Goal: Answer question/provide support: Answer question/provide support

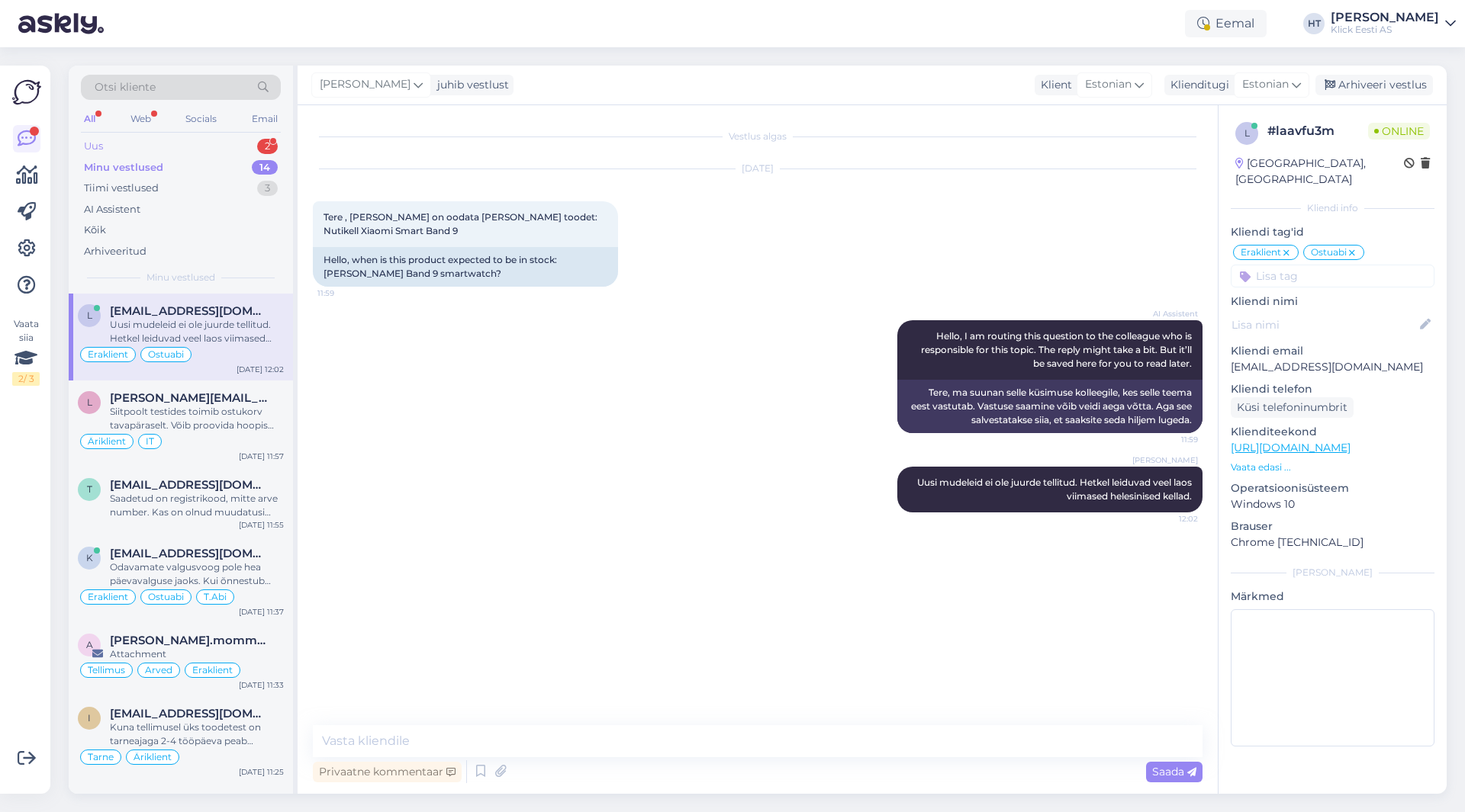
click at [199, 146] on div "Uus 2" at bounding box center [181, 146] width 200 height 21
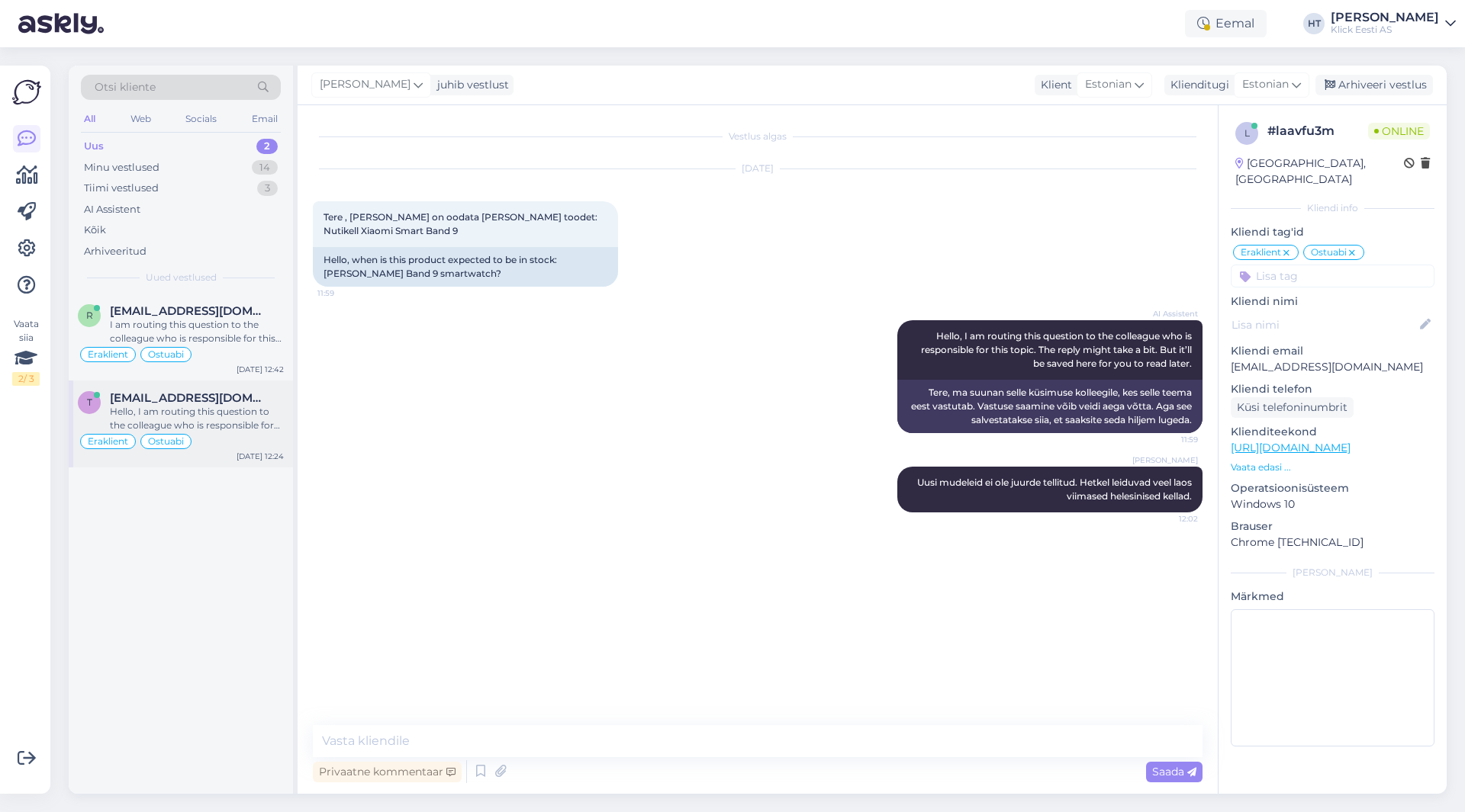
click at [225, 411] on div "Hello, I am routing this question to the colleague who is responsible for this …" at bounding box center [196, 419] width 174 height 27
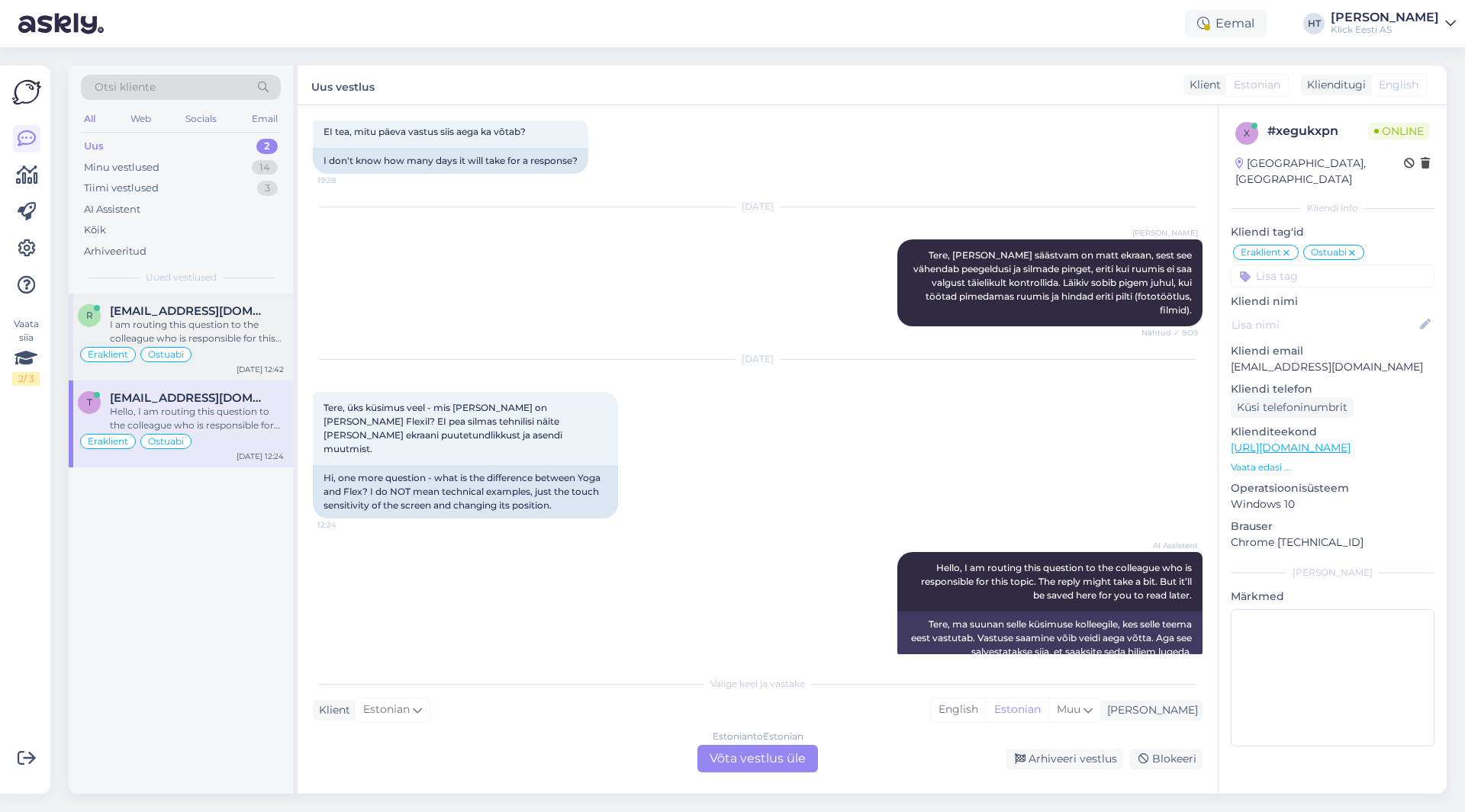
click at [233, 333] on div "I am routing this question to the colleague who is responsible for this topic. …" at bounding box center [196, 332] width 174 height 27
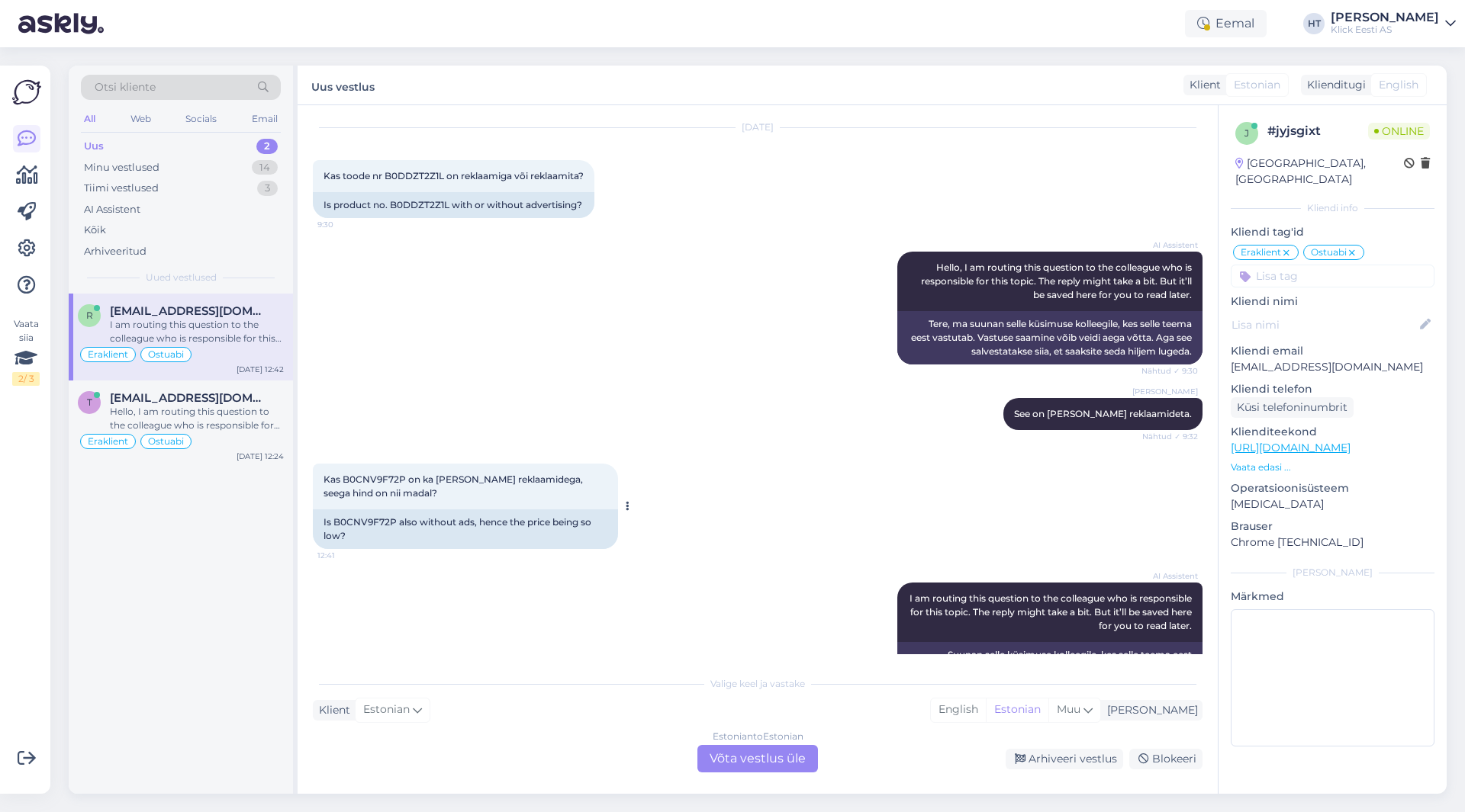
scroll to position [99, 0]
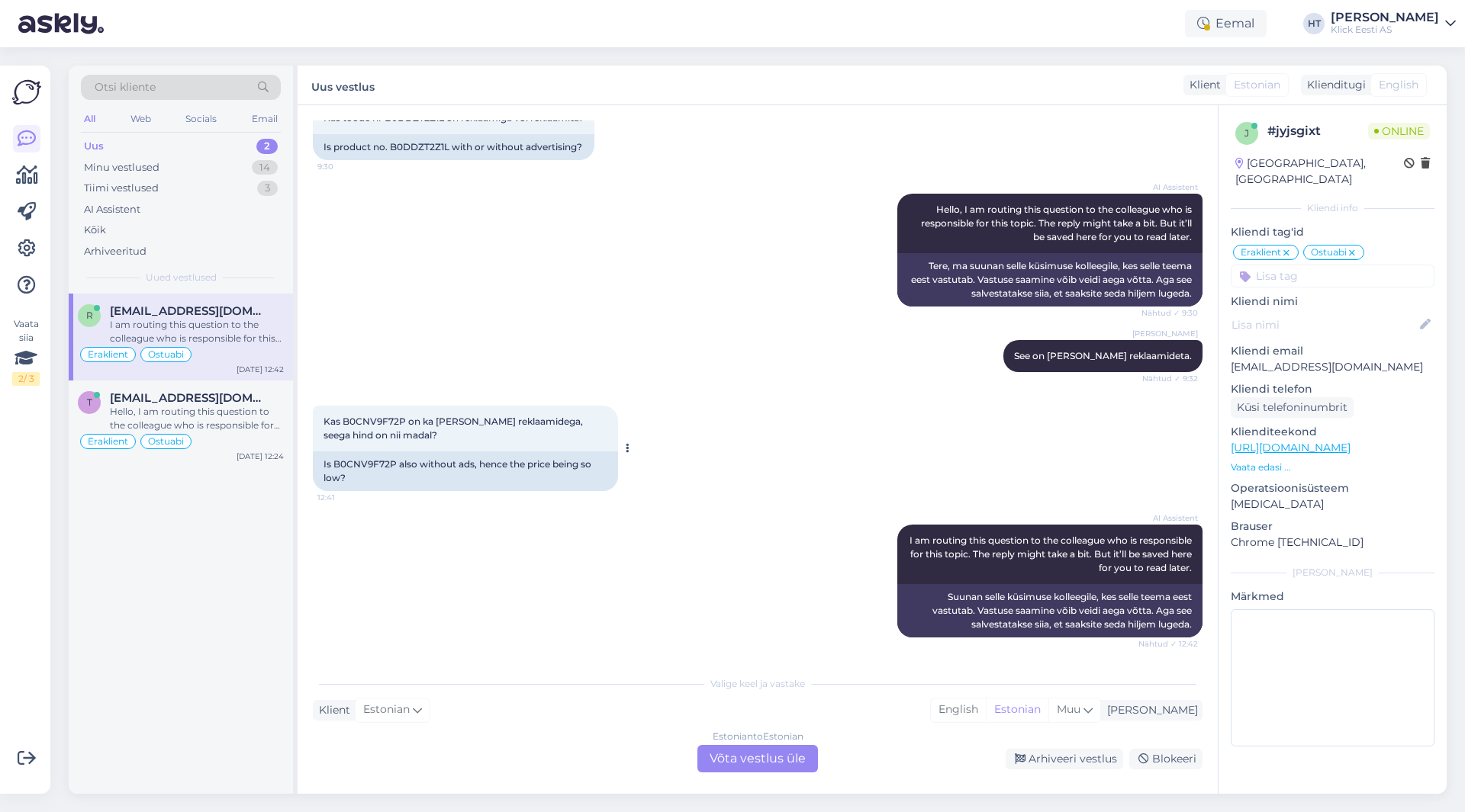
click at [366, 423] on span "Kas B0CNV9F72P on ka [PERSON_NAME] reklaamidega, seega hind on nii madal?" at bounding box center [454, 429] width 262 height 26
copy span "B0CNV9F72P"
click at [776, 216] on div "AI Assistent Hello, I am routing this question to the colleague who is responsi…" at bounding box center [758, 250] width 890 height 146
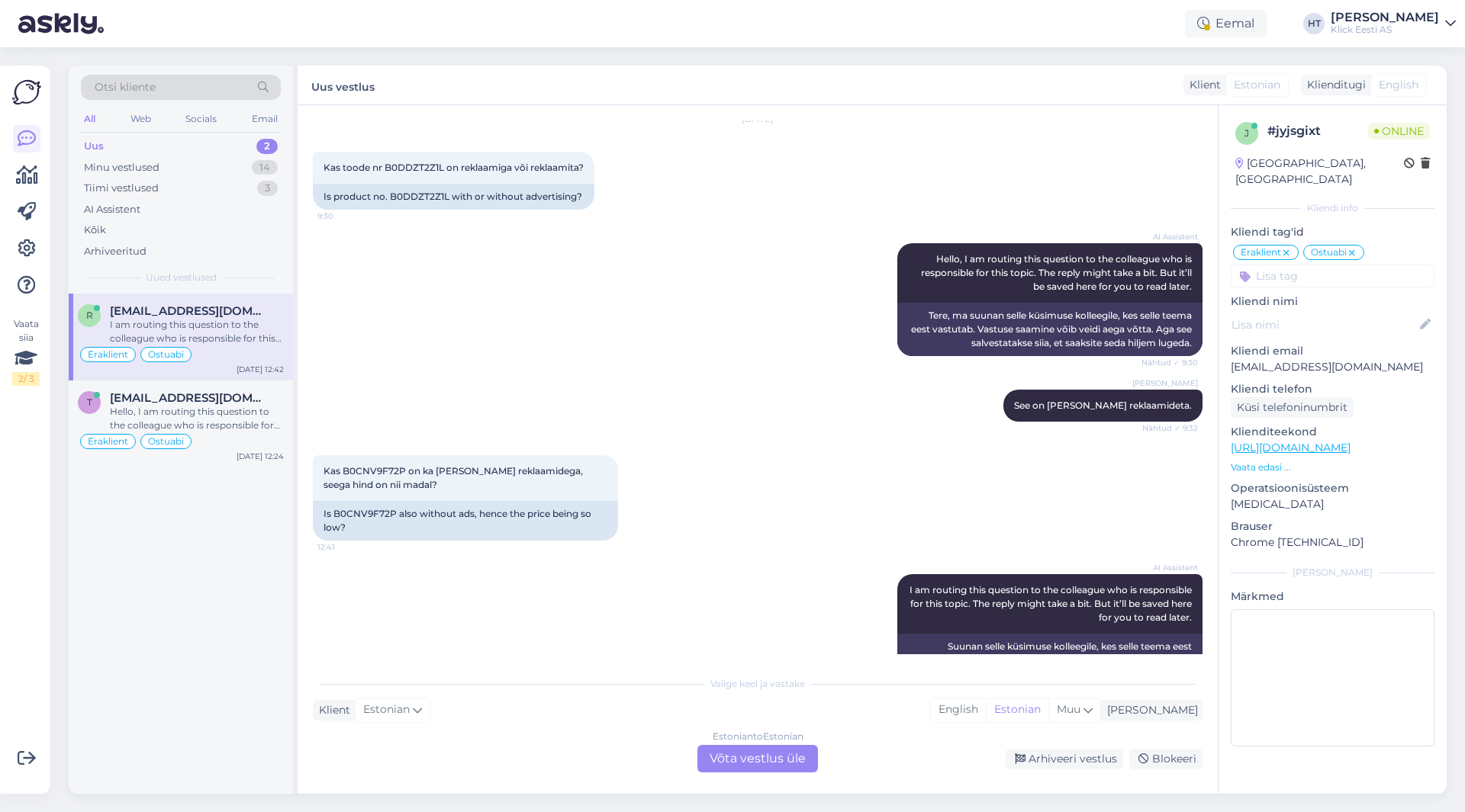
scroll to position [0, 0]
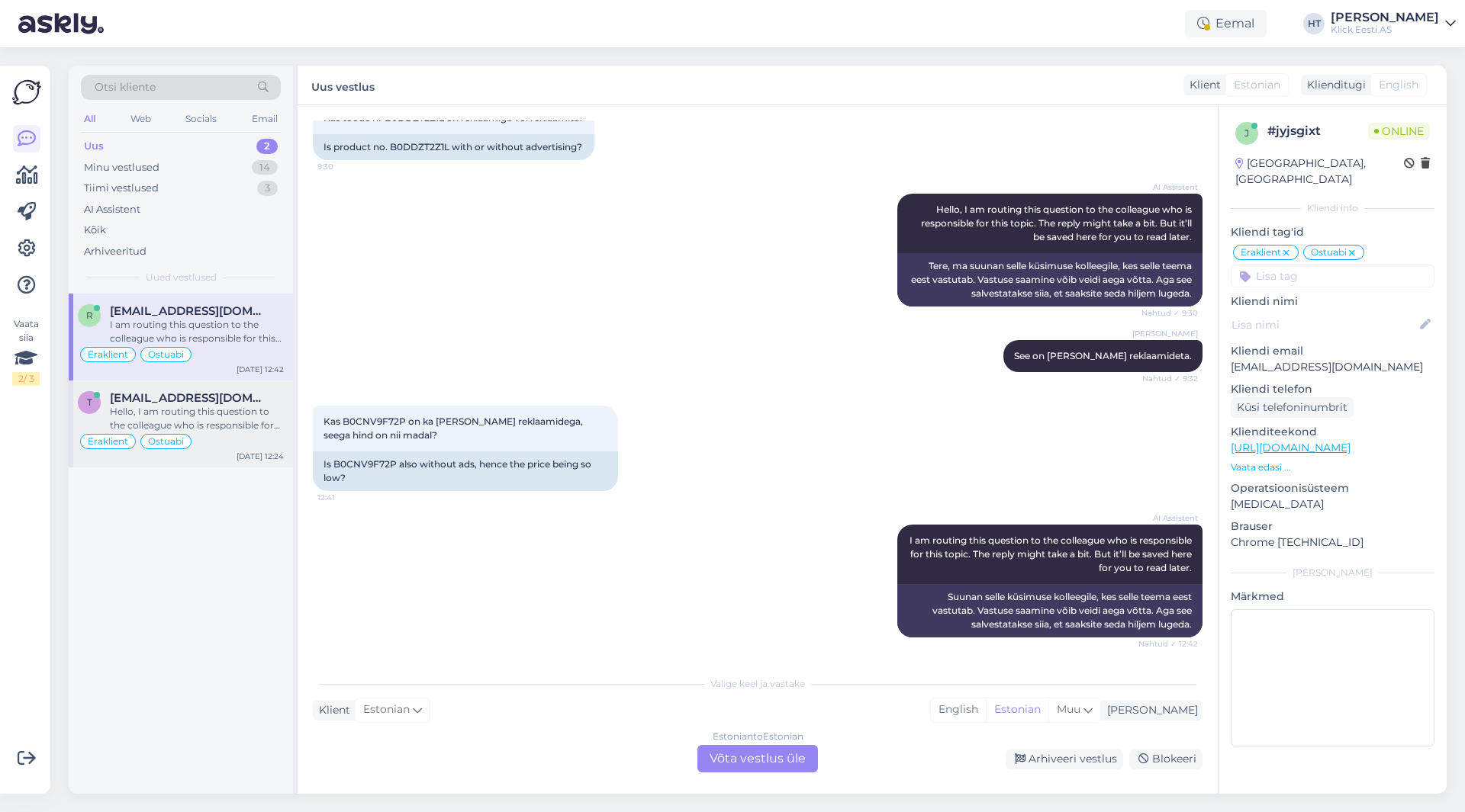
click at [202, 446] on div "Eraklient Ostuabi" at bounding box center [181, 442] width 206 height 18
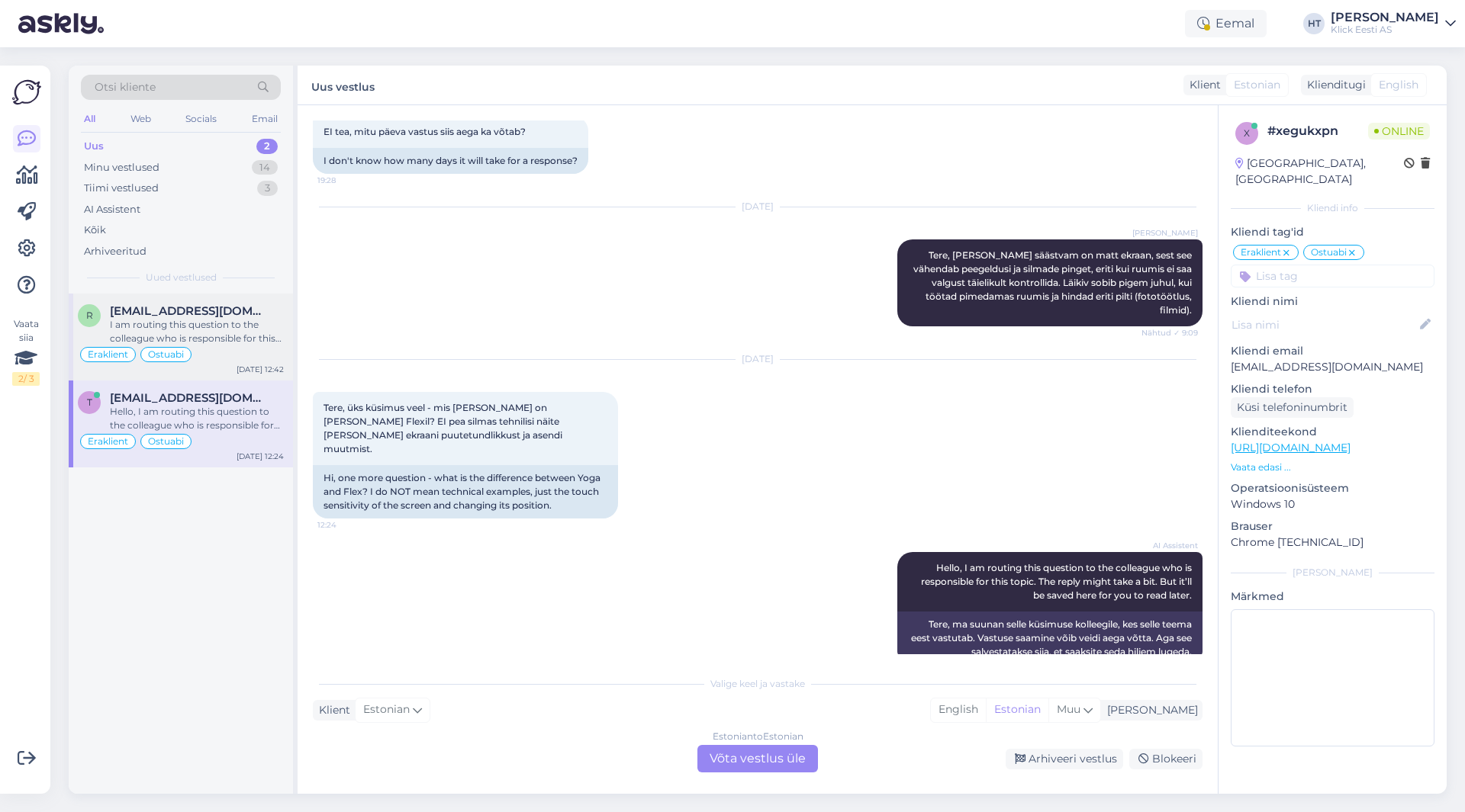
click at [268, 316] on div "[EMAIL_ADDRESS][DOMAIN_NAME]" at bounding box center [196, 311] width 174 height 14
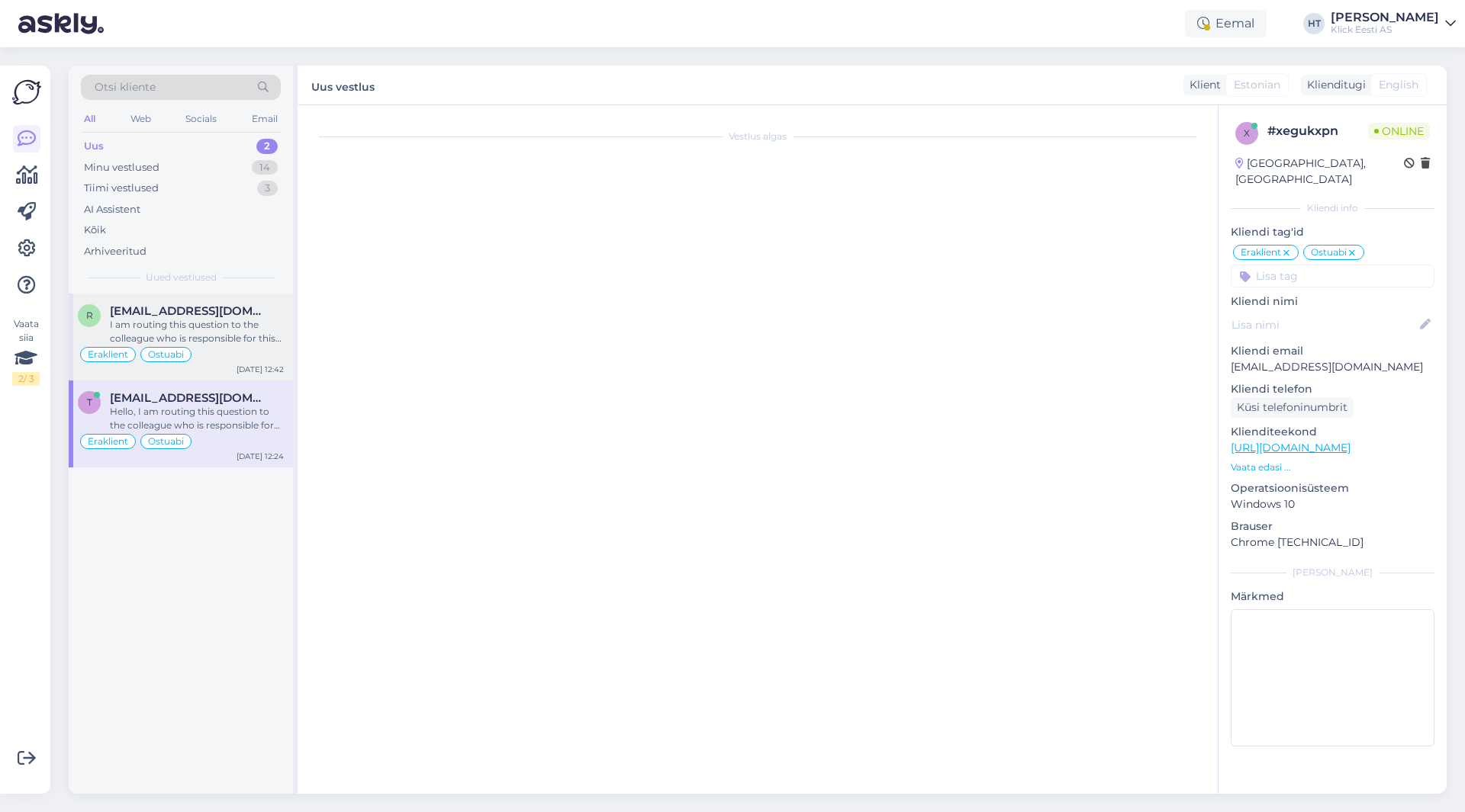
scroll to position [99, 0]
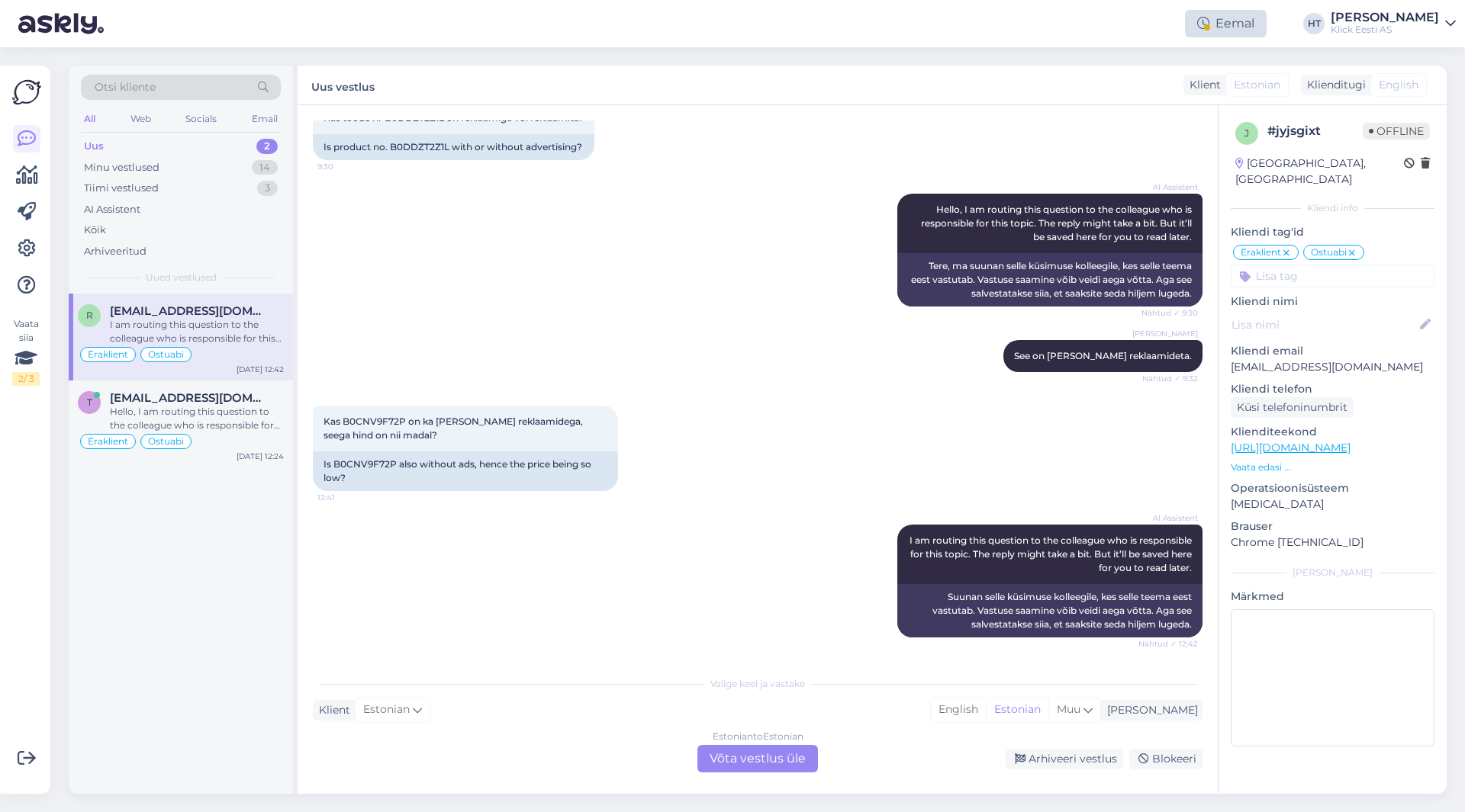
click at [1267, 26] on div "Eemal" at bounding box center [1225, 24] width 81 height 27
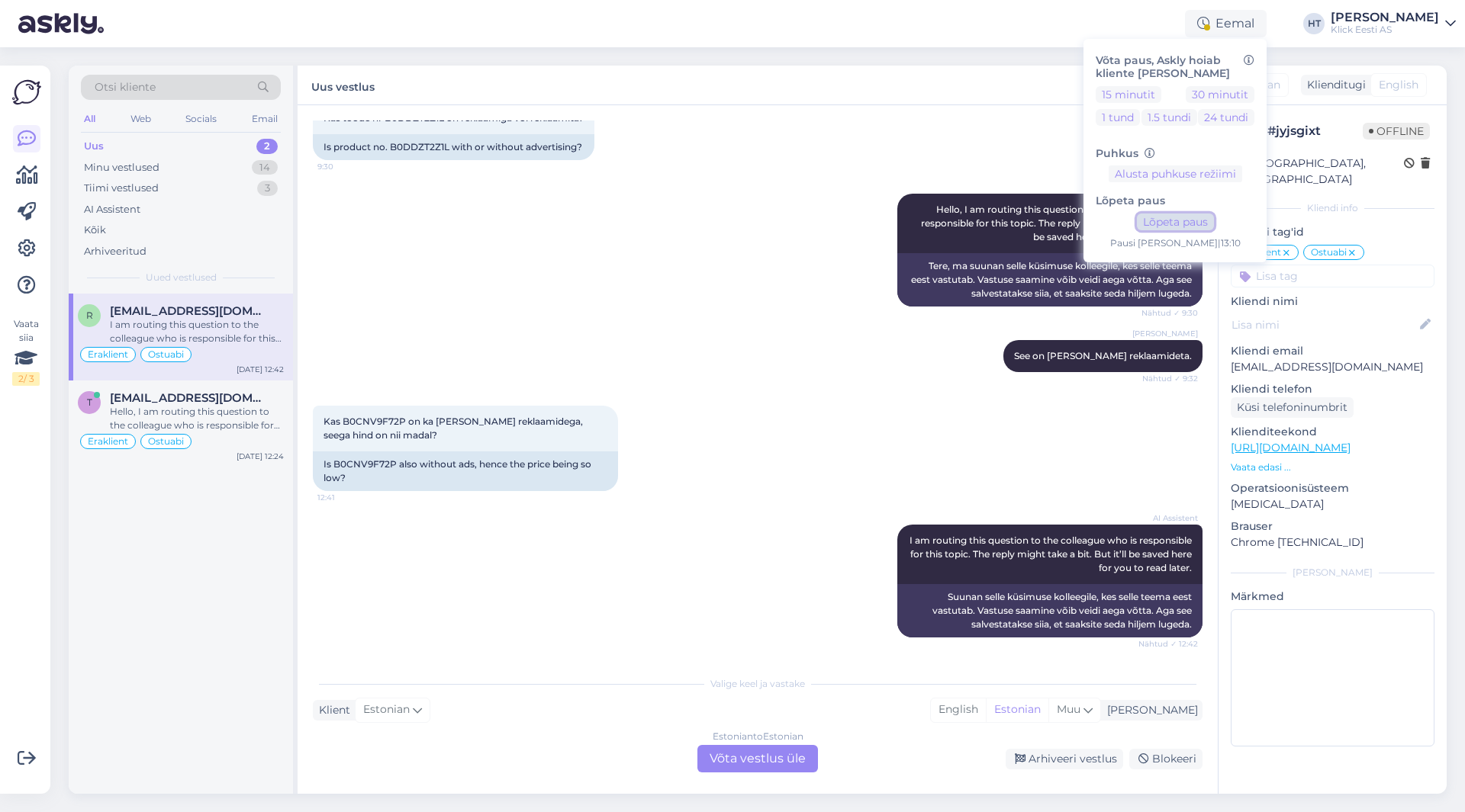
click at [1211, 217] on button "Lõpeta paus" at bounding box center [1176, 222] width 77 height 16
click at [769, 245] on div "AI Assistent Hello, I am routing this question to the colleague who is responsi…" at bounding box center [758, 250] width 890 height 146
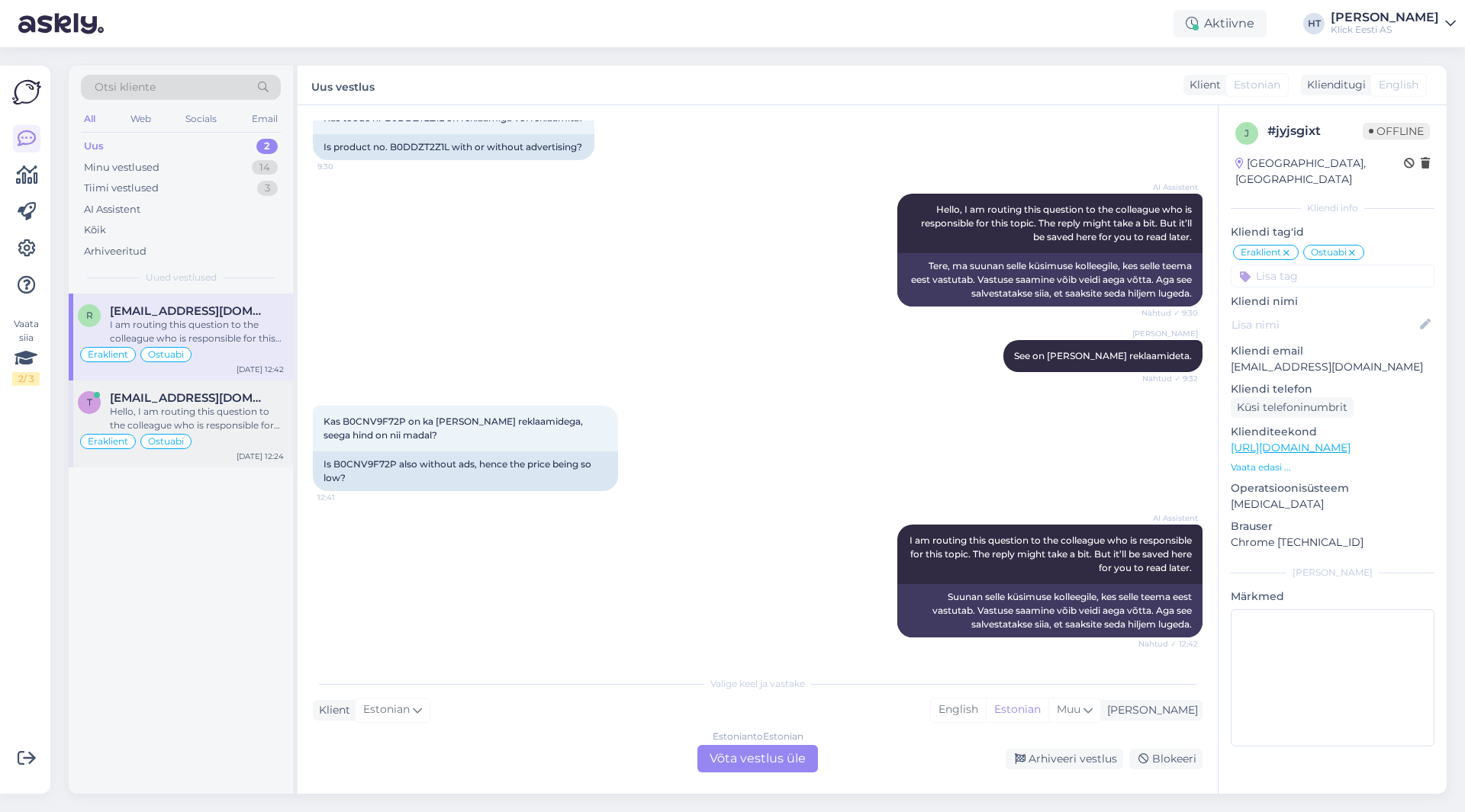
click at [189, 407] on div "Hello, I am routing this question to the colleague who is responsible for this …" at bounding box center [196, 419] width 174 height 27
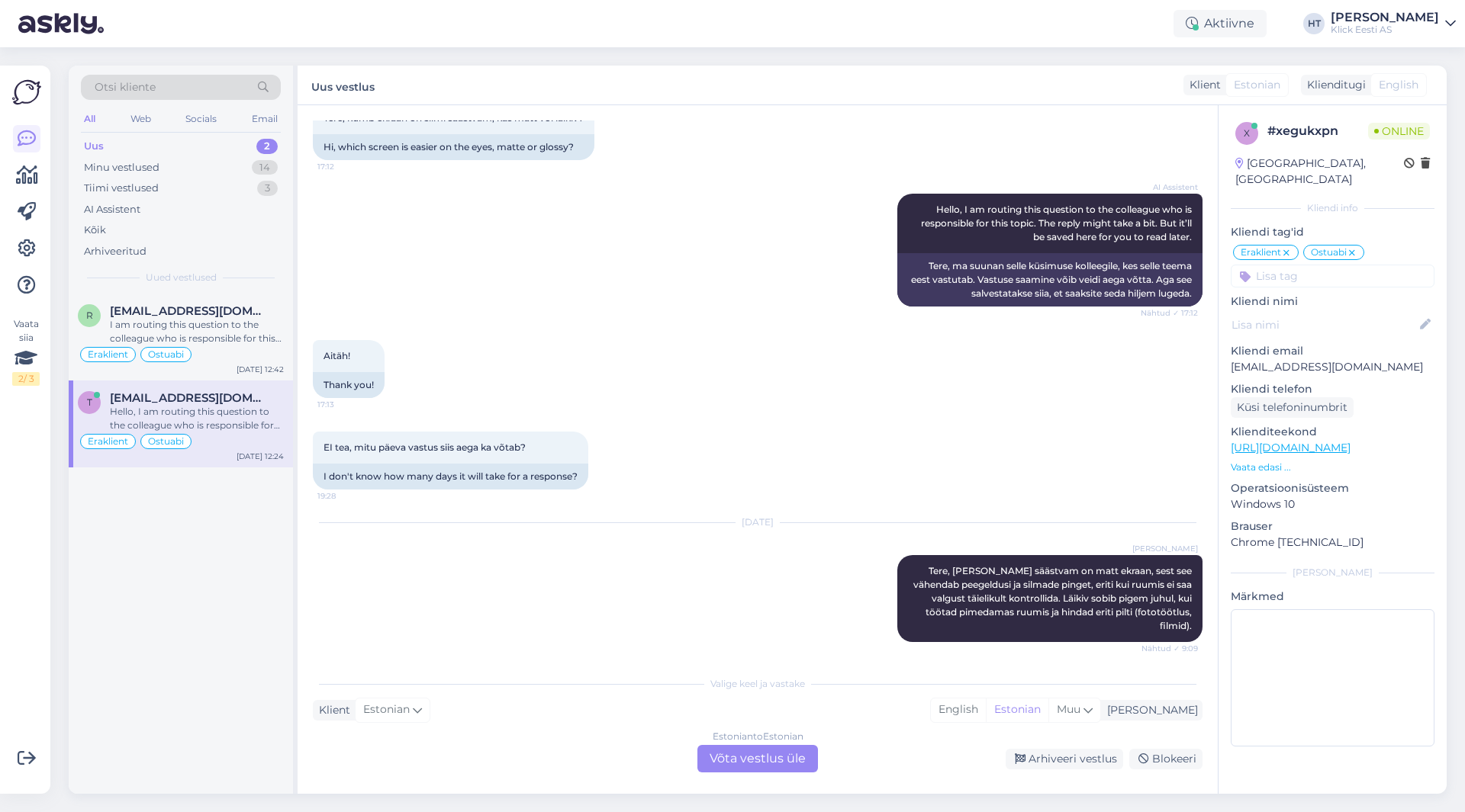
scroll to position [415, 0]
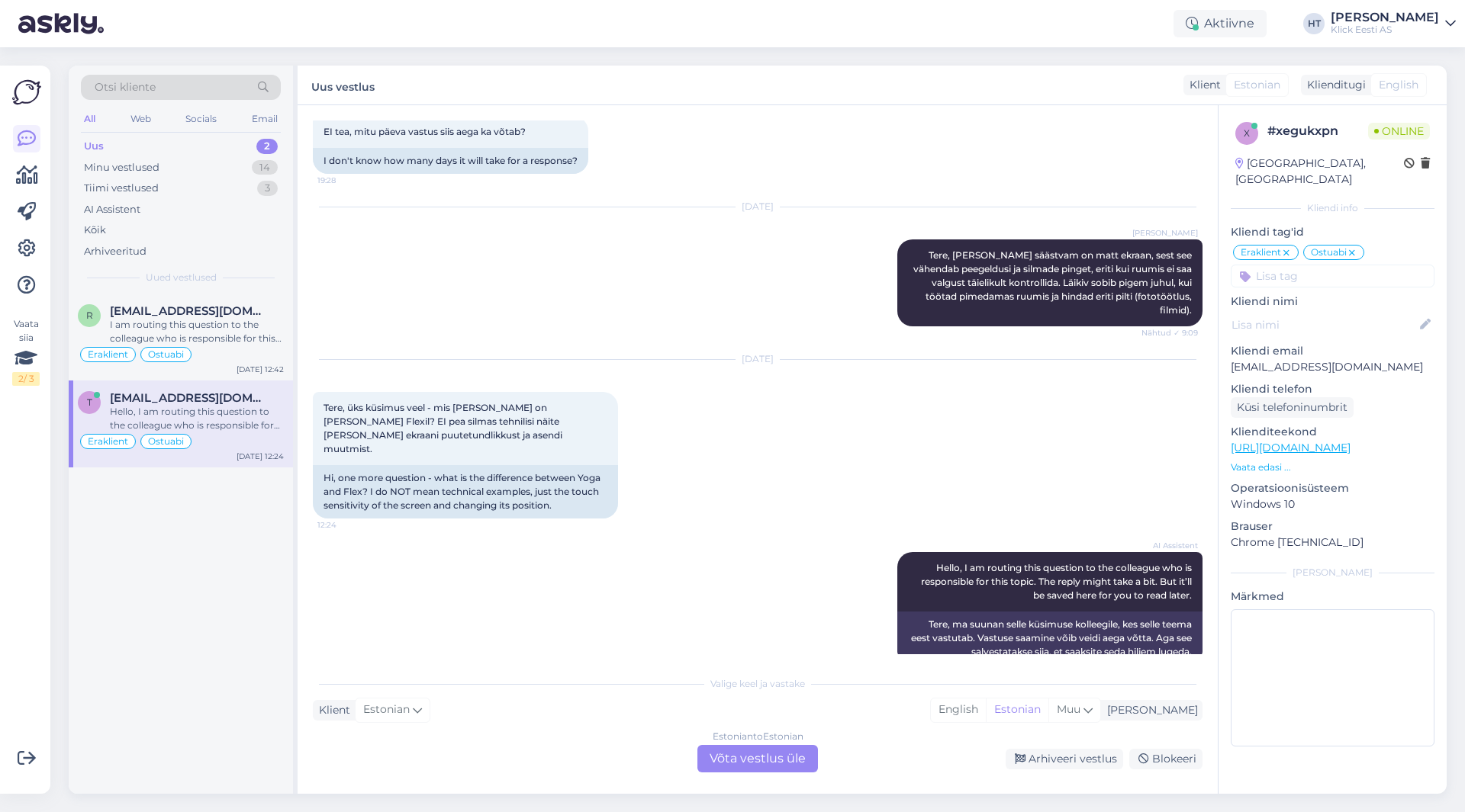
click at [747, 767] on div "Estonian to Estonian Võta vestlus üle" at bounding box center [758, 759] width 120 height 27
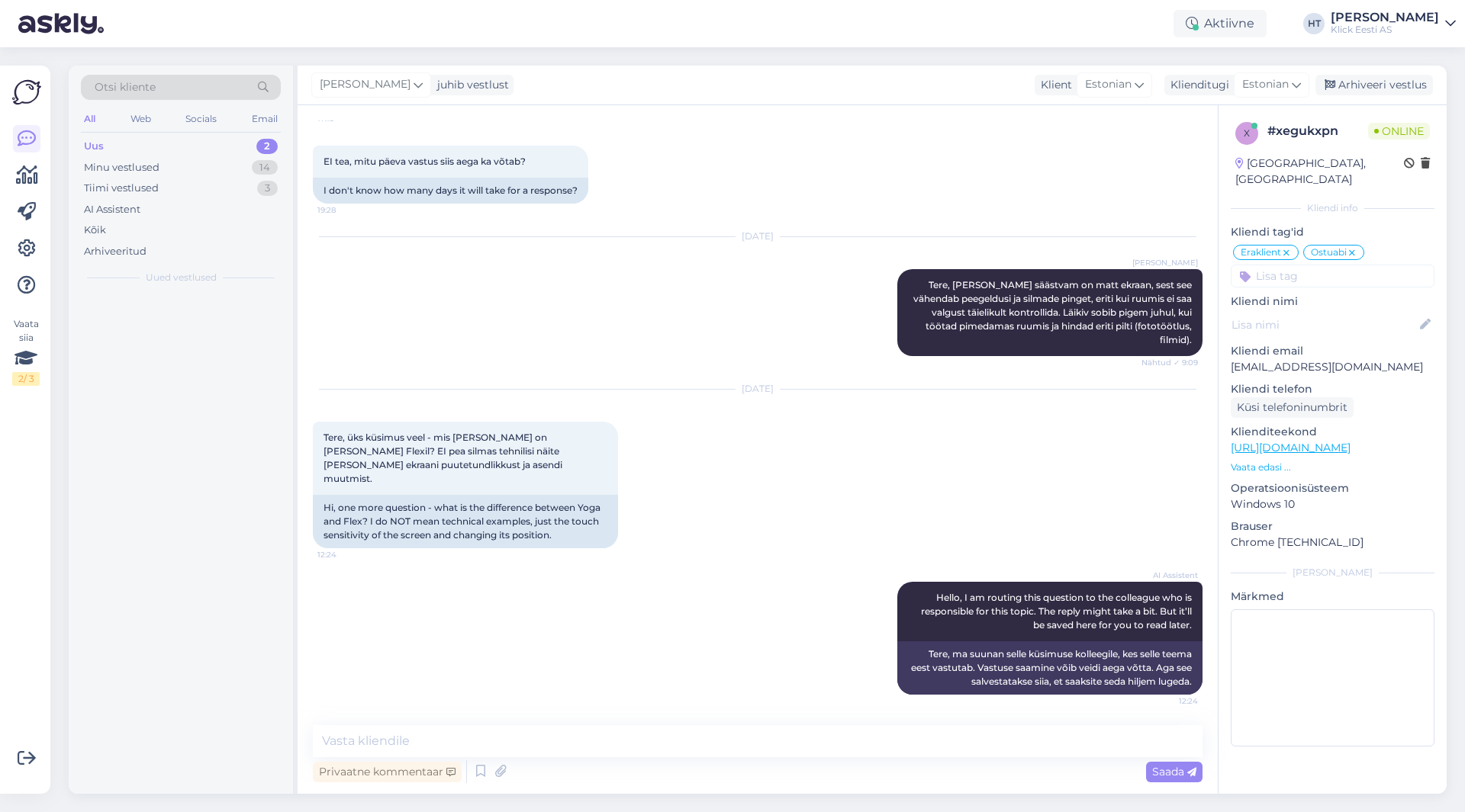
scroll to position [358, 0]
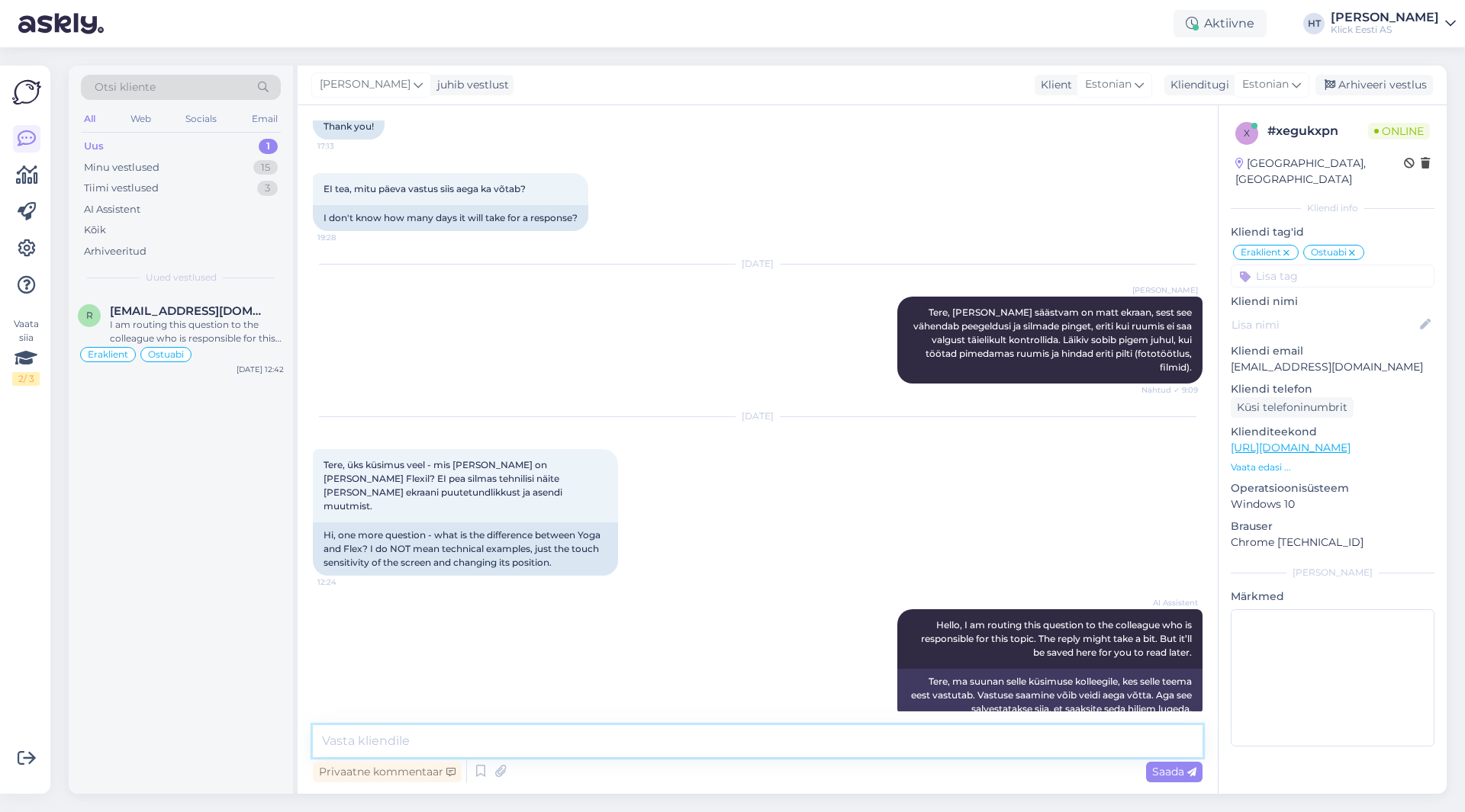
click at [756, 746] on textarea at bounding box center [758, 741] width 890 height 32
drag, startPoint x: 960, startPoint y: 749, endPoint x: 136, endPoint y: 642, distance: 830.9
click at [136, 642] on div "Otsi kliente All Web Socials Email Uus 1 Minu vestlused 15 Tiimi vestlused 3 AI…" at bounding box center [758, 430] width 1378 height 728
drag, startPoint x: 518, startPoint y: 751, endPoint x: 48, endPoint y: 746, distance: 470.0
click at [48, 746] on div "Vaata siia 2 / 3 Võimalused Veendu, et Askly loob sulle väärtust. Sulge Ühenda …" at bounding box center [732, 430] width 1465 height 765
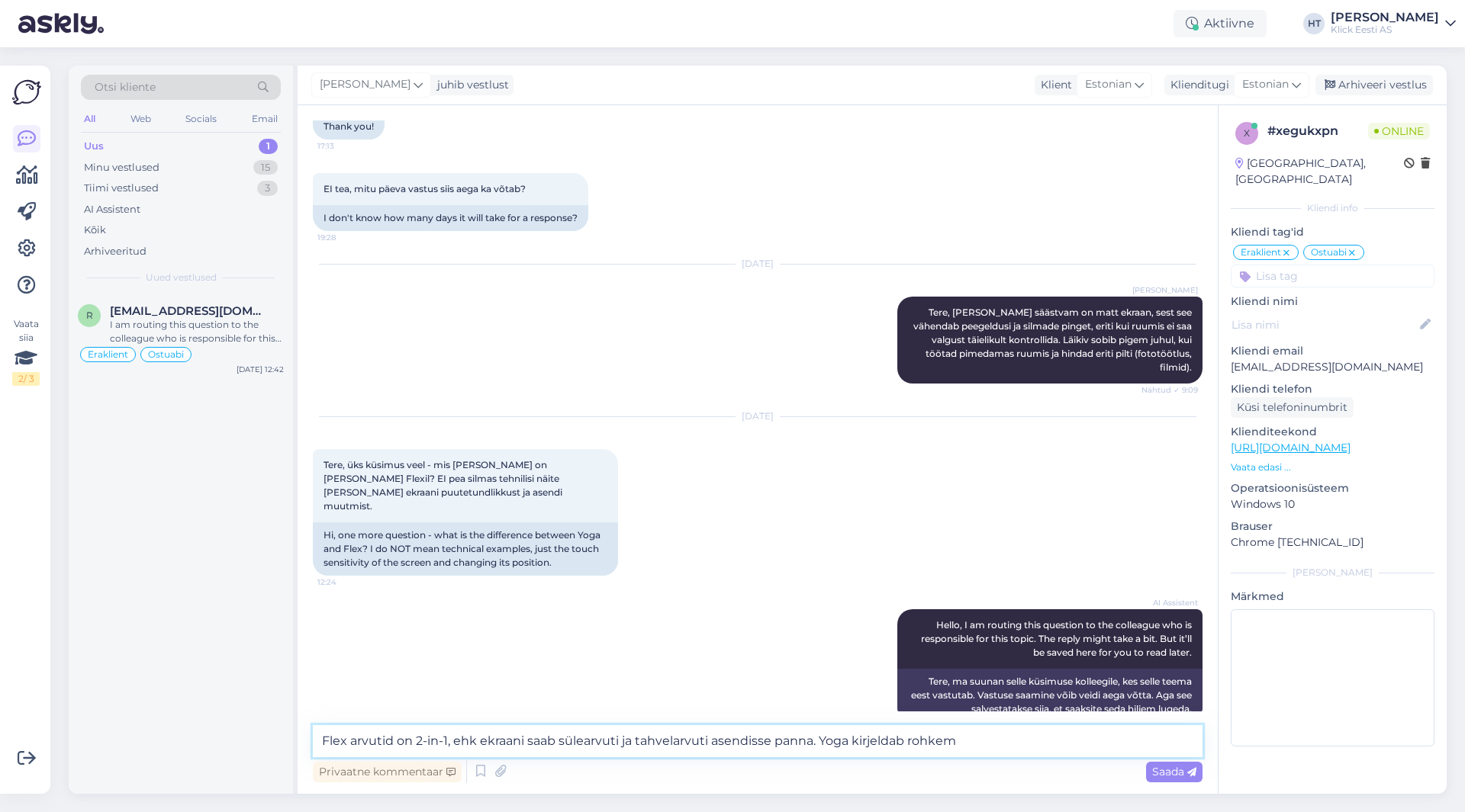
drag, startPoint x: 986, startPoint y: 746, endPoint x: 857, endPoint y: 737, distance: 129.3
click at [857, 737] on textarea "Flex arvutid on 2-in-1, ehk ekraani saab sülearvuti ja tahvelarvuti asendisse p…" at bounding box center [758, 741] width 890 height 32
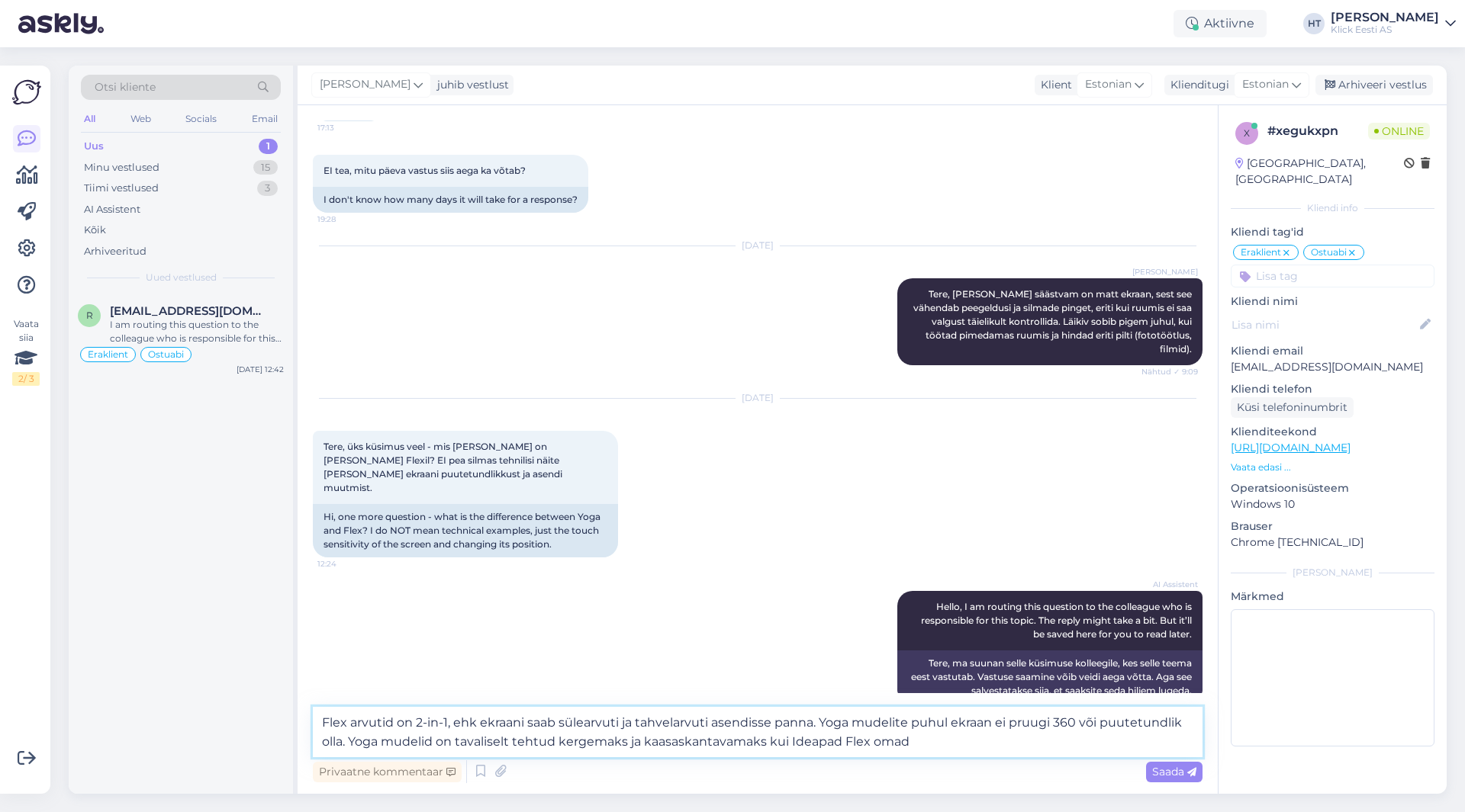
type textarea "Flex arvutid on 2-in-1, ehk ekraani saab sülearvuti ja tahvelarvuti asendisse p…"
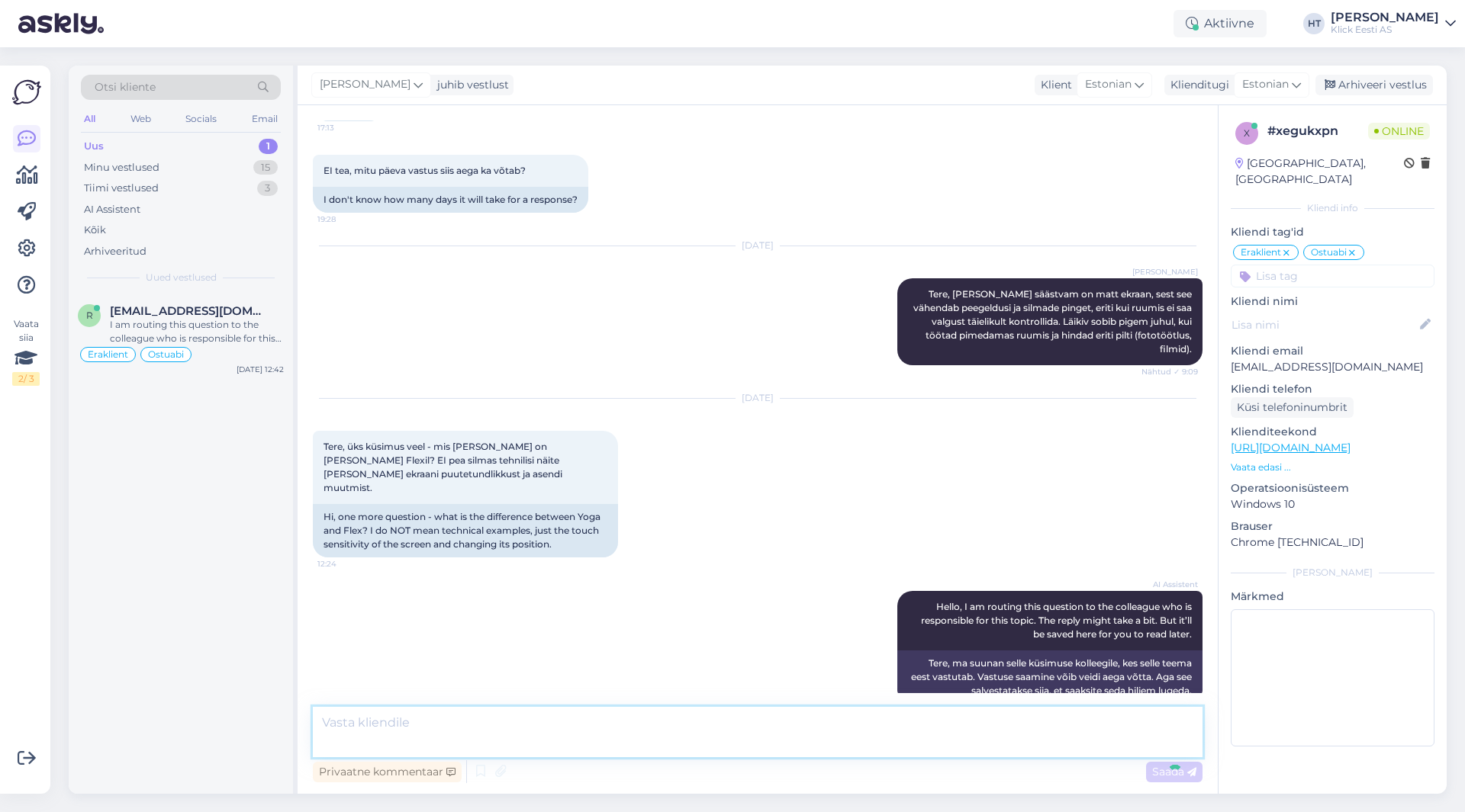
scroll to position [478, 0]
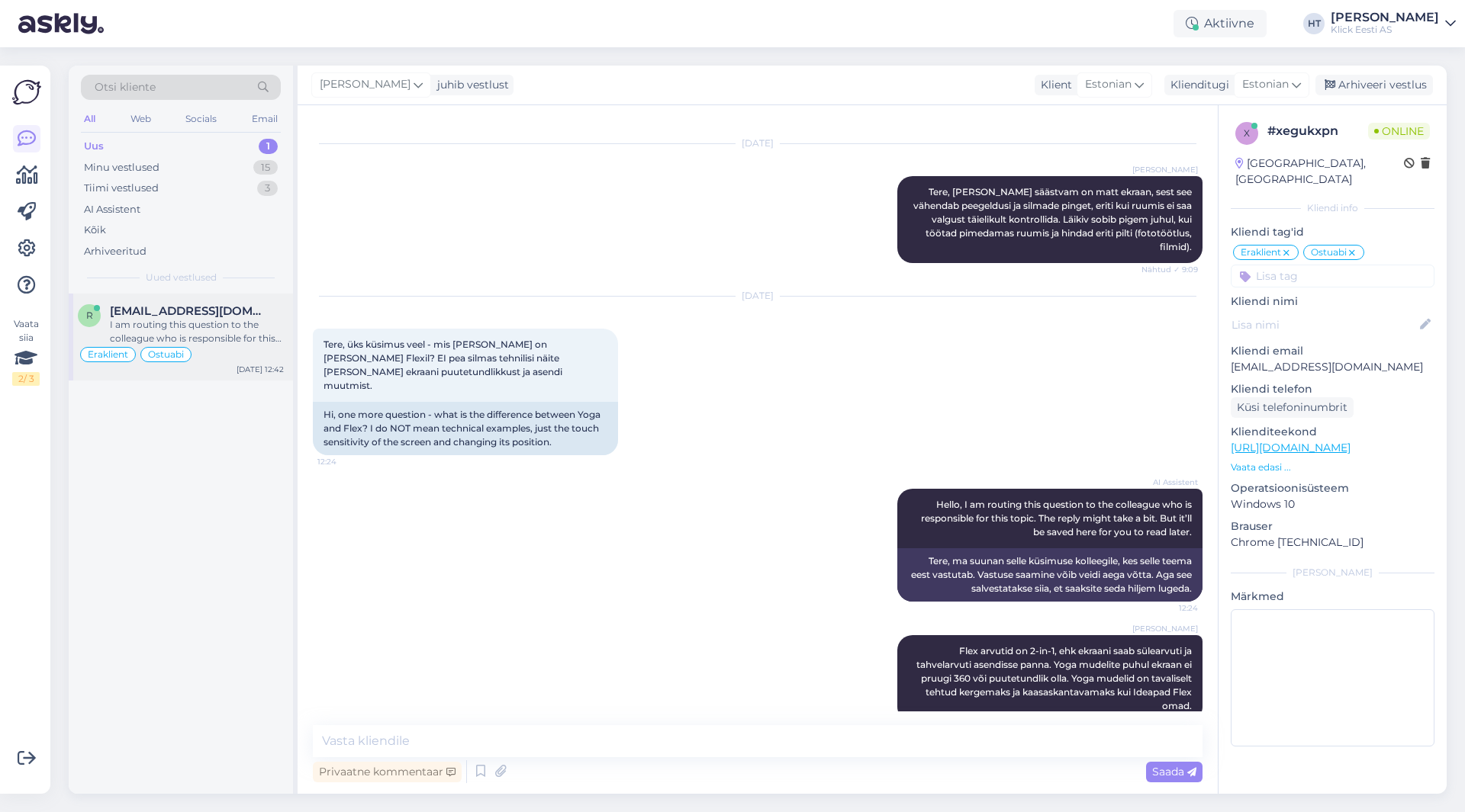
click at [261, 315] on span "[EMAIL_ADDRESS][DOMAIN_NAME]" at bounding box center [189, 311] width 159 height 14
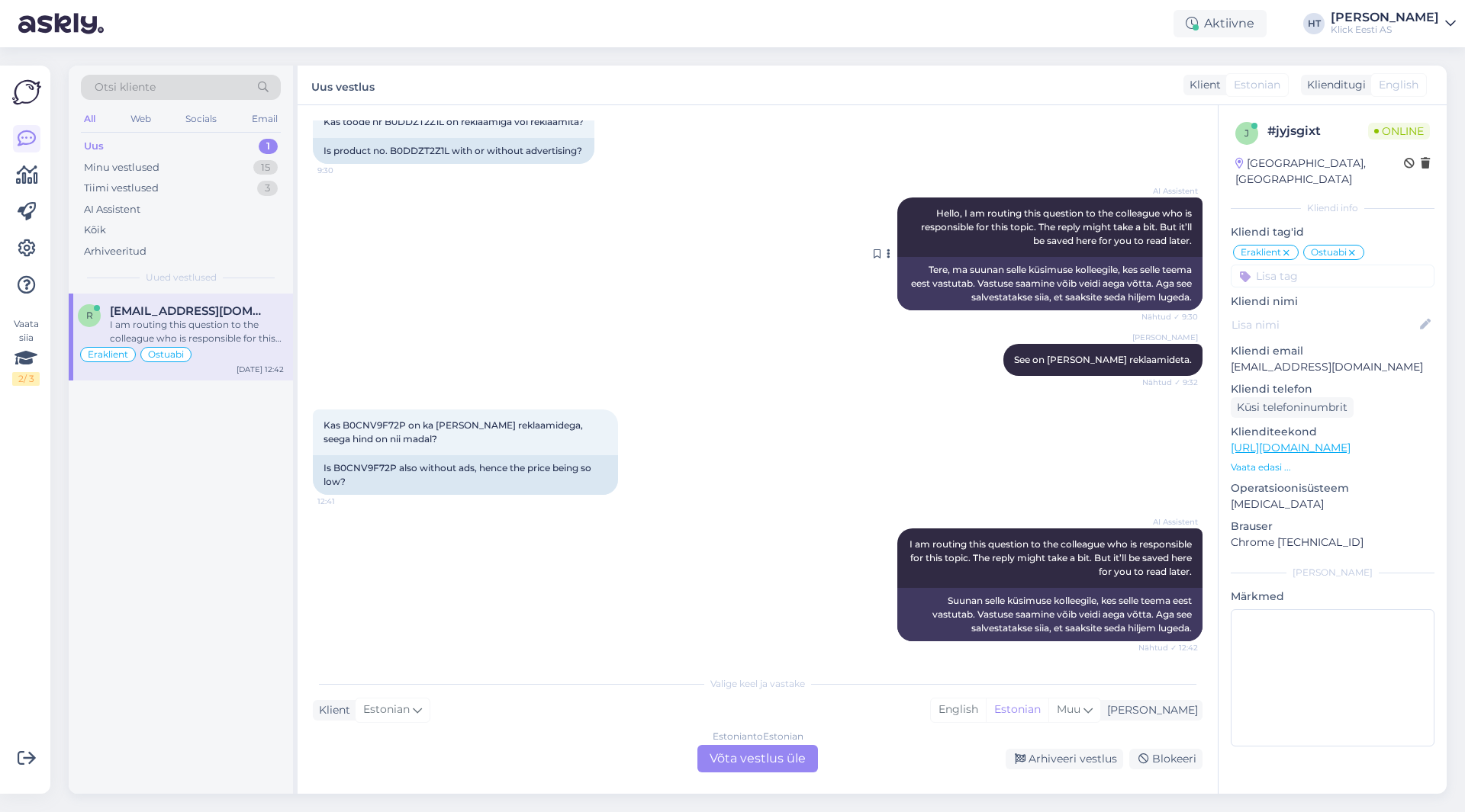
scroll to position [99, 0]
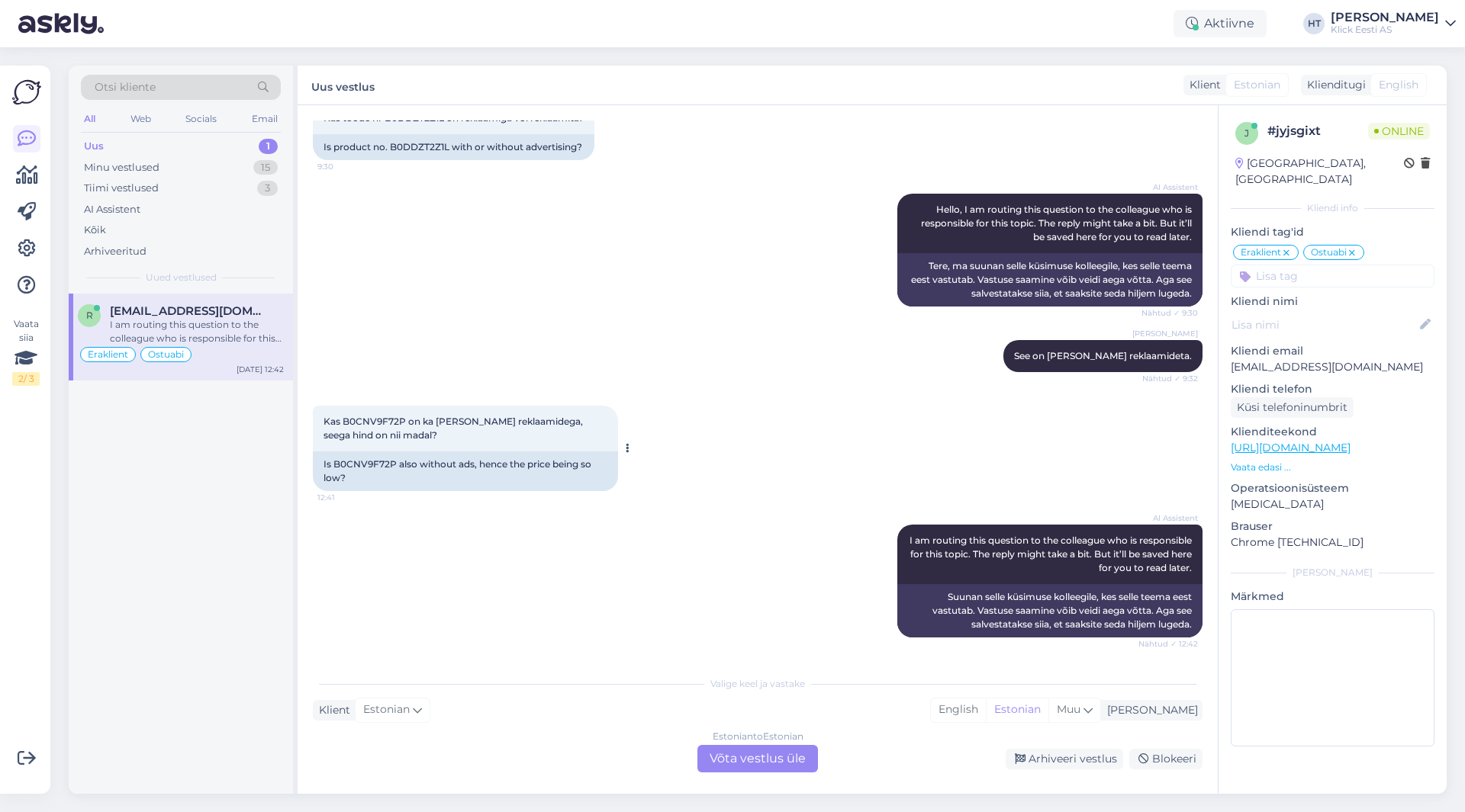
click at [351, 422] on span "Kas B0CNV9F72P on ka [PERSON_NAME] reklaamidega, seega hind on nii madal?" at bounding box center [454, 429] width 262 height 26
click at [361, 418] on span "Kas B0CNV9F72P on ka [PERSON_NAME] reklaamidega, seega hind on nii madal?" at bounding box center [454, 429] width 262 height 26
copy span "B0CNV9F72P"
click at [923, 415] on div "Kas B0CNV9F72P on ka ilma reklaamidega, seega hind on nii madal? 12:41 Is B0CNV…" at bounding box center [758, 448] width 890 height 119
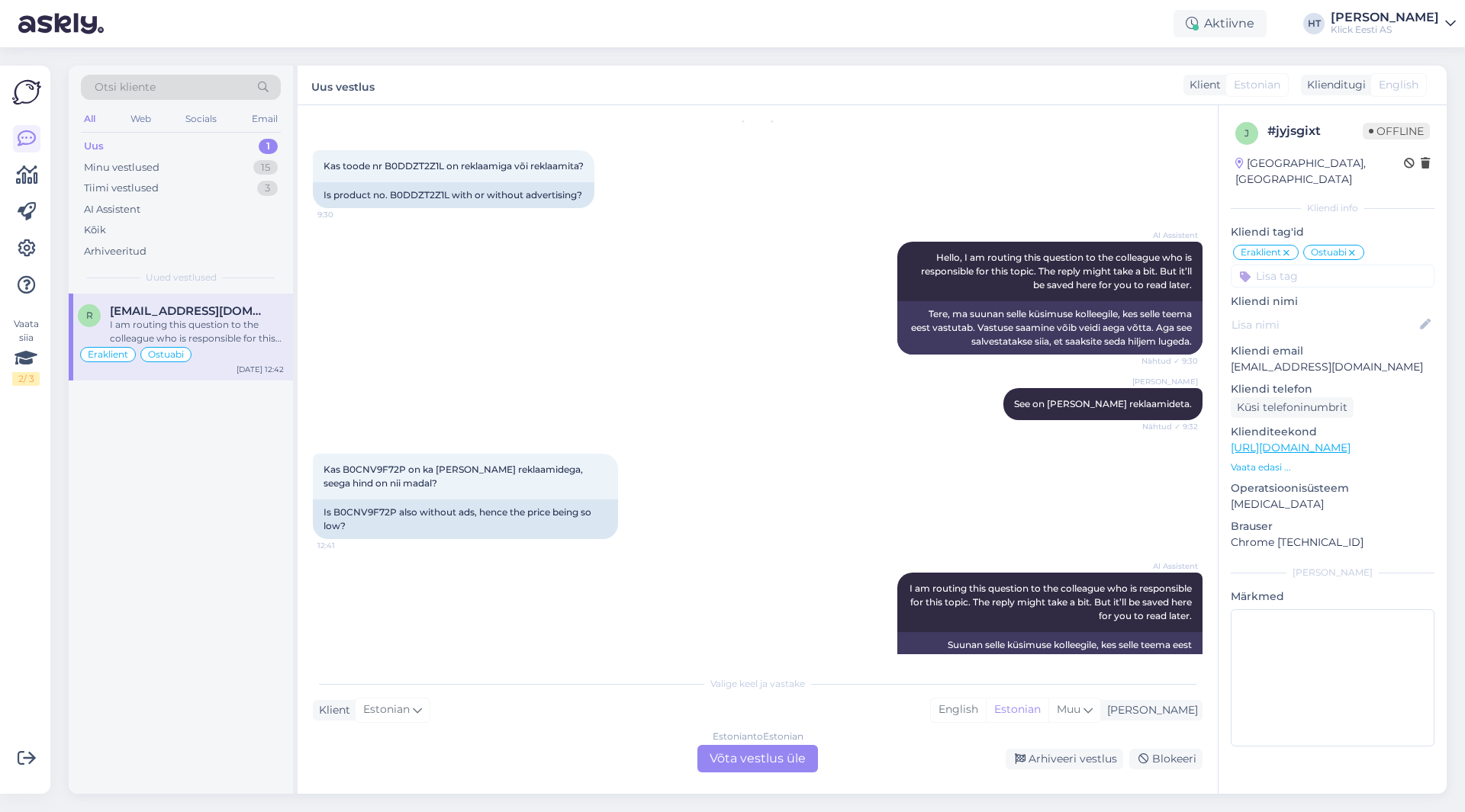
scroll to position [0, 0]
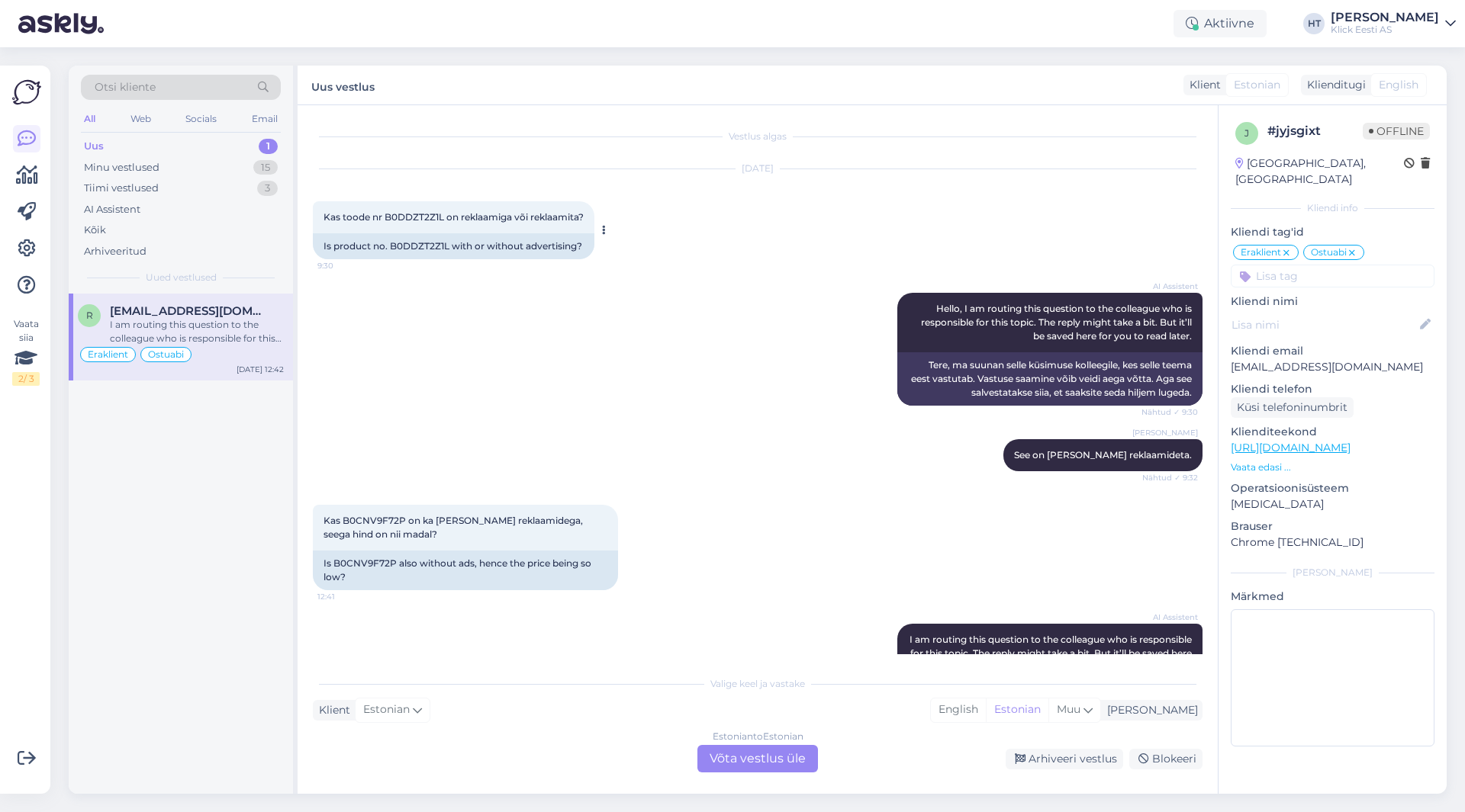
click at [408, 213] on span "Kas toode nr B0DDZT2Z1L on reklaamiga või reklaamita?" at bounding box center [453, 217] width 260 height 12
copy span "B0DDZT2Z1L"
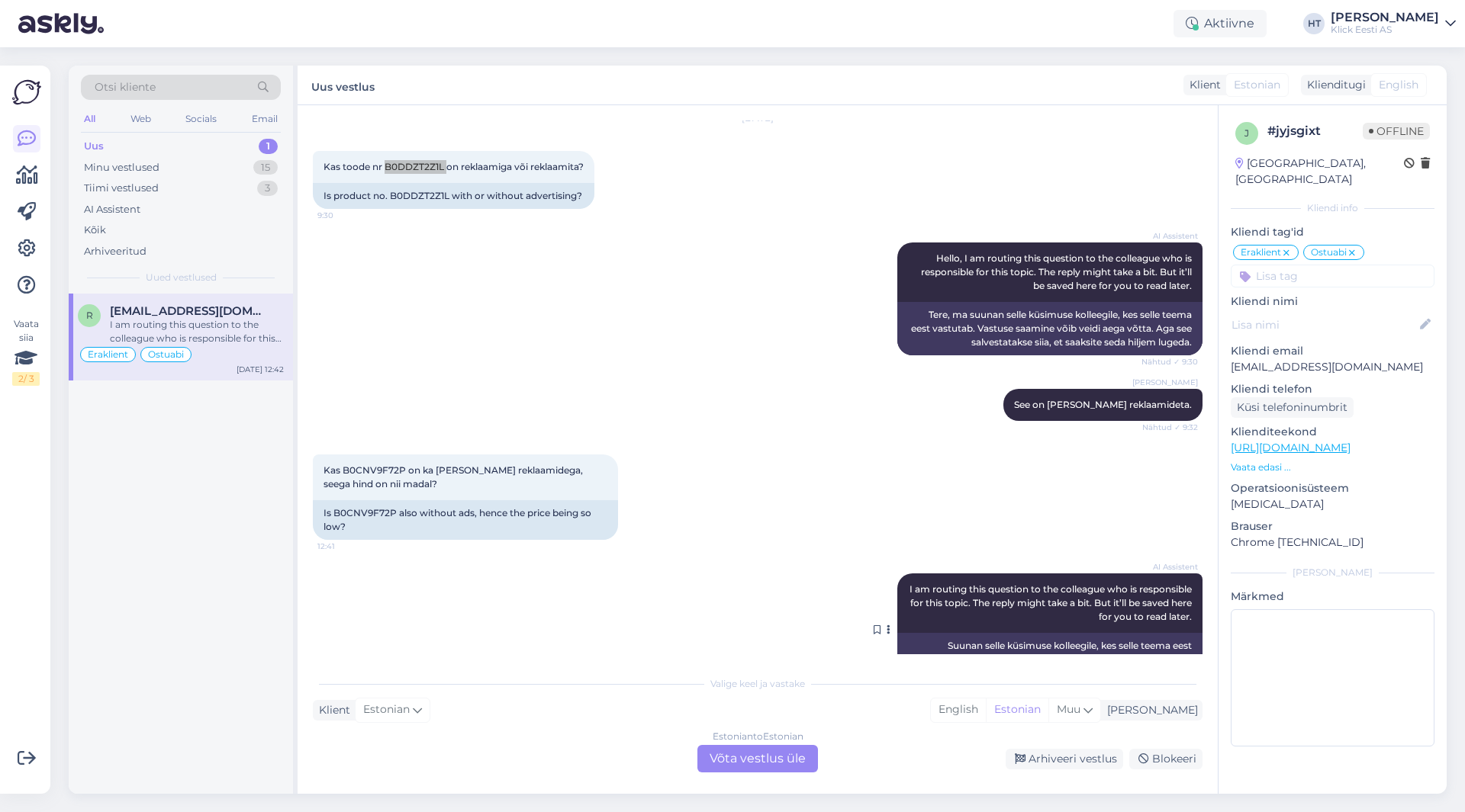
scroll to position [99, 0]
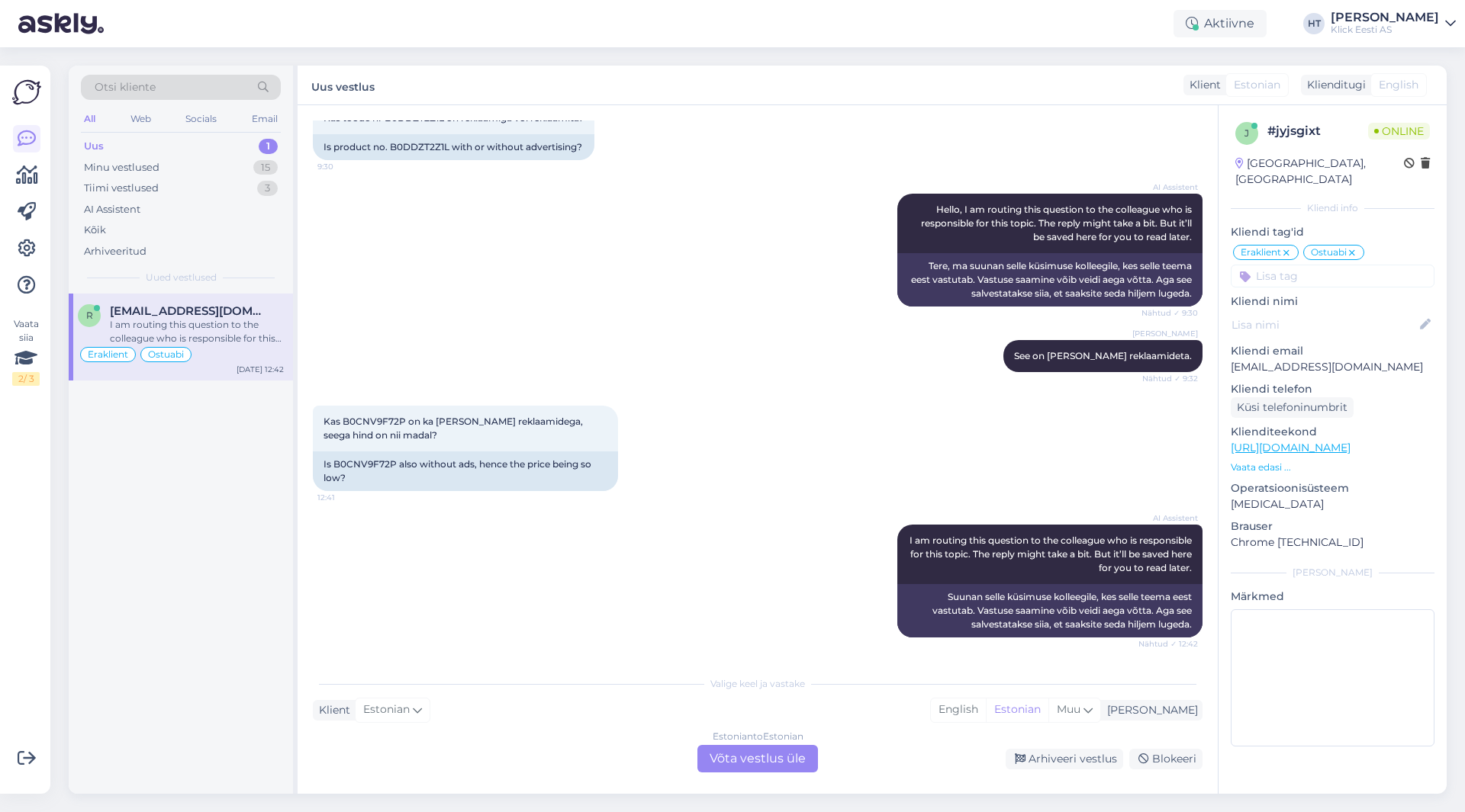
click at [719, 749] on div "Estonian to Estonian Võta vestlus üle" at bounding box center [758, 759] width 120 height 27
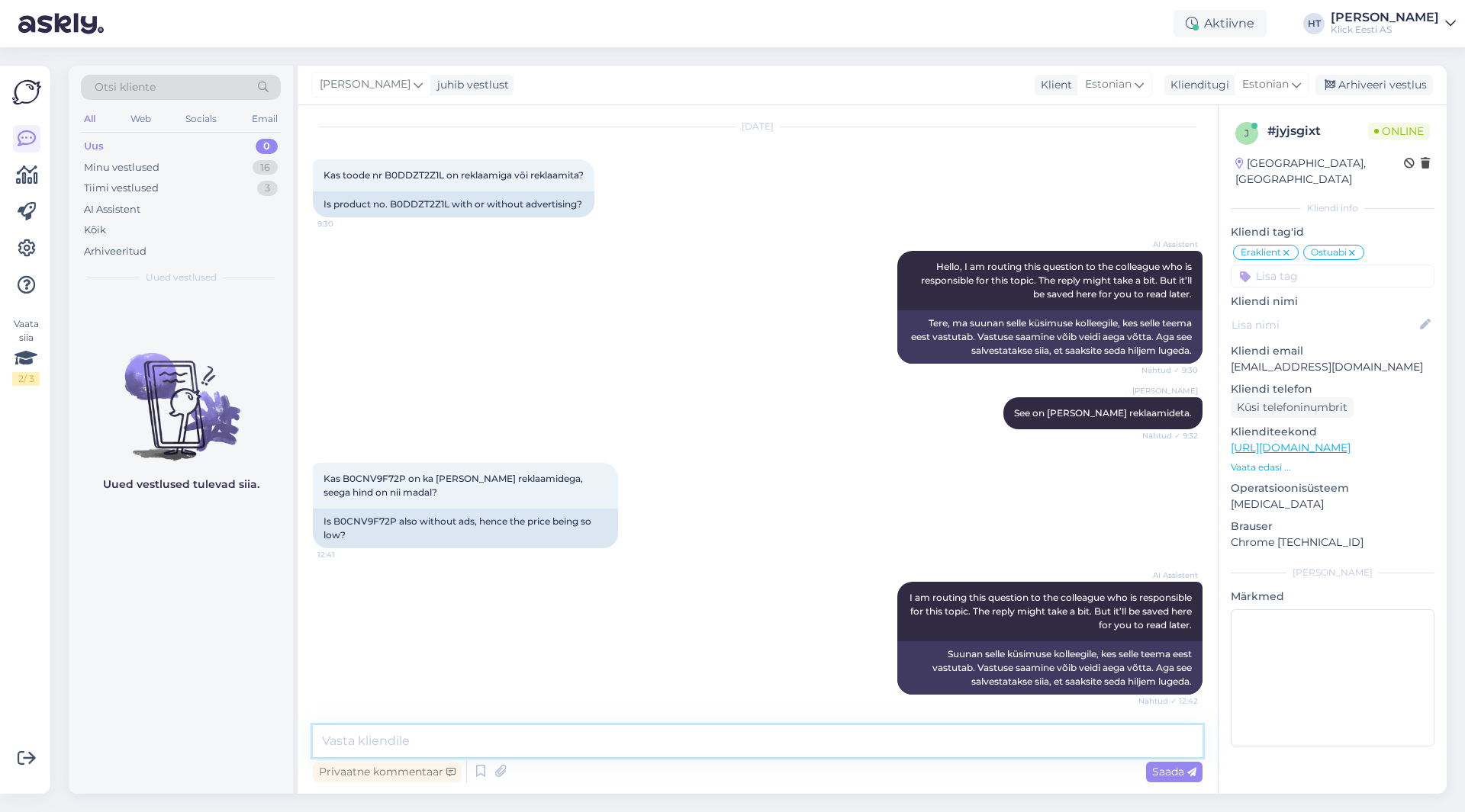
click at [718, 746] on textarea at bounding box center [758, 741] width 890 height 32
click at [365, 476] on span "Kas B0CNV9F72P on ka [PERSON_NAME] reklaamidega, seega hind on nii madal?" at bounding box center [454, 485] width 262 height 26
copy span "B0CNV9F72P"
click at [528, 735] on textarea at bounding box center [758, 741] width 890 height 32
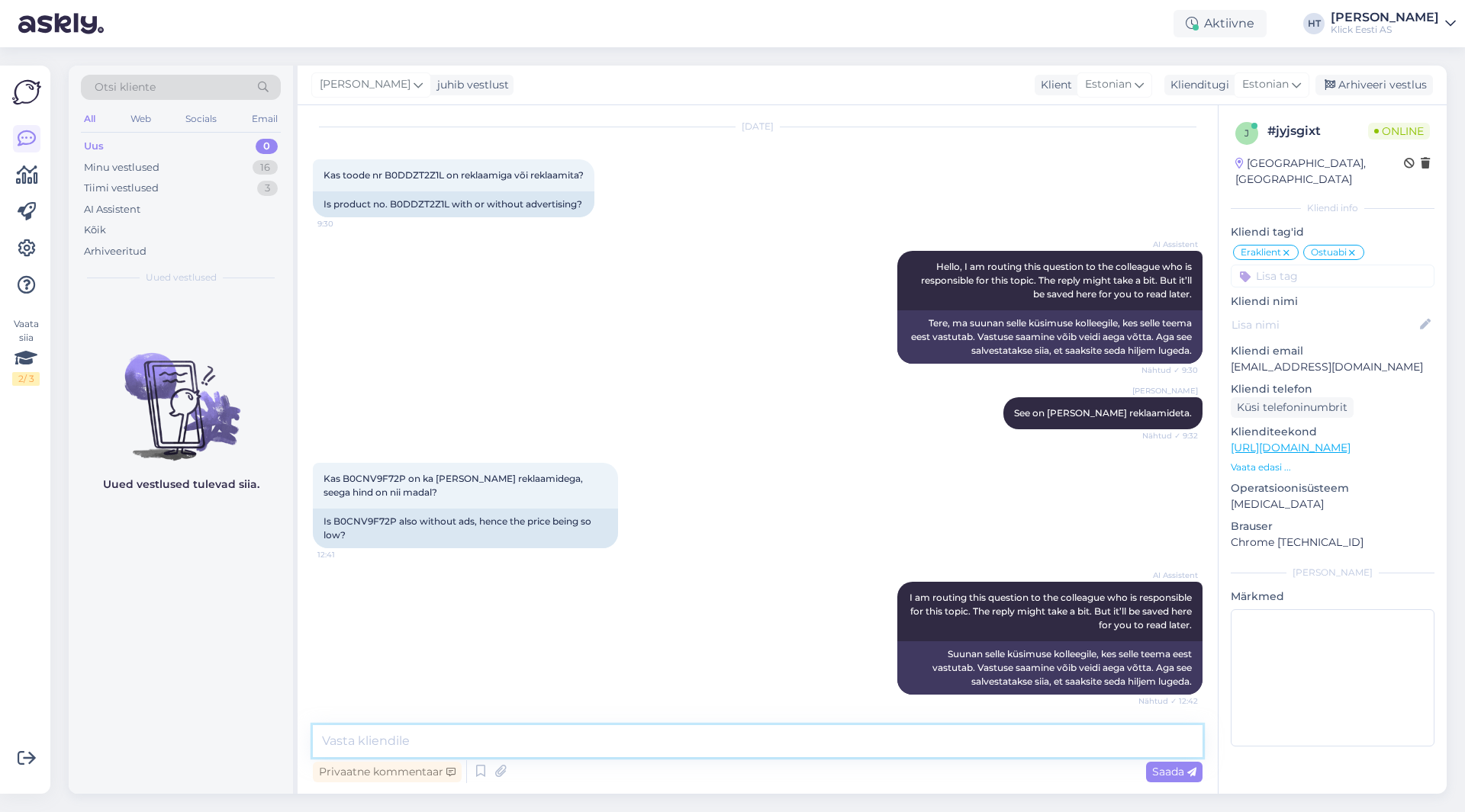
paste textarea "B0CNV9F72P"
type textarea "B0CNV9F72P mudel on koos reklaamidega."
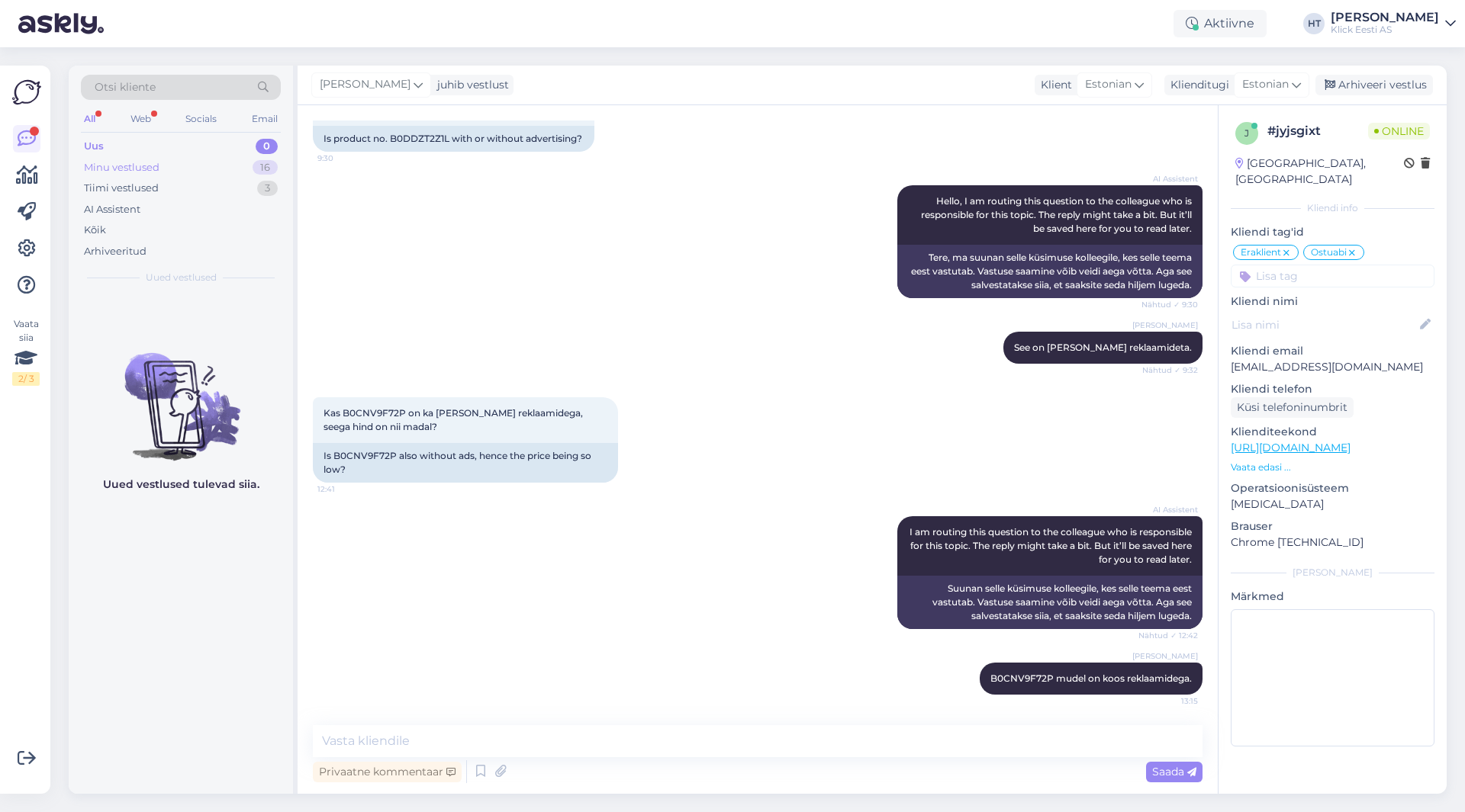
click at [203, 161] on div "Minu vestlused 16" at bounding box center [181, 167] width 200 height 21
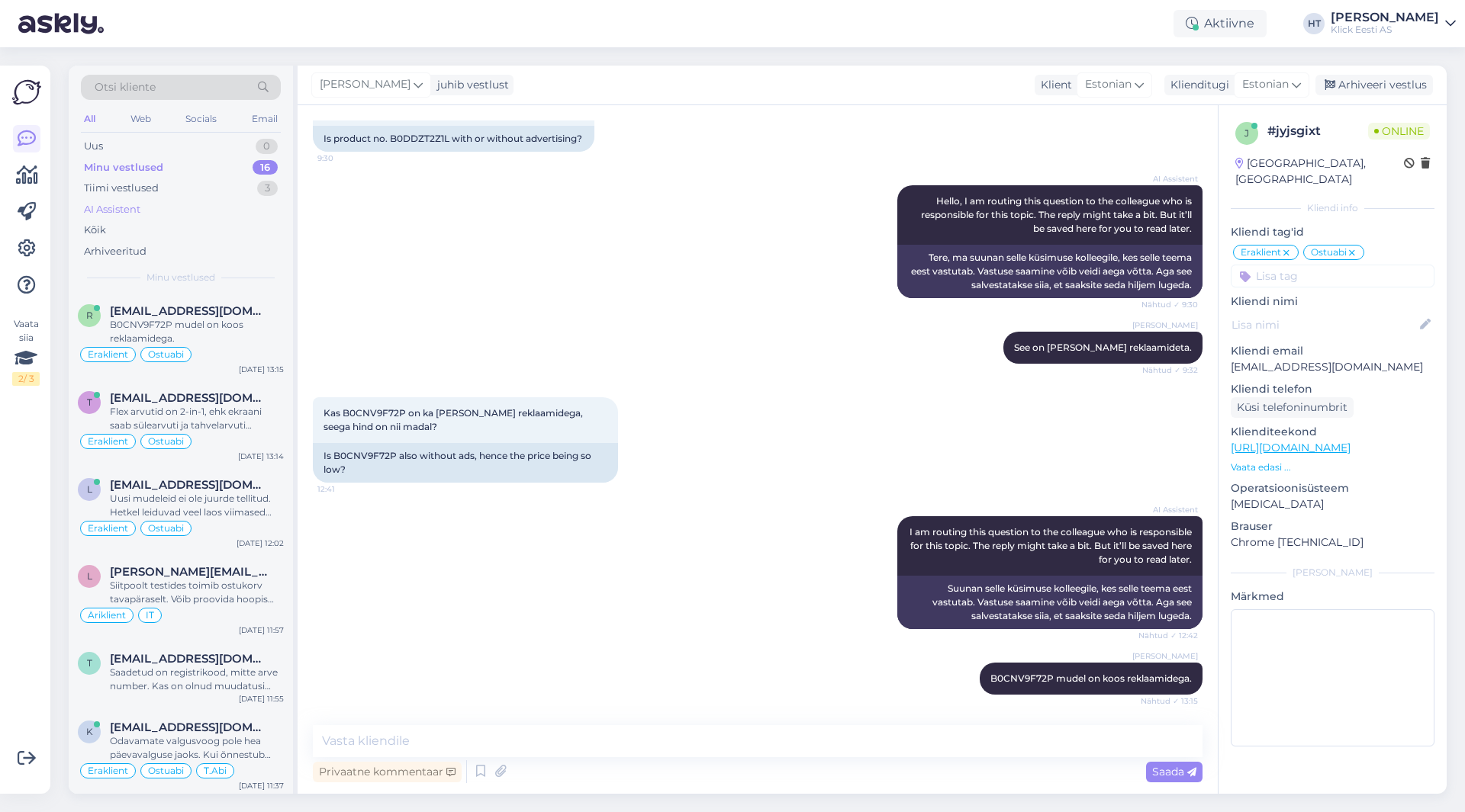
click at [172, 209] on div "AI Assistent" at bounding box center [181, 209] width 200 height 21
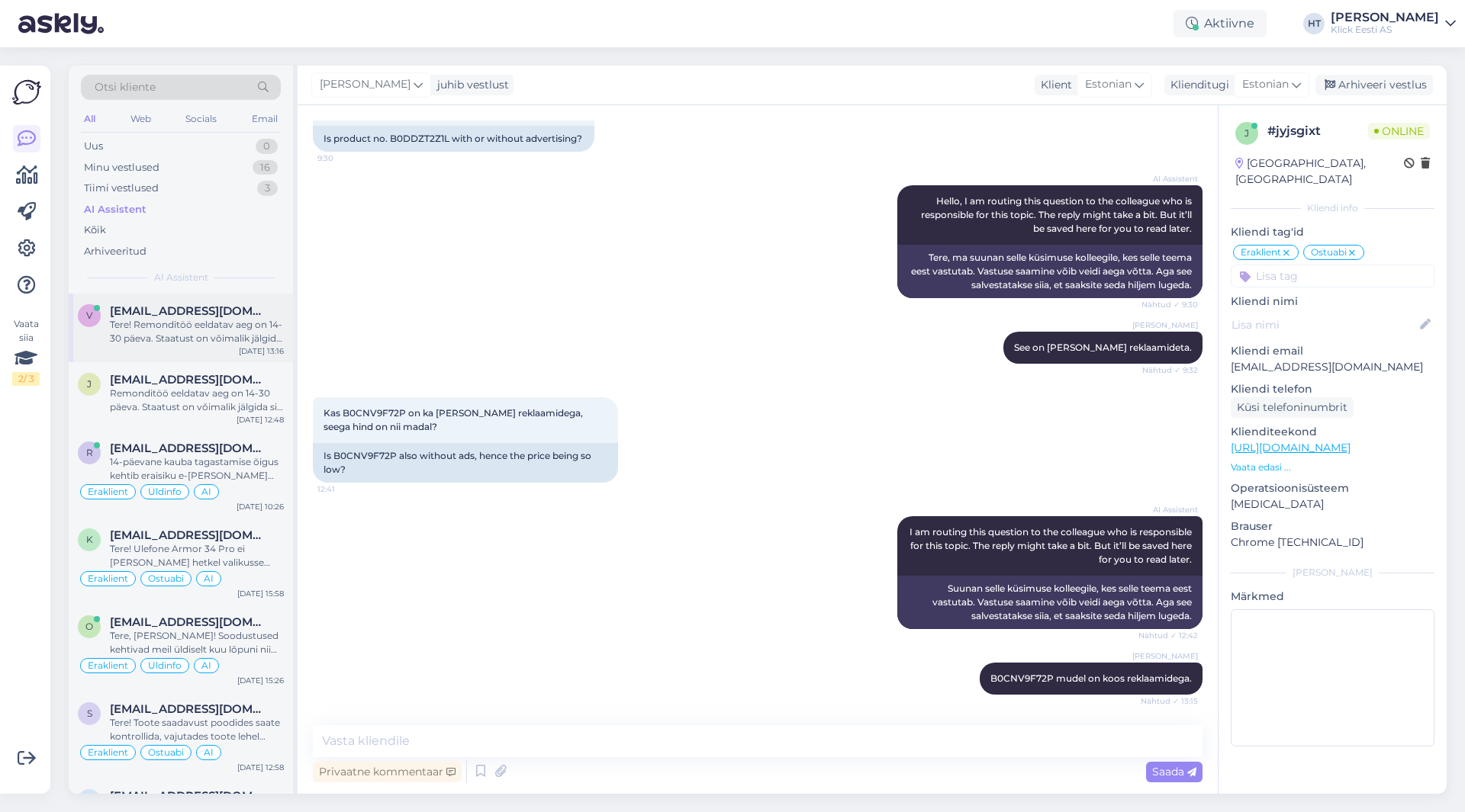
click at [212, 309] on span "[EMAIL_ADDRESS][DOMAIN_NAME]" at bounding box center [189, 311] width 159 height 14
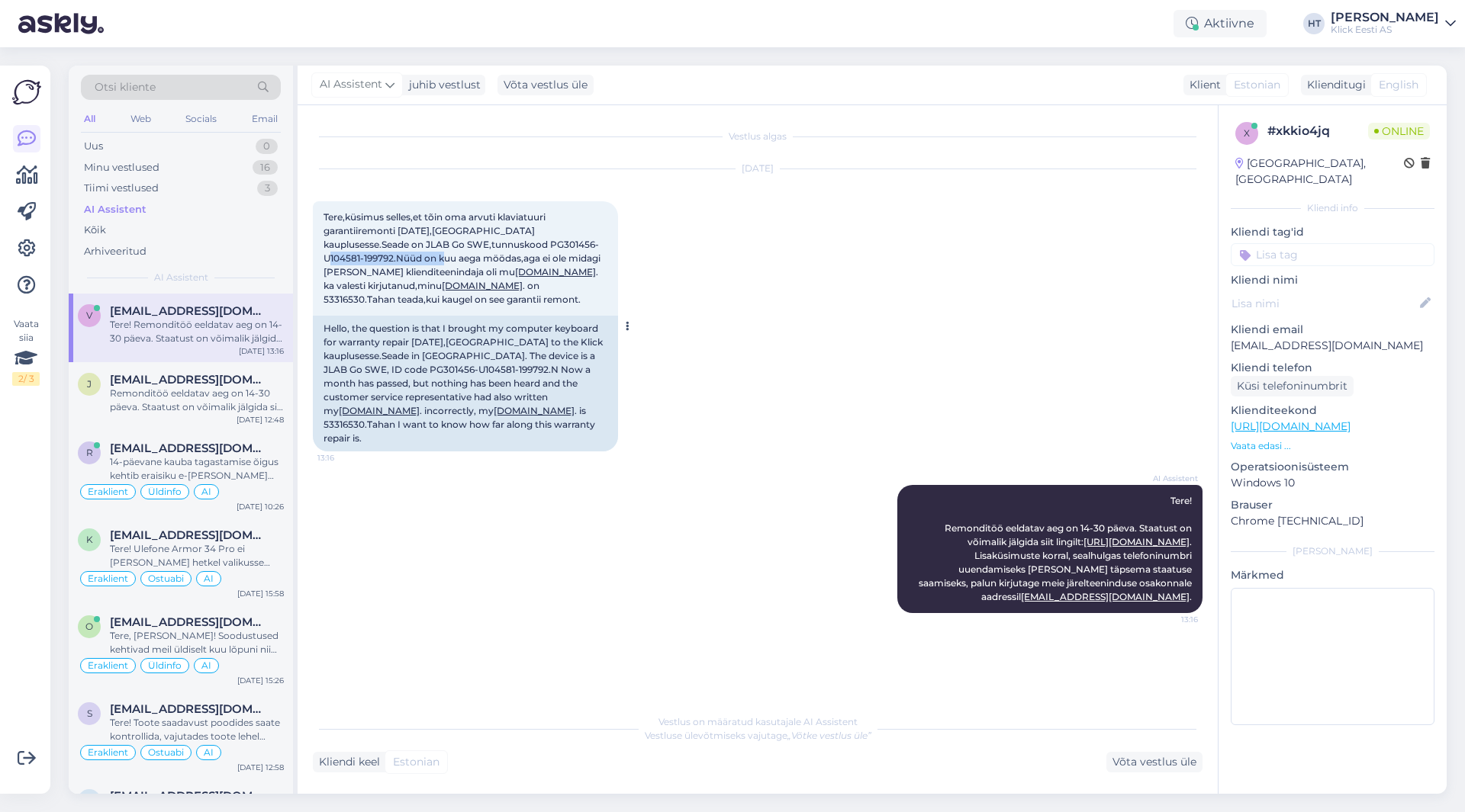
drag, startPoint x: 555, startPoint y: 244, endPoint x: 393, endPoint y: 261, distance: 162.9
click at [393, 261] on span "Tere,küsimus selles,et tõin oma arvuti klaviatuuri garantiiremonti 1.08.2025,Ta…" at bounding box center [463, 258] width 279 height 94
copy span "PG301456-U104581-199792"
click at [569, 313] on div "Tere,küsimus selles,et tõin oma arvuti klaviatuuri garantiiremonti 1.08.2025,Ta…" at bounding box center [466, 258] width 305 height 114
click at [188, 326] on div "Tere! Remonditöö eeldatav aeg on 14-30 päeva. Staatust on võimalik jälgida siit…" at bounding box center [196, 332] width 174 height 27
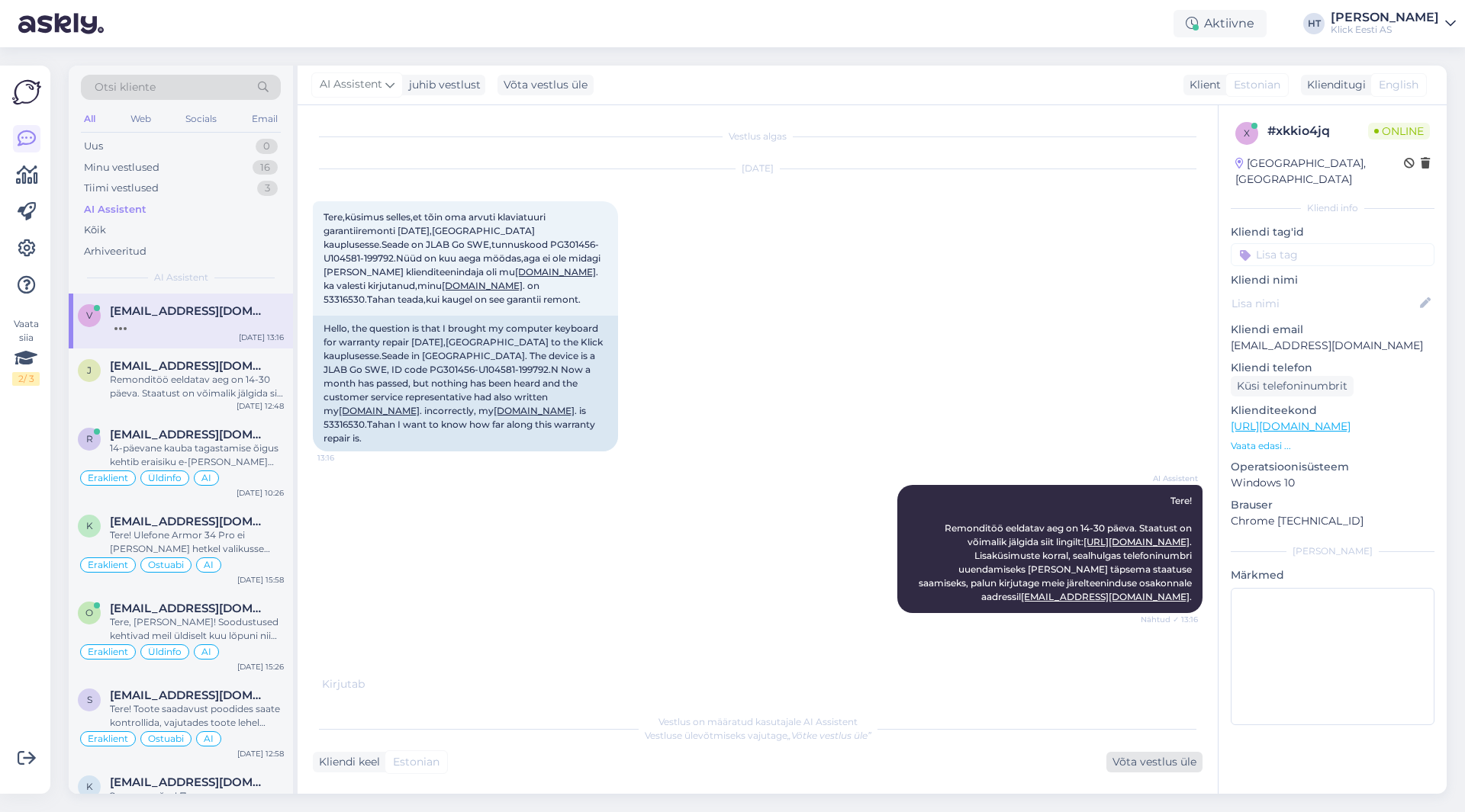
click at [1135, 764] on div "Võta vestlus üle" at bounding box center [1154, 762] width 96 height 21
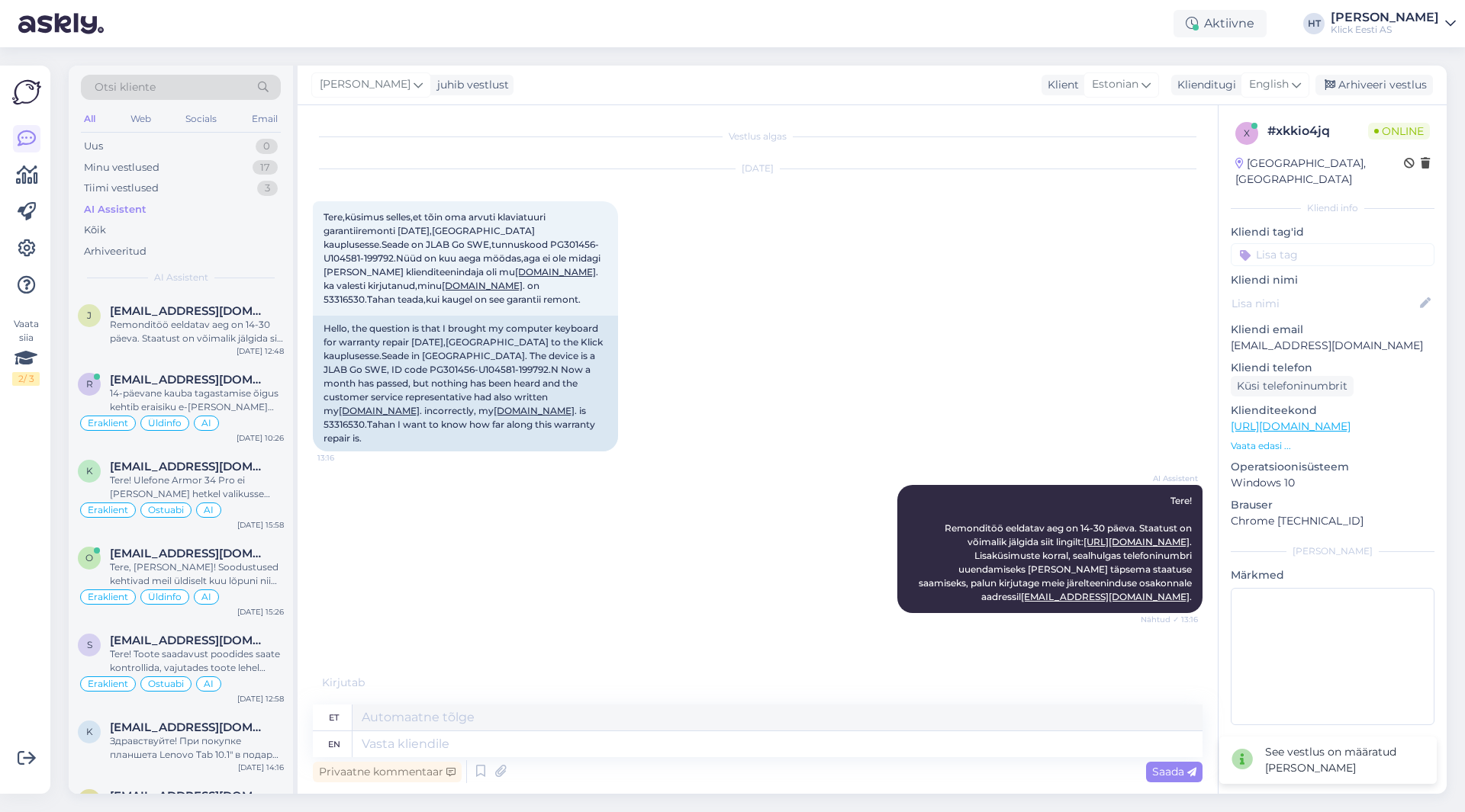
click at [1323, 244] on input at bounding box center [1332, 255] width 204 height 23
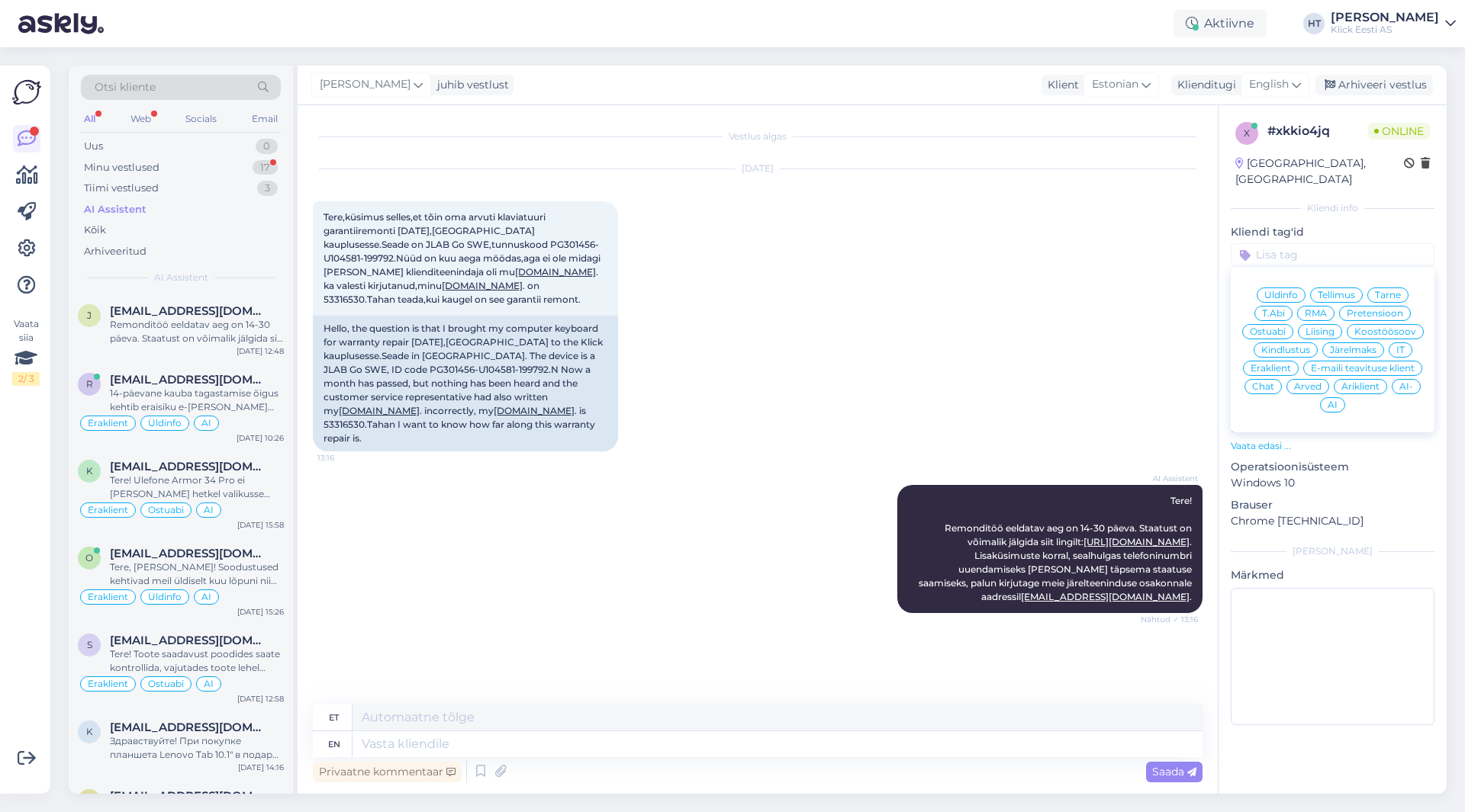
click at [1313, 309] on span "RMA" at bounding box center [1315, 314] width 22 height 9
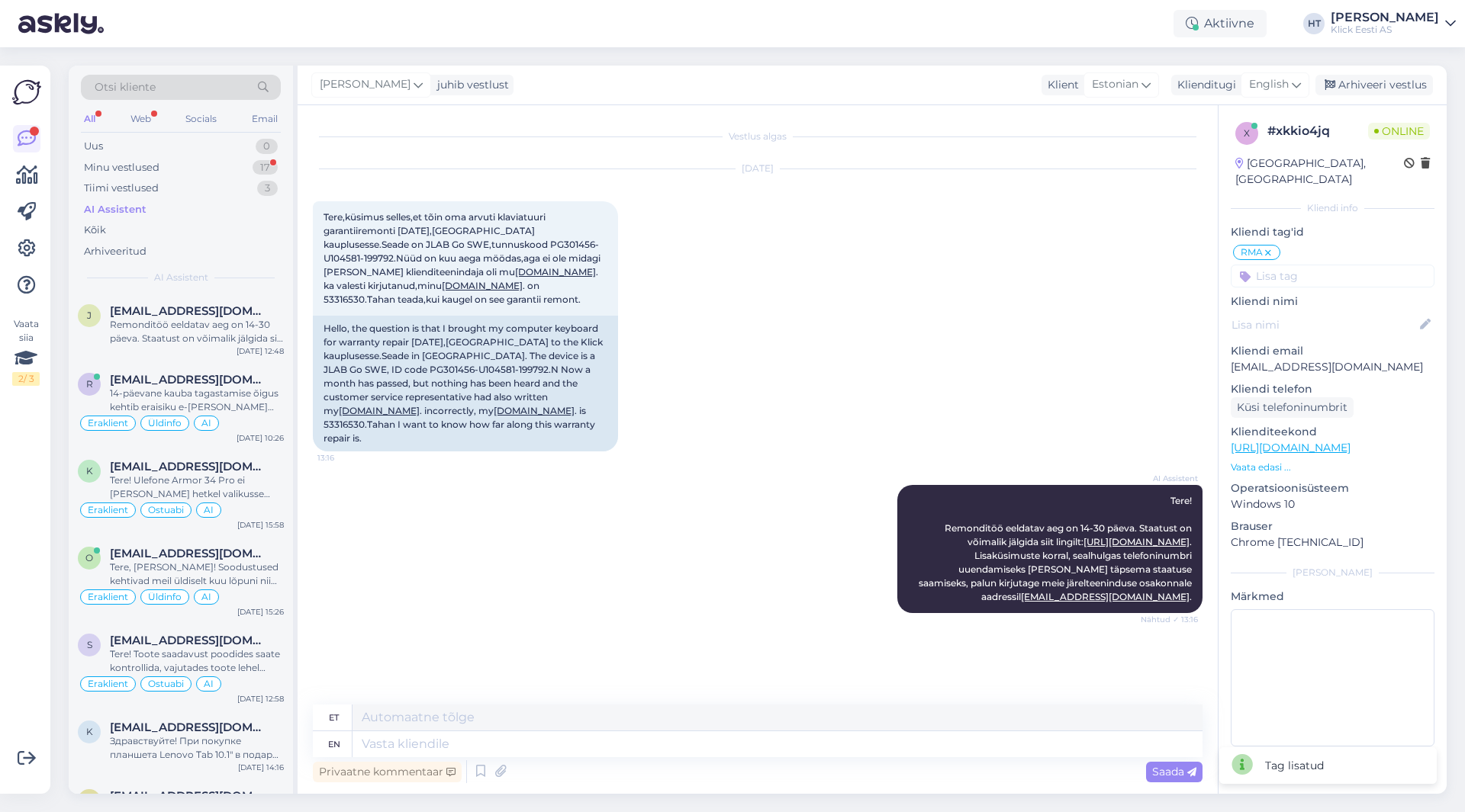
click at [1313, 265] on input at bounding box center [1332, 276] width 204 height 23
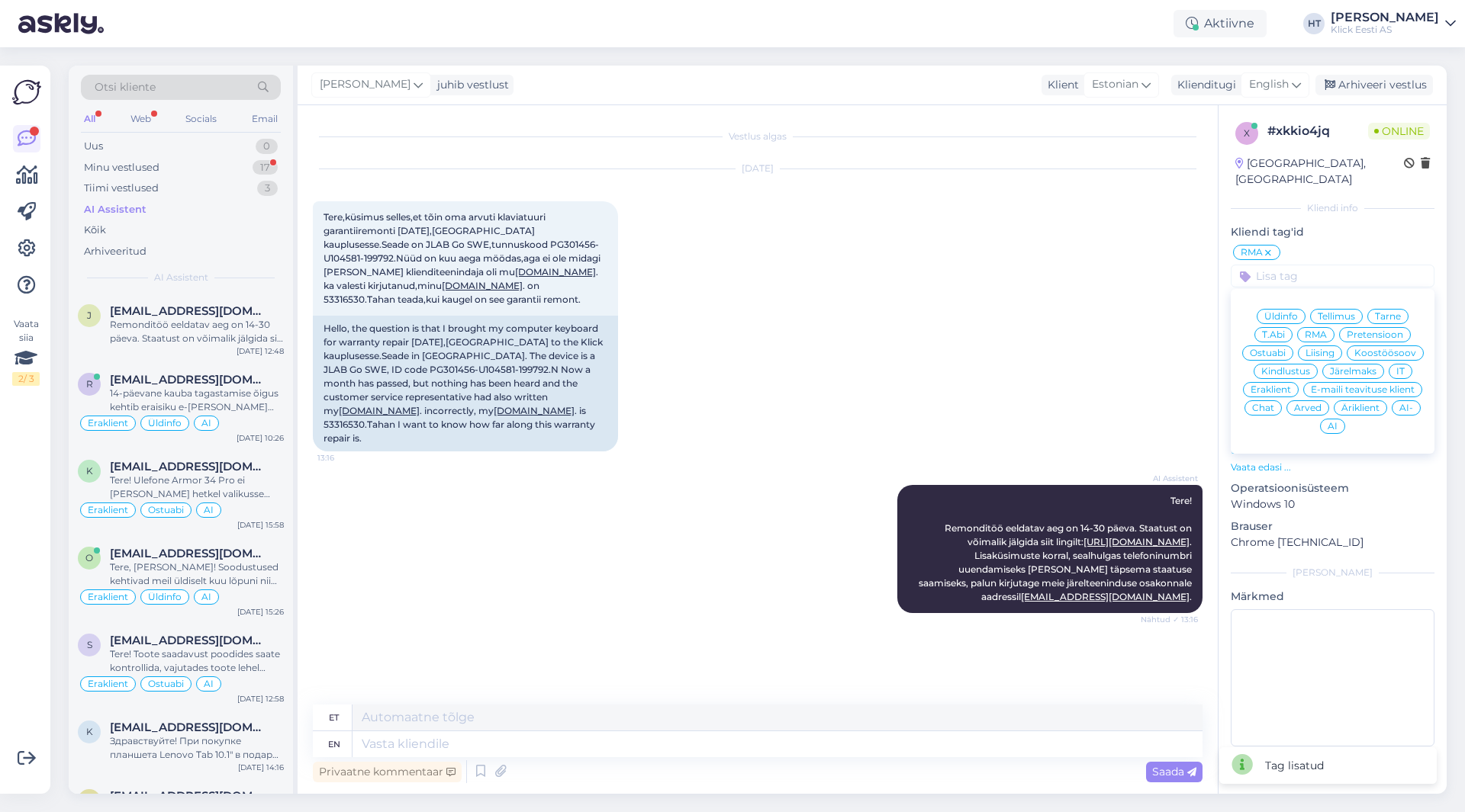
click at [1281, 385] on span "Eraklient" at bounding box center [1271, 390] width 40 height 9
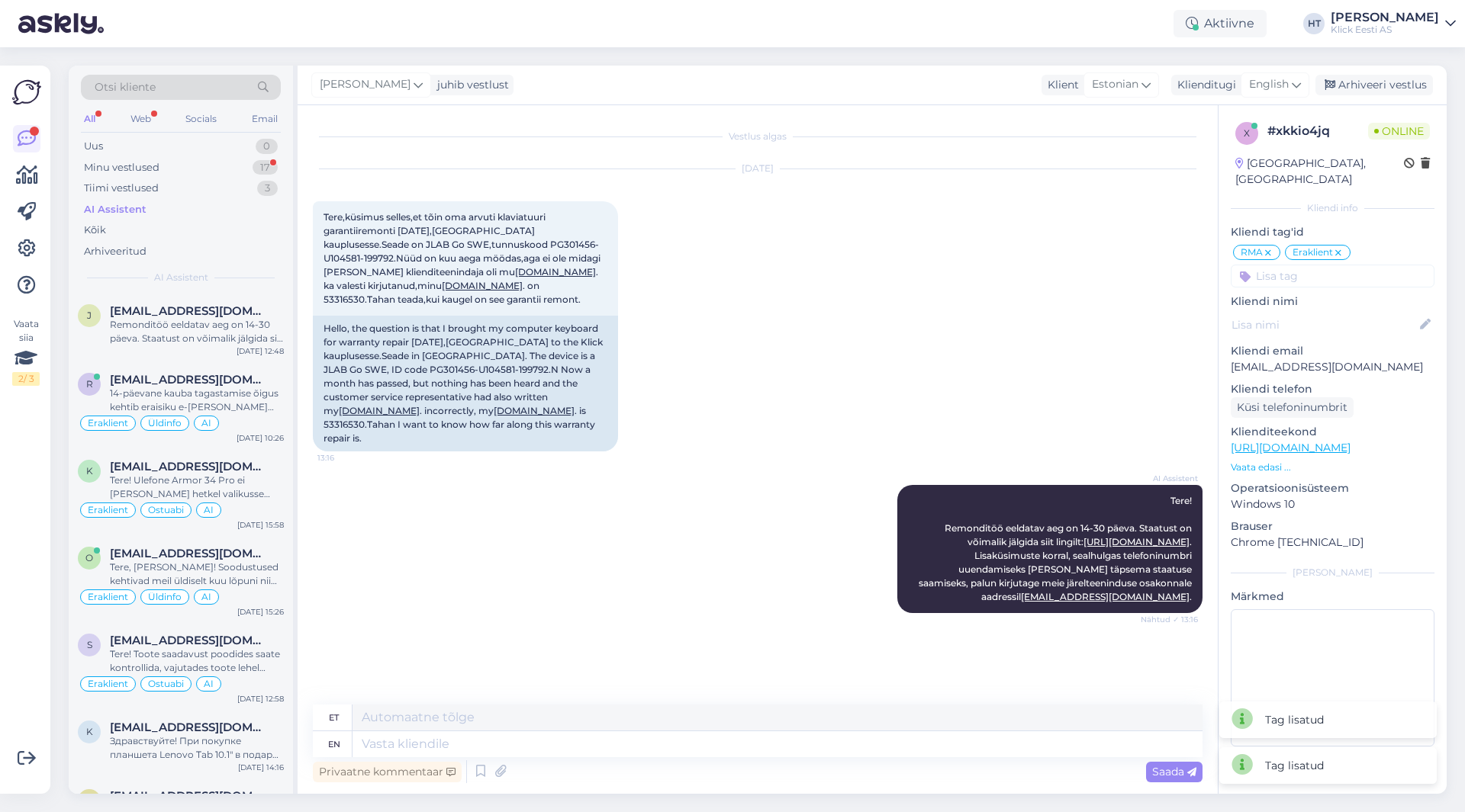
click at [895, 376] on div "[DATE] Tere,küsimus selles,et tõin oma arvuti klaviatuuri garantiiremonti [DATE…" at bounding box center [758, 310] width 890 height 316
click at [1287, 88] on span "English" at bounding box center [1268, 85] width 39 height 16
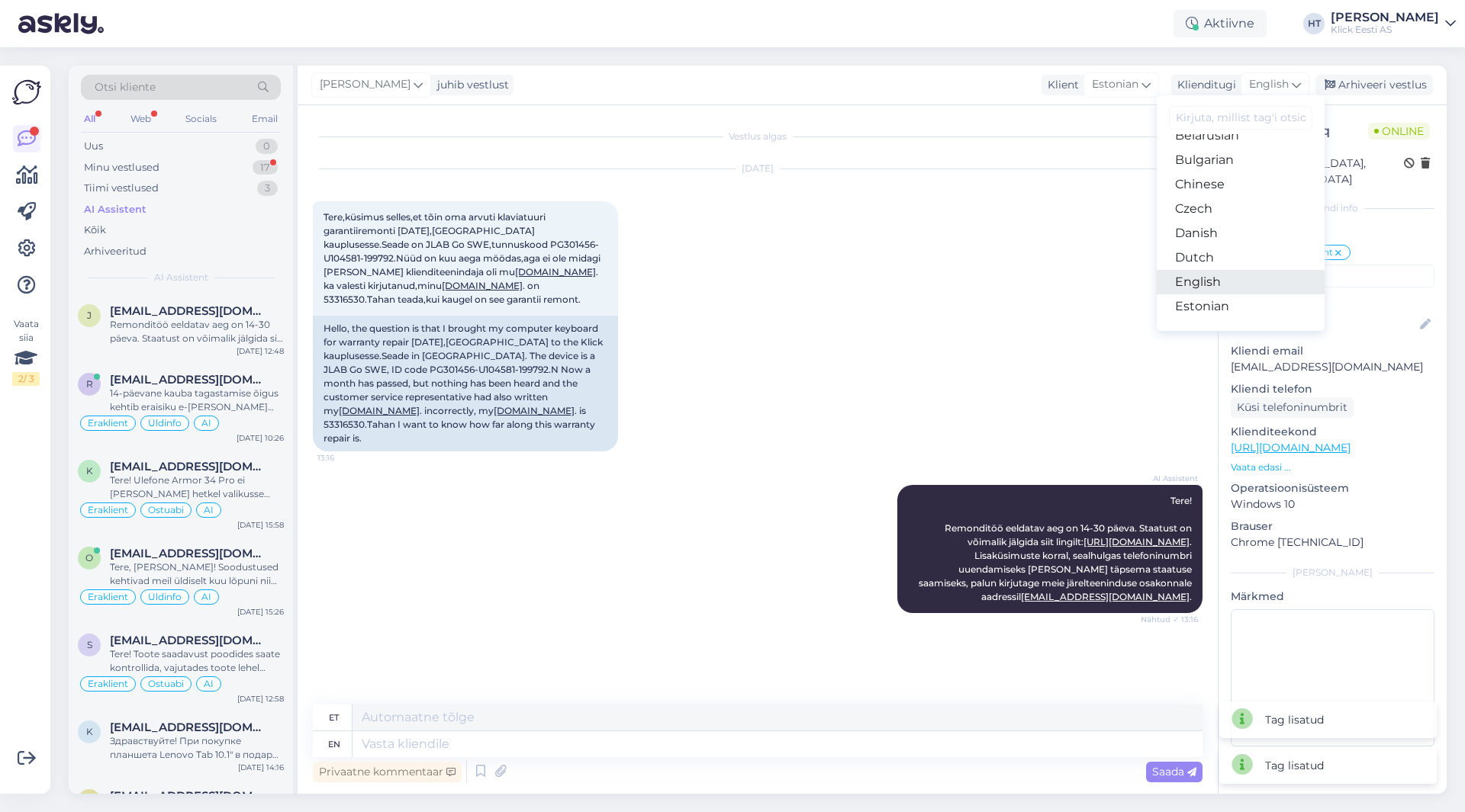
scroll to position [77, 0]
click at [1238, 270] on link "Estonian" at bounding box center [1240, 271] width 168 height 25
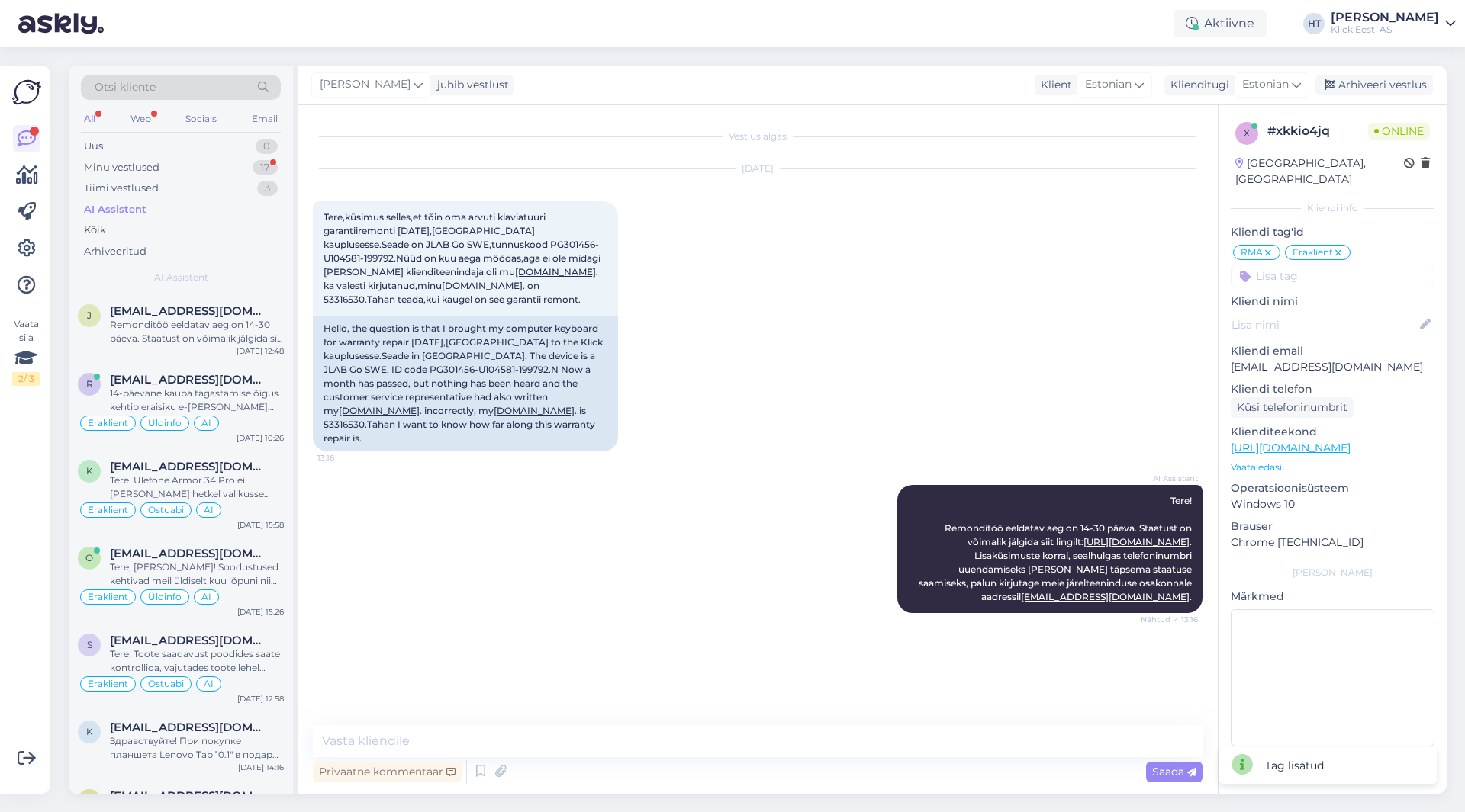
click at [675, 531] on div "AI Assistent Tere! Remonditöö eeldatav aeg on 14-30 päeva. Staatust on võimalik…" at bounding box center [758, 548] width 890 height 161
click at [493, 748] on textarea at bounding box center [758, 741] width 890 height 32
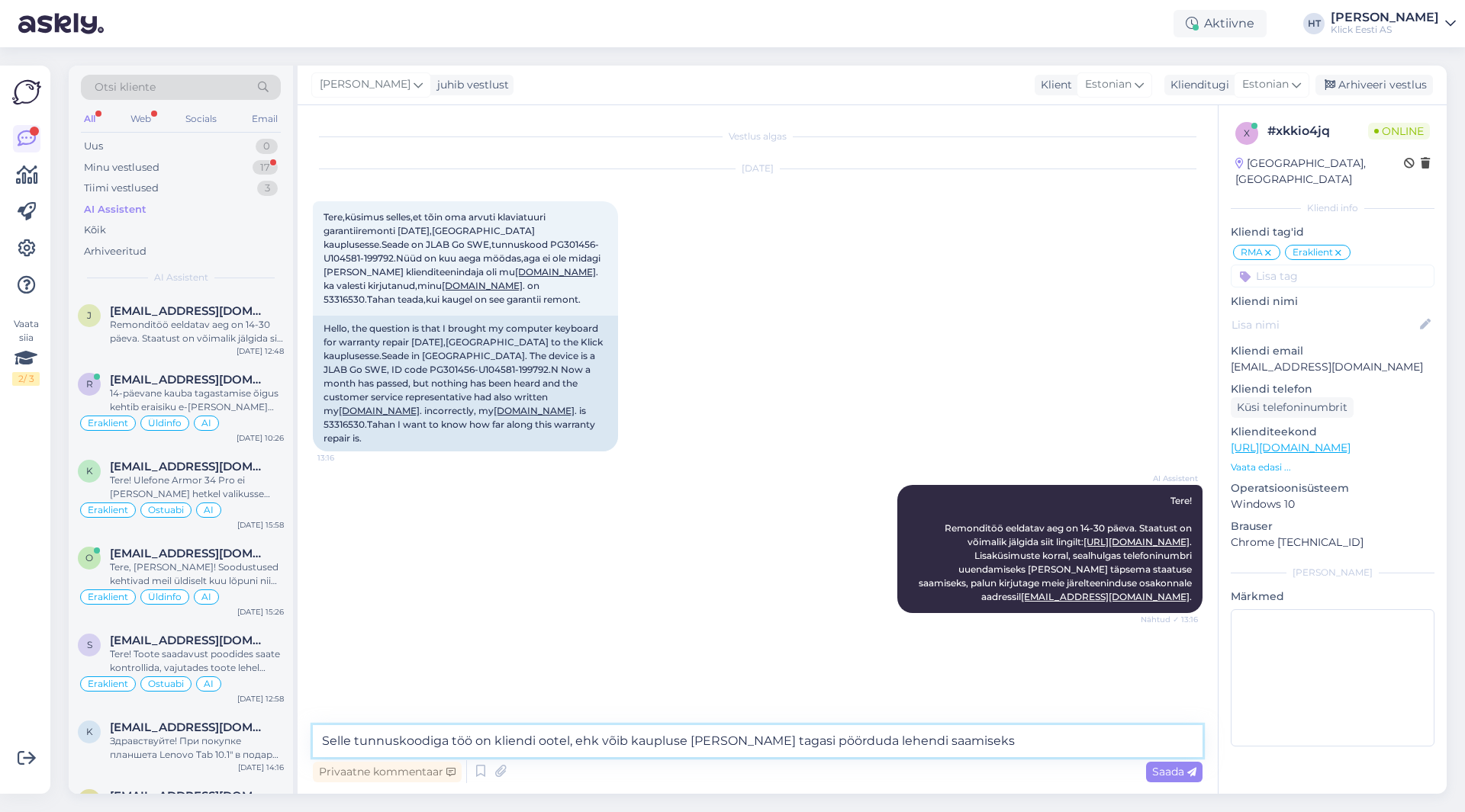
type textarea "Selle tunnuskoodiga töö on kliendi ootel, ehk võib kaupluse [PERSON_NAME] tagas…"
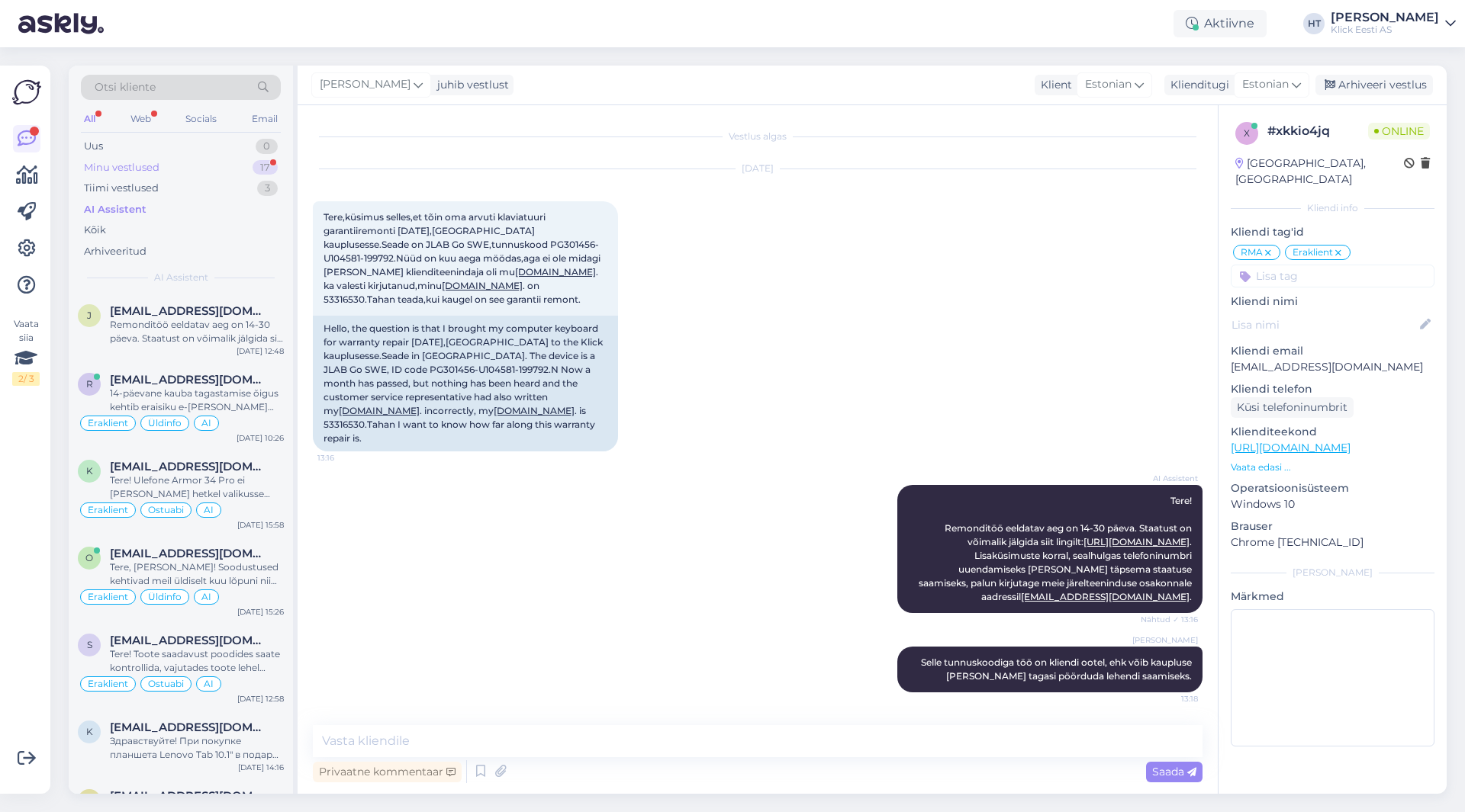
click at [235, 171] on div "Minu vestlused 17" at bounding box center [181, 167] width 200 height 21
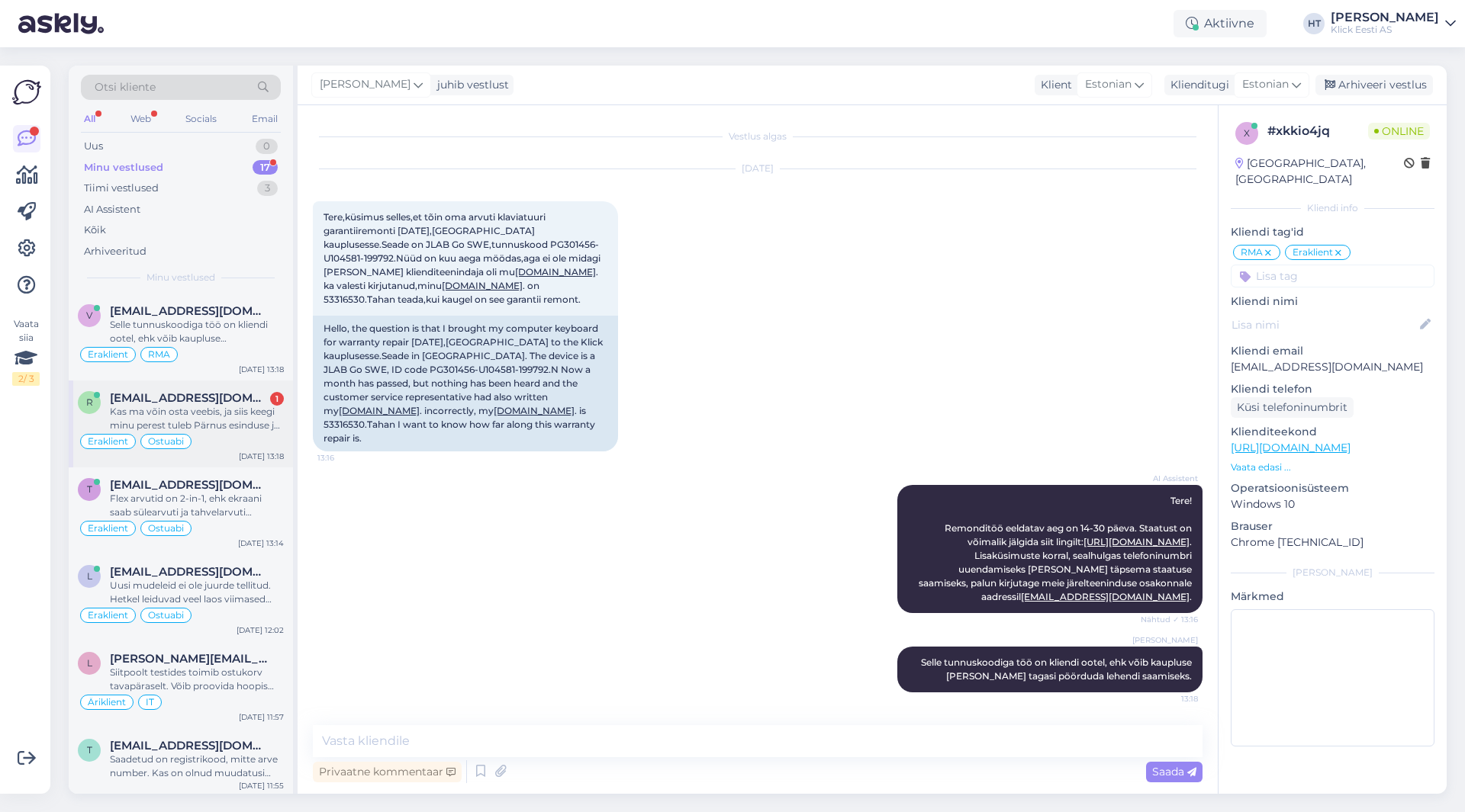
click at [246, 403] on span "[EMAIL_ADDRESS][DOMAIN_NAME]" at bounding box center [189, 398] width 159 height 14
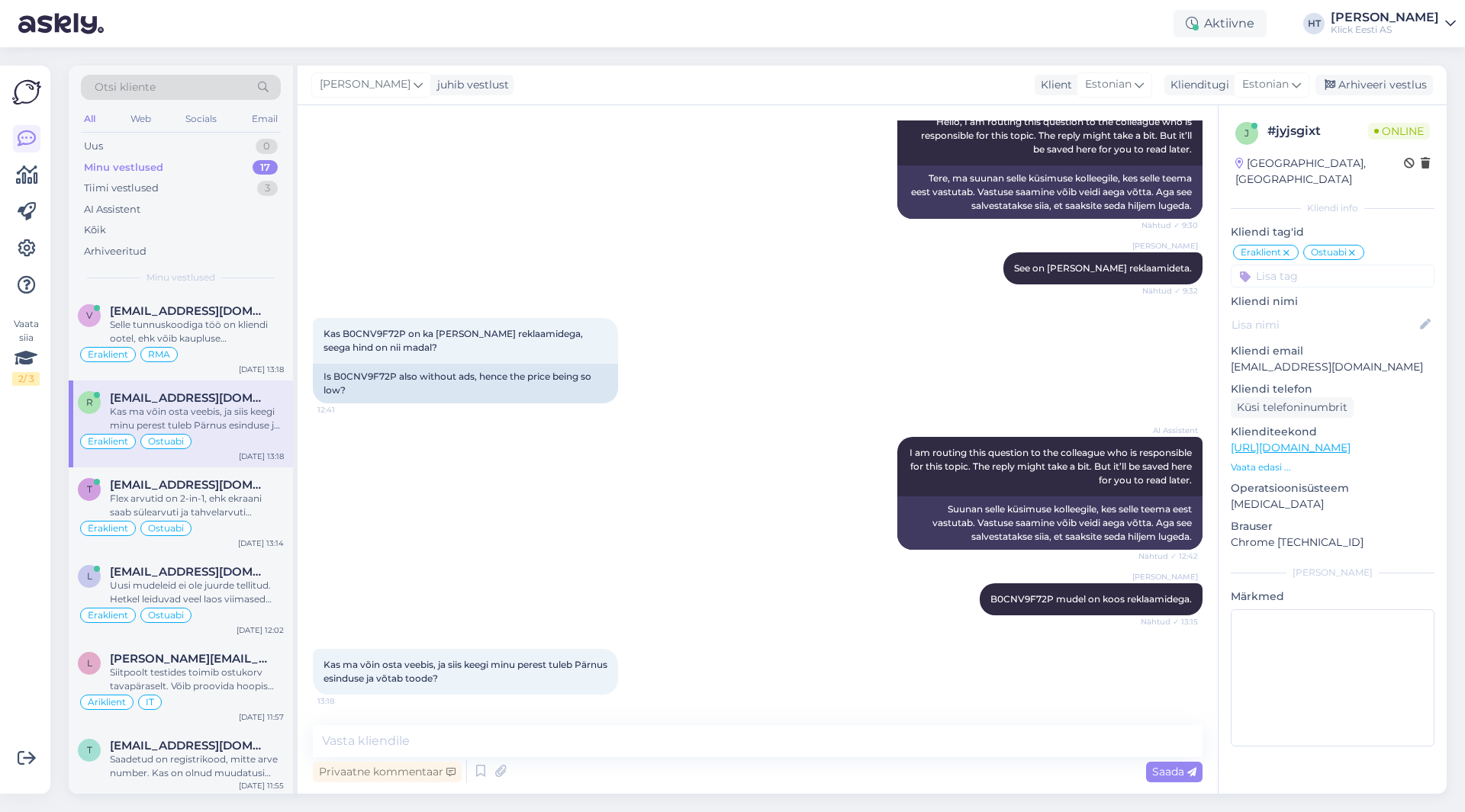
click at [696, 500] on div "AI Assistent I am routing this question to the colleague who is responsible for…" at bounding box center [758, 494] width 890 height 146
click at [497, 749] on textarea at bounding box center [758, 741] width 890 height 32
paste textarea "Kui on vaja volitada teine inimene kauba kättesaamiseks tuleks tellimust vormis…"
type textarea "Kui on vaja volitada teine inimene kauba kättesaamiseks tuleks tellimust vormis…"
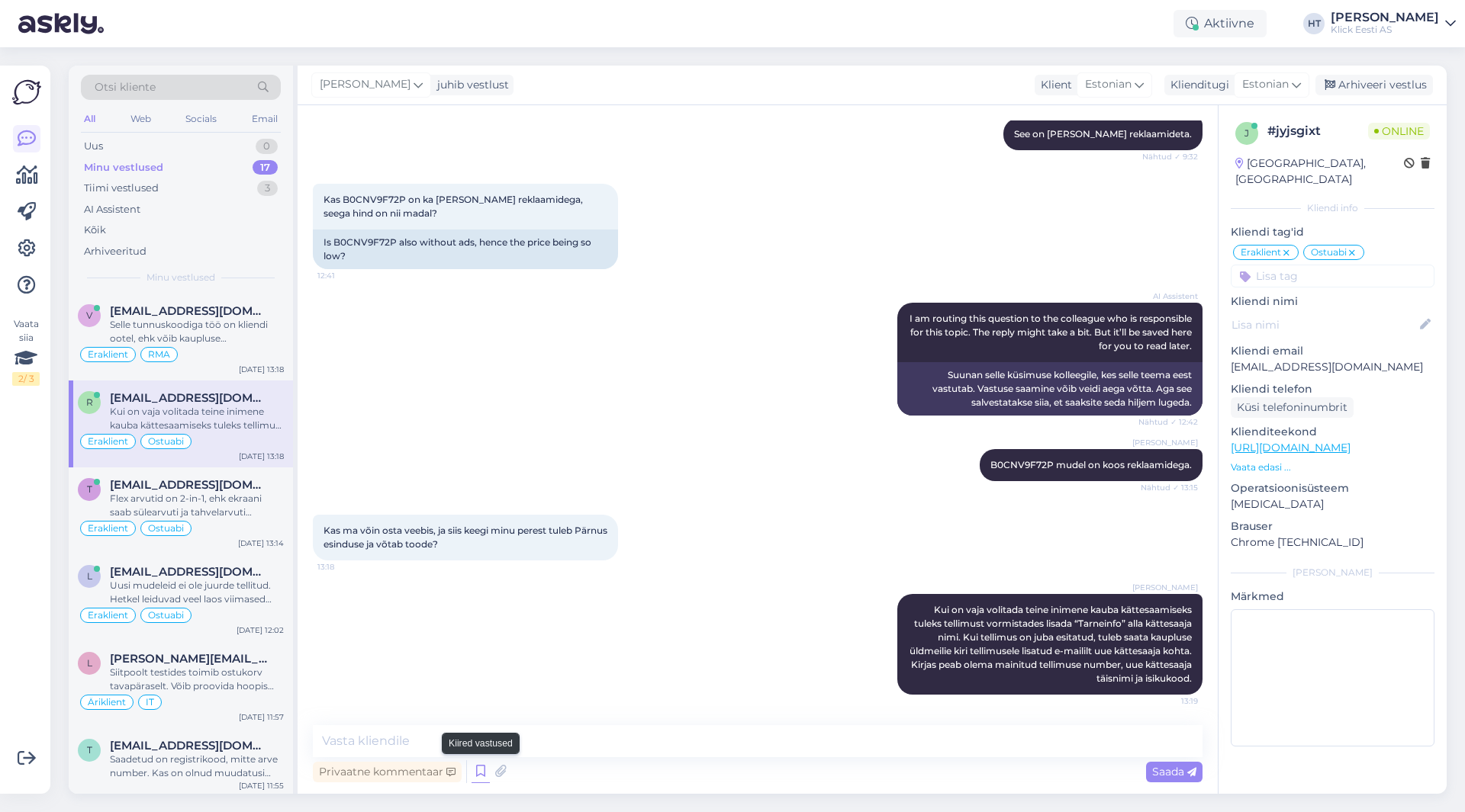
click at [473, 776] on icon at bounding box center [481, 771] width 18 height 23
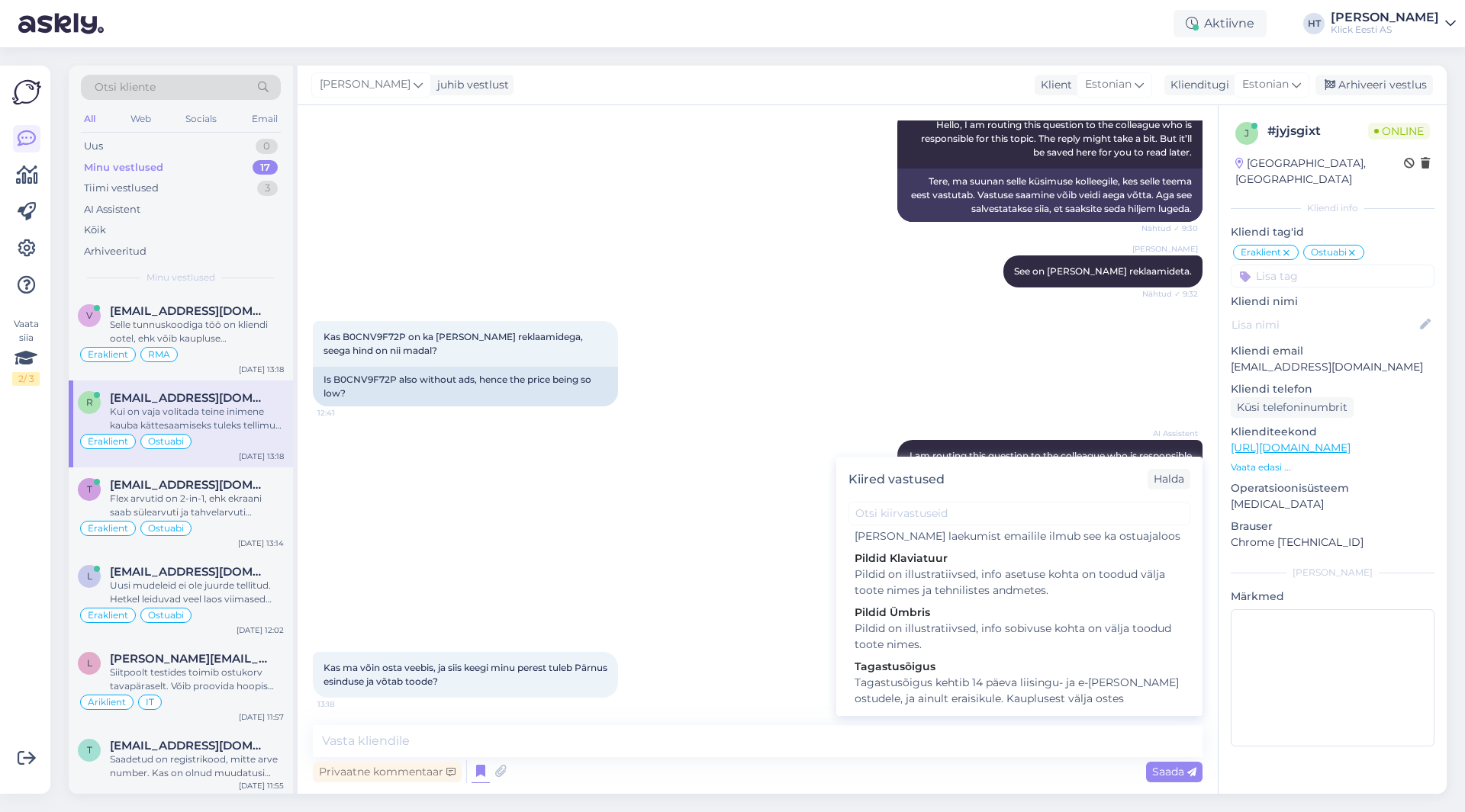
scroll to position [0, 0]
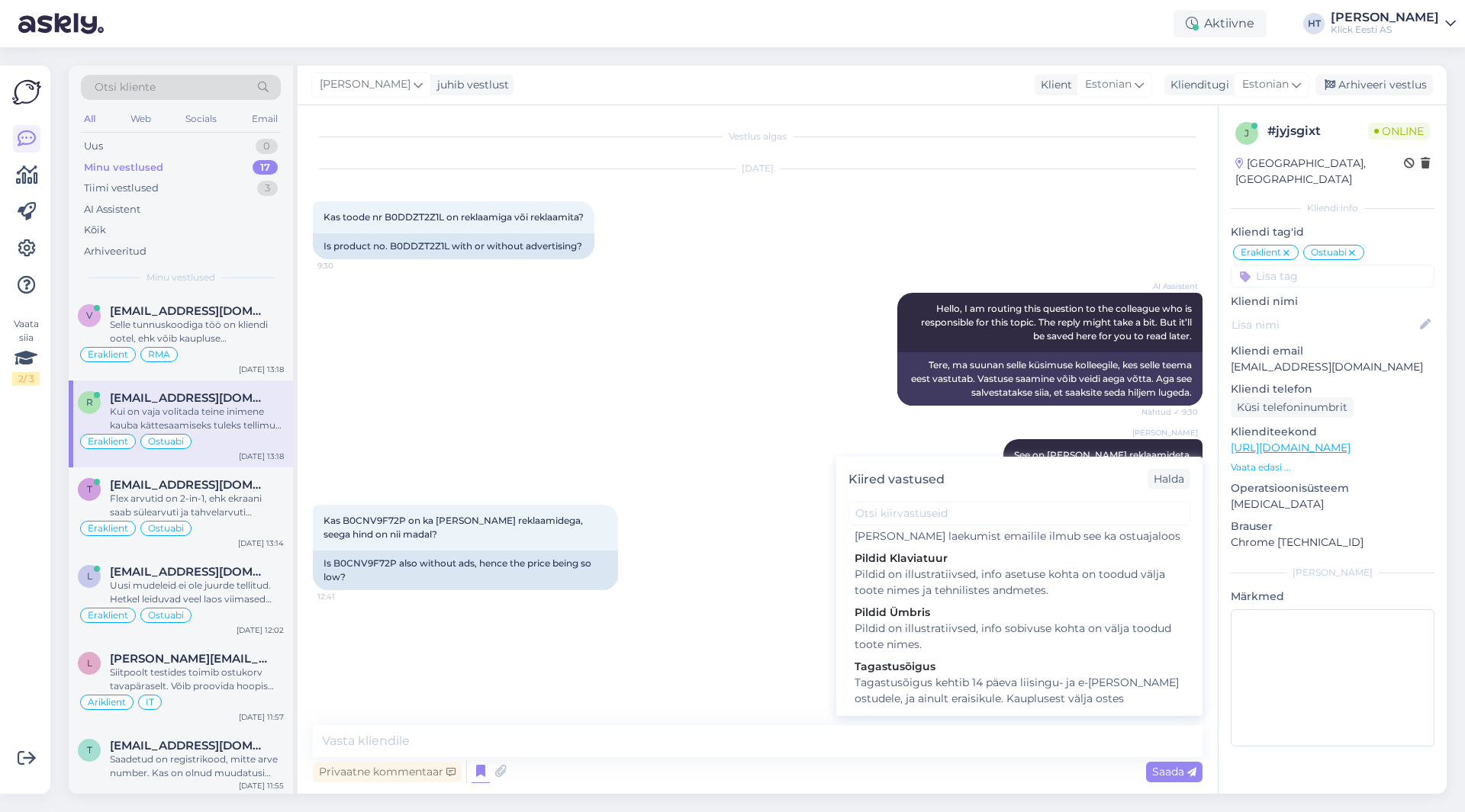
click at [769, 539] on div "Kas B0CNV9F72P on ka ilma reklaamidega, seega hind on nii madal? 12:41 Is B0CNV…" at bounding box center [758, 547] width 890 height 119
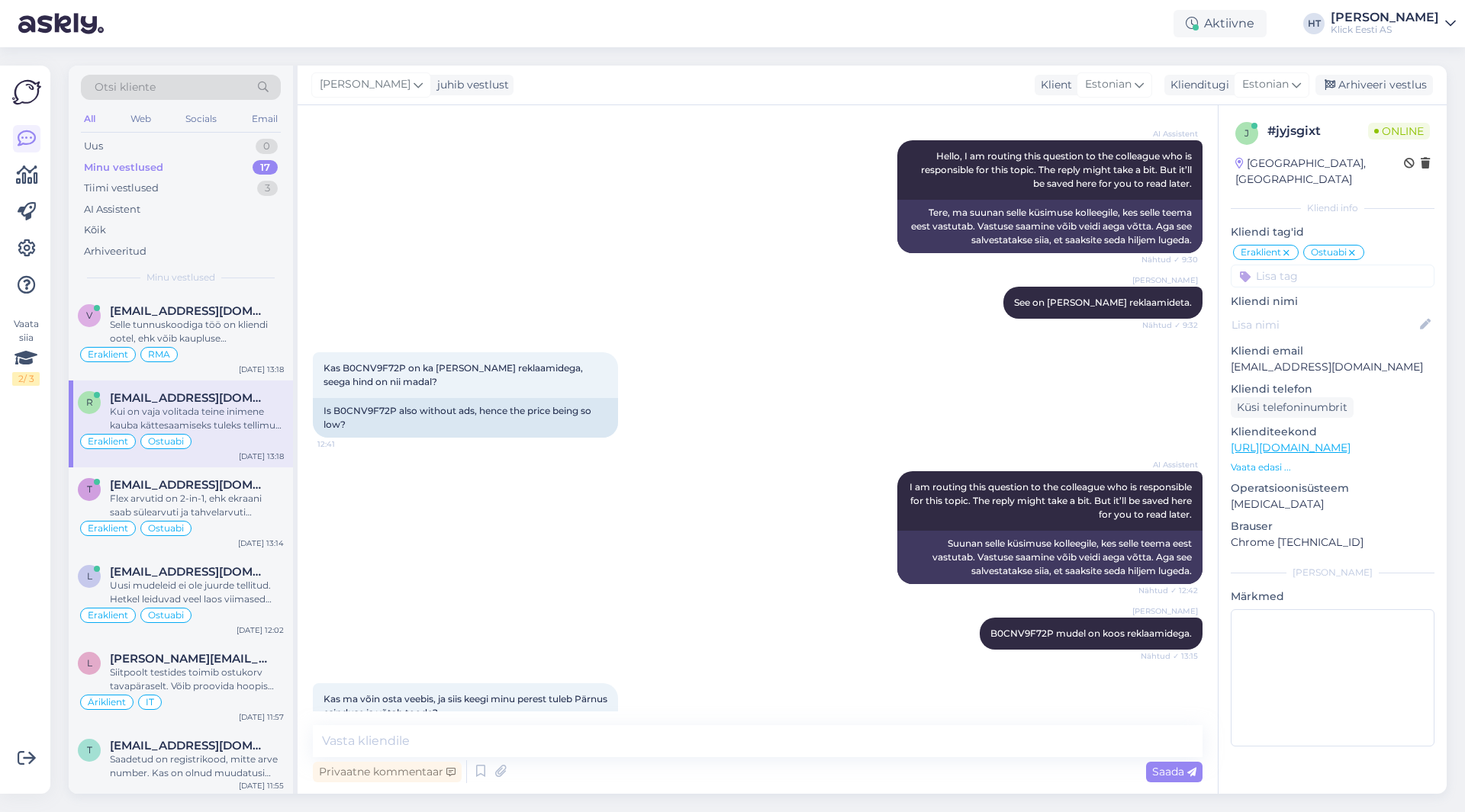
scroll to position [321, 0]
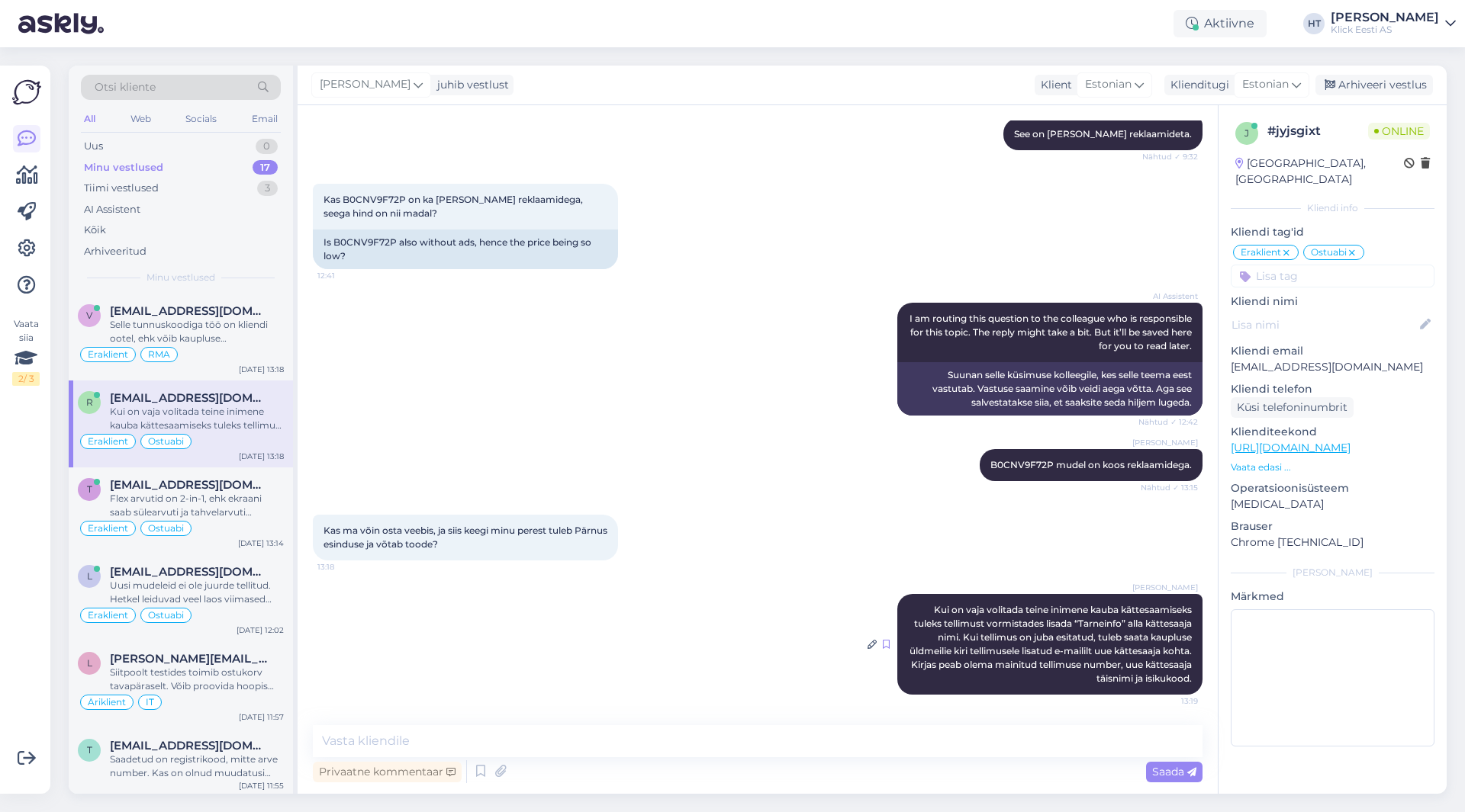
click at [883, 645] on icon at bounding box center [886, 644] width 7 height 9
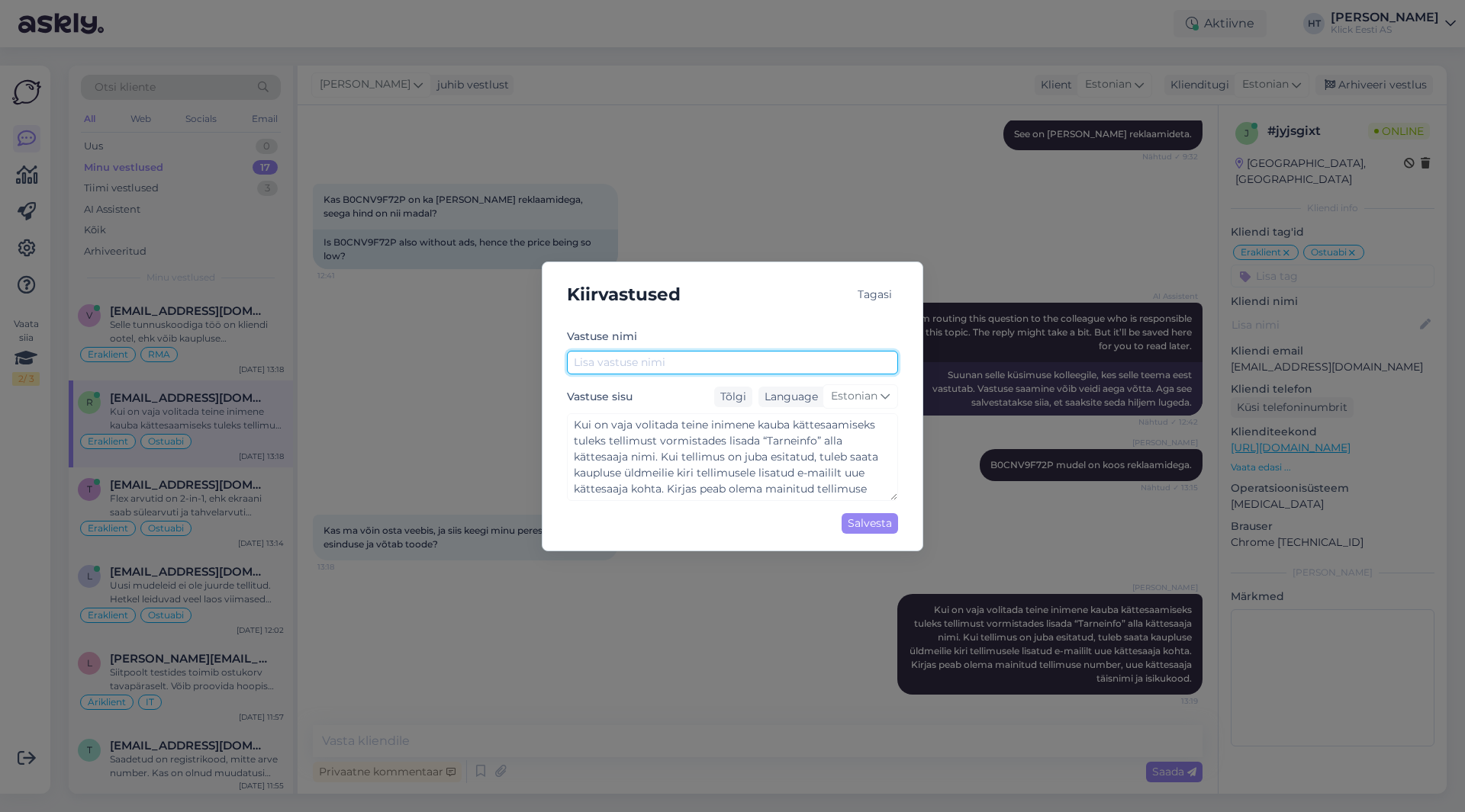
click at [689, 367] on input "text" at bounding box center [732, 363] width 331 height 24
type input "Volitamine"
click at [870, 521] on div "Salvesta" at bounding box center [870, 524] width 57 height 21
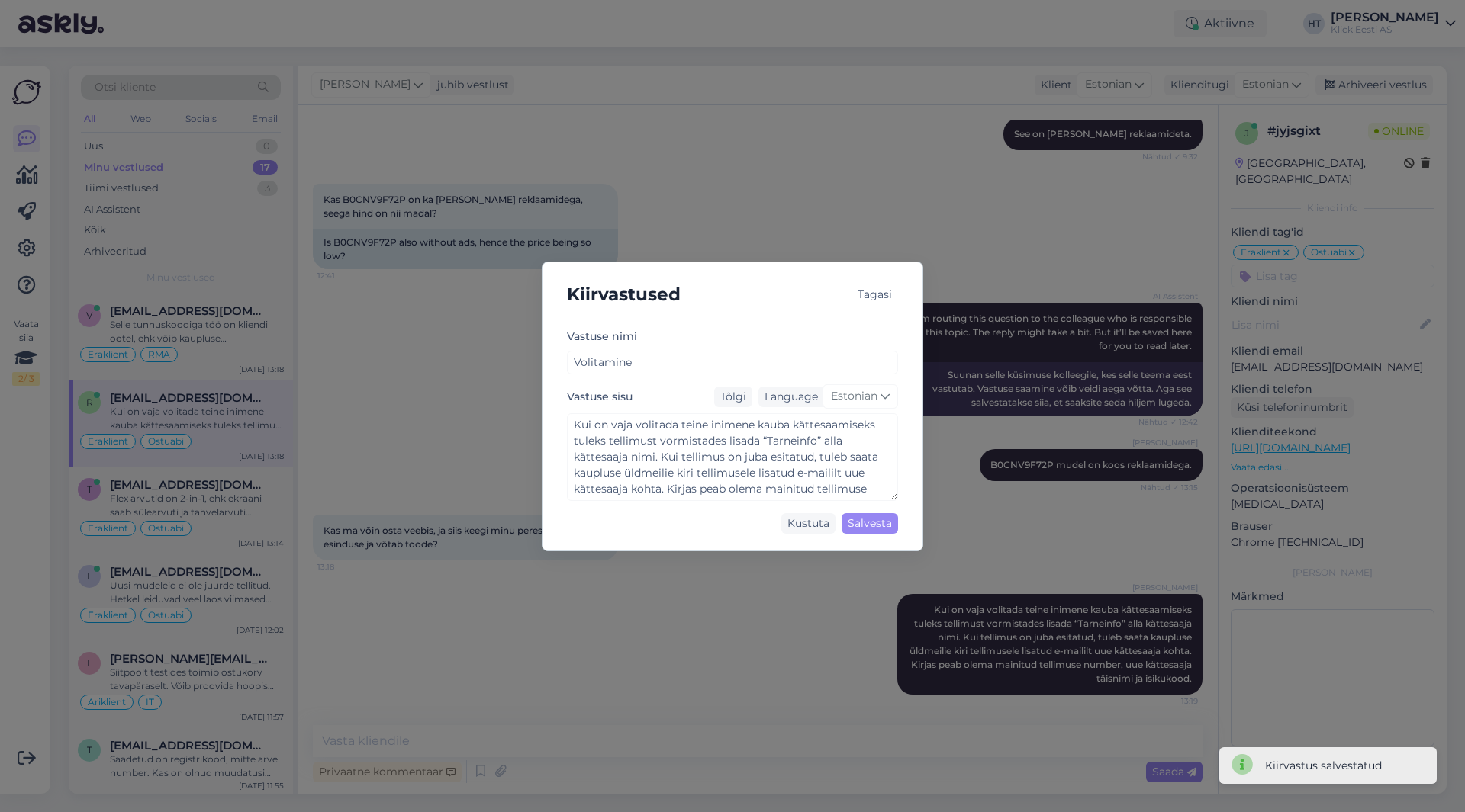
click at [792, 621] on div "Kiirvastused Tagasi Vastuse nimi Volitamine Vastuse sisu Tõlgi Language Estonia…" at bounding box center [732, 406] width 1465 height 812
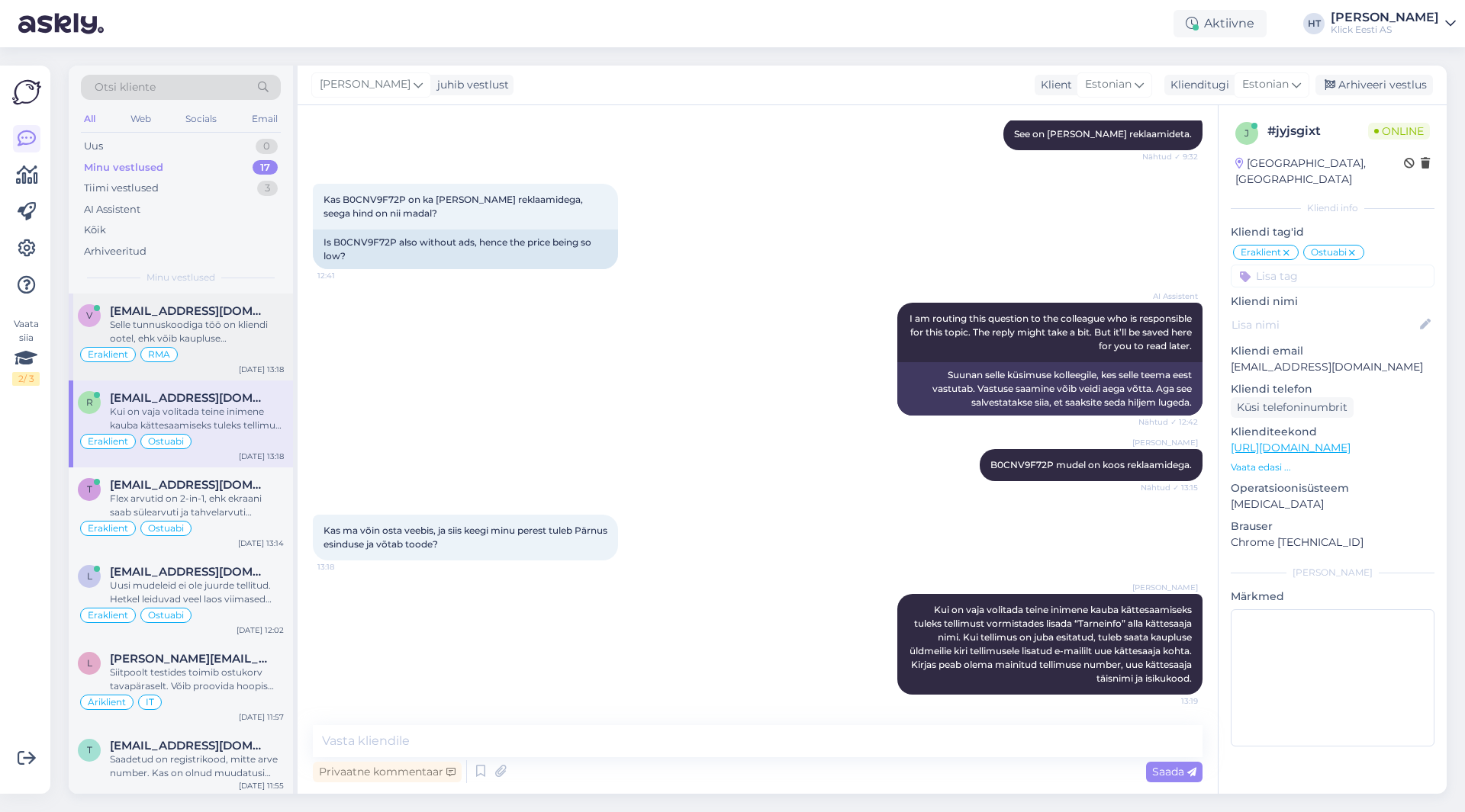
click at [235, 343] on div "Selle tunnuskoodiga töö on kliendi ootel, ehk võib kaupluse [PERSON_NAME] tagas…" at bounding box center [196, 332] width 174 height 27
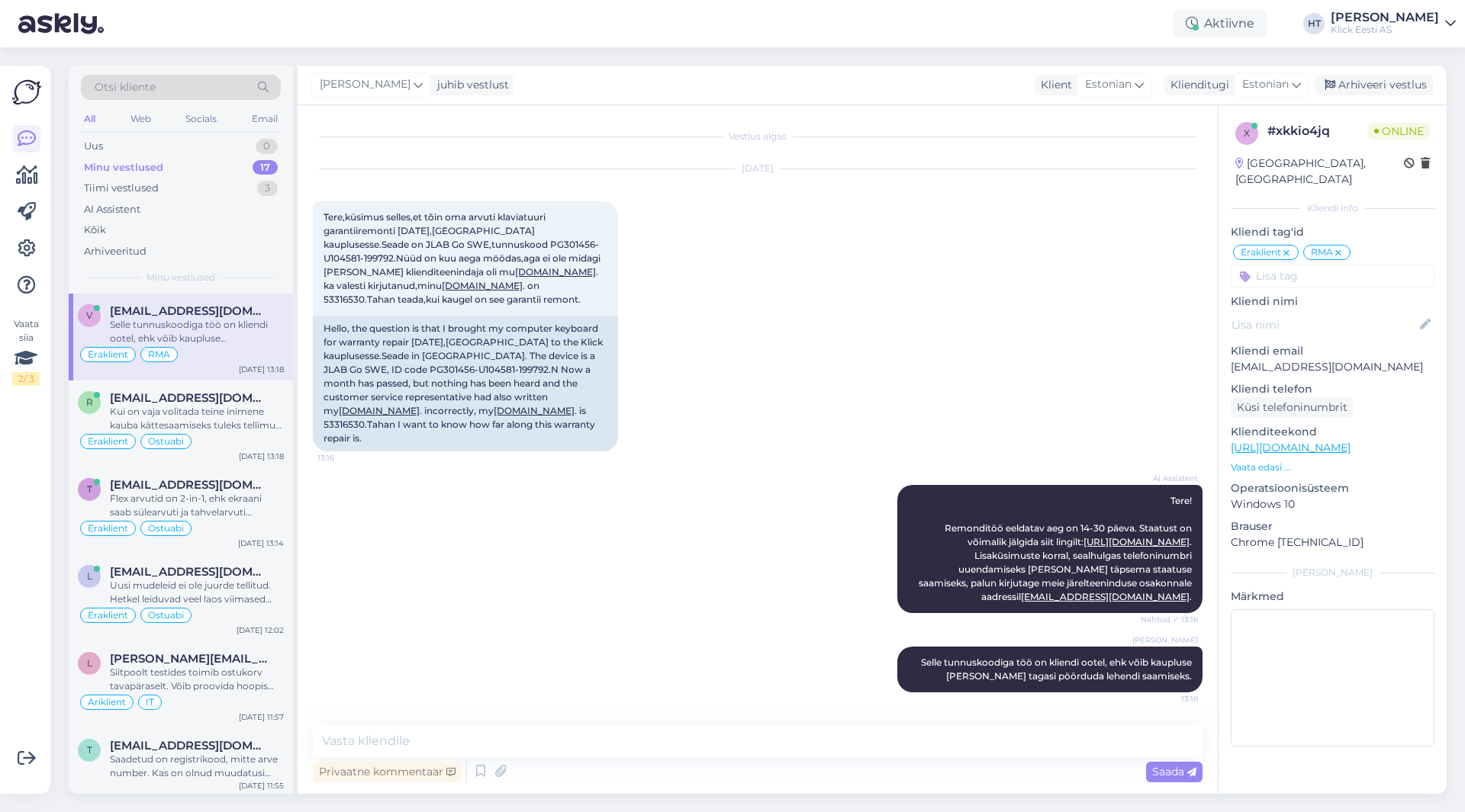
click at [173, 371] on div "v valjokas2@mail.ee Selle tunnuskoodiga töö on kliendi ootel, ehk võib kaupluse…" at bounding box center [181, 337] width 225 height 87
click at [178, 383] on div "r roman22102006@gmail.com Kui on vaja volitada teine inimene kauba kättesaamise…" at bounding box center [181, 423] width 225 height 87
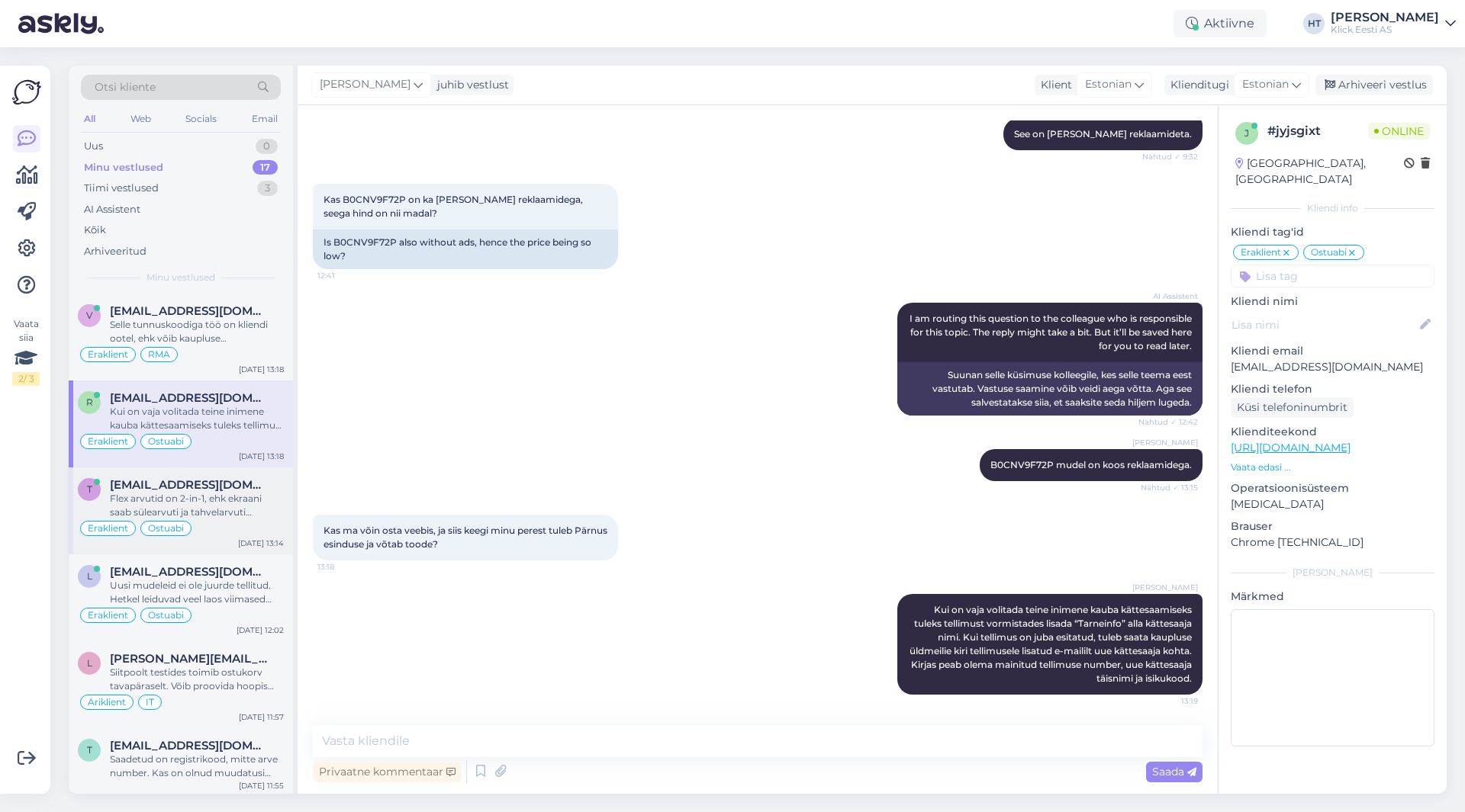
click at [264, 490] on div "[EMAIL_ADDRESS][DOMAIN_NAME]" at bounding box center [196, 484] width 174 height 14
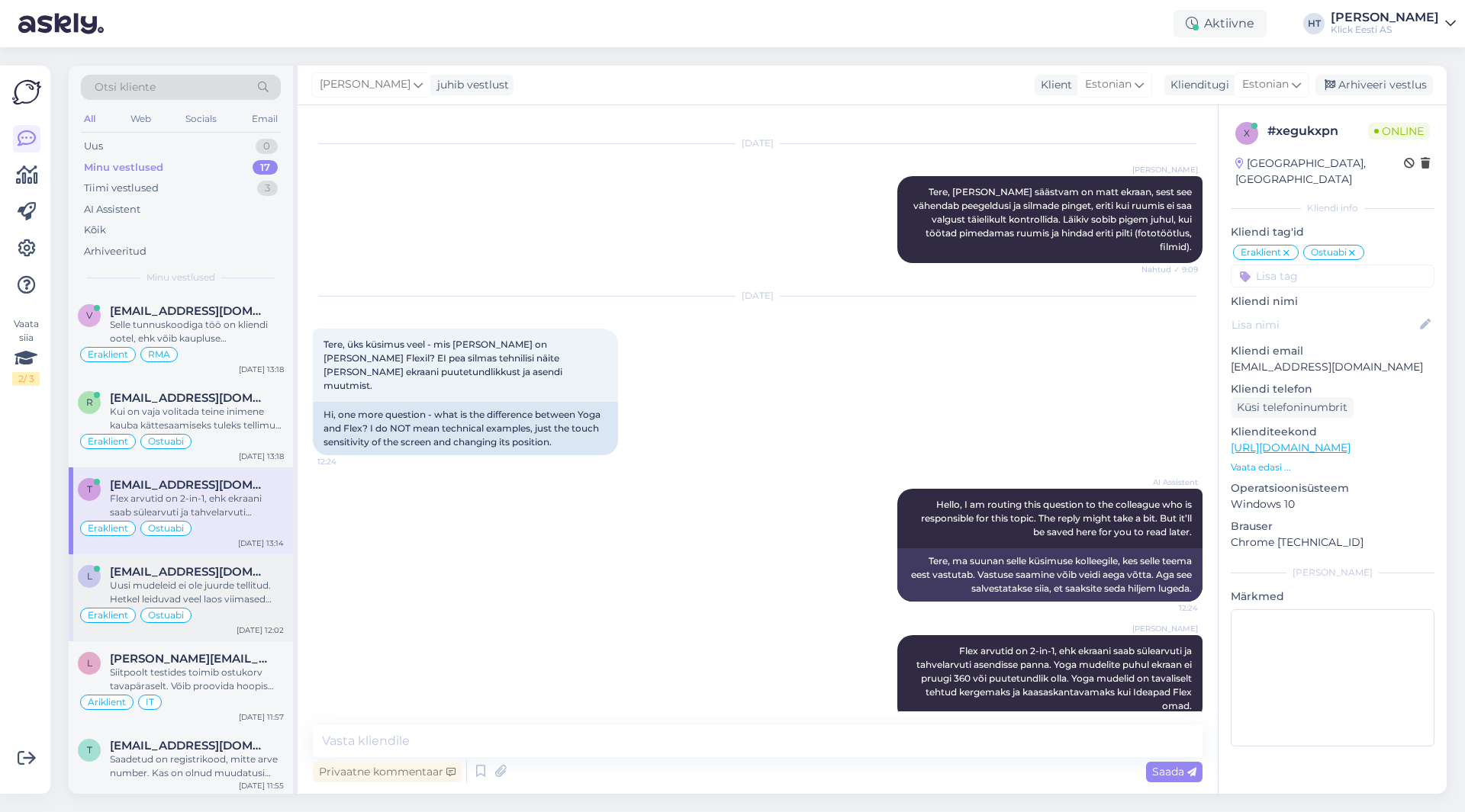
click at [236, 568] on span "[EMAIL_ADDRESS][DOMAIN_NAME]" at bounding box center [189, 571] width 159 height 14
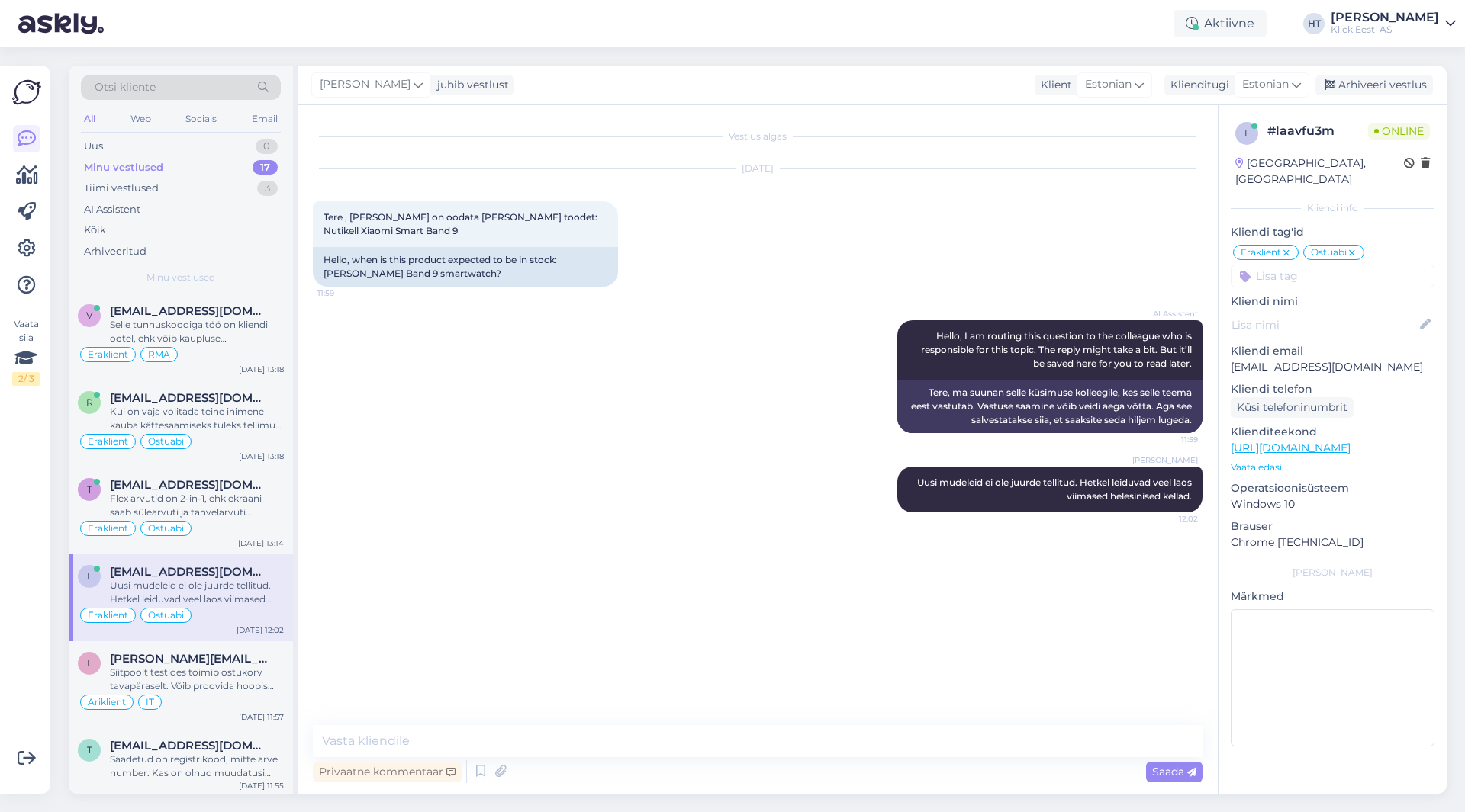
scroll to position [0, 0]
click at [266, 653] on div "[PERSON_NAME][EMAIL_ADDRESS][DOMAIN_NAME]" at bounding box center [196, 659] width 174 height 14
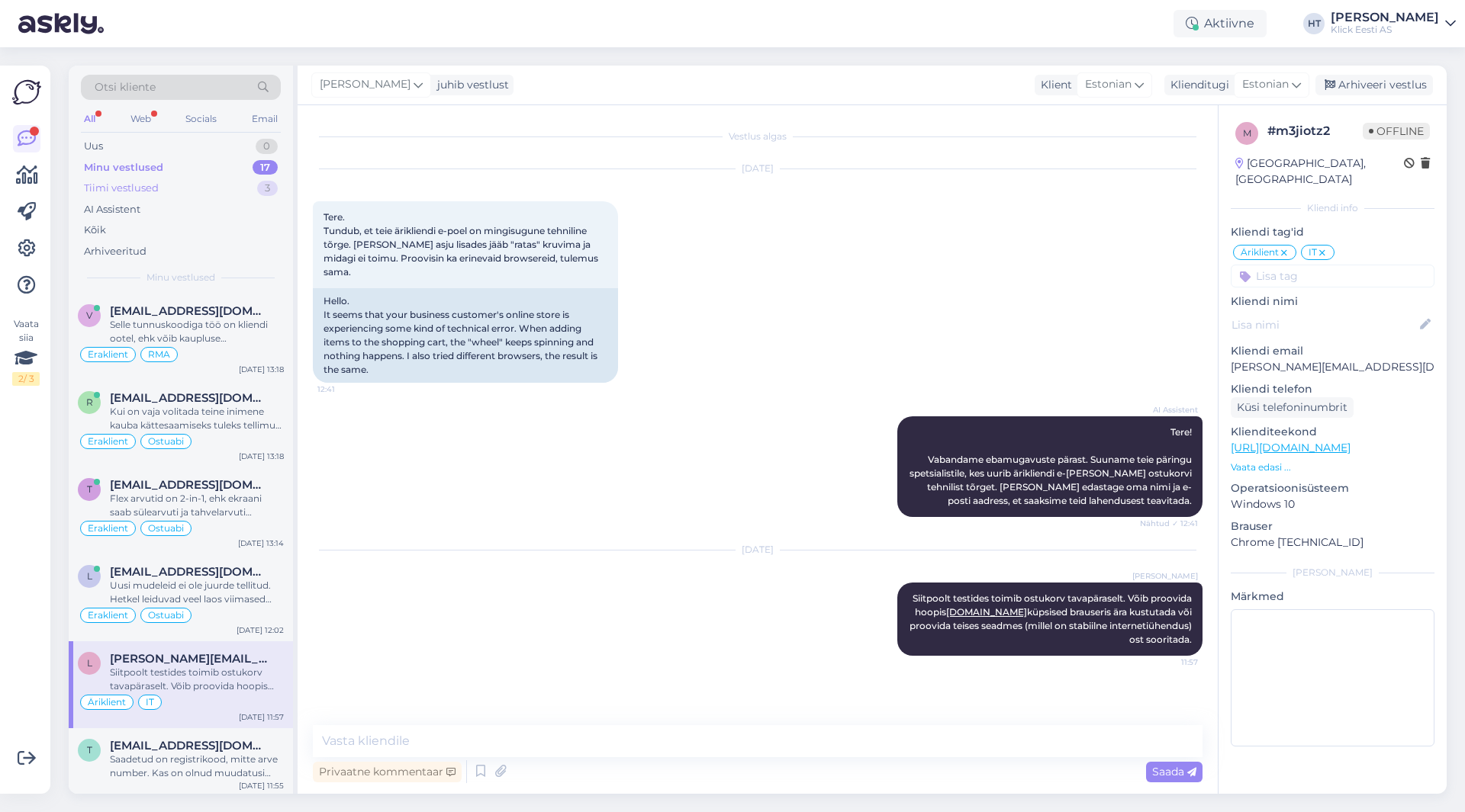
click at [235, 196] on div "Tiimi vestlused 3" at bounding box center [181, 188] width 200 height 21
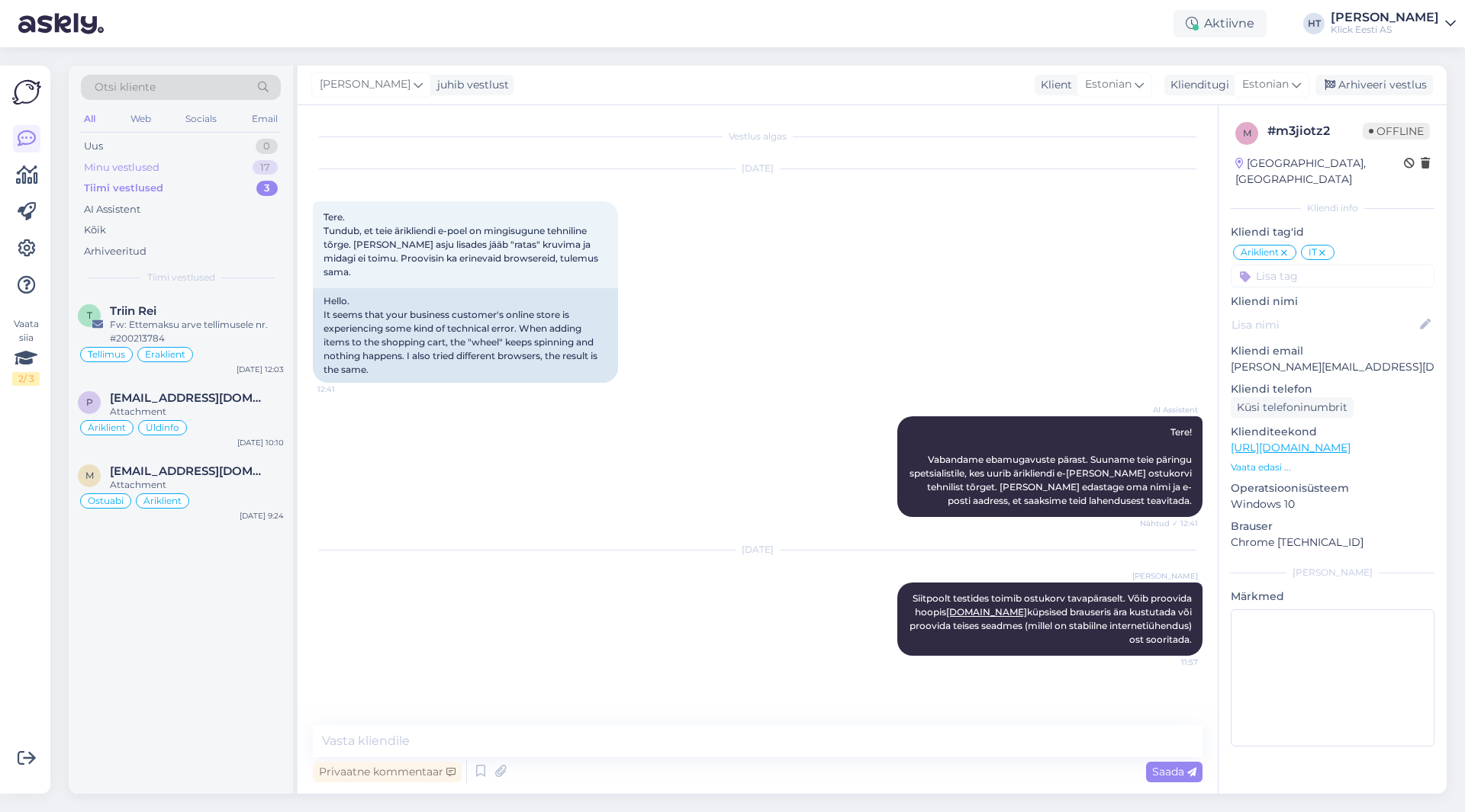
click at [225, 169] on div "Minu vestlused 17" at bounding box center [181, 167] width 200 height 21
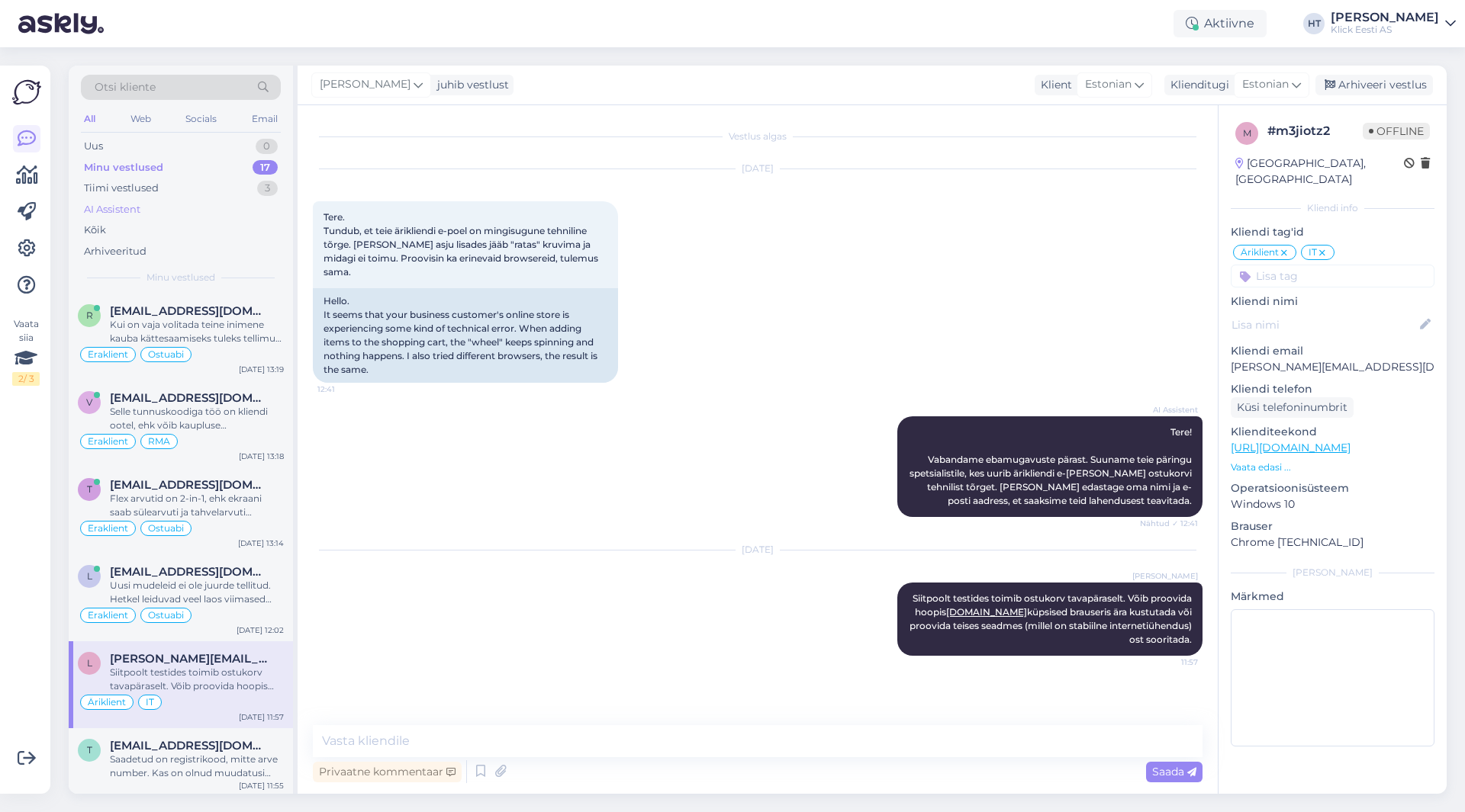
click at [221, 216] on div "AI Assistent" at bounding box center [181, 209] width 200 height 21
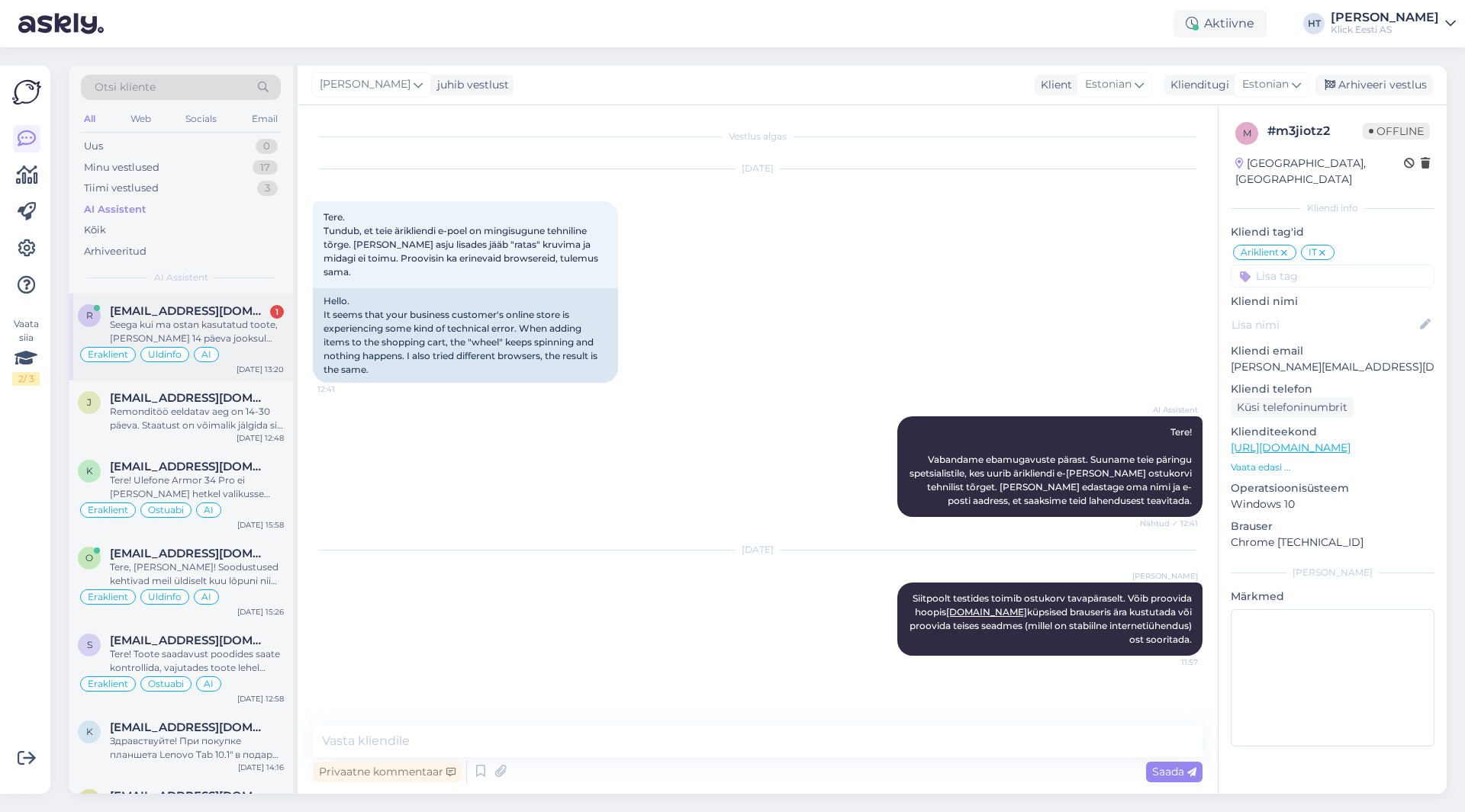
click at [246, 302] on div "r reginaroostar@gmail.com 1 Seega kui ma ostan kasutatud toote, saan selle 14 p…" at bounding box center [181, 337] width 225 height 87
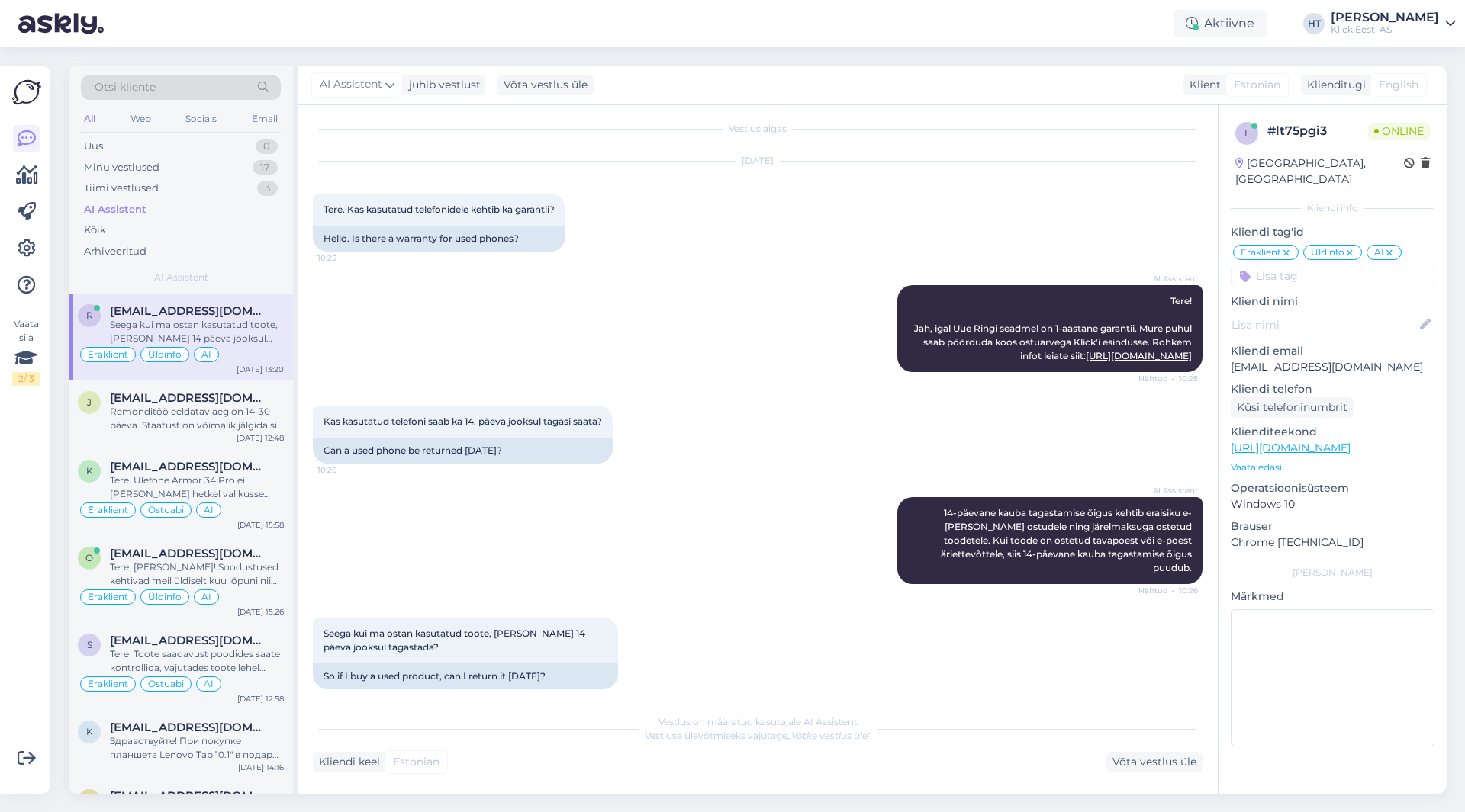
scroll to position [100, 0]
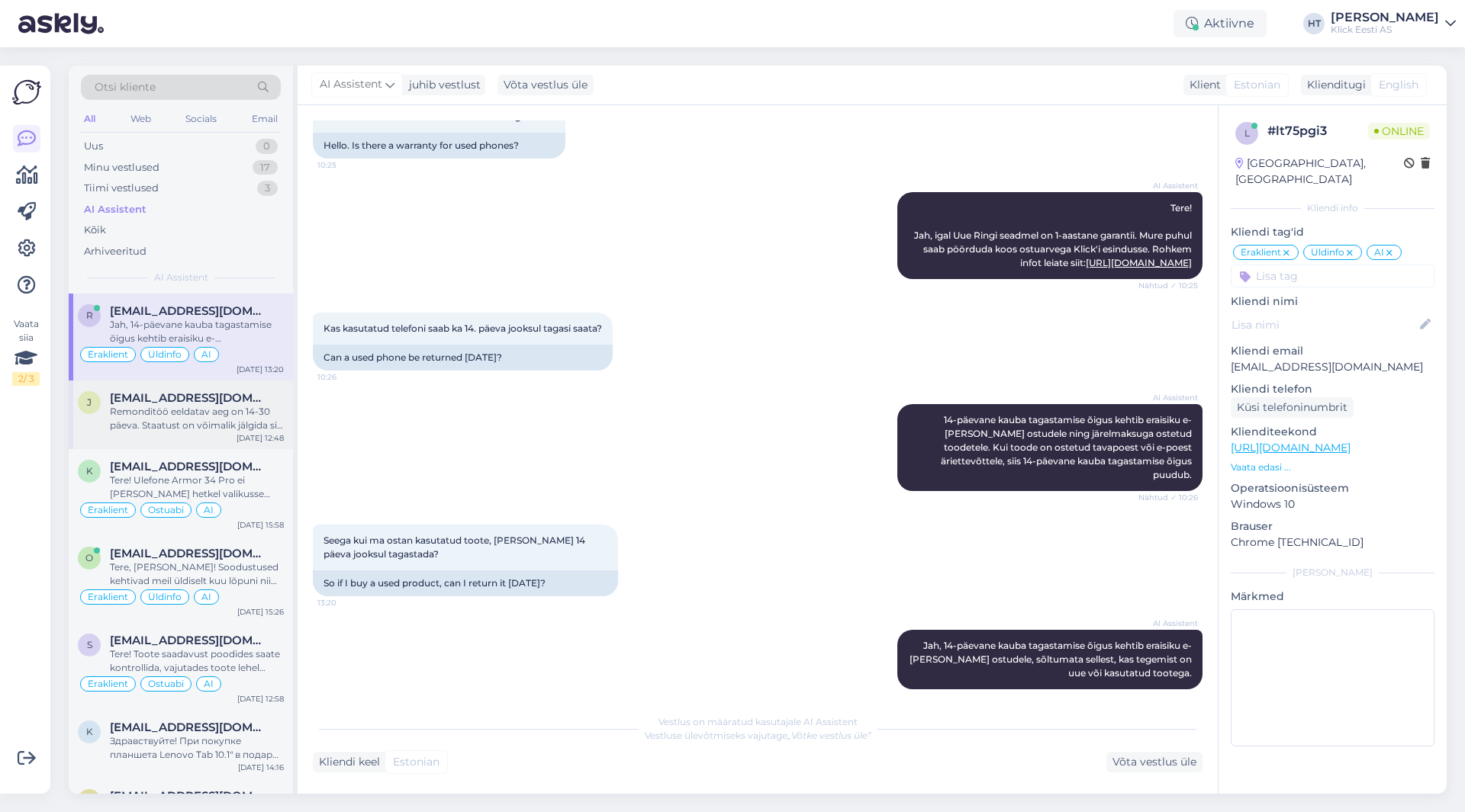
click at [249, 401] on span "[EMAIL_ADDRESS][DOMAIN_NAME]" at bounding box center [189, 398] width 159 height 14
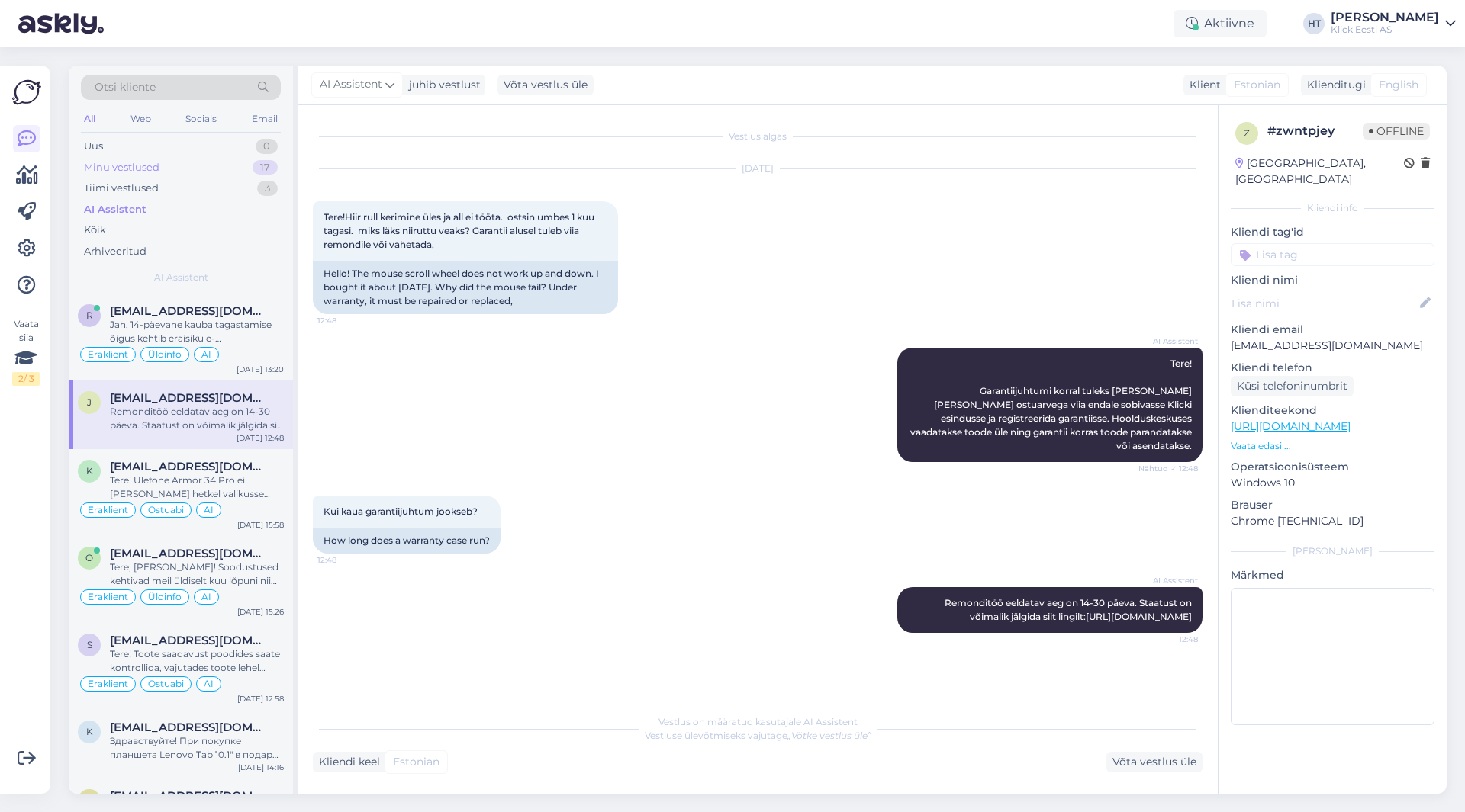
click at [230, 169] on div "Minu vestlused 17" at bounding box center [181, 167] width 200 height 21
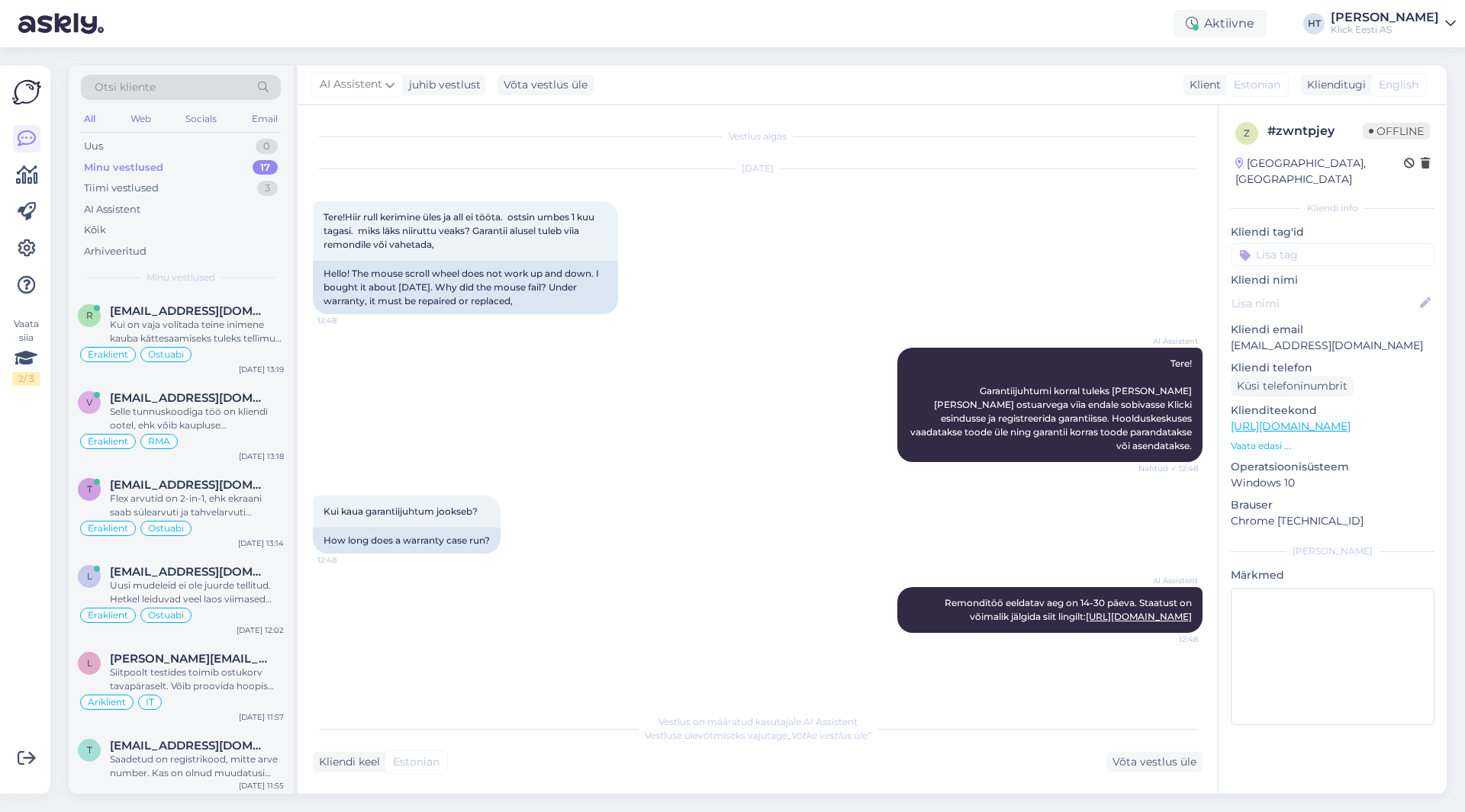
click at [816, 497] on div "Kui kaua garantiijuhtum jookseb? 12:48 How long does a warranty case run?" at bounding box center [758, 525] width 890 height 91
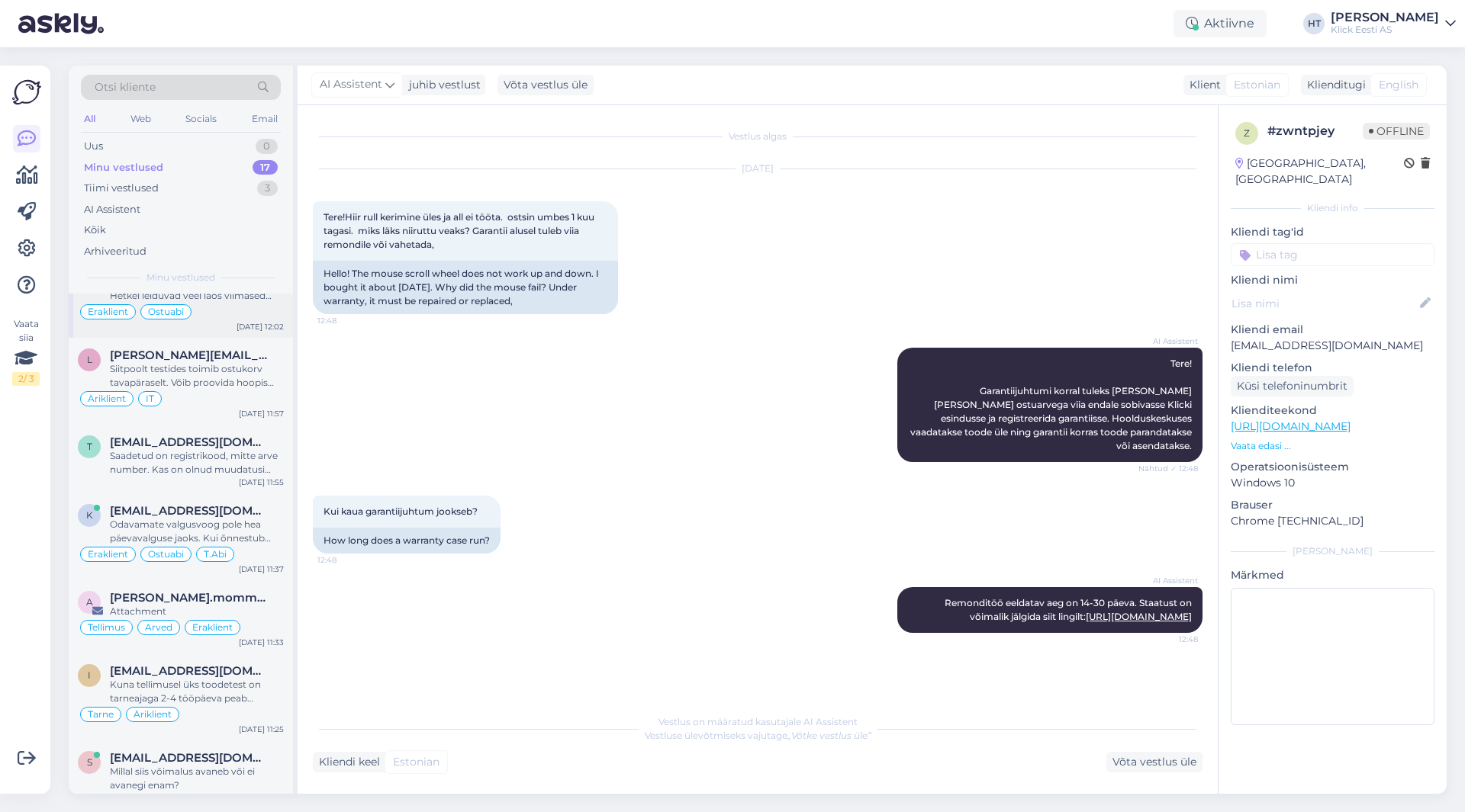
scroll to position [305, 0]
click at [221, 528] on div "Odavamate valgusvoog pole hea päevavalguse jaoks. Kui õnnestub tuba hämardada m…" at bounding box center [196, 530] width 174 height 27
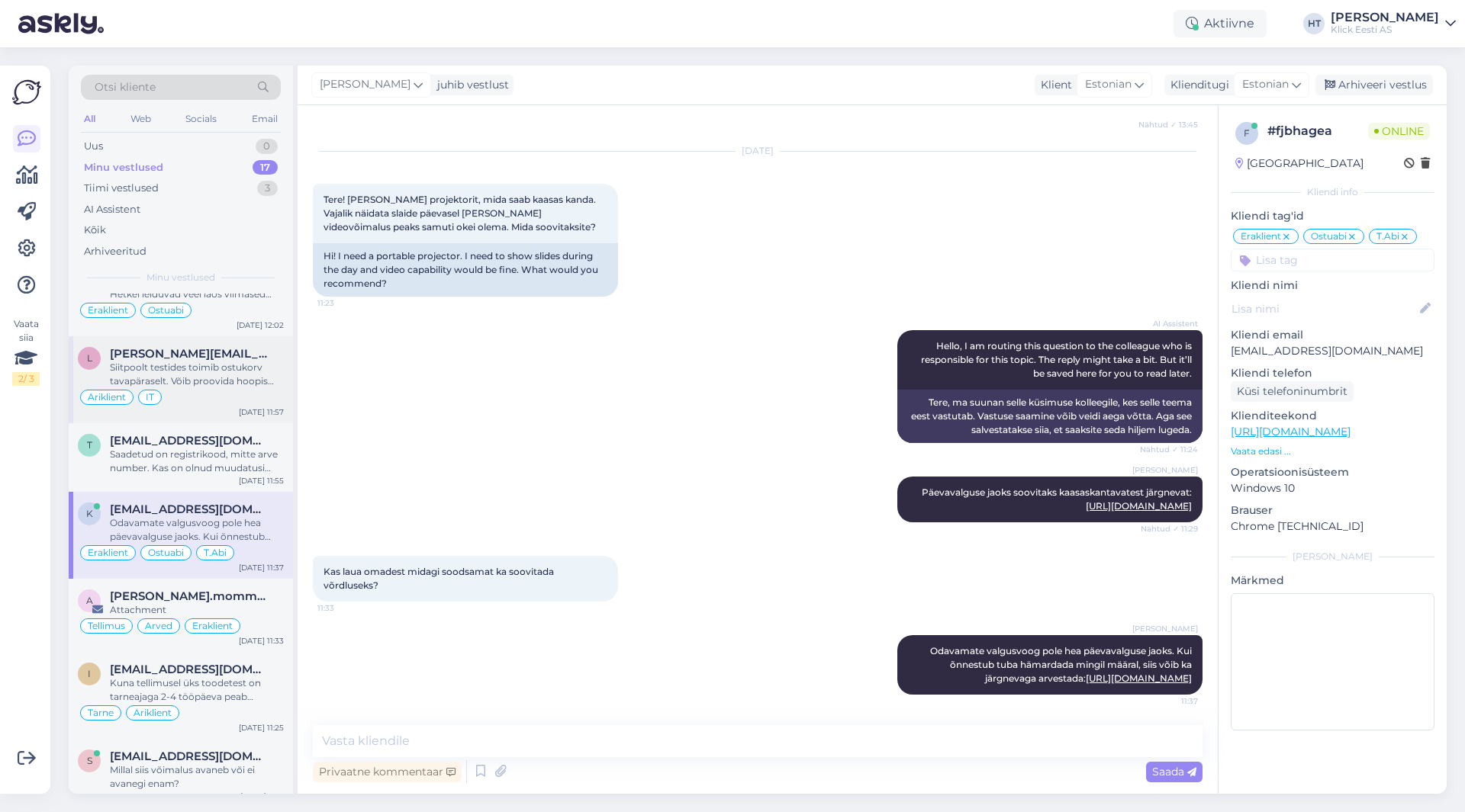
click at [210, 372] on div "Siitpoolt testides toimib ostukorv tavapäraselt. Võib proovida hoopis [DOMAIN_N…" at bounding box center [196, 374] width 174 height 27
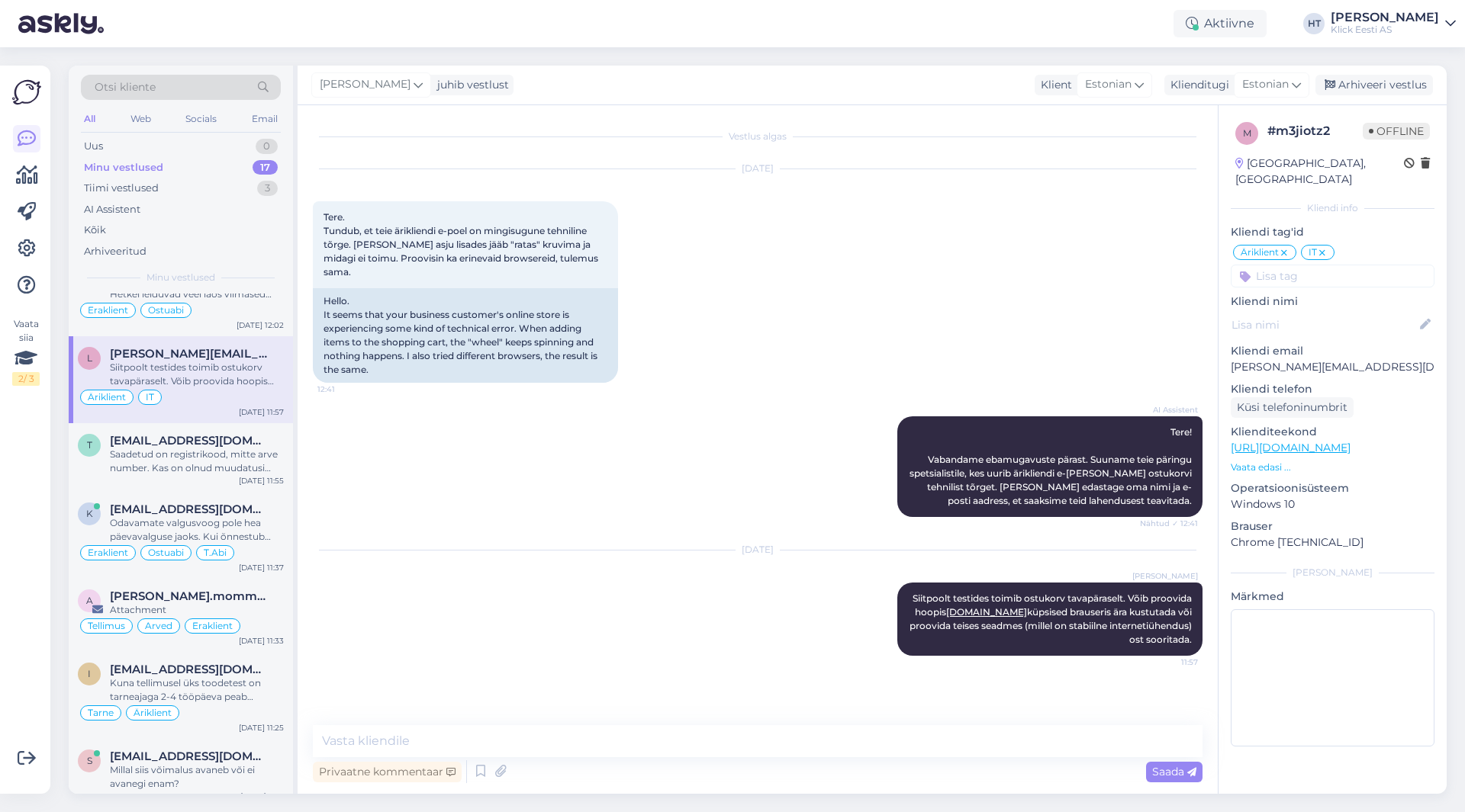
scroll to position [0, 0]
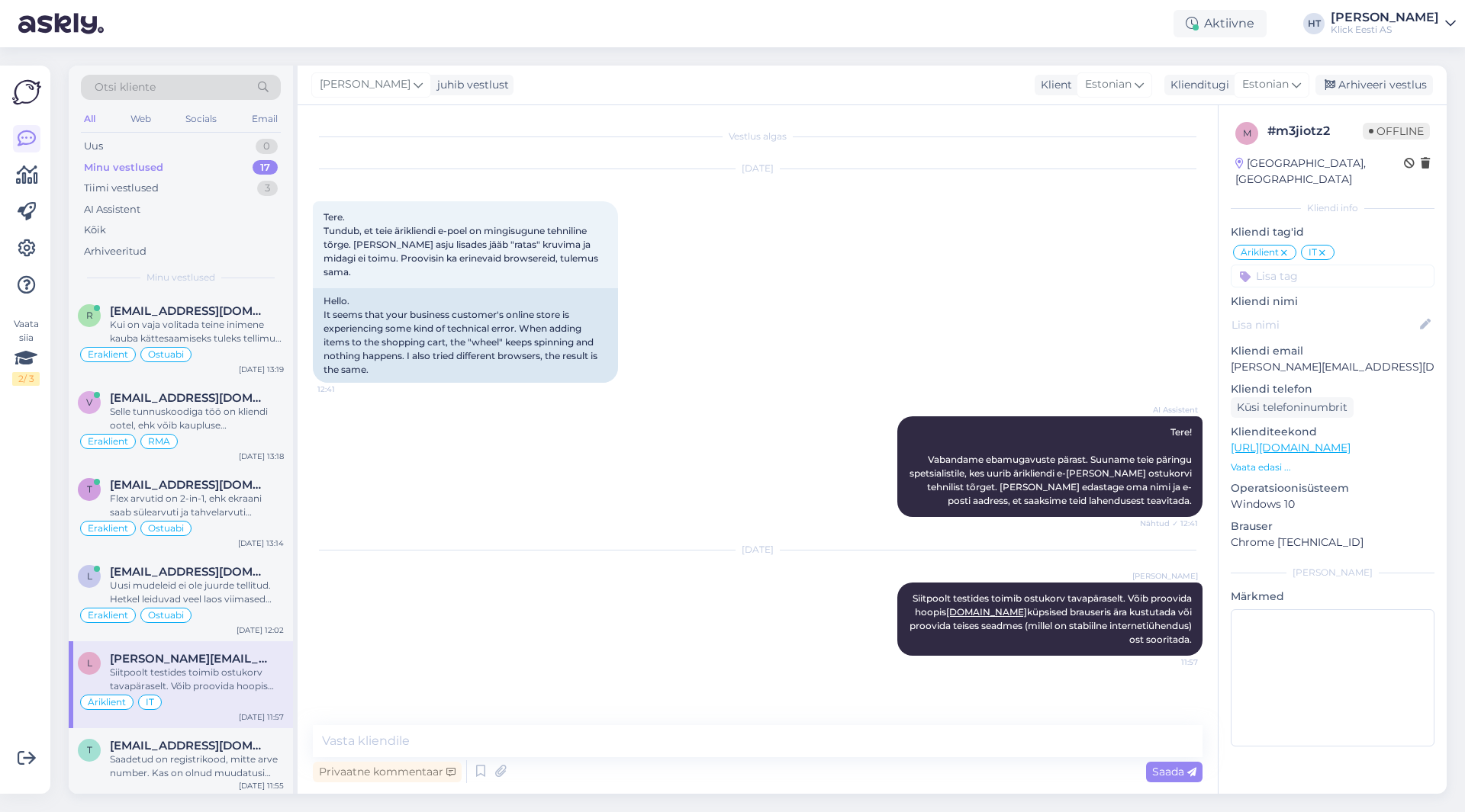
click at [539, 460] on div "AI Assistent Tere! Vabandame ebamugavuste pärast. Suuname teie päringu spetsial…" at bounding box center [758, 466] width 890 height 134
click at [203, 173] on div "Minu vestlused 17" at bounding box center [181, 167] width 200 height 21
click at [912, 322] on div "Aug 30 2025 Tere. Tundub, et teie ärikliendi e-poel on mingisugune tehniline tõ…" at bounding box center [758, 276] width 890 height 247
click at [162, 207] on div "AI Assistent" at bounding box center [181, 209] width 200 height 21
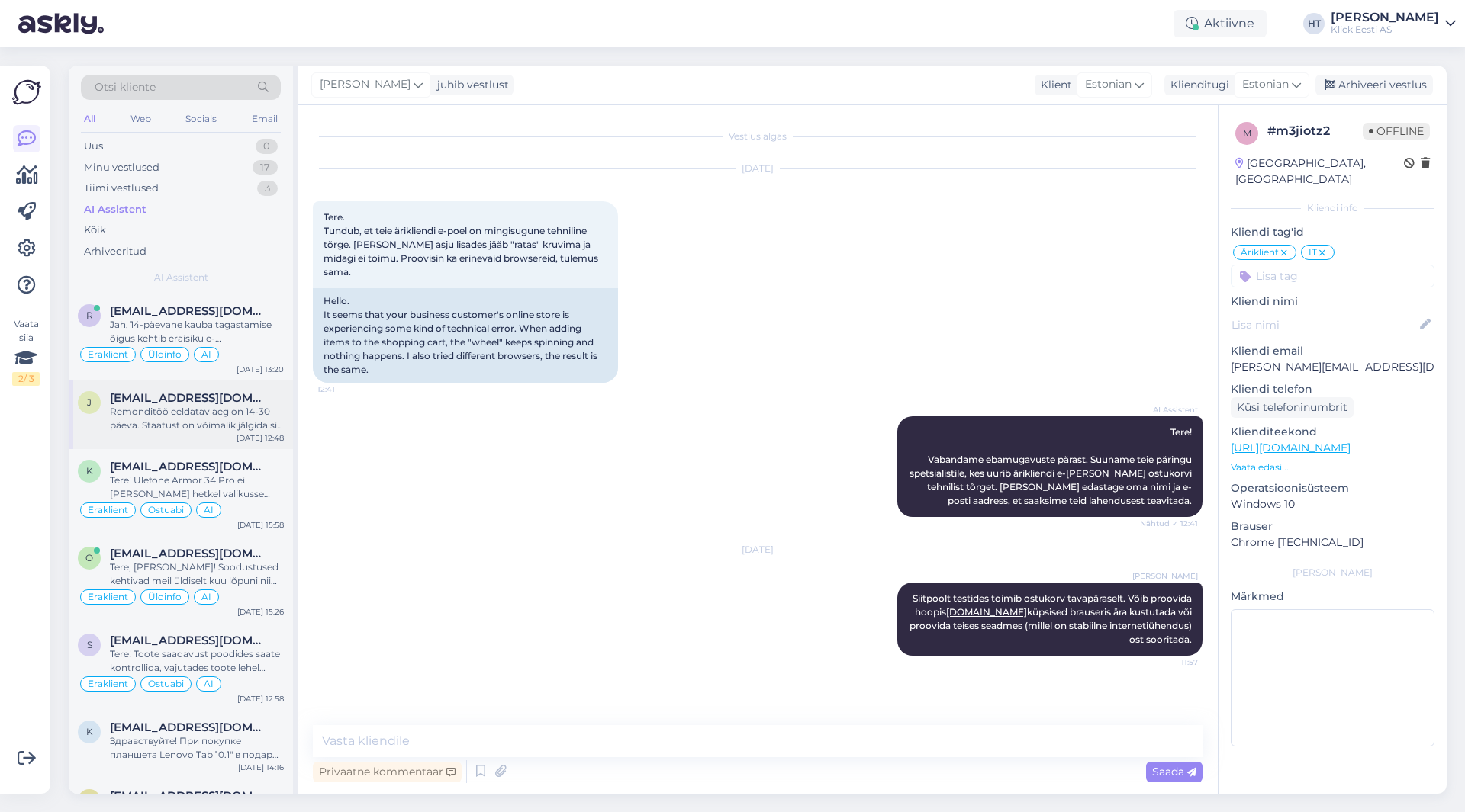
click at [203, 402] on span "[EMAIL_ADDRESS][DOMAIN_NAME]" at bounding box center [189, 398] width 159 height 14
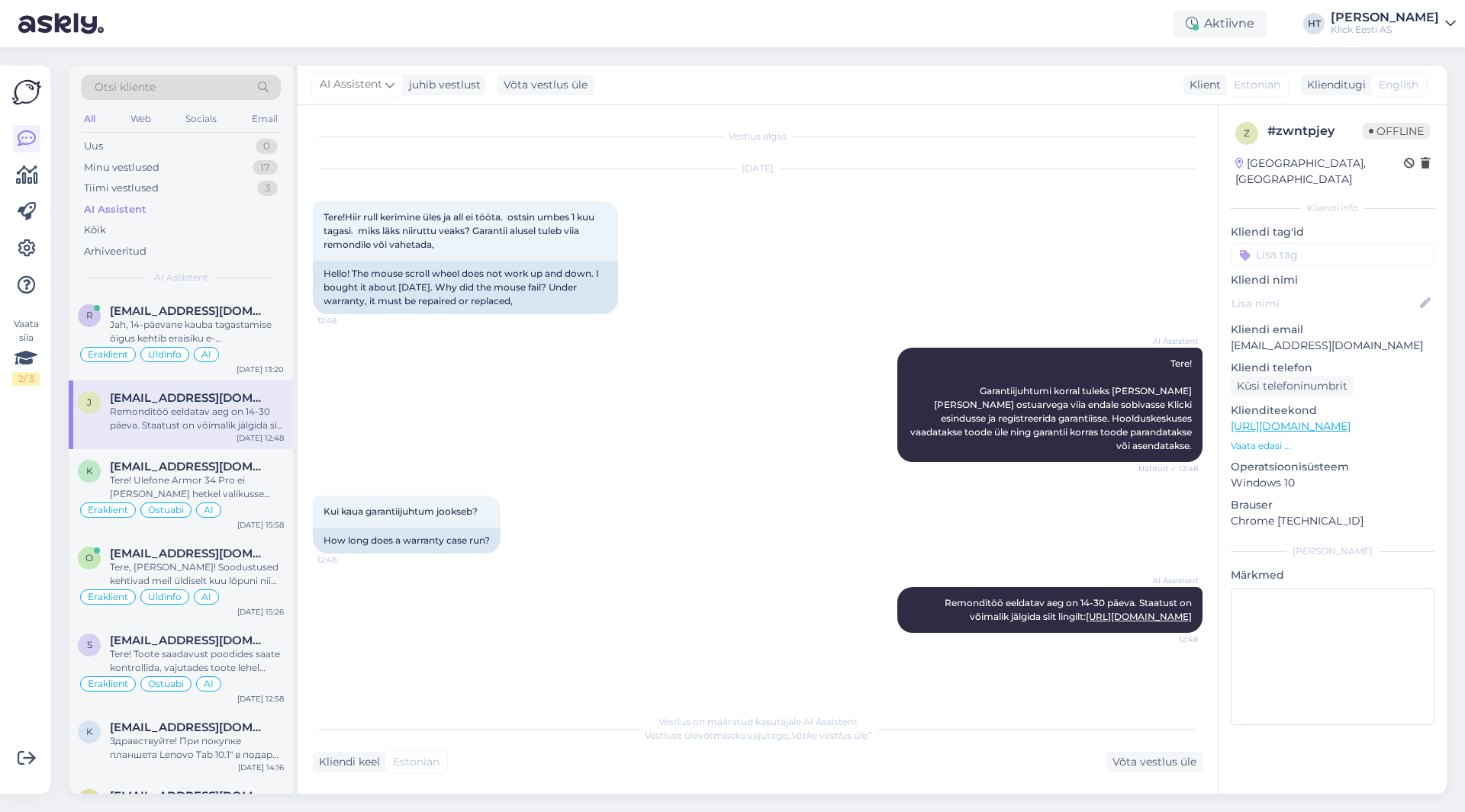
click at [1318, 244] on input at bounding box center [1332, 255] width 204 height 23
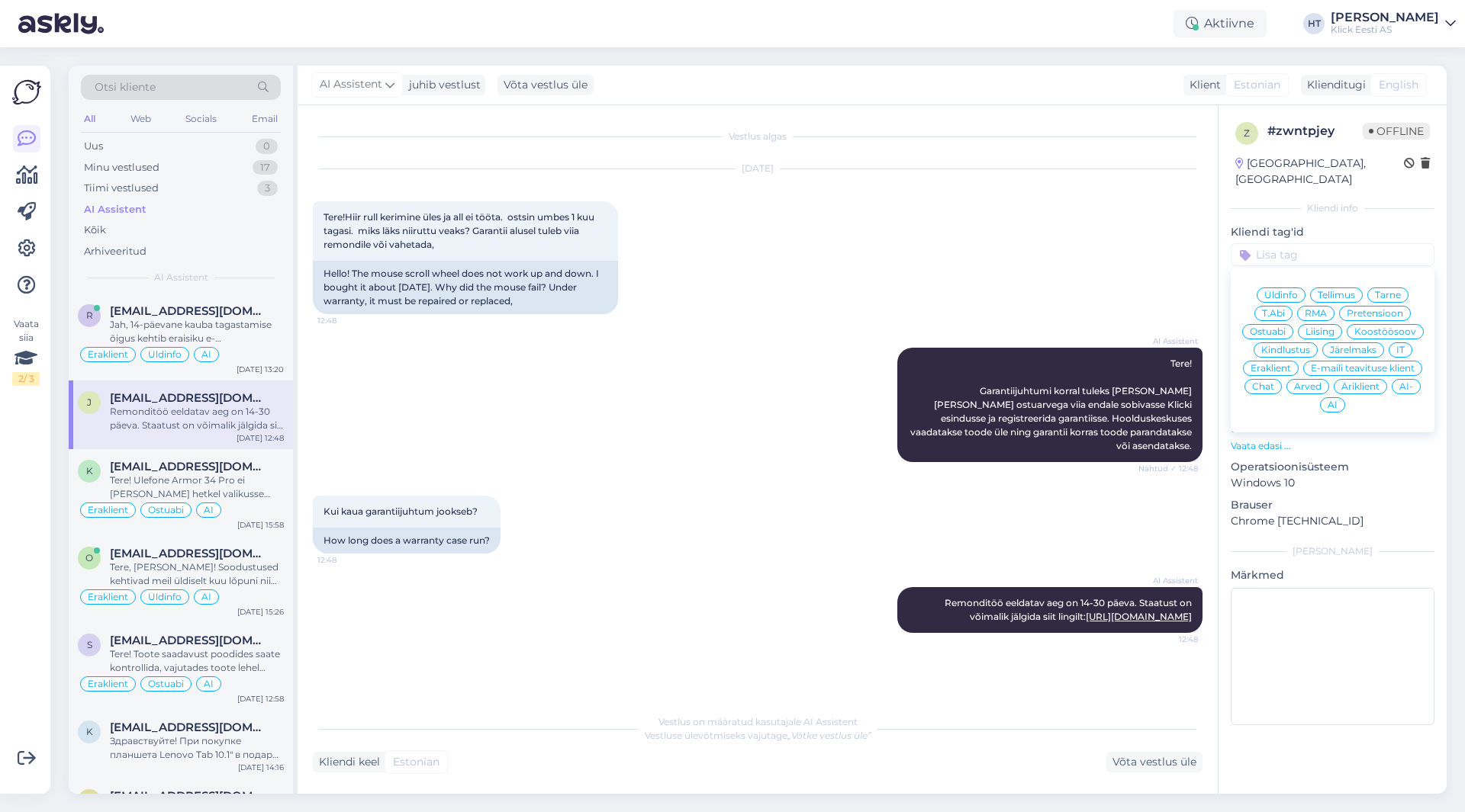
click at [1313, 287] on div "Üldinfo Tellimus Tarne T.Abi RMA Pretensioon Ostuabi Liising Koostöösoov Kindlu…" at bounding box center [1332, 349] width 204 height 152
click at [1313, 306] on div "RMA" at bounding box center [1315, 313] width 37 height 16
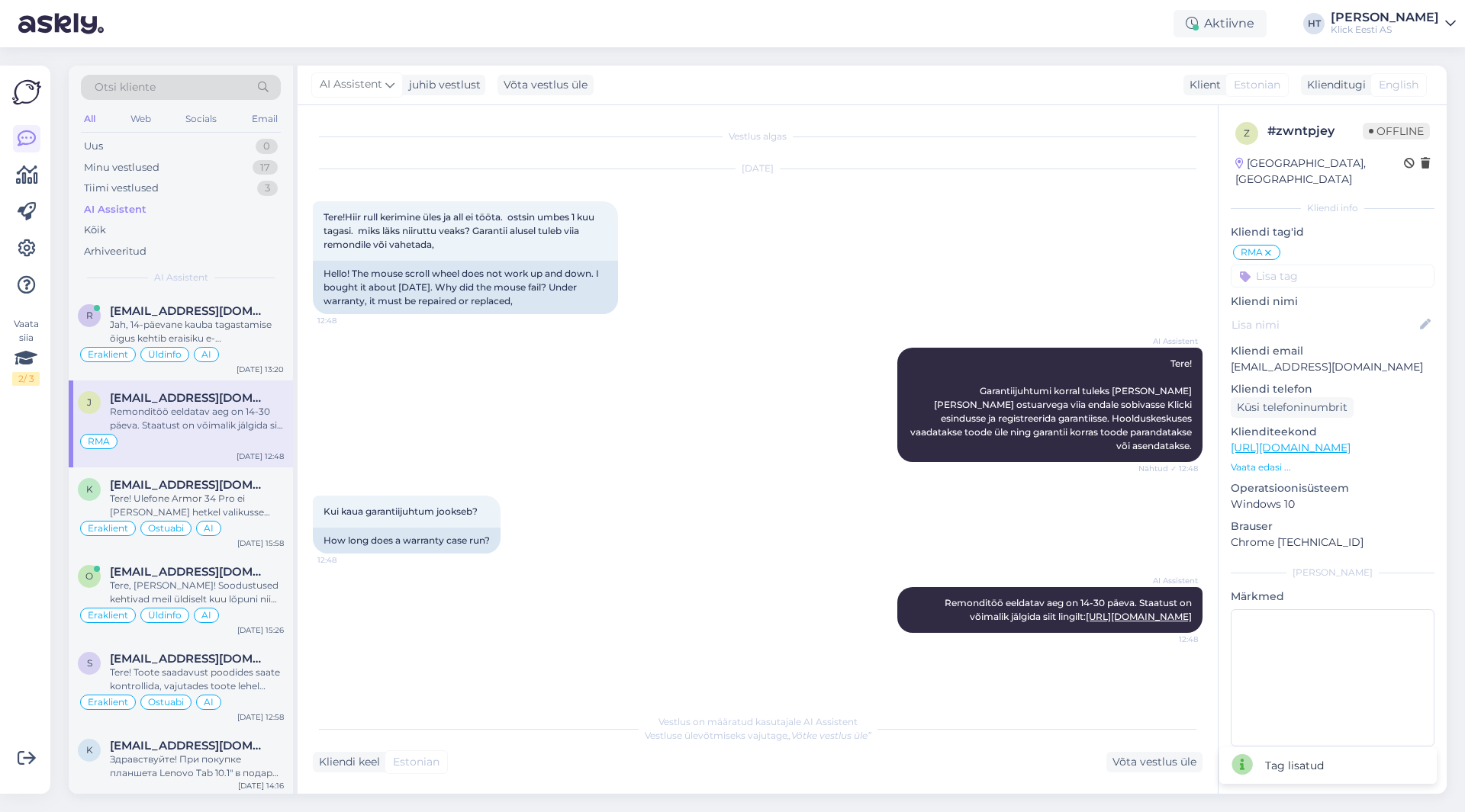
click at [1301, 265] on input at bounding box center [1332, 276] width 204 height 23
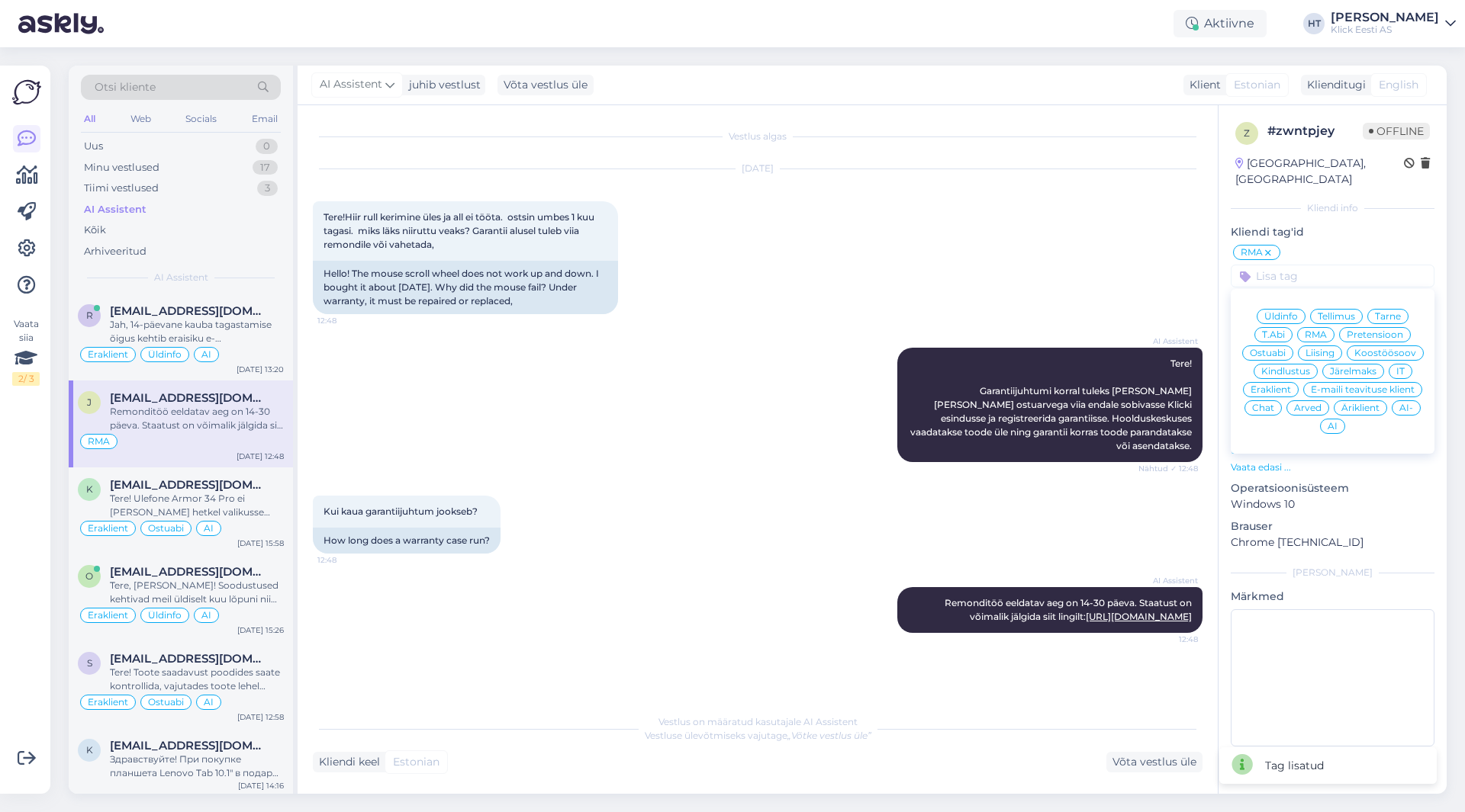
click at [1291, 382] on div "Eraklient" at bounding box center [1271, 390] width 56 height 16
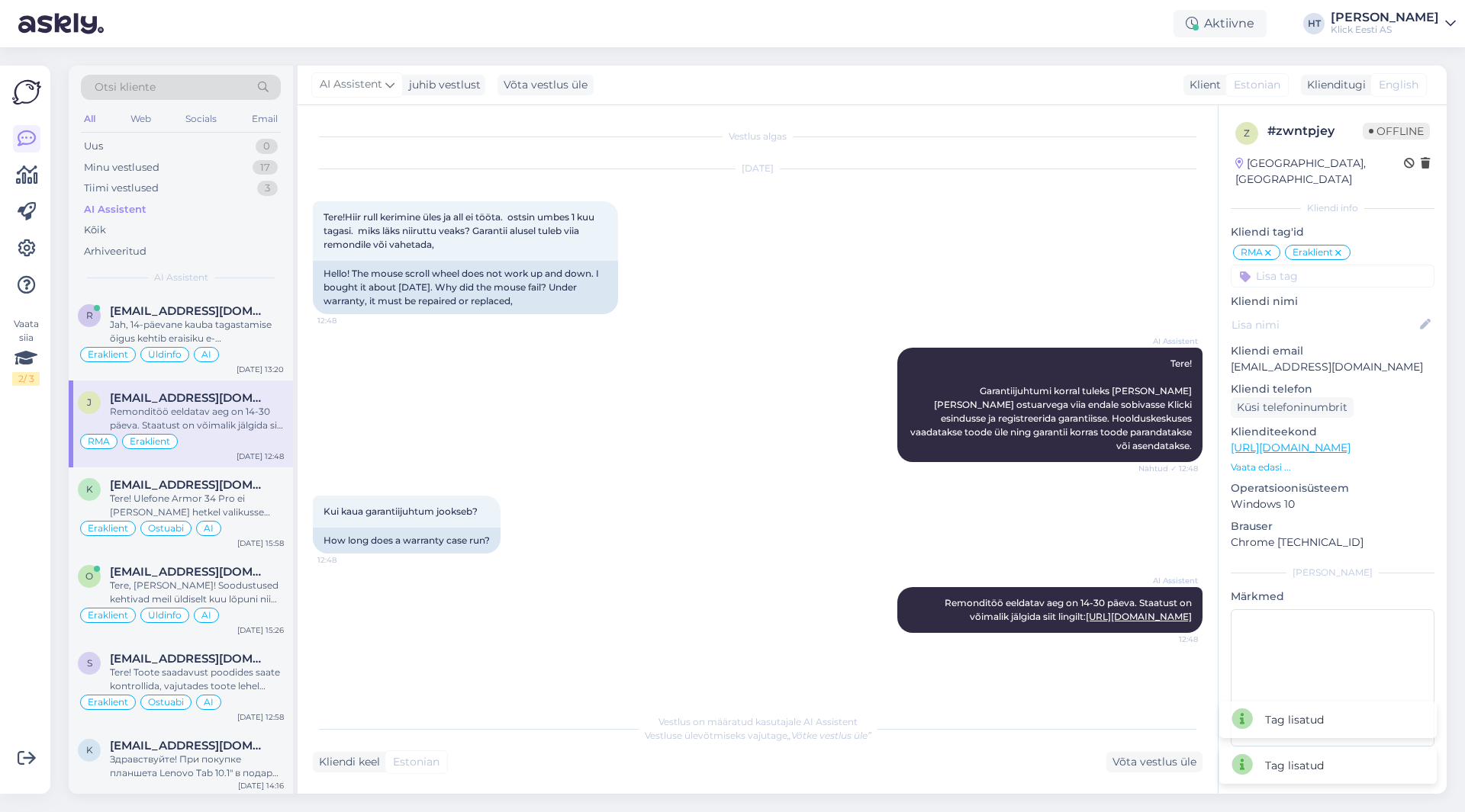
click at [1074, 278] on div "Sep 1 2025 Tere!Hiir rull kerimine üles ja all ei tööta. ostsin umbes 1 kuu tag…" at bounding box center [758, 242] width 890 height 179
click at [240, 165] on div "Minu vestlused 17" at bounding box center [181, 167] width 200 height 21
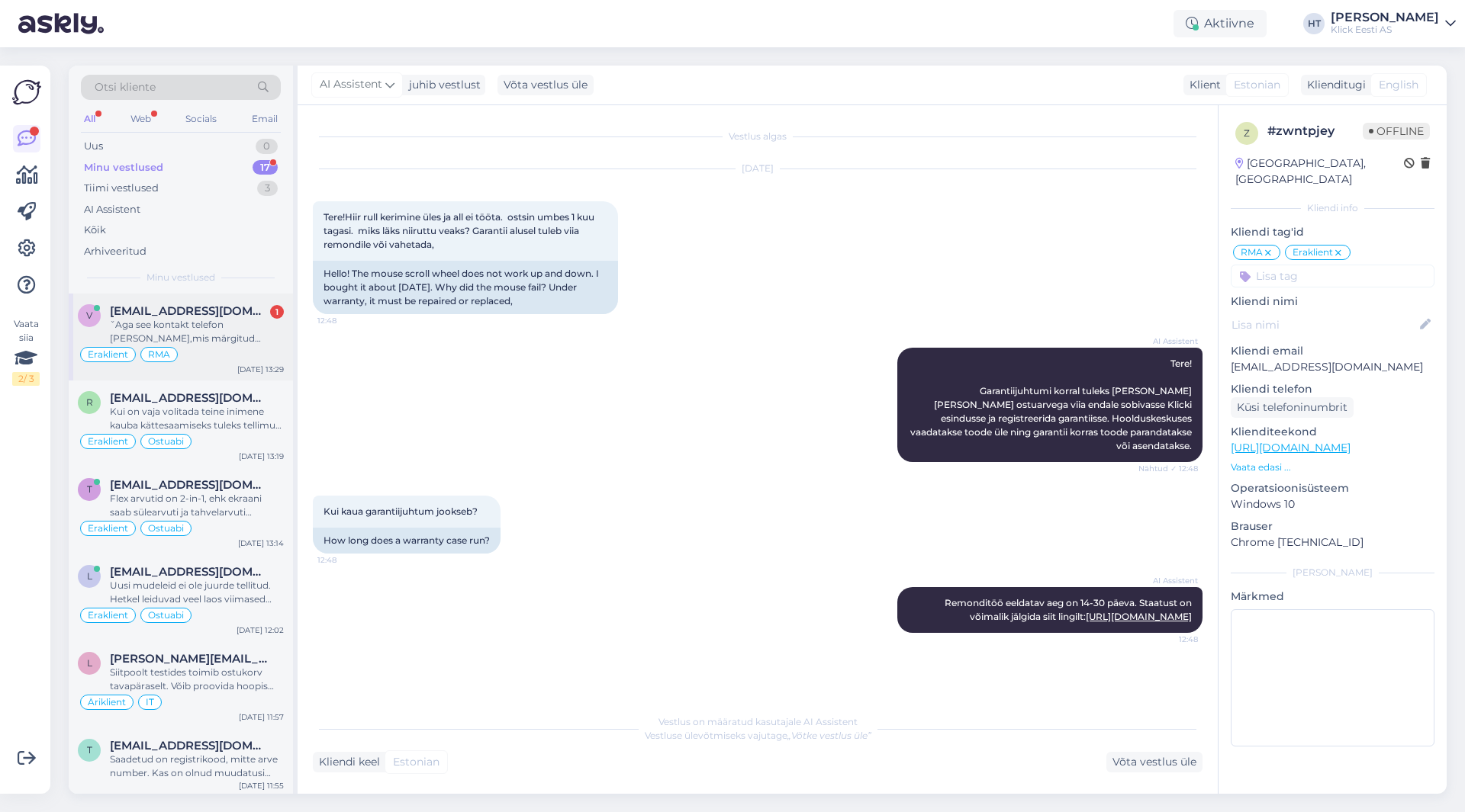
click at [244, 325] on div "ˇAga see kontakt telefon [PERSON_NAME],mis märgitud on,6668153.[PERSON_NAME],et…" at bounding box center [196, 332] width 174 height 27
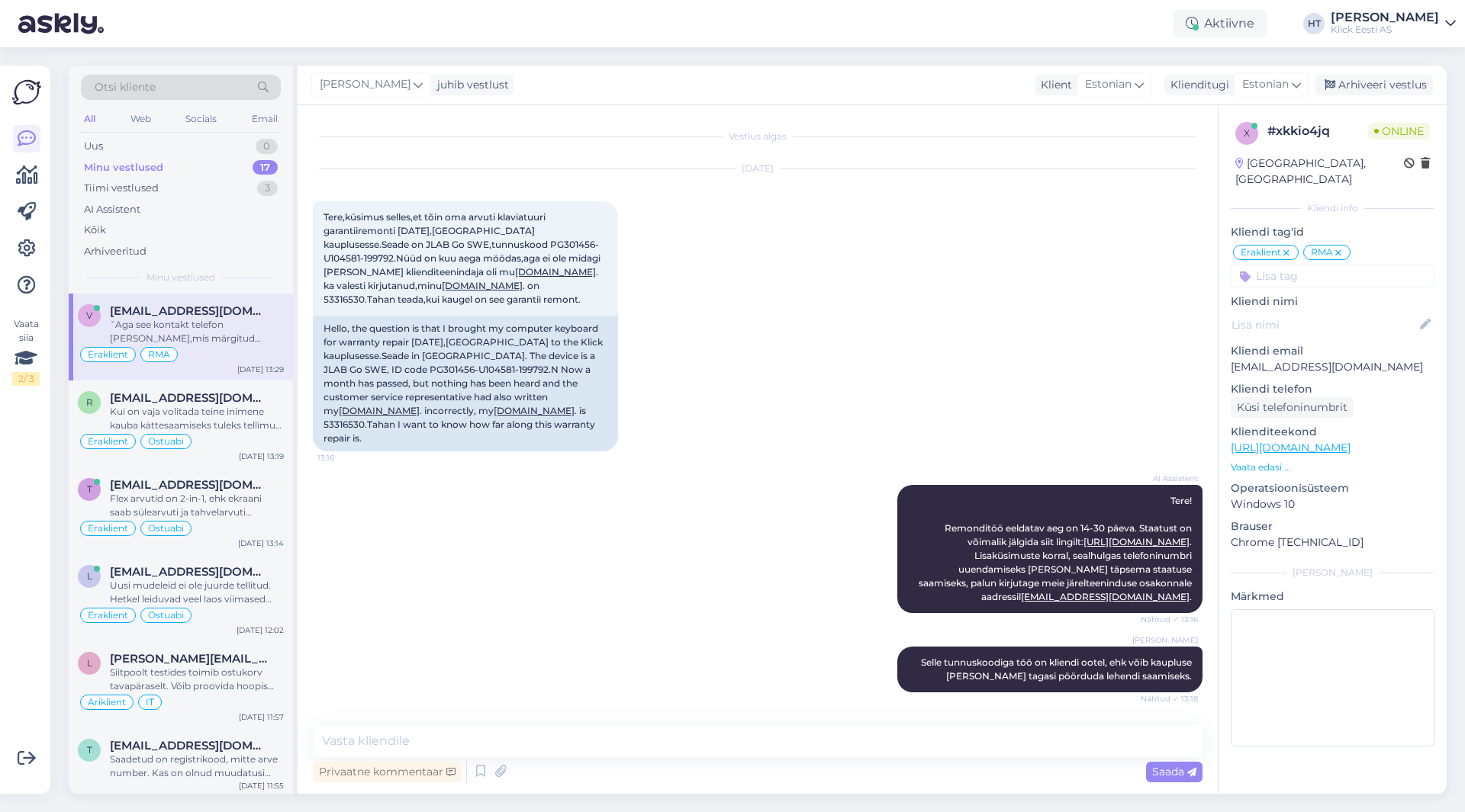
scroll to position [63, 0]
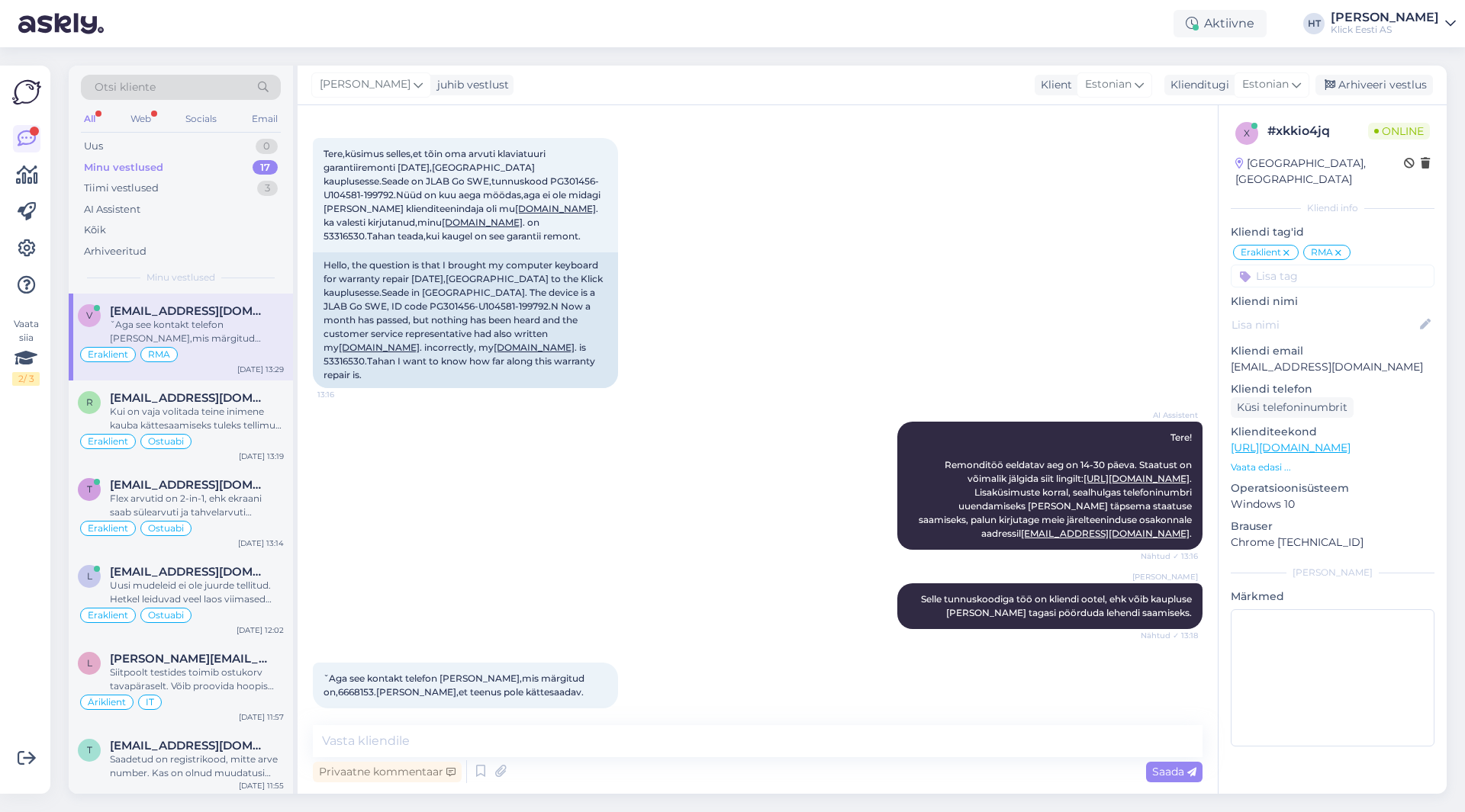
click at [774, 335] on div "[DATE] Tere,küsimus selles,et tõin oma arvuti klaviatuuri garantiiremonti [DATE…" at bounding box center [758, 247] width 890 height 316
click at [722, 626] on div "Henri Täht Selle tunnuskoodiga töö on kliendi ootel, ehk võib kaupluse poole ta…" at bounding box center [758, 606] width 890 height 79
click at [217, 312] on span "[EMAIL_ADDRESS][DOMAIN_NAME]" at bounding box center [189, 311] width 159 height 14
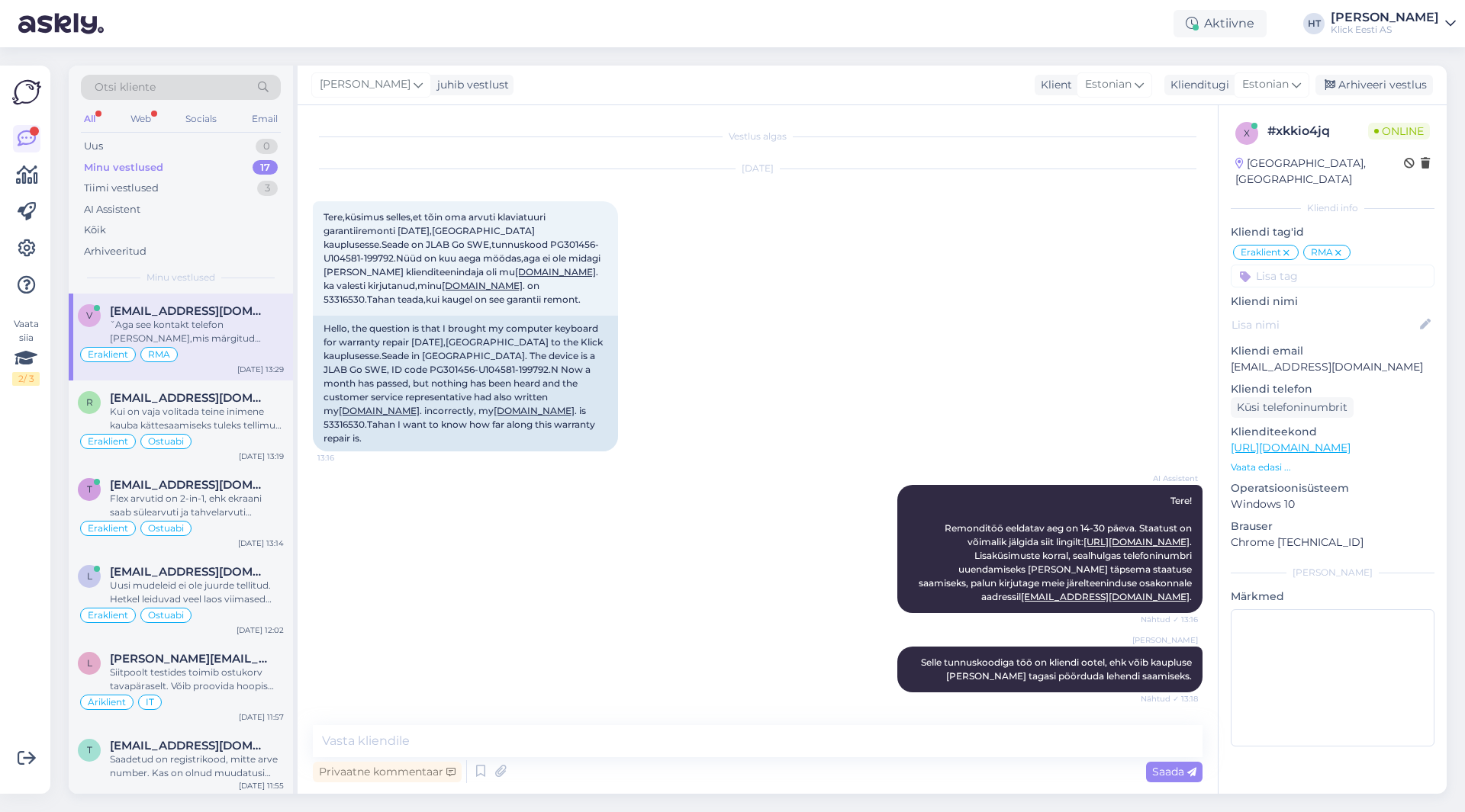
click at [223, 167] on div "Minu vestlused 17" at bounding box center [181, 167] width 200 height 21
click at [239, 346] on div "Eraklient RMA" at bounding box center [181, 355] width 206 height 18
click at [685, 630] on div "Henri Täht Selle tunnuskoodiga töö on kliendi ootel, ehk võib kaupluse poole ta…" at bounding box center [758, 669] width 890 height 79
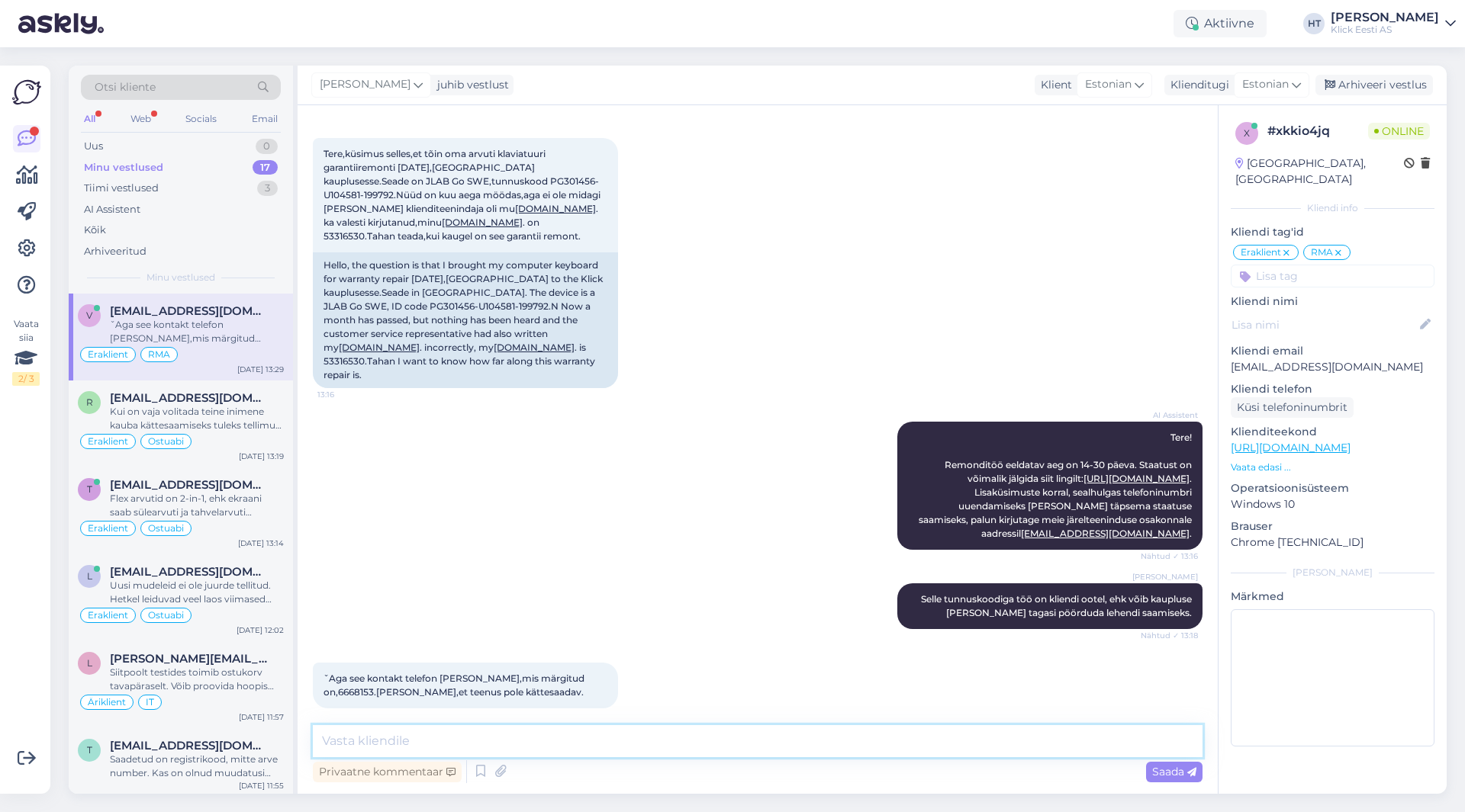
click at [711, 742] on textarea at bounding box center [758, 741] width 890 height 32
click at [251, 137] on div "Uus 1" at bounding box center [181, 146] width 200 height 21
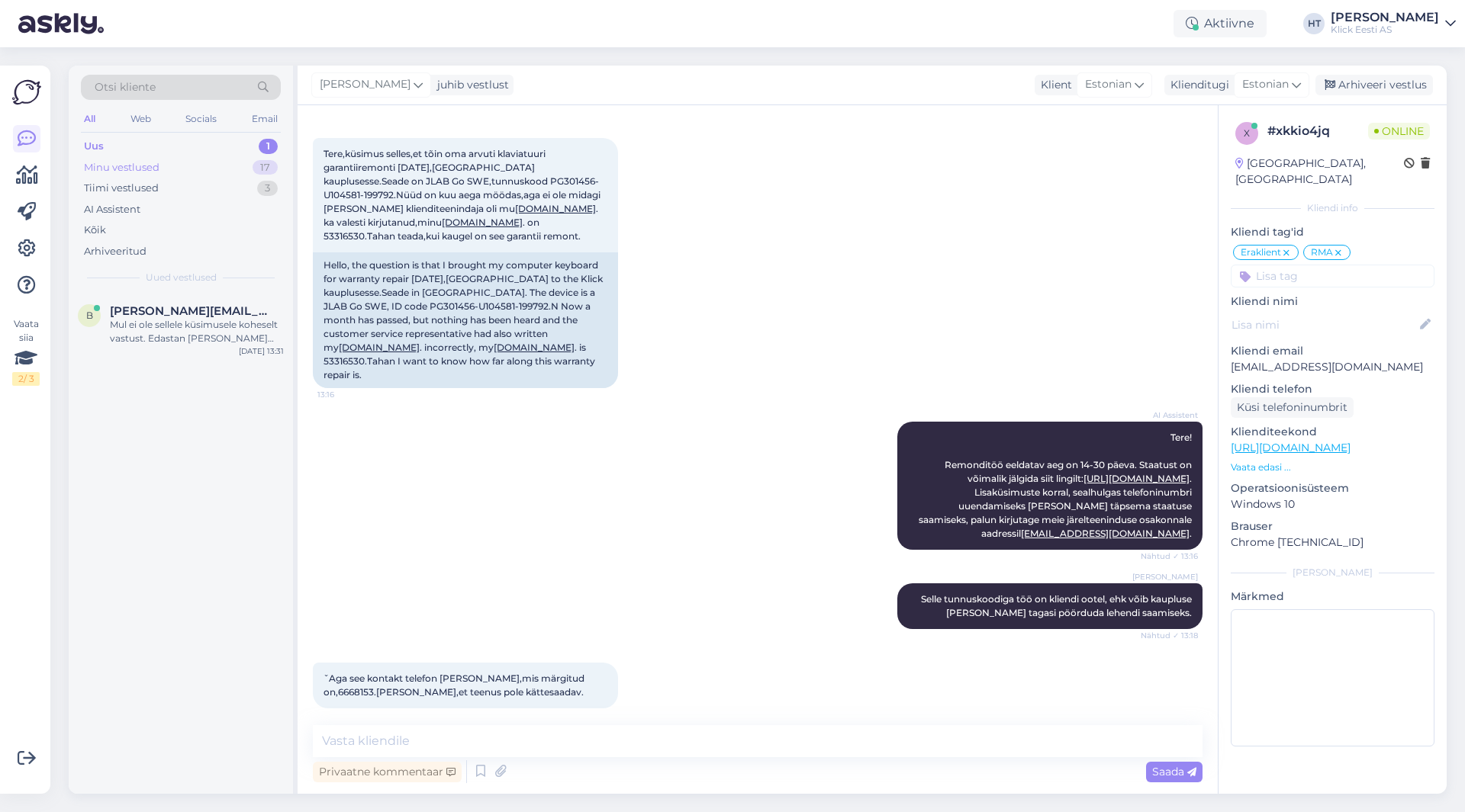
click at [240, 160] on div "Minu vestlused 17" at bounding box center [181, 167] width 200 height 21
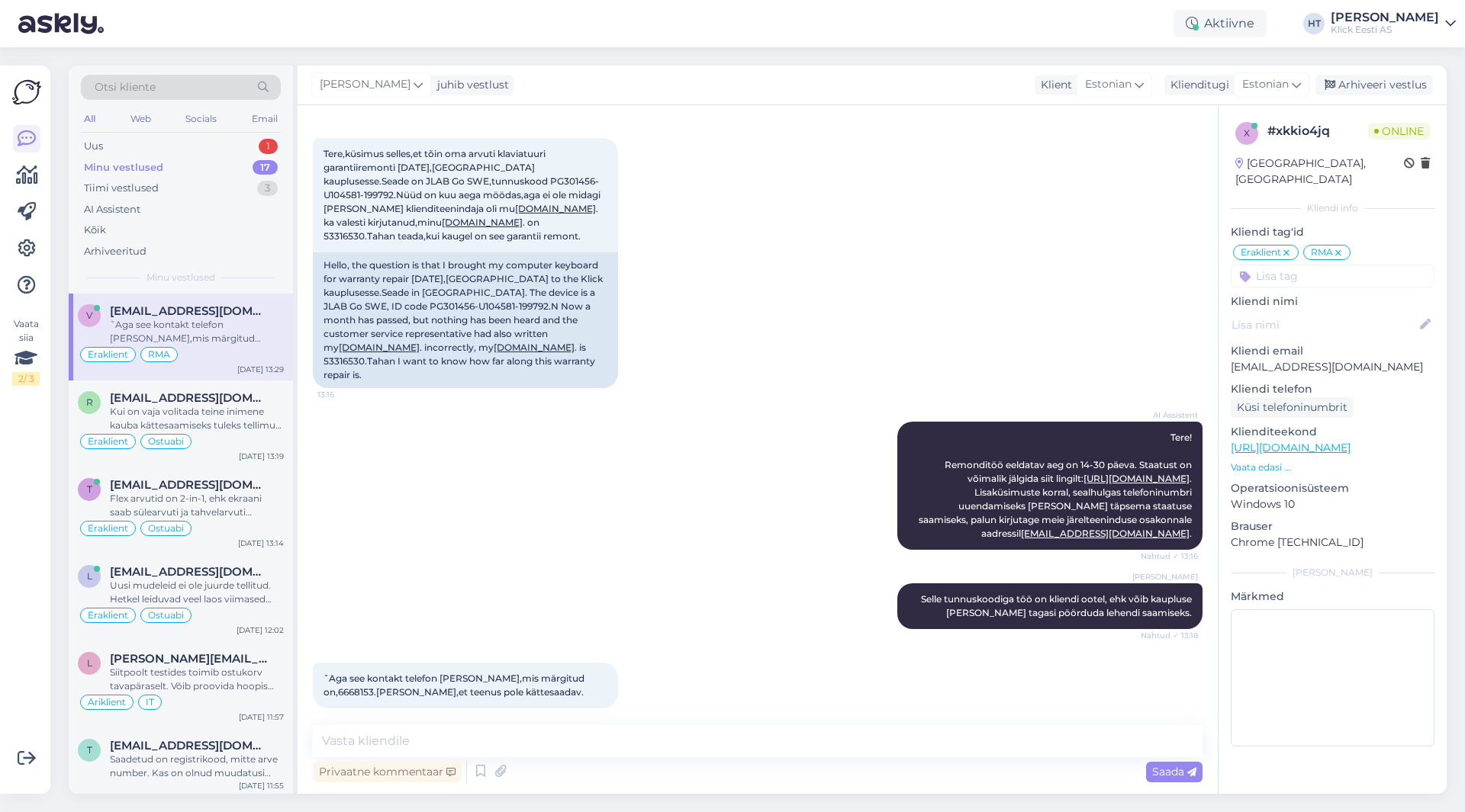
click at [244, 309] on div "[EMAIL_ADDRESS][DOMAIN_NAME]" at bounding box center [196, 311] width 174 height 14
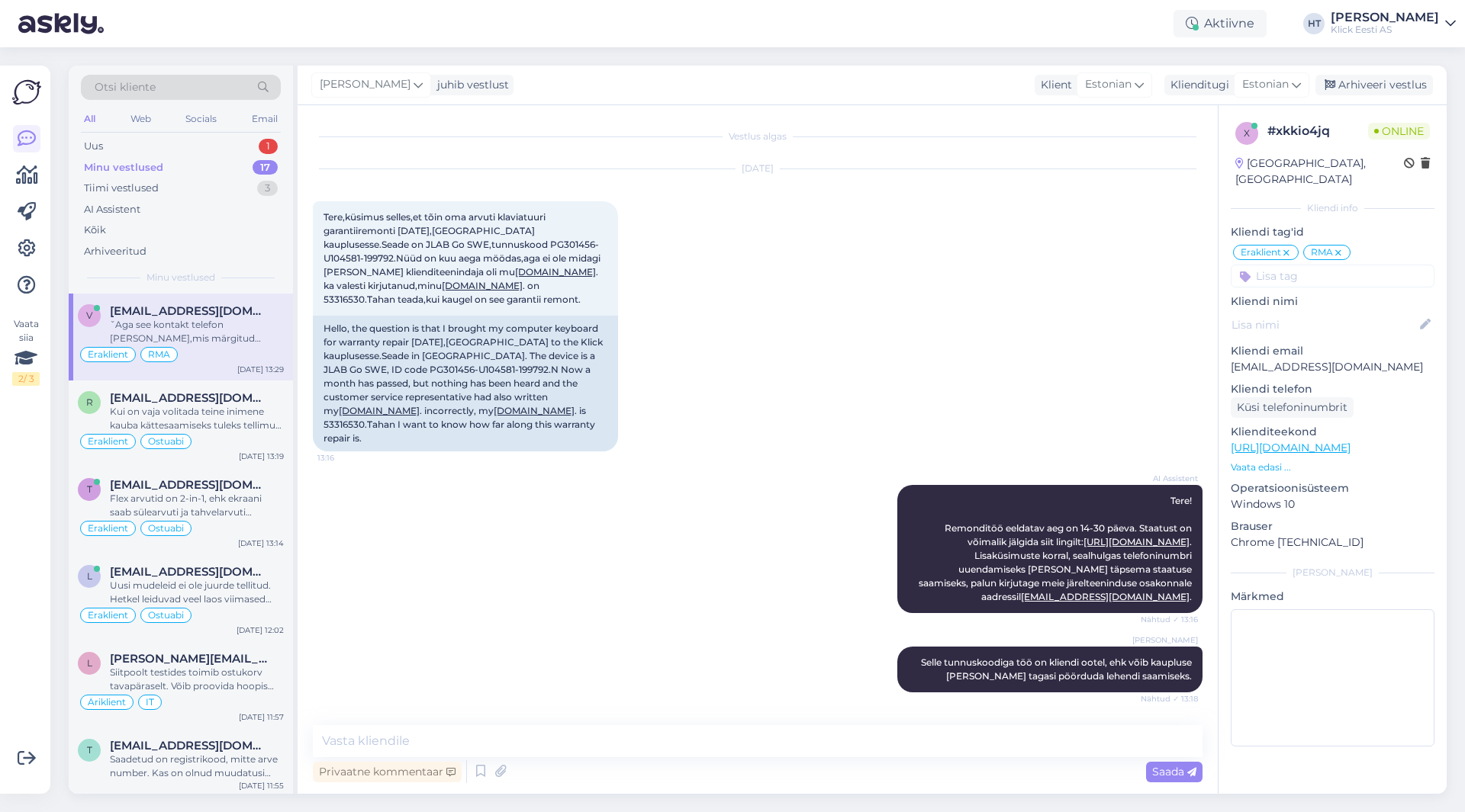
click at [497, 557] on div "AI Assistent Tere! Remonditöö eeldatav aeg on 14-30 päeva. Staatust on võimalik…" at bounding box center [758, 548] width 890 height 161
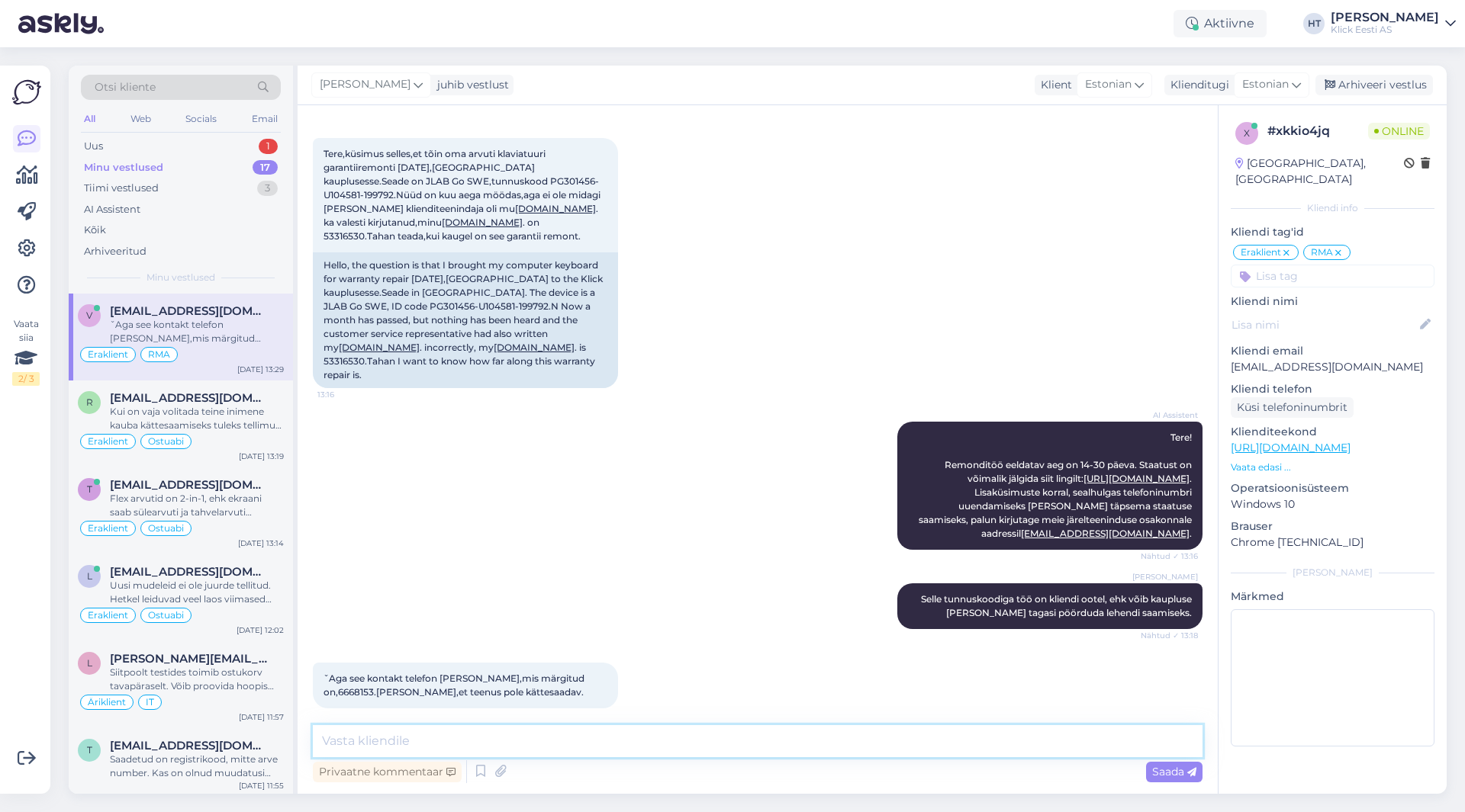
click at [637, 742] on textarea at bounding box center [758, 741] width 890 height 32
click at [249, 146] on div "Uus 1" at bounding box center [181, 146] width 200 height 21
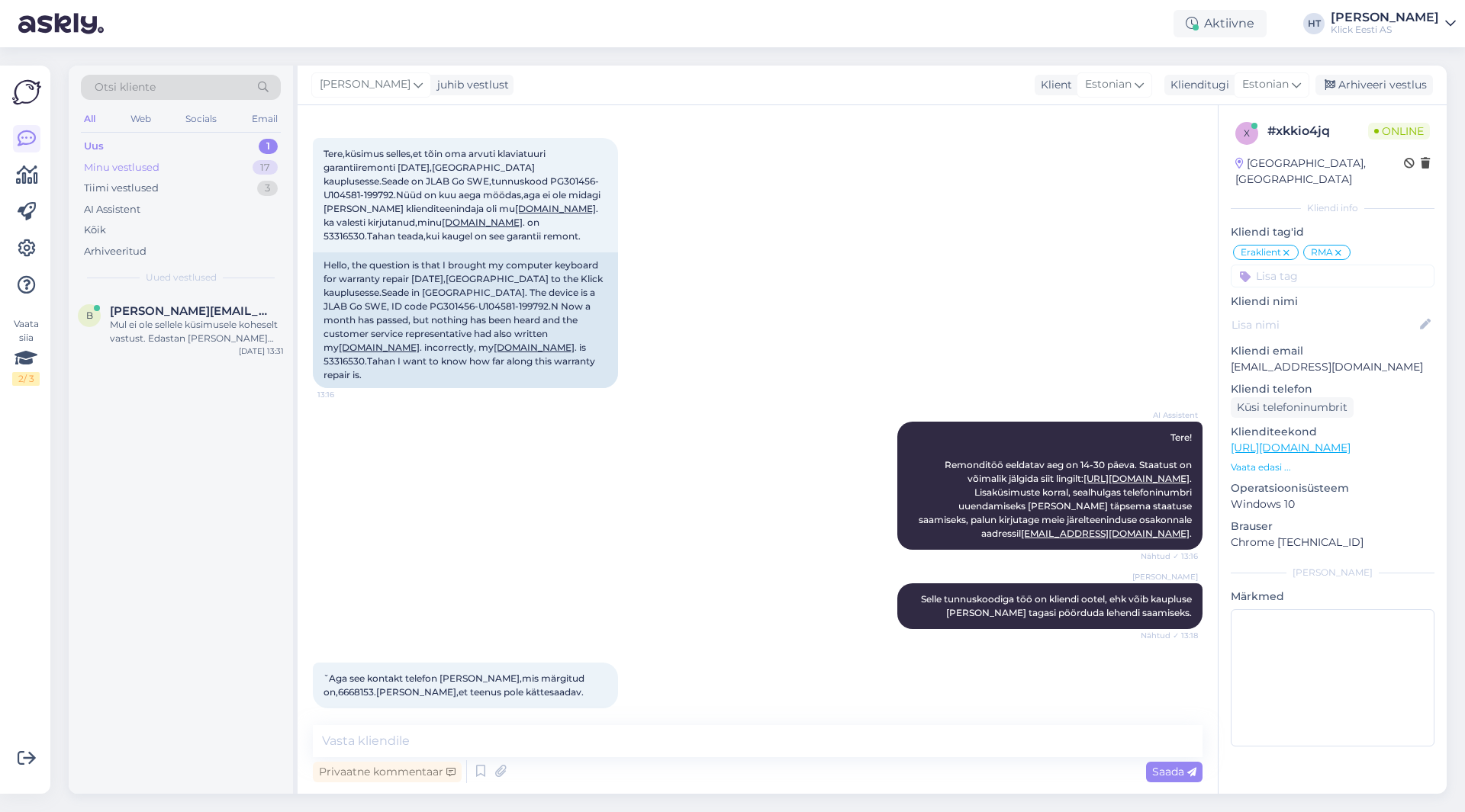
click at [251, 161] on div "Minu vestlused 17" at bounding box center [181, 167] width 200 height 21
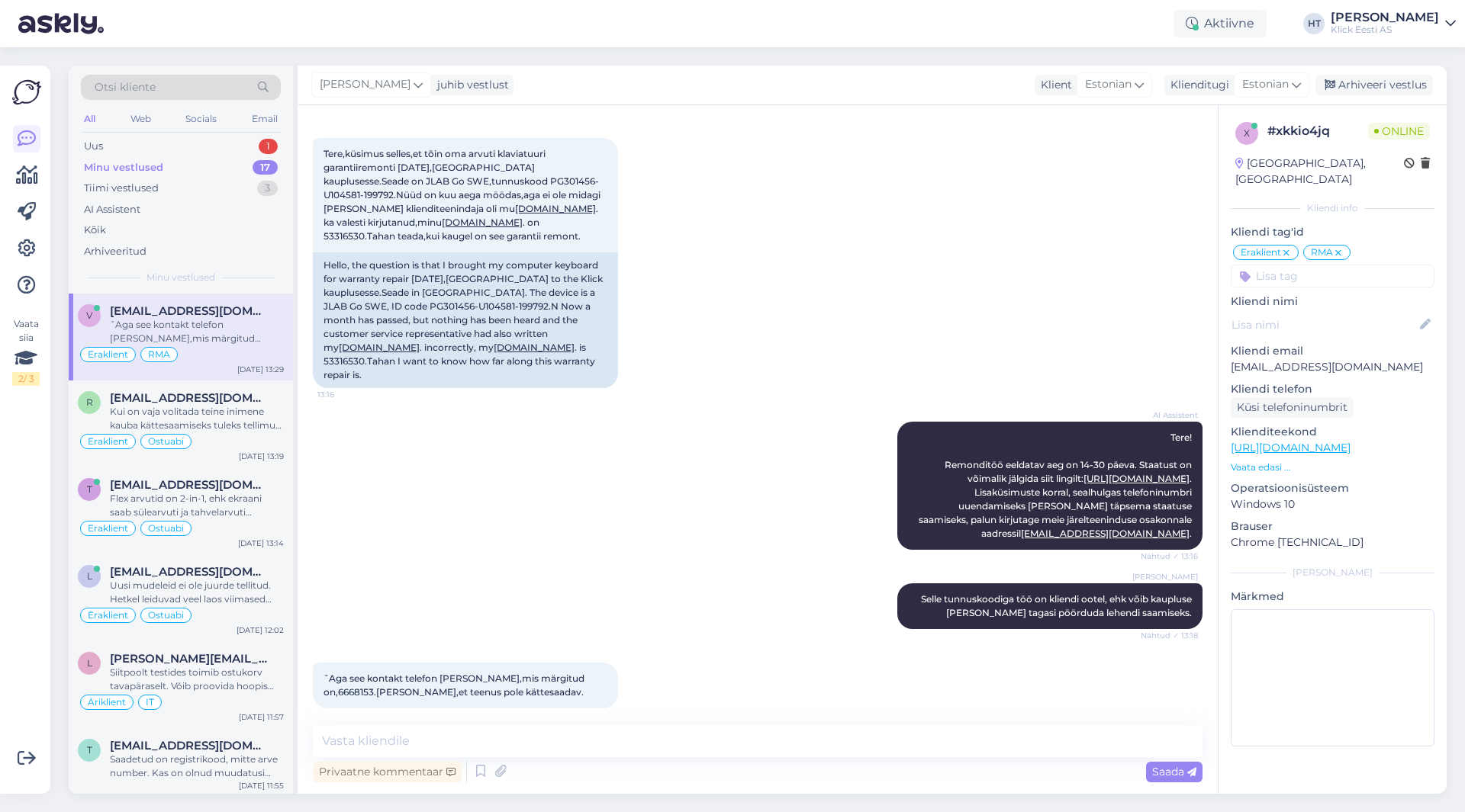
click at [256, 319] on div "ˇAga see kontakt telefon [PERSON_NAME],mis märgitud on,6668153.[PERSON_NAME],et…" at bounding box center [196, 332] width 174 height 27
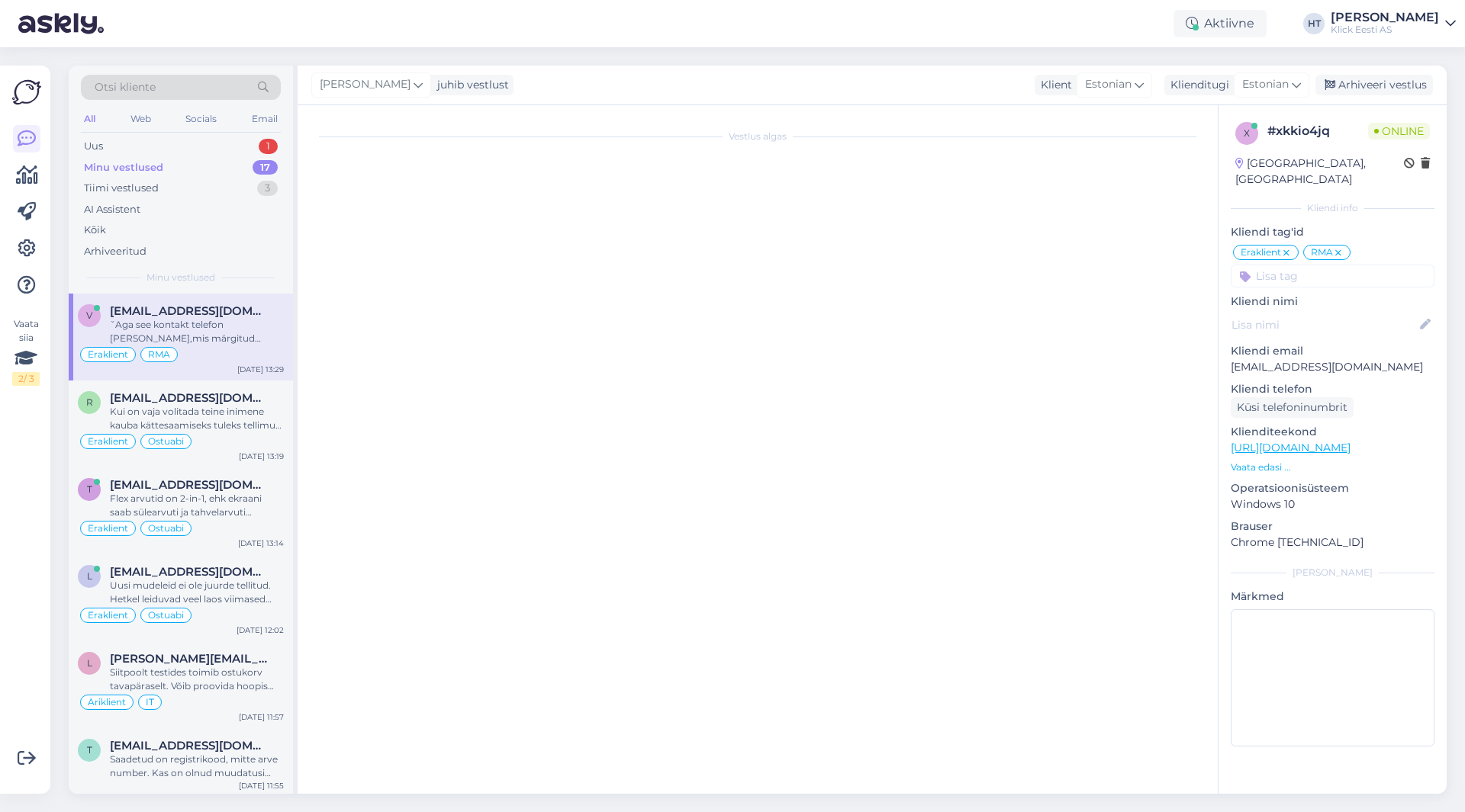
scroll to position [0, 0]
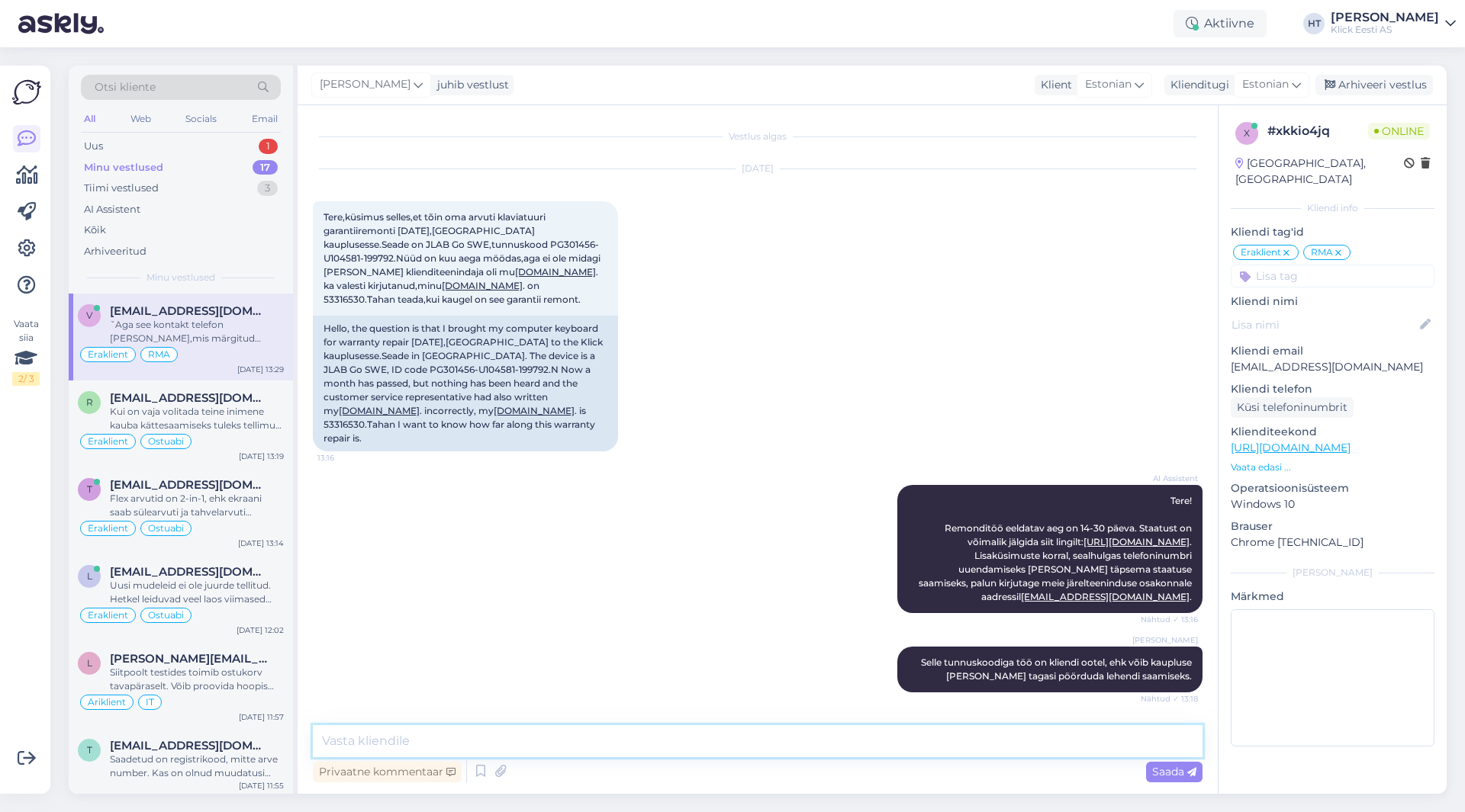
click at [658, 734] on textarea at bounding box center [758, 741] width 890 height 32
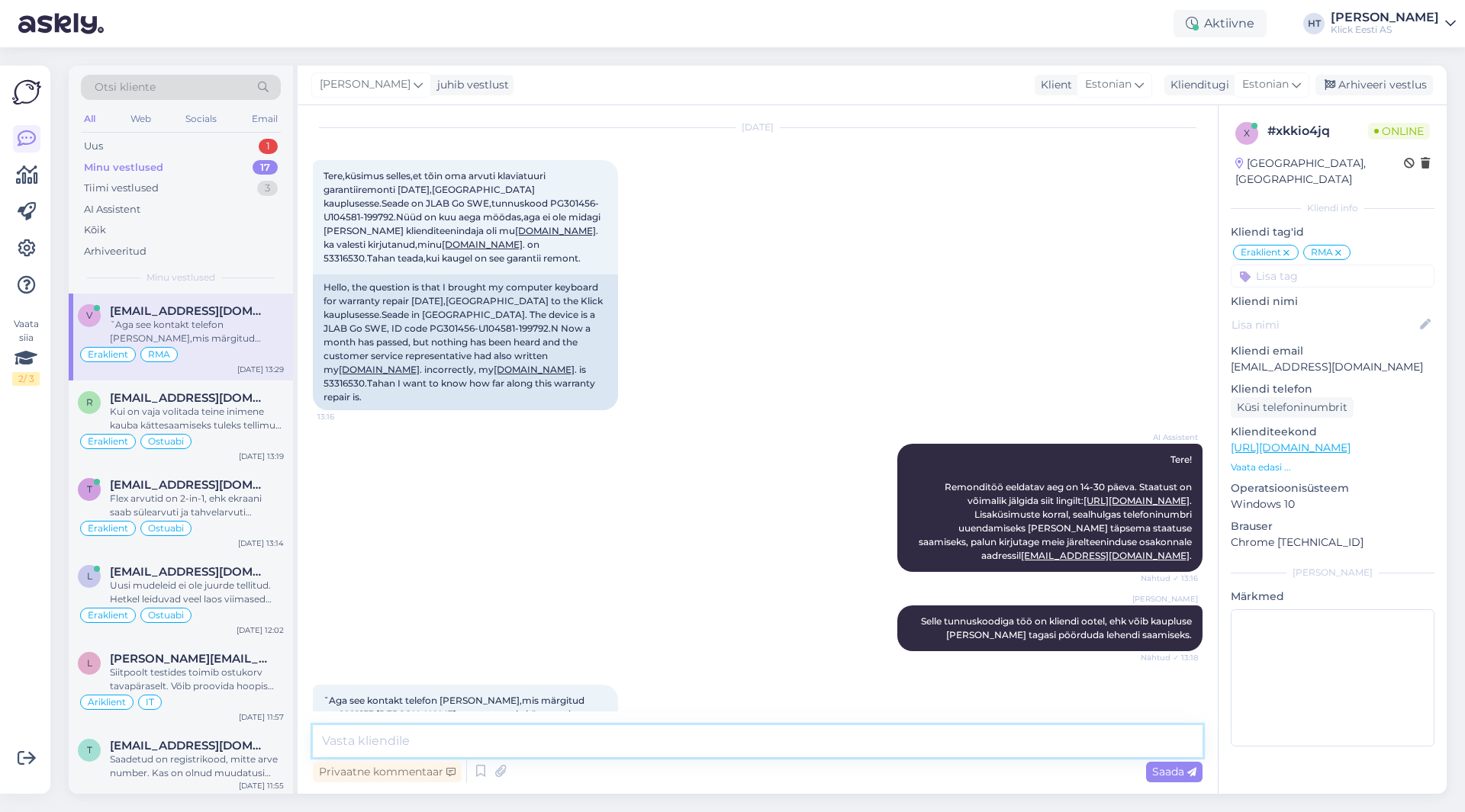
scroll to position [63, 0]
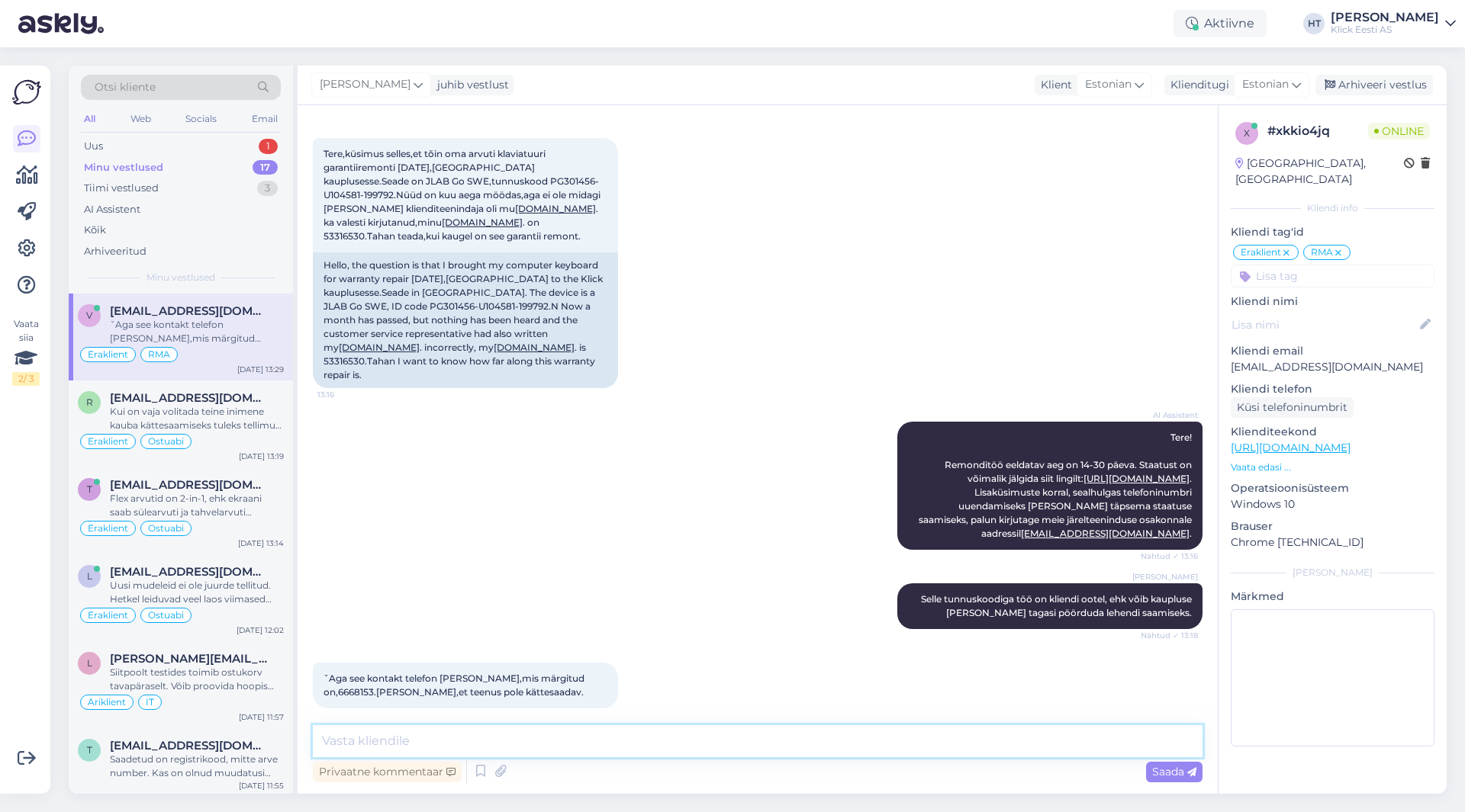
click at [708, 740] on textarea at bounding box center [758, 741] width 890 height 32
click at [709, 735] on textarea at bounding box center [758, 741] width 890 height 32
type textarea "Lahendi saamiseks võib juba kaupluse poole pöörduda. Ei pea eraldi ette helista…"
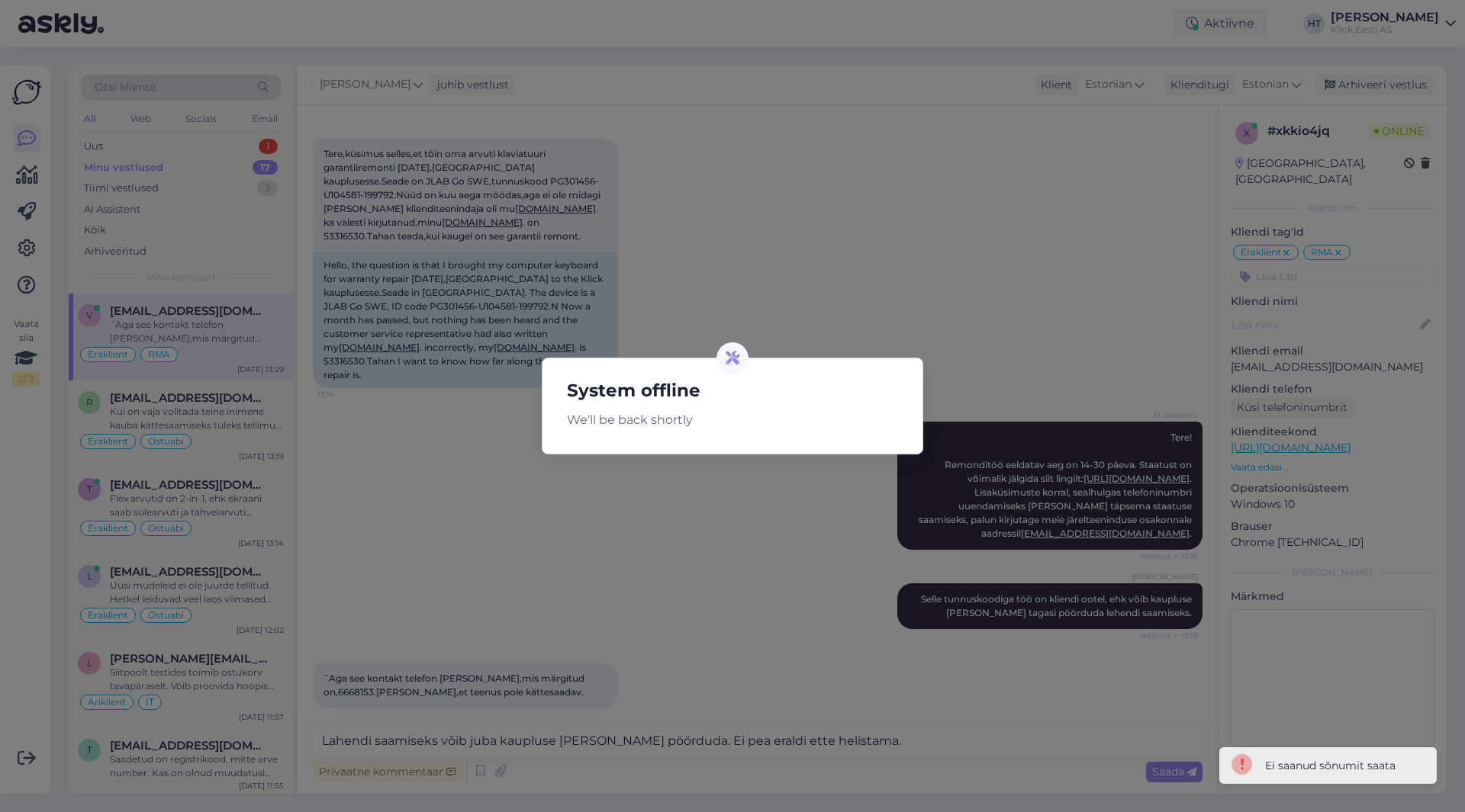
click at [760, 623] on div "System offline We'll be back shortly" at bounding box center [732, 406] width 1465 height 812
click at [732, 507] on div "System offline We'll be back shortly" at bounding box center [732, 406] width 1465 height 812
click at [602, 536] on div "System offline We'll be back shortly" at bounding box center [732, 406] width 1465 height 812
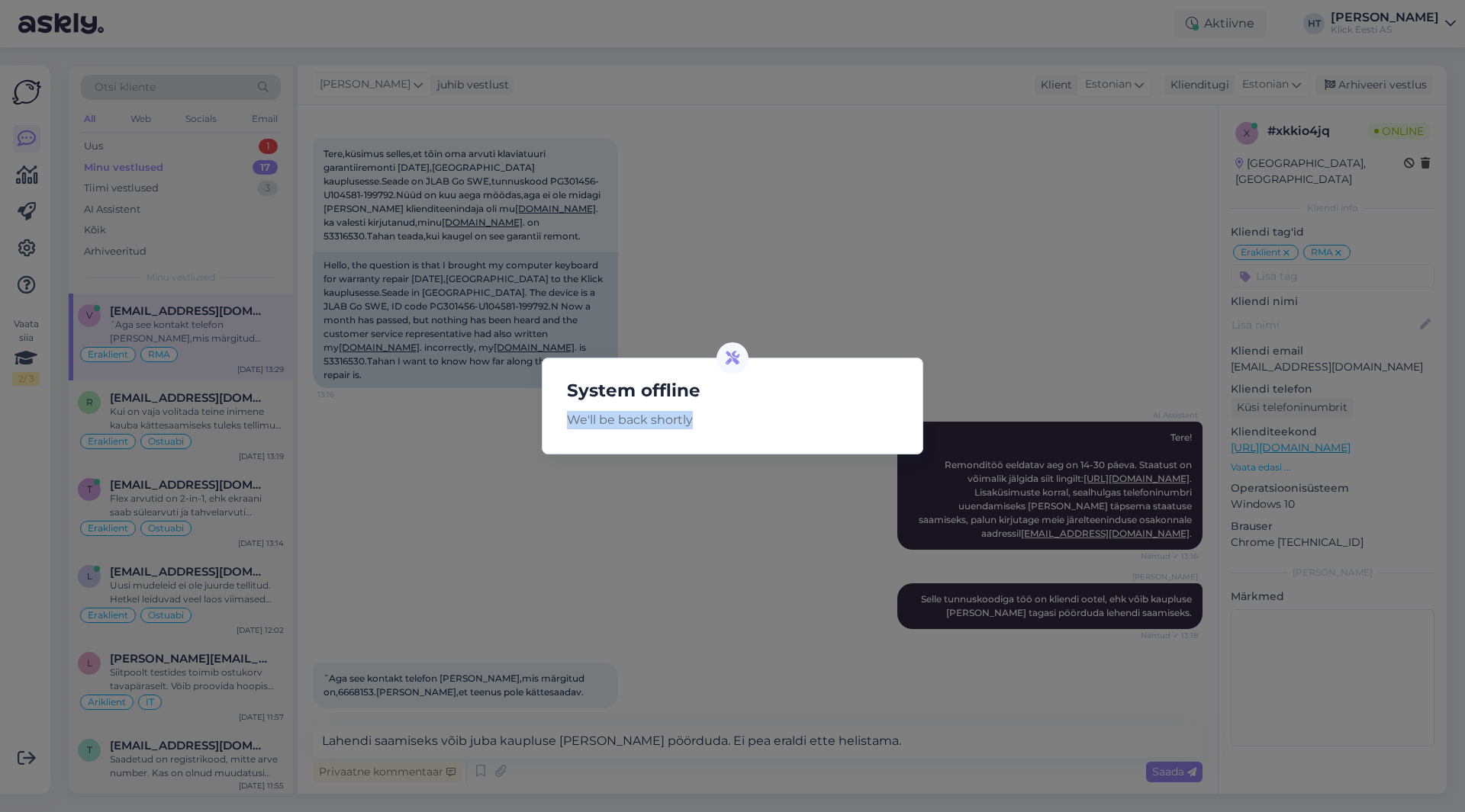
click at [602, 536] on div "System offline We'll be back shortly" at bounding box center [732, 406] width 1465 height 812
click at [602, 535] on div "System offline We'll be back shortly" at bounding box center [732, 406] width 1465 height 812
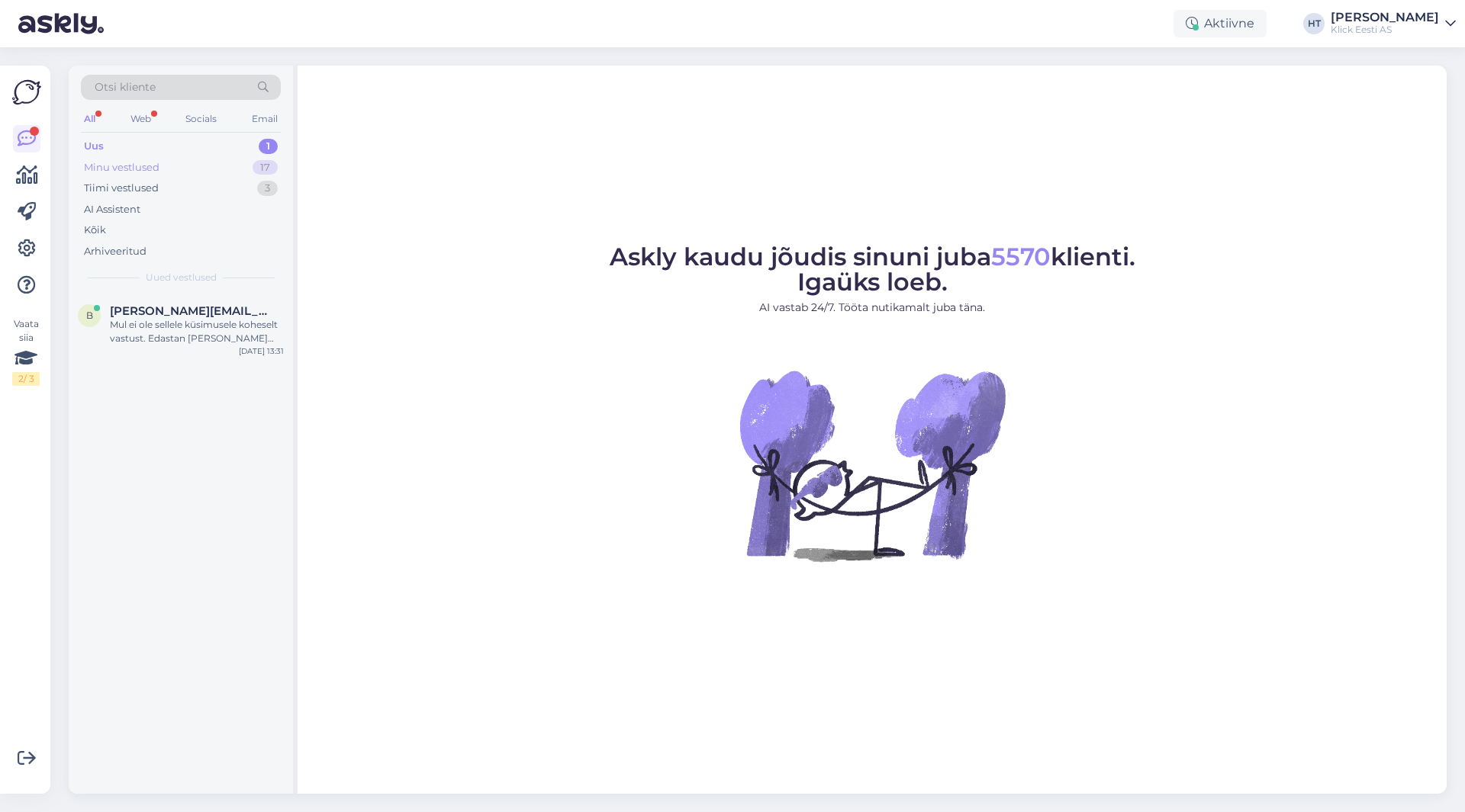
click at [207, 159] on div "Minu vestlused 17" at bounding box center [181, 167] width 200 height 21
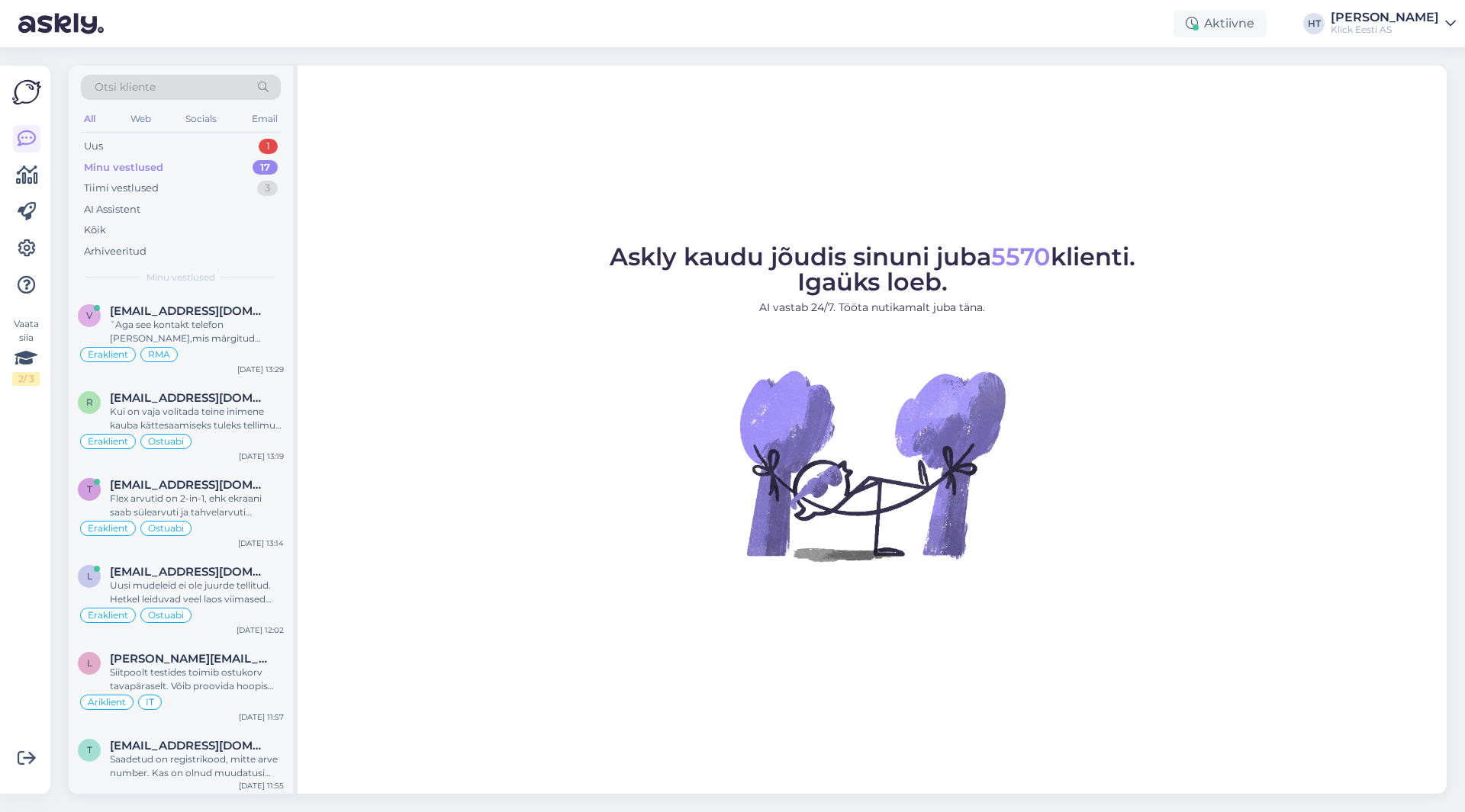
click at [228, 293] on div "Otsi kliente All Web Socials Email Uus 1 Minu vestlused 17 Tiimi vestlused 3 AI…" at bounding box center [181, 180] width 225 height 228
click at [230, 301] on div "v [EMAIL_ADDRESS][DOMAIN_NAME] ˇAga see kontakt telefon [PERSON_NAME],mis märgi…" at bounding box center [181, 337] width 225 height 87
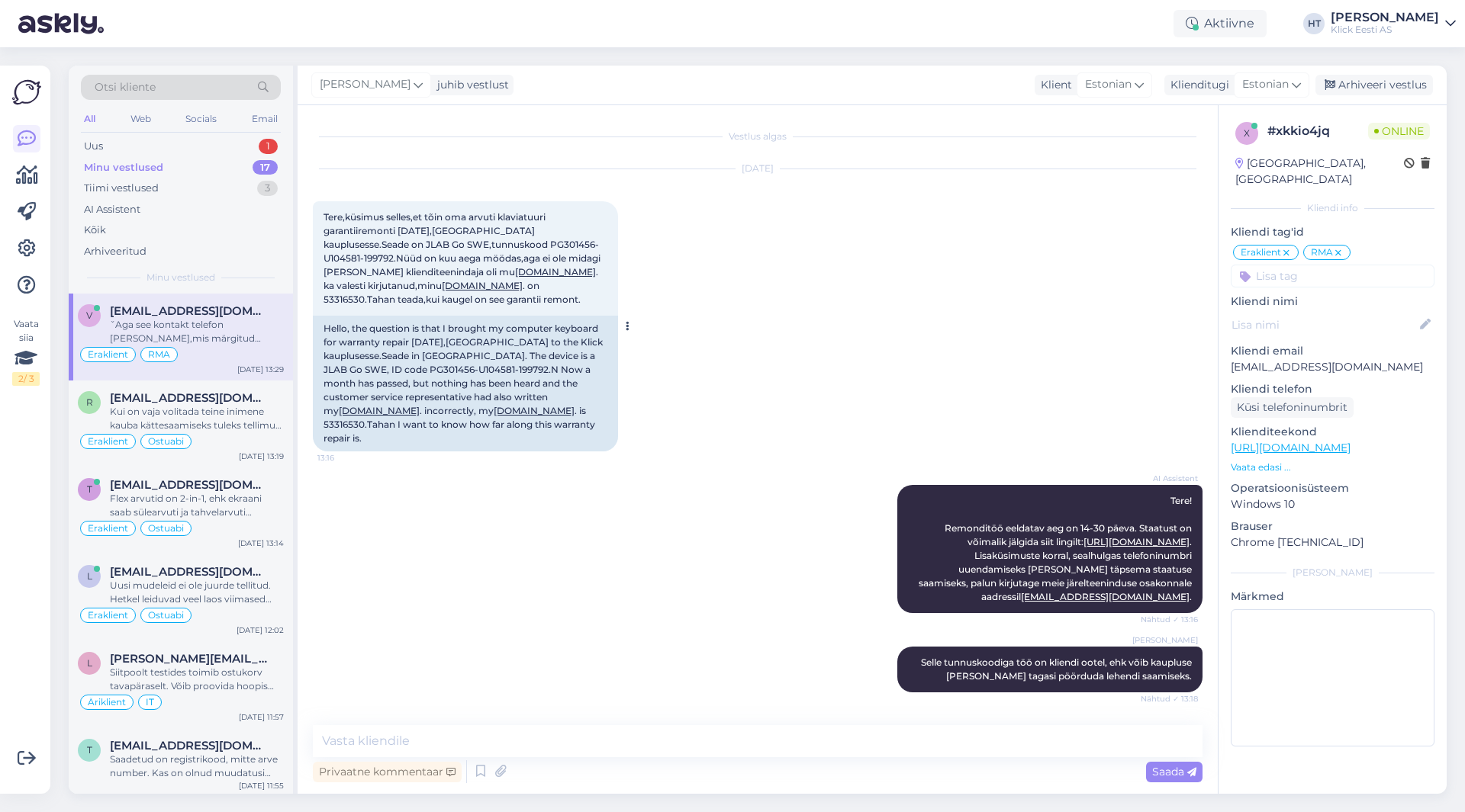
scroll to position [63, 0]
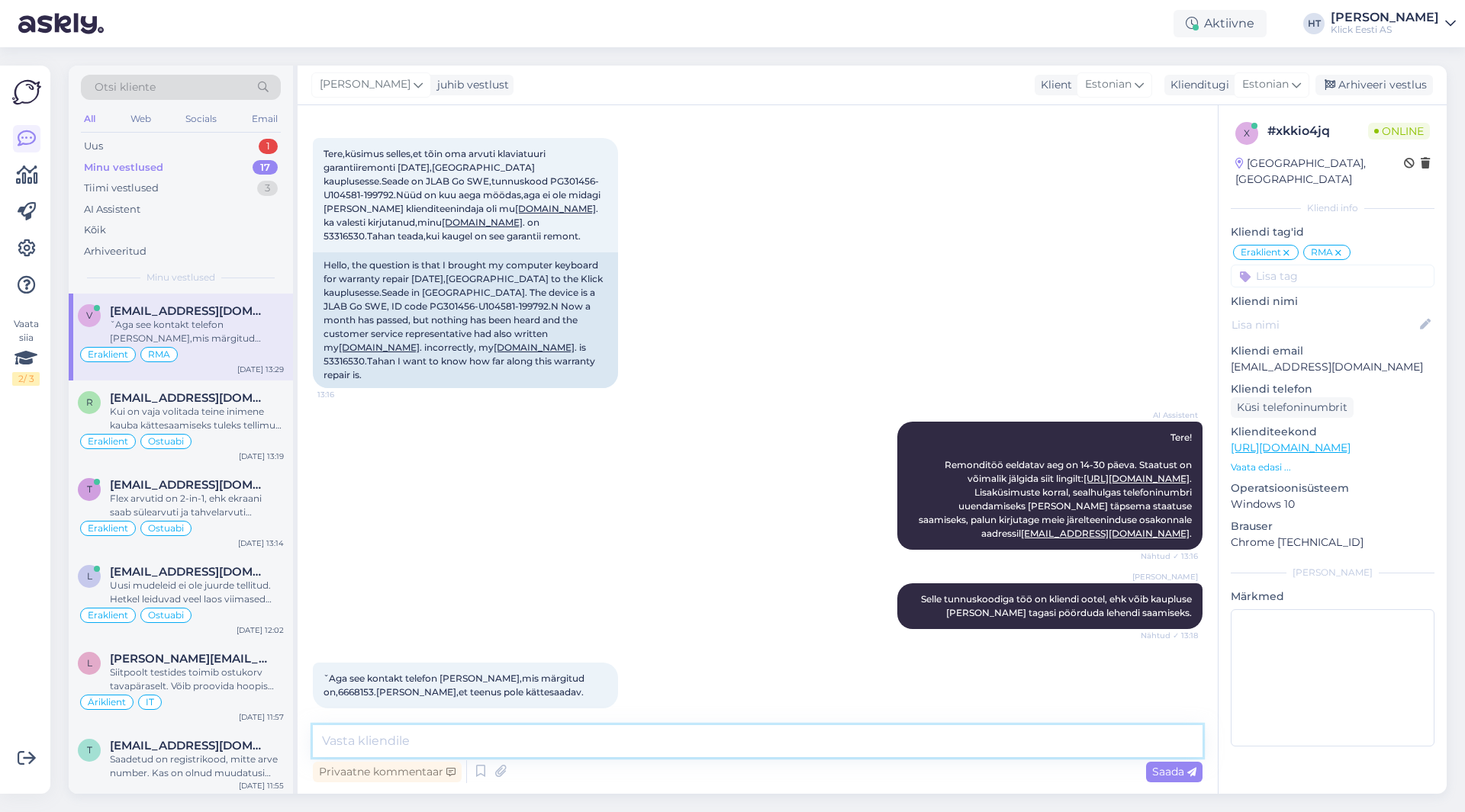
click at [617, 741] on textarea at bounding box center [758, 741] width 890 height 32
click at [628, 742] on textarea at bounding box center [758, 741] width 890 height 32
type textarea "Lahenduse saamiseks võib juba kaupluse [PERSON_NAME] pöörduda. Ei pea eraldi et…"
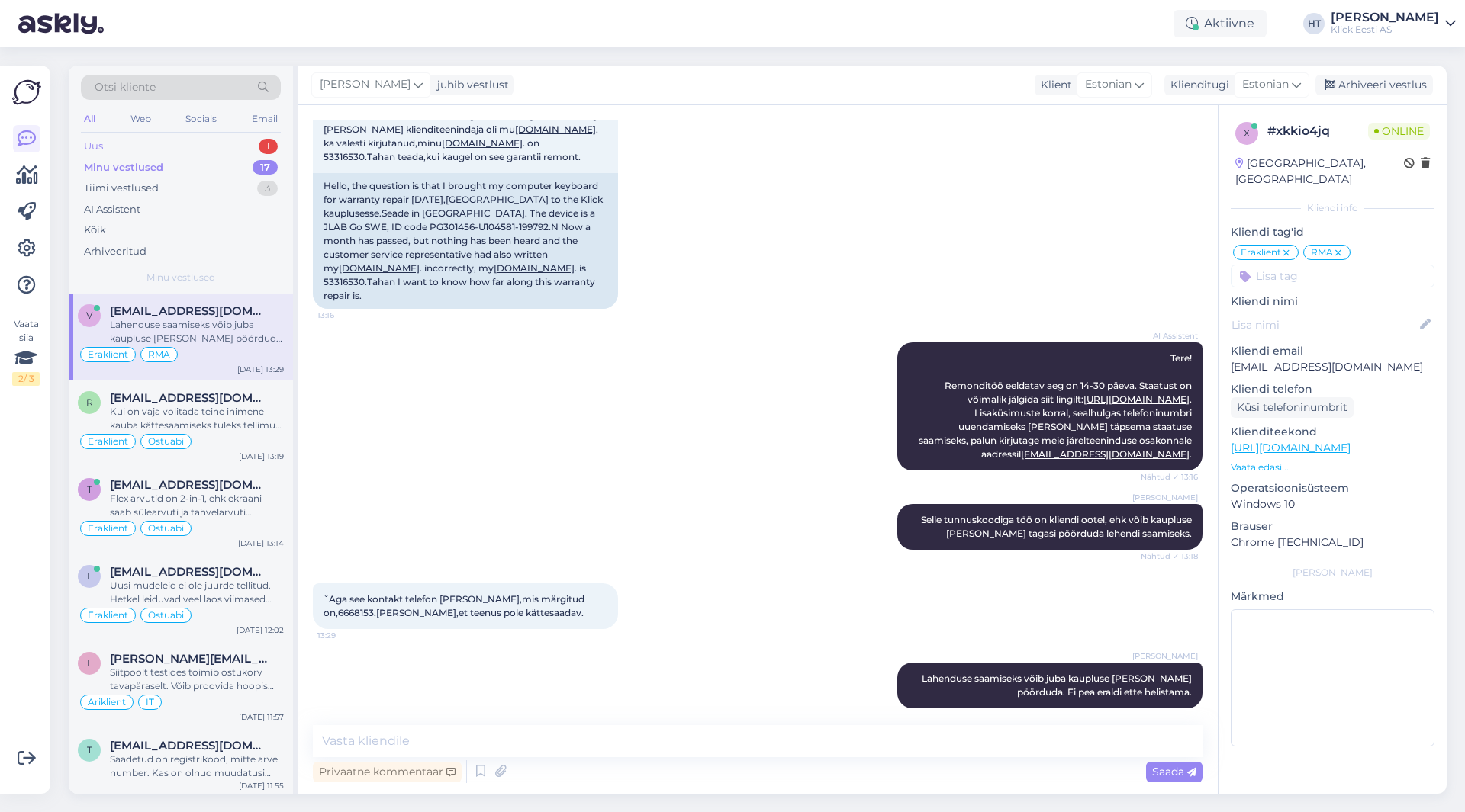
click at [240, 141] on div "Uus 1" at bounding box center [181, 146] width 200 height 21
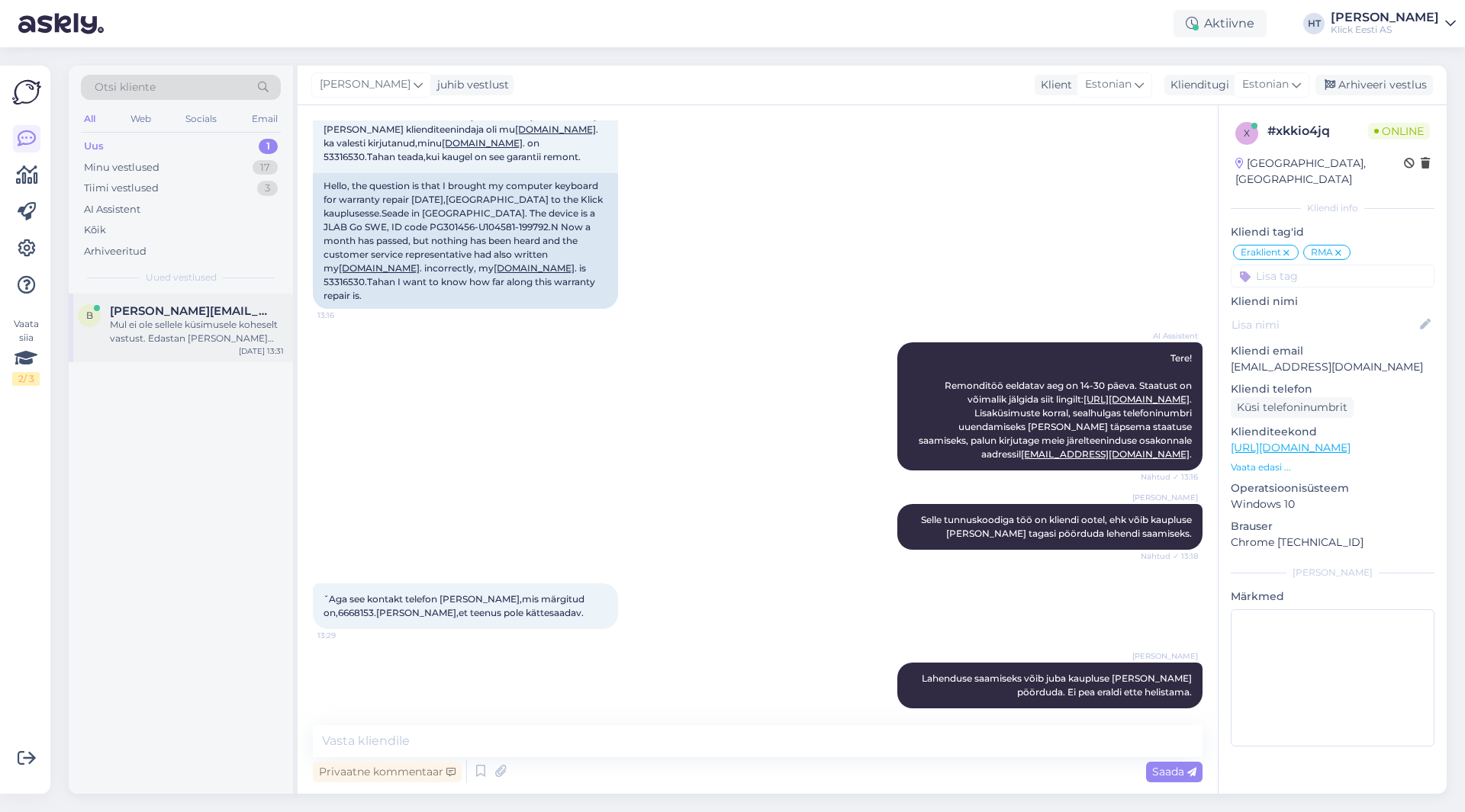
click at [215, 337] on div "Mul ei ole sellele küsimusele koheselt vastust. Edastan [PERSON_NAME] päringu k…" at bounding box center [196, 332] width 174 height 27
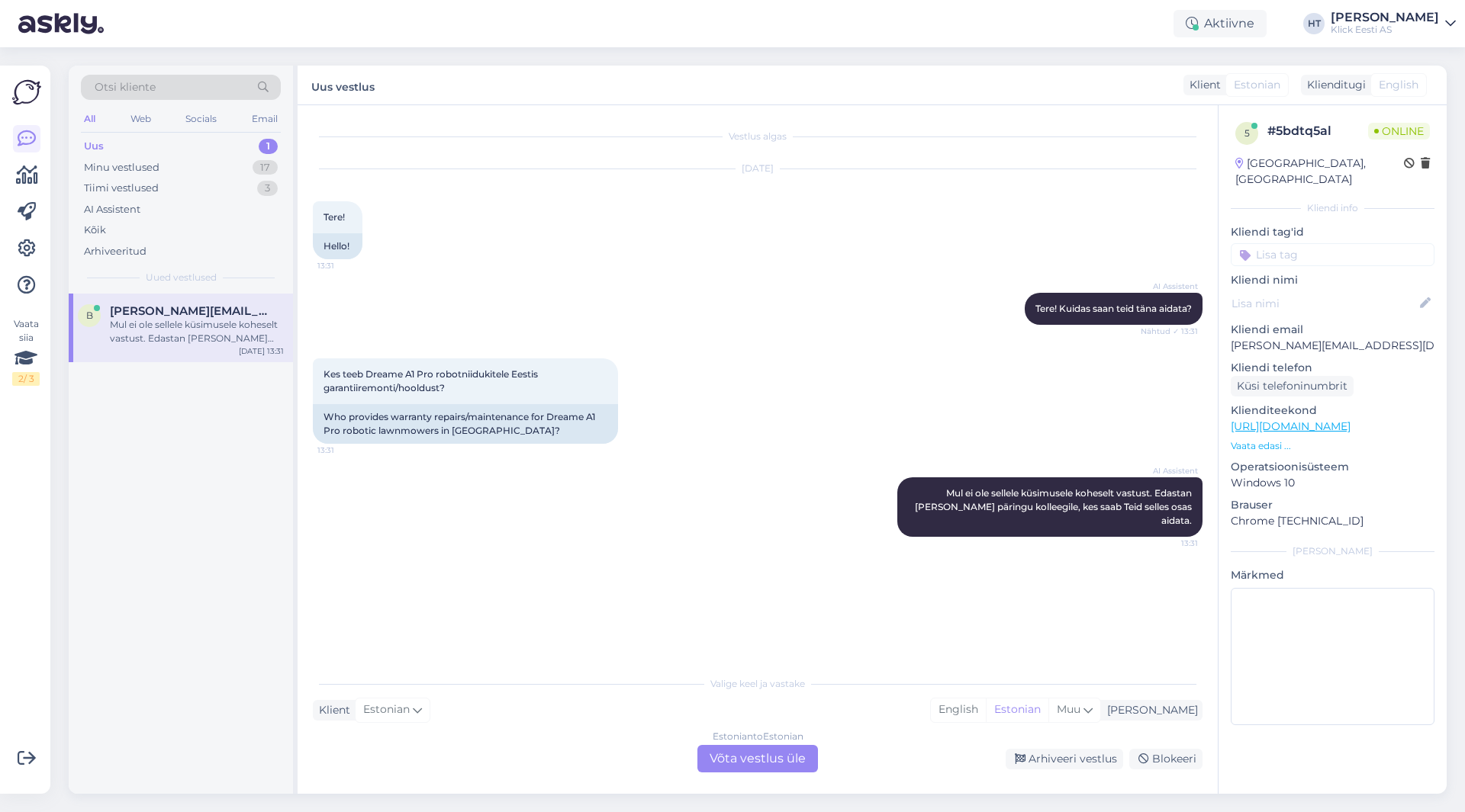
click at [1306, 338] on p "[PERSON_NAME][EMAIL_ADDRESS][DOMAIN_NAME]" at bounding box center [1332, 346] width 204 height 16
copy p "[PERSON_NAME][EMAIL_ADDRESS][DOMAIN_NAME]"
drag, startPoint x: 720, startPoint y: 274, endPoint x: 347, endPoint y: 152, distance: 392.4
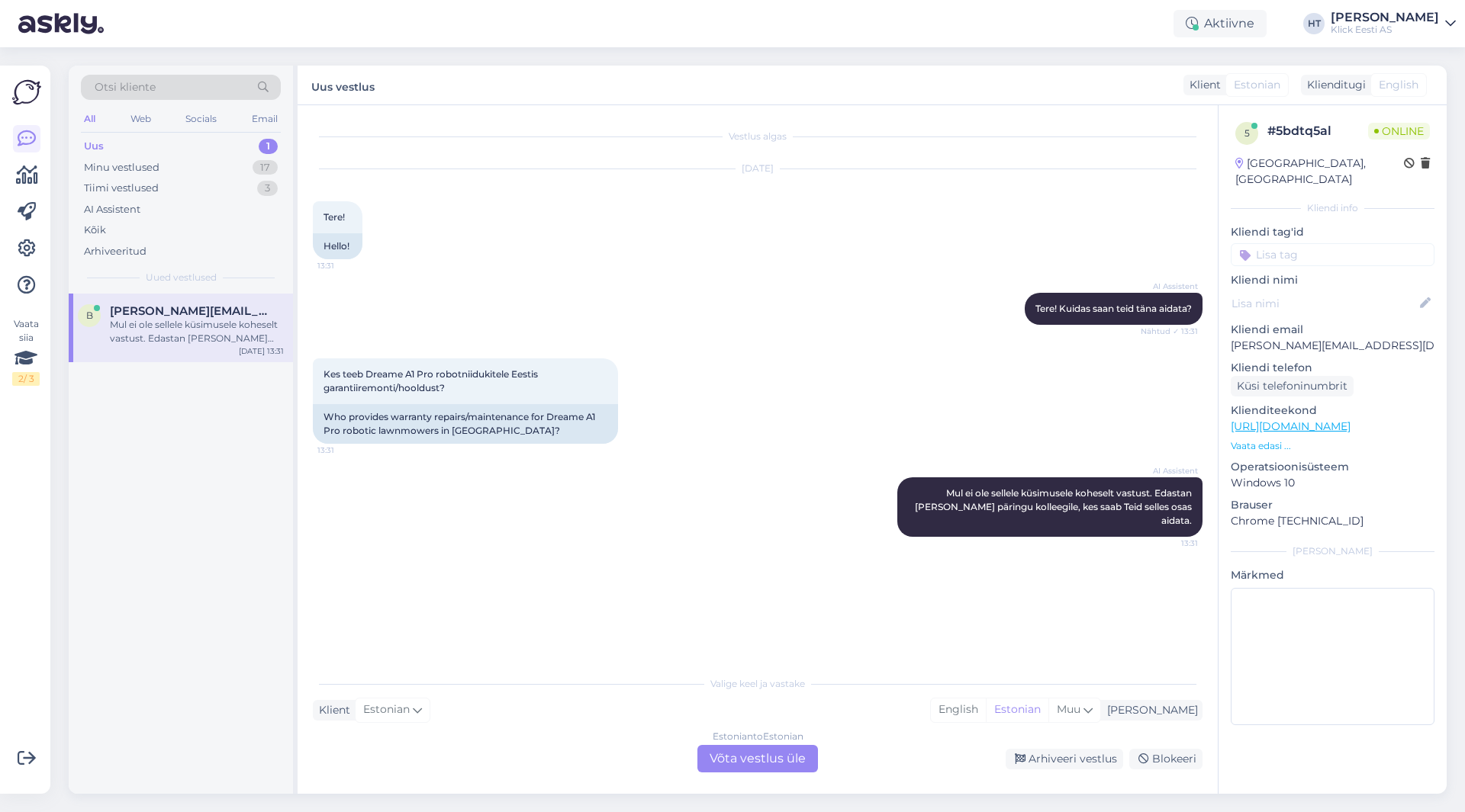
click at [709, 269] on div "[DATE] Tere! 13:31 Hello!" at bounding box center [758, 213] width 890 height 123
click at [166, 86] on div "Otsi kliente" at bounding box center [181, 88] width 200 height 26
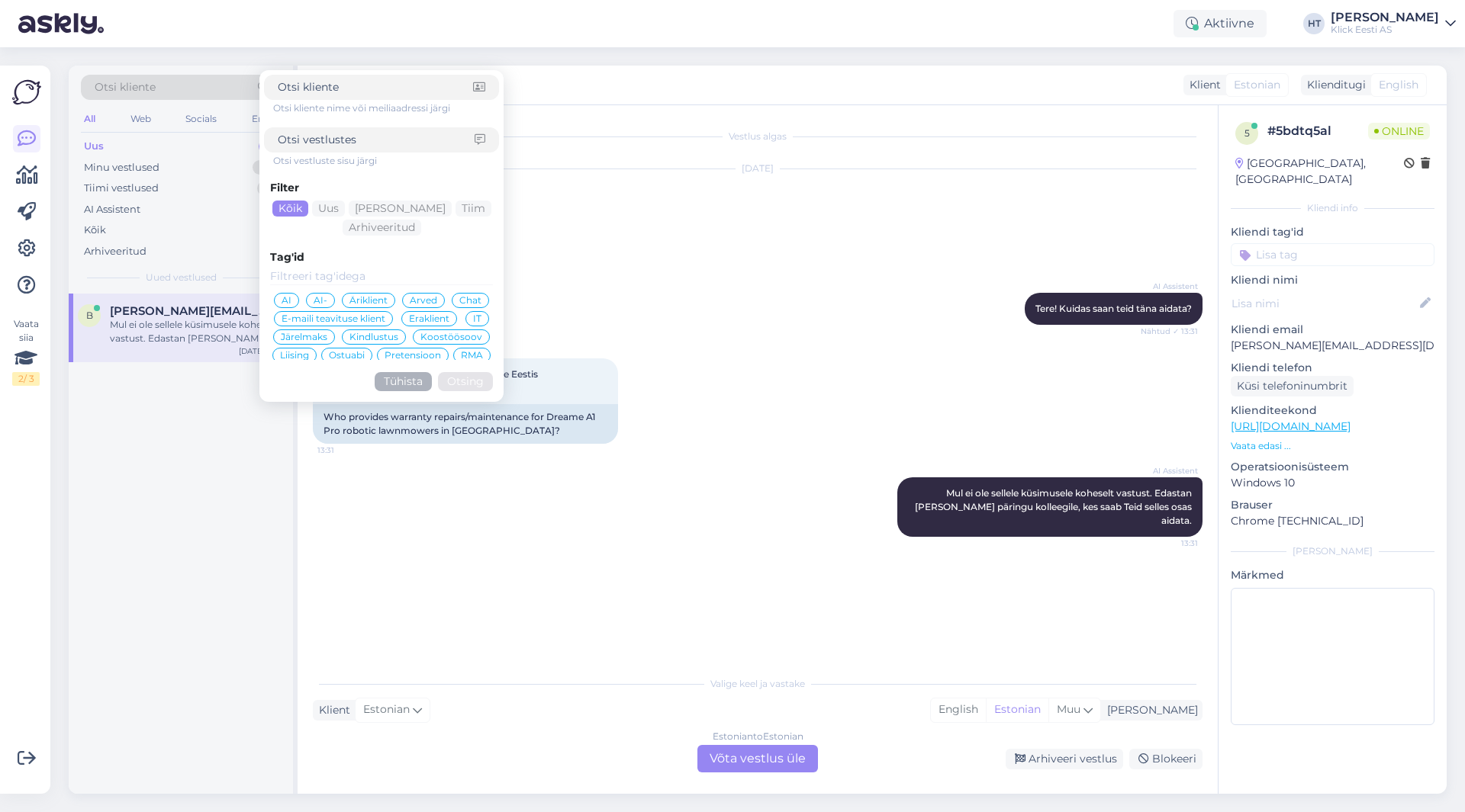
click at [387, 143] on input at bounding box center [376, 141] width 197 height 16
click at [368, 90] on input at bounding box center [375, 88] width 195 height 16
paste input "[PERSON_NAME][EMAIL_ADDRESS][DOMAIN_NAME]"
type input "[PERSON_NAME][EMAIL_ADDRESS][DOMAIN_NAME]"
click button "Otsing" at bounding box center [466, 381] width 55 height 19
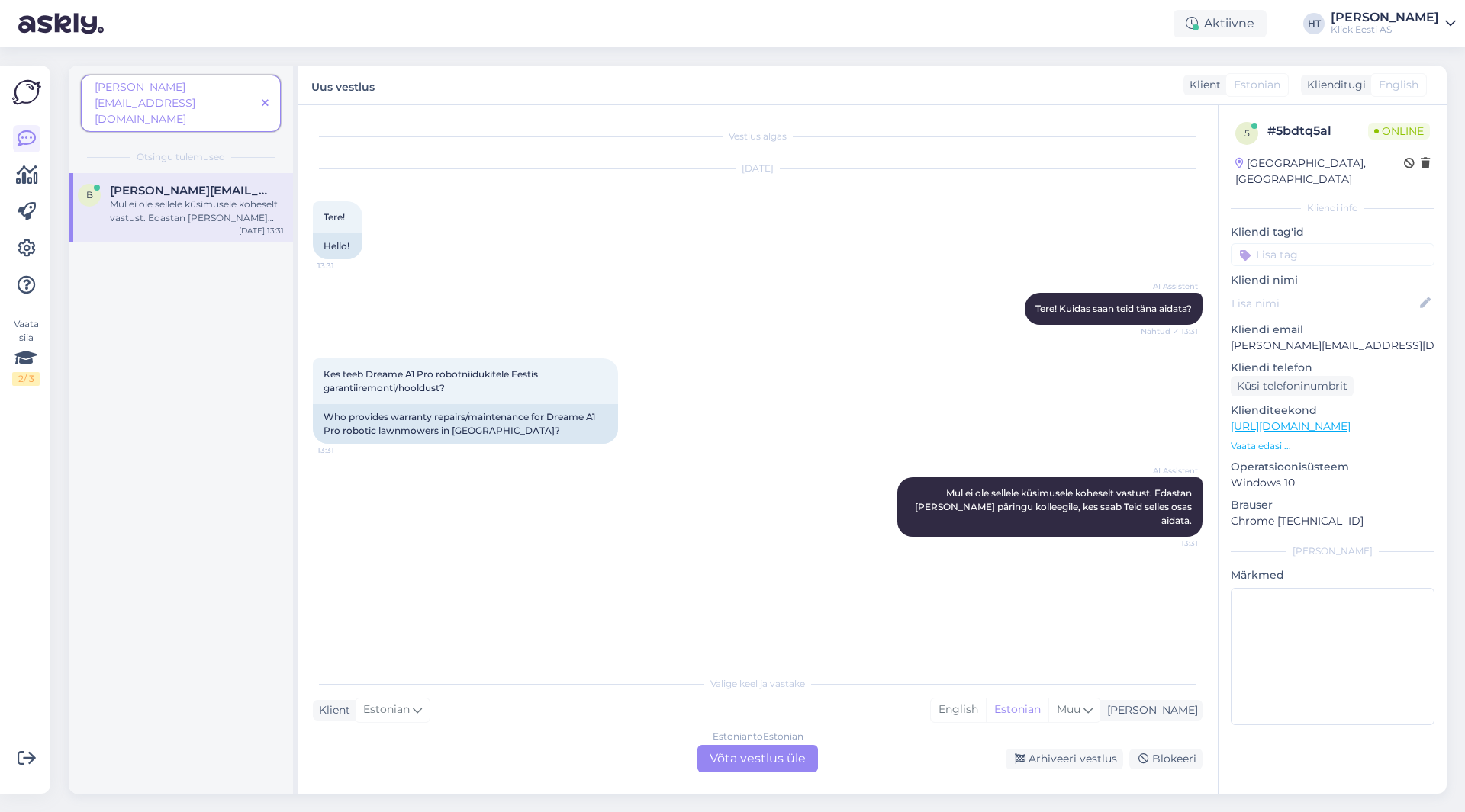
click at [266, 78] on div "[PERSON_NAME][EMAIL_ADDRESS][DOMAIN_NAME]" at bounding box center [181, 103] width 200 height 57
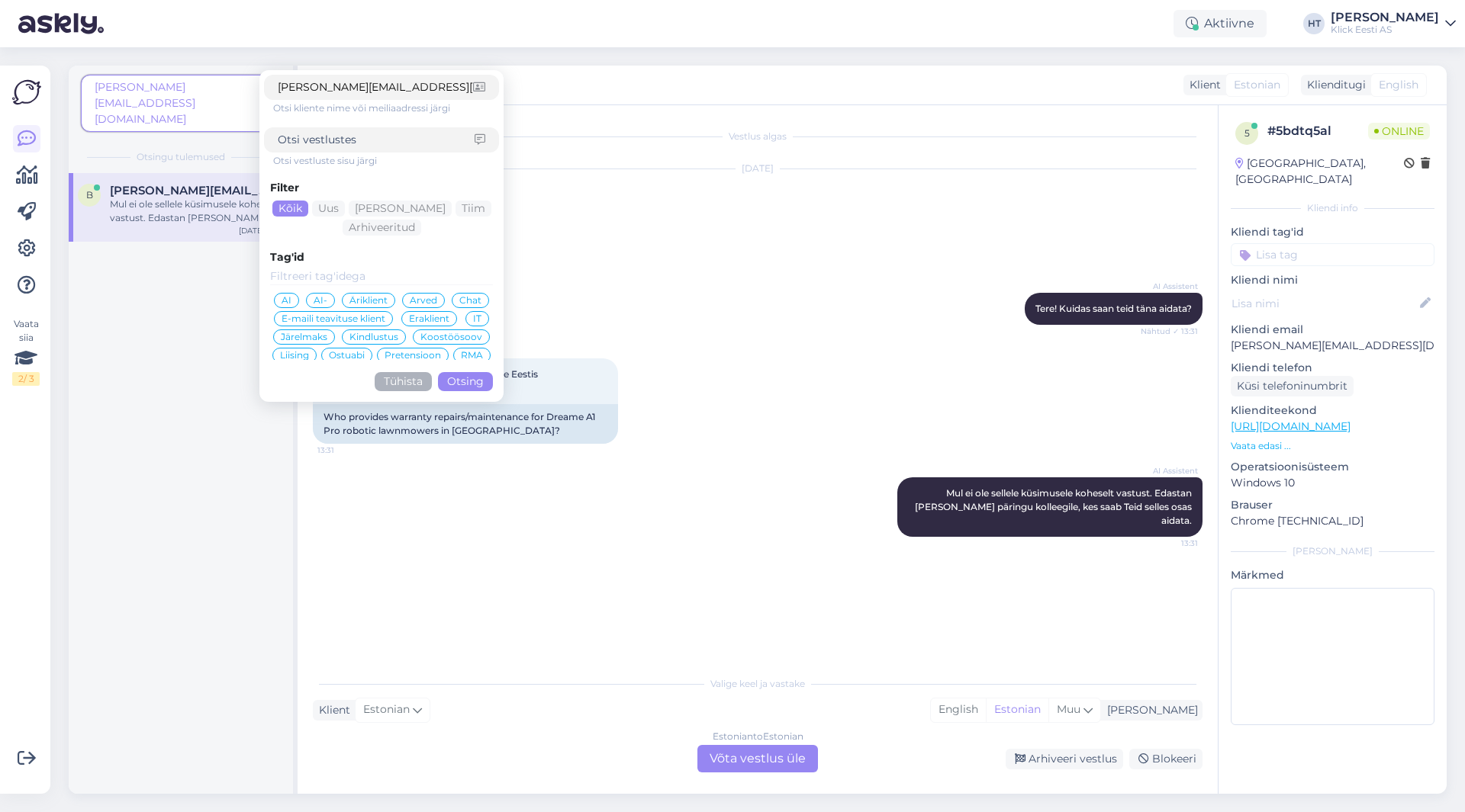
click at [241, 88] on span "[PERSON_NAME][EMAIL_ADDRESS][DOMAIN_NAME]" at bounding box center [175, 103] width 161 height 48
click at [698, 250] on div "[DATE] Tere! 13:31 Hello!" at bounding box center [758, 213] width 890 height 123
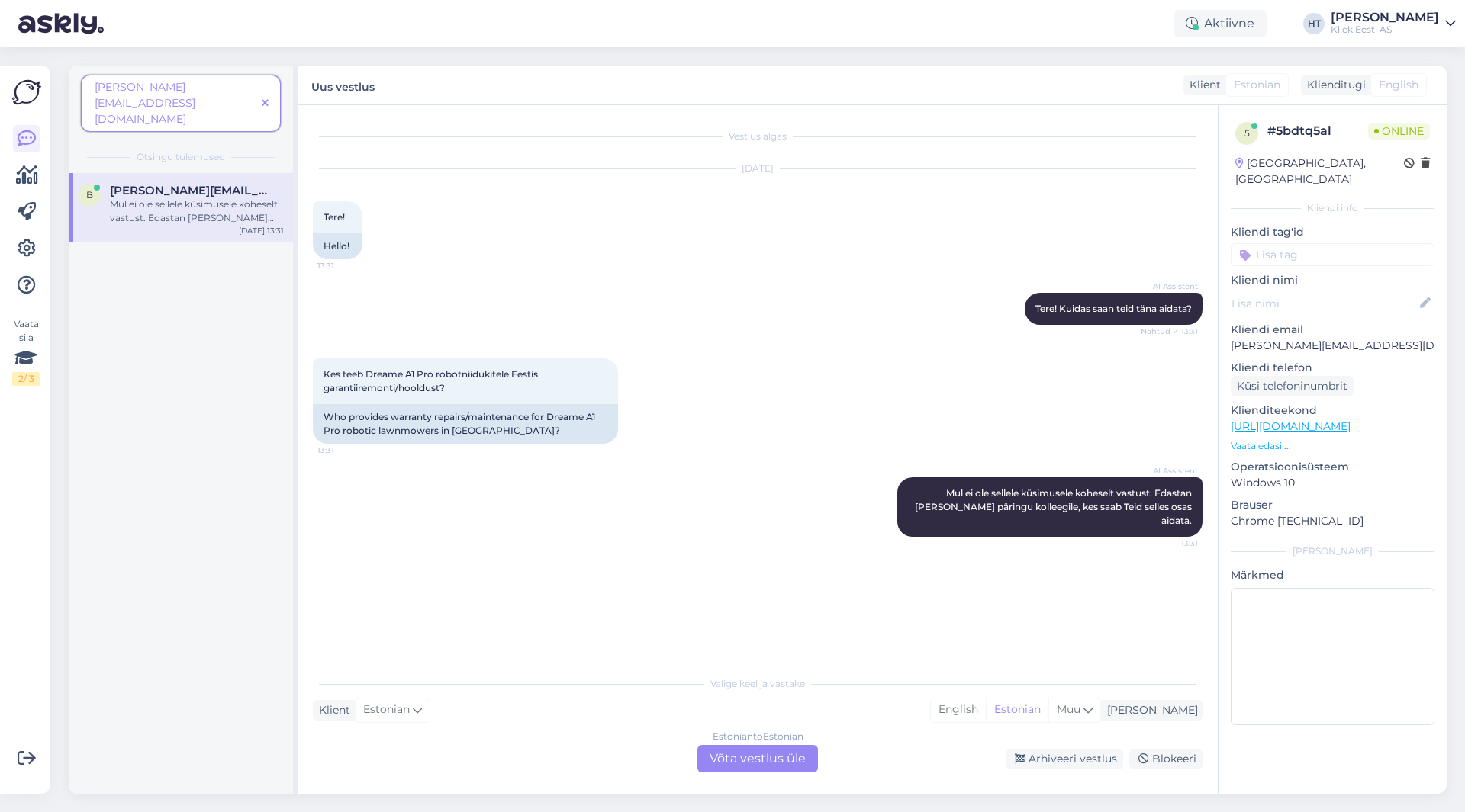
click at [267, 99] on icon at bounding box center [266, 104] width 7 height 11
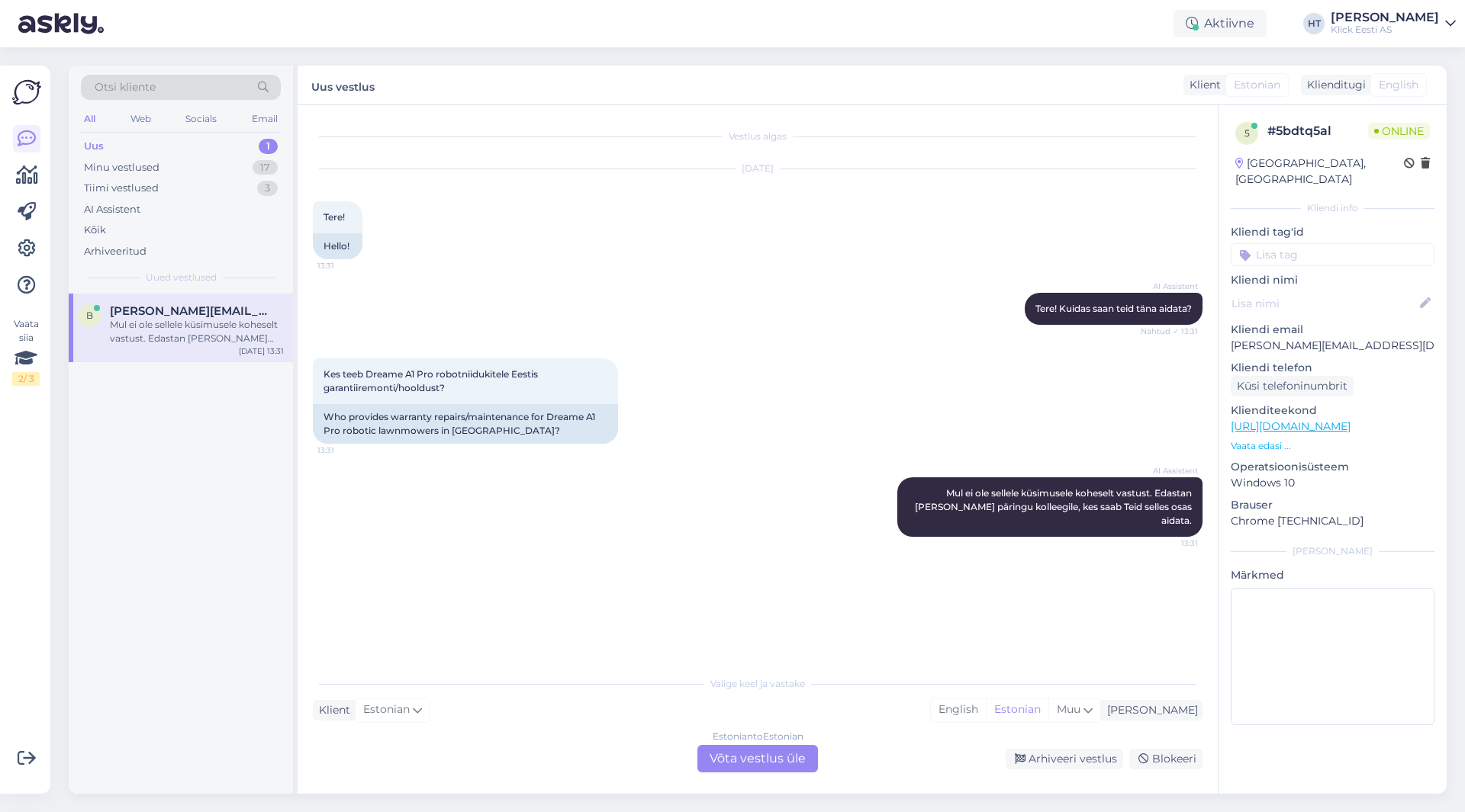
click at [204, 95] on div "Otsi kliente" at bounding box center [181, 88] width 200 height 26
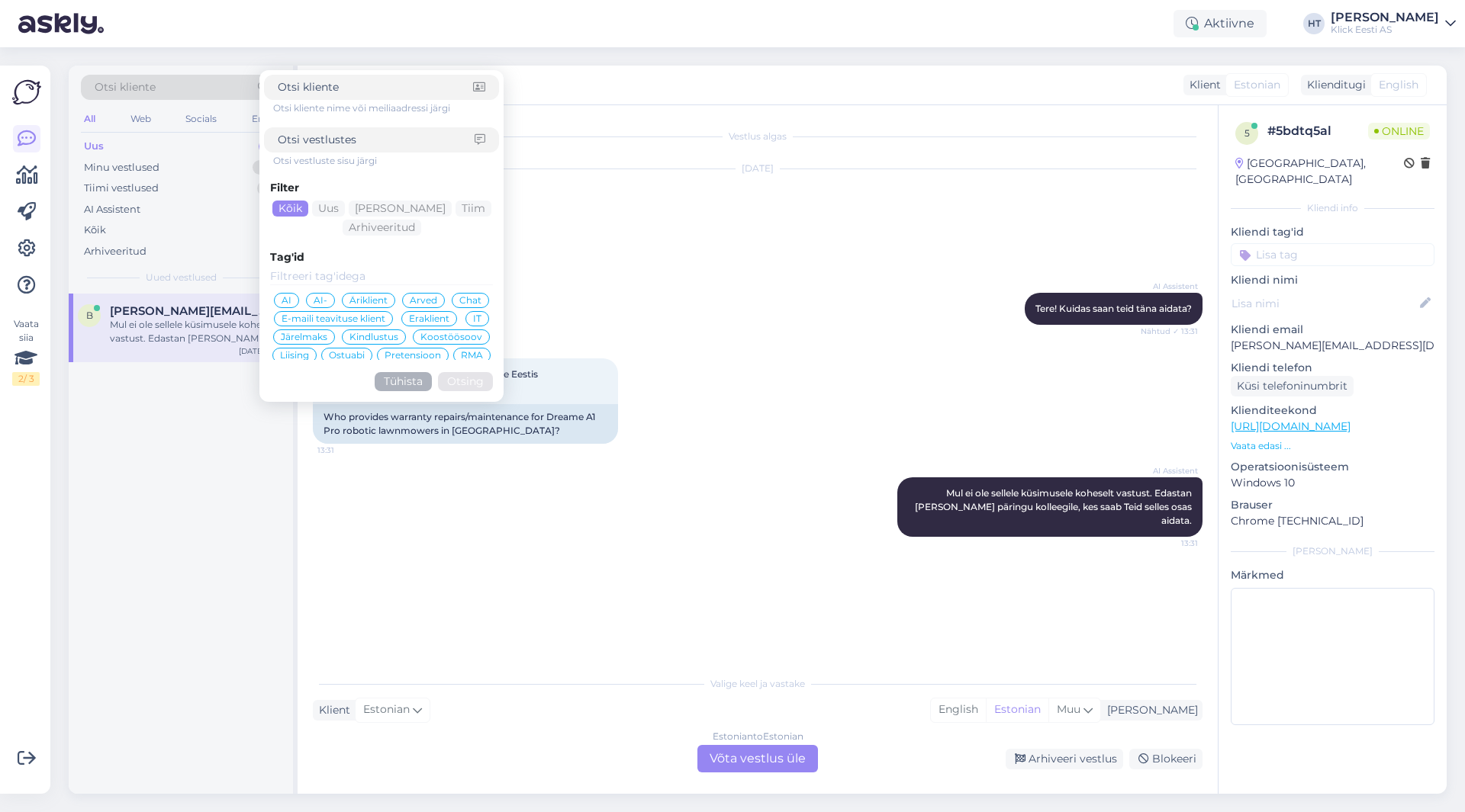
click at [347, 137] on input at bounding box center [376, 141] width 197 height 16
type input "dreame"
click button "Otsing" at bounding box center [466, 381] width 55 height 19
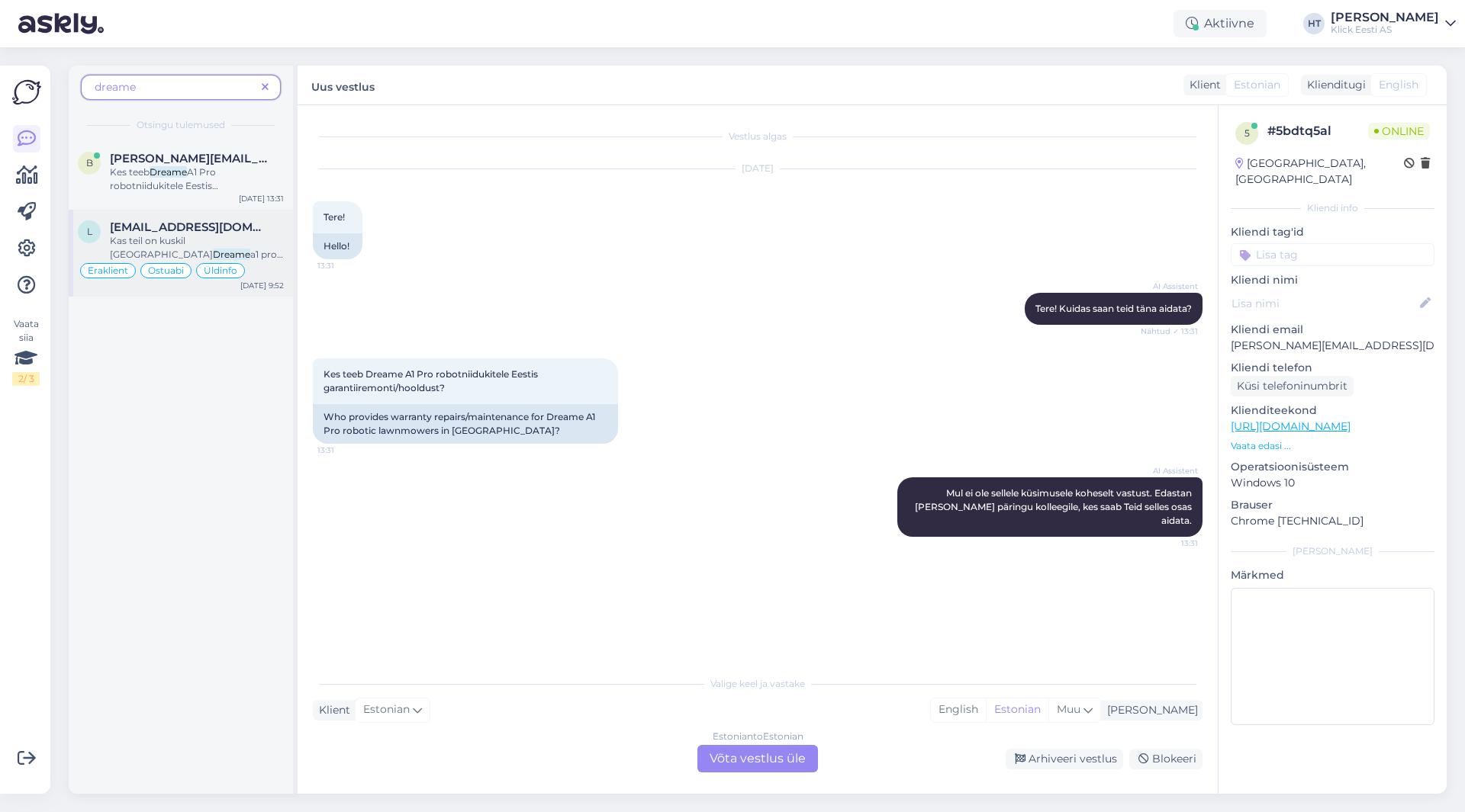
click at [241, 224] on span "[EMAIL_ADDRESS][DOMAIN_NAME]" at bounding box center [189, 227] width 159 height 14
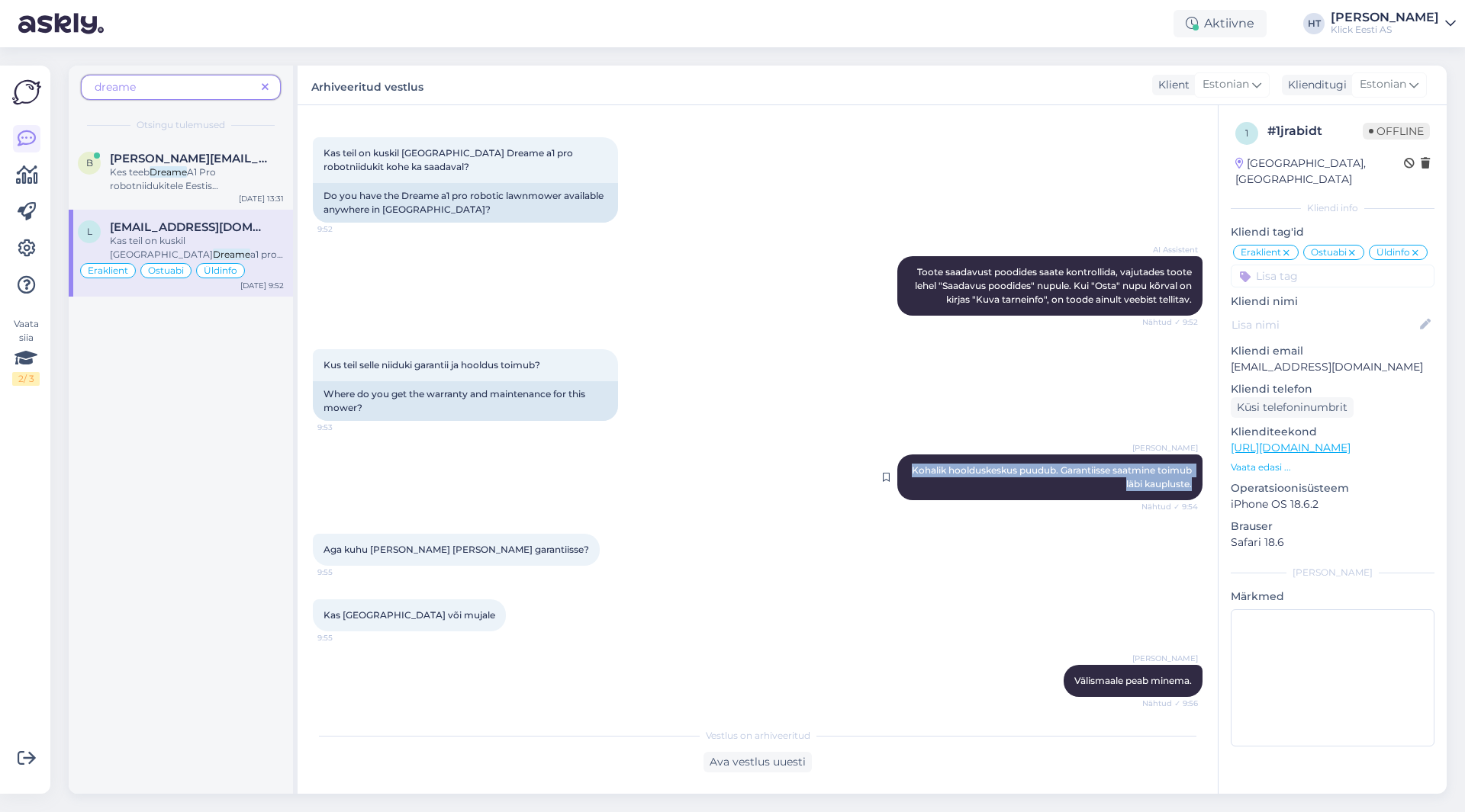
drag, startPoint x: 933, startPoint y: 468, endPoint x: 1181, endPoint y: 482, distance: 248.4
click at [1181, 482] on div "[PERSON_NAME] Kohalik hoolduskeskus puudub. Garantiisse saatmine toimub läbi ka…" at bounding box center [1050, 477] width 305 height 46
copy span "Kohalik hoolduskeskus puudub. Garantiisse saatmine toimub läbi kaupluste."
click at [232, 425] on div "b [PERSON_NAME][EMAIL_ADDRESS][DOMAIN_NAME] Kes teeb Dreame A1 Pro robotniiduki…" at bounding box center [181, 468] width 225 height 653
click at [246, 171] on div "Kes teeb Dreame A1 Pro robotniidukitele Eestis garantiiremonti/hooldust?" at bounding box center [196, 179] width 174 height 27
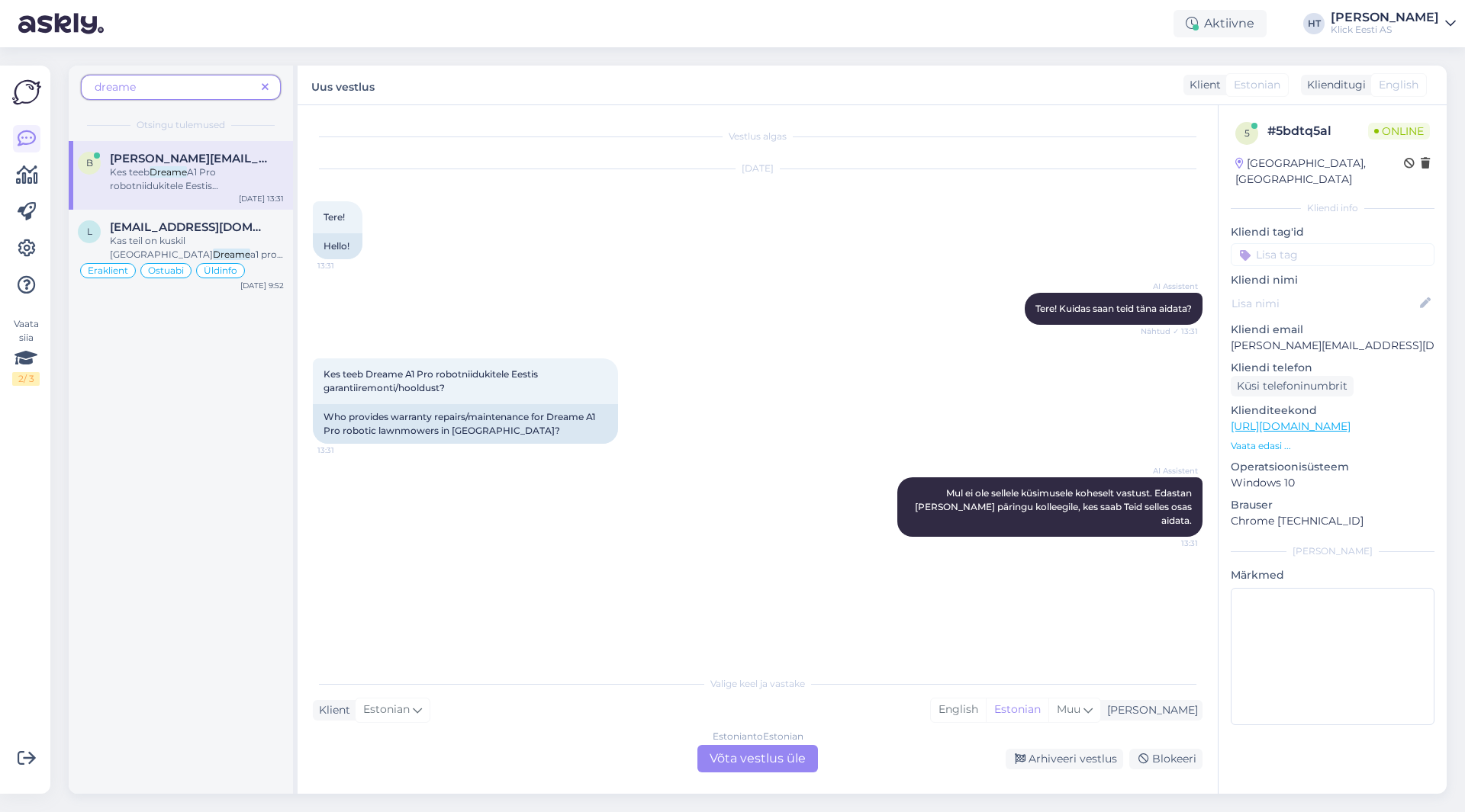
scroll to position [0, 0]
click at [263, 88] on icon at bounding box center [266, 88] width 7 height 11
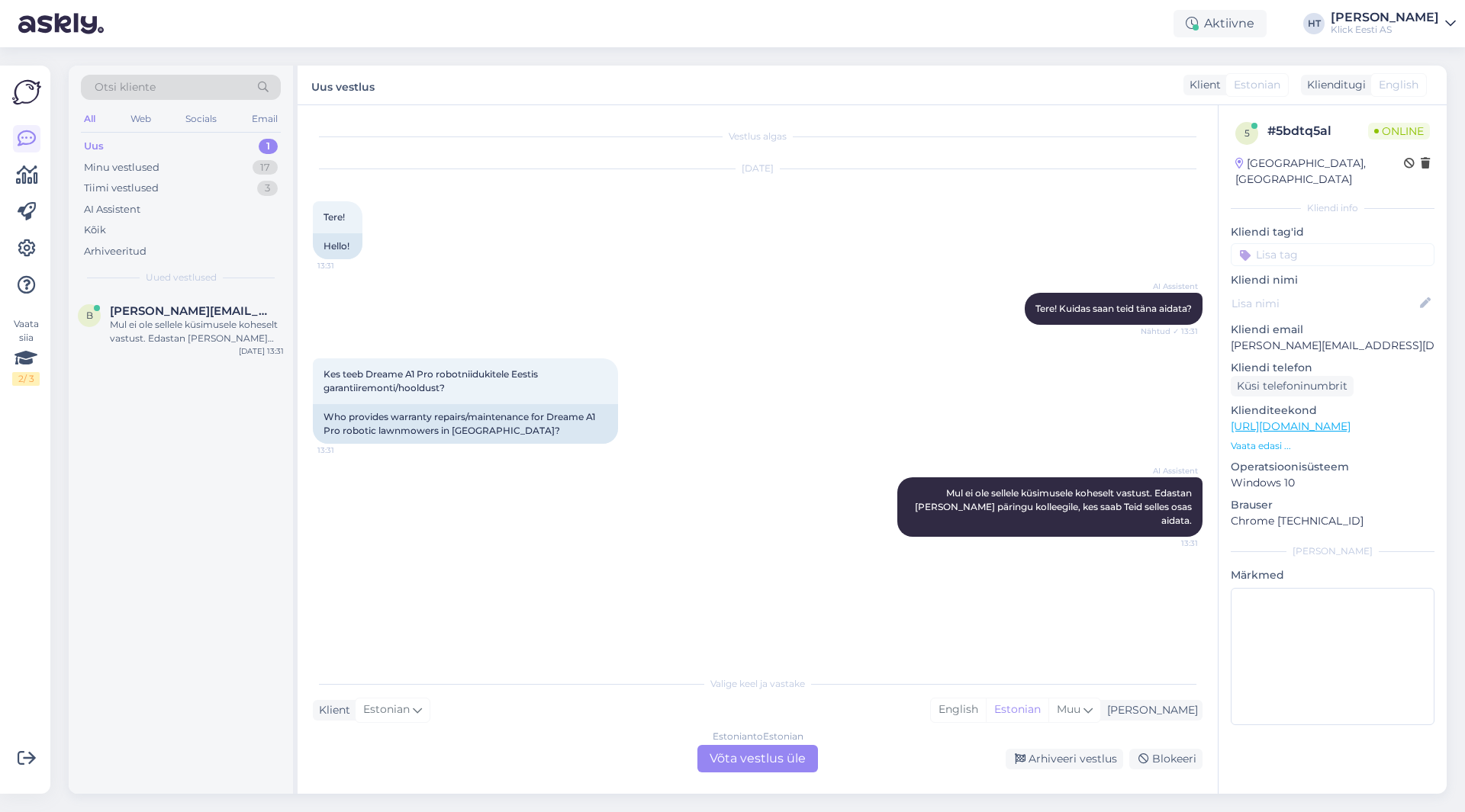
click at [756, 755] on div "Estonian to Estonian Võta vestlus üle" at bounding box center [758, 759] width 120 height 27
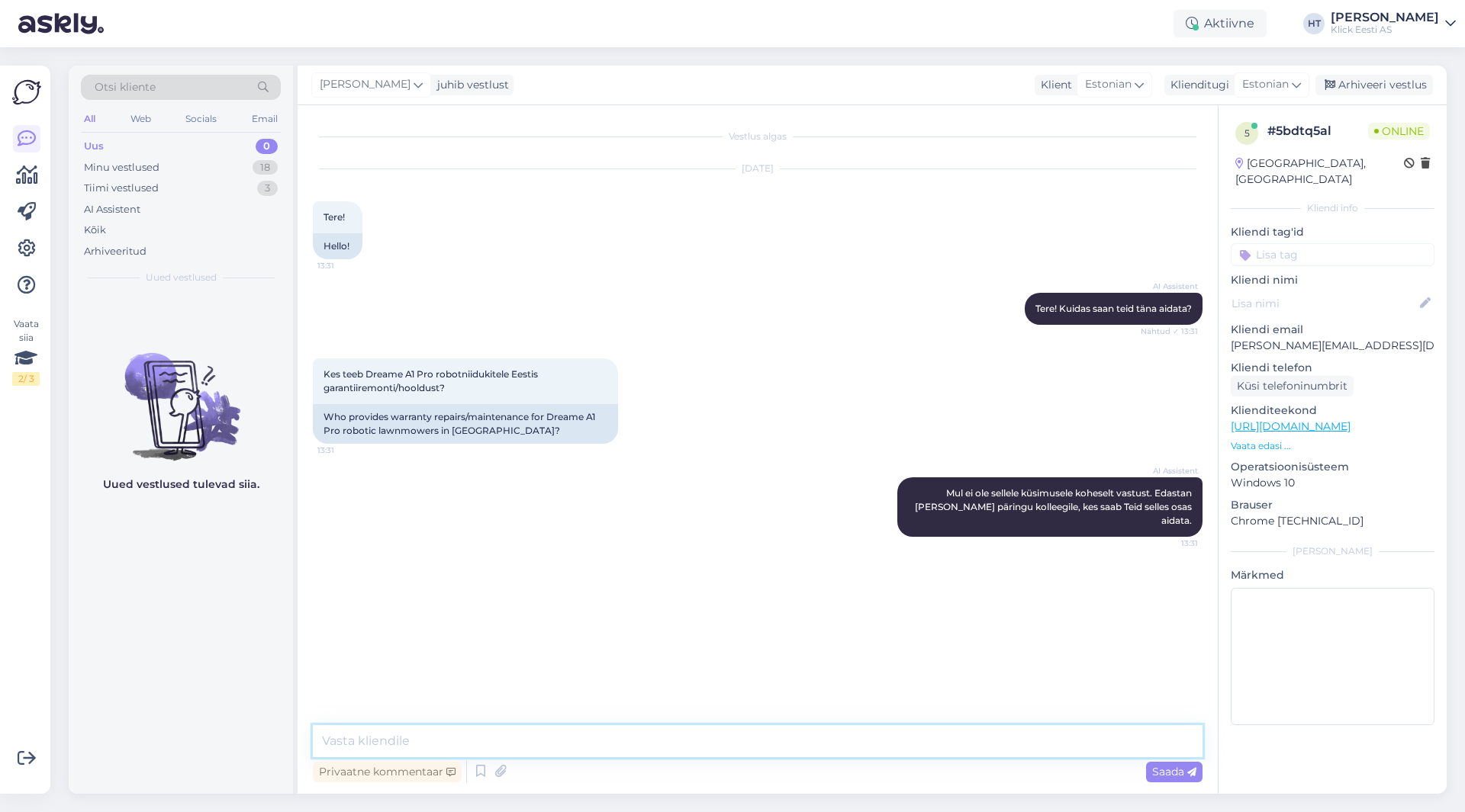
click at [747, 740] on textarea at bounding box center [758, 741] width 890 height 32
paste textarea "Kohalik hoolduskeskus puudub. Garantiisse saatmine toimub läbi kaupluste."
type textarea "Kohalik hoolduskeskus puudub. Garantiisse saatmine toimub läbi kaupluste."
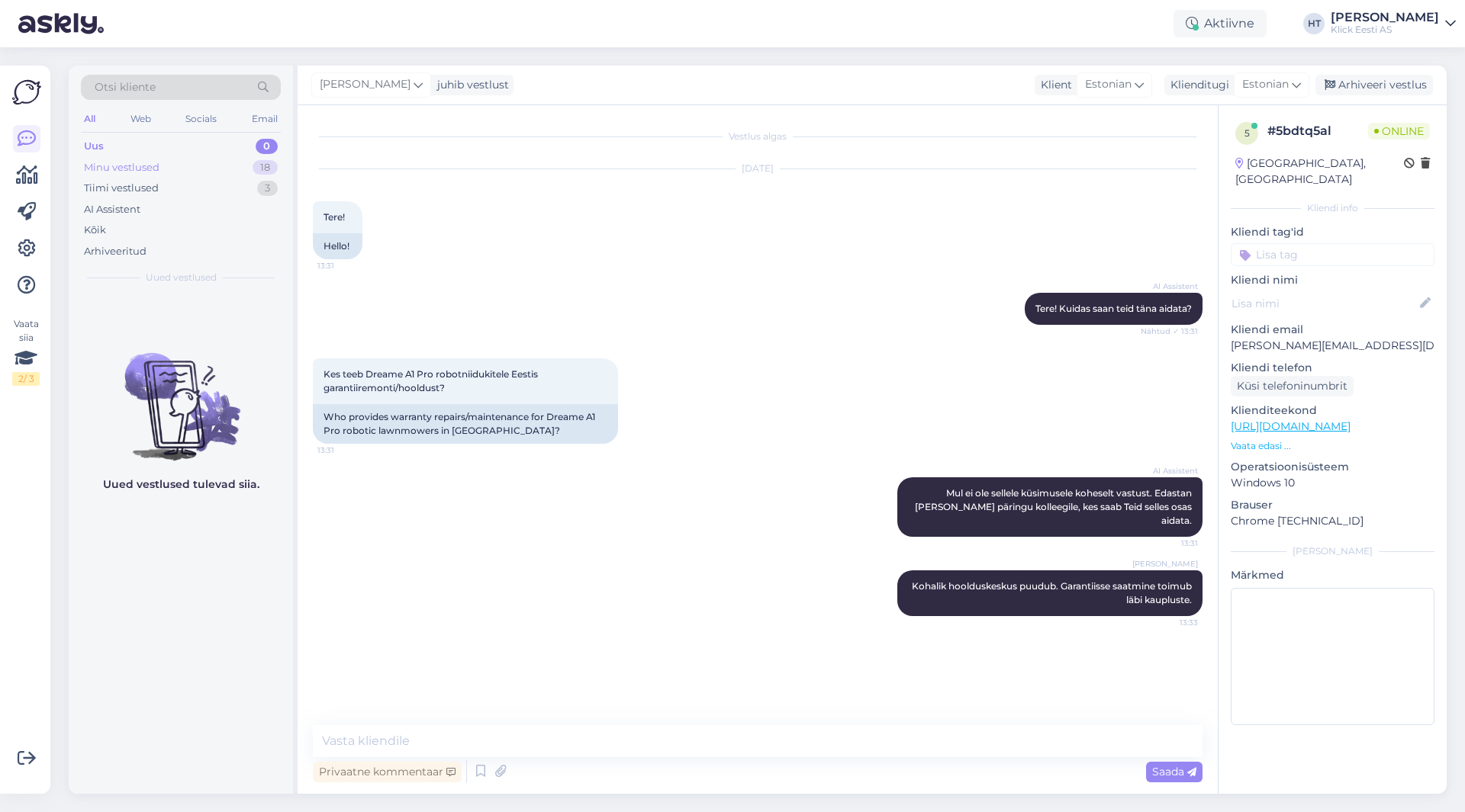
click at [212, 157] on div "Minu vestlused 18" at bounding box center [181, 167] width 200 height 21
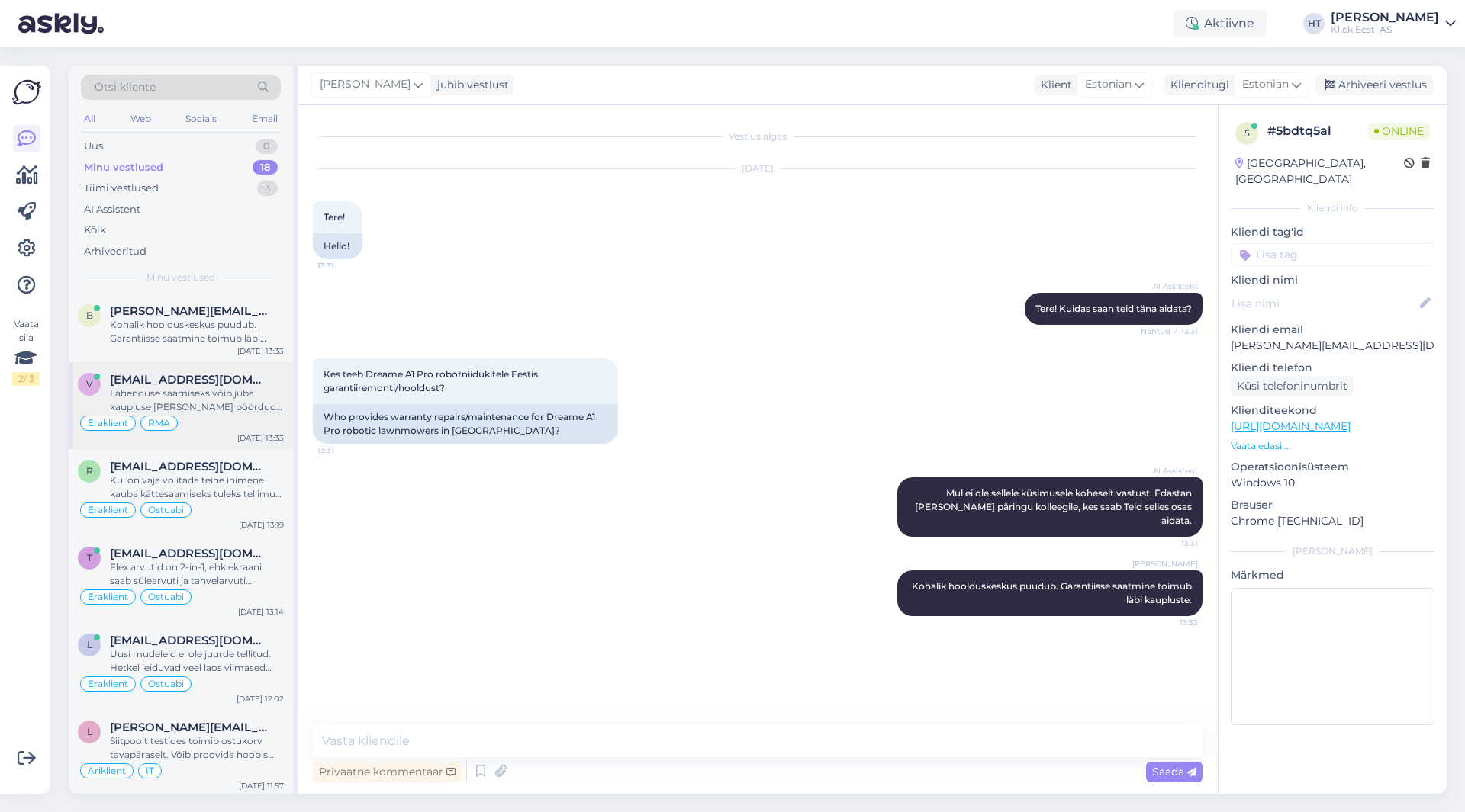
click at [245, 373] on div "[EMAIL_ADDRESS][DOMAIN_NAME]" at bounding box center [196, 380] width 174 height 14
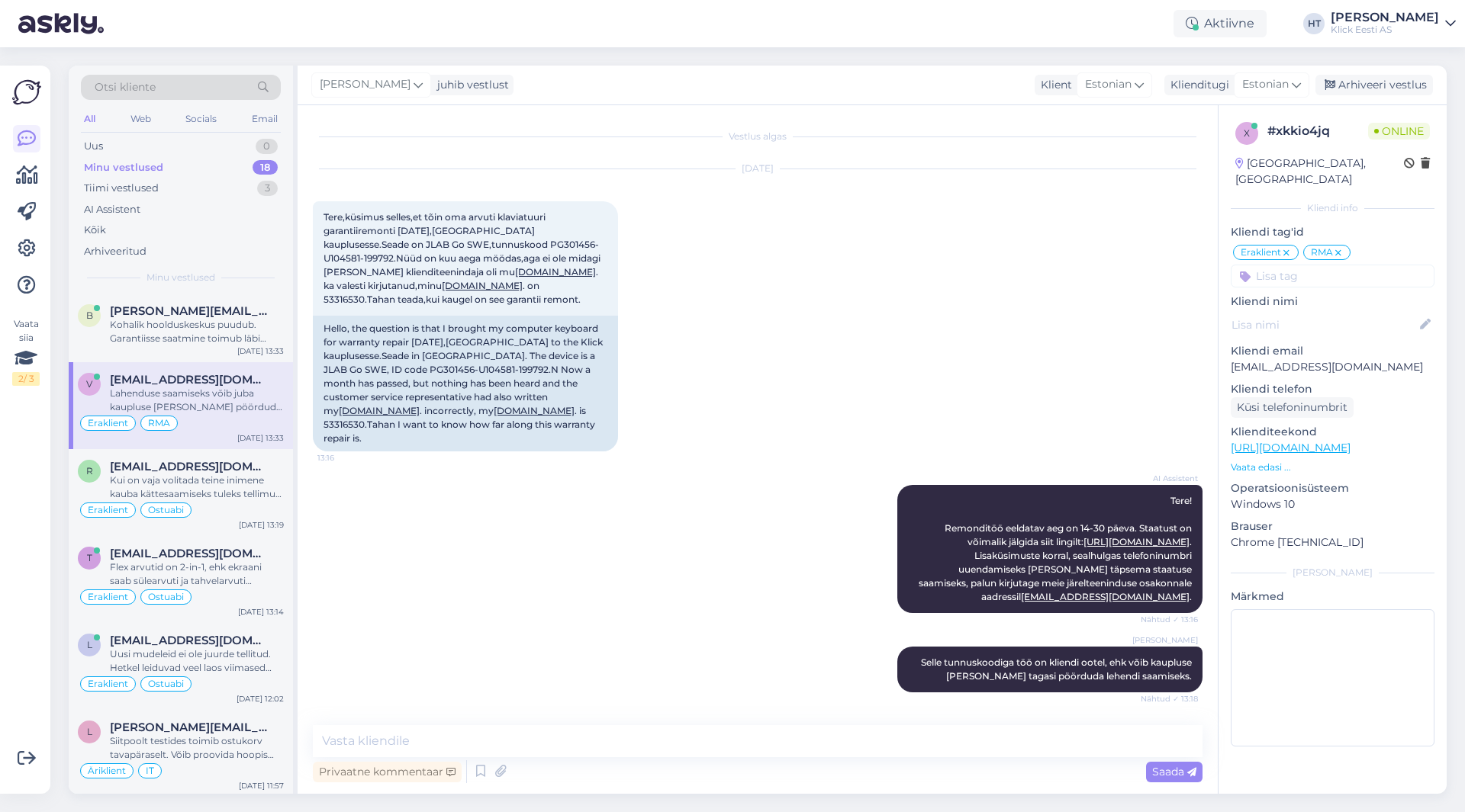
scroll to position [142, 0]
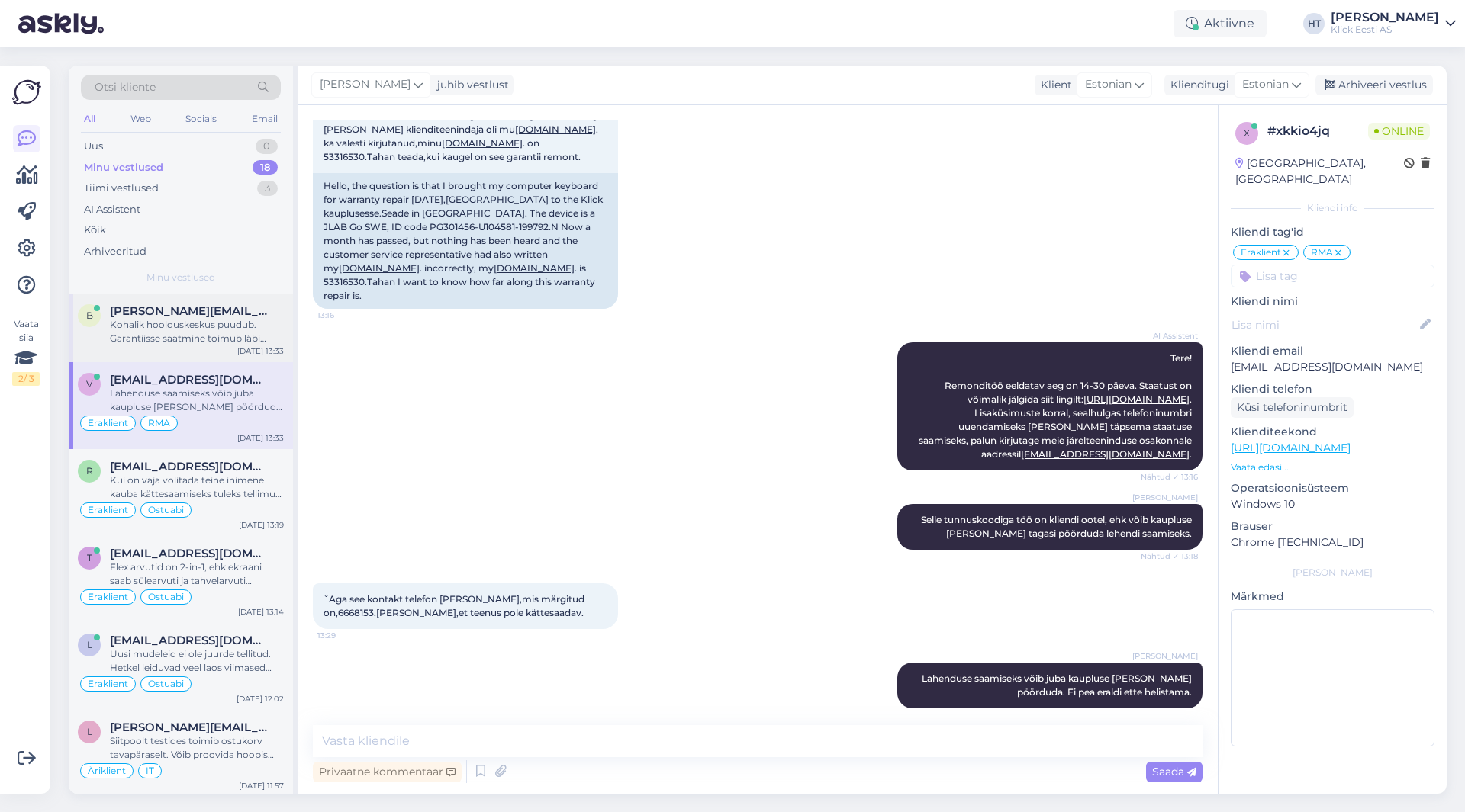
click at [227, 329] on div "Kohalik hoolduskeskus puudub. Garantiisse saatmine toimub läbi kaupluste." at bounding box center [196, 332] width 174 height 27
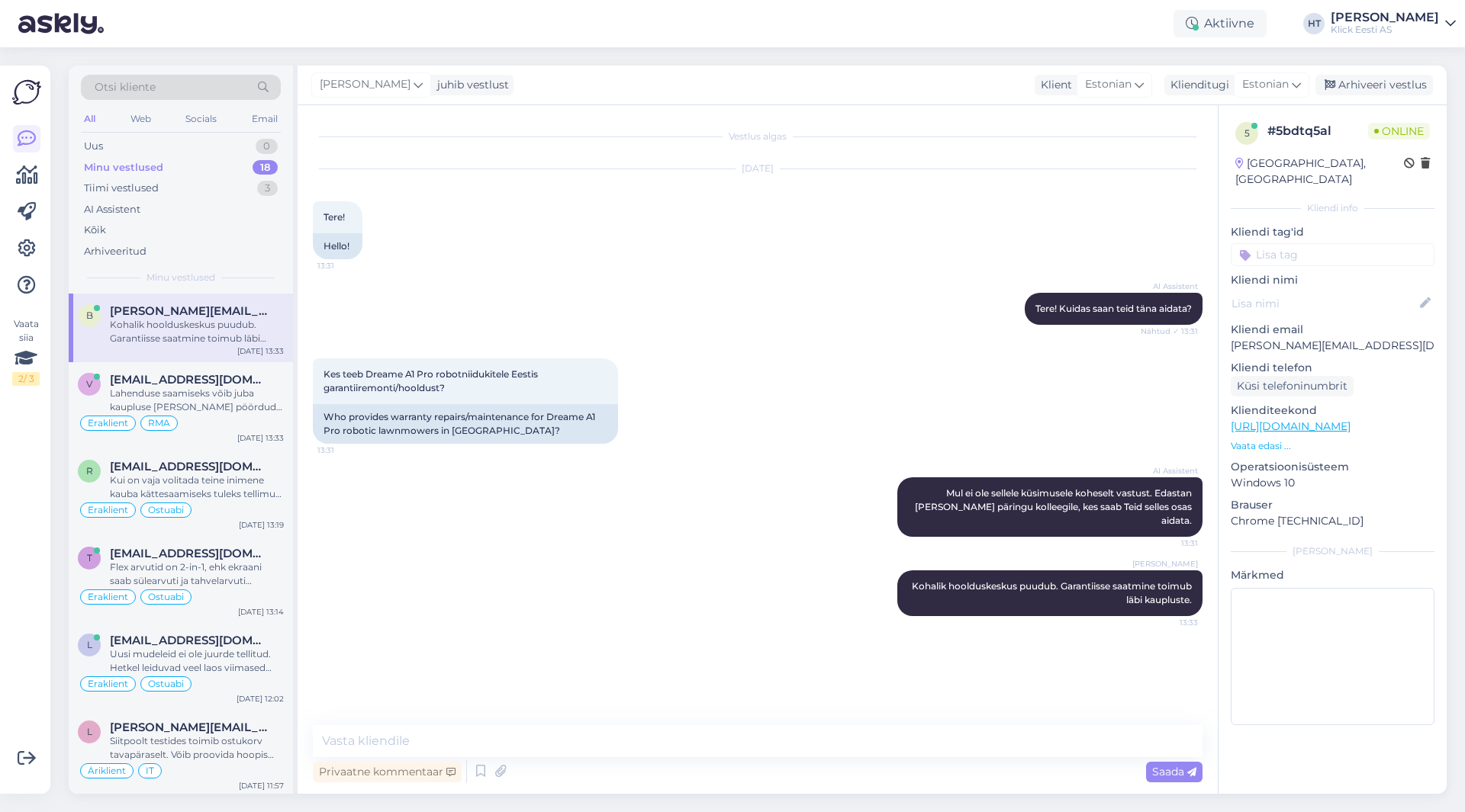
click at [1345, 252] on div "5 # 5bdtq5al Online [GEOGRAPHIC_DATA], [GEOGRAPHIC_DATA] info Kliendi tag'id Kl…" at bounding box center [1333, 426] width 228 height 643
click at [1341, 244] on input at bounding box center [1332, 255] width 204 height 23
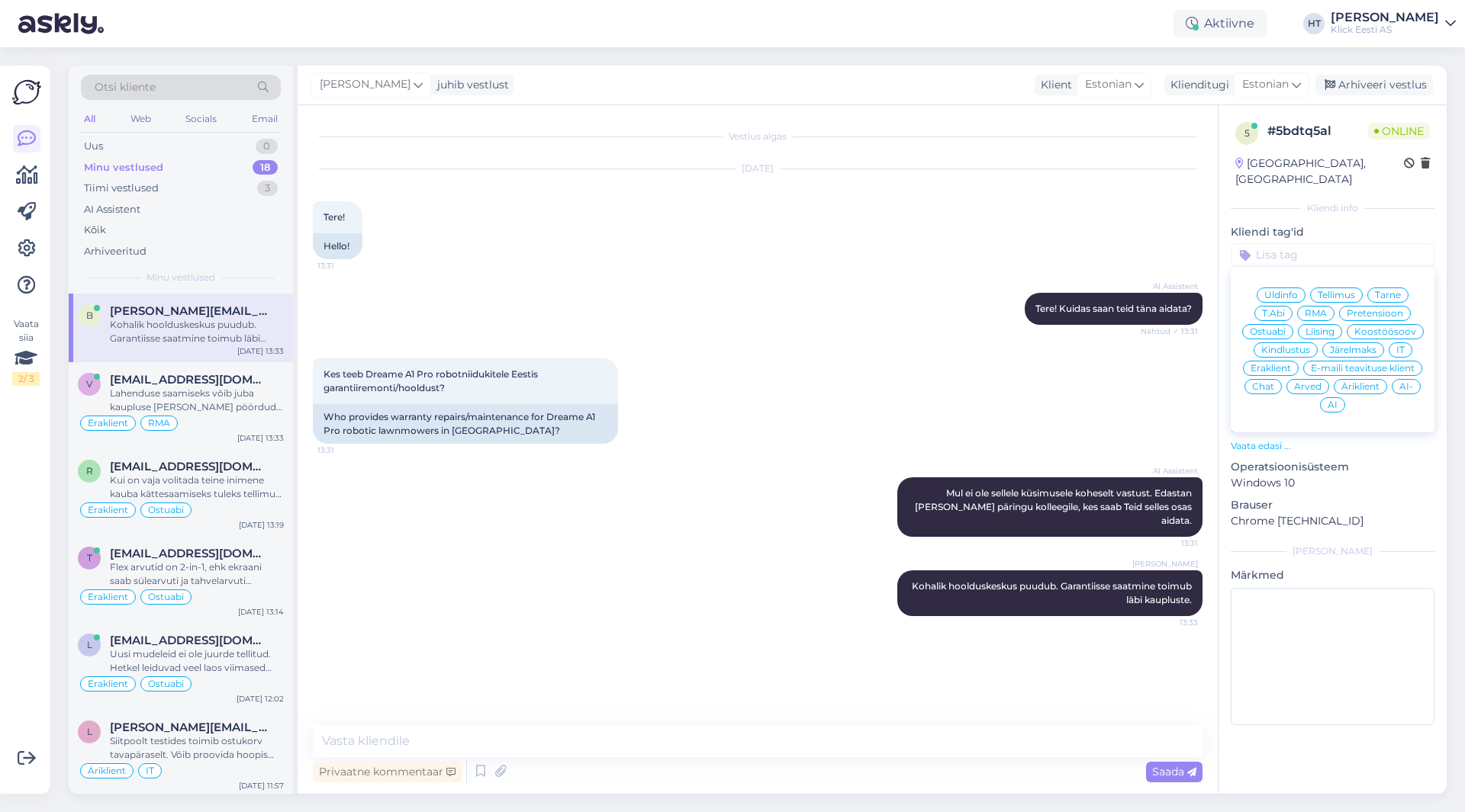
click at [1319, 309] on span "RMA" at bounding box center [1315, 314] width 22 height 9
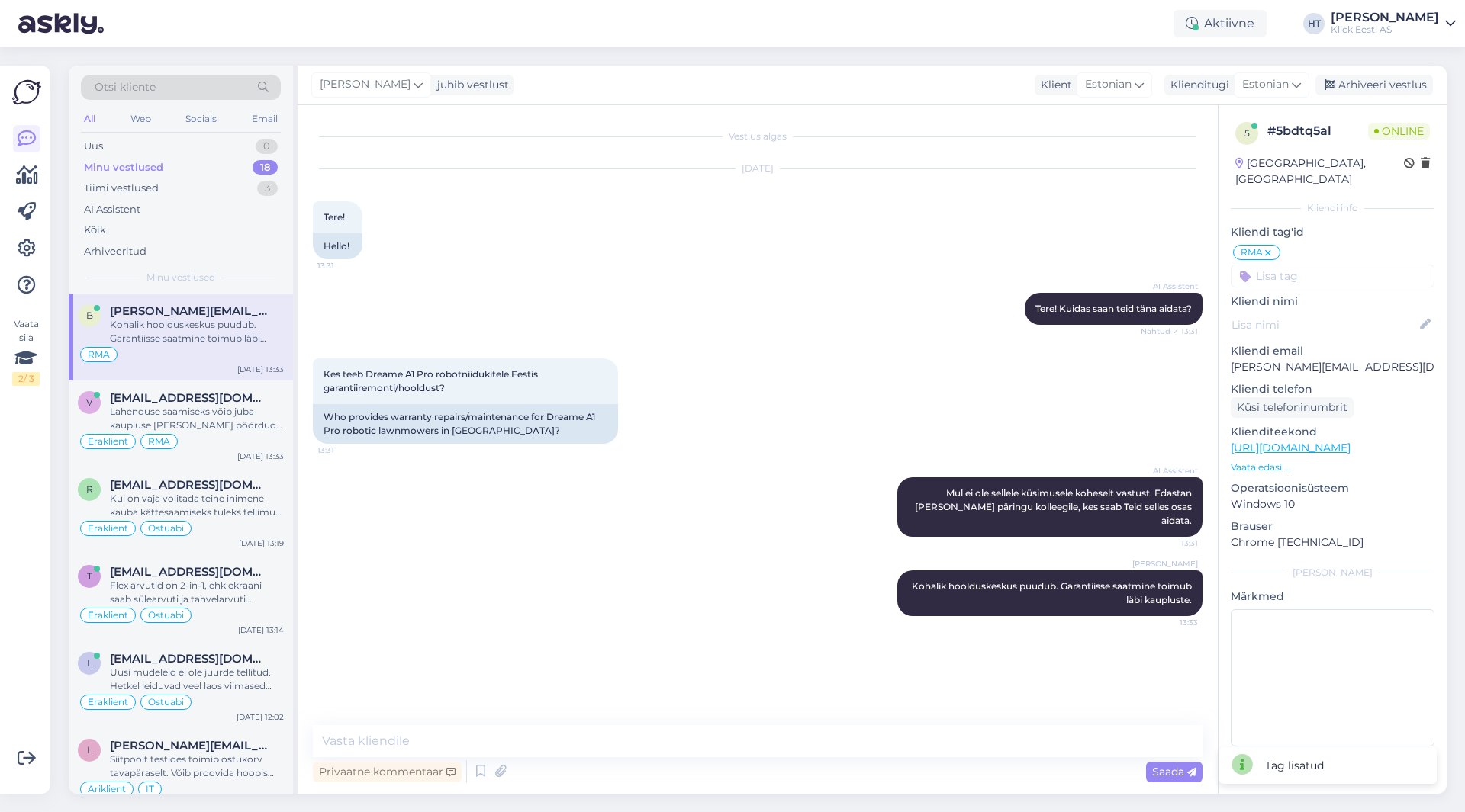
click at [1312, 265] on input at bounding box center [1332, 276] width 204 height 23
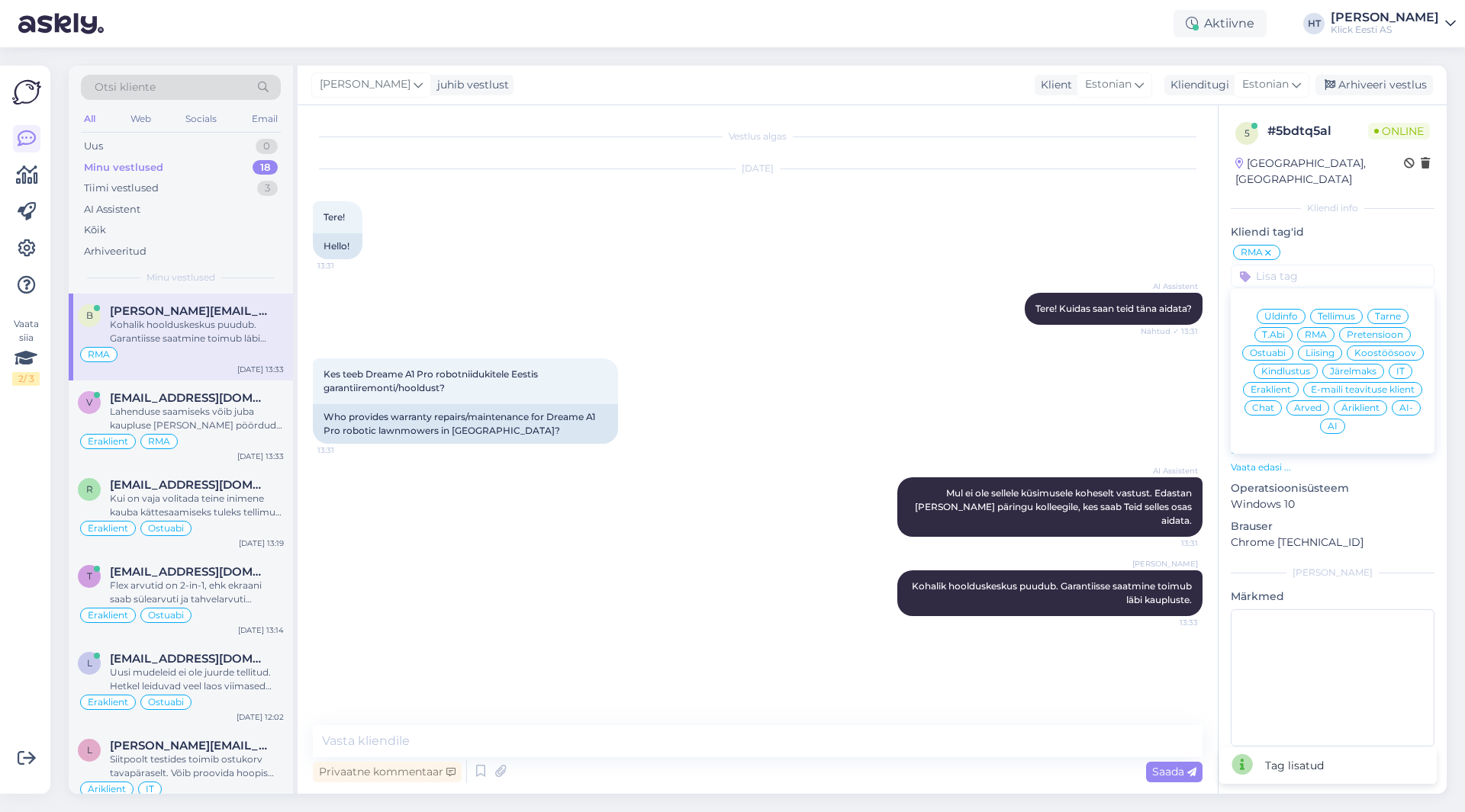
click at [1349, 403] on span "Äriklient" at bounding box center [1361, 408] width 38 height 9
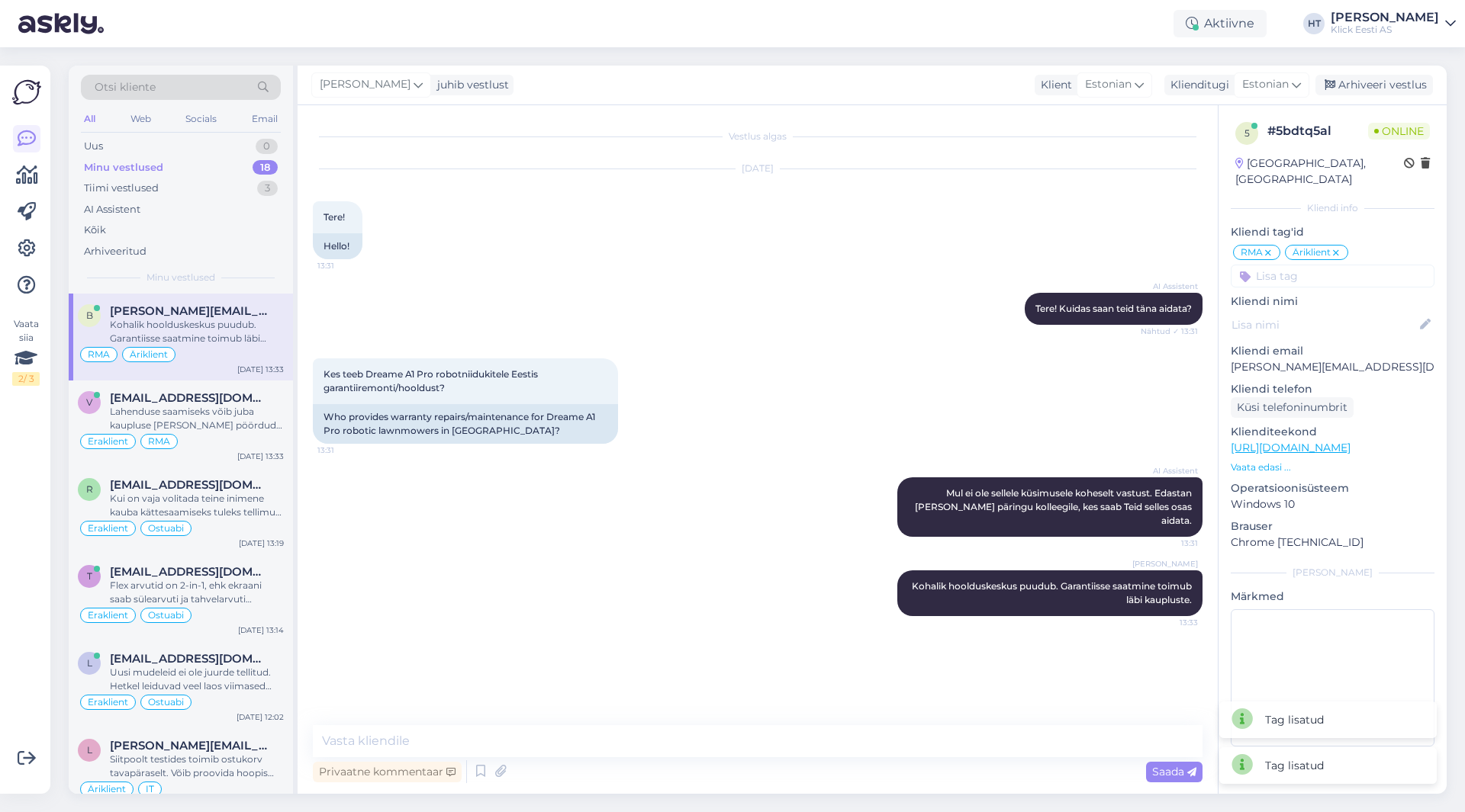
click at [851, 413] on div "Kes teeb Dreame A1 Pro robotniidukitele Eestis garantiiremonti/hooldust? 13:31 …" at bounding box center [758, 401] width 890 height 119
click at [255, 426] on div "Lahenduse saamiseks võib juba kaupluse [PERSON_NAME] pöörduda. Ei pea eraldi et…" at bounding box center [196, 419] width 174 height 27
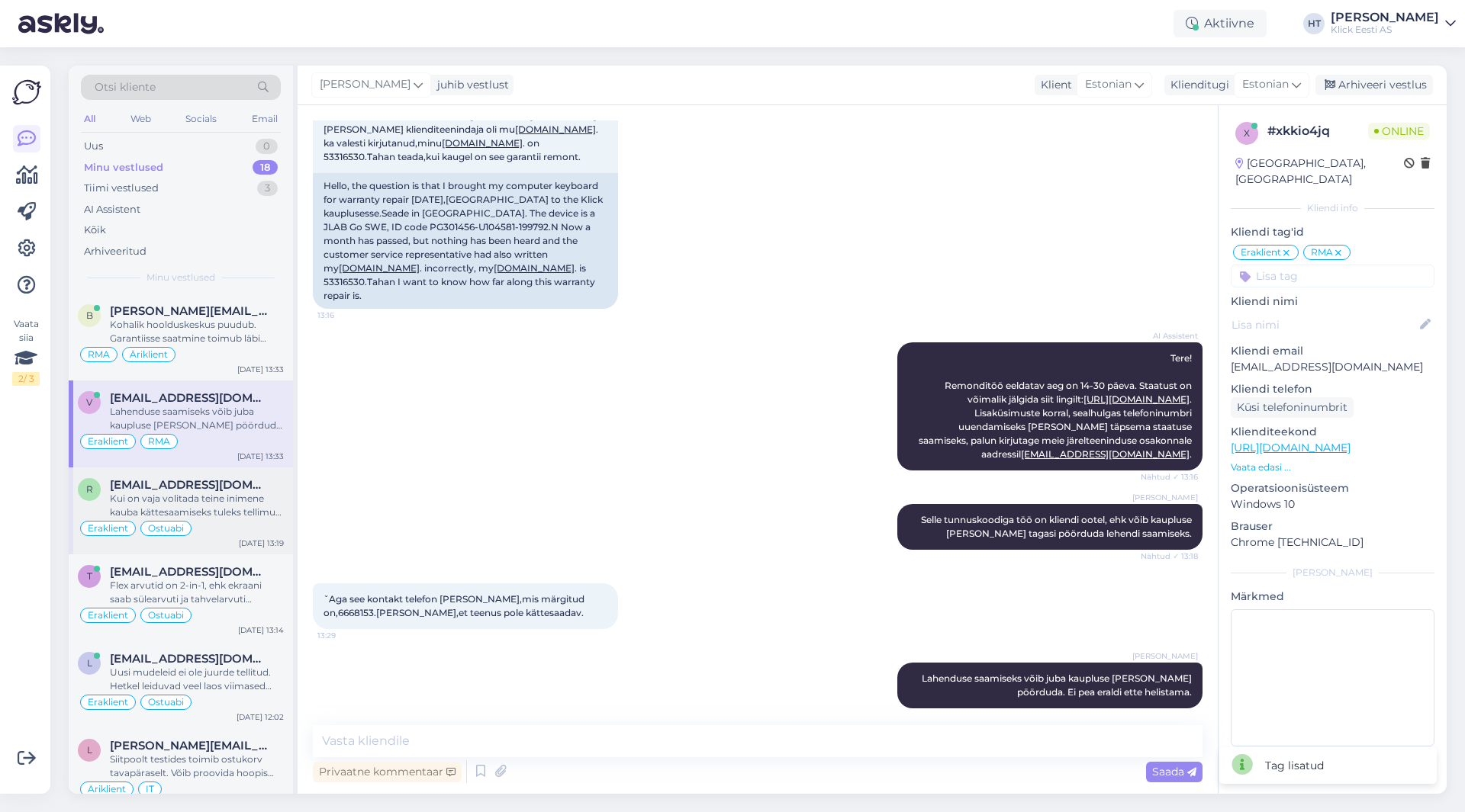
click at [228, 497] on div "Kui on vaja volitada teine inimene kauba kättesaamiseks tuleks tellimust vormis…" at bounding box center [196, 505] width 174 height 27
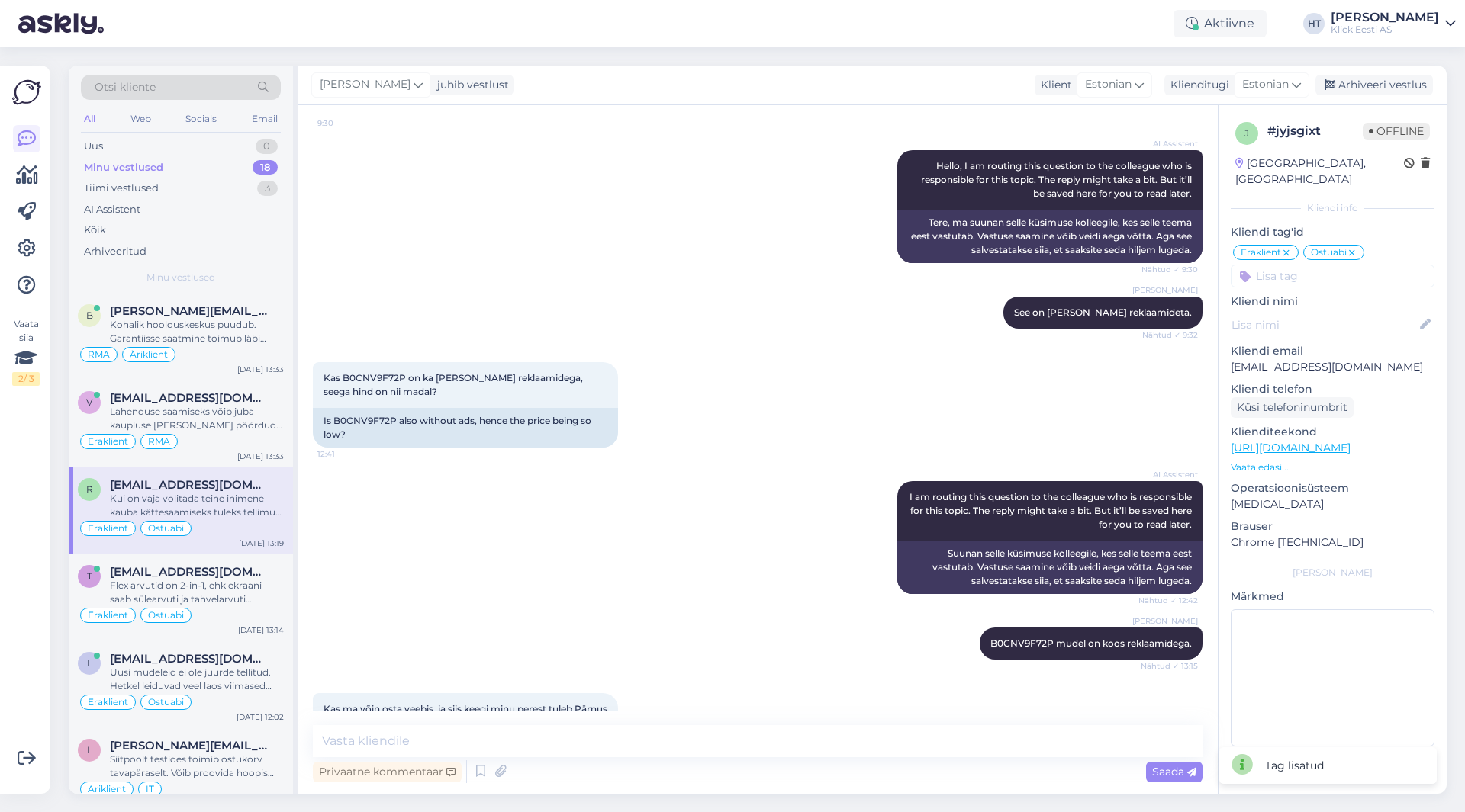
scroll to position [321, 0]
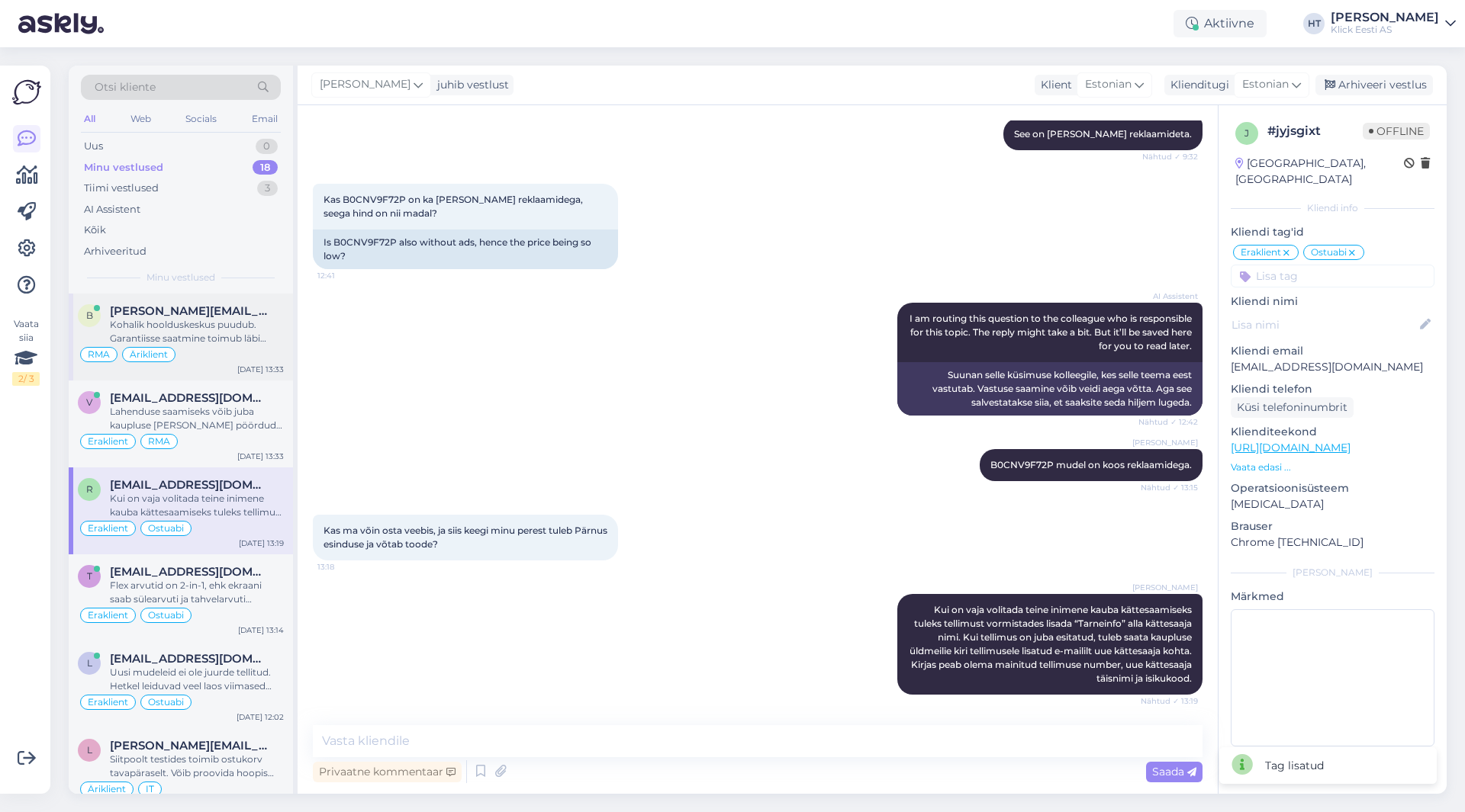
click at [230, 345] on div "Kohalik hoolduskeskus puudub. Garantiisse saatmine toimub läbi kaupluste." at bounding box center [196, 332] width 174 height 27
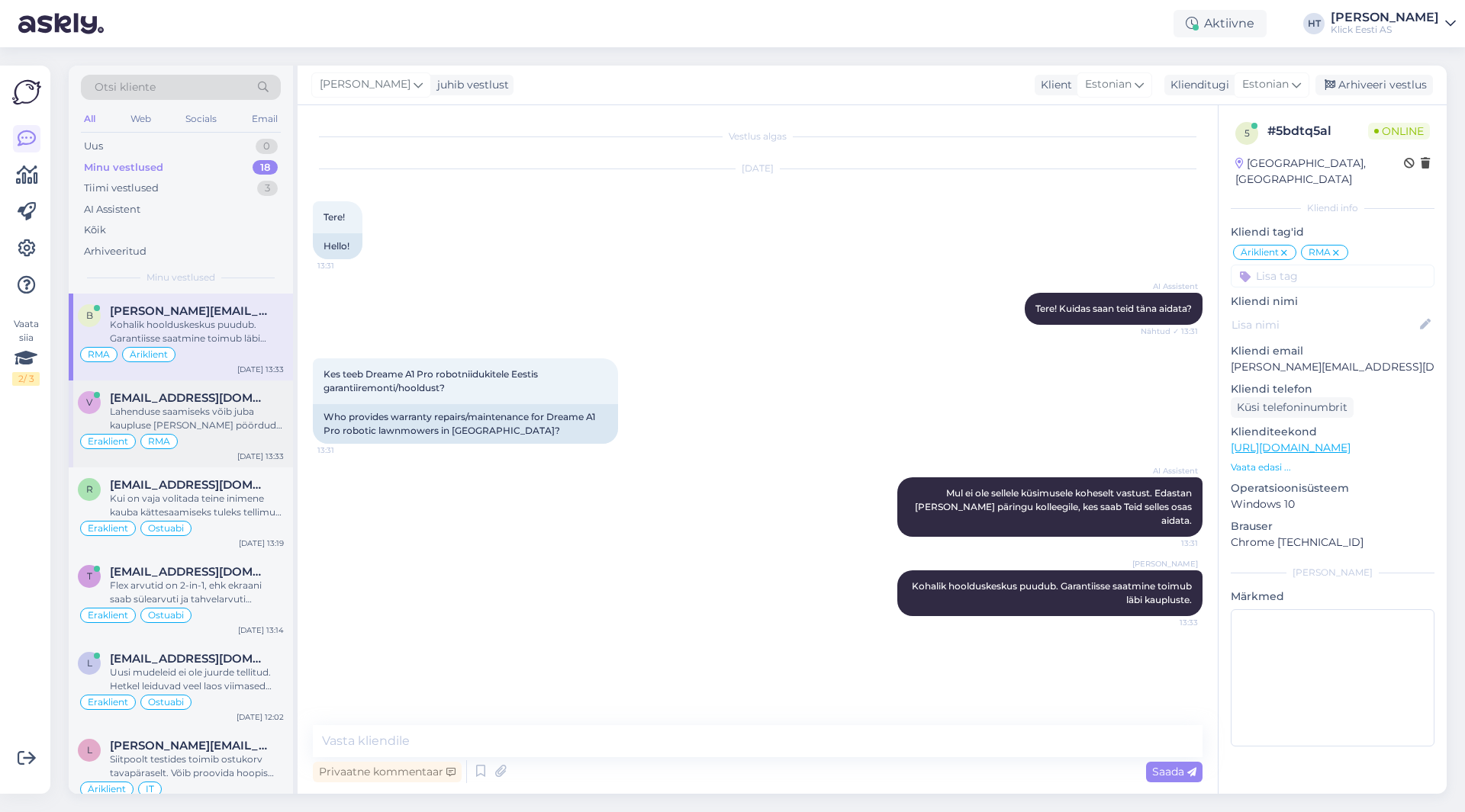
click at [236, 393] on div "[EMAIL_ADDRESS][DOMAIN_NAME]" at bounding box center [196, 398] width 174 height 14
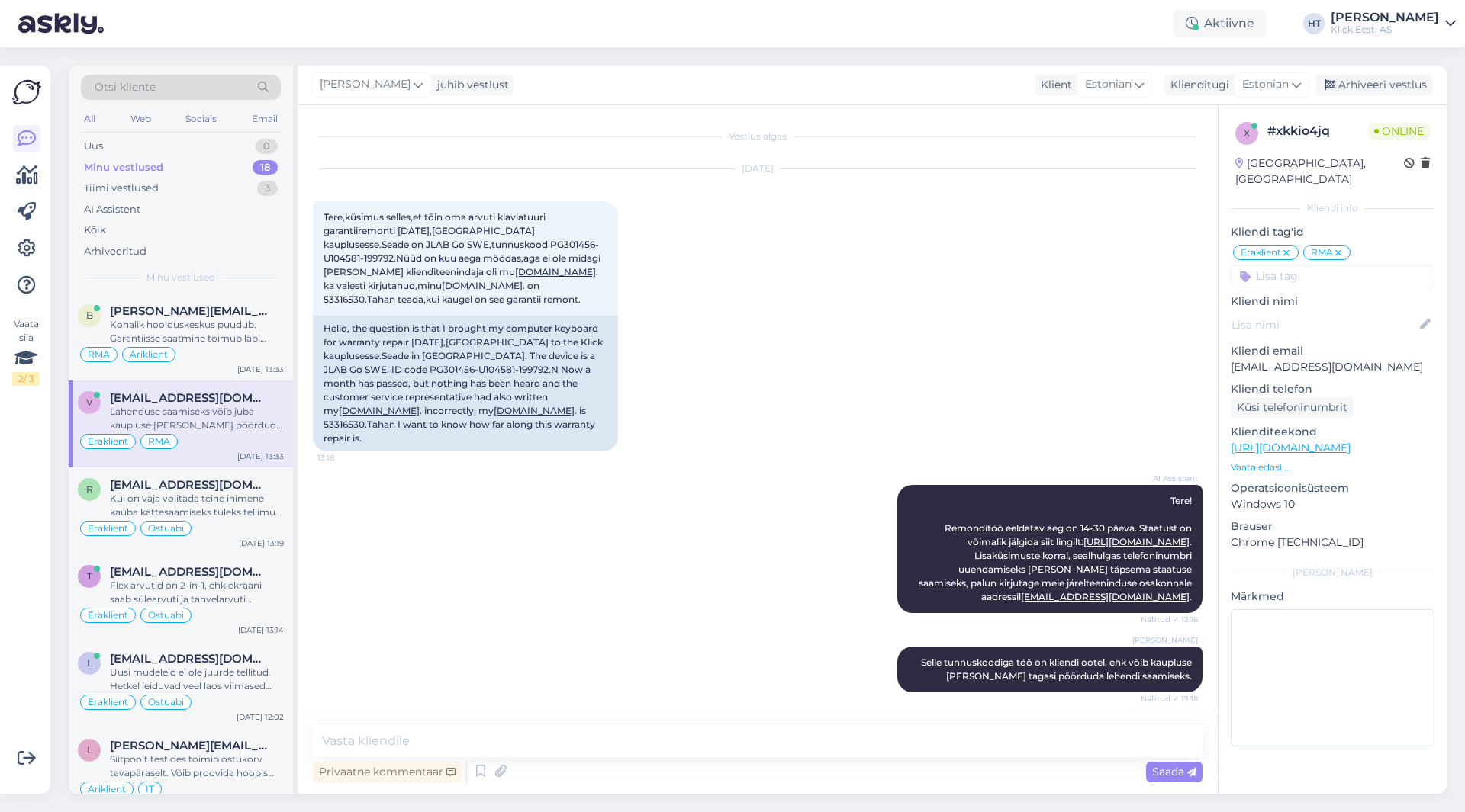
scroll to position [142, 0]
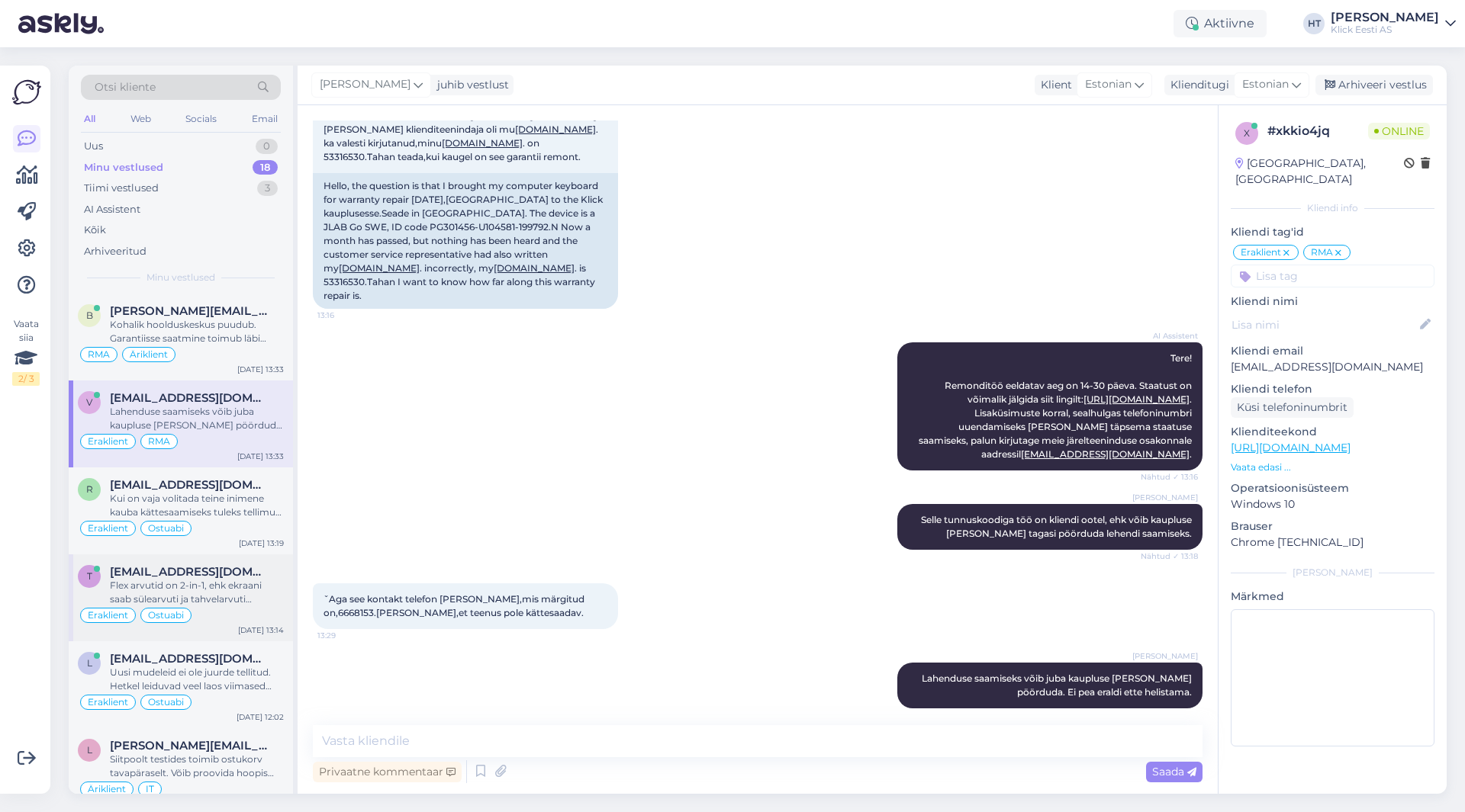
click at [194, 565] on div "t [EMAIL_ADDRESS][DOMAIN_NAME] Flex arvutid on 2-in-1, ehk ekraani saab sülearv…" at bounding box center [181, 598] width 225 height 87
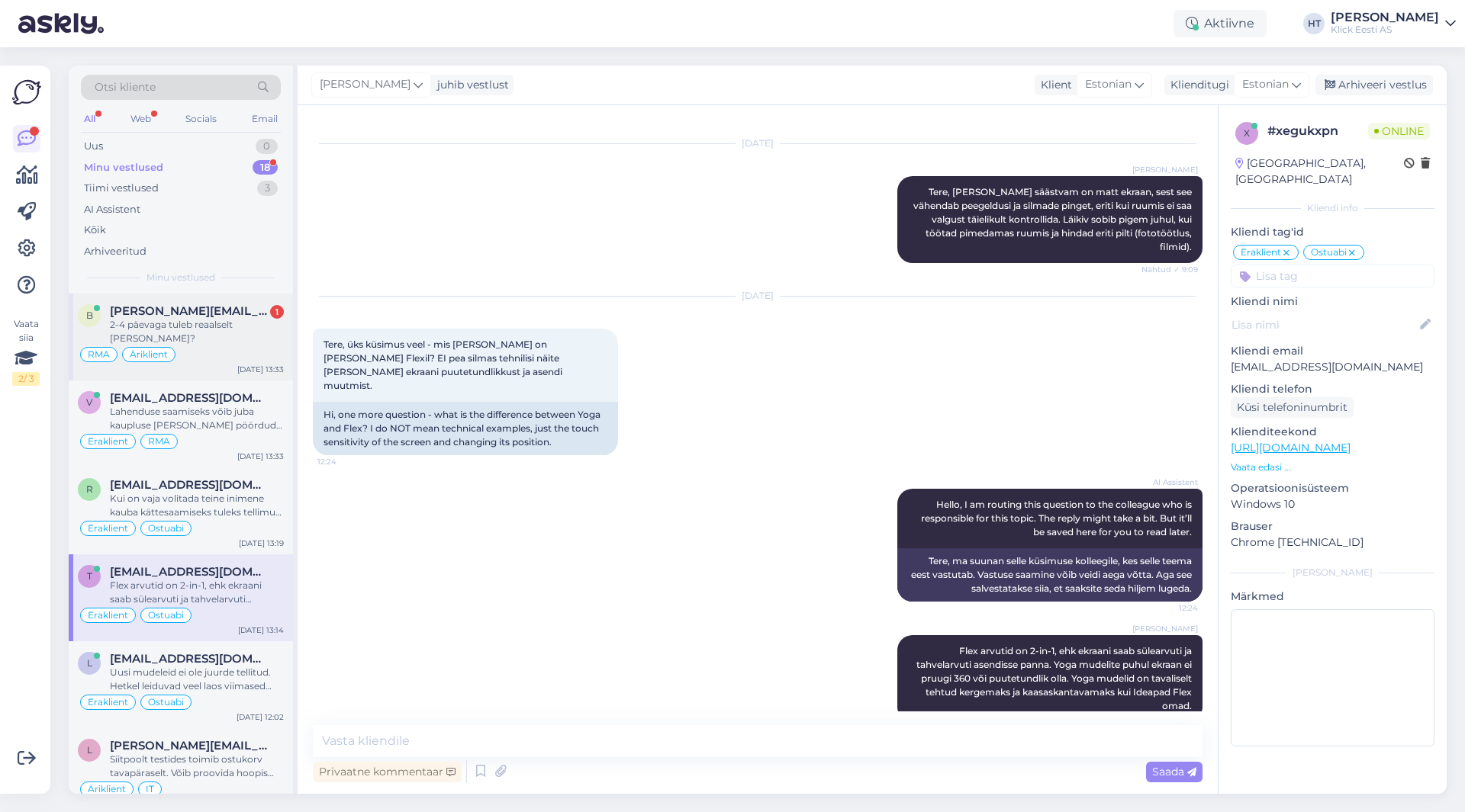
click at [254, 346] on div "RMA Äriklient" at bounding box center [181, 355] width 206 height 18
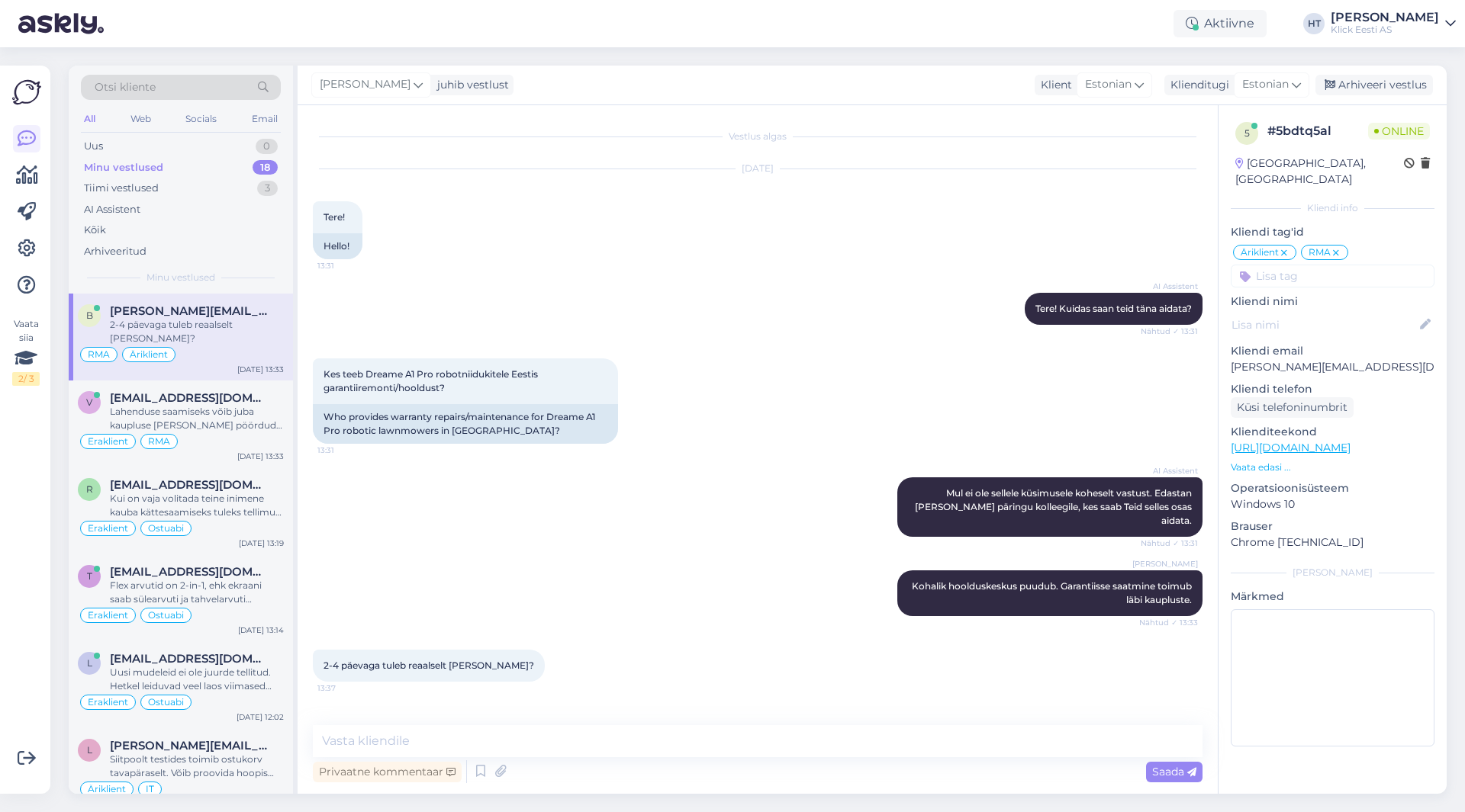
click at [899, 425] on div "Kes teeb Dreame A1 Pro robotniidukitele Eestis garantiiremonti/hooldust? 13:31 …" at bounding box center [758, 401] width 890 height 119
click at [1293, 461] on p "Vaata edasi ..." at bounding box center [1332, 467] width 204 height 14
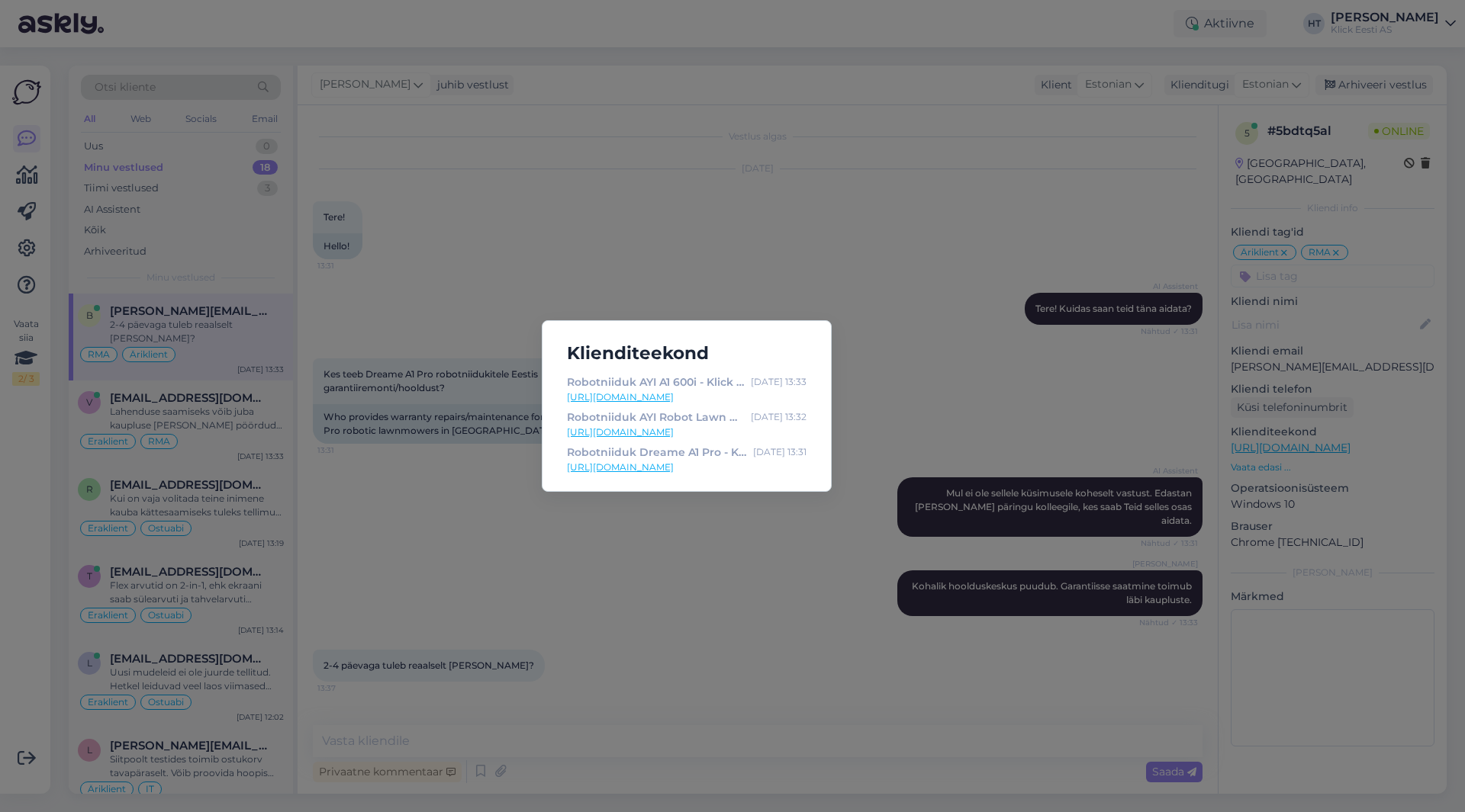
click at [718, 541] on div "Klienditeekond Robotniiduk AYI A1 600i - Klick e-pood [DATE] 13:33 [URL][DOMAIN…" at bounding box center [732, 406] width 1465 height 812
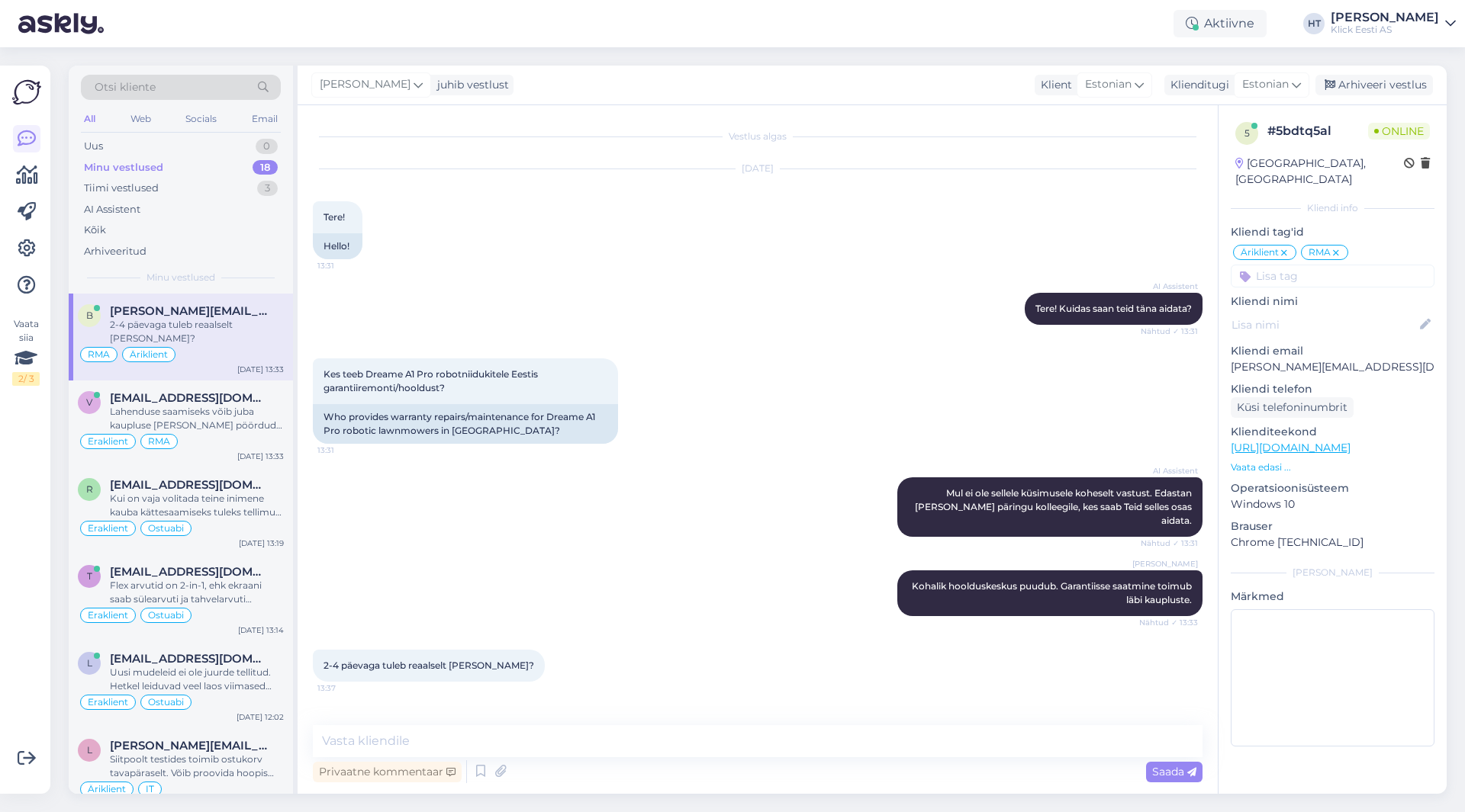
click at [489, 586] on div "[PERSON_NAME] Kohalik hoolduskeskus puudub. Garantiisse saatmine toimub läbi ka…" at bounding box center [758, 593] width 890 height 79
click at [523, 752] on textarea at bounding box center [758, 741] width 890 height 32
paste textarea "2-4 tööpäeva"
type textarea "Tarne on välja toodud tööpäevades. Kaupluse tarne puhul oleks 2-4 tööpäeva Drea…"
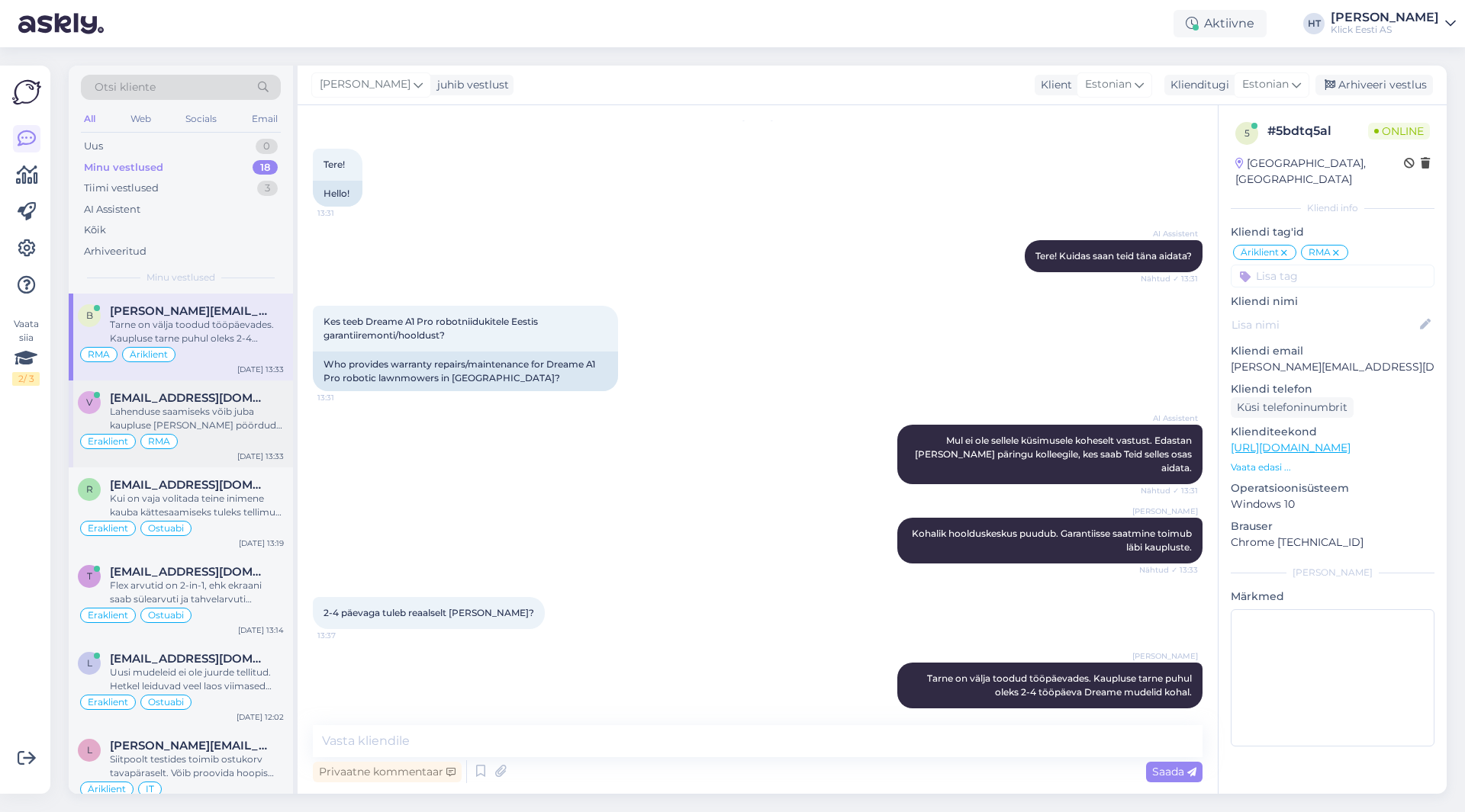
click at [223, 414] on div "Lahenduse saamiseks võib juba kaupluse [PERSON_NAME] pöörduda. Ei pea eraldi et…" at bounding box center [196, 419] width 174 height 27
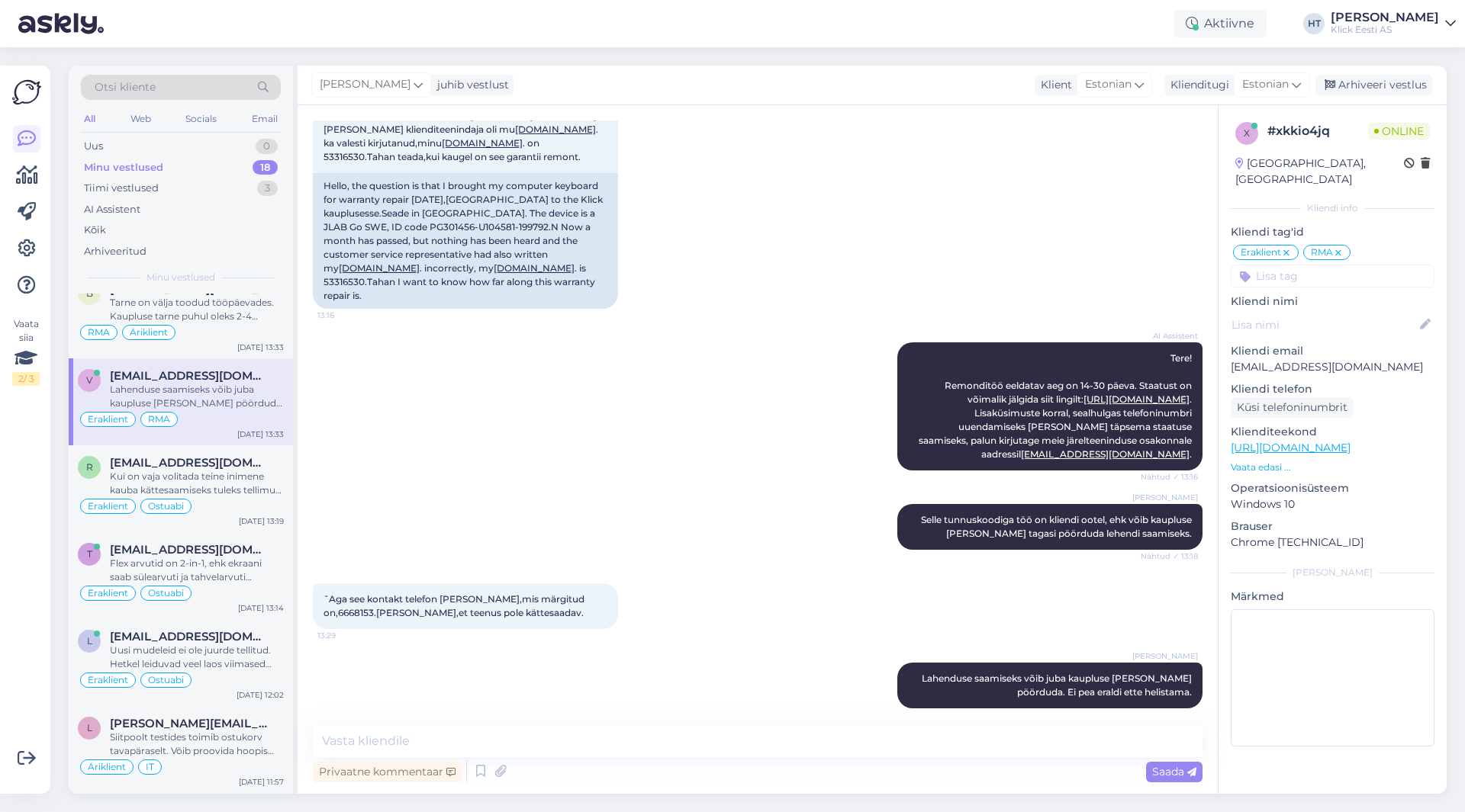
scroll to position [0, 0]
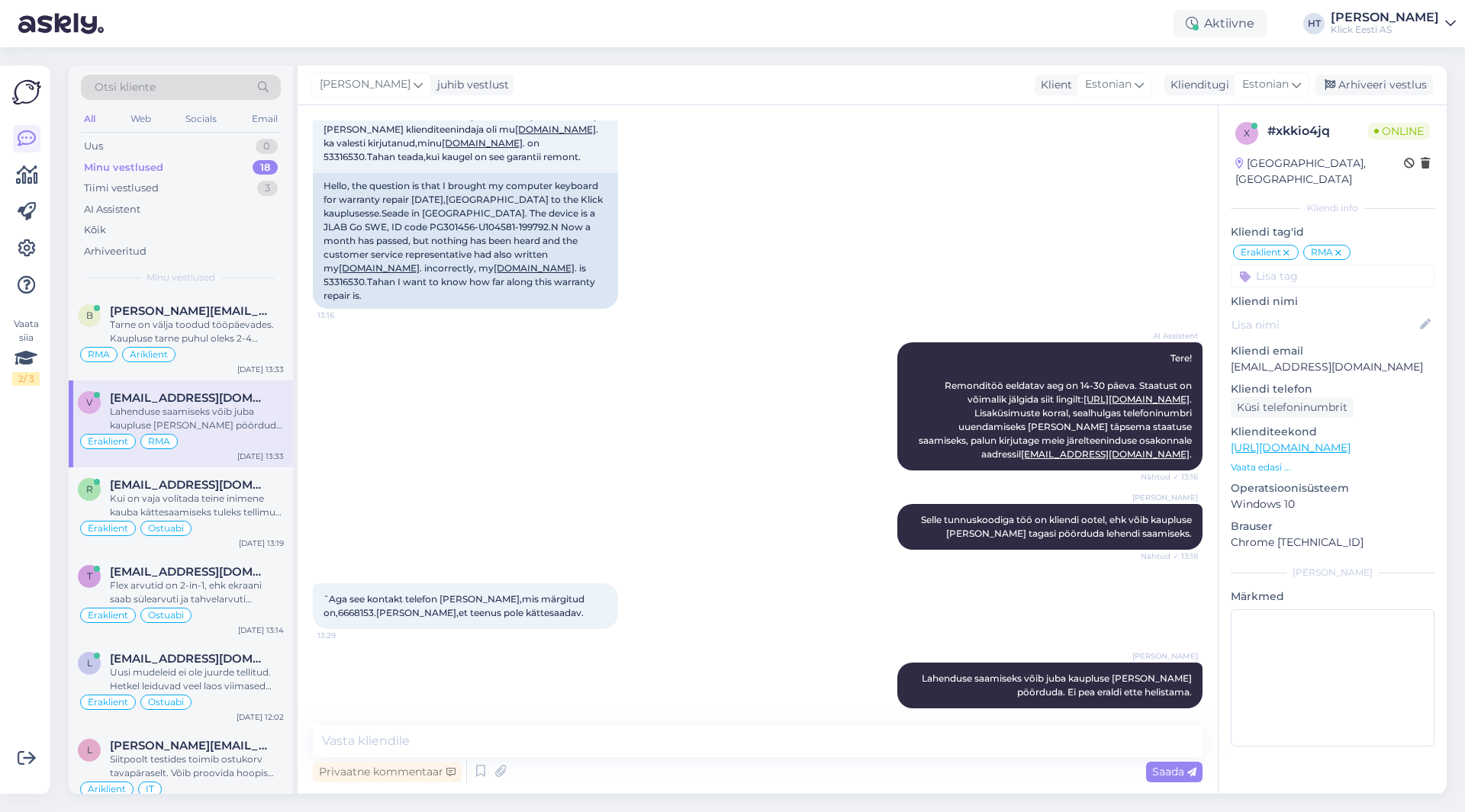
click at [484, 459] on div "AI Assistent Tere! Remonditöö eeldatav aeg on 14-30 päeva. Staatust on võimalik…" at bounding box center [758, 406] width 890 height 161
click at [871, 258] on div "[DATE] Tere,küsimus selles,et tõin oma arvuti klaviatuuri garantiiremonti [DATE…" at bounding box center [758, 168] width 890 height 316
click at [193, 178] on div "Tiimi vestlused 3" at bounding box center [181, 188] width 200 height 21
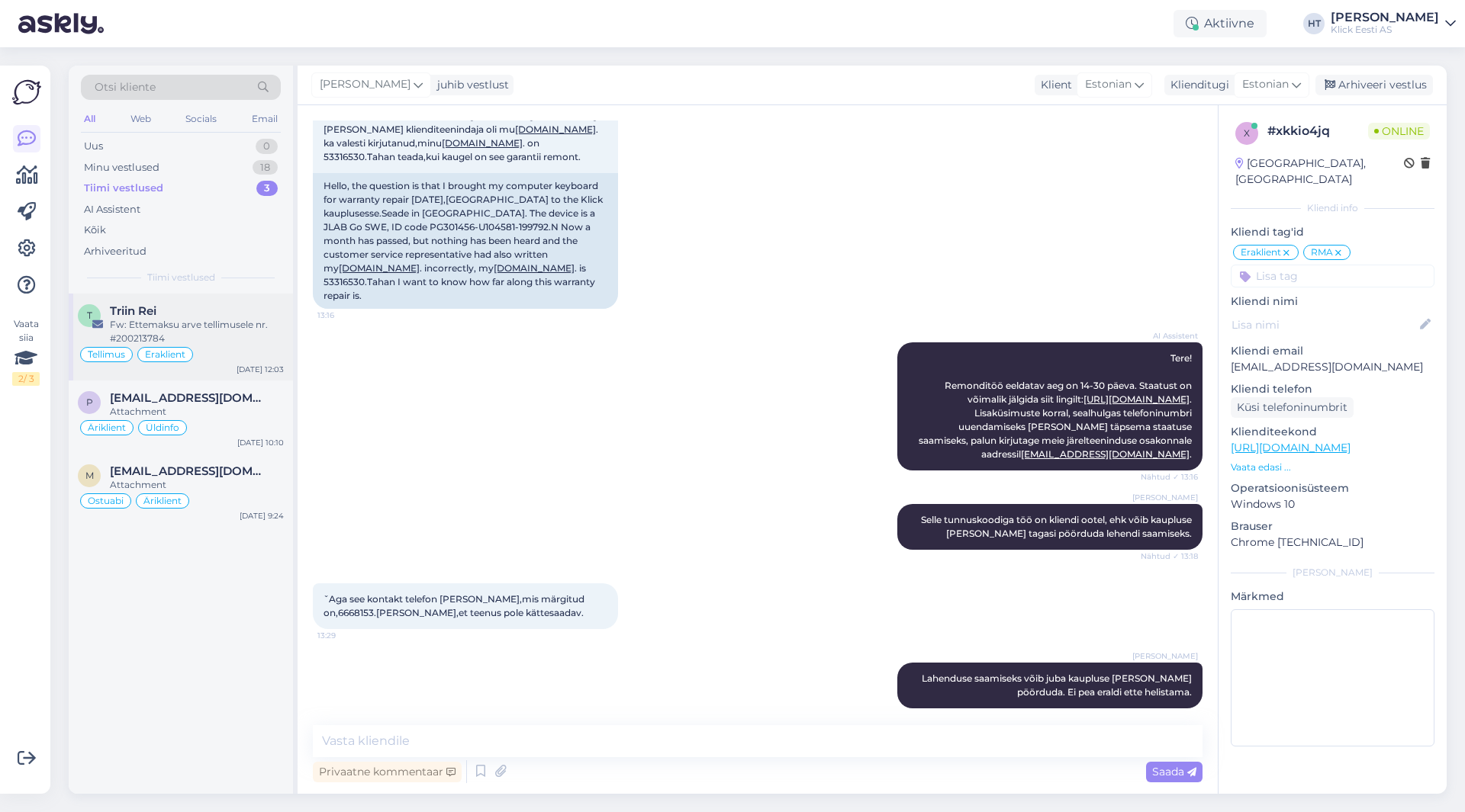
click at [231, 333] on div "Fw: Ettemaksu arve tellimusele nr. #200213784" at bounding box center [196, 332] width 174 height 27
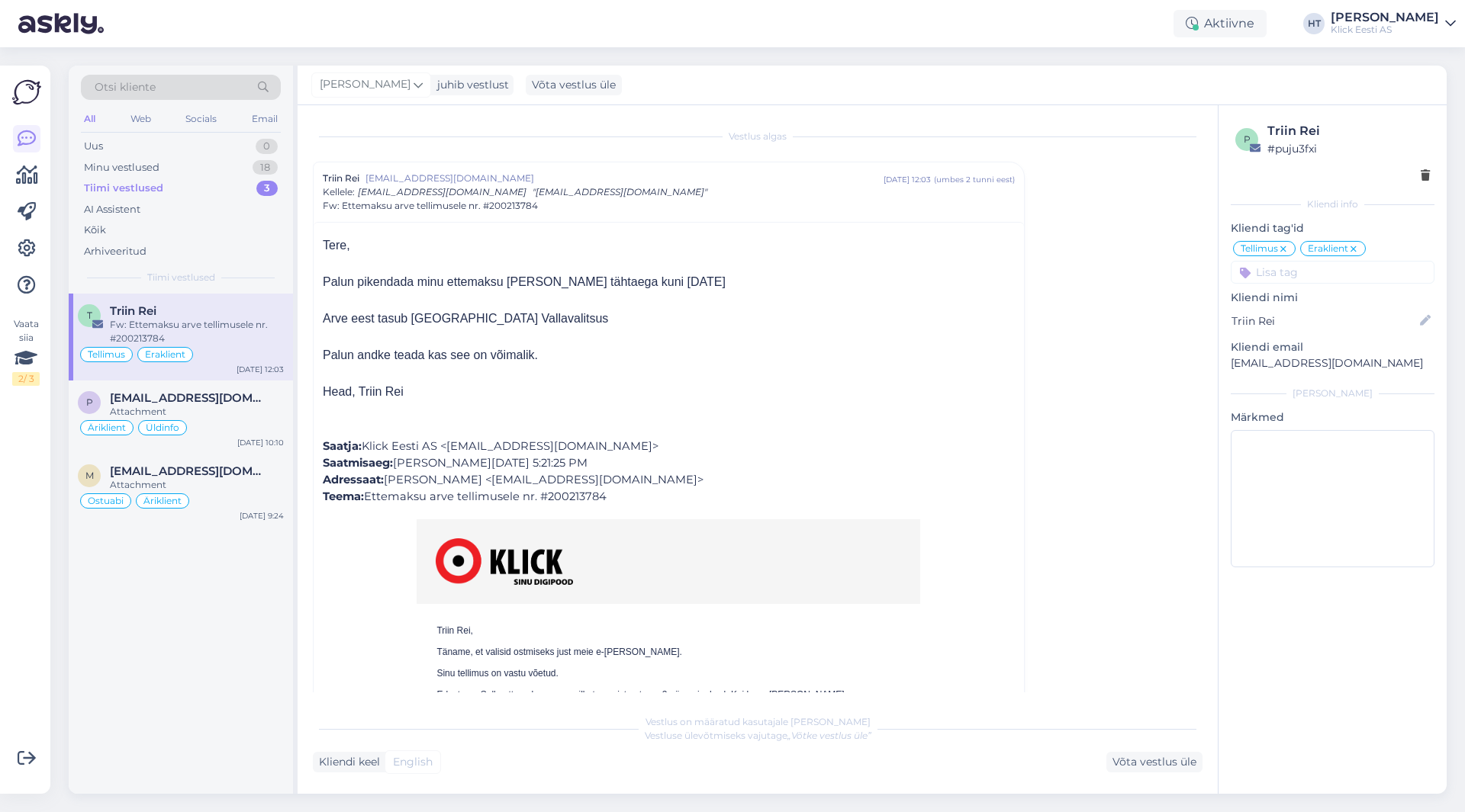
click at [755, 197] on div "Triin Rei [EMAIL_ADDRESS][DOMAIN_NAME] [DATE] 12:03 ( umbes 2 tunni eest ) Kell…" at bounding box center [669, 192] width 692 height 41
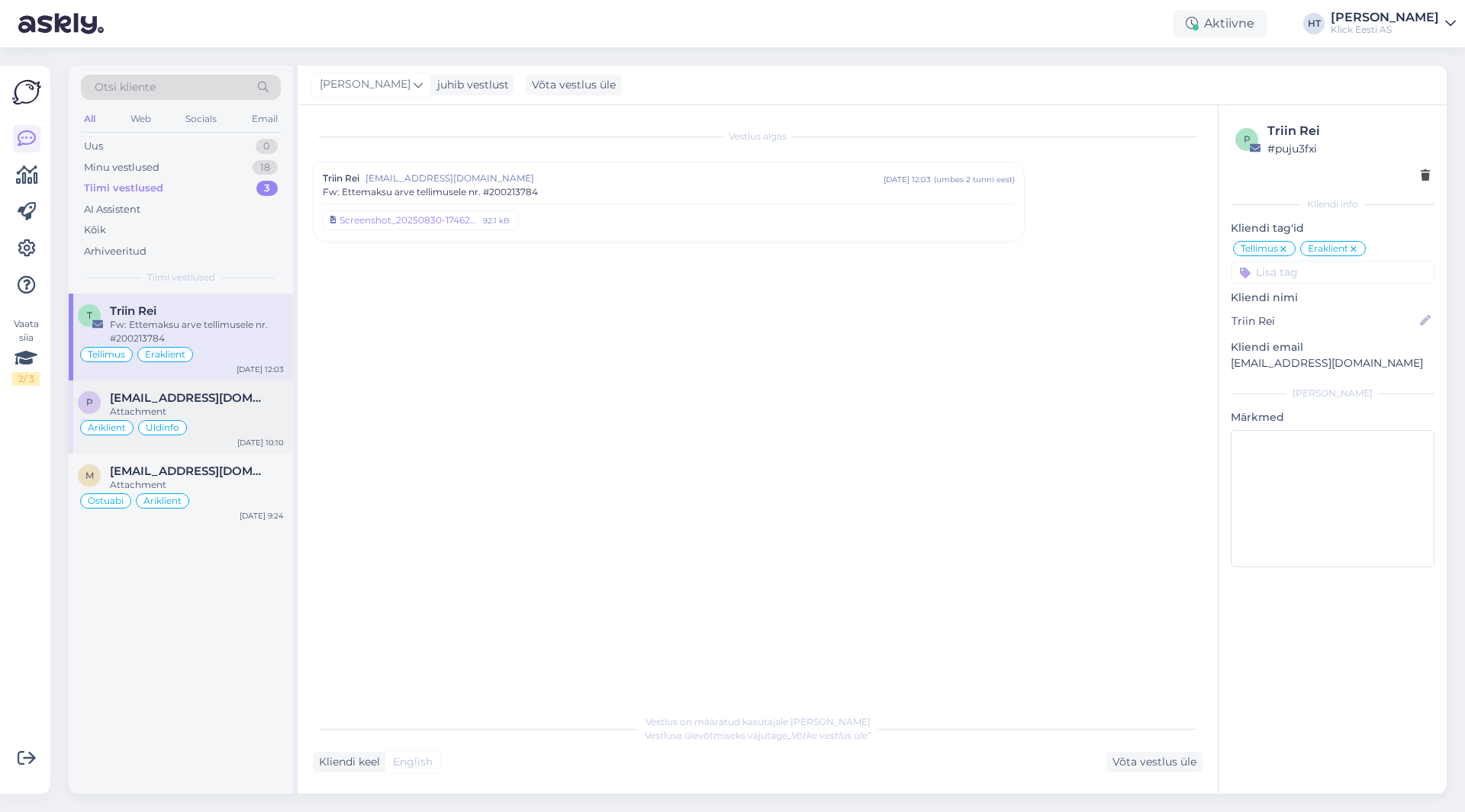
click at [267, 406] on div "Attachment" at bounding box center [196, 411] width 174 height 14
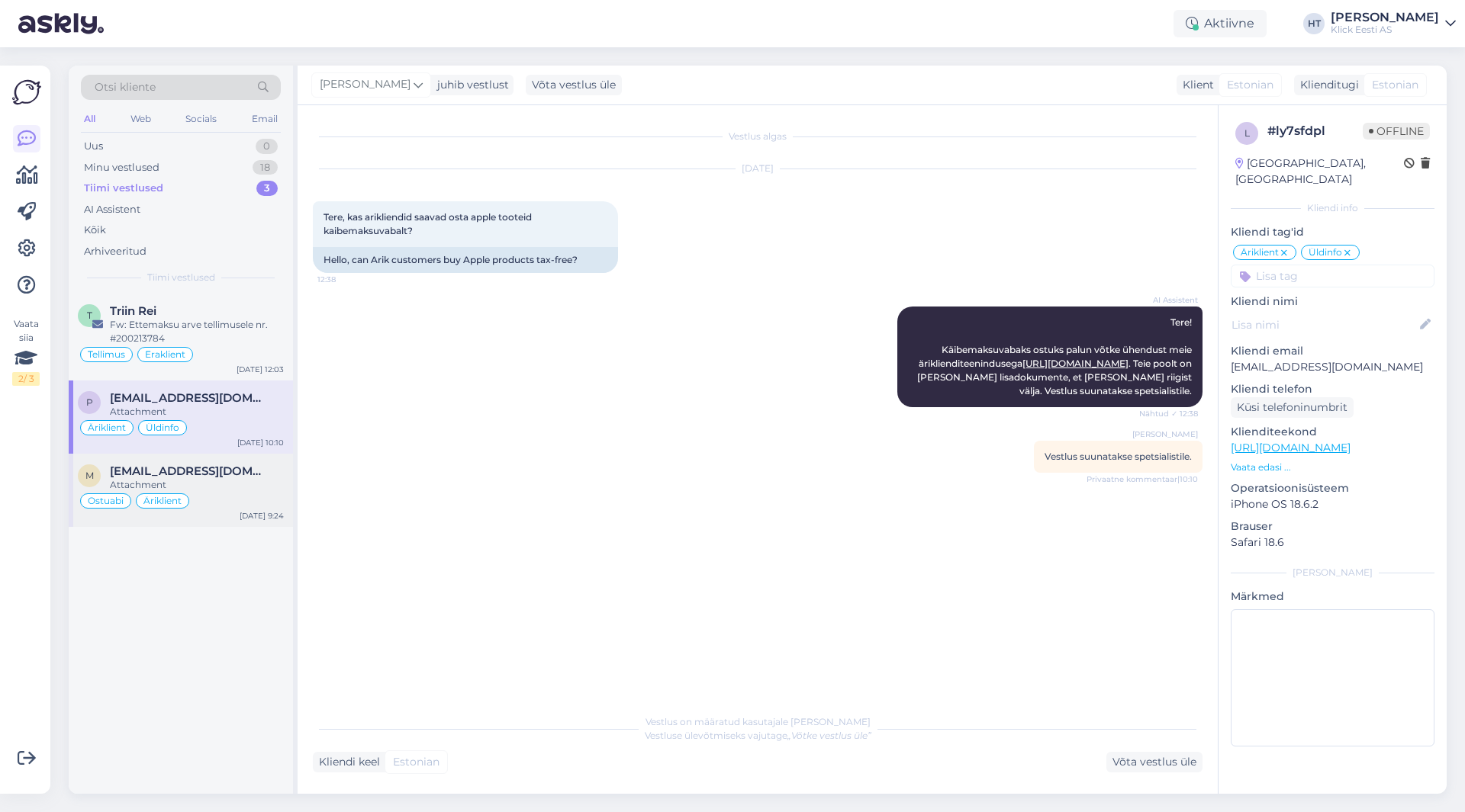
click at [256, 473] on div "[EMAIL_ADDRESS][DOMAIN_NAME]" at bounding box center [196, 471] width 174 height 14
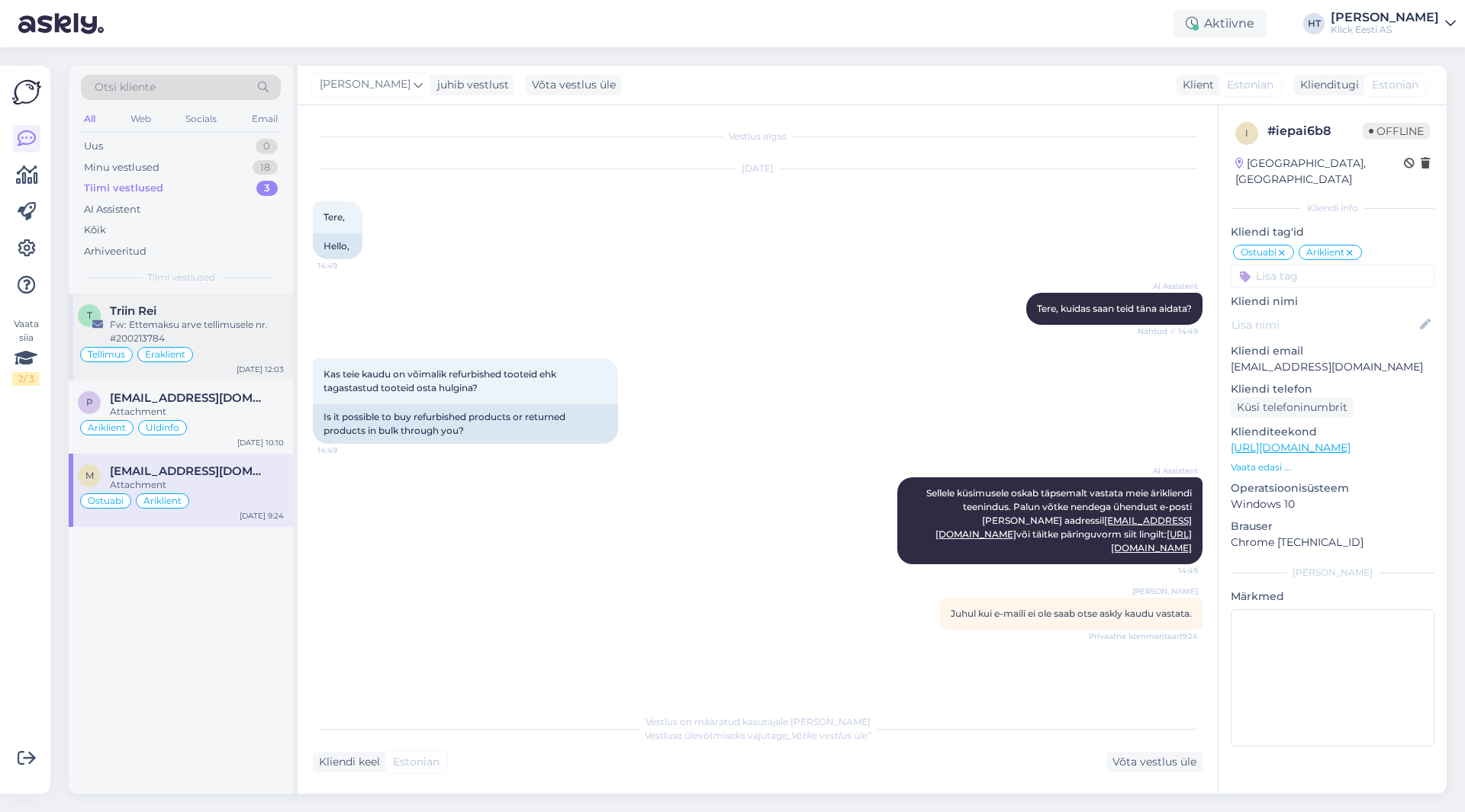
click at [257, 329] on div "Fw: Ettemaksu arve tellimusele nr. #200213784" at bounding box center [196, 332] width 174 height 27
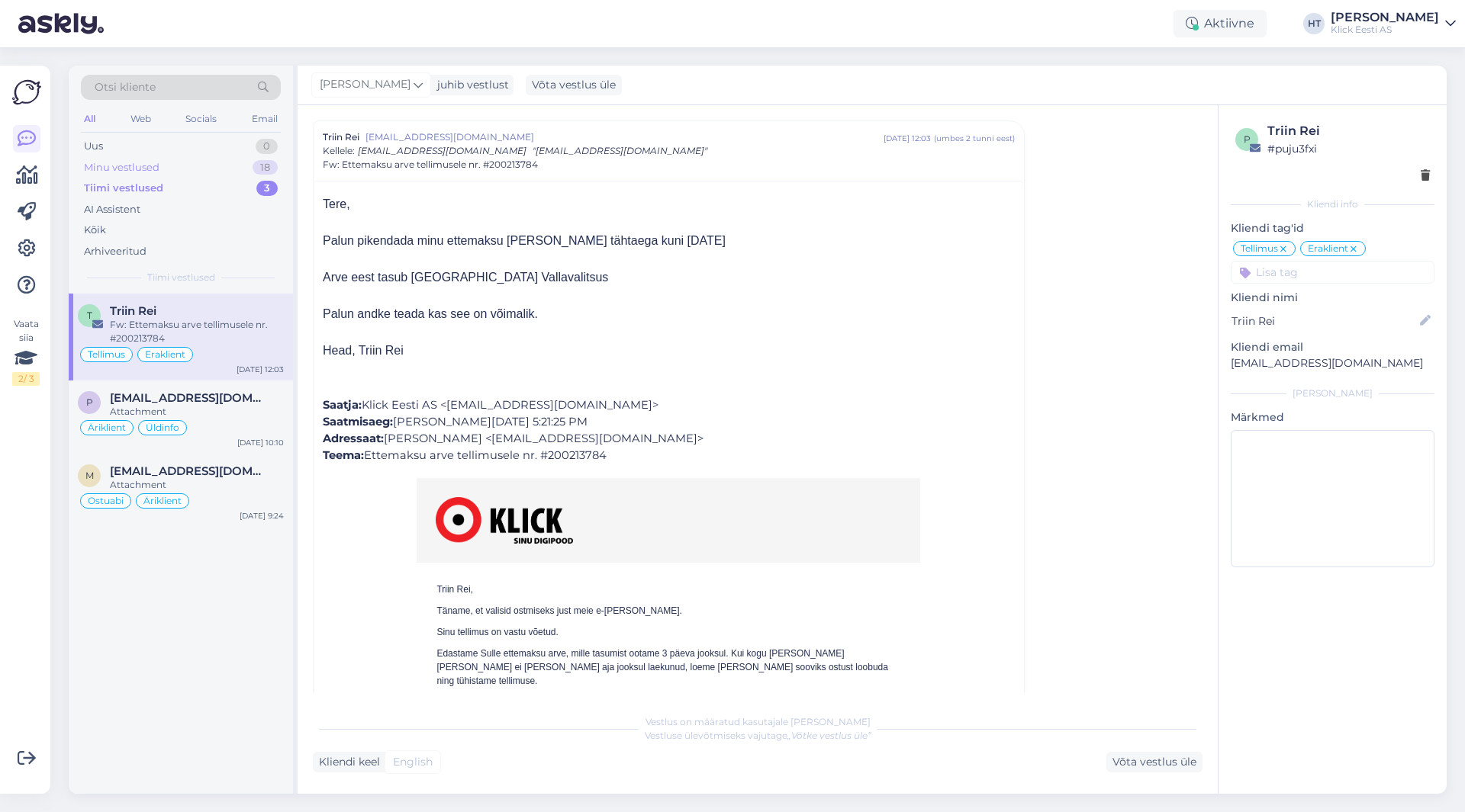
click at [252, 174] on div "Minu vestlused 18" at bounding box center [181, 167] width 200 height 21
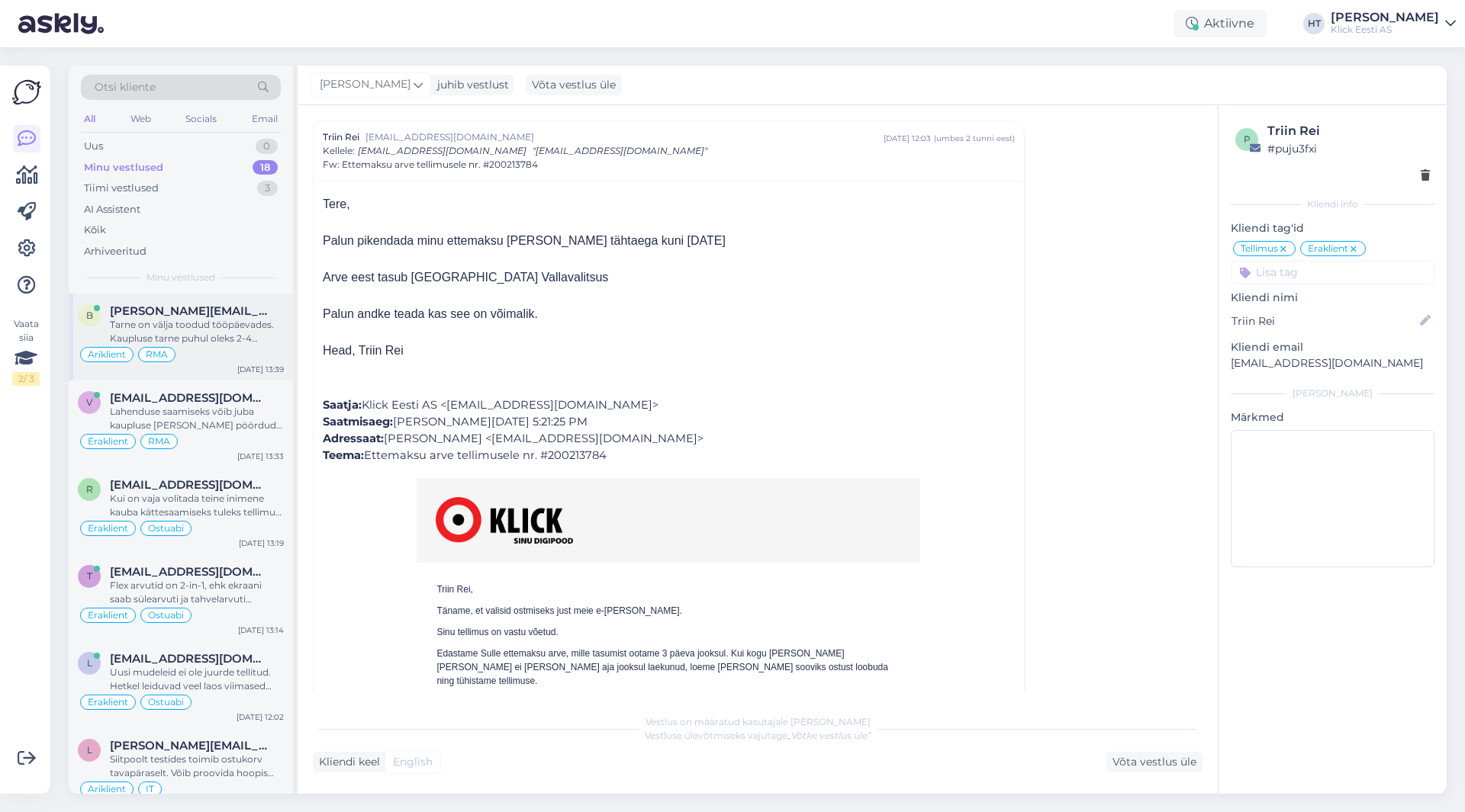
click at [225, 334] on div "Tarne on välja toodud tööpäevades. Kaupluse tarne puhul oleks 2-4 tööpäeva Drea…" at bounding box center [196, 332] width 174 height 27
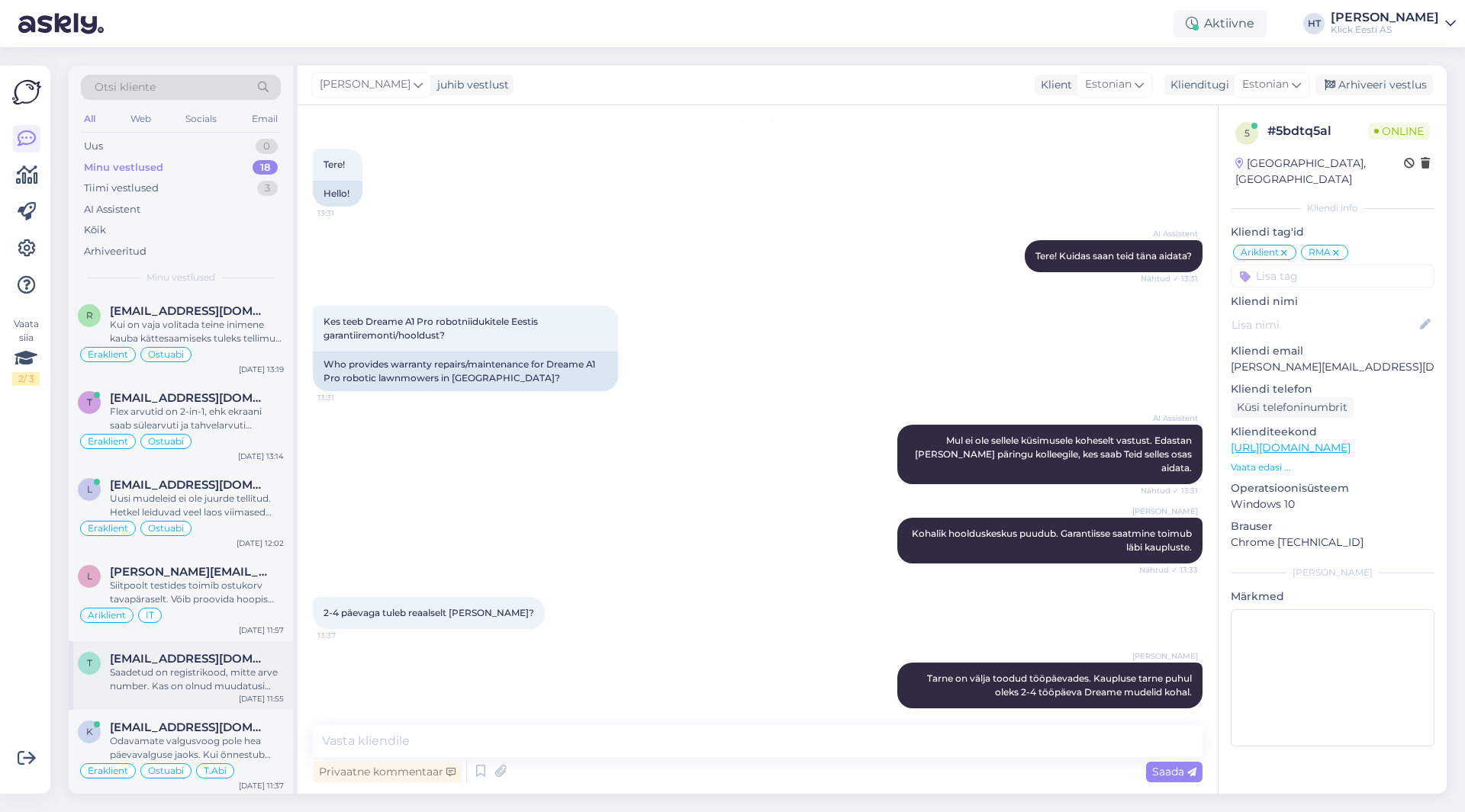
scroll to position [0, 0]
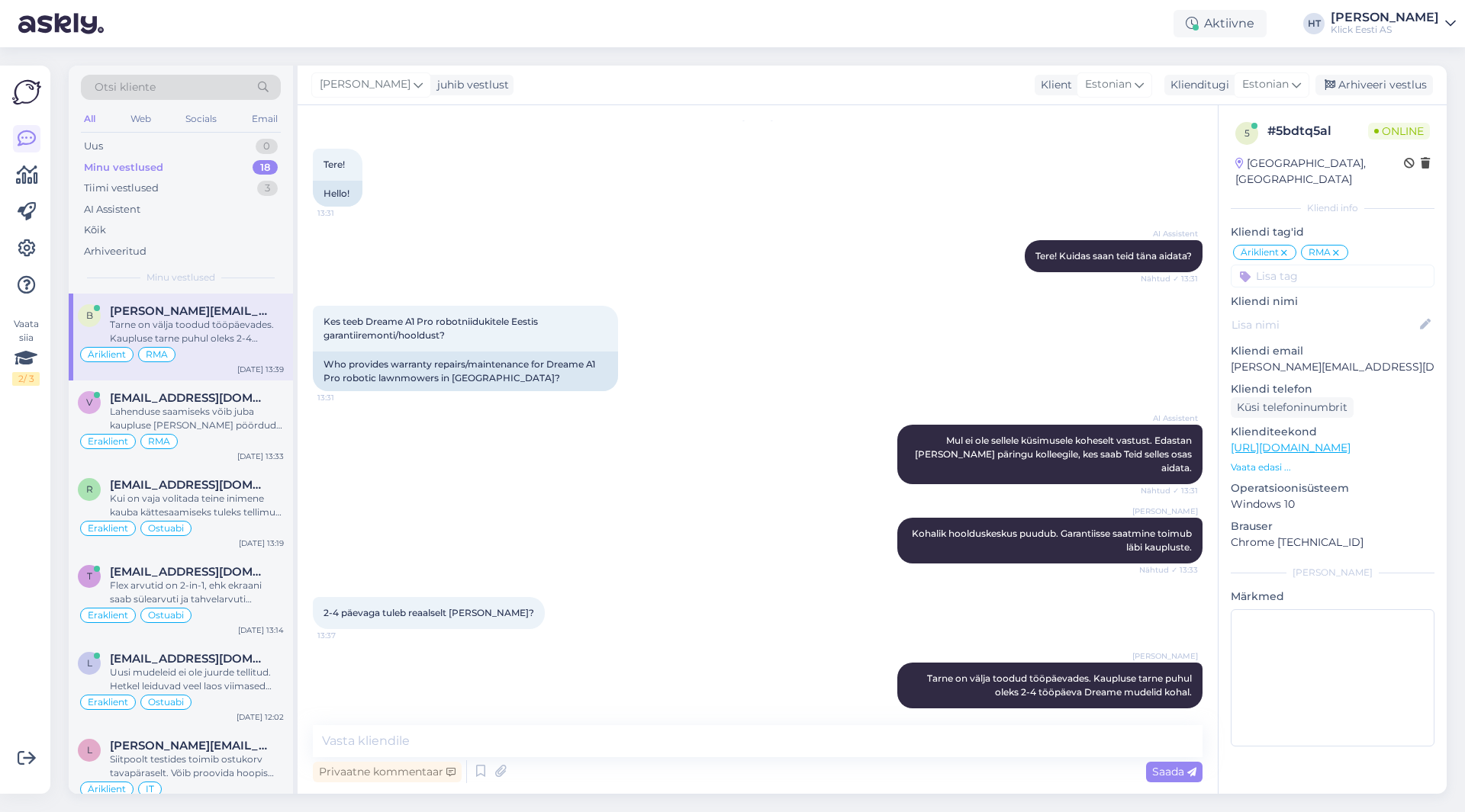
click at [608, 485] on div "AI Assistent [PERSON_NAME] ei ole sellele küsimusele koheselt vastust. Edastan …" at bounding box center [758, 454] width 890 height 93
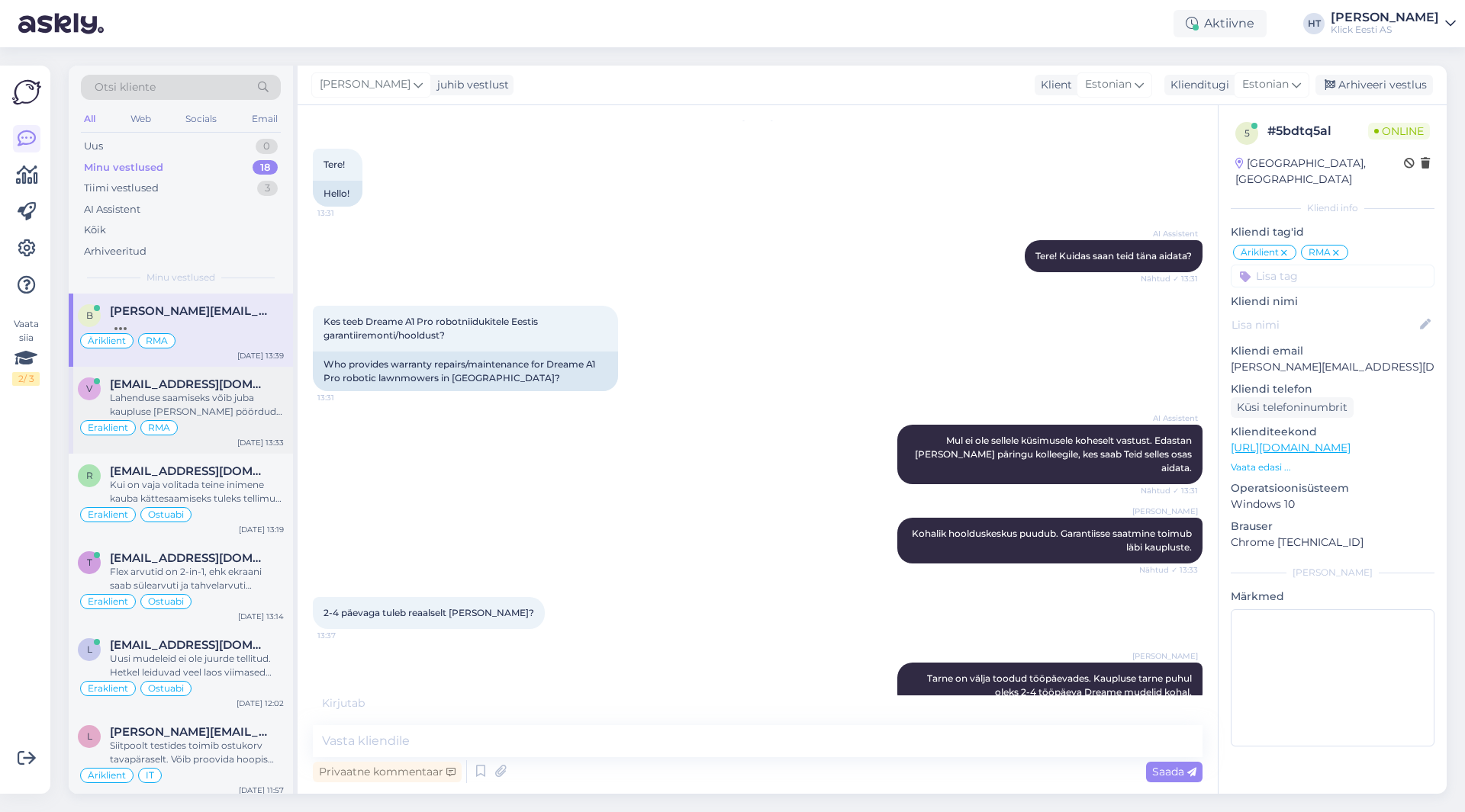
click at [229, 407] on div "Lahenduse saamiseks võib juba kaupluse [PERSON_NAME] pöörduda. Ei pea eraldi et…" at bounding box center [196, 405] width 174 height 27
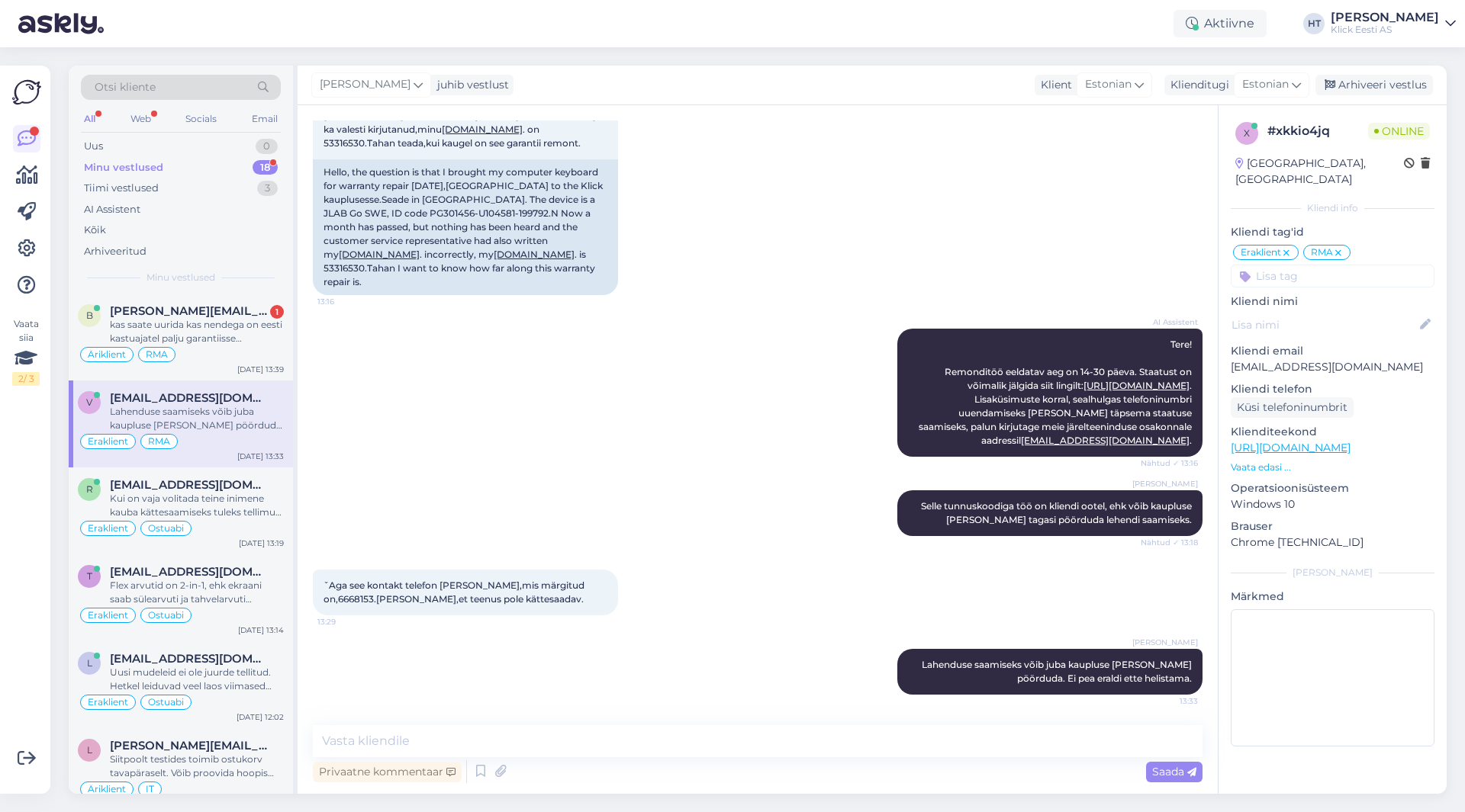
scroll to position [142, 0]
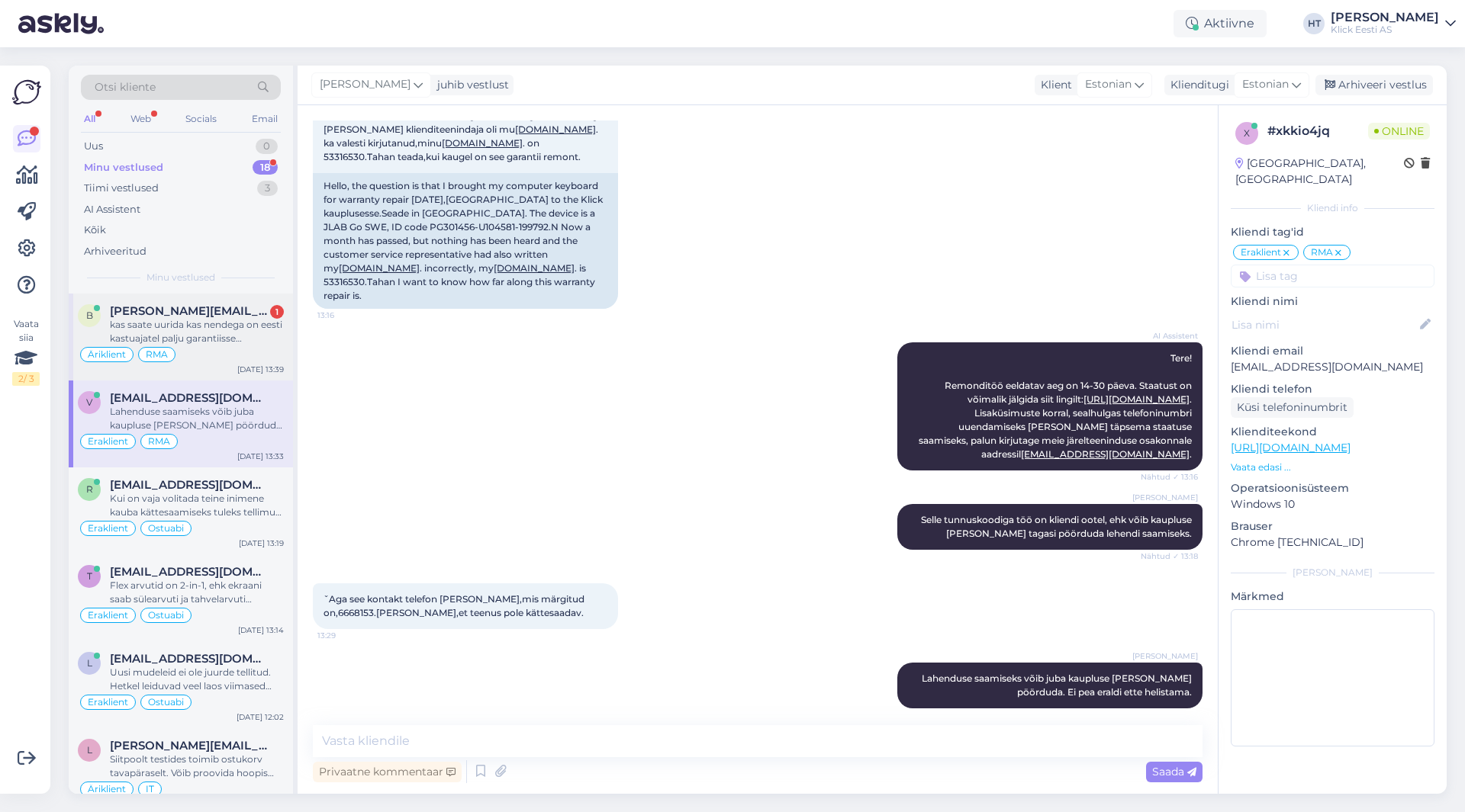
click at [241, 342] on div "kas saate uurida kas nendega on eesti kastuajatel palju garantiisse pöördumisi …" at bounding box center [196, 332] width 174 height 27
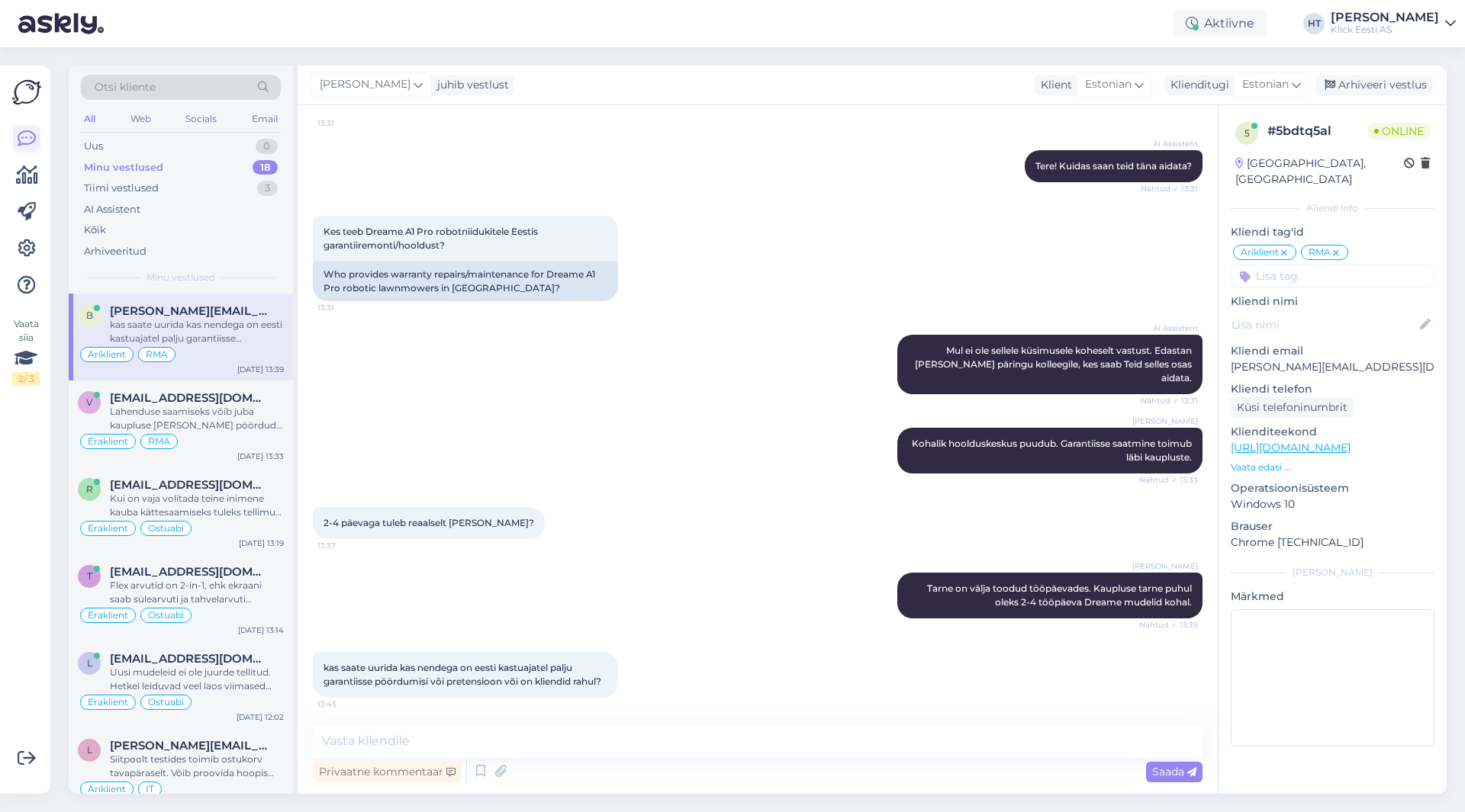
scroll to position [132, 0]
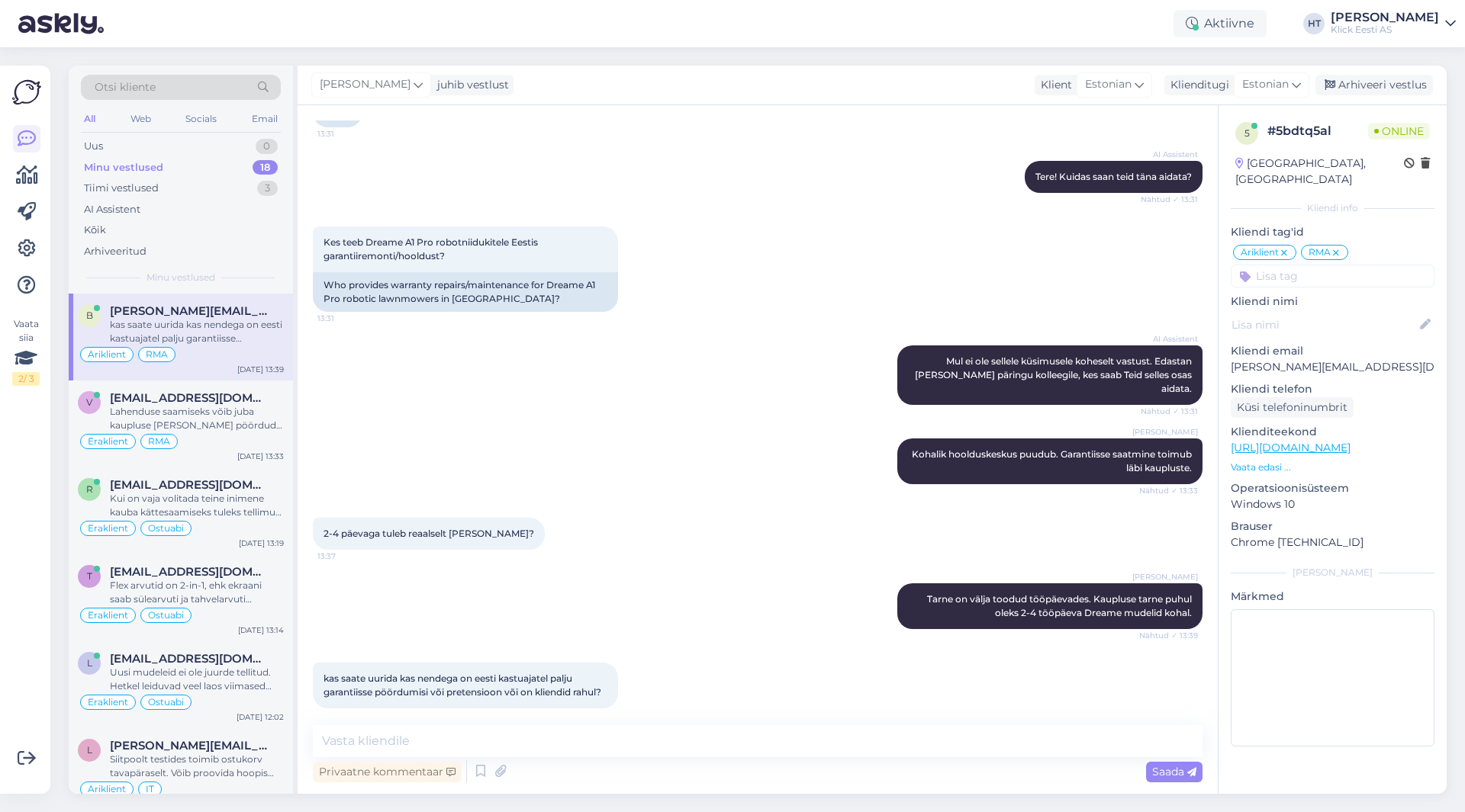
click at [530, 422] on div "[PERSON_NAME] Kohalik hoolduskeskus puudub. Garantiisse saatmine toimub läbi ka…" at bounding box center [758, 461] width 890 height 79
click at [693, 738] on textarea at bounding box center [758, 741] width 890 height 32
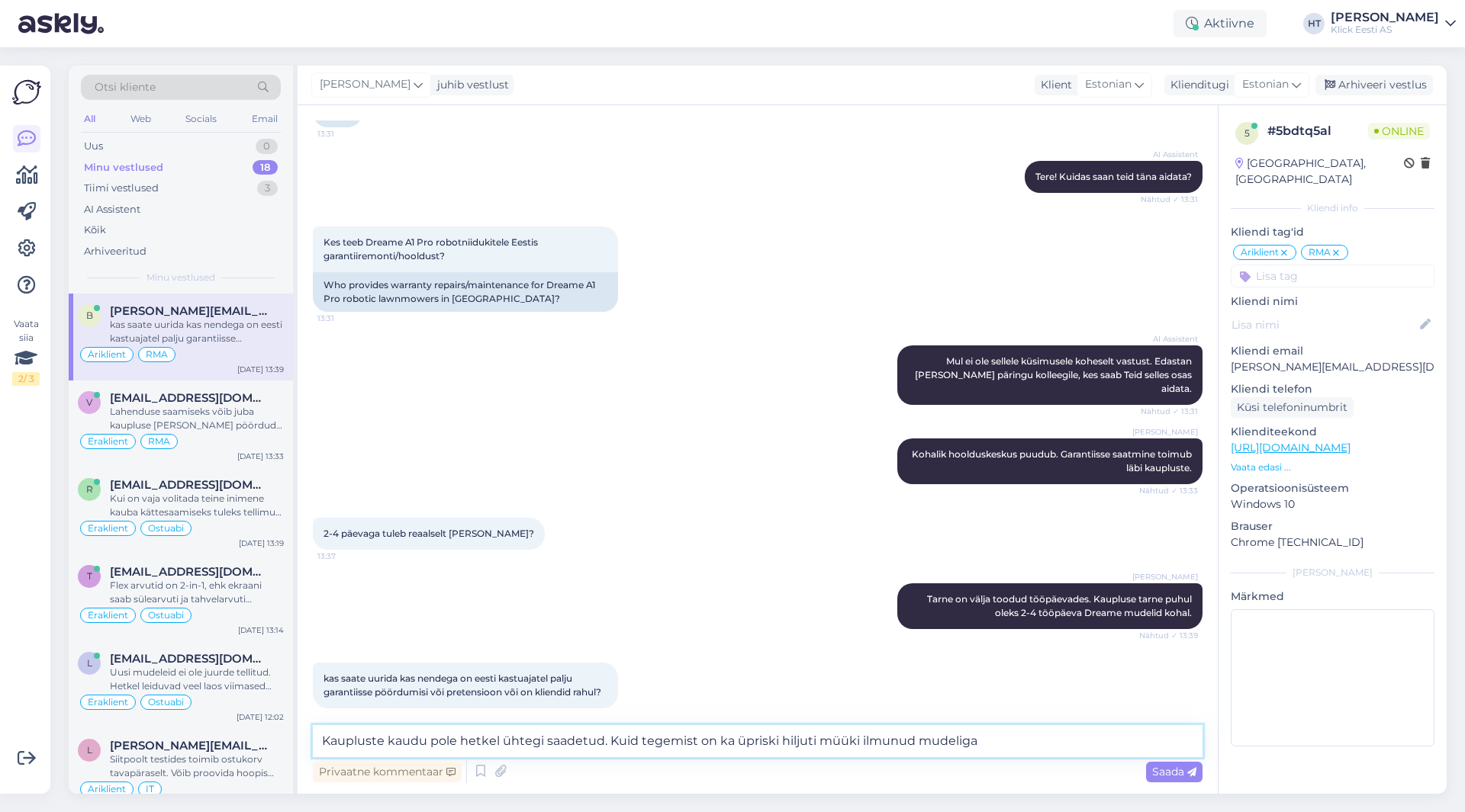
type textarea "Kaupluste kaudu pole hetkel ühtegi saadetud. Kuid tegemist on ka üpriski hiljut…"
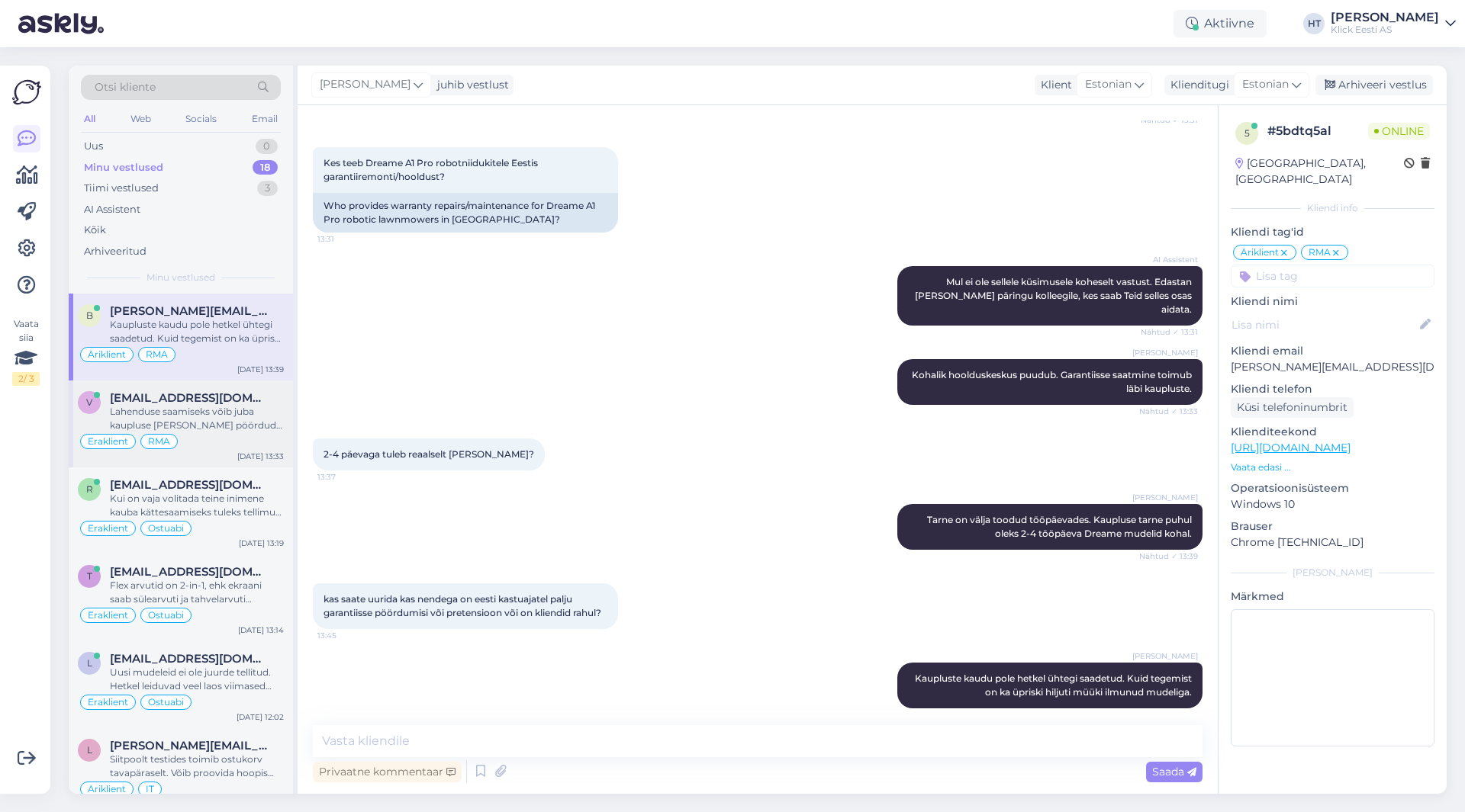
click at [216, 409] on div "Lahenduse saamiseks võib juba kaupluse [PERSON_NAME] pöörduda. Ei pea eraldi et…" at bounding box center [196, 419] width 174 height 27
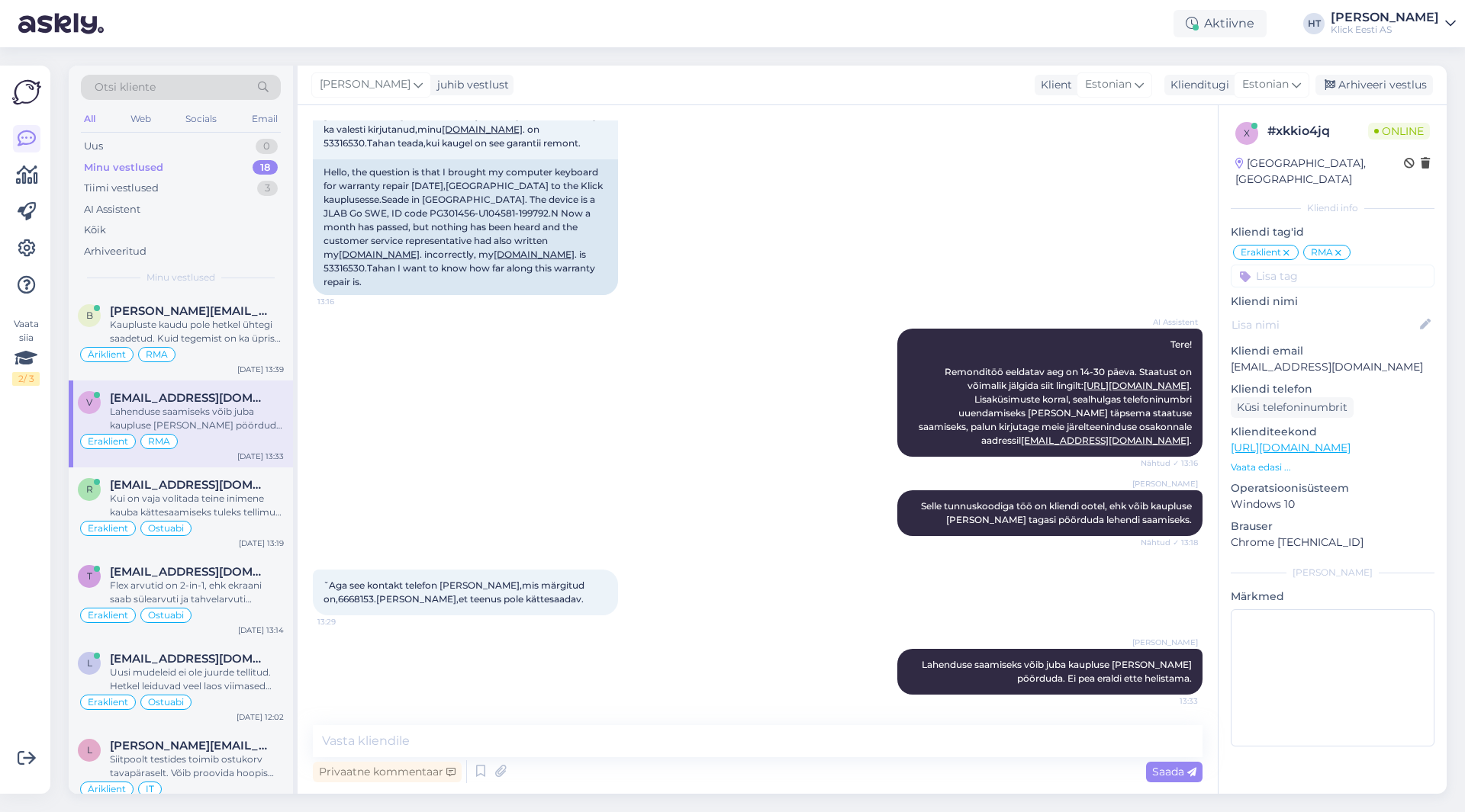
scroll to position [142, 0]
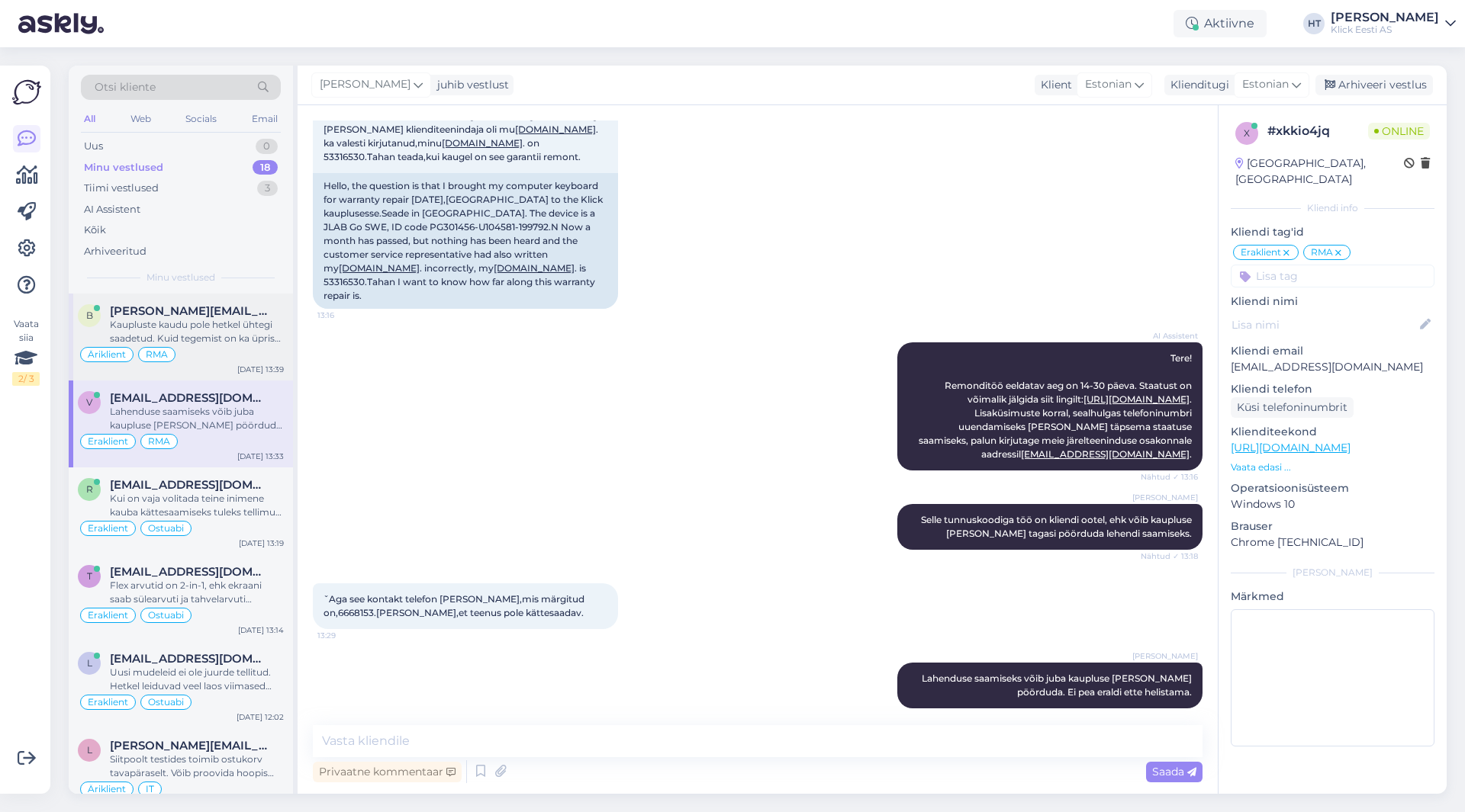
click at [212, 314] on span "[PERSON_NAME][EMAIL_ADDRESS][DOMAIN_NAME]" at bounding box center [189, 311] width 159 height 14
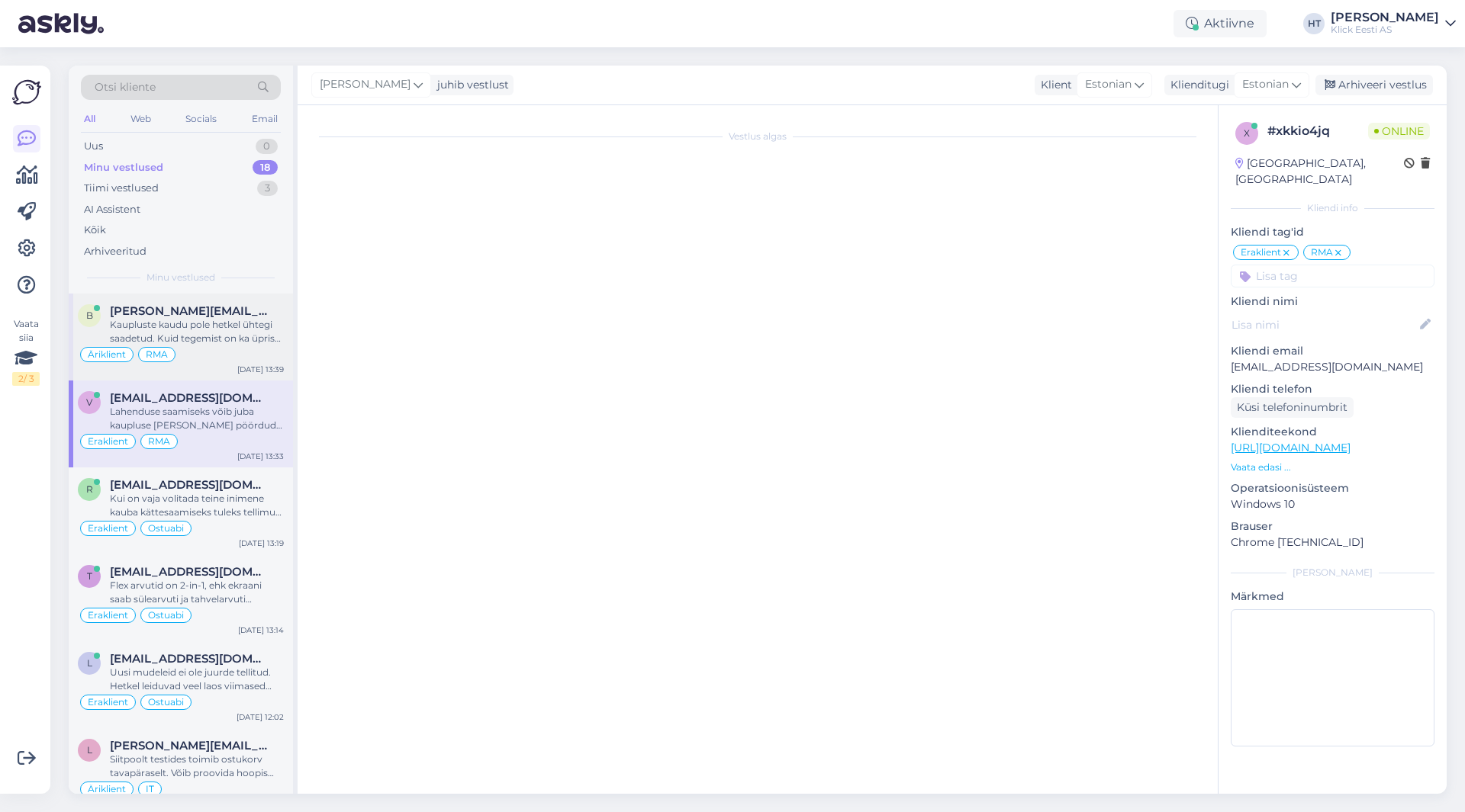
scroll to position [212, 0]
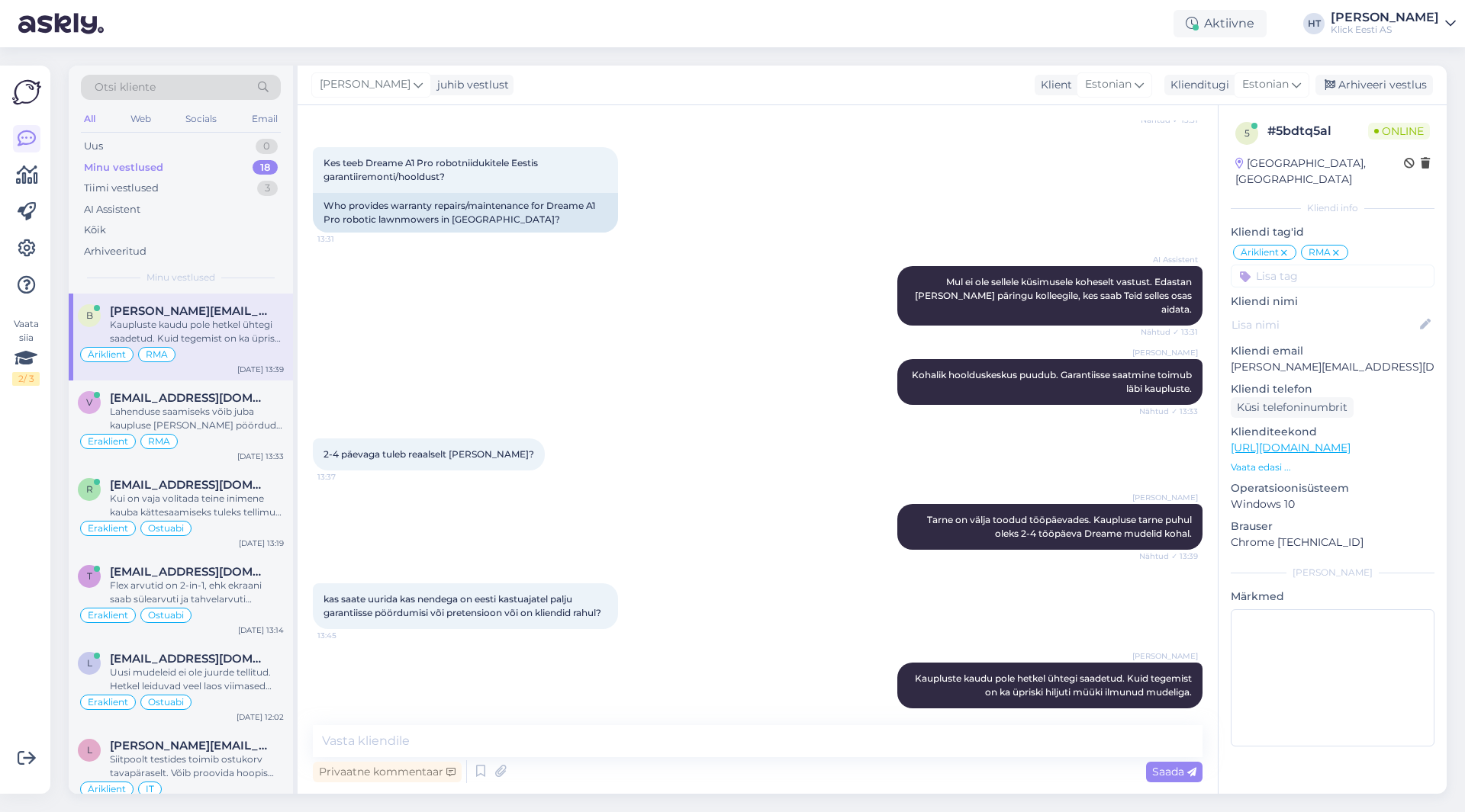
click at [1303, 265] on input at bounding box center [1332, 276] width 204 height 23
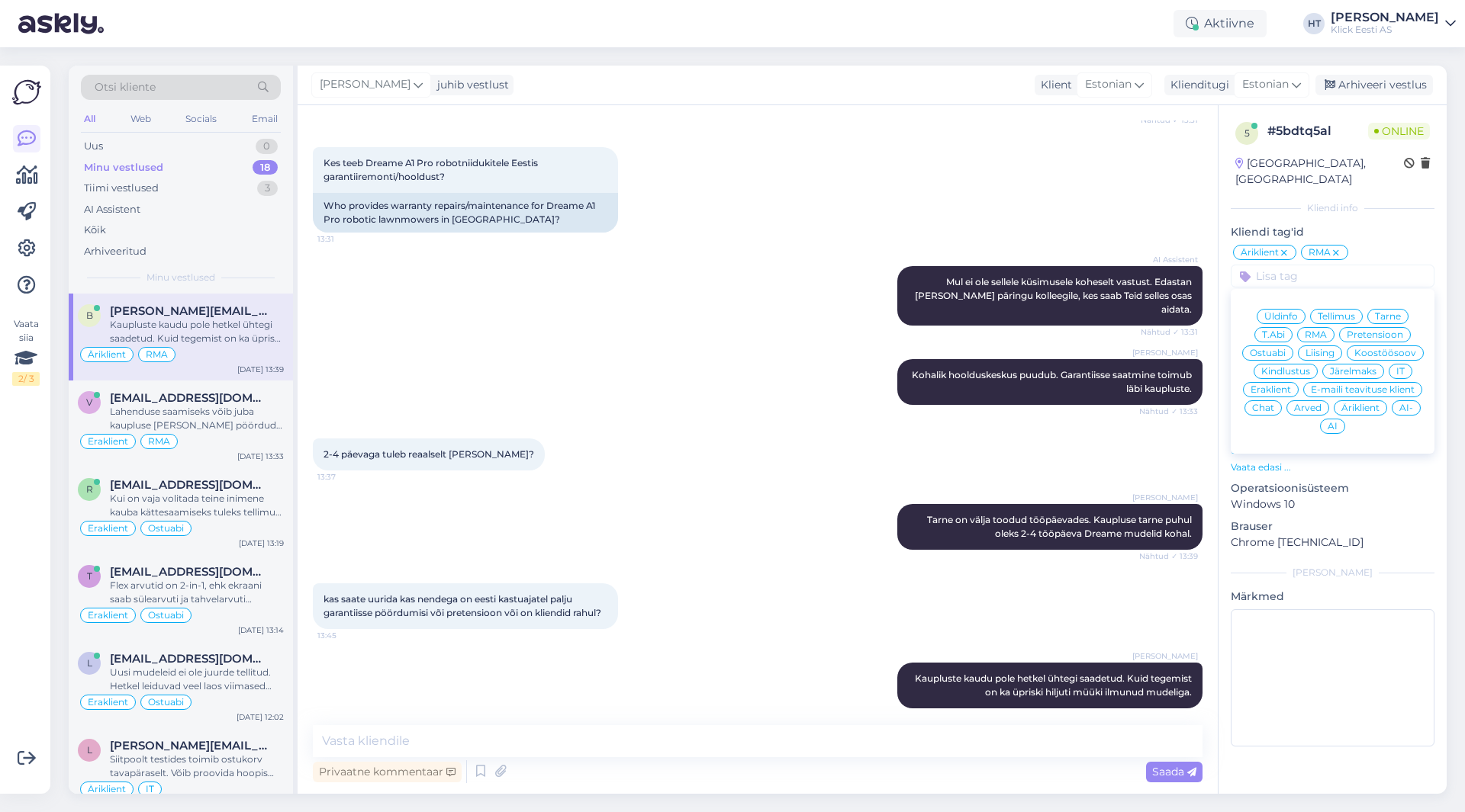
click at [1280, 349] on span "Ostuabi" at bounding box center [1267, 353] width 36 height 9
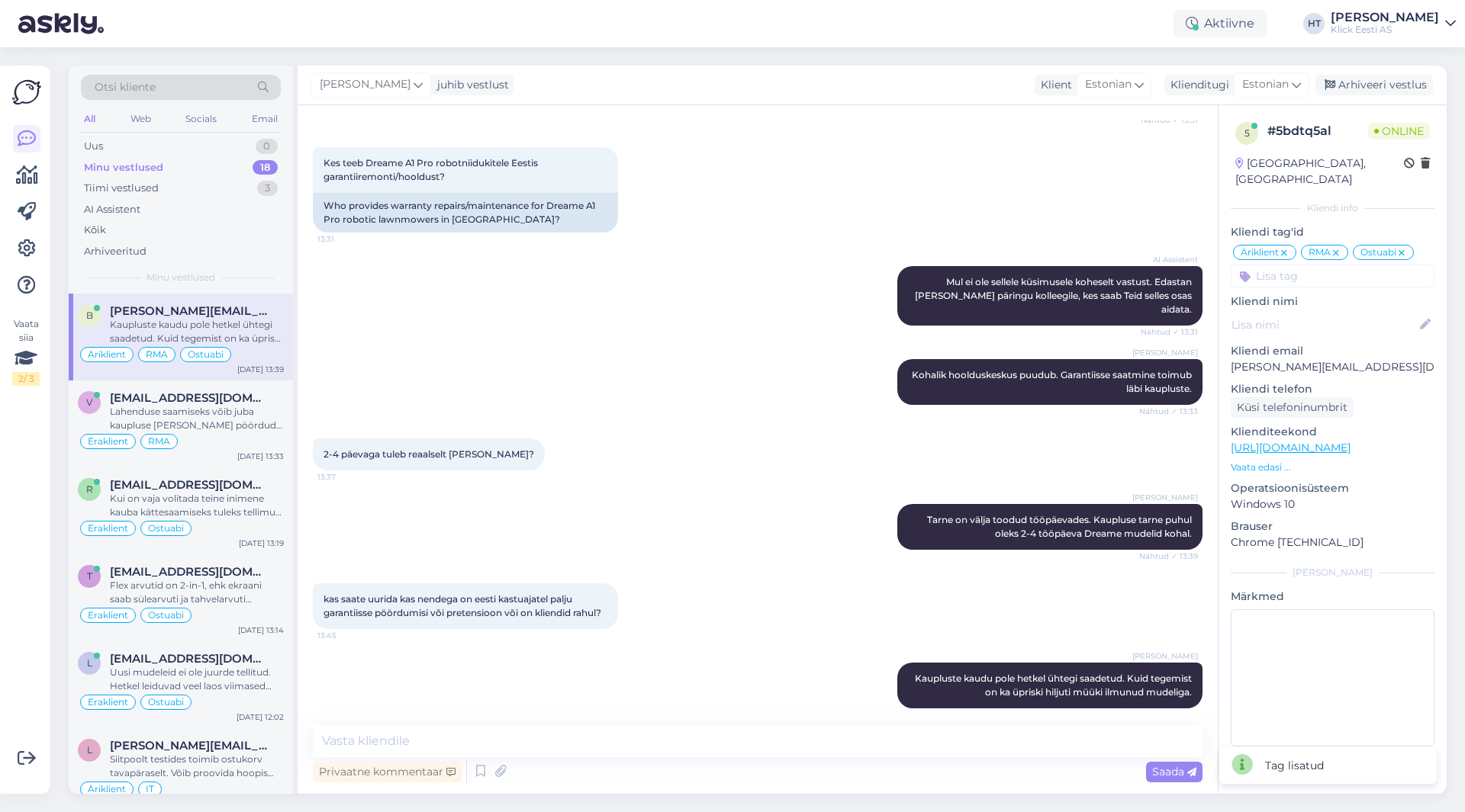
click at [705, 323] on div "AI Assistent [PERSON_NAME] ei ole sellele küsimusele koheselt vastust. Edastan …" at bounding box center [758, 296] width 890 height 93
click at [215, 425] on div "Lahenduse saamiseks võib juba kaupluse [PERSON_NAME] pöörduda. Ei pea eraldi et…" at bounding box center [196, 419] width 174 height 27
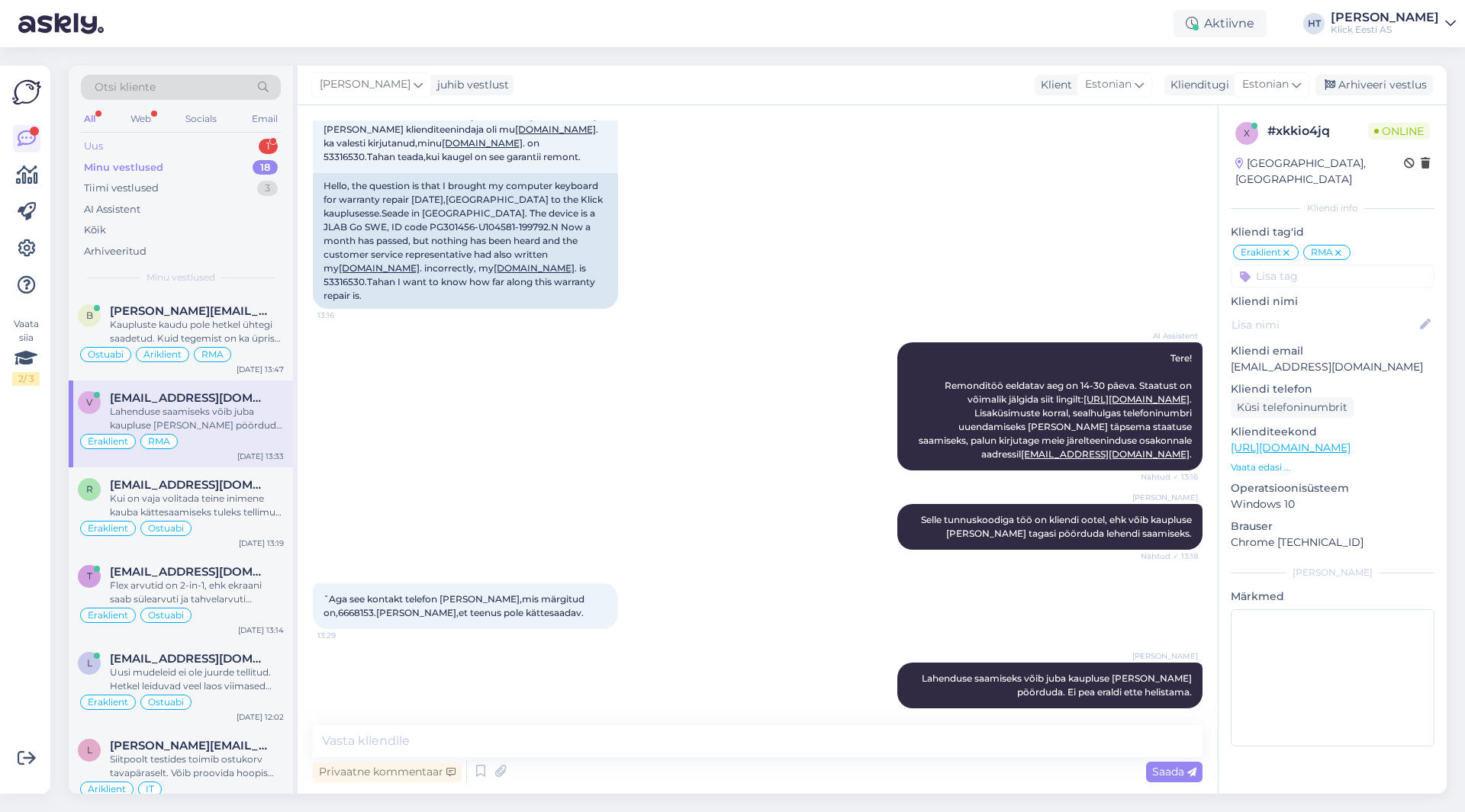
click at [173, 146] on div "Uus 1" at bounding box center [181, 146] width 200 height 21
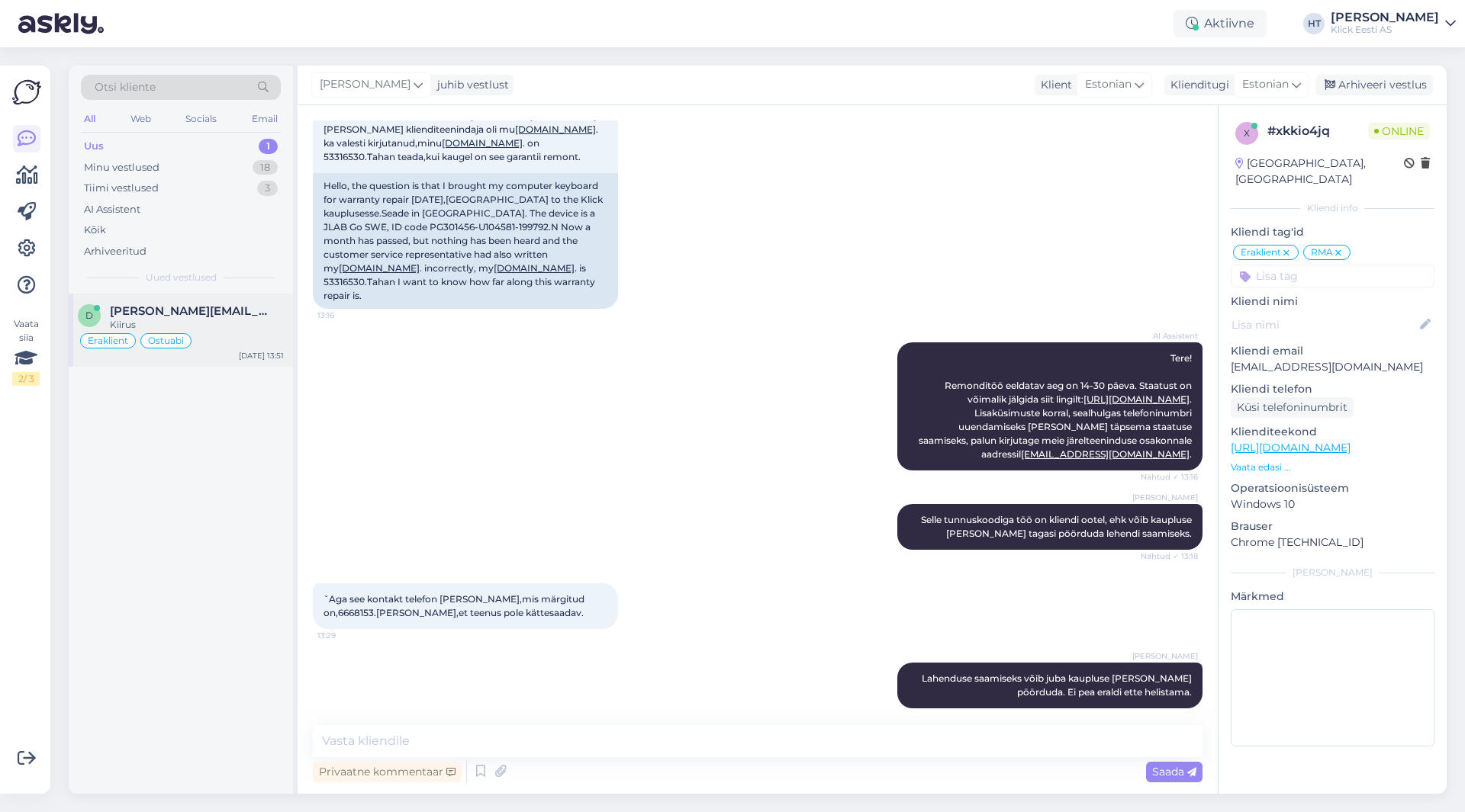
click at [230, 305] on span "[PERSON_NAME][EMAIL_ADDRESS][DOMAIN_NAME]" at bounding box center [189, 311] width 159 height 14
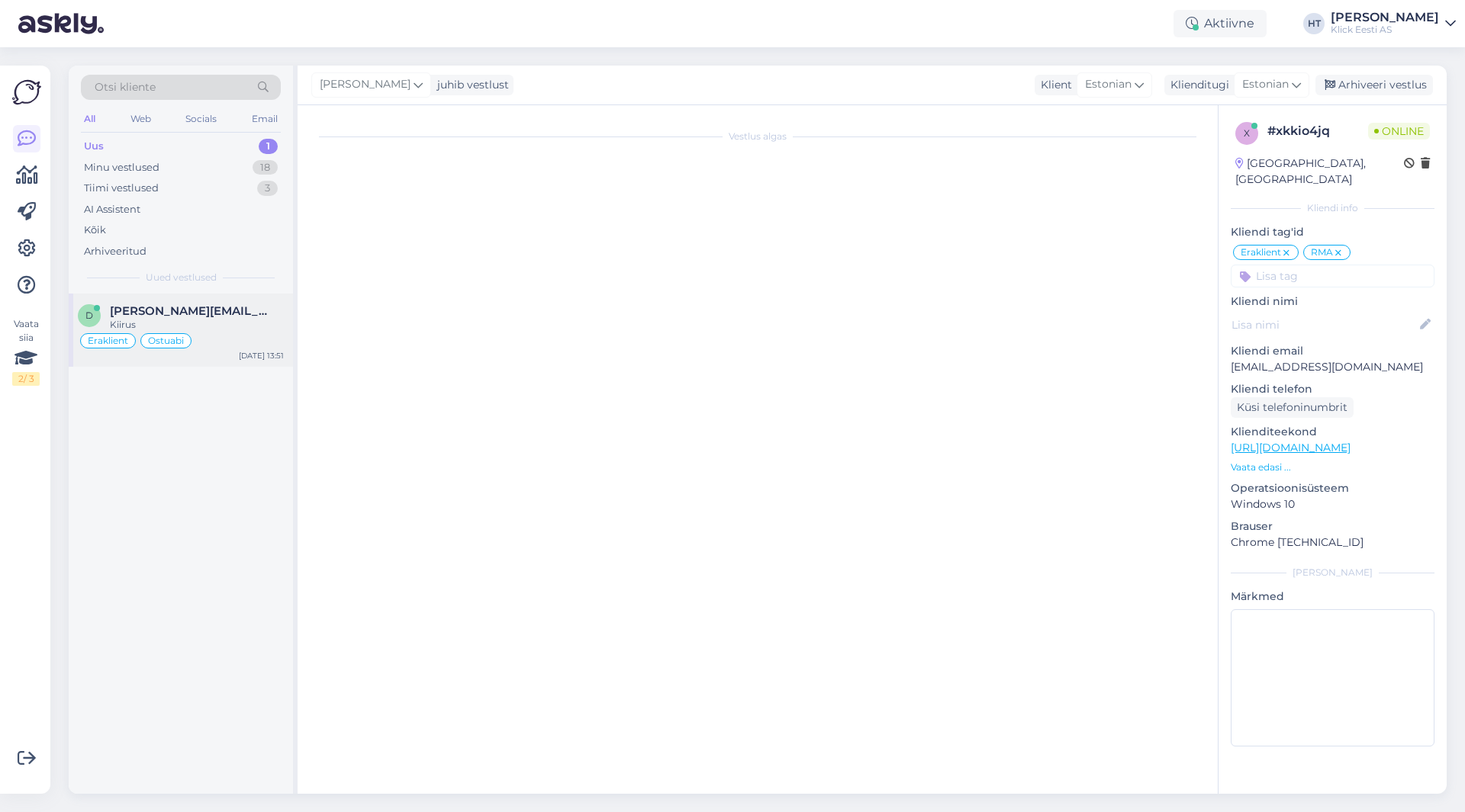
scroll to position [1707, 0]
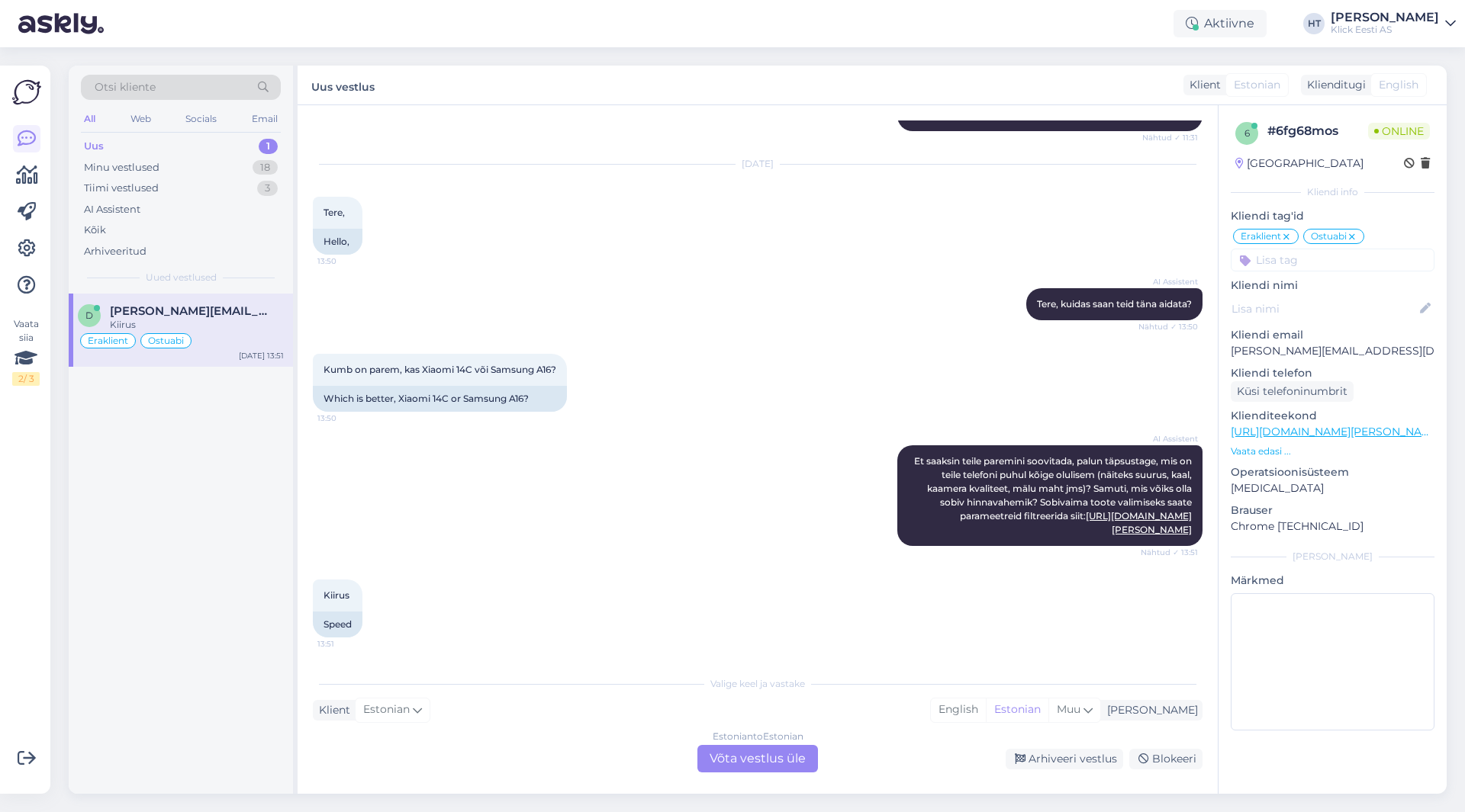
click at [783, 759] on div "Estonian to Estonian Võta vestlus üle" at bounding box center [758, 759] width 120 height 27
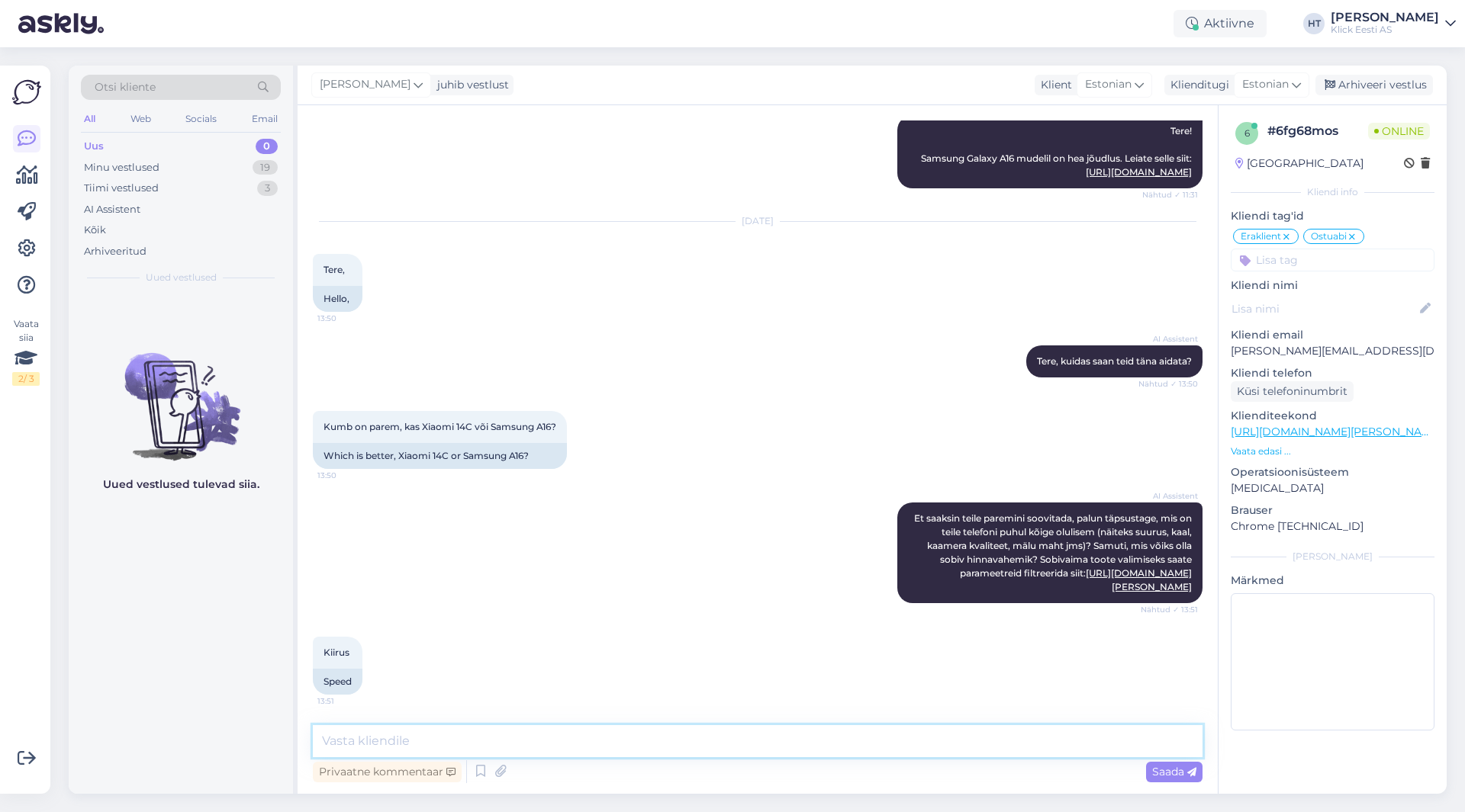
click at [777, 744] on textarea at bounding box center [758, 741] width 890 height 32
type textarea "Kiiruse poolest on A16 parem."
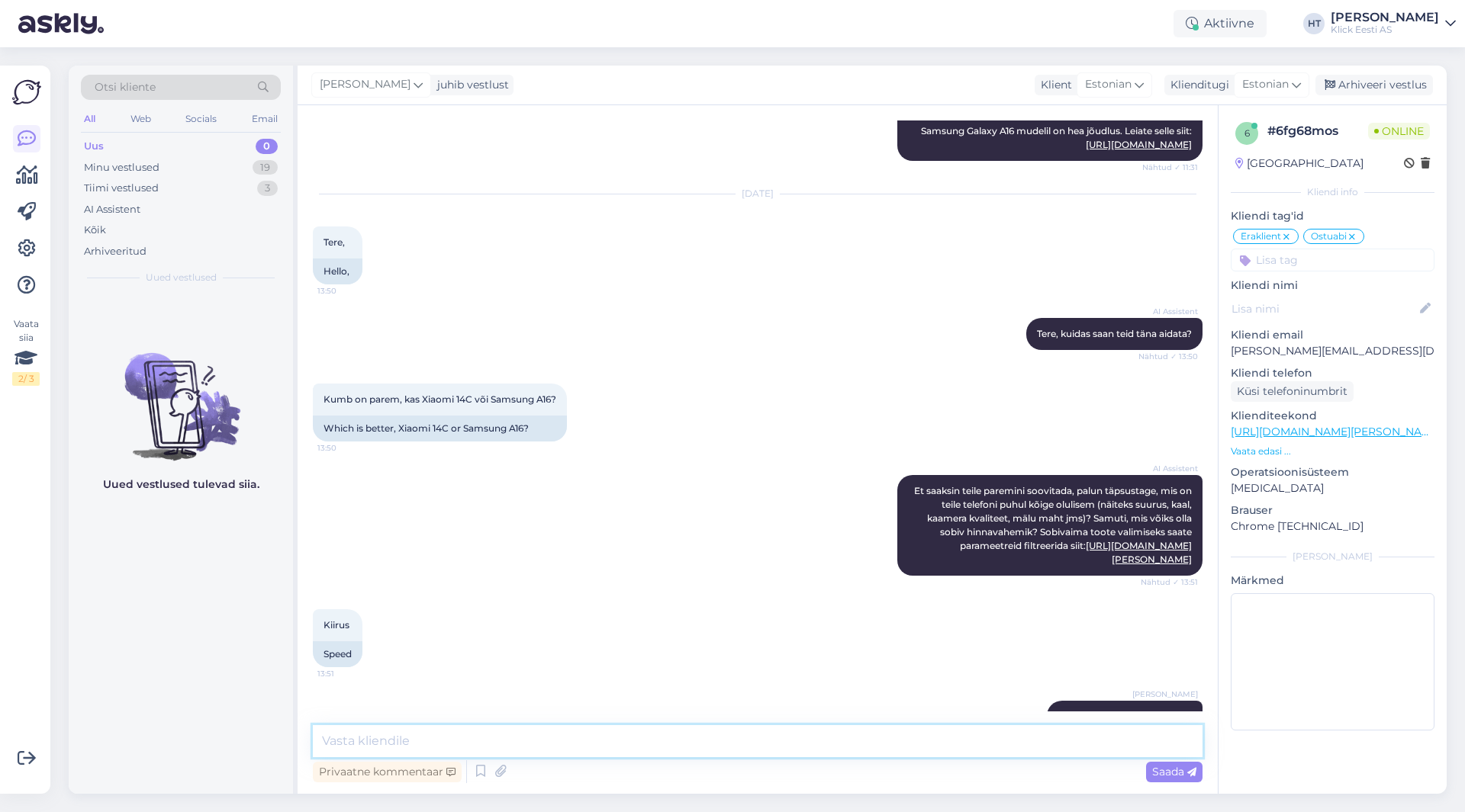
scroll to position [1715, 0]
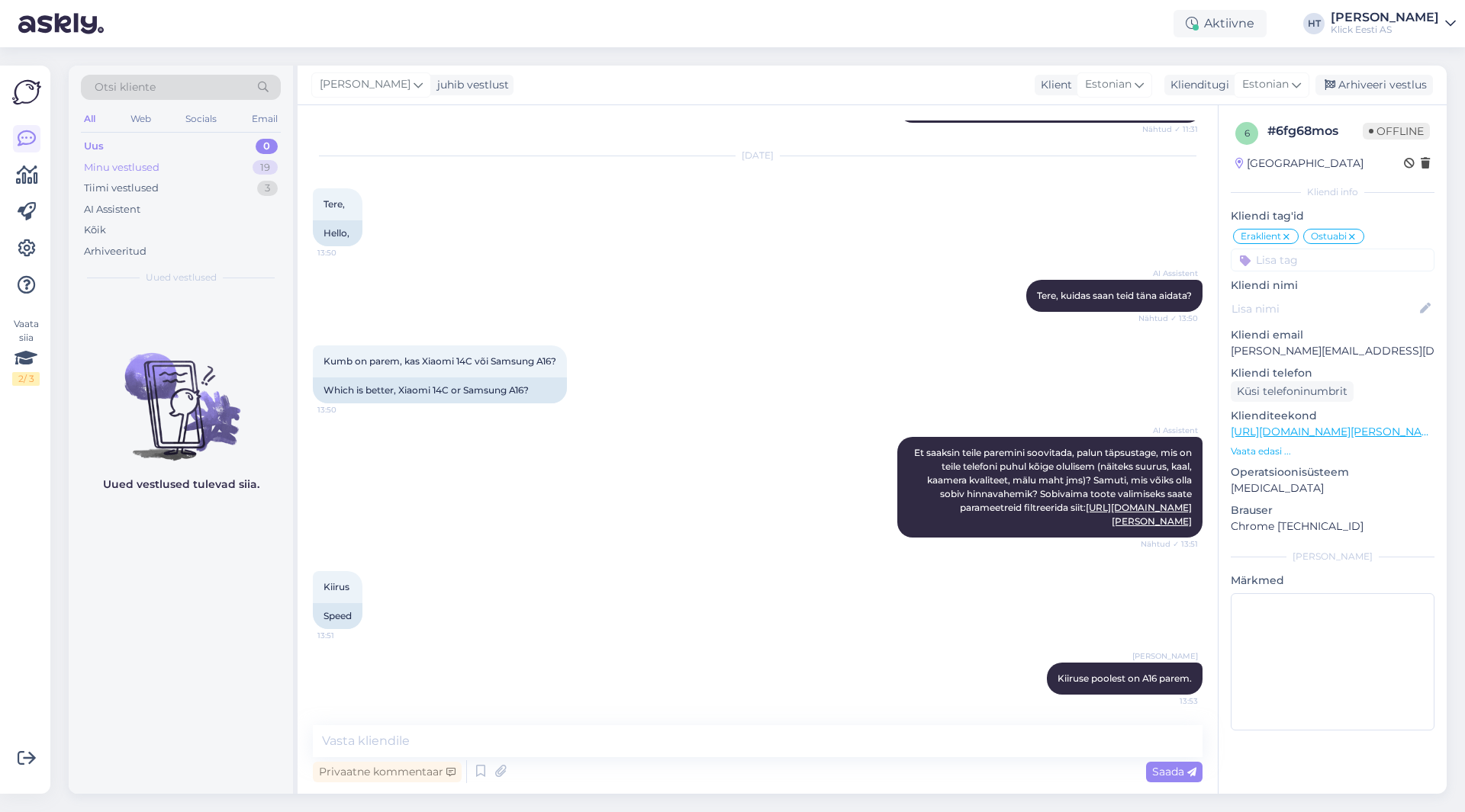
click at [277, 177] on div "Minu vestlused 19" at bounding box center [181, 167] width 200 height 21
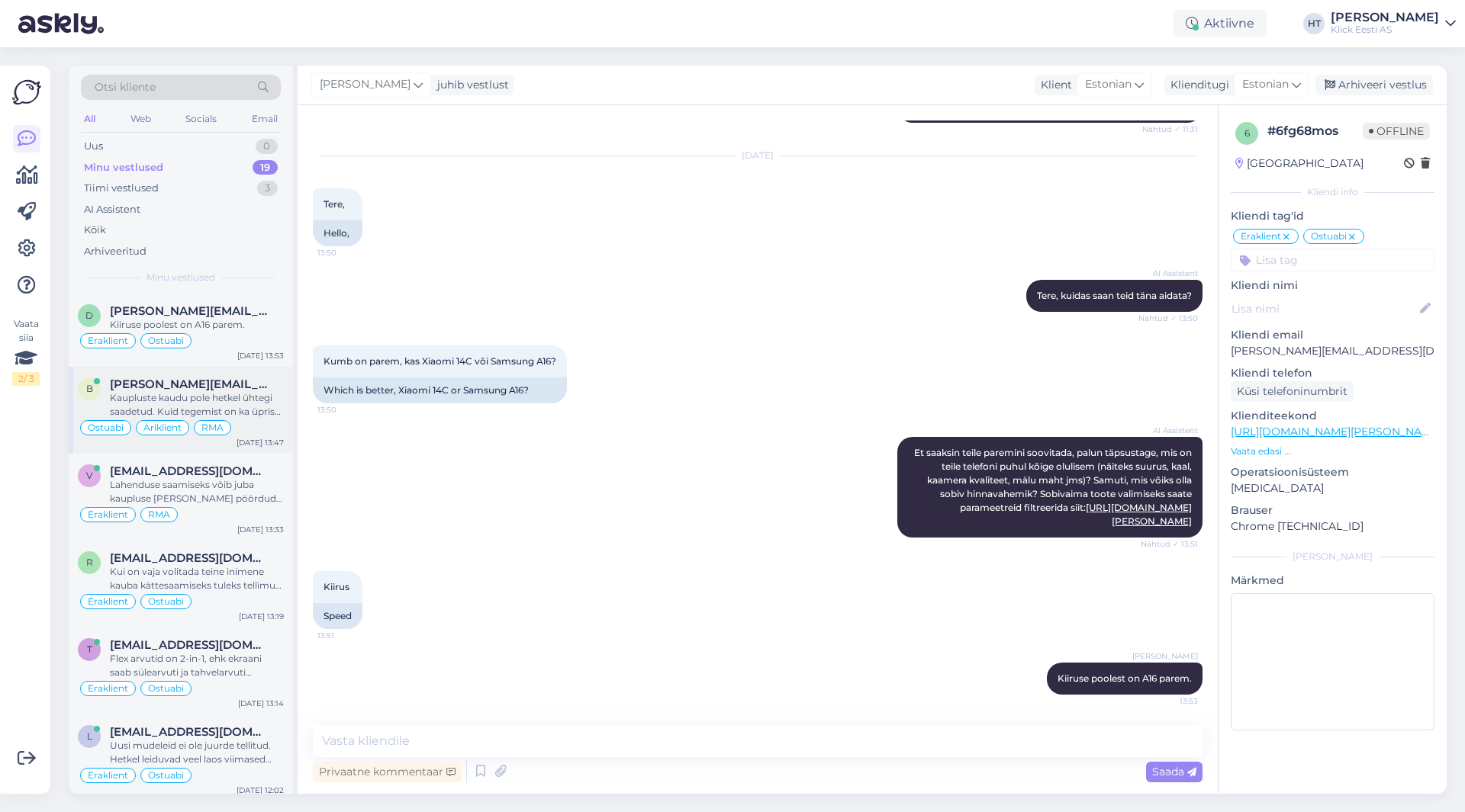
click at [209, 380] on span "[PERSON_NAME][EMAIL_ADDRESS][DOMAIN_NAME]" at bounding box center [189, 384] width 159 height 14
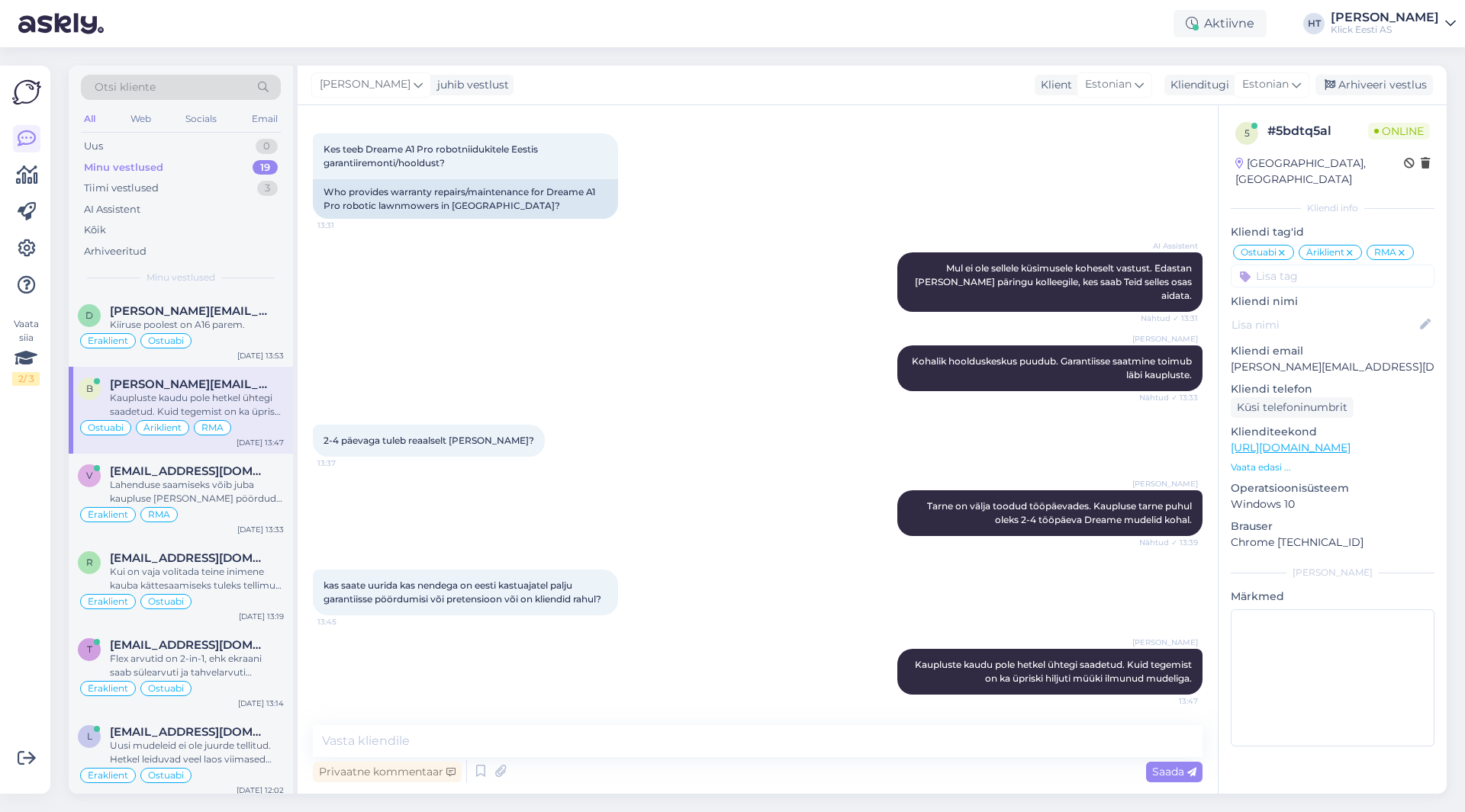
scroll to position [212, 0]
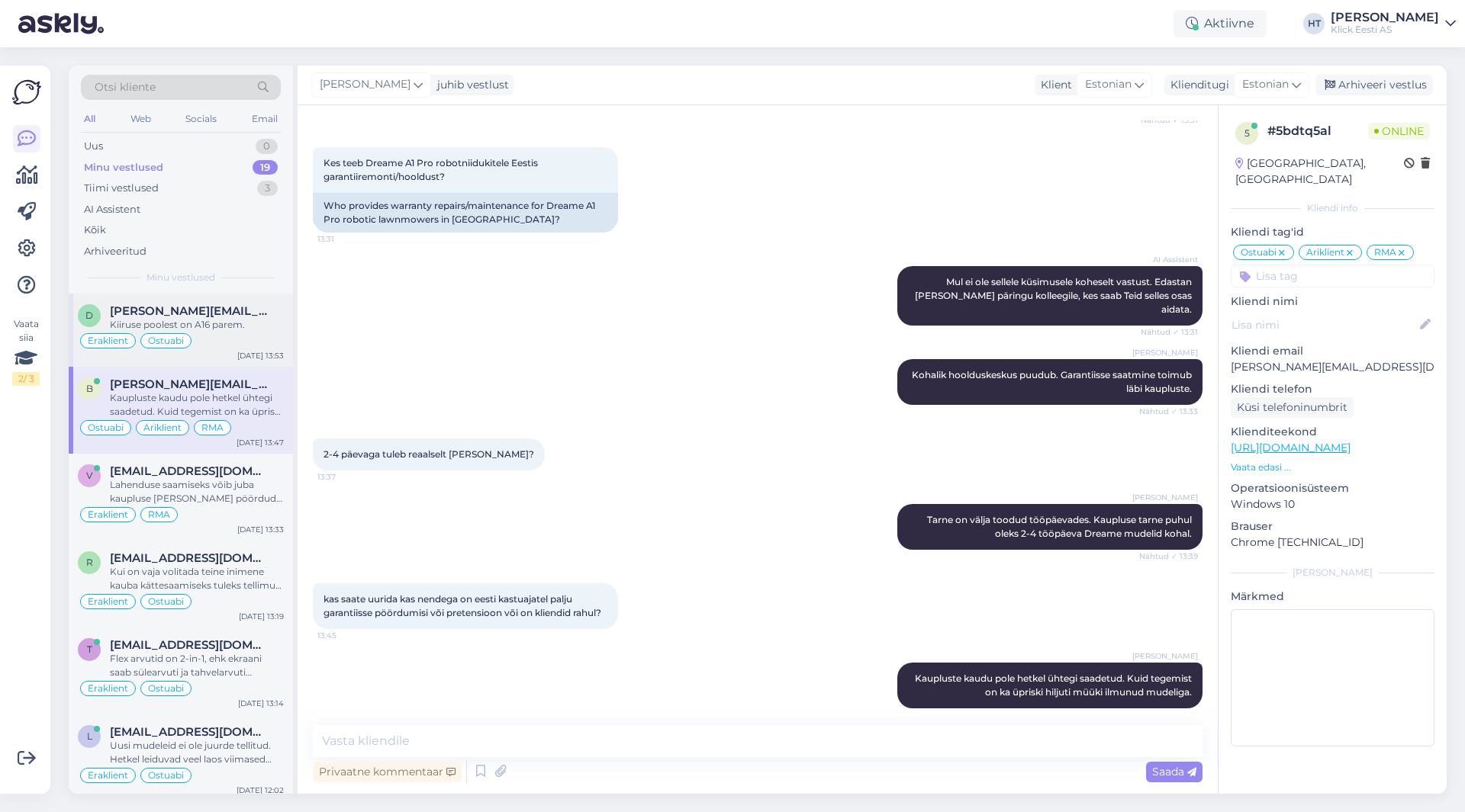
click at [249, 343] on div "Eraklient Ostuabi" at bounding box center [181, 341] width 206 height 18
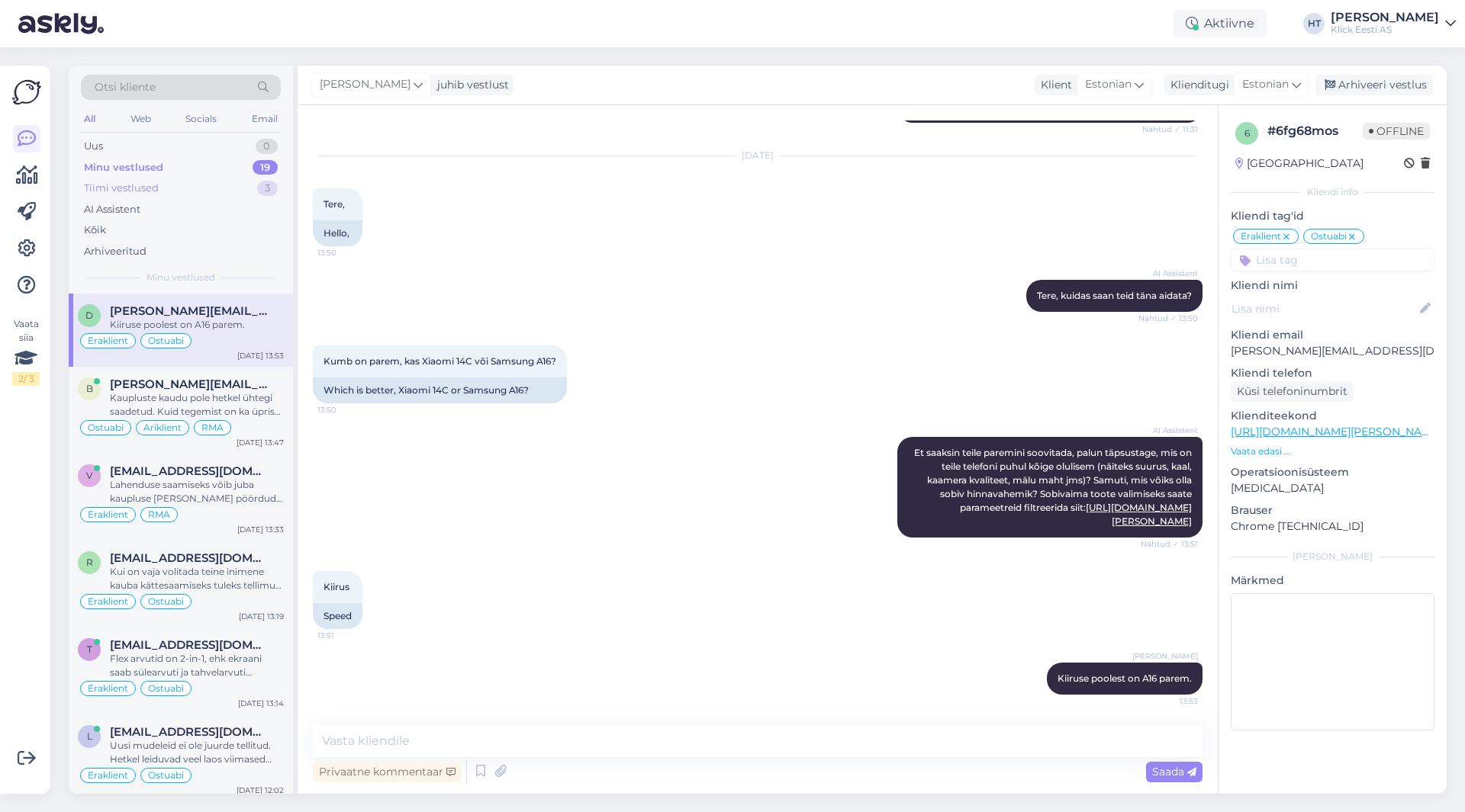
click at [244, 191] on div "Tiimi vestlused 3" at bounding box center [181, 188] width 200 height 21
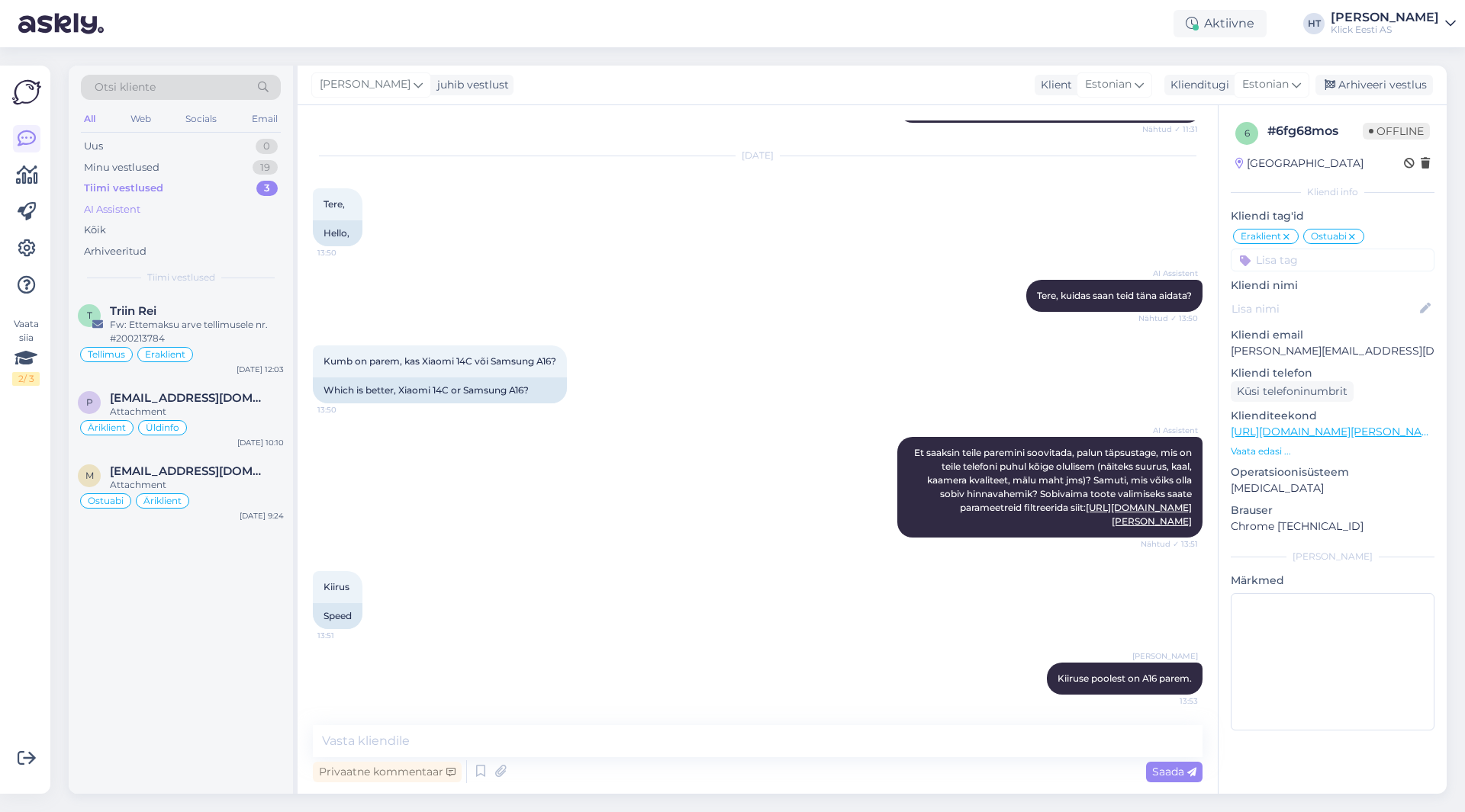
click at [229, 217] on div "AI Assistent" at bounding box center [181, 209] width 200 height 21
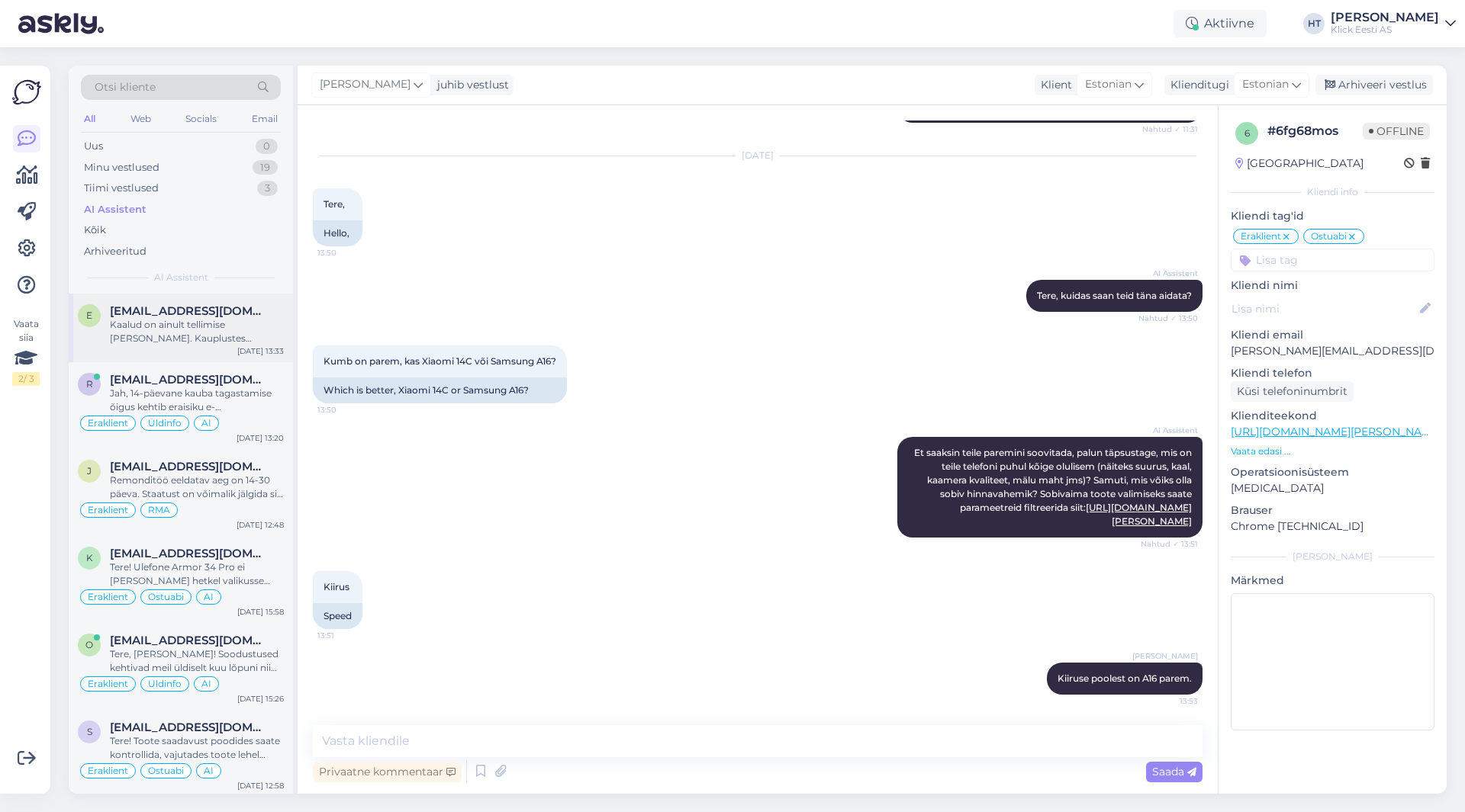
click at [235, 315] on span "[EMAIL_ADDRESS][DOMAIN_NAME]" at bounding box center [189, 311] width 159 height 14
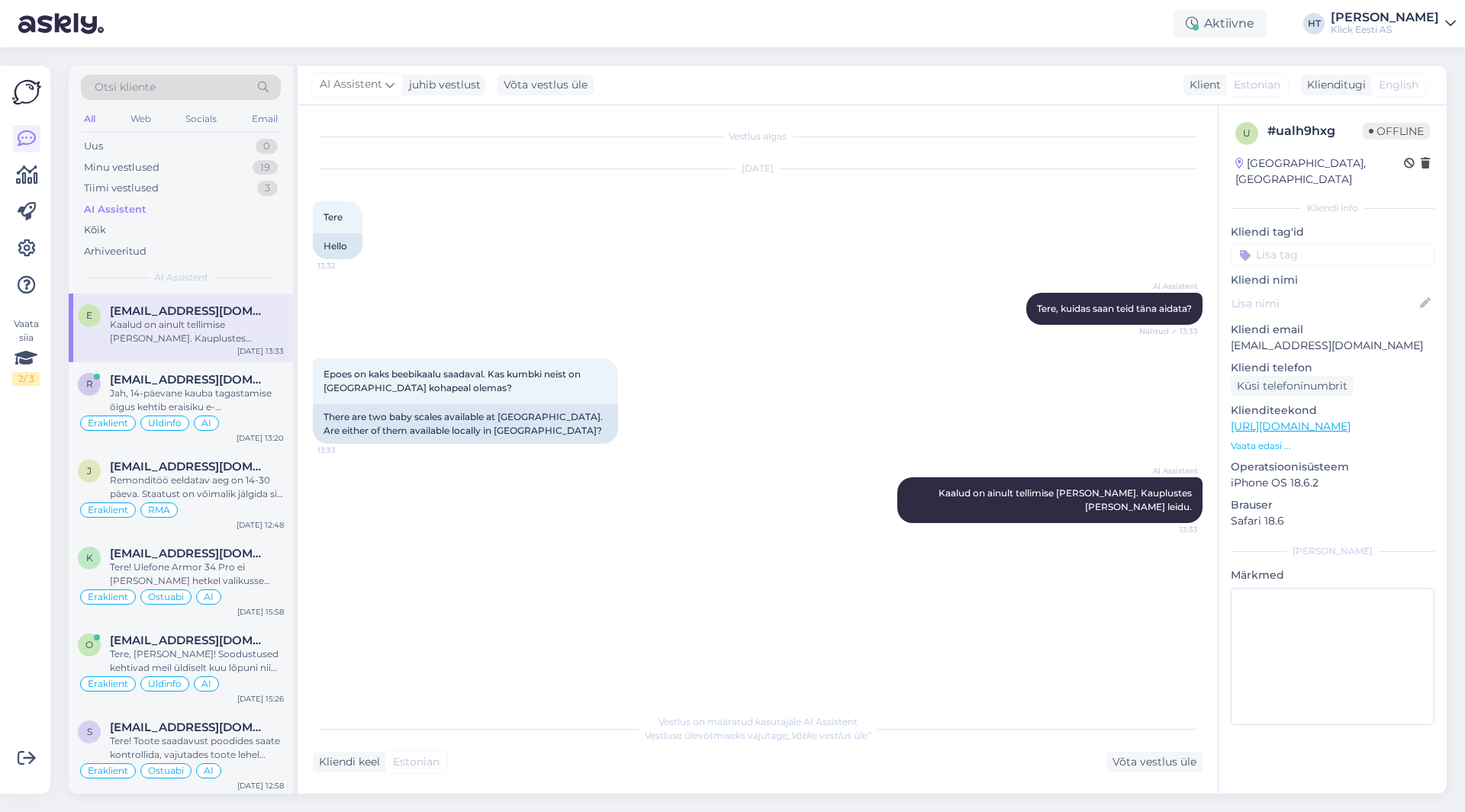
scroll to position [0, 0]
click at [1302, 244] on input at bounding box center [1332, 255] width 204 height 23
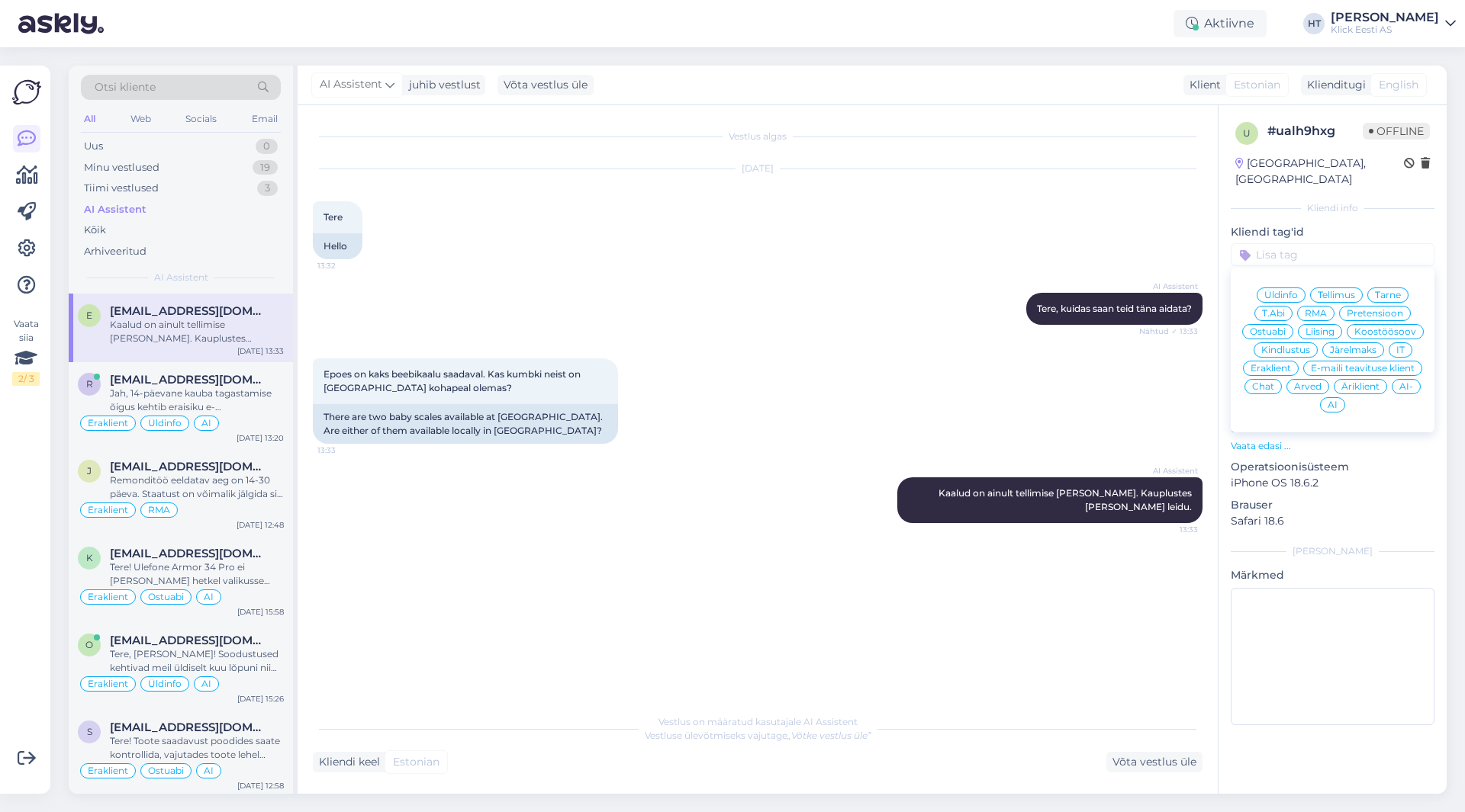
click at [1290, 324] on div "Ostuabi" at bounding box center [1268, 331] width 51 height 16
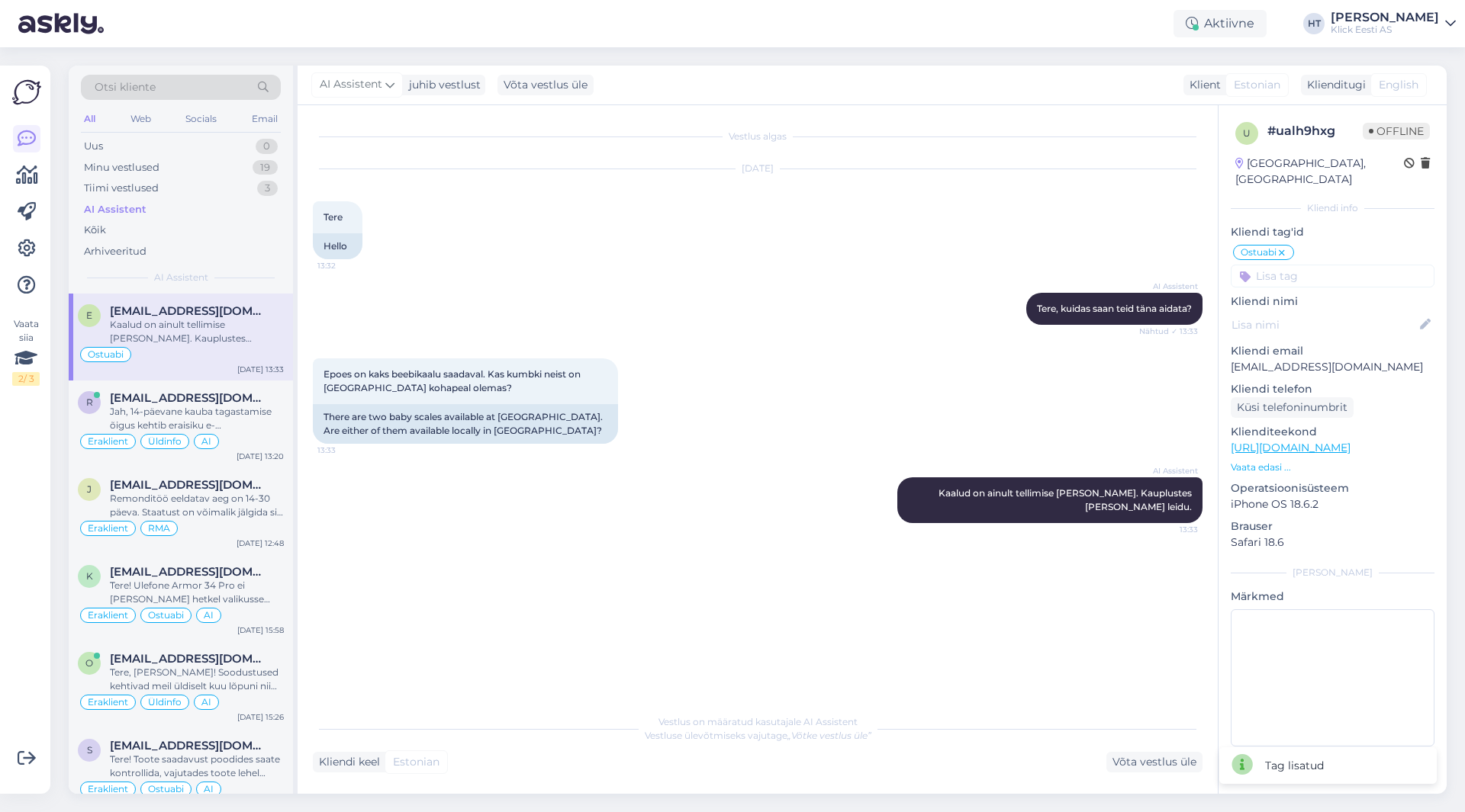
click at [1292, 271] on input at bounding box center [1332, 276] width 204 height 23
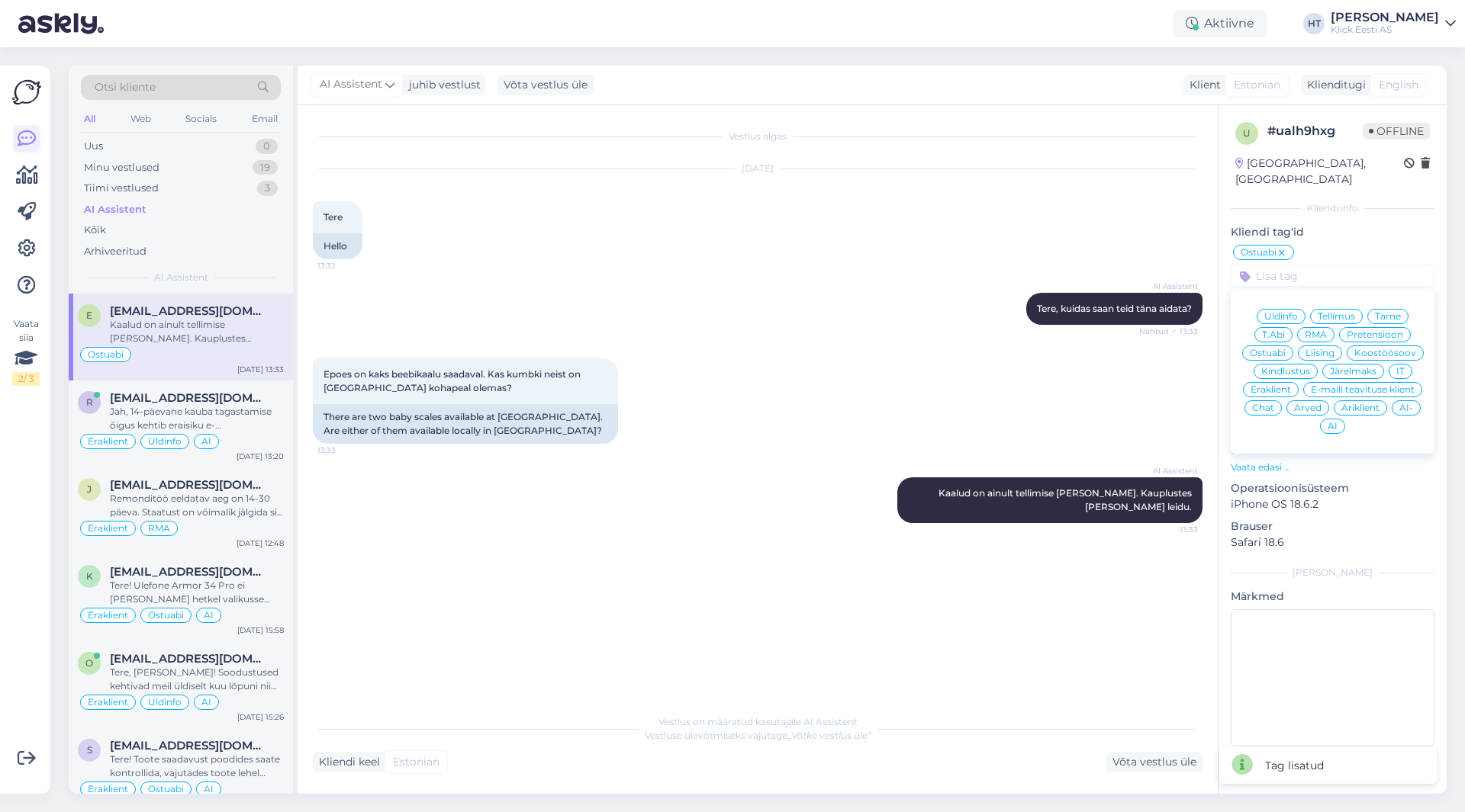
click at [1283, 382] on div "Eraklient" at bounding box center [1271, 390] width 56 height 16
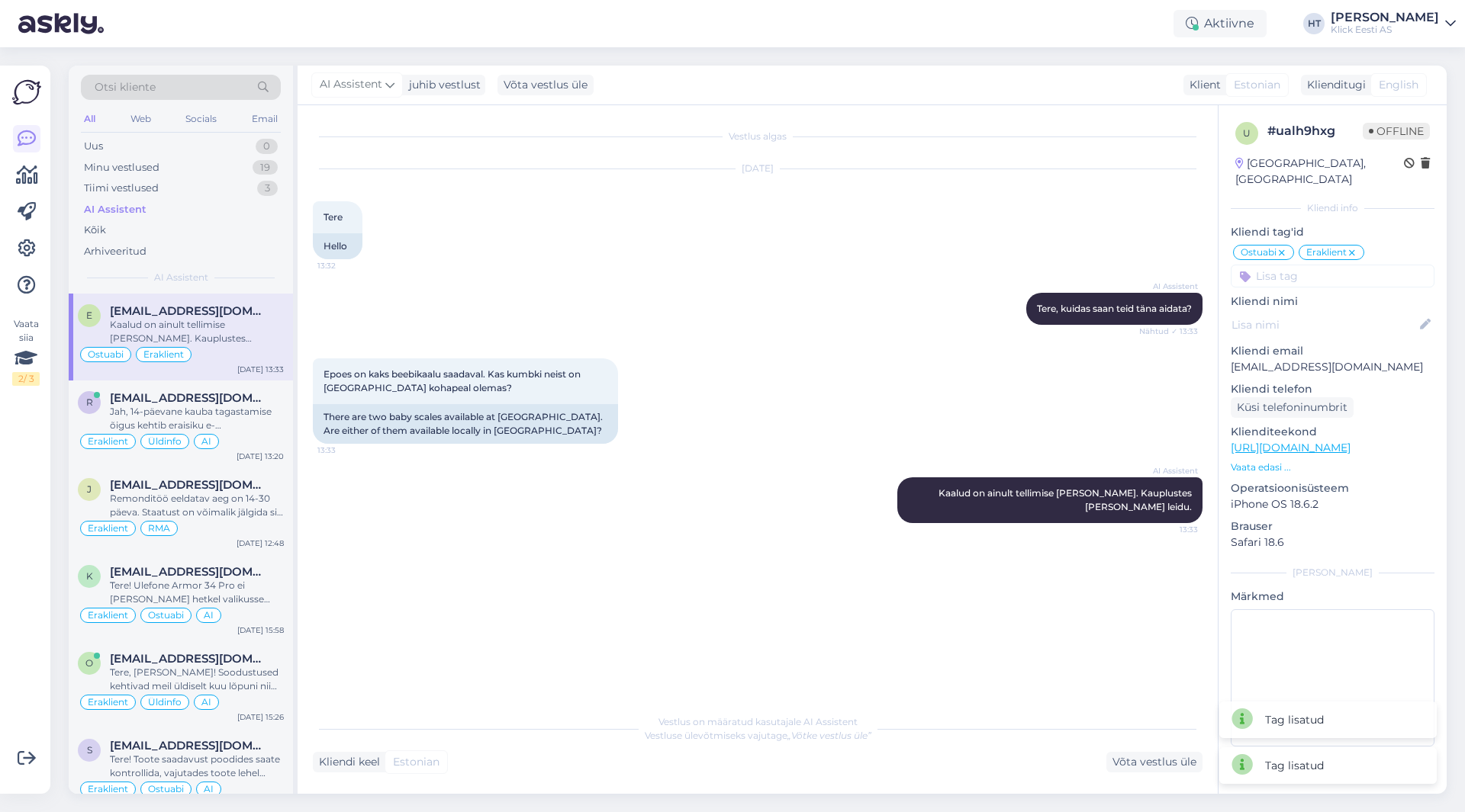
click at [1026, 398] on div "Epoes on kaks beebikaalu saadaval. Kas kumbki neist on [GEOGRAPHIC_DATA] kohape…" at bounding box center [758, 401] width 890 height 119
click at [224, 201] on div "AI Assistent" at bounding box center [181, 209] width 200 height 21
click at [219, 191] on div "Tiimi vestlused 2" at bounding box center [181, 188] width 200 height 21
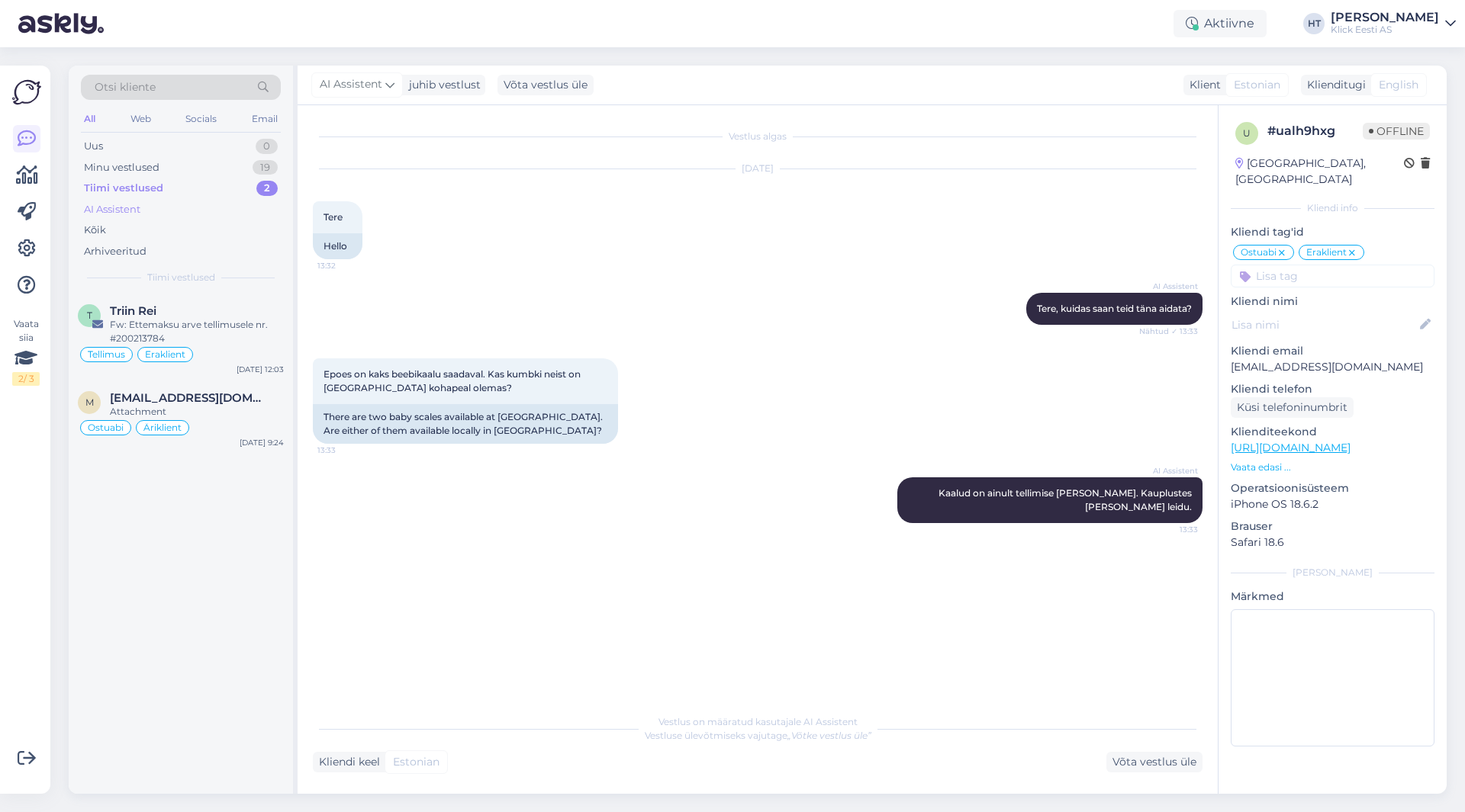
click at [208, 213] on div "AI Assistent" at bounding box center [181, 209] width 200 height 21
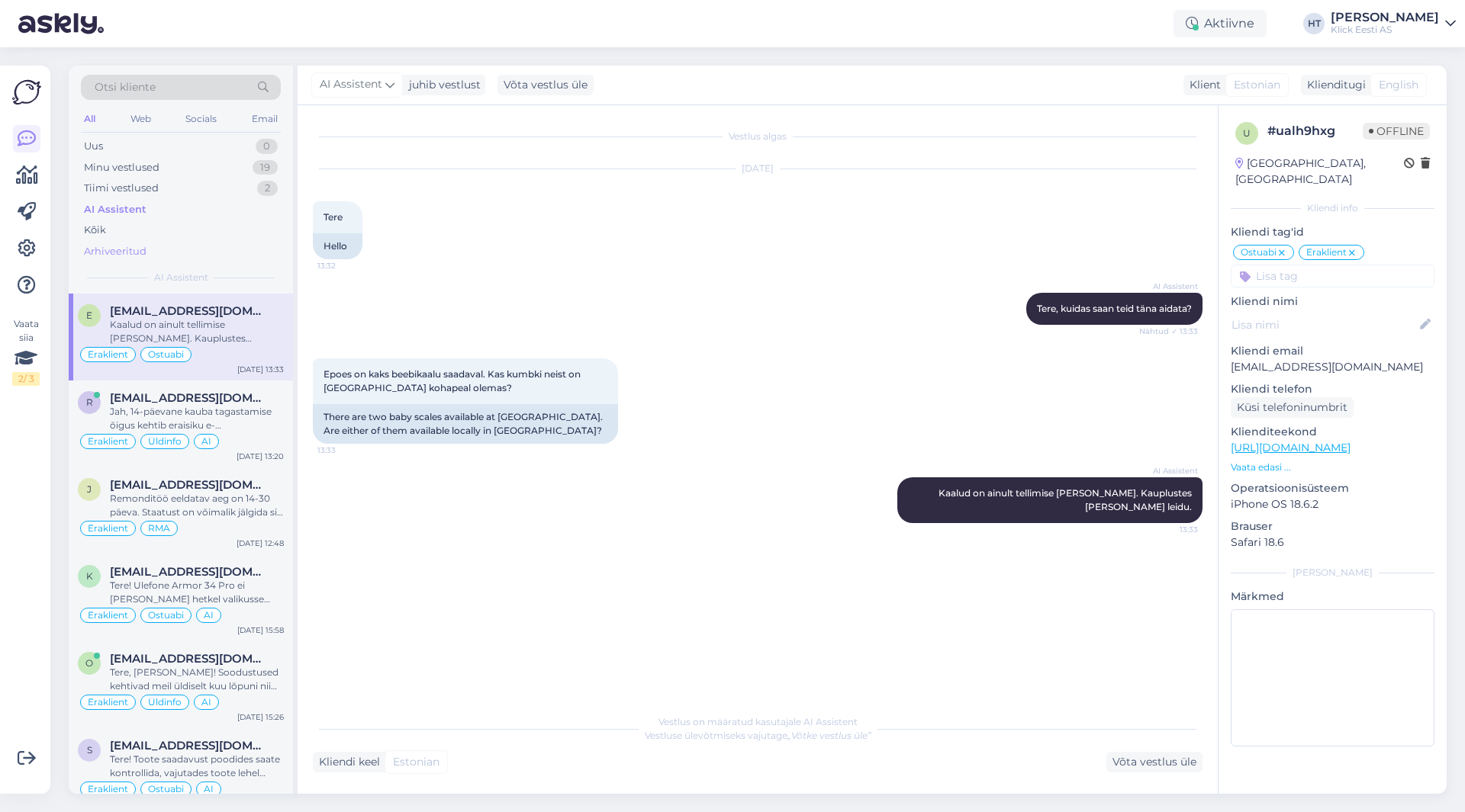
click at [189, 247] on div "Arhiveeritud" at bounding box center [181, 251] width 200 height 21
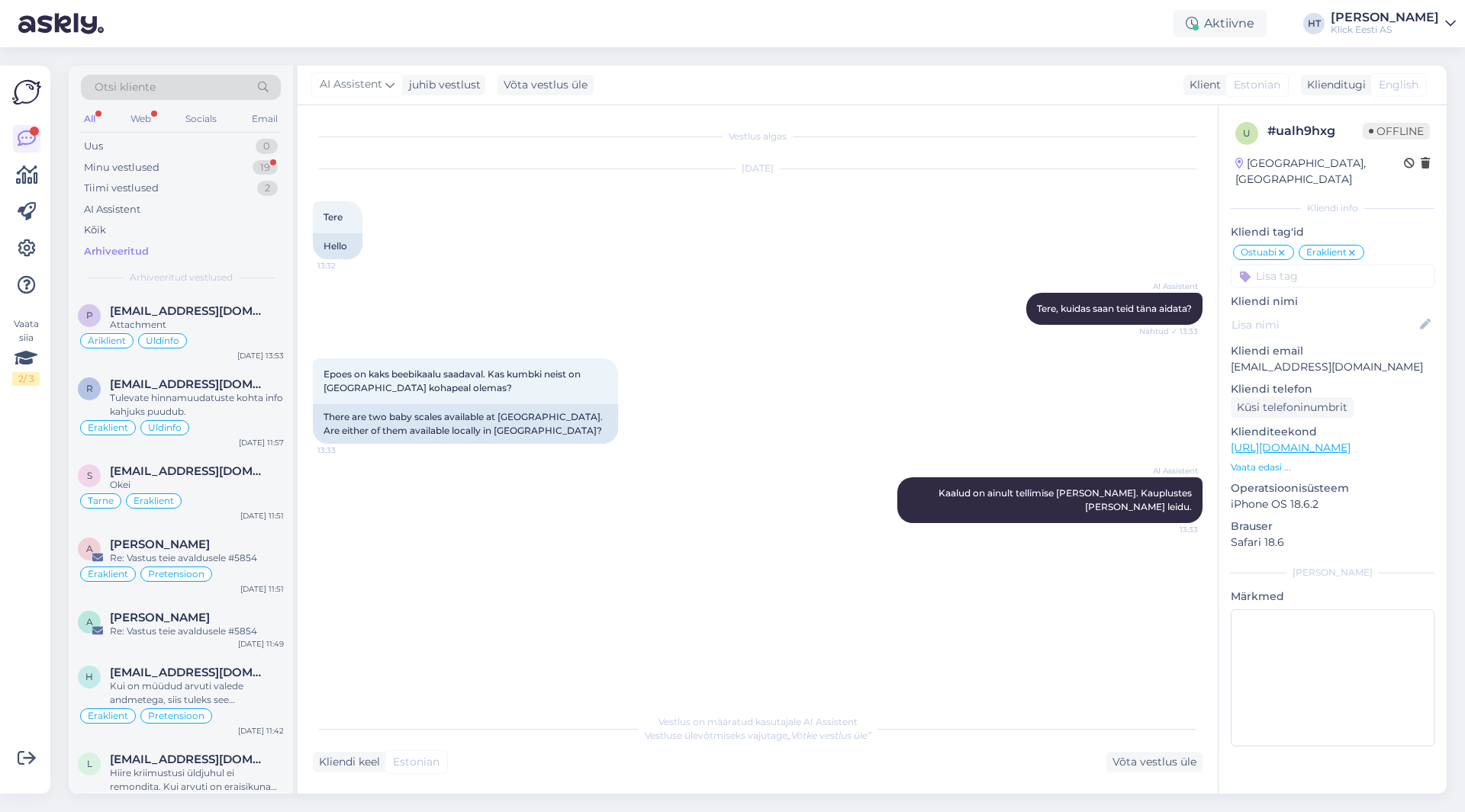
click at [93, 120] on div "All" at bounding box center [89, 120] width 17 height 20
click at [235, 170] on div "Minu vestlused 19" at bounding box center [181, 167] width 200 height 21
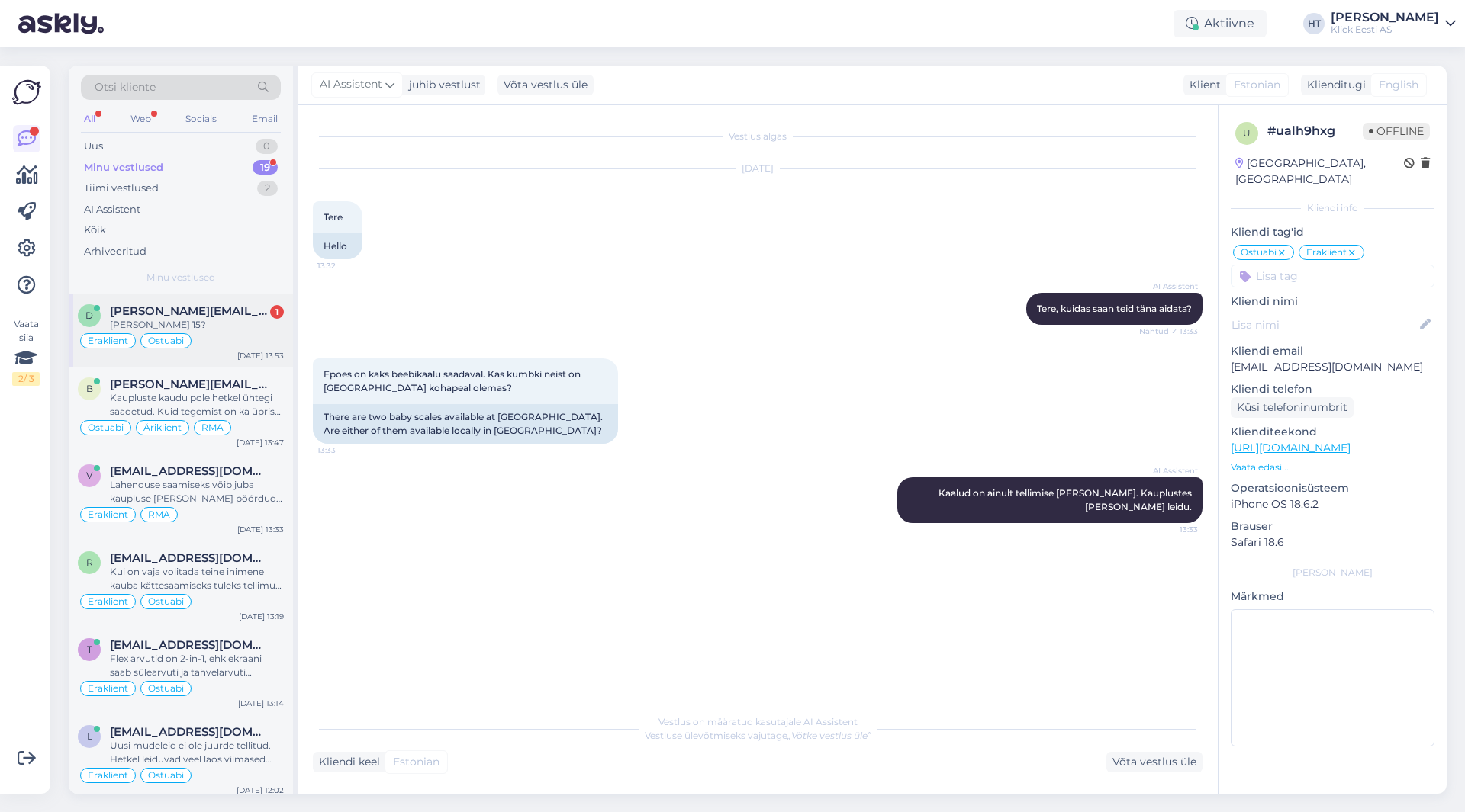
click at [237, 307] on span "[PERSON_NAME][EMAIL_ADDRESS][DOMAIN_NAME]" at bounding box center [189, 311] width 159 height 14
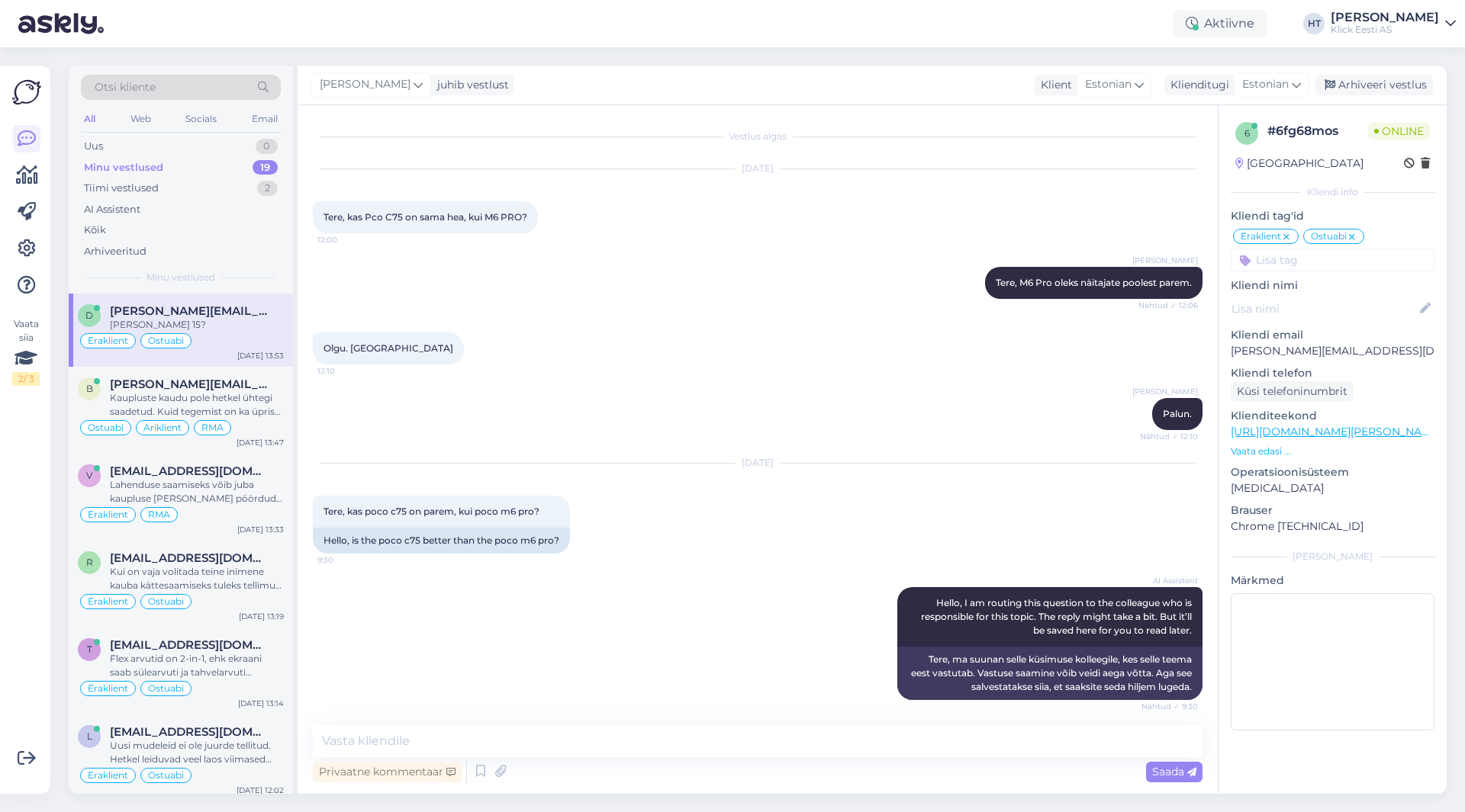
scroll to position [1781, 0]
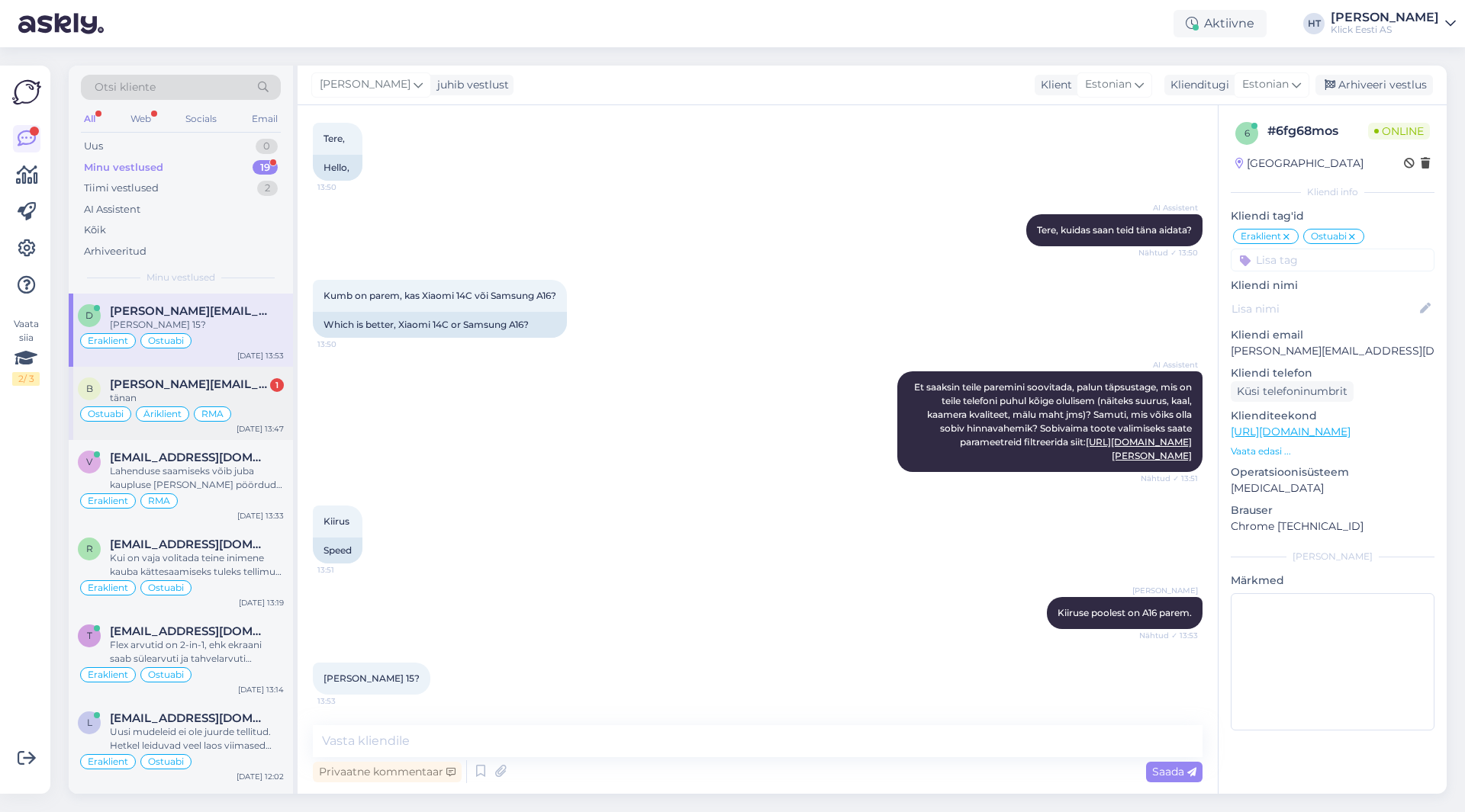
click at [214, 389] on span "[PERSON_NAME][EMAIL_ADDRESS][DOMAIN_NAME]" at bounding box center [189, 384] width 159 height 14
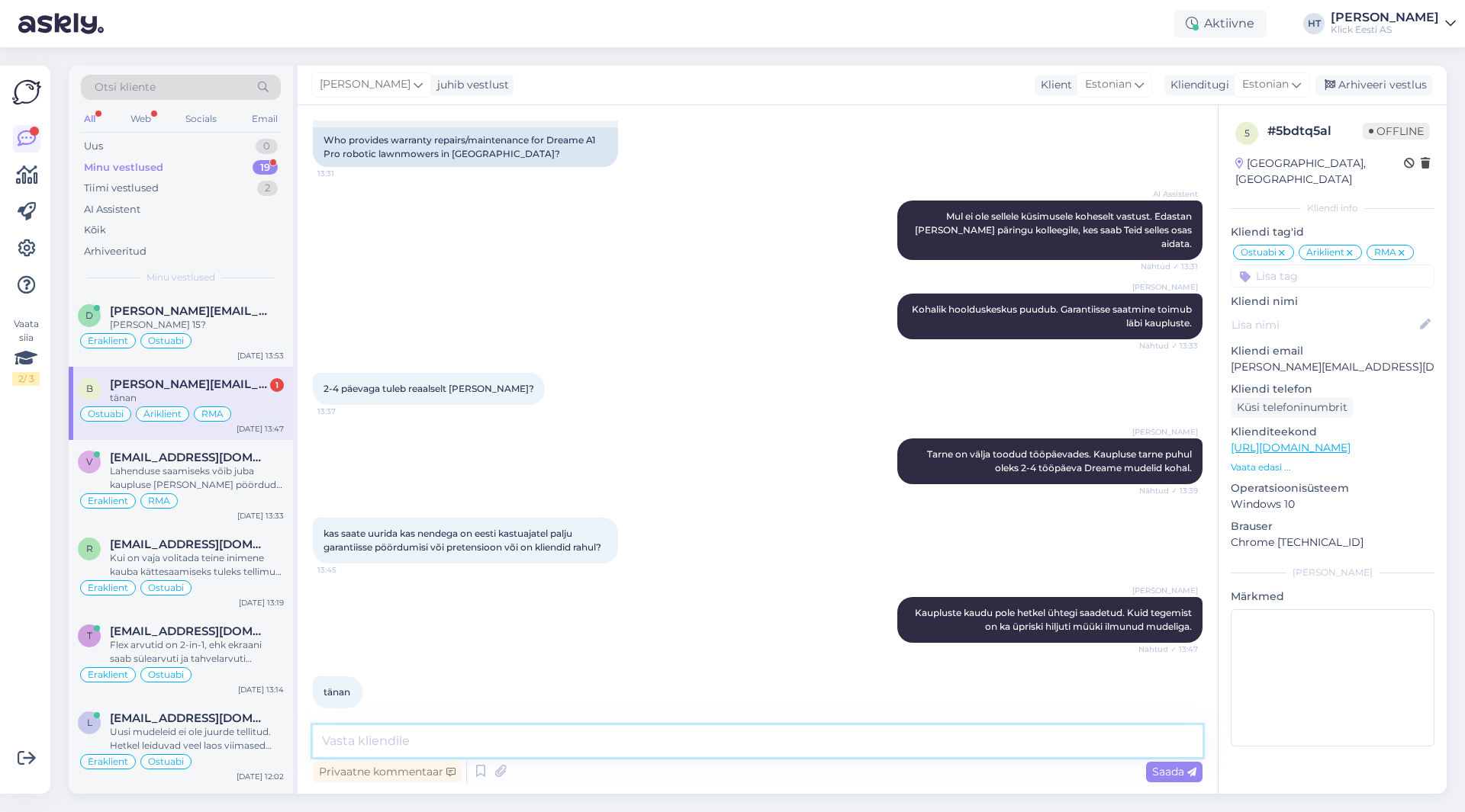
click at [470, 738] on textarea at bounding box center [758, 741] width 890 height 32
type textarea "Palun."
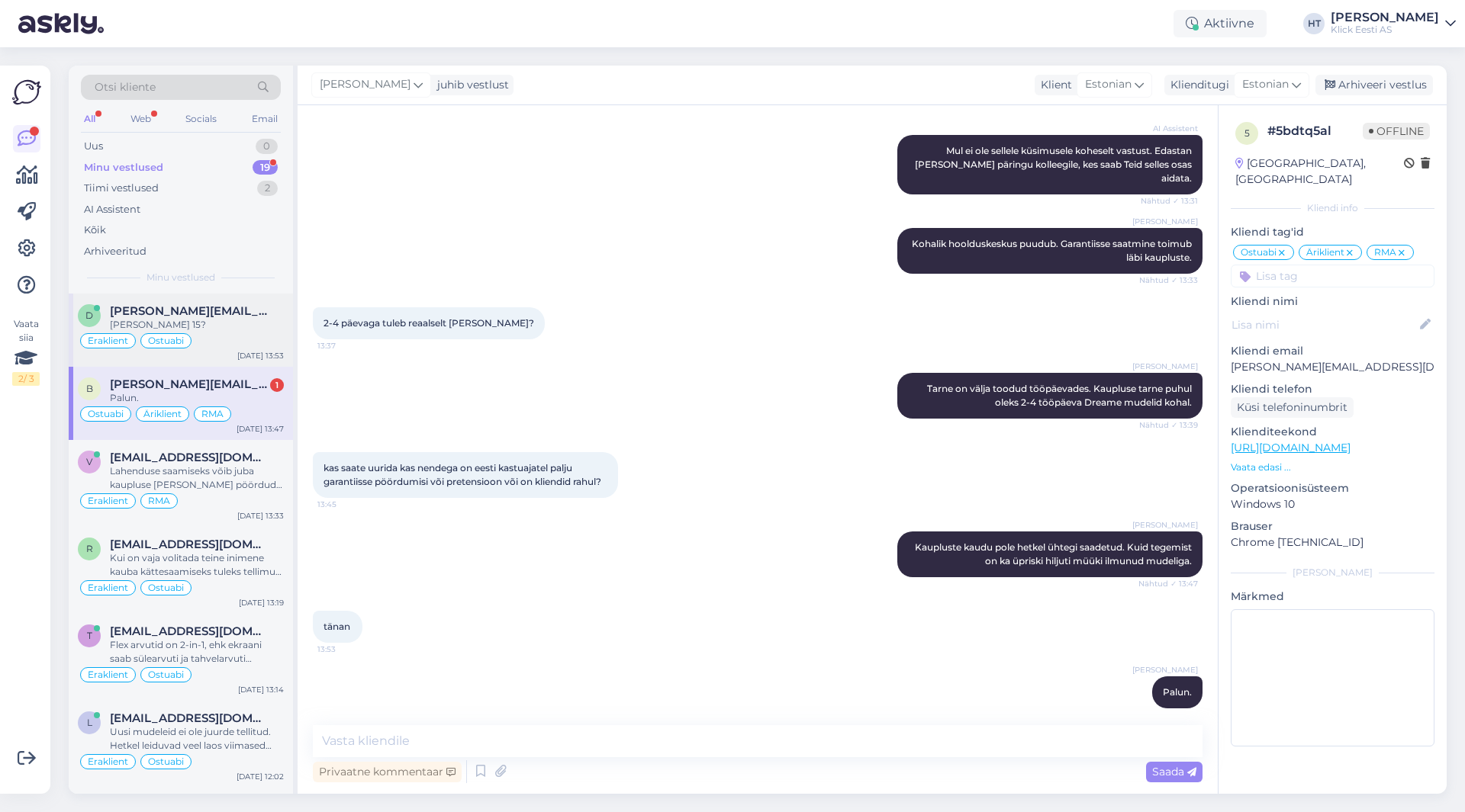
click at [219, 350] on div "d [PERSON_NAME][EMAIL_ADDRESS][DOMAIN_NAME] [PERSON_NAME] 15? Eraklient Ostuabi…" at bounding box center [181, 330] width 225 height 73
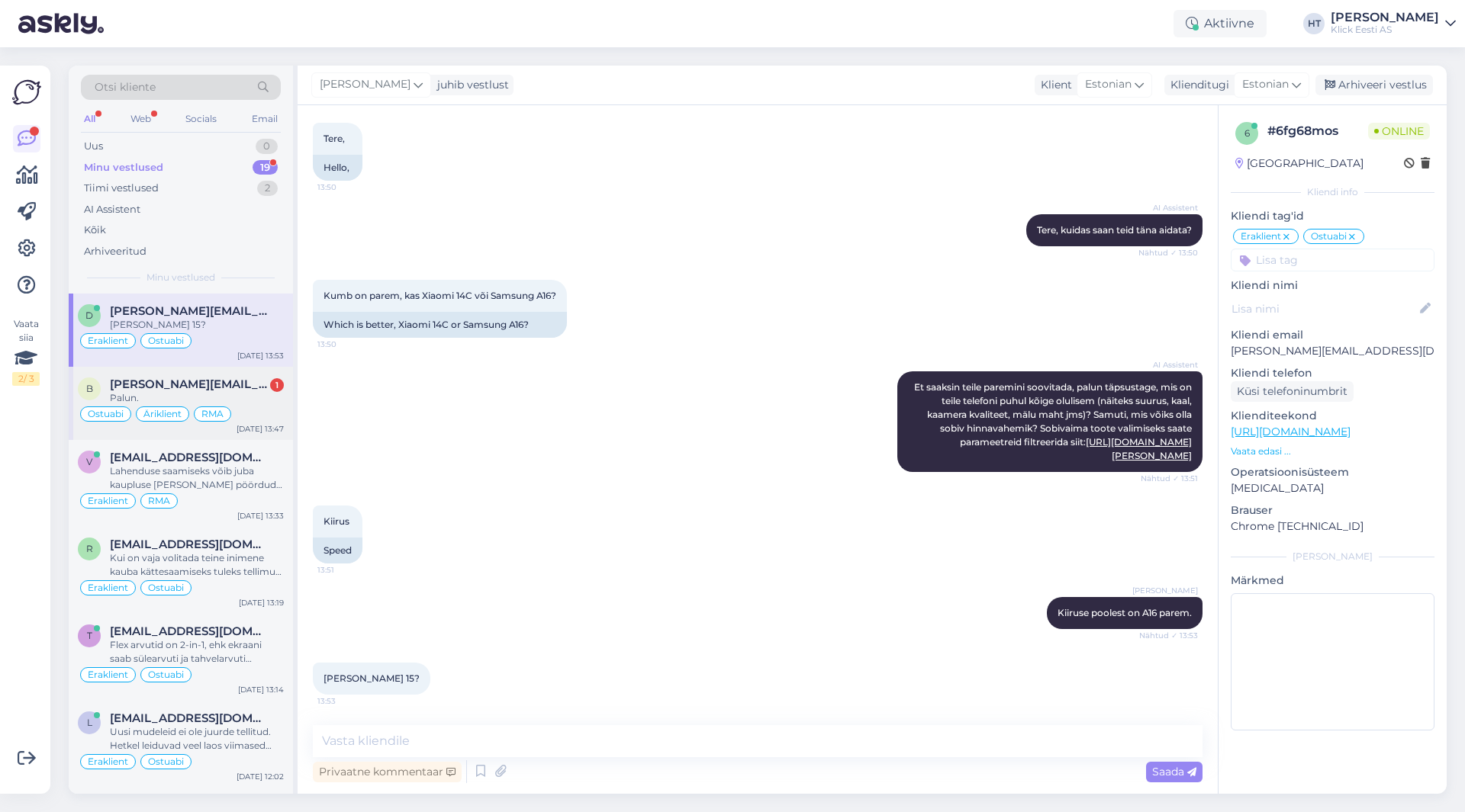
click at [254, 402] on div "Palun." at bounding box center [196, 398] width 174 height 14
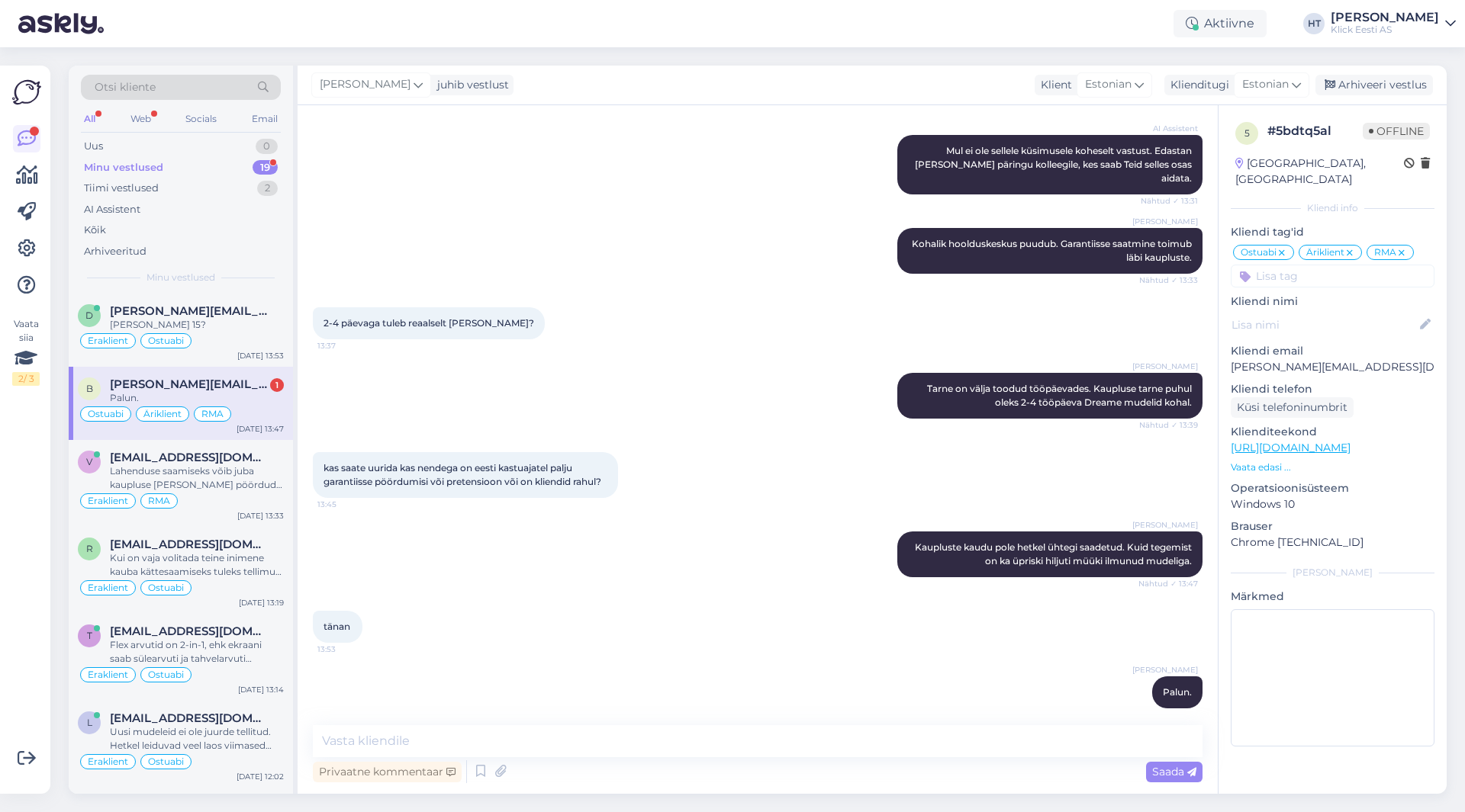
click at [258, 174] on div "Minu vestlused 19" at bounding box center [181, 167] width 200 height 21
click at [250, 408] on div "Eraklient Ostuabi" at bounding box center [181, 414] width 206 height 18
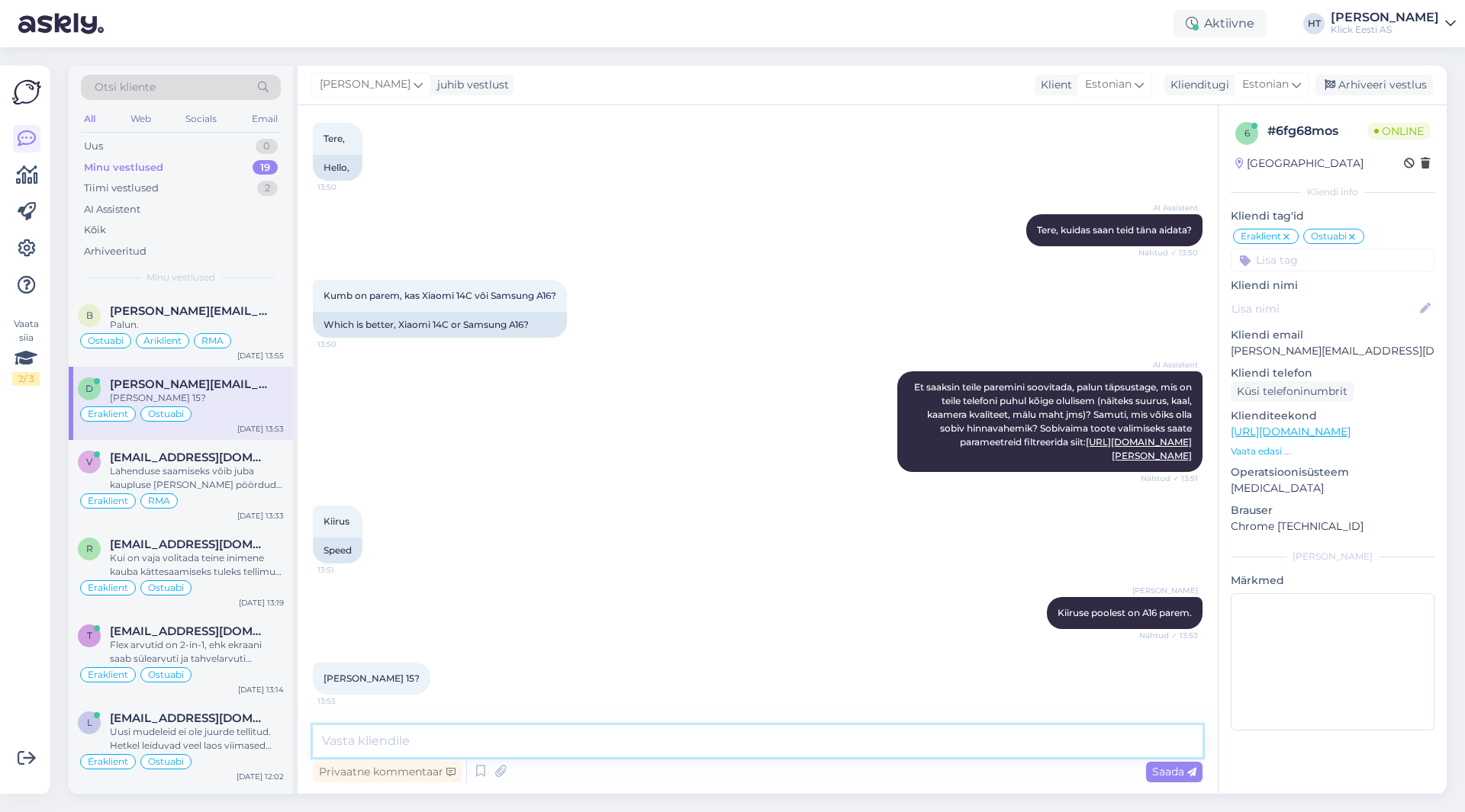
click at [562, 739] on textarea at bounding box center [758, 741] width 890 height 32
click at [1265, 451] on p "Vaata edasi ..." at bounding box center [1332, 451] width 204 height 14
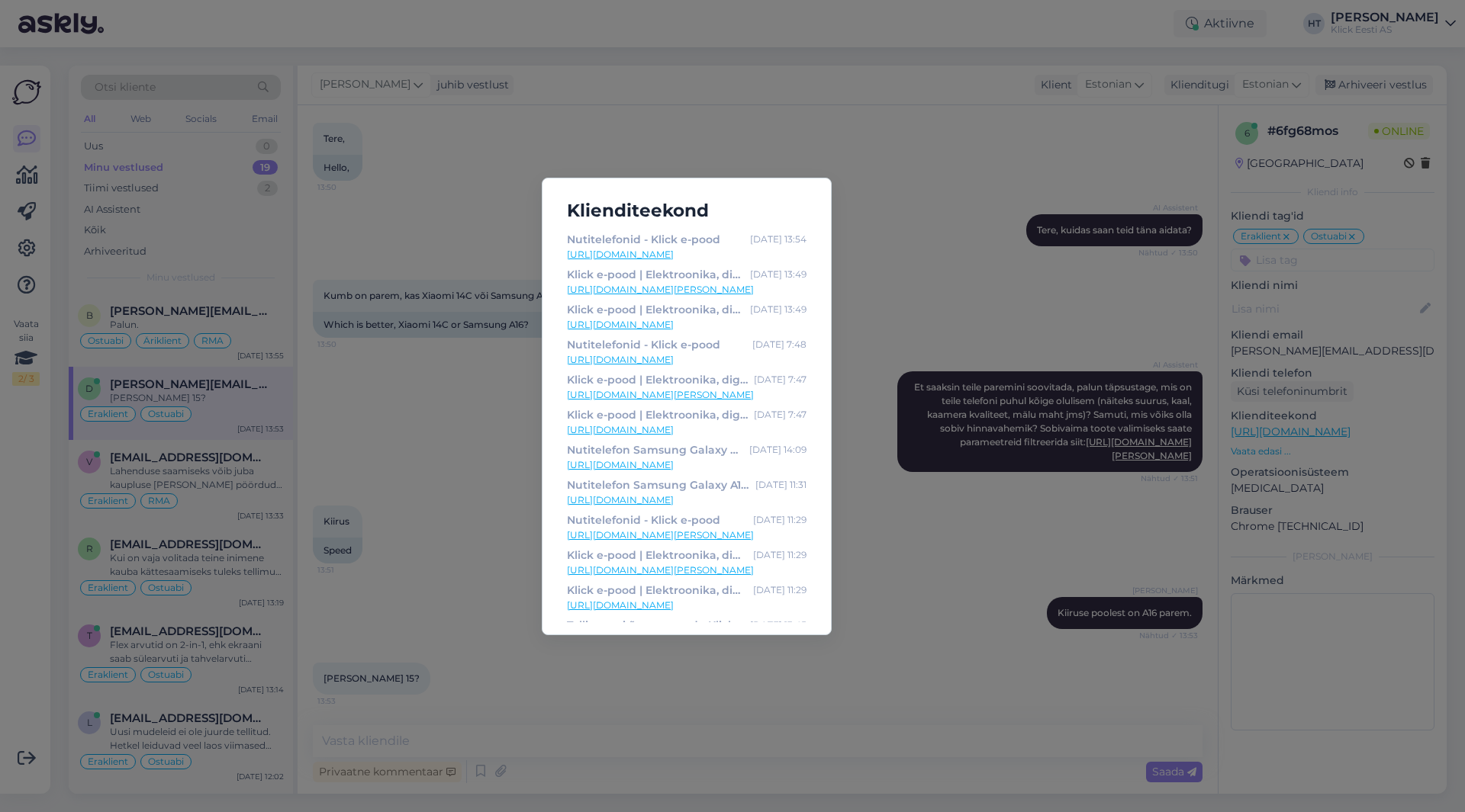
click at [885, 334] on div "Klienditeekond Nutitelefonid - Klick e-pood [DATE] 13:54 [URL][DOMAIN_NAME] Kli…" at bounding box center [732, 406] width 1465 height 812
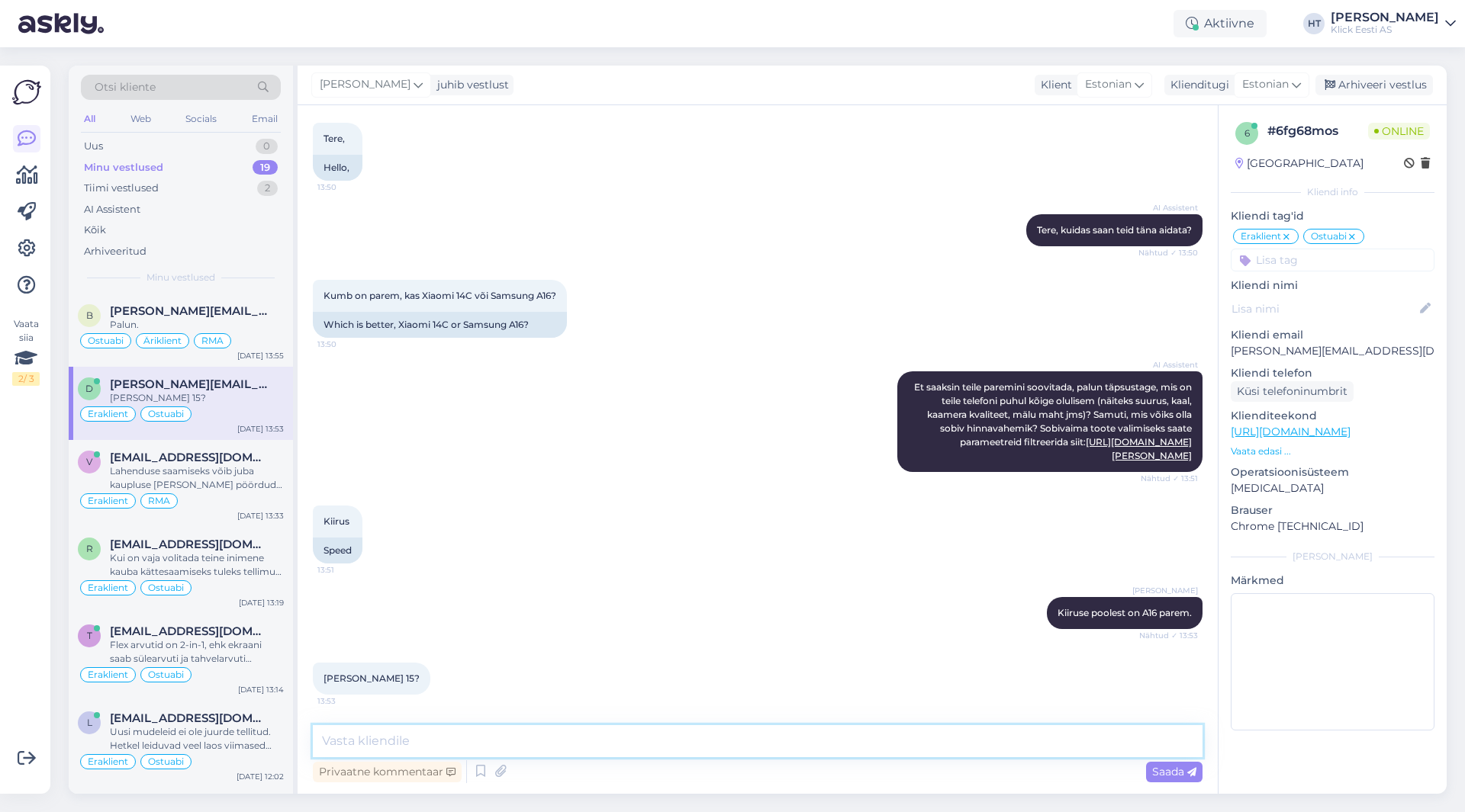
click at [491, 732] on textarea at bounding box center [758, 741] width 890 height 32
click at [576, 742] on textarea "Mõtlete [PERSON_NAME] 15C mudelit?" at bounding box center [758, 741] width 890 height 32
paste textarea "[URL][DOMAIN_NAME]"
type textarea "Mõtlete järgnevat? [URL][DOMAIN_NAME]"
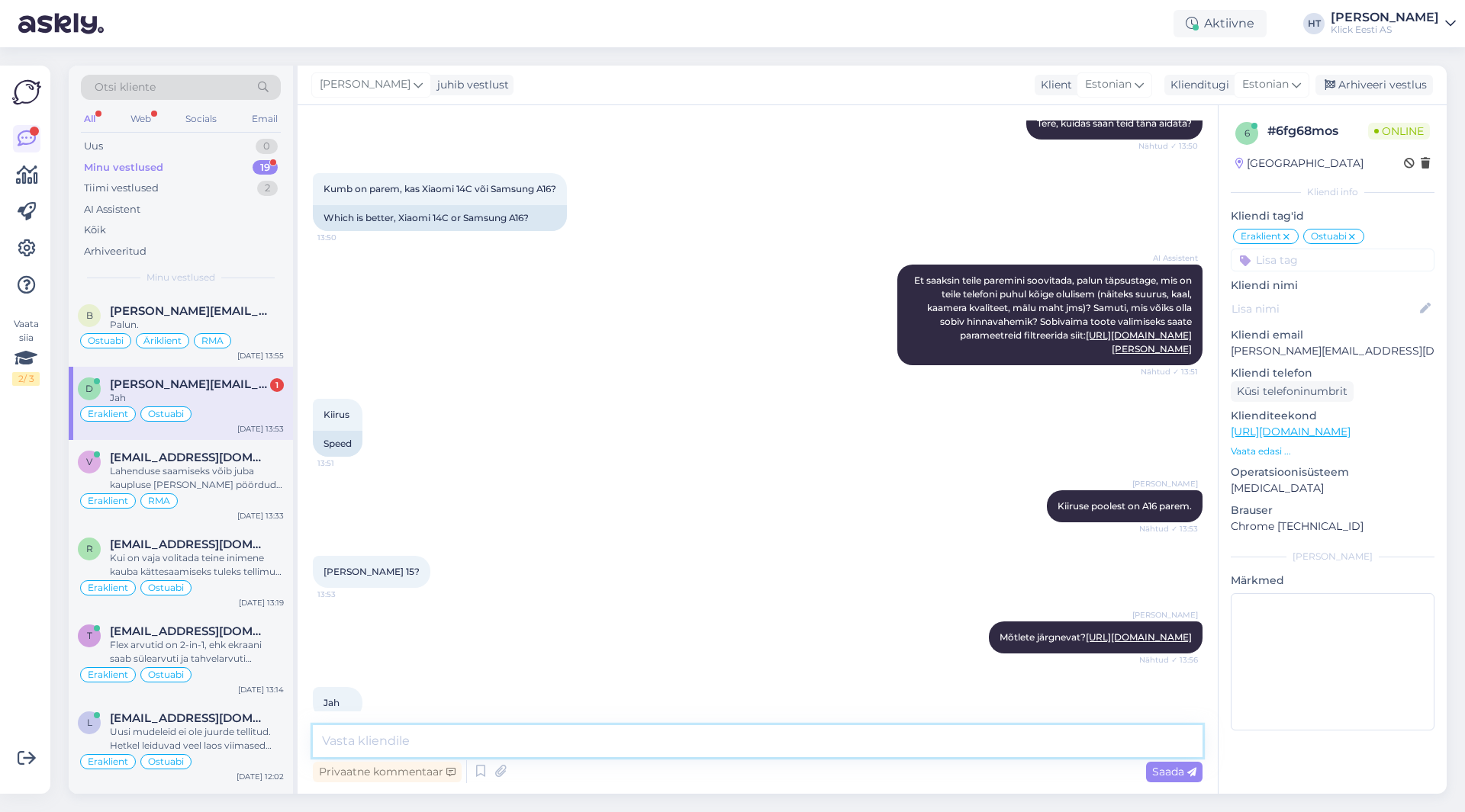
scroll to position [1926, 0]
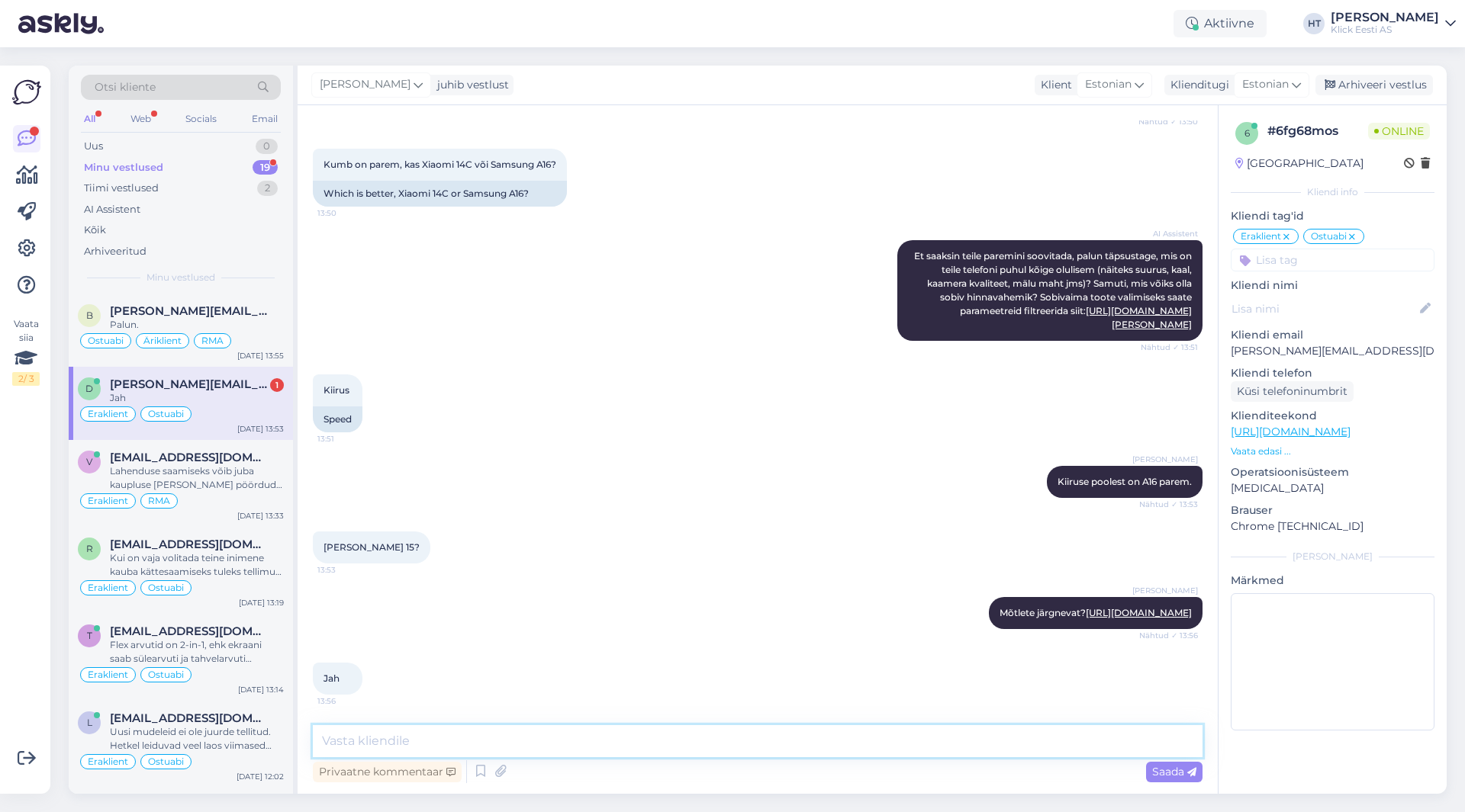
click at [521, 730] on textarea at bounding box center [758, 741] width 890 height 32
type textarea "A16 on kiiruse poolest [PERSON_NAME]."
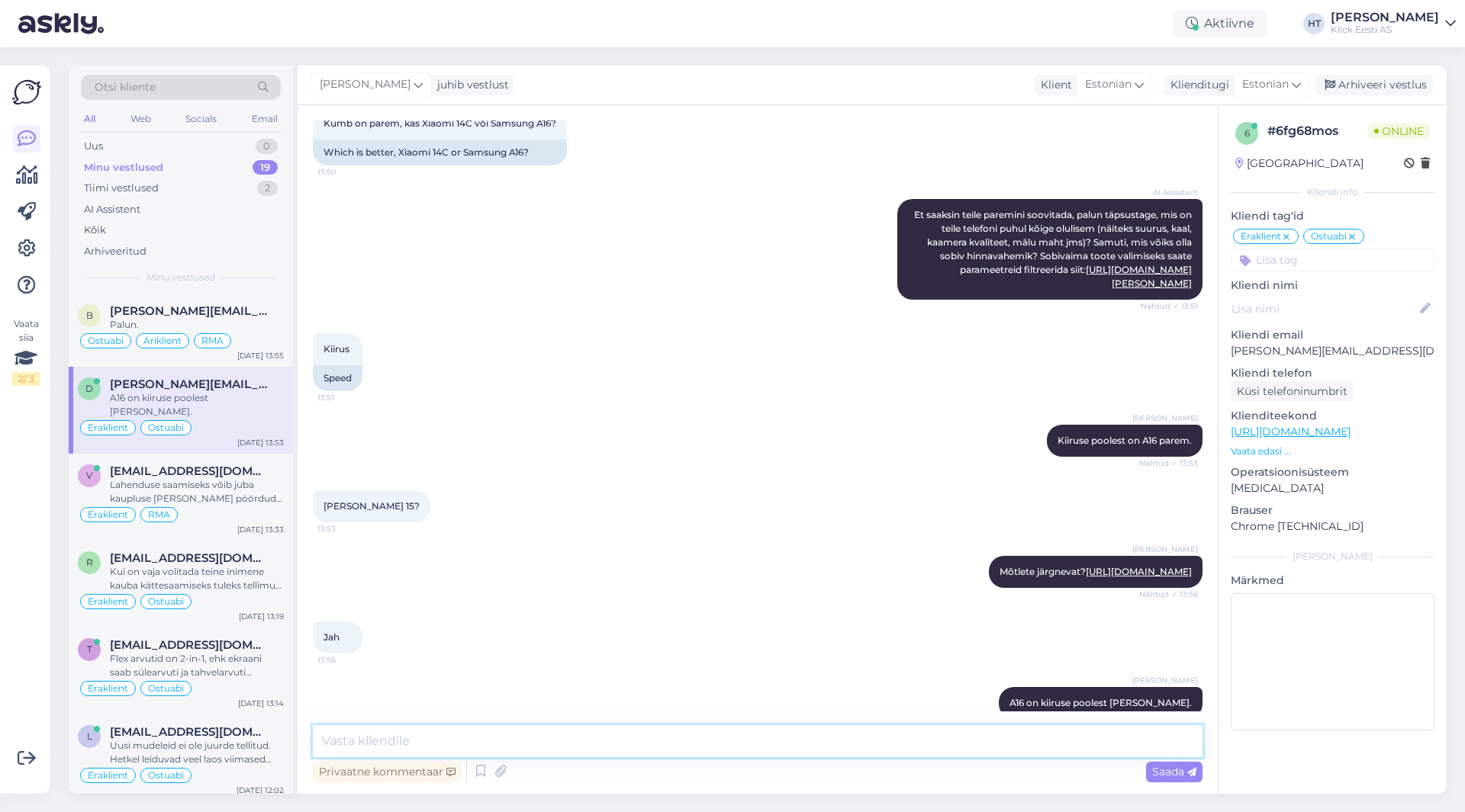
scroll to position [1992, 0]
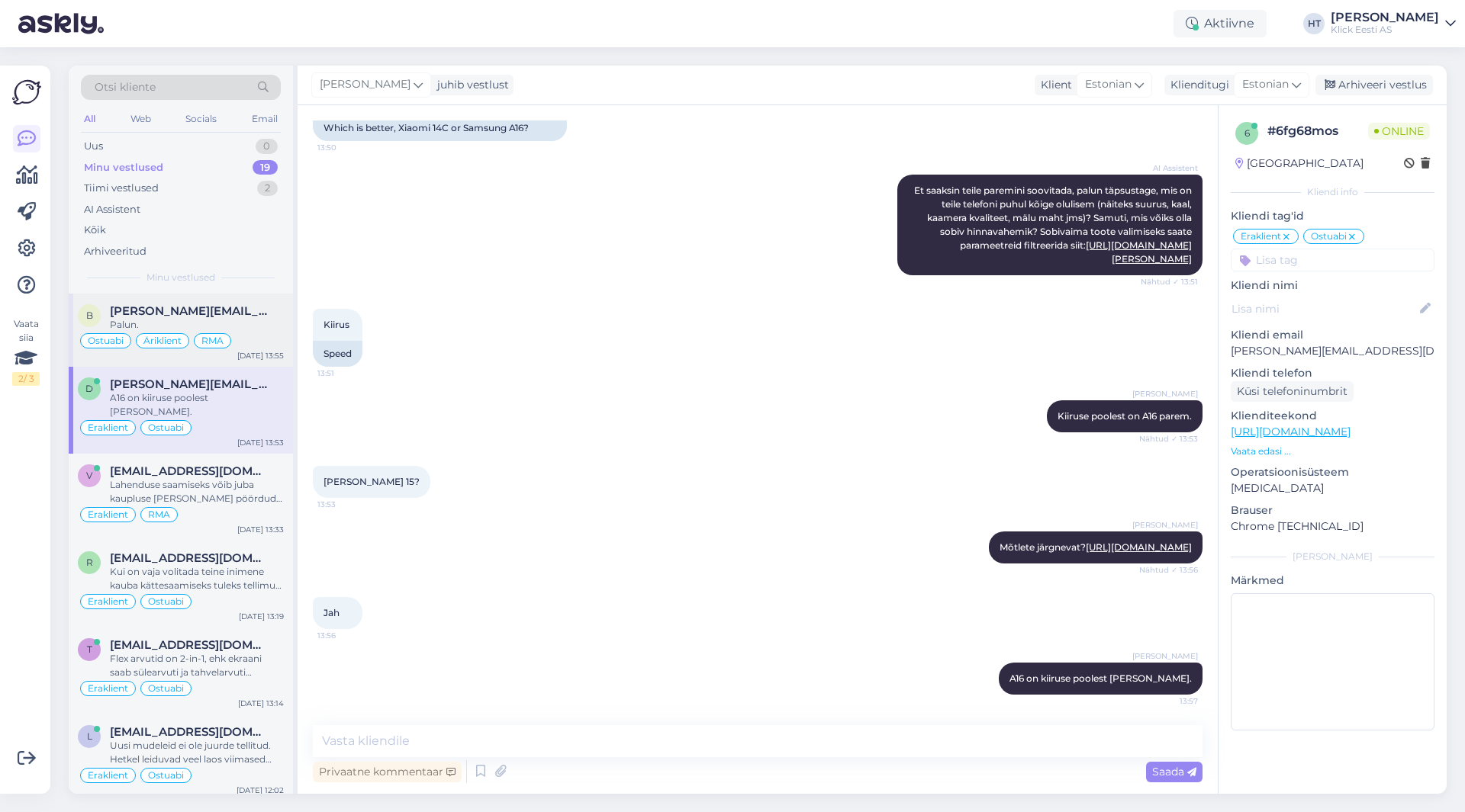
click at [222, 329] on div "Palun." at bounding box center [196, 325] width 174 height 14
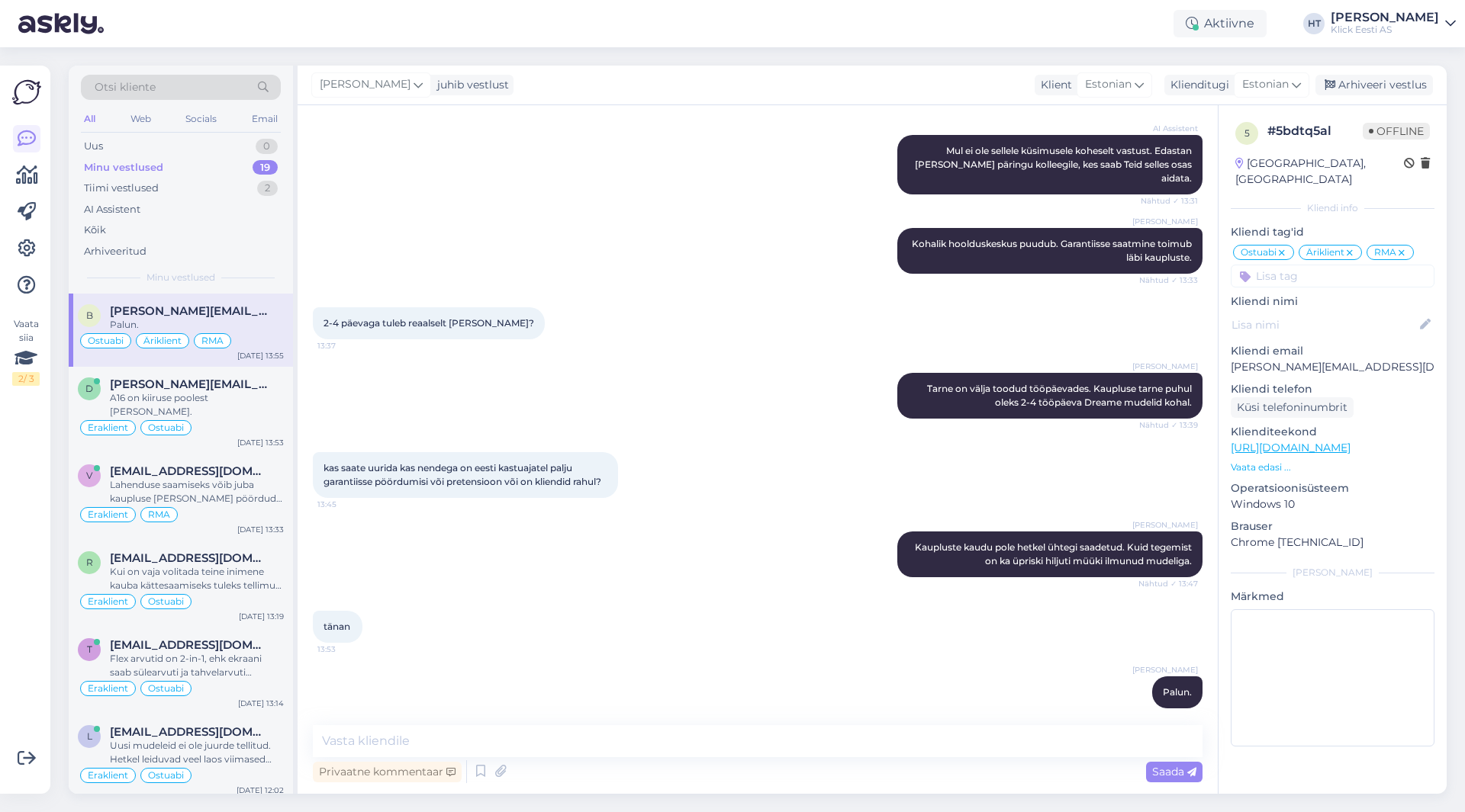
click at [12, 644] on div "Vaata siia 2 / 3 Võimalused Veendu, et Askly loob sulle väärtust. Sulge Ühenda …" at bounding box center [25, 430] width 50 height 728
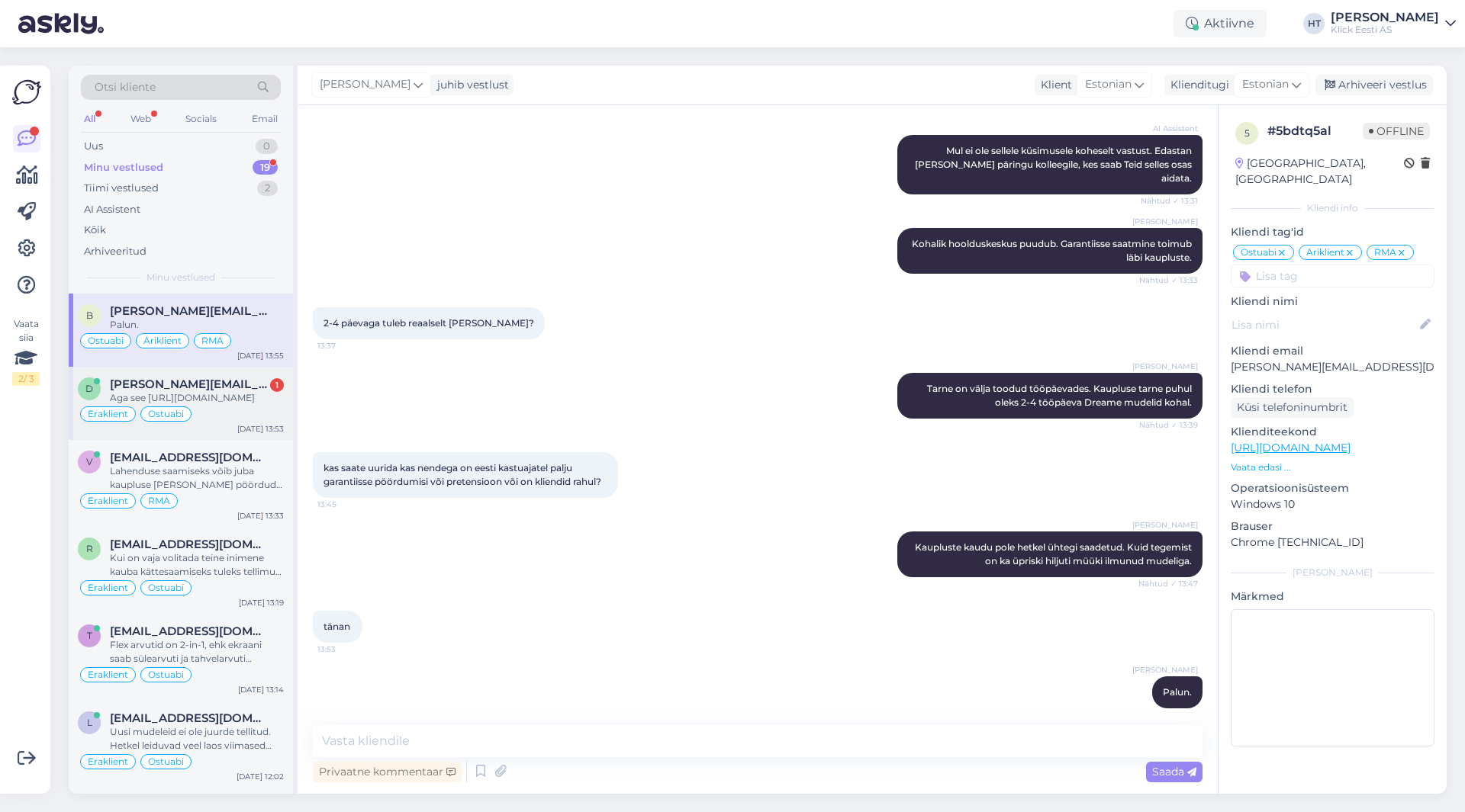
click at [225, 398] on div "Aga see [URL][DOMAIN_NAME]" at bounding box center [196, 398] width 174 height 14
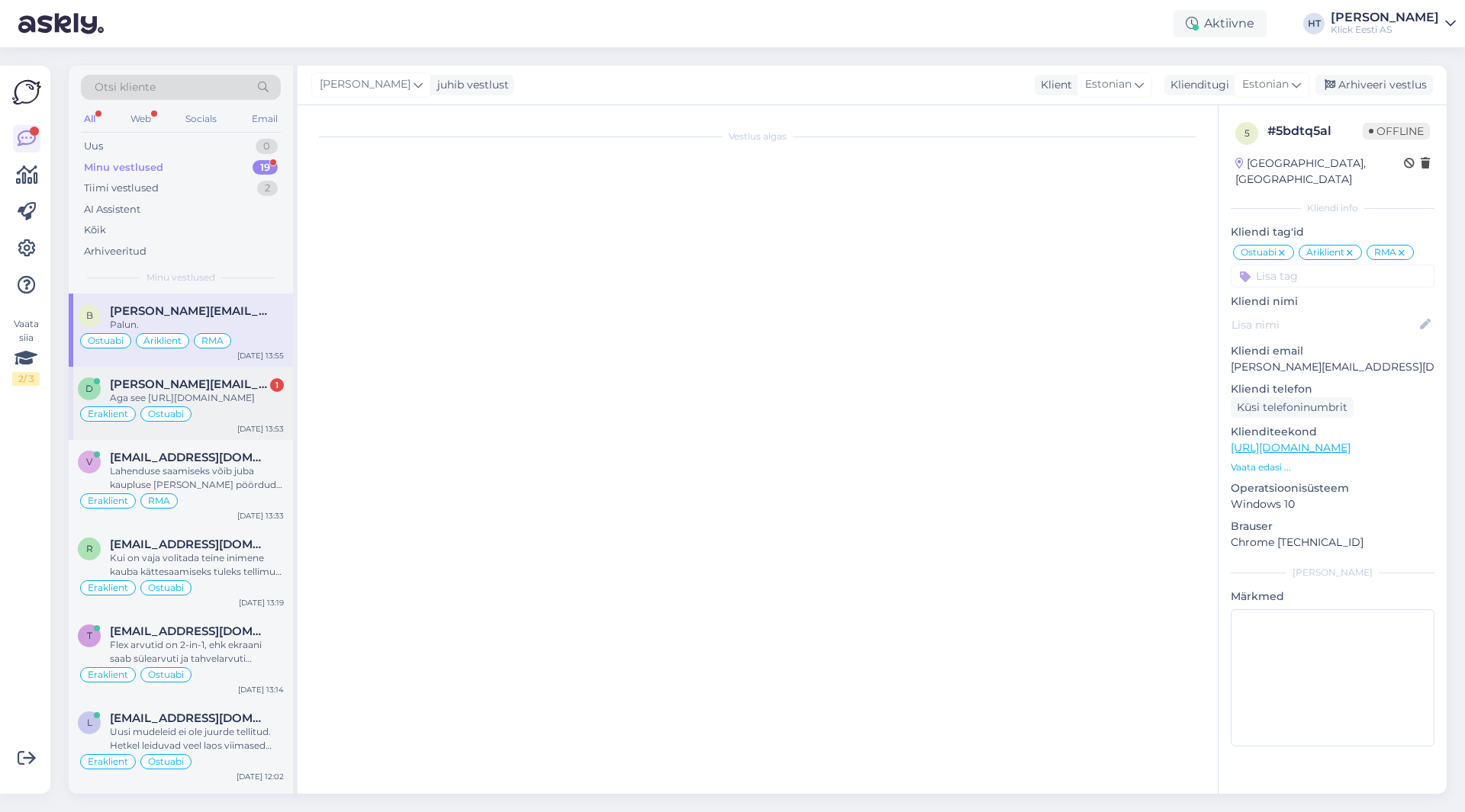
scroll to position [2070, 0]
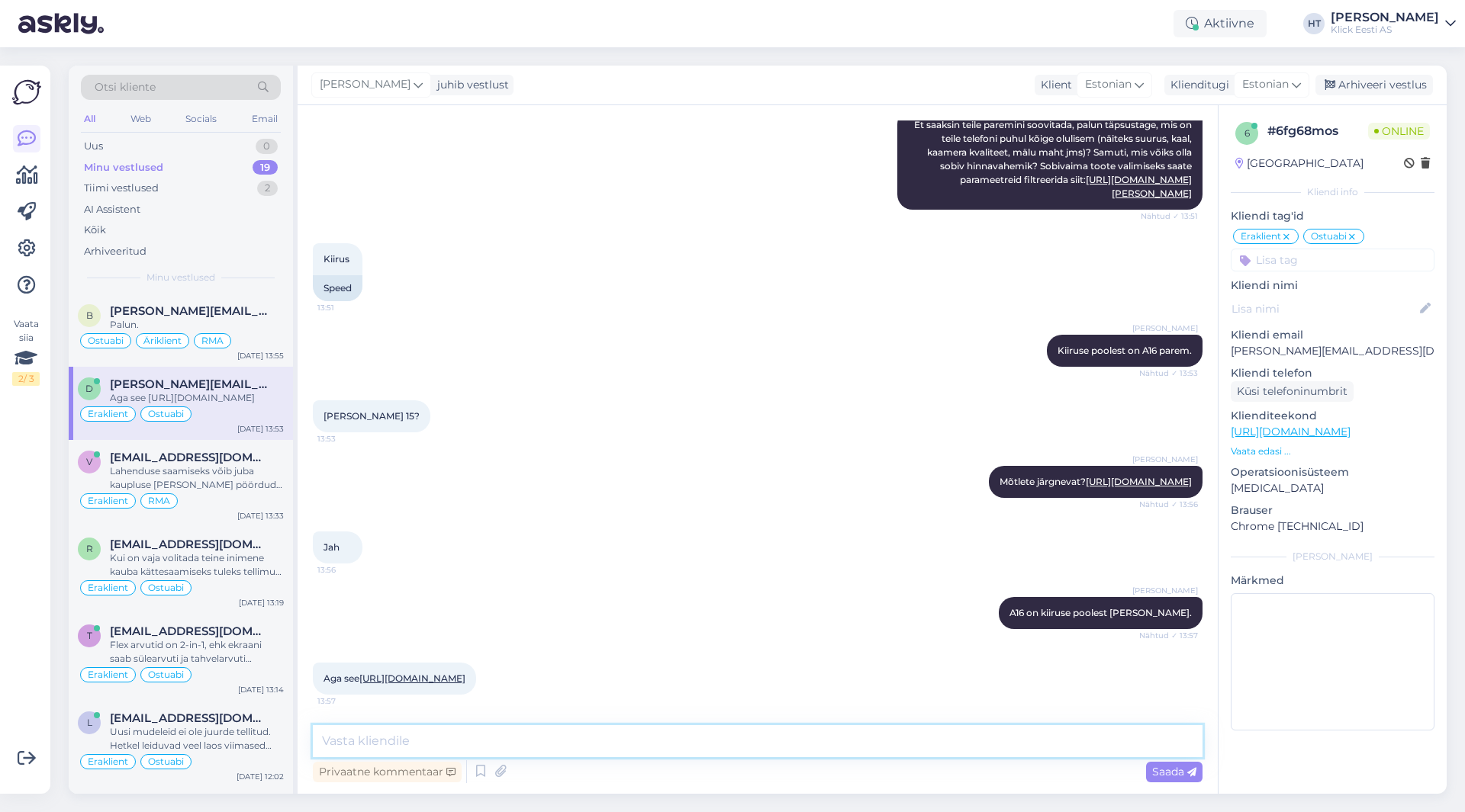
click at [575, 737] on textarea at bounding box center [758, 741] width 890 height 32
type textarea "S"
click at [372, 742] on textarea "Kasutab G81 protsessorit nagu eelnev Redmi 14C, kiiruse poolest ei ole parem." at bounding box center [758, 741] width 890 height 32
type textarea "Kasutab Helio G81 protsessorit nagu eelnev Redmi 14C, kiiruse poolest ei ole pa…"
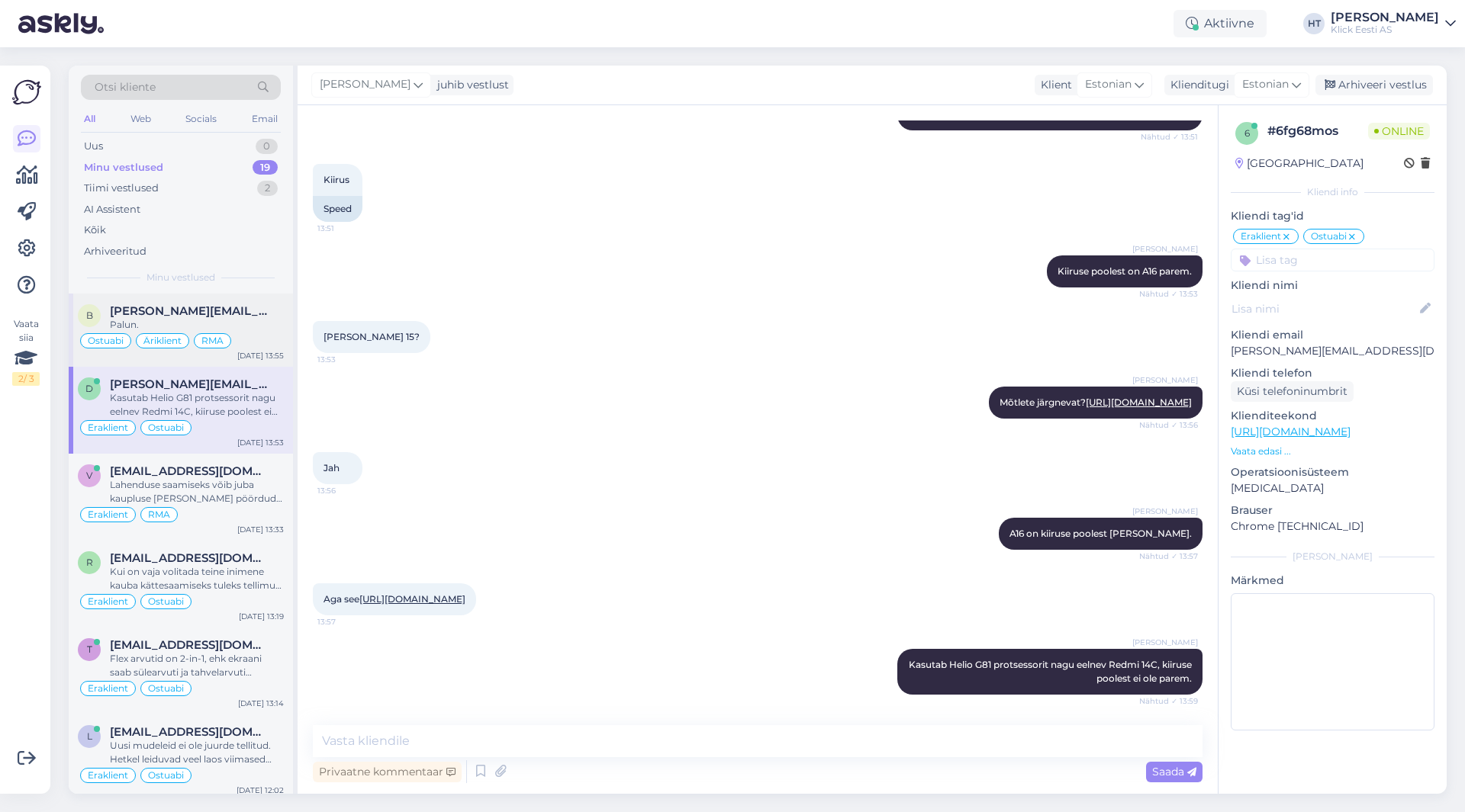
click at [284, 325] on div "b [PERSON_NAME][EMAIL_ADDRESS][DOMAIN_NAME] Palun. Ostuabi Äriklient RMA [DATE]…" at bounding box center [181, 330] width 225 height 73
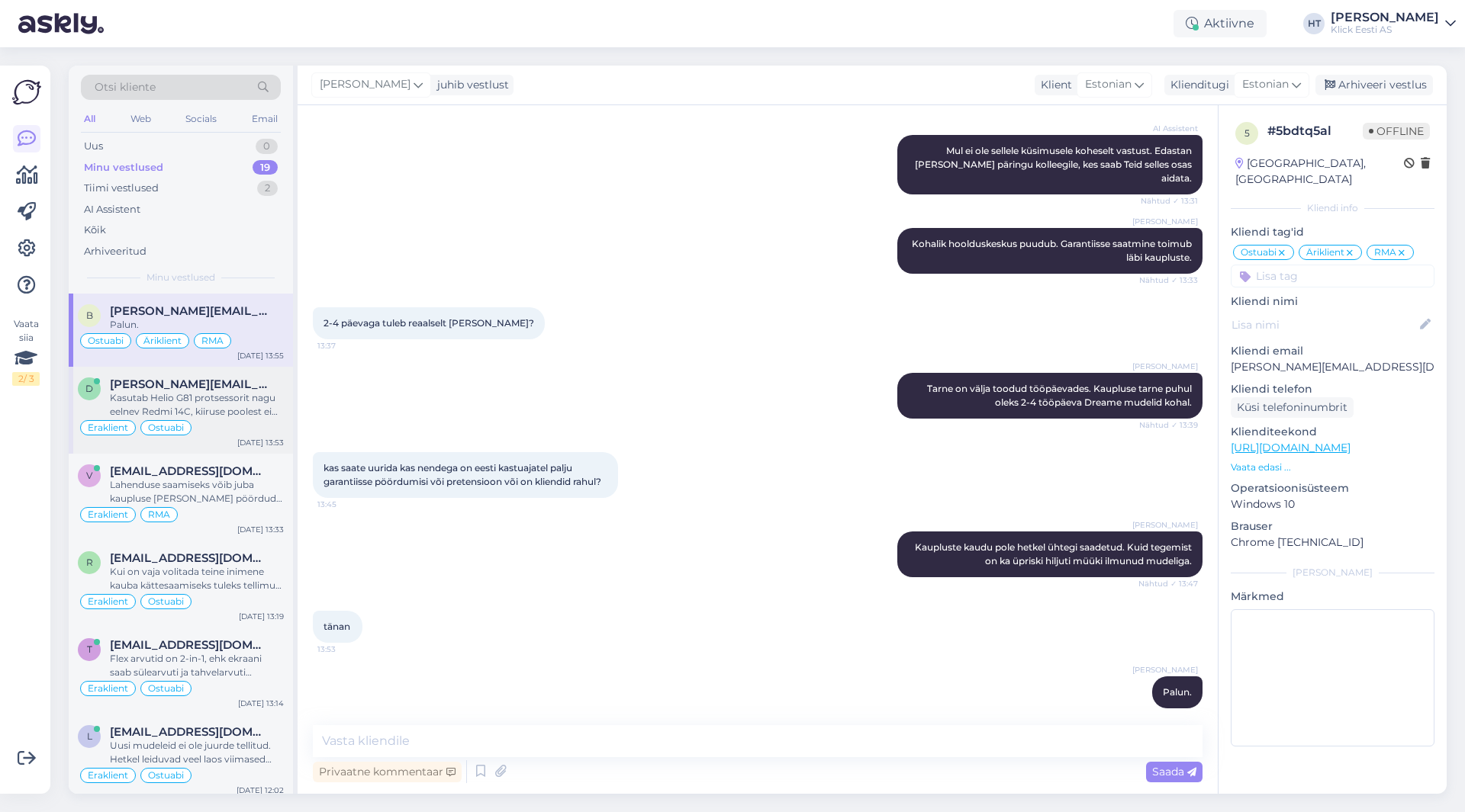
click at [267, 384] on span "[PERSON_NAME][EMAIL_ADDRESS][DOMAIN_NAME]" at bounding box center [189, 384] width 159 height 14
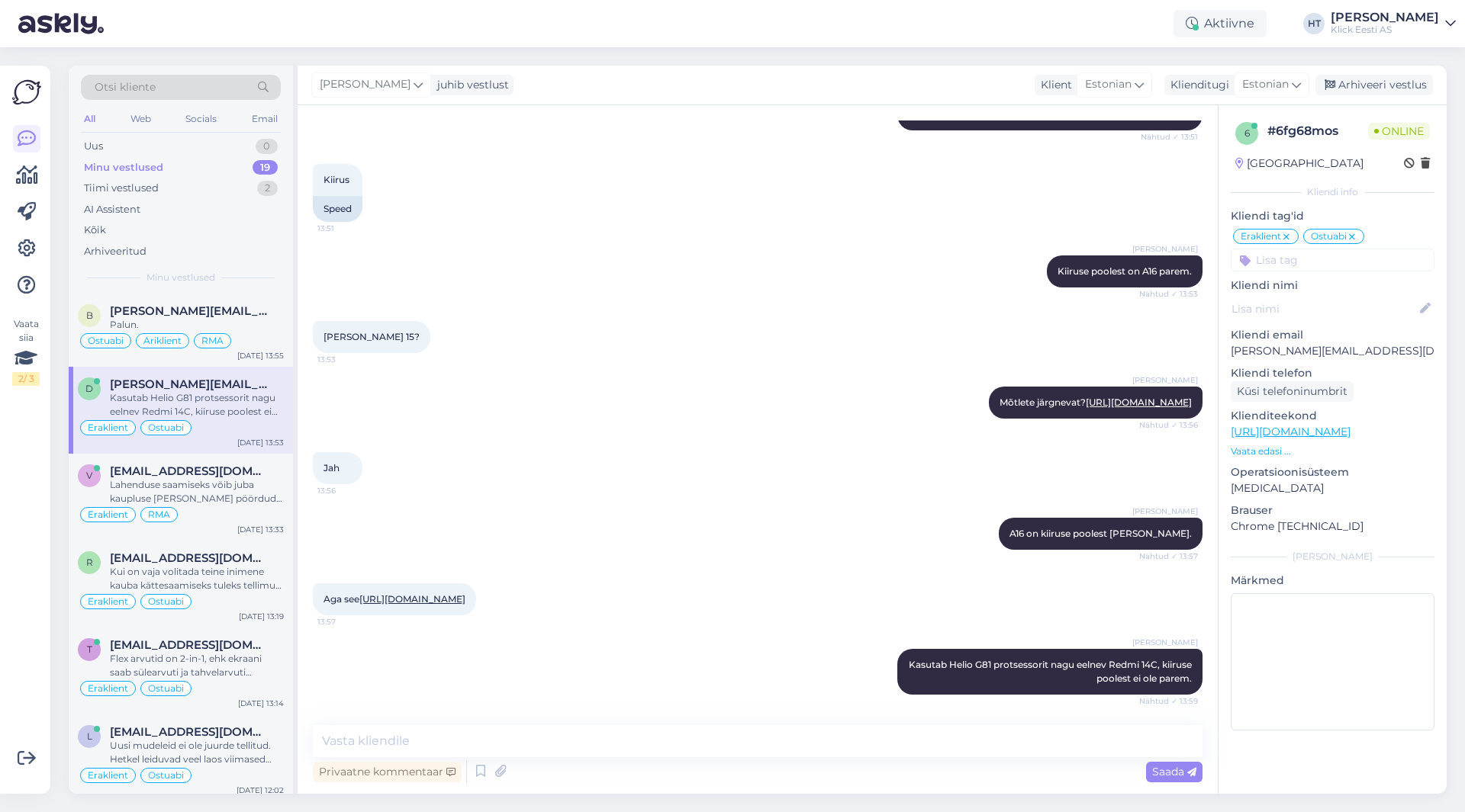
click at [254, 161] on div "Minu vestlused 19" at bounding box center [181, 167] width 200 height 21
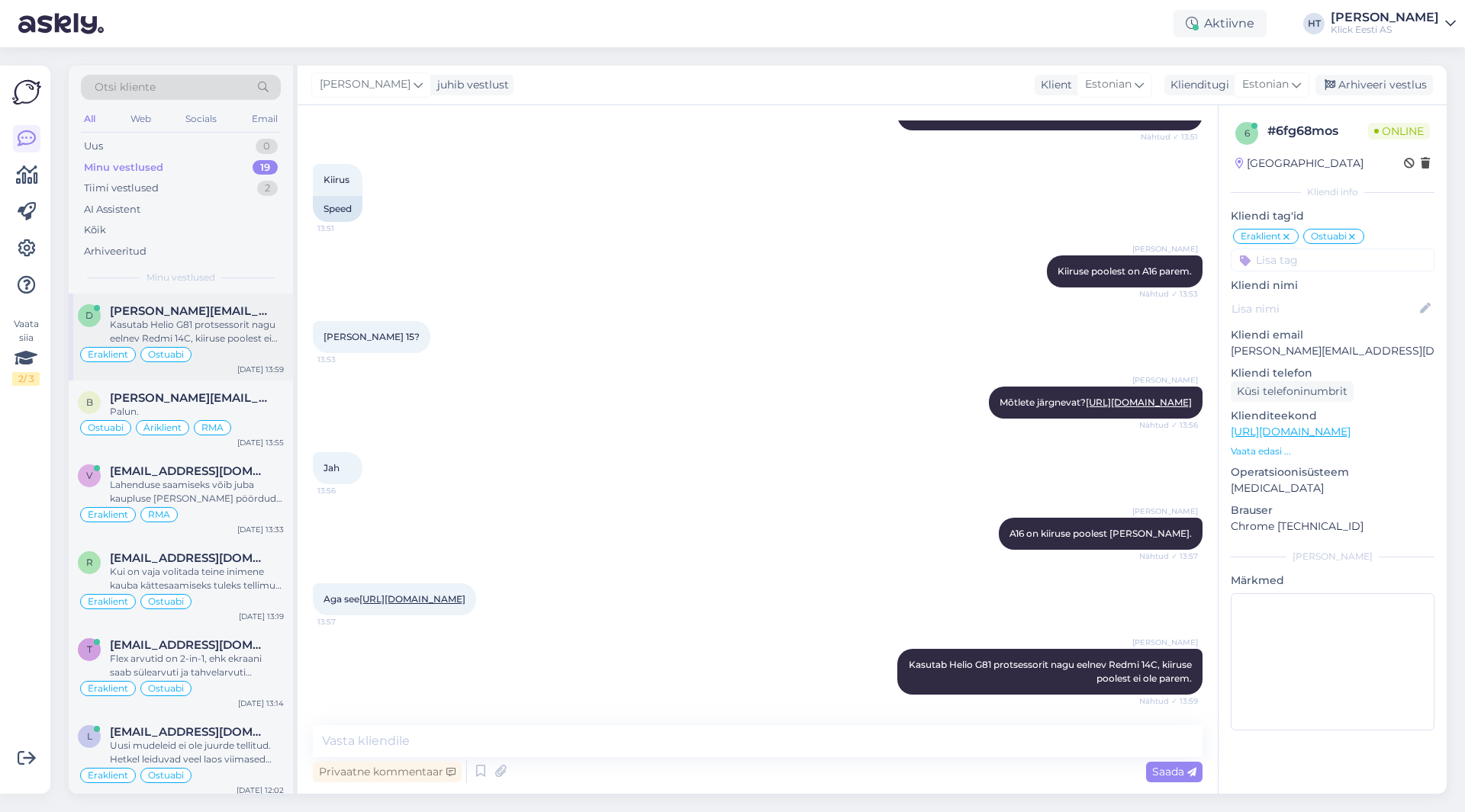
click at [249, 308] on span "[PERSON_NAME][EMAIL_ADDRESS][DOMAIN_NAME]" at bounding box center [189, 311] width 159 height 14
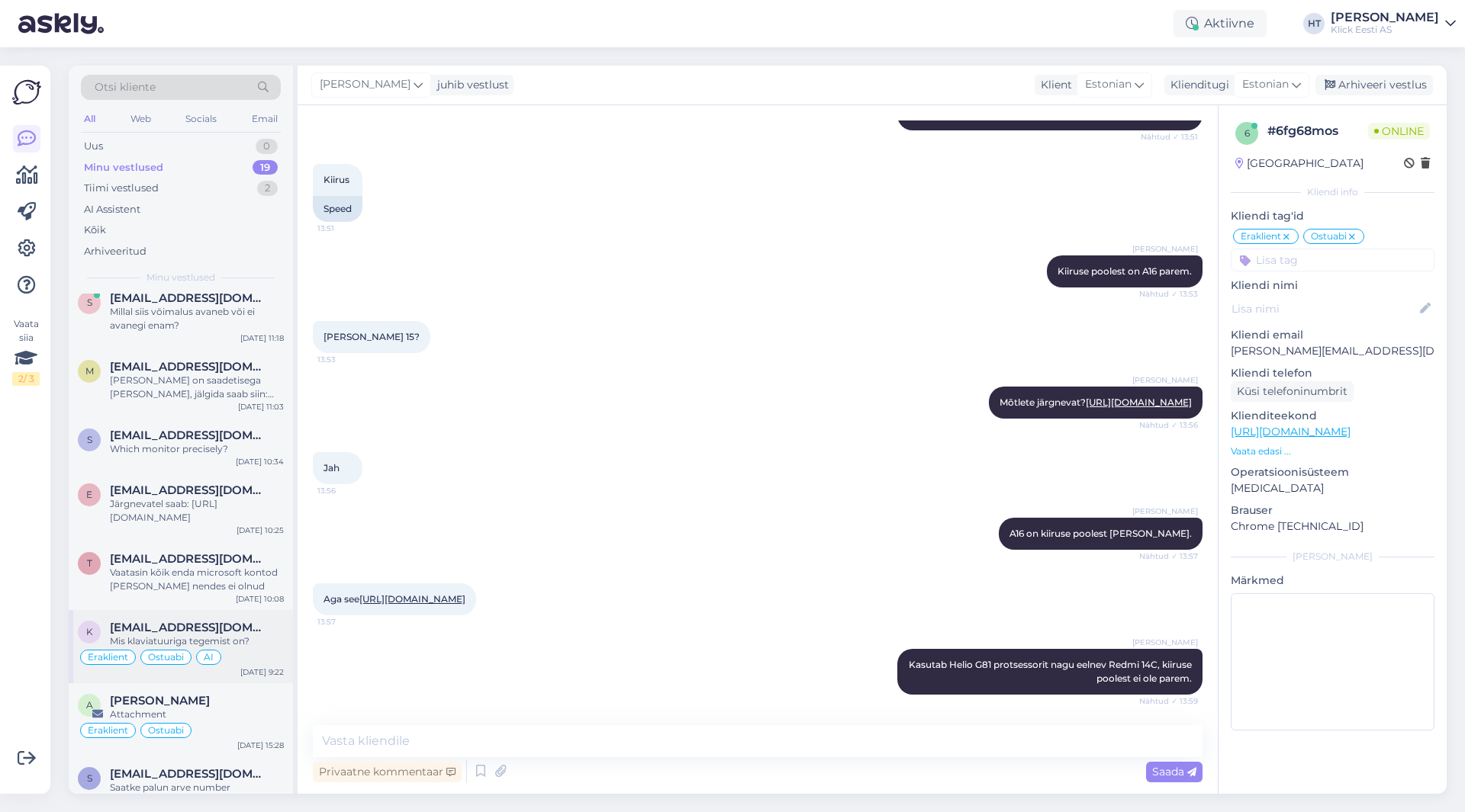
scroll to position [897, 0]
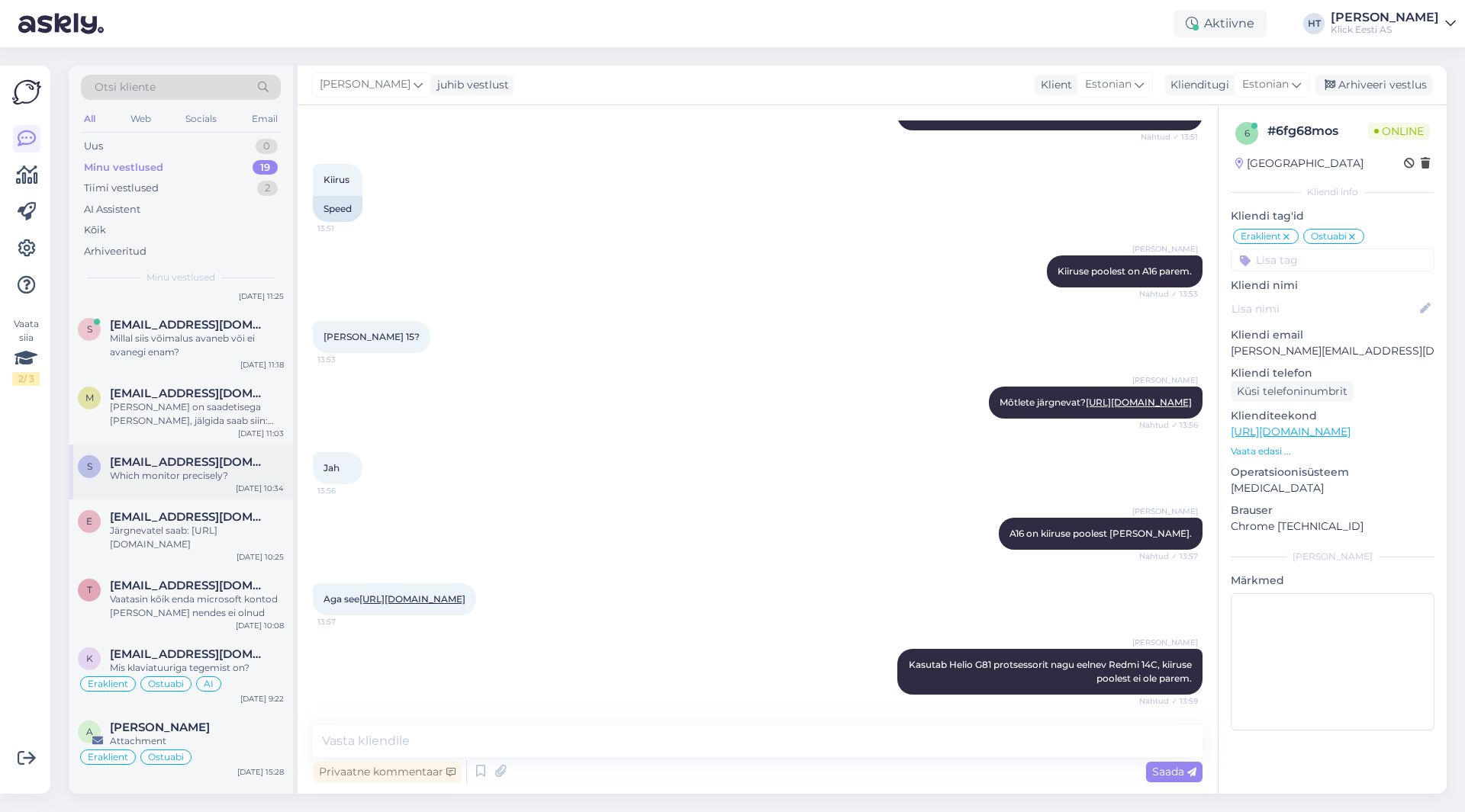
click at [223, 492] on div "s [EMAIL_ADDRESS][DOMAIN_NAME] Which monitor precisely? [DATE] 10:34" at bounding box center [181, 472] width 225 height 55
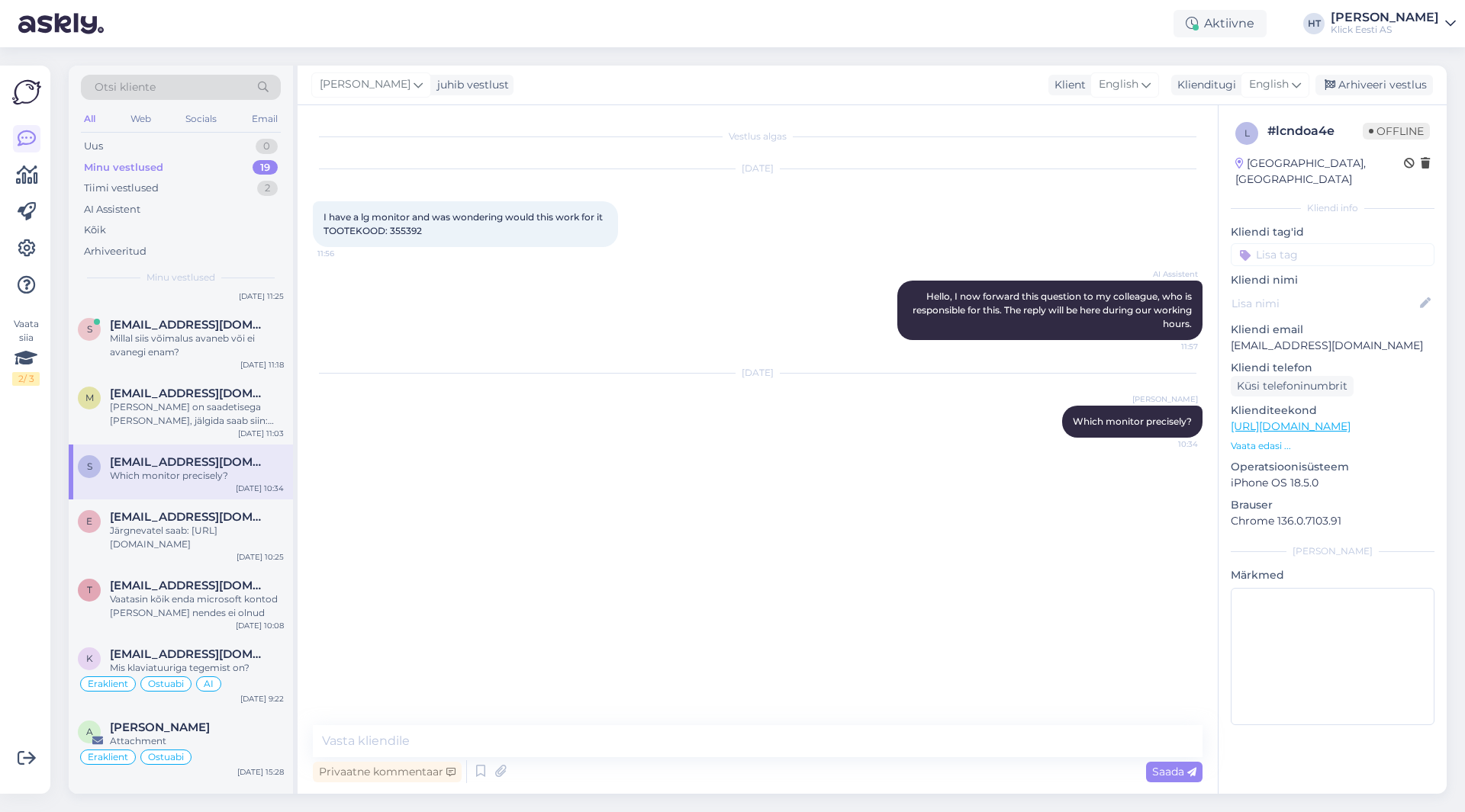
scroll to position [883, 0]
click at [1292, 244] on input at bounding box center [1332, 255] width 204 height 23
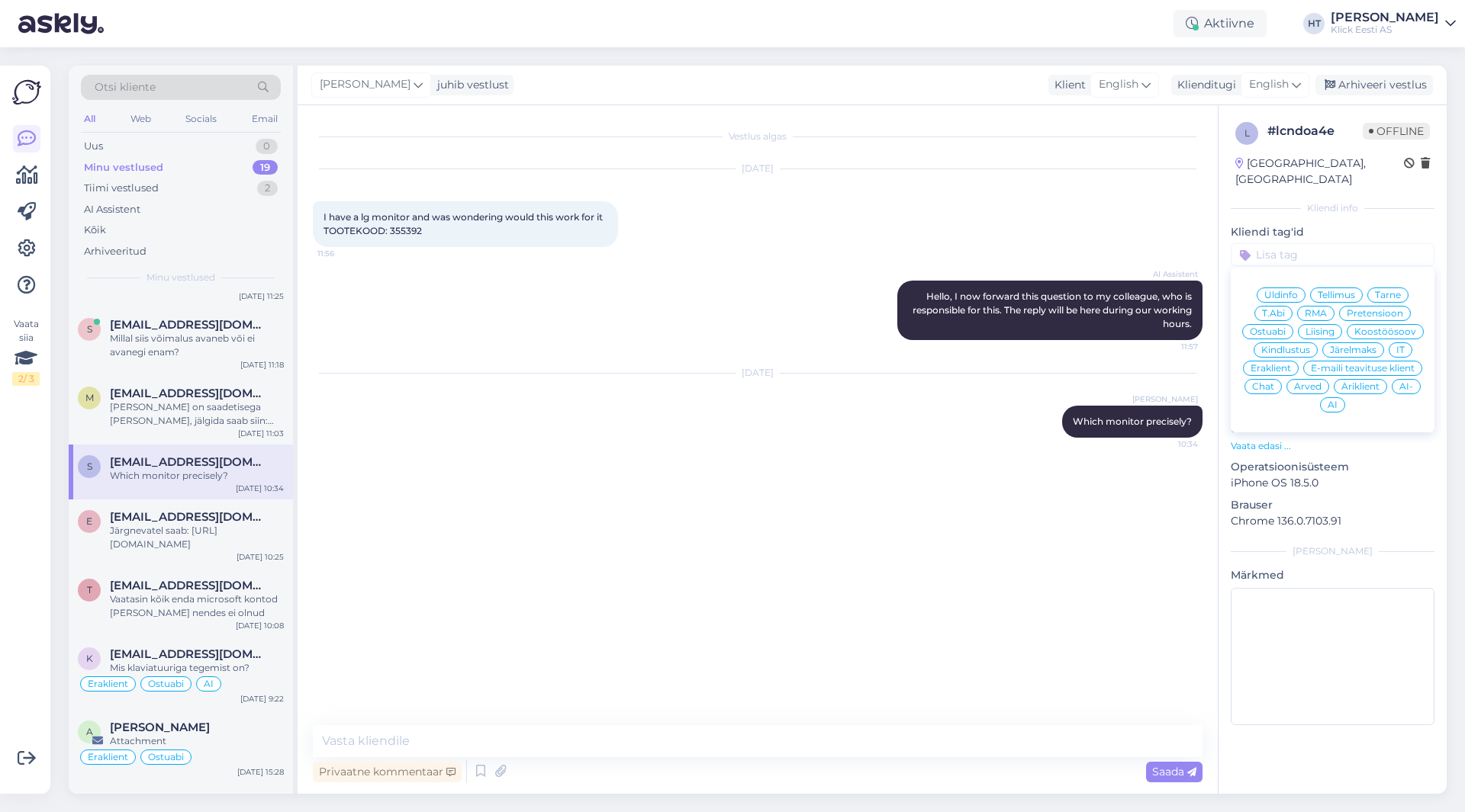
click at [1281, 328] on span "Ostuabi" at bounding box center [1267, 332] width 36 height 9
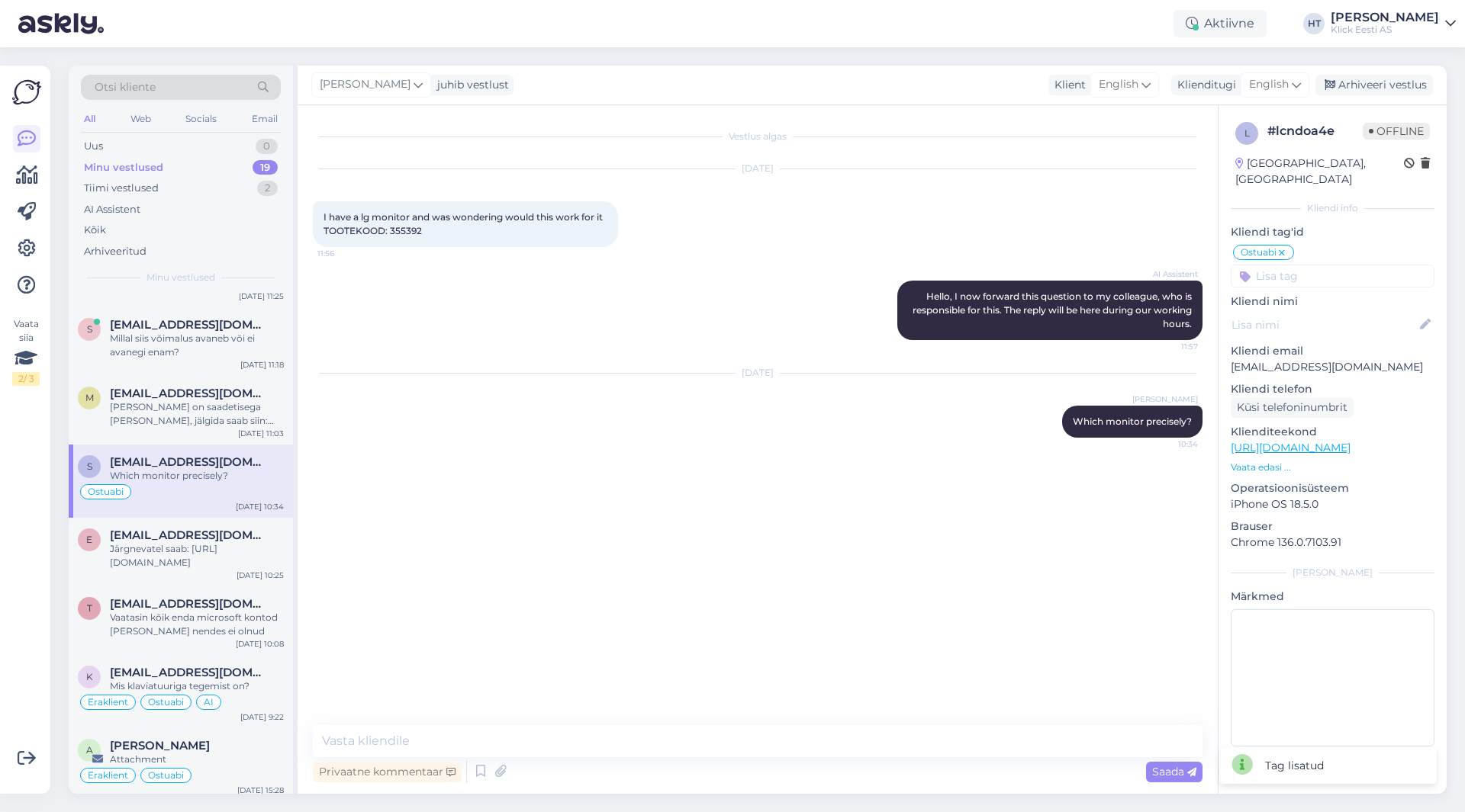
click at [1315, 265] on input at bounding box center [1332, 276] width 204 height 23
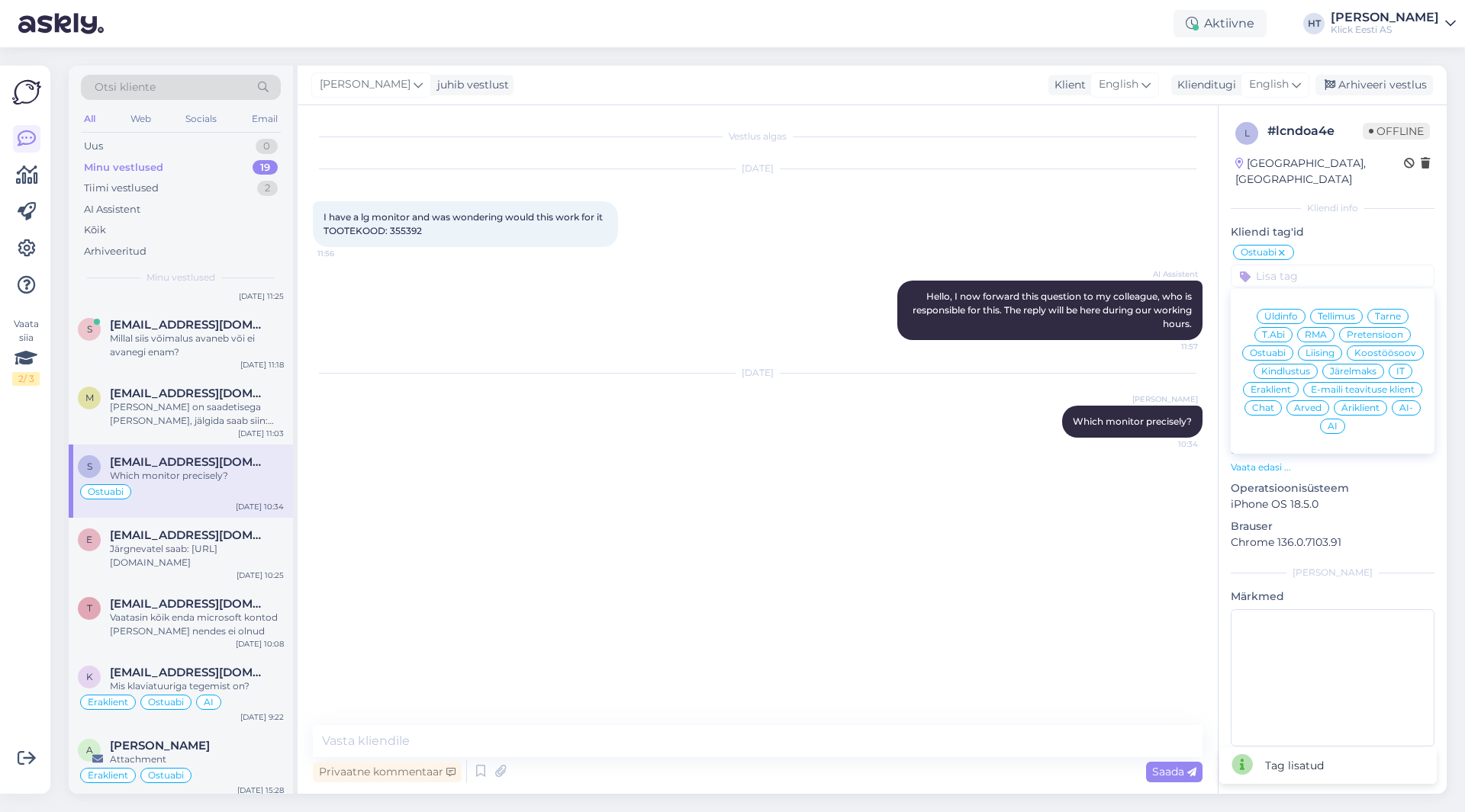
click at [1273, 382] on div "Eraklient" at bounding box center [1271, 390] width 56 height 16
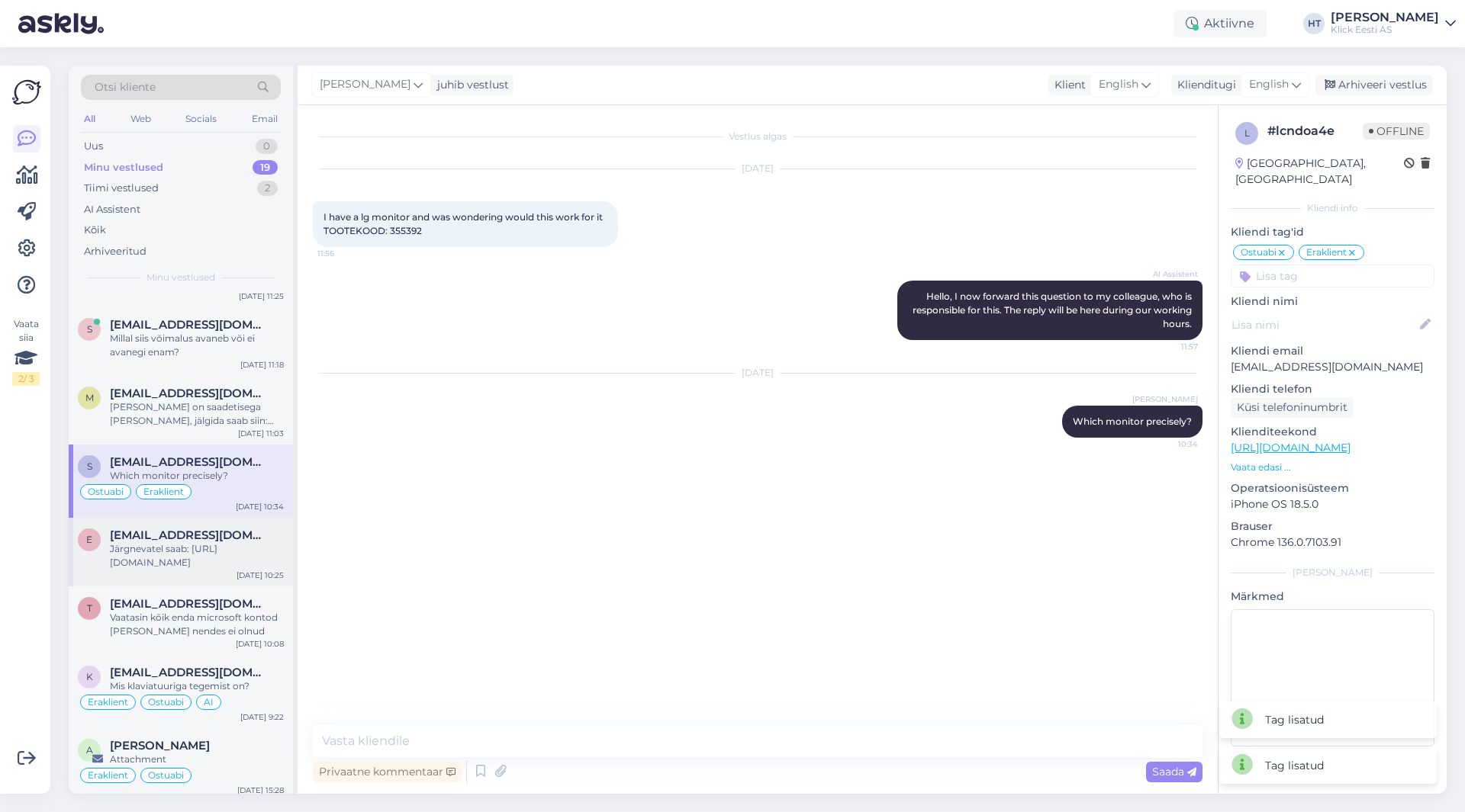
click at [246, 543] on div "Järgnevatel saab: [URL][DOMAIN_NAME]" at bounding box center [196, 556] width 174 height 27
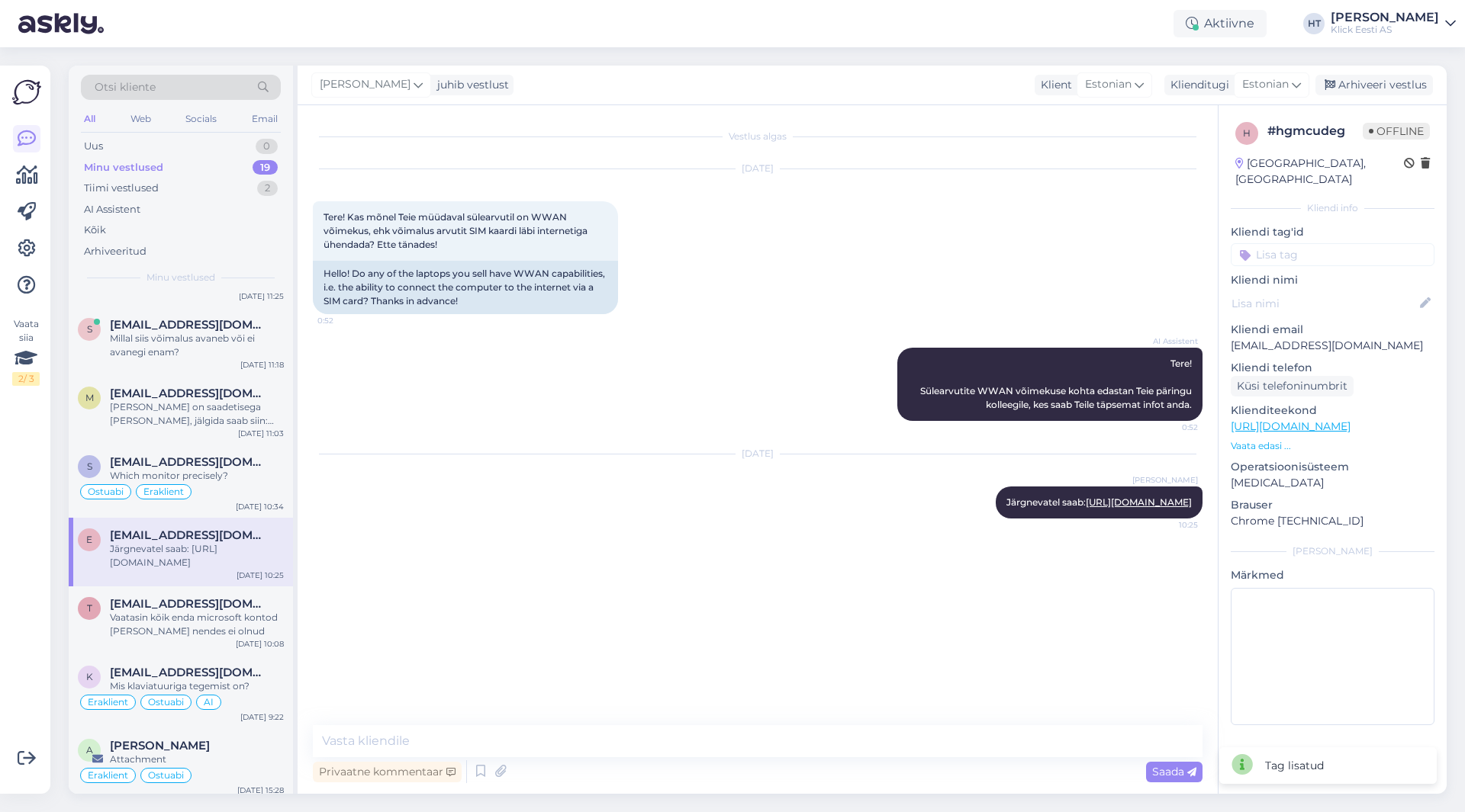
click at [1327, 244] on input at bounding box center [1332, 255] width 204 height 23
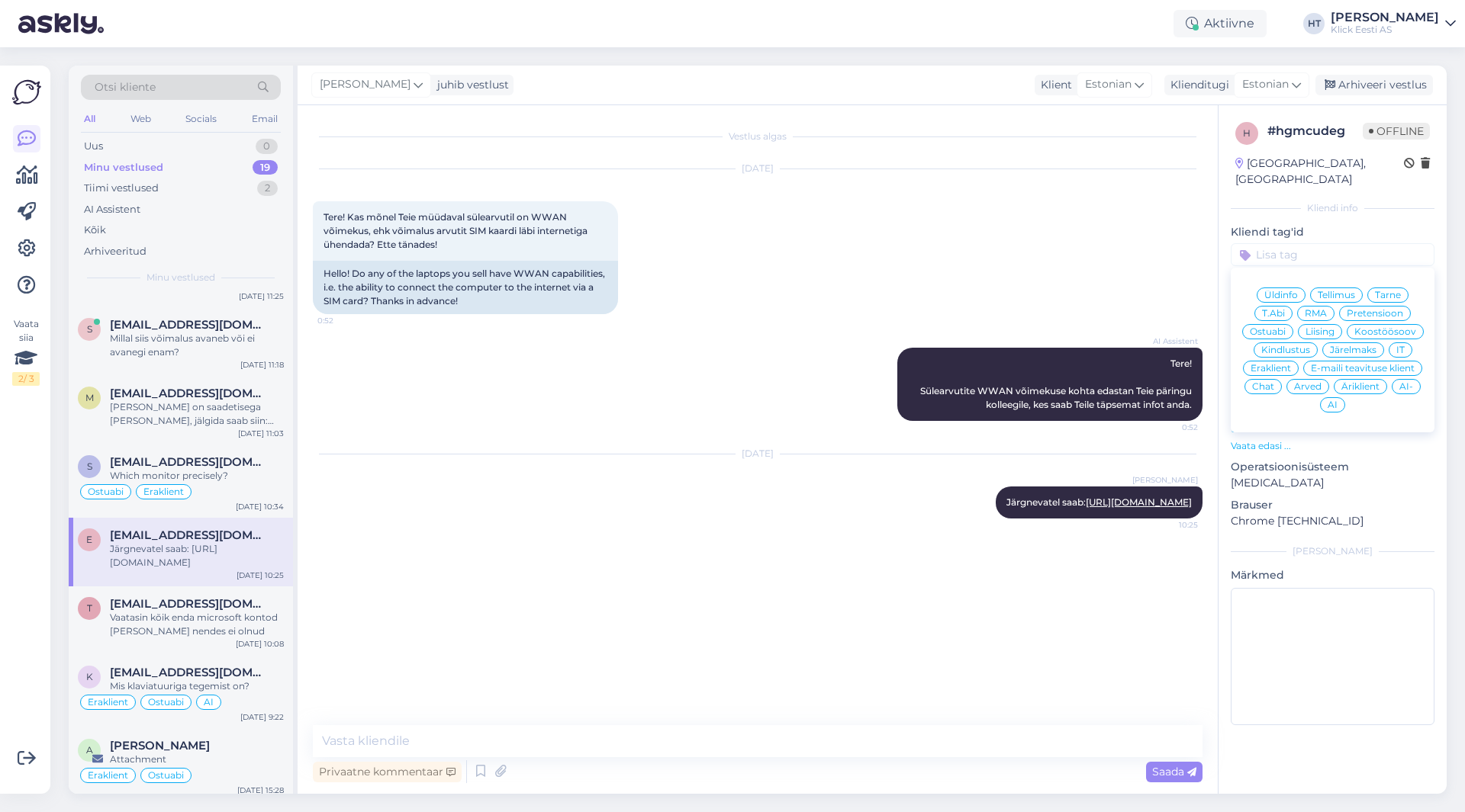
click at [1262, 328] on span "Ostuabi" at bounding box center [1267, 332] width 36 height 9
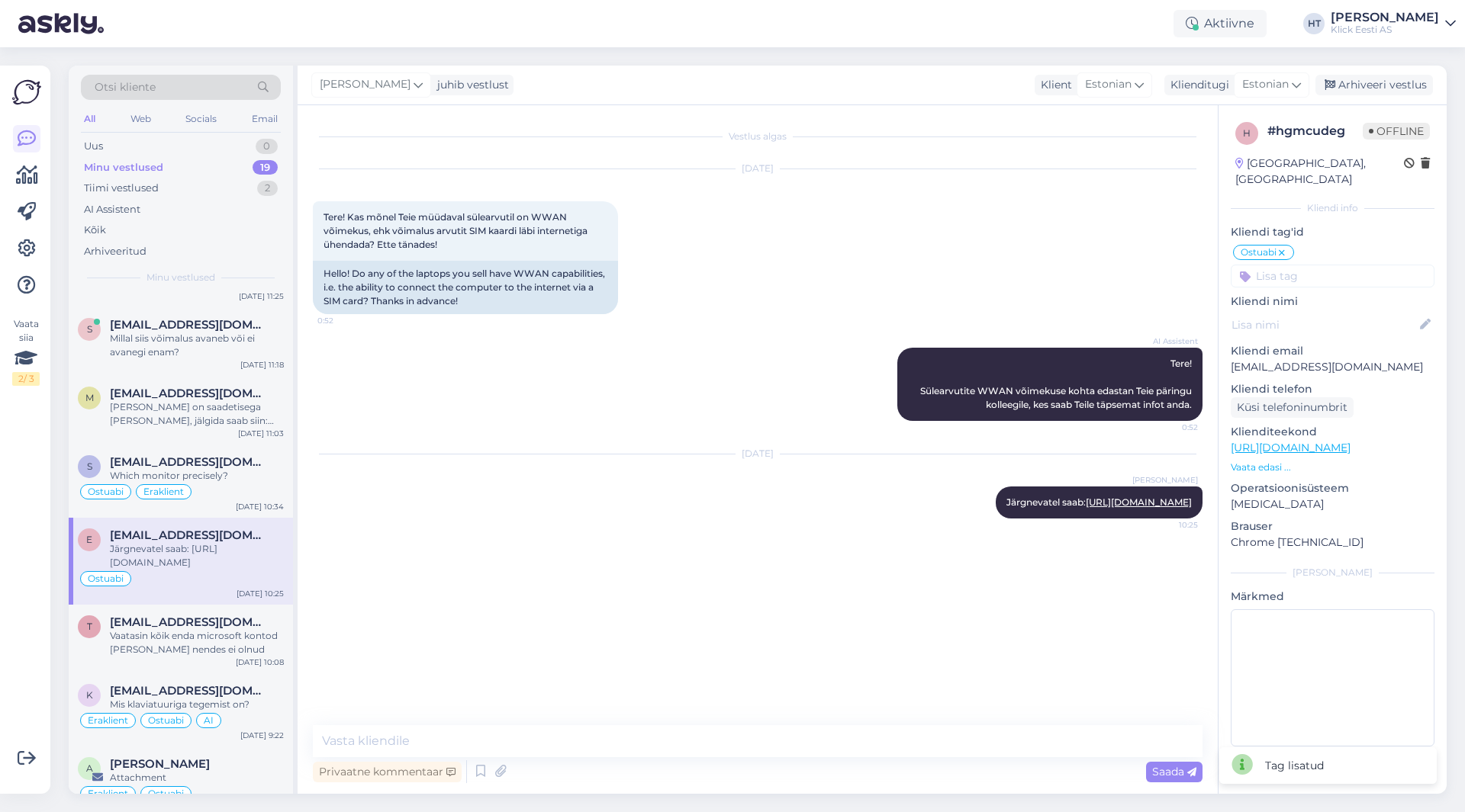
click at [1291, 265] on input at bounding box center [1332, 276] width 204 height 23
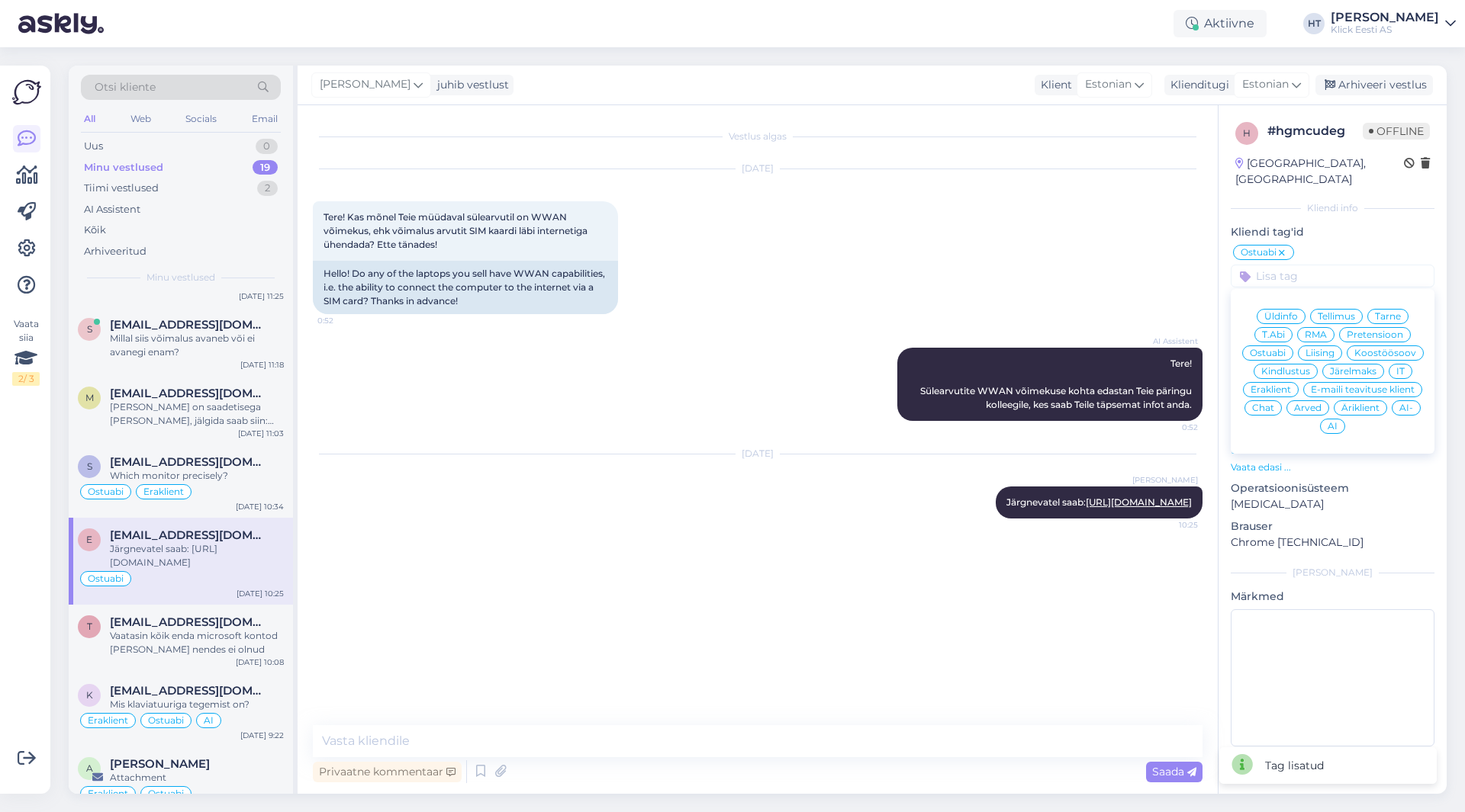
click at [1267, 385] on span "Eraklient" at bounding box center [1271, 390] width 40 height 9
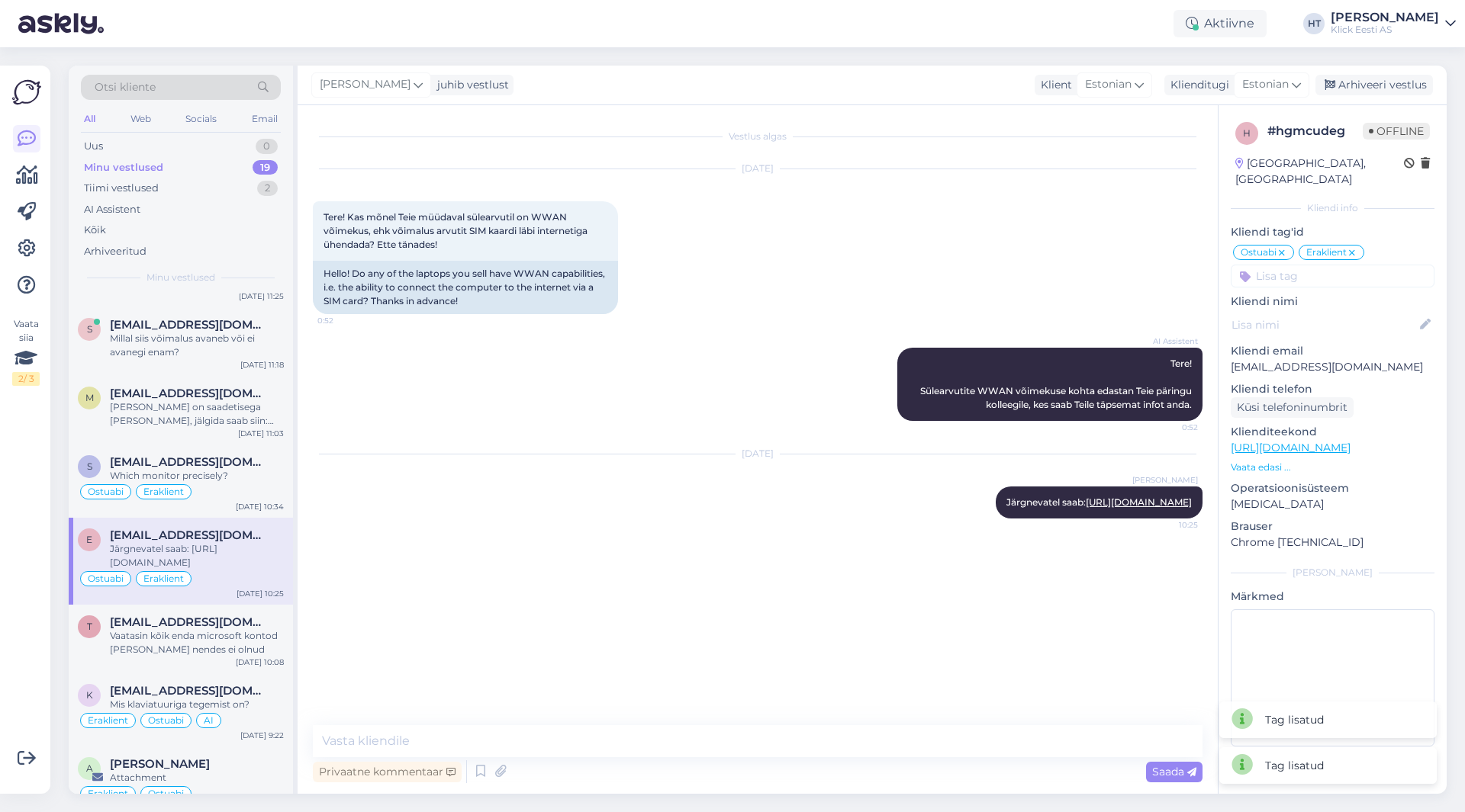
click at [792, 328] on div "[DATE] Tere! Kas mõnel Teie müüdaval sülearvutil on WWAN võimekus, ehk võimalus…" at bounding box center [758, 242] width 890 height 179
click at [147, 651] on div "Vaatasin kõik enda microsoft kontod [PERSON_NAME] nendes ei olnud" at bounding box center [196, 643] width 174 height 27
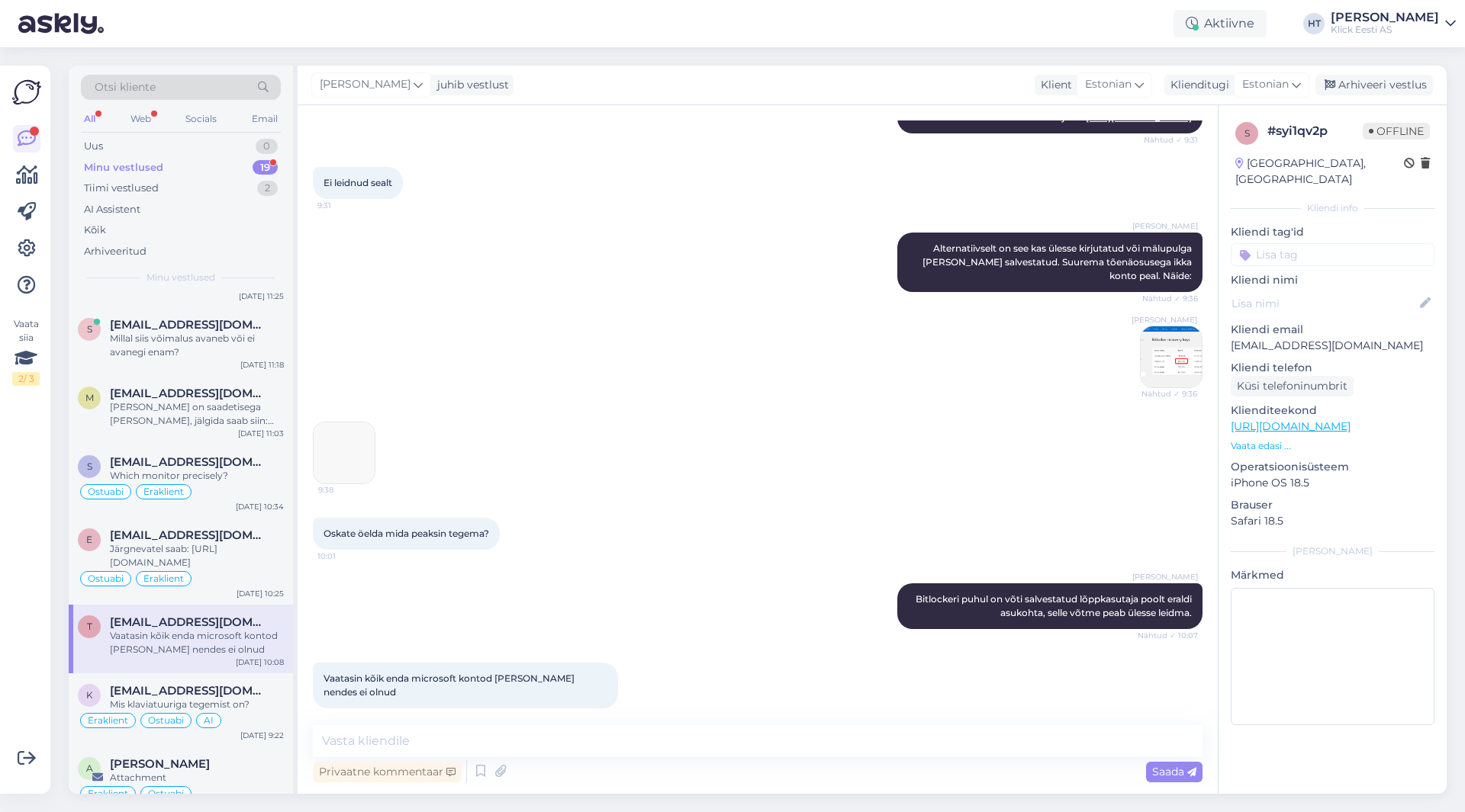
click at [1301, 246] on input at bounding box center [1332, 255] width 204 height 23
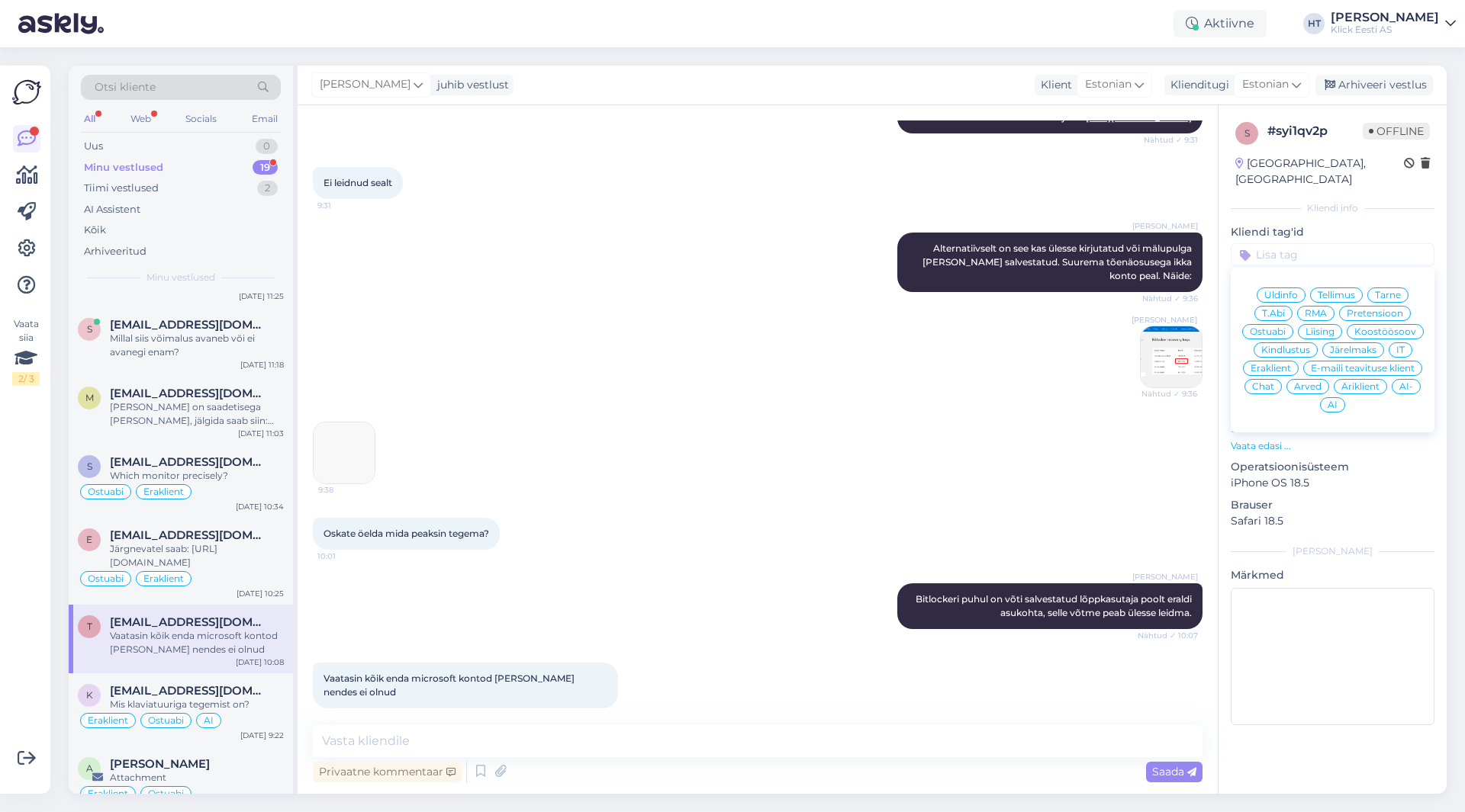
click at [1272, 309] on span "T.Abi" at bounding box center [1273, 314] width 23 height 9
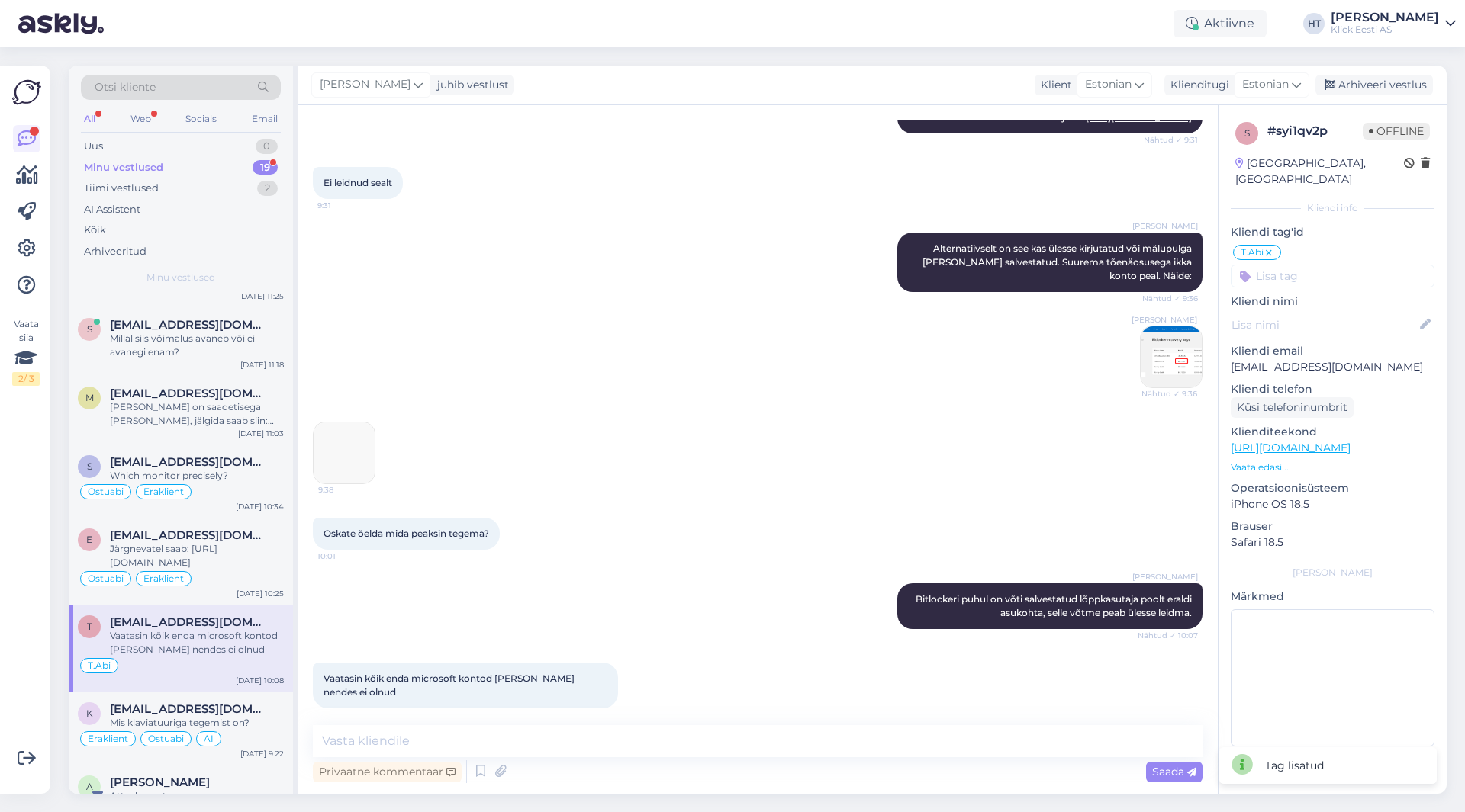
click at [1286, 265] on input at bounding box center [1332, 276] width 204 height 23
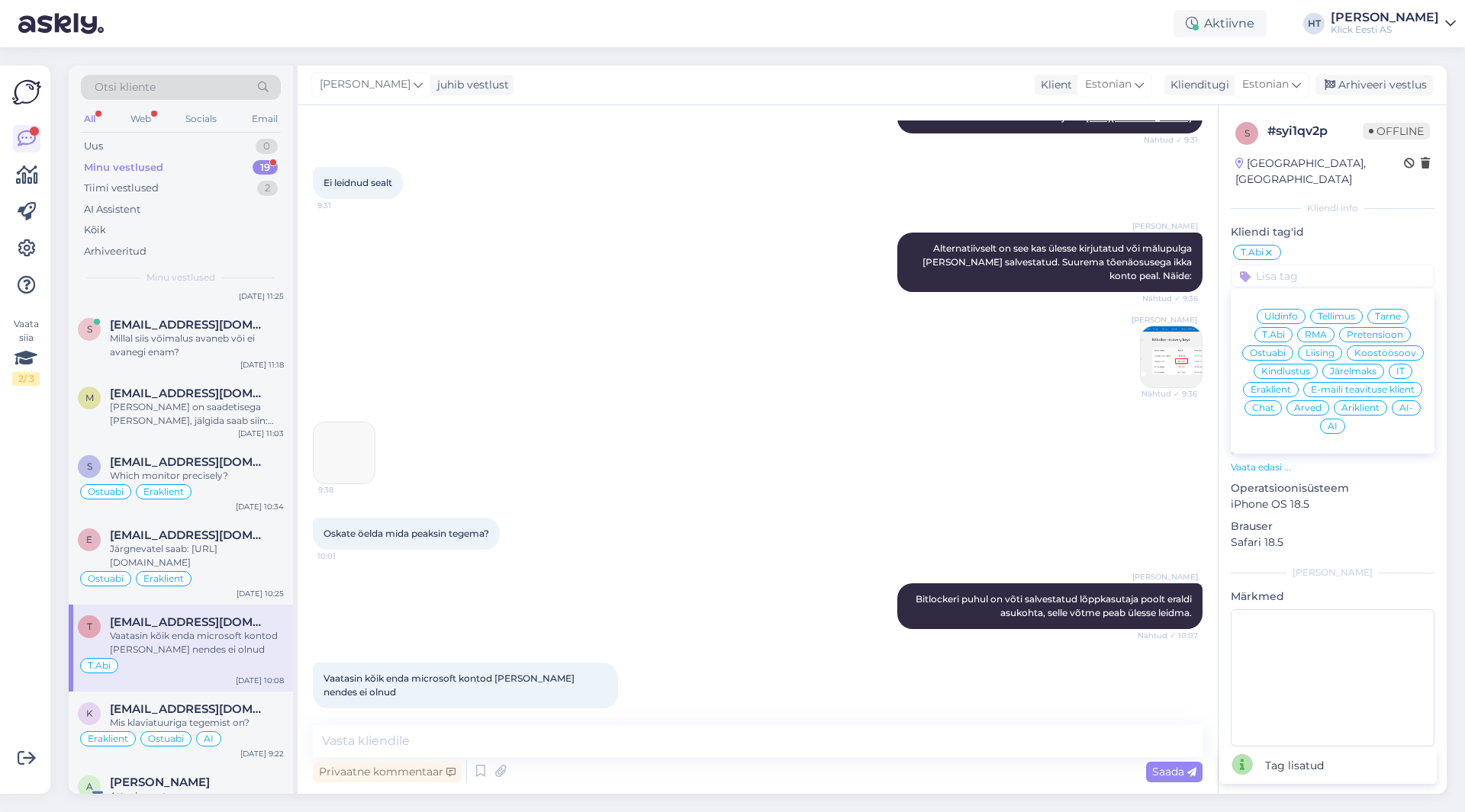
click at [1279, 382] on div "Eraklient" at bounding box center [1271, 390] width 56 height 16
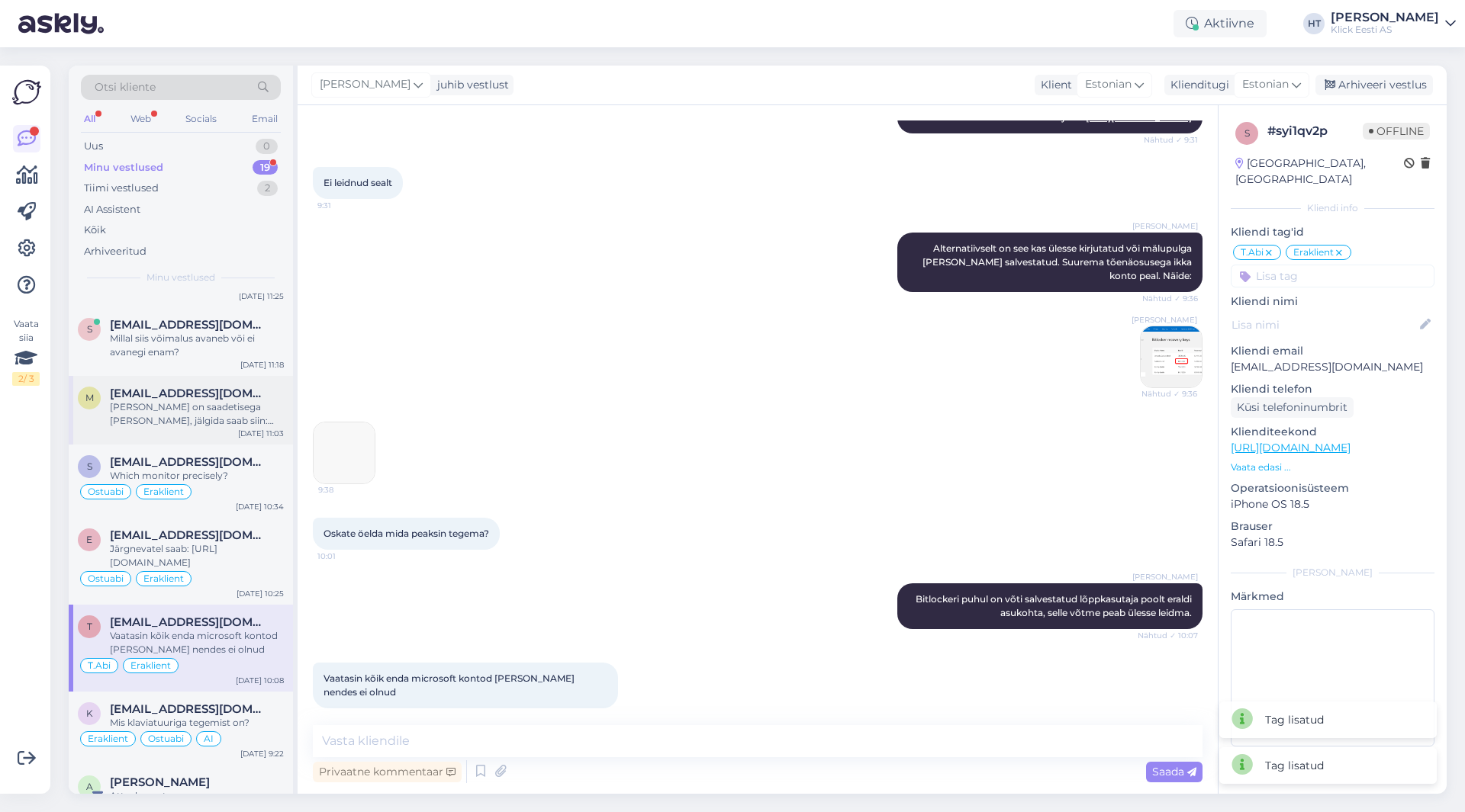
click at [153, 400] on span "[EMAIL_ADDRESS][DOMAIN_NAME]" at bounding box center [189, 393] width 159 height 14
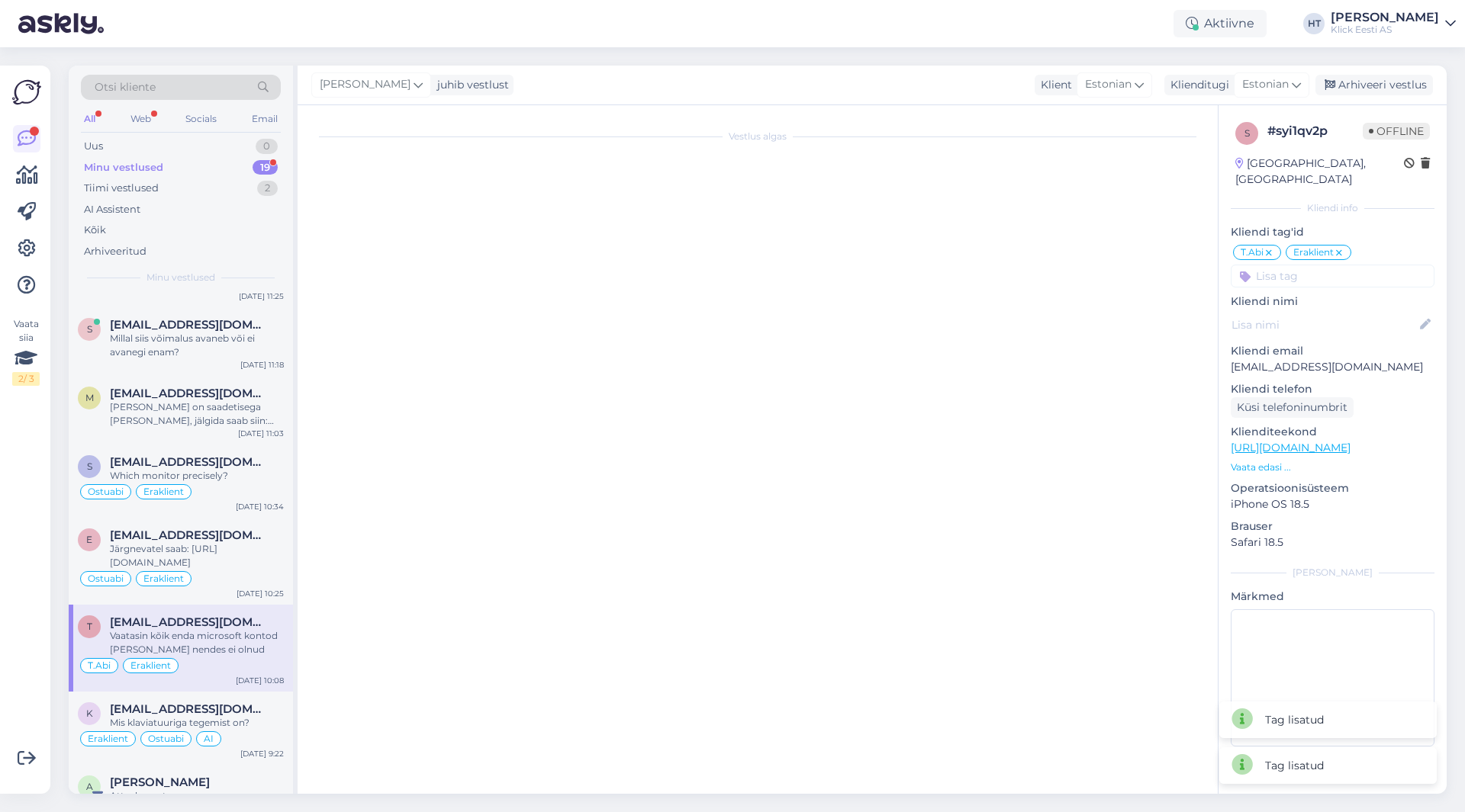
scroll to position [141, 0]
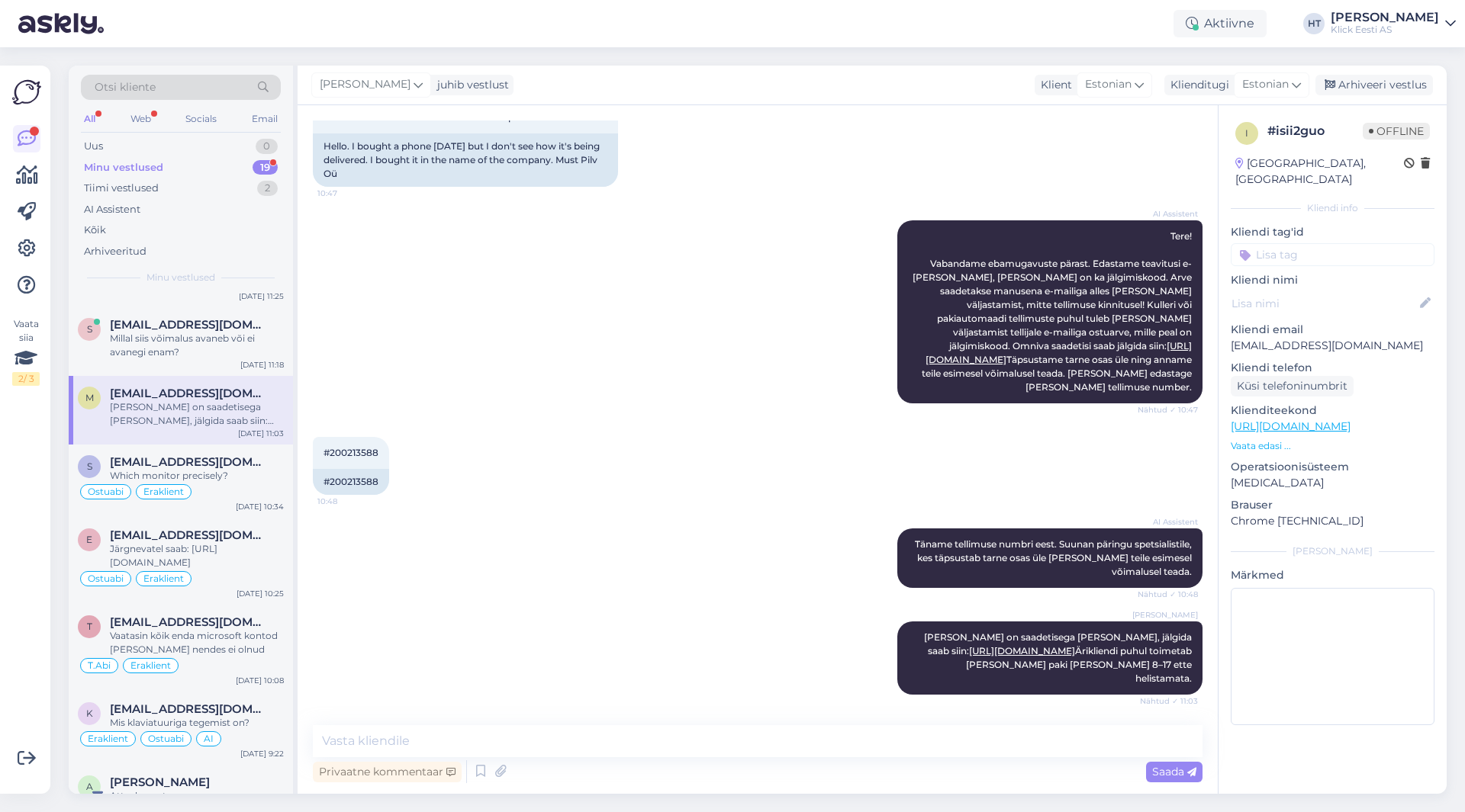
click at [1299, 244] on input at bounding box center [1332, 255] width 204 height 23
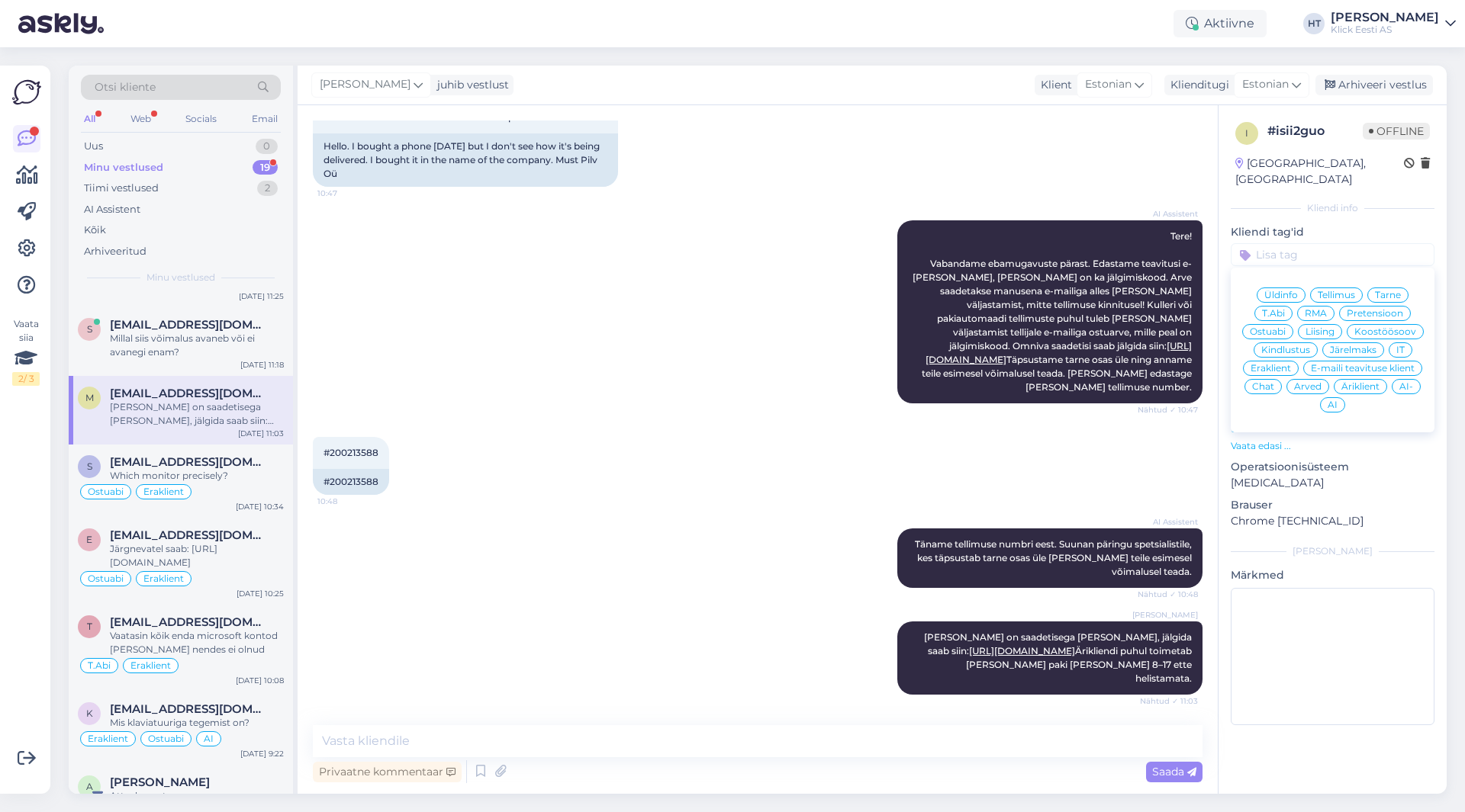
click at [1378, 290] on span "Tarne" at bounding box center [1387, 295] width 26 height 9
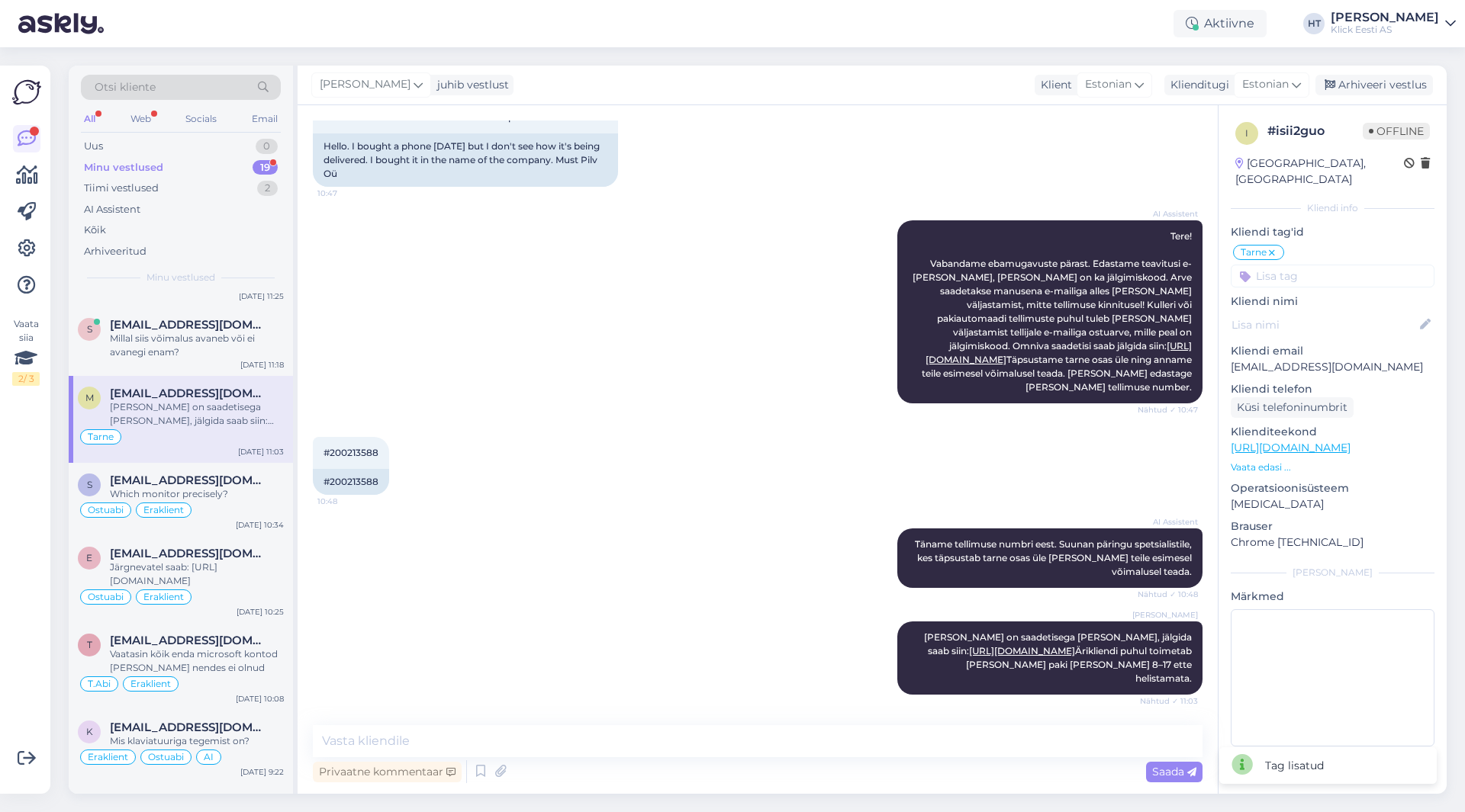
click at [1345, 265] on input at bounding box center [1332, 276] width 204 height 23
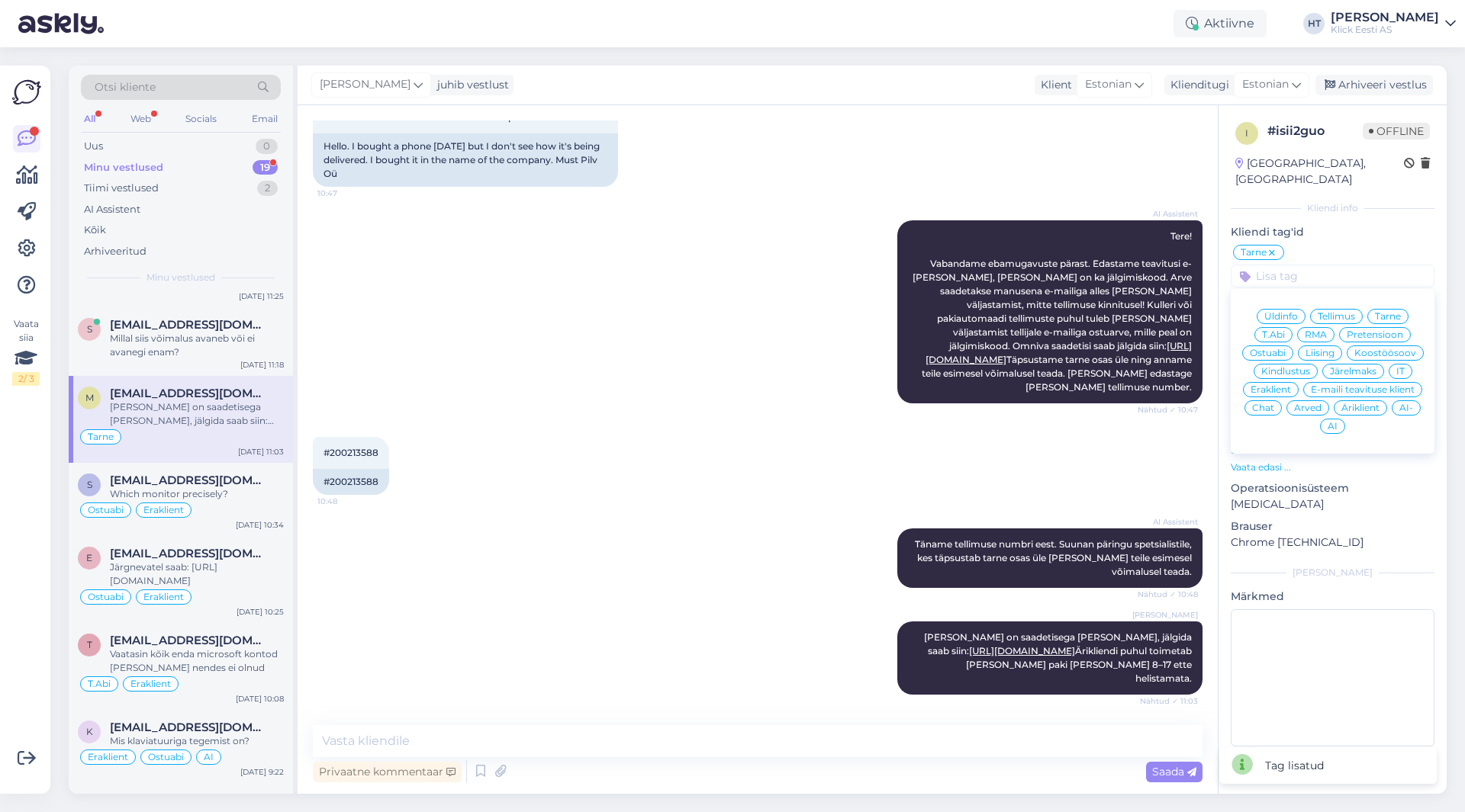
click at [1367, 403] on span "Äriklient" at bounding box center [1361, 408] width 38 height 9
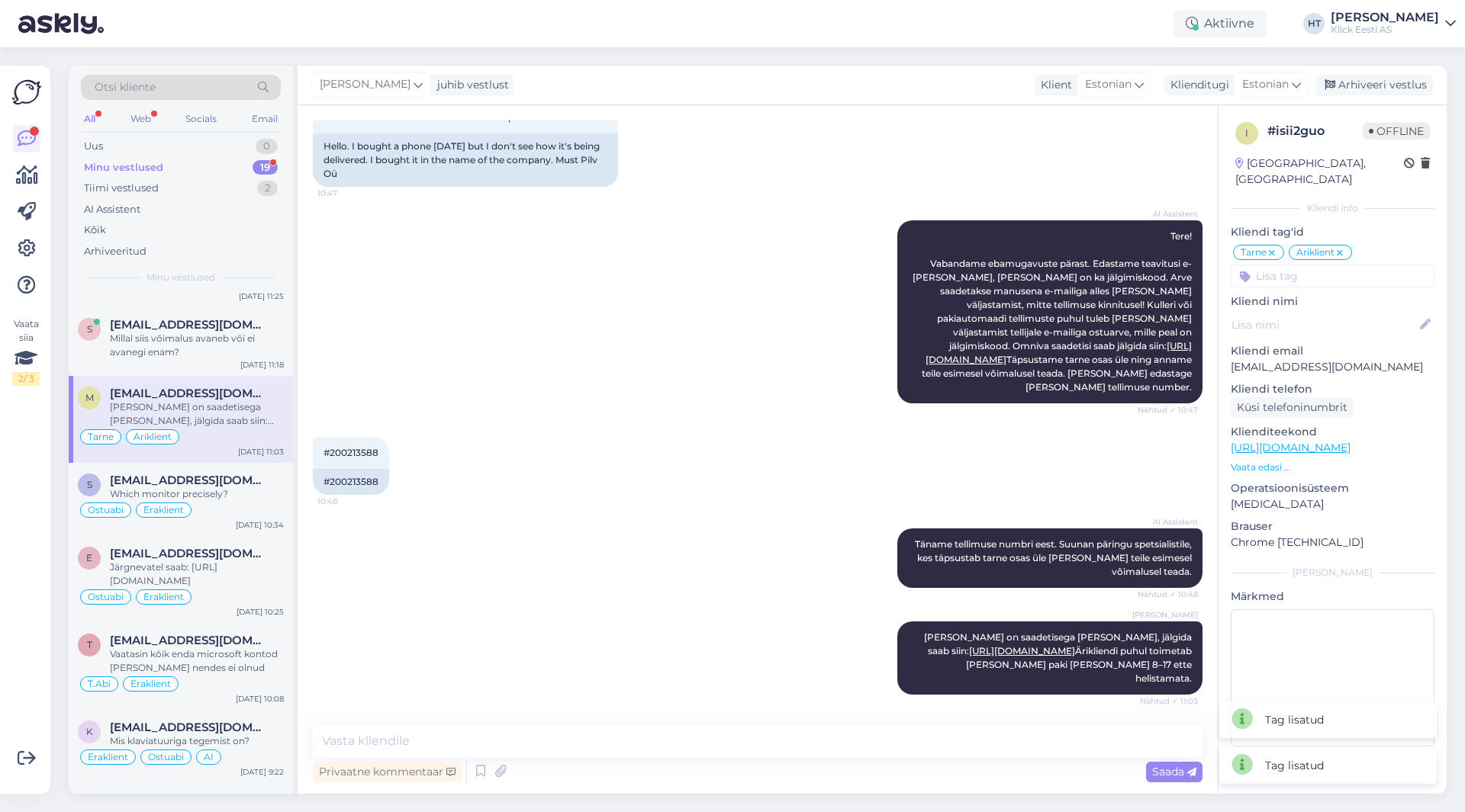
click at [898, 390] on div "AI Assistent Tere! Vabandame ebamugavuste pärast. Edastame teavitusi e-[PERSON_…" at bounding box center [758, 311] width 890 height 216
click at [455, 319] on div "AI Assistent Tere! Vabandame ebamugavuste pärast. Edastame teavitusi e-[PERSON_…" at bounding box center [758, 311] width 890 height 216
click at [221, 345] on div "Millal siis võimalus avaneb või ei avanegi enam?" at bounding box center [196, 346] width 174 height 27
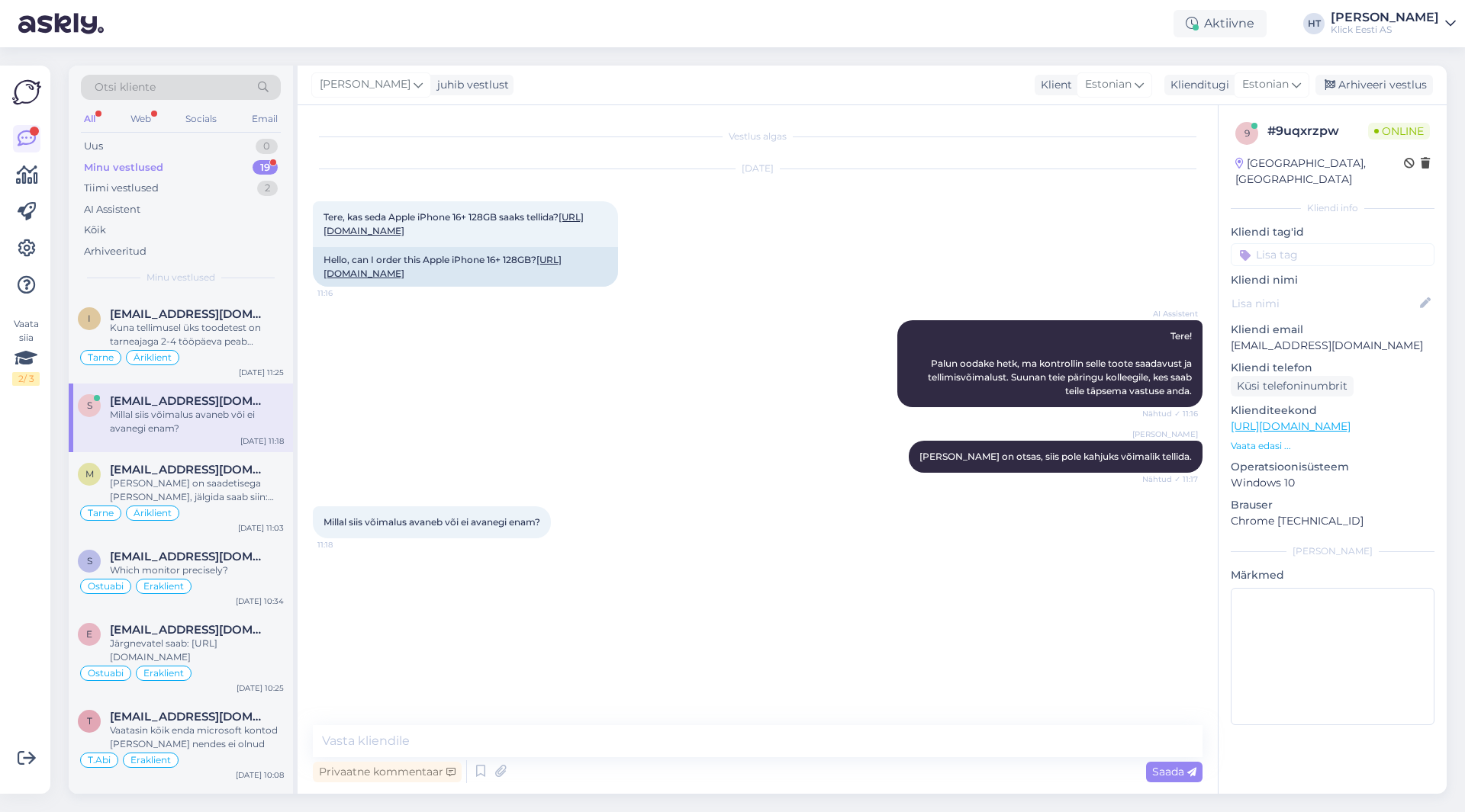
scroll to position [731, 0]
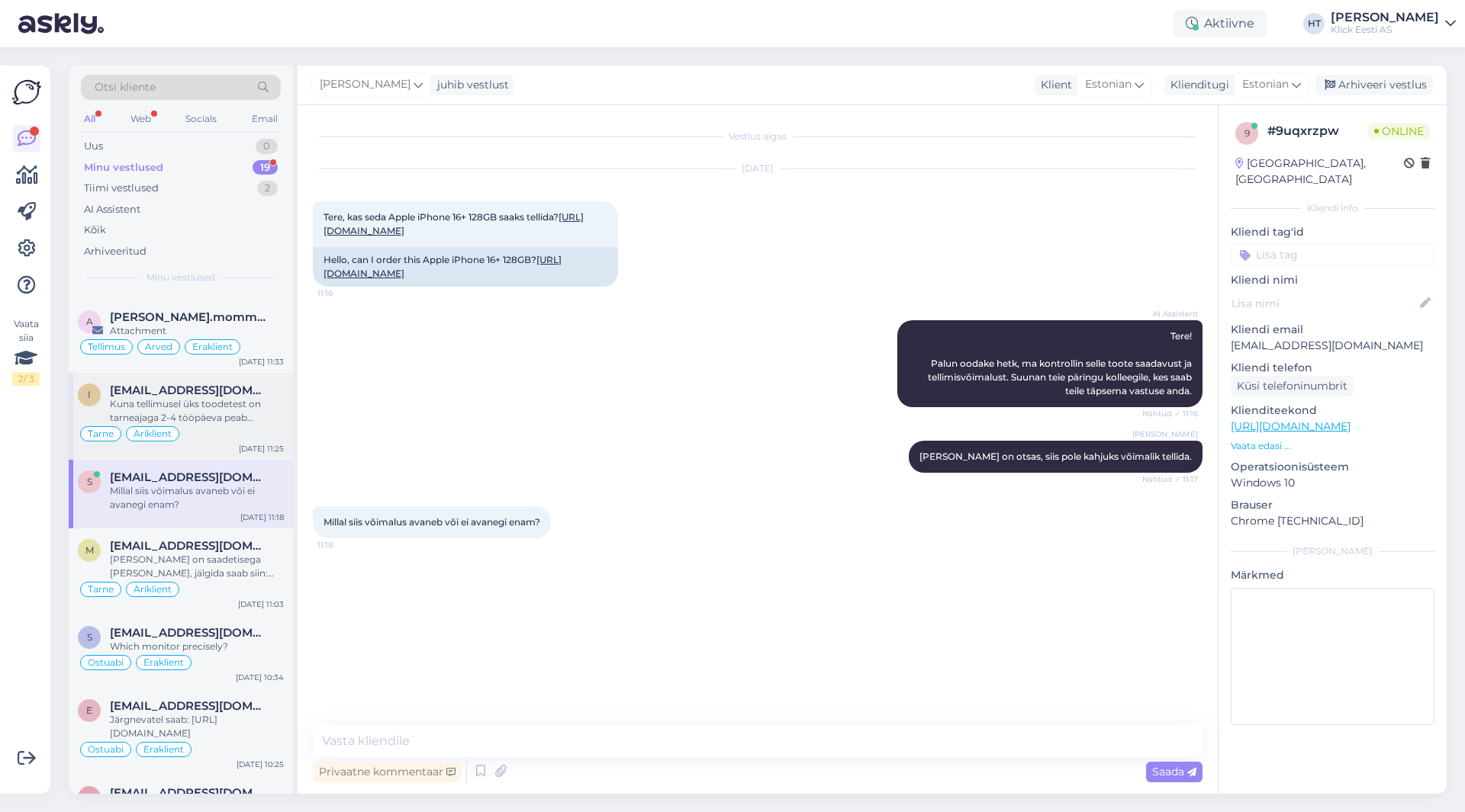
click at [198, 406] on div "Kuna tellimusel üks toodetest on tarneajaga 2-4 tööpäeva peab ootama kuni see […" at bounding box center [196, 411] width 174 height 27
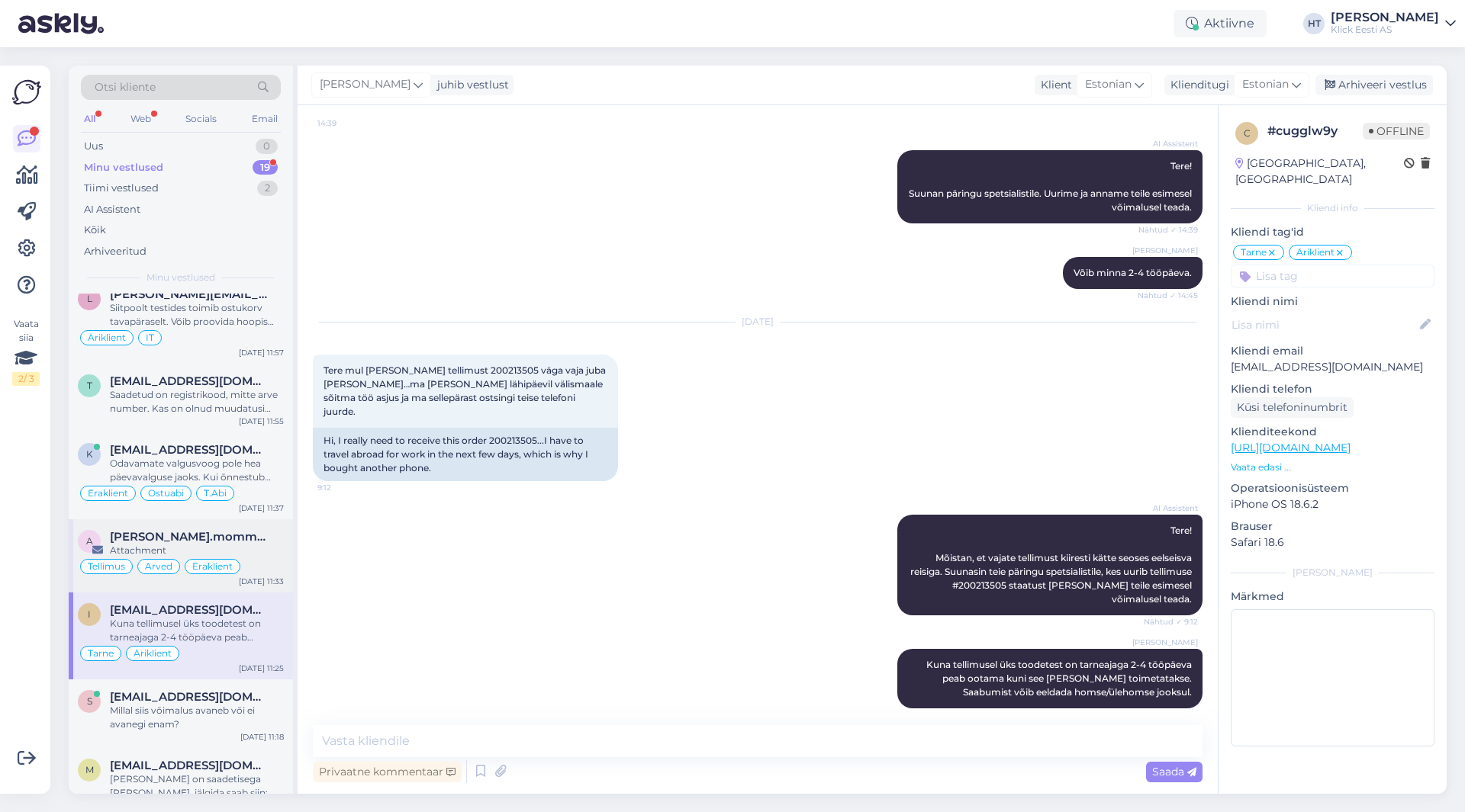
scroll to position [534, 0]
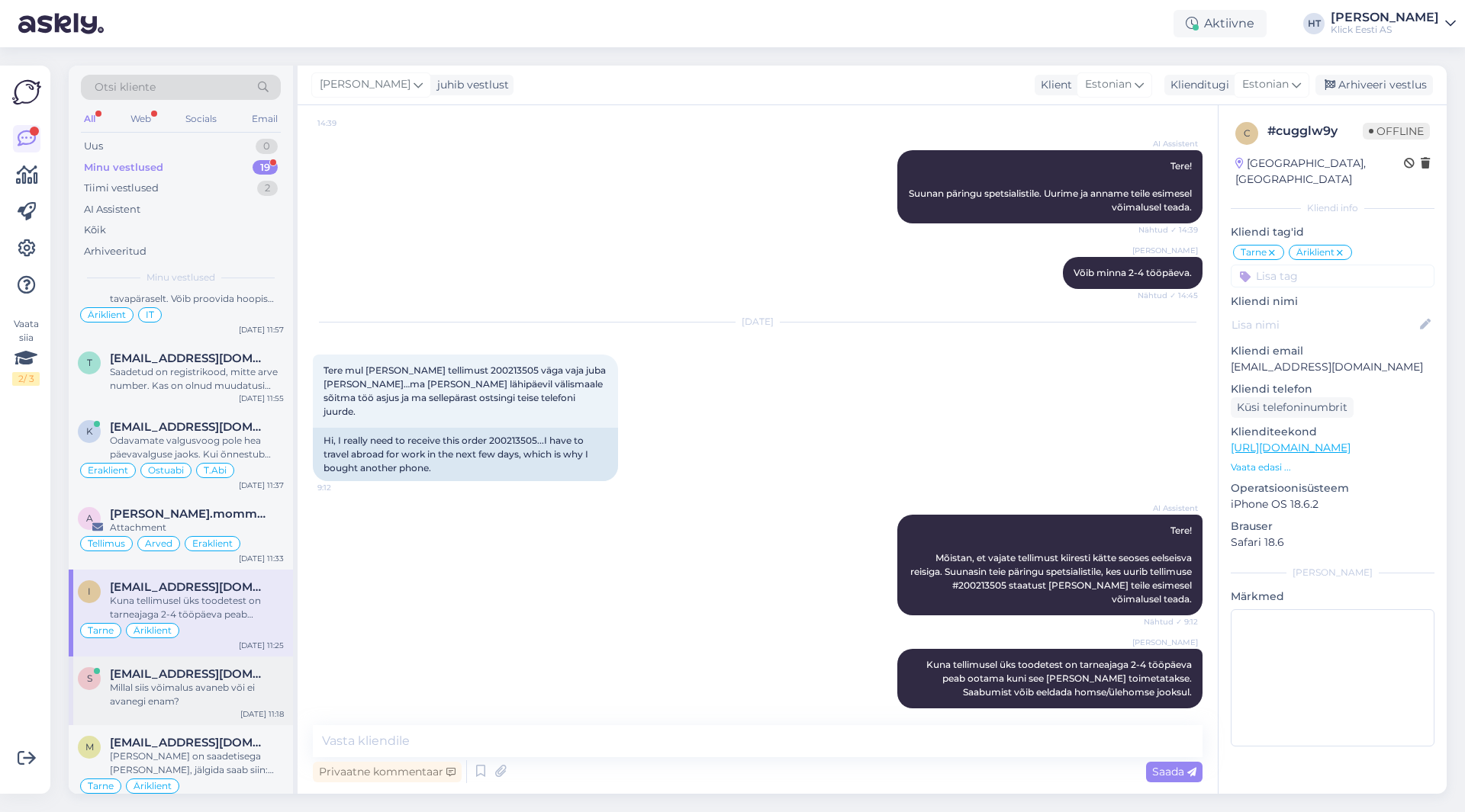
click at [228, 668] on span "[EMAIL_ADDRESS][DOMAIN_NAME]" at bounding box center [189, 673] width 159 height 14
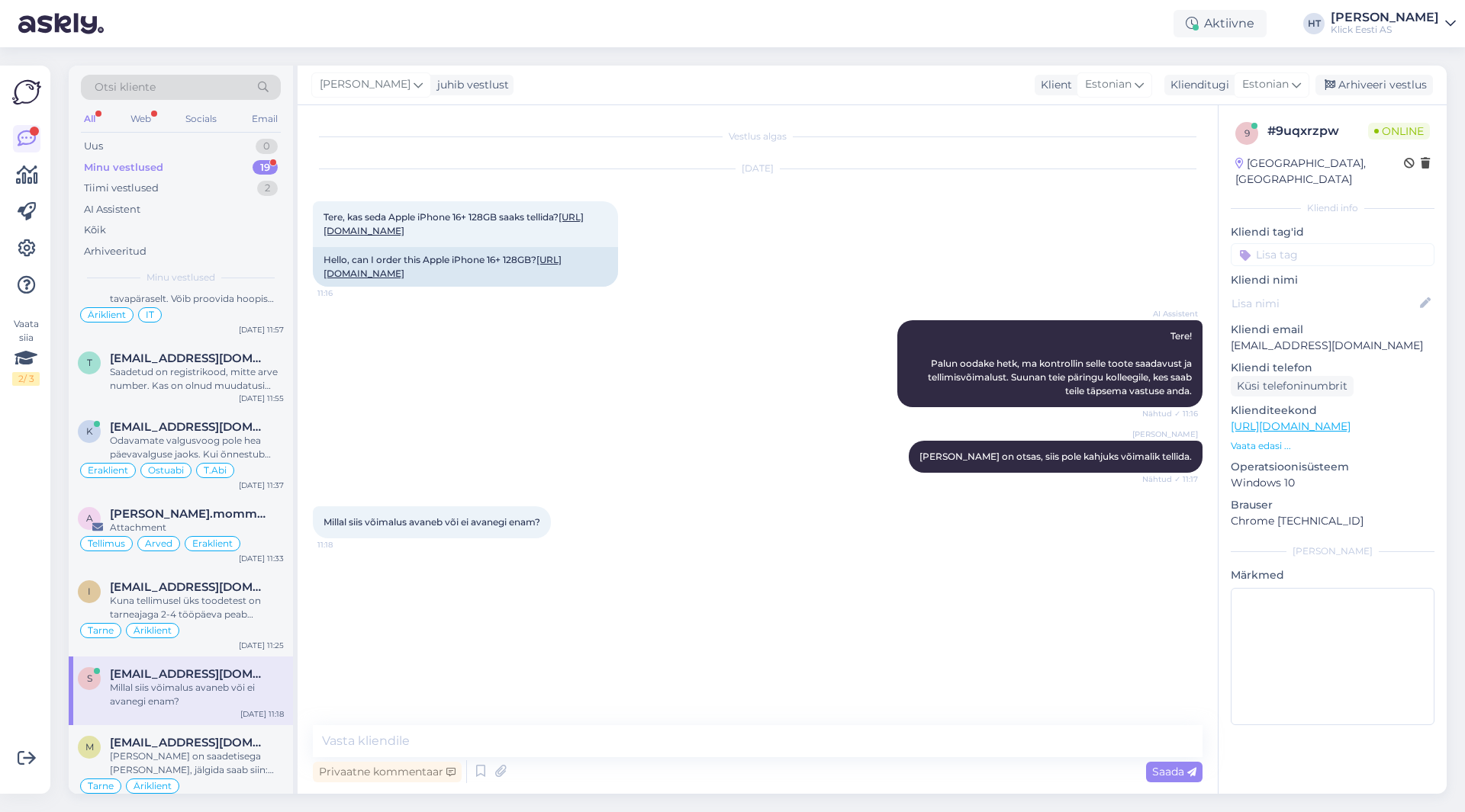
scroll to position [0, 0]
click at [555, 733] on textarea at bounding box center [758, 741] width 890 height 32
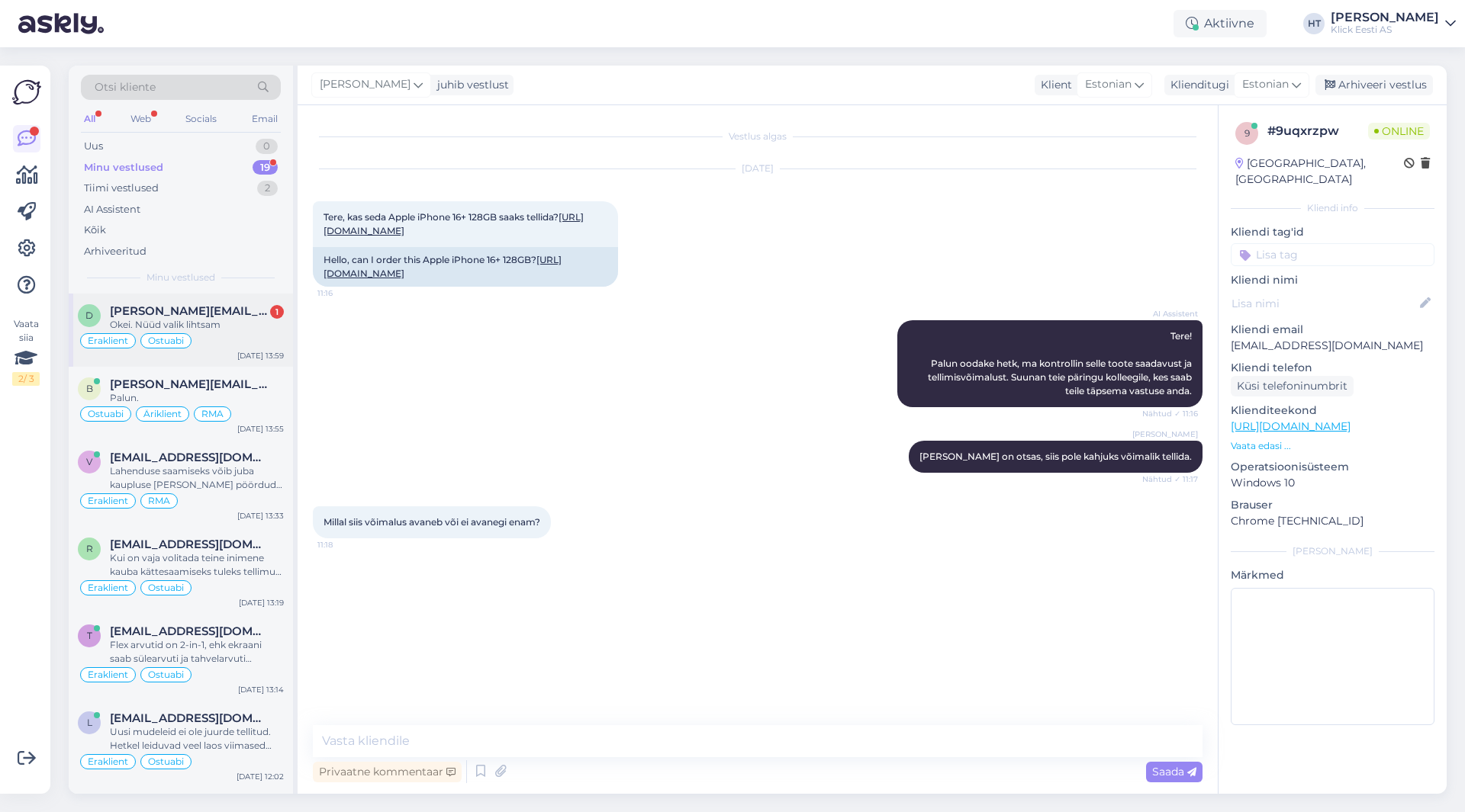
click at [225, 323] on div "Okei. Nüüd valik lihtsam" at bounding box center [196, 325] width 174 height 14
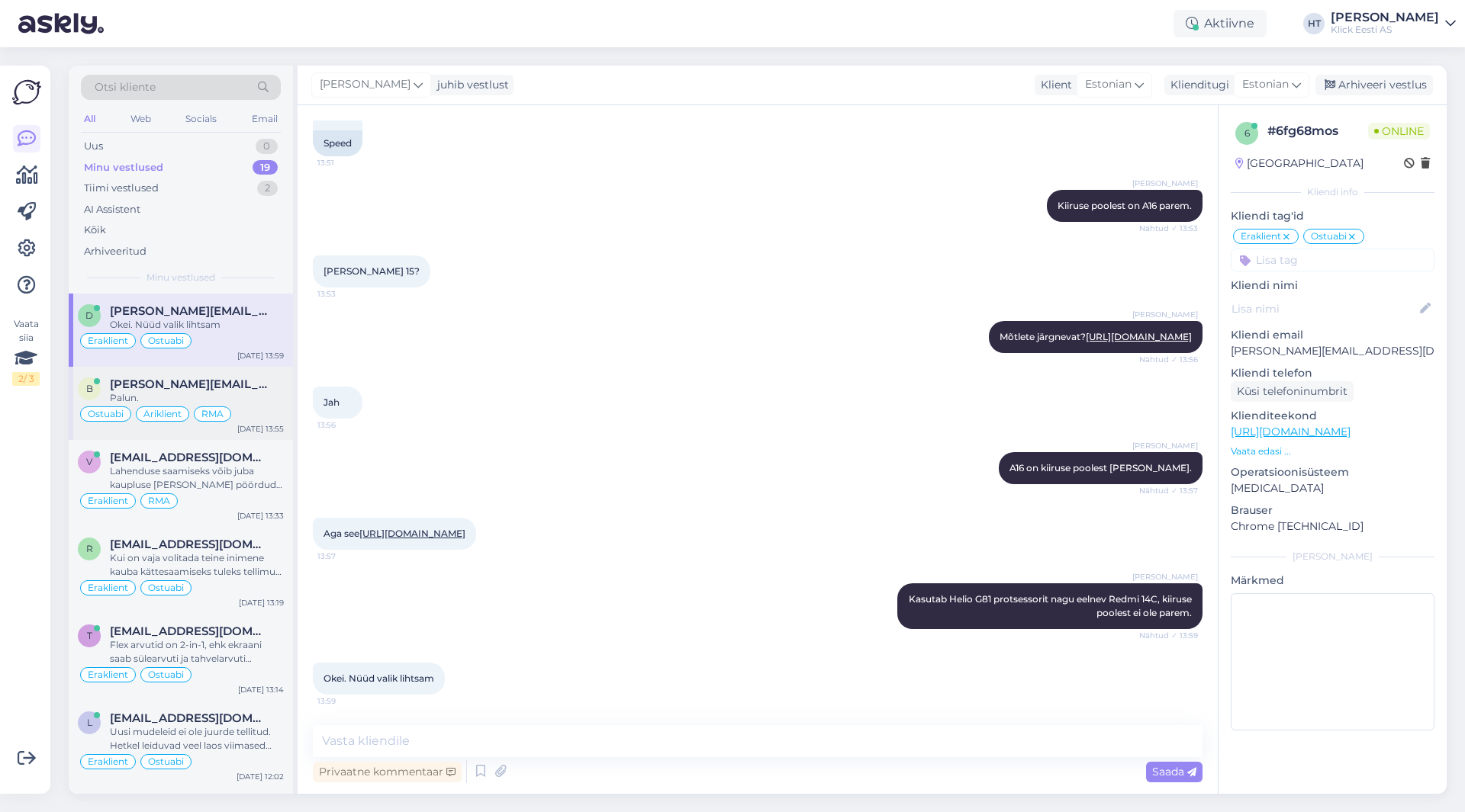
click at [267, 400] on div "Palun." at bounding box center [196, 398] width 174 height 14
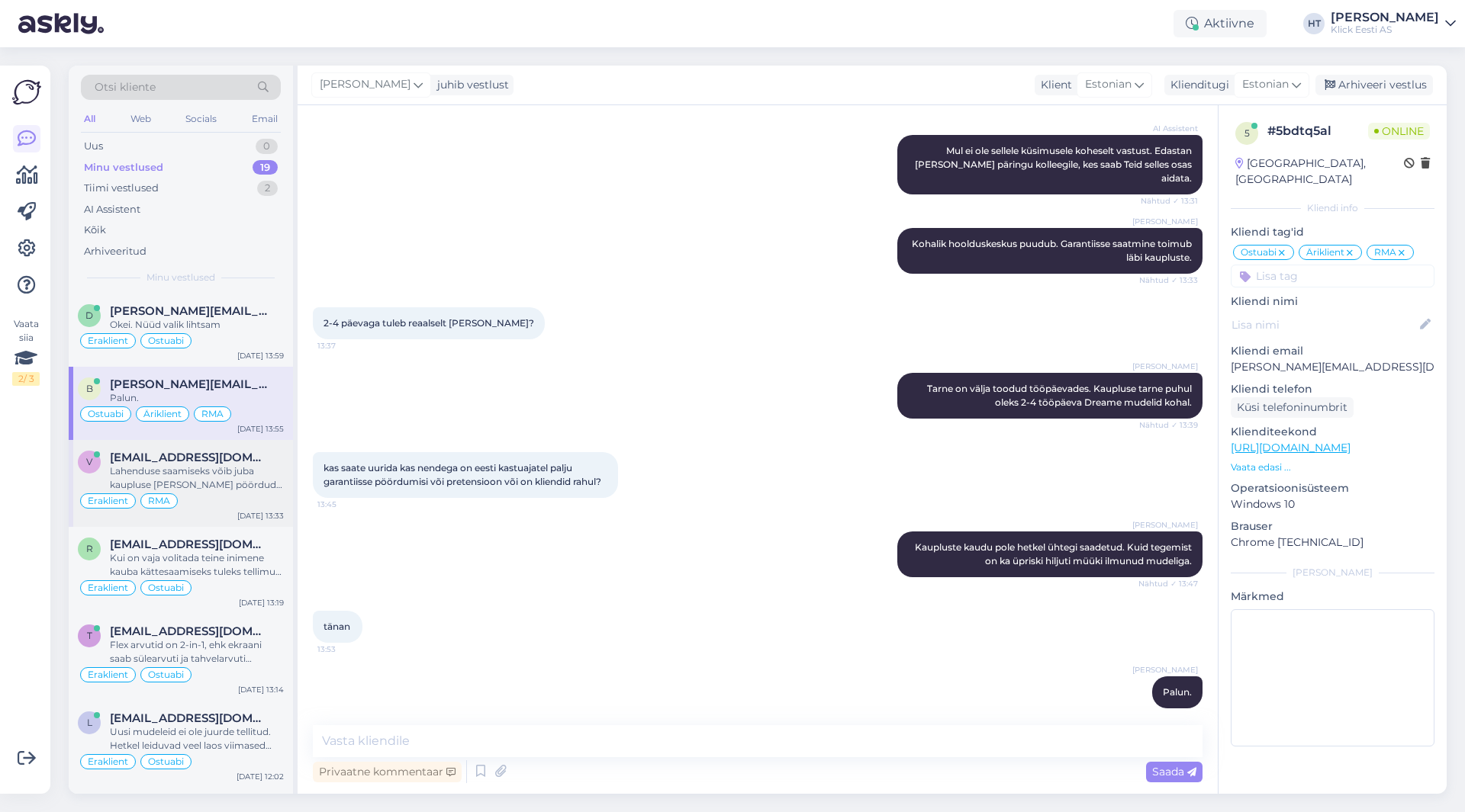
click at [275, 474] on div "Lahenduse saamiseks võib juba kaupluse [PERSON_NAME] pöörduda. Ei pea eraldi et…" at bounding box center [196, 478] width 174 height 27
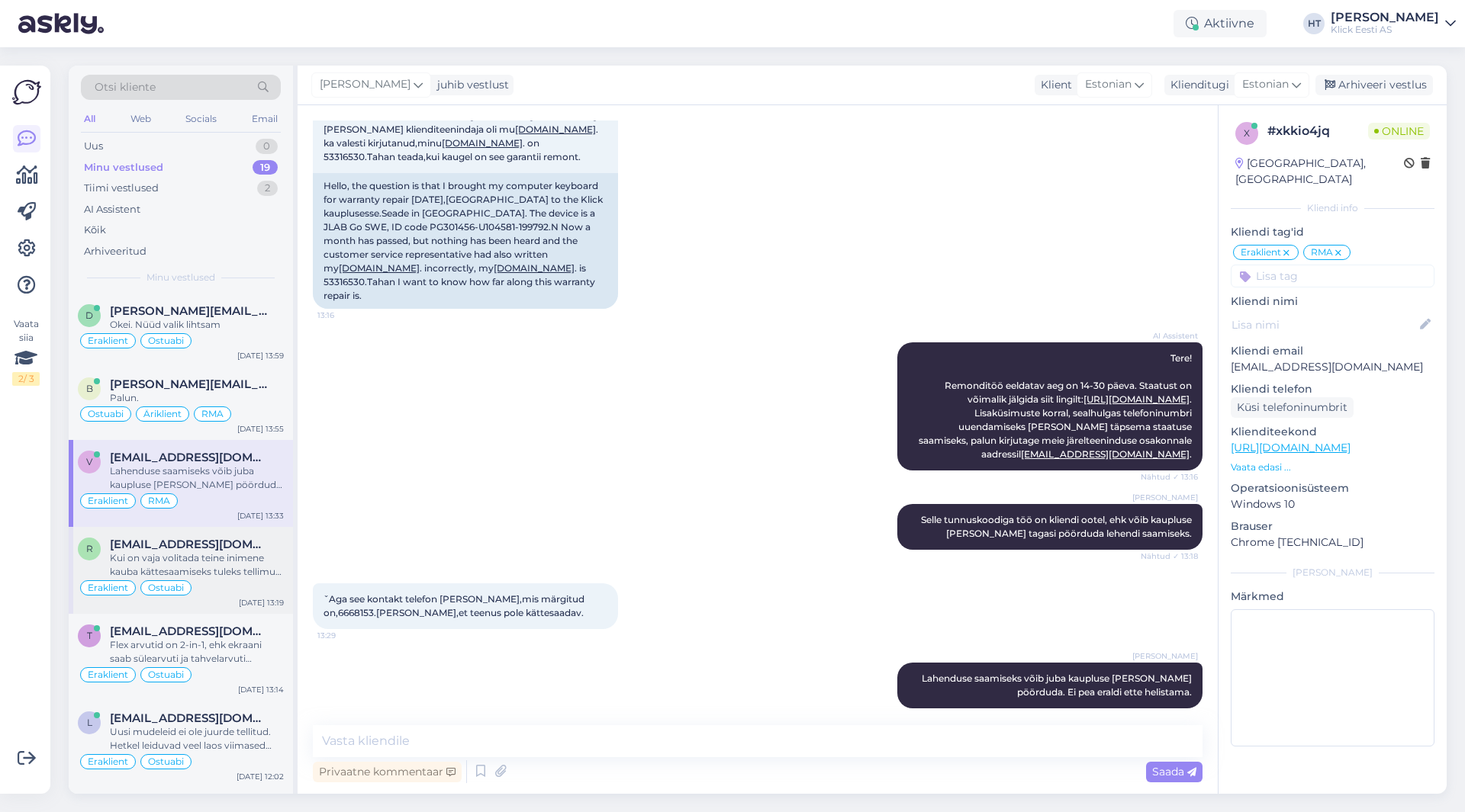
click at [272, 532] on div "r [EMAIL_ADDRESS][DOMAIN_NAME] Kui on vaja volitada teine inimene kauba kättesa…" at bounding box center [181, 570] width 225 height 87
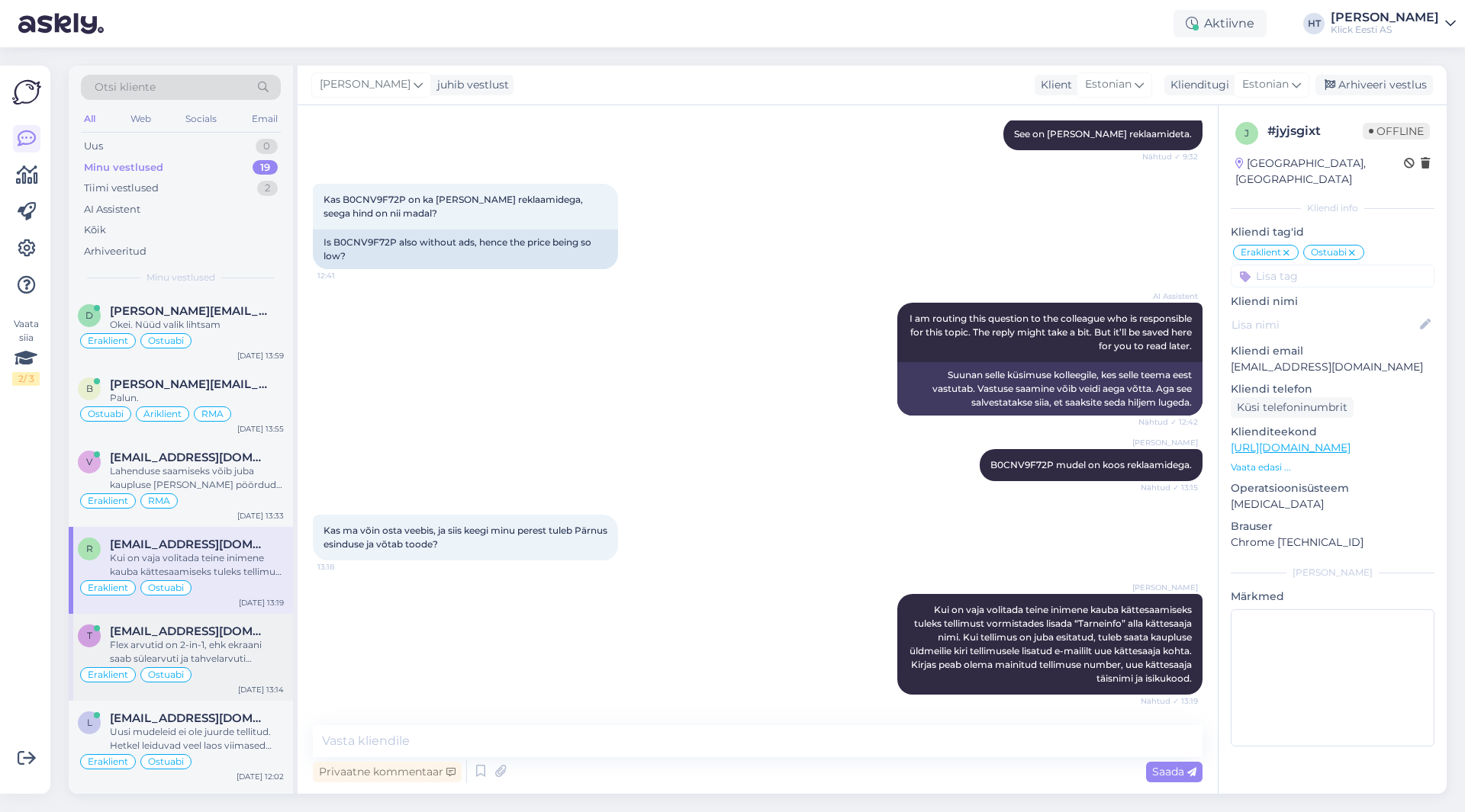
click at [244, 640] on div "Flex arvutid on 2-in-1, ehk ekraani saab sülearvuti ja tahvelarvuti asendisse p…" at bounding box center [196, 652] width 174 height 27
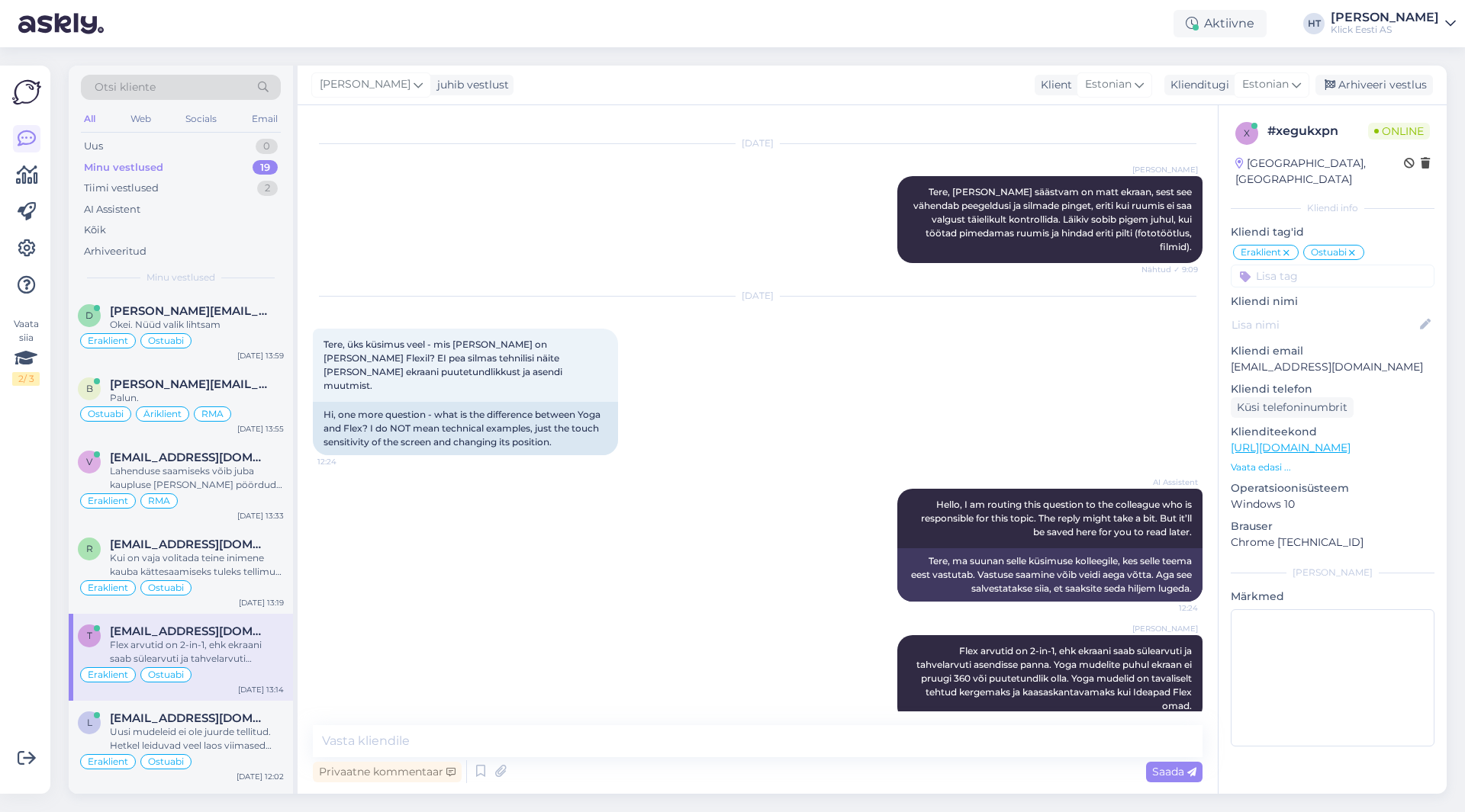
scroll to position [77, 0]
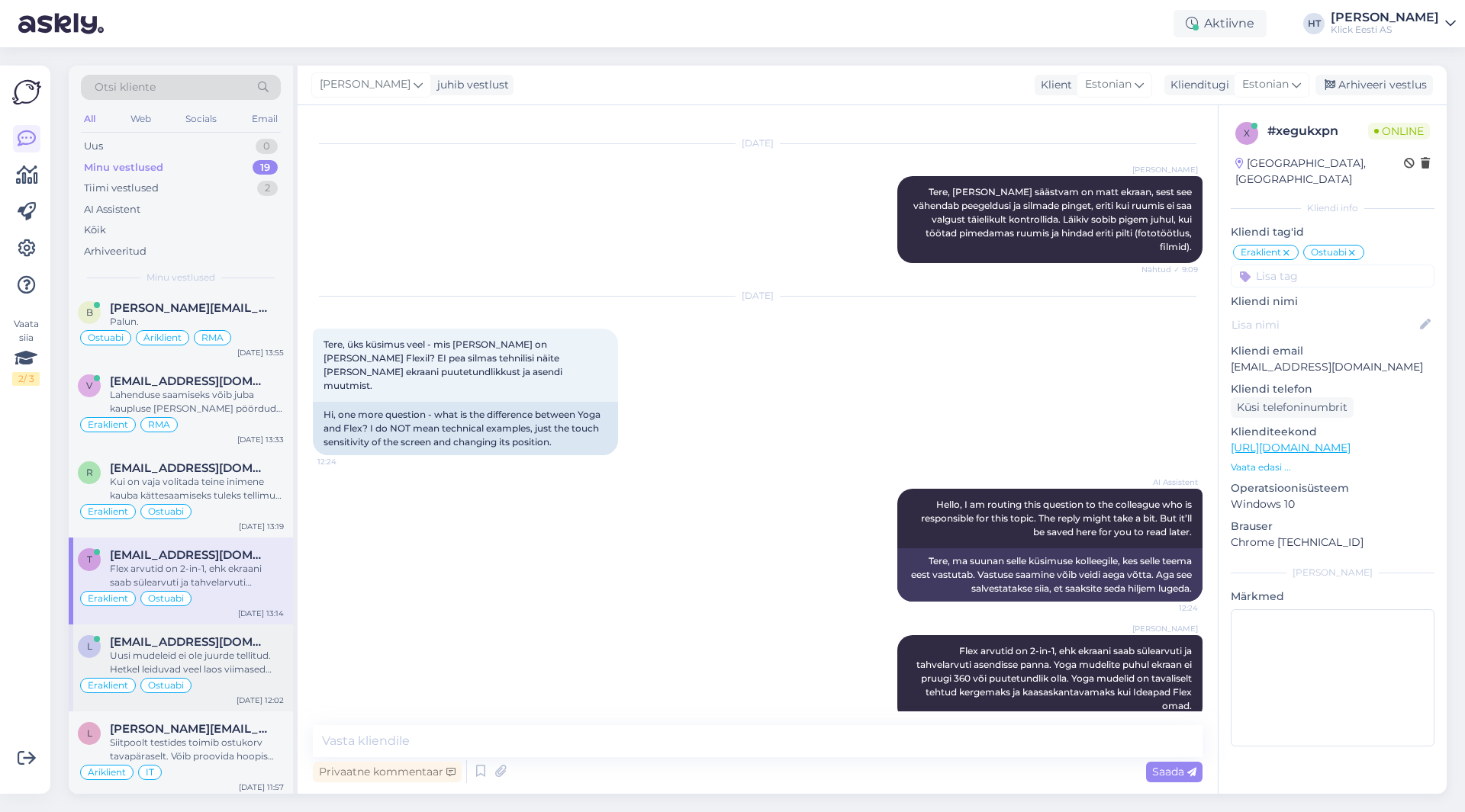
click at [255, 644] on span "[EMAIL_ADDRESS][DOMAIN_NAME]" at bounding box center [189, 641] width 159 height 14
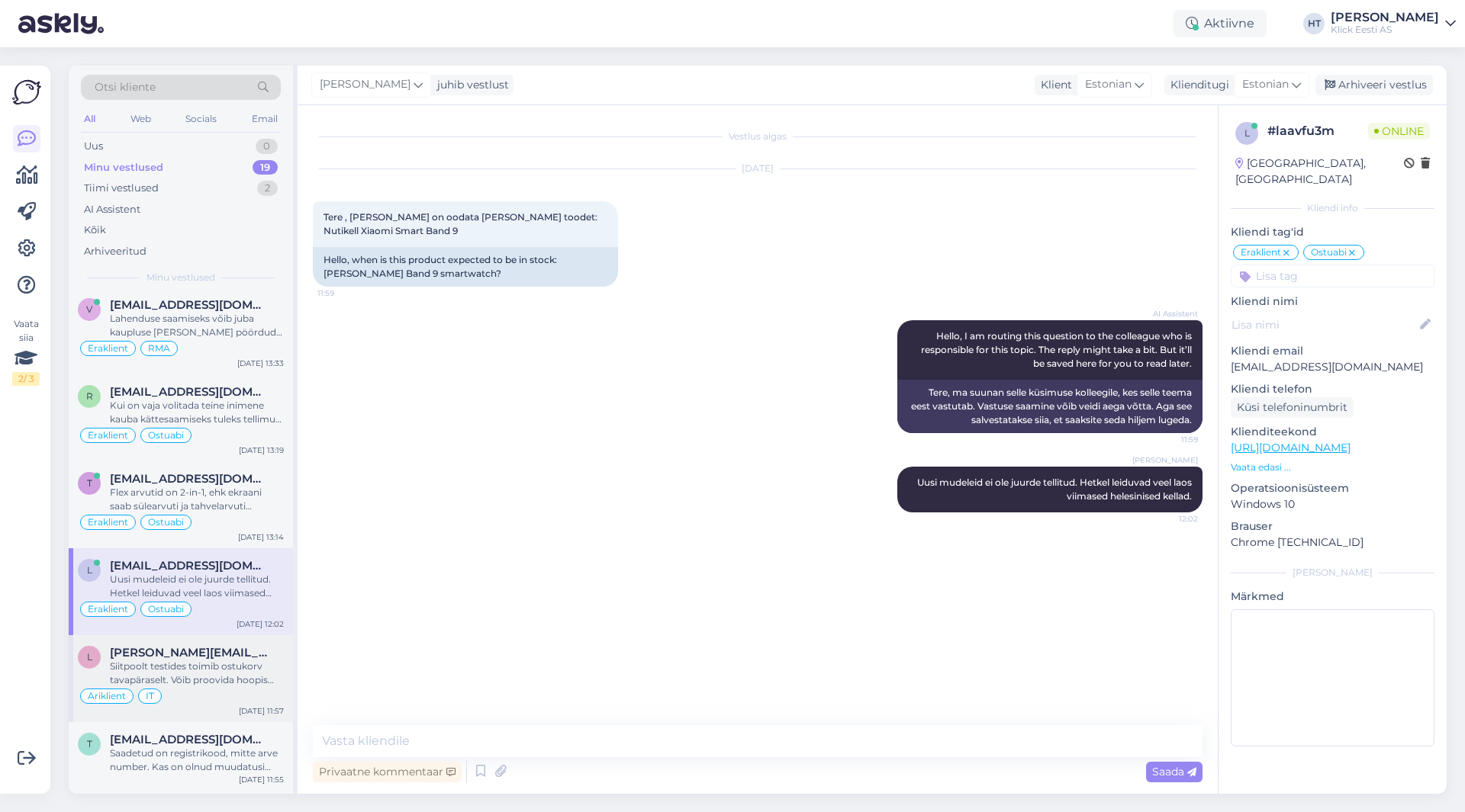
click at [252, 671] on div "Siitpoolt testides toimib ostukorv tavapäraselt. Võib proovida hoopis [DOMAIN_N…" at bounding box center [196, 673] width 174 height 27
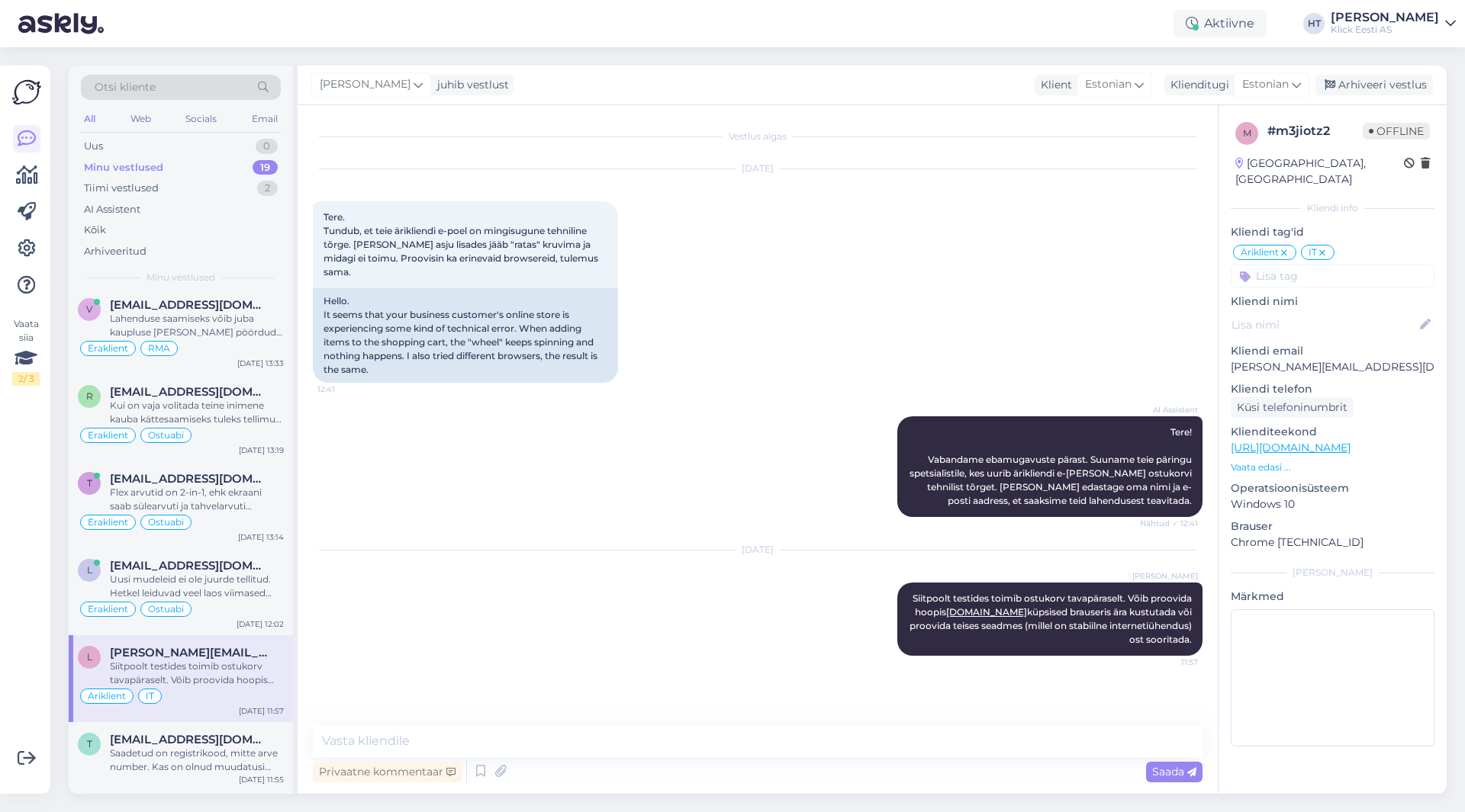
scroll to position [229, 0]
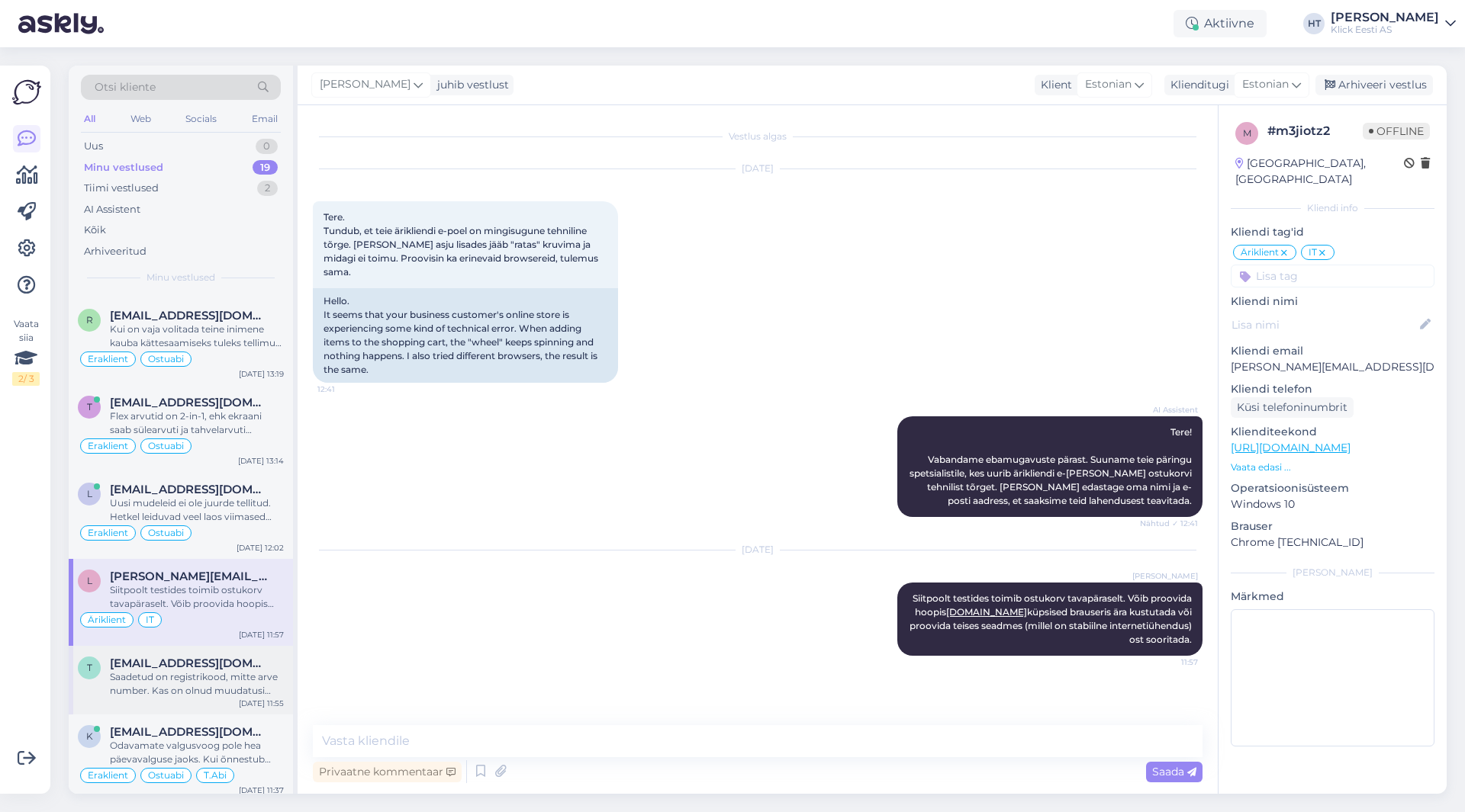
click at [246, 681] on div "Saadetud on registrikood, mitte arve number. Kas on olnud muudatusi ketta vormi…" at bounding box center [196, 684] width 174 height 27
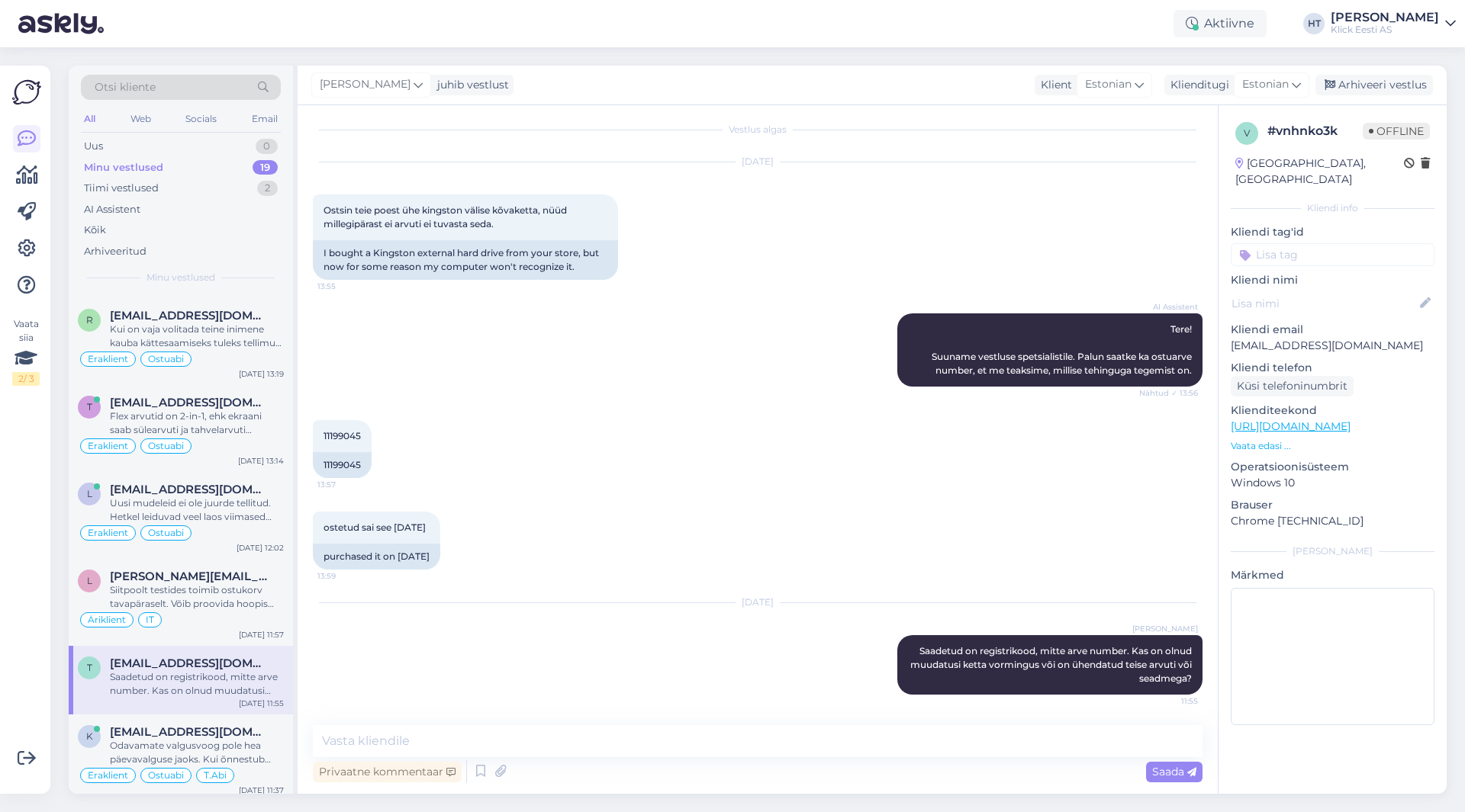
click at [1350, 244] on input at bounding box center [1332, 255] width 204 height 23
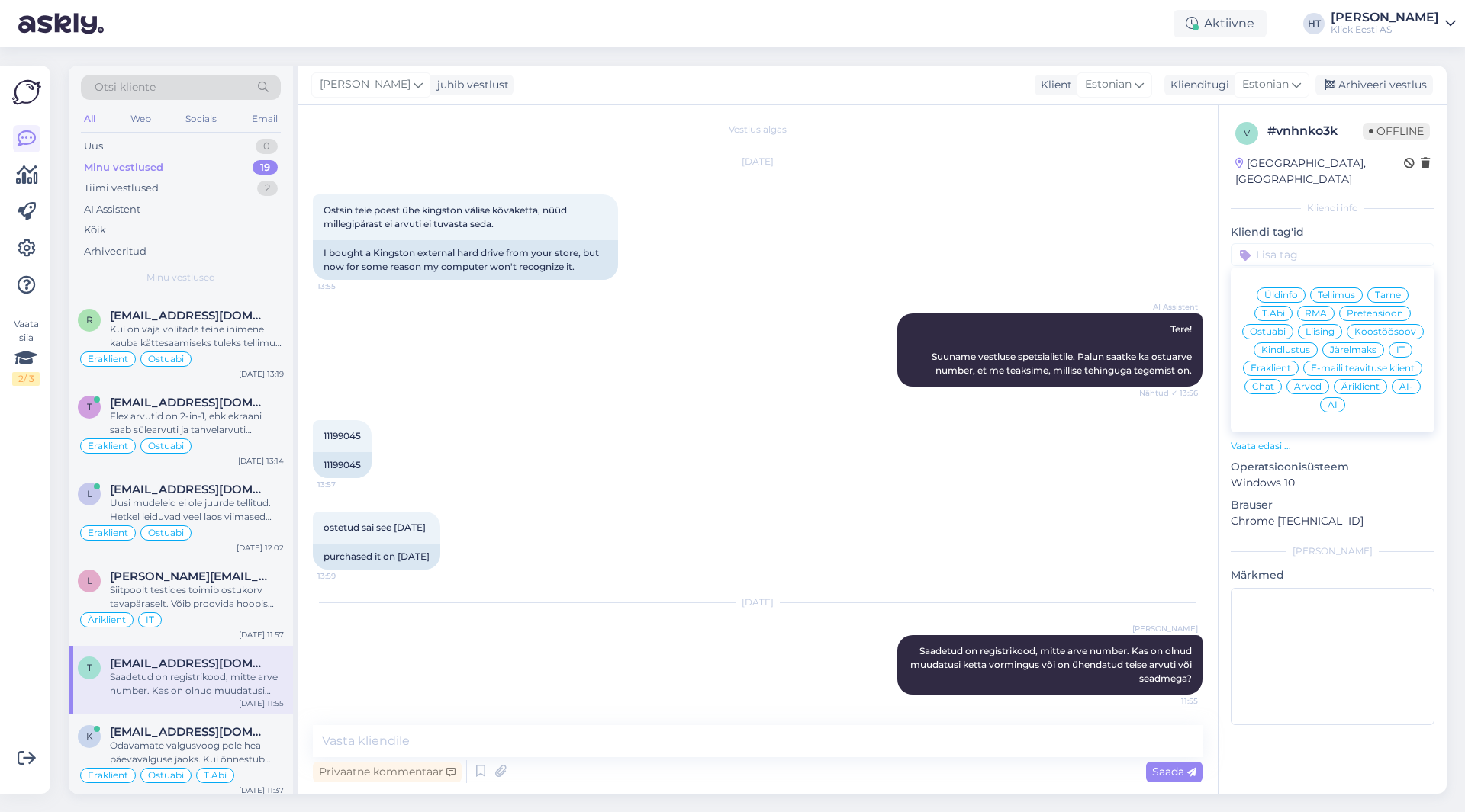
click at [1327, 306] on div "RMA" at bounding box center [1315, 313] width 37 height 16
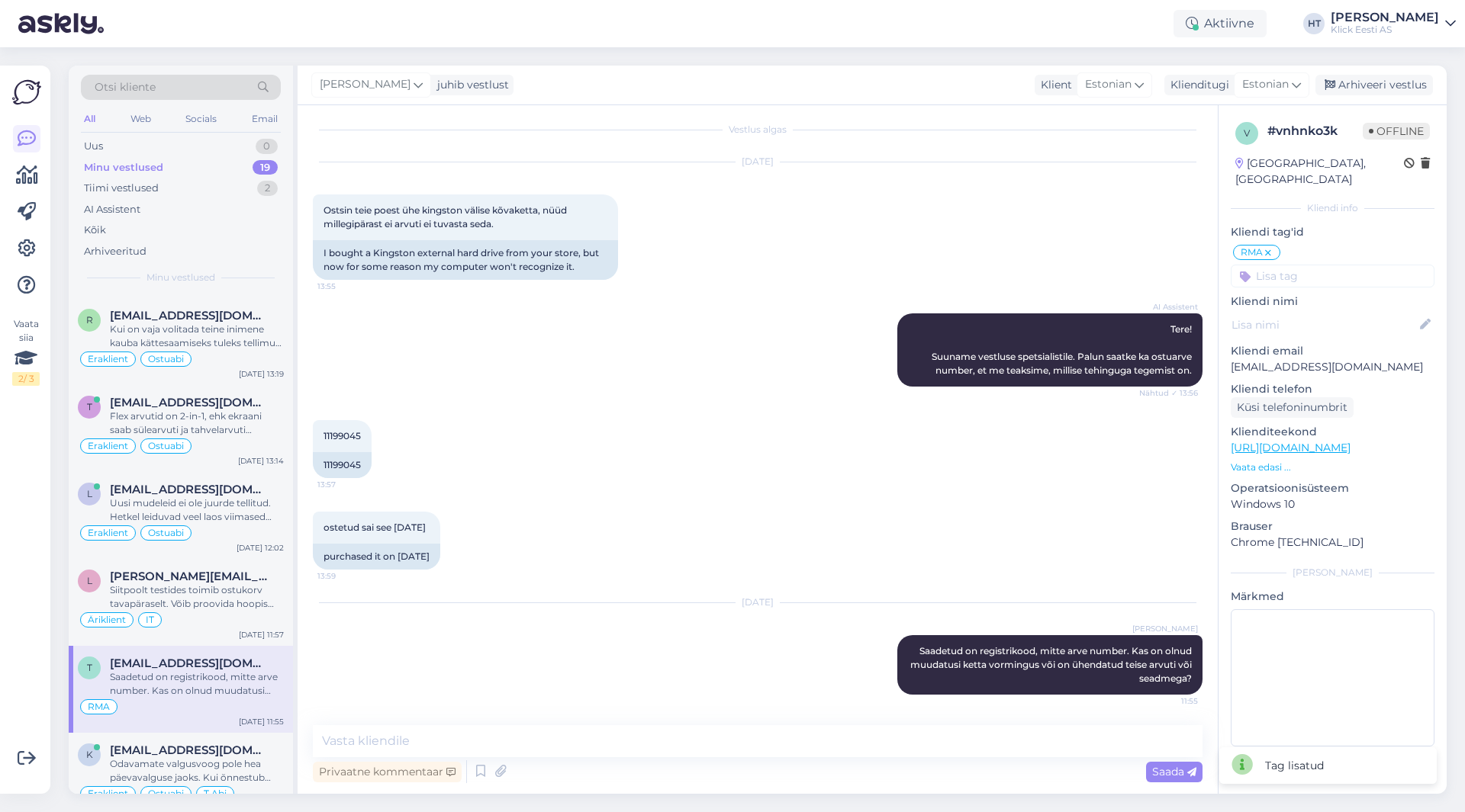
click at [1327, 265] on input at bounding box center [1332, 276] width 204 height 23
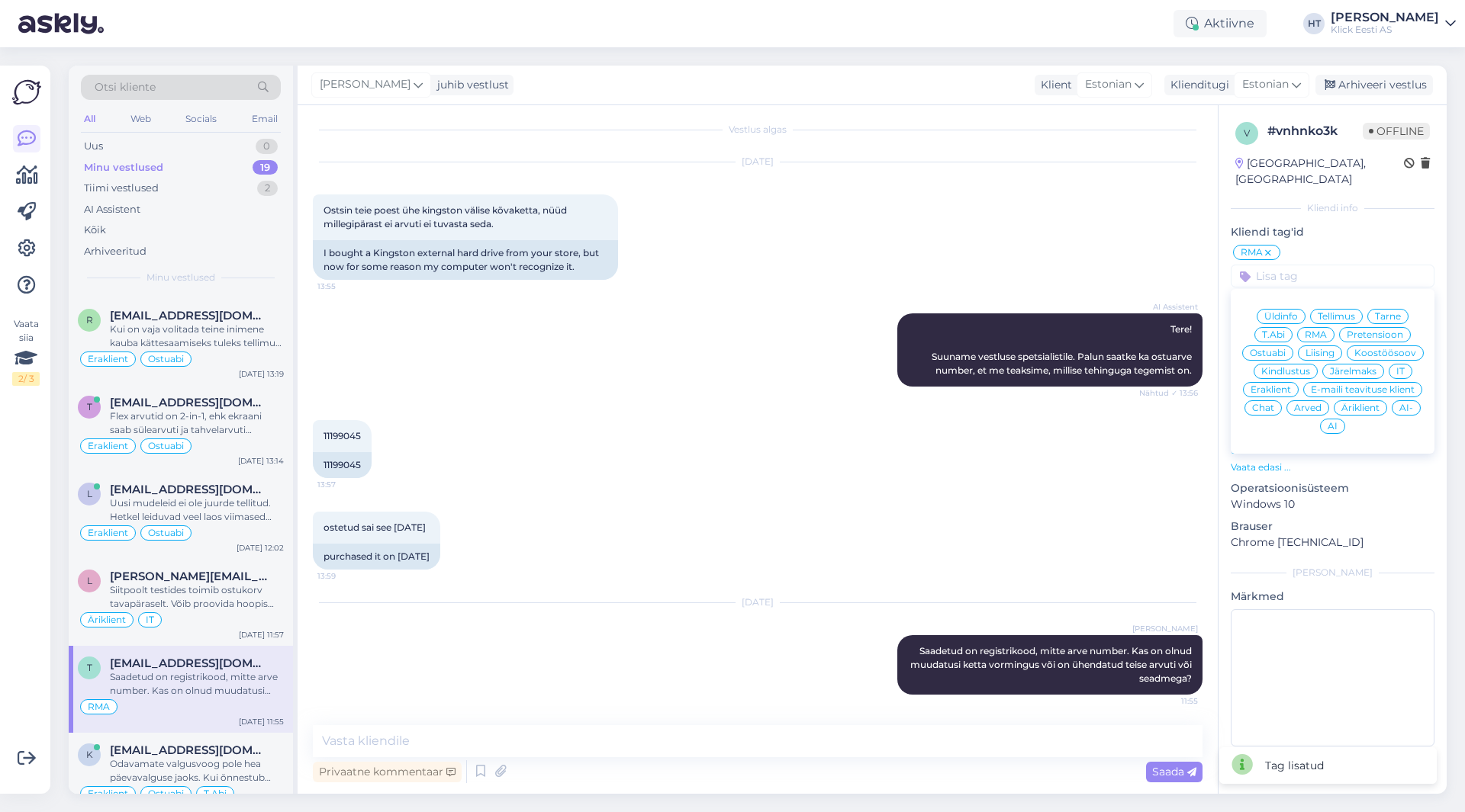
click at [1273, 330] on span "T.Abi" at bounding box center [1273, 335] width 23 height 9
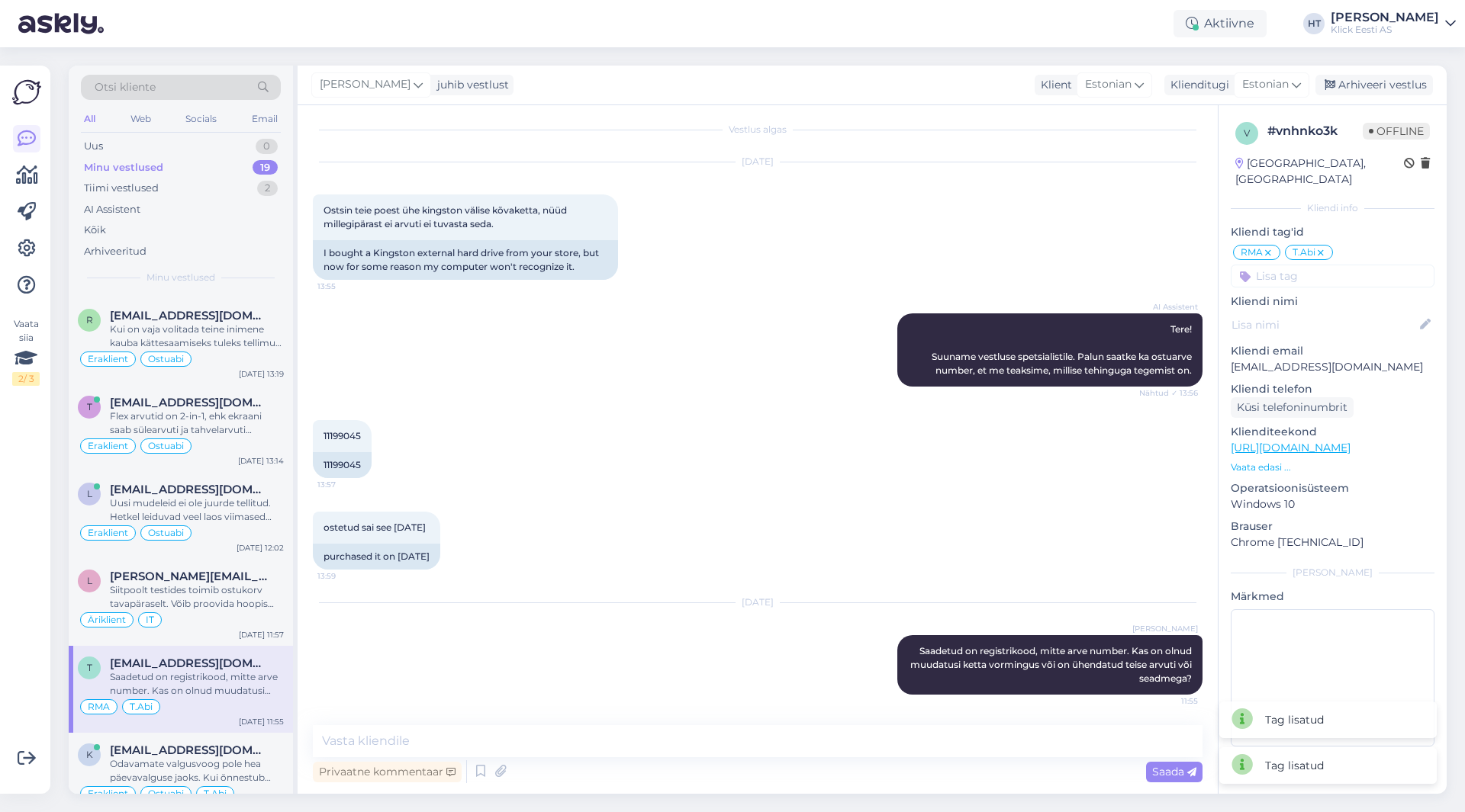
click at [1315, 265] on input at bounding box center [1332, 276] width 204 height 23
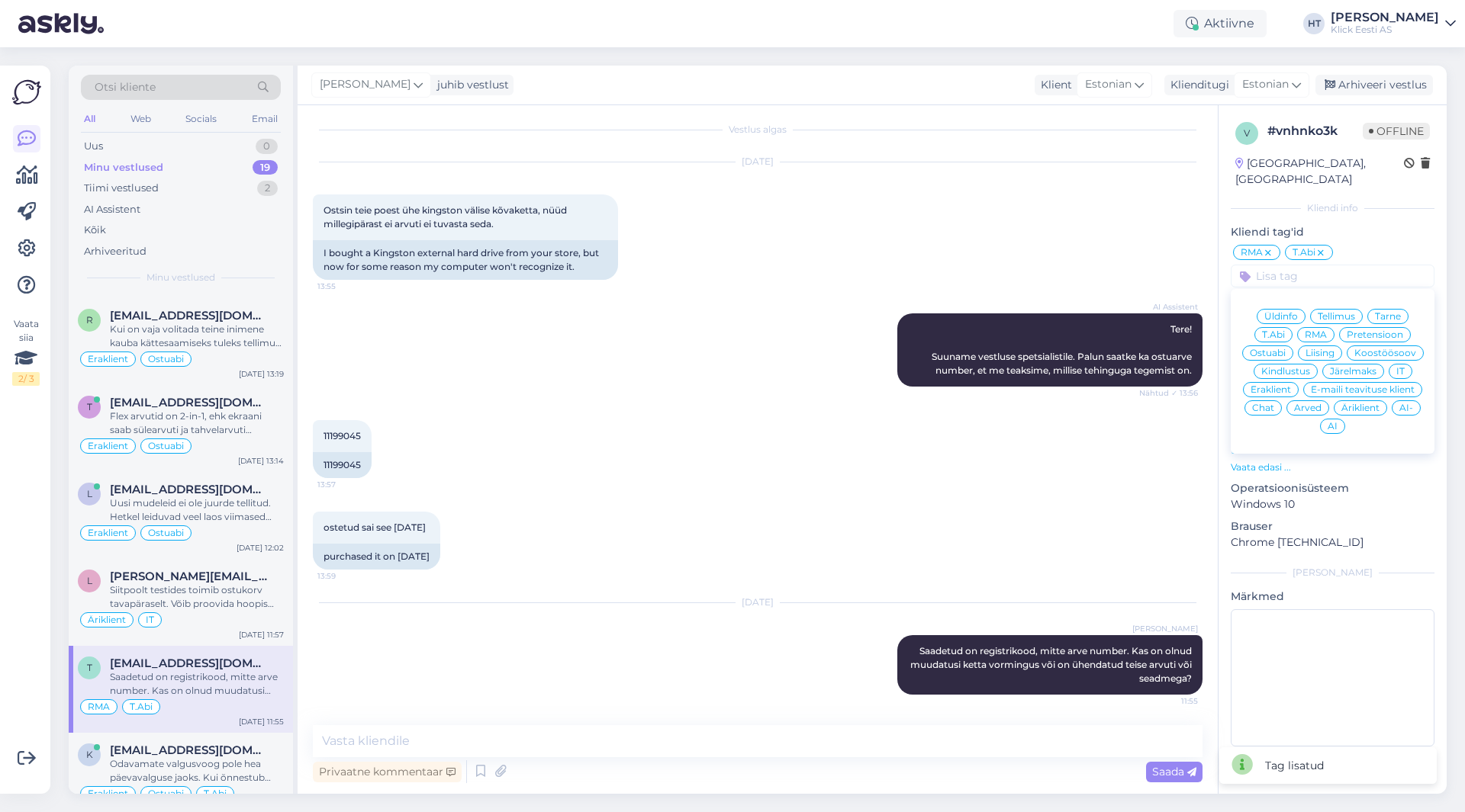
click at [1272, 385] on span "Eraklient" at bounding box center [1271, 390] width 40 height 9
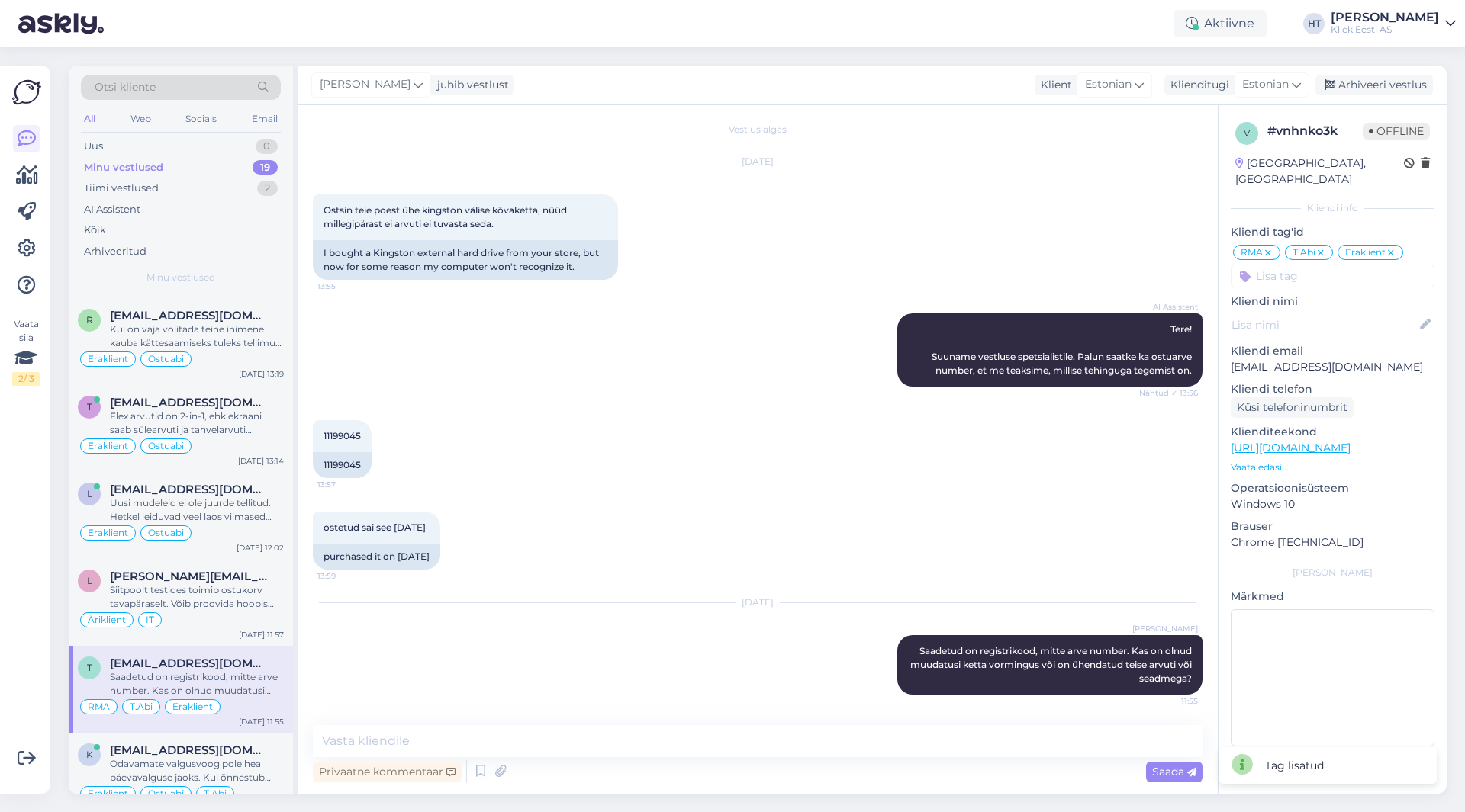
click at [1010, 443] on div "11199045 13:57 11199045" at bounding box center [758, 449] width 890 height 91
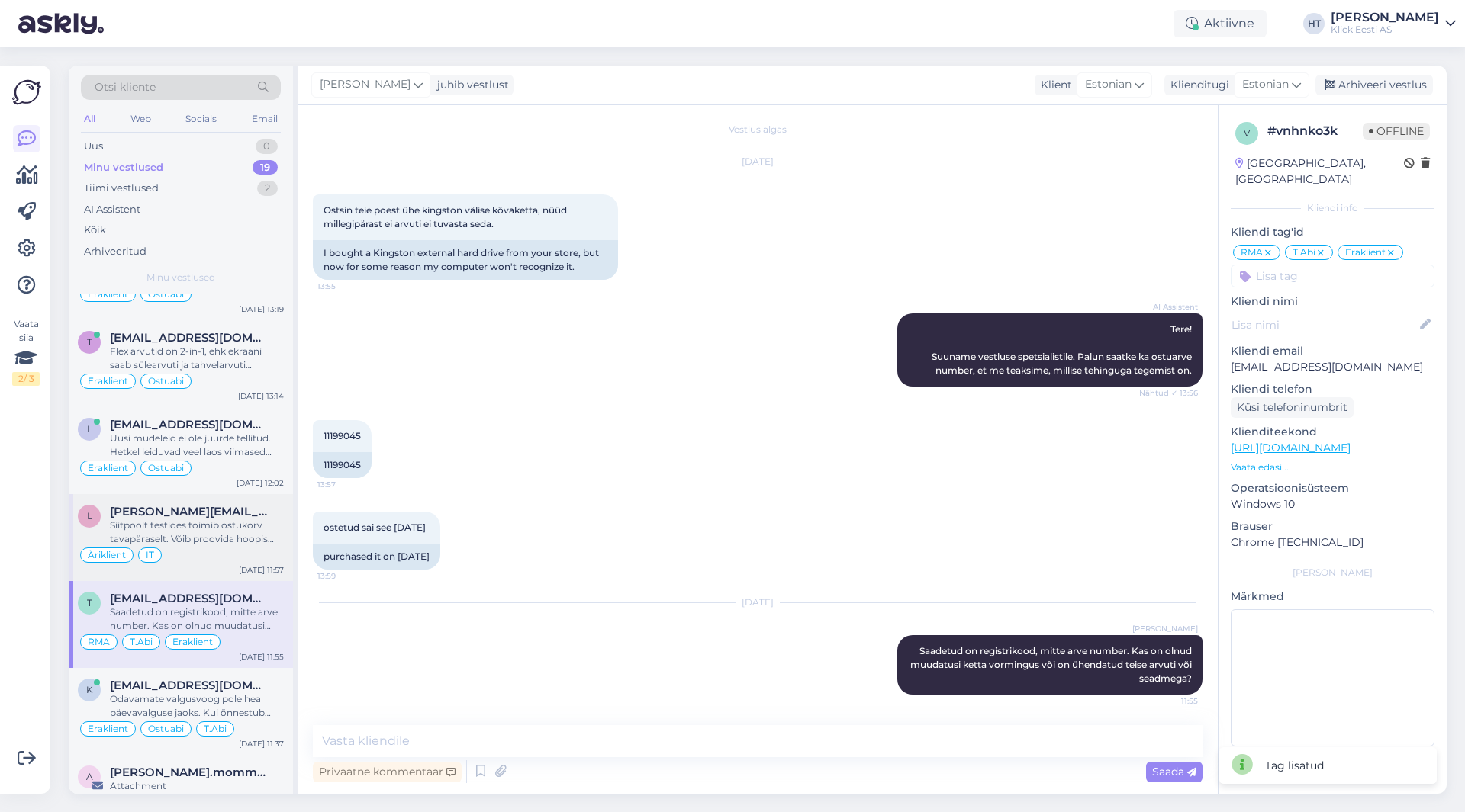
scroll to position [381, 0]
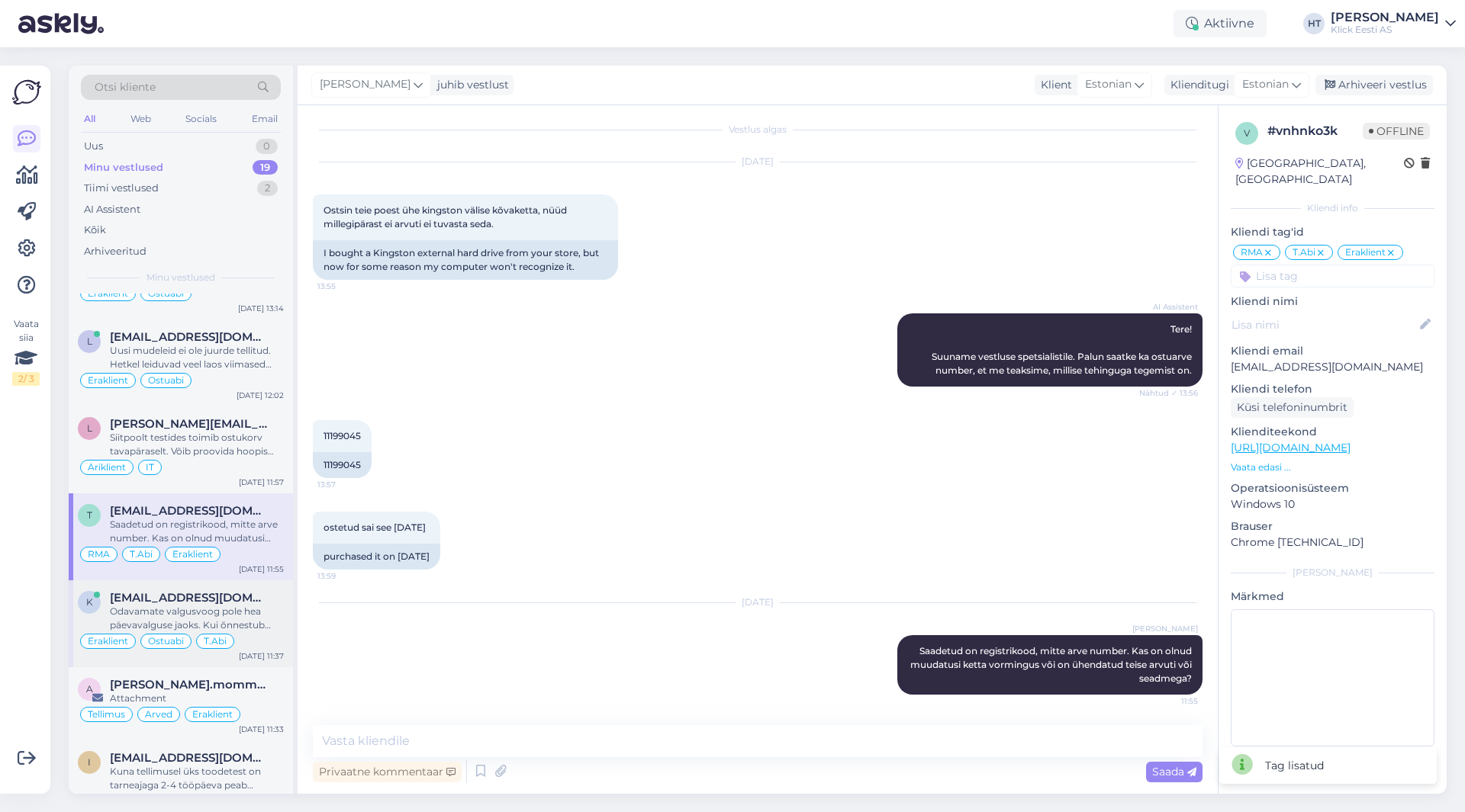
click at [231, 593] on span "[EMAIL_ADDRESS][DOMAIN_NAME]" at bounding box center [189, 598] width 159 height 14
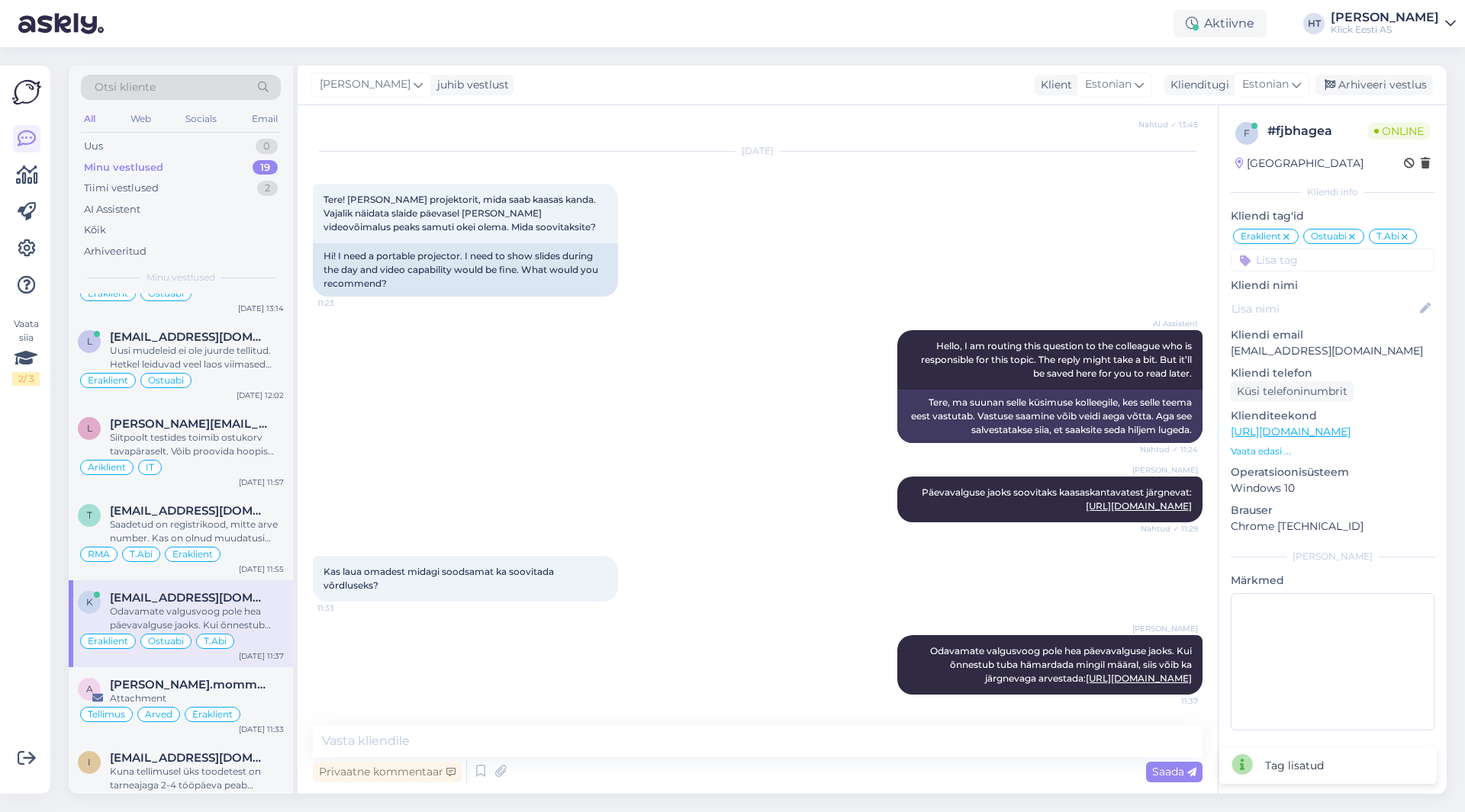
scroll to position [458, 0]
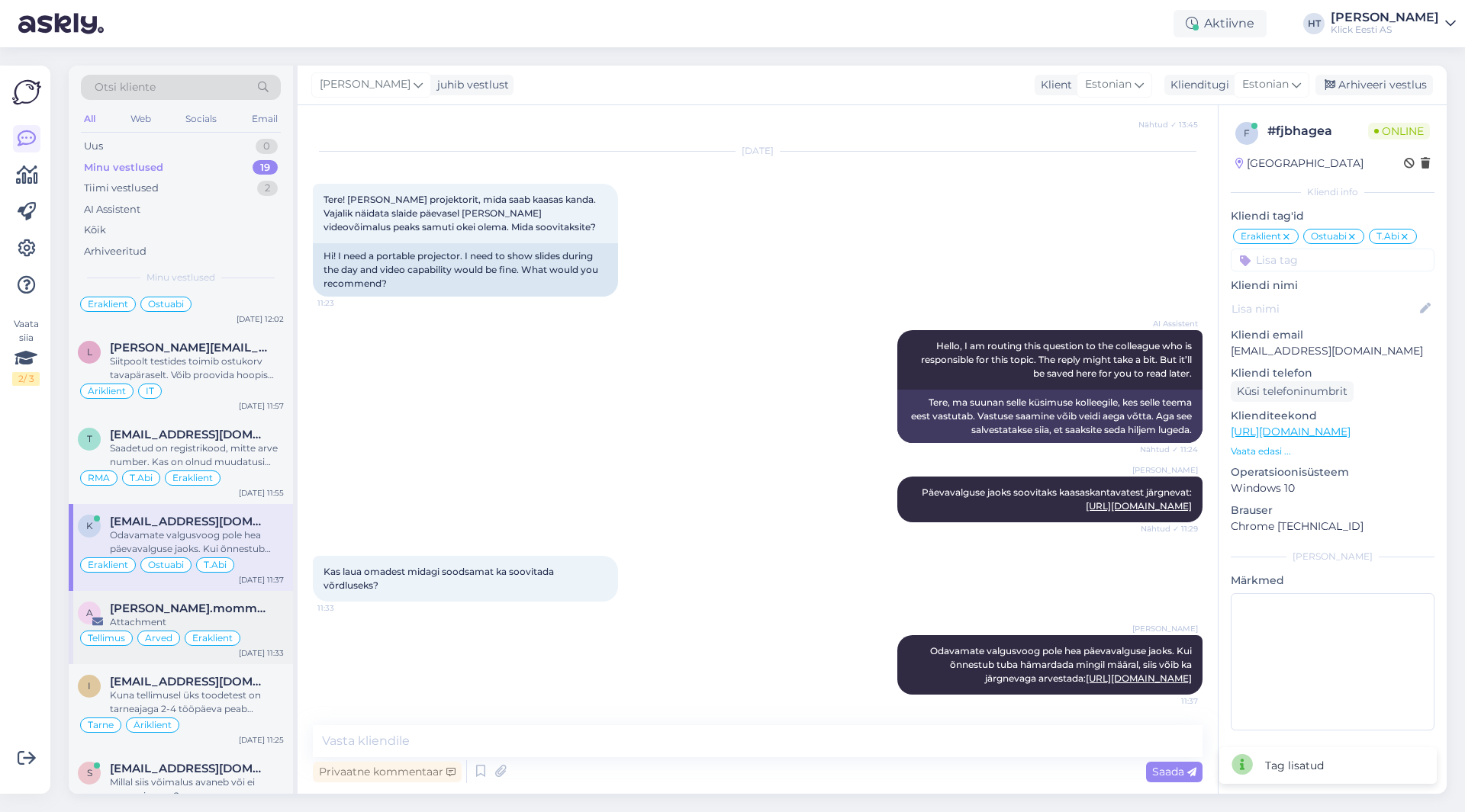
click at [249, 635] on div "Tellimus Arved Eraklient" at bounding box center [181, 639] width 206 height 18
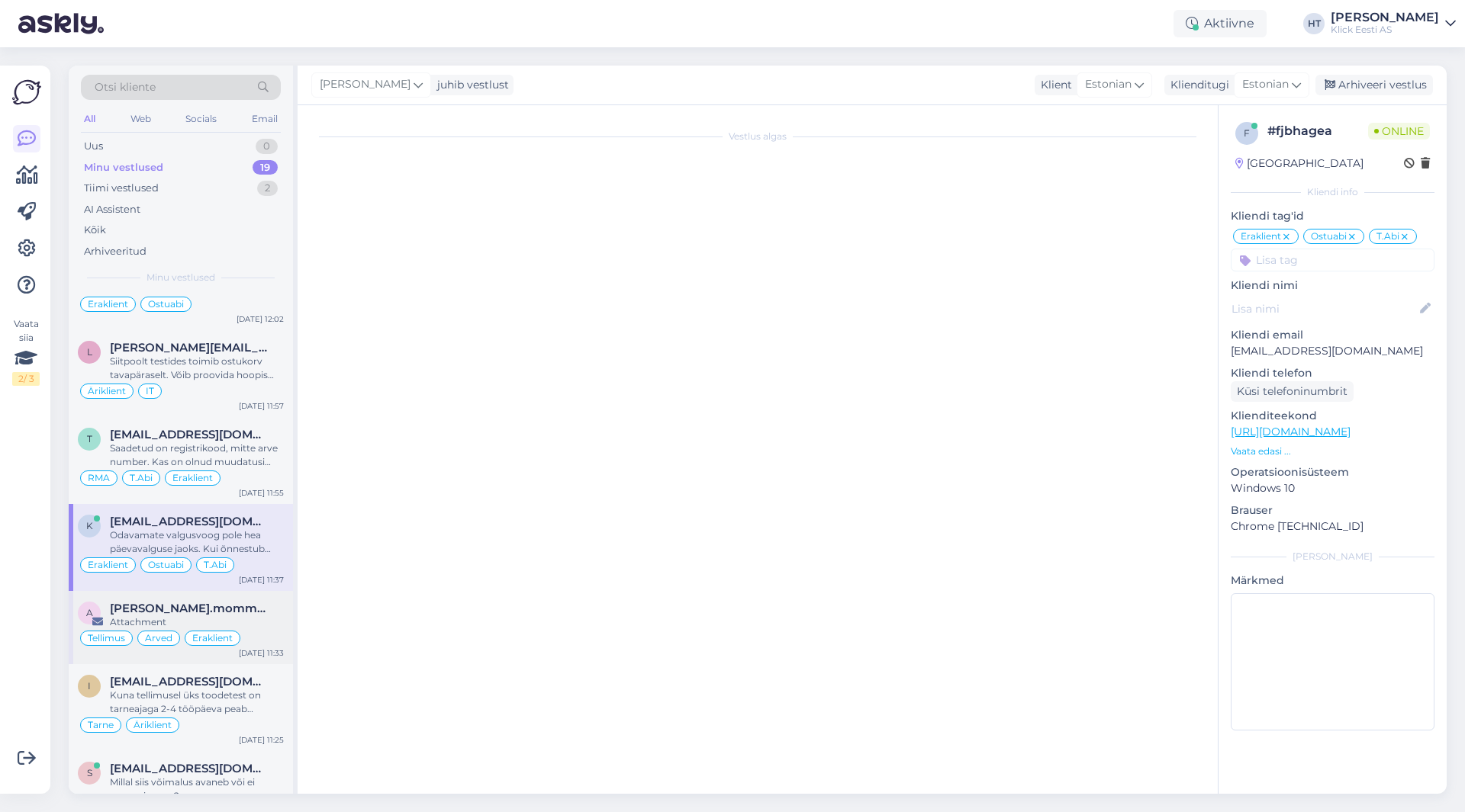
scroll to position [5685, 0]
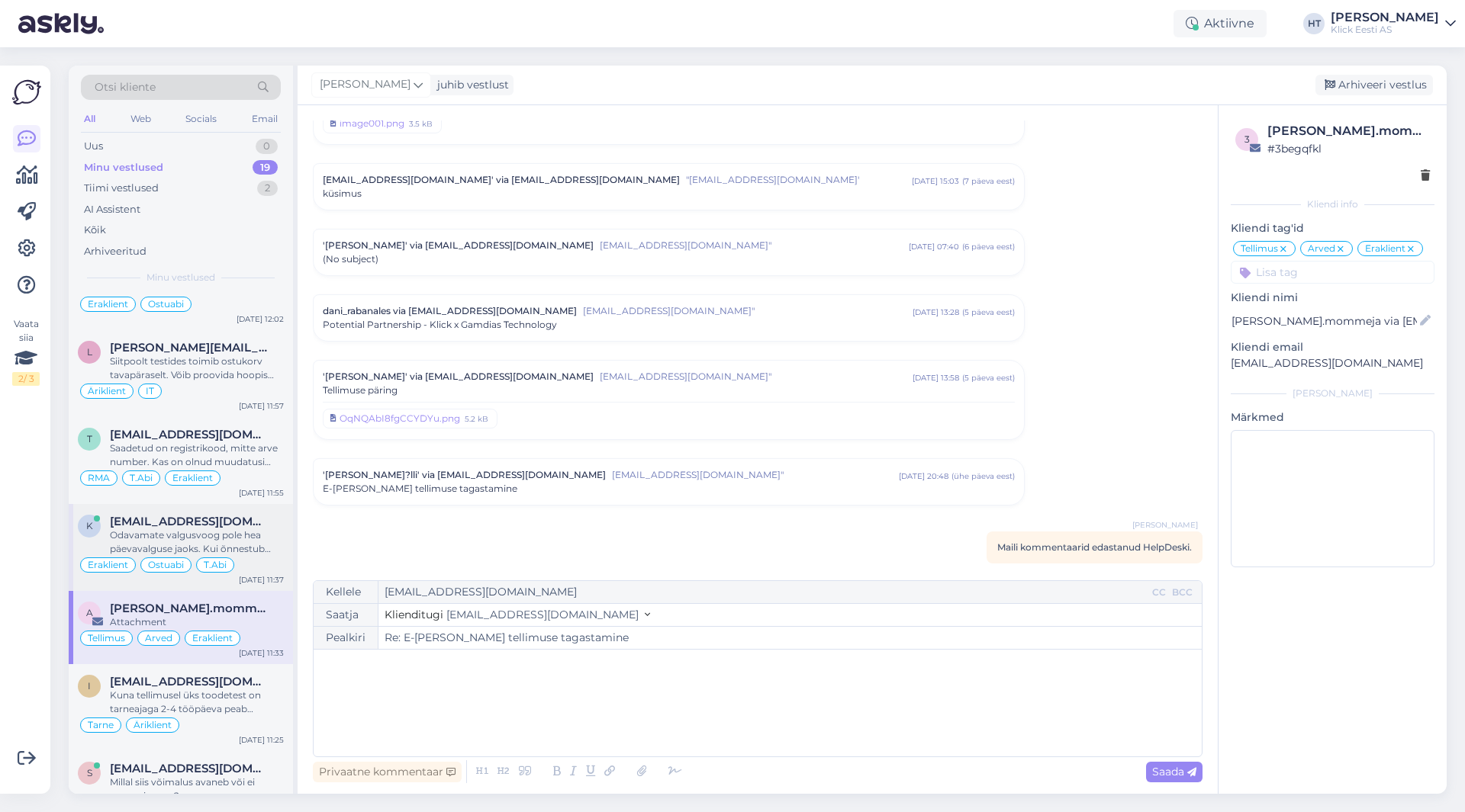
click at [269, 539] on div "Odavamate valgusvoog pole hea päevavalguse jaoks. Kui õnnestub tuba hämardada m…" at bounding box center [196, 542] width 174 height 27
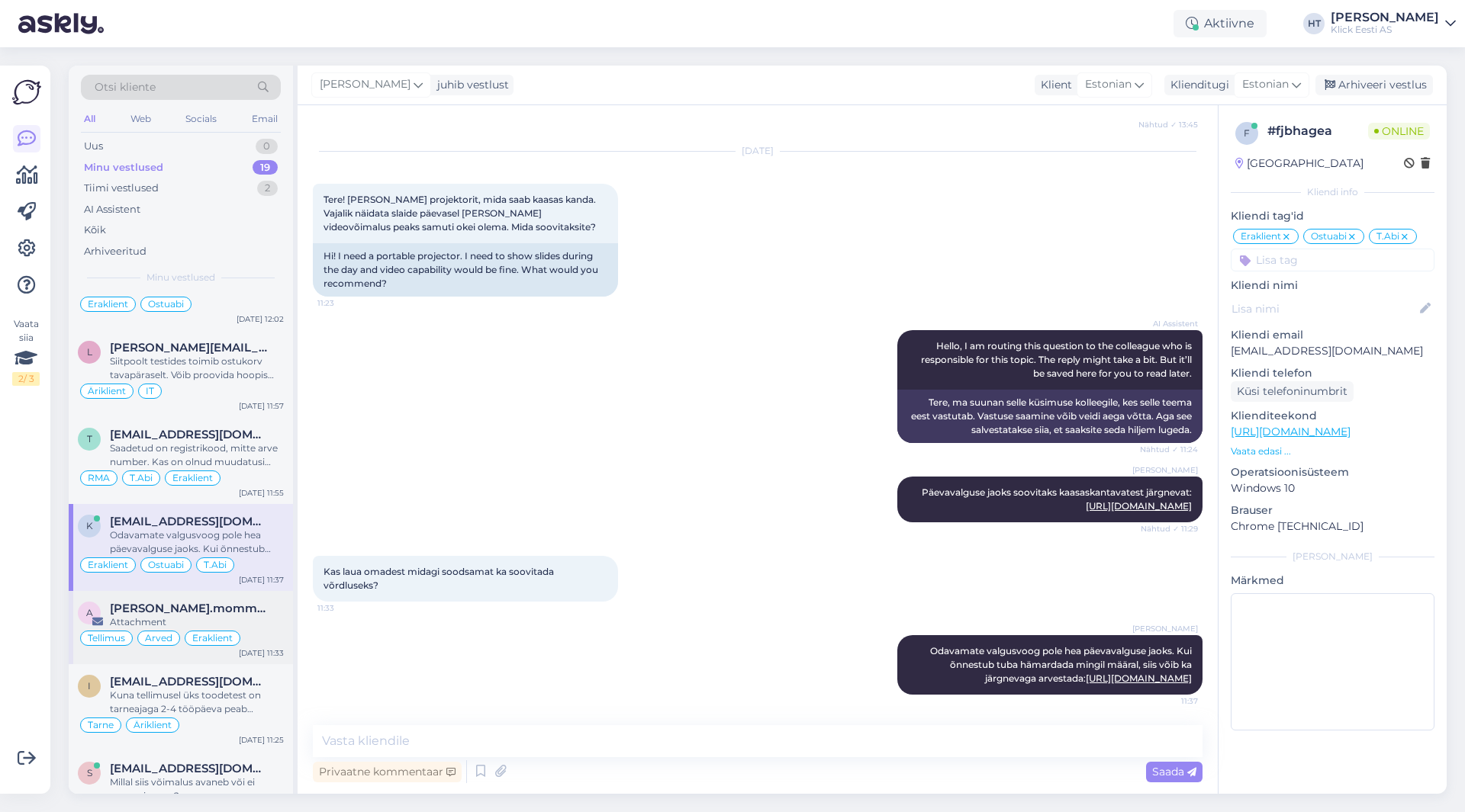
click at [267, 613] on span "[PERSON_NAME].mommeja via [EMAIL_ADDRESS][DOMAIN_NAME]" at bounding box center [189, 609] width 159 height 14
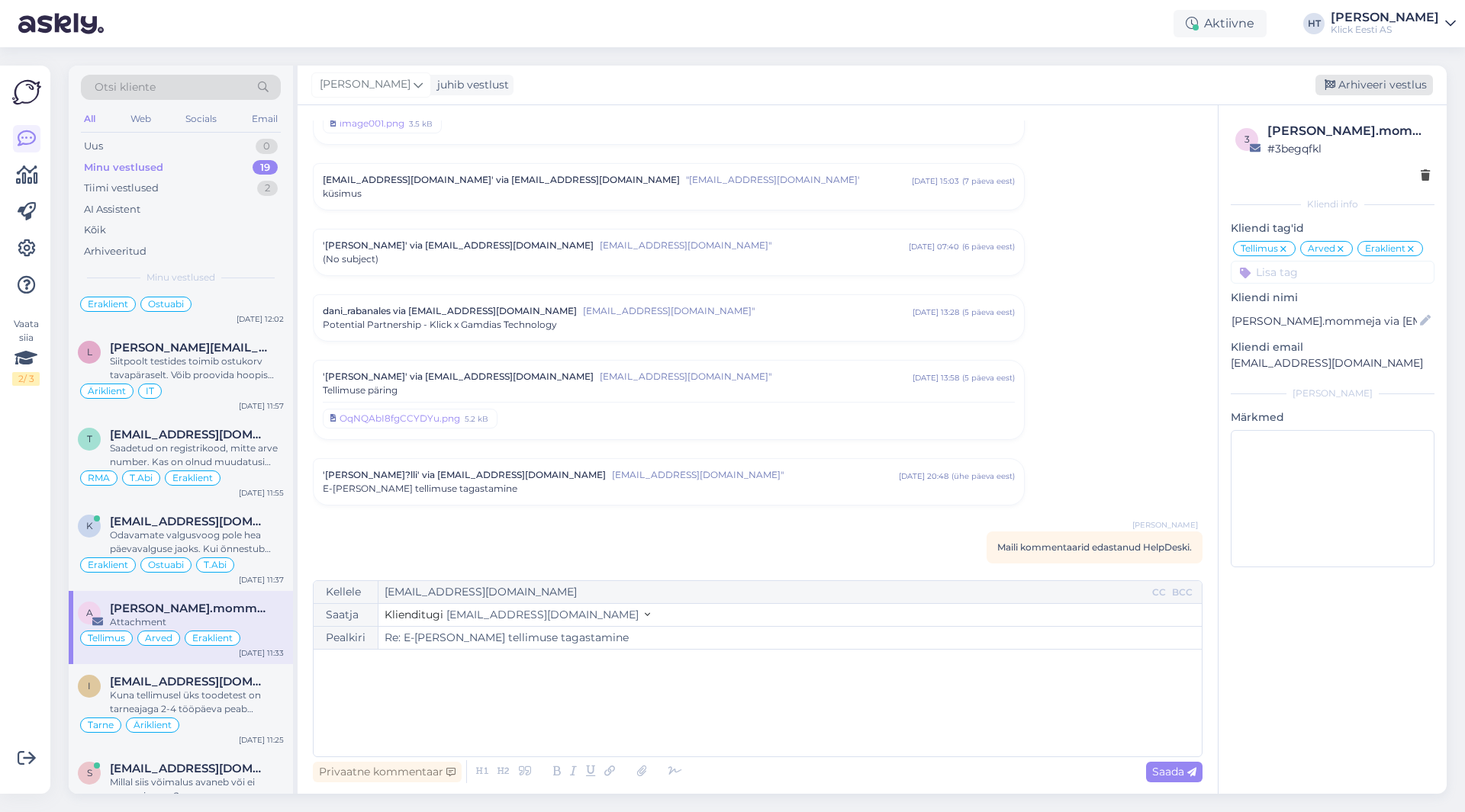
click at [1375, 90] on div "Arhiveeri vestlus" at bounding box center [1374, 85] width 118 height 21
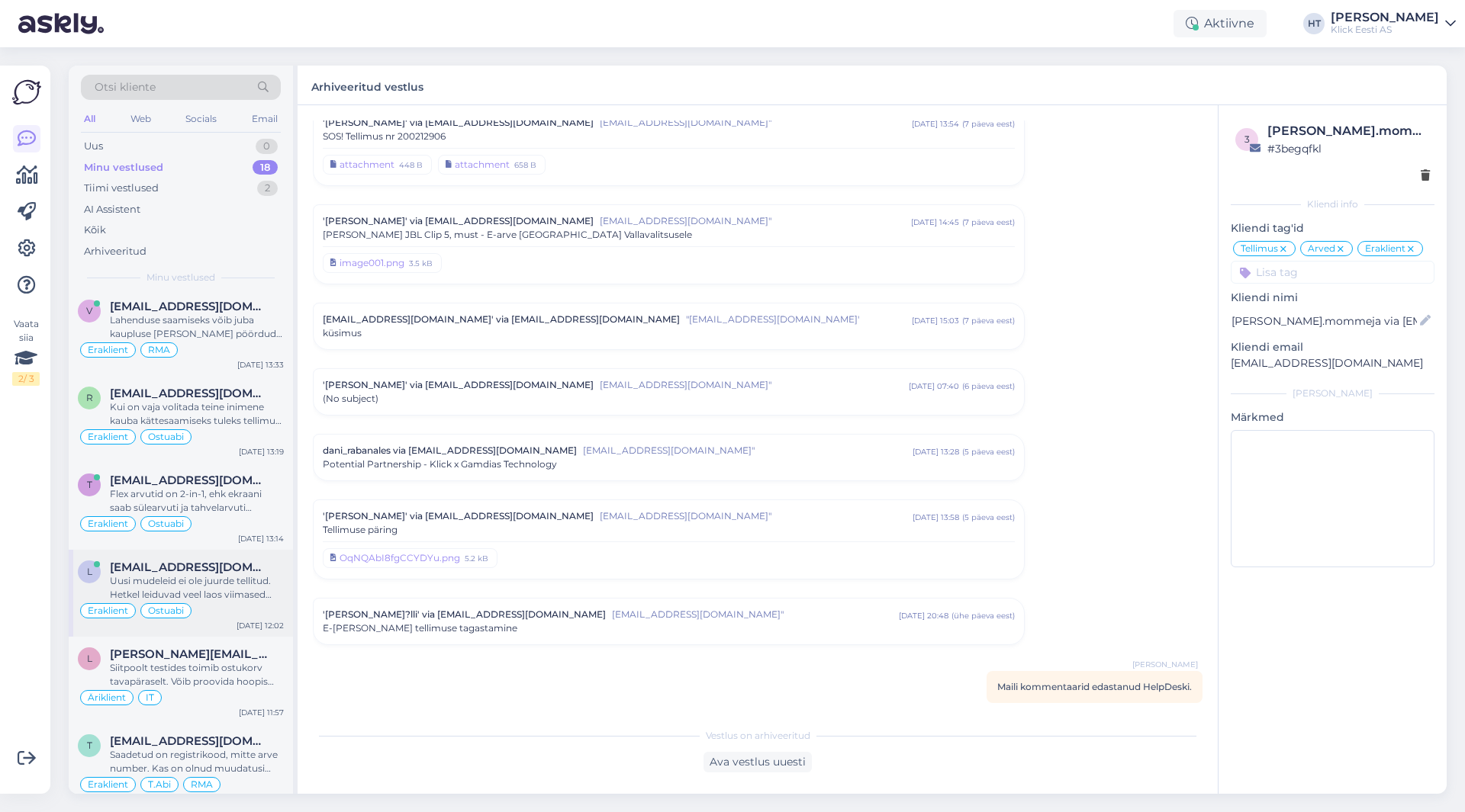
scroll to position [152, 0]
click at [232, 581] on div "Uusi mudeleid ei ole juurde tellitud. Hetkel leiduvad veel laos viimased helesi…" at bounding box center [196, 587] width 174 height 27
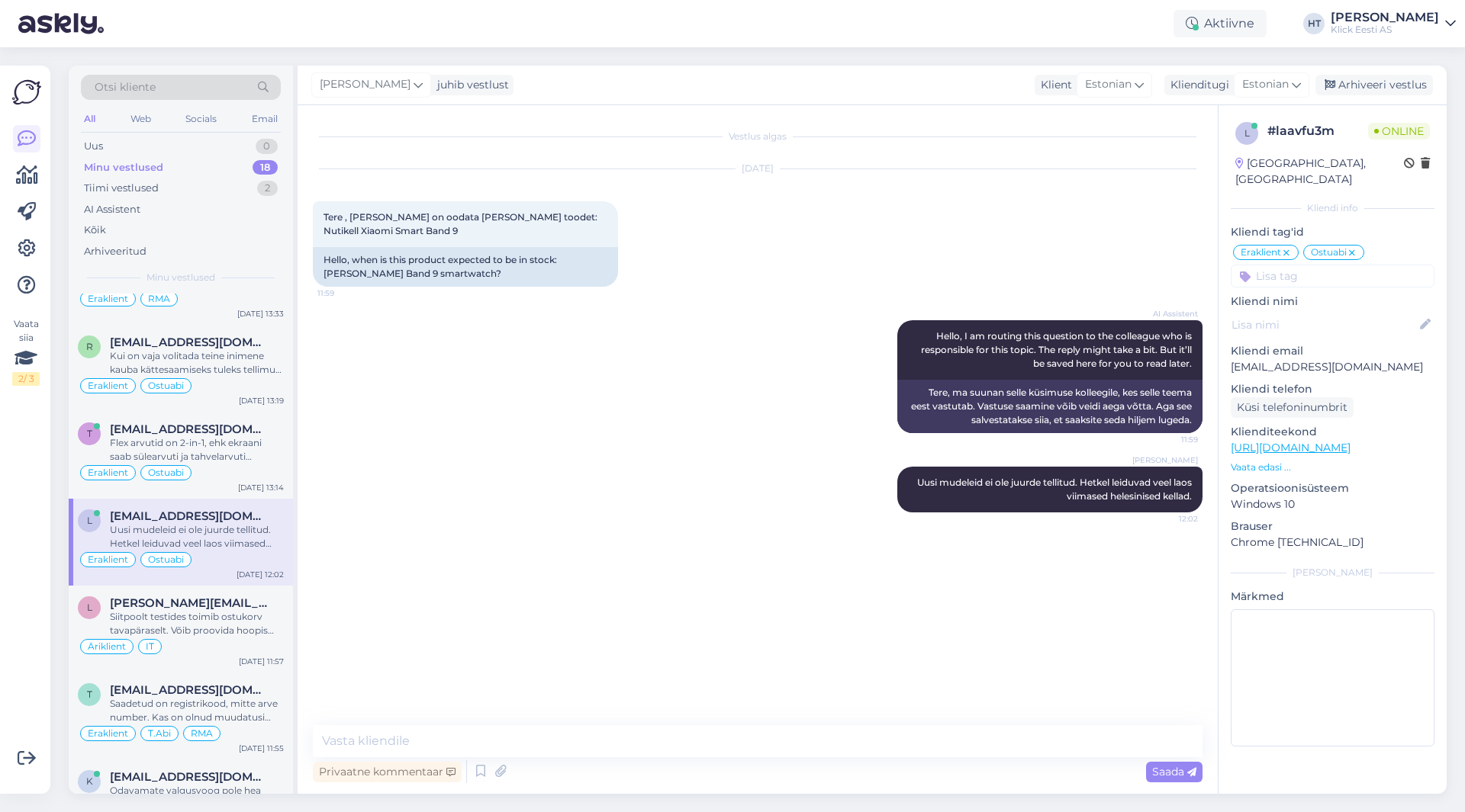
scroll to position [229, 0]
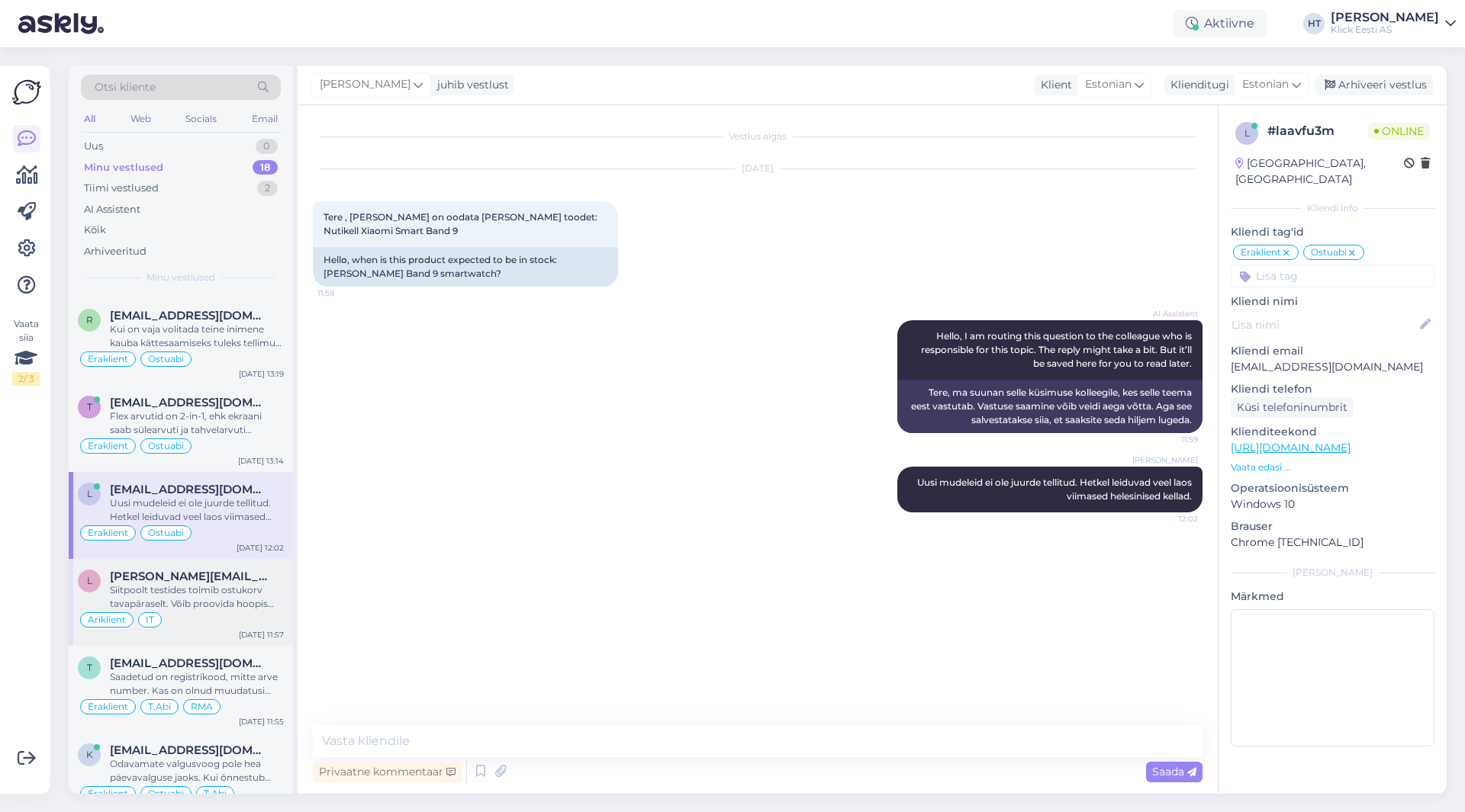
click at [243, 590] on div "Siitpoolt testides toimib ostukorv tavapäraselt. Võib proovida hoopis [DOMAIN_N…" at bounding box center [196, 597] width 174 height 27
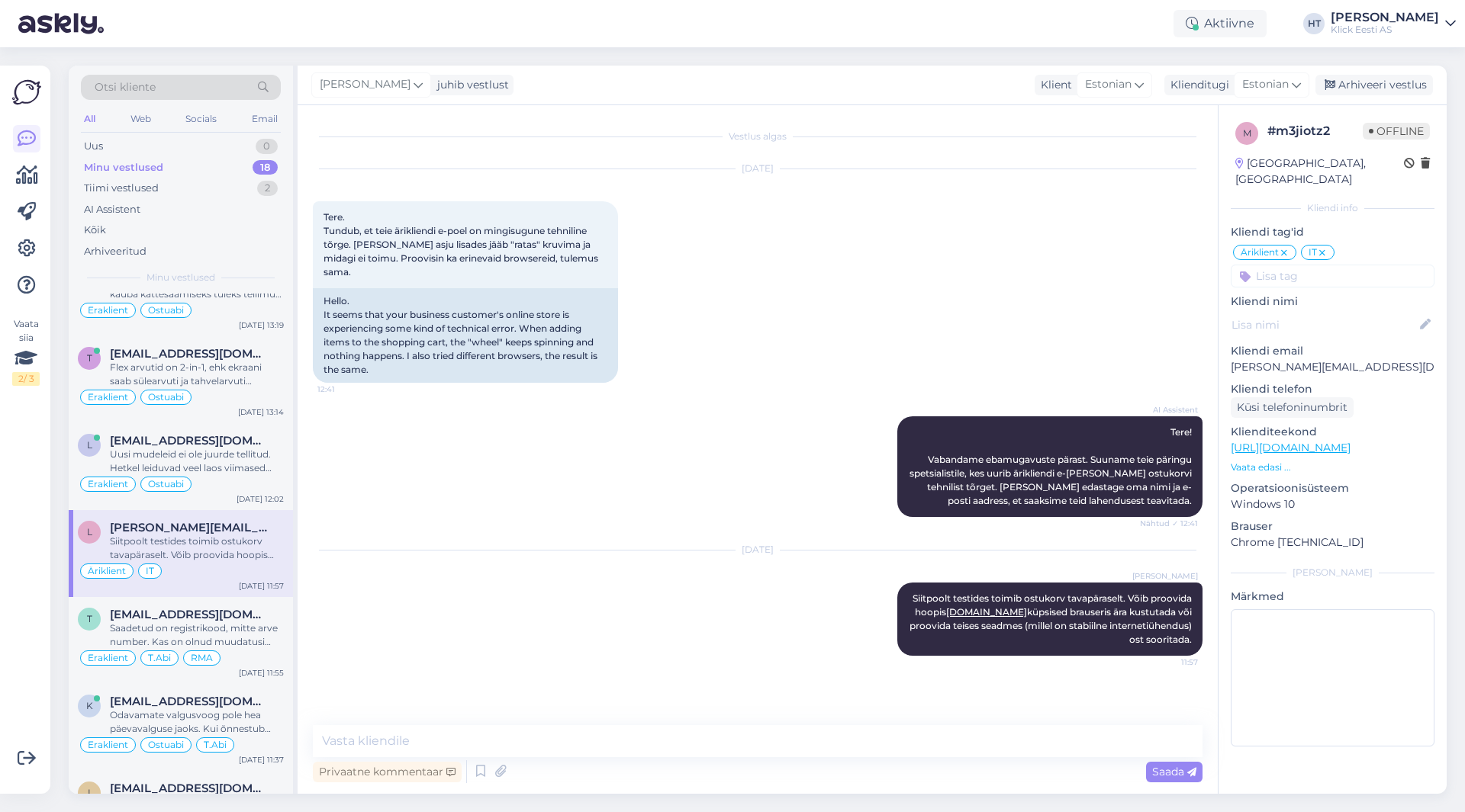
scroll to position [305, 0]
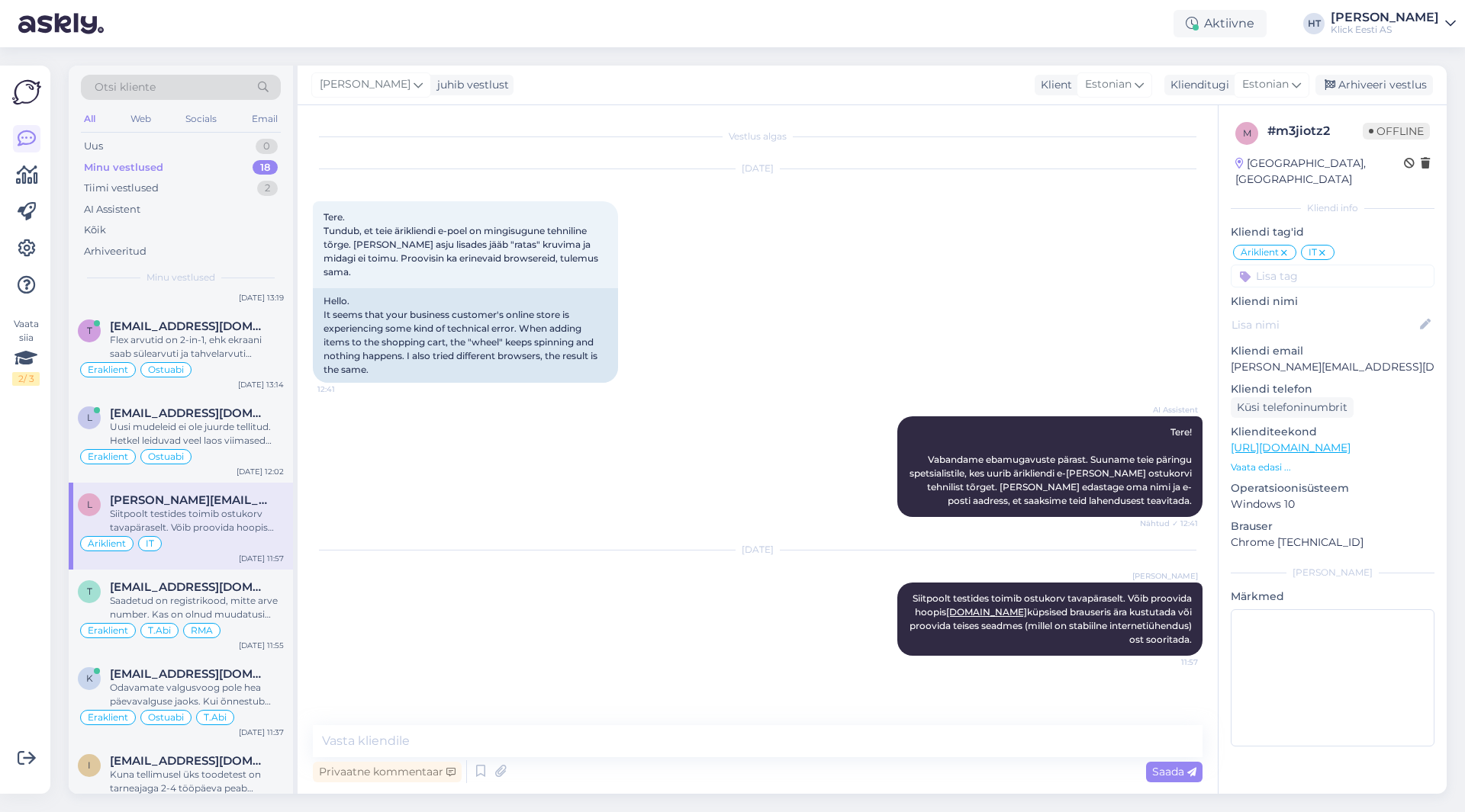
click at [243, 590] on span "[EMAIL_ADDRESS][DOMAIN_NAME]" at bounding box center [189, 587] width 159 height 14
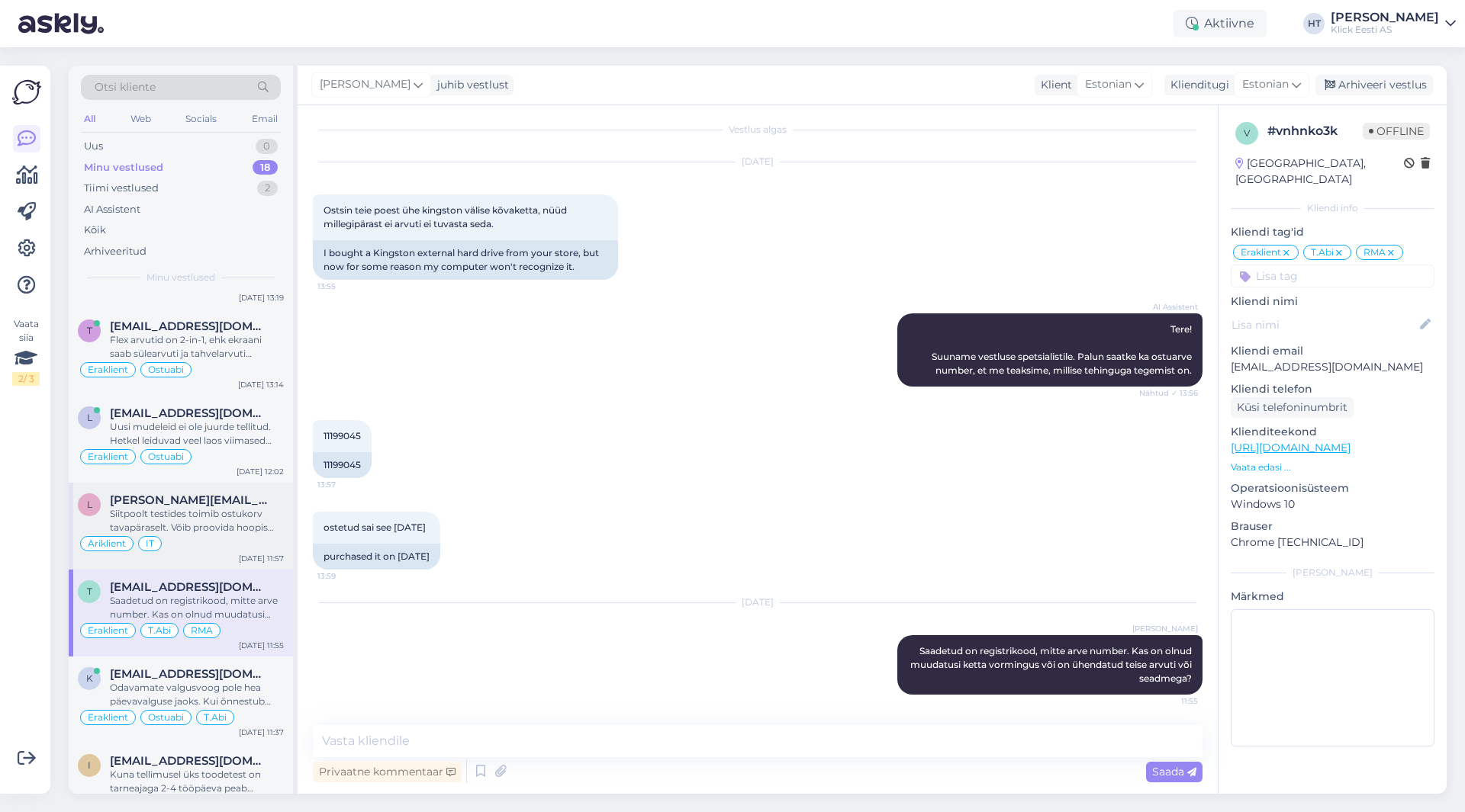
click at [254, 554] on div "[DATE] 11:57" at bounding box center [261, 558] width 45 height 12
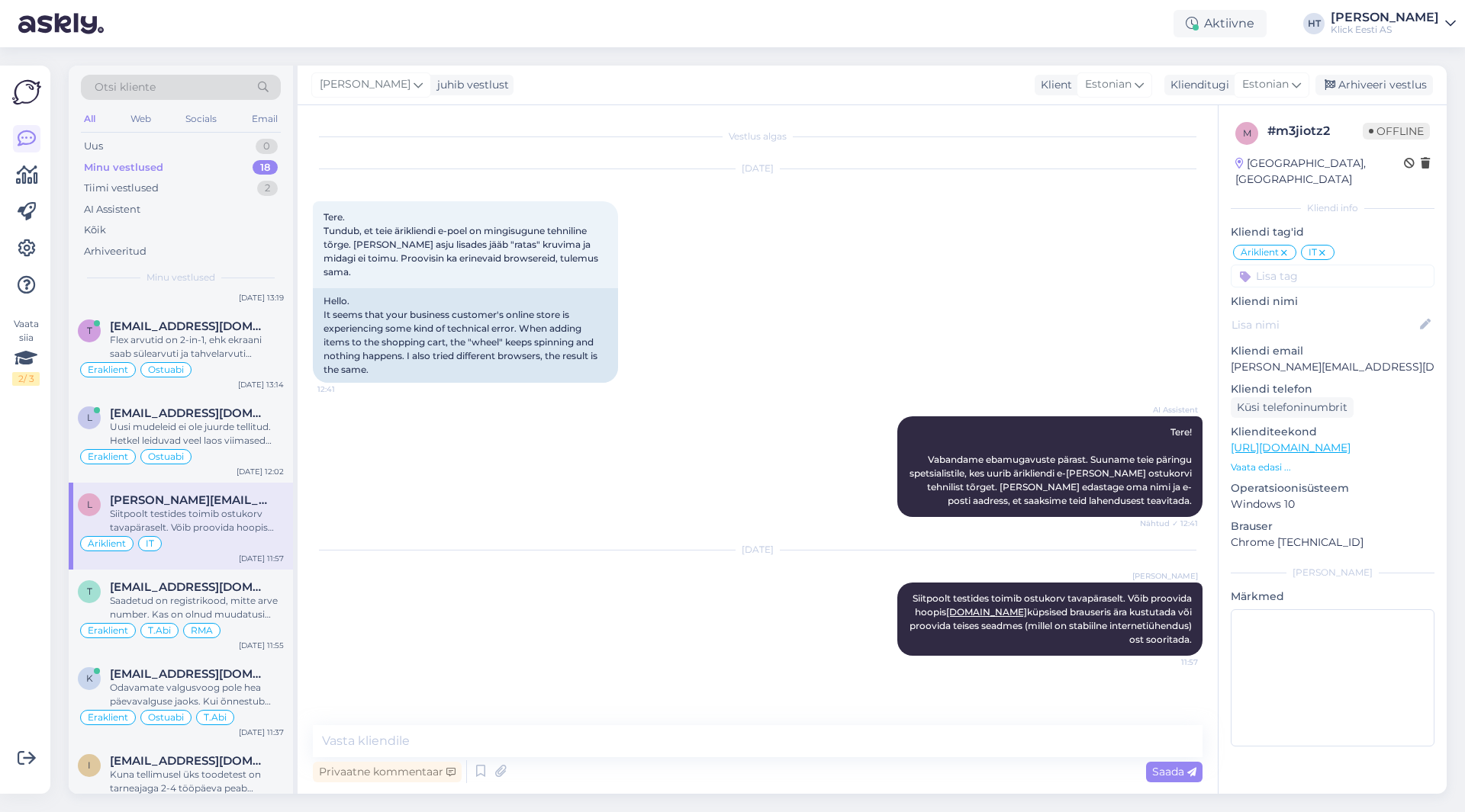
scroll to position [0, 0]
click at [281, 614] on div "Saadetud on registrikood, mitte arve number. Kas on olnud muudatusi ketta vormi…" at bounding box center [196, 608] width 174 height 27
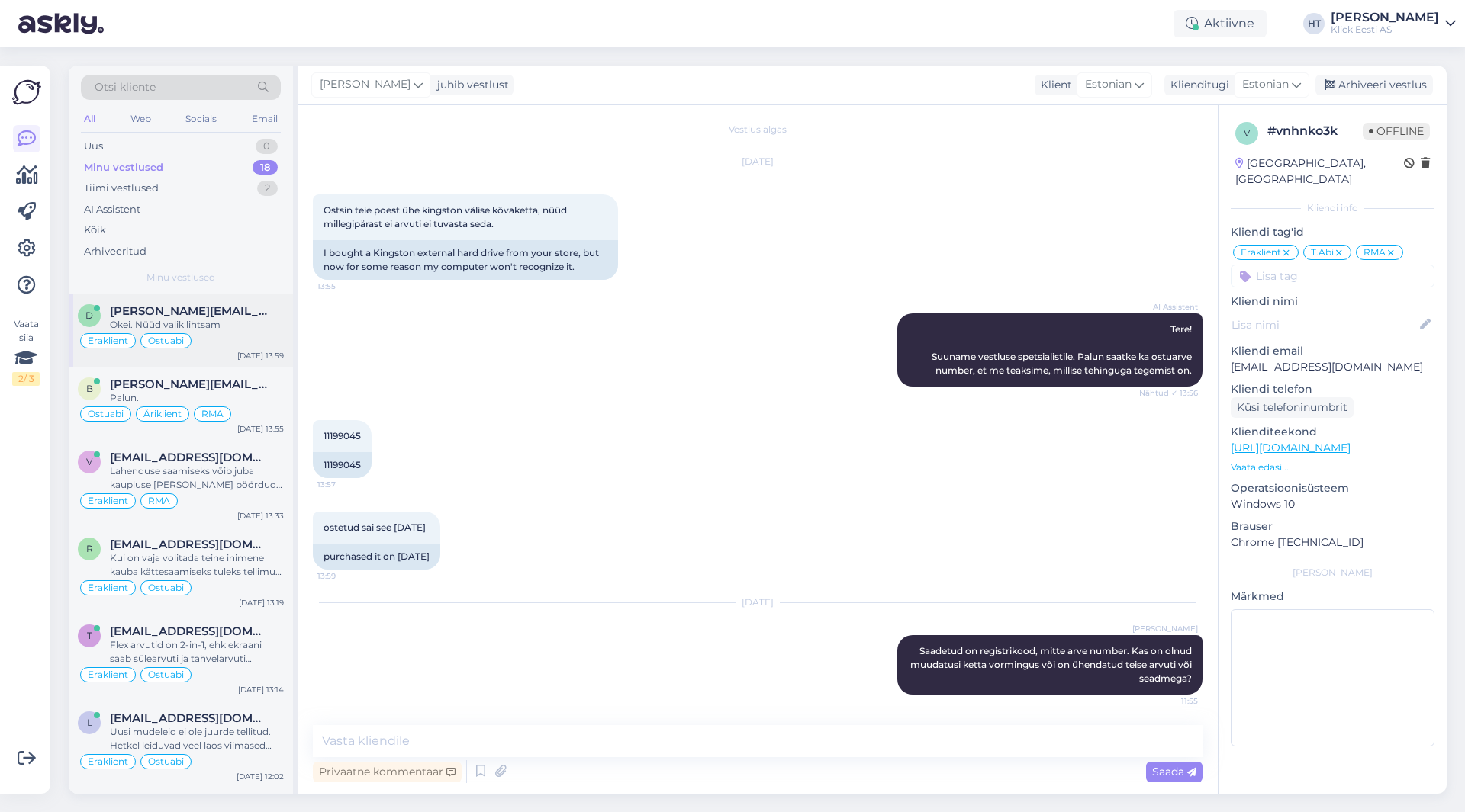
click at [250, 325] on div "Okei. Nüüd valik lihtsam" at bounding box center [196, 325] width 174 height 14
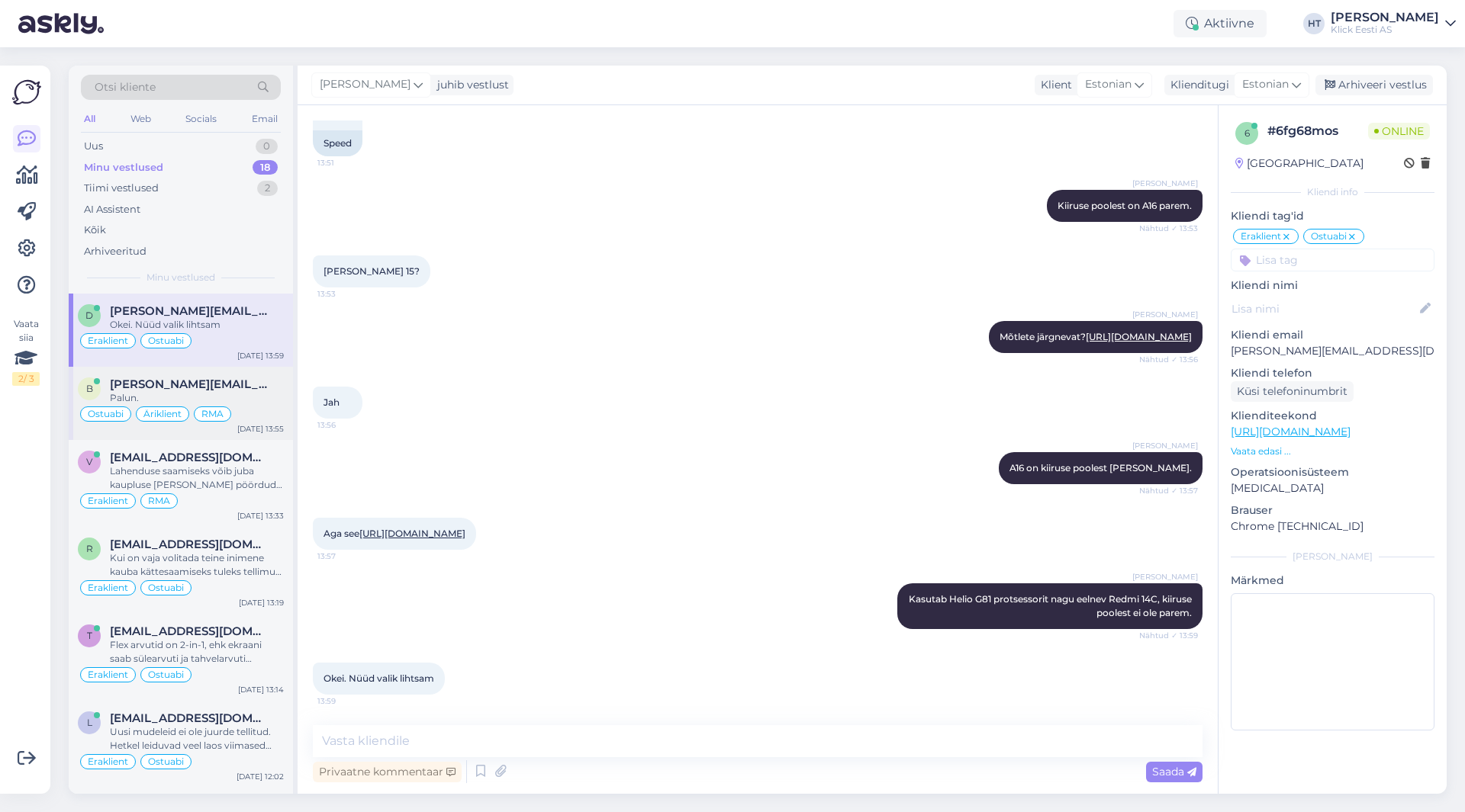
click at [252, 380] on div "[PERSON_NAME][EMAIL_ADDRESS][DOMAIN_NAME]" at bounding box center [196, 384] width 174 height 14
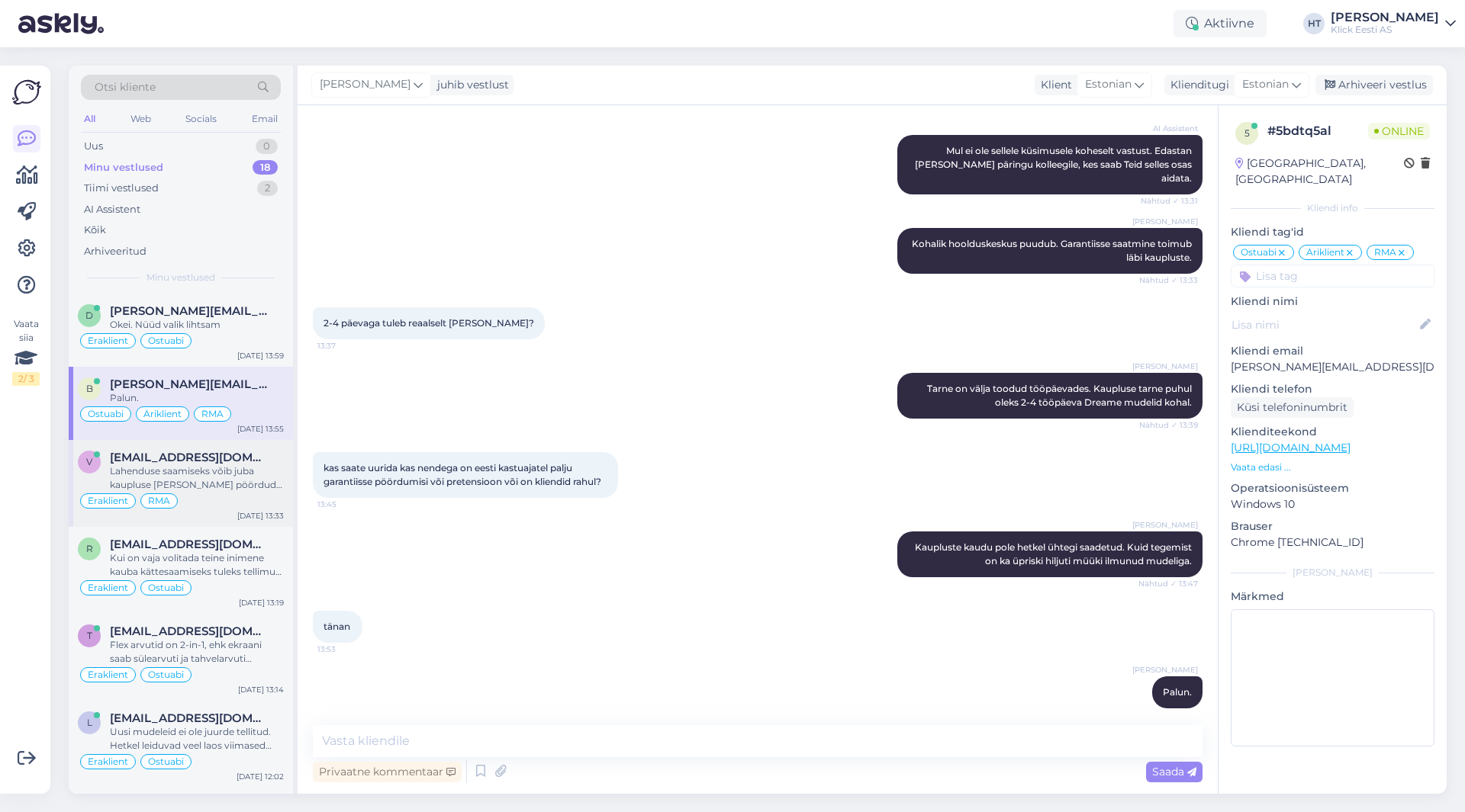
click at [253, 454] on div "[EMAIL_ADDRESS][DOMAIN_NAME]" at bounding box center [196, 457] width 174 height 14
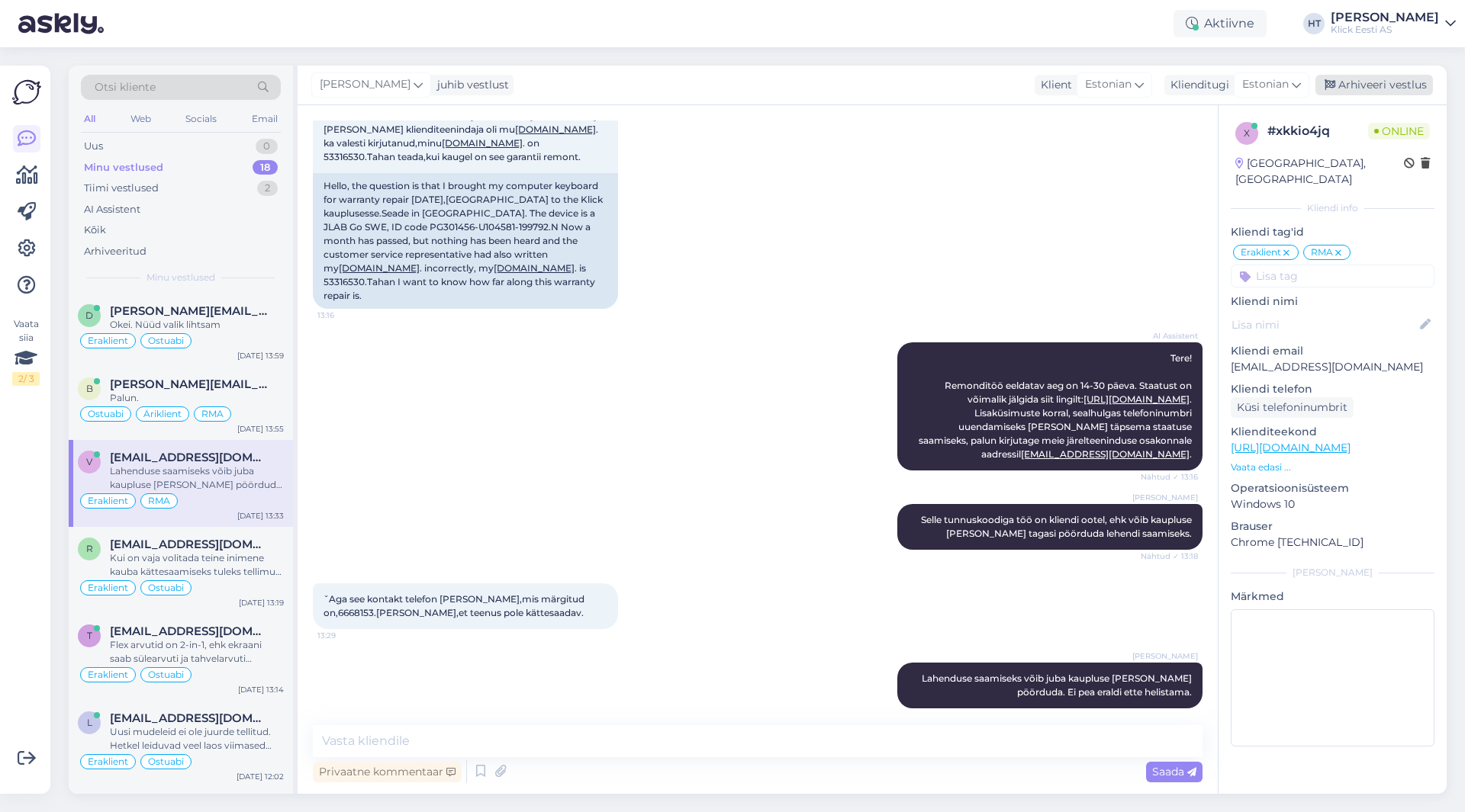
click at [1378, 81] on div "Arhiveeri vestlus" at bounding box center [1374, 85] width 118 height 21
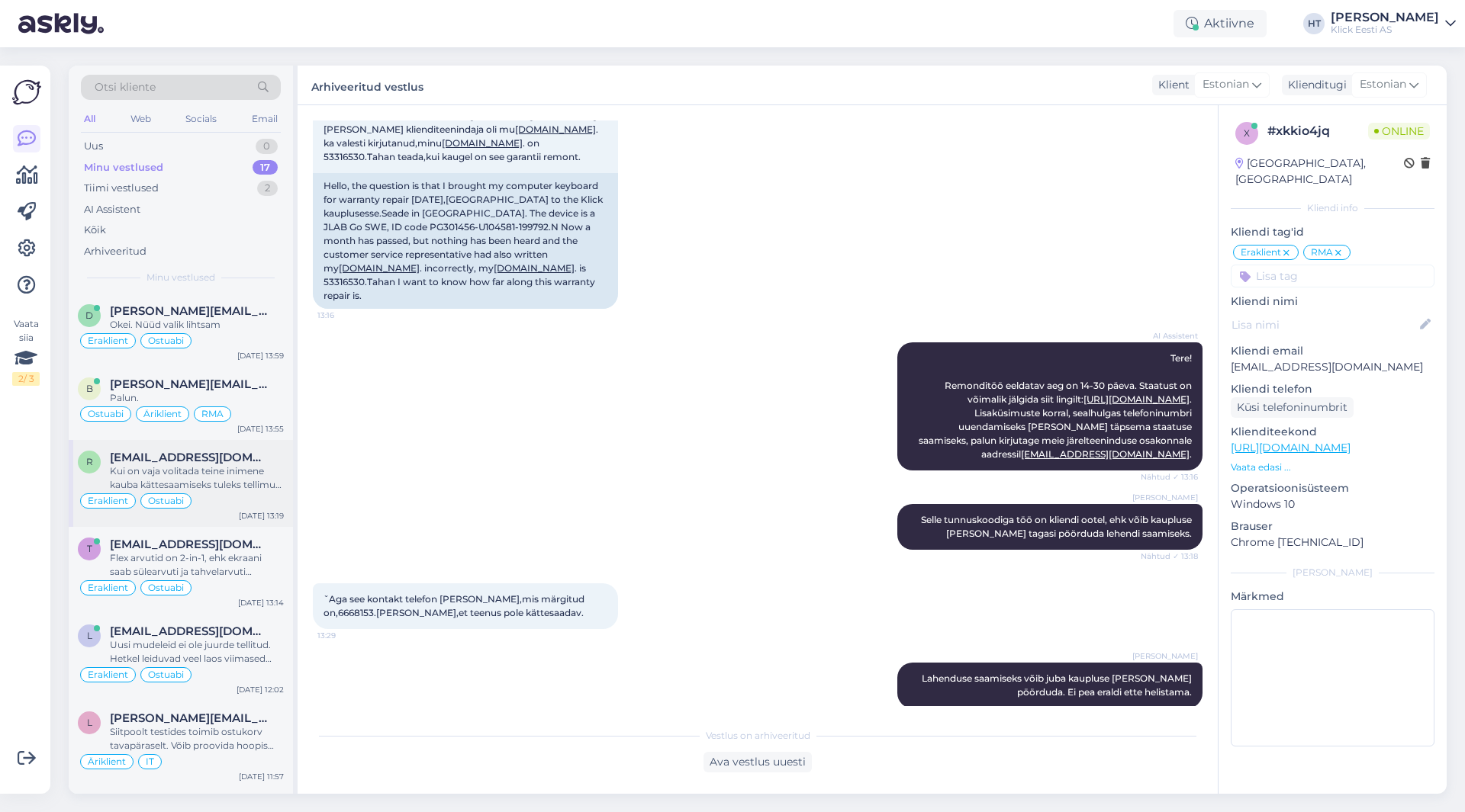
click at [200, 472] on div "Kui on vaja volitada teine inimene kauba kättesaamiseks tuleks tellimust vormis…" at bounding box center [196, 478] width 174 height 27
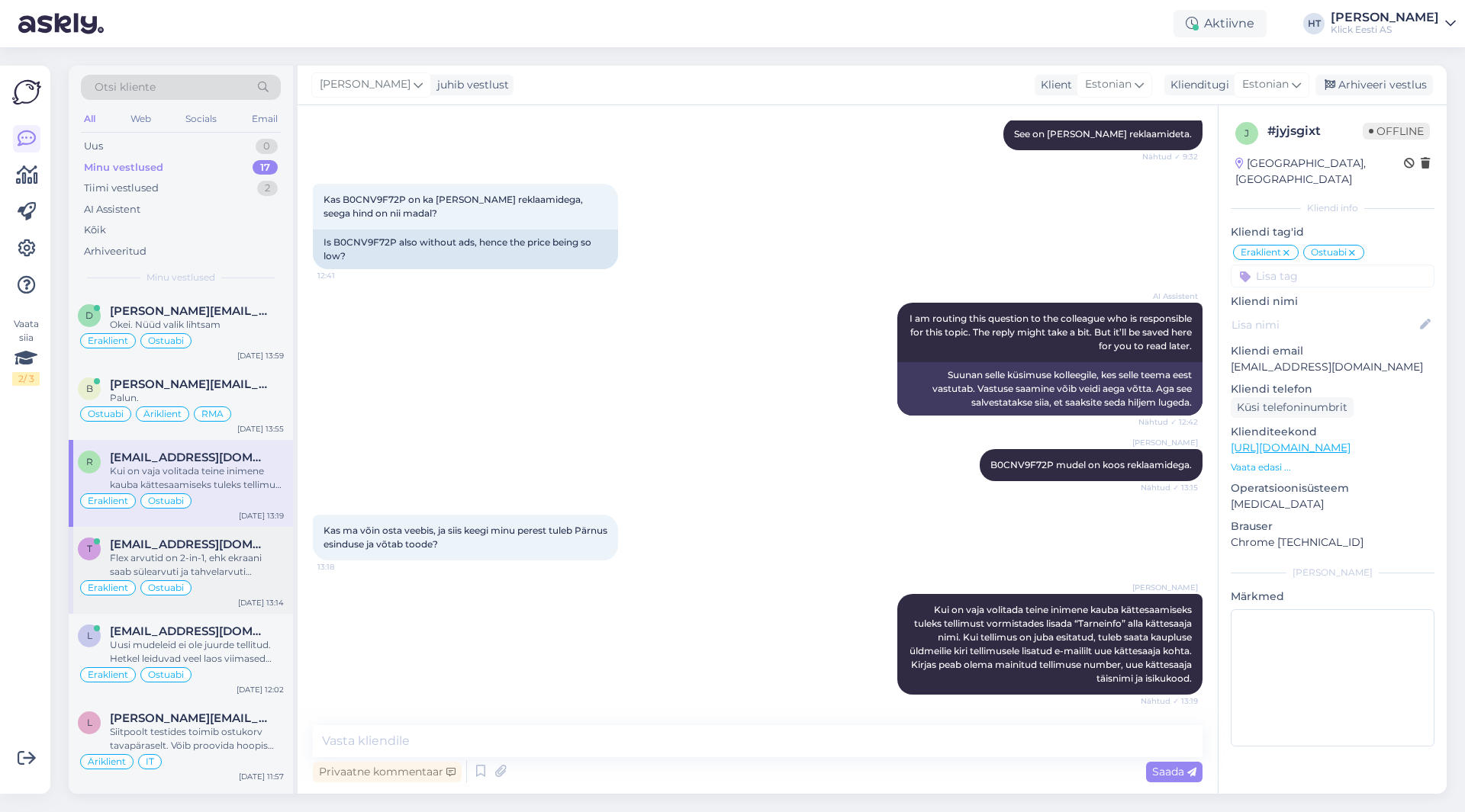
click at [201, 552] on div "Flex arvutid on 2-in-1, ehk ekraani saab sülearvuti ja tahvelarvuti asendisse p…" at bounding box center [196, 565] width 174 height 27
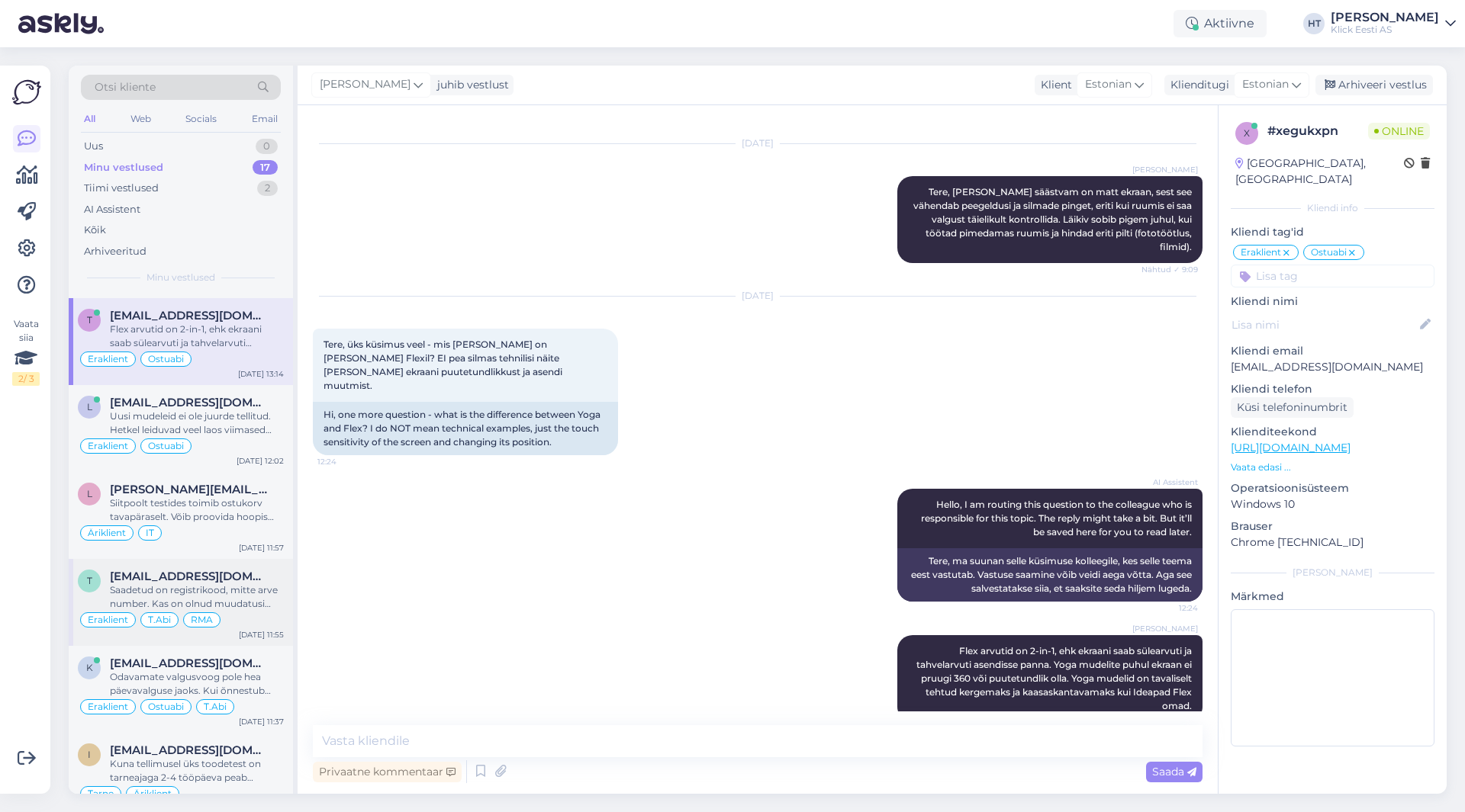
click at [258, 577] on div "[EMAIL_ADDRESS][DOMAIN_NAME]" at bounding box center [196, 576] width 174 height 14
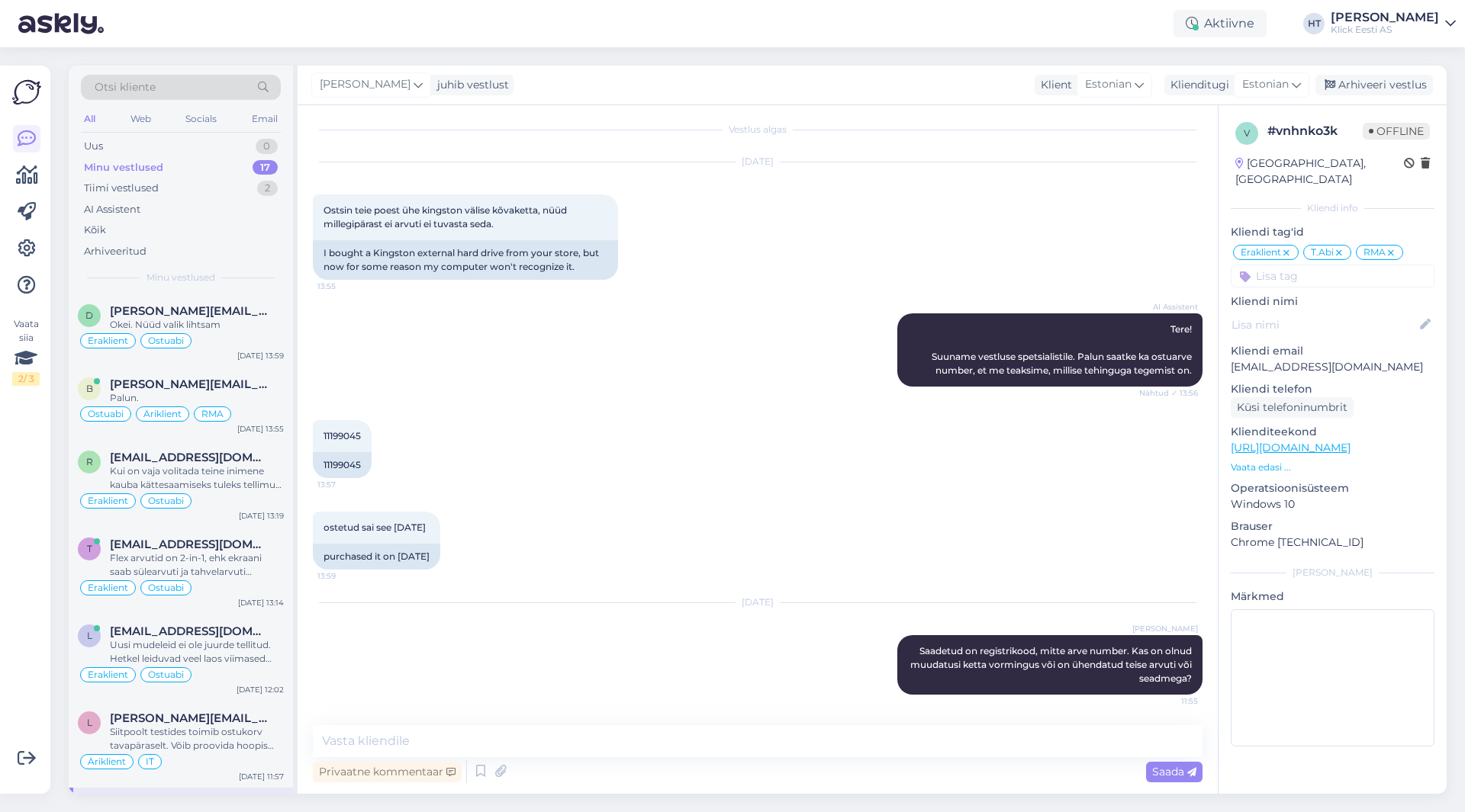
click at [717, 533] on div "ostetud sai see [DATE] 13:59 purchased it on [DATE]" at bounding box center [758, 541] width 890 height 91
click at [238, 453] on span "[EMAIL_ADDRESS][DOMAIN_NAME]" at bounding box center [189, 457] width 159 height 14
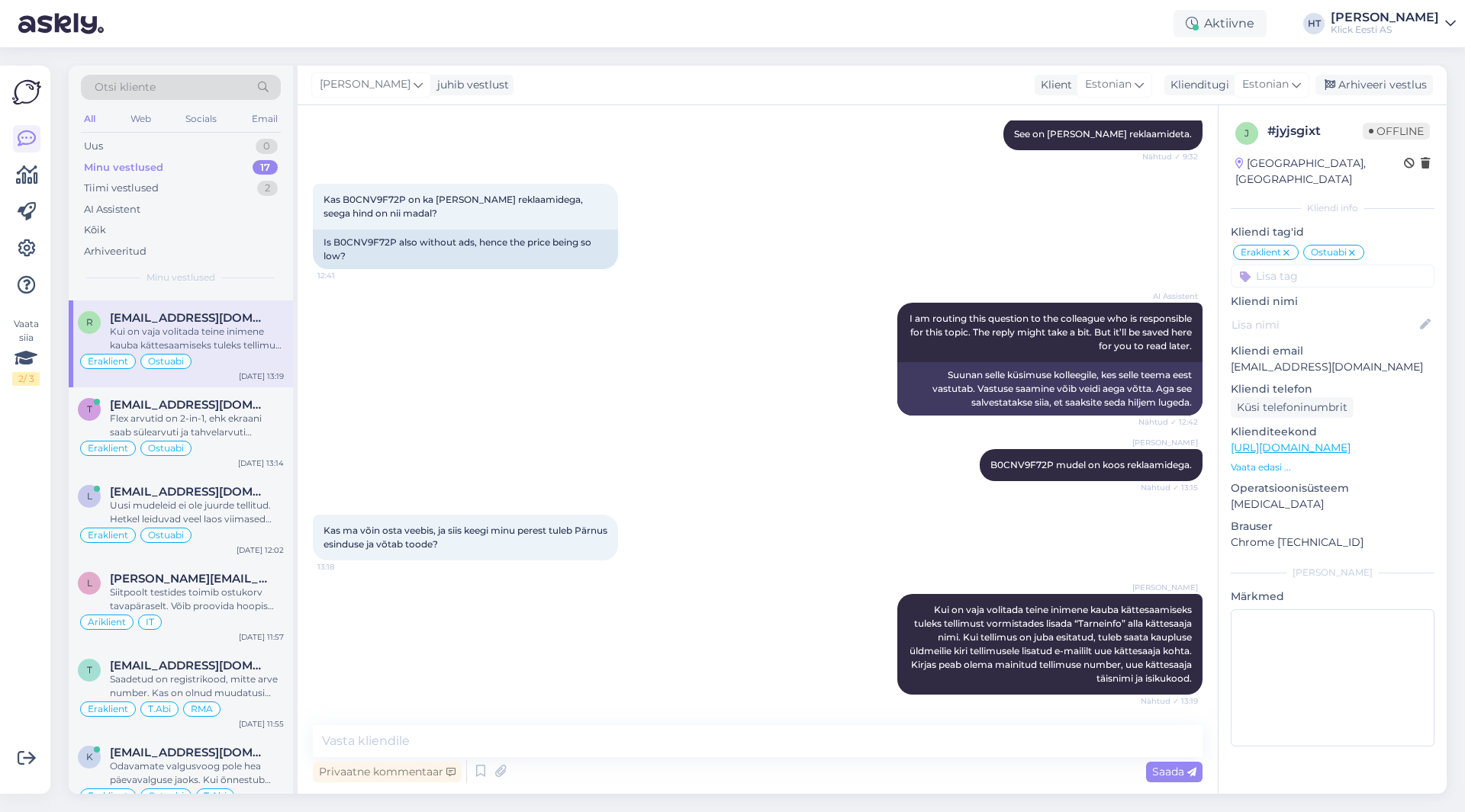
scroll to position [77, 0]
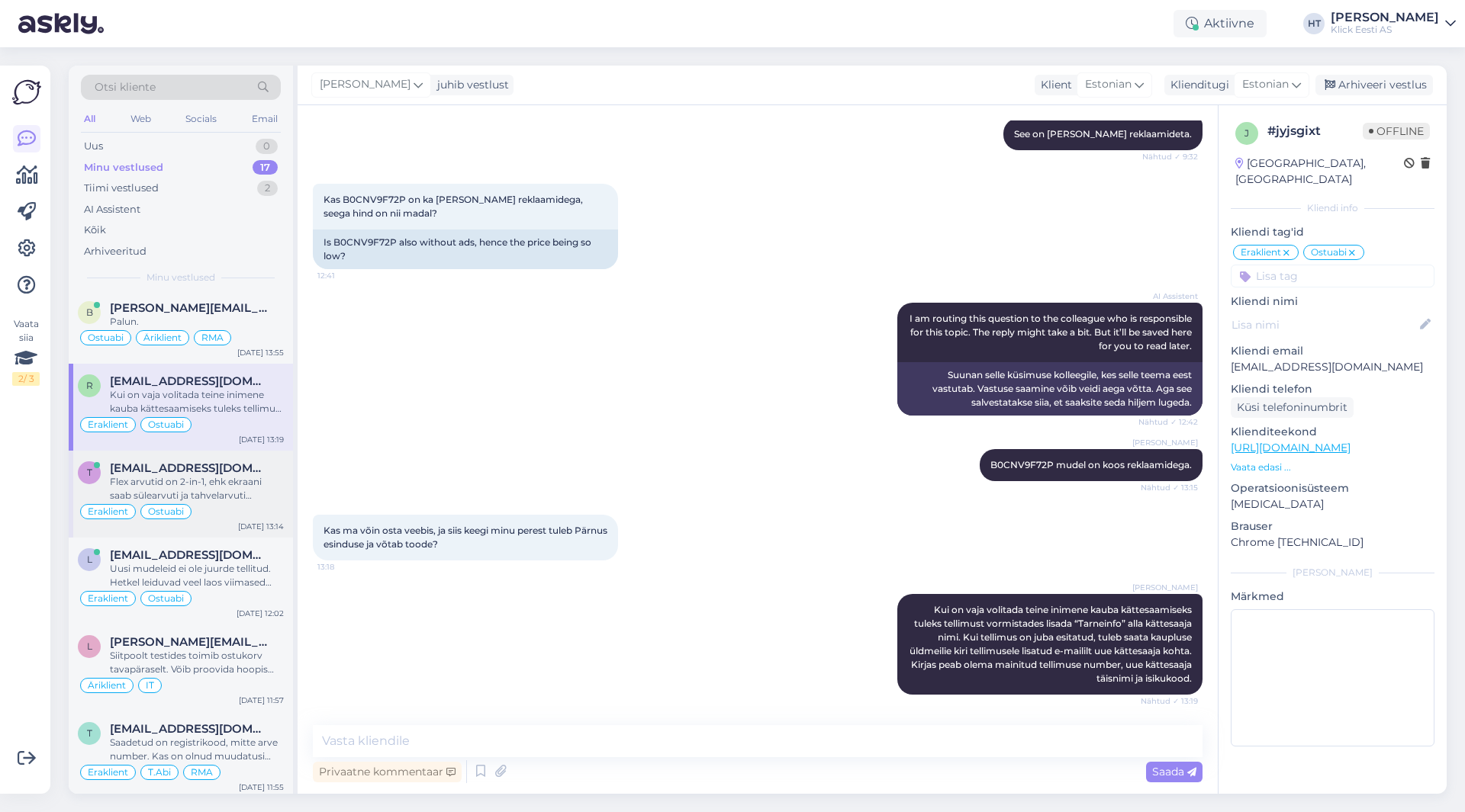
click at [238, 484] on div "Flex arvutid on 2-in-1, ehk ekraani saab sülearvuti ja tahvelarvuti asendisse p…" at bounding box center [196, 489] width 174 height 27
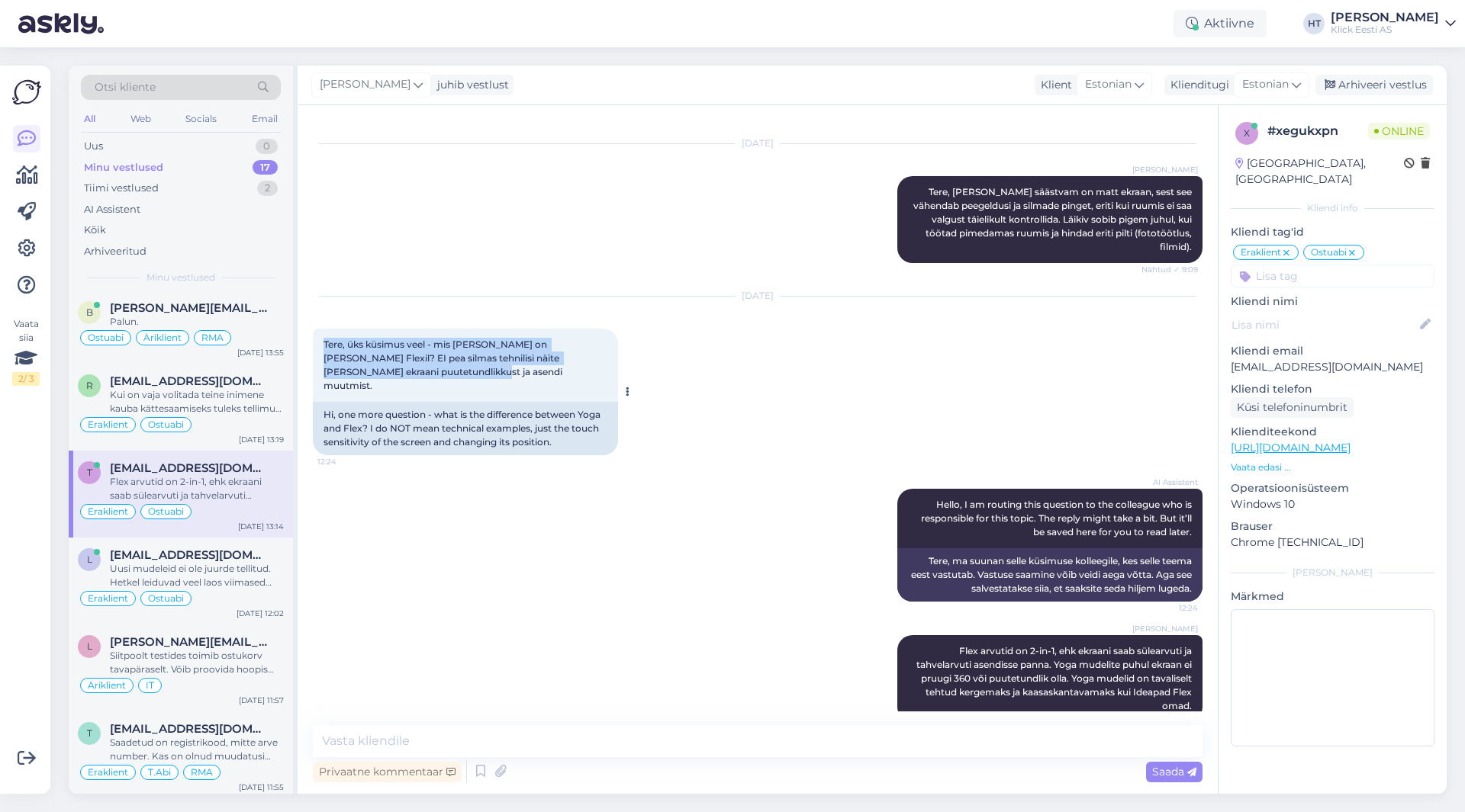
drag, startPoint x: 321, startPoint y: 328, endPoint x: 595, endPoint y: 361, distance: 276.0
click at [595, 361] on div "Tere, üks küsimus veel - mis [PERSON_NAME] on [PERSON_NAME] Flexil? EI pea silm…" at bounding box center [466, 365] width 305 height 73
click at [391, 357] on div "Tere, üks küsimus veel - mis [PERSON_NAME] on [PERSON_NAME] Flexil? EI pea silm…" at bounding box center [466, 365] width 305 height 73
click at [388, 357] on div "Tere, üks küsimus veel - mis [PERSON_NAME] on [PERSON_NAME] Flexil? EI pea silm…" at bounding box center [466, 365] width 305 height 73
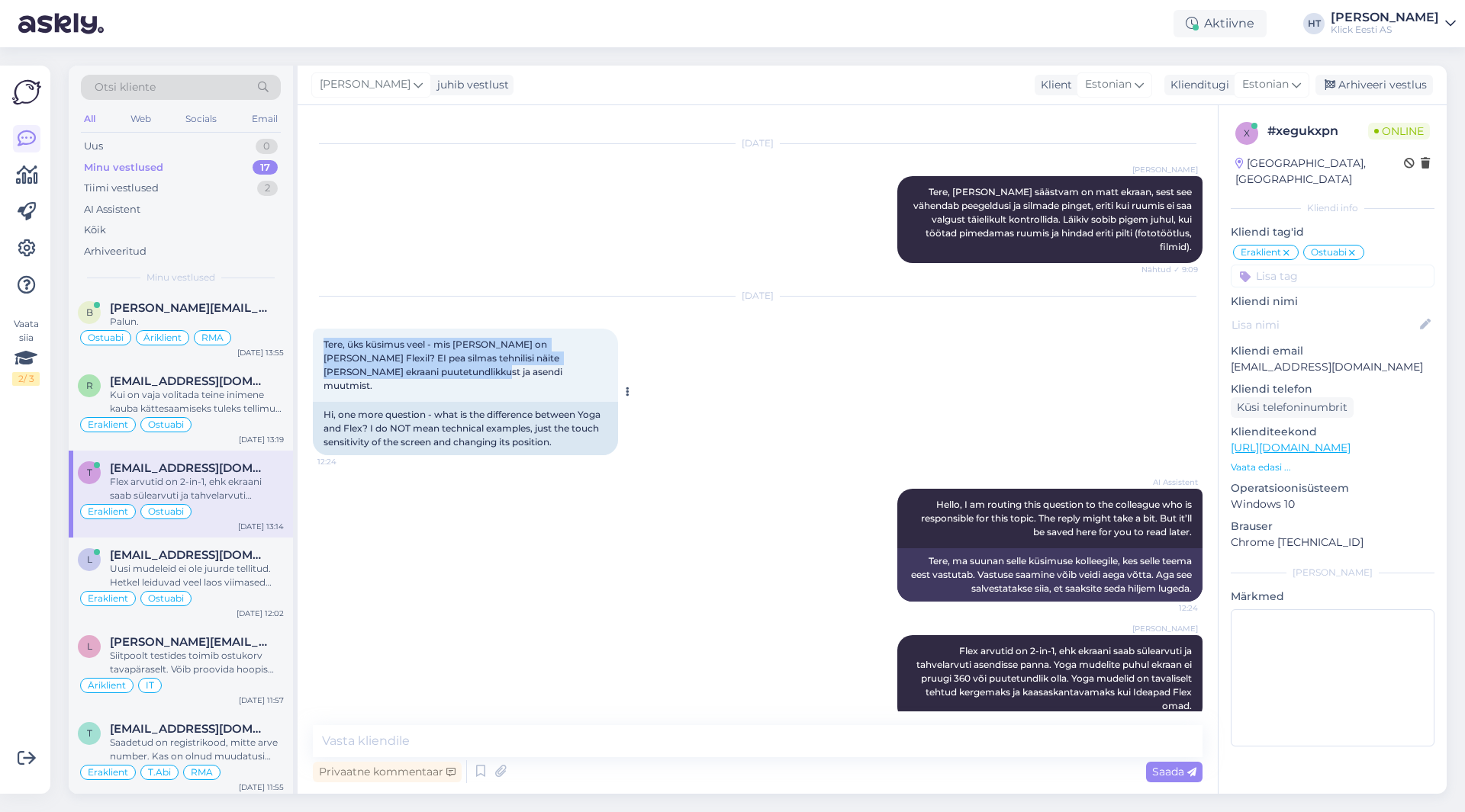
click at [388, 357] on div "Tere, üks küsimus veel - mis [PERSON_NAME] on [PERSON_NAME] Flexil? EI pea silm…" at bounding box center [466, 365] width 305 height 73
click at [389, 363] on div "Tere, üks küsimus veel - mis [PERSON_NAME] on [PERSON_NAME] Flexil? EI pea silm…" at bounding box center [466, 365] width 305 height 73
drag, startPoint x: 389, startPoint y: 363, endPoint x: 321, endPoint y: 328, distance: 76.5
click at [319, 328] on div "Tere, üks küsimus veel - mis [PERSON_NAME] on [PERSON_NAME] Flexil? EI pea silm…" at bounding box center [466, 365] width 305 height 73
click at [323, 338] on span "Tere, üks küsimus veel - mis [PERSON_NAME] on [PERSON_NAME] Flexil? EI pea silm…" at bounding box center [444, 365] width 241 height 53
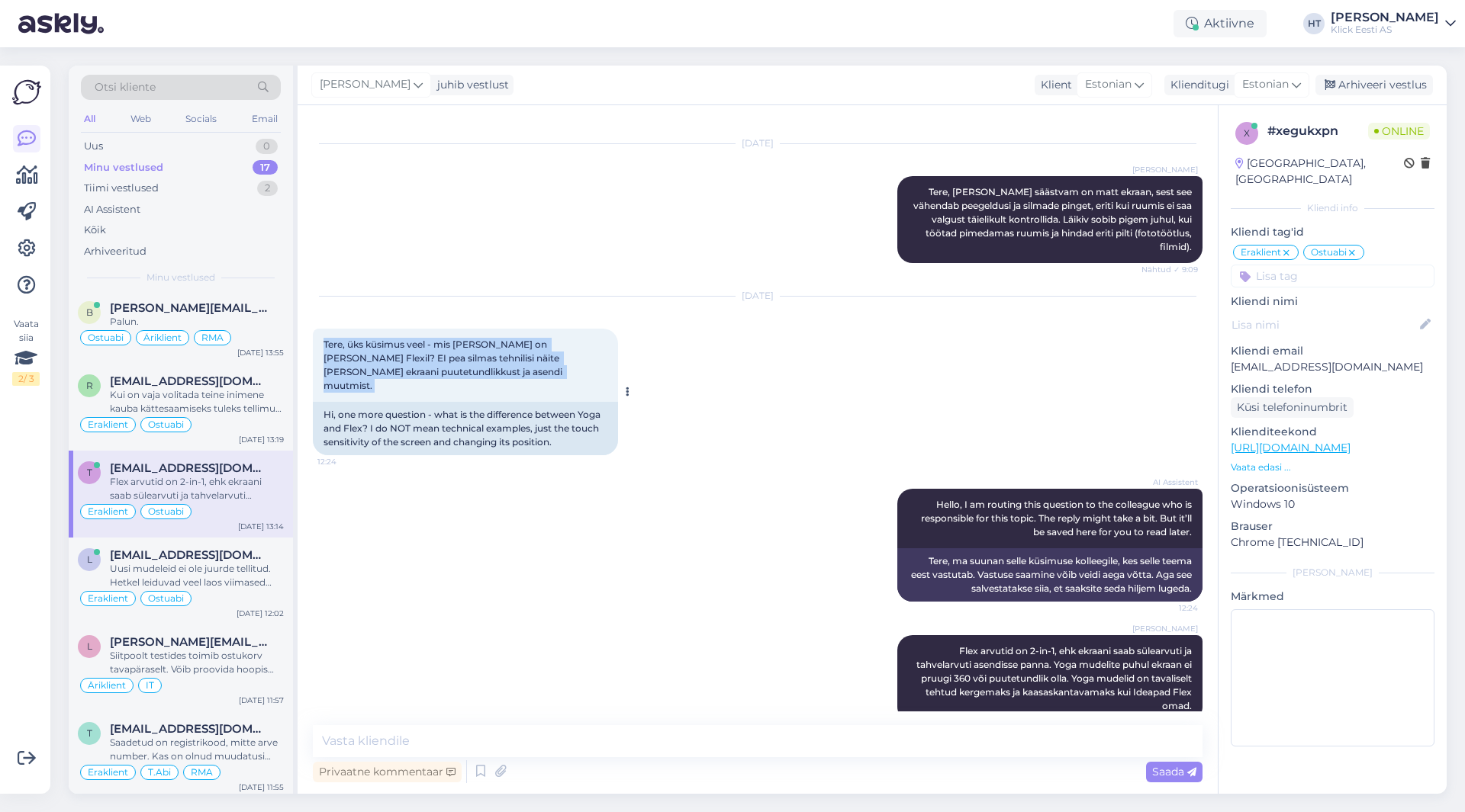
drag, startPoint x: 323, startPoint y: 328, endPoint x: 404, endPoint y: 359, distance: 86.7
click at [404, 359] on div "Tere, üks küsimus veel - mis [PERSON_NAME] on [PERSON_NAME] Flexil? EI pea silm…" at bounding box center [466, 365] width 305 height 73
drag, startPoint x: 403, startPoint y: 363, endPoint x: 314, endPoint y: 328, distance: 95.6
click at [314, 328] on div "Tere, üks küsimus veel - mis [PERSON_NAME] on [PERSON_NAME] Flexil? EI pea silm…" at bounding box center [466, 365] width 305 height 73
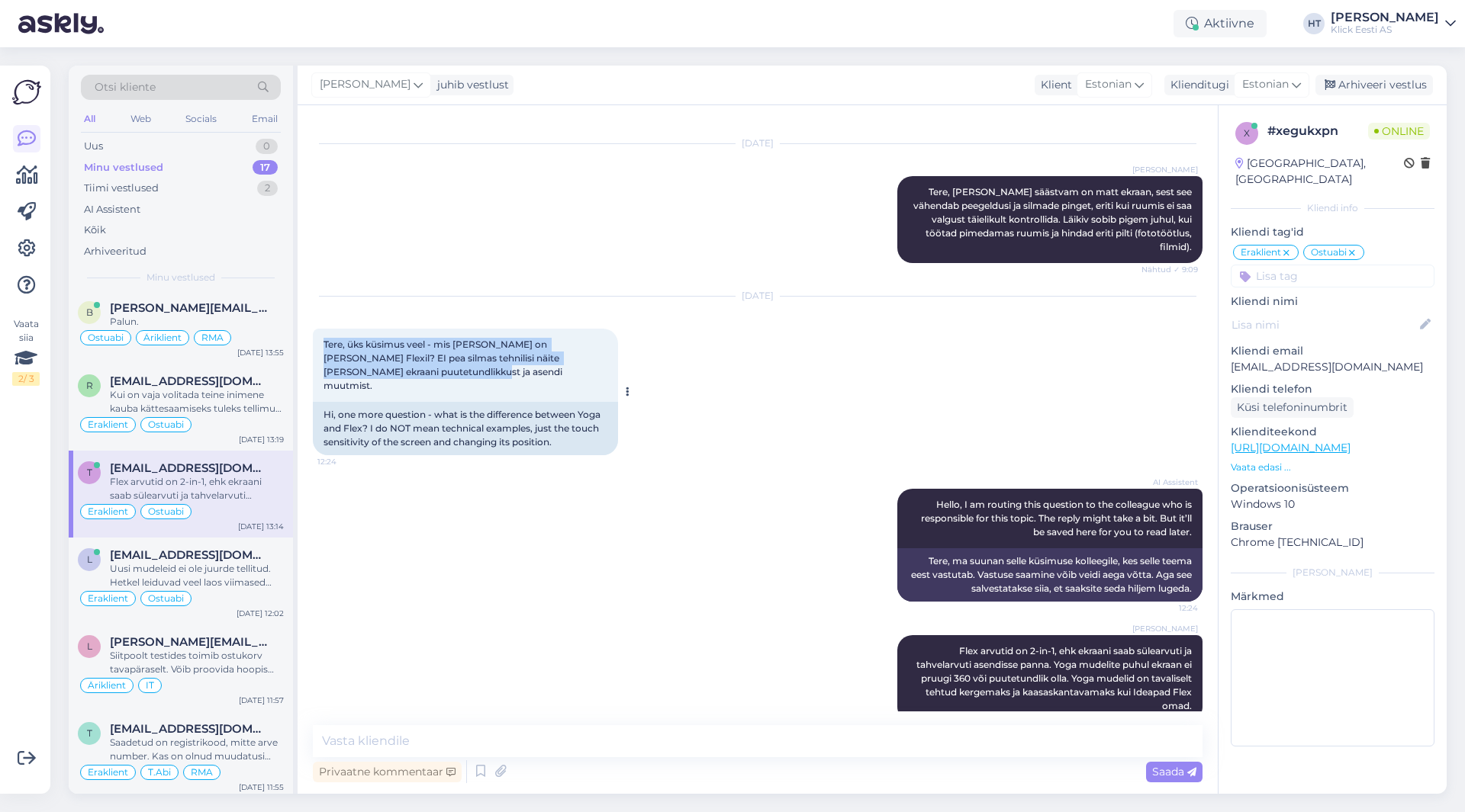
click at [319, 328] on div "Tere, üks küsimus veel - mis [PERSON_NAME] on [PERSON_NAME] Flexil? EI pea silm…" at bounding box center [466, 365] width 305 height 73
drag, startPoint x: 319, startPoint y: 327, endPoint x: 425, endPoint y: 362, distance: 111.6
click at [425, 362] on div "Tere, üks küsimus veel - mis [PERSON_NAME] on [PERSON_NAME] Flexil? EI pea silm…" at bounding box center [466, 365] width 305 height 73
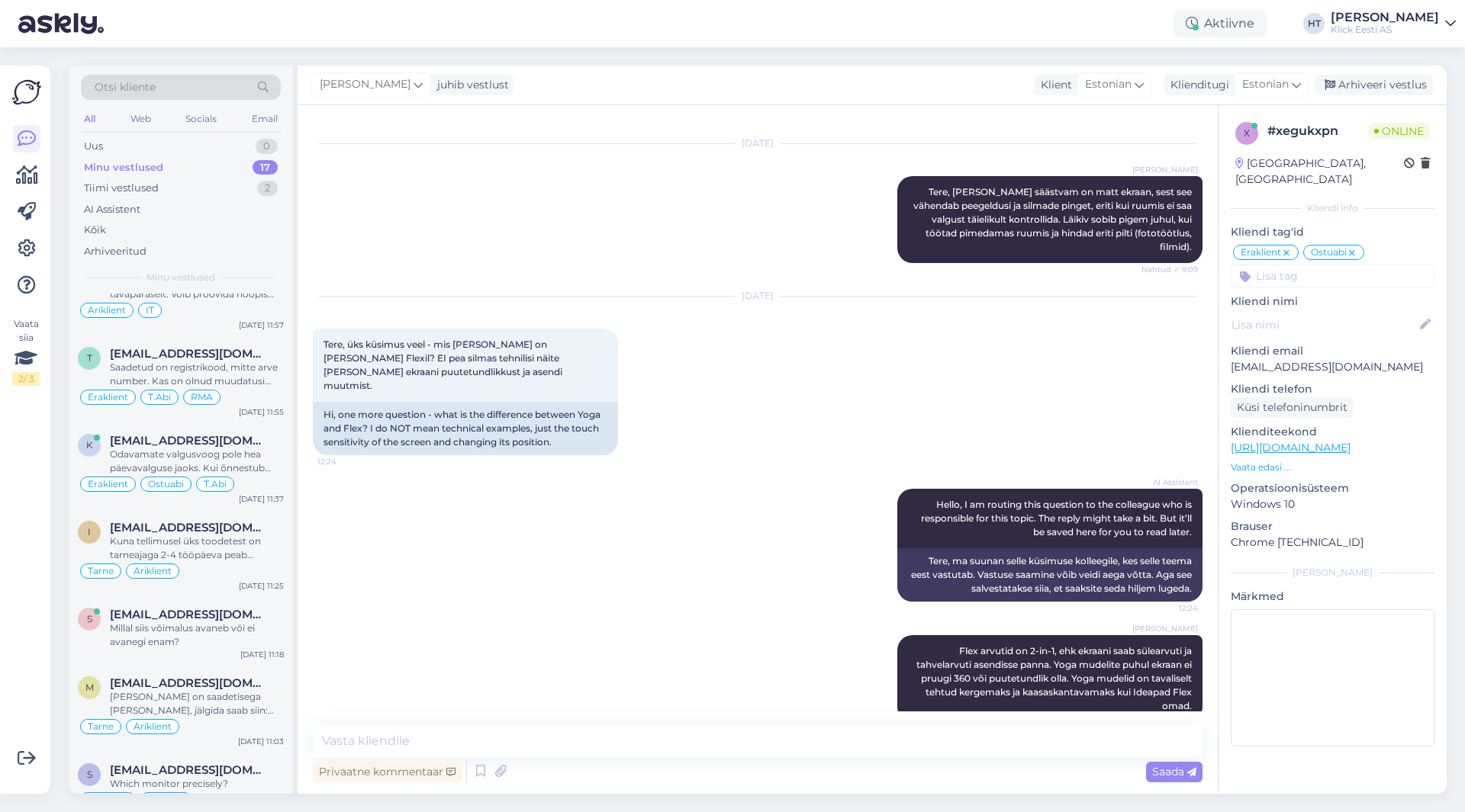
scroll to position [0, 0]
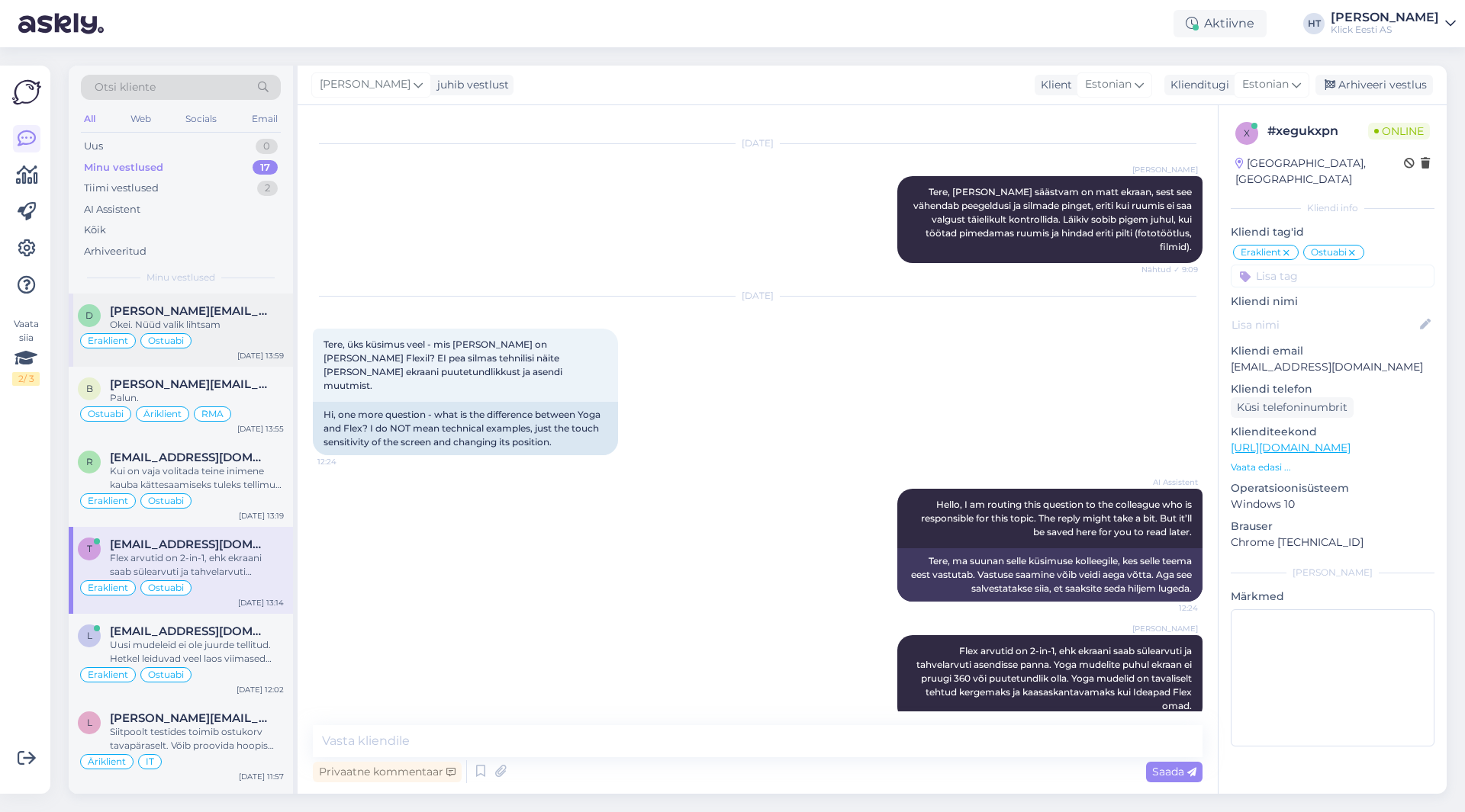
click at [244, 347] on div "Eraklient Ostuabi" at bounding box center [181, 341] width 206 height 18
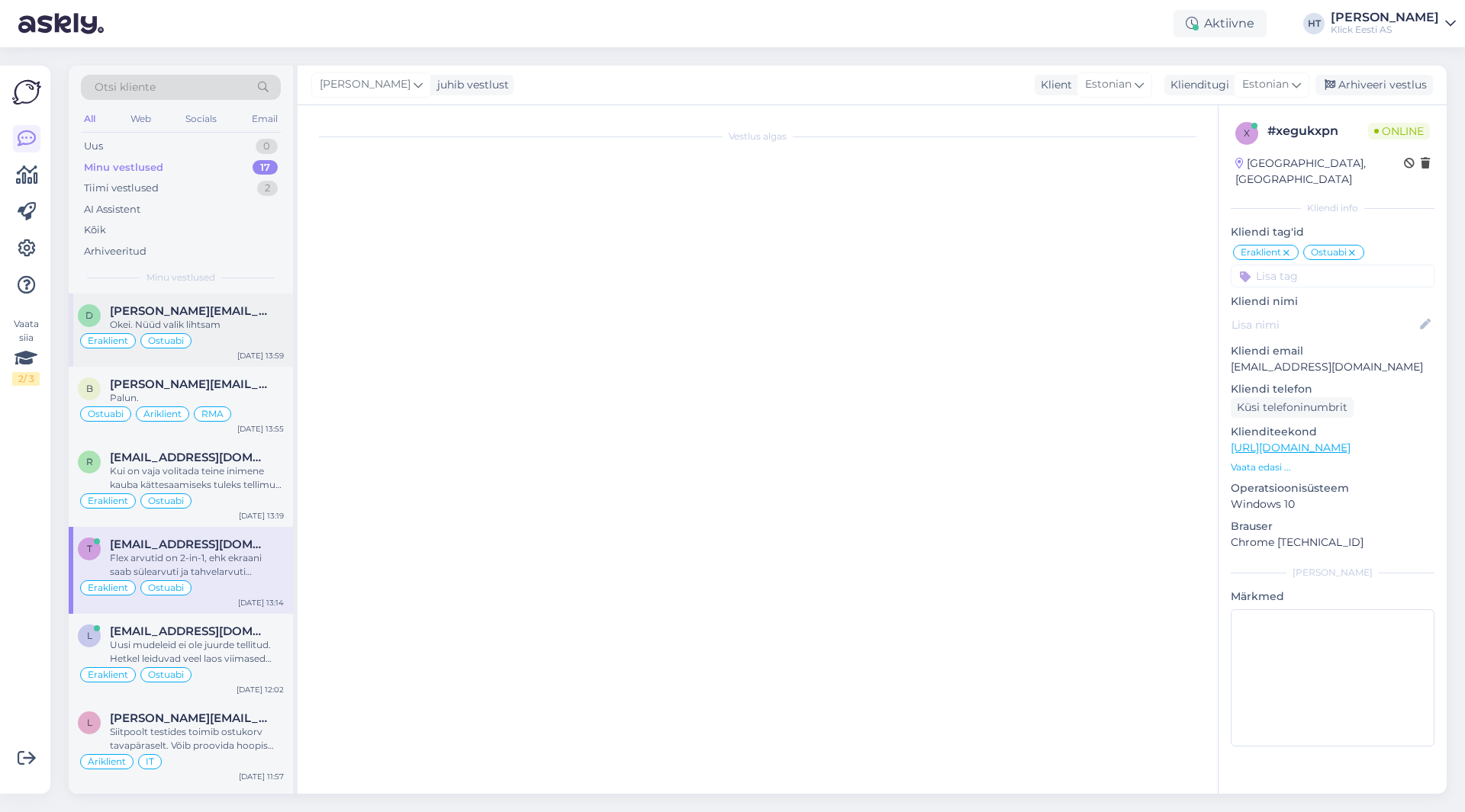
scroll to position [2215, 0]
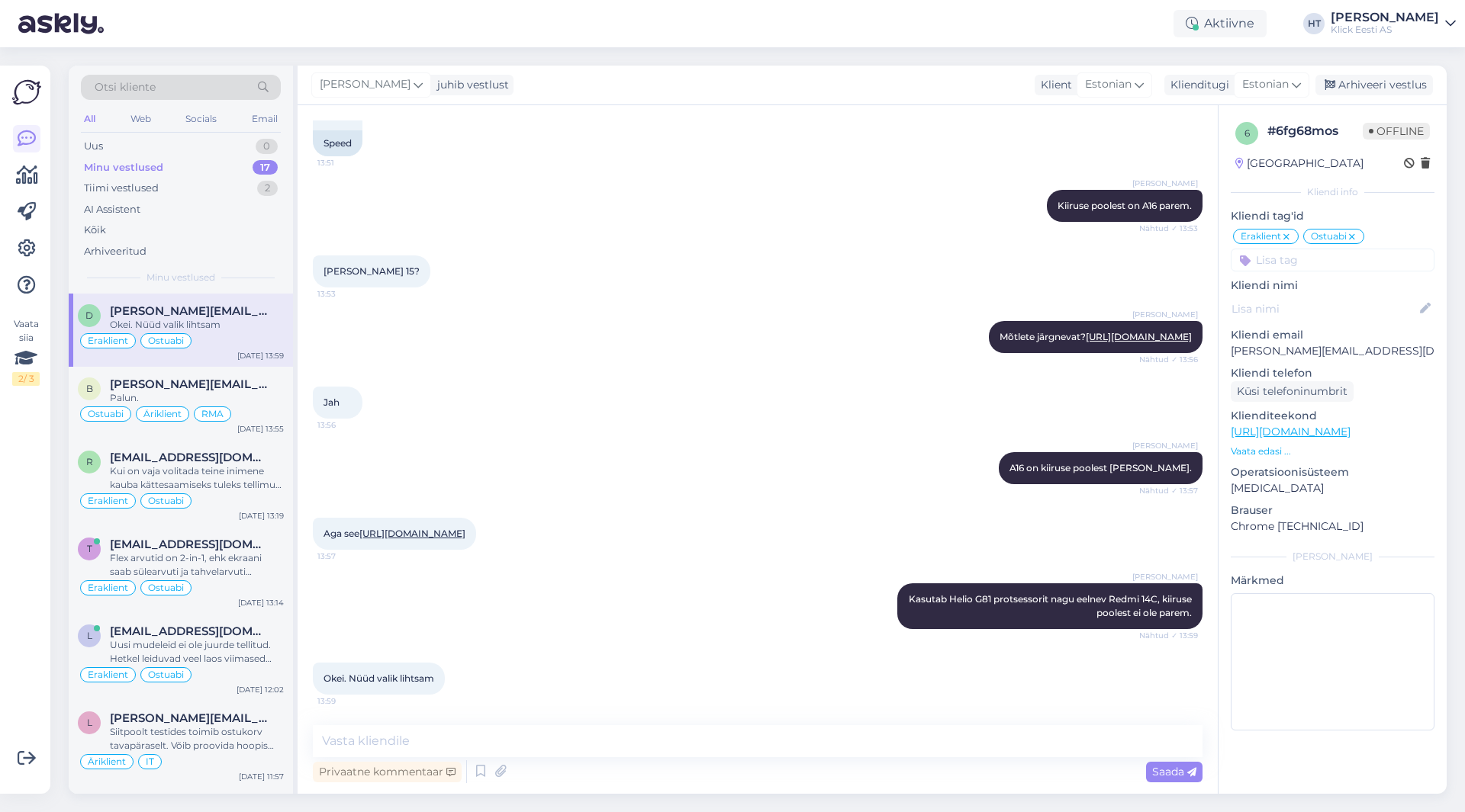
click at [415, 370] on div "Jah 13:56" at bounding box center [758, 402] width 890 height 66
click at [204, 160] on div "Minu vestlused 17" at bounding box center [181, 167] width 200 height 21
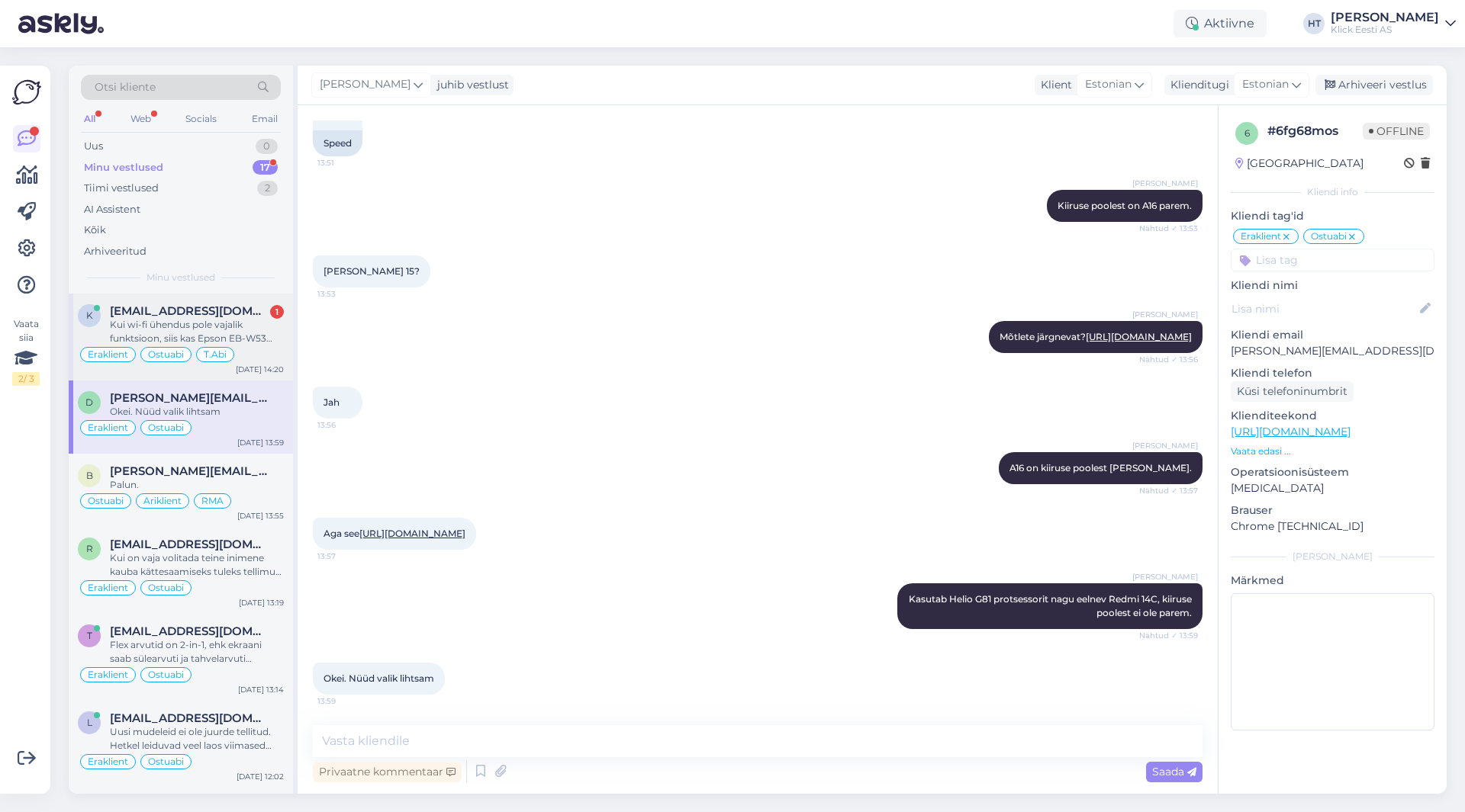
click at [256, 334] on div "Kui wi-fi ühendus pole vajalik funktsioon, siis kas Epson EB-W53 võiks ka mõeld…" at bounding box center [196, 332] width 174 height 27
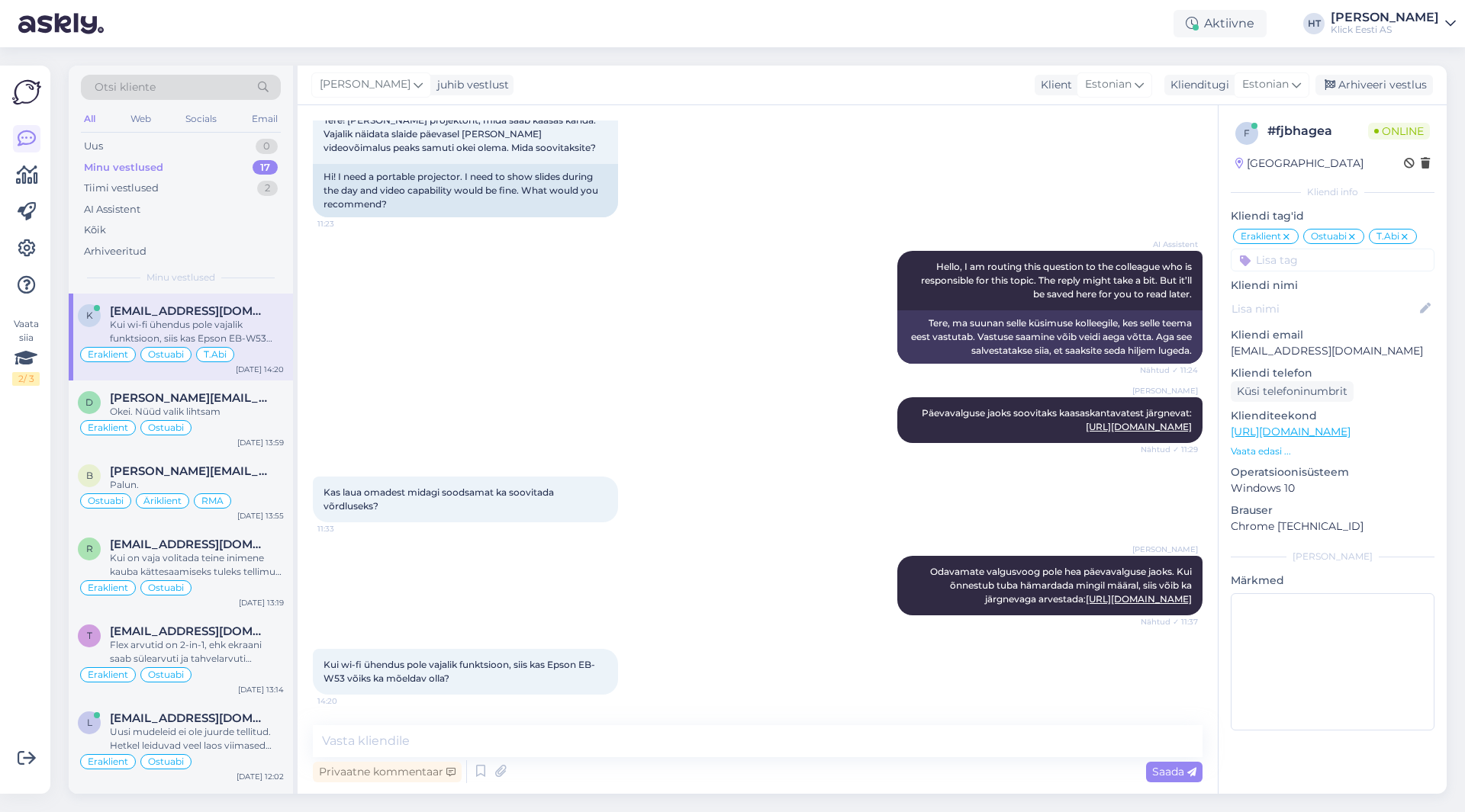
click at [630, 406] on div "[PERSON_NAME] Päevavalguse jaoks soovitaks kaasaskantavatest järgnevat: [URL][D…" at bounding box center [758, 420] width 890 height 79
click at [672, 750] on textarea at bounding box center [758, 741] width 890 height 32
type textarea "See pole just kaasaskantavaks mõeldud. Pigem jääb ebamugavaks."
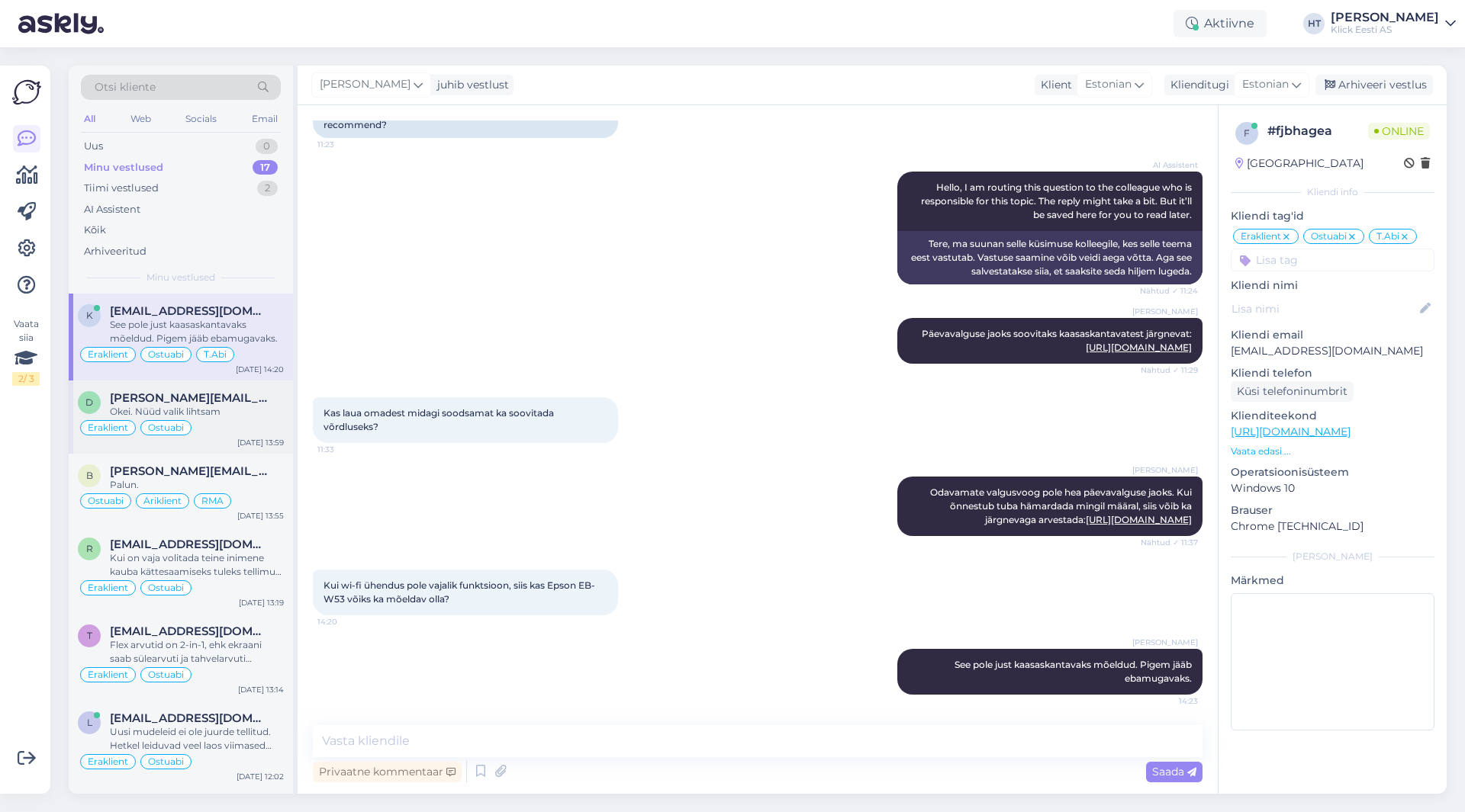
click at [102, 420] on div "Eraklient Ostuabi" at bounding box center [181, 428] width 206 height 18
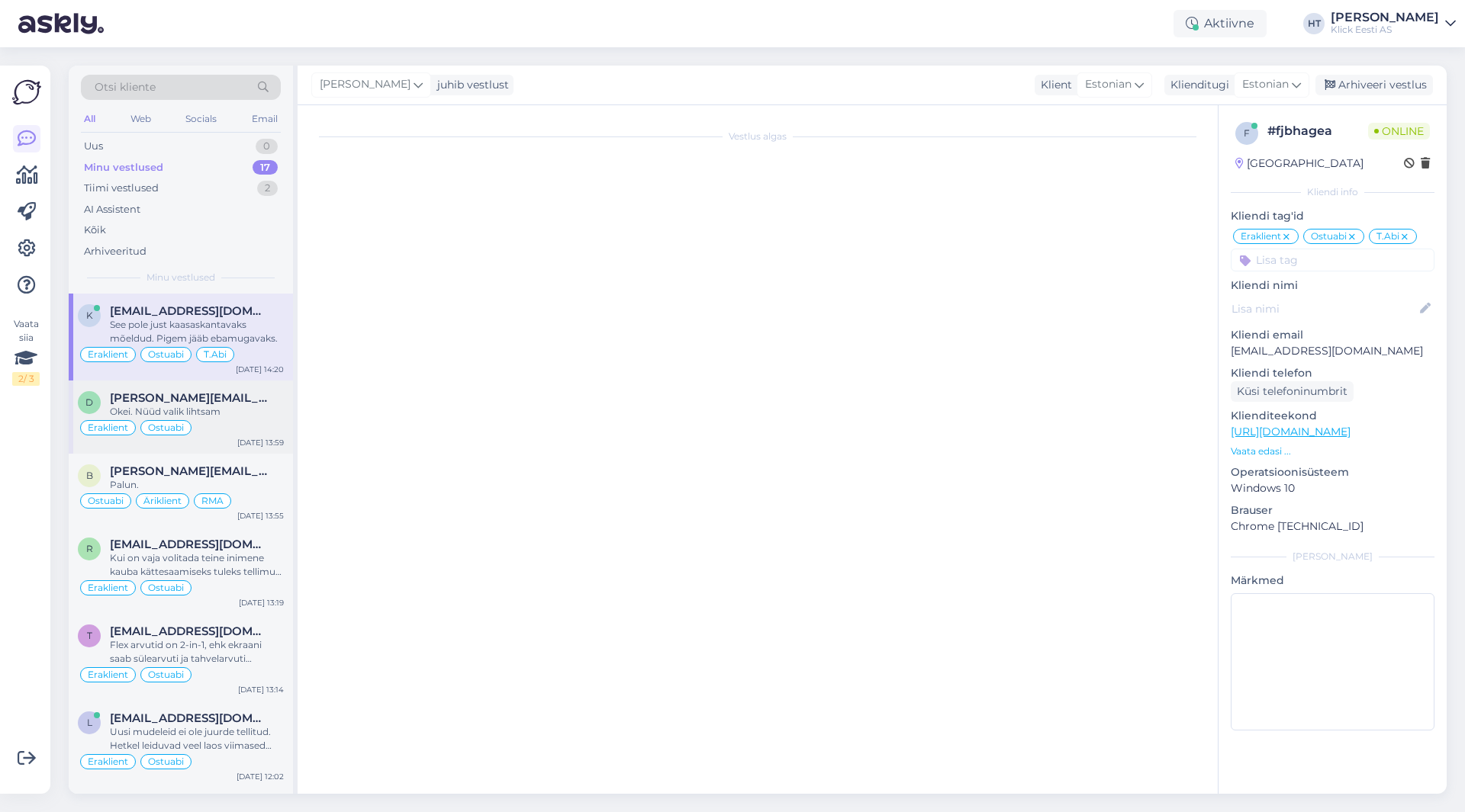
scroll to position [2215, 0]
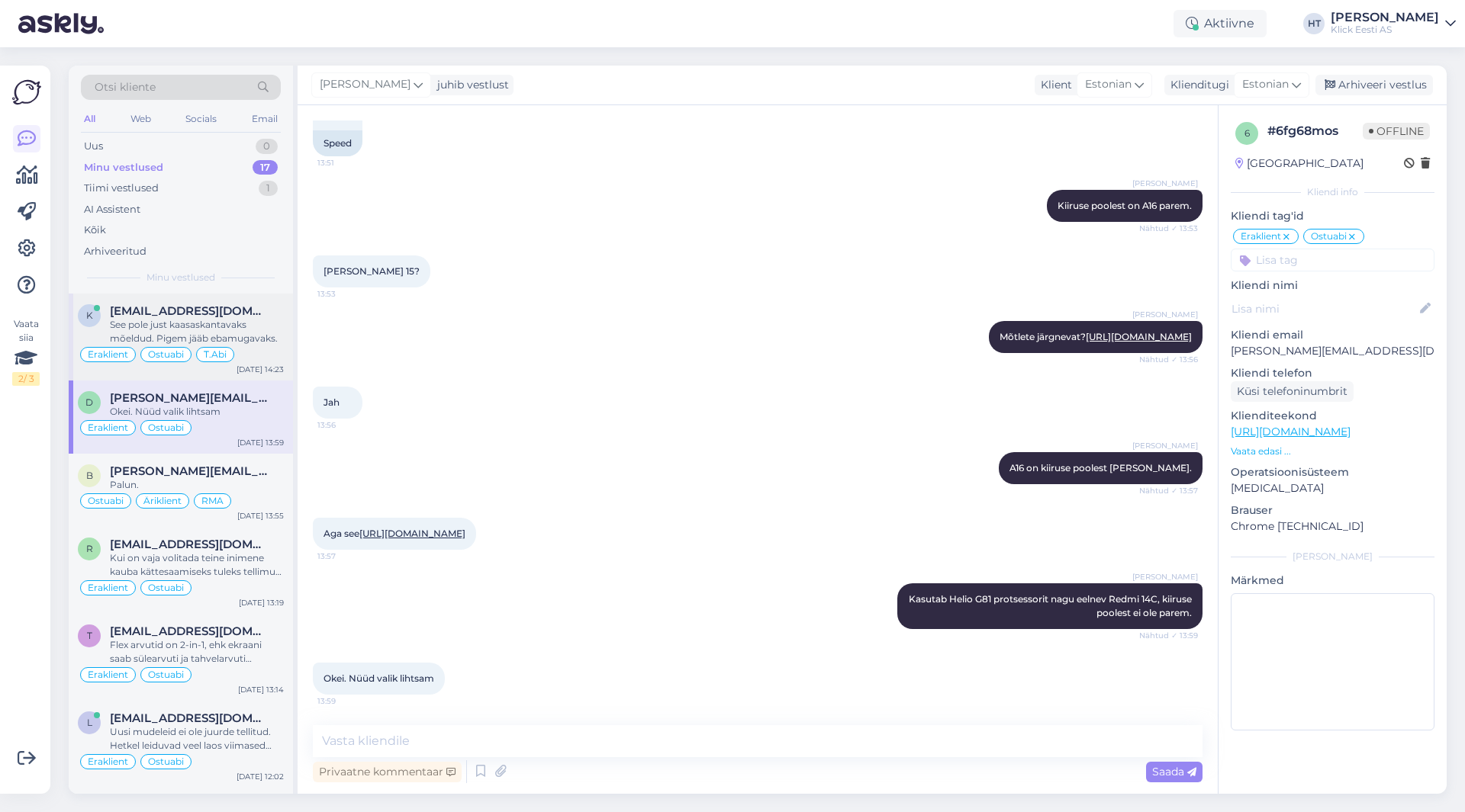
click at [208, 321] on div "See pole just kaasaskantavaks mõeldud. Pigem jääb ebamugavaks." at bounding box center [196, 332] width 174 height 27
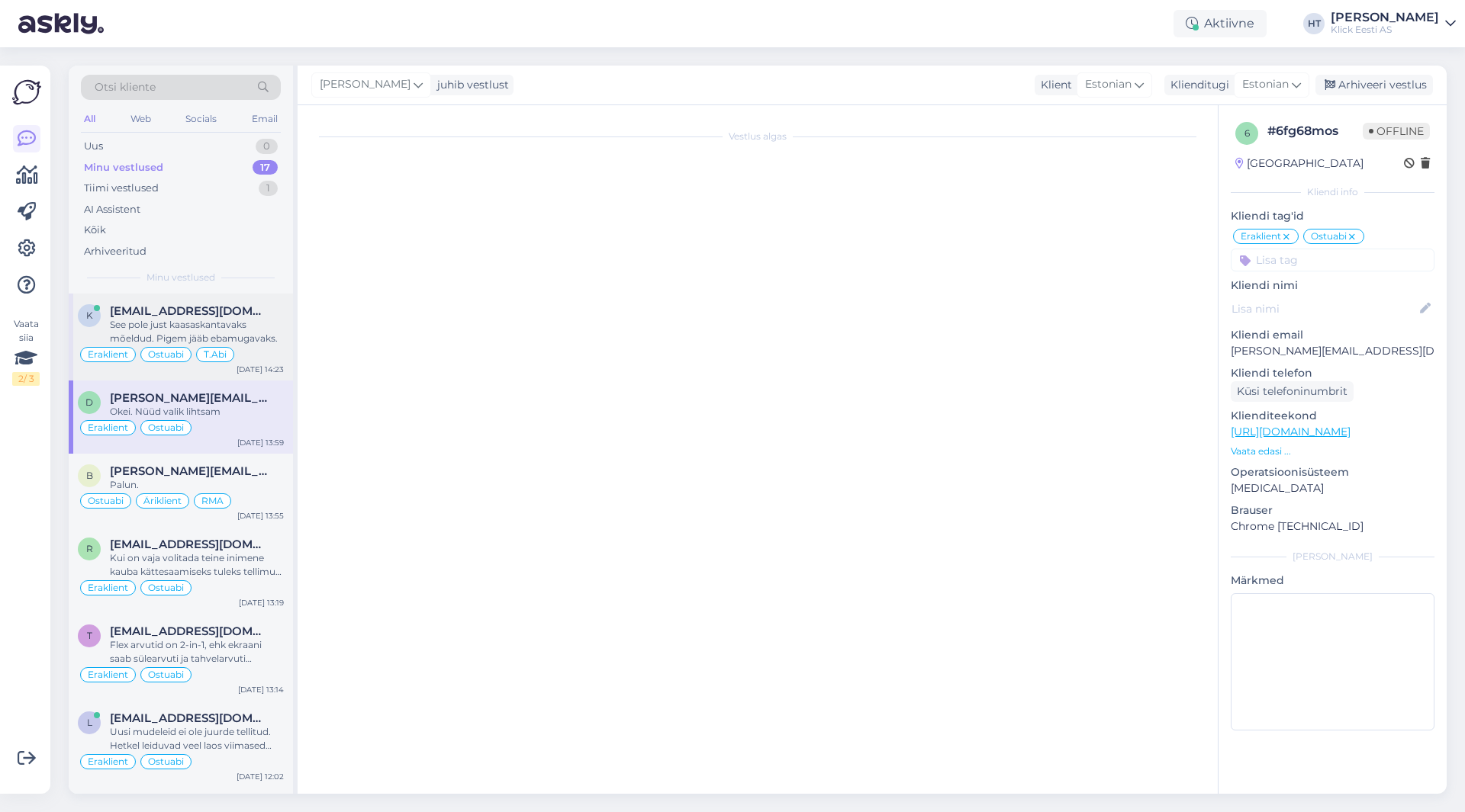
scroll to position [539, 0]
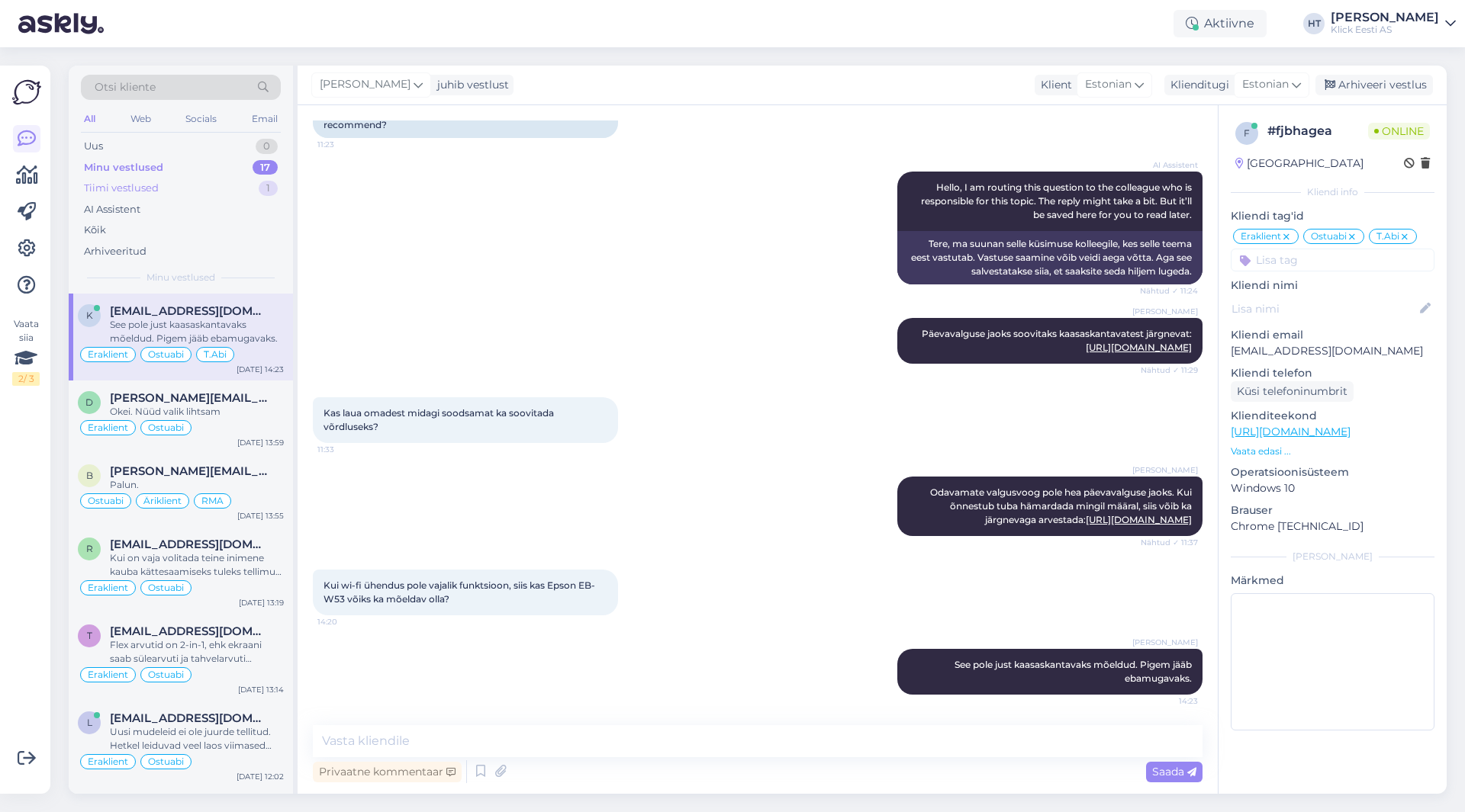
click at [233, 179] on div "Tiimi vestlused 1" at bounding box center [181, 188] width 200 height 21
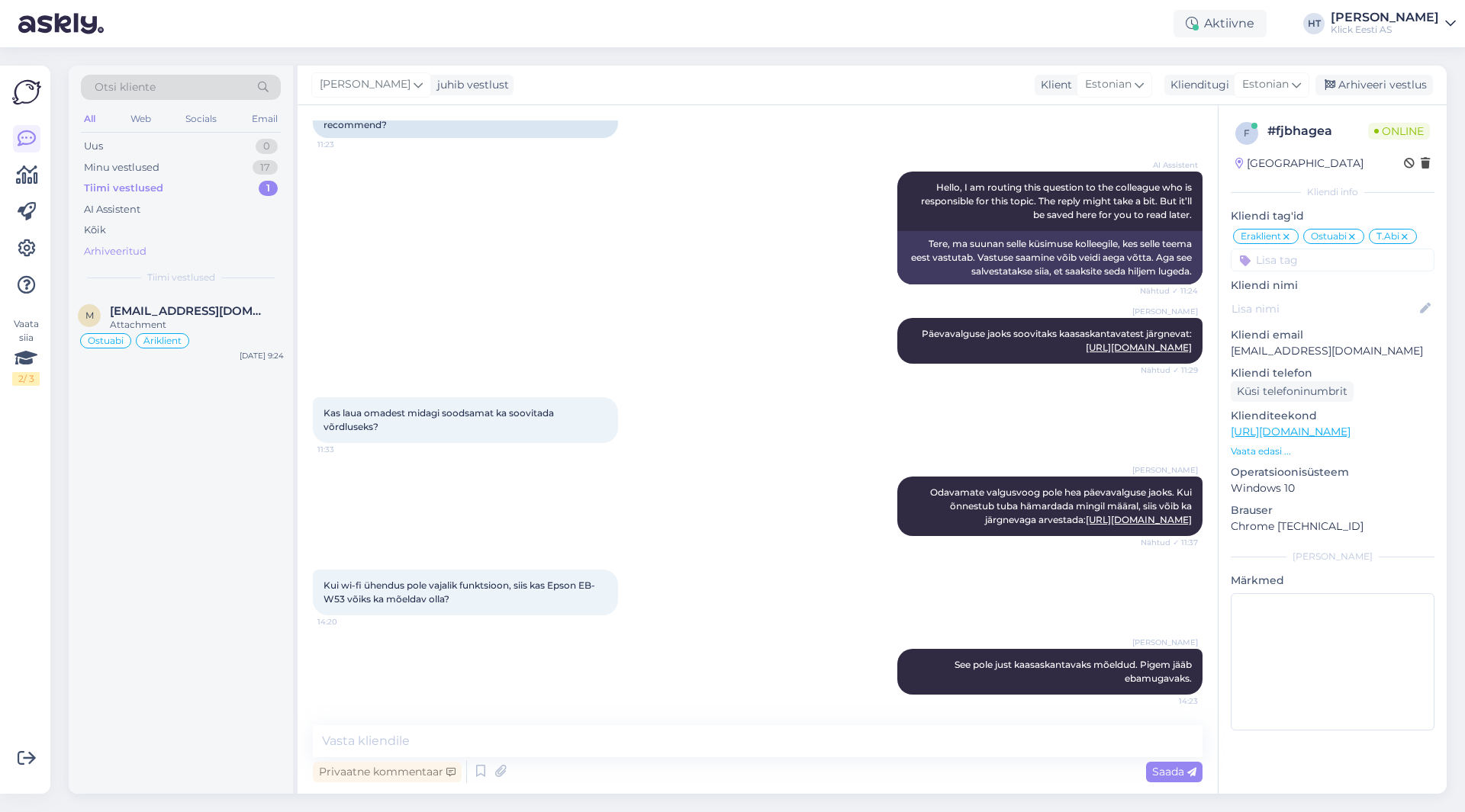
click at [157, 245] on div "Arhiveeritud" at bounding box center [181, 251] width 200 height 21
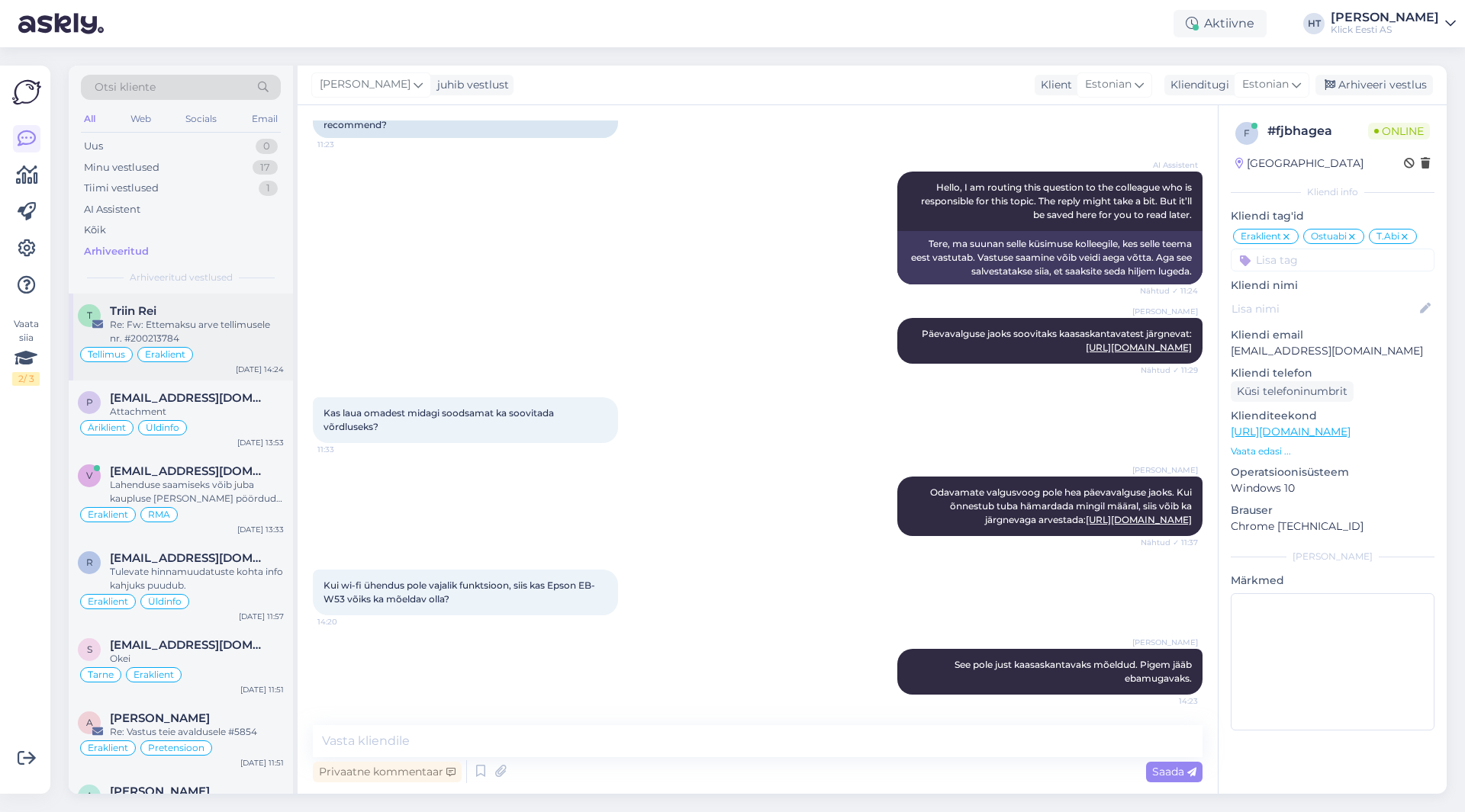
click at [218, 324] on div "Re: Fw: Ettemaksu arve tellimusele nr. #200213784" at bounding box center [196, 332] width 174 height 27
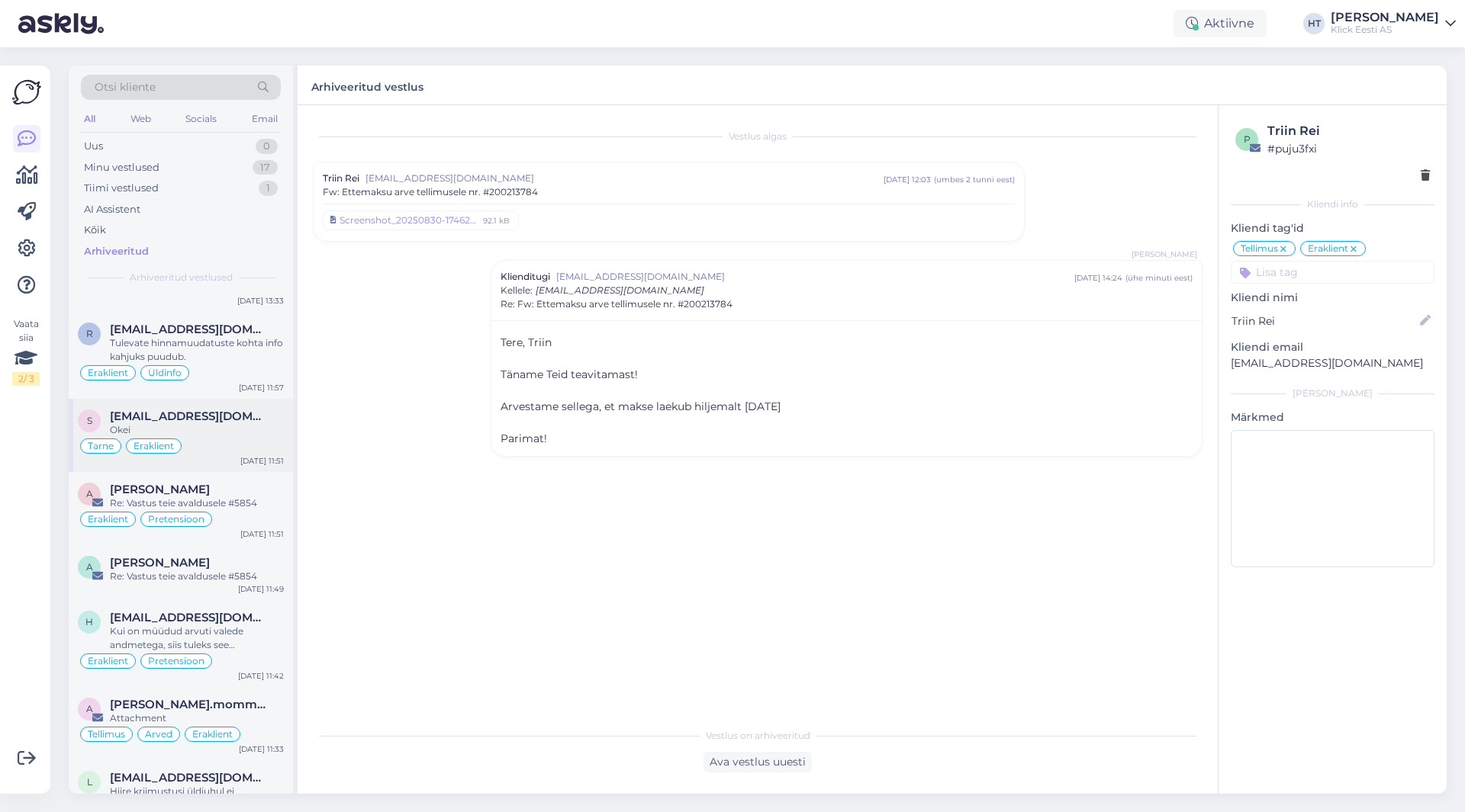
scroll to position [0, 0]
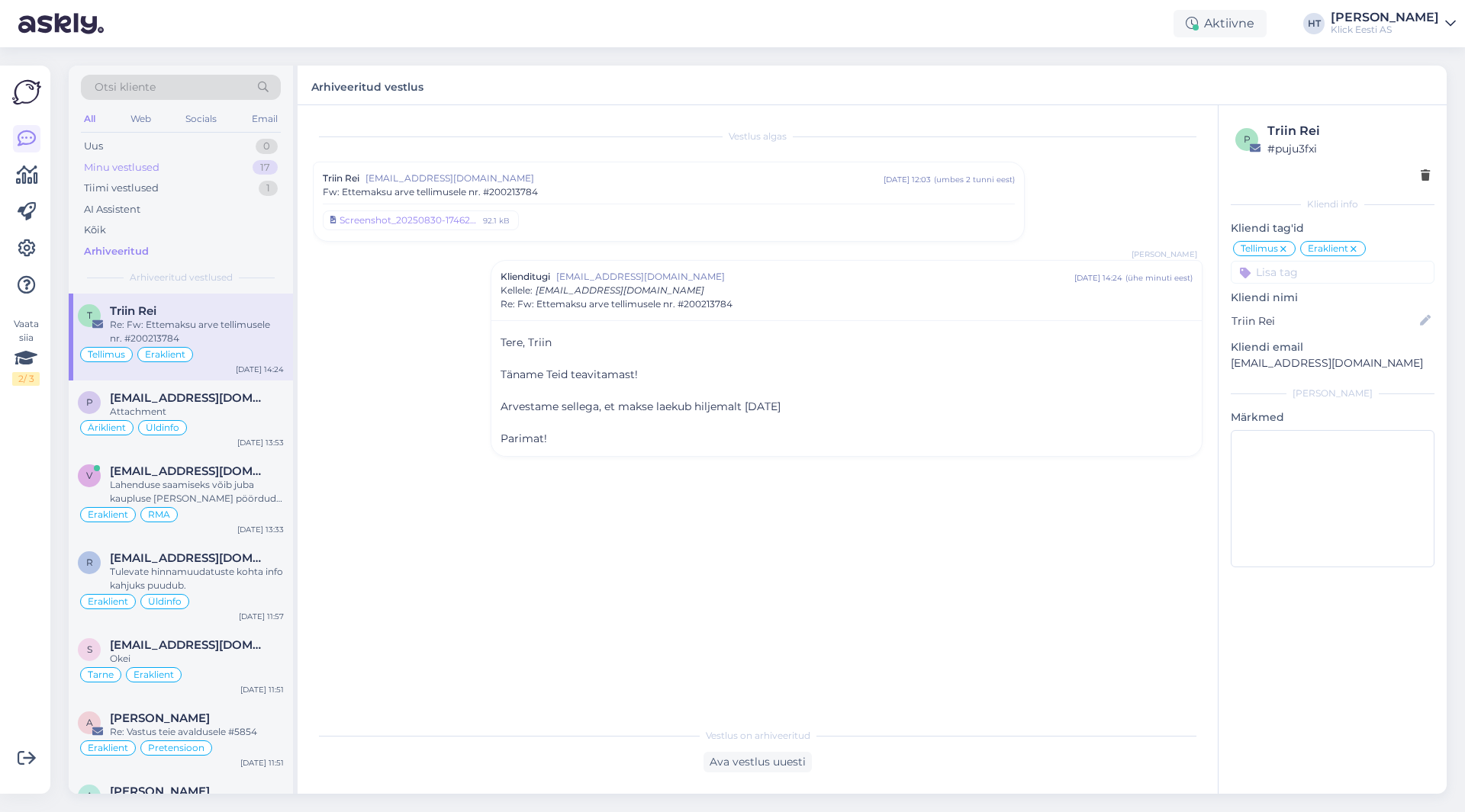
click at [232, 169] on div "Minu vestlused 17" at bounding box center [181, 167] width 200 height 21
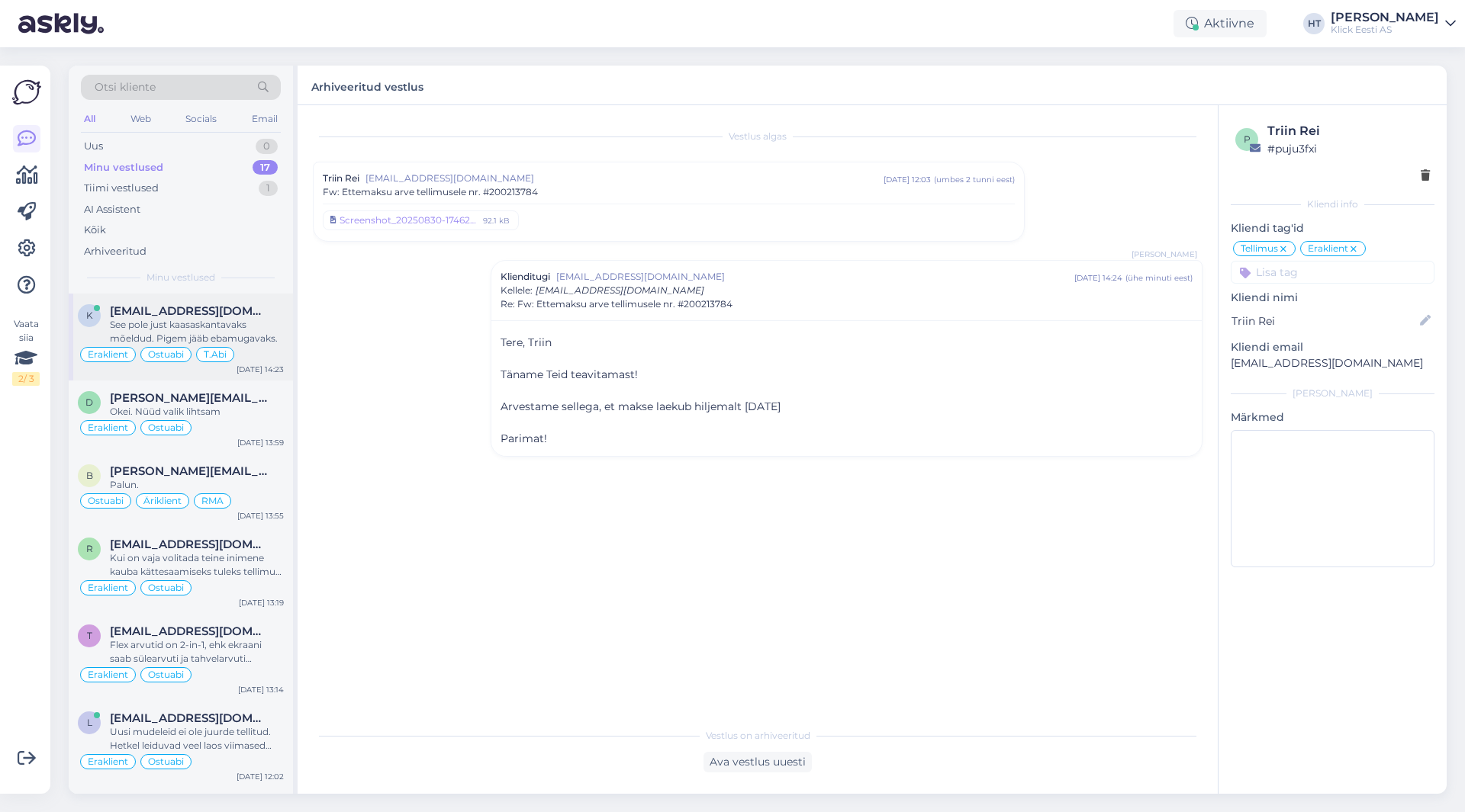
click at [241, 332] on div "See pole just kaasaskantavaks mõeldud. Pigem jääb ebamugavaks." at bounding box center [196, 332] width 174 height 27
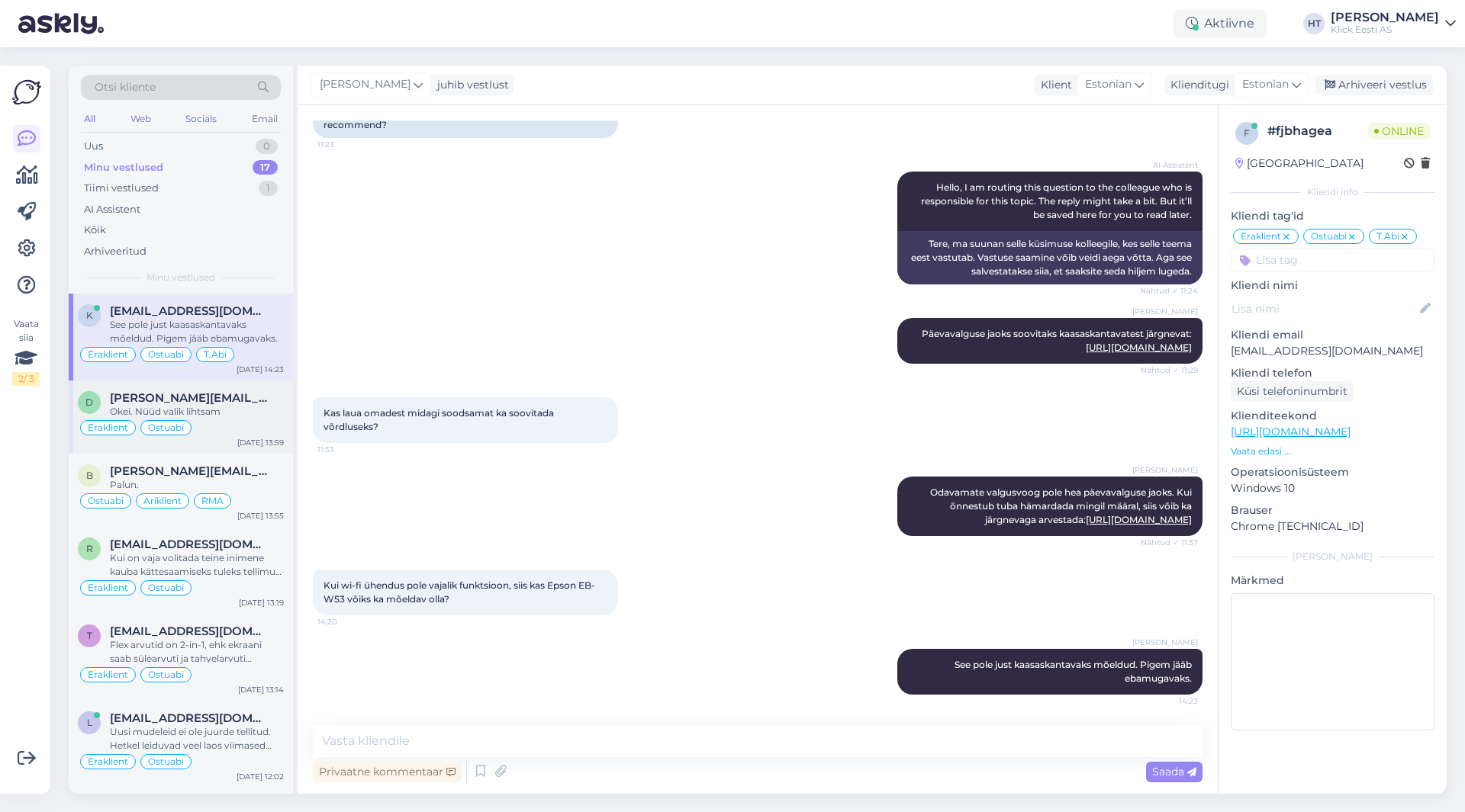
click at [243, 421] on div "Eraklient Ostuabi" at bounding box center [181, 428] width 206 height 18
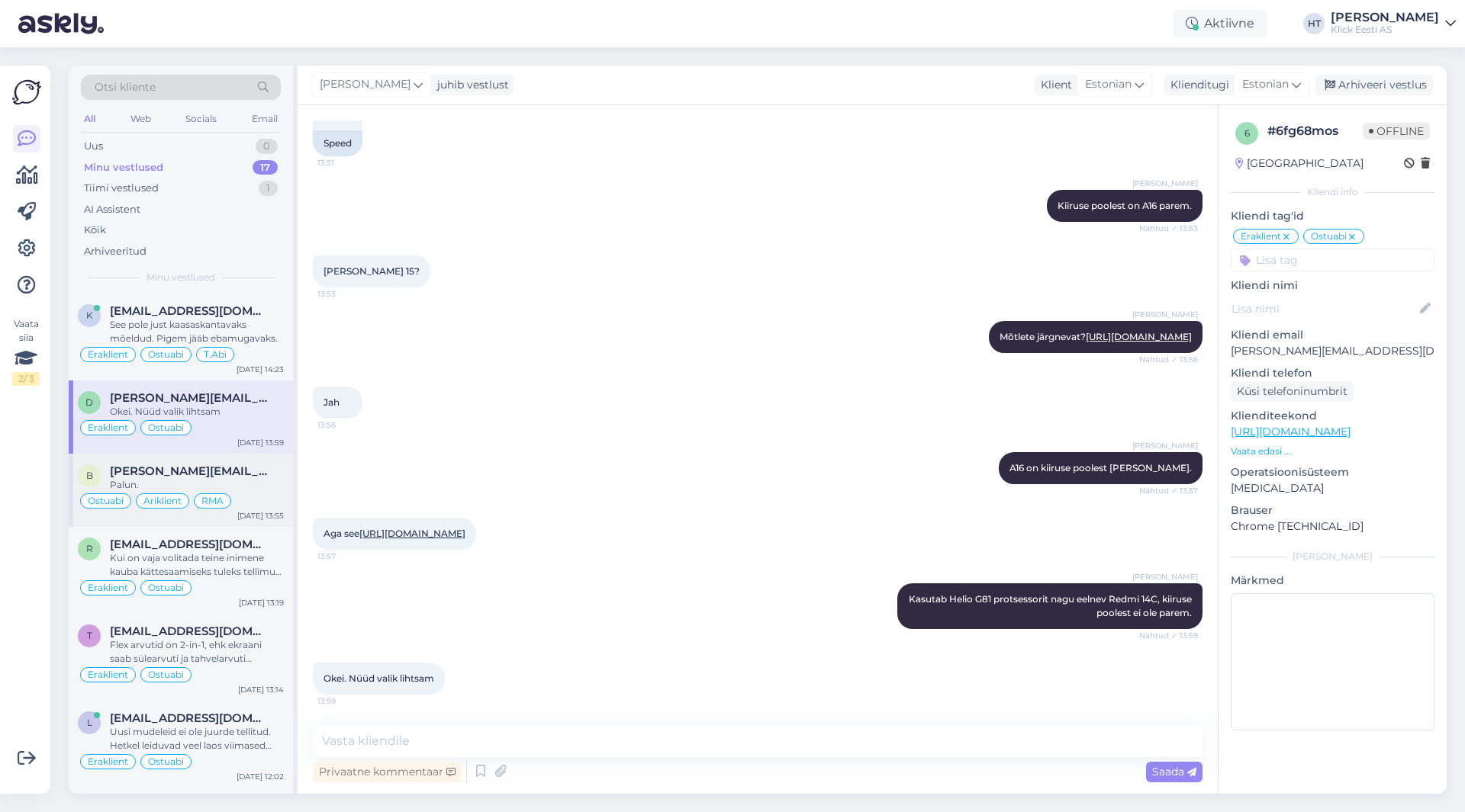
click at [241, 476] on div "[PERSON_NAME][EMAIL_ADDRESS][DOMAIN_NAME]" at bounding box center [196, 471] width 174 height 14
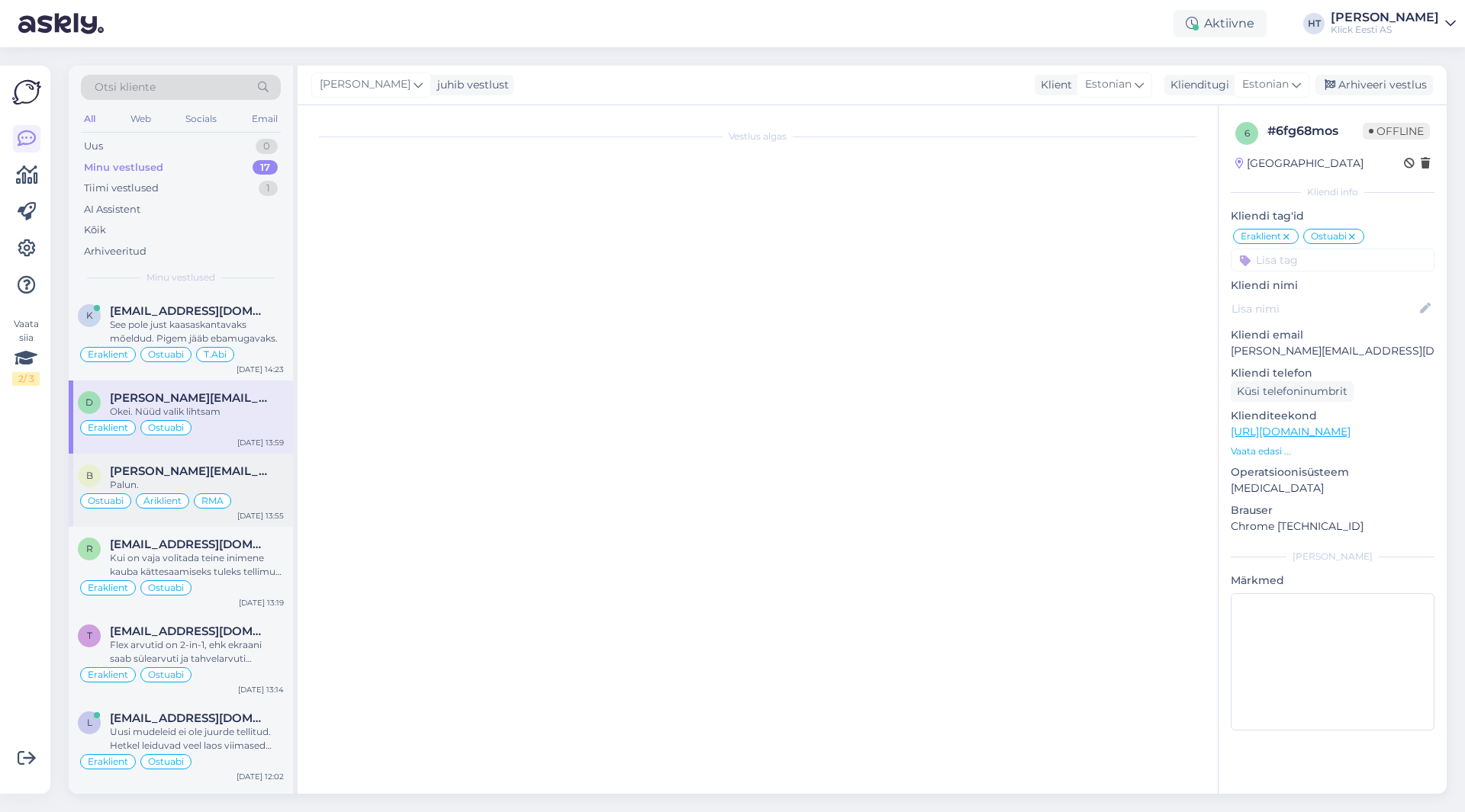
scroll to position [342, 0]
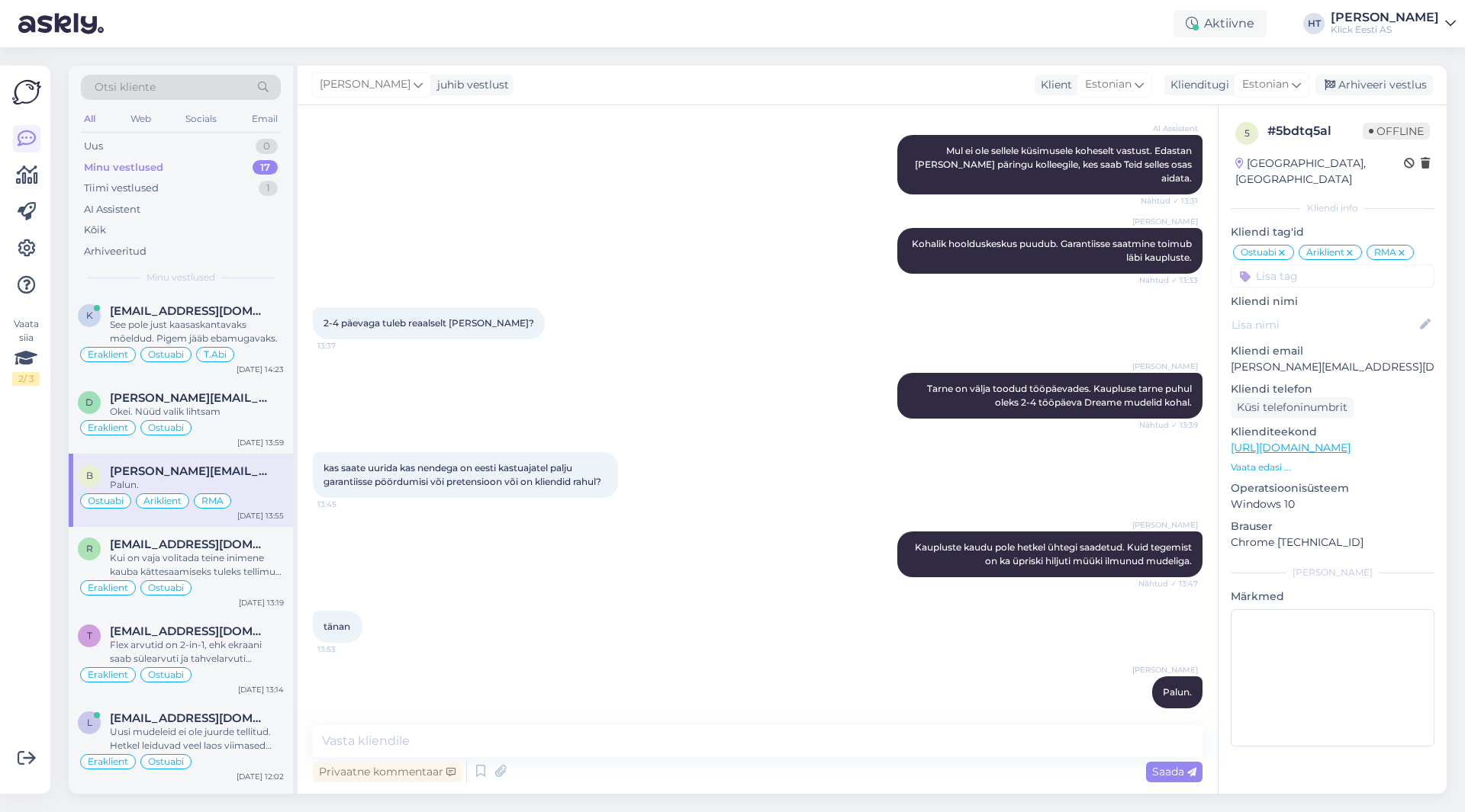
click at [681, 594] on div "tänan 13:53" at bounding box center [758, 627] width 890 height 66
click at [537, 187] on div "AI Assistent [PERSON_NAME] ei ole sellele küsimusele koheselt vastust. Edastan …" at bounding box center [758, 165] width 890 height 93
click at [201, 193] on div "Tiimi vestlused 1" at bounding box center [181, 188] width 200 height 21
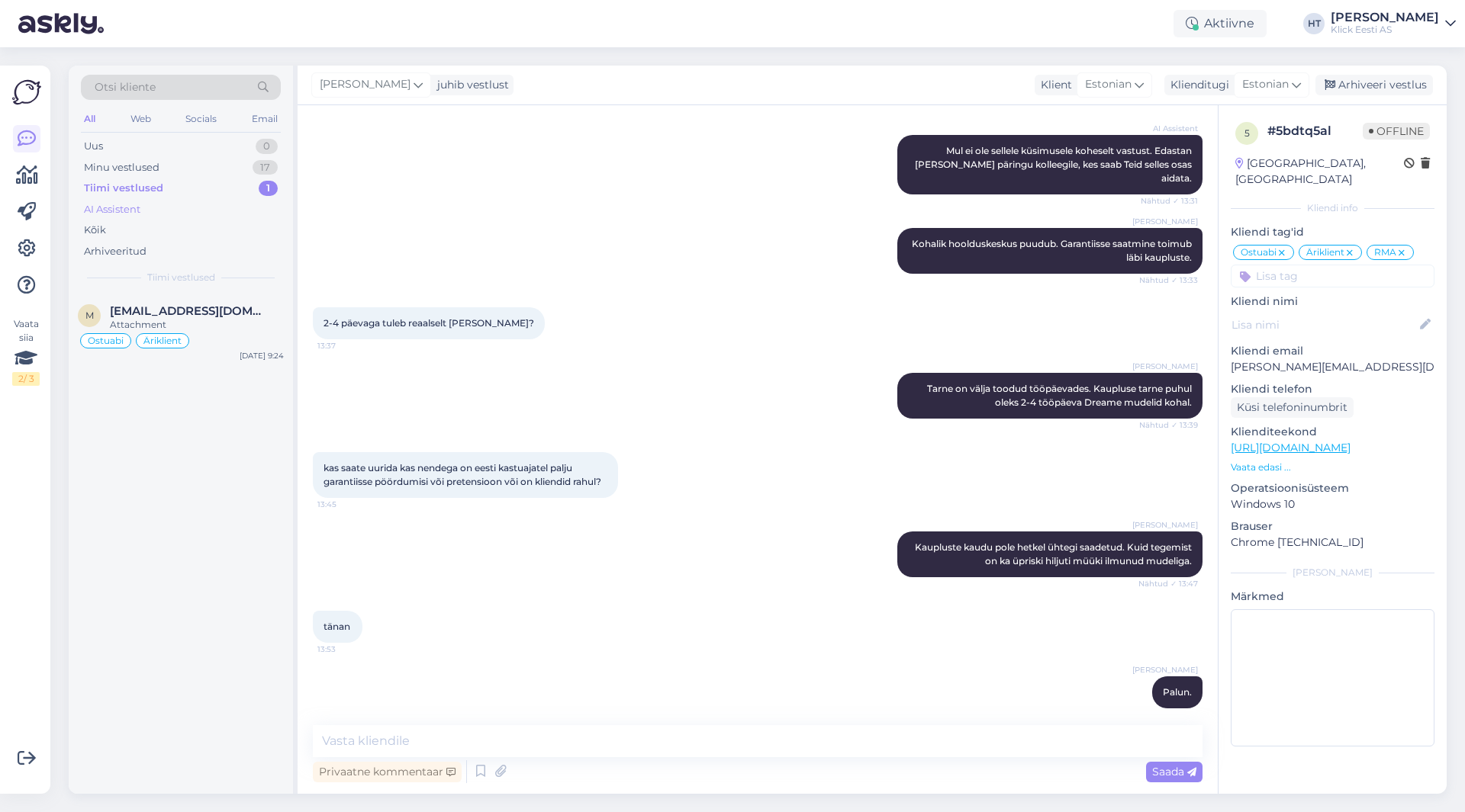
click at [192, 210] on div "AI Assistent" at bounding box center [181, 209] width 200 height 21
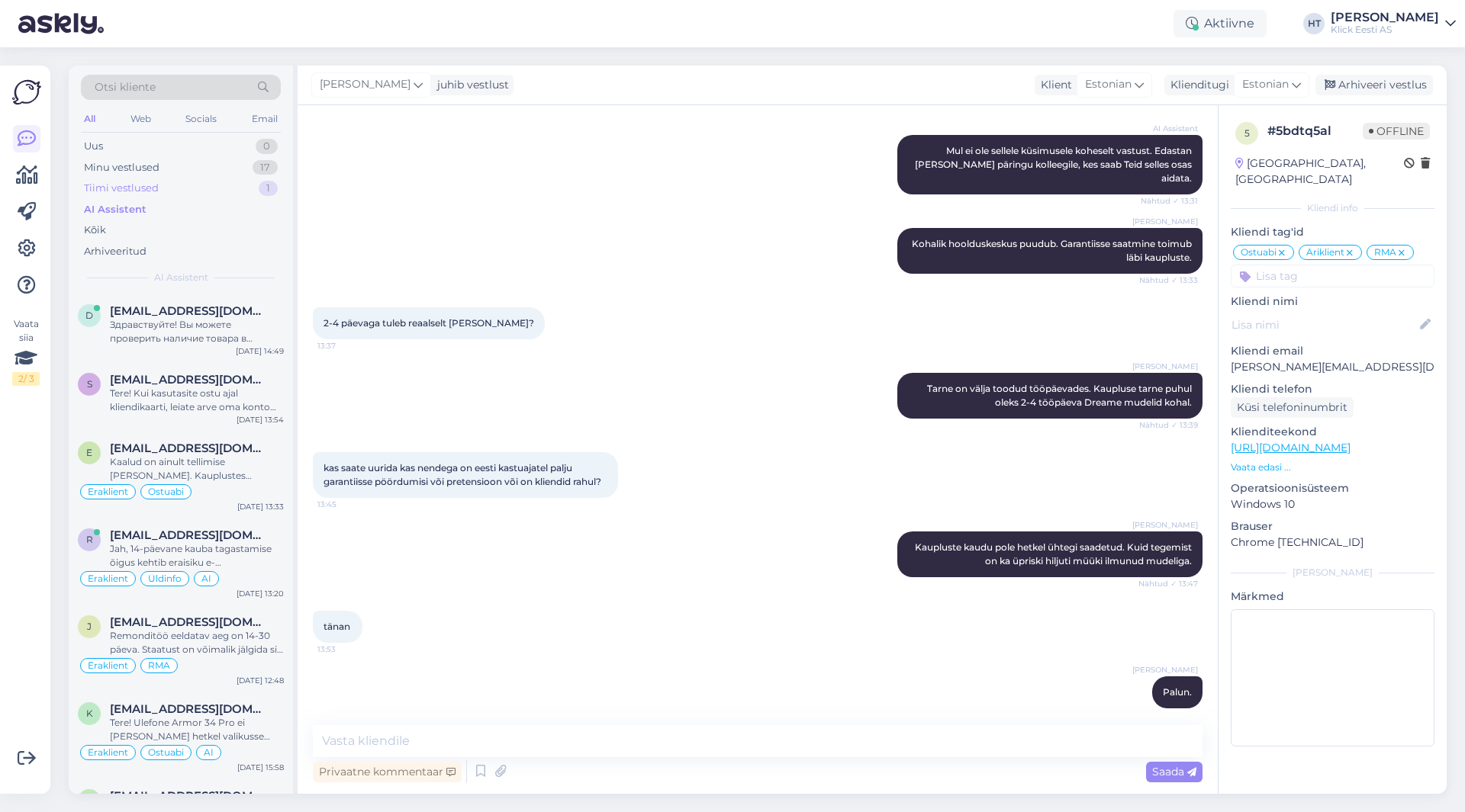
click at [203, 185] on div "Tiimi vestlused 1" at bounding box center [181, 188] width 200 height 21
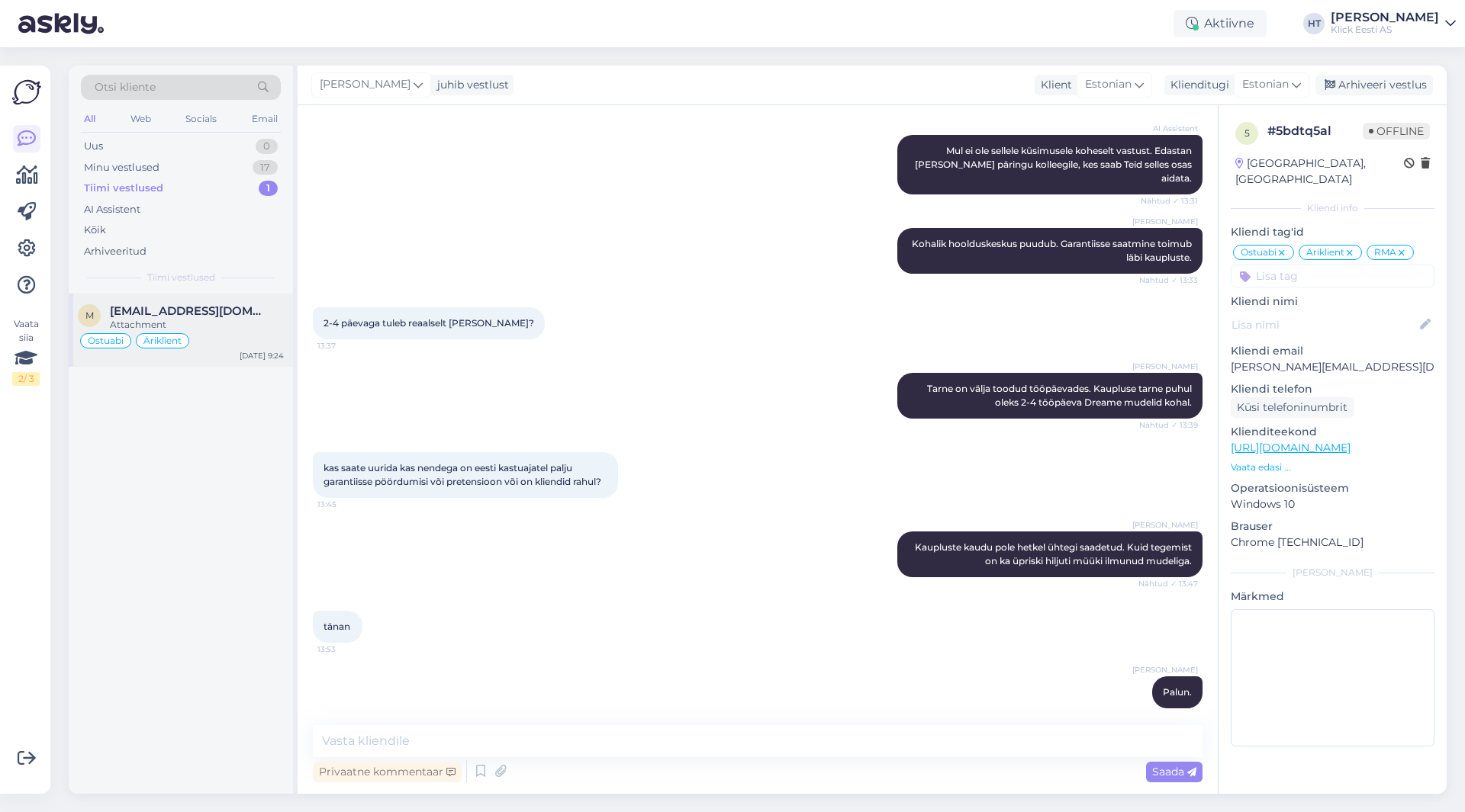
click at [217, 302] on div "m [EMAIL_ADDRESS][DOMAIN_NAME] Attachment Ostuabi Äriklient [DATE] 9:24" at bounding box center [181, 330] width 225 height 73
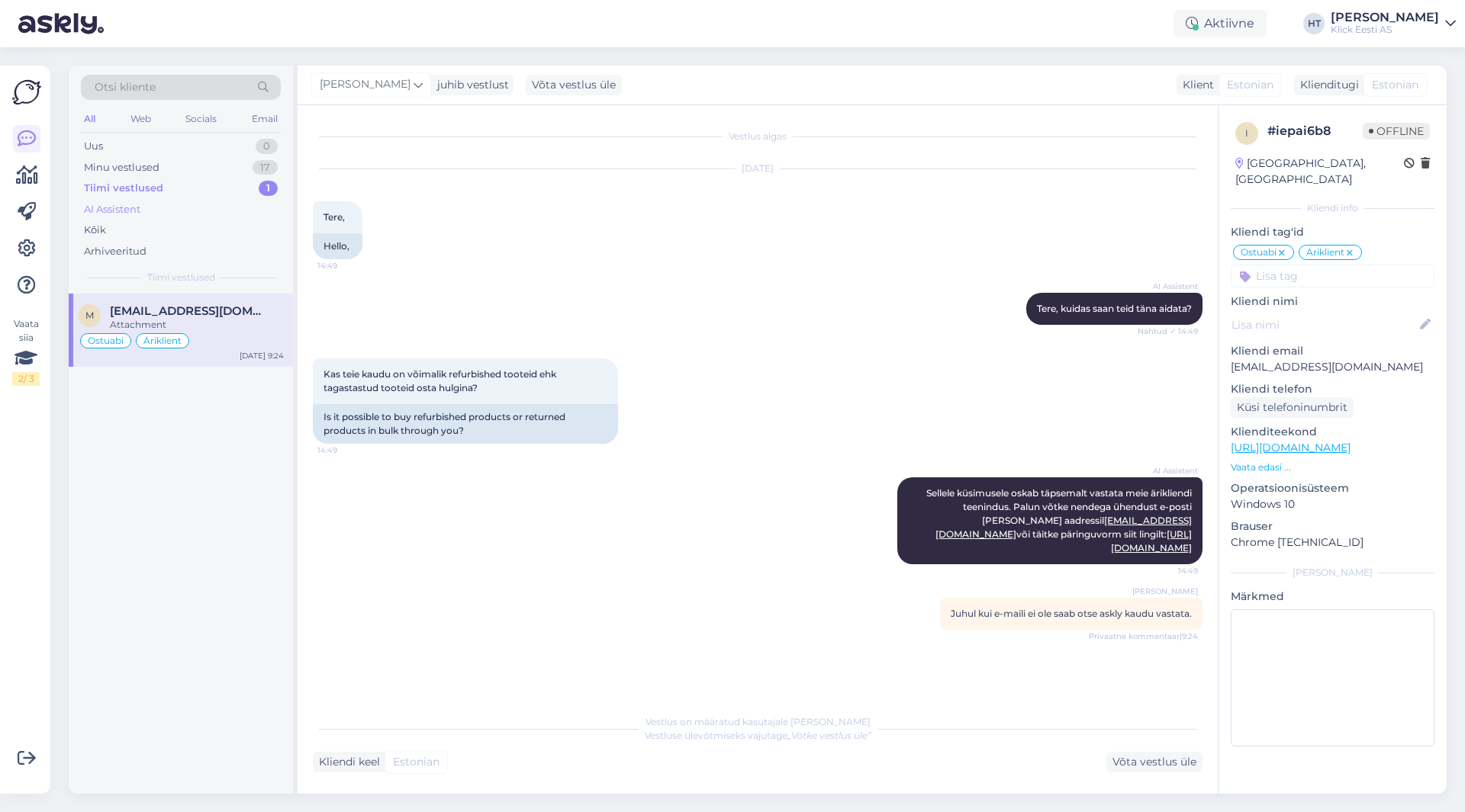
click at [199, 206] on div "AI Assistent" at bounding box center [181, 209] width 200 height 21
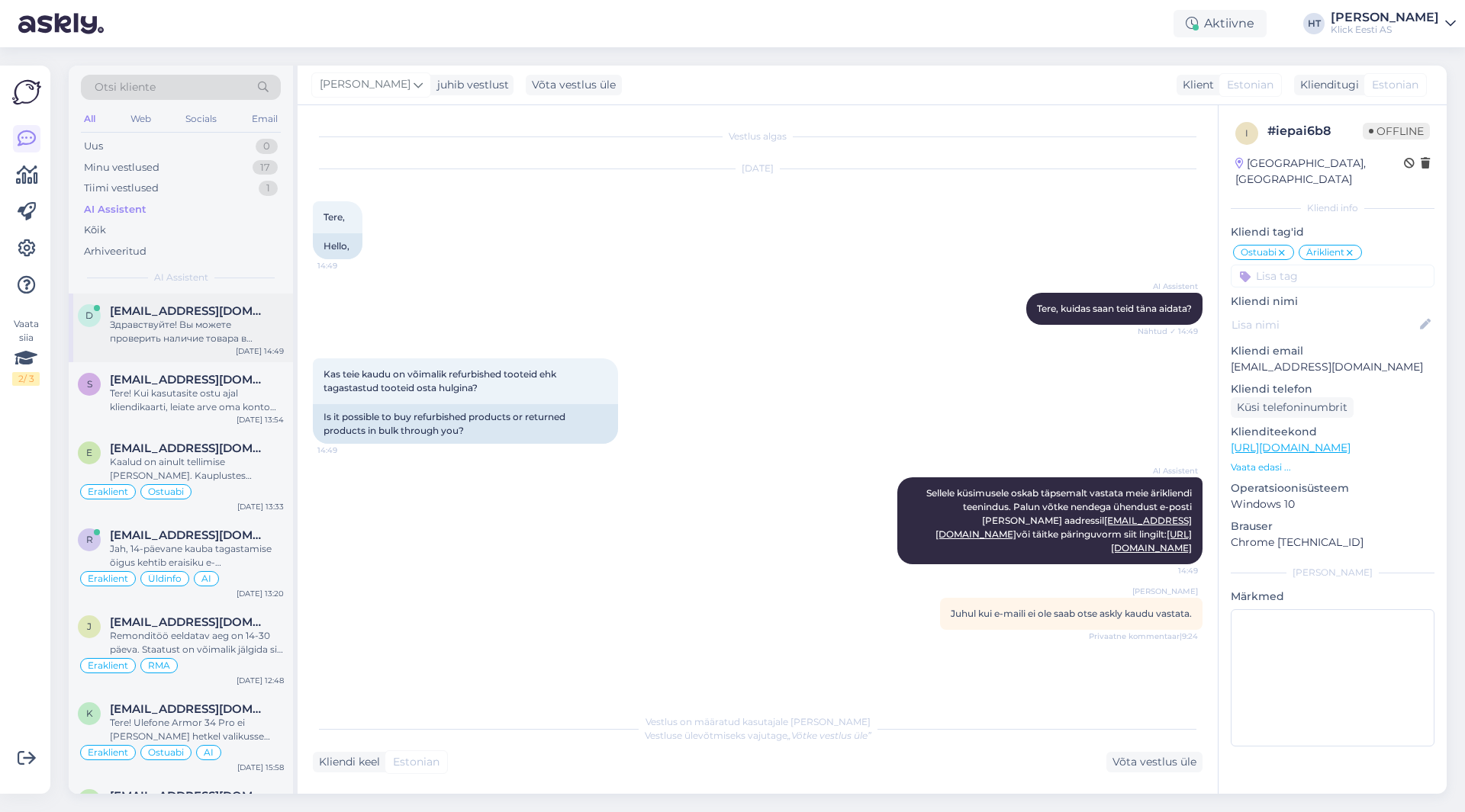
click at [190, 306] on span "[EMAIL_ADDRESS][DOMAIN_NAME]" at bounding box center [189, 311] width 159 height 14
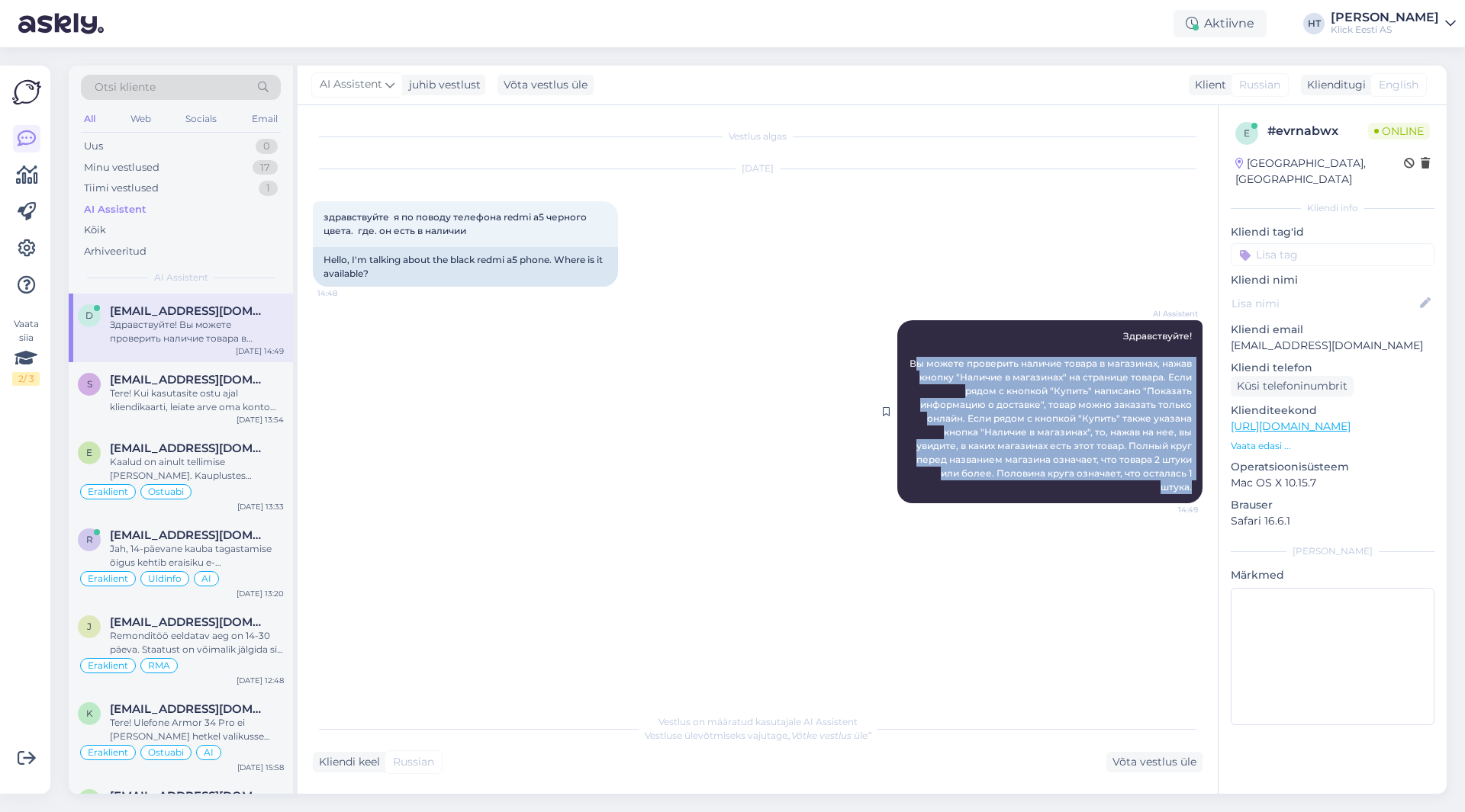
drag, startPoint x: 1192, startPoint y: 475, endPoint x: 915, endPoint y: 357, distance: 301.1
click at [915, 357] on div "AI Assistent Здравствуйте! Вы можете проверить наличие товара в магазинах, нажа…" at bounding box center [1050, 411] width 305 height 183
click at [918, 365] on span "Здравствуйте! Вы можете проверить наличие товара в магазинах, нажав кнопку "Нал…" at bounding box center [1052, 411] width 285 height 162
drag, startPoint x: 910, startPoint y: 361, endPoint x: 1194, endPoint y: 477, distance: 306.8
click at [1194, 477] on div "AI Assistent Здравствуйте! Вы можете проверить наличие товара в магазинах, нажа…" at bounding box center [1050, 411] width 305 height 183
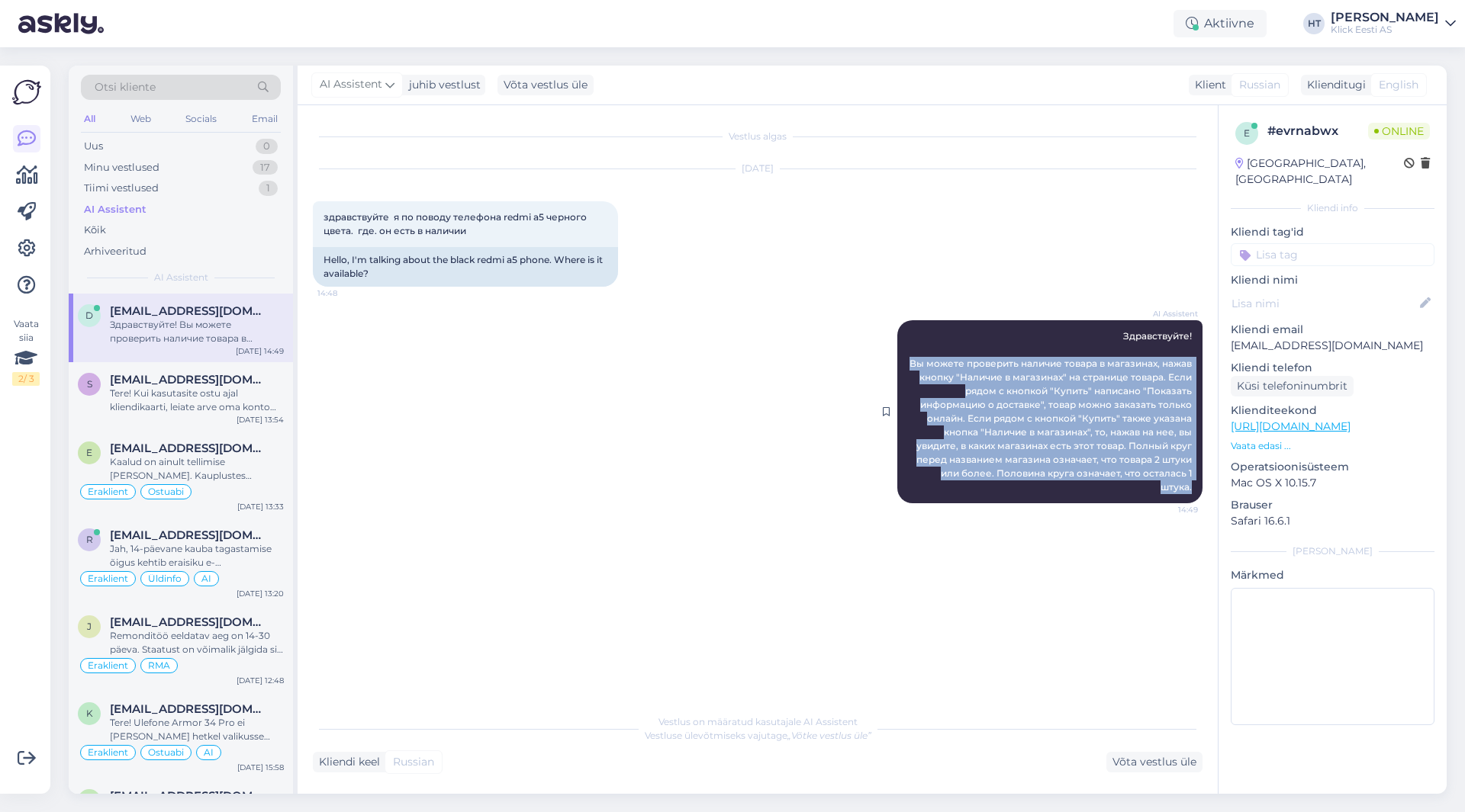
copy span "Вы можете проверить наличие товара в магазинах, нажав кнопку "Наличие в магазин…"
click at [227, 141] on div "Uus 0" at bounding box center [181, 146] width 200 height 21
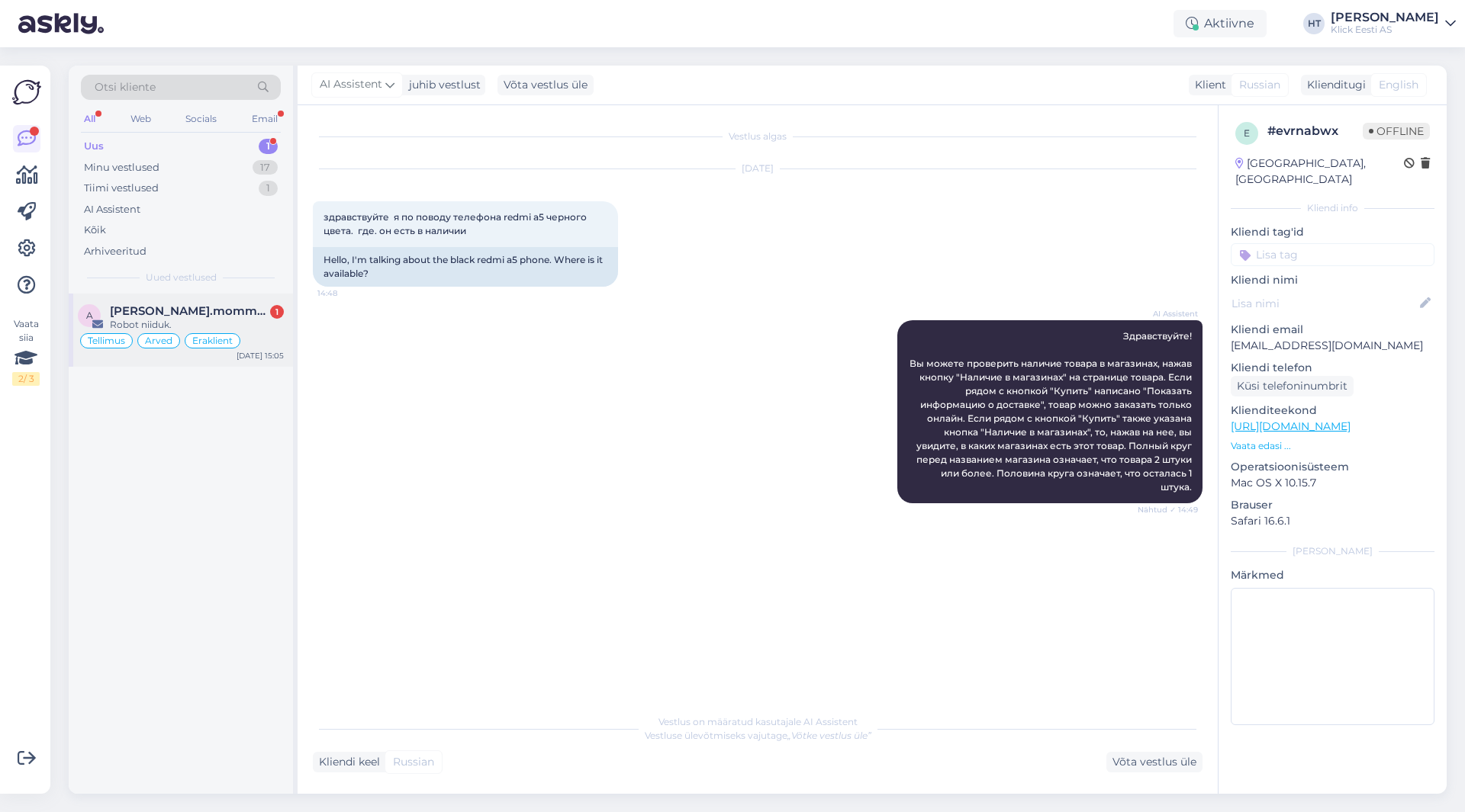
click at [181, 317] on span "[PERSON_NAME].mommeja via [EMAIL_ADDRESS][DOMAIN_NAME]" at bounding box center [189, 311] width 159 height 14
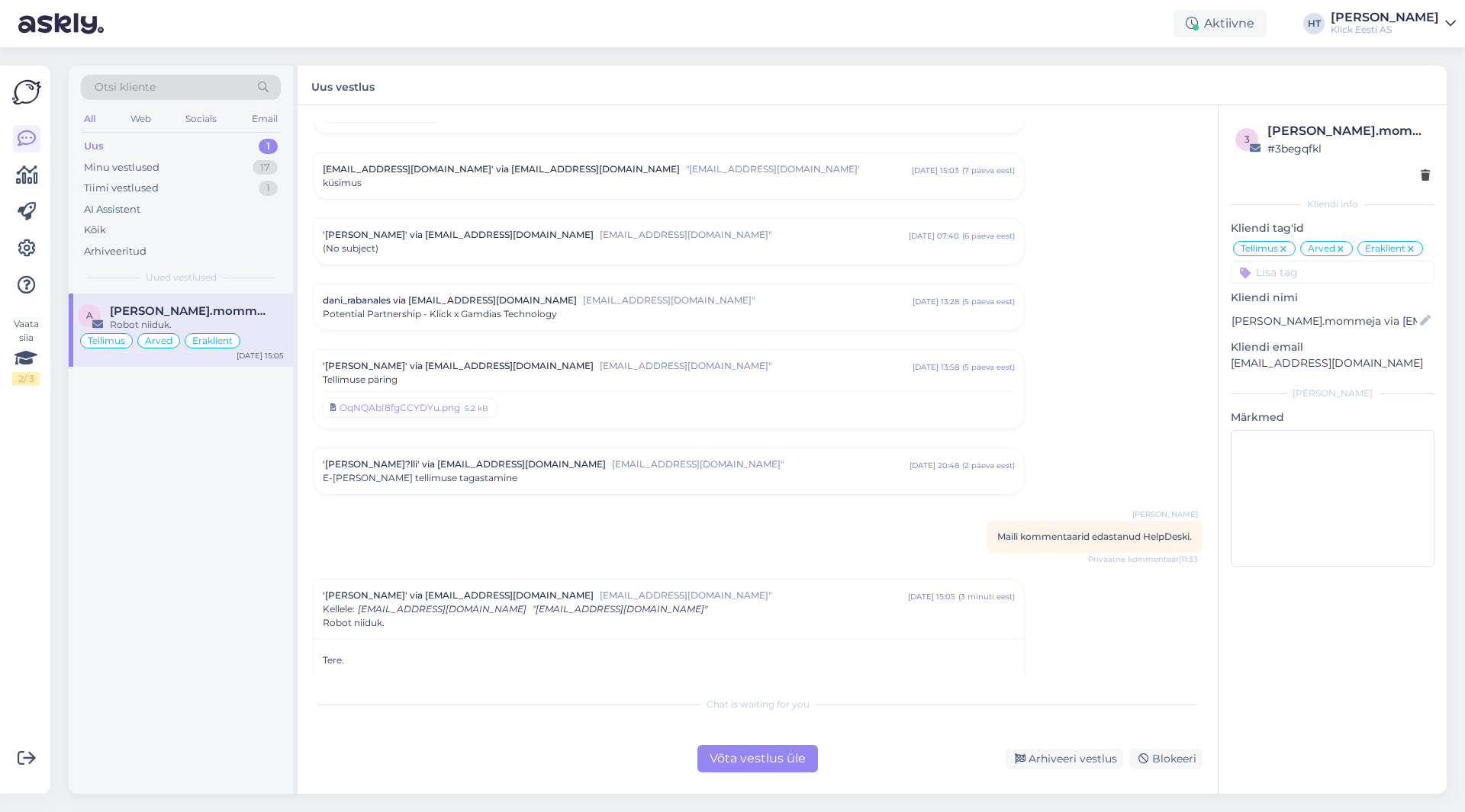
scroll to position [5789, 0]
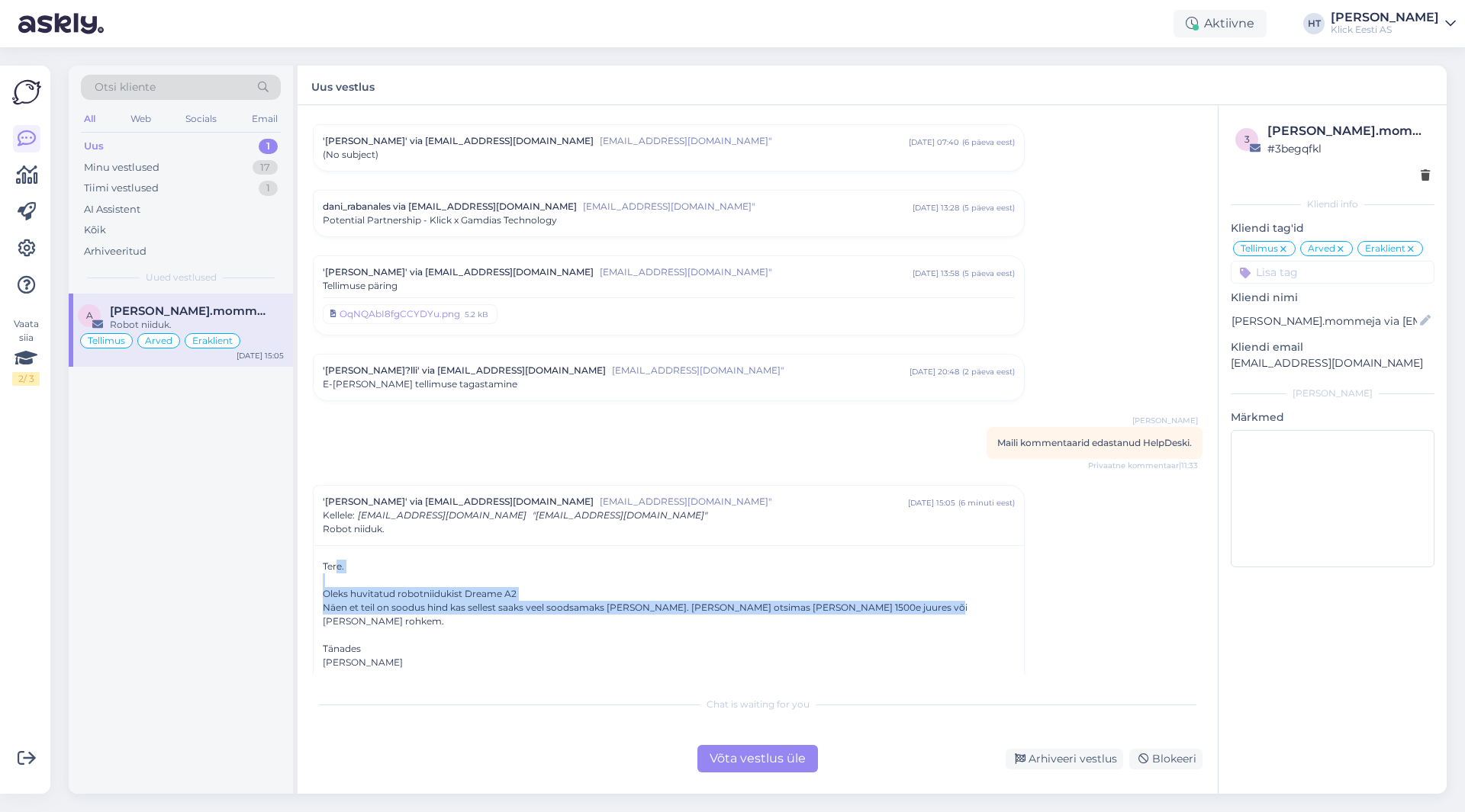
drag, startPoint x: 905, startPoint y: 592, endPoint x: 322, endPoint y: 550, distance: 584.5
click at [322, 551] on div "Tere. Oleks huvitatud robotniidukist Dreame A2 Näen et teil on soodus hind kas …" at bounding box center [669, 619] width 710 height 147
click at [322, 549] on div "Tere. Oleks huvitatud robotniidukist Dreame A2 Näen et teil on soodus hind kas …" at bounding box center [669, 619] width 710 height 147
drag, startPoint x: 323, startPoint y: 552, endPoint x: 905, endPoint y: 594, distance: 583.5
click at [905, 594] on div "Tere. Oleks huvitatud robotniidukist Dreame A2 Näen et teil on soodus hind kas …" at bounding box center [669, 621] width 692 height 123
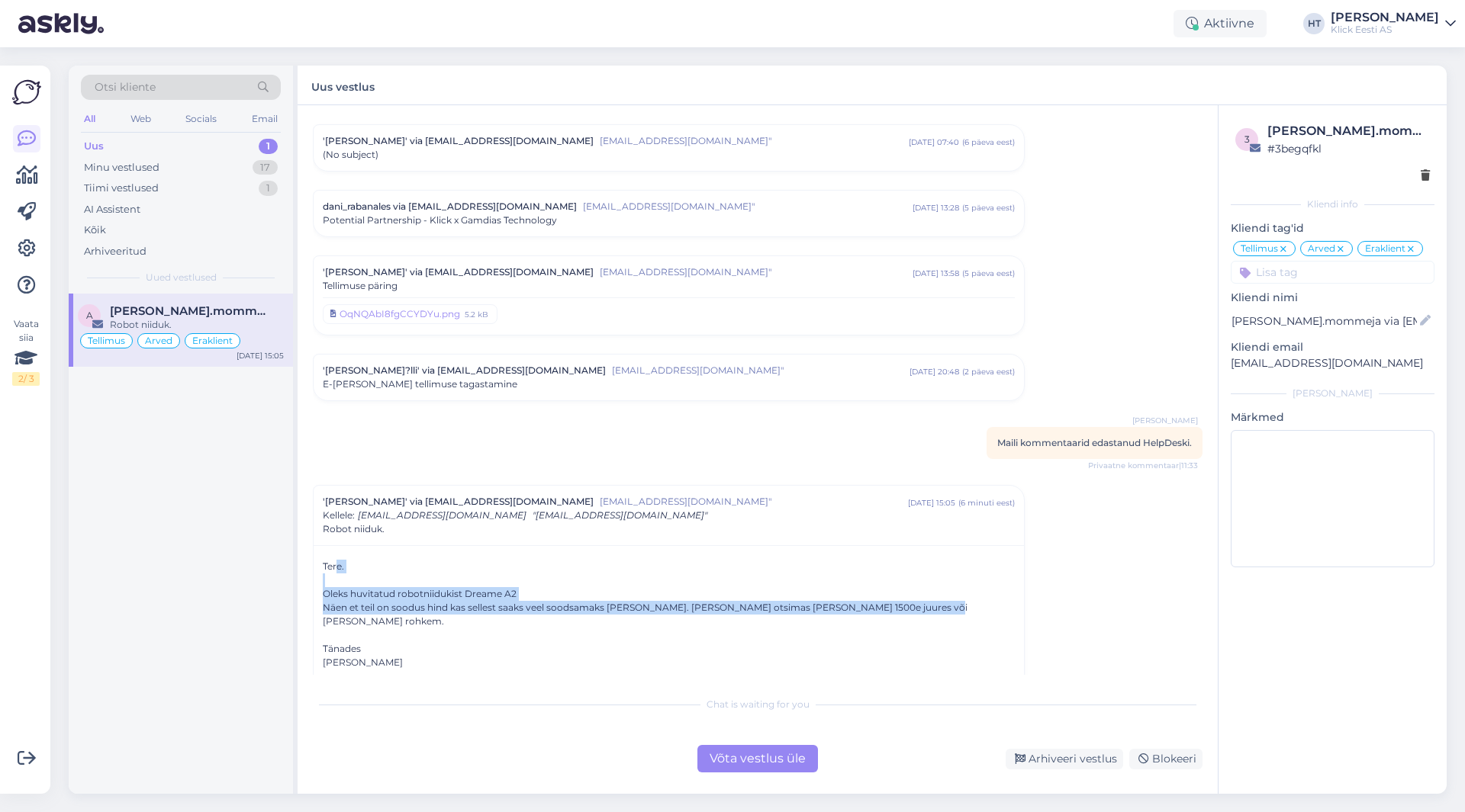
click at [905, 594] on div "Tere. Oleks huvitatud robotniidukist Dreame A2 Näen et teil on soodus hind kas …" at bounding box center [669, 621] width 692 height 123
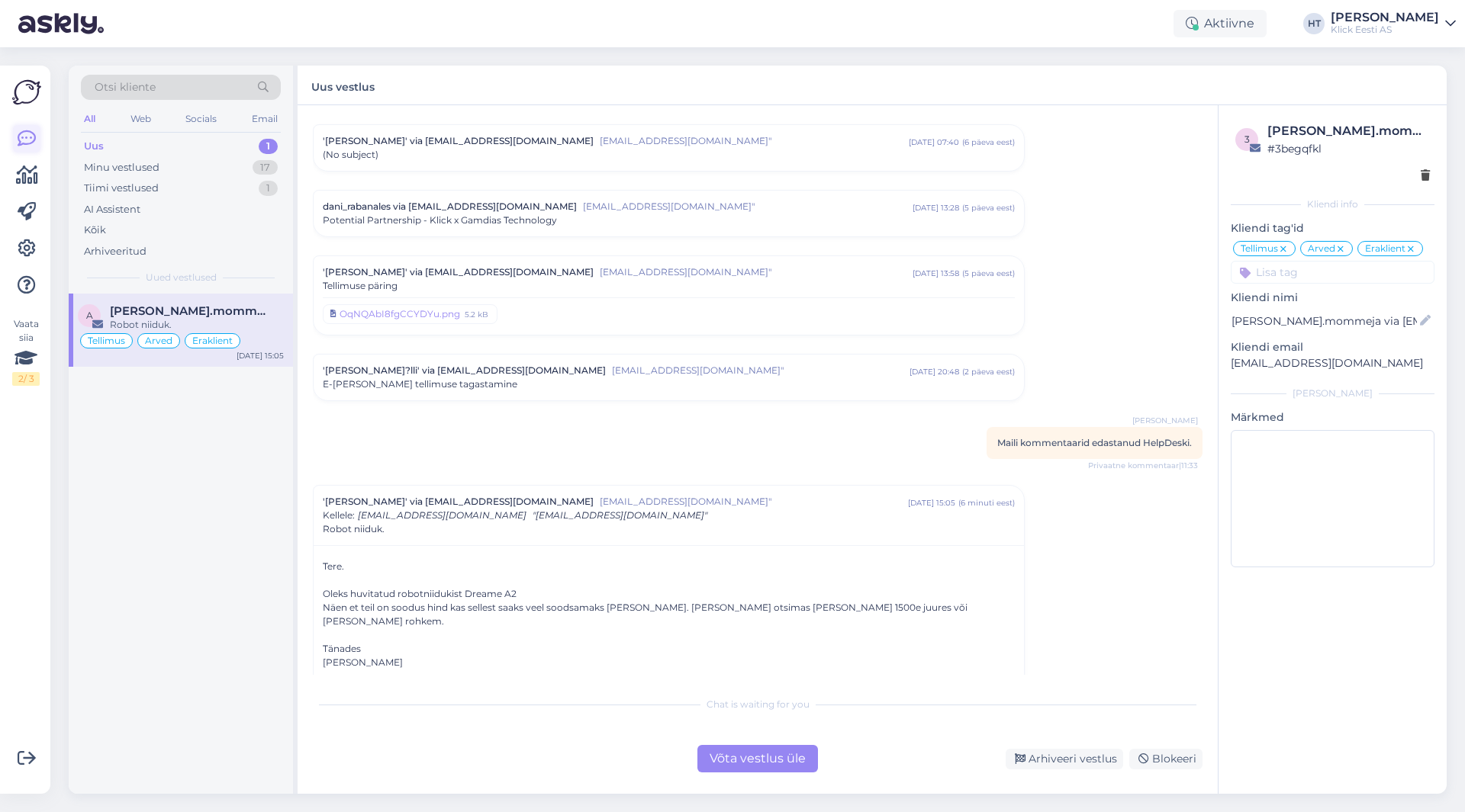
click at [37, 136] on link at bounding box center [26, 139] width 27 height 27
click at [153, 151] on div "Uus 1" at bounding box center [181, 146] width 200 height 21
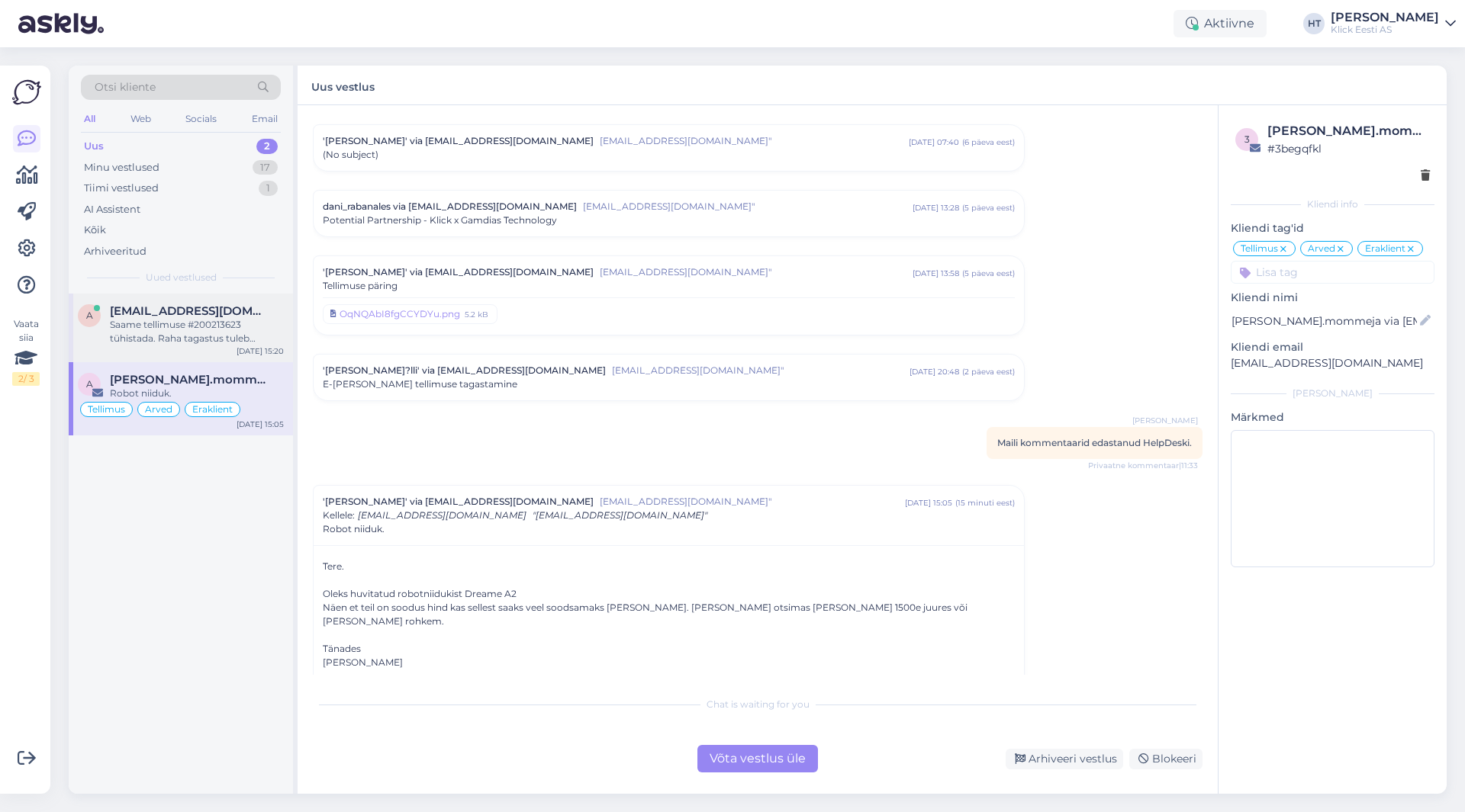
click at [230, 318] on div "Saame tellimuse #200213623 tühistada. Raha tagastus tuleb üldjuhul kuni 5 tööpä…" at bounding box center [196, 332] width 174 height 27
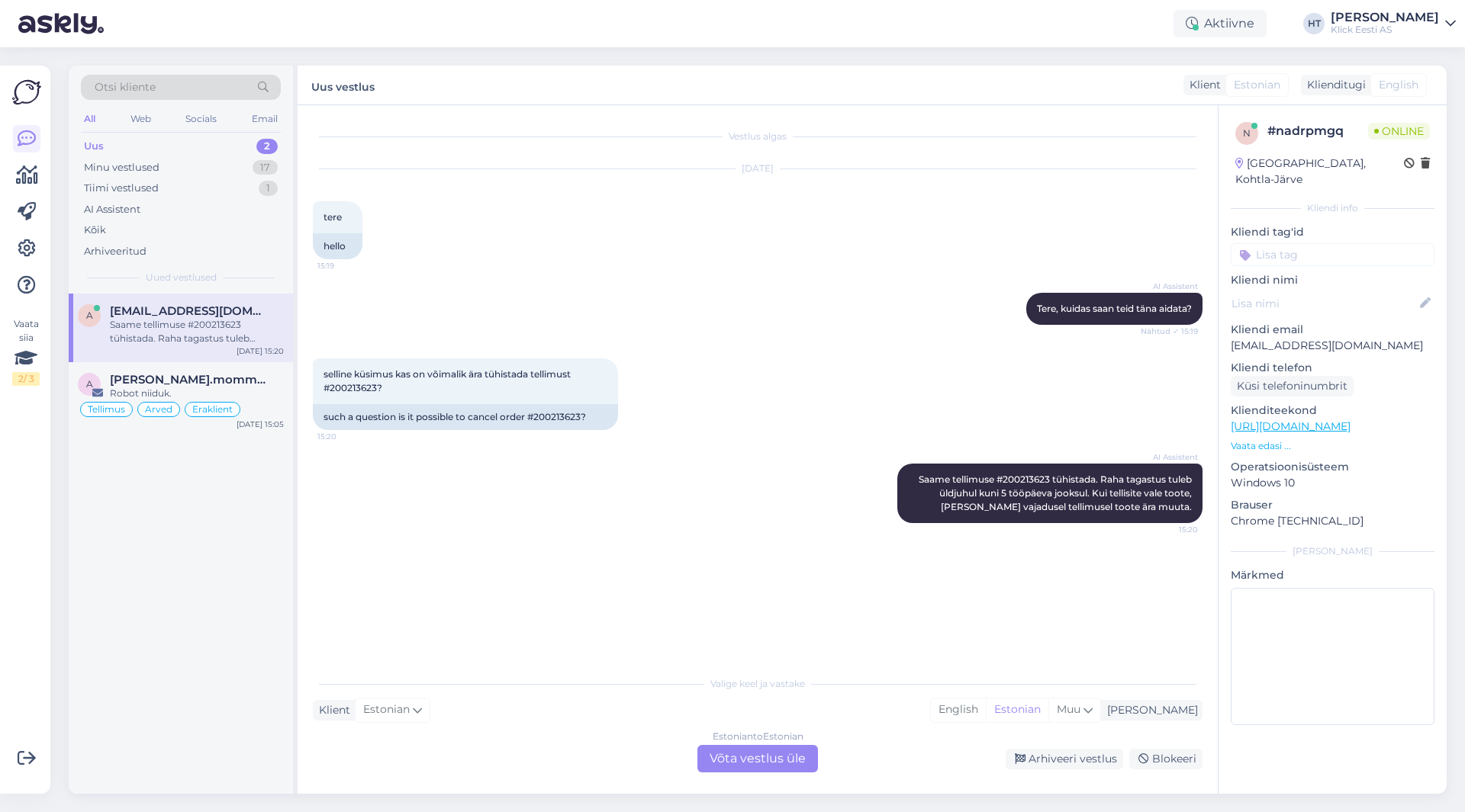
scroll to position [0, 0]
click at [340, 390] on span "selline küsimus kas on võimalik ära tühistada tellimust #200213623?" at bounding box center [447, 381] width 249 height 26
copy span "200213623"
click at [559, 254] on div "[DATE] tere 15:19 hello" at bounding box center [758, 213] width 890 height 123
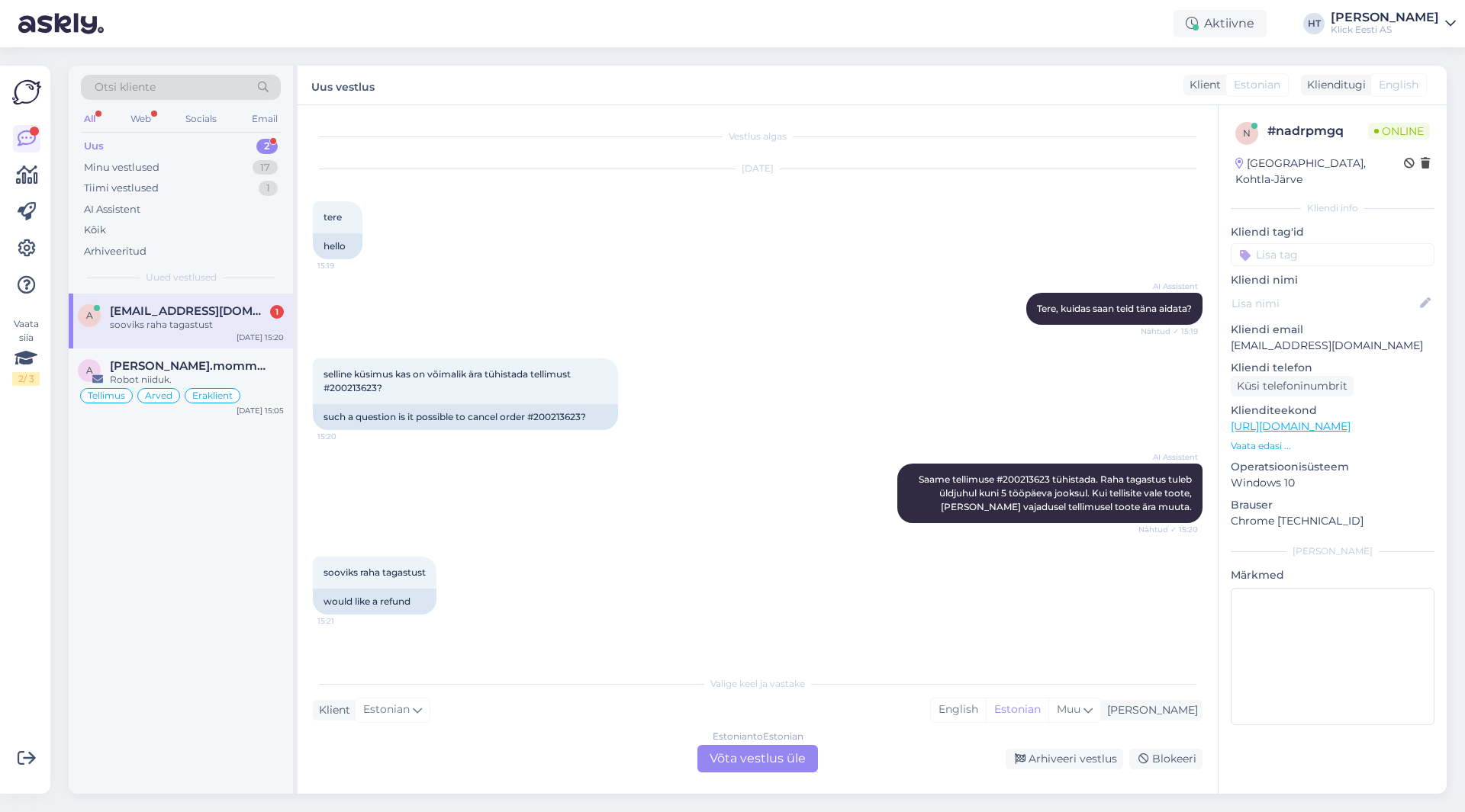
click at [685, 470] on div "AI Assistent [PERSON_NAME] #200213623 tühistada. Raha tagastus tuleb üldjuhul k…" at bounding box center [758, 494] width 890 height 93
click at [727, 518] on div "AI Assistent [PERSON_NAME] #200213623 tühistada. Raha tagastus tuleb üldjuhul k…" at bounding box center [758, 494] width 890 height 93
click at [217, 320] on div "sooviks raha tagastust" at bounding box center [196, 325] width 174 height 14
click at [761, 766] on div "Estonian to Estonian Võta vestlus üle" at bounding box center [758, 759] width 120 height 27
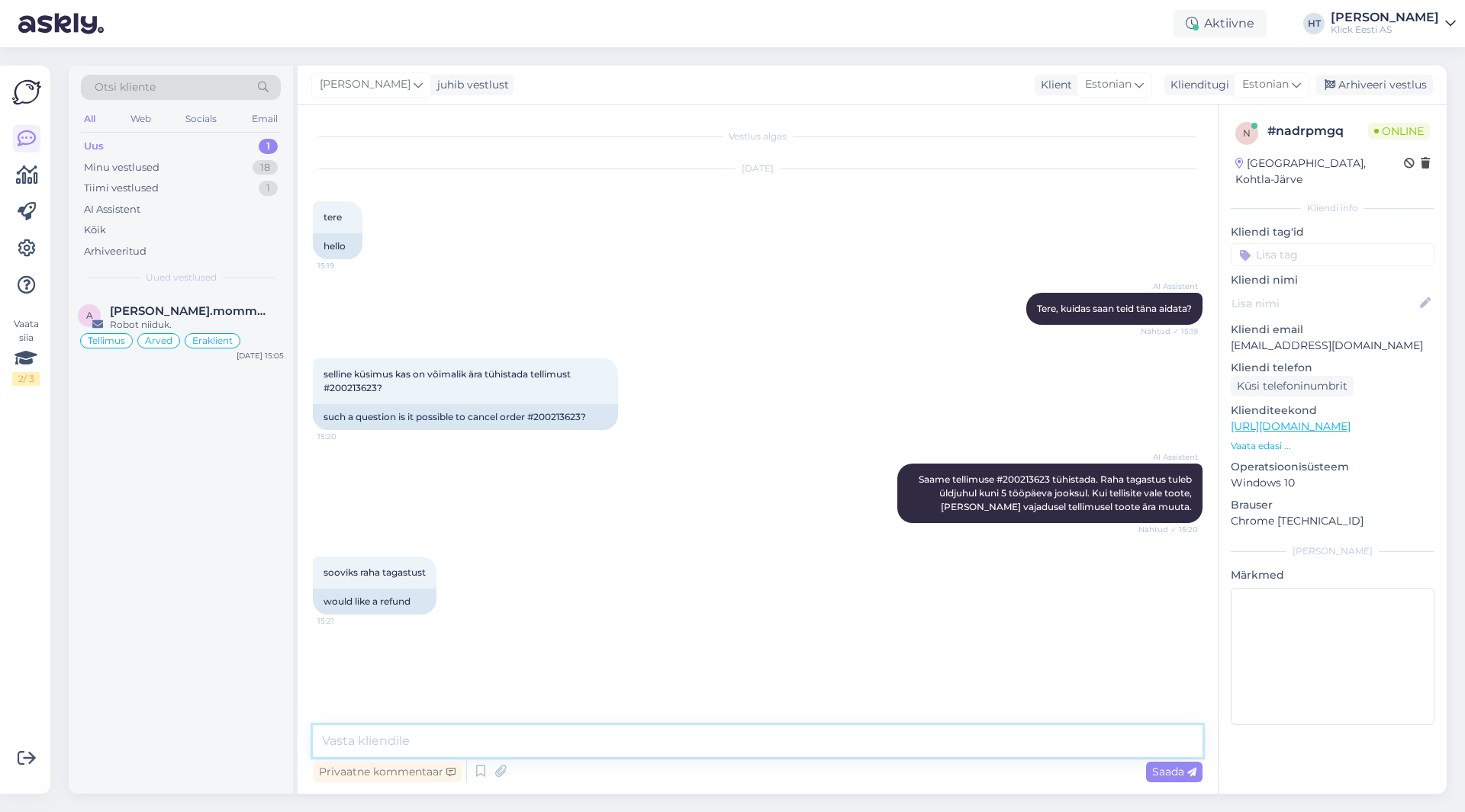
click at [769, 750] on textarea at bounding box center [758, 741] width 890 height 32
type textarea "Selge, [PERSON_NAME] vastavale osakonnale teada."
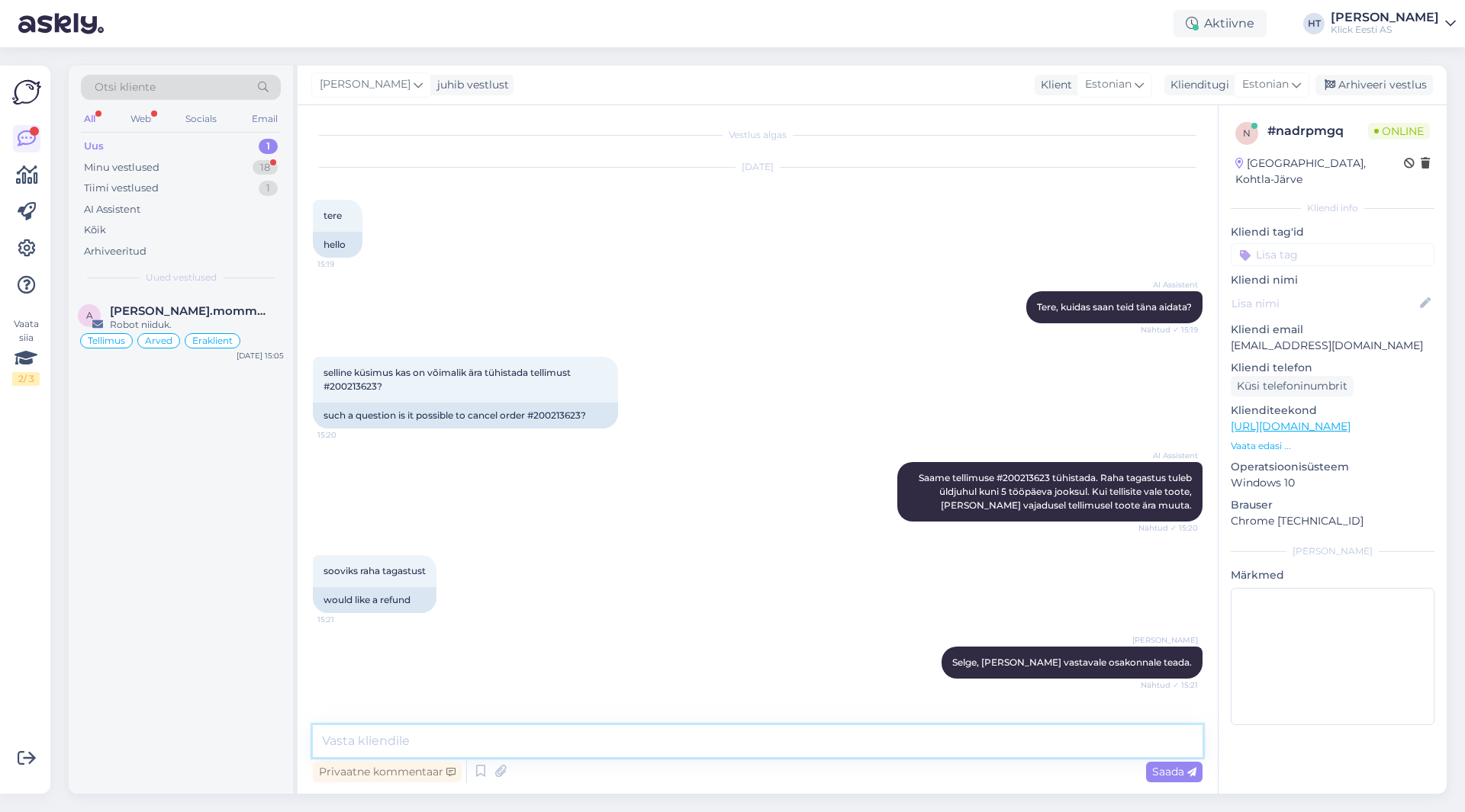
scroll to position [51, 0]
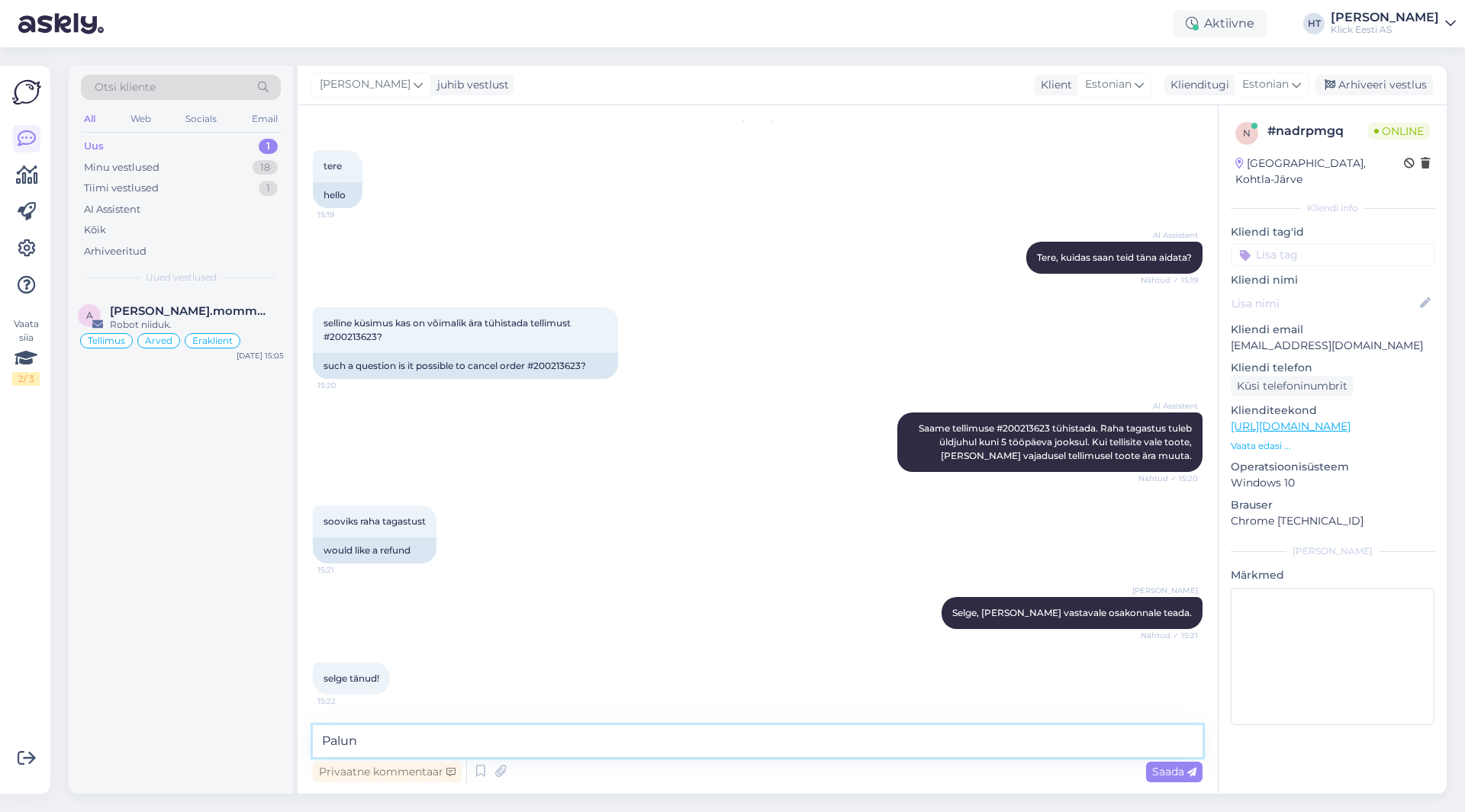
type textarea "Palun!"
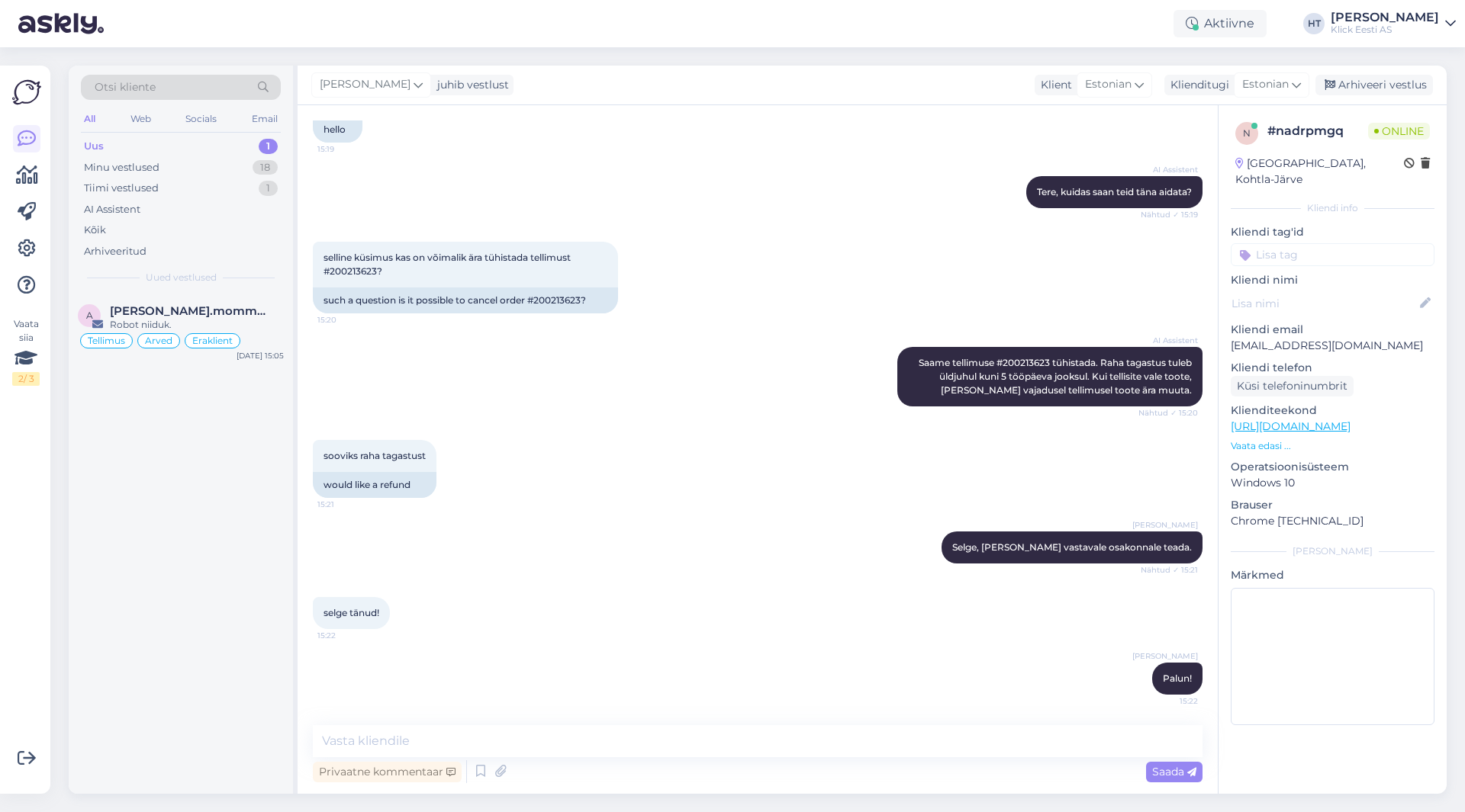
click at [1336, 244] on input at bounding box center [1332, 255] width 204 height 23
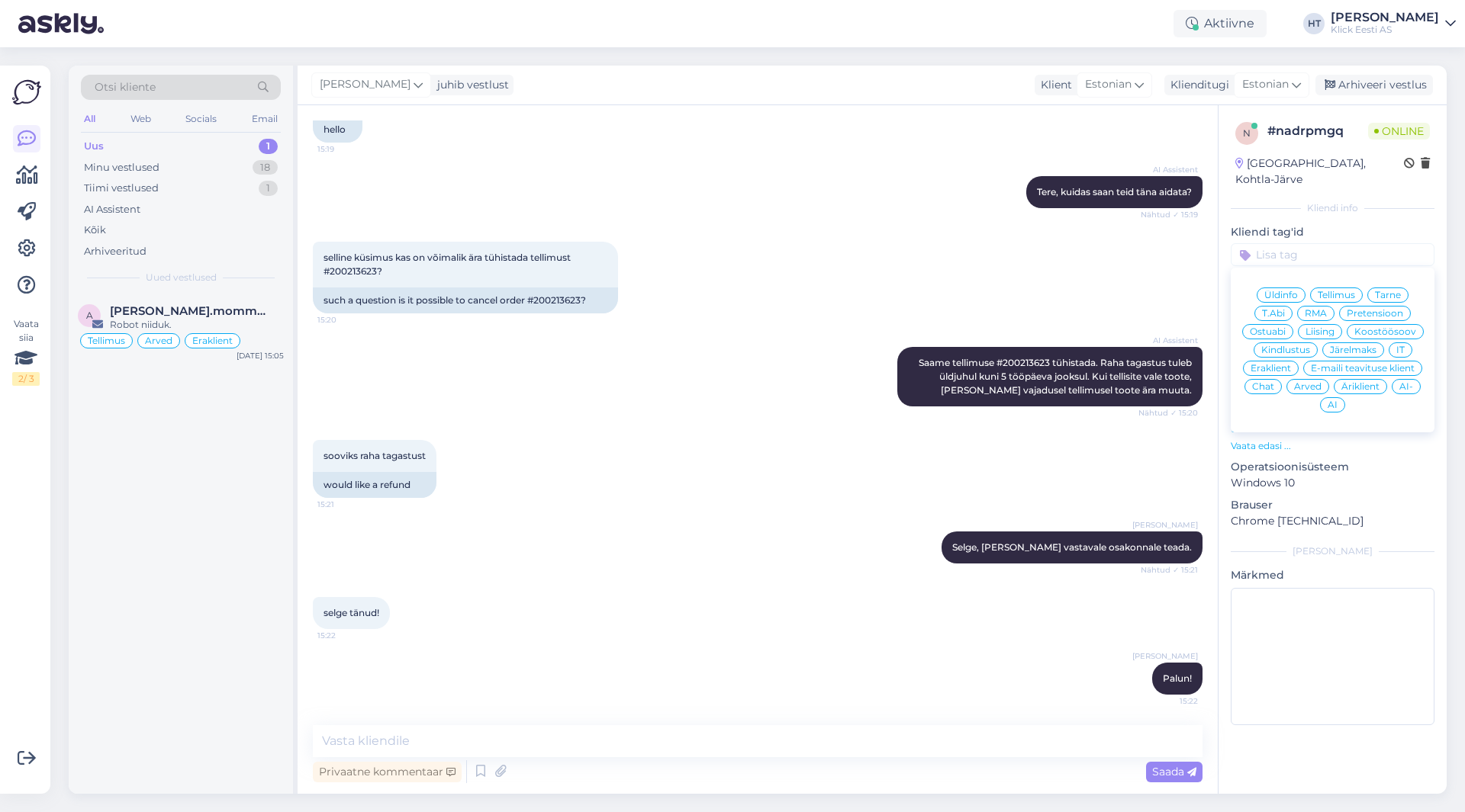
click at [1347, 290] on span "Tellimus" at bounding box center [1336, 295] width 37 height 9
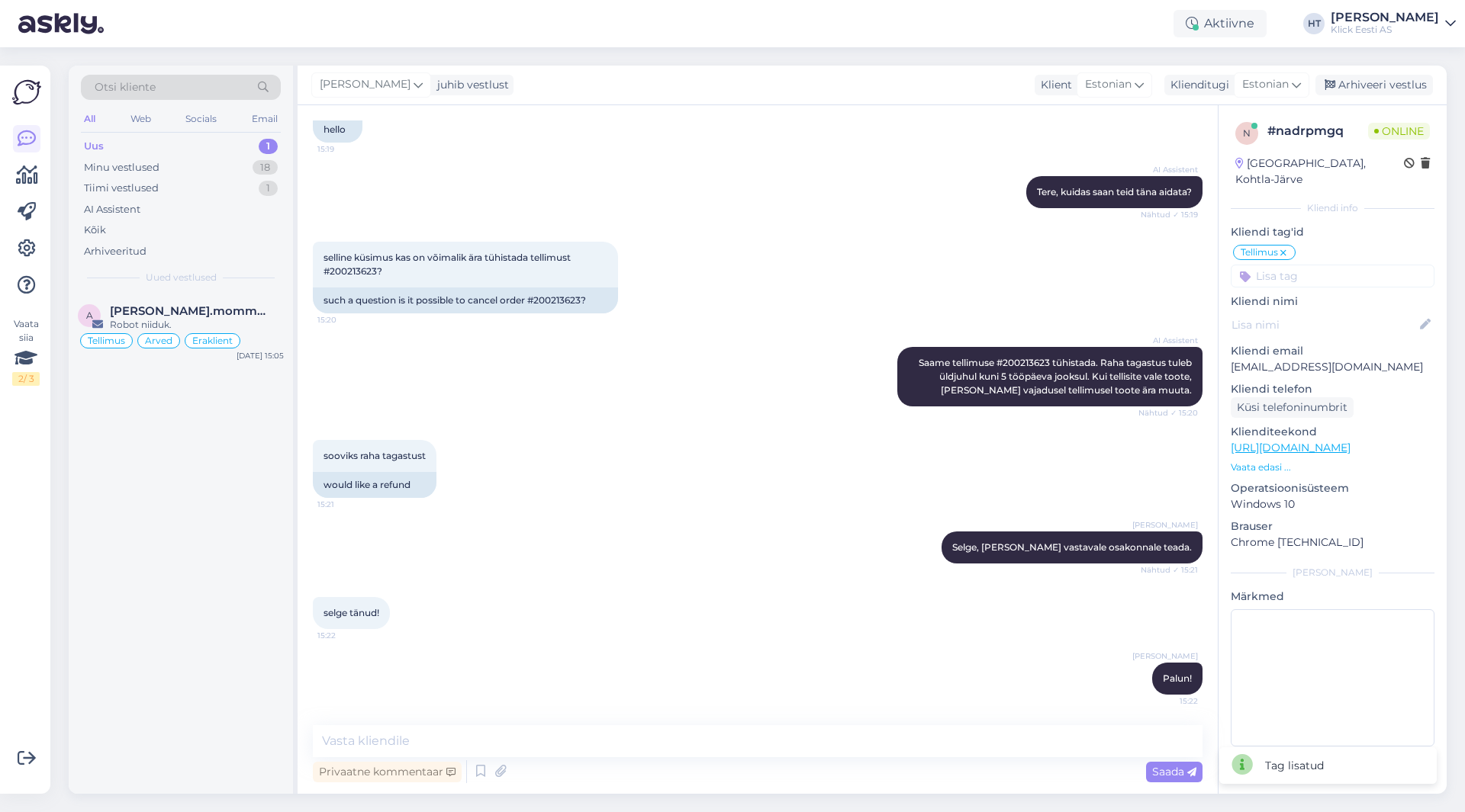
click at [1313, 265] on input at bounding box center [1332, 276] width 204 height 23
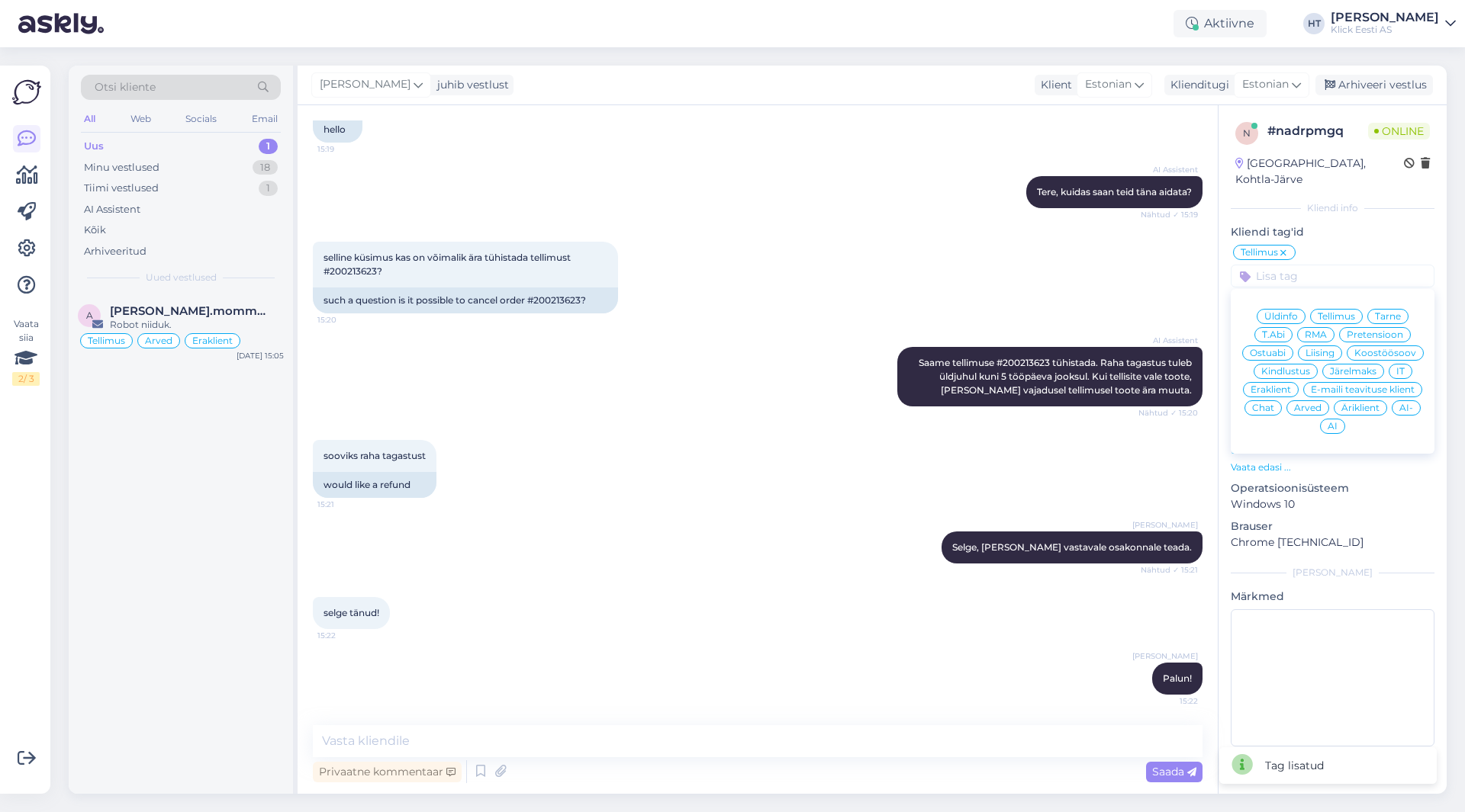
click at [1279, 385] on span "Eraklient" at bounding box center [1271, 390] width 40 height 9
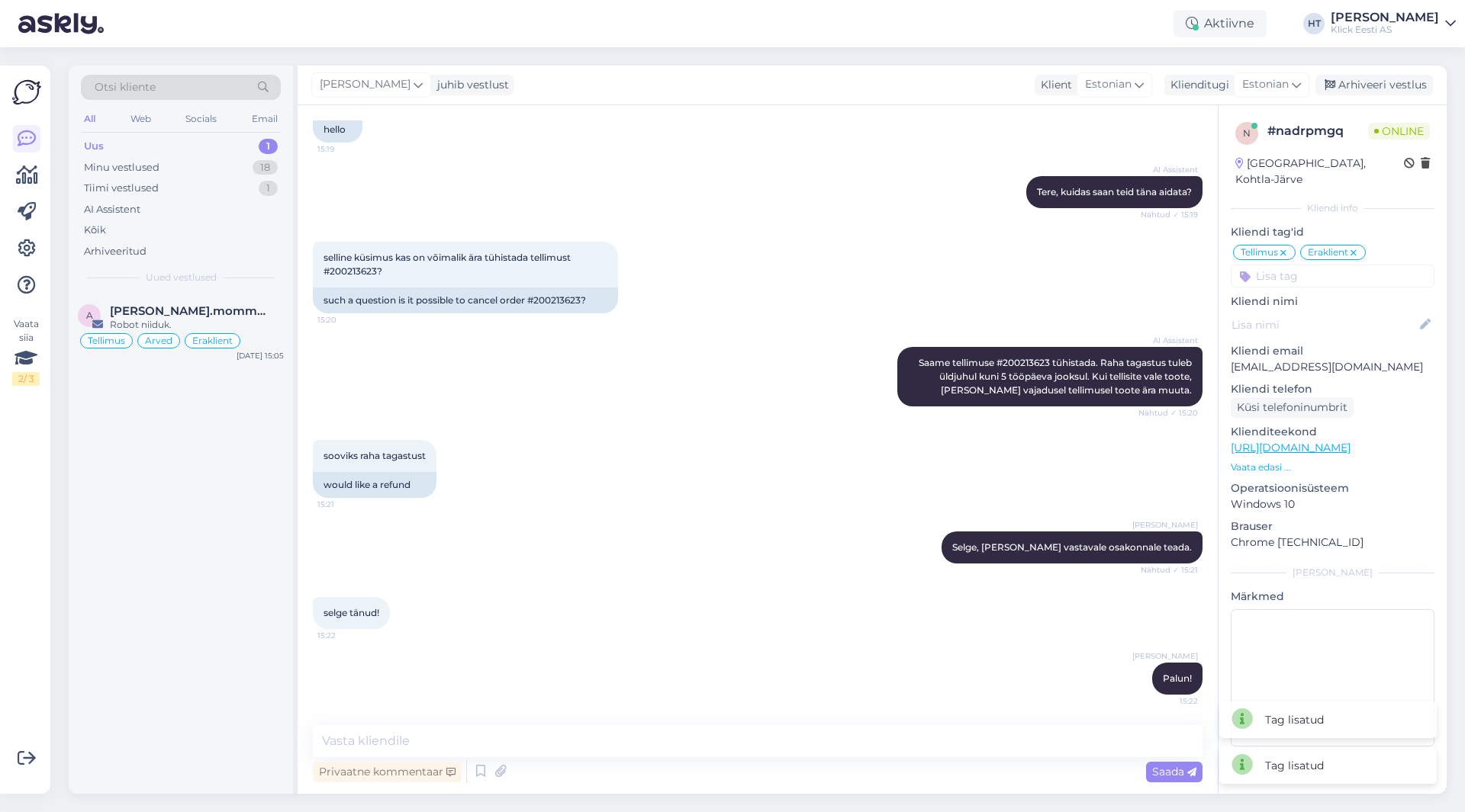
click at [1062, 272] on div "selline küsimus kas on võimalik ära tühistada tellimust #200213623? 15:20 such …" at bounding box center [758, 277] width 890 height 105
click at [560, 305] on div "such a question is it possible to cancel order #200213623?" at bounding box center [466, 300] width 305 height 26
copy div "200213623"
click at [644, 359] on div "AI Assistent [PERSON_NAME] #200213623 tühistada. Raha tagastus tuleb üldjuhul k…" at bounding box center [758, 377] width 890 height 93
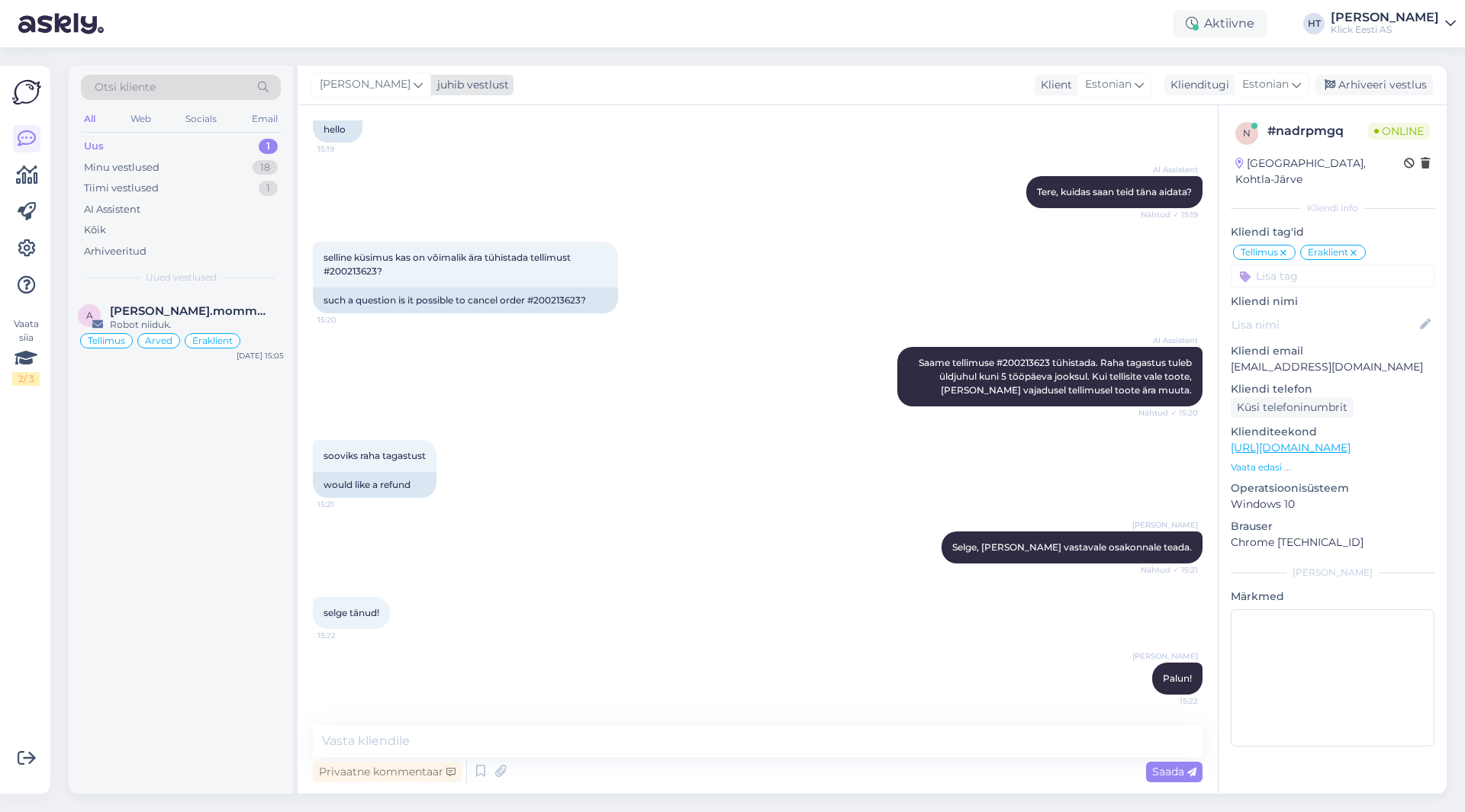
click at [413, 82] on icon at bounding box center [418, 85] width 9 height 16
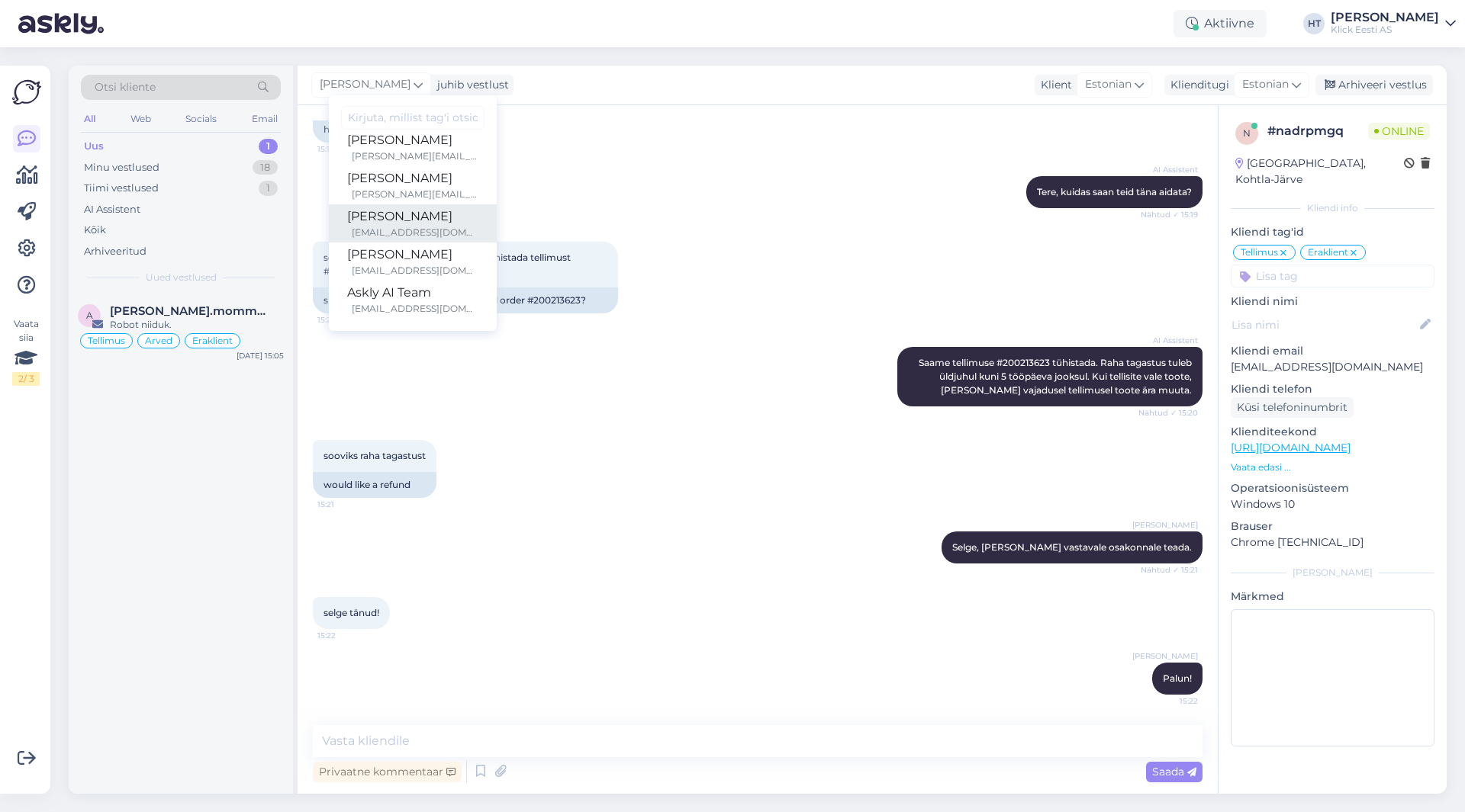
scroll to position [12, 0]
click at [406, 255] on div "[PERSON_NAME]" at bounding box center [413, 255] width 131 height 18
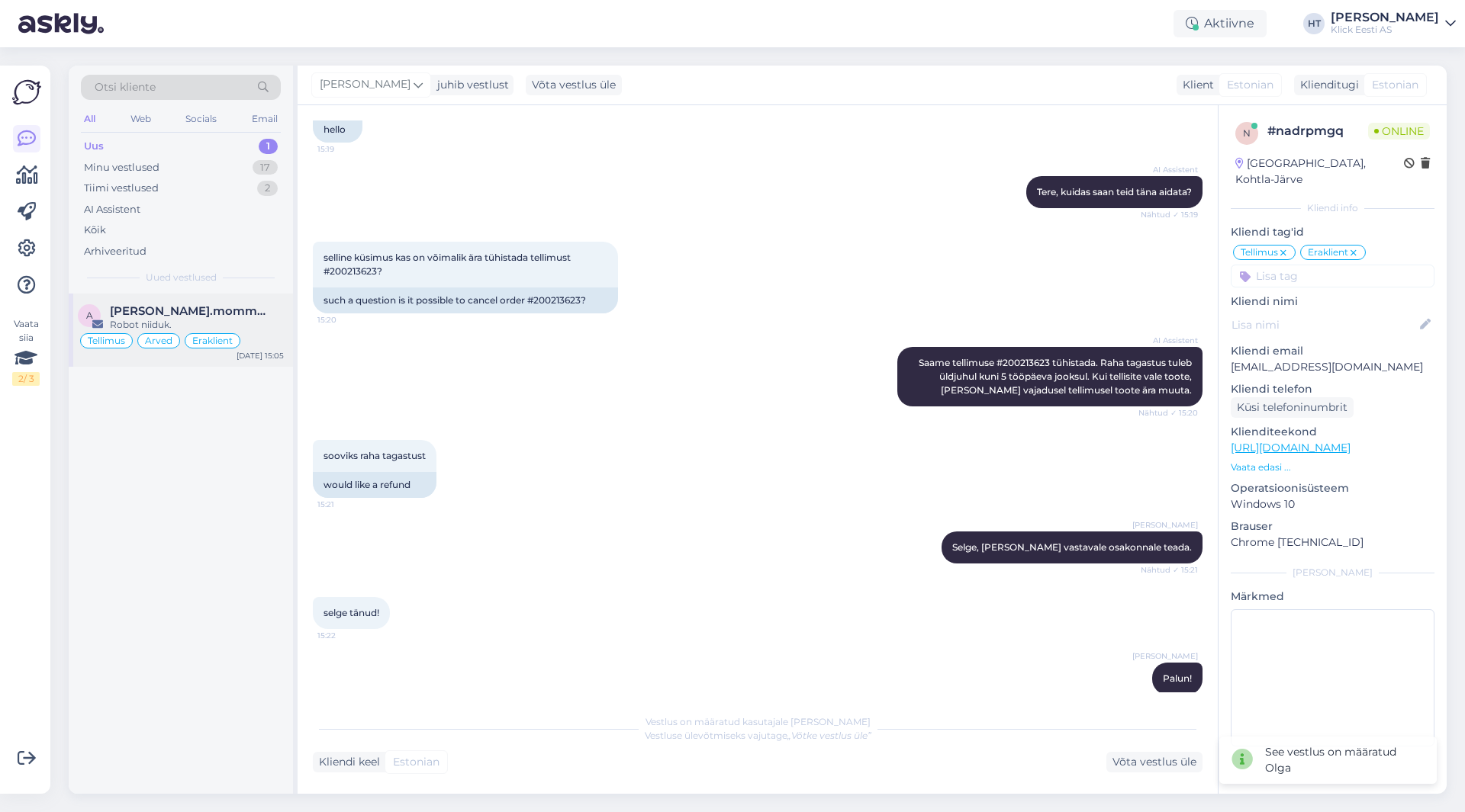
click at [253, 309] on span "[PERSON_NAME].mommeja via [EMAIL_ADDRESS][DOMAIN_NAME]" at bounding box center [189, 311] width 159 height 14
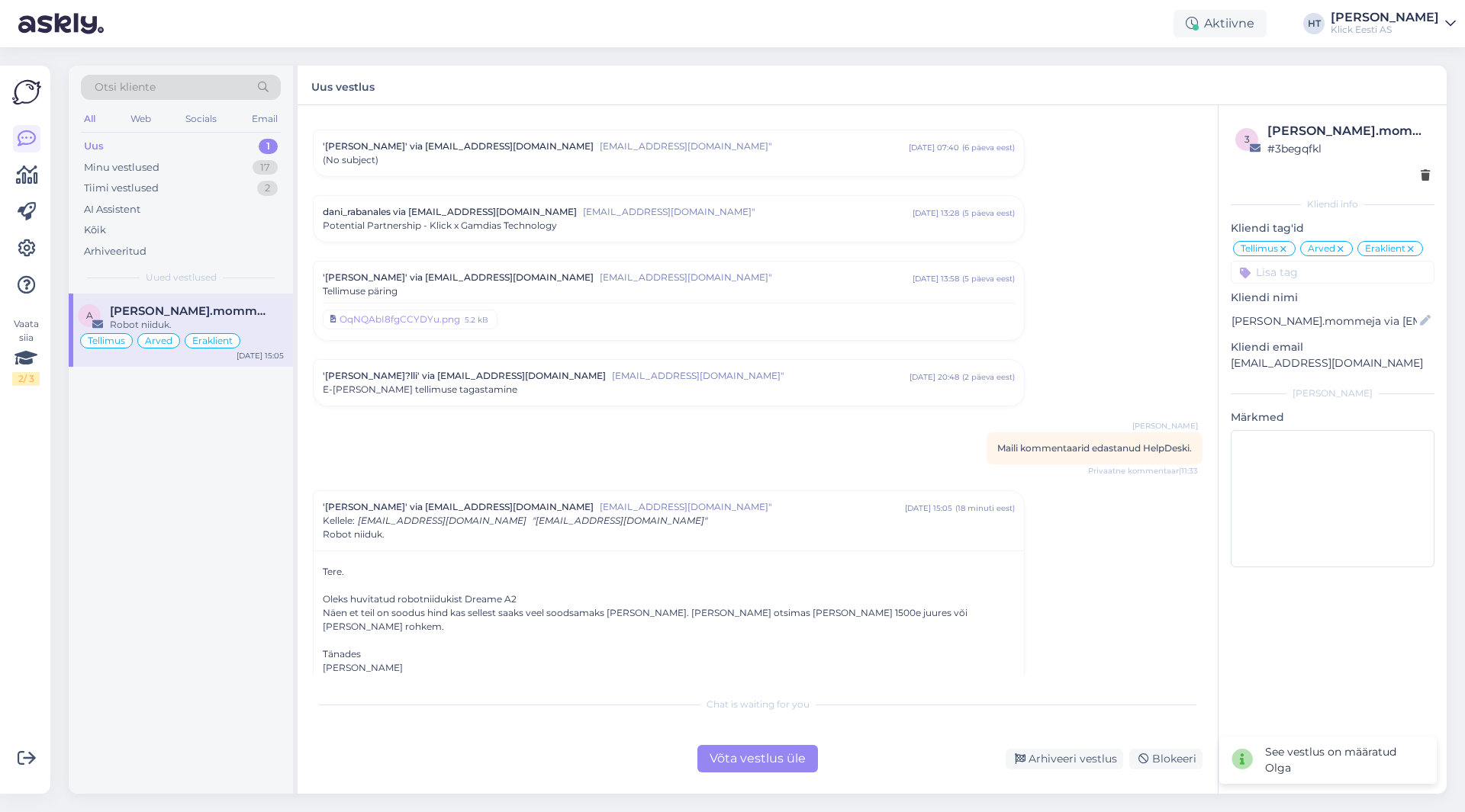
scroll to position [5789, 0]
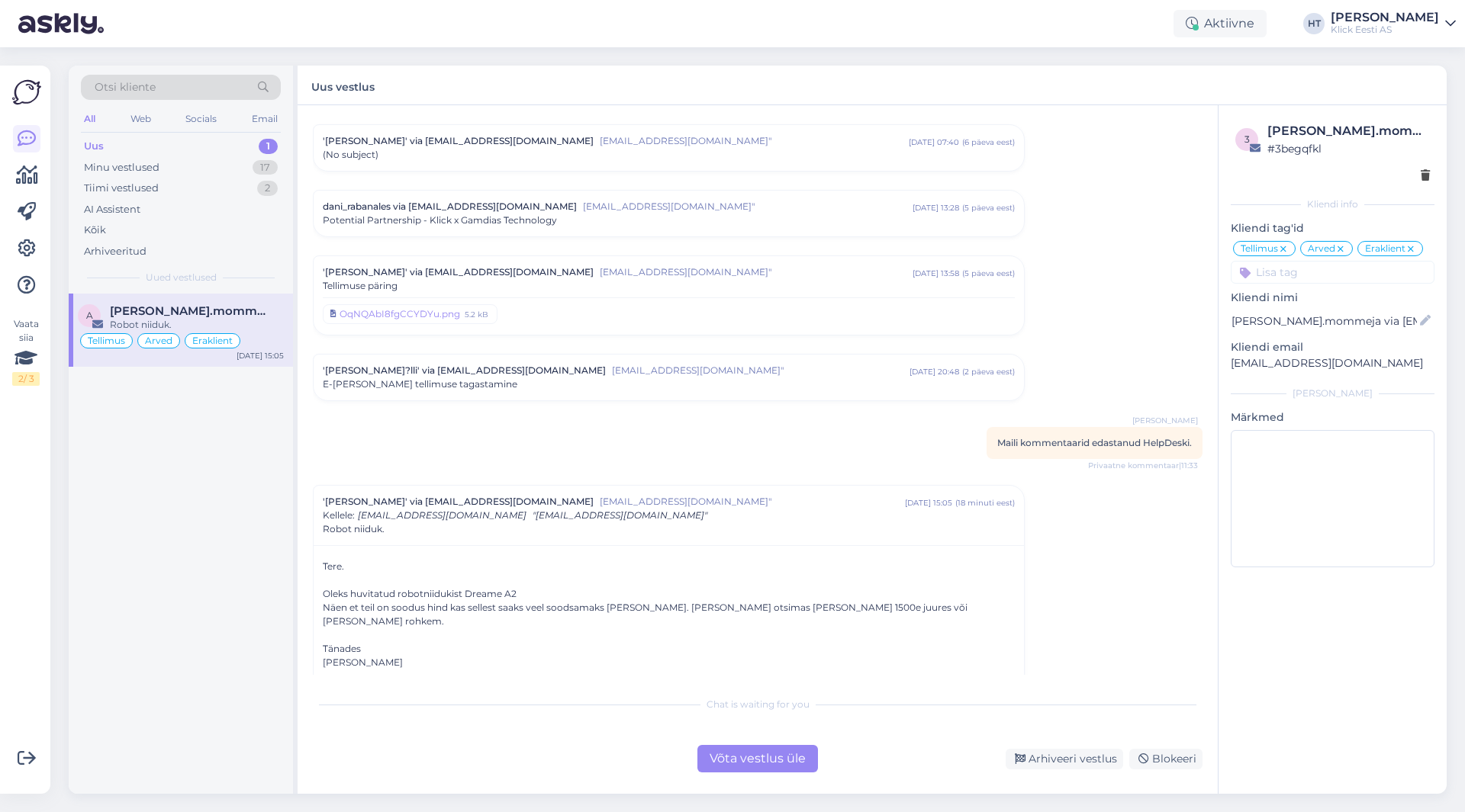
click at [219, 474] on div "a [PERSON_NAME].mommeja via [EMAIL_ADDRESS][DOMAIN_NAME] Robot niiduk. Tellimus…" at bounding box center [181, 544] width 225 height 500
click at [225, 171] on div "Minu vestlused 17" at bounding box center [181, 167] width 200 height 21
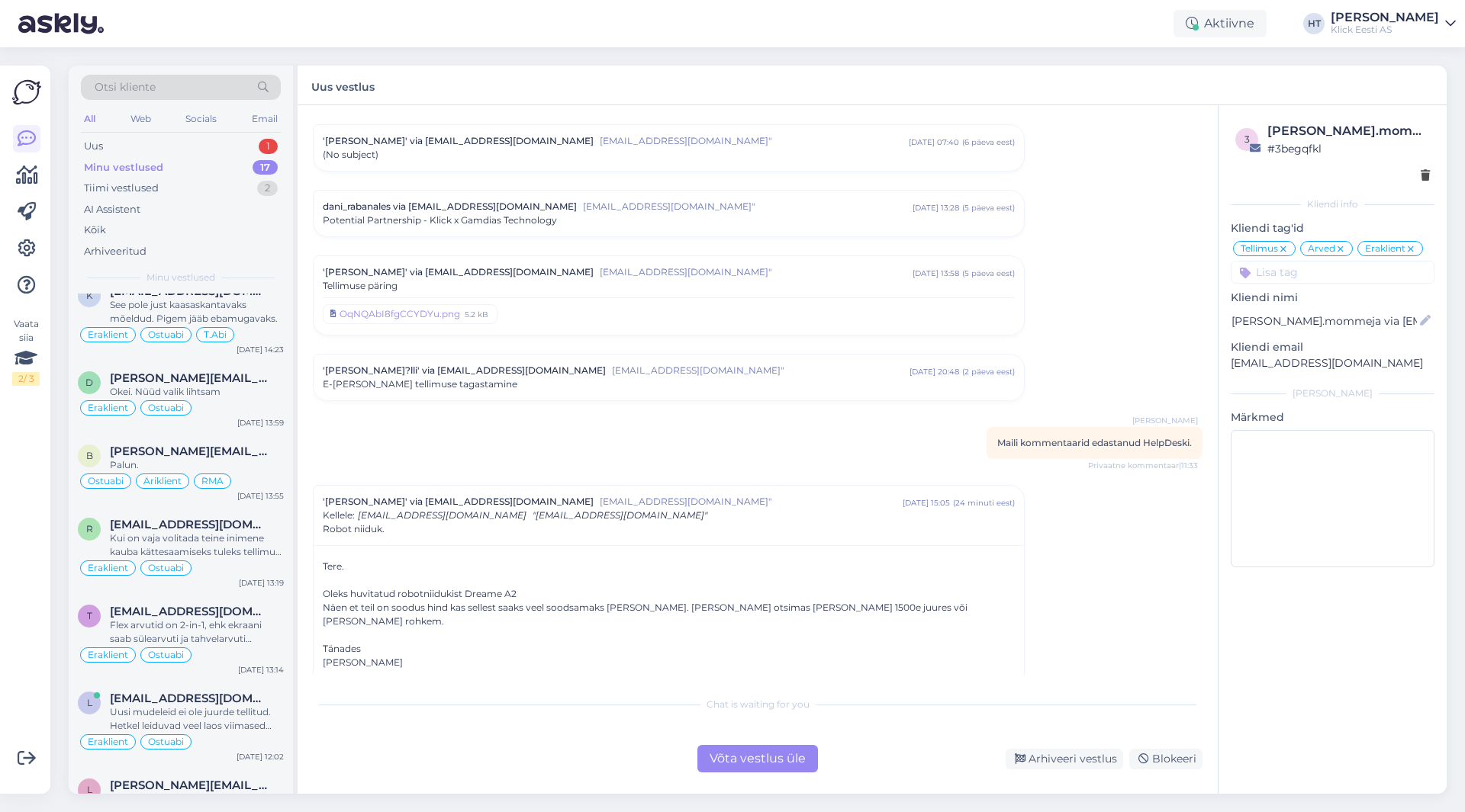
scroll to position [0, 0]
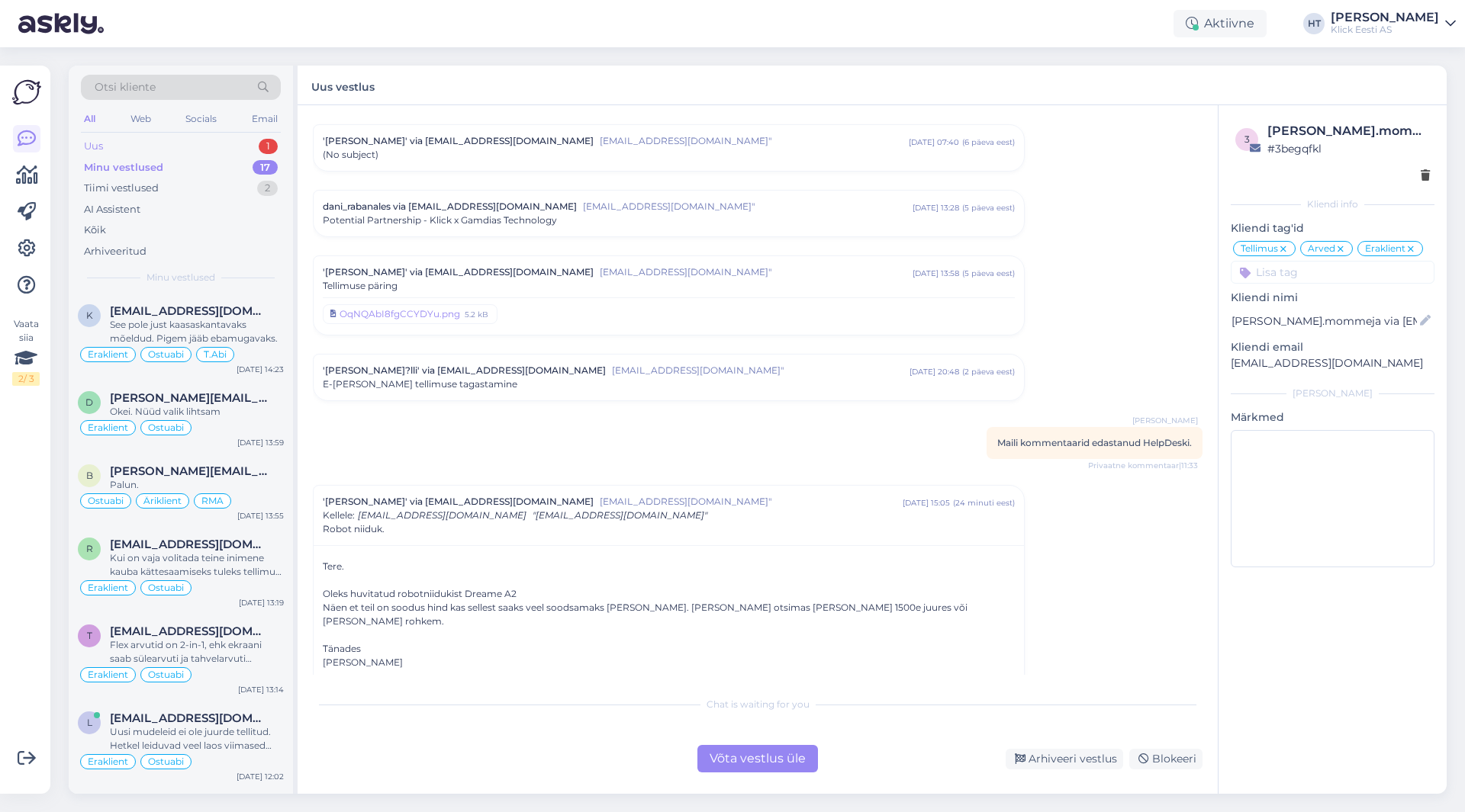
click at [225, 147] on div "Uus 1" at bounding box center [181, 146] width 200 height 21
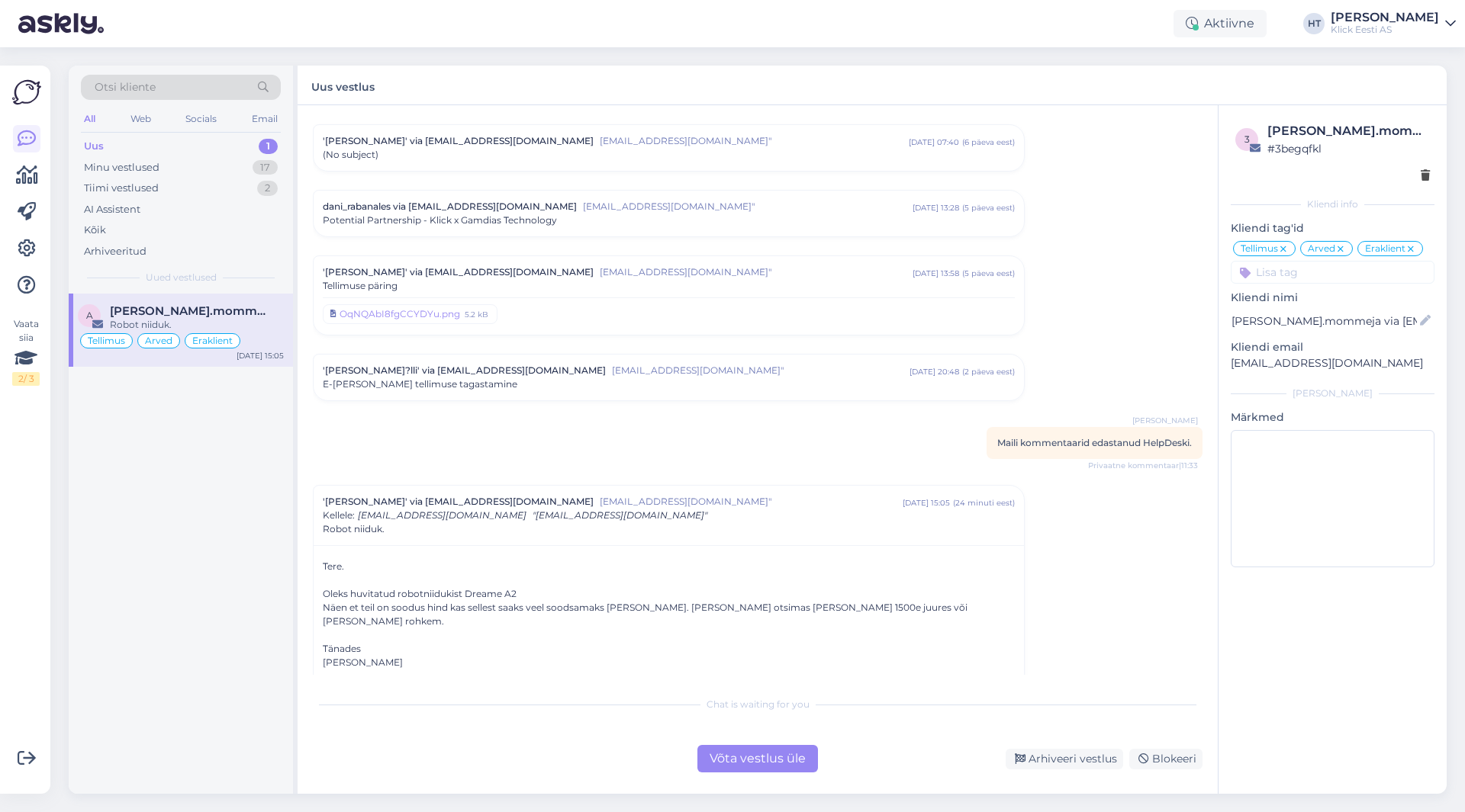
click at [246, 484] on div "a [PERSON_NAME].mommeja via [EMAIL_ADDRESS][DOMAIN_NAME] Robot niiduk. Tellimus…" at bounding box center [181, 544] width 225 height 500
click at [244, 388] on div "a [PERSON_NAME].mommeja via [EMAIL_ADDRESS][DOMAIN_NAME] Robot niiduk. Tellimus…" at bounding box center [181, 544] width 225 height 500
click at [245, 172] on div "Minu vestlused 17" at bounding box center [181, 167] width 200 height 21
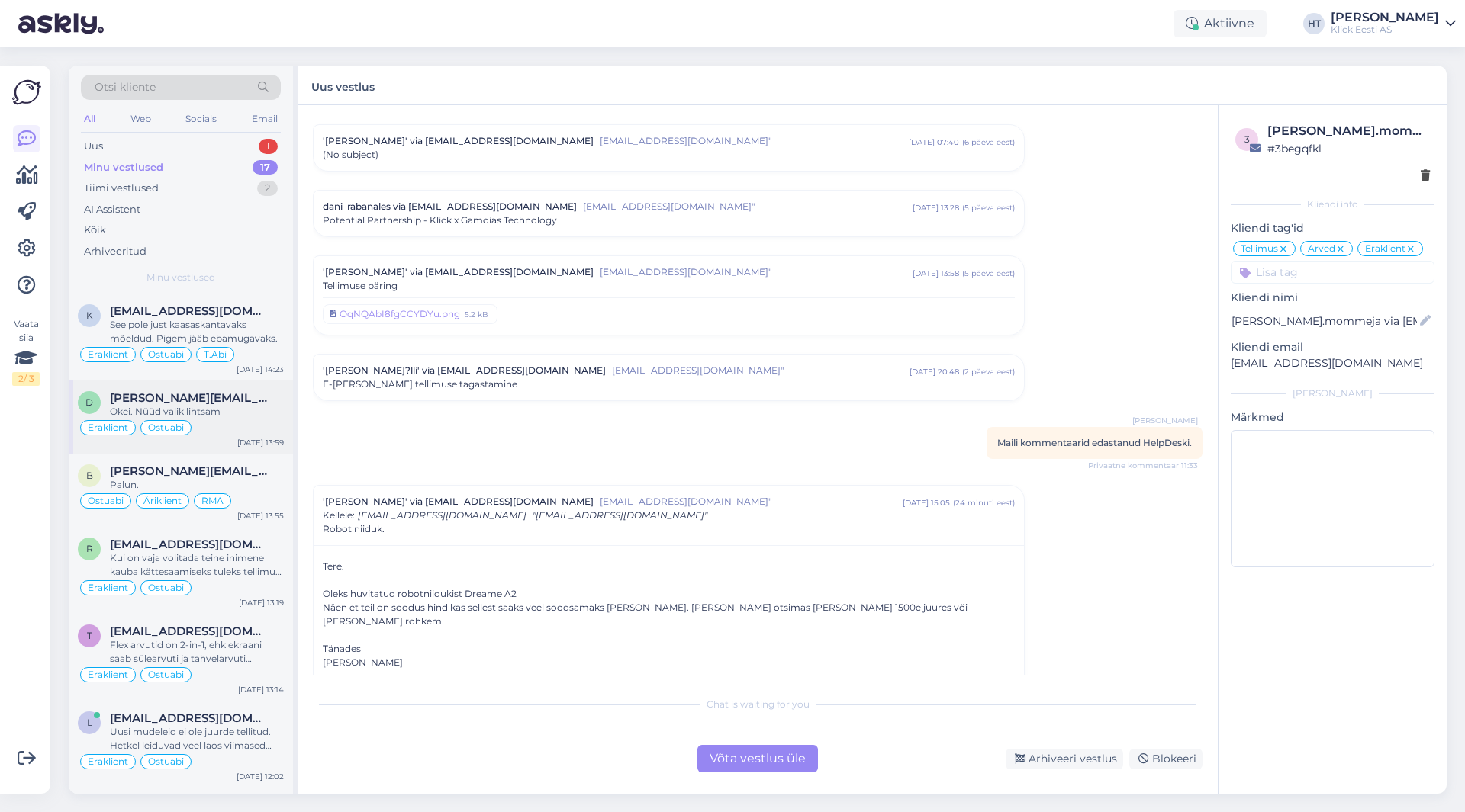
click at [224, 411] on div "Okei. Nüüd valik lihtsam" at bounding box center [196, 411] width 174 height 14
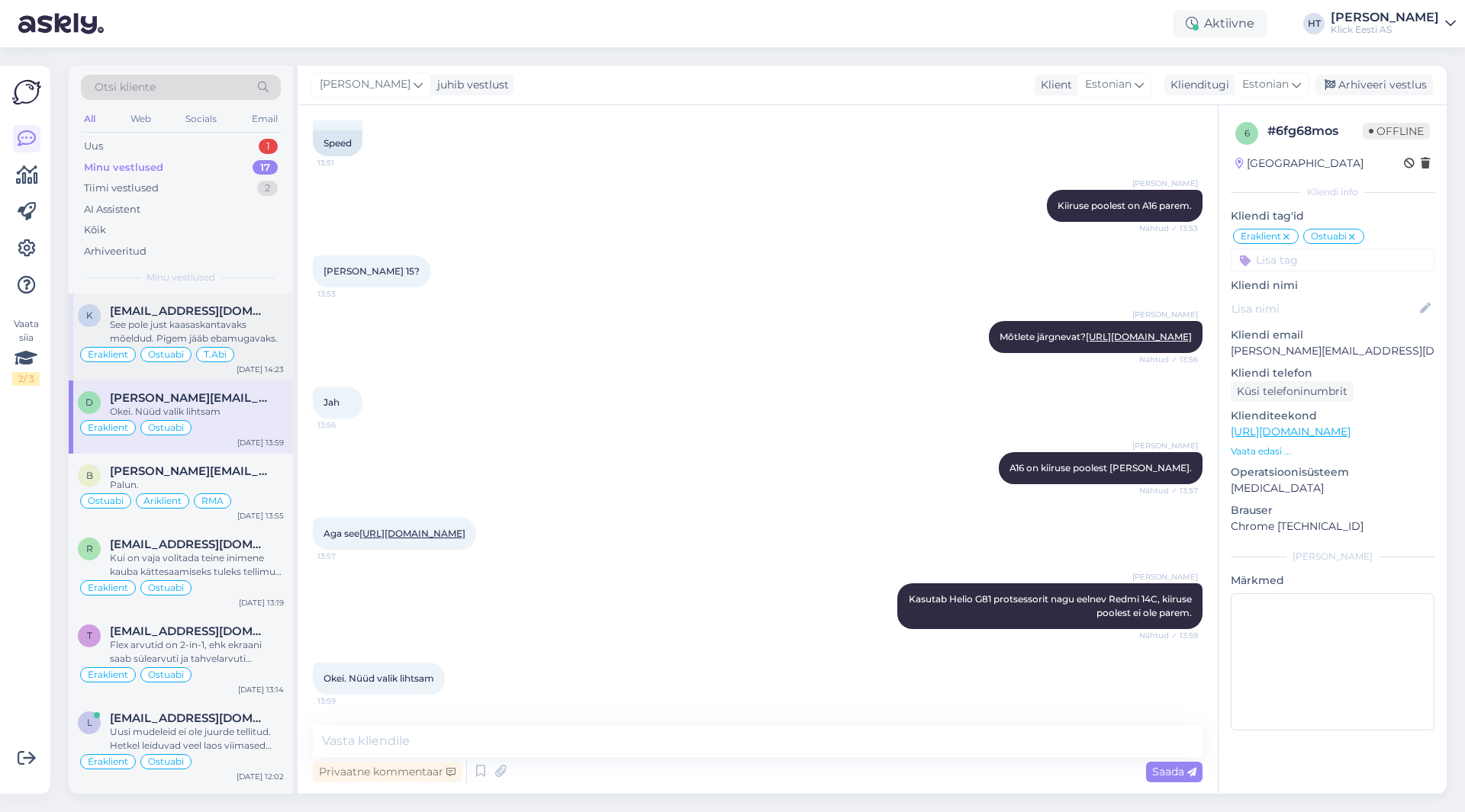
click at [244, 308] on span "[EMAIL_ADDRESS][DOMAIN_NAME]" at bounding box center [189, 311] width 159 height 14
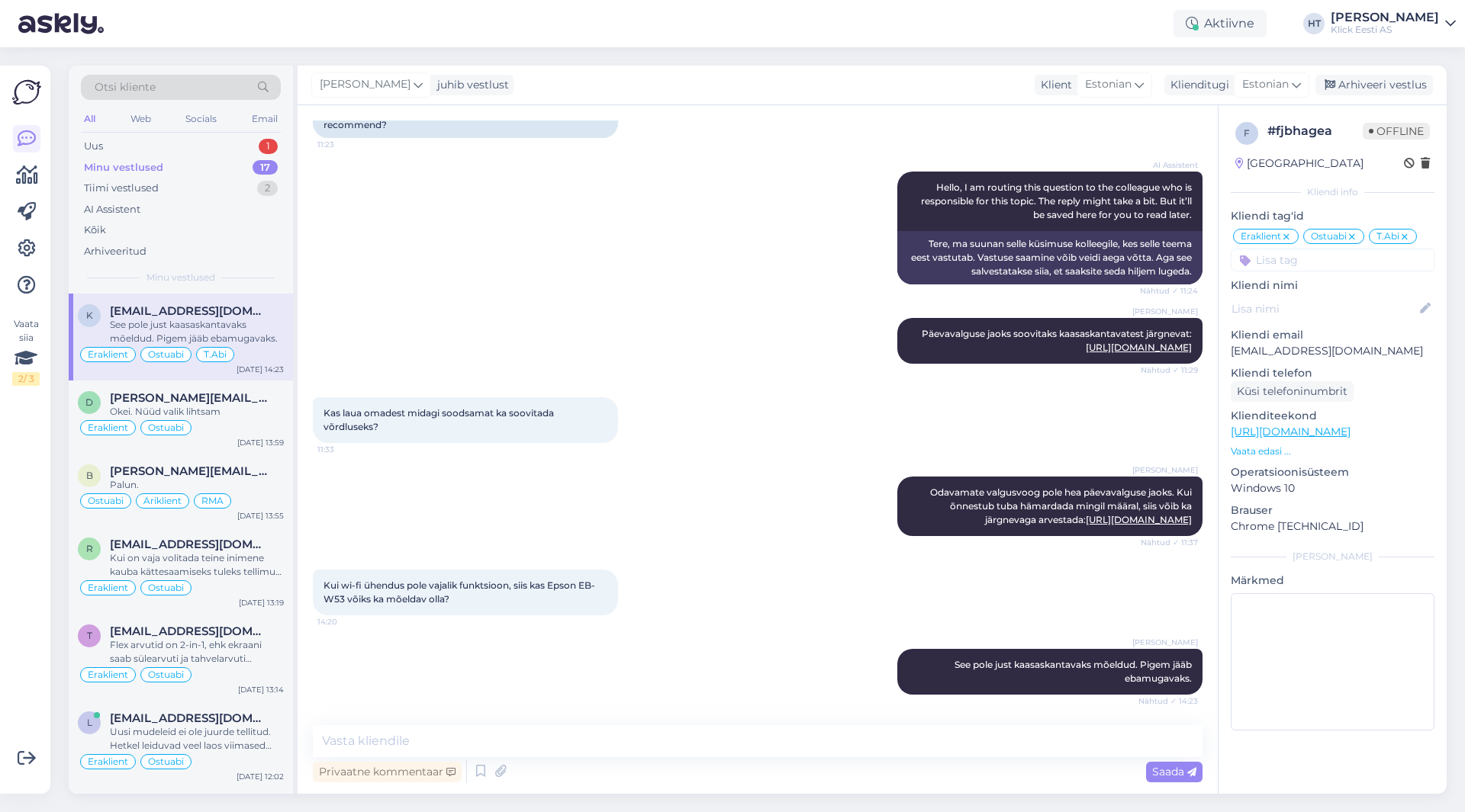
scroll to position [539, 0]
click at [432, 269] on div "AI Assistent Hello, I am routing this question to the colleague who is responsi…" at bounding box center [758, 228] width 890 height 146
click at [265, 139] on div "2" at bounding box center [267, 146] width 21 height 16
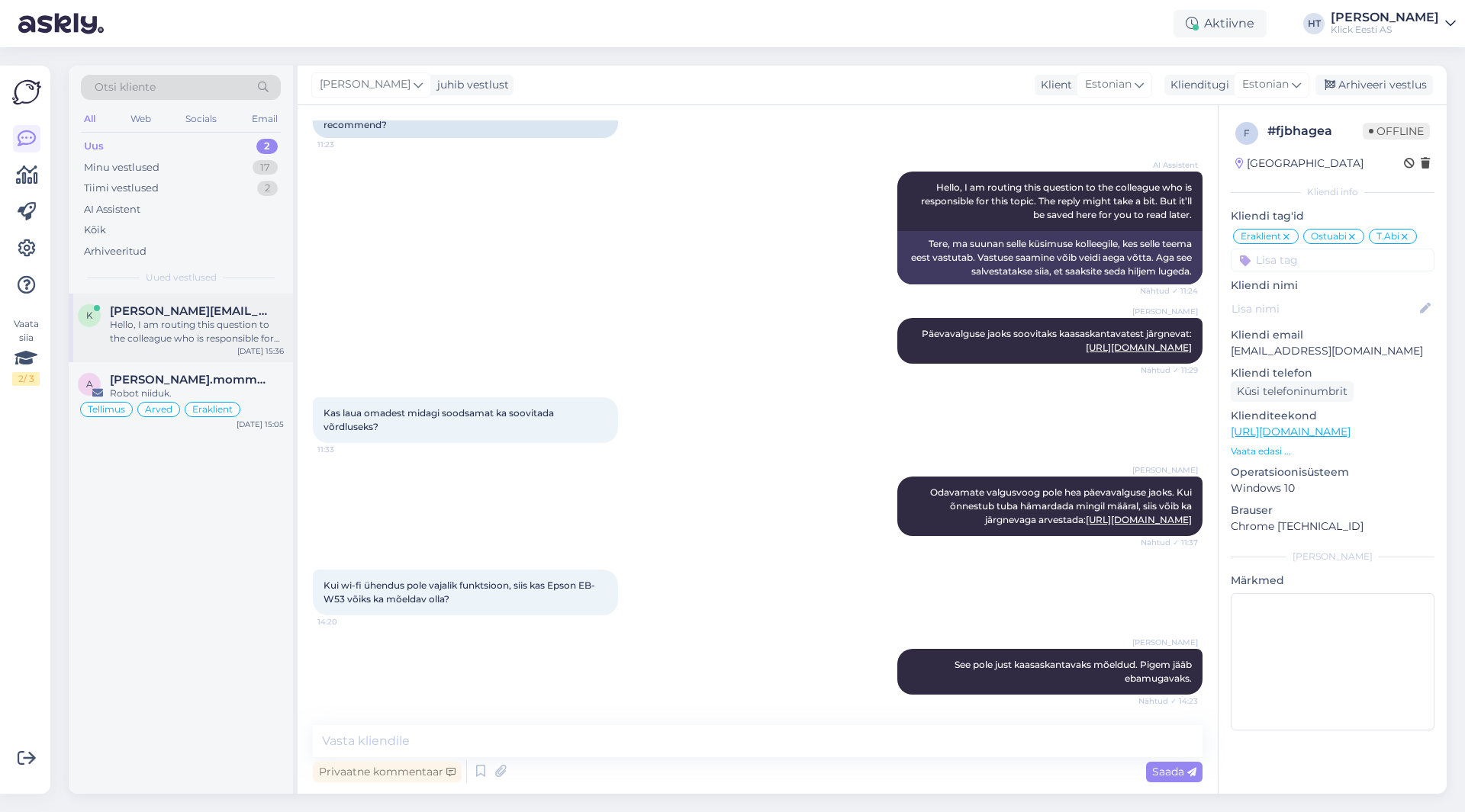
click at [203, 305] on span "[PERSON_NAME][EMAIL_ADDRESS][PERSON_NAME][DOMAIN_NAME]" at bounding box center [189, 311] width 159 height 14
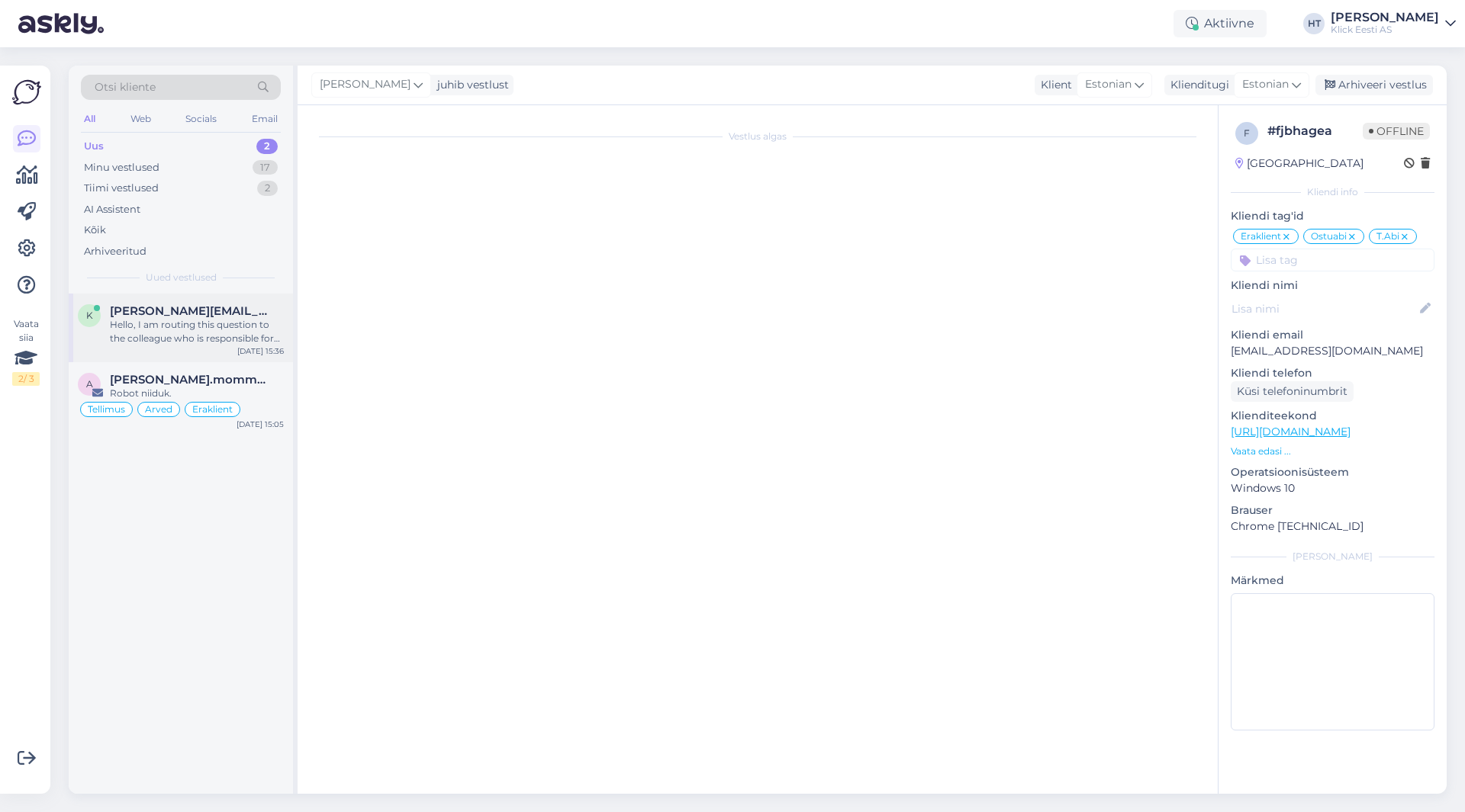
scroll to position [0, 0]
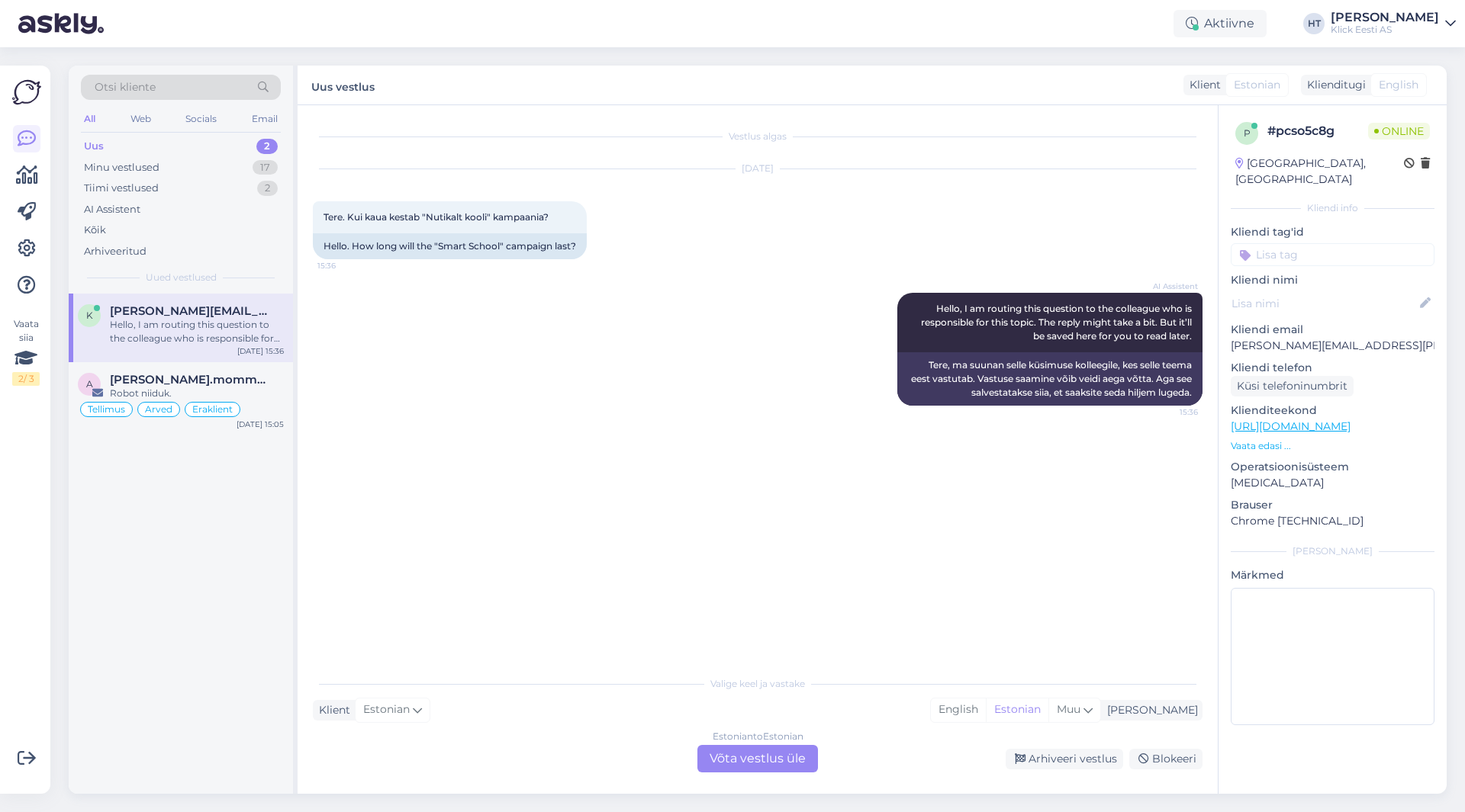
click at [155, 88] on span "Otsi kliente" at bounding box center [125, 88] width 61 height 16
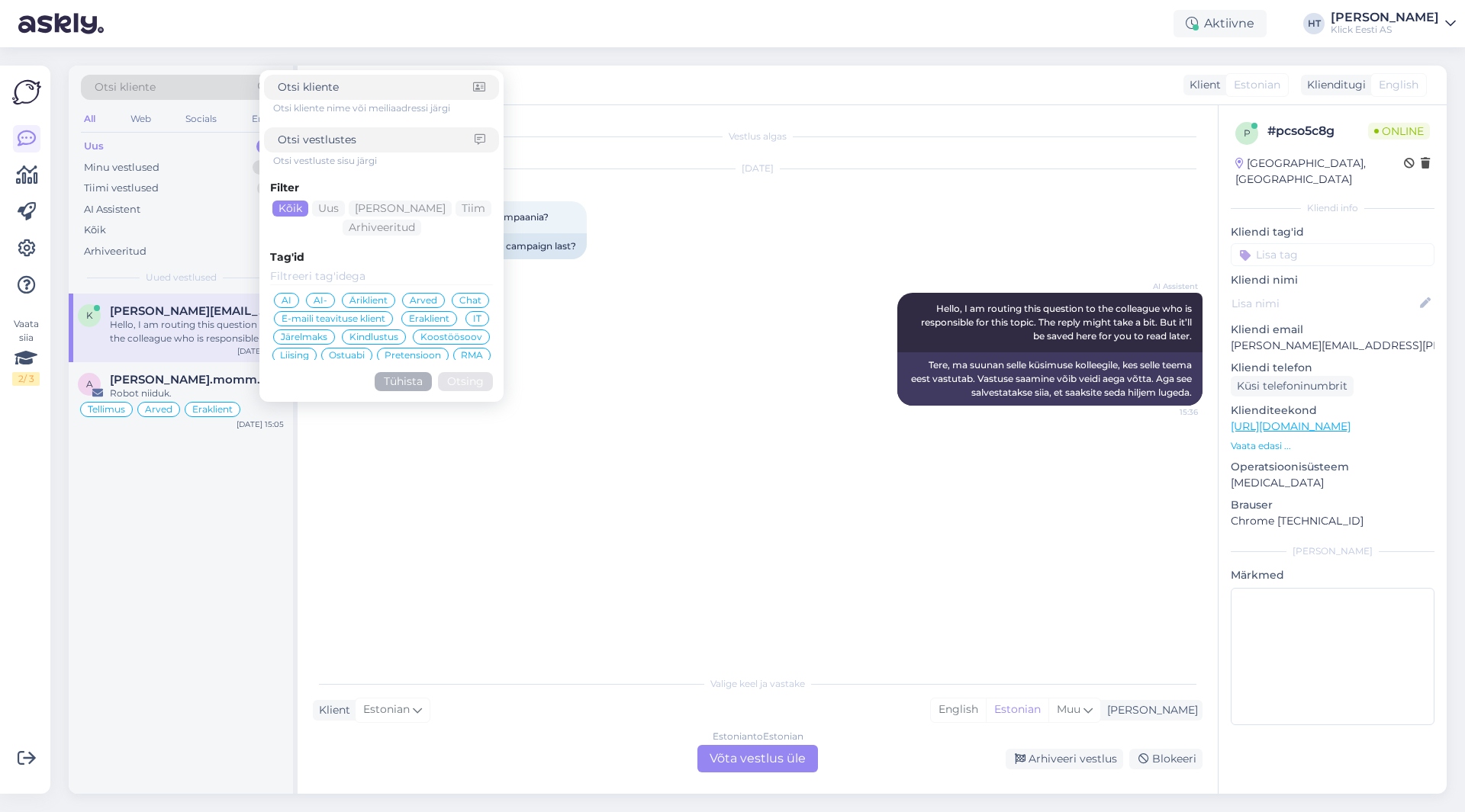
click at [350, 88] on input at bounding box center [375, 88] width 195 height 16
click at [343, 131] on div at bounding box center [381, 141] width 235 height 26
click at [347, 140] on input at bounding box center [376, 141] width 197 height 16
type input "nutikalt kooli"
click button "Otsing" at bounding box center [466, 381] width 55 height 19
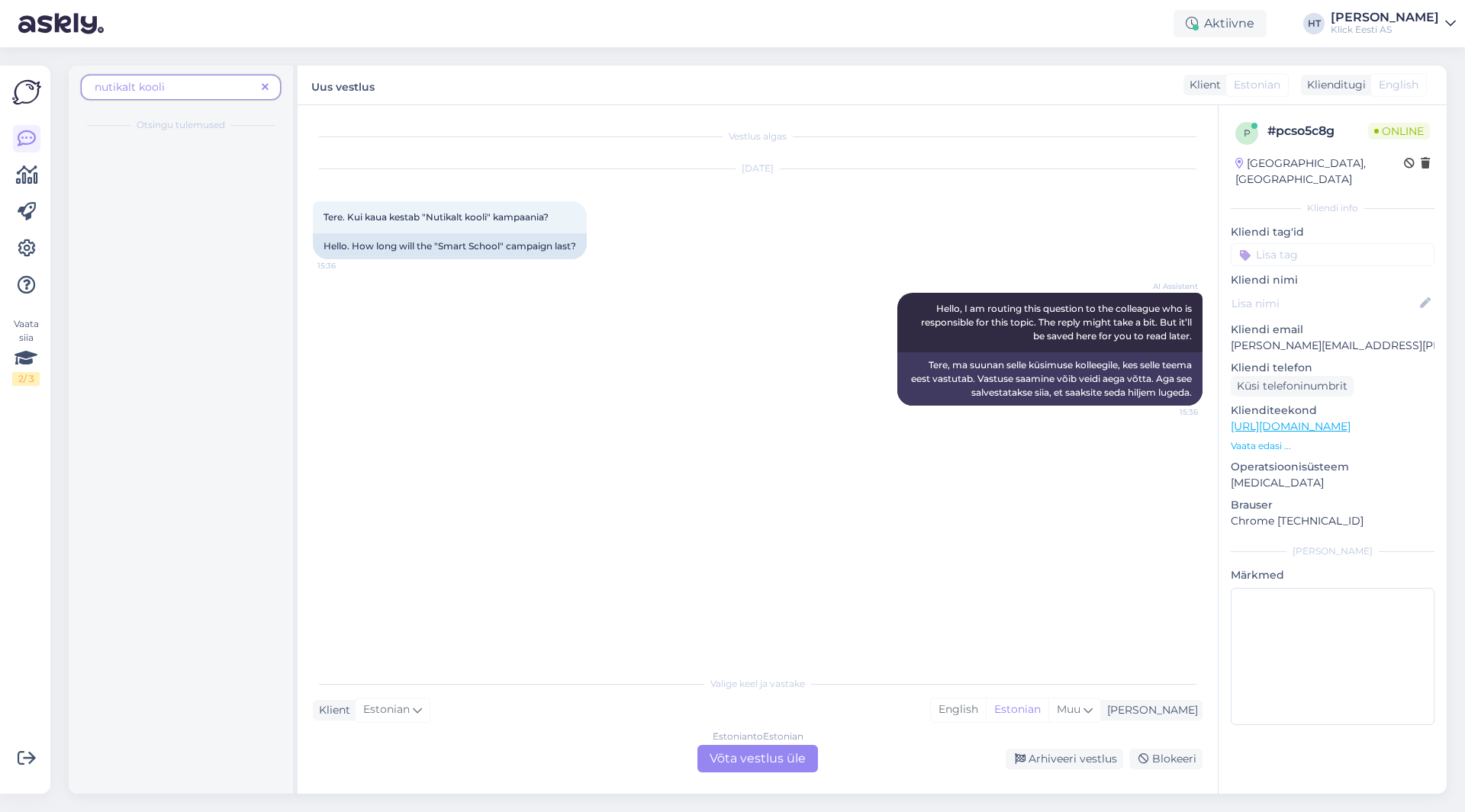
click at [193, 90] on span "nutikalt kooli" at bounding box center [175, 88] width 161 height 16
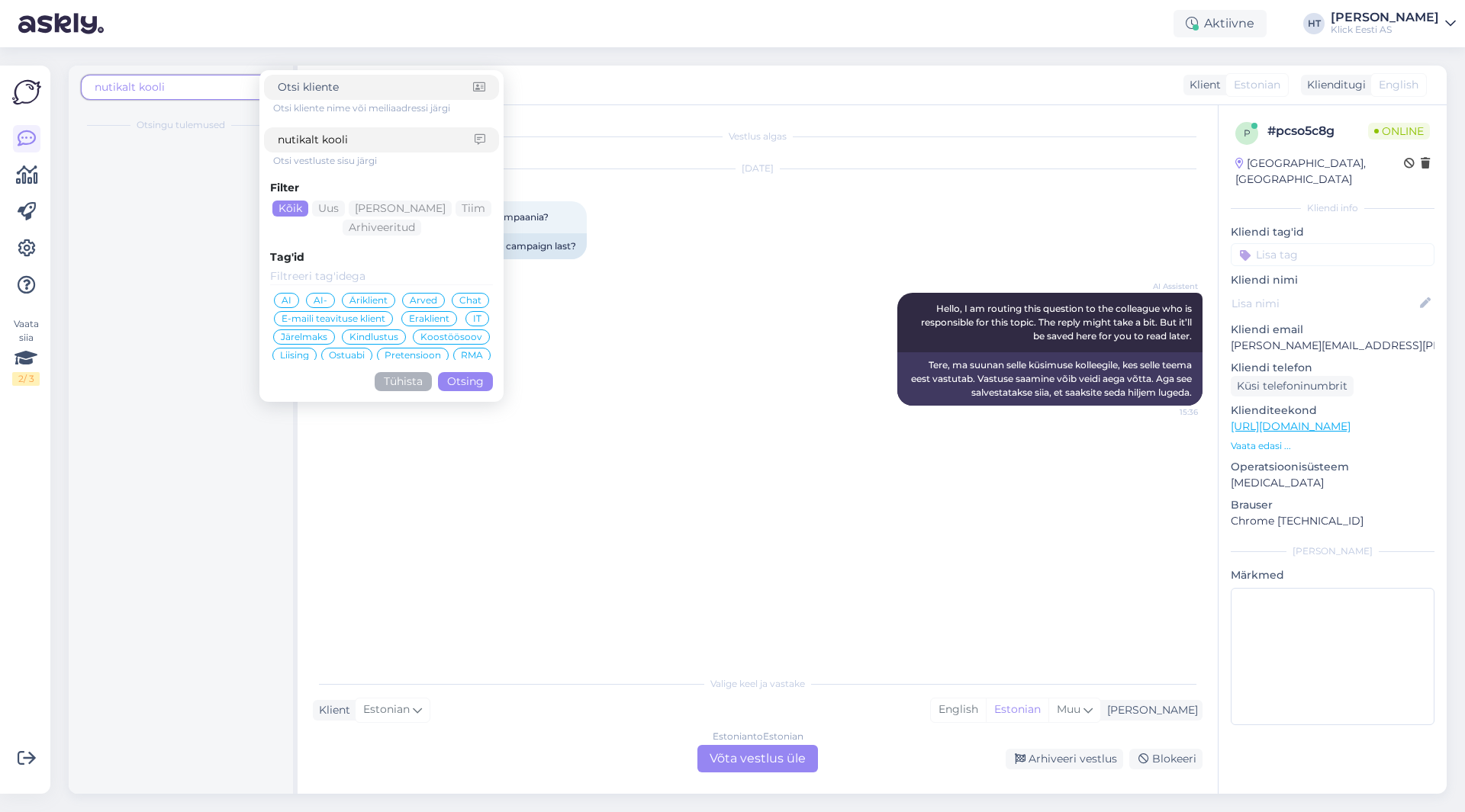
click at [384, 134] on input "nutikalt kooli" at bounding box center [376, 141] width 197 height 16
click button "Otsing" at bounding box center [466, 381] width 55 height 19
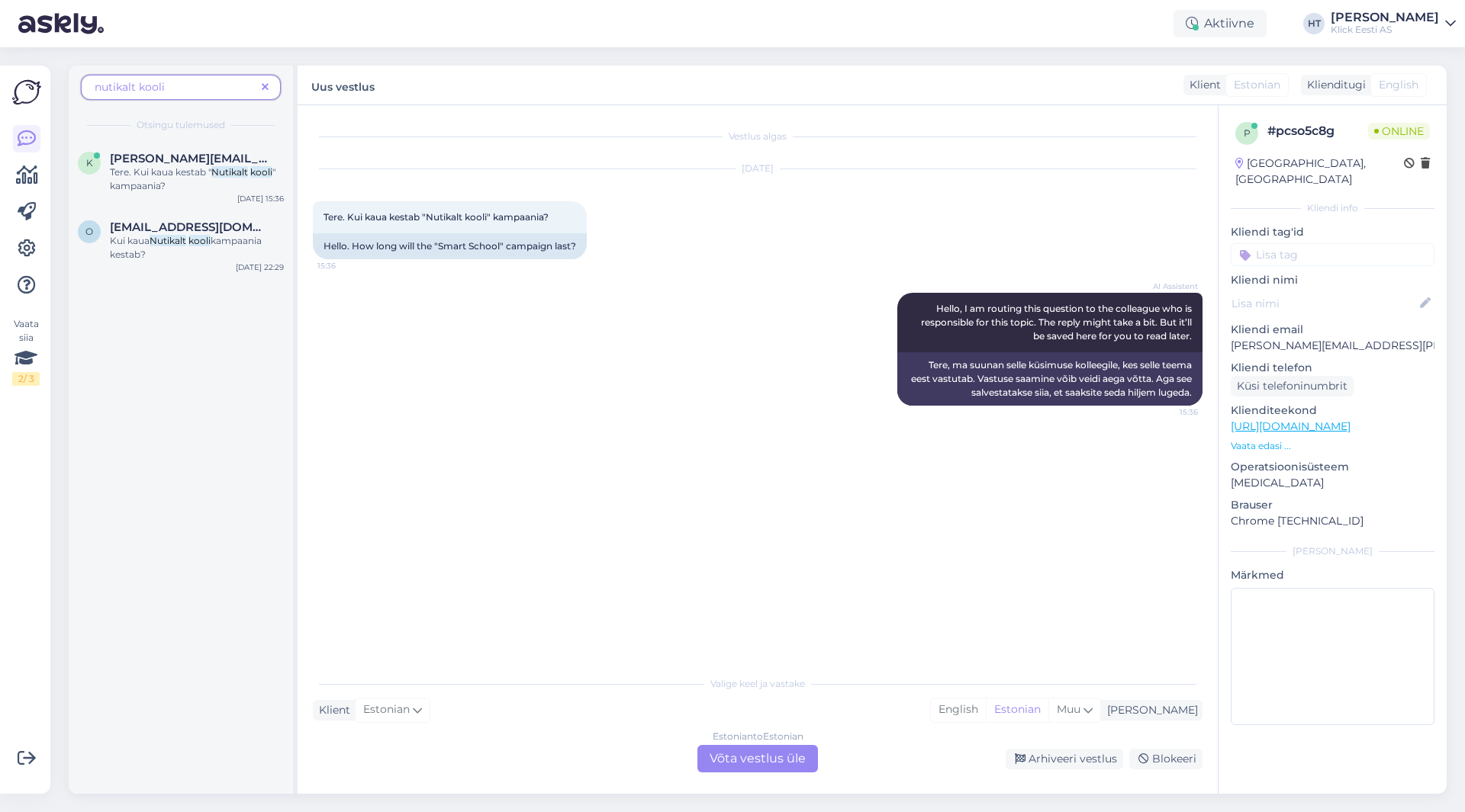
click at [194, 81] on span "nutikalt kooli" at bounding box center [175, 88] width 161 height 16
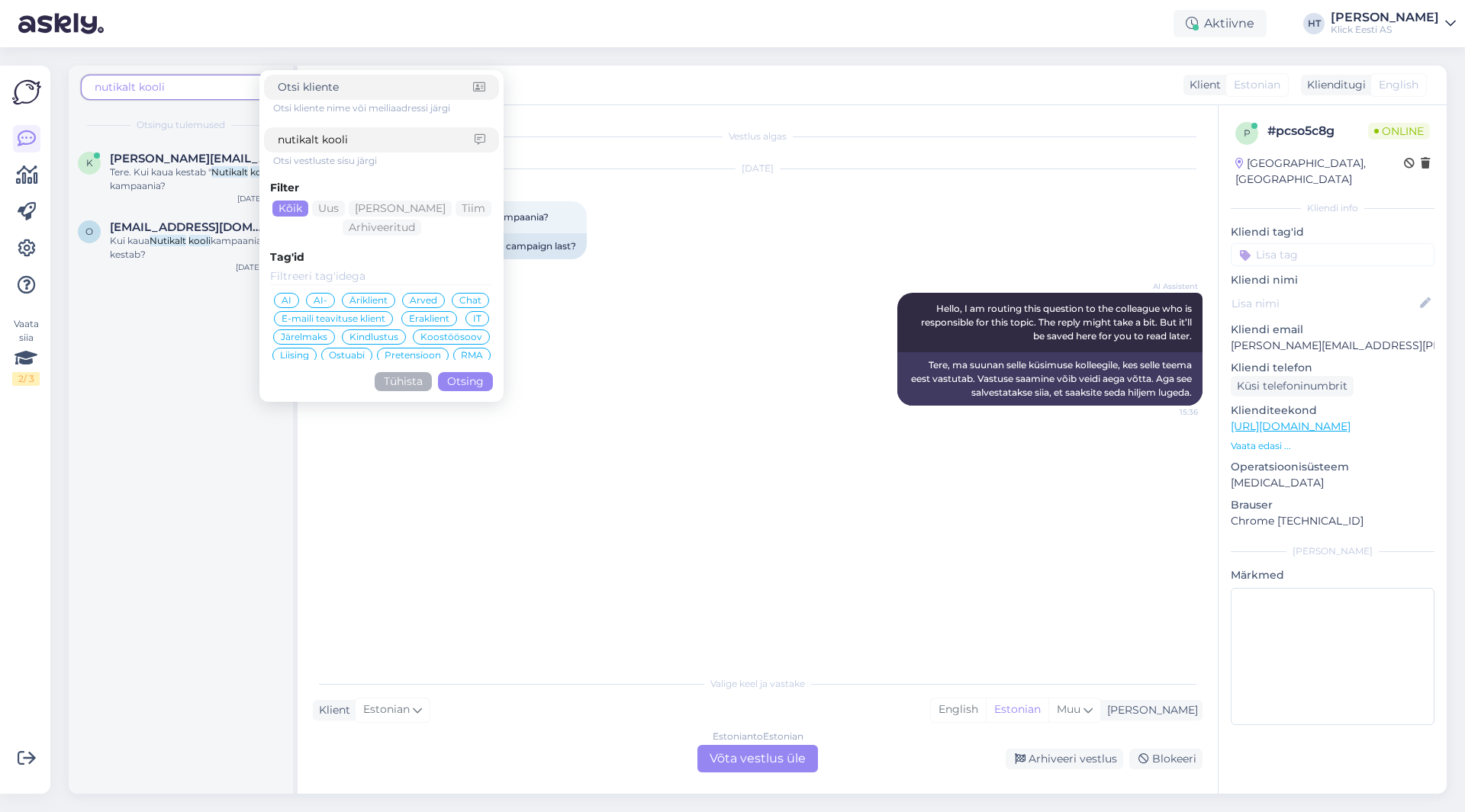
click at [187, 327] on div "k [PERSON_NAME][EMAIL_ADDRESS][PERSON_NAME][DOMAIN_NAME] Tere. Kui kaua kestab …" at bounding box center [181, 468] width 225 height 653
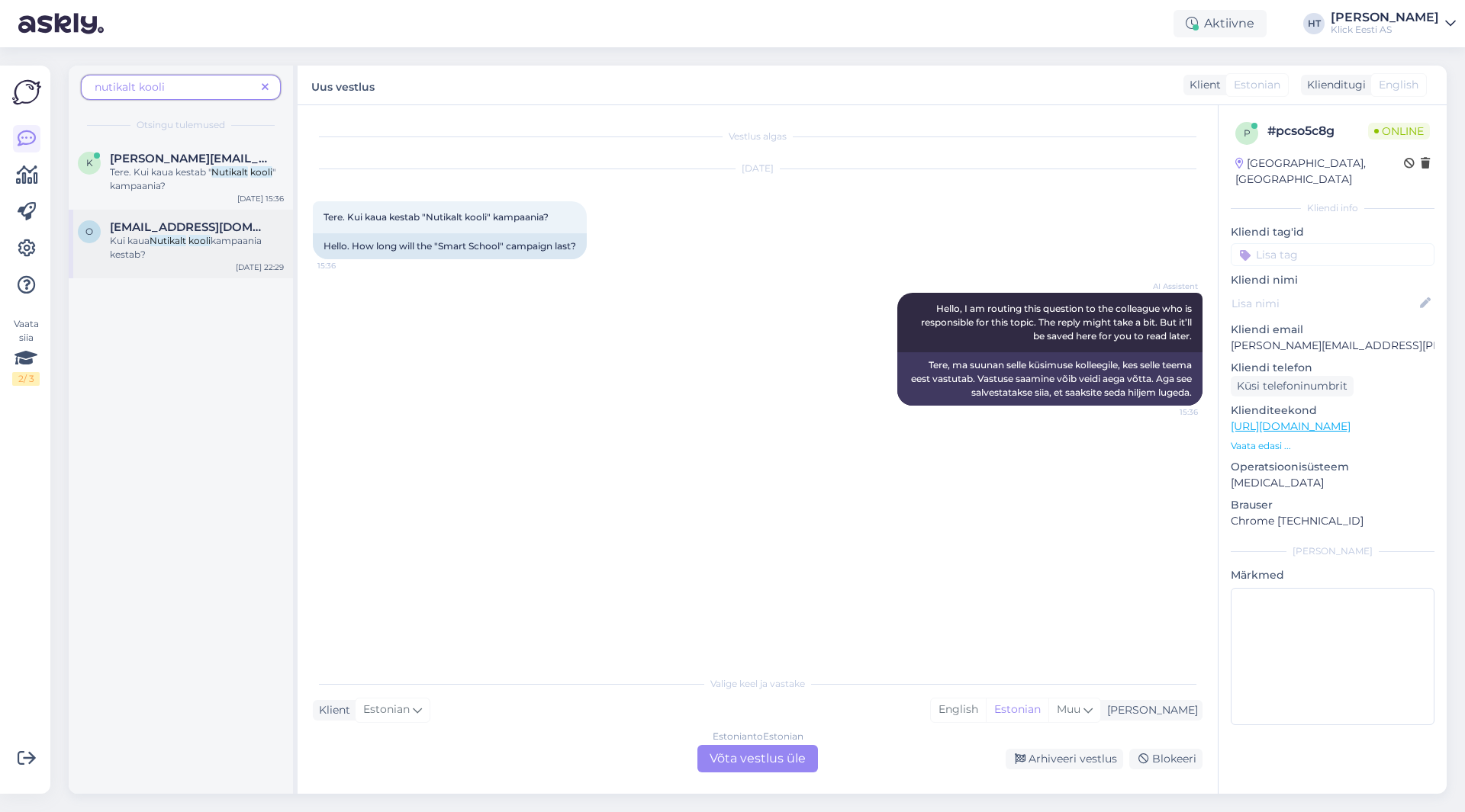
click at [195, 250] on div "Kui kaua Nutikalt kooli kampaania kestab?" at bounding box center [196, 248] width 174 height 27
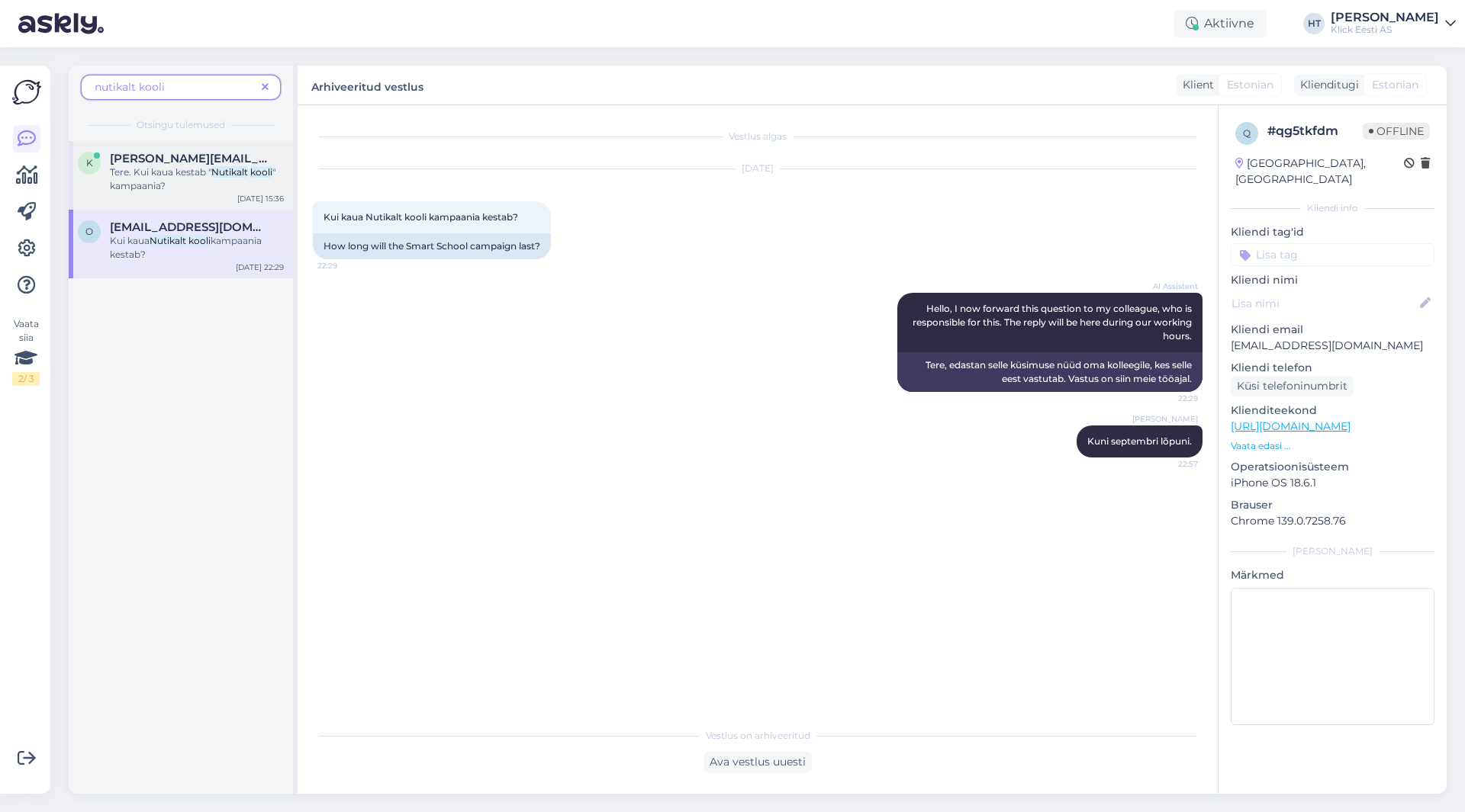
click at [223, 152] on span "[PERSON_NAME][EMAIL_ADDRESS][PERSON_NAME][DOMAIN_NAME]" at bounding box center [189, 158] width 159 height 14
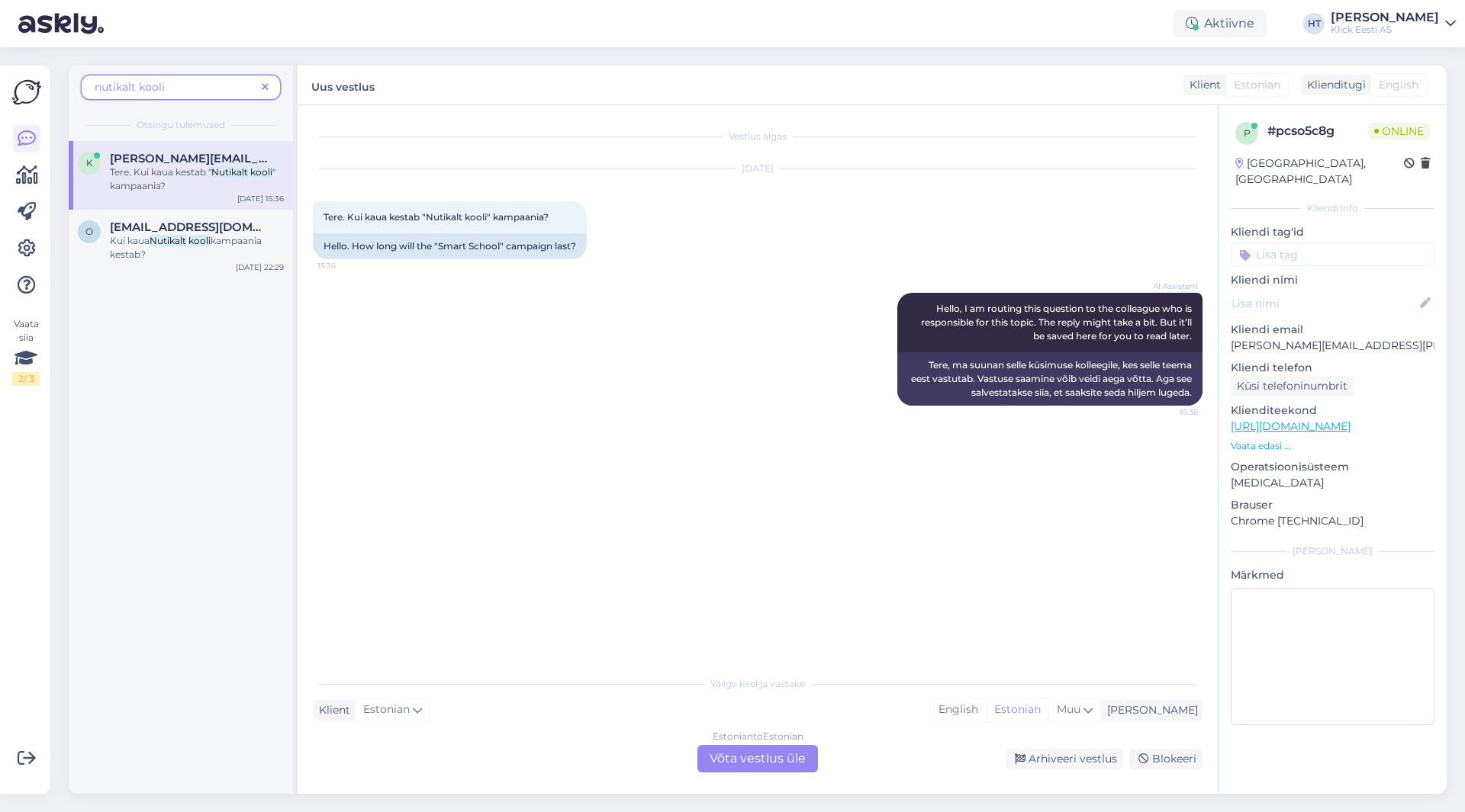
click at [756, 757] on div "Estonian to Estonian Võta vestlus üle" at bounding box center [758, 759] width 120 height 27
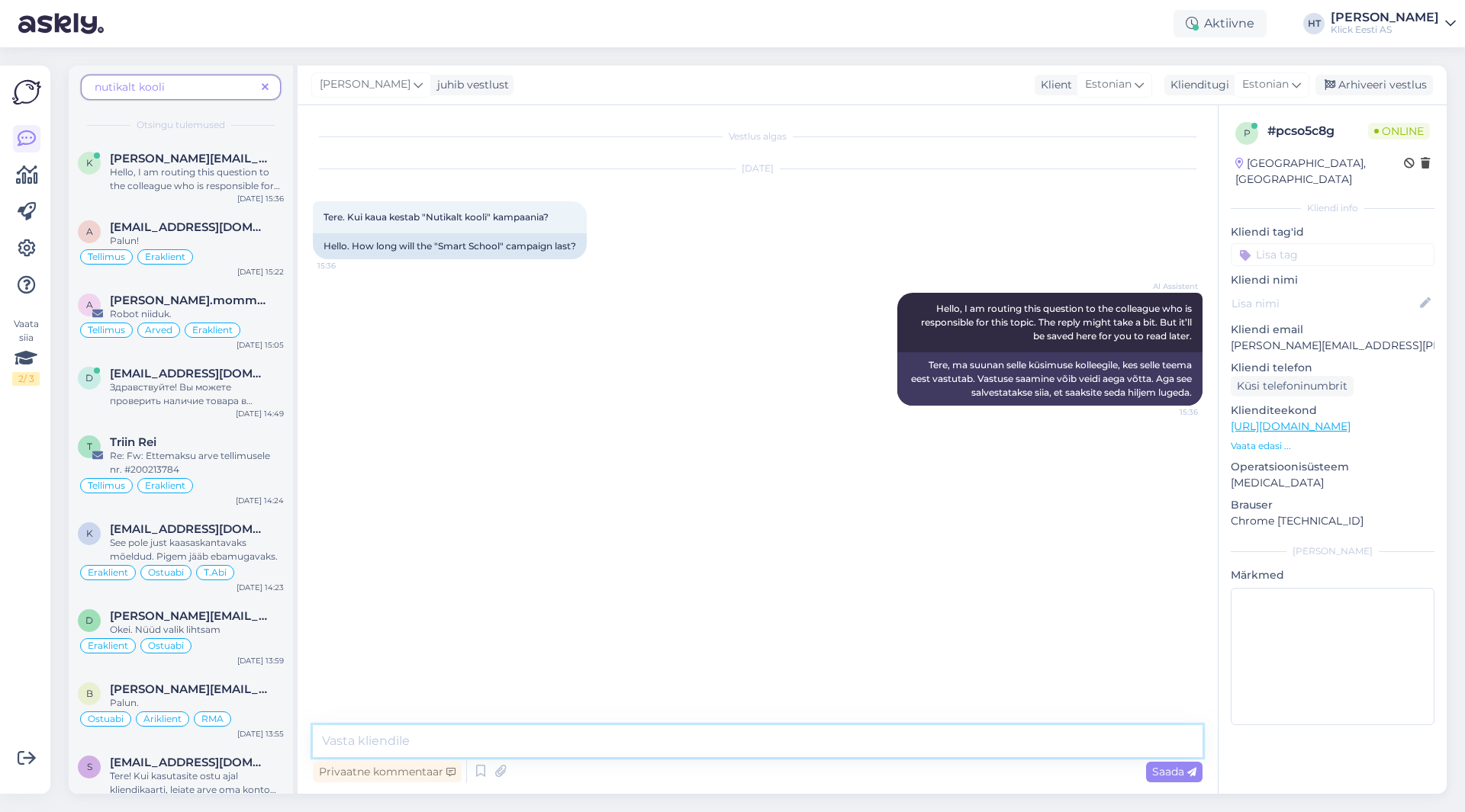
click at [765, 746] on textarea at bounding box center [758, 741] width 890 height 32
type textarea "Kestab kuni septembri lõpuni."
click at [225, 255] on div "Tellimus Eraklient" at bounding box center [181, 257] width 206 height 18
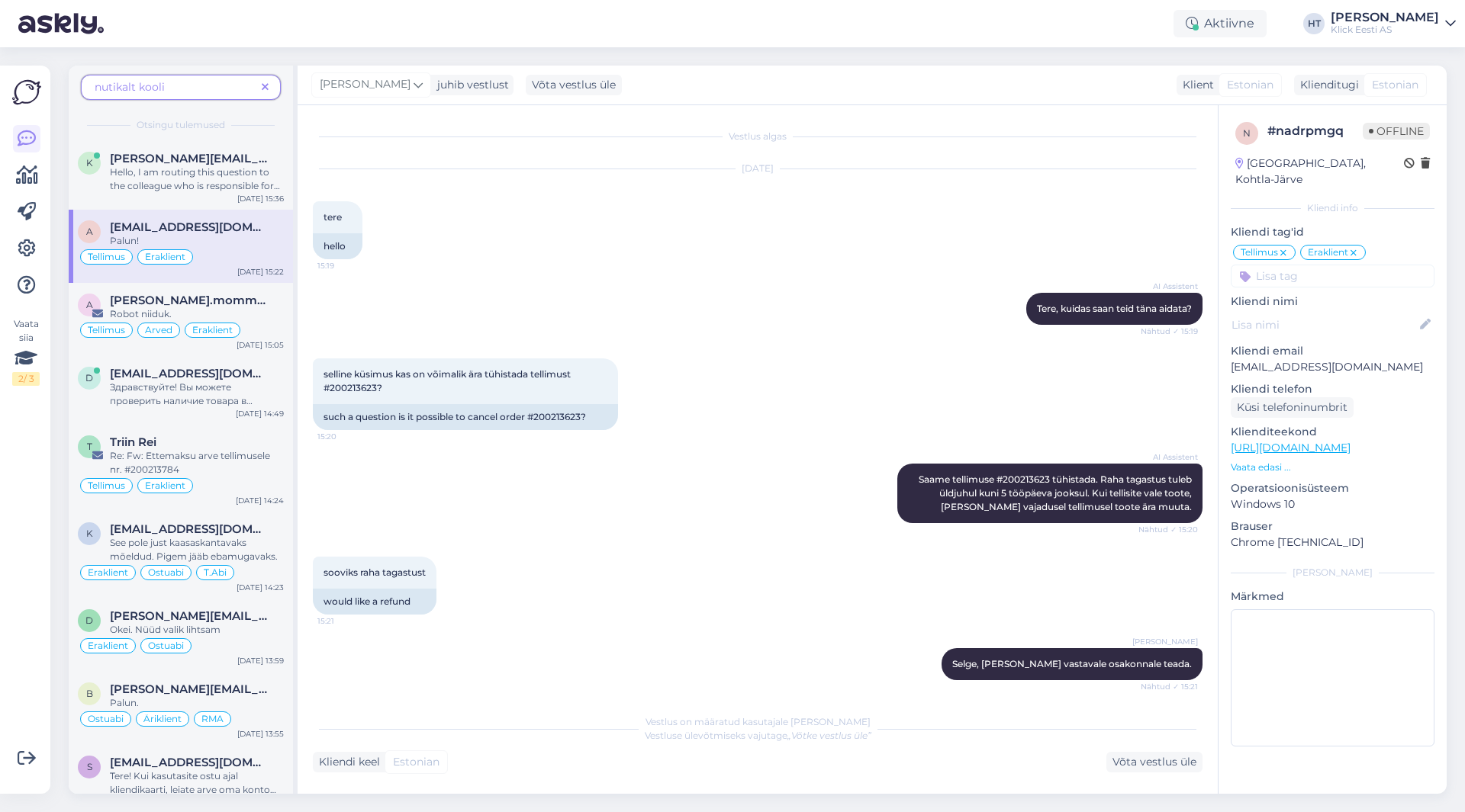
scroll to position [136, 0]
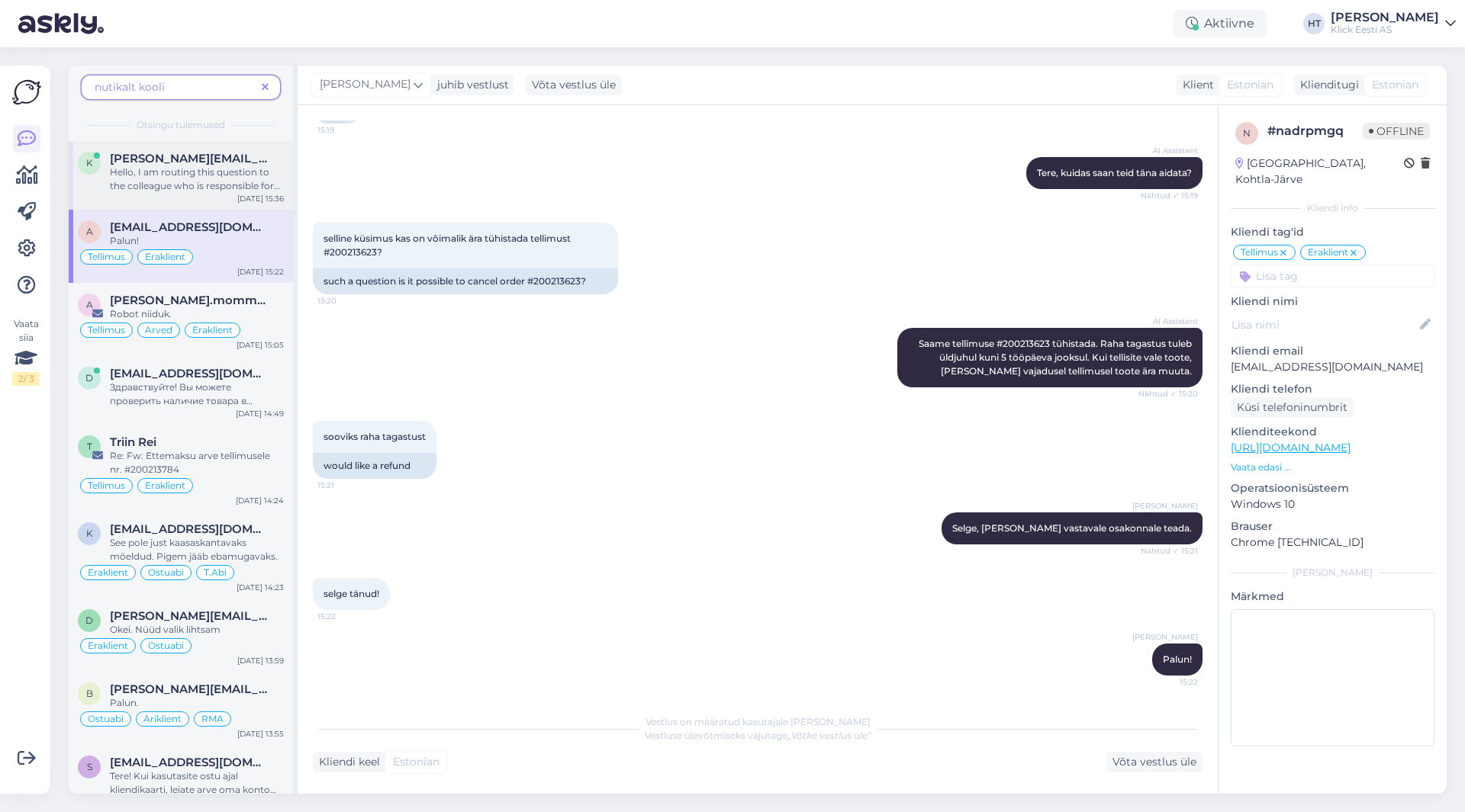
click at [206, 206] on div "[PERSON_NAME] [PERSON_NAME][EMAIL_ADDRESS][PERSON_NAME][DOMAIN_NAME] Hello, I a…" at bounding box center [181, 175] width 225 height 68
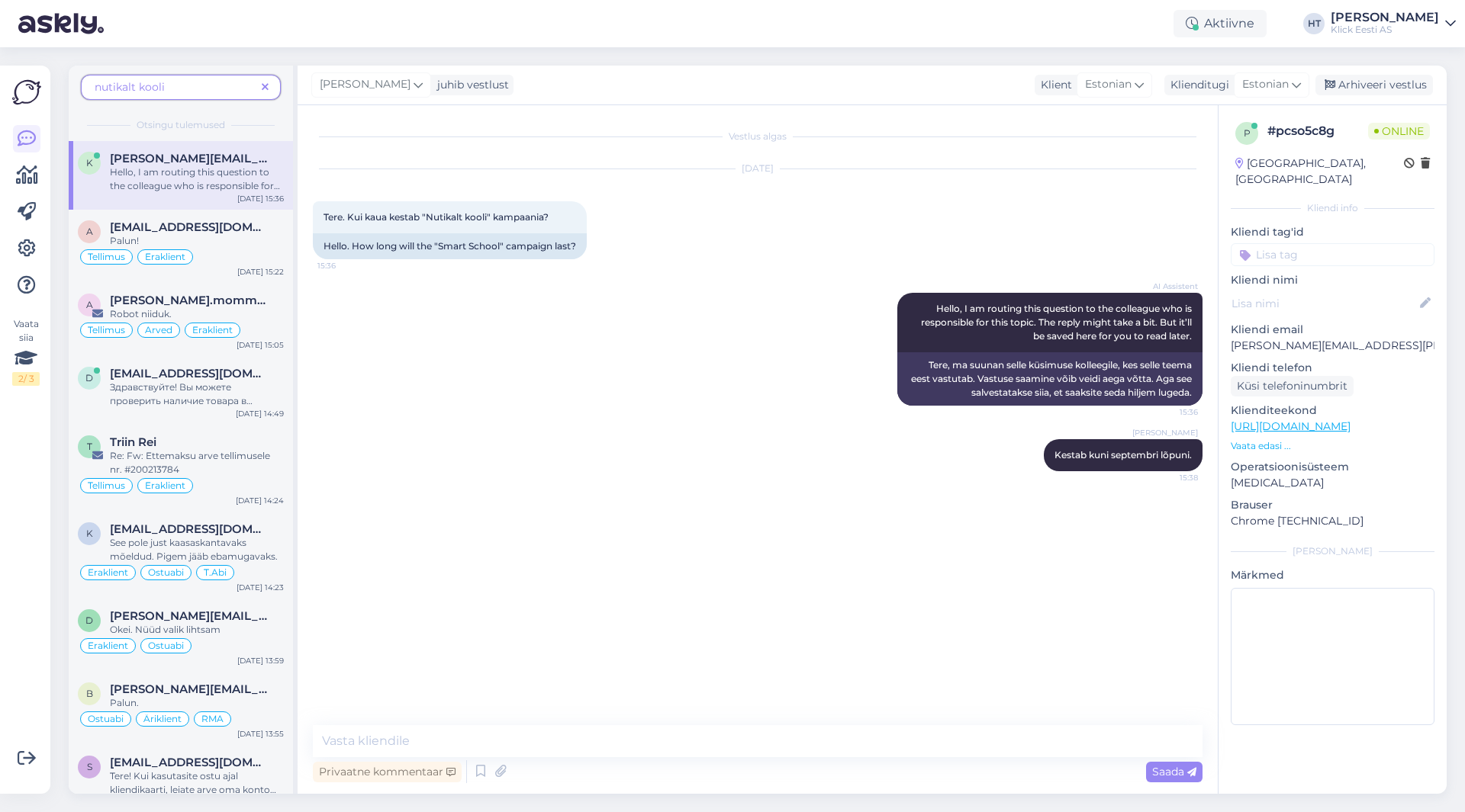
click at [262, 82] on icon at bounding box center [266, 88] width 7 height 11
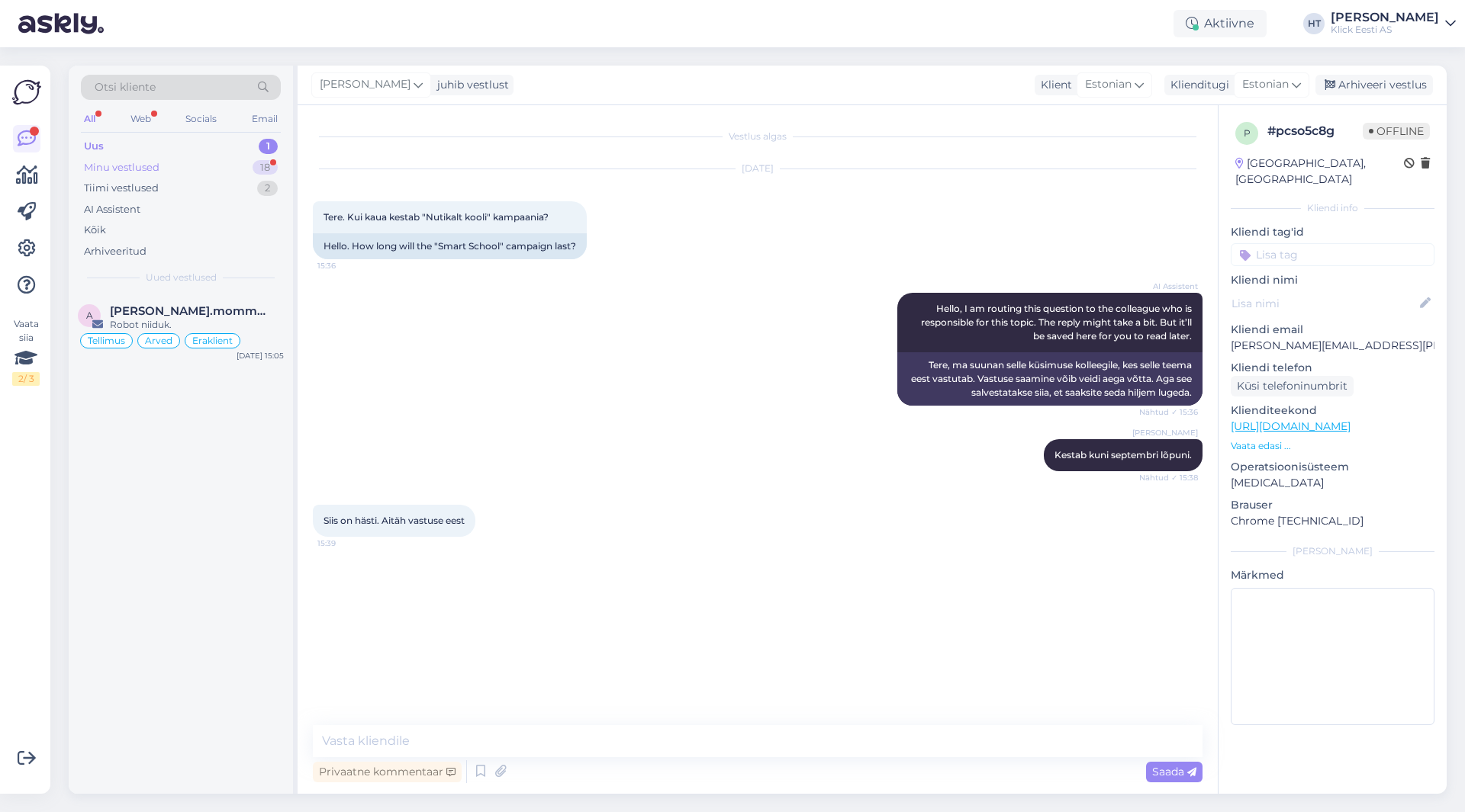
click at [251, 169] on div "Minu vestlused 18" at bounding box center [181, 167] width 200 height 21
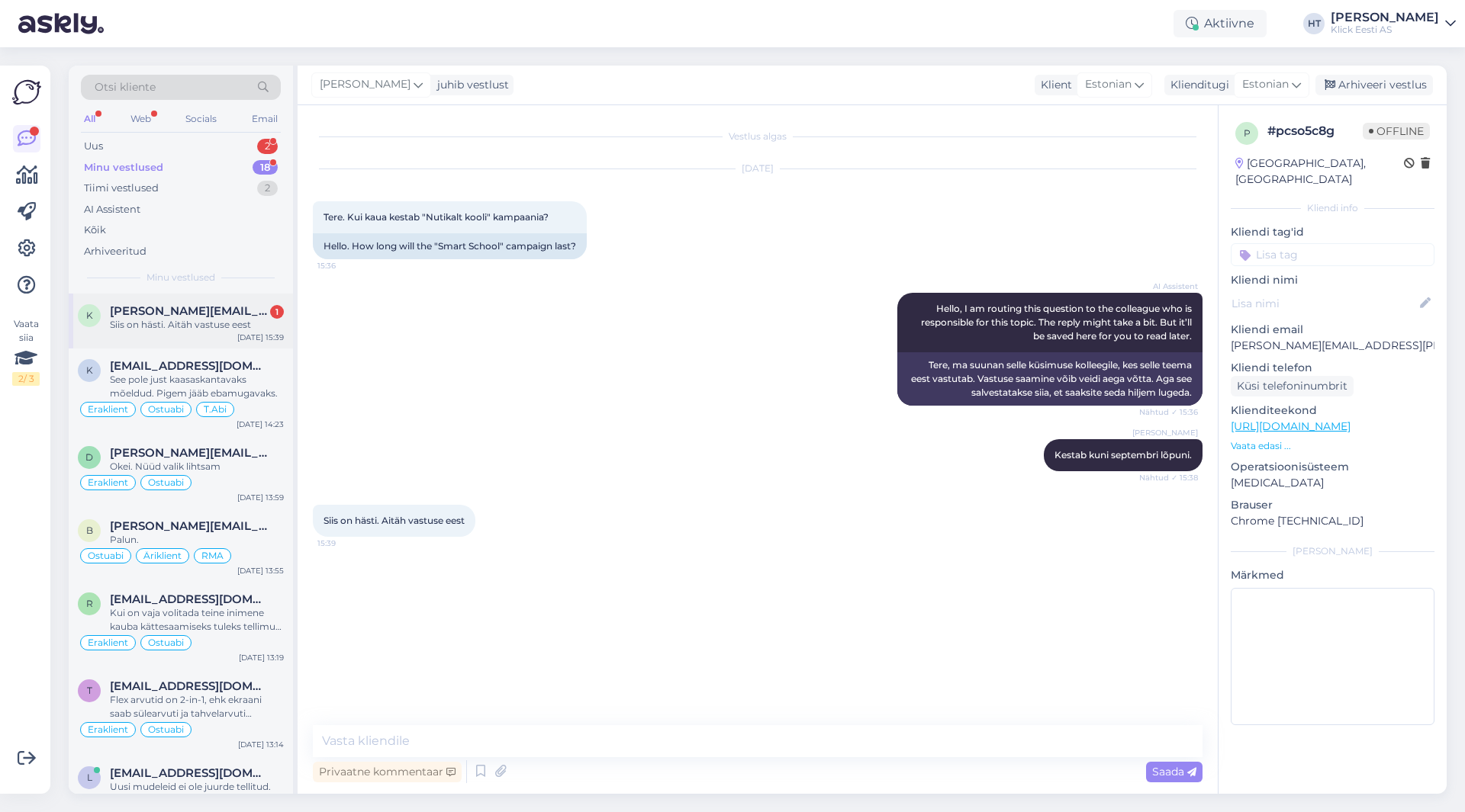
click at [175, 318] on div "Siis on hästi. Aitäh vastuse eest" at bounding box center [196, 325] width 174 height 14
click at [558, 751] on textarea at bounding box center [758, 741] width 890 height 32
type textarea "Palun."
click at [254, 151] on div "Uus 2" at bounding box center [181, 146] width 200 height 21
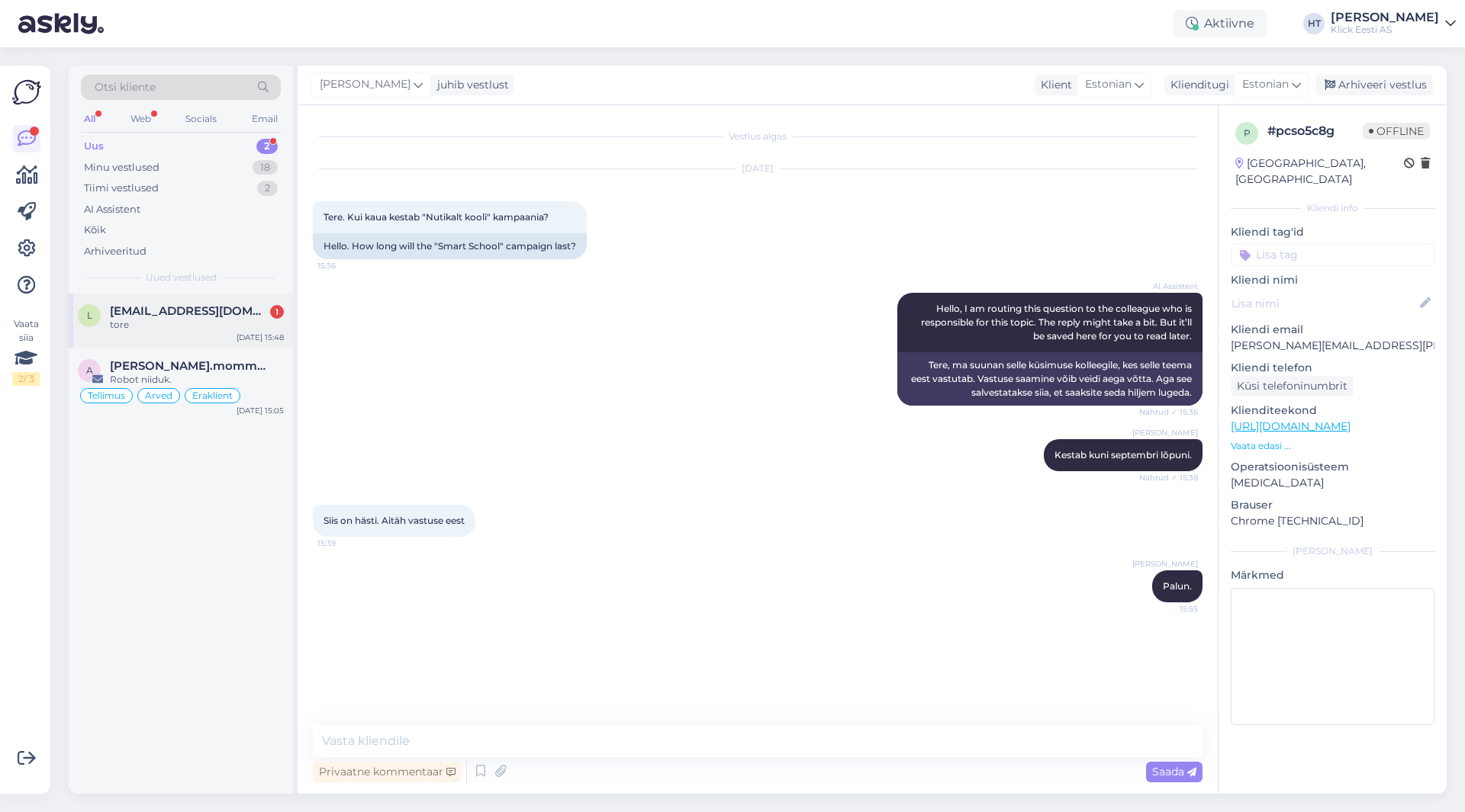
click at [229, 324] on div "tore" at bounding box center [196, 325] width 174 height 14
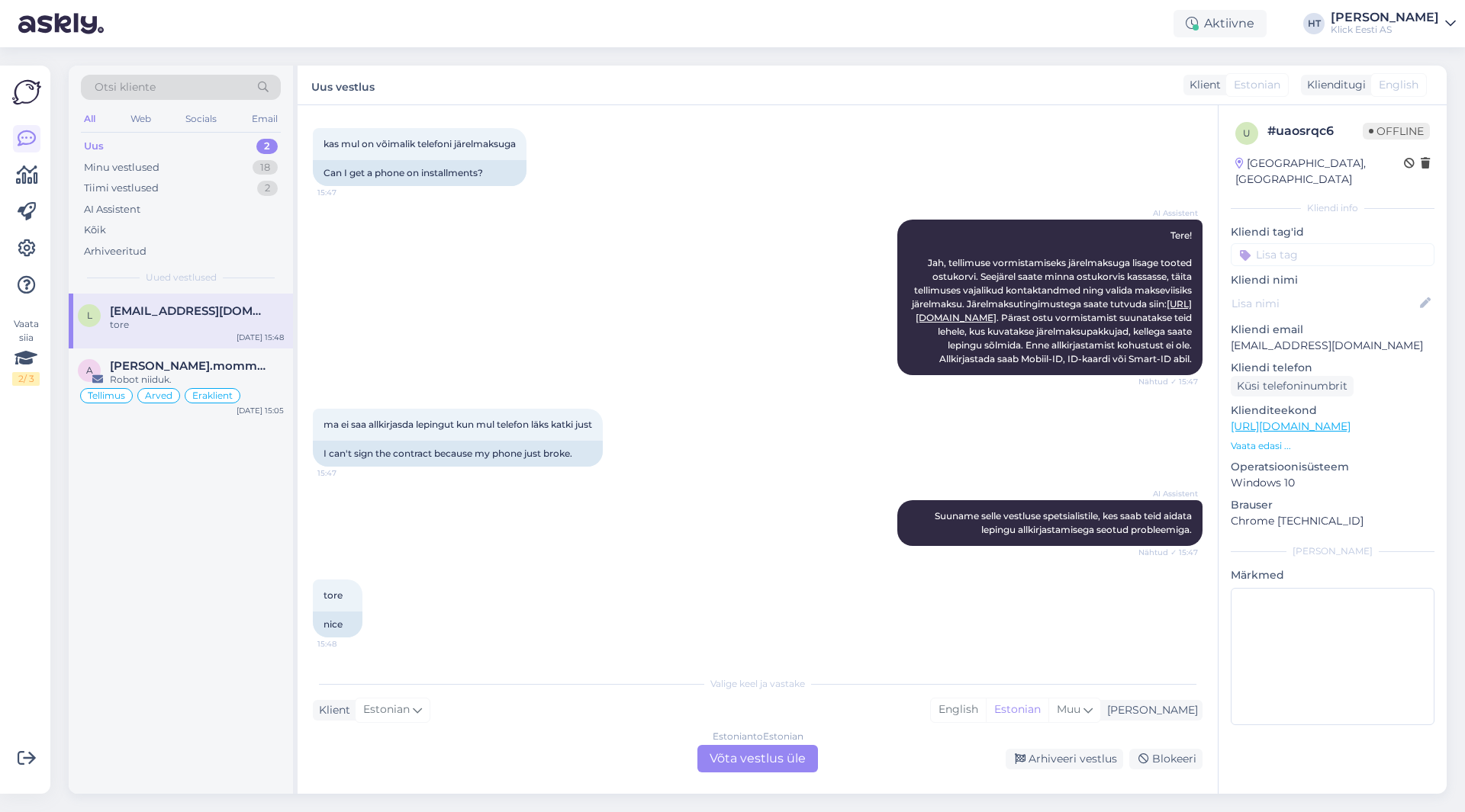
scroll to position [87, 0]
click at [738, 760] on div "Estonian to Estonian Võta vestlus üle" at bounding box center [758, 759] width 120 height 27
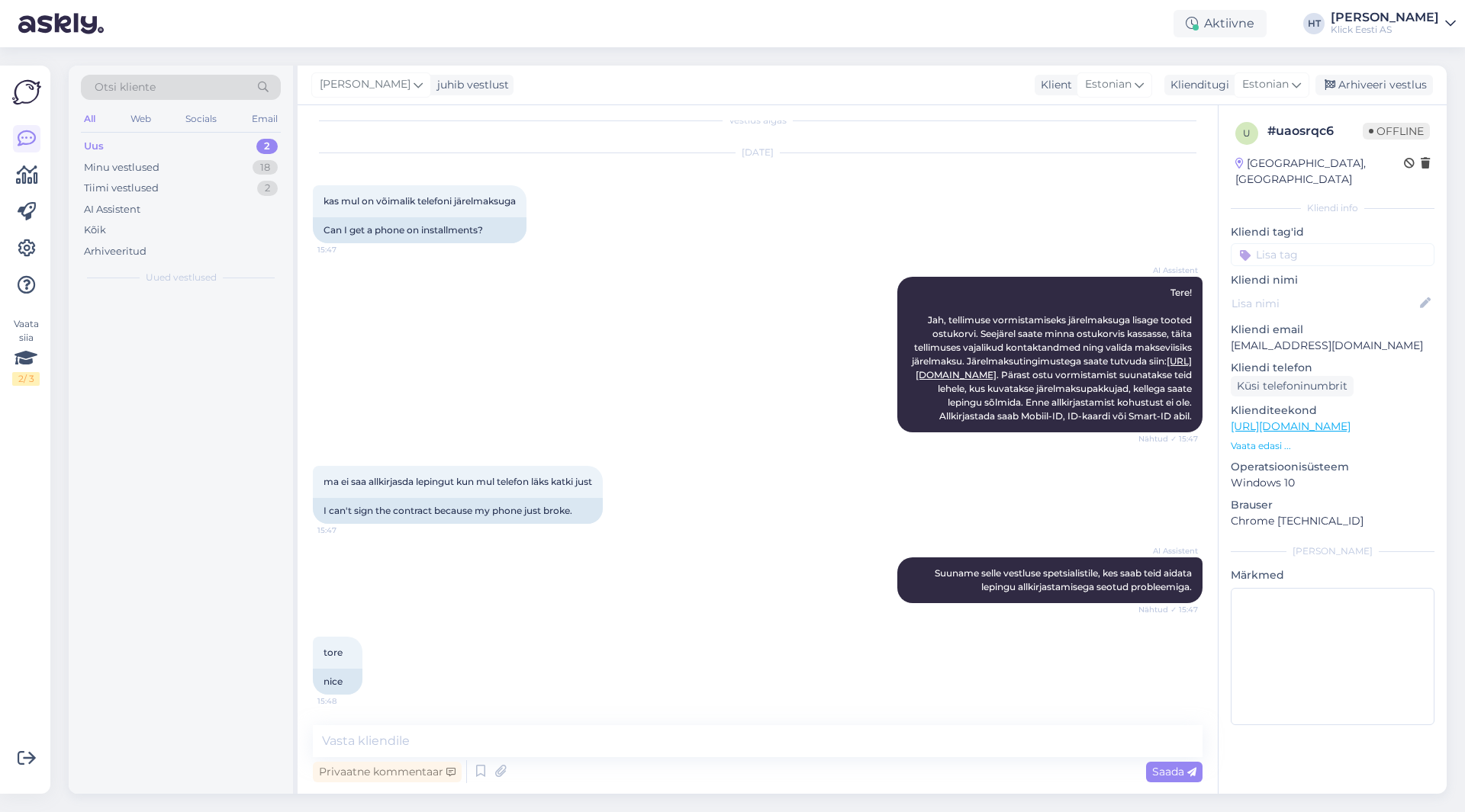
scroll to position [30, 0]
click at [742, 736] on textarea at bounding box center [758, 741] width 890 height 32
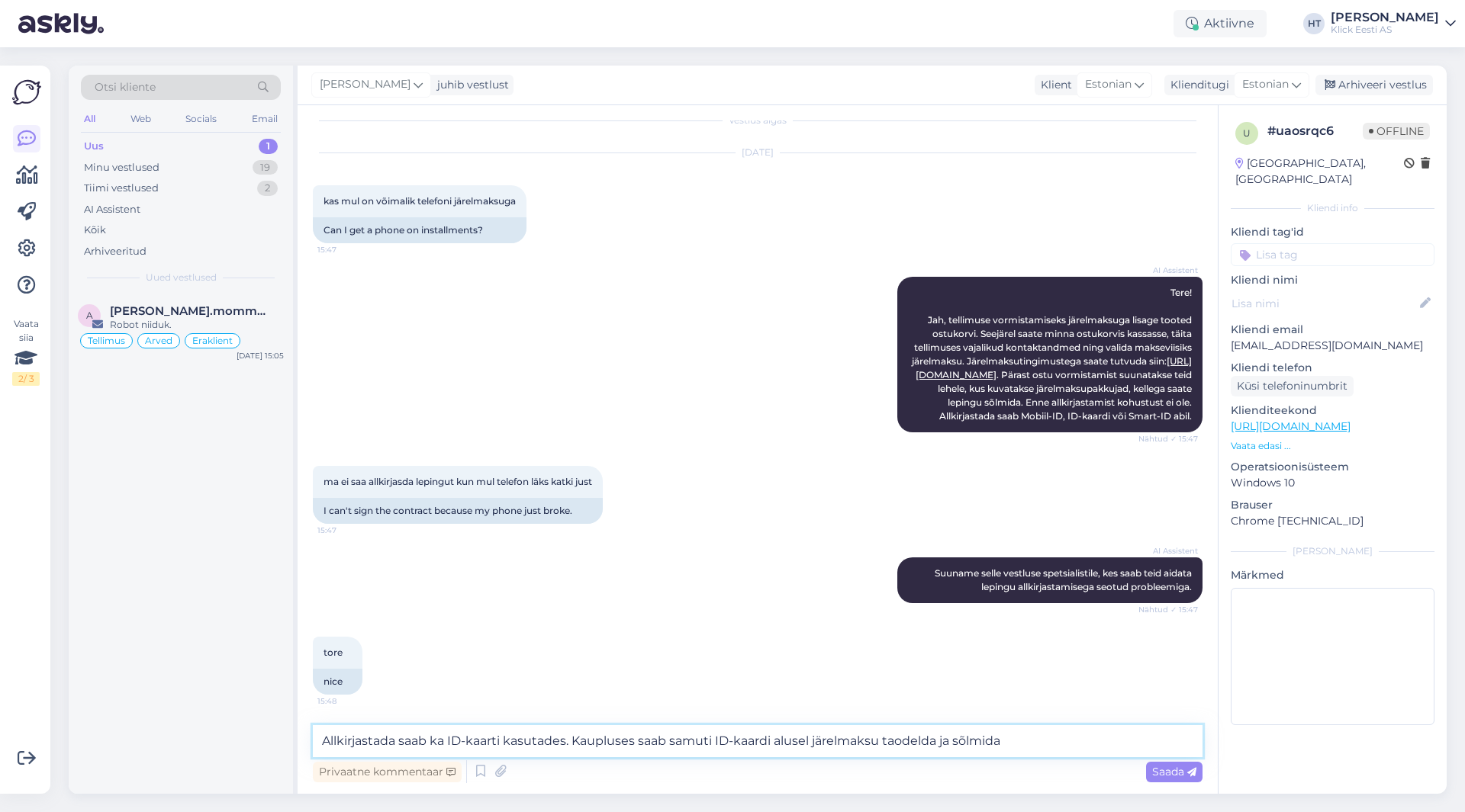
type textarea "Allkirjastada saab ka ID-kaarti kasutades. Kaupluses saab samuti ID-kaardi alus…"
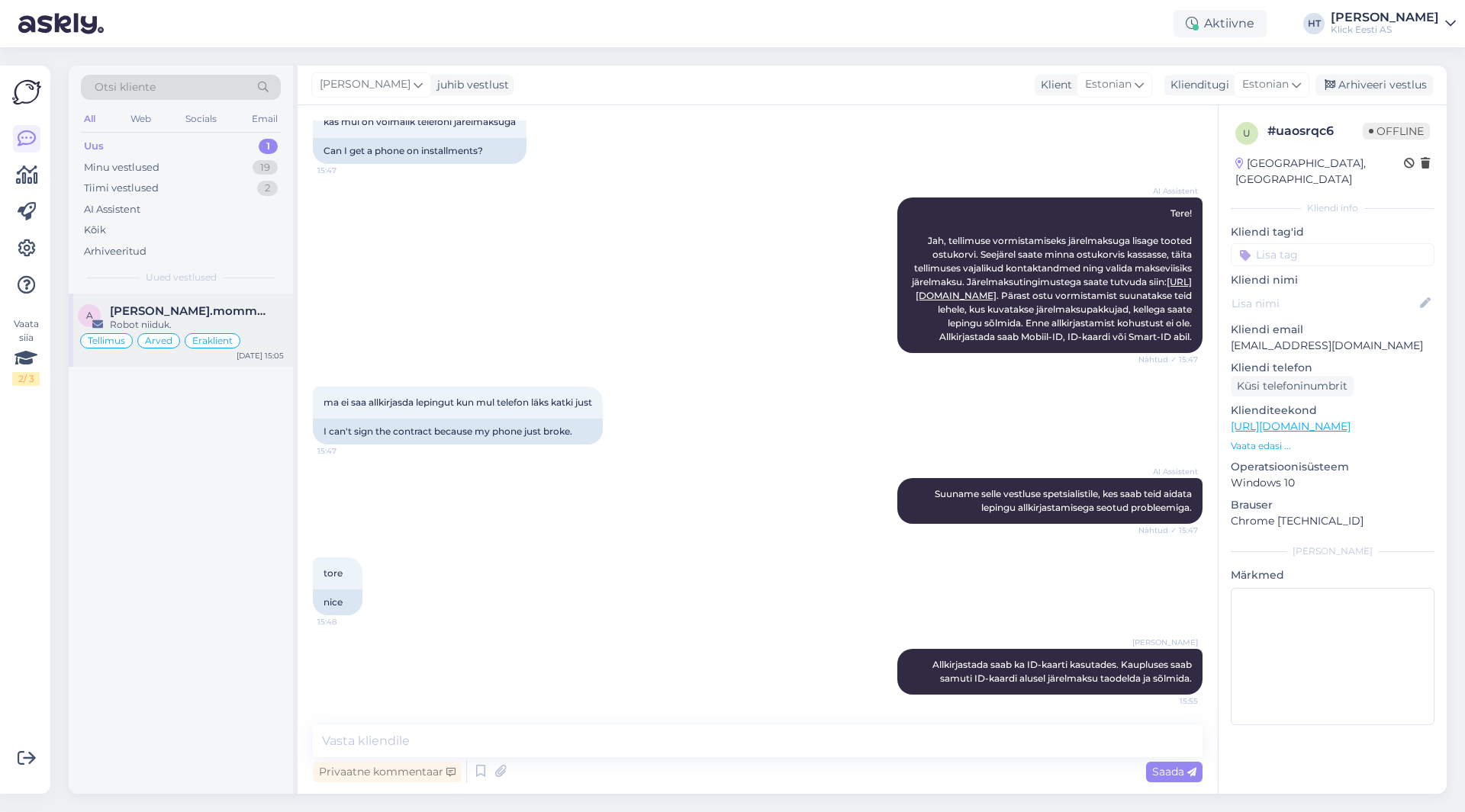
click at [242, 328] on div "Robot niiduk." at bounding box center [196, 325] width 174 height 14
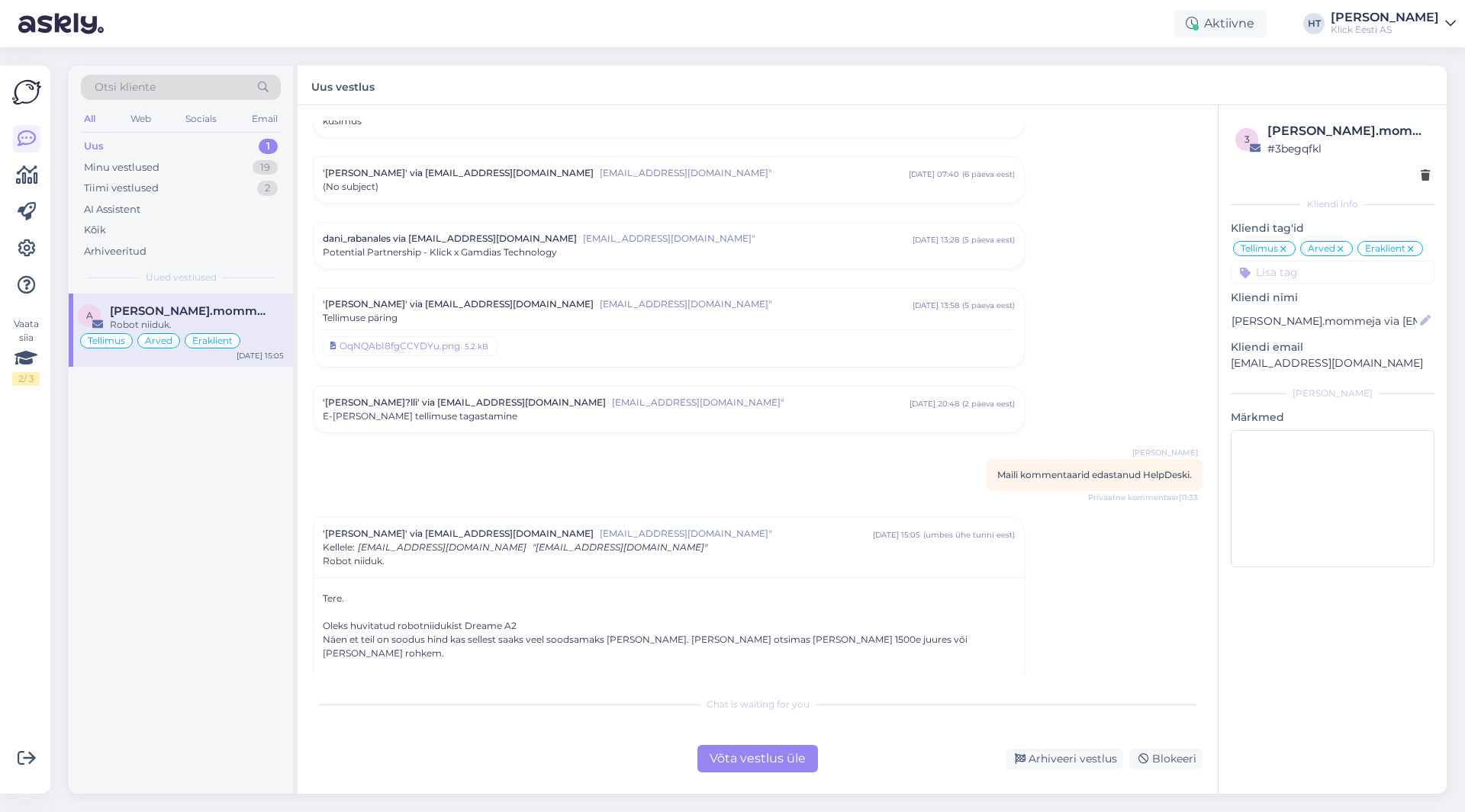
scroll to position [5789, 0]
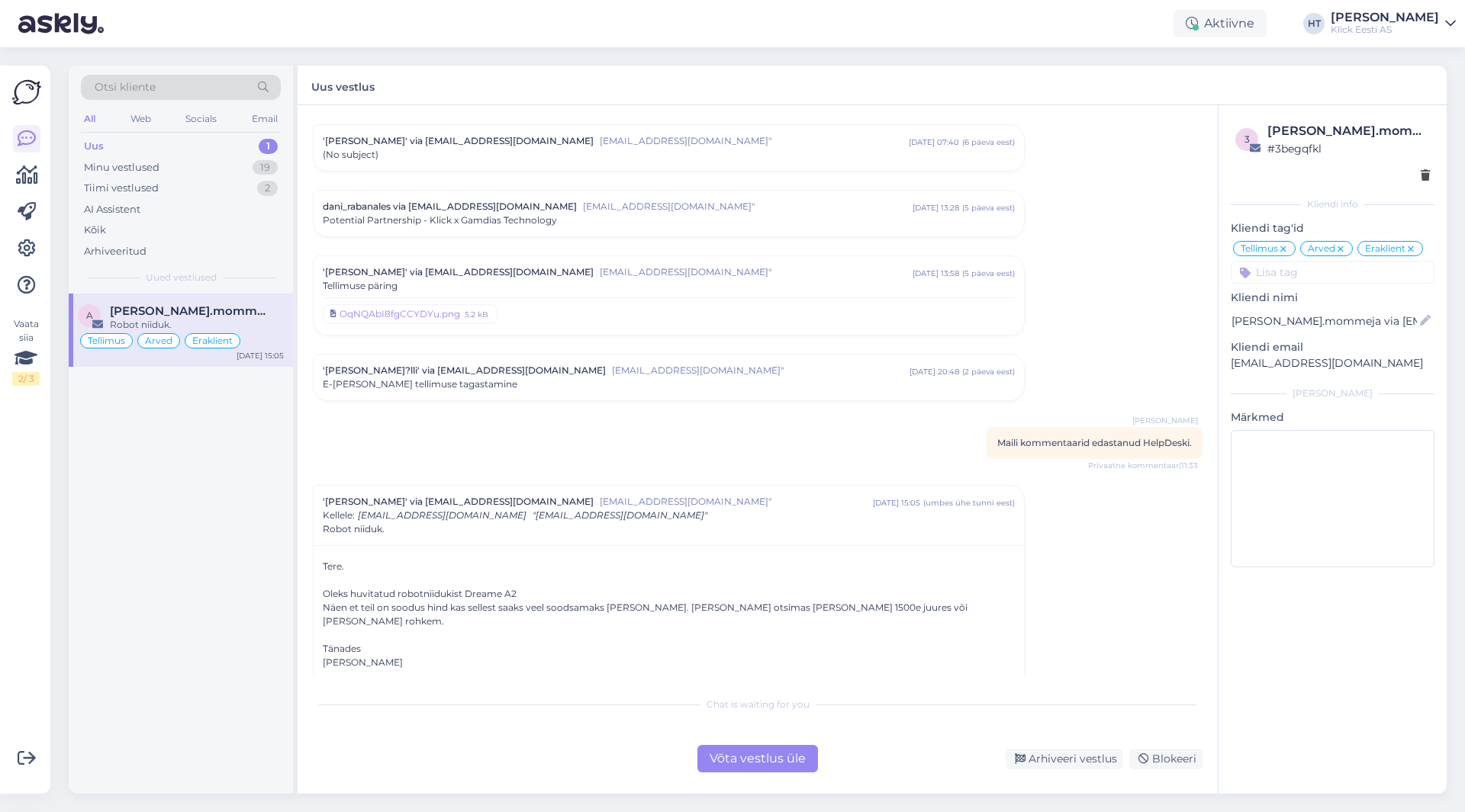
click at [207, 574] on div "a [PERSON_NAME].mommeja via [EMAIL_ADDRESS][DOMAIN_NAME] Robot niiduk. Tellimus…" at bounding box center [181, 544] width 225 height 500
click at [199, 481] on div "a [PERSON_NAME].mommeja via [EMAIL_ADDRESS][DOMAIN_NAME] Robot niiduk. Tellimus…" at bounding box center [181, 544] width 225 height 500
click at [225, 520] on div "a [PERSON_NAME].mommeja via [EMAIL_ADDRESS][DOMAIN_NAME] Robot niiduk. Tellimus…" at bounding box center [181, 544] width 225 height 500
click at [245, 161] on div "Minu vestlused 19" at bounding box center [181, 167] width 200 height 21
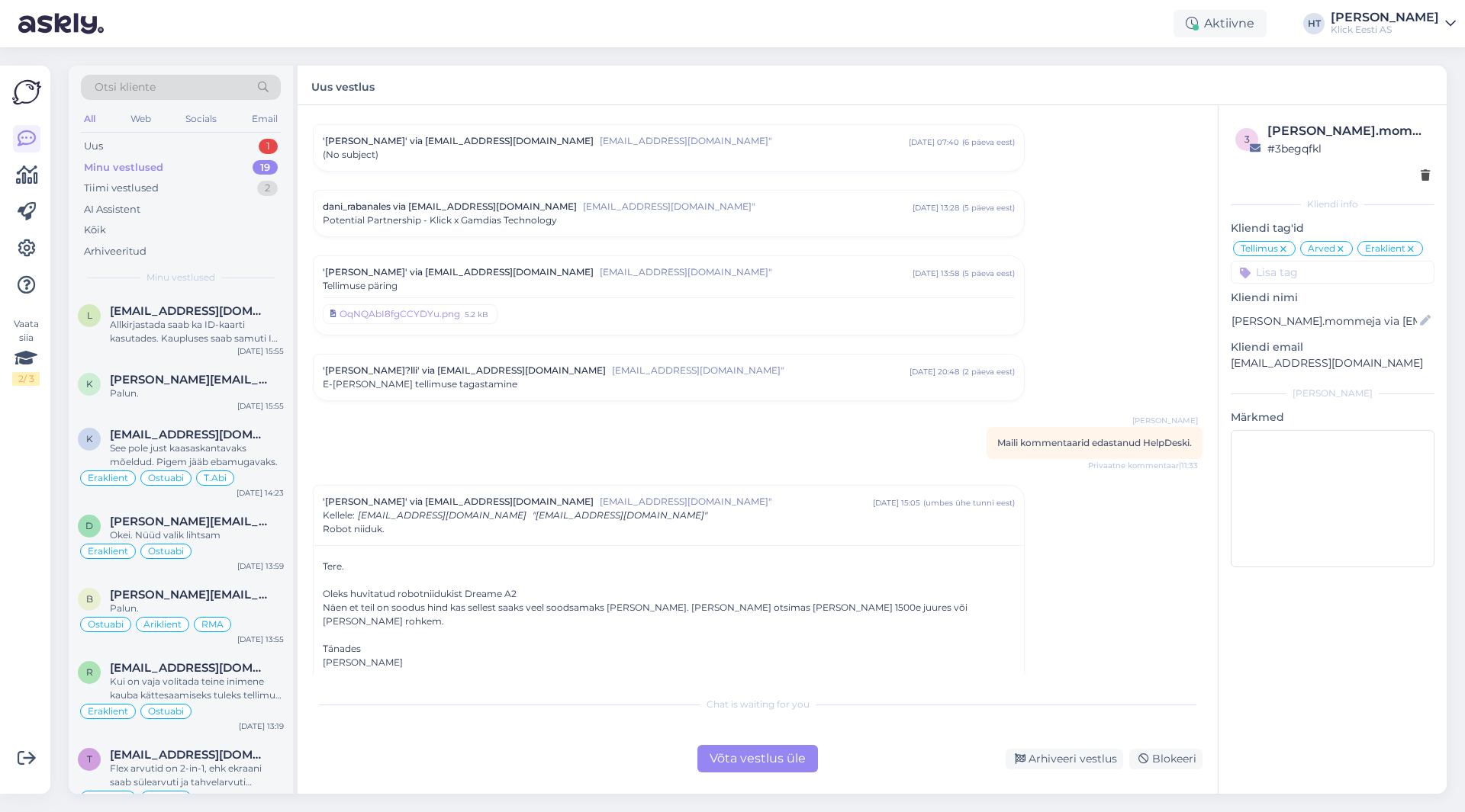
scroll to position [1015, 0]
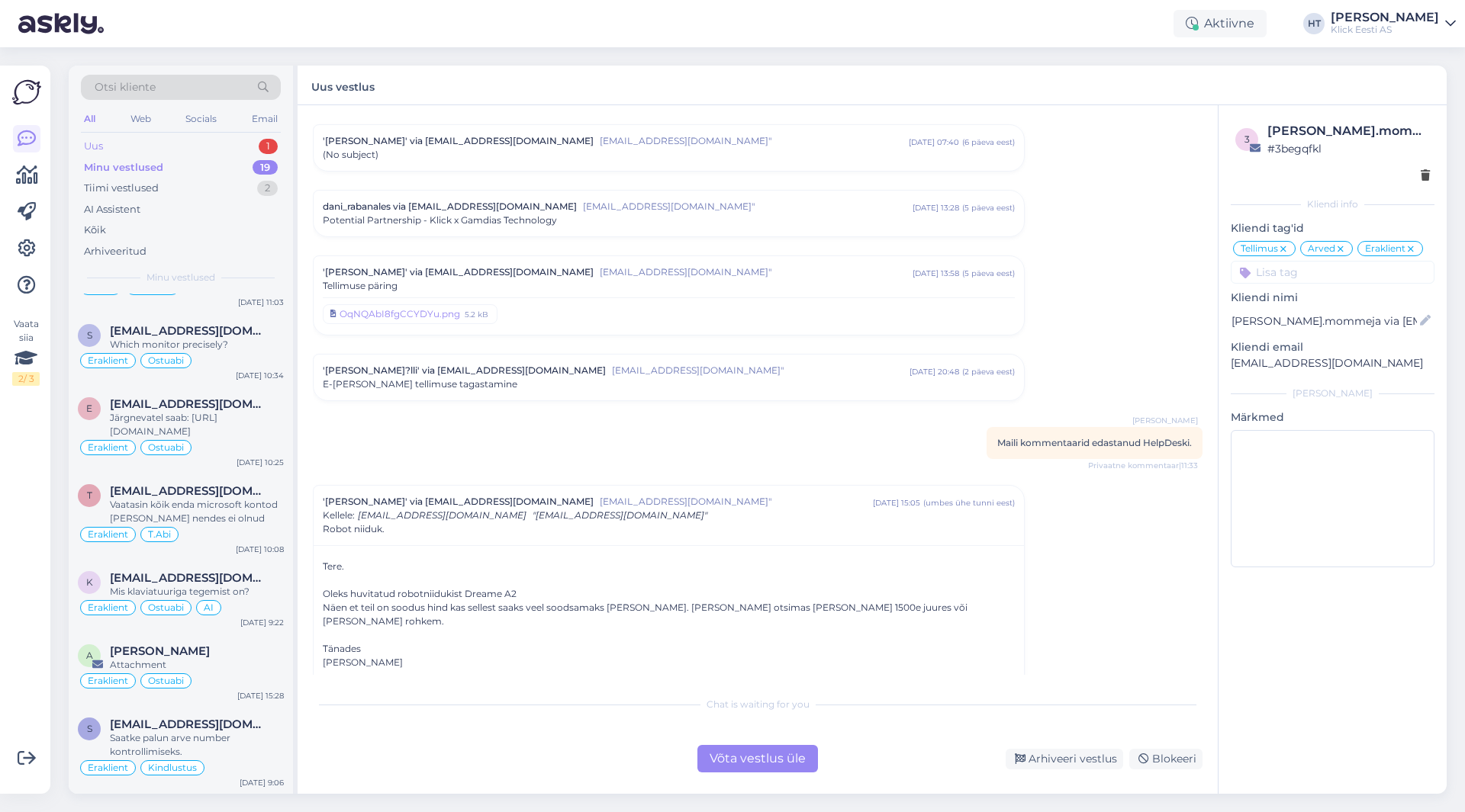
click at [172, 146] on div "Uus 1" at bounding box center [181, 146] width 200 height 21
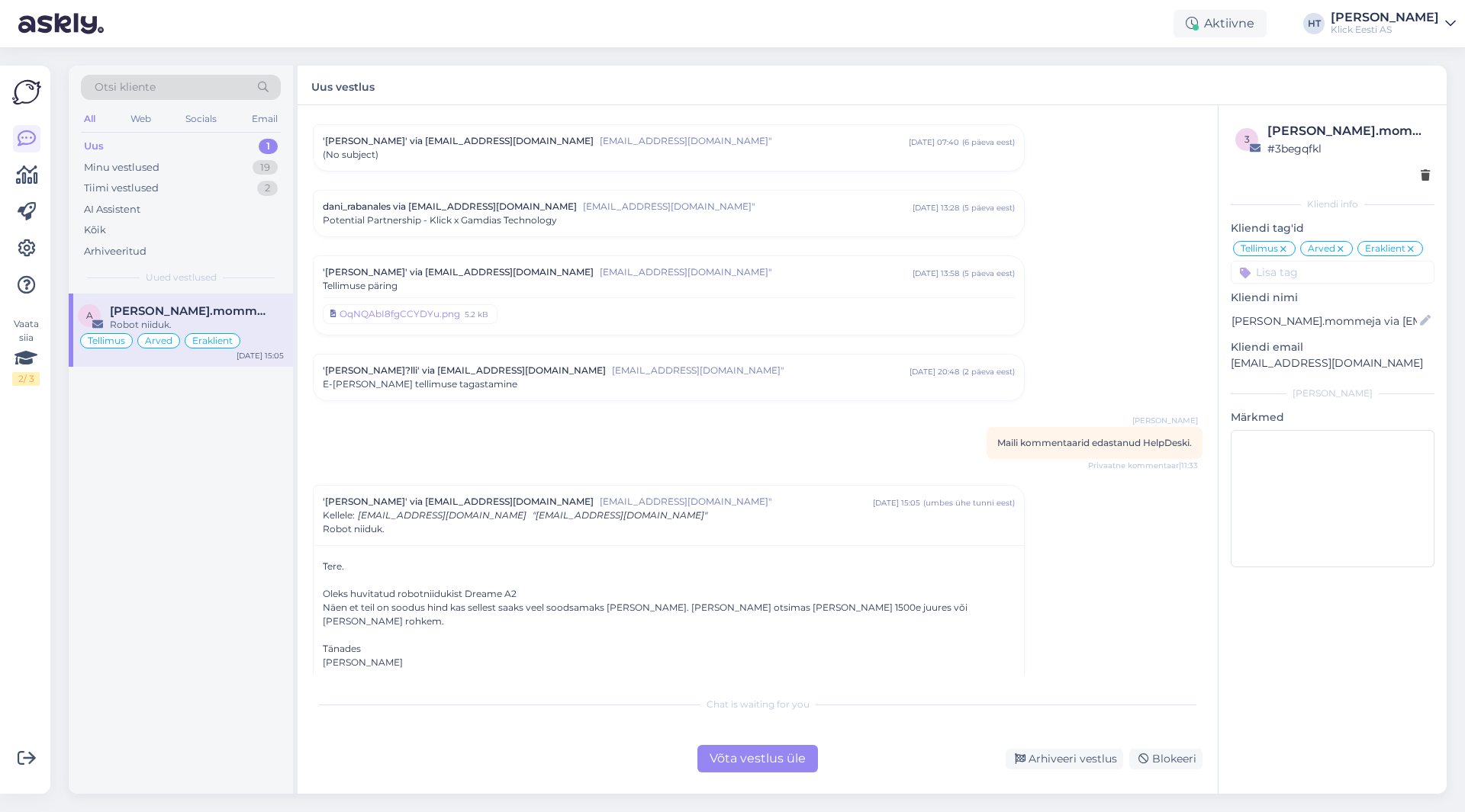
click at [235, 309] on span "[PERSON_NAME].mommeja via [EMAIL_ADDRESS][DOMAIN_NAME]" at bounding box center [189, 311] width 159 height 14
click at [1058, 765] on div "Arhiveeri vestlus" at bounding box center [1064, 759] width 118 height 21
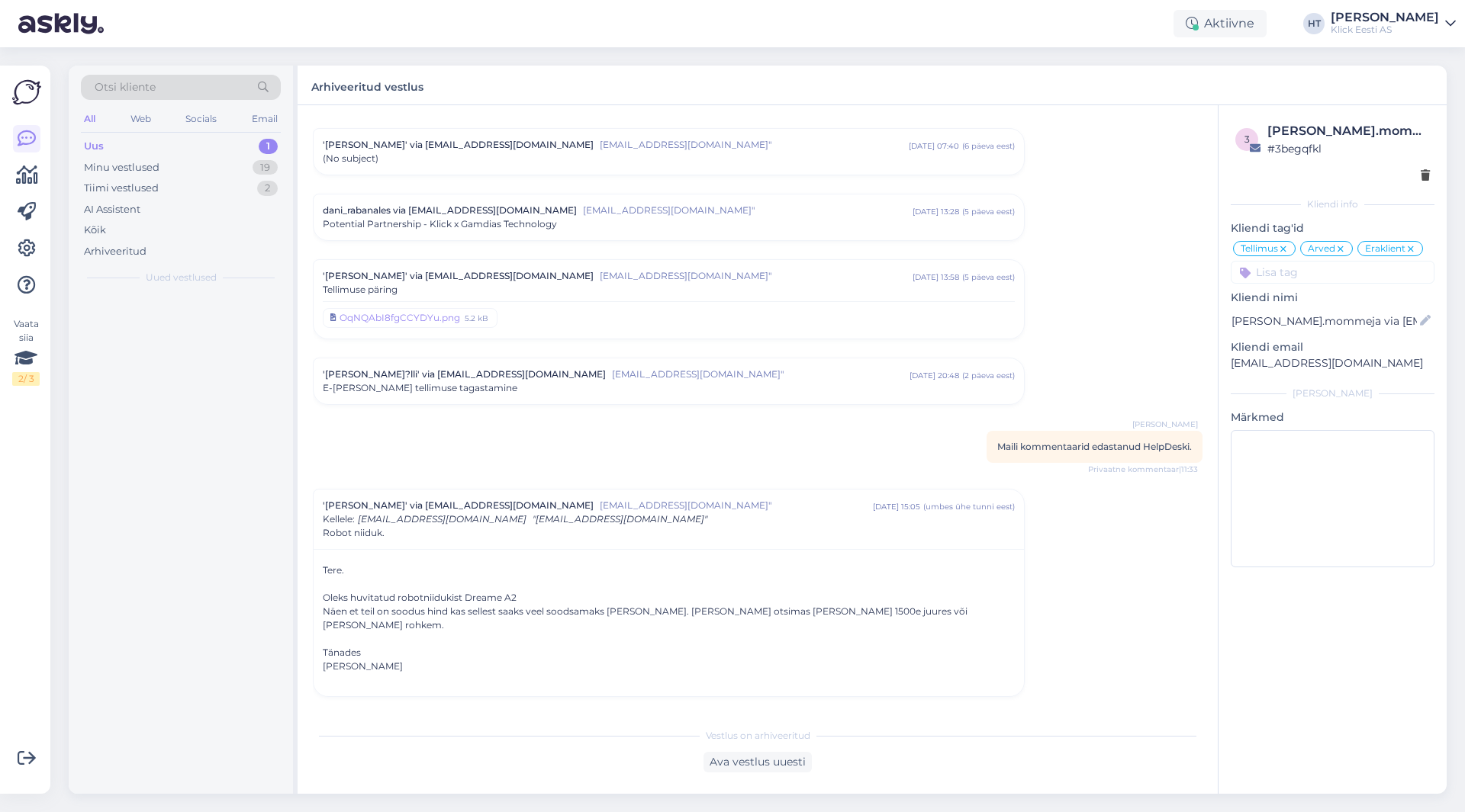
scroll to position [5758, 0]
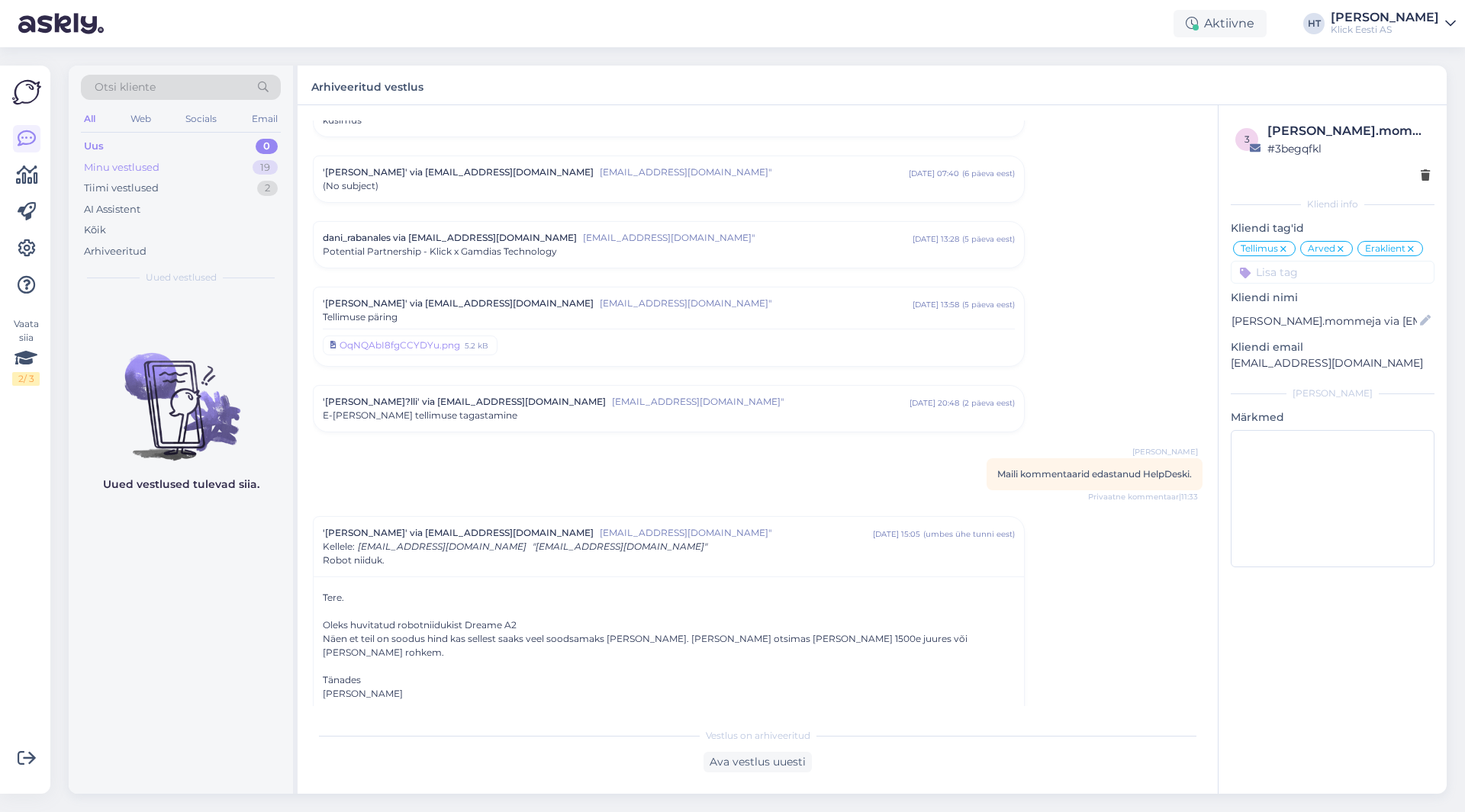
click at [272, 170] on div "19" at bounding box center [266, 168] width 26 height 16
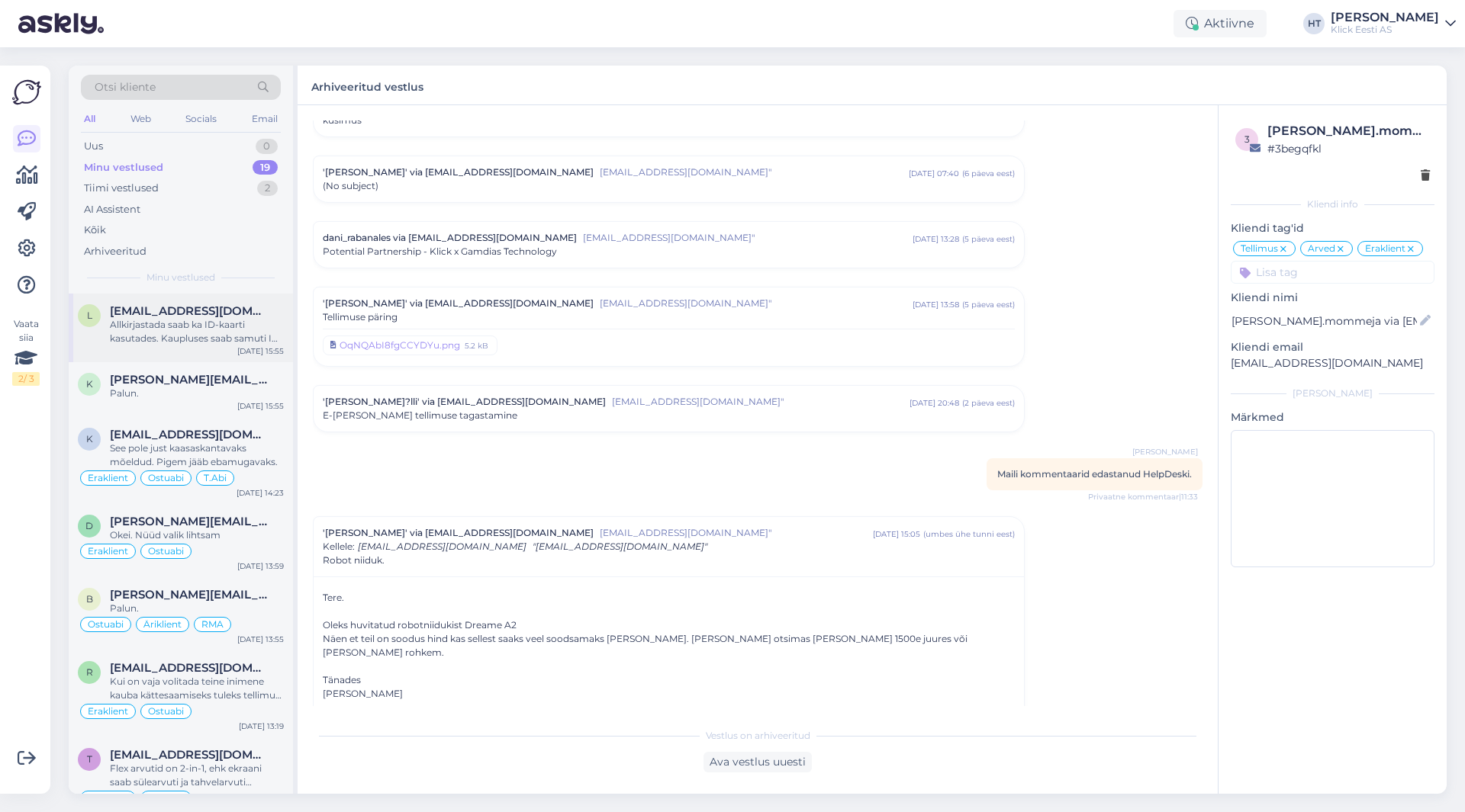
click at [267, 327] on div "Allkirjastada saab ka ID-kaarti kasutades. Kaupluses saab samuti ID-kaardi alus…" at bounding box center [196, 332] width 174 height 27
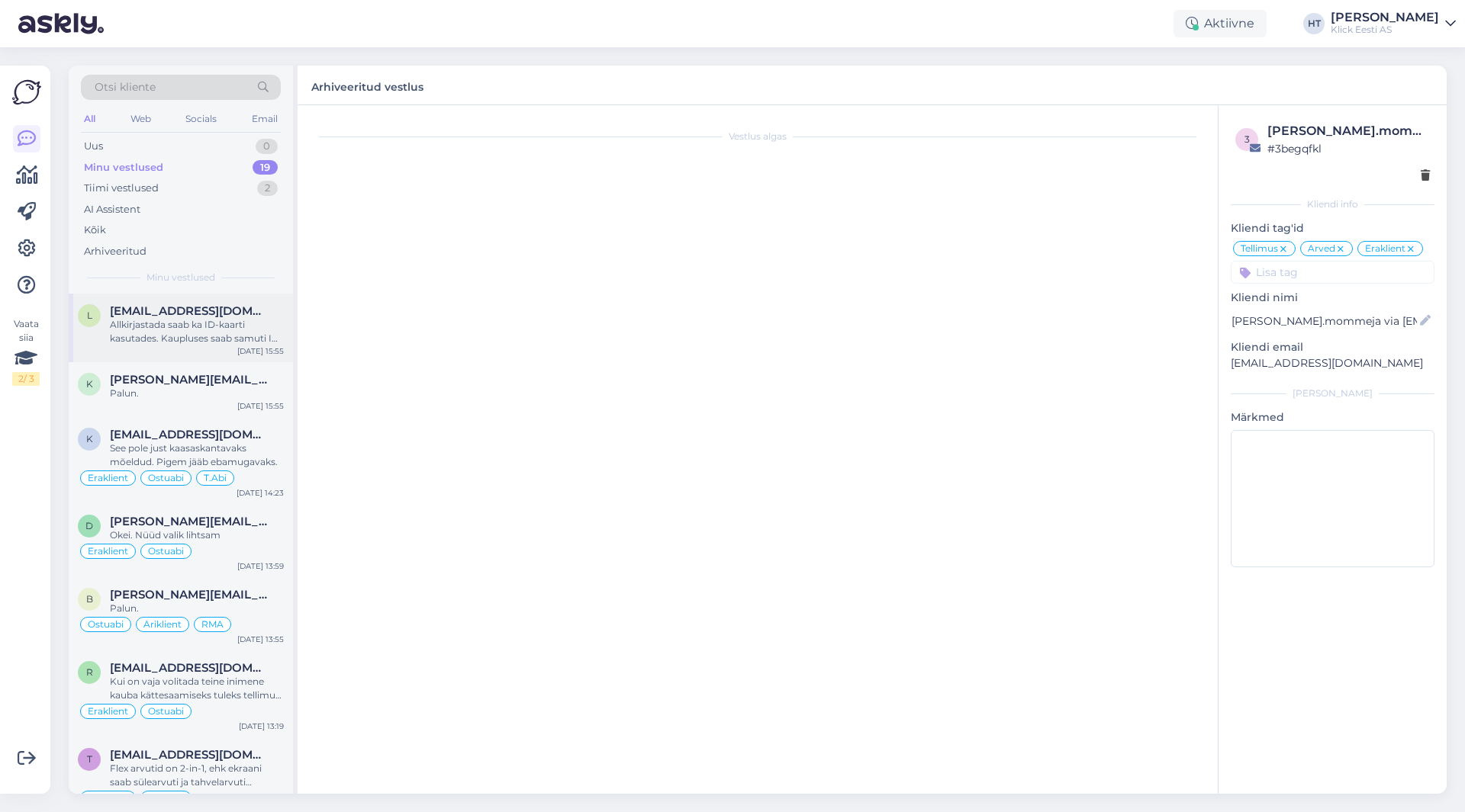
scroll to position [109, 0]
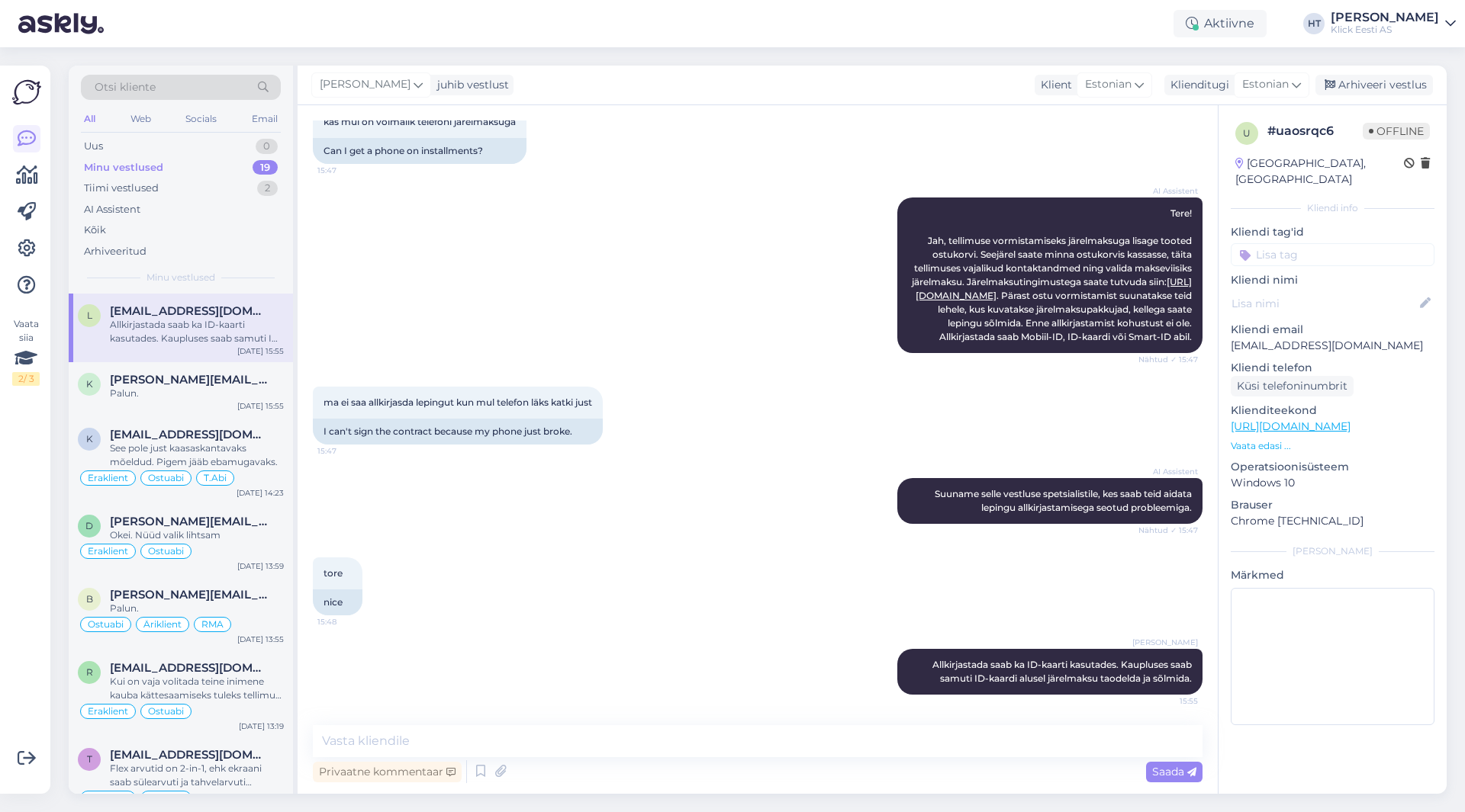
click at [728, 348] on div "AI Assistent Tere! Jah, tellimuse vormistamiseks järelmaksuga lisage tooted ost…" at bounding box center [758, 275] width 890 height 189
click at [755, 430] on div "ma ei saa allkirjasda lepingut kun mul telefon [PERSON_NAME] just 15:47 I can't…" at bounding box center [758, 415] width 890 height 91
click at [227, 147] on div "Uus 1" at bounding box center [181, 146] width 200 height 21
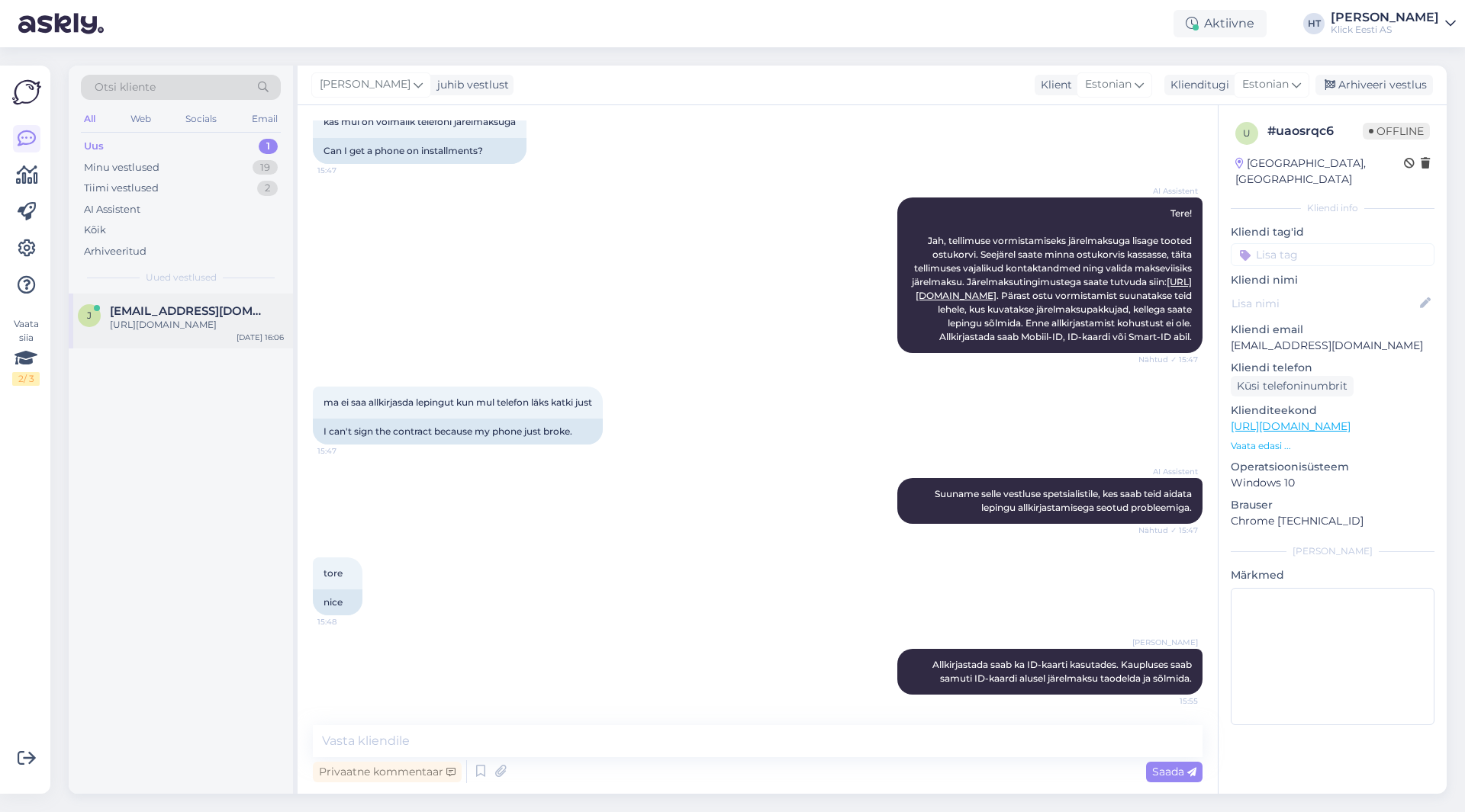
click at [200, 318] on div "[URL][DOMAIN_NAME]" at bounding box center [196, 325] width 174 height 14
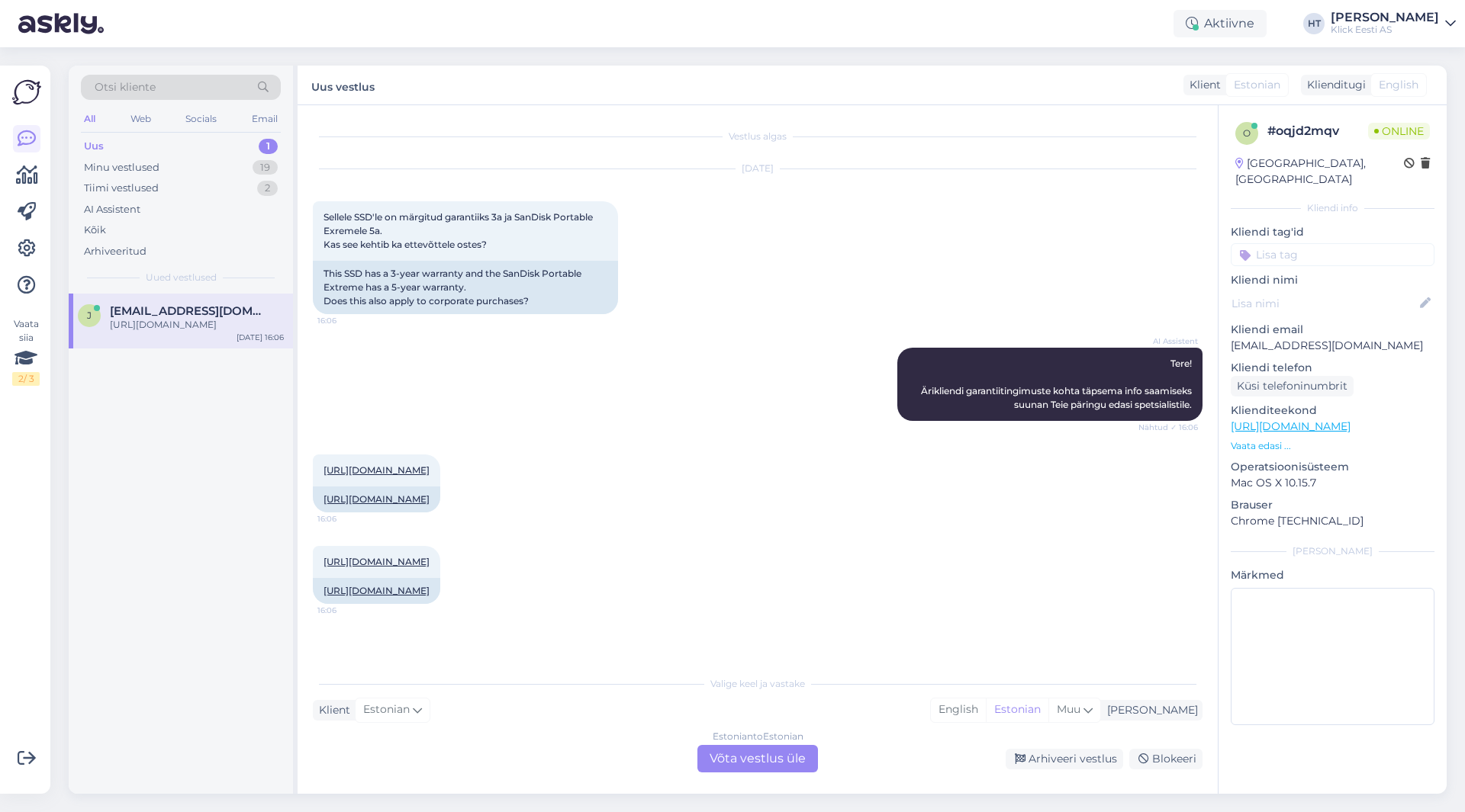
scroll to position [21, 0]
click at [645, 411] on div "AI Assistent Tere! Ärikliendi garantiitingimuste kohta täpsema info saamiseks s…" at bounding box center [758, 384] width 890 height 107
click at [768, 752] on div "Estonian to Estonian Võta vestlus üle" at bounding box center [758, 759] width 120 height 27
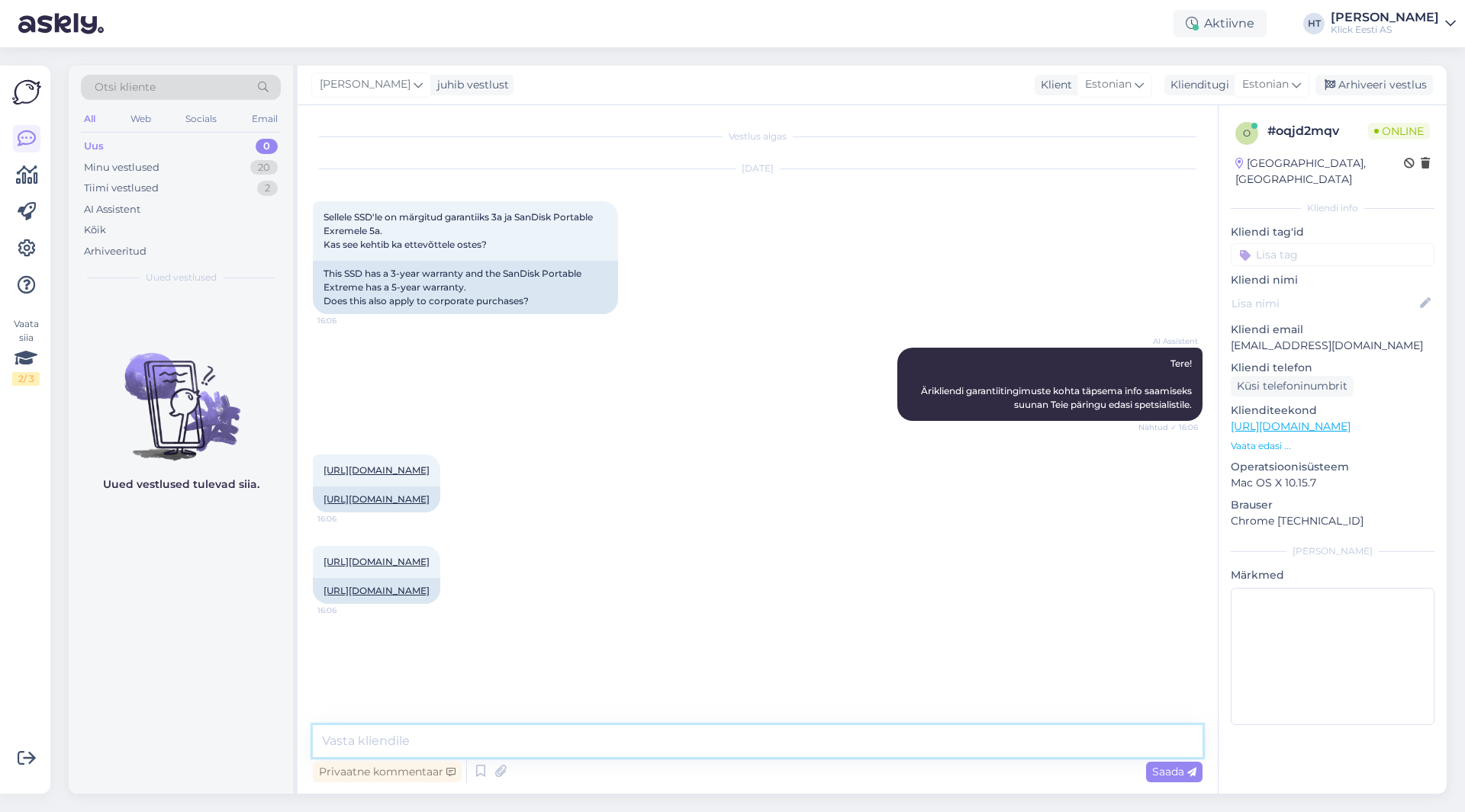
click at [757, 746] on textarea at bounding box center [758, 741] width 890 height 32
type textarea "Kehtib ka ettevõttele ostes."
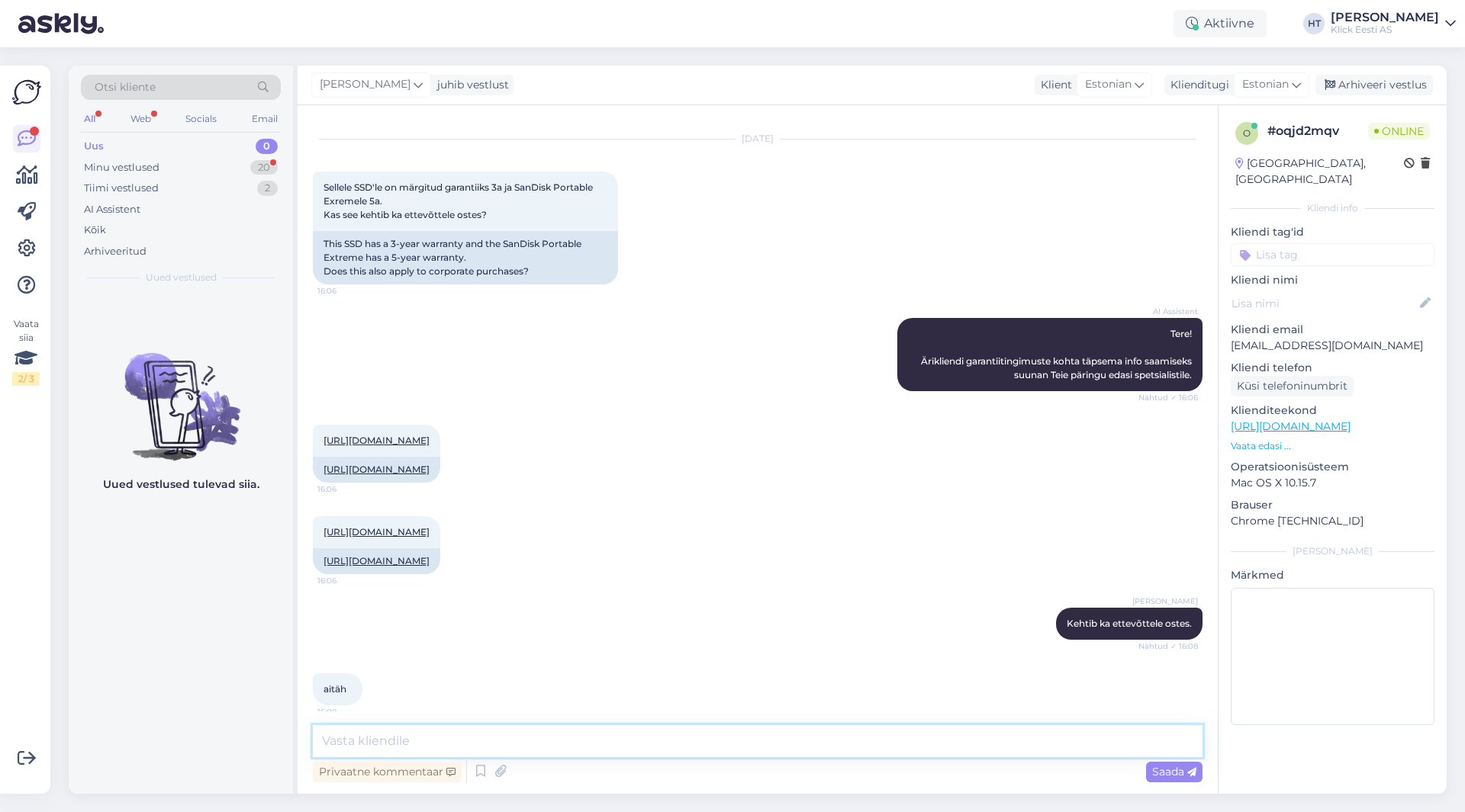
scroll to position [95, 0]
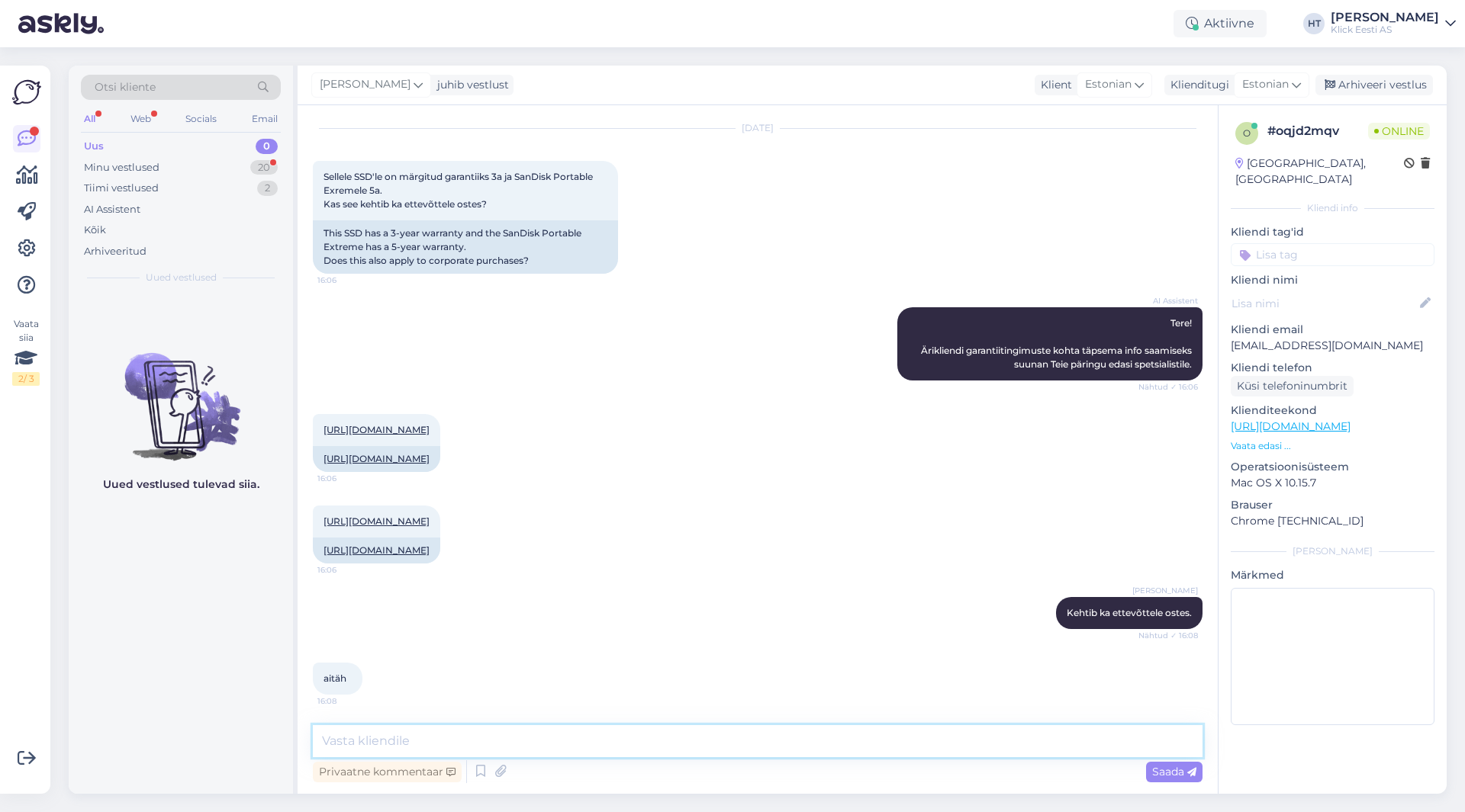
click at [729, 745] on textarea at bounding box center [758, 741] width 890 height 32
type textarea "Palun."
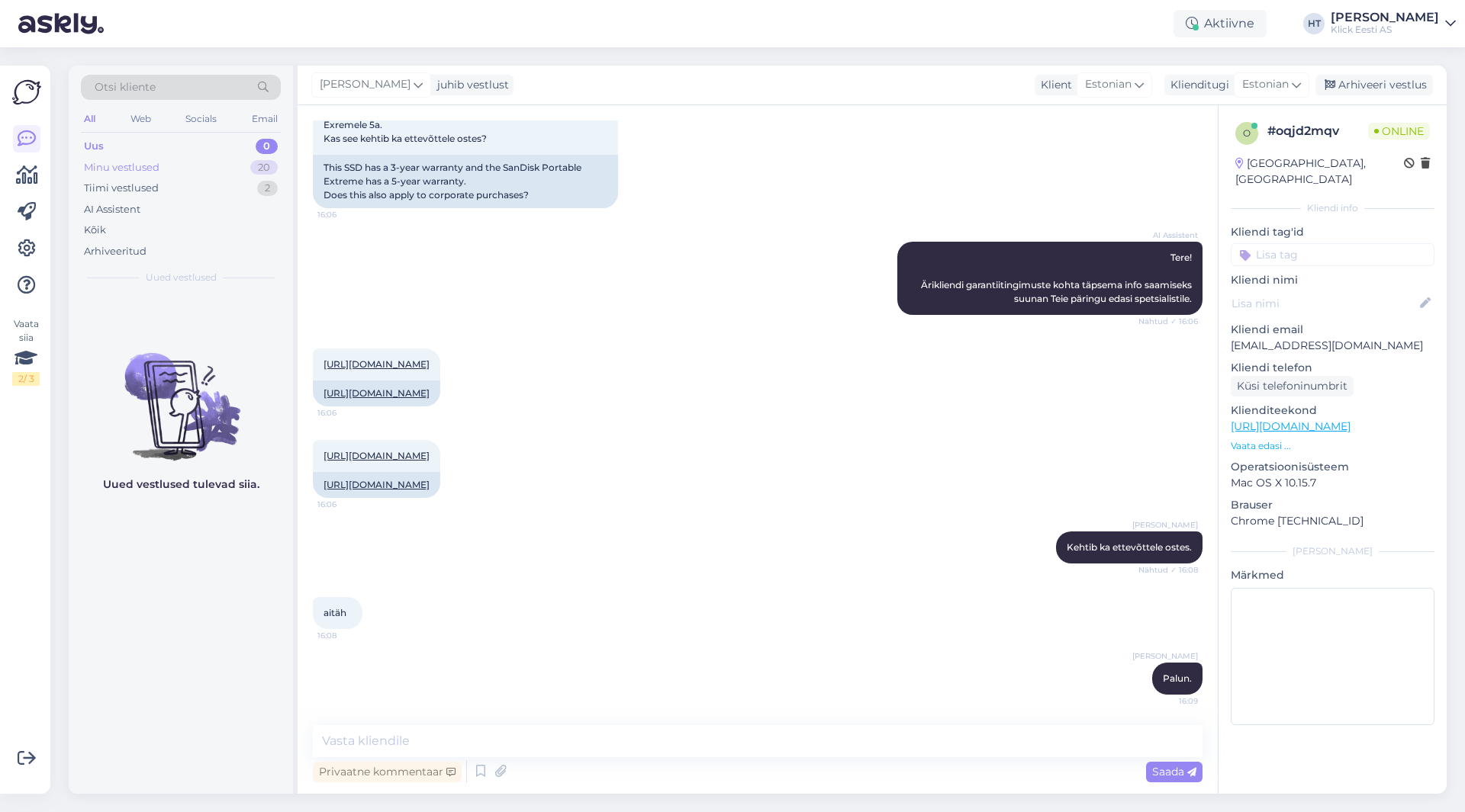
click at [248, 165] on div "Minu vestlused 20" at bounding box center [181, 167] width 200 height 21
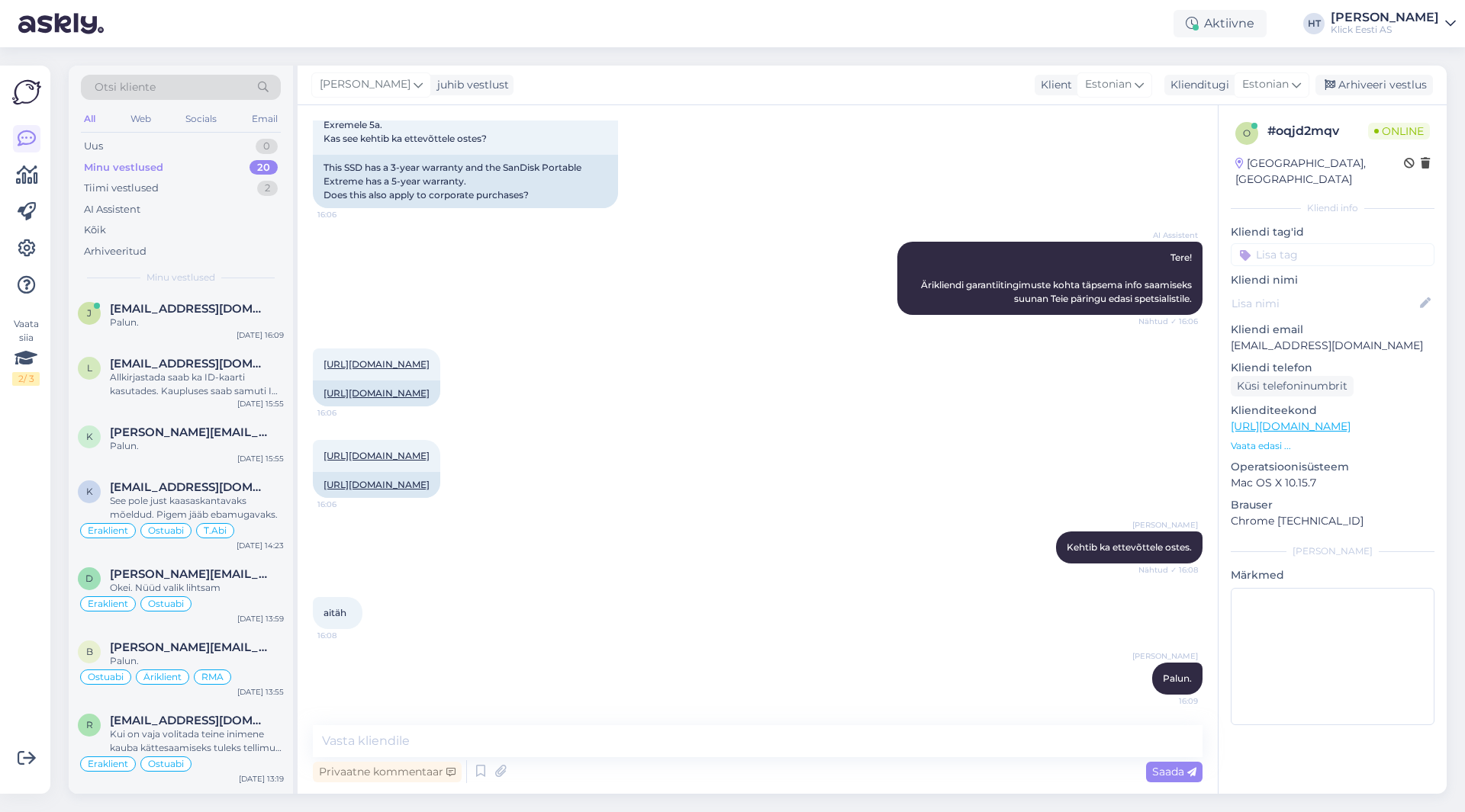
scroll to position [0, 0]
click at [126, 203] on div "AI Assistent" at bounding box center [112, 210] width 57 height 16
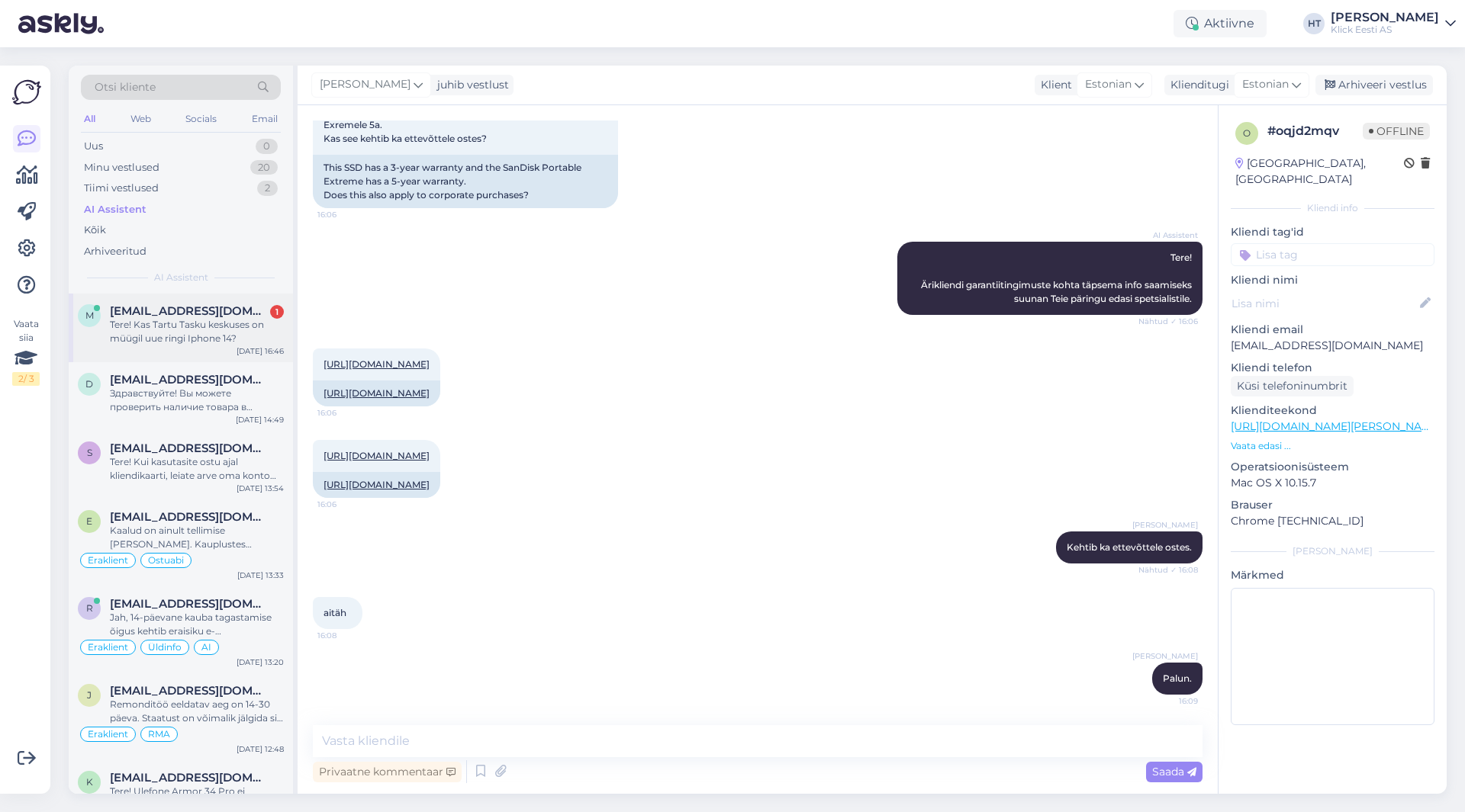
click at [231, 306] on span "[EMAIL_ADDRESS][DOMAIN_NAME]" at bounding box center [189, 311] width 159 height 14
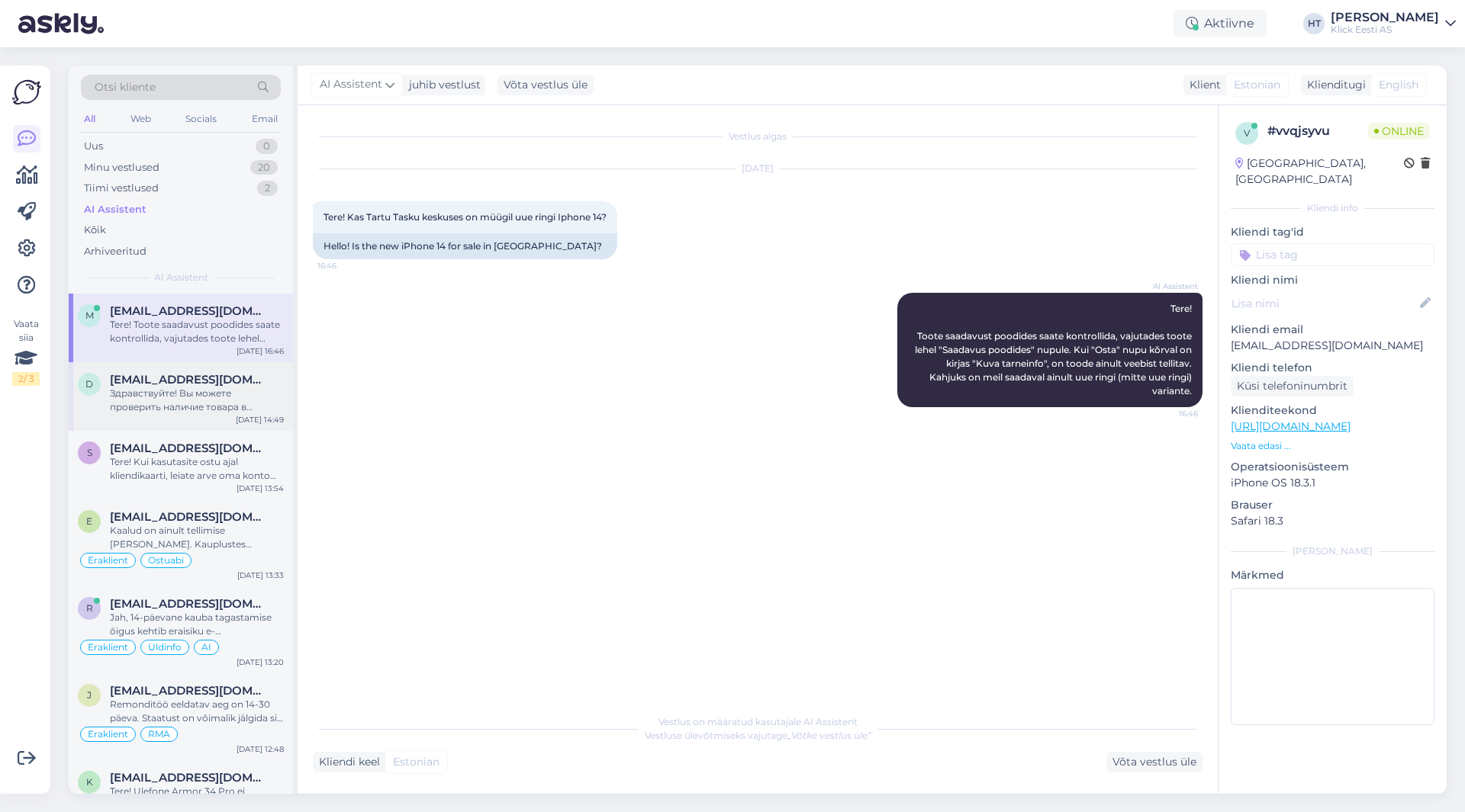
click at [204, 373] on span "[EMAIL_ADDRESS][DOMAIN_NAME]" at bounding box center [189, 380] width 159 height 14
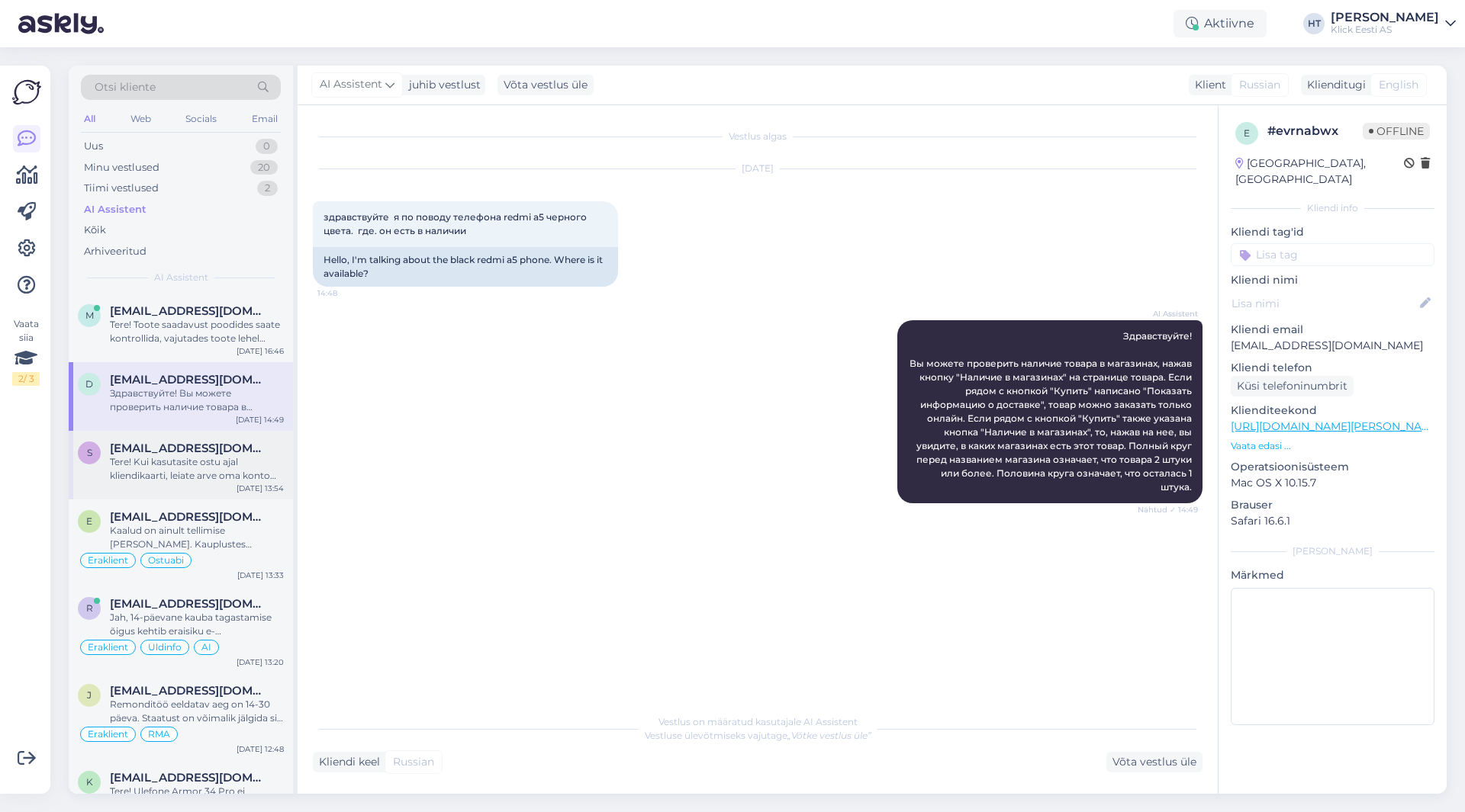
click at [216, 484] on div "s [EMAIL_ADDRESS][DOMAIN_NAME] Tere! Kui kasutasite ostu ajal kliendikaarti, le…" at bounding box center [181, 464] width 225 height 68
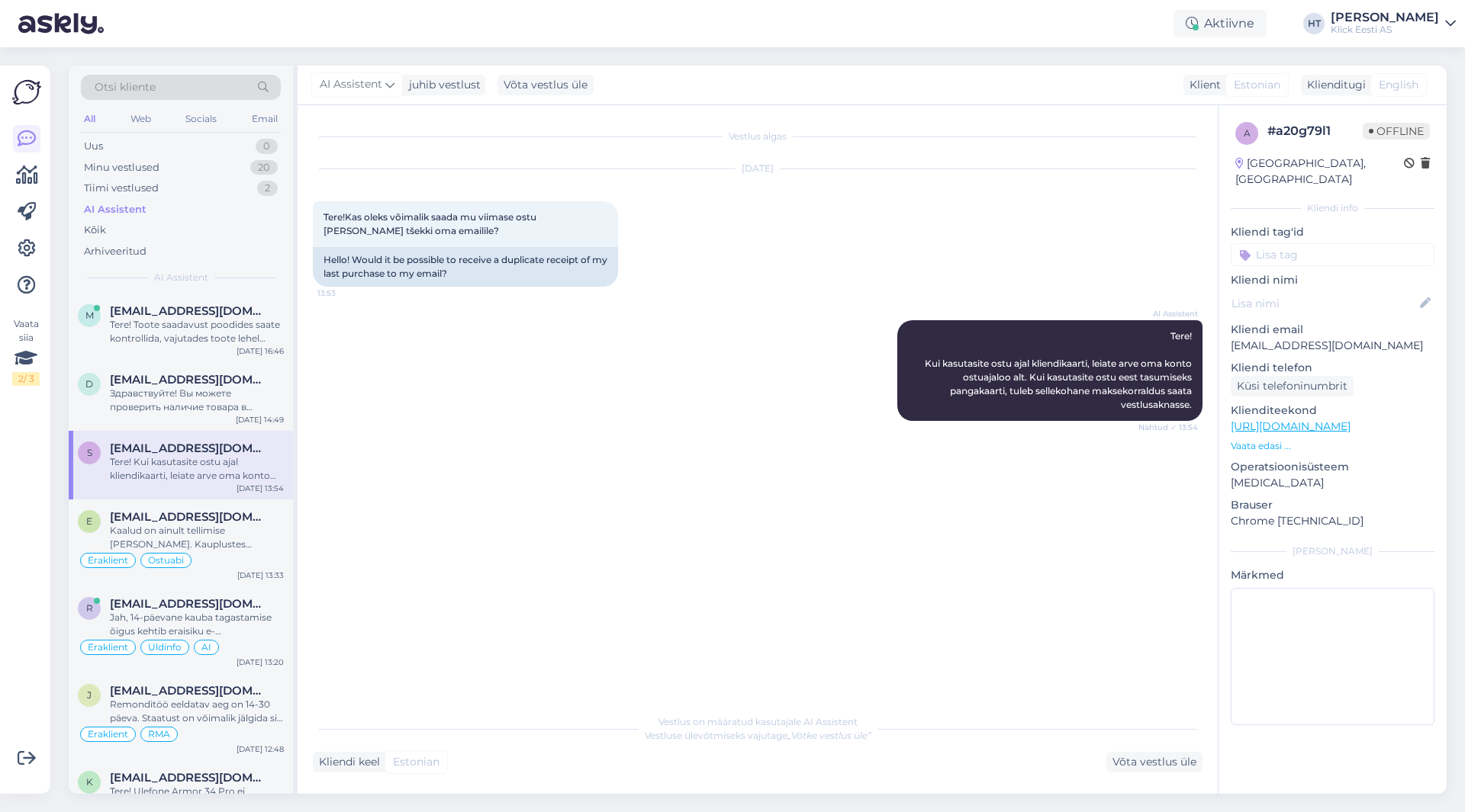
click at [1280, 244] on input at bounding box center [1332, 255] width 204 height 23
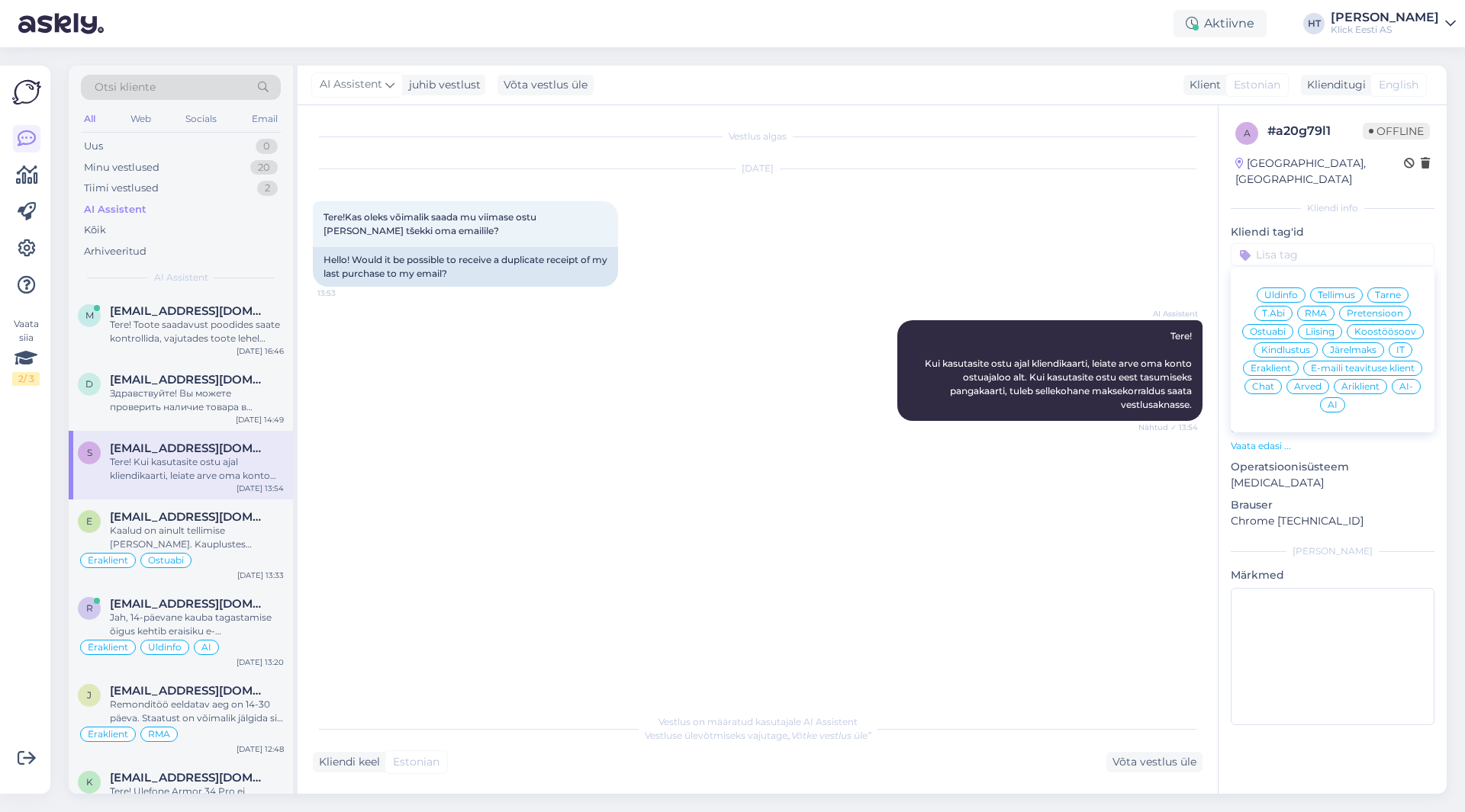
click at [1312, 382] on span "Arved" at bounding box center [1308, 387] width 27 height 9
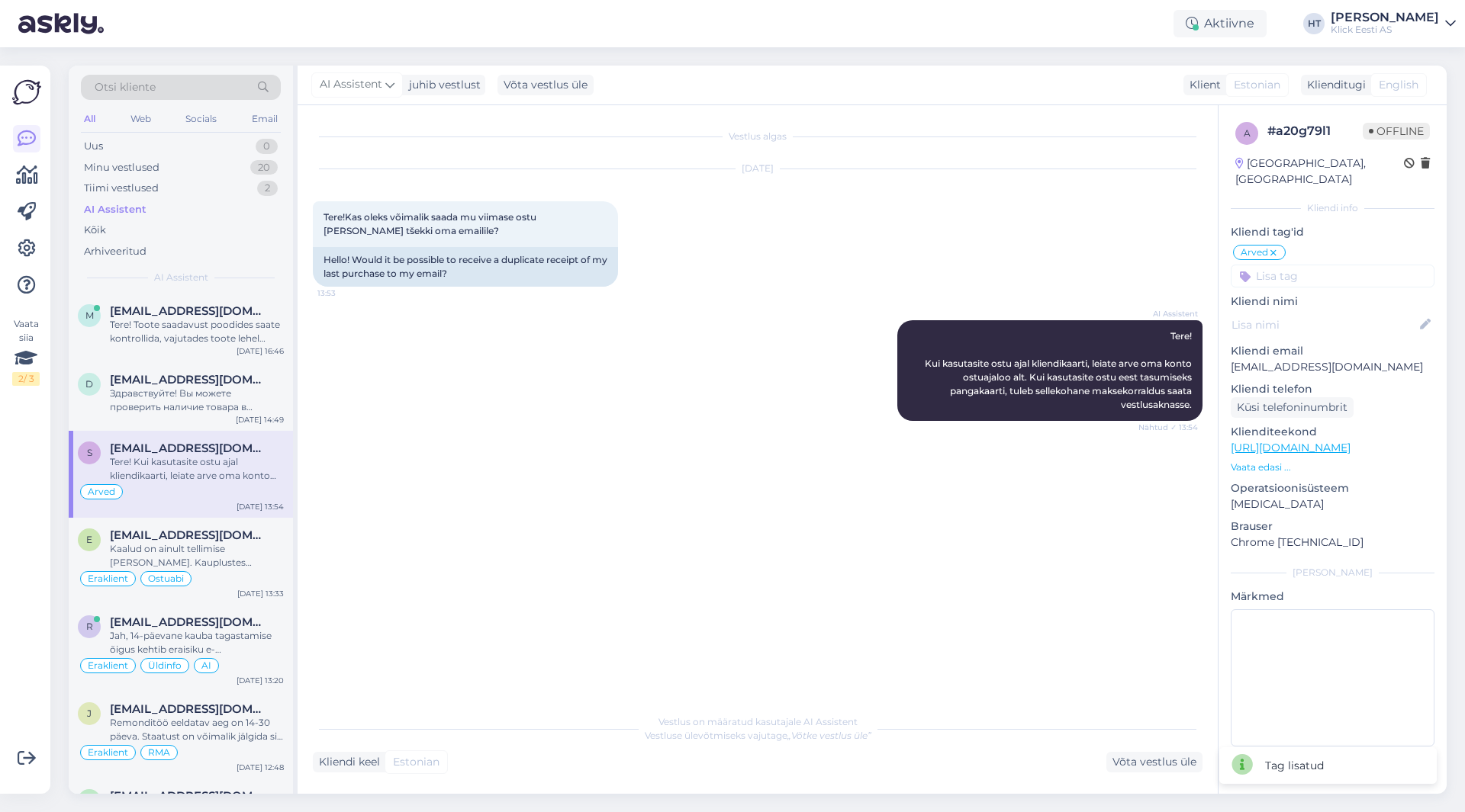
click at [1304, 269] on input at bounding box center [1332, 276] width 204 height 23
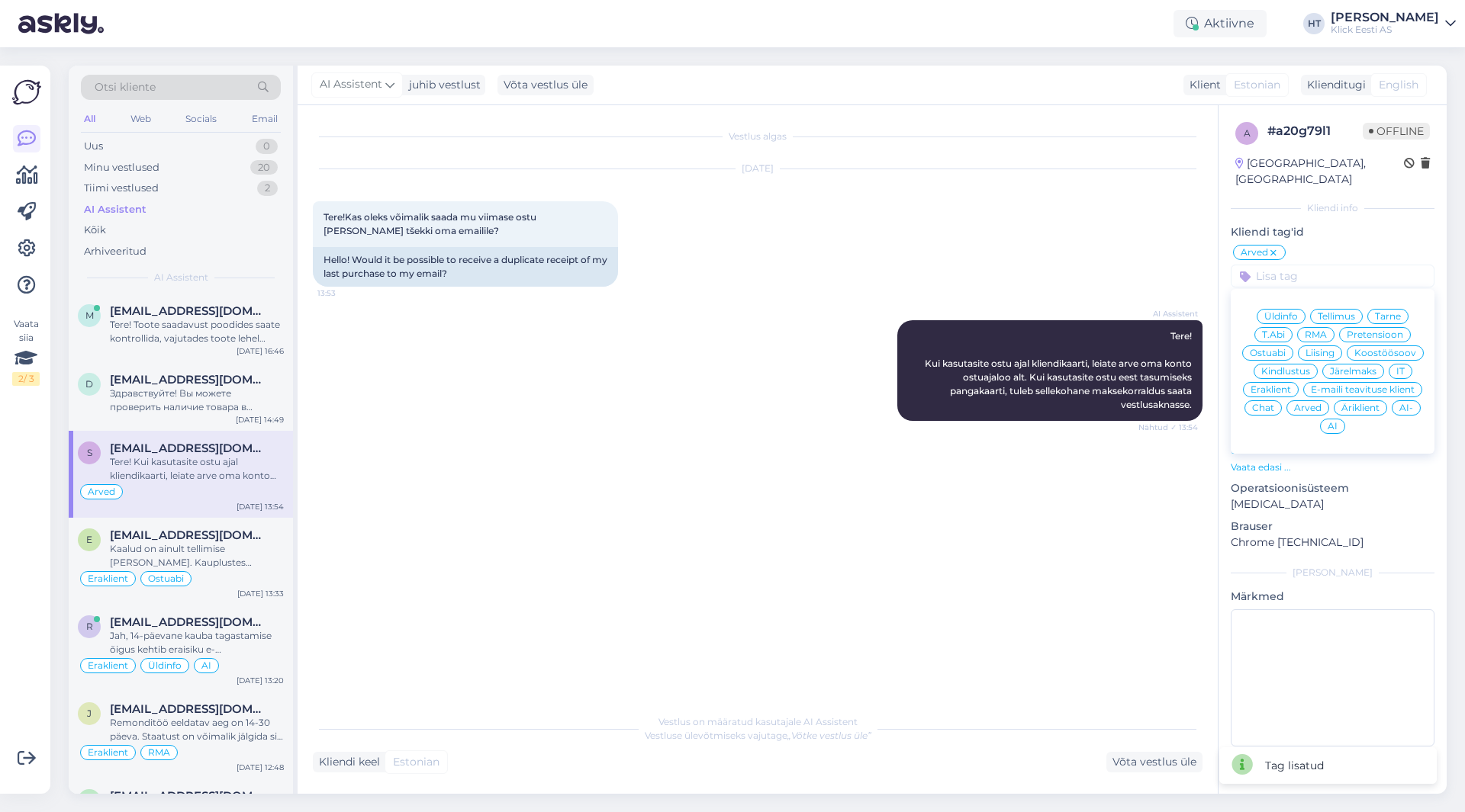
click at [1285, 385] on span "Eraklient" at bounding box center [1271, 390] width 40 height 9
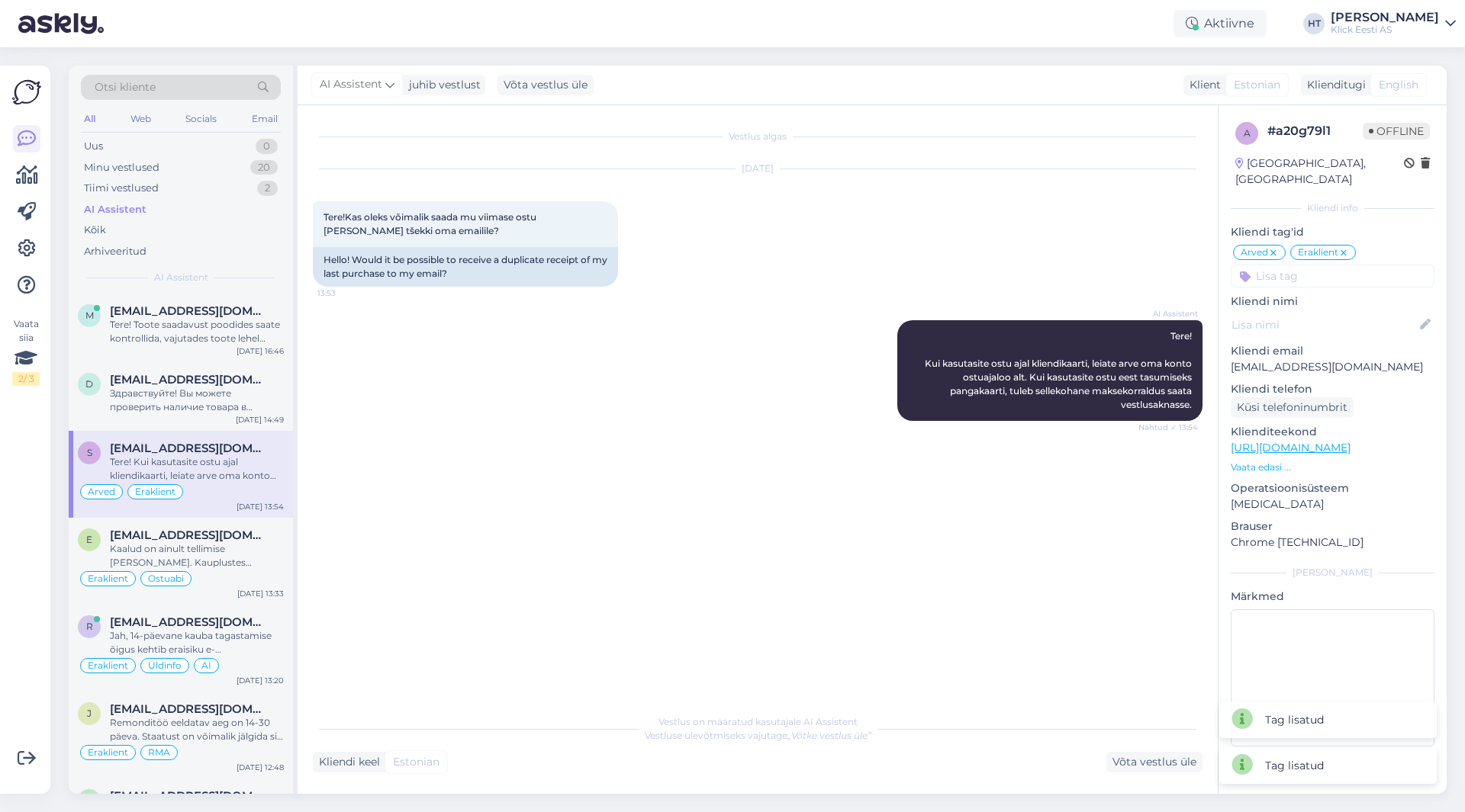
click at [1318, 265] on input at bounding box center [1332, 276] width 204 height 23
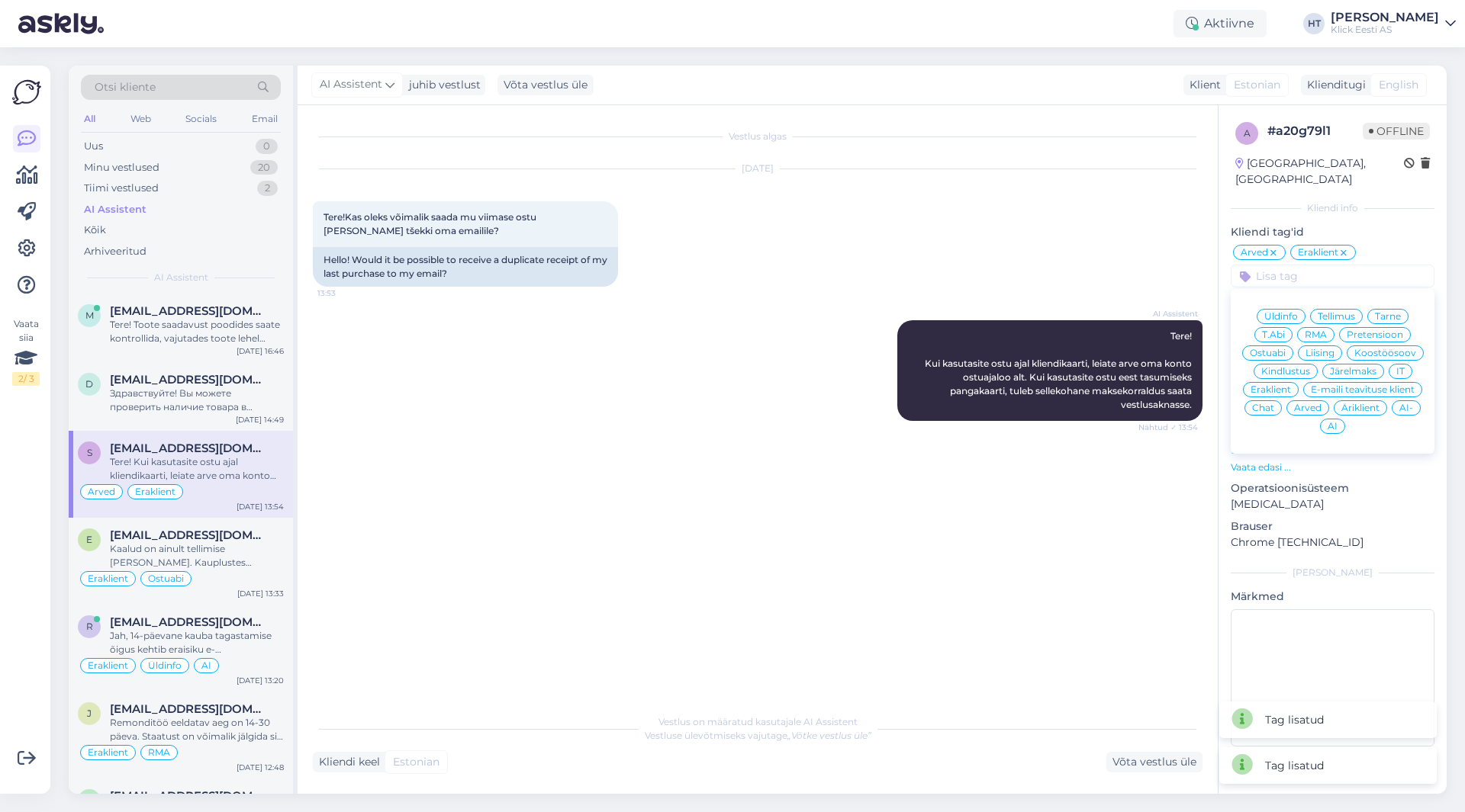
click at [1334, 422] on span "AI" at bounding box center [1332, 426] width 10 height 9
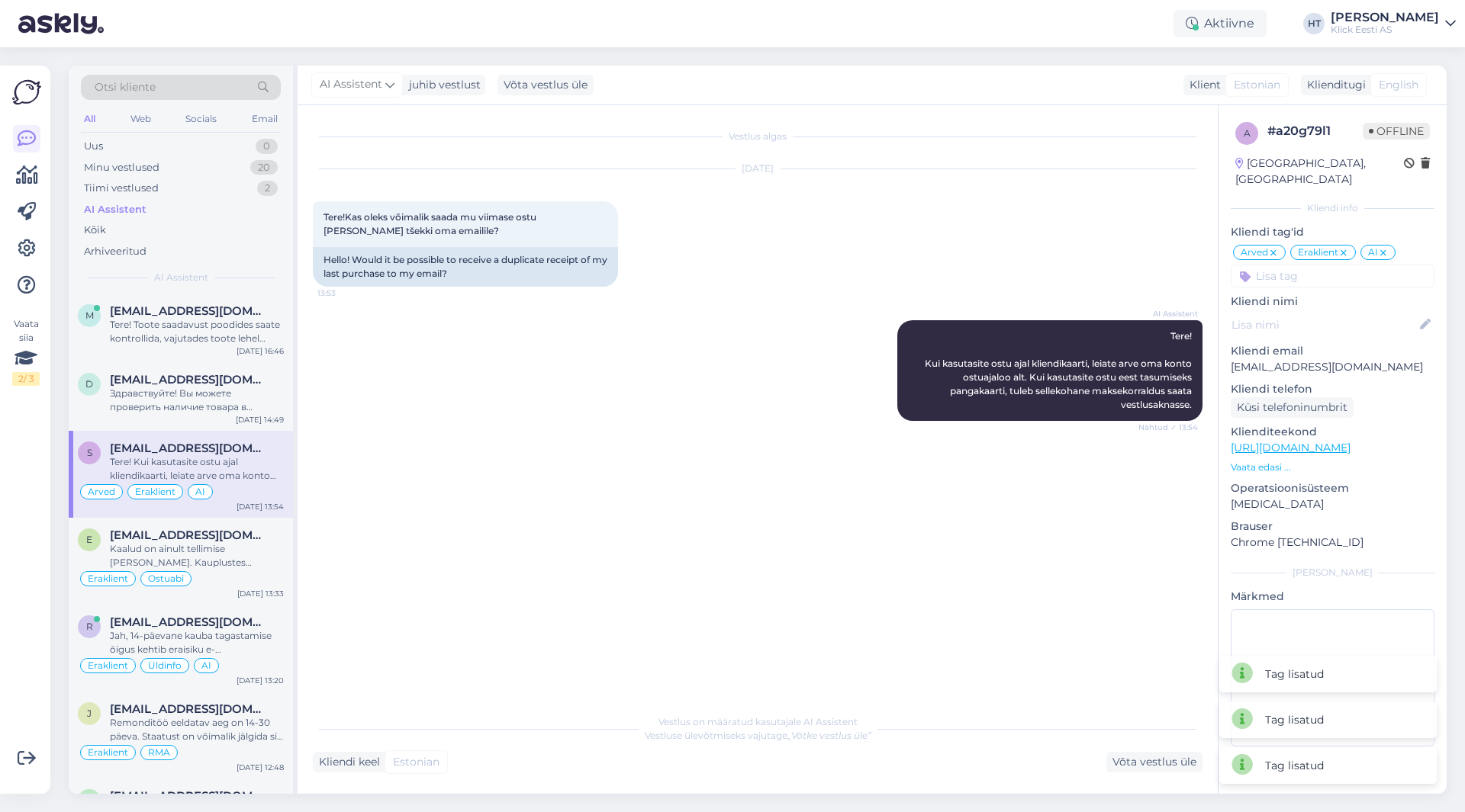
click at [696, 368] on div "AI Assistent Tere! Kui kasutasite ostu ajal kliendikaarti, leiate arve oma kont…" at bounding box center [758, 370] width 890 height 134
click at [212, 535] on span "[EMAIL_ADDRESS][DOMAIN_NAME]" at bounding box center [189, 535] width 159 height 14
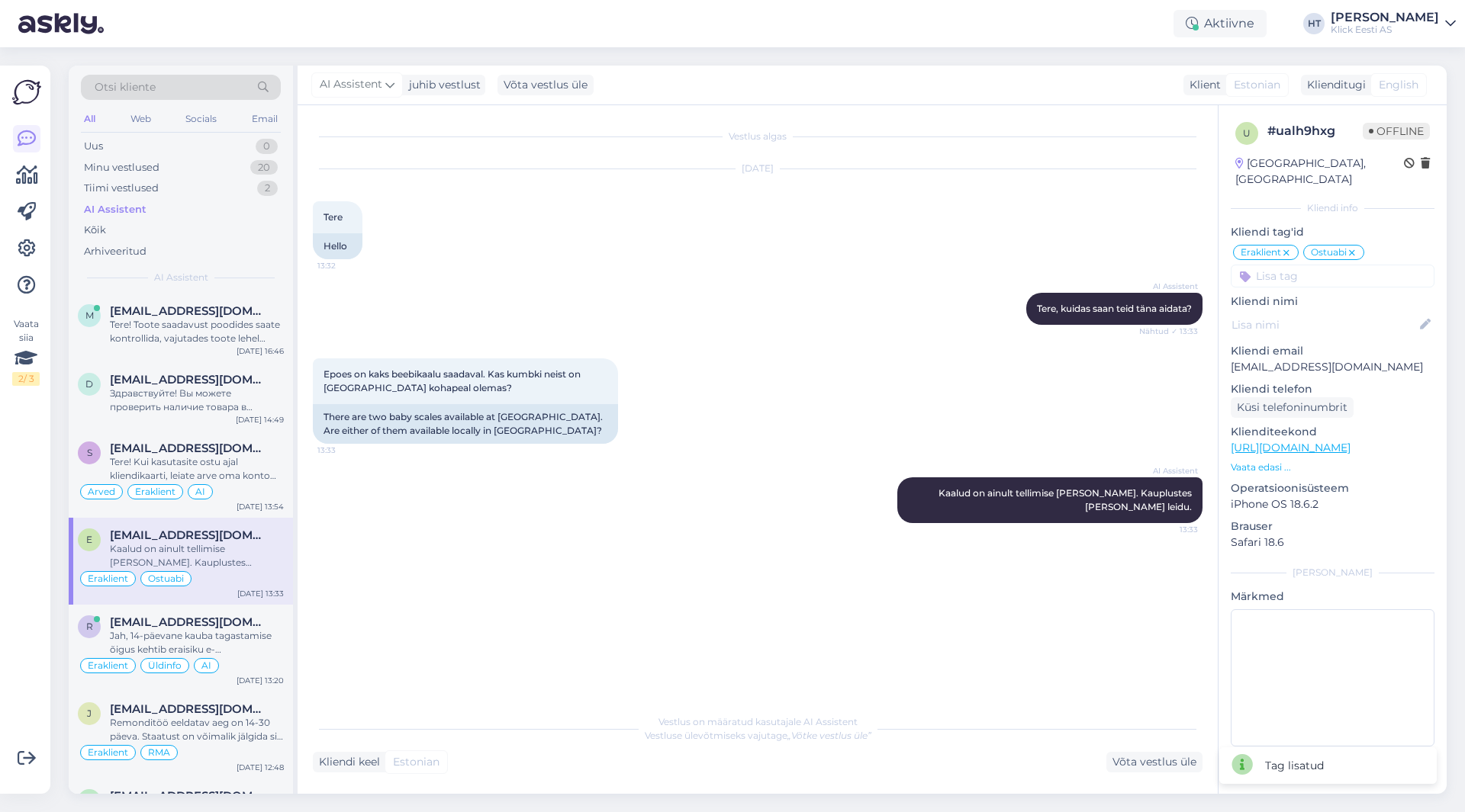
click at [1294, 265] on input at bounding box center [1332, 276] width 204 height 23
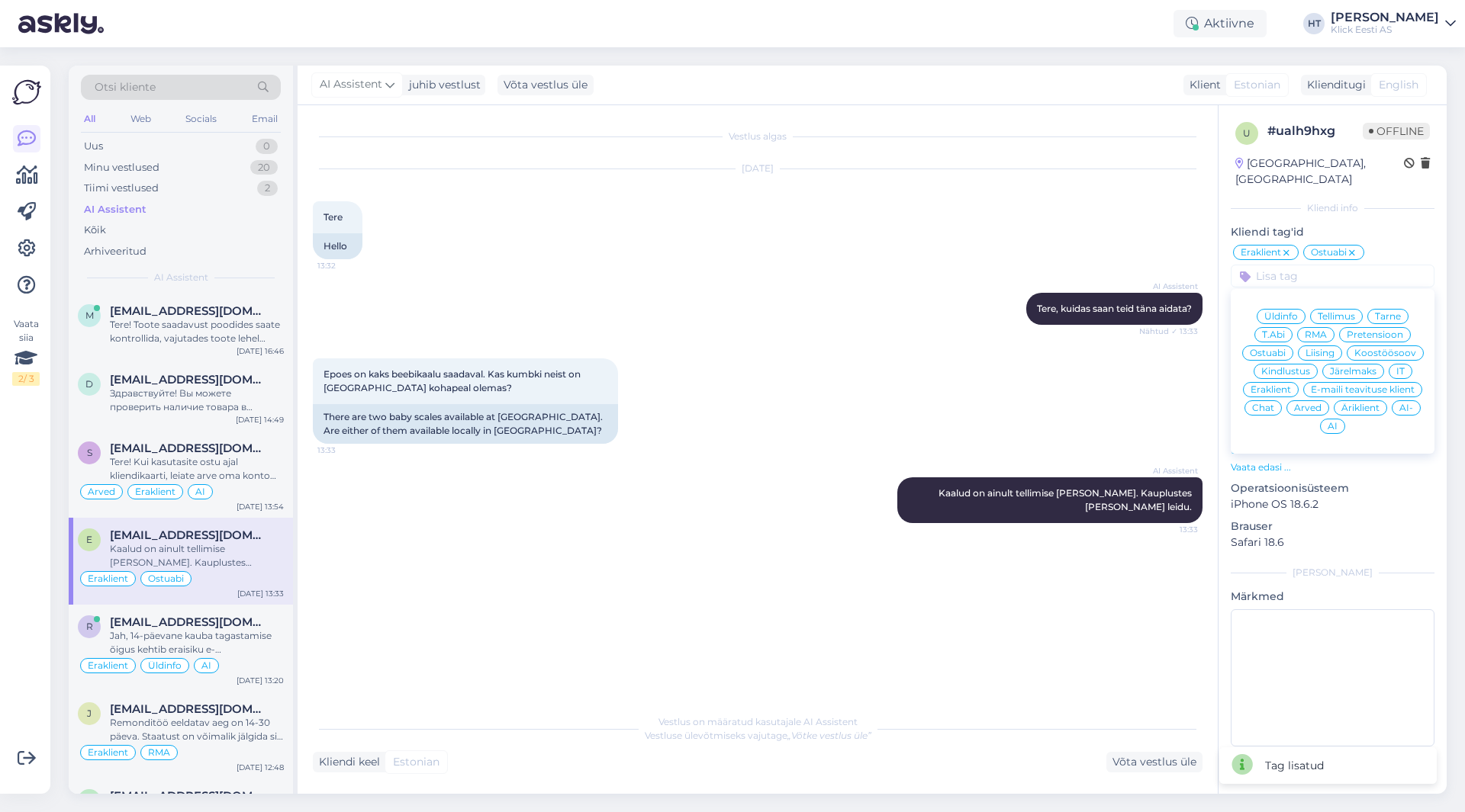
click at [1334, 422] on span "AI" at bounding box center [1332, 426] width 10 height 9
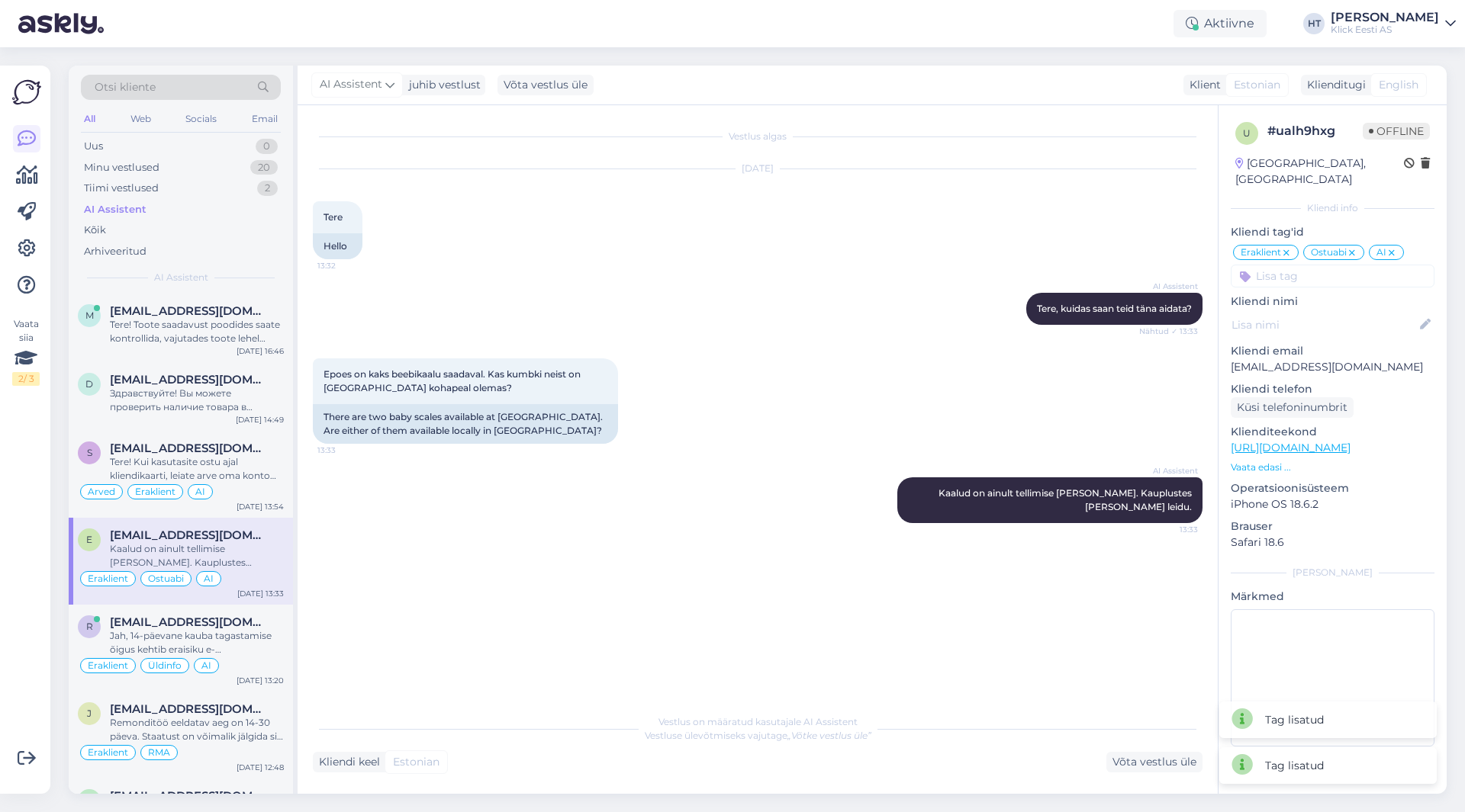
click at [865, 411] on div "Epoes on kaks beebikaalu saadaval. Kas kumbki neist on [GEOGRAPHIC_DATA] kohape…" at bounding box center [758, 401] width 890 height 119
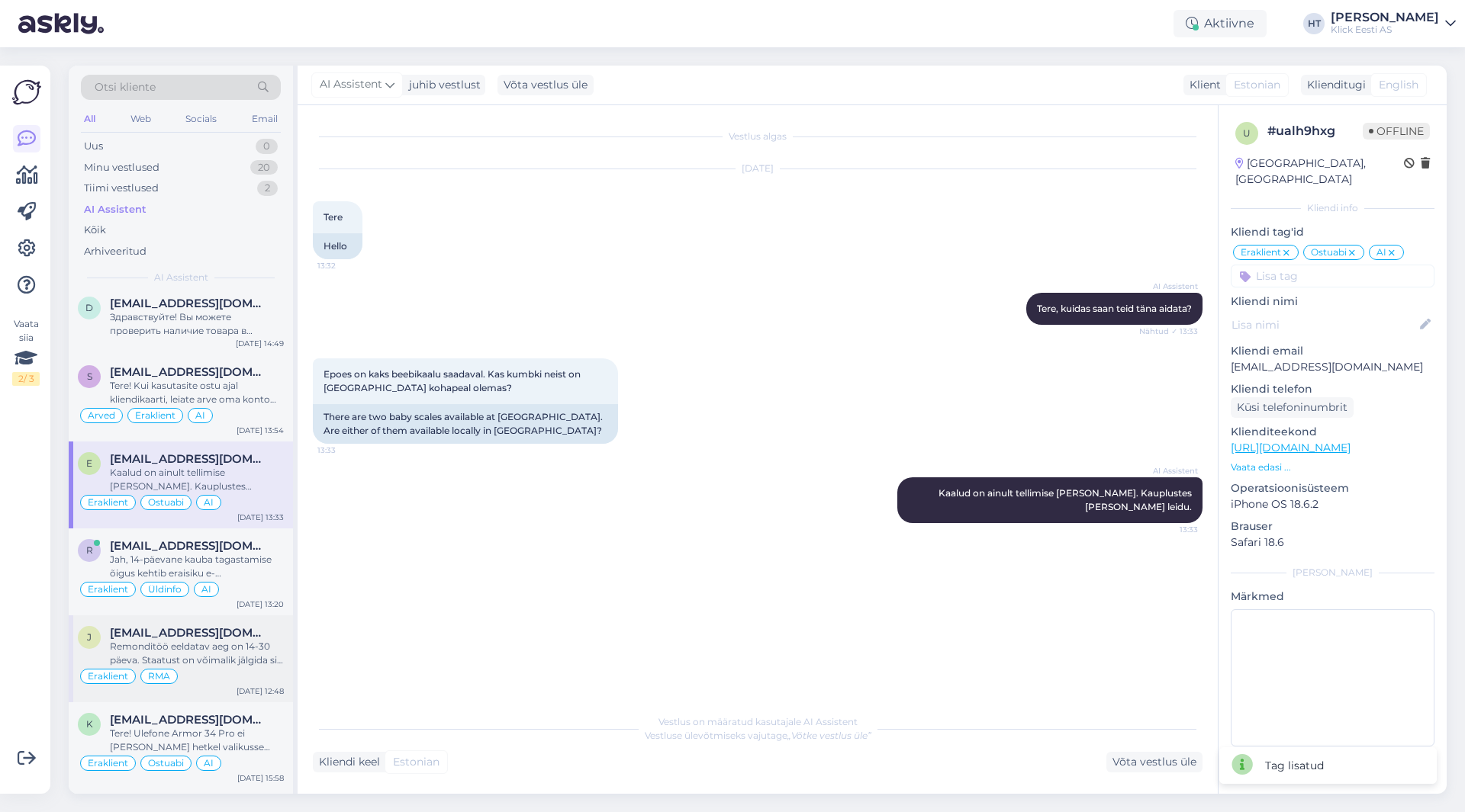
click at [230, 628] on span "[EMAIL_ADDRESS][DOMAIN_NAME]" at bounding box center [189, 632] width 159 height 14
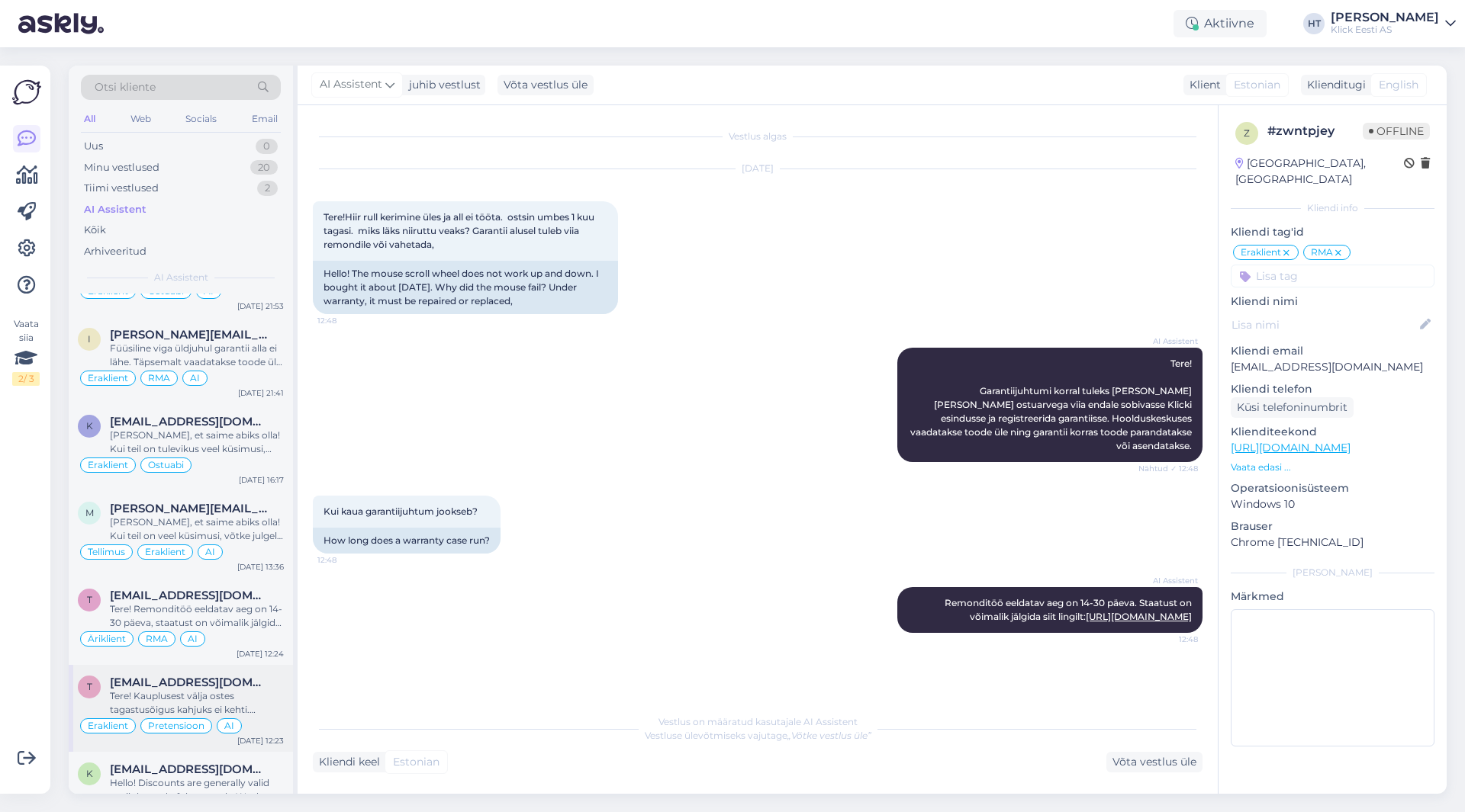
scroll to position [1373, 0]
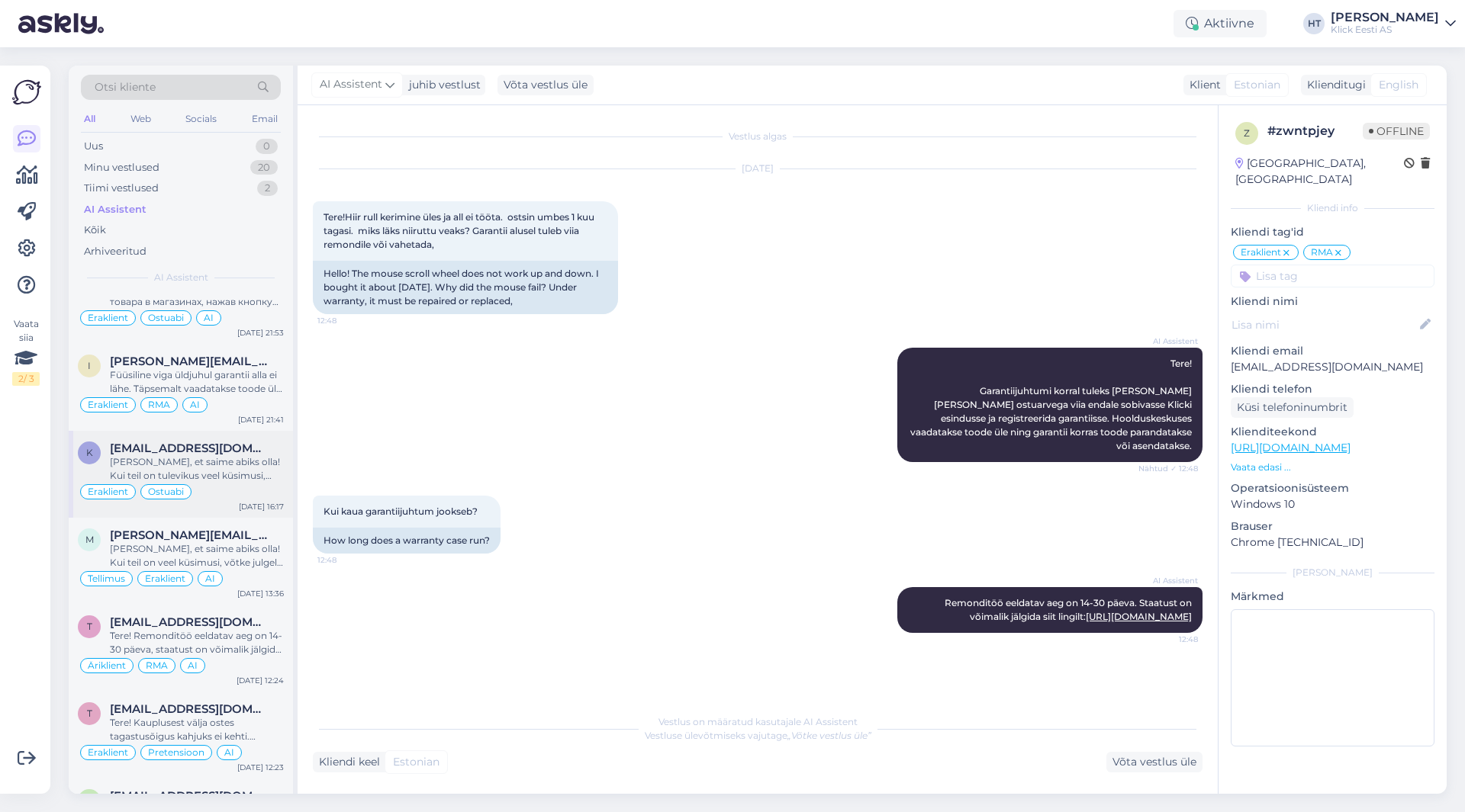
click at [253, 458] on div "[PERSON_NAME], et saime abiks olla! Kui teil on tulevikus veel küsimusi, võtke …" at bounding box center [196, 469] width 174 height 27
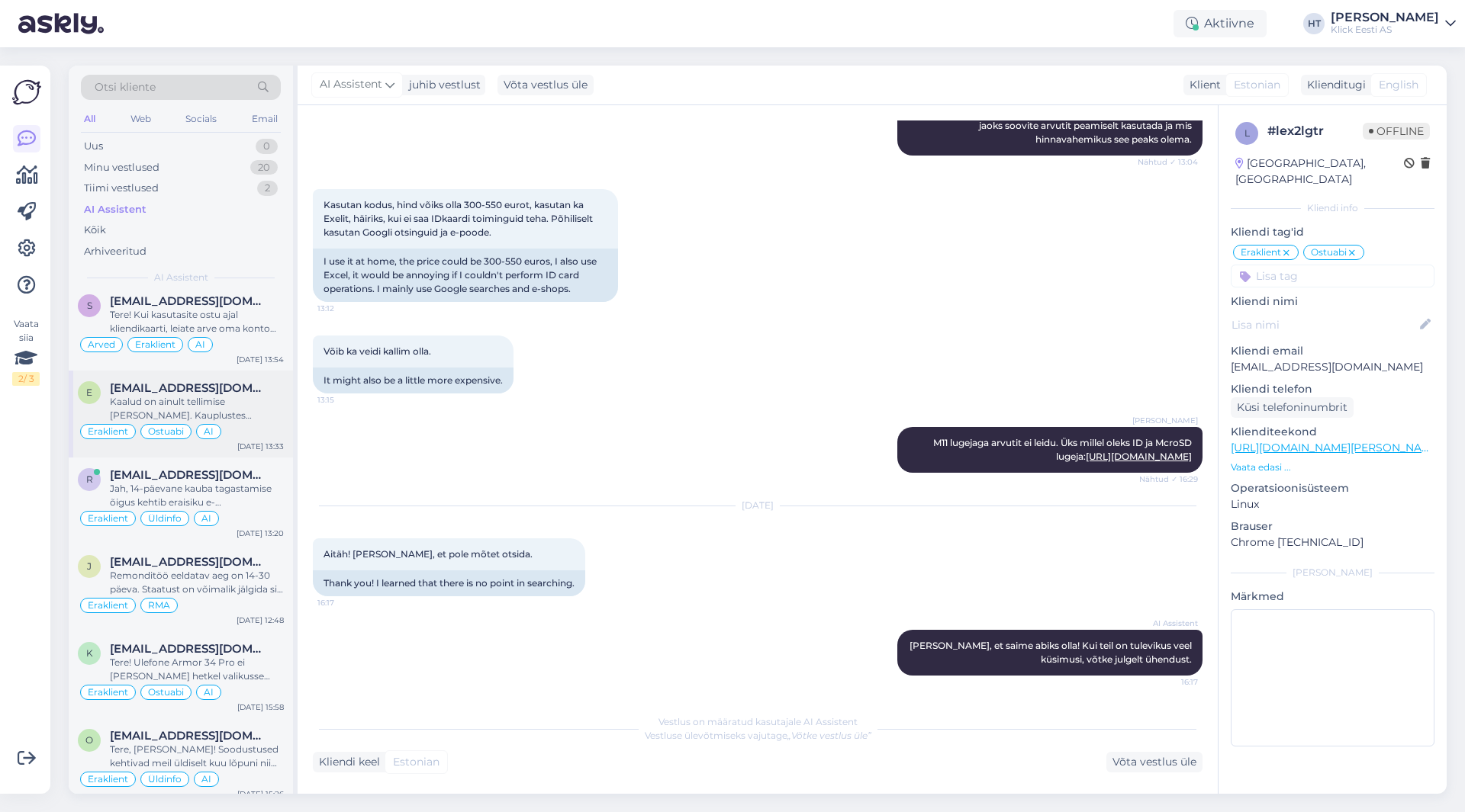
scroll to position [152, 0]
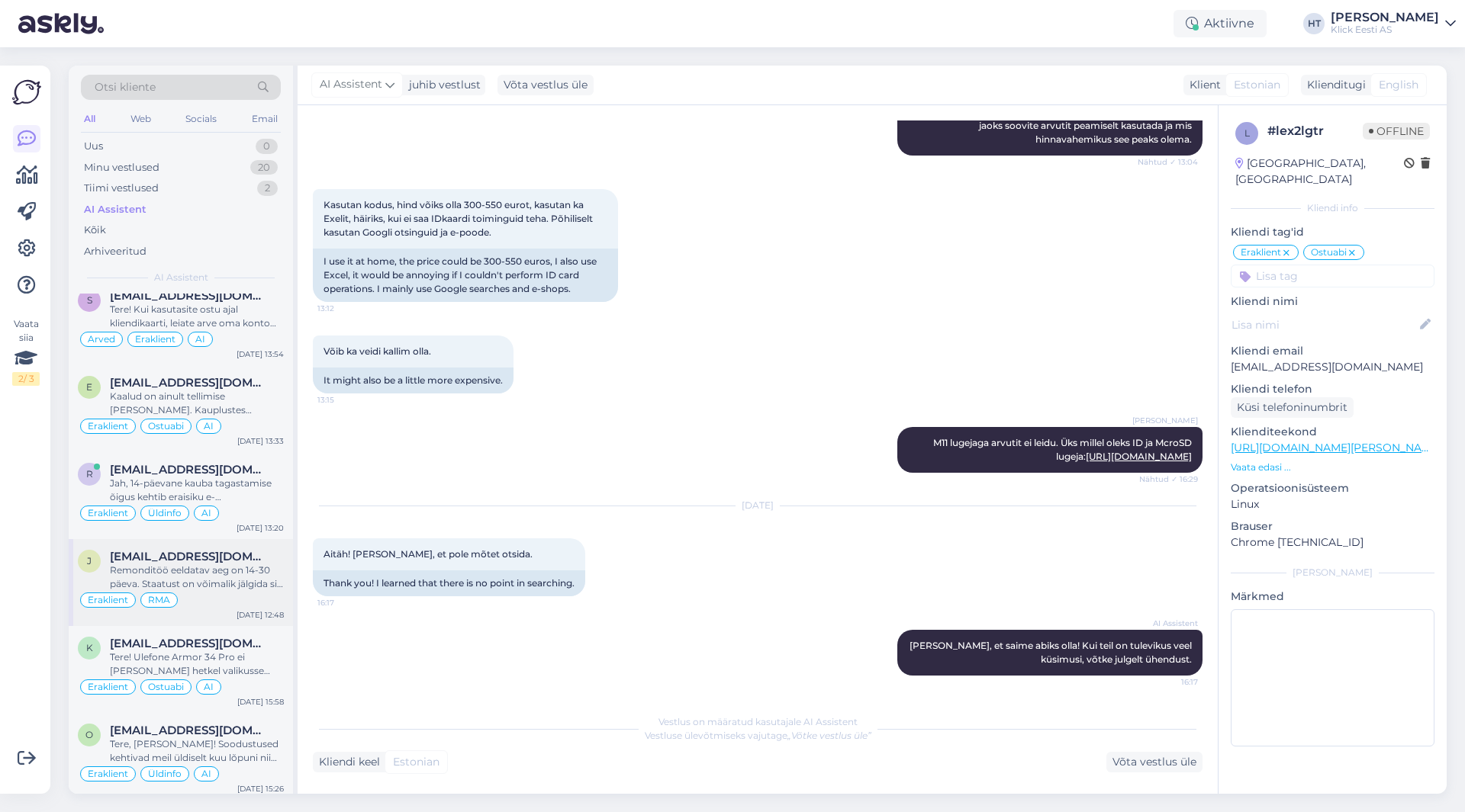
click at [269, 583] on div "Remonditöö eeldatav aeg on 14-30 päeva. Staatust on võimalik jälgida siit lingi…" at bounding box center [196, 578] width 174 height 27
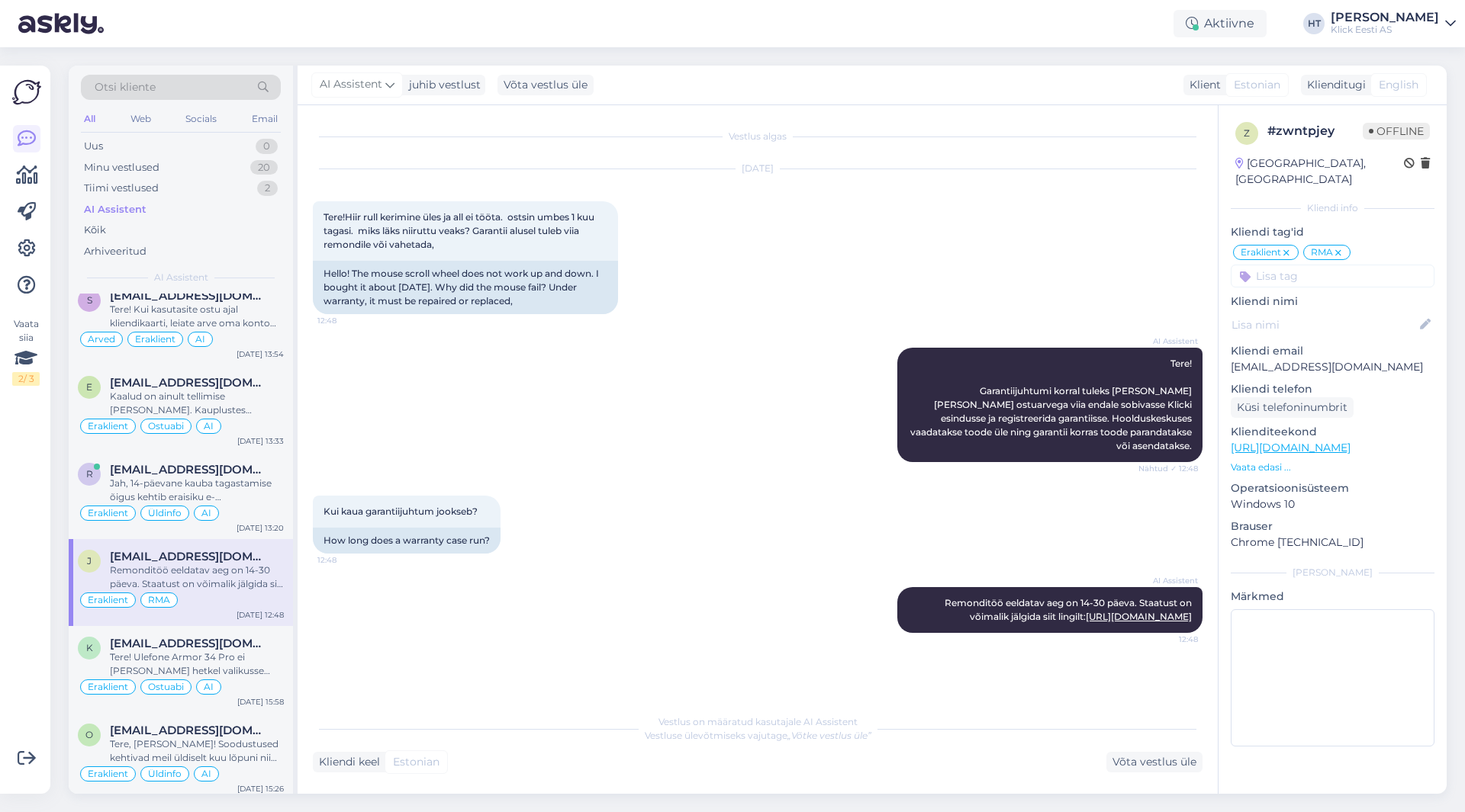
click at [1344, 294] on p "Kliendi nimi" at bounding box center [1332, 302] width 204 height 16
click at [1344, 266] on input at bounding box center [1332, 276] width 204 height 23
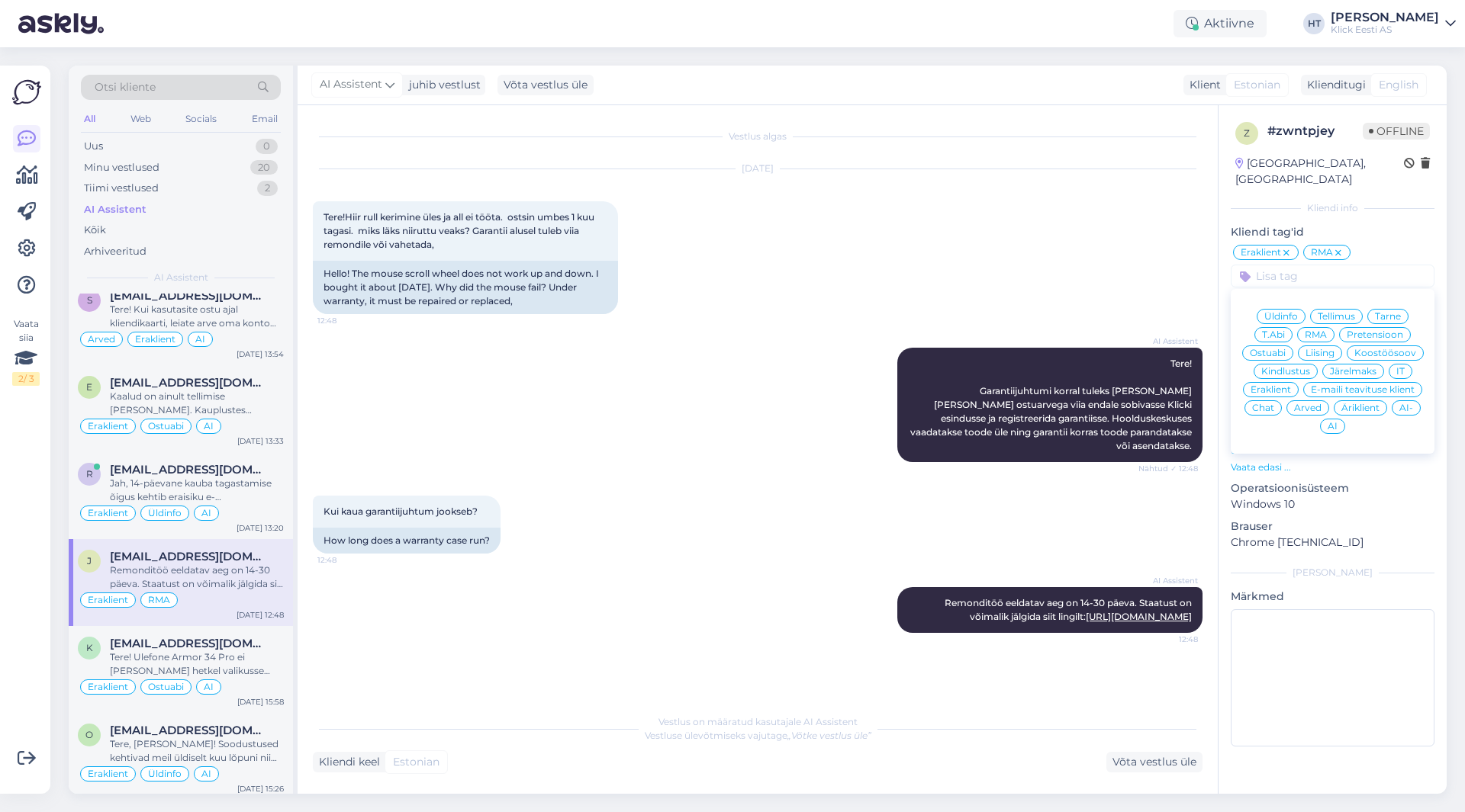
click at [1327, 422] on span "AI" at bounding box center [1332, 426] width 10 height 9
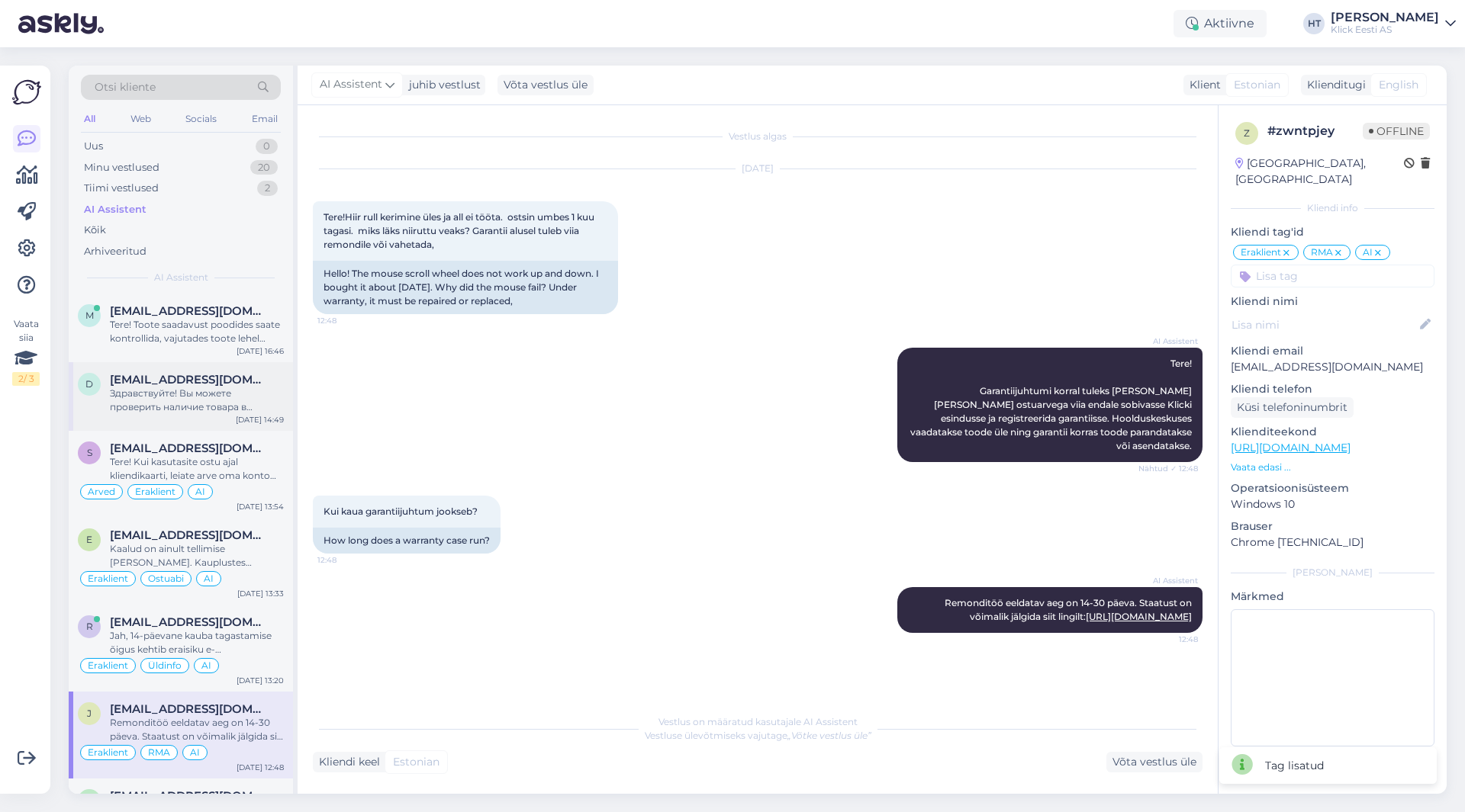
click at [211, 376] on span "[EMAIL_ADDRESS][DOMAIN_NAME]" at bounding box center [189, 380] width 159 height 14
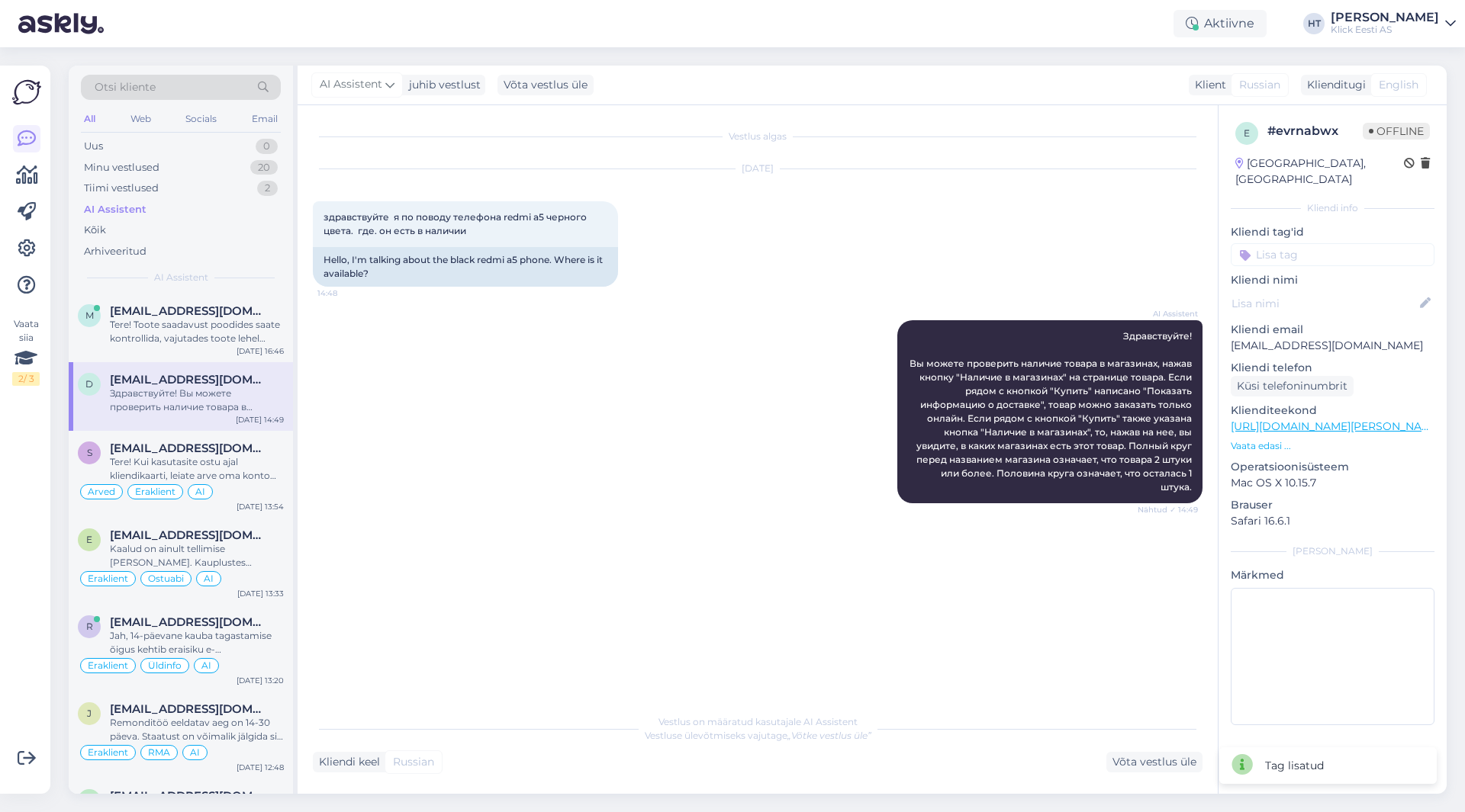
click at [1308, 247] on input at bounding box center [1332, 255] width 204 height 23
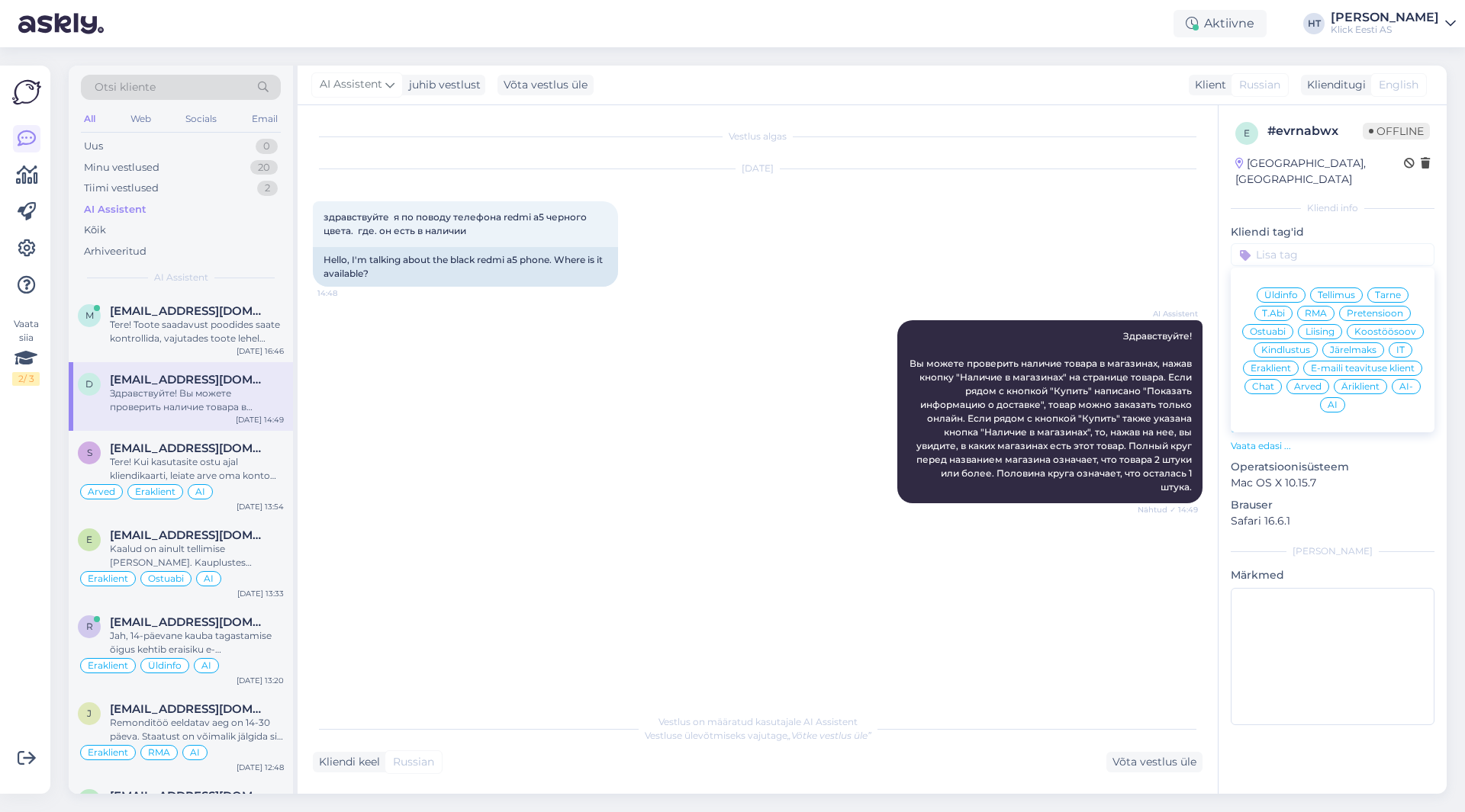
click at [1331, 401] on span "AI" at bounding box center [1332, 405] width 10 height 9
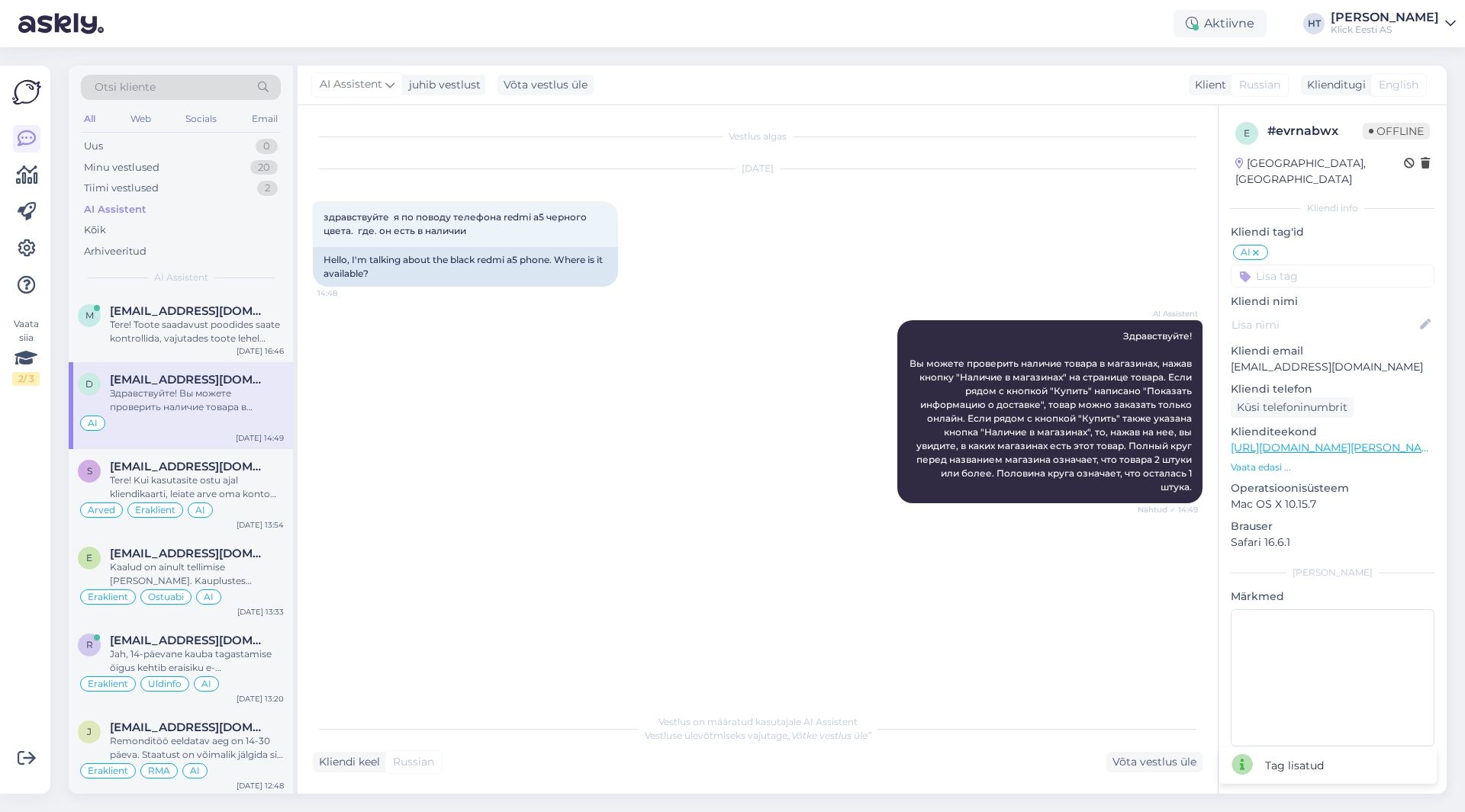
click at [1324, 265] on input at bounding box center [1332, 276] width 204 height 23
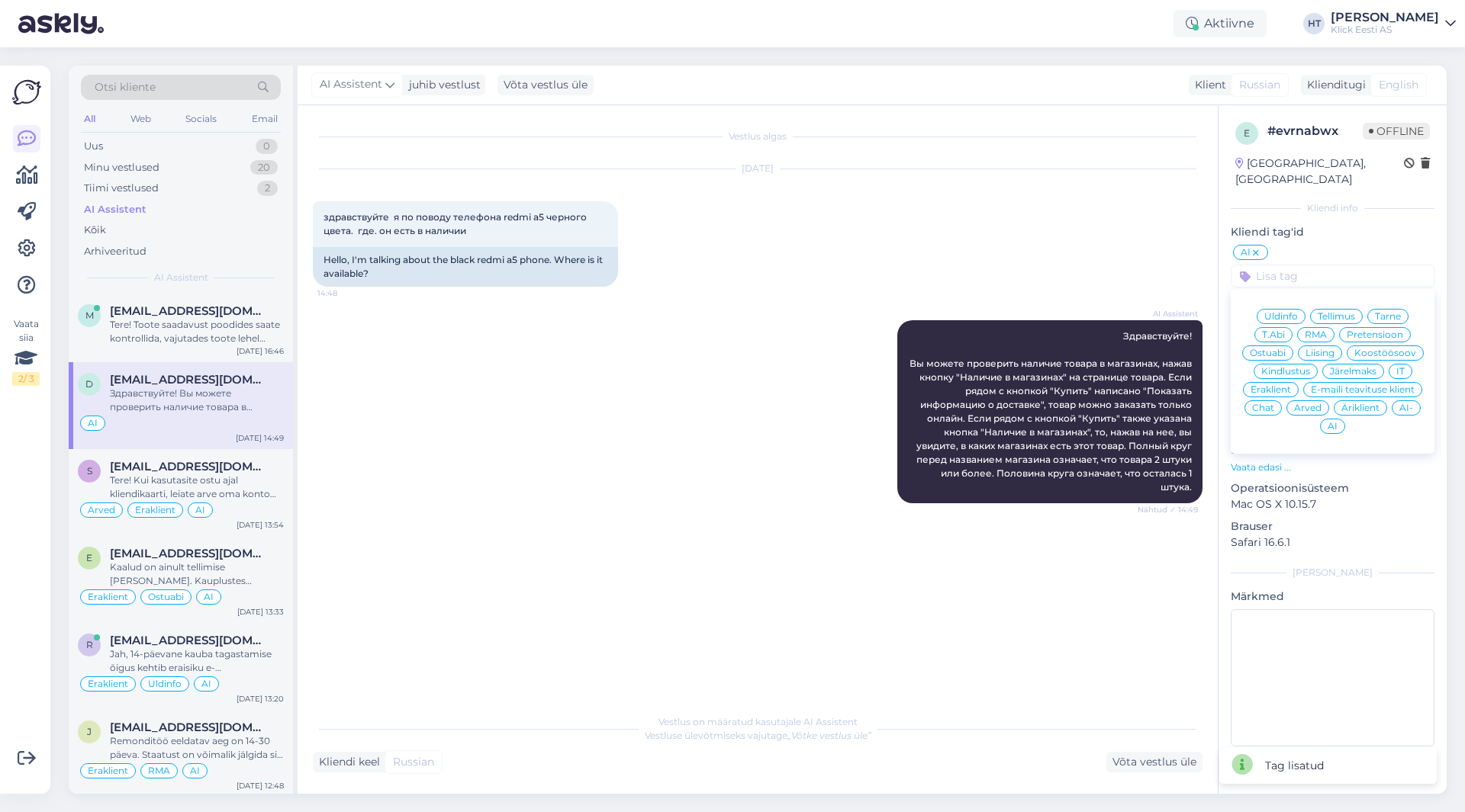
click at [1281, 349] on span "Ostuabi" at bounding box center [1267, 353] width 36 height 9
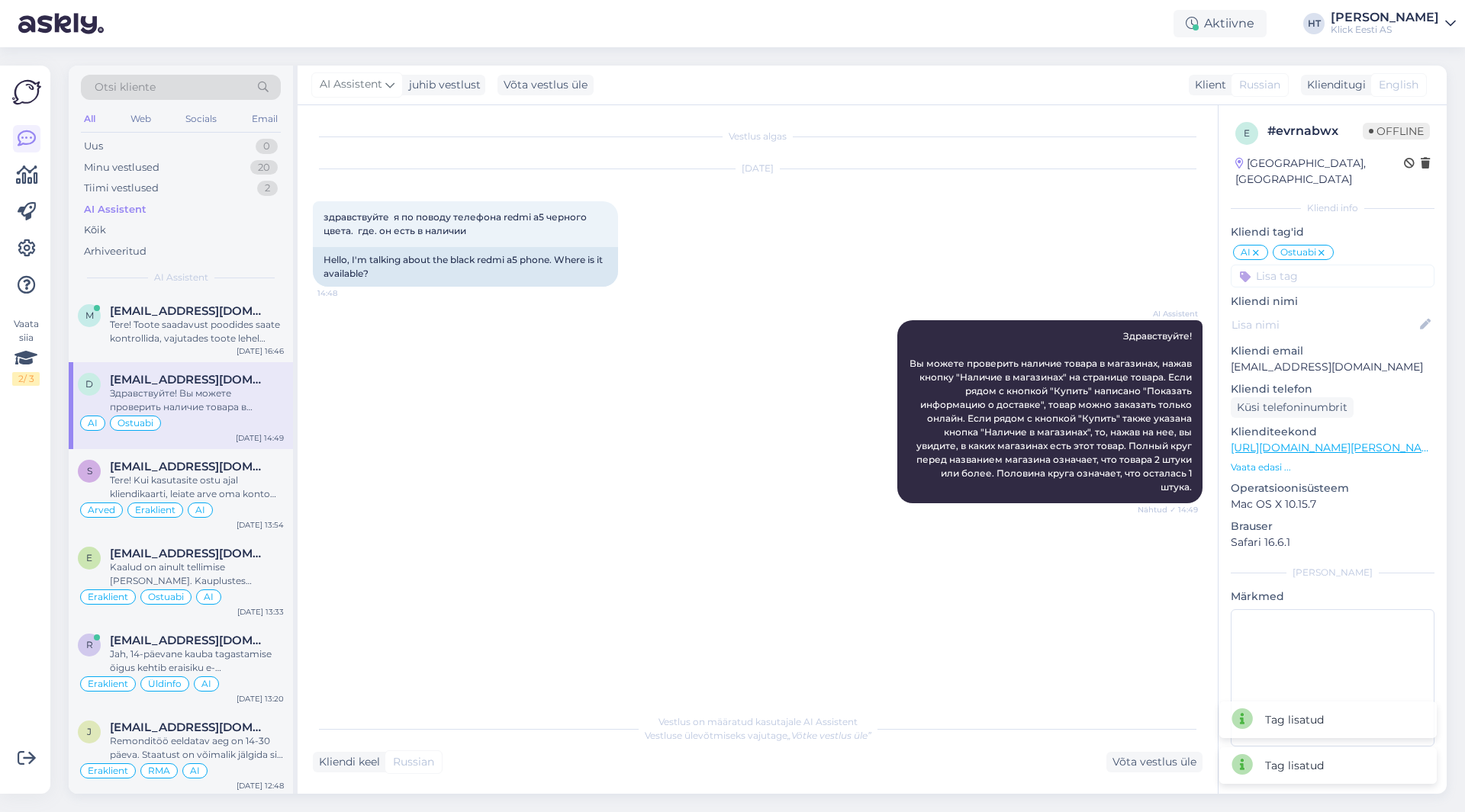
click at [1324, 265] on input at bounding box center [1332, 276] width 204 height 23
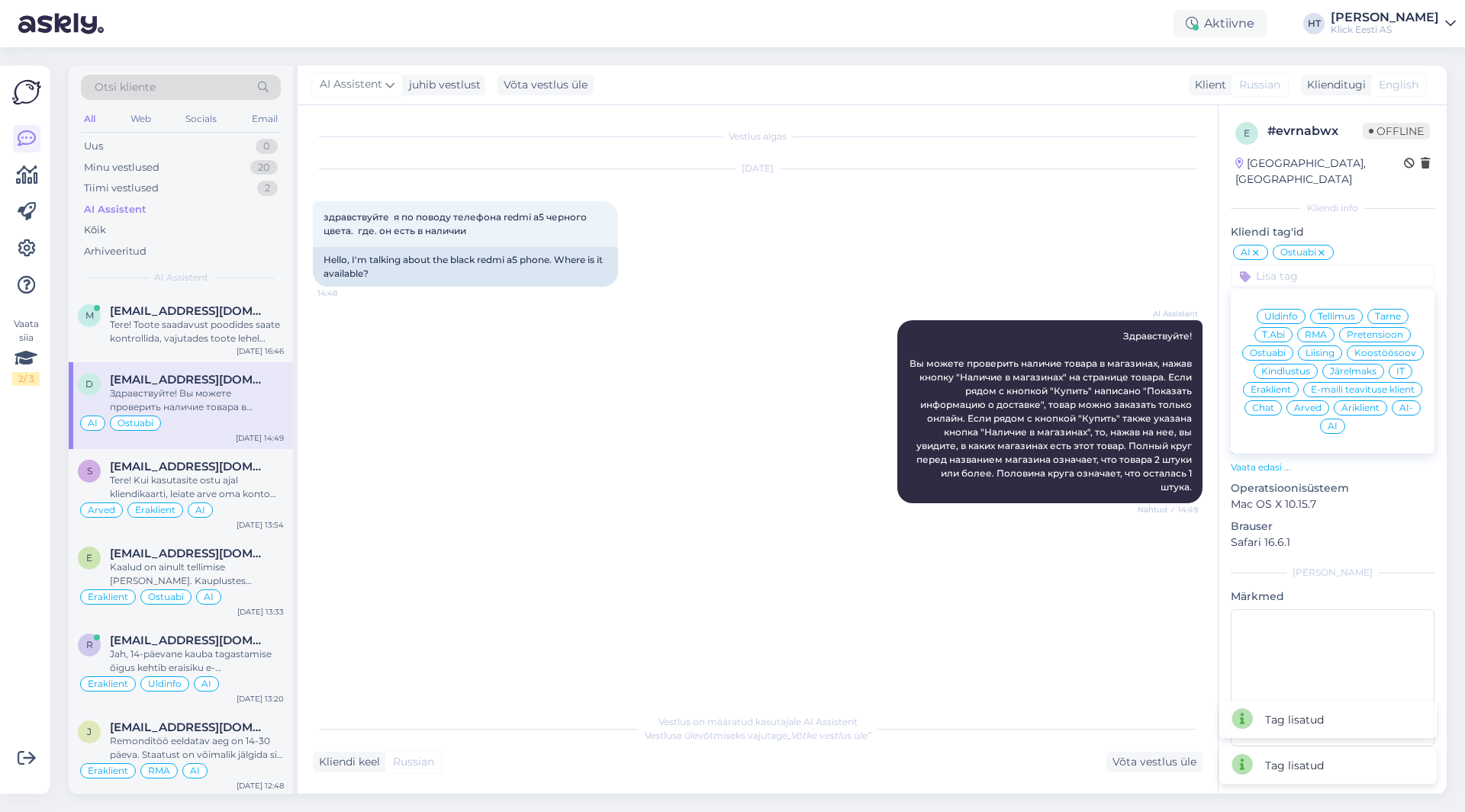
click at [1274, 385] on span "Eraklient" at bounding box center [1271, 390] width 40 height 9
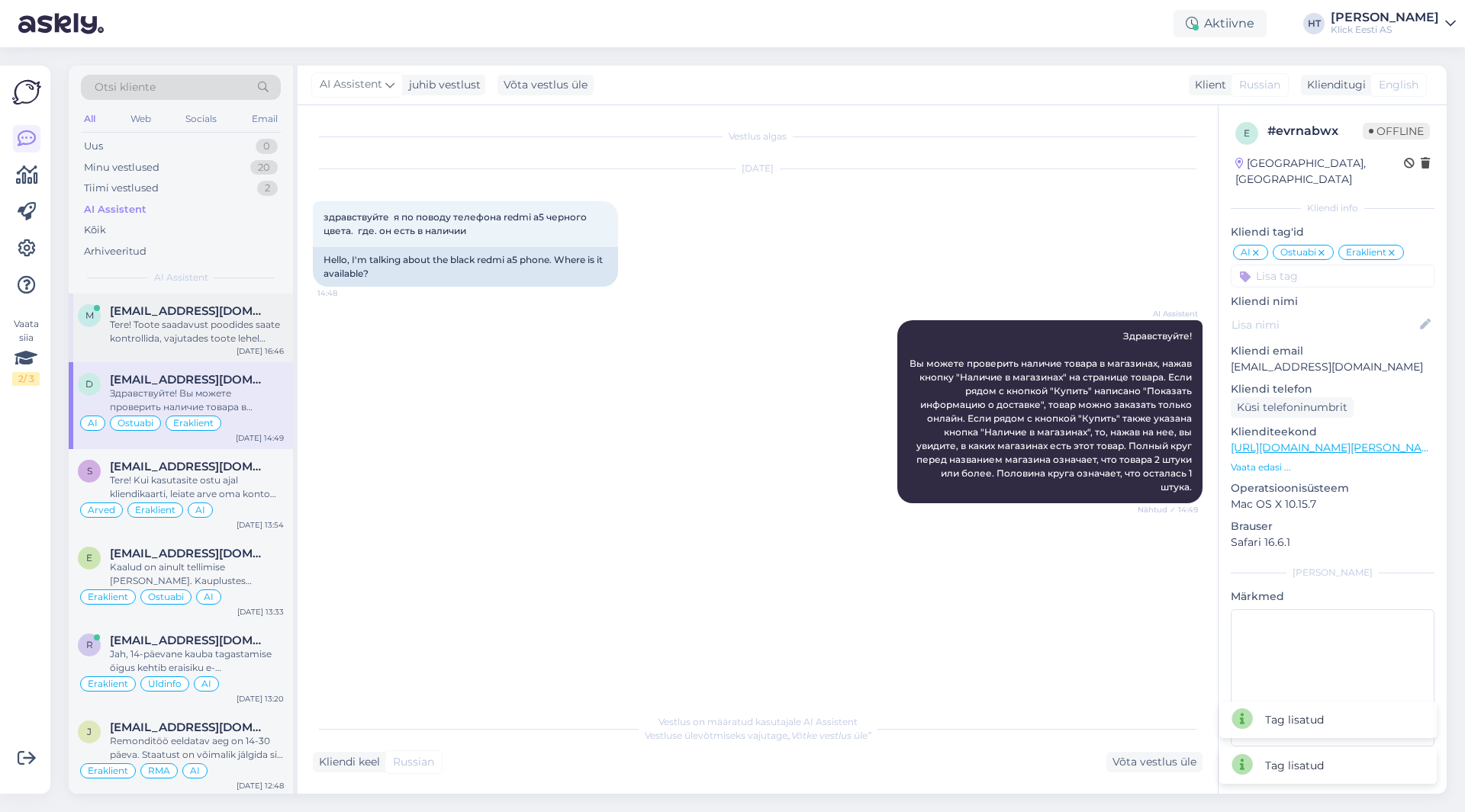
click at [254, 332] on div "Tere! Toote saadavust poodides saate kontrollida, vajutades toote lehel "Saadav…" at bounding box center [196, 332] width 174 height 27
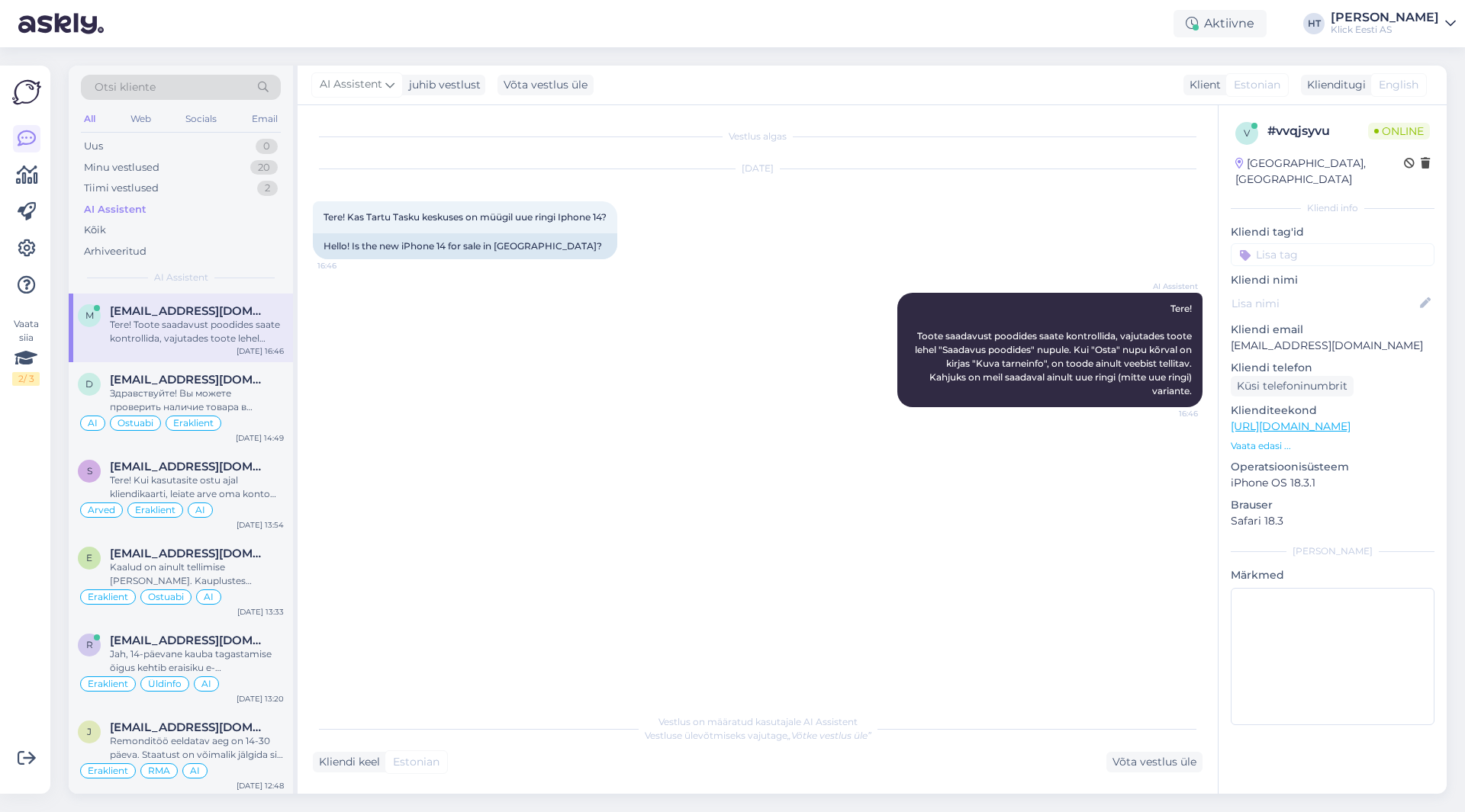
click at [1313, 244] on input at bounding box center [1332, 255] width 204 height 23
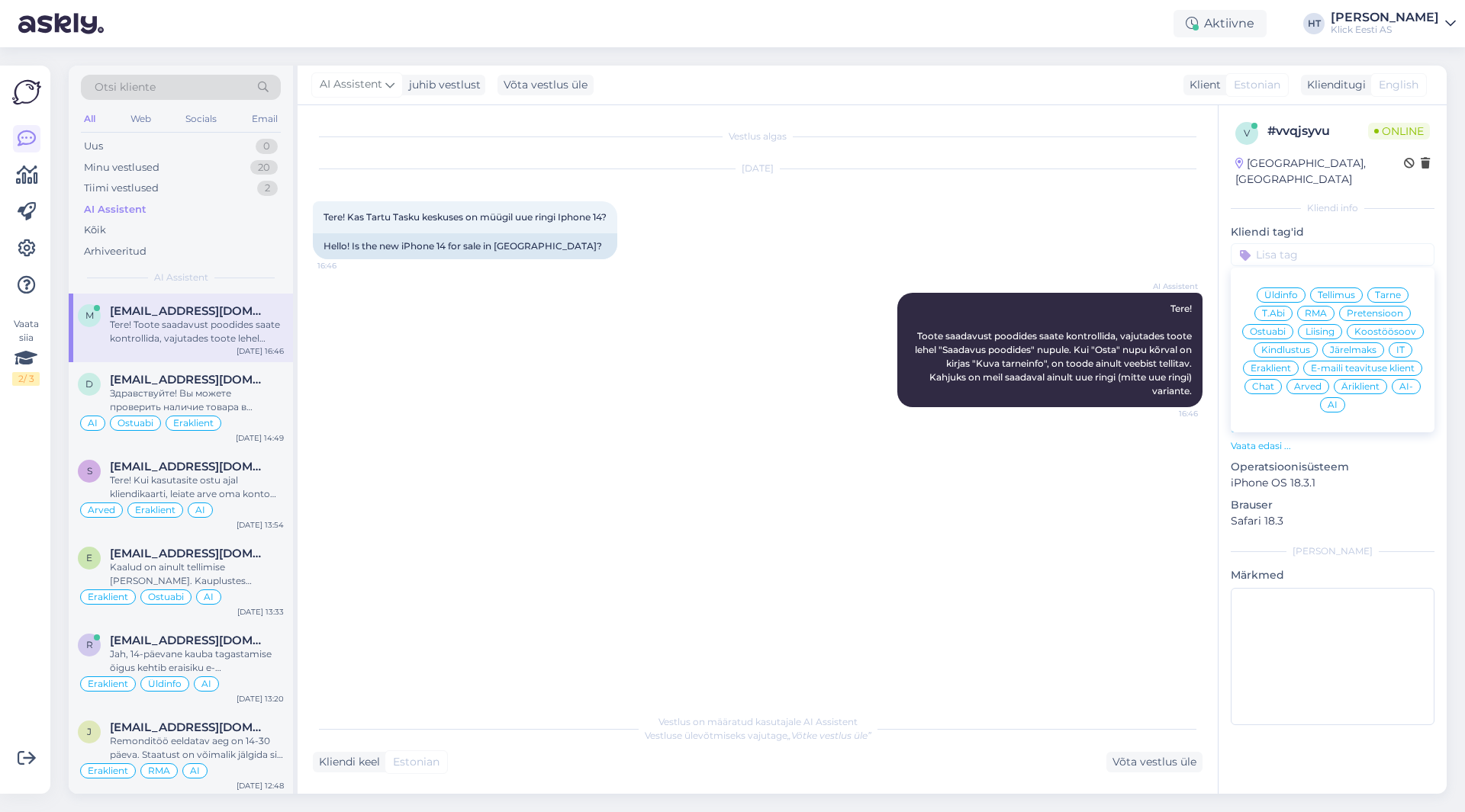
click at [1337, 398] on div "AI" at bounding box center [1333, 405] width 26 height 16
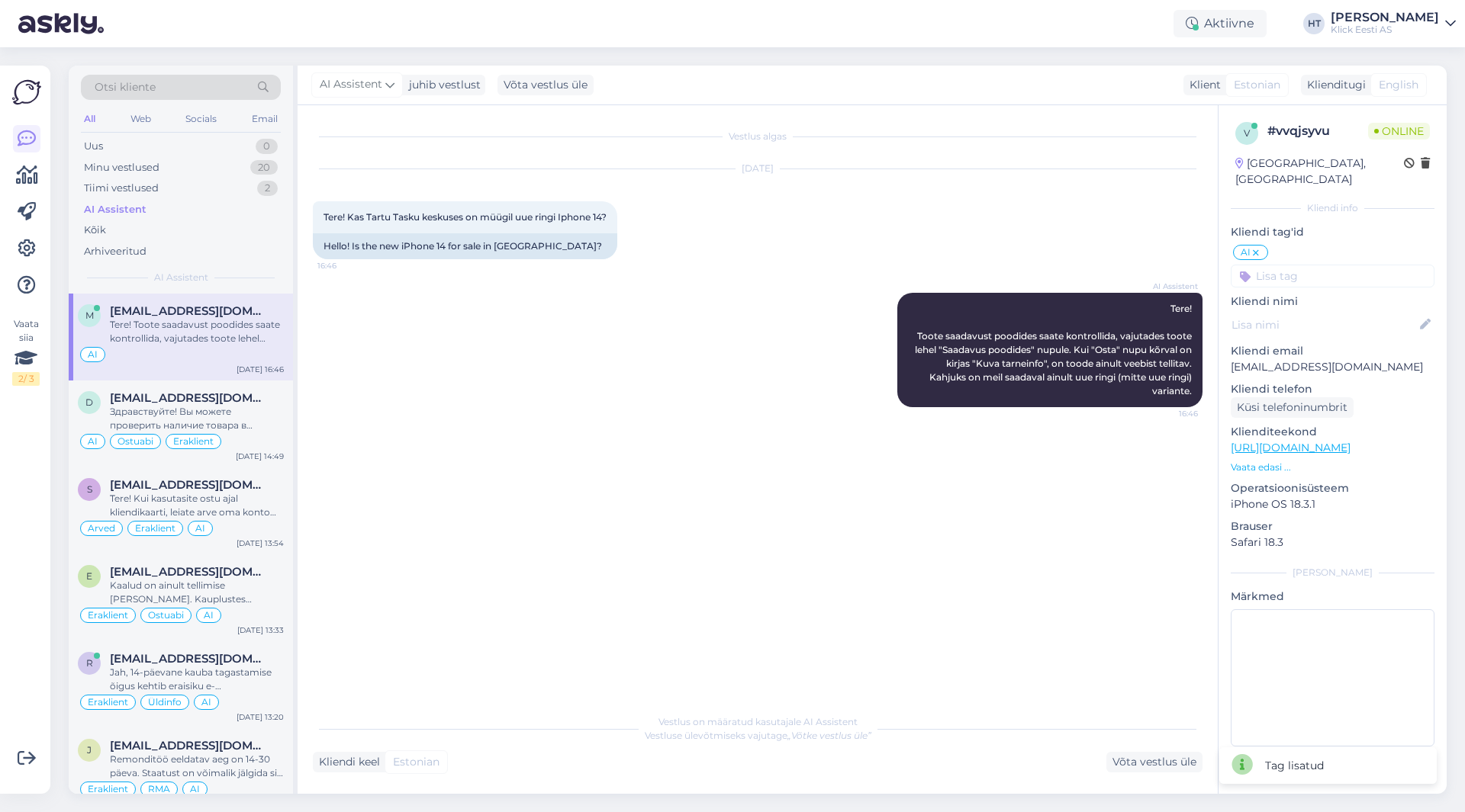
click at [1324, 267] on input at bounding box center [1332, 276] width 204 height 23
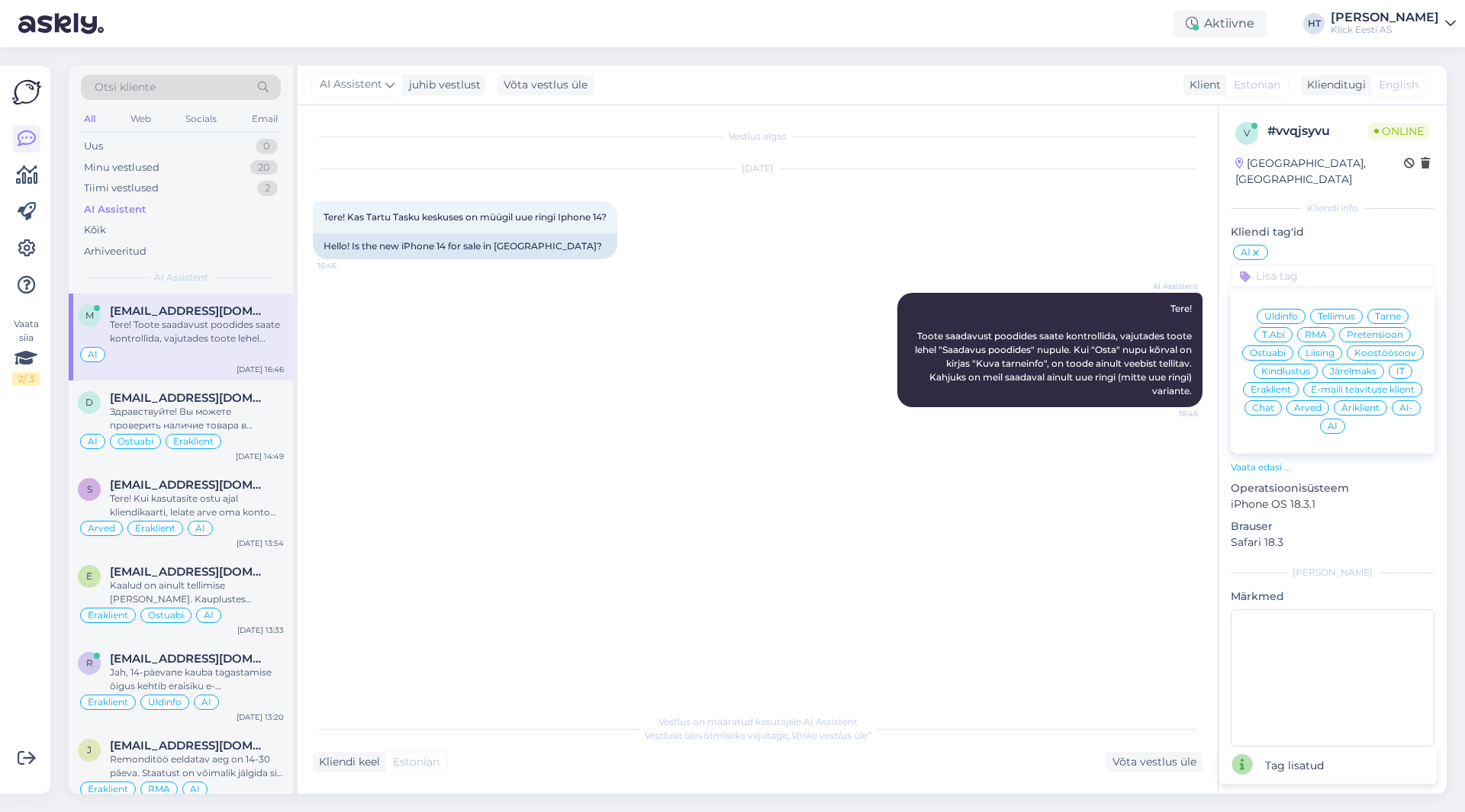
click at [1279, 385] on span "Eraklient" at bounding box center [1271, 390] width 40 height 9
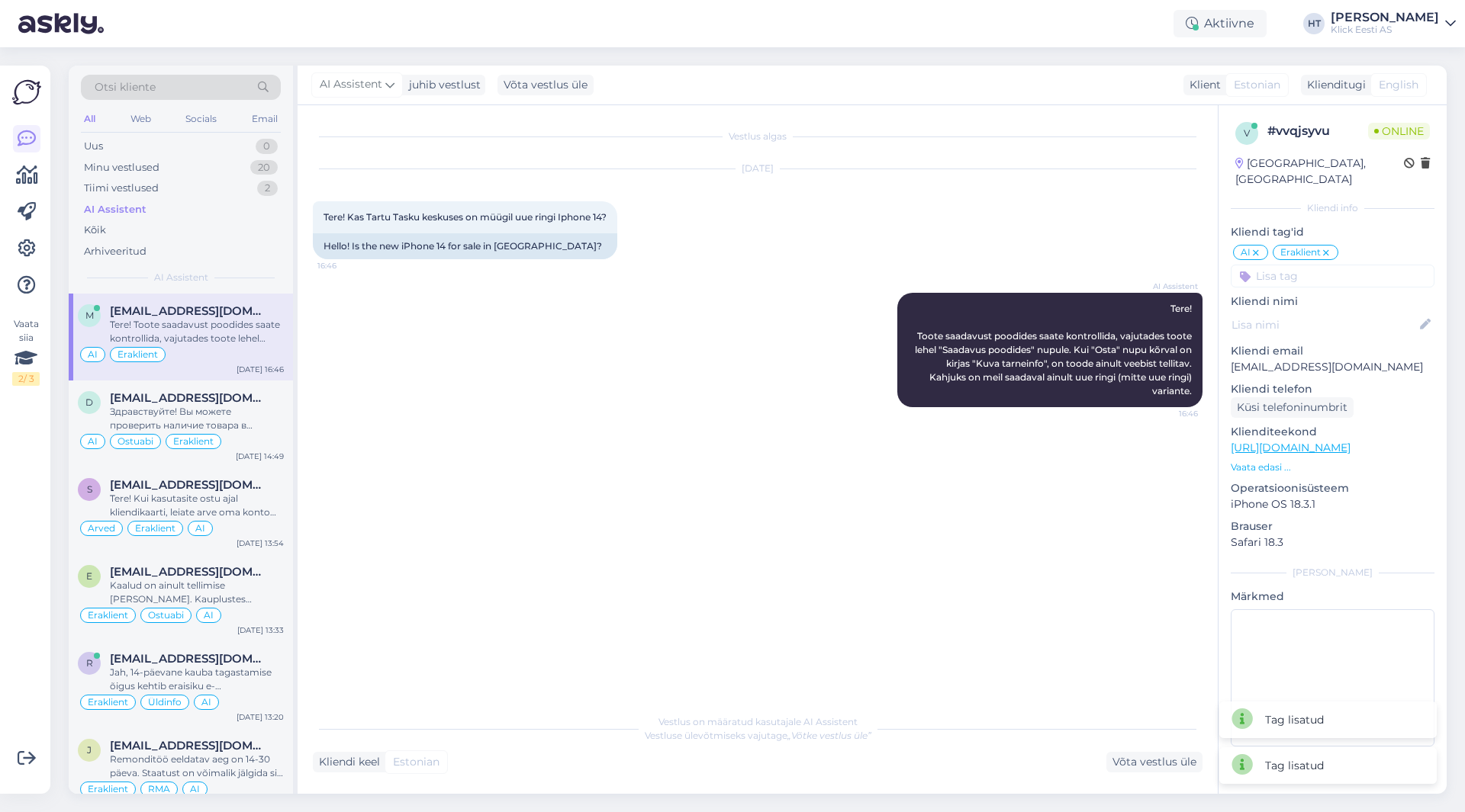
click at [1321, 265] on input at bounding box center [1332, 276] width 204 height 23
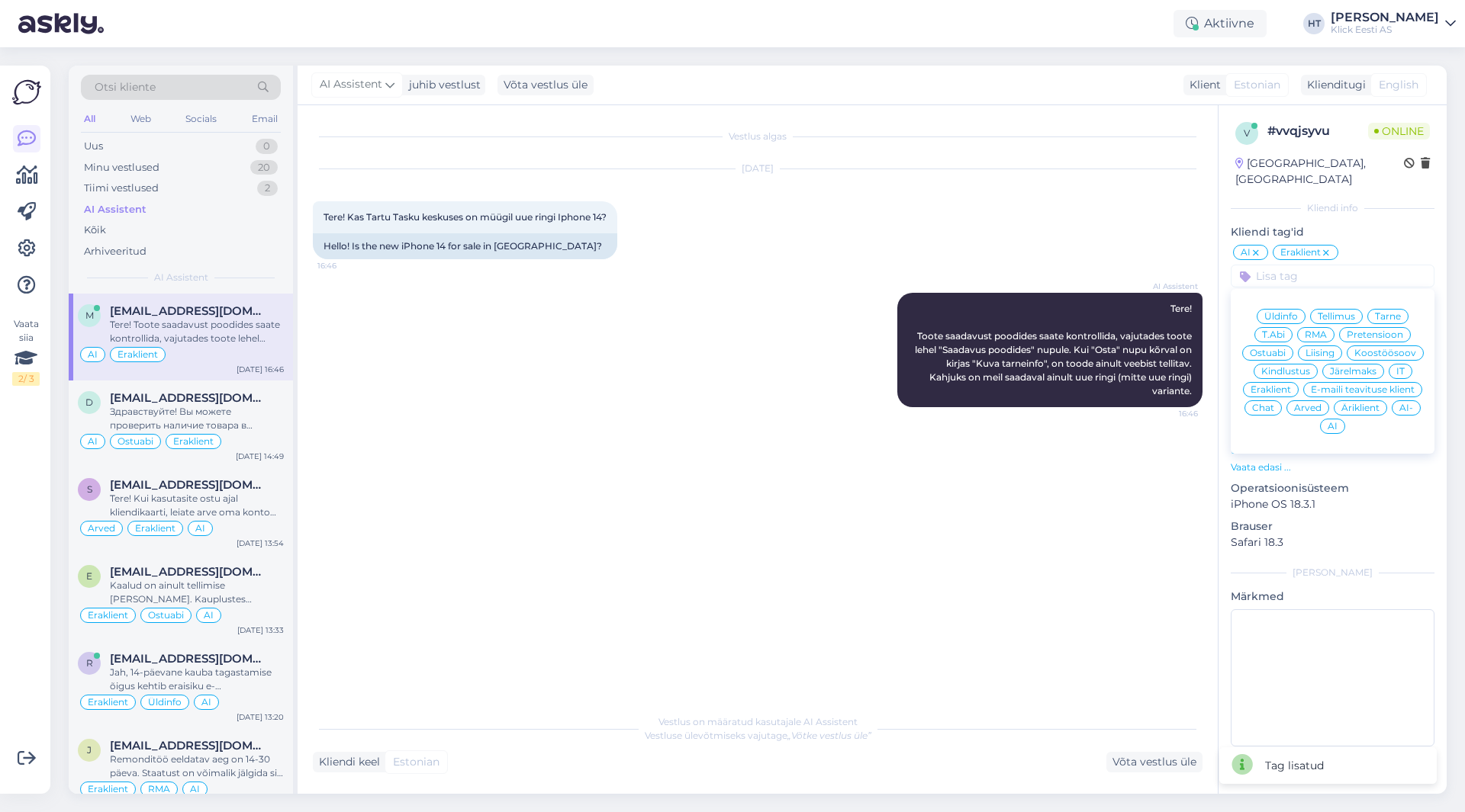
click at [1276, 349] on span "Ostuabi" at bounding box center [1267, 353] width 36 height 9
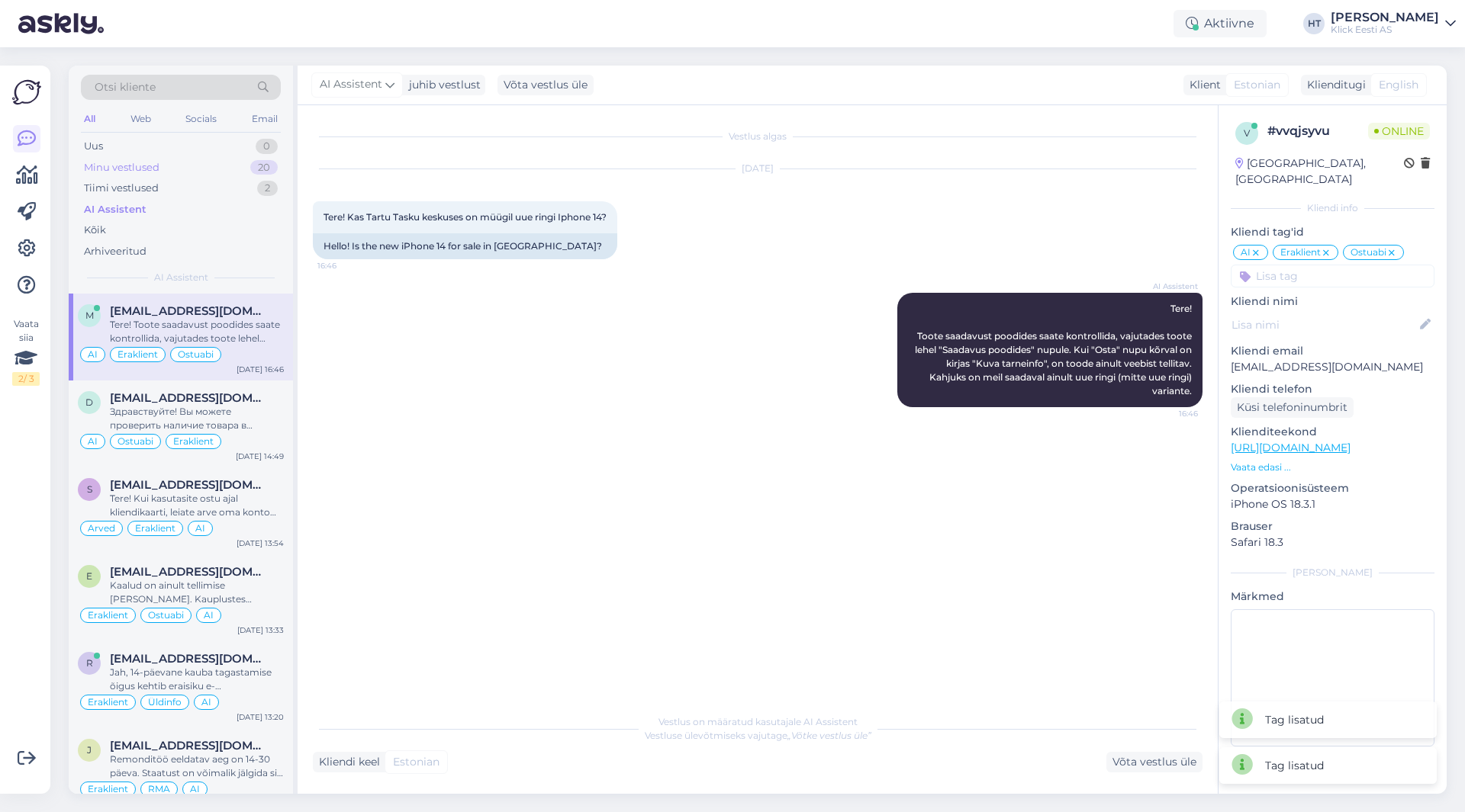
click at [256, 163] on div "20" at bounding box center [264, 168] width 27 height 16
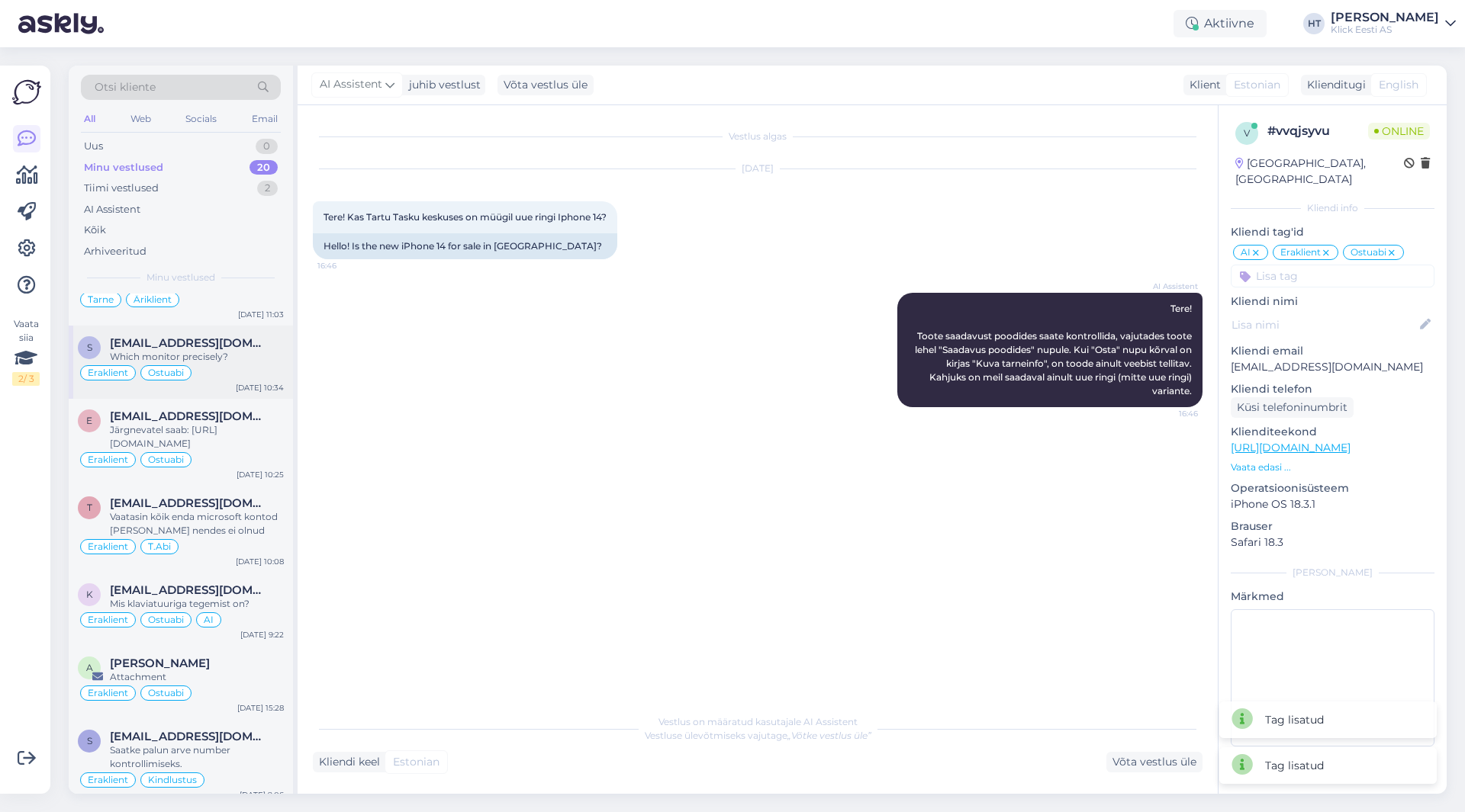
scroll to position [1069, 0]
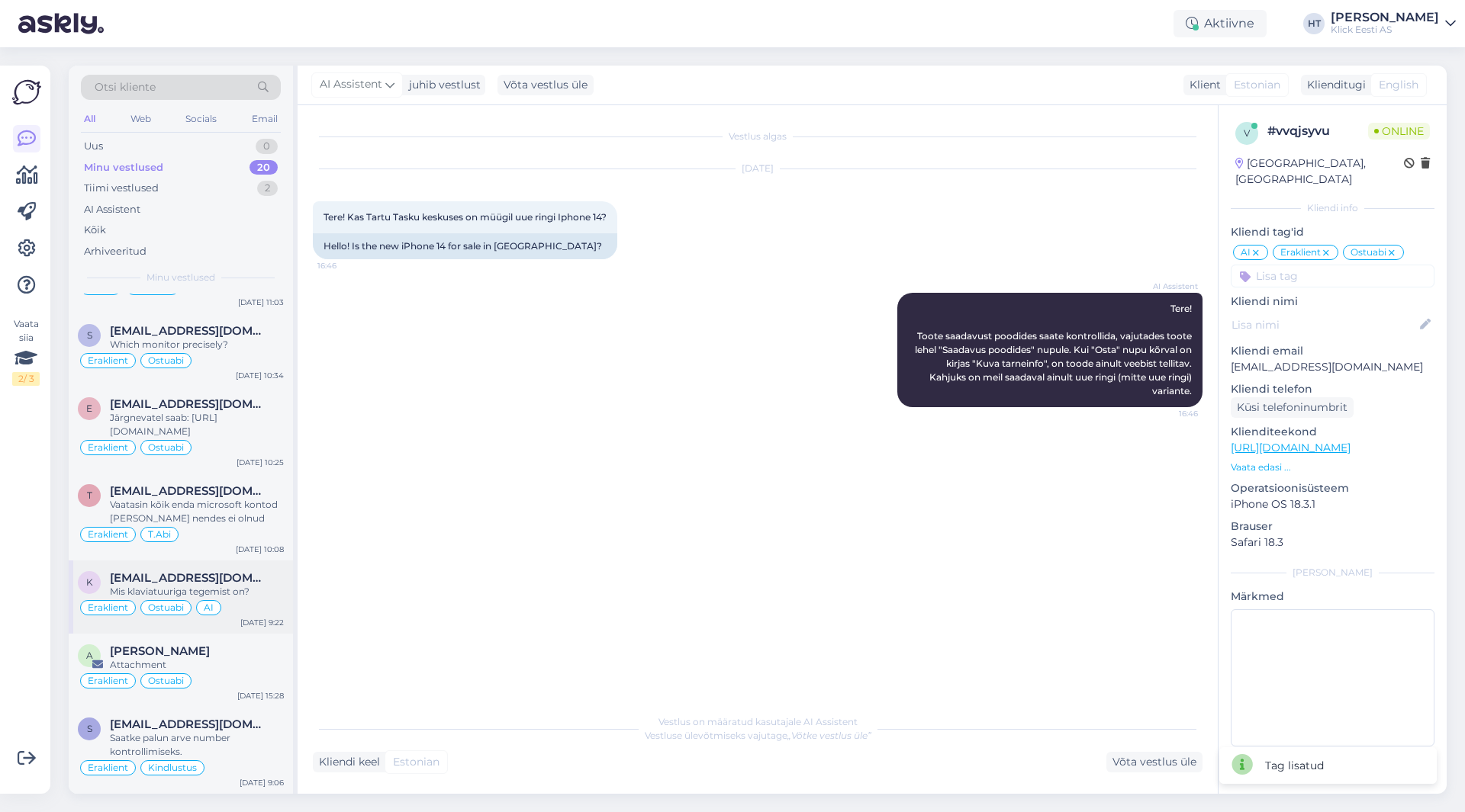
click at [246, 588] on div "Mis klaviatuuriga tegemist on?" at bounding box center [196, 591] width 174 height 14
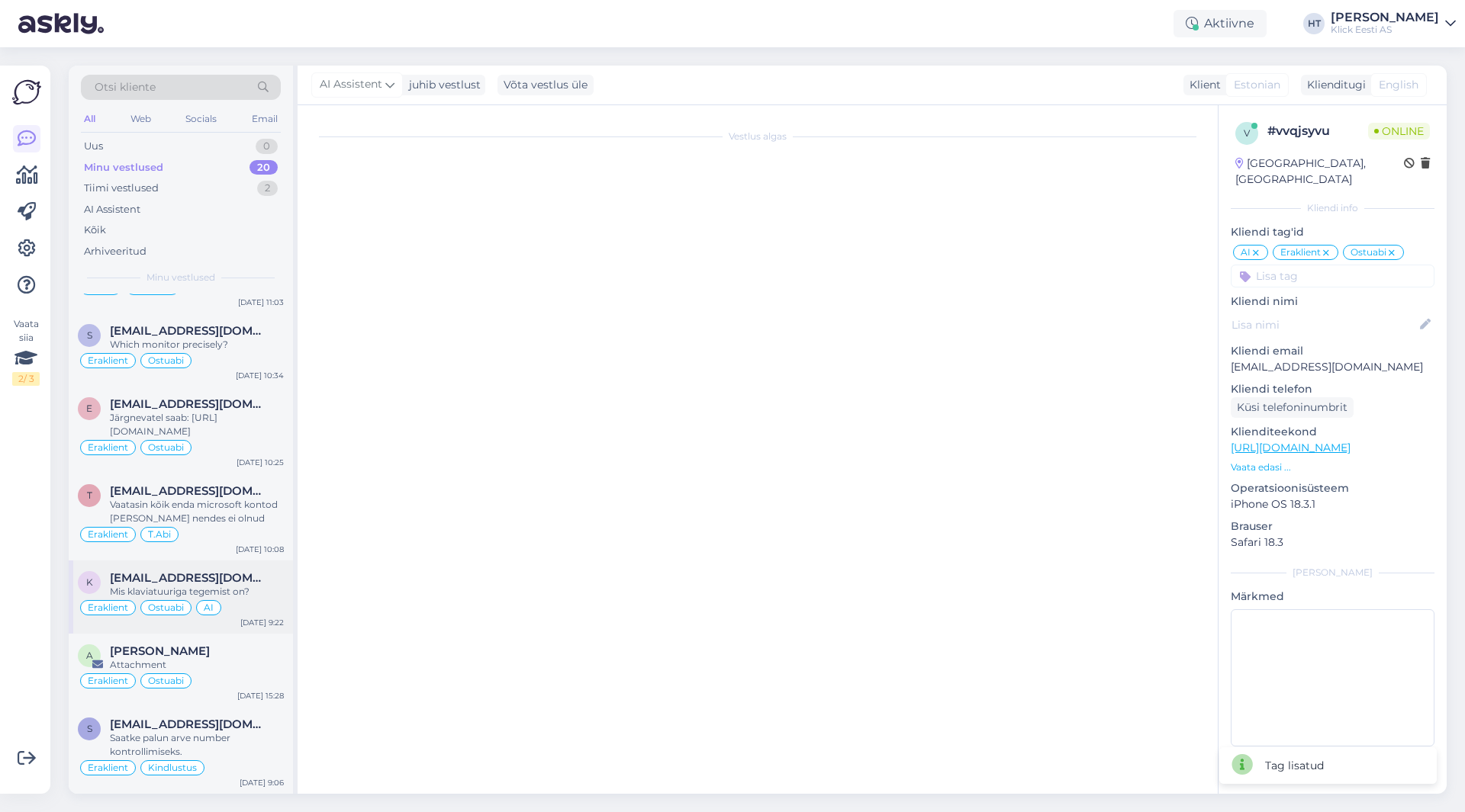
scroll to position [2196, 0]
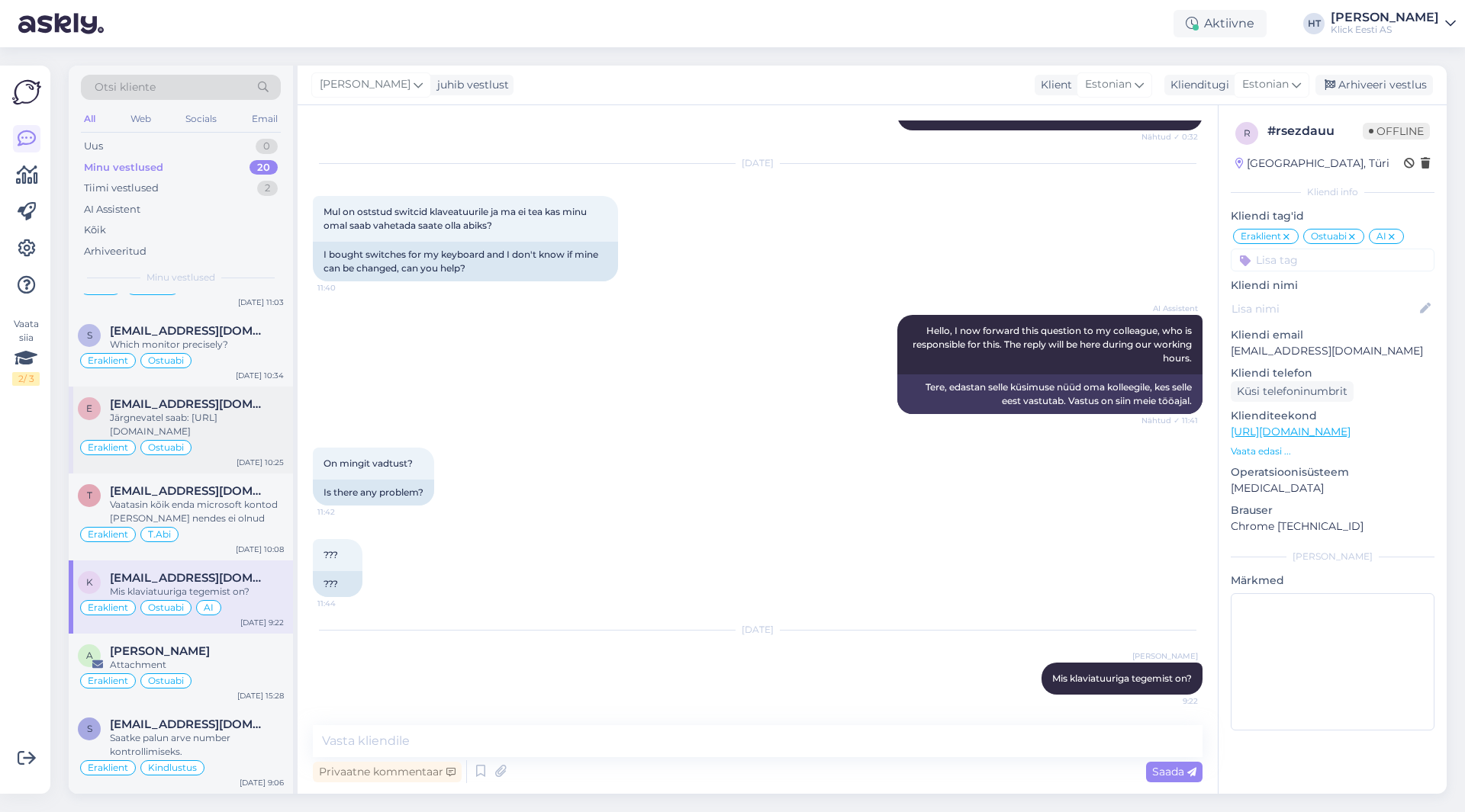
click at [214, 411] on div "Järgnevatel saab: [URL][DOMAIN_NAME]" at bounding box center [196, 425] width 174 height 27
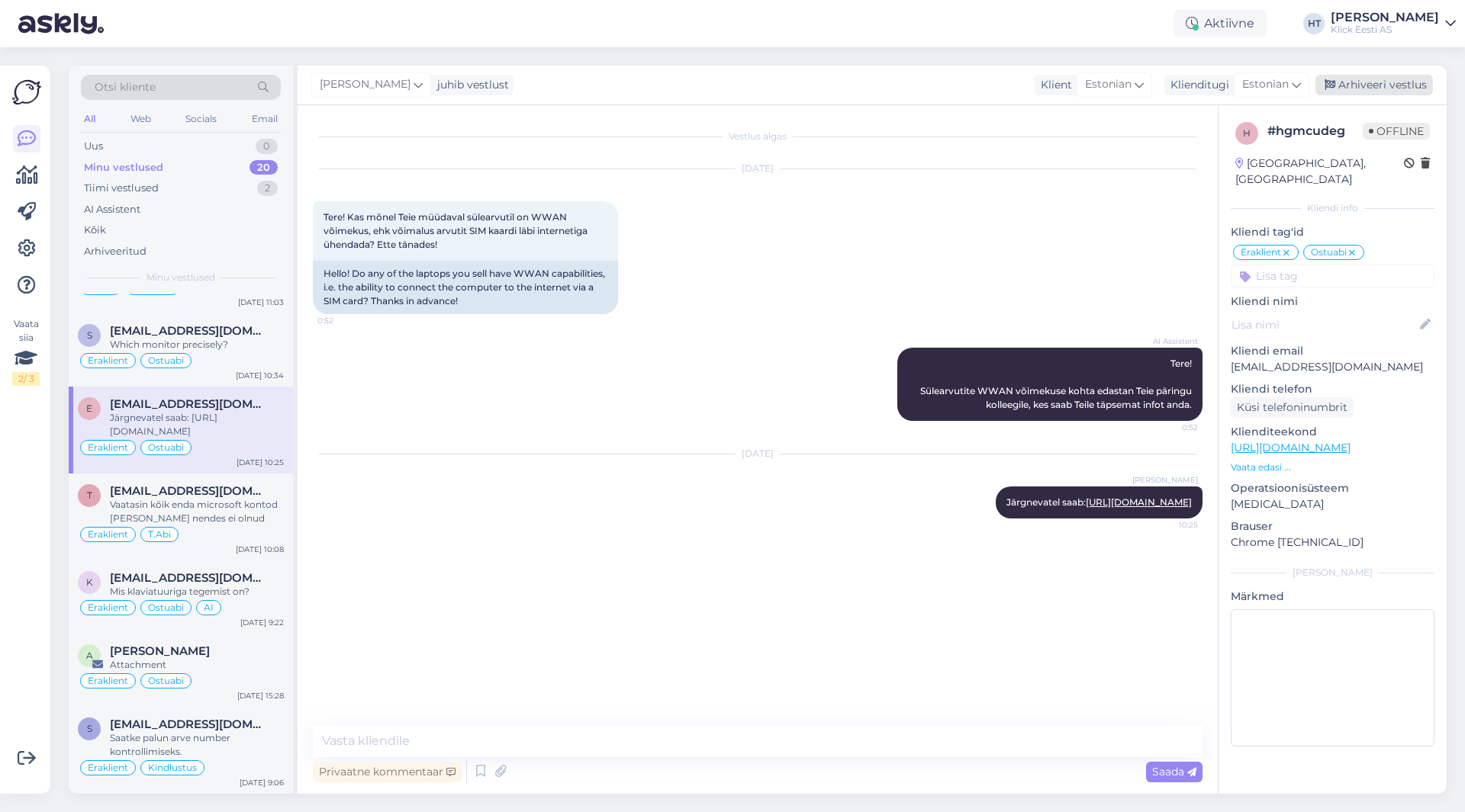
click at [1386, 88] on div "Arhiveeri vestlus" at bounding box center [1374, 85] width 118 height 21
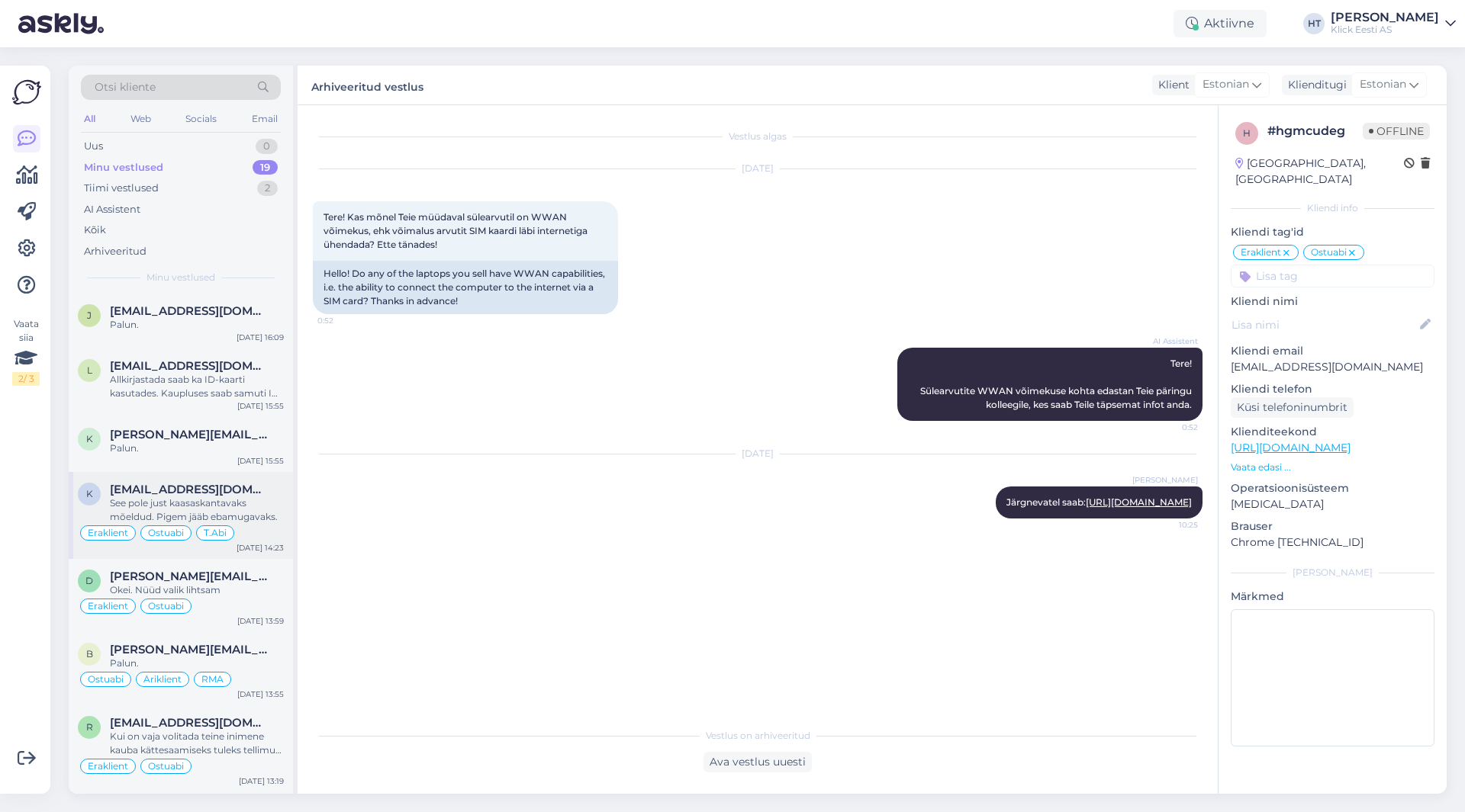
click at [238, 511] on div "See pole just kaasaskantavaks mõeldud. Pigem jääb ebamugavaks." at bounding box center [196, 510] width 174 height 27
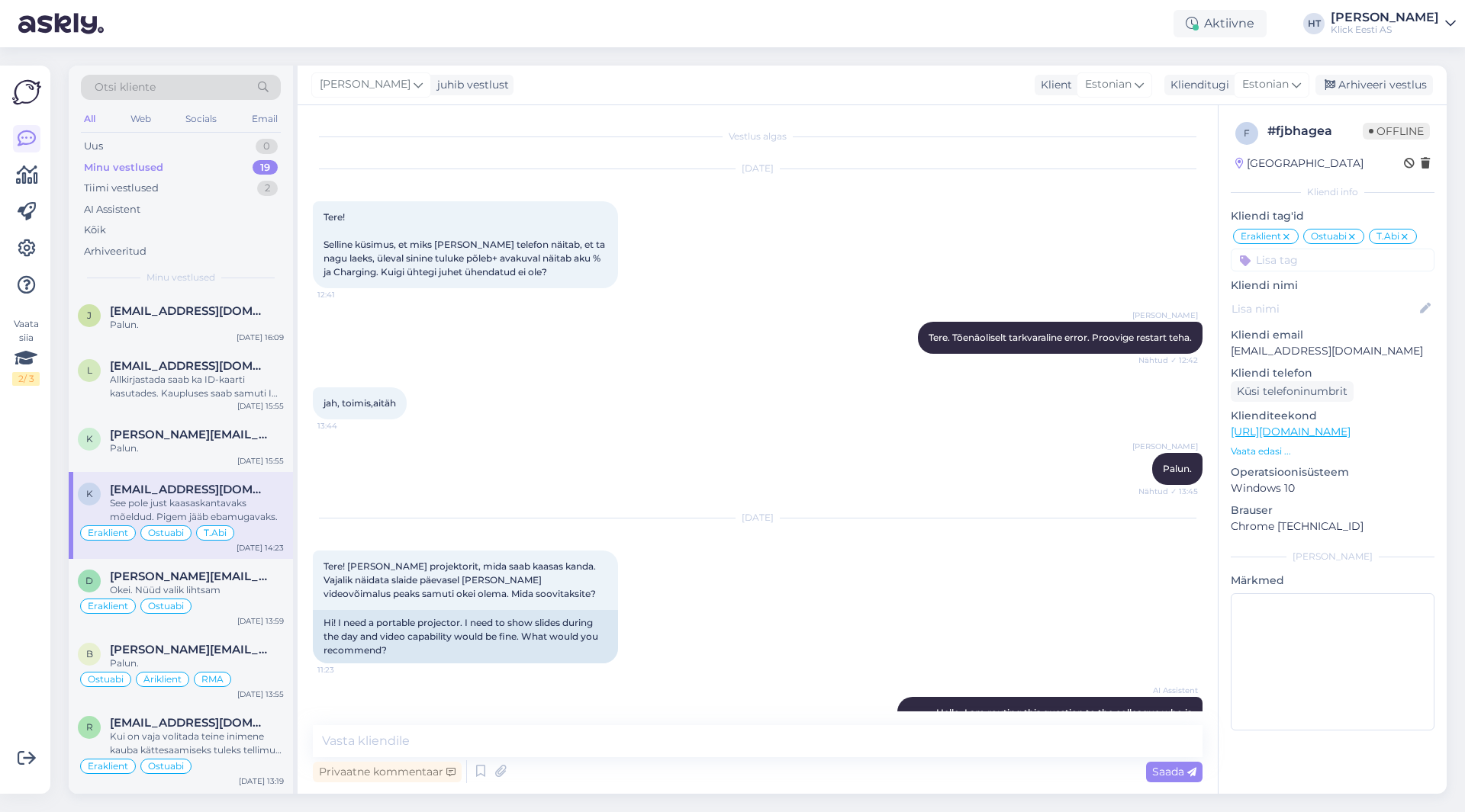
scroll to position [539, 0]
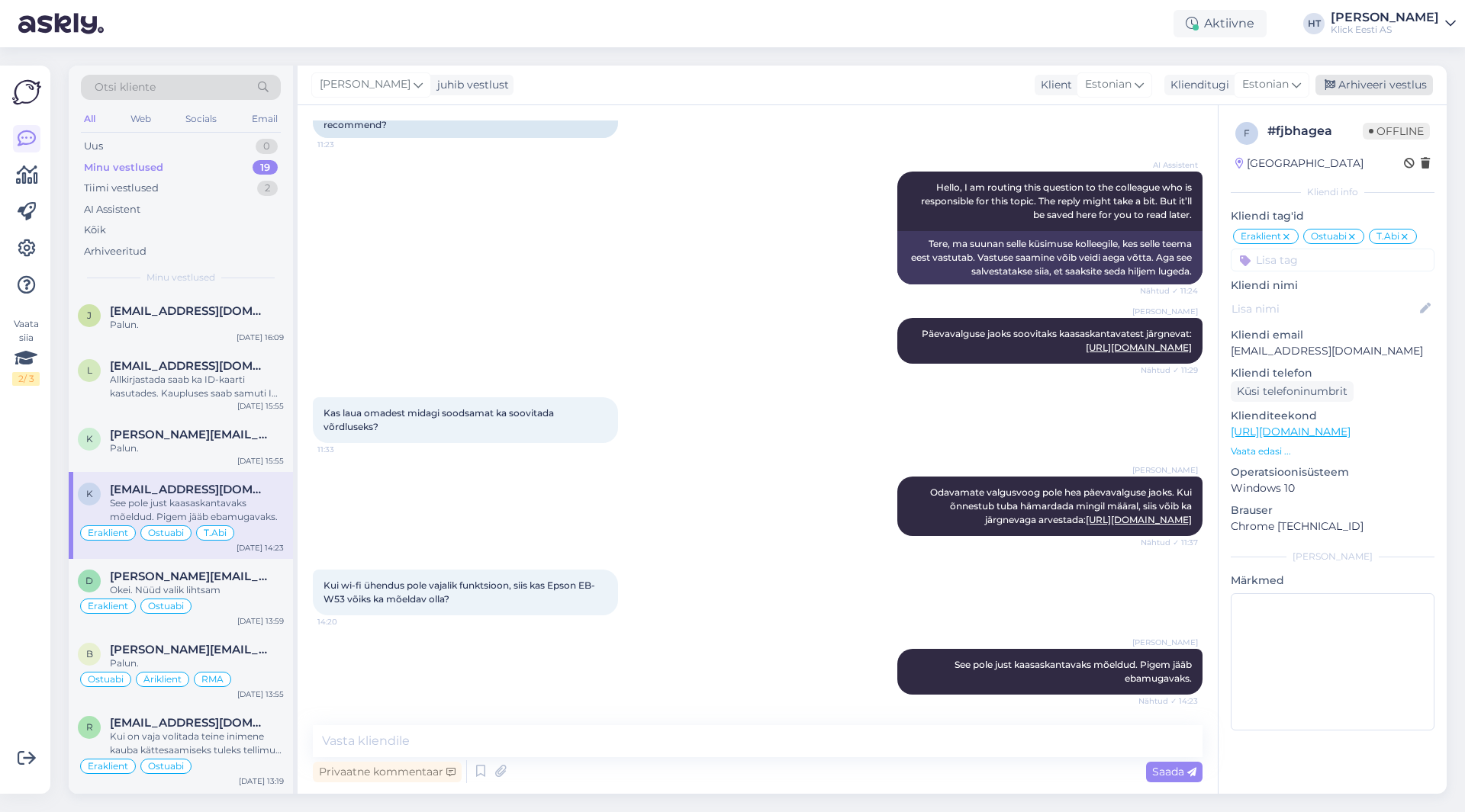
click at [1370, 91] on div "Arhiveeri vestlus" at bounding box center [1374, 85] width 118 height 21
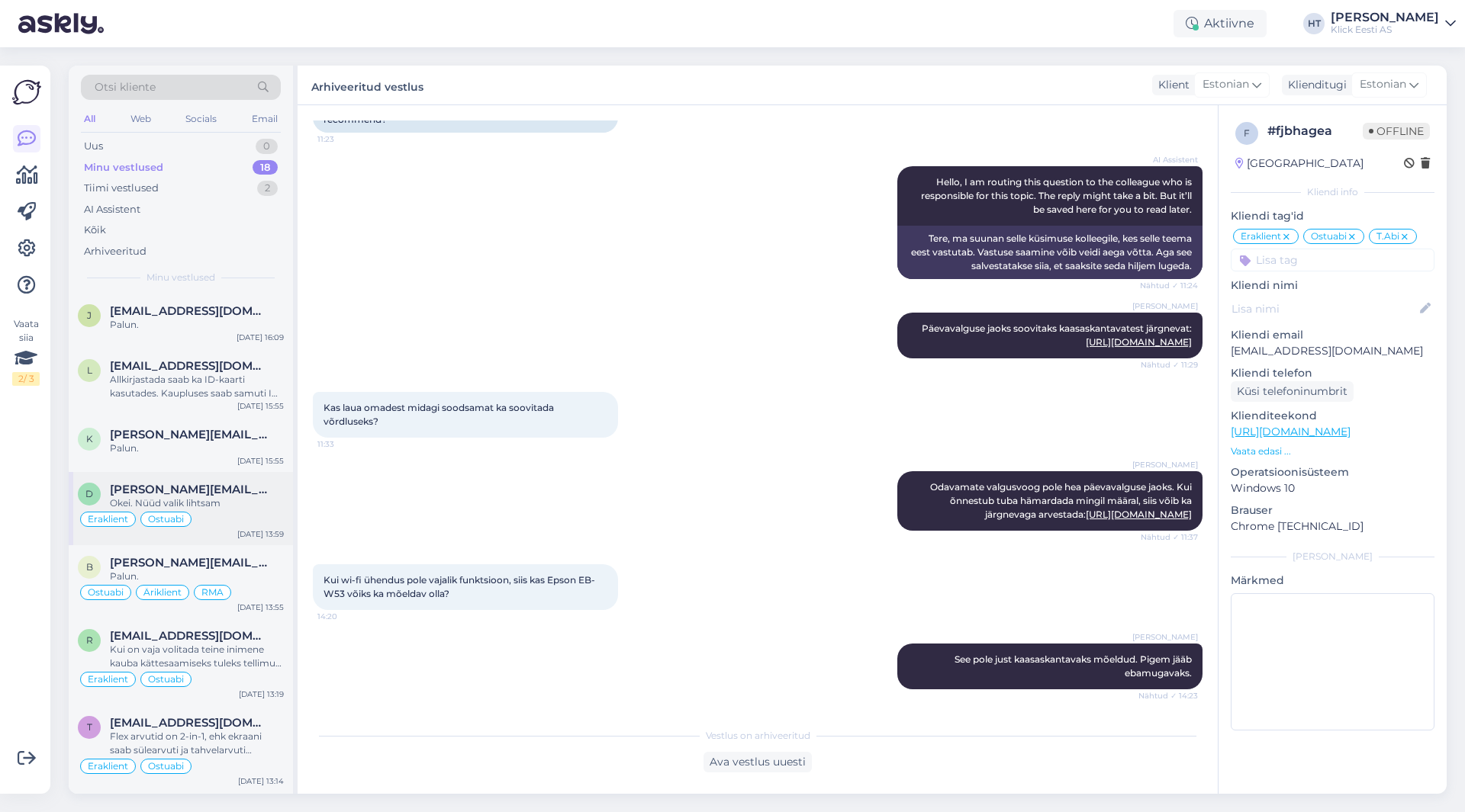
click at [225, 501] on div "Okei. Nüüd valik lihtsam" at bounding box center [196, 503] width 174 height 14
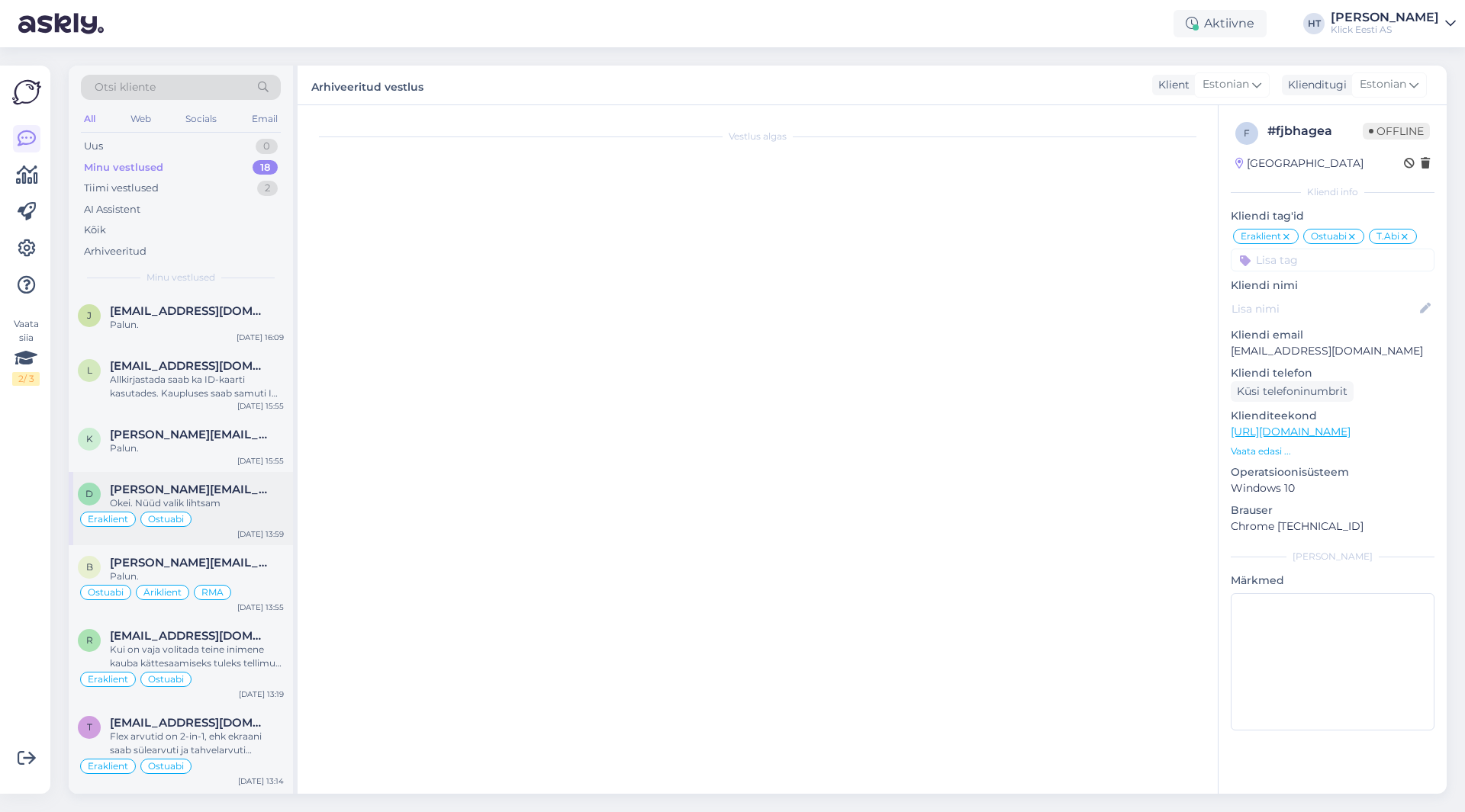
scroll to position [2215, 0]
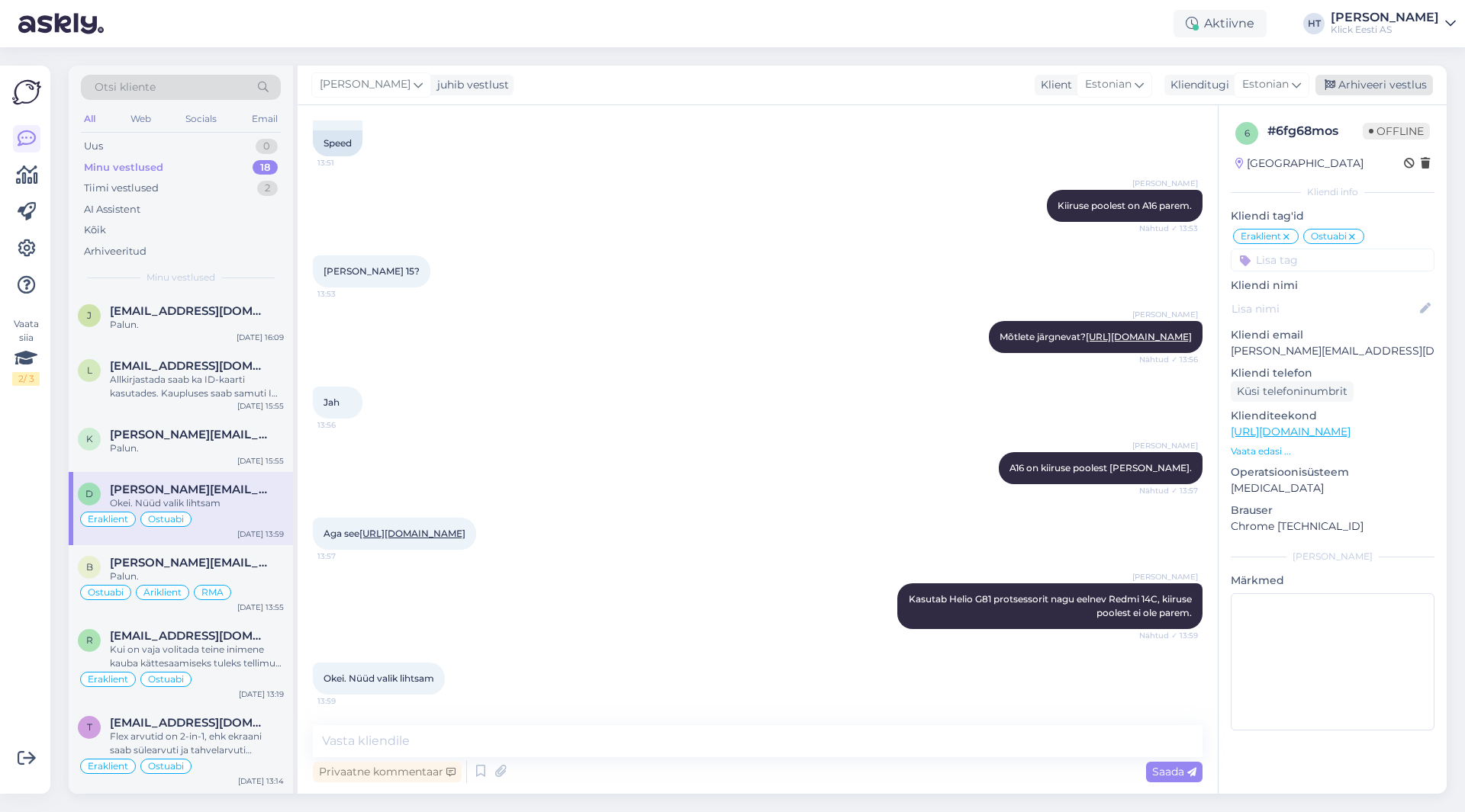
click at [1391, 80] on div "Arhiveeri vestlus" at bounding box center [1374, 85] width 118 height 21
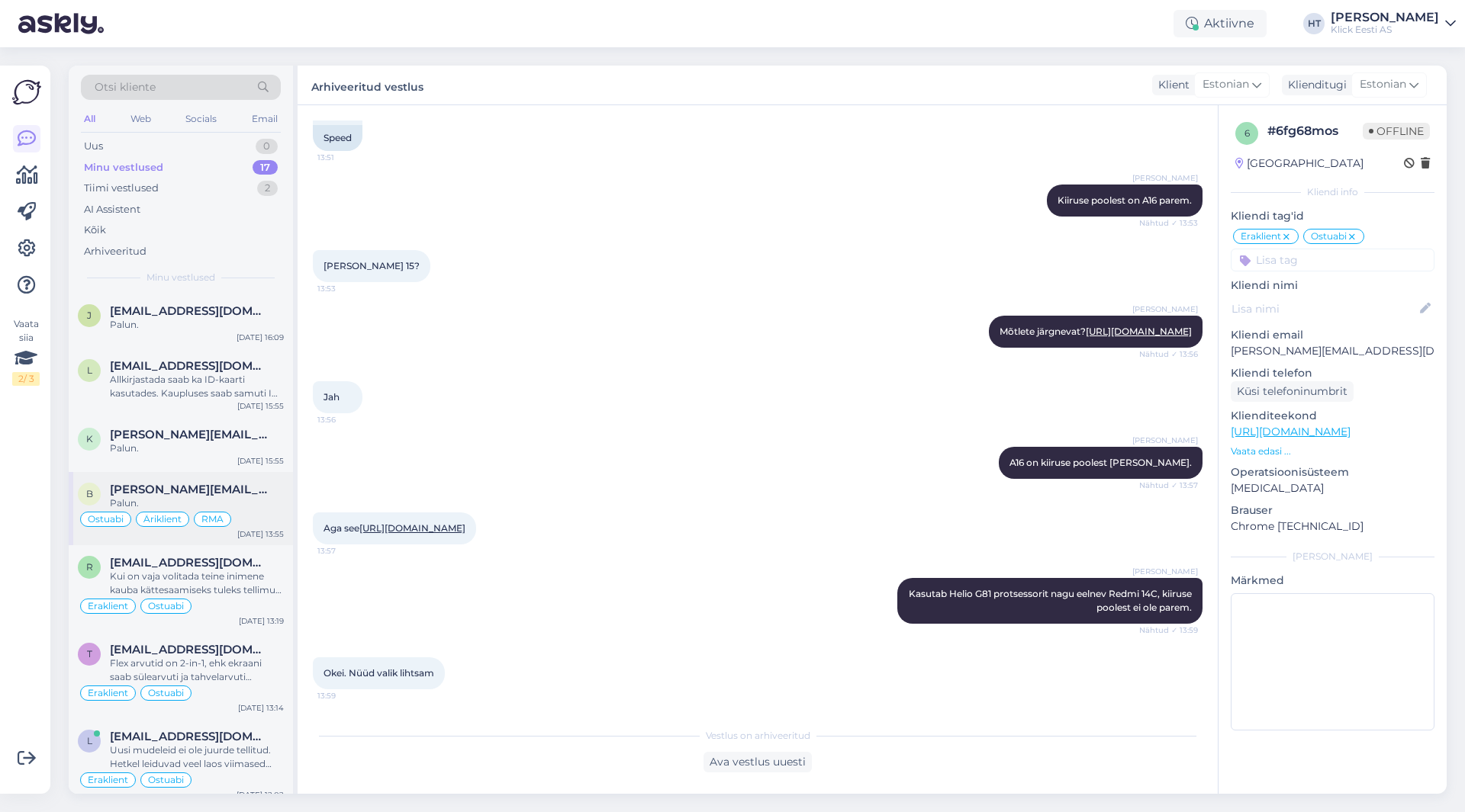
click at [182, 516] on span "Äriklient" at bounding box center [162, 519] width 38 height 9
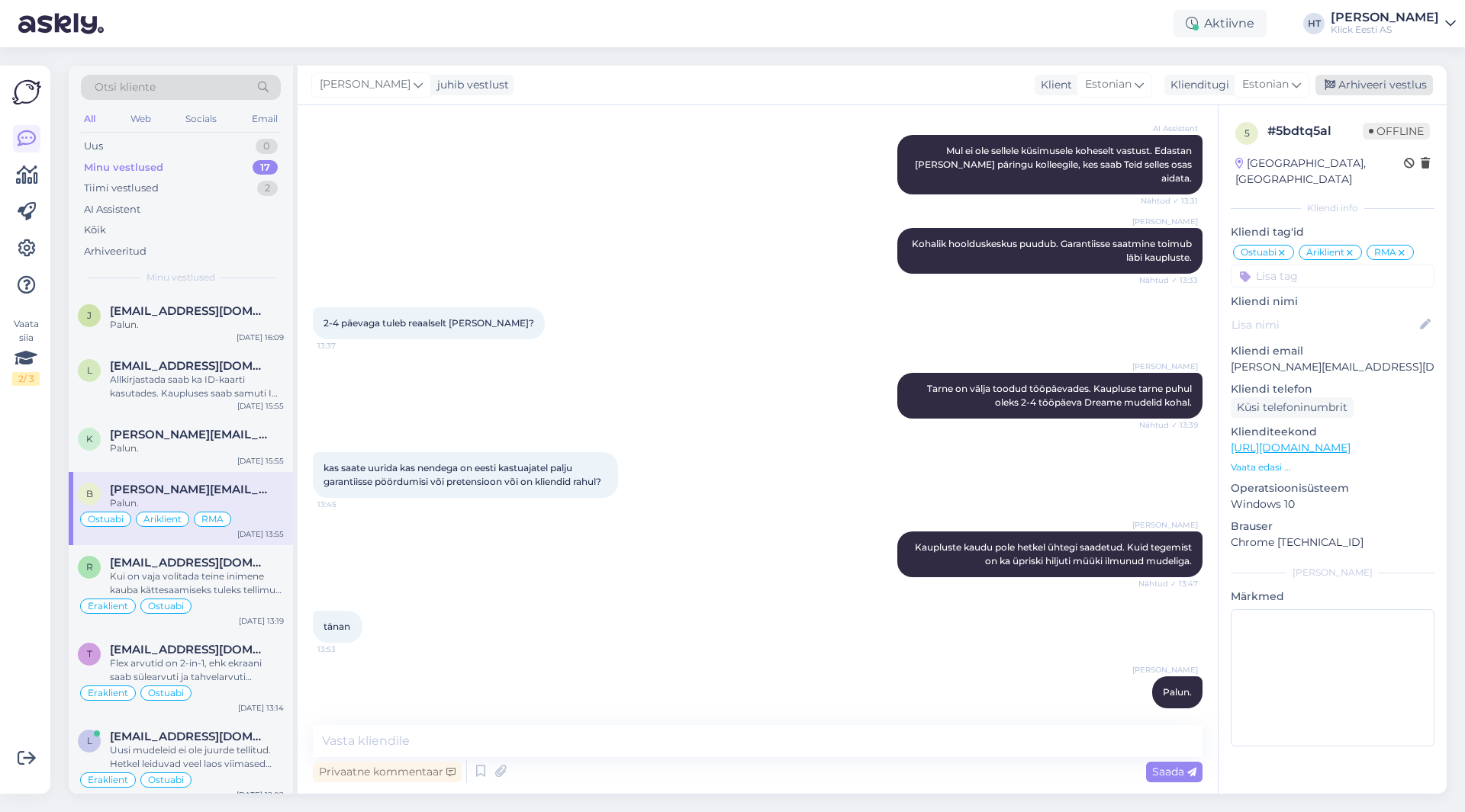
click at [1389, 85] on div "Arhiveeri vestlus" at bounding box center [1374, 85] width 118 height 21
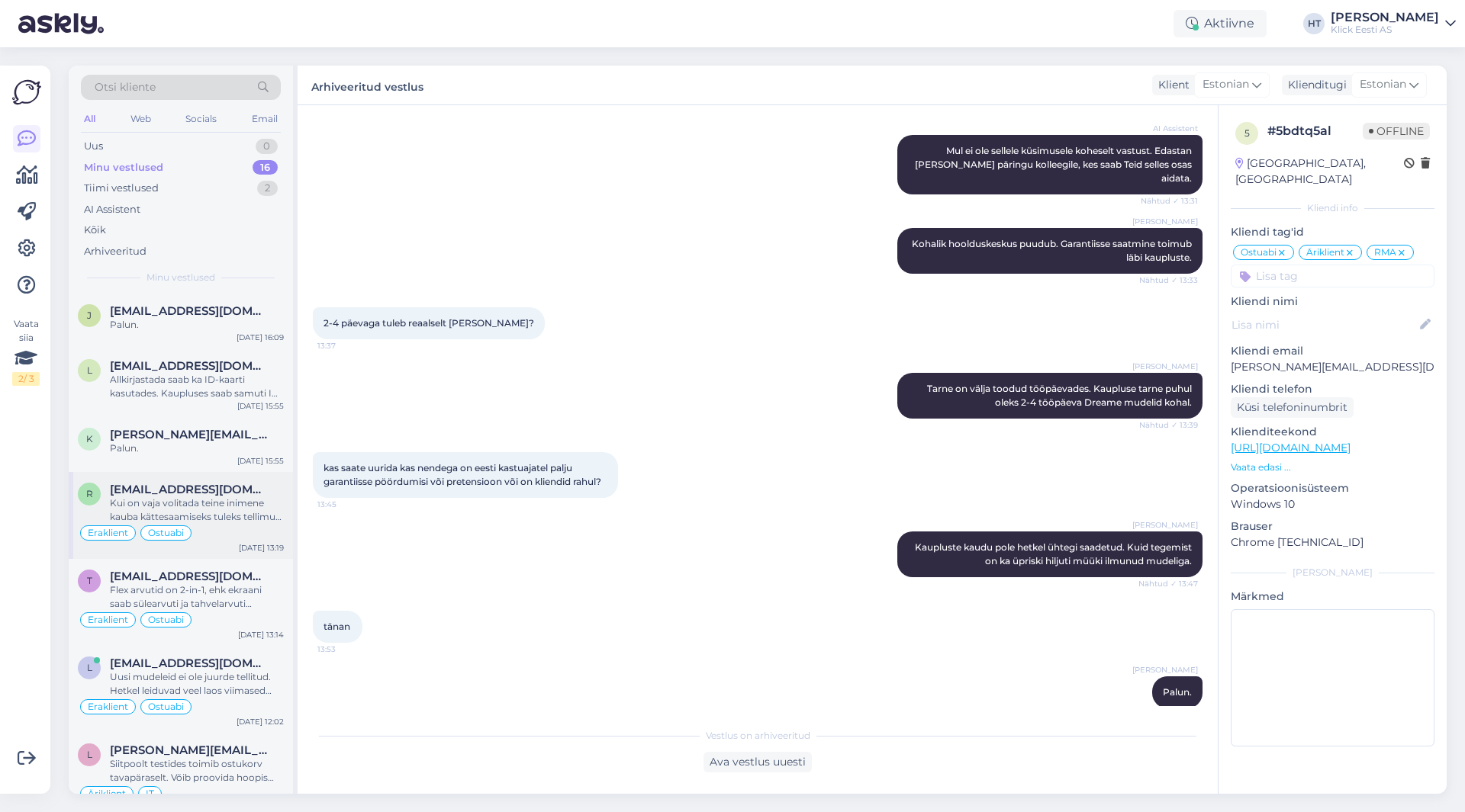
click at [237, 500] on div "Kui on vaja volitada teine inimene kauba kättesaamiseks tuleks tellimust vormis…" at bounding box center [196, 510] width 174 height 27
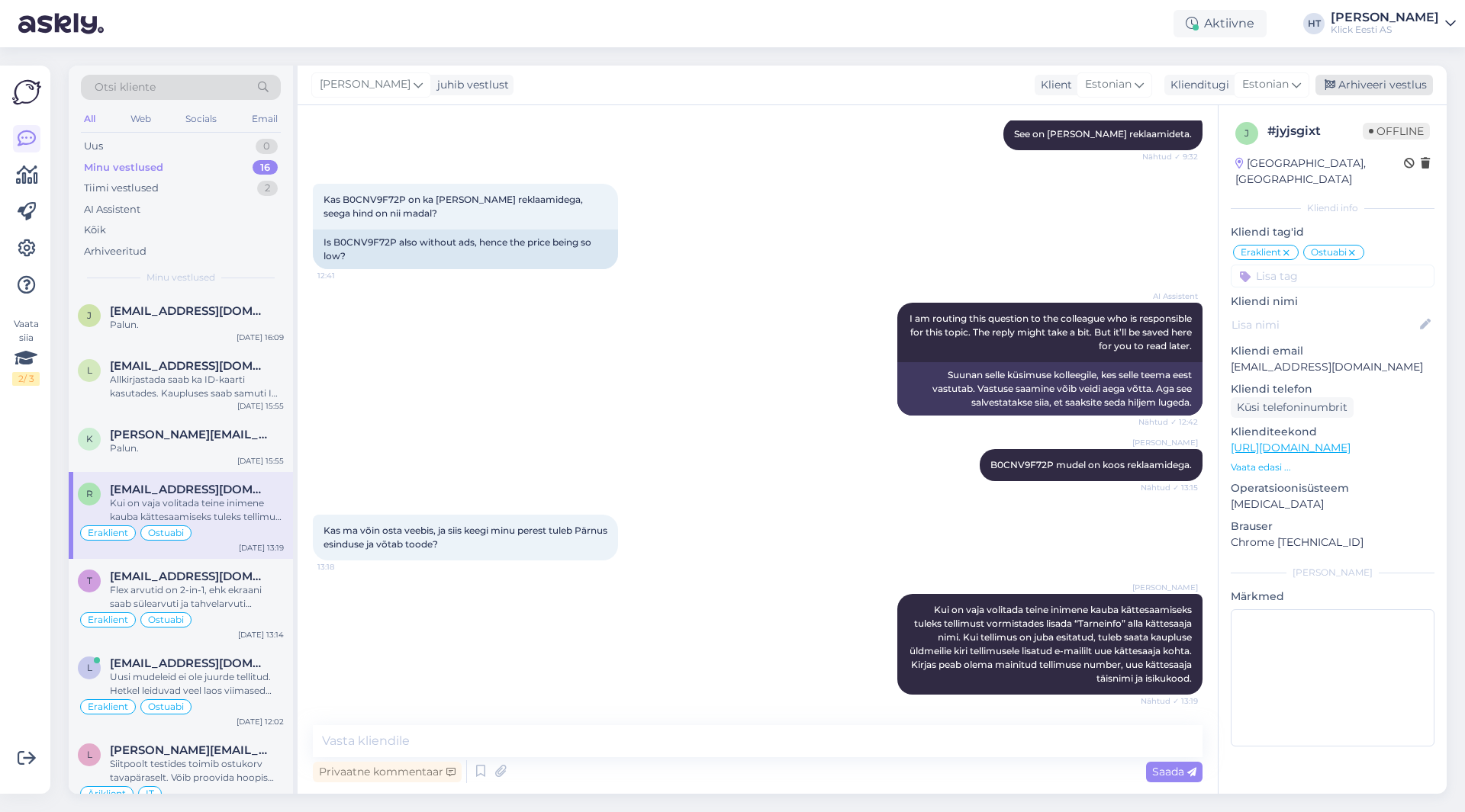
click at [1367, 83] on div "Arhiveeri vestlus" at bounding box center [1374, 85] width 118 height 21
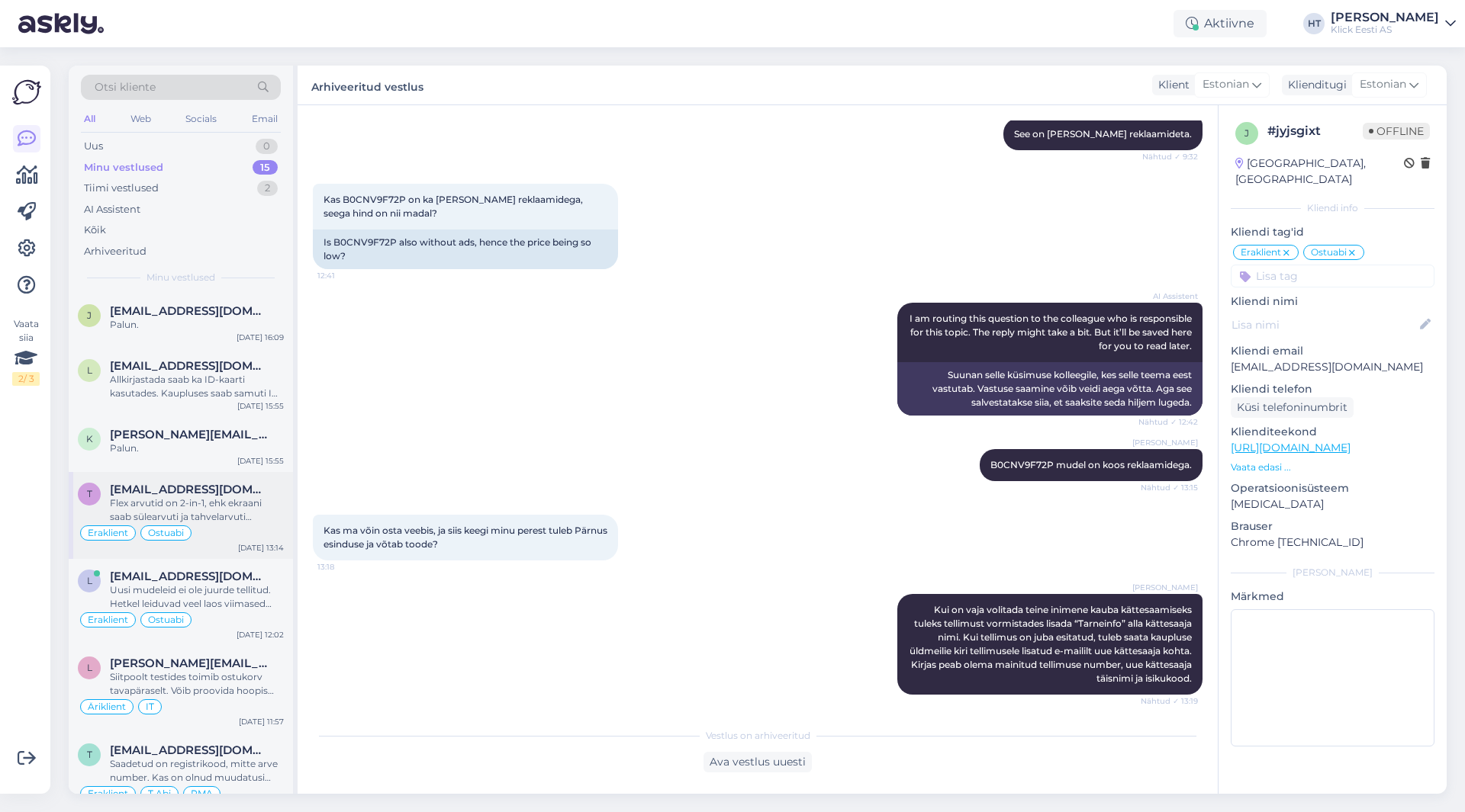
click at [221, 509] on div "Flex arvutid on 2-in-1, ehk ekraani saab sülearvuti ja tahvelarvuti asendisse p…" at bounding box center [196, 510] width 174 height 27
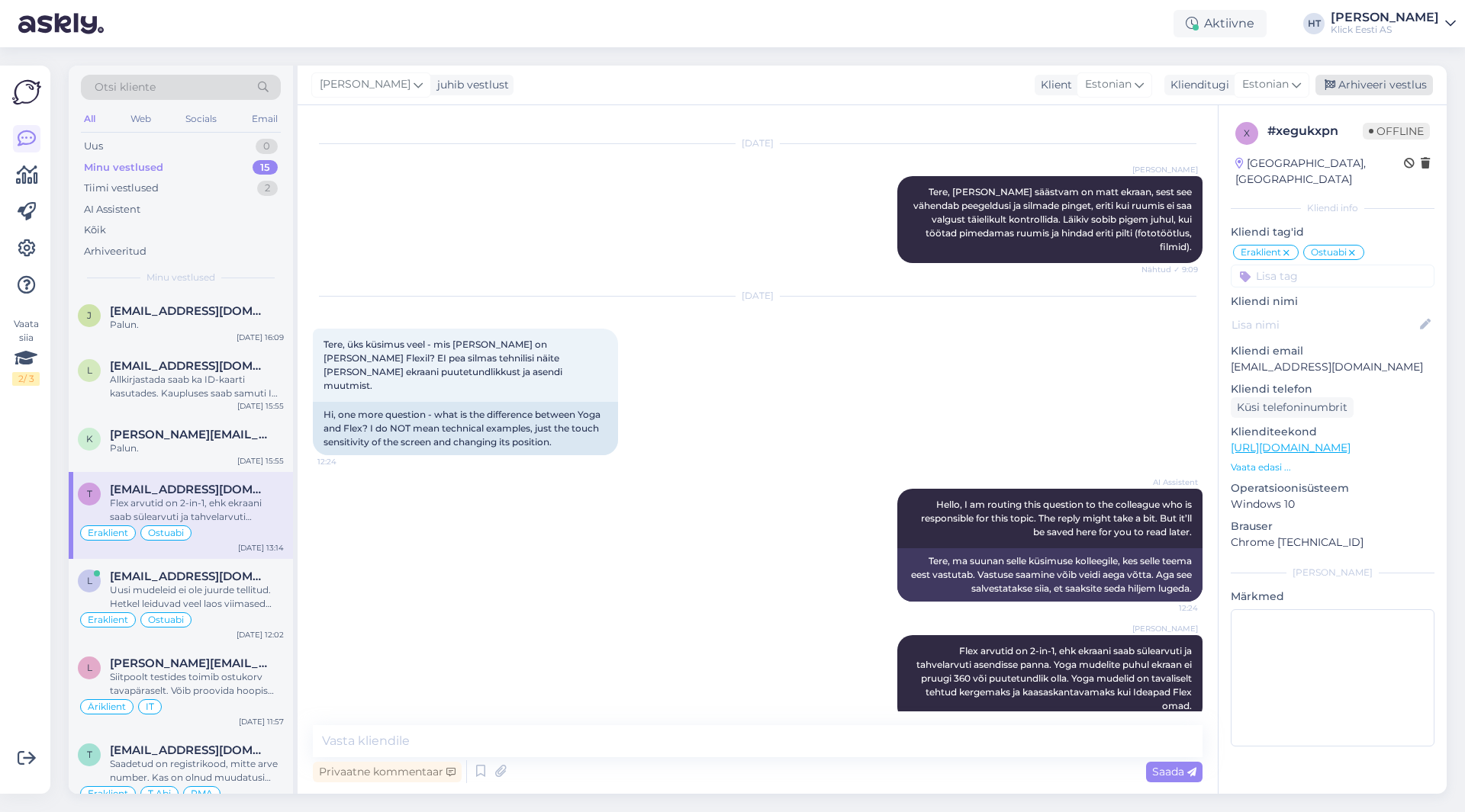
click at [1368, 90] on div "Arhiveeri vestlus" at bounding box center [1374, 85] width 118 height 21
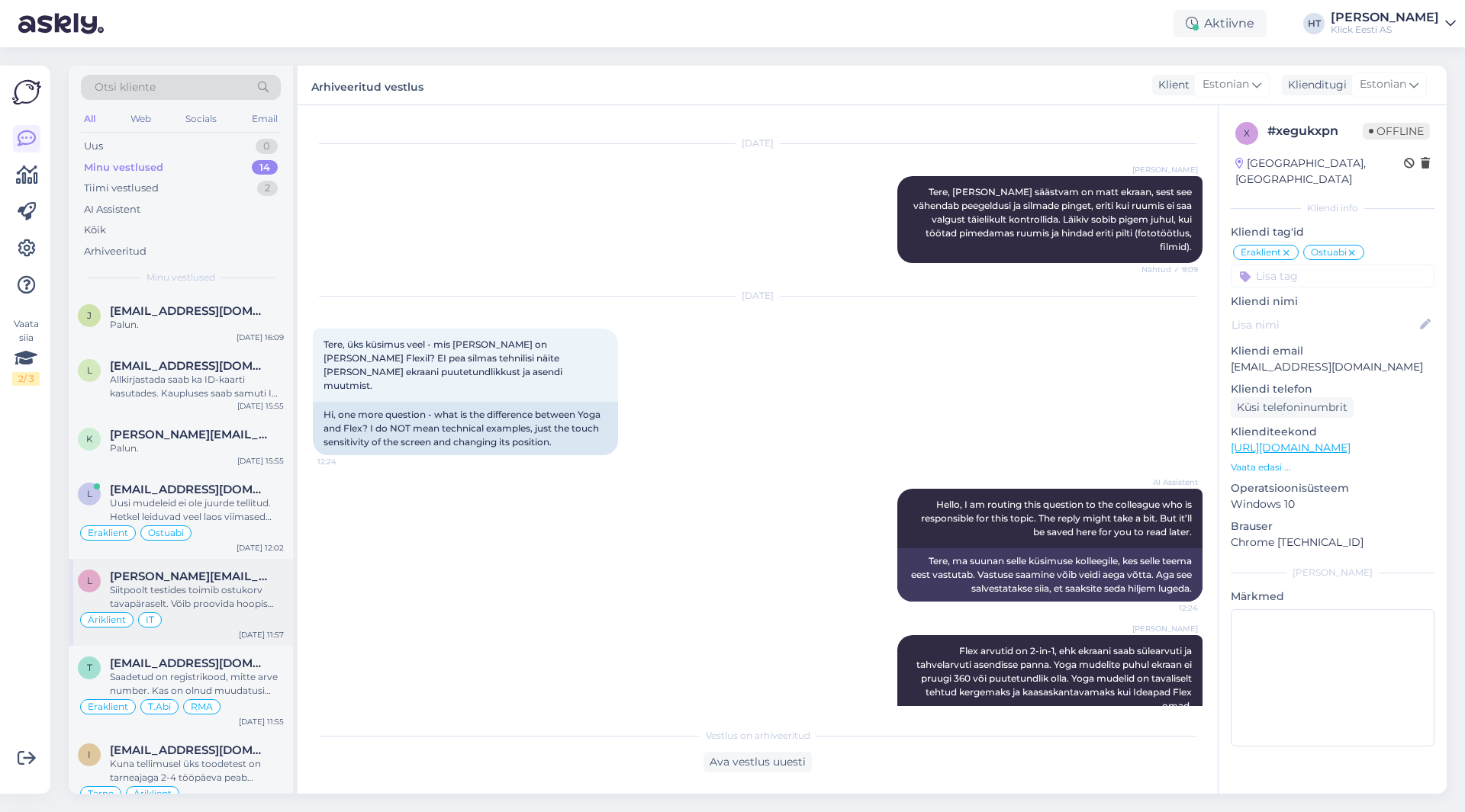
click at [248, 619] on div "Äriklient IT" at bounding box center [181, 620] width 206 height 18
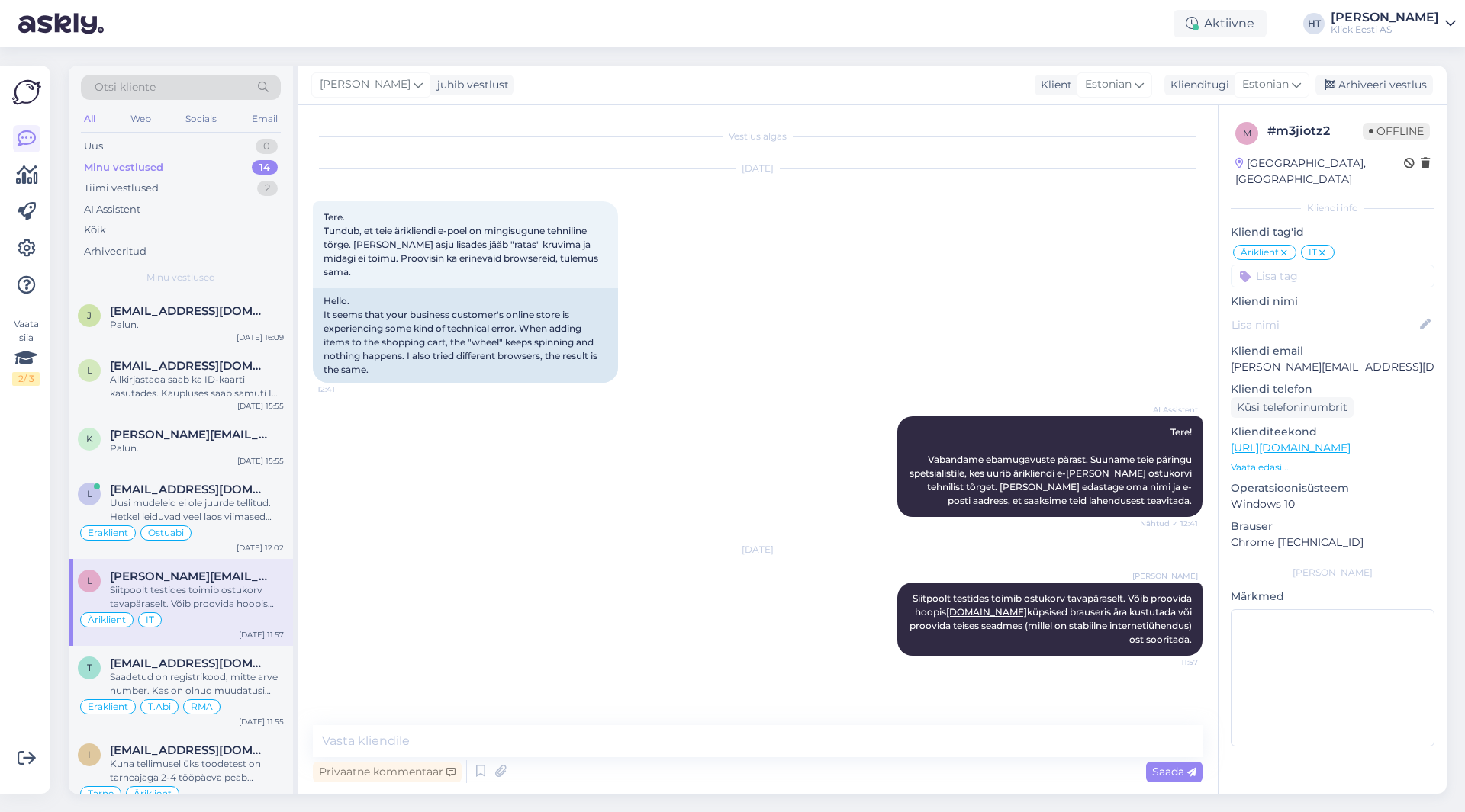
scroll to position [0, 0]
click at [1399, 81] on div "Arhiveeri vestlus" at bounding box center [1374, 85] width 118 height 21
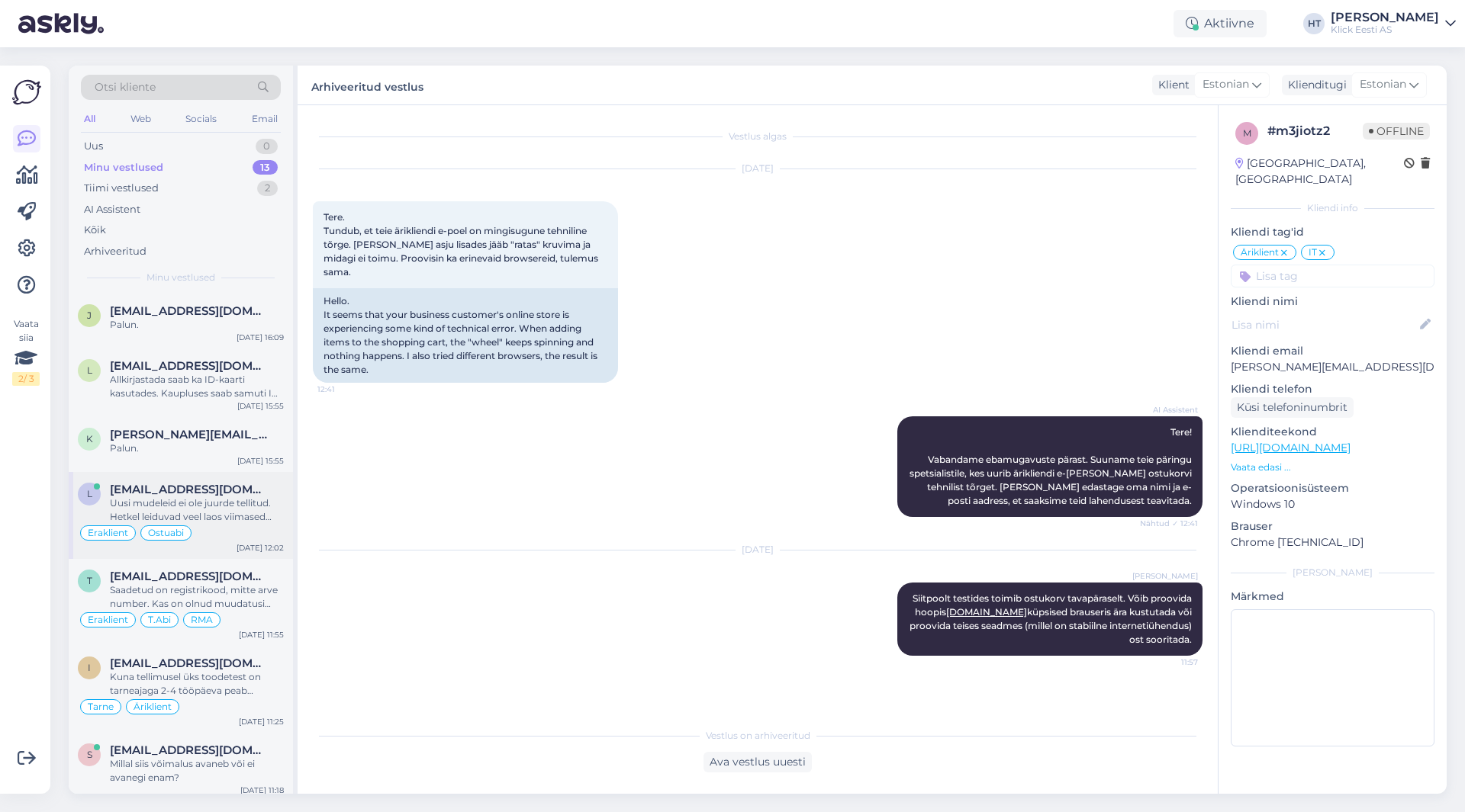
click at [204, 511] on div "Uusi mudeleid ei ole juurde tellitud. Hetkel leiduvad veel laos viimased helesi…" at bounding box center [196, 510] width 174 height 27
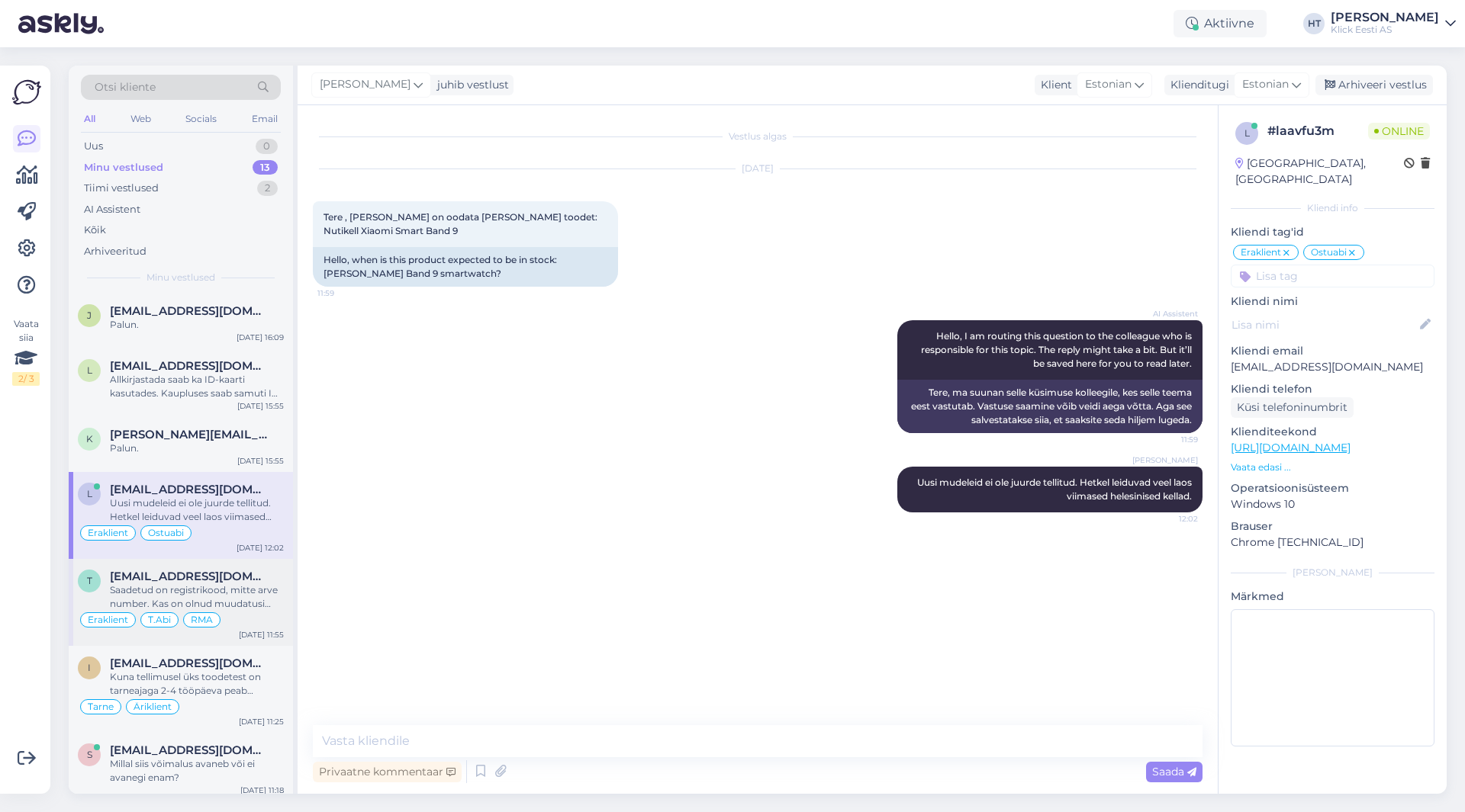
click at [240, 597] on div "Saadetud on registrikood, mitte arve number. Kas on olnud muudatusi ketta vormi…" at bounding box center [196, 597] width 174 height 27
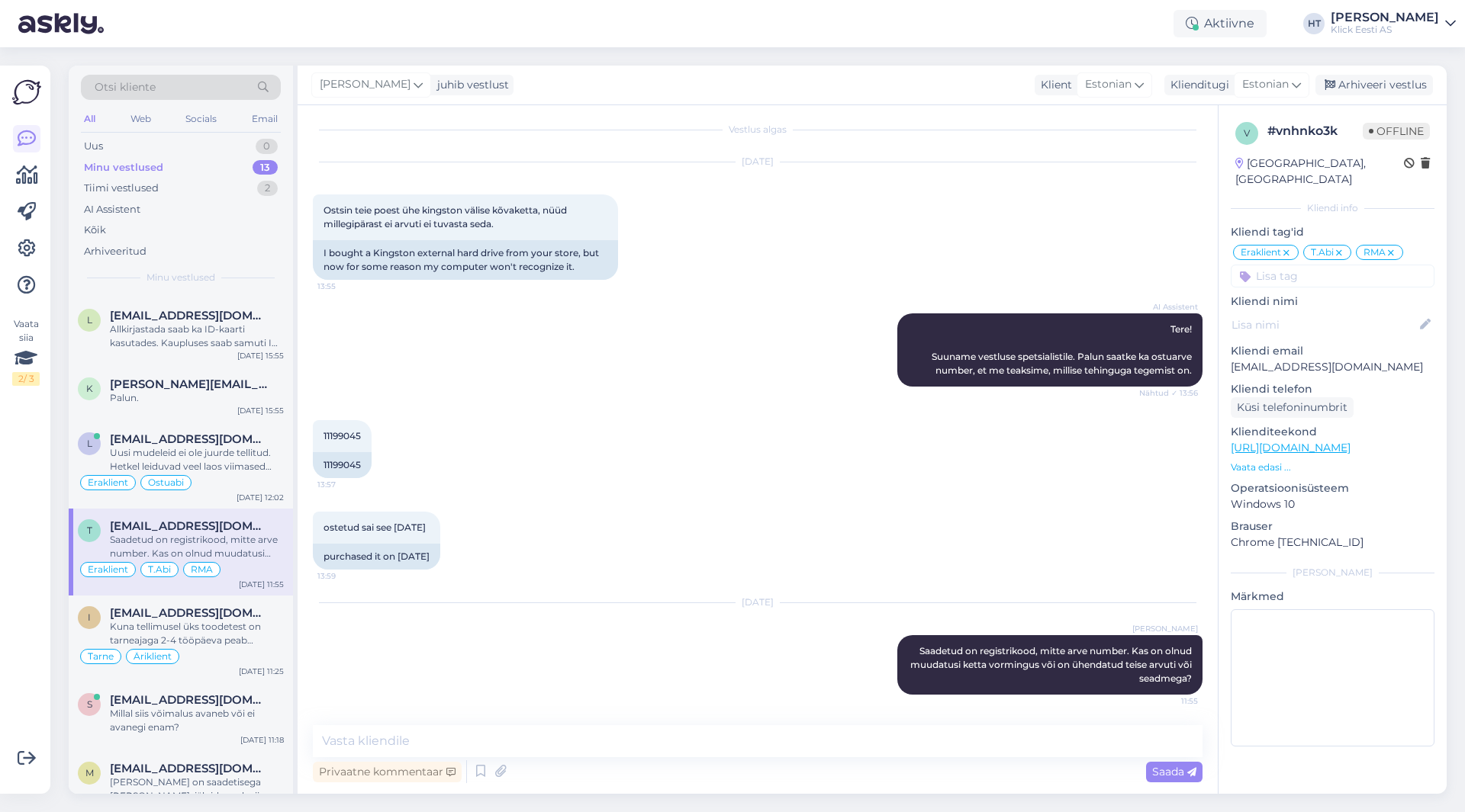
scroll to position [77, 0]
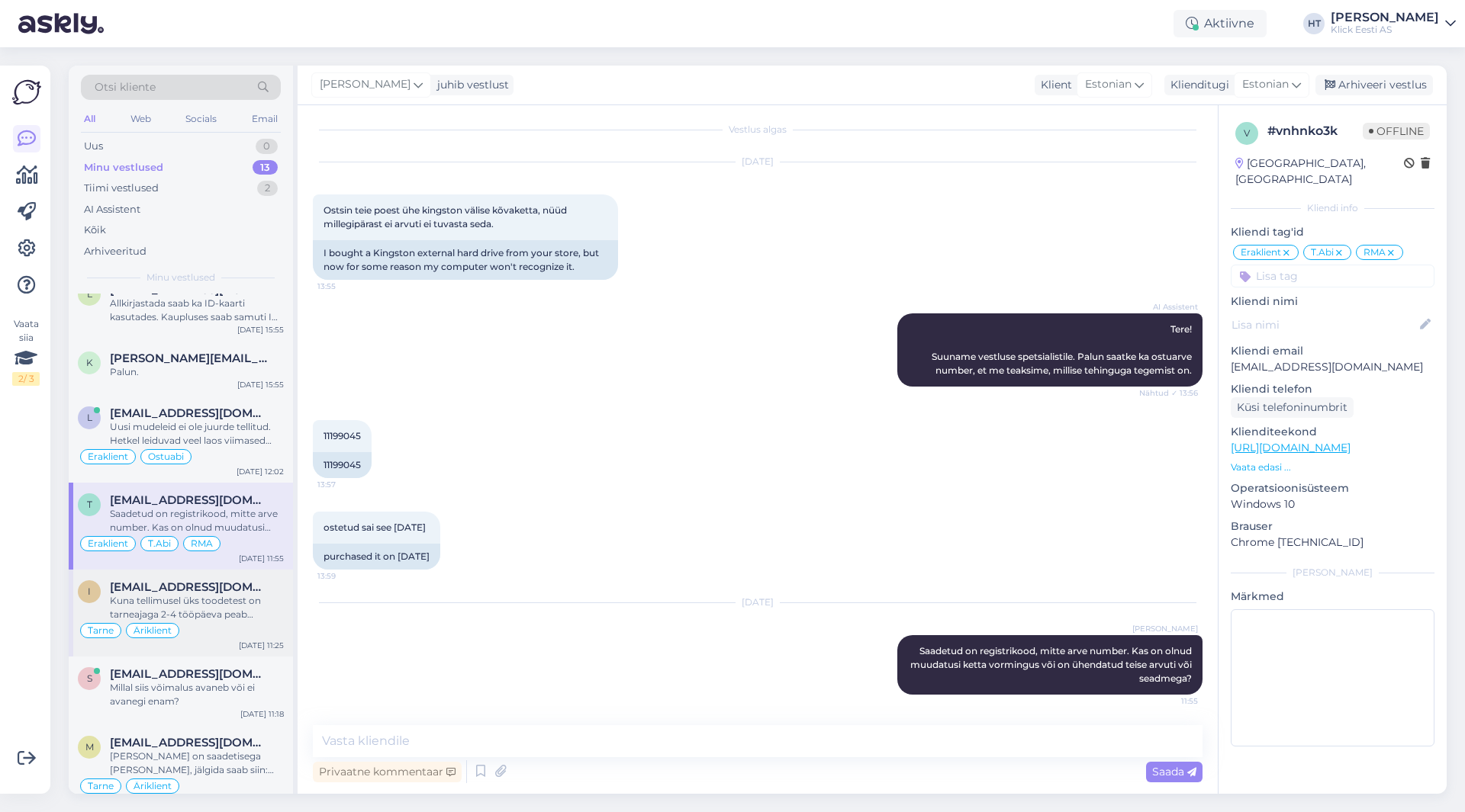
click at [208, 581] on span "[EMAIL_ADDRESS][DOMAIN_NAME]" at bounding box center [189, 587] width 159 height 14
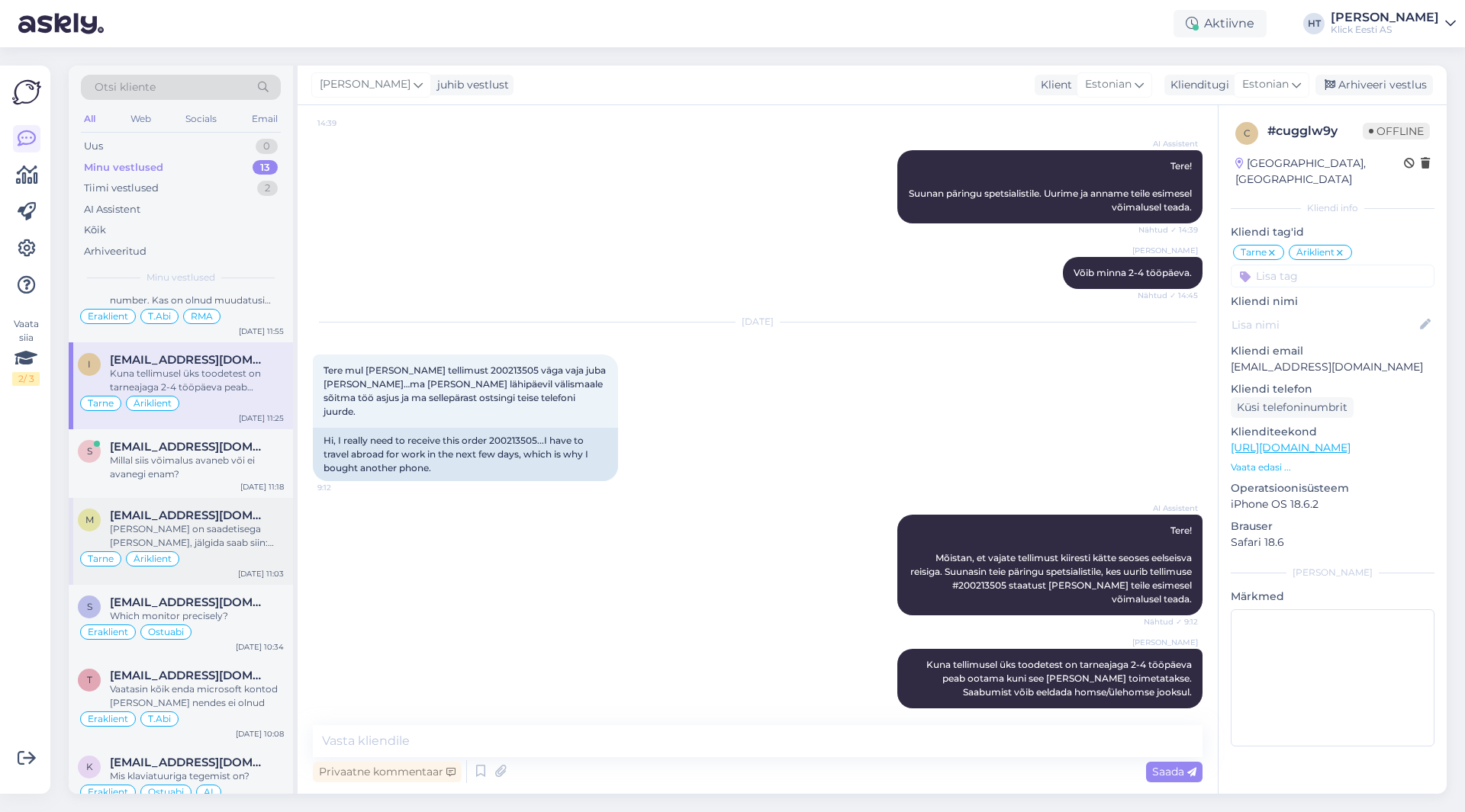
scroll to position [305, 0]
click at [263, 551] on div "Tarne Äriklient" at bounding box center [181, 557] width 206 height 18
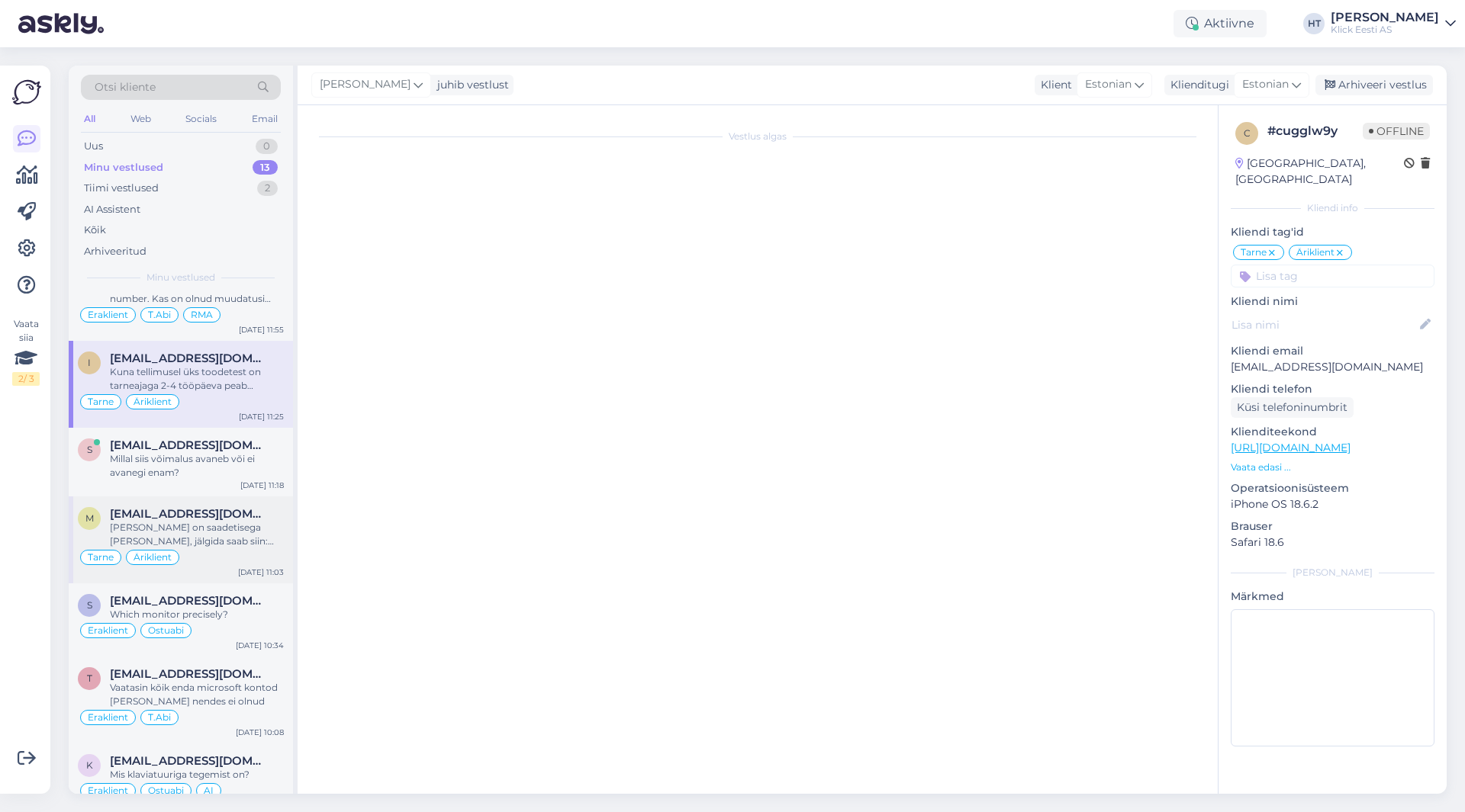
scroll to position [141, 0]
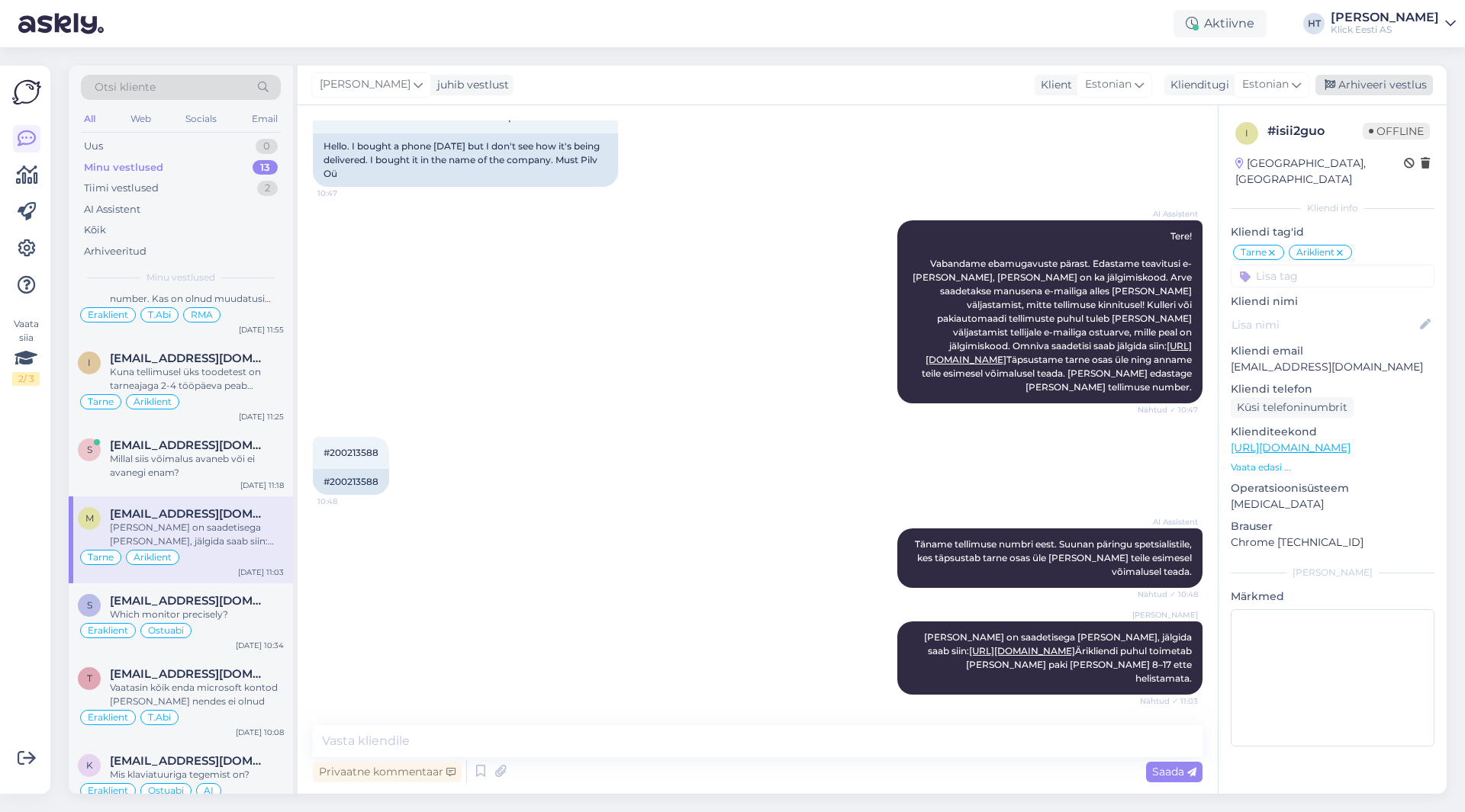
click at [1390, 82] on div "Arhiveeri vestlus" at bounding box center [1374, 85] width 118 height 21
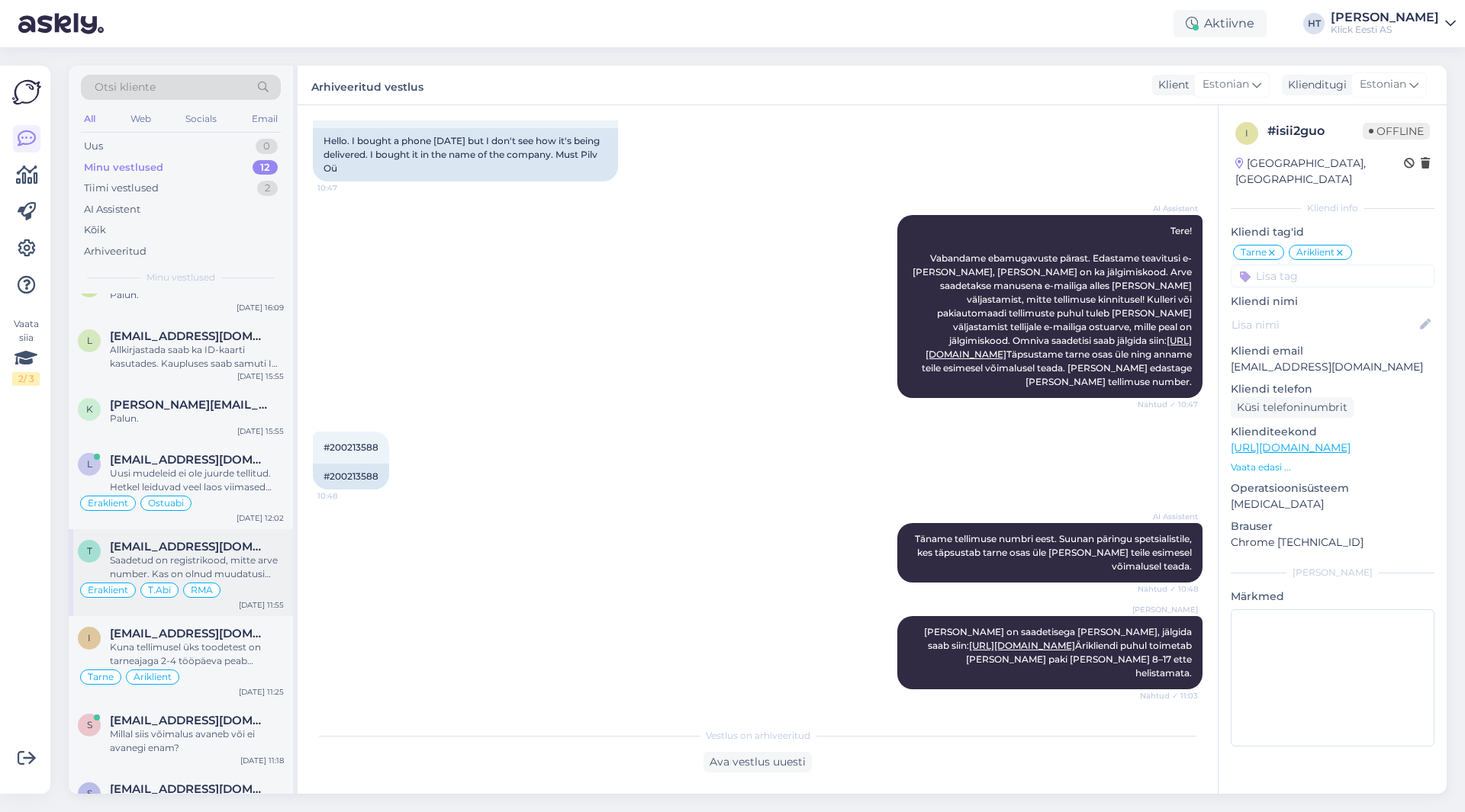
scroll to position [77, 0]
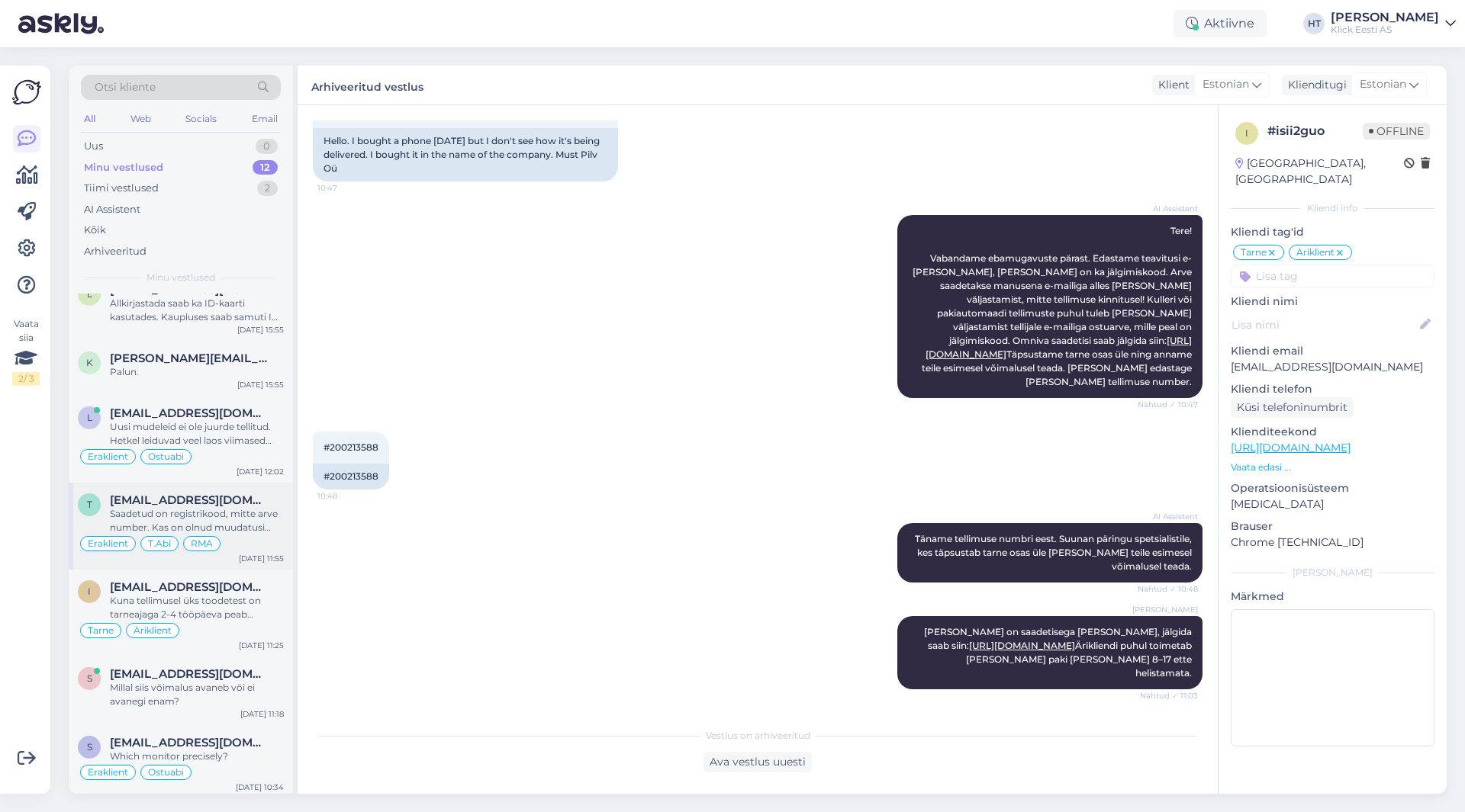
click at [234, 514] on div "Saadetud on registrikood, mitte arve number. Kas on olnud muudatusi ketta vormi…" at bounding box center [196, 521] width 174 height 27
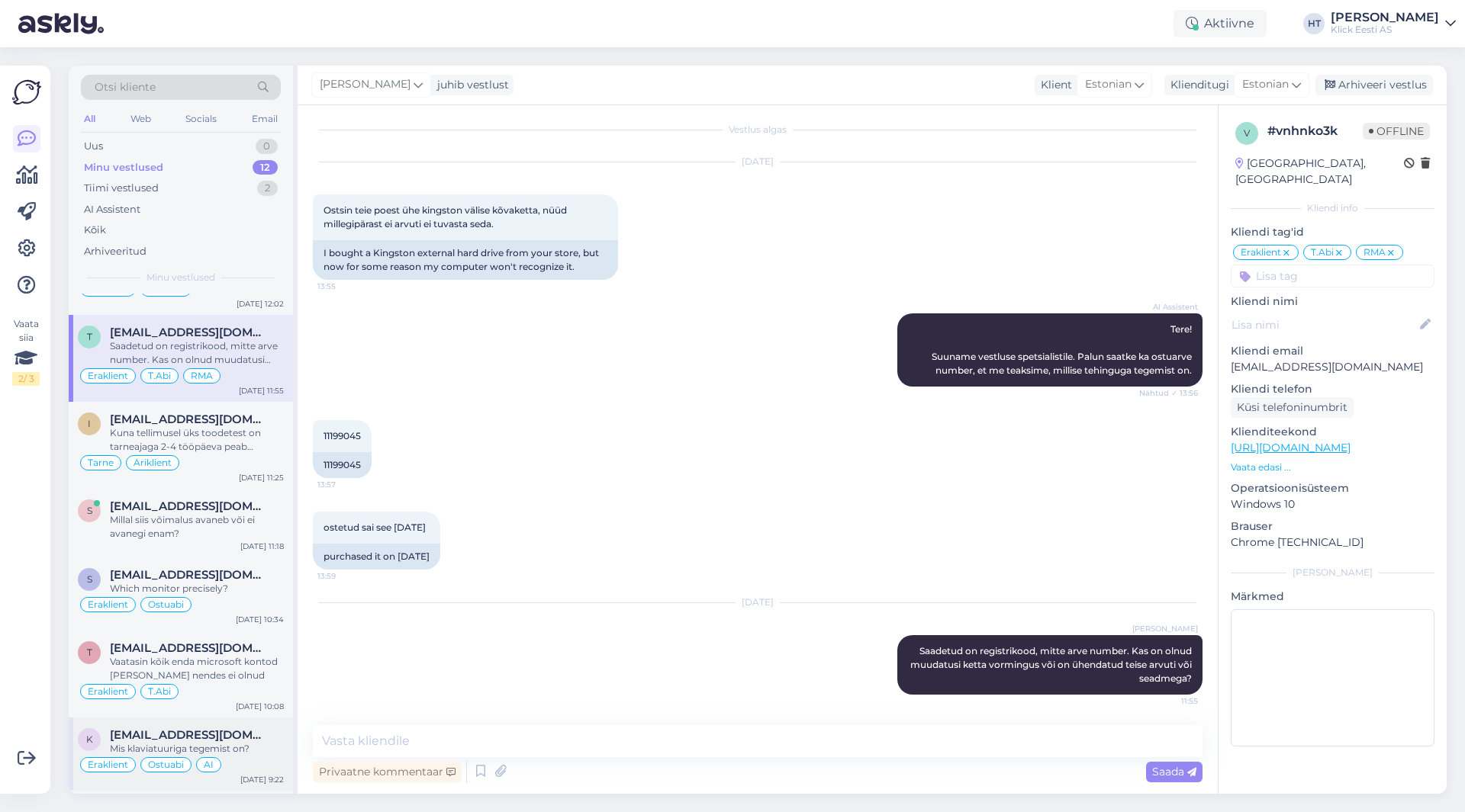
scroll to position [401, 0]
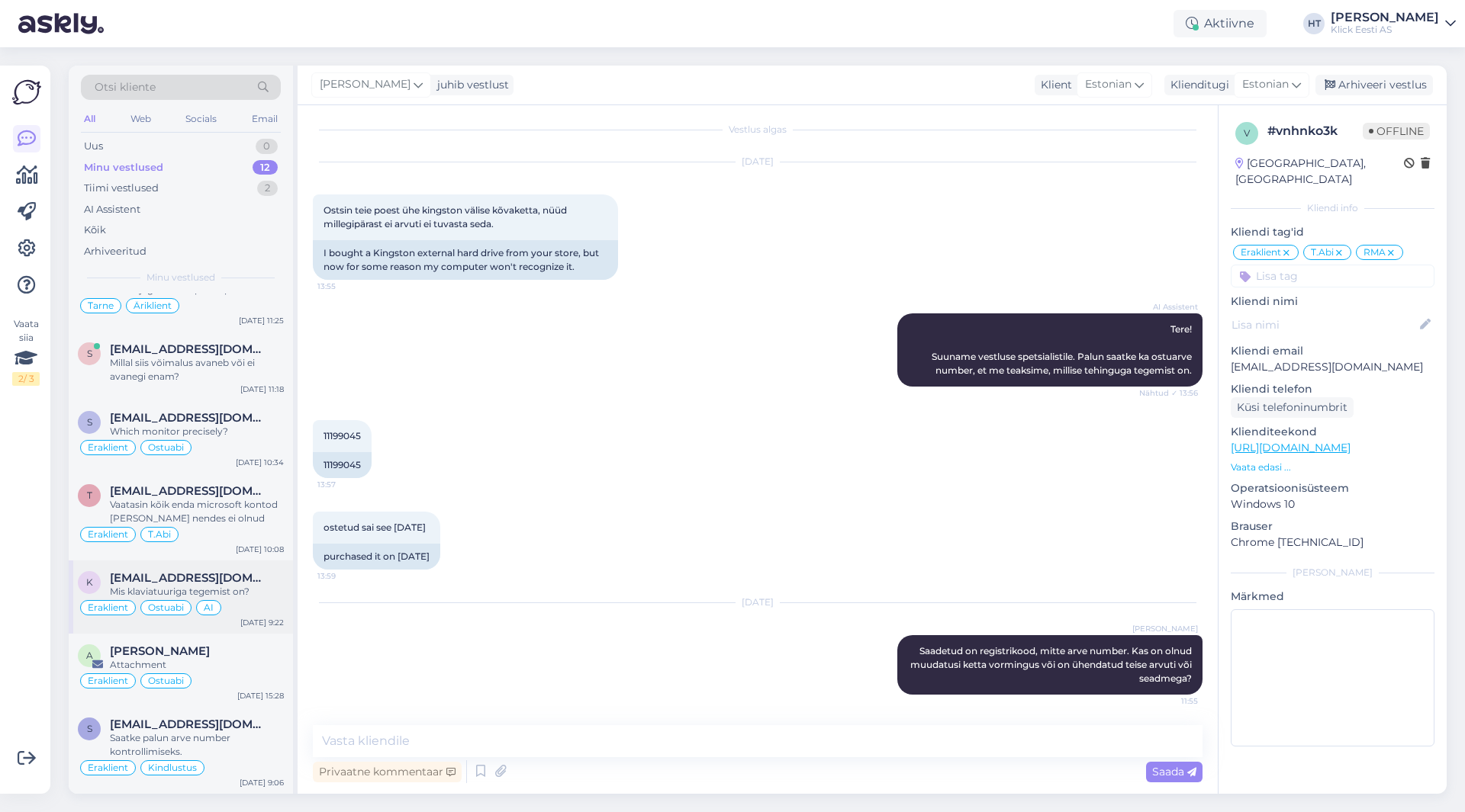
click at [251, 597] on div "Mis klaviatuuriga tegemist on?" at bounding box center [196, 591] width 174 height 14
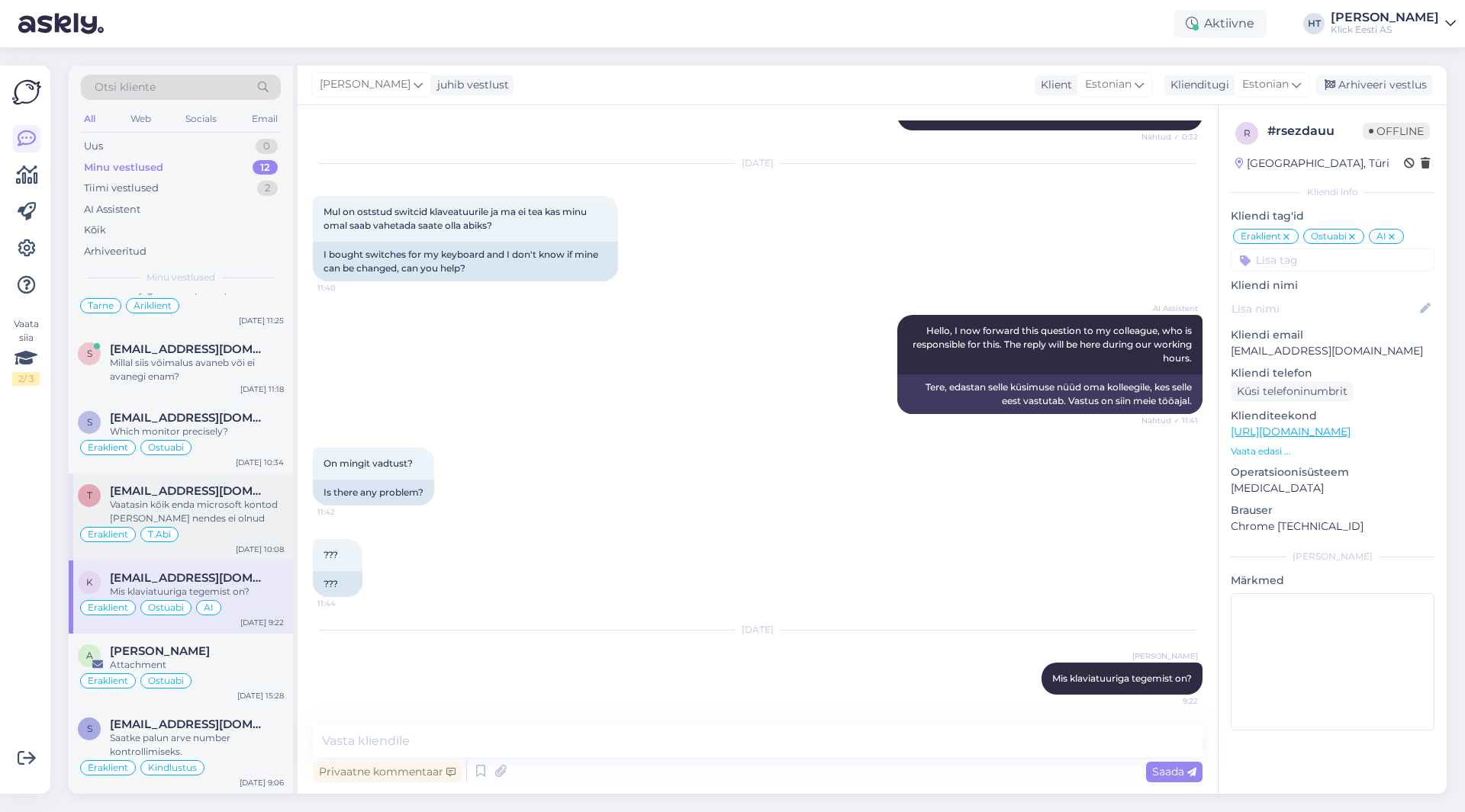
click at [243, 522] on div "Vaatasin kõik enda microsoft kontod [PERSON_NAME] nendes ei olnud" at bounding box center [196, 512] width 174 height 27
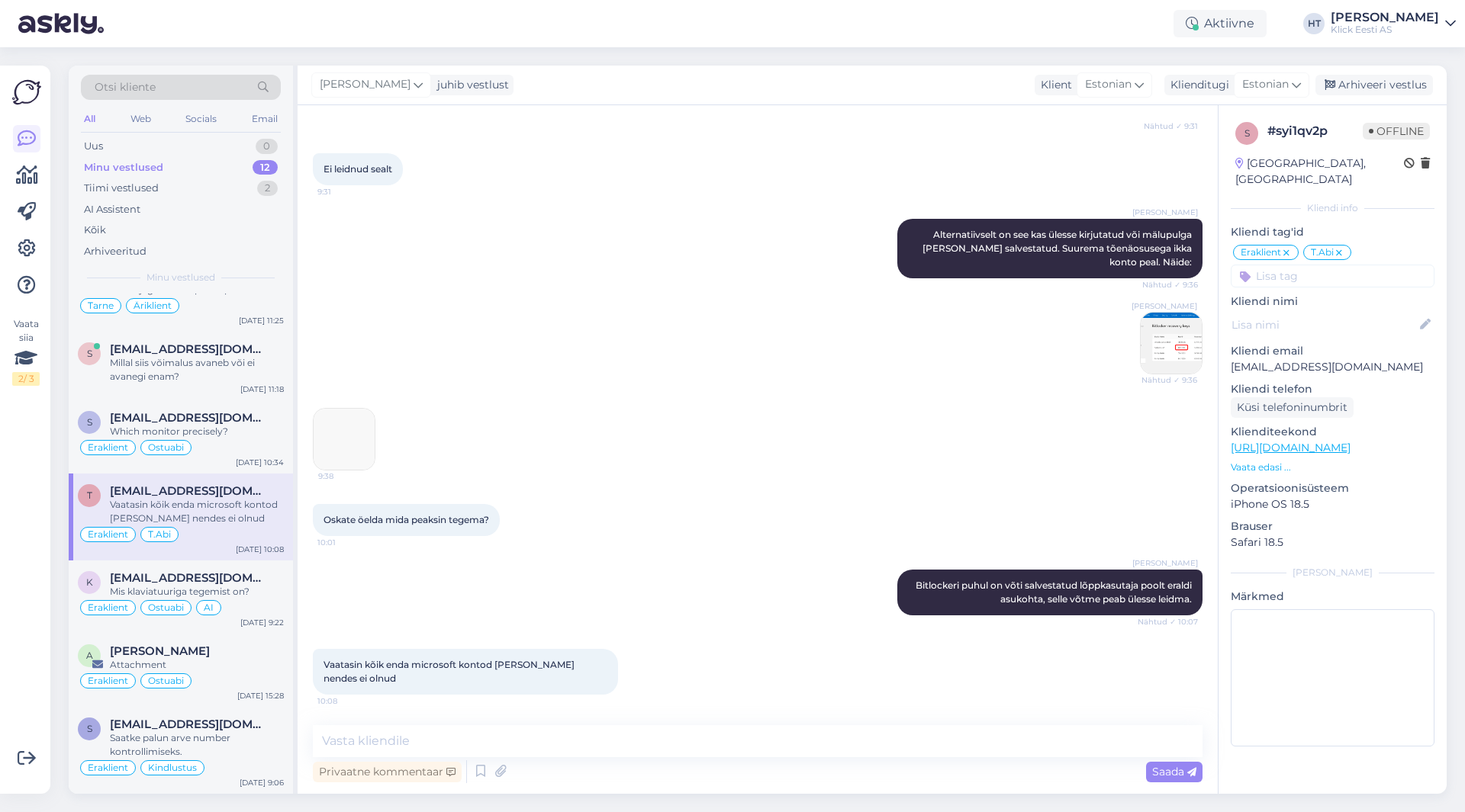
scroll to position [303, 0]
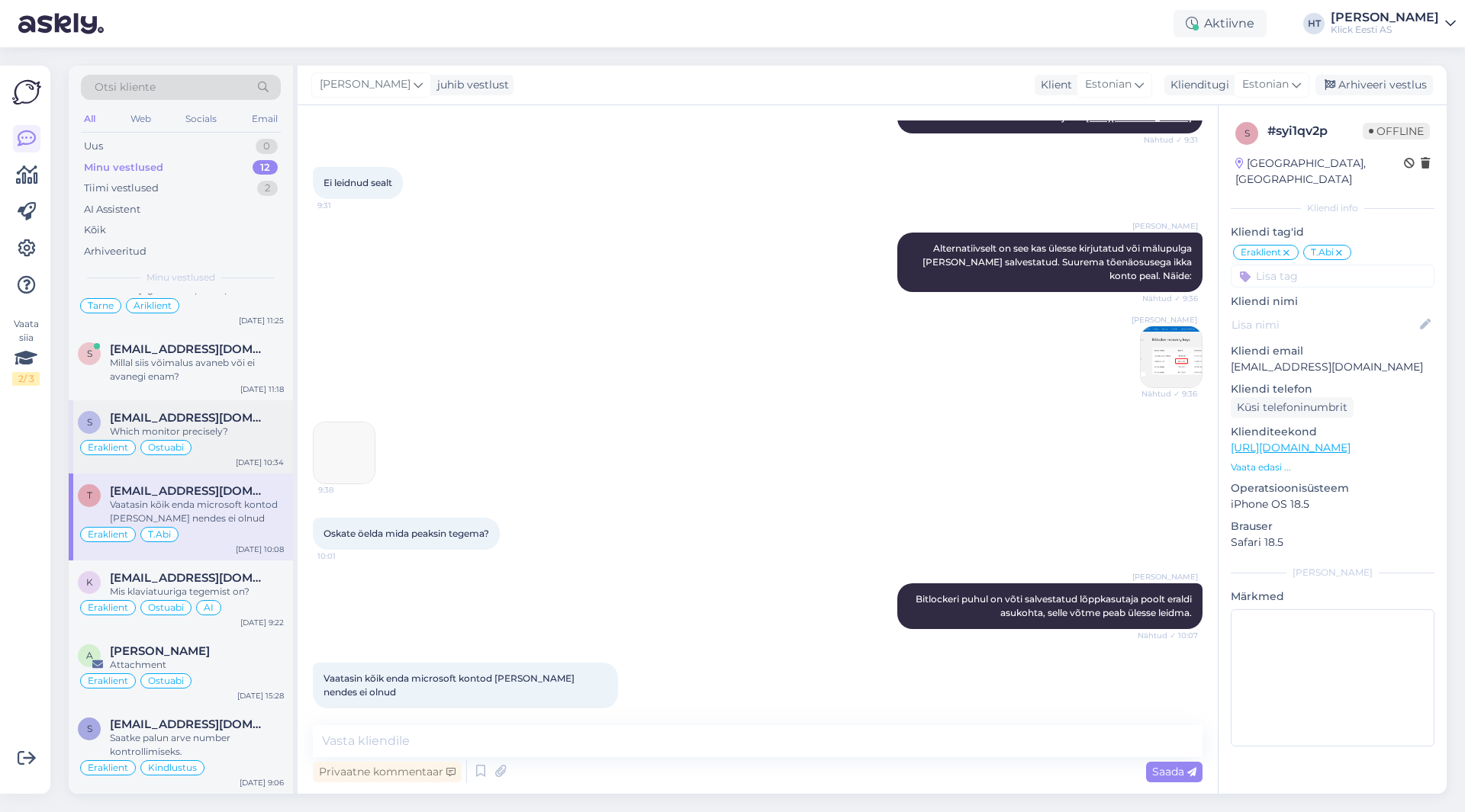
click at [191, 447] on div "Ostuabi" at bounding box center [166, 447] width 51 height 16
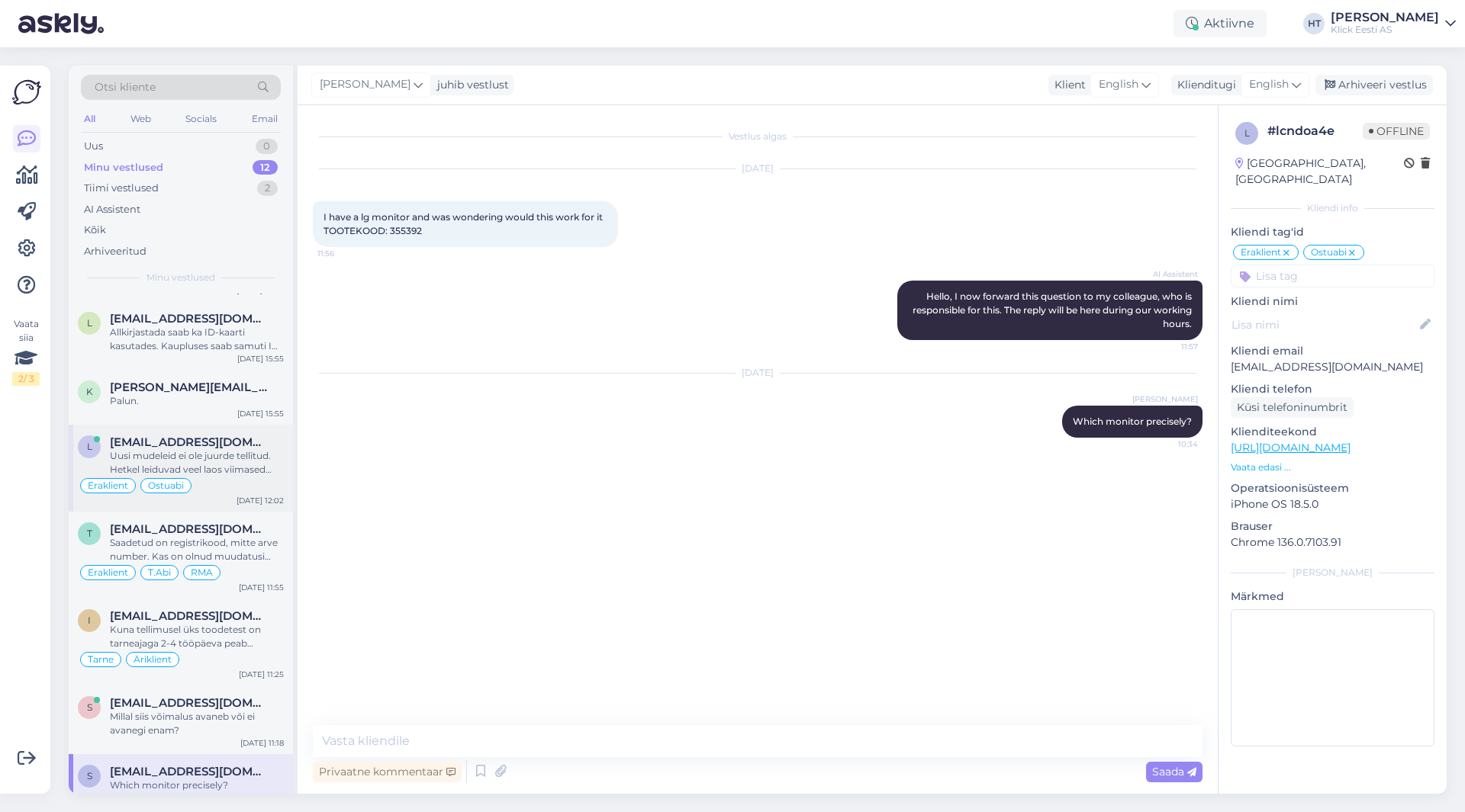
scroll to position [0, 0]
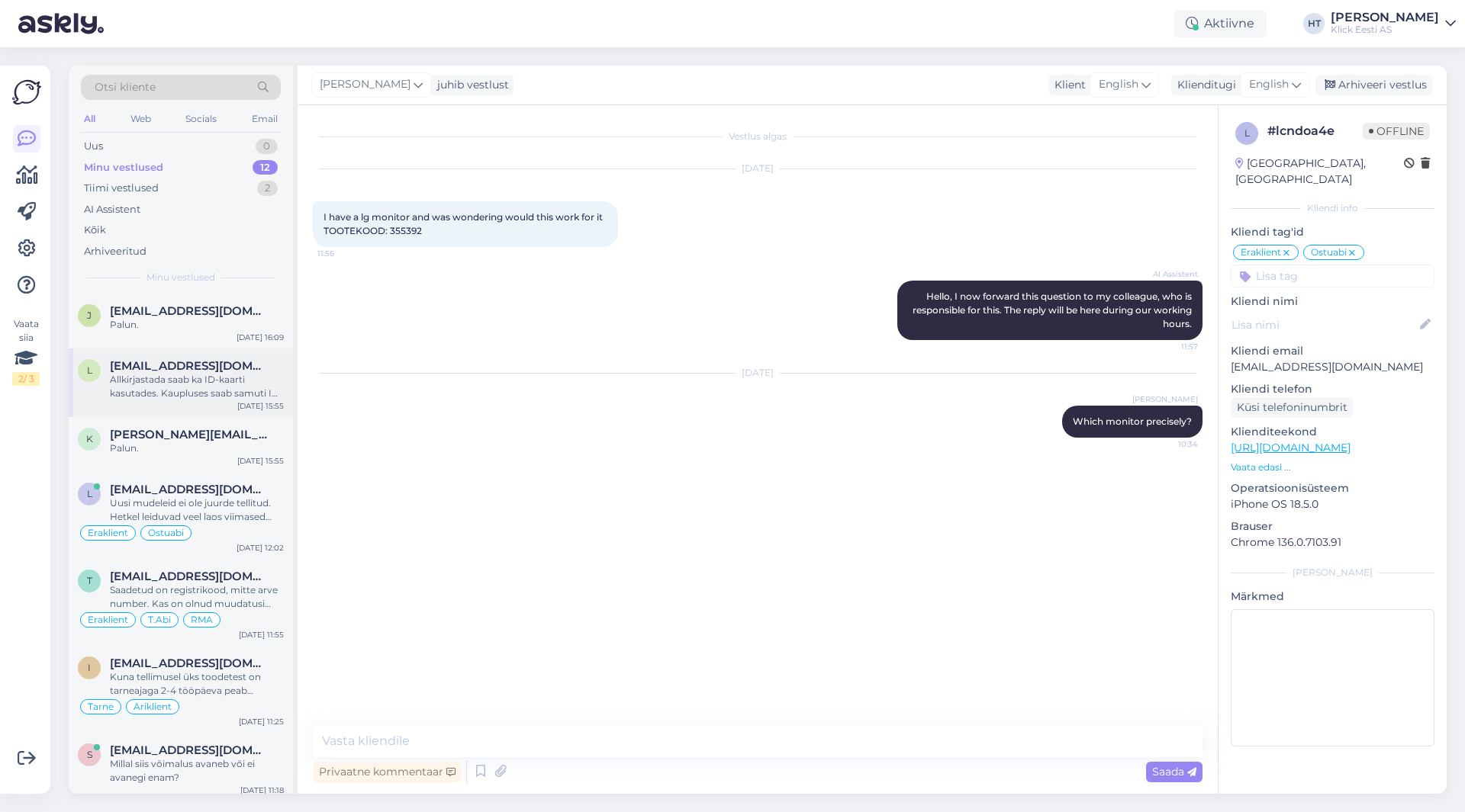
click at [249, 350] on div "l [EMAIL_ADDRESS][DOMAIN_NAME] Allkirjastada saab ka ID-kaarti kasutades. Kaupl…" at bounding box center [181, 382] width 225 height 68
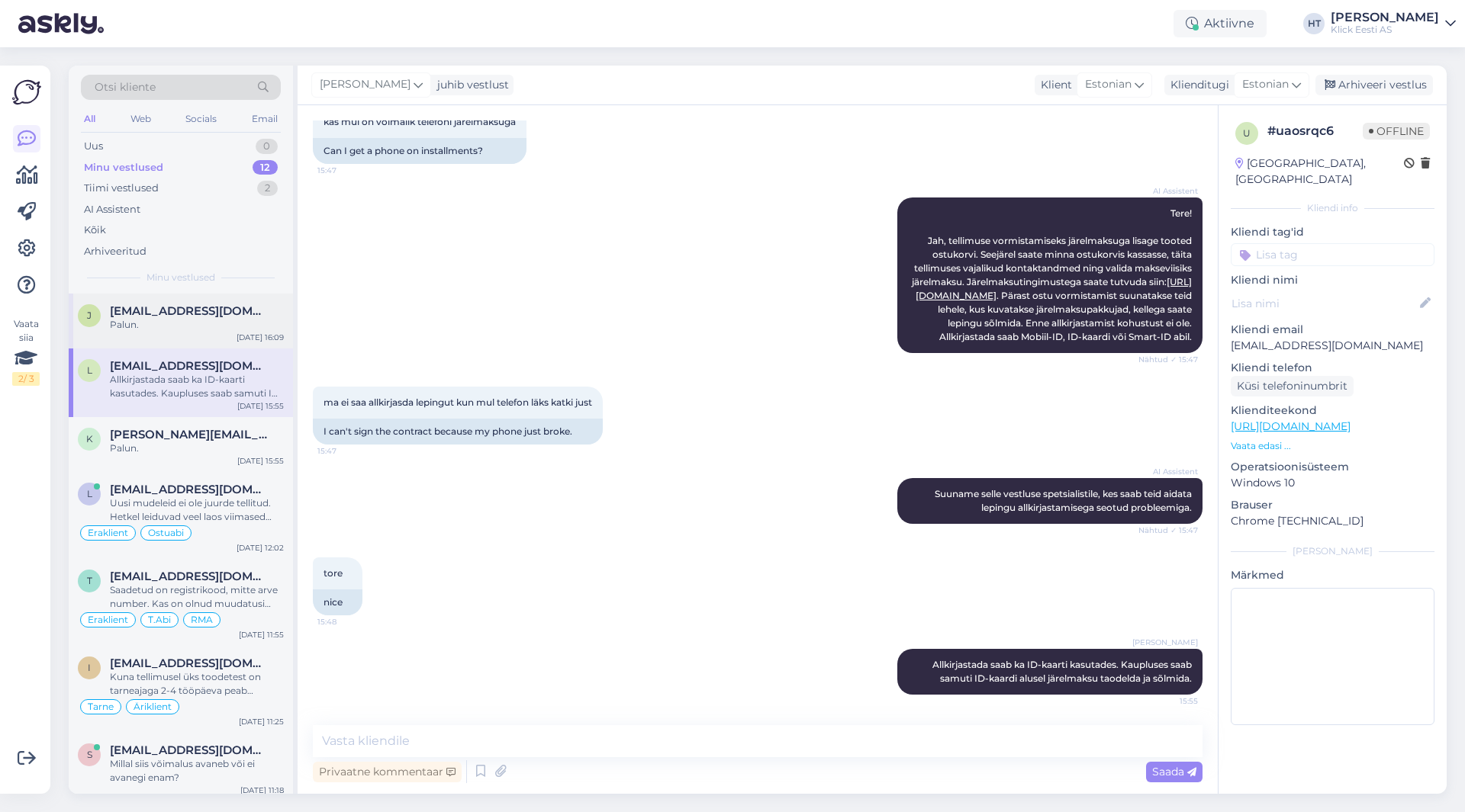
click at [252, 338] on div "[DATE] 16:09" at bounding box center [260, 338] width 47 height 12
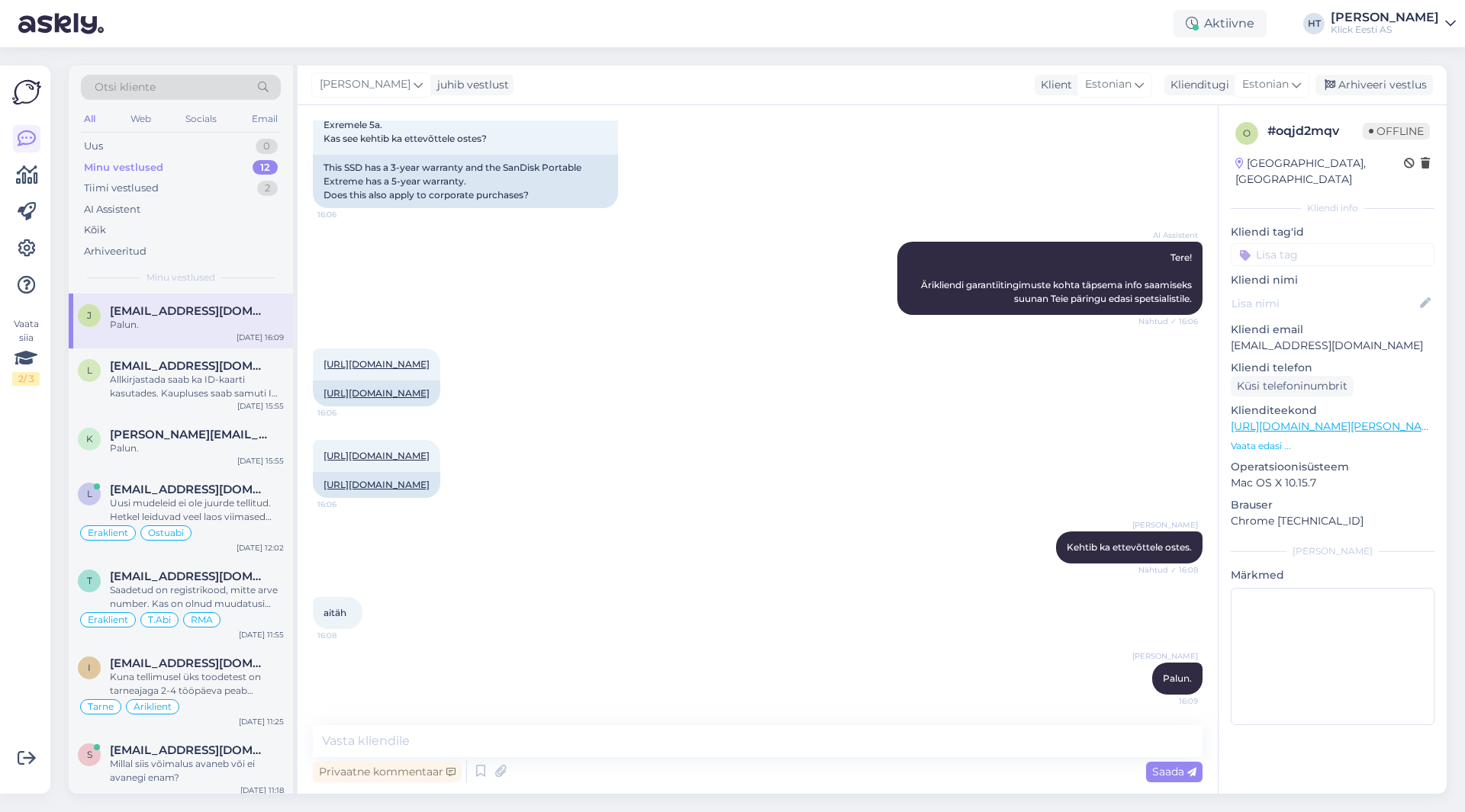
click at [1305, 244] on input at bounding box center [1332, 255] width 204 height 23
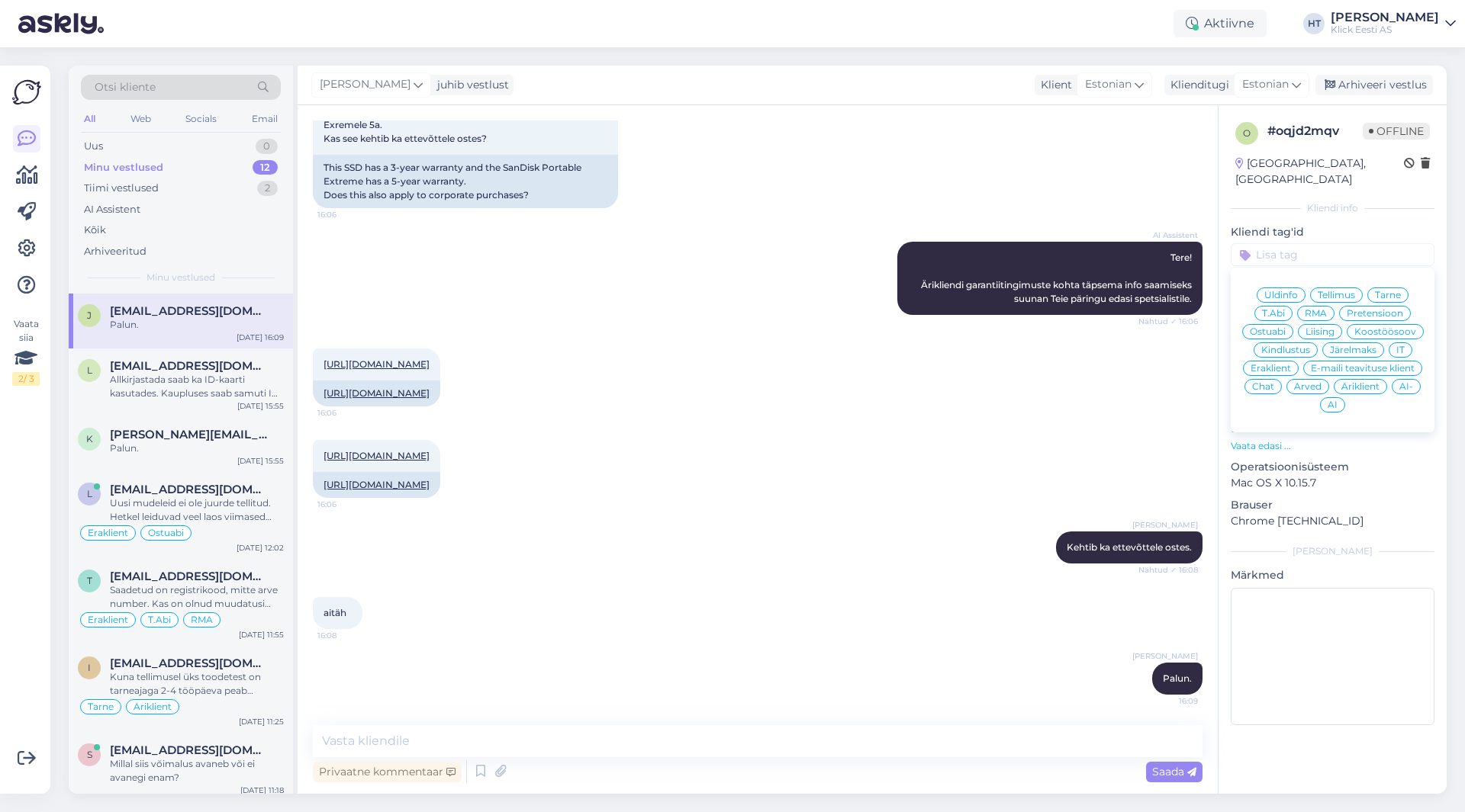
click at [1277, 324] on div "Ostuabi" at bounding box center [1268, 331] width 51 height 16
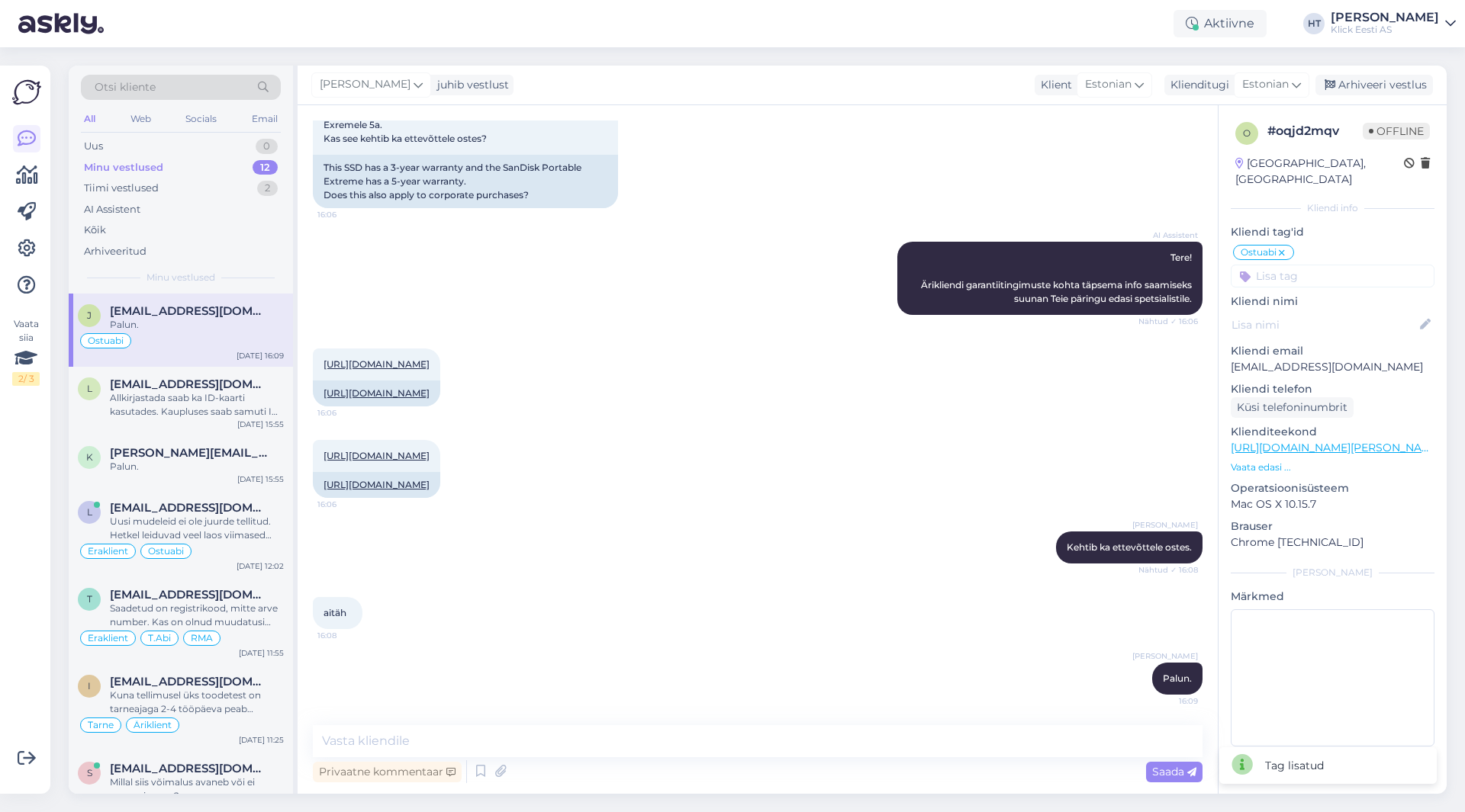
click at [1330, 265] on input at bounding box center [1332, 276] width 204 height 23
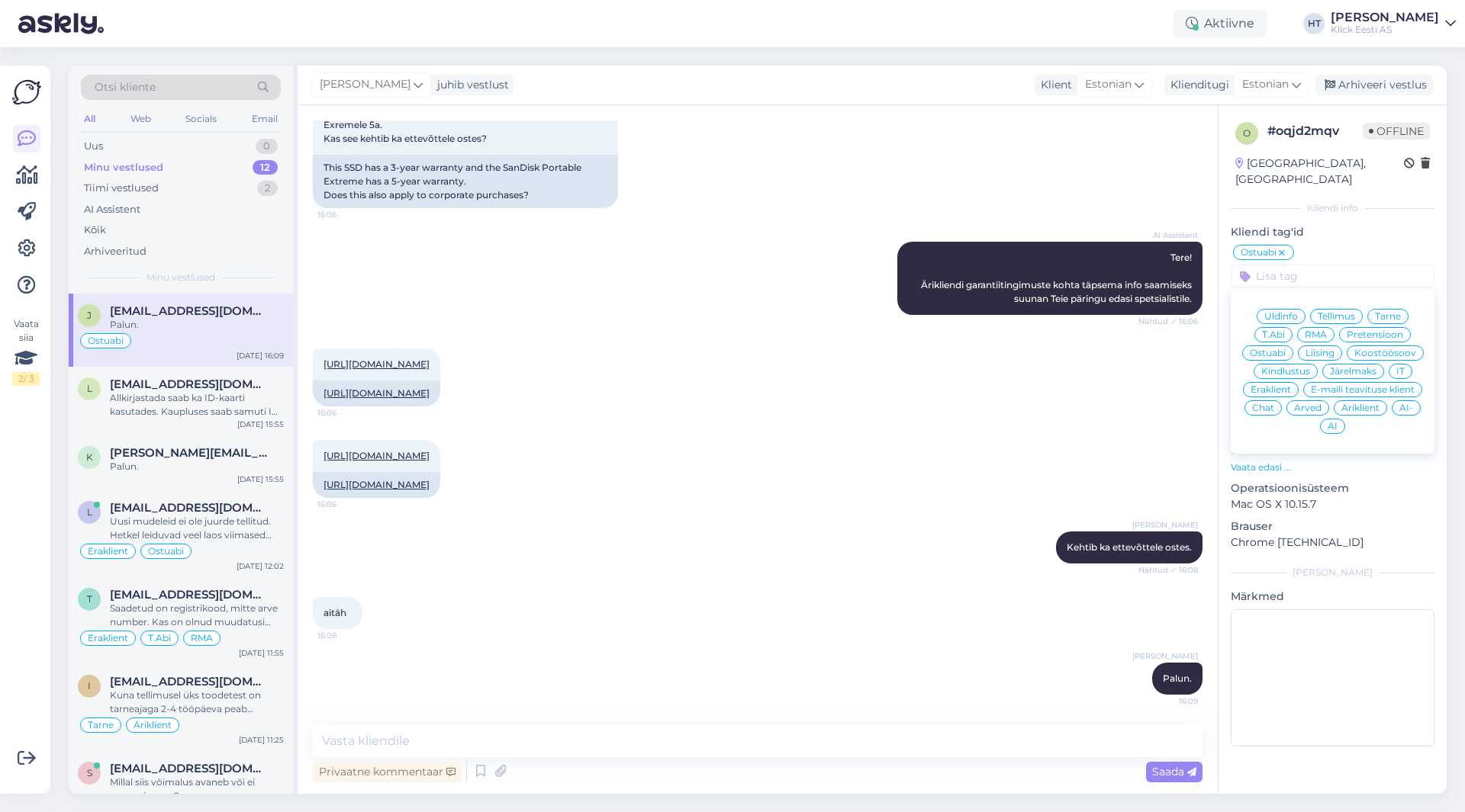
click at [1361, 403] on span "Äriklient" at bounding box center [1361, 408] width 38 height 9
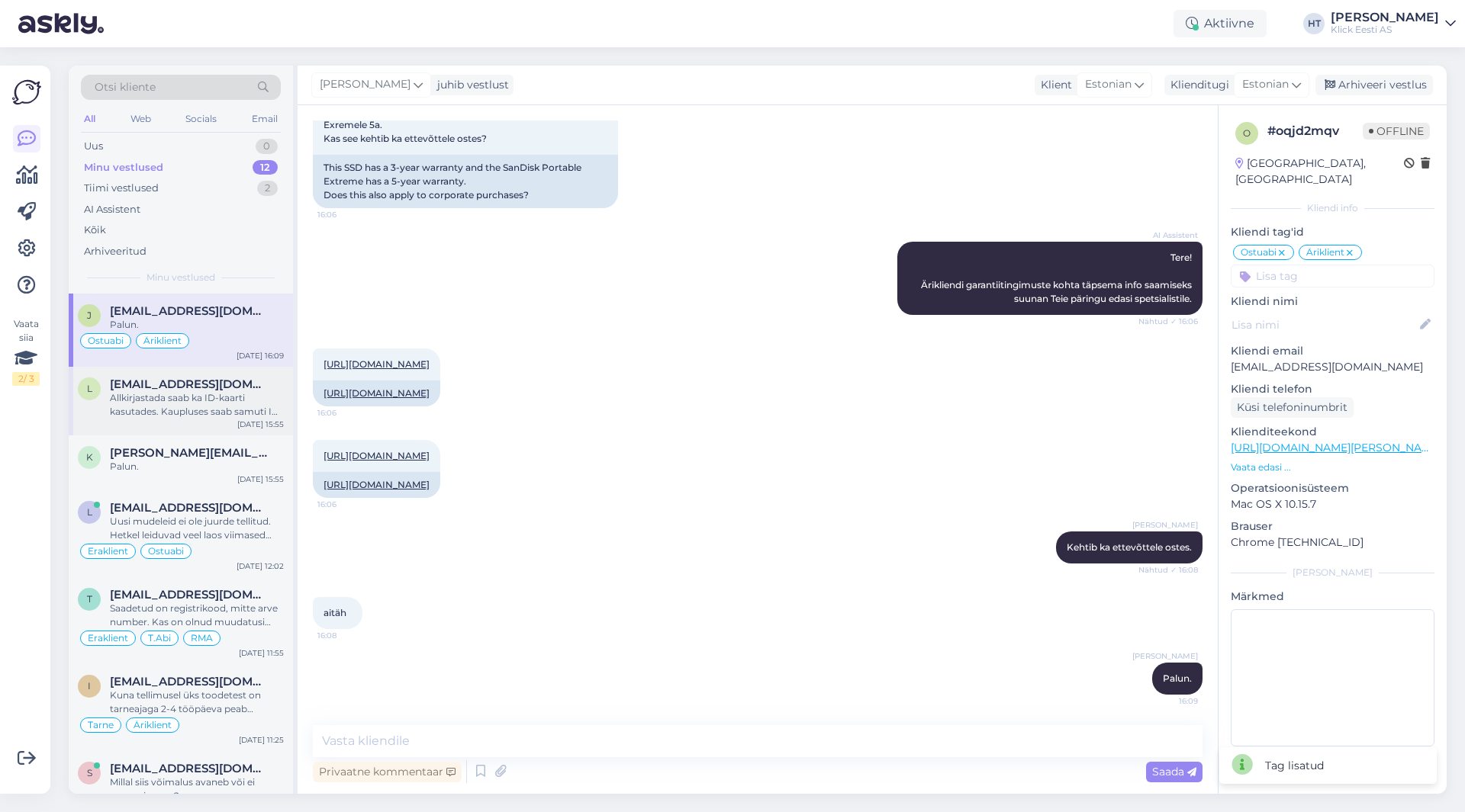
click at [265, 392] on div "Allkirjastada saab ka ID-kaarti kasutades. Kaupluses saab samuti ID-kaardi alus…" at bounding box center [196, 405] width 174 height 27
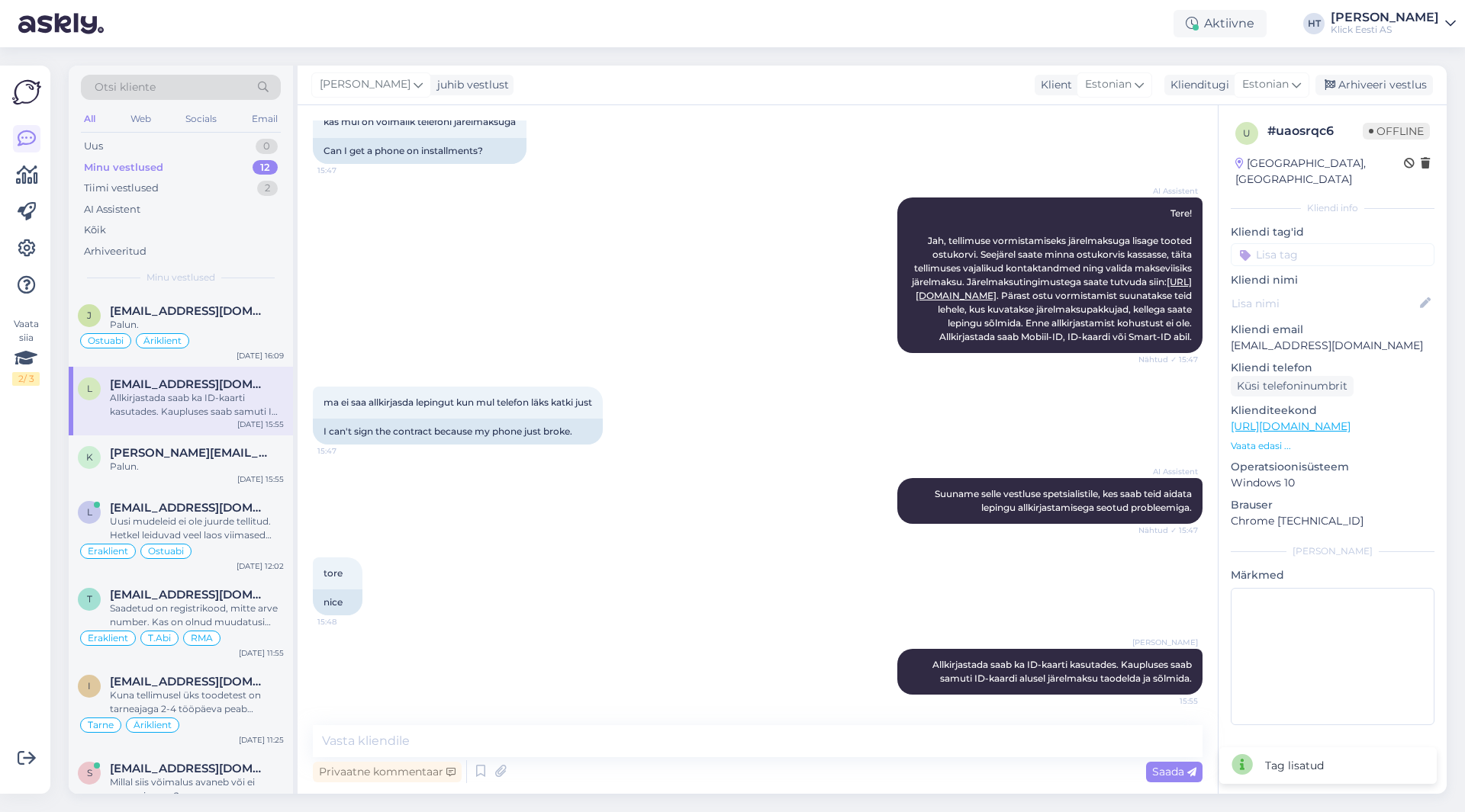
click at [1324, 244] on input at bounding box center [1332, 255] width 204 height 23
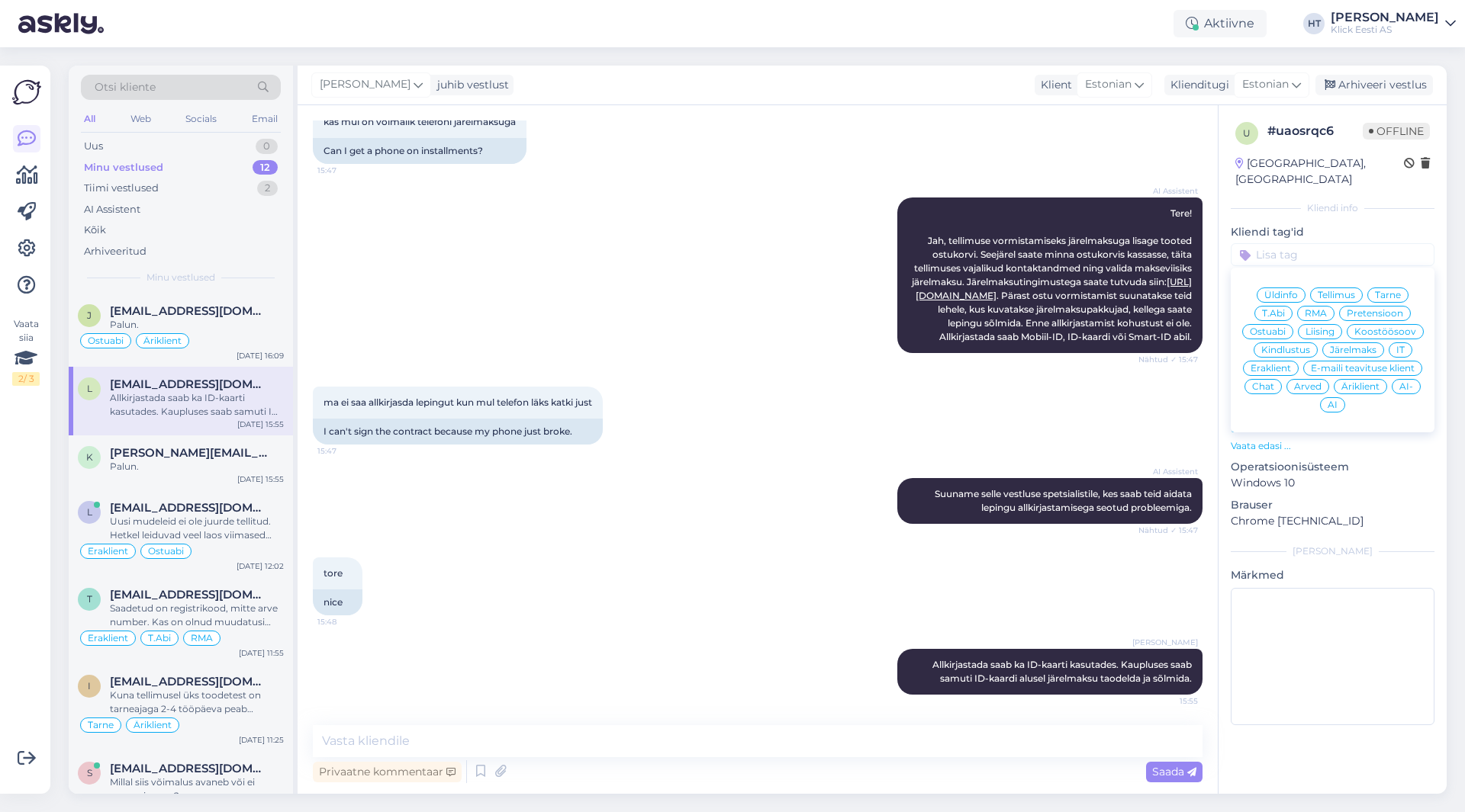
click at [1356, 346] on span "Järelmaks" at bounding box center [1353, 350] width 47 height 9
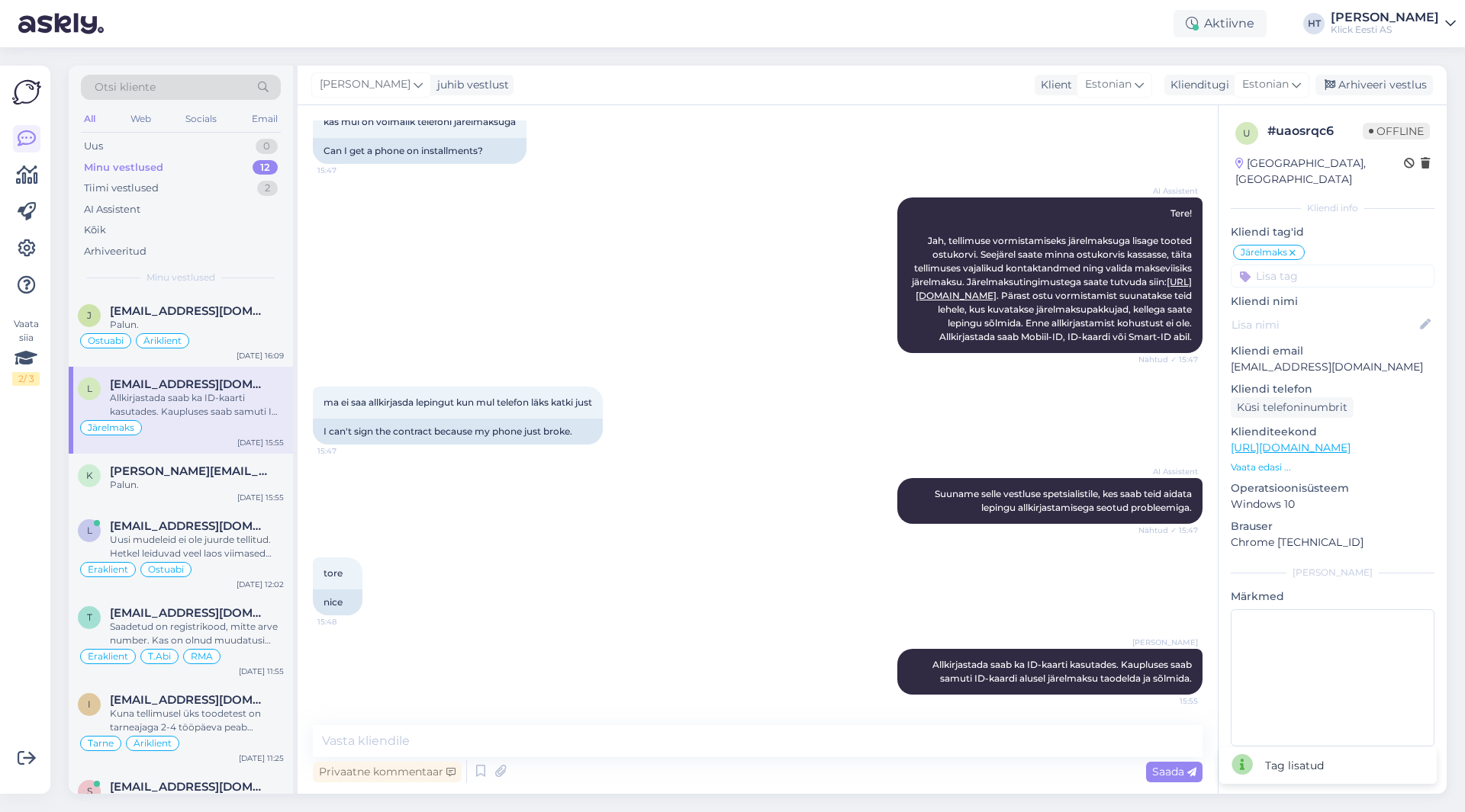
click at [1323, 265] on input at bounding box center [1332, 276] width 204 height 23
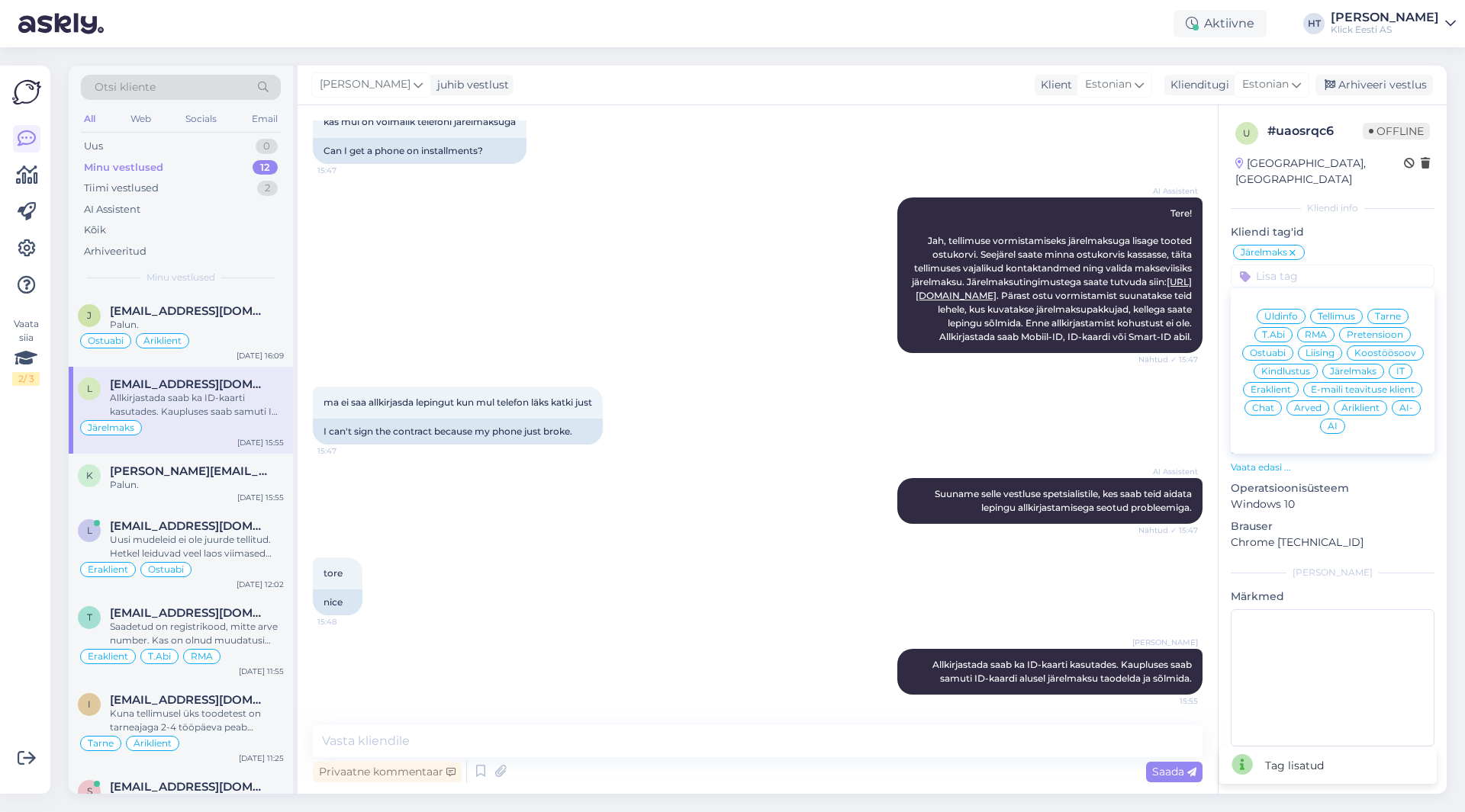
click at [1279, 385] on span "Eraklient" at bounding box center [1271, 390] width 40 height 9
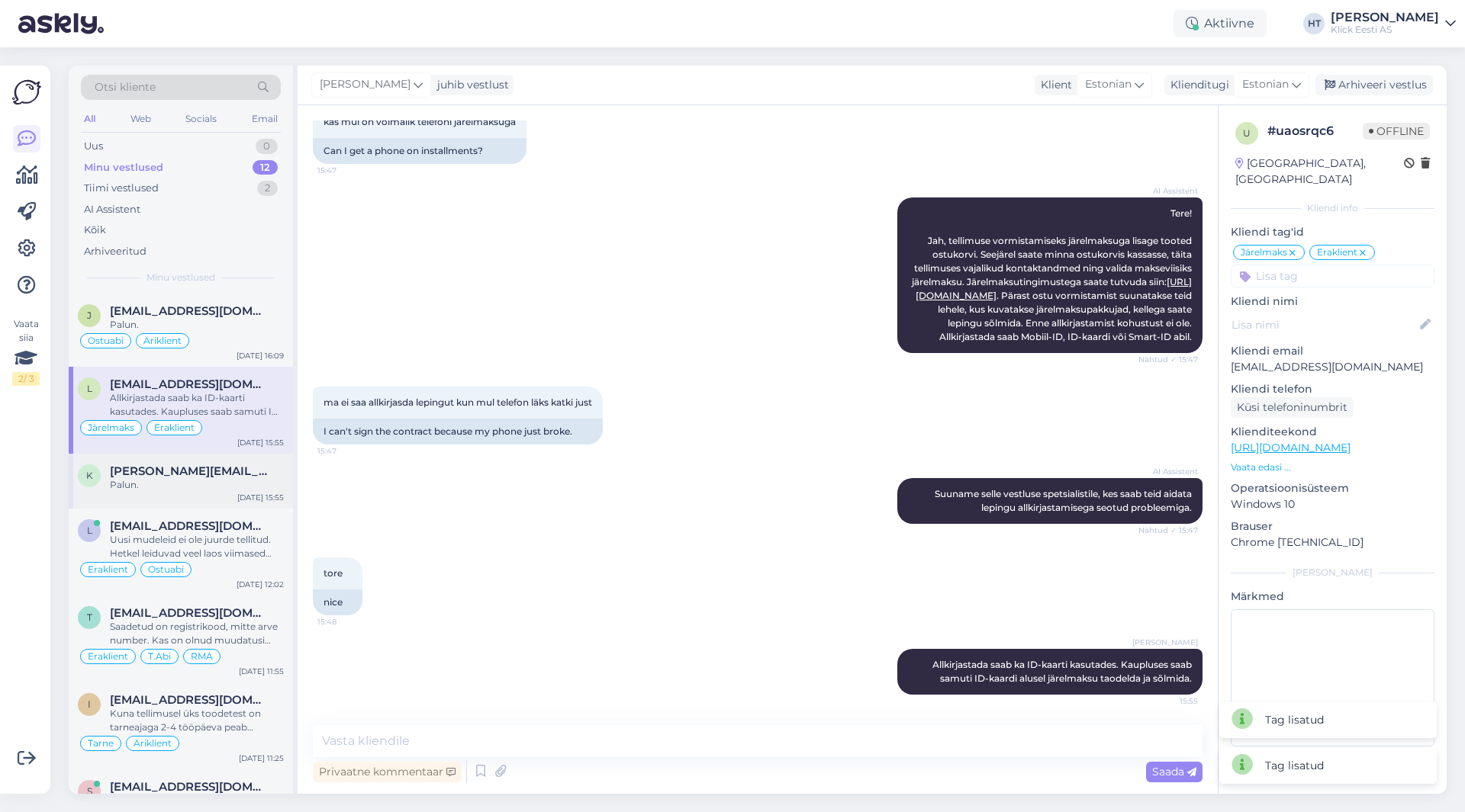
click at [260, 473] on div "[PERSON_NAME][EMAIL_ADDRESS][PERSON_NAME][DOMAIN_NAME]" at bounding box center [196, 471] width 174 height 14
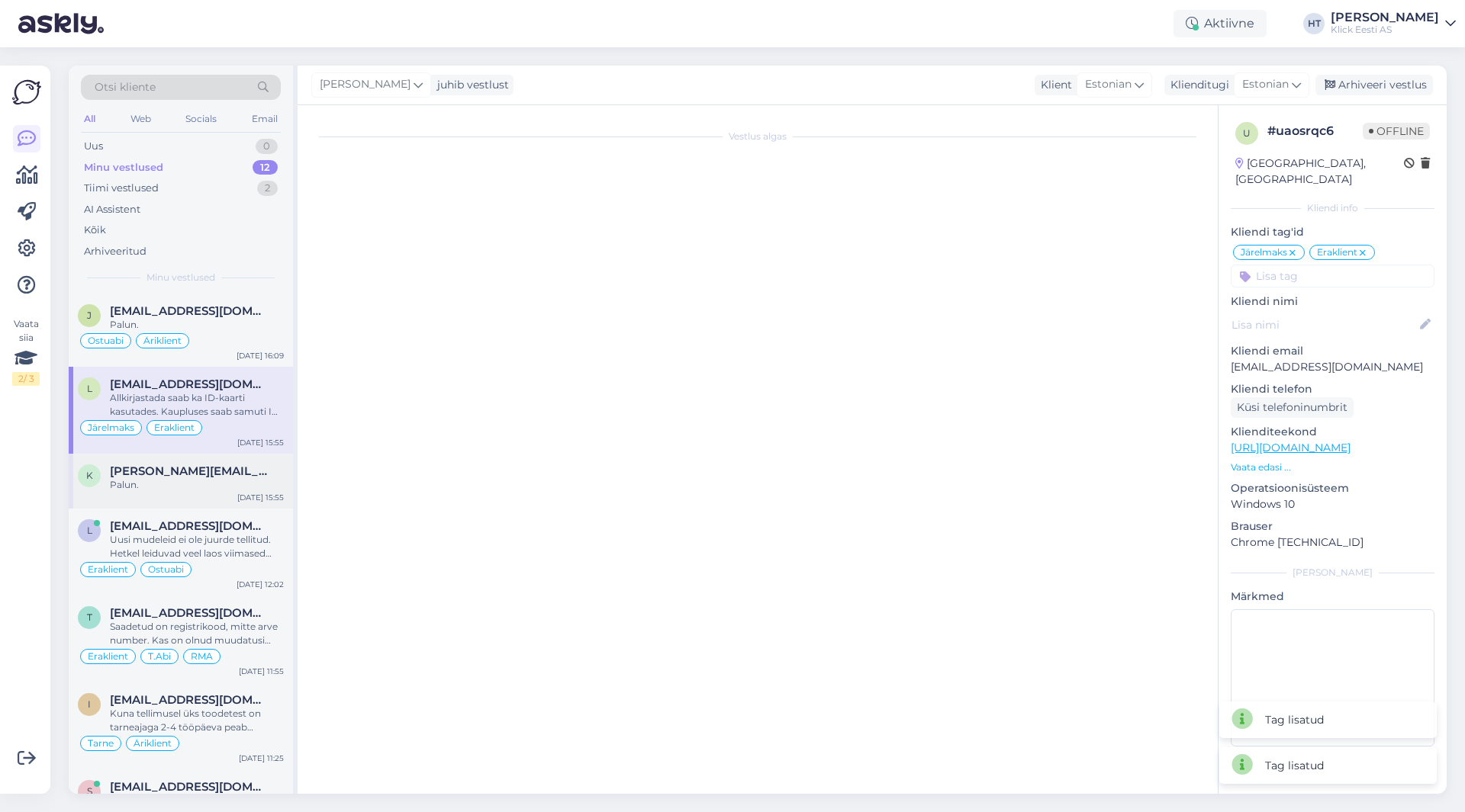
scroll to position [0, 0]
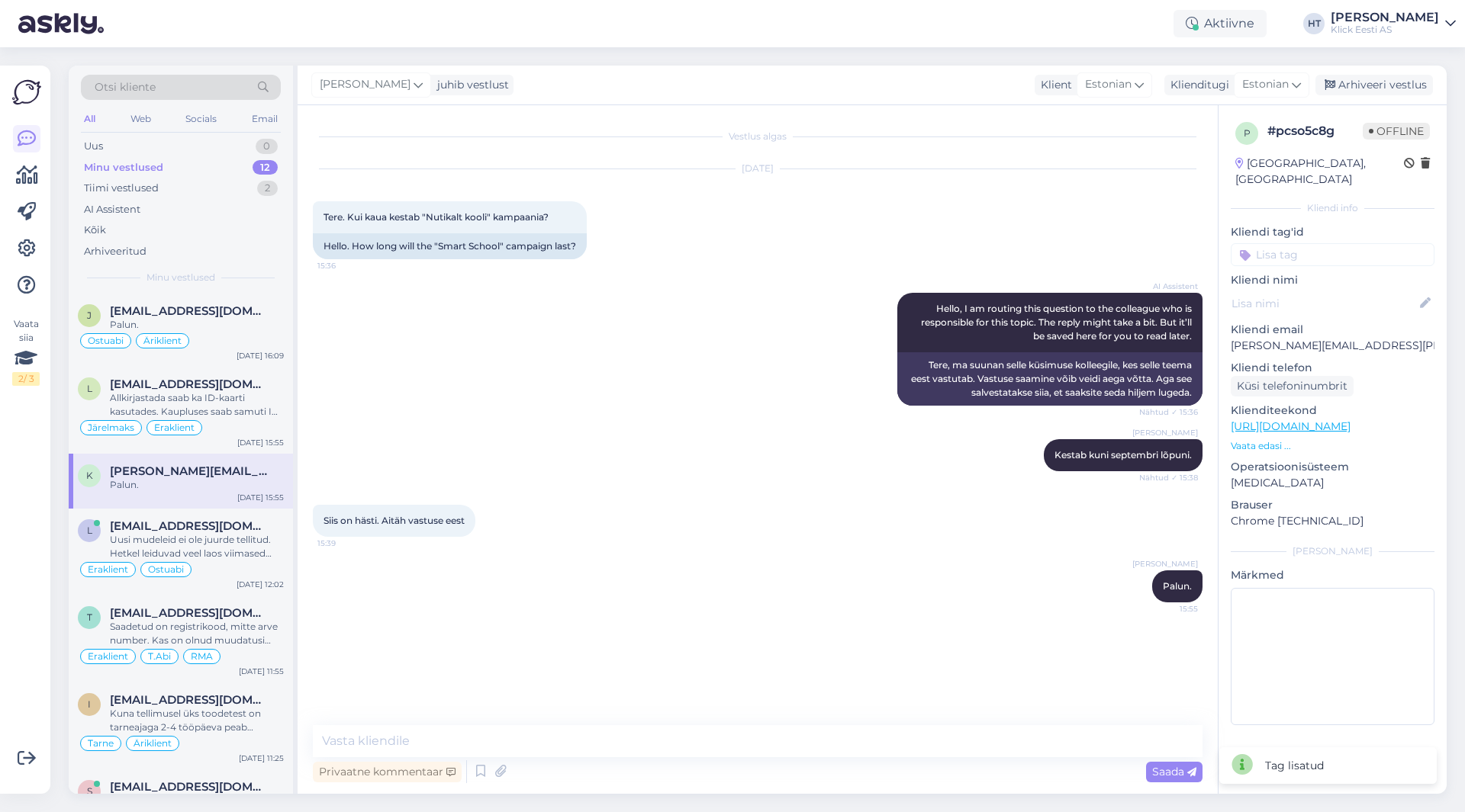
click at [1319, 244] on input at bounding box center [1332, 255] width 204 height 23
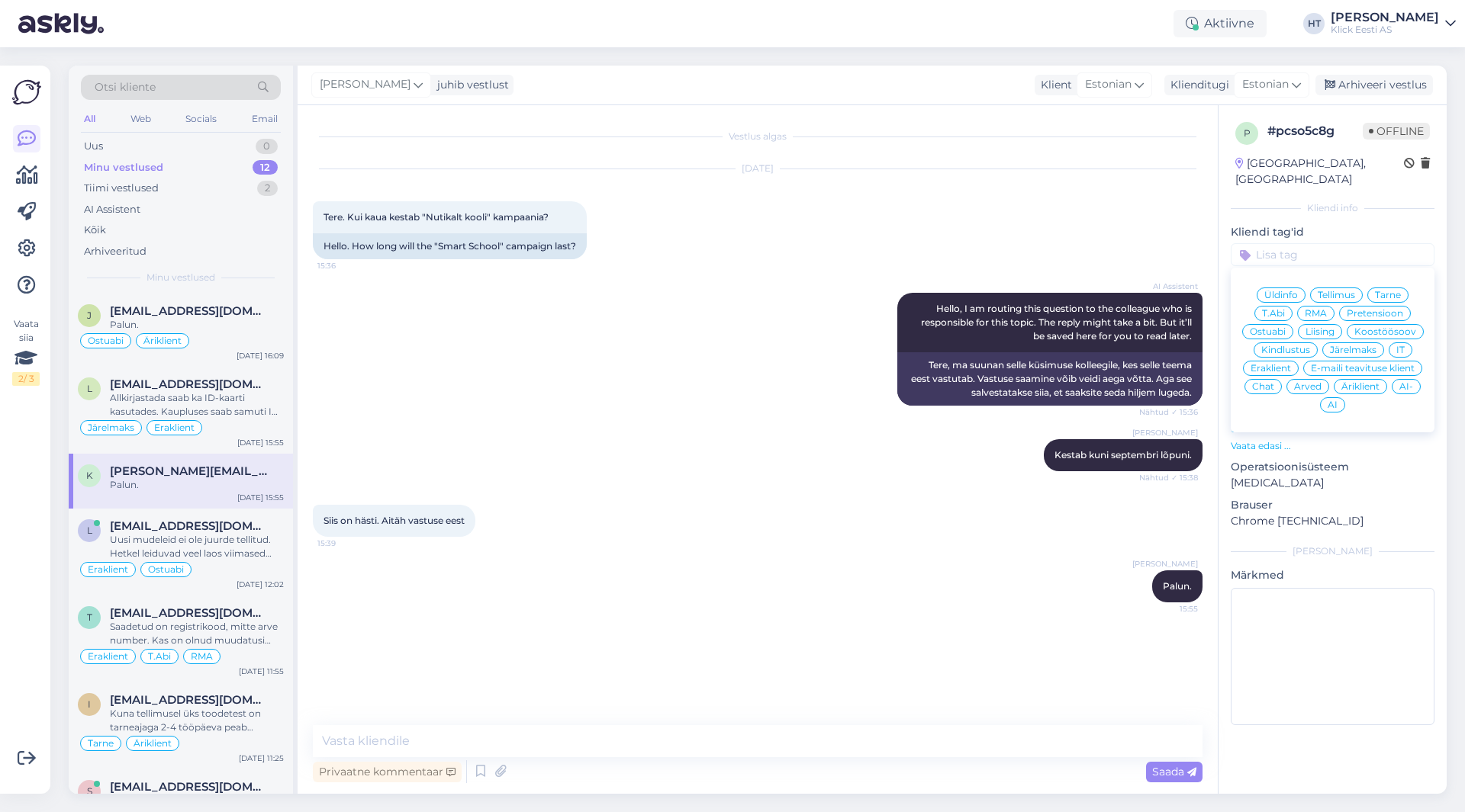
click at [1292, 287] on div "Üldinfo" at bounding box center [1281, 295] width 48 height 16
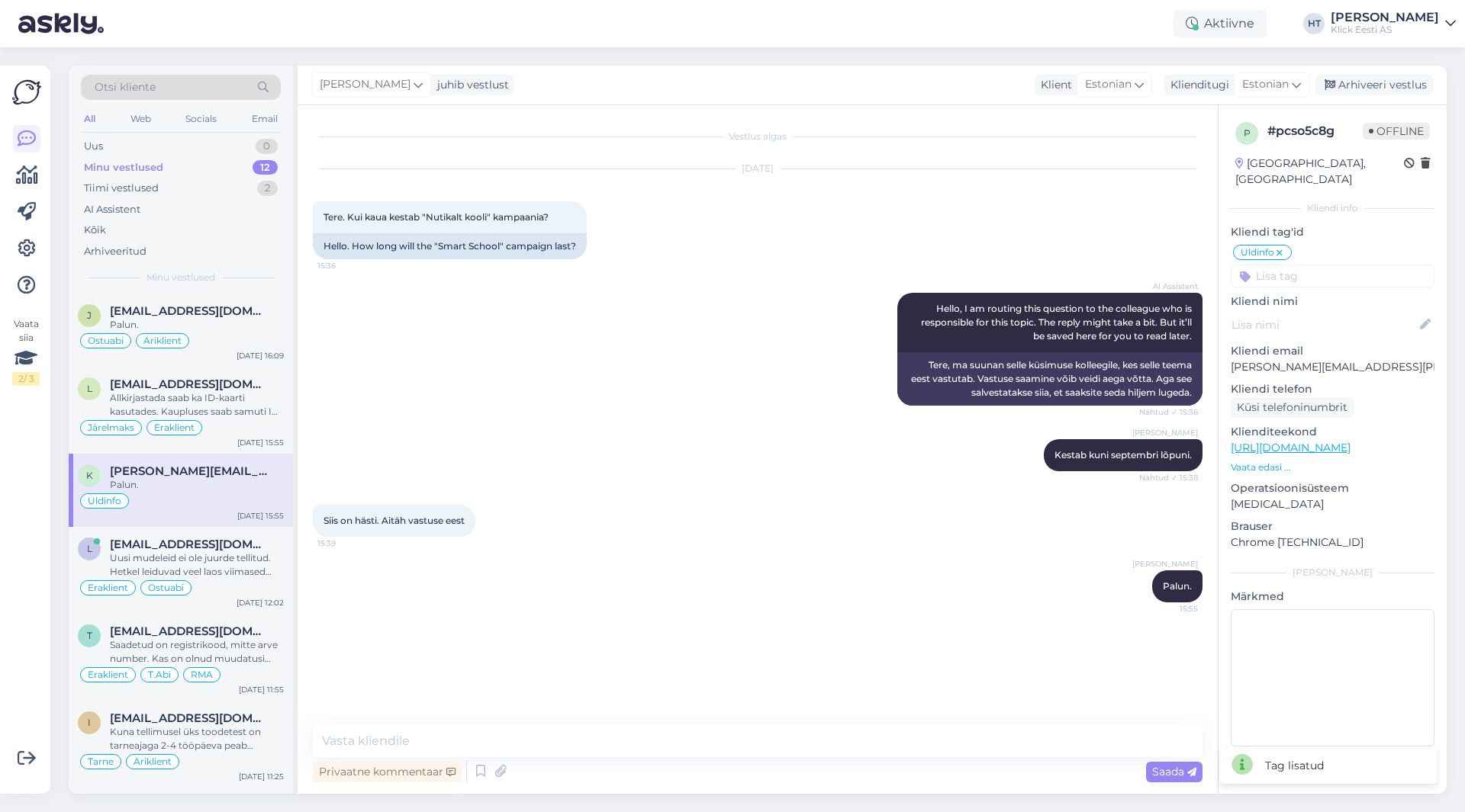
click at [1302, 265] on input at bounding box center [1332, 276] width 204 height 23
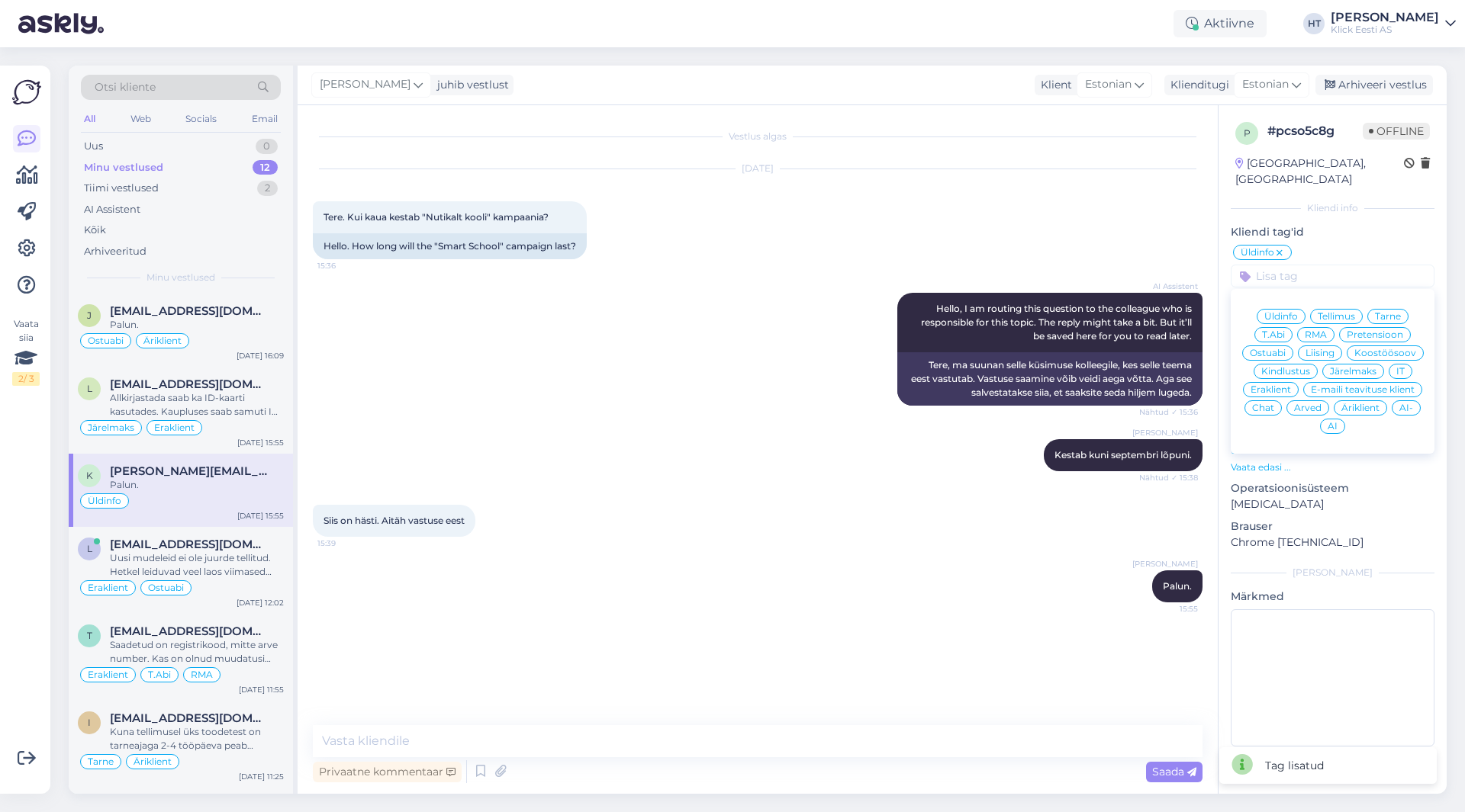
click at [1281, 385] on span "Eraklient" at bounding box center [1271, 390] width 40 height 9
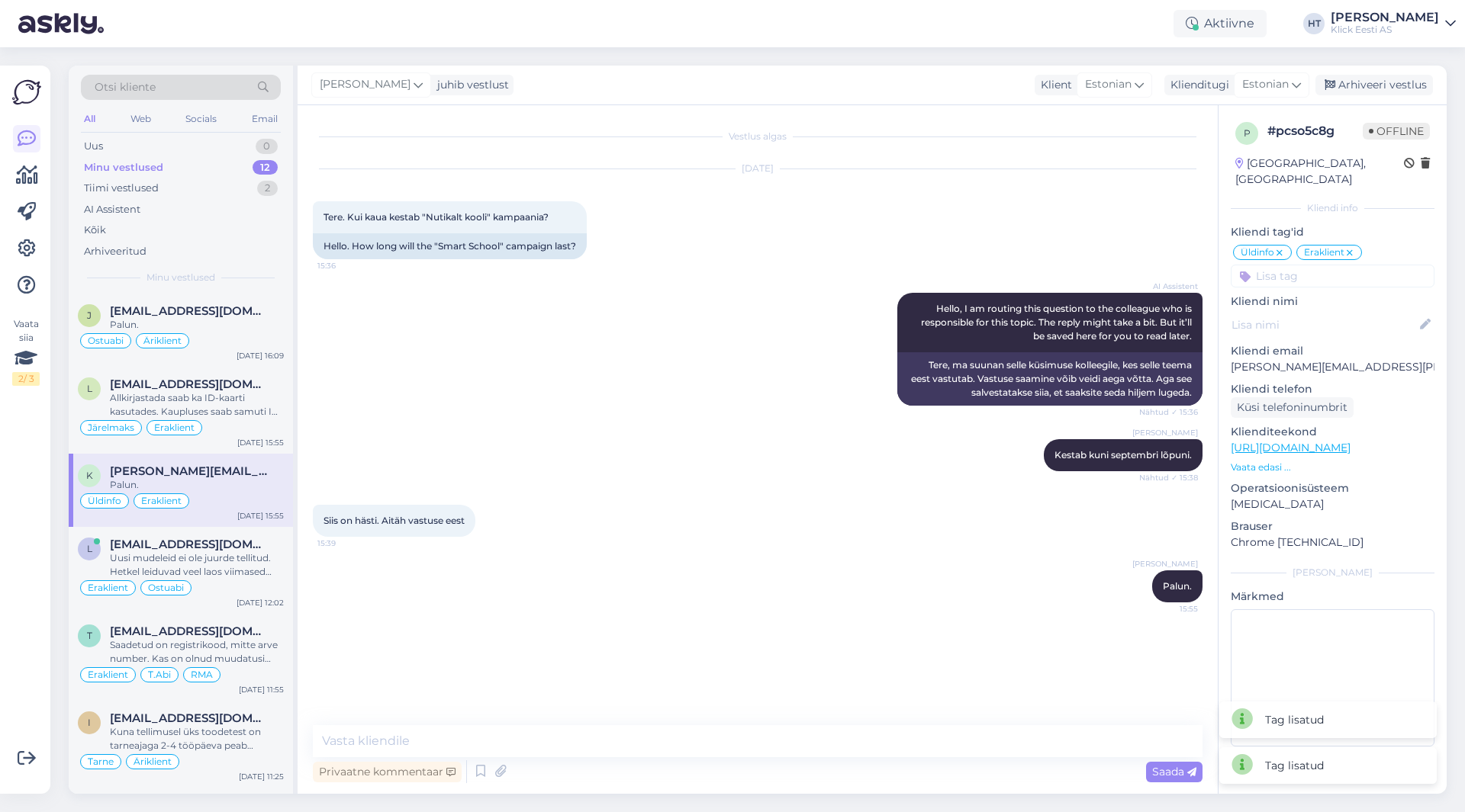
click at [809, 454] on div "[PERSON_NAME] Kestab kuni septembri lõpuni. Nähtud ✓ 15:38" at bounding box center [758, 455] width 890 height 66
click at [221, 338] on div "Ostuabi Äriklient" at bounding box center [181, 341] width 206 height 18
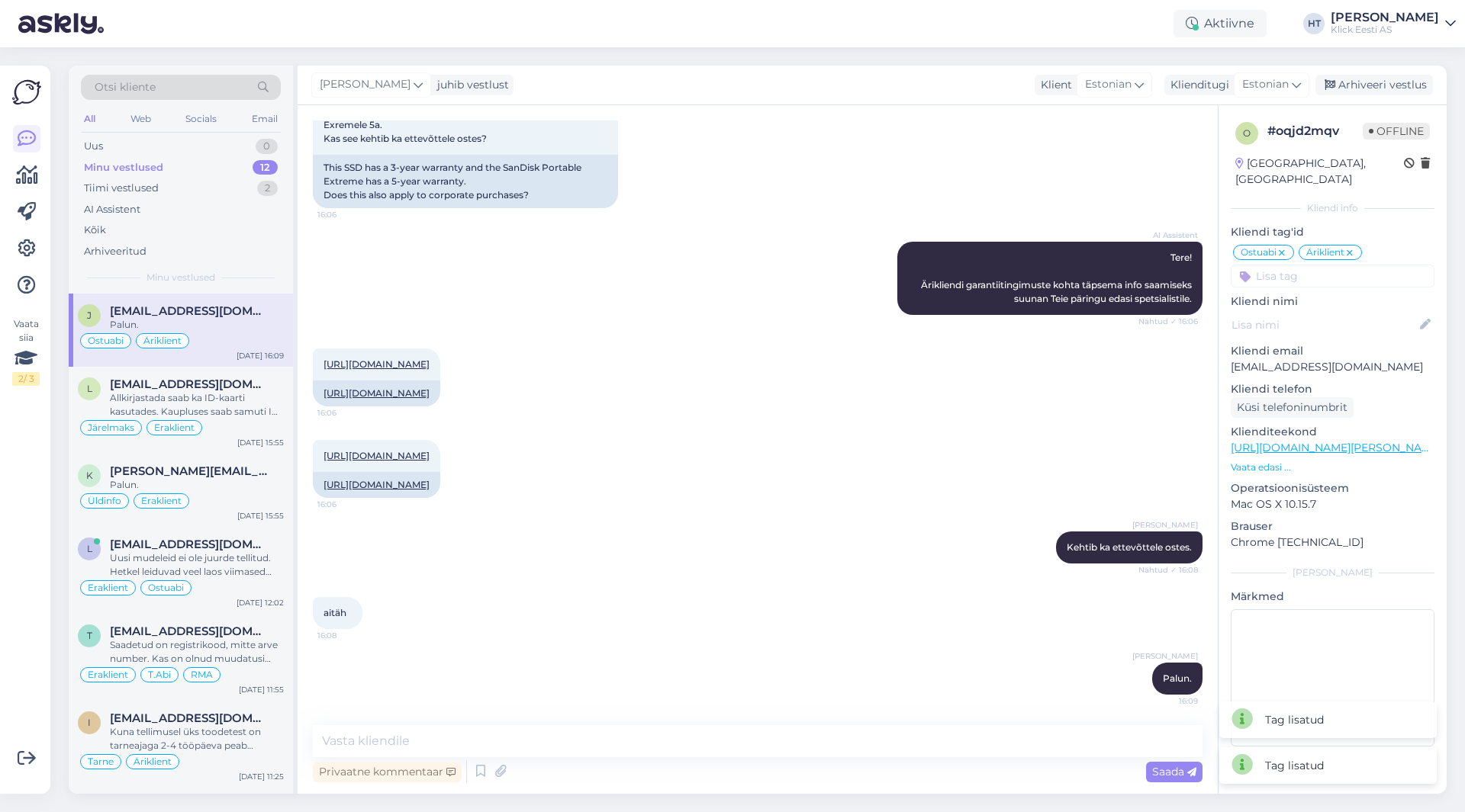
click at [812, 393] on div "[URL][DOMAIN_NAME] 16:06 [URL][DOMAIN_NAME]" at bounding box center [758, 378] width 890 height 91
click at [192, 71] on div "Otsi kliente All Web Socials Email Uus 0 Minu vestlused 12 Tiimi vestlused 2 AI…" at bounding box center [181, 180] width 225 height 228
click at [197, 83] on div "Otsi kliente" at bounding box center [181, 88] width 200 height 26
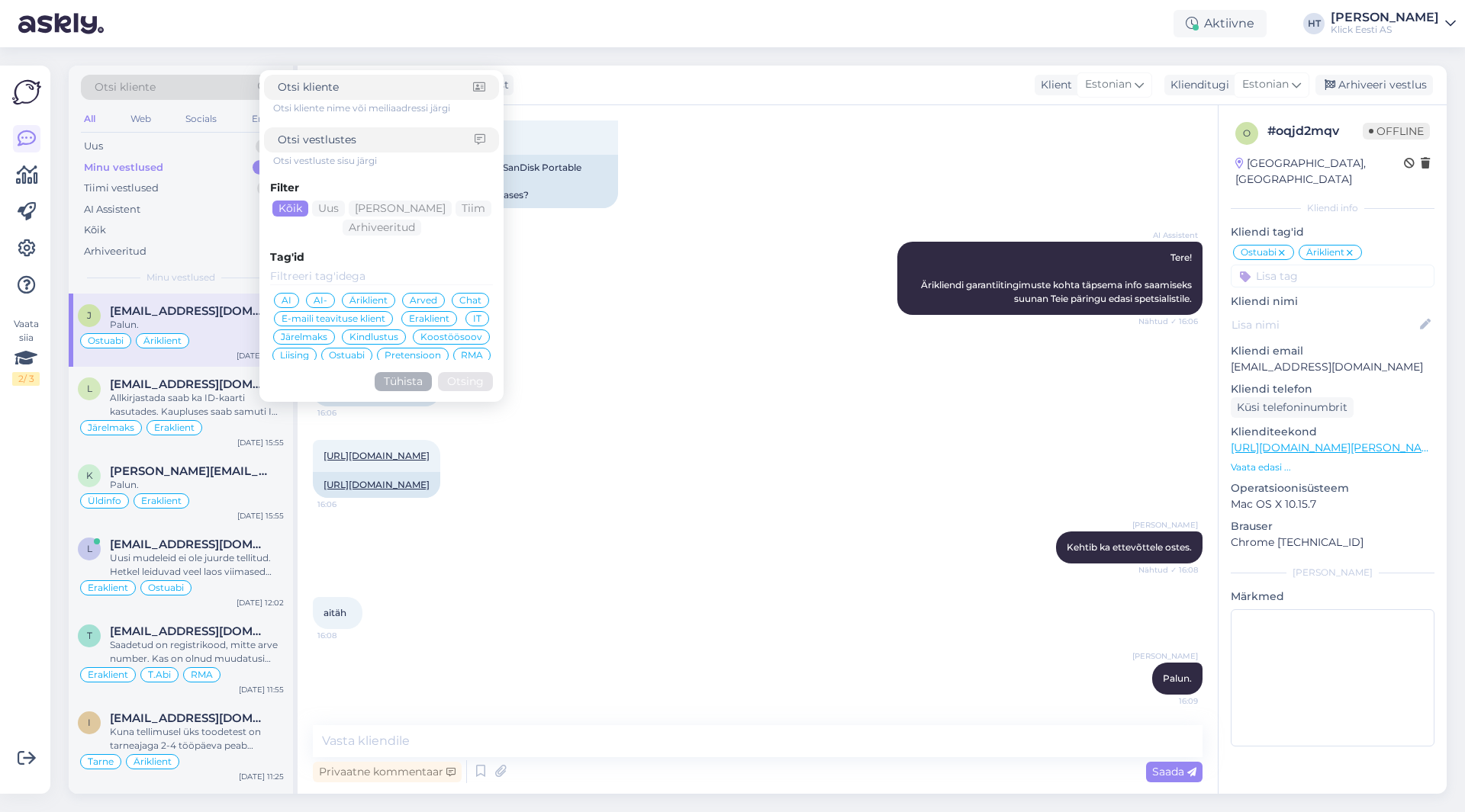
click at [366, 96] on div at bounding box center [381, 88] width 235 height 26
click at [365, 88] on input at bounding box center [375, 88] width 195 height 16
paste input "[PERSON_NAME][EMAIL_ADDRESS][DOMAIN_NAME]"
type input "[PERSON_NAME][EMAIL_ADDRESS][DOMAIN_NAME]"
click button "Otsing" at bounding box center [466, 381] width 55 height 19
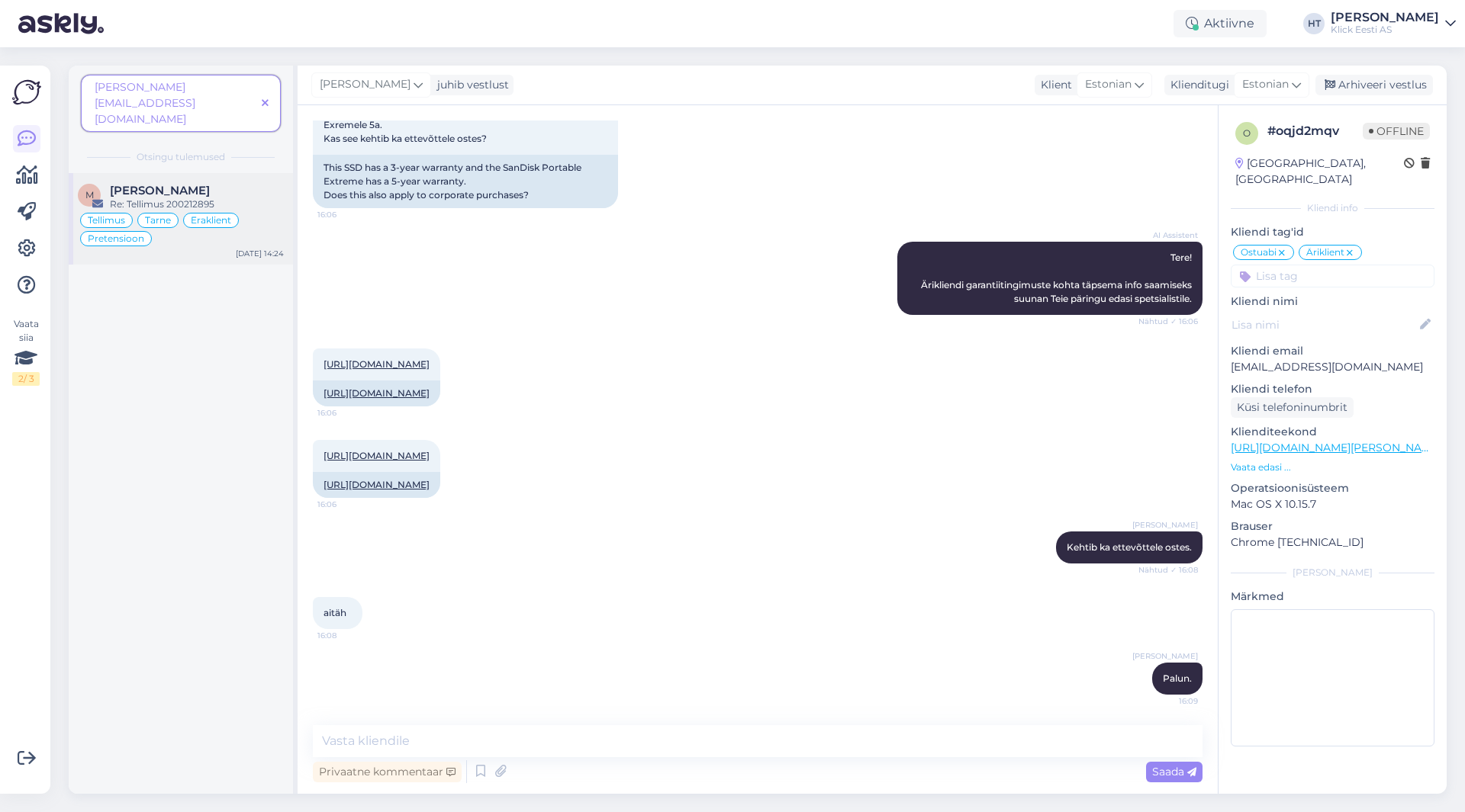
click at [177, 198] on div "Re: Tellimus 200212895" at bounding box center [196, 204] width 174 height 14
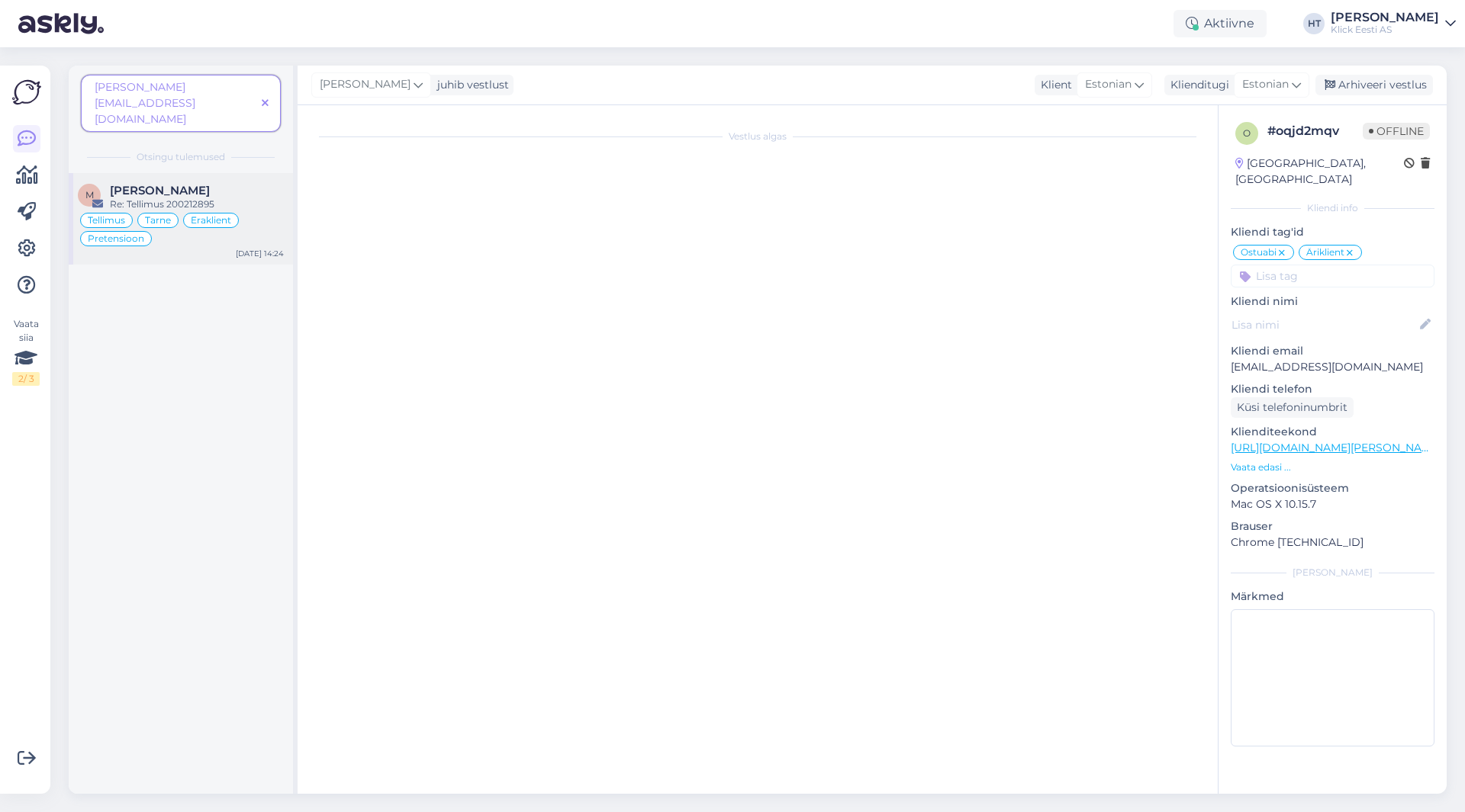
scroll to position [0, 0]
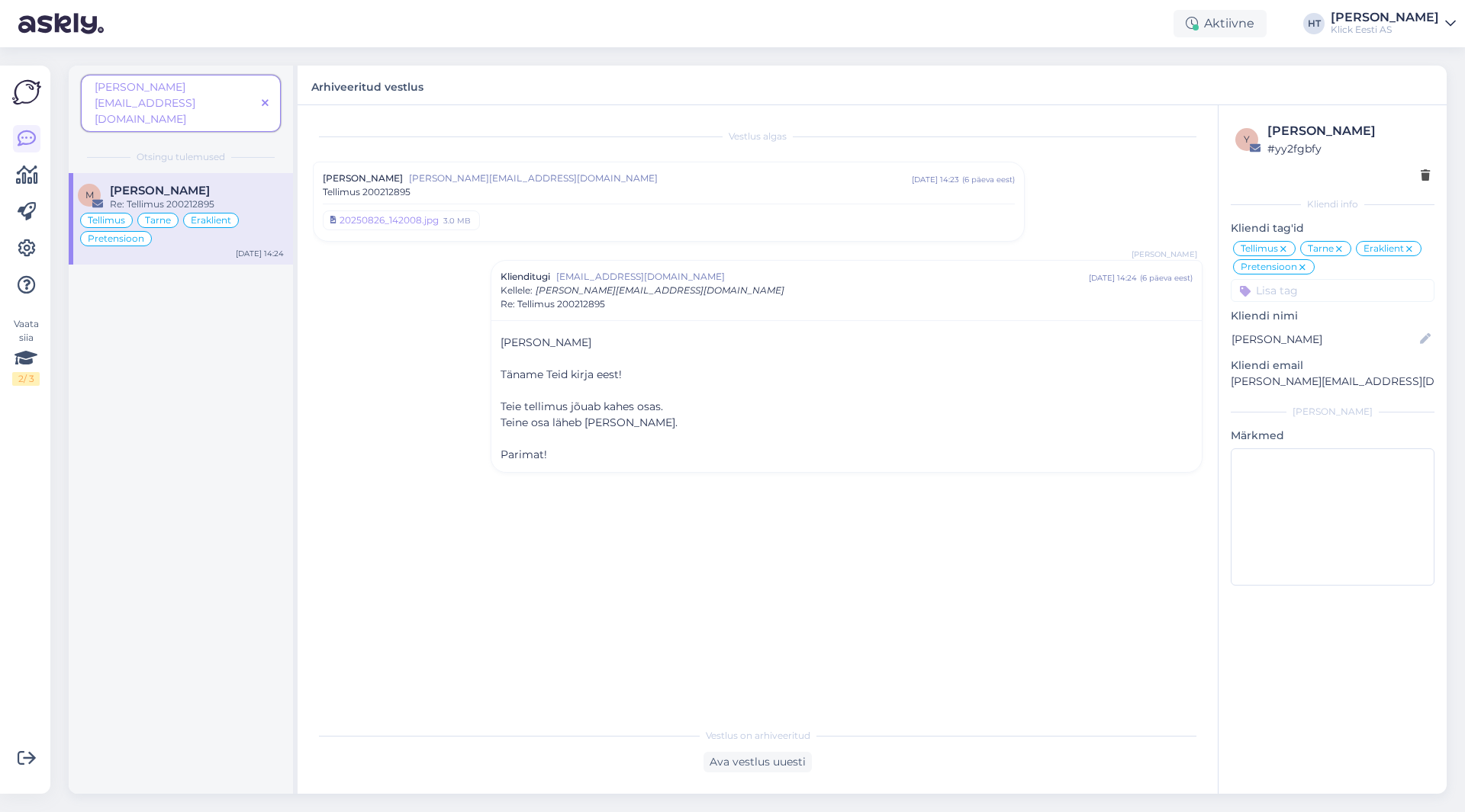
click at [266, 99] on icon at bounding box center [266, 104] width 7 height 11
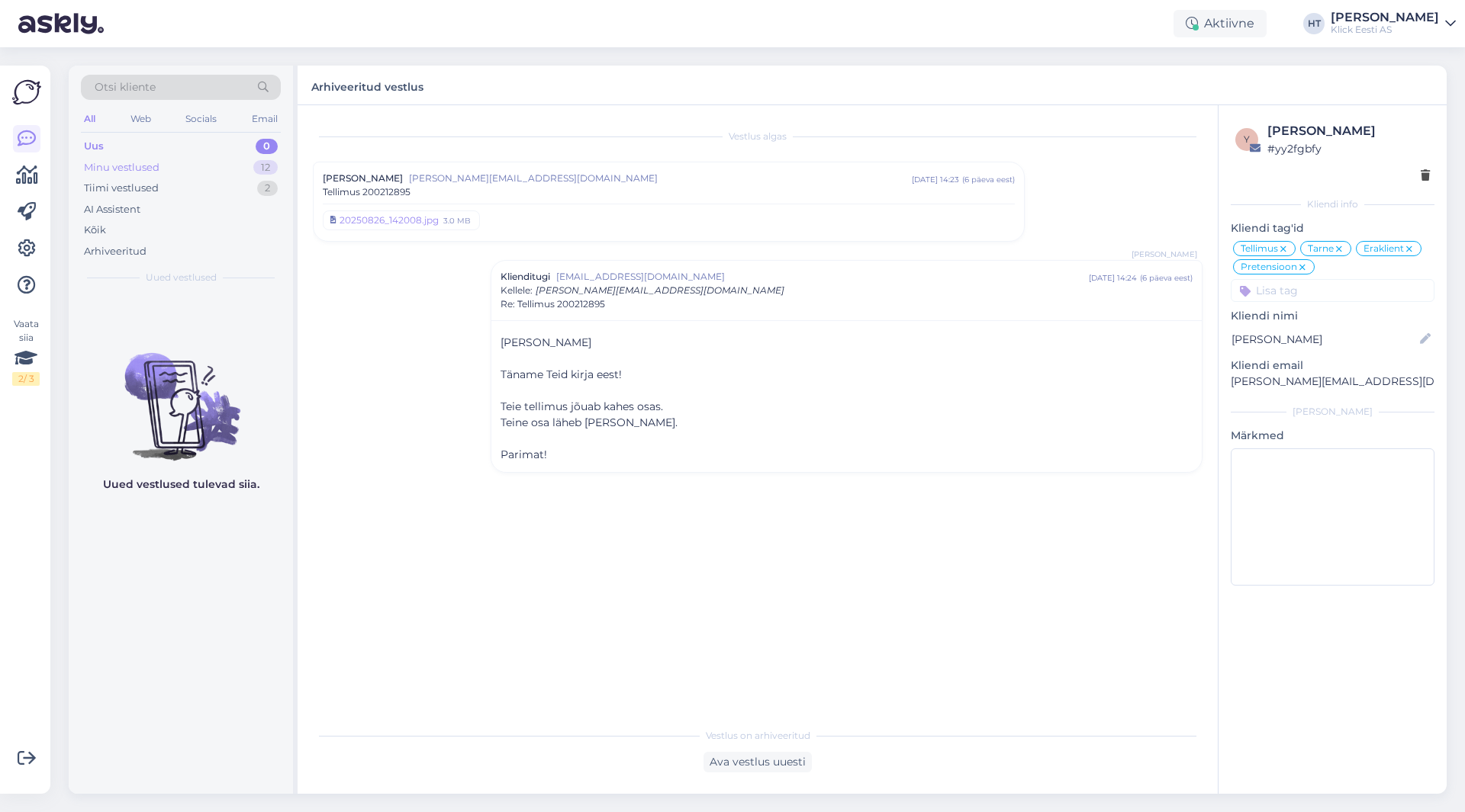
click at [230, 161] on div "Minu vestlused 12" at bounding box center [181, 167] width 200 height 21
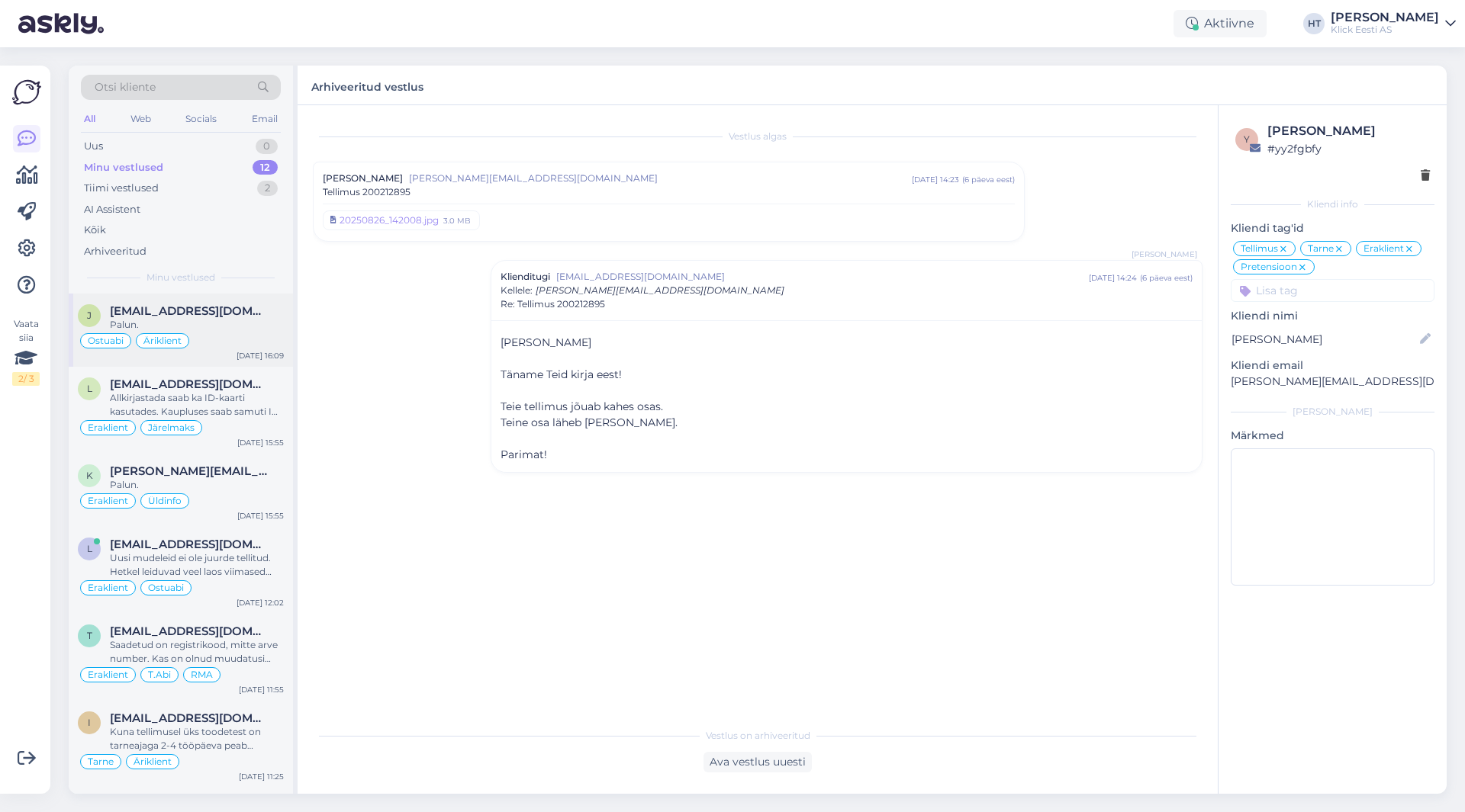
click at [236, 312] on span "[EMAIL_ADDRESS][DOMAIN_NAME]" at bounding box center [189, 311] width 159 height 14
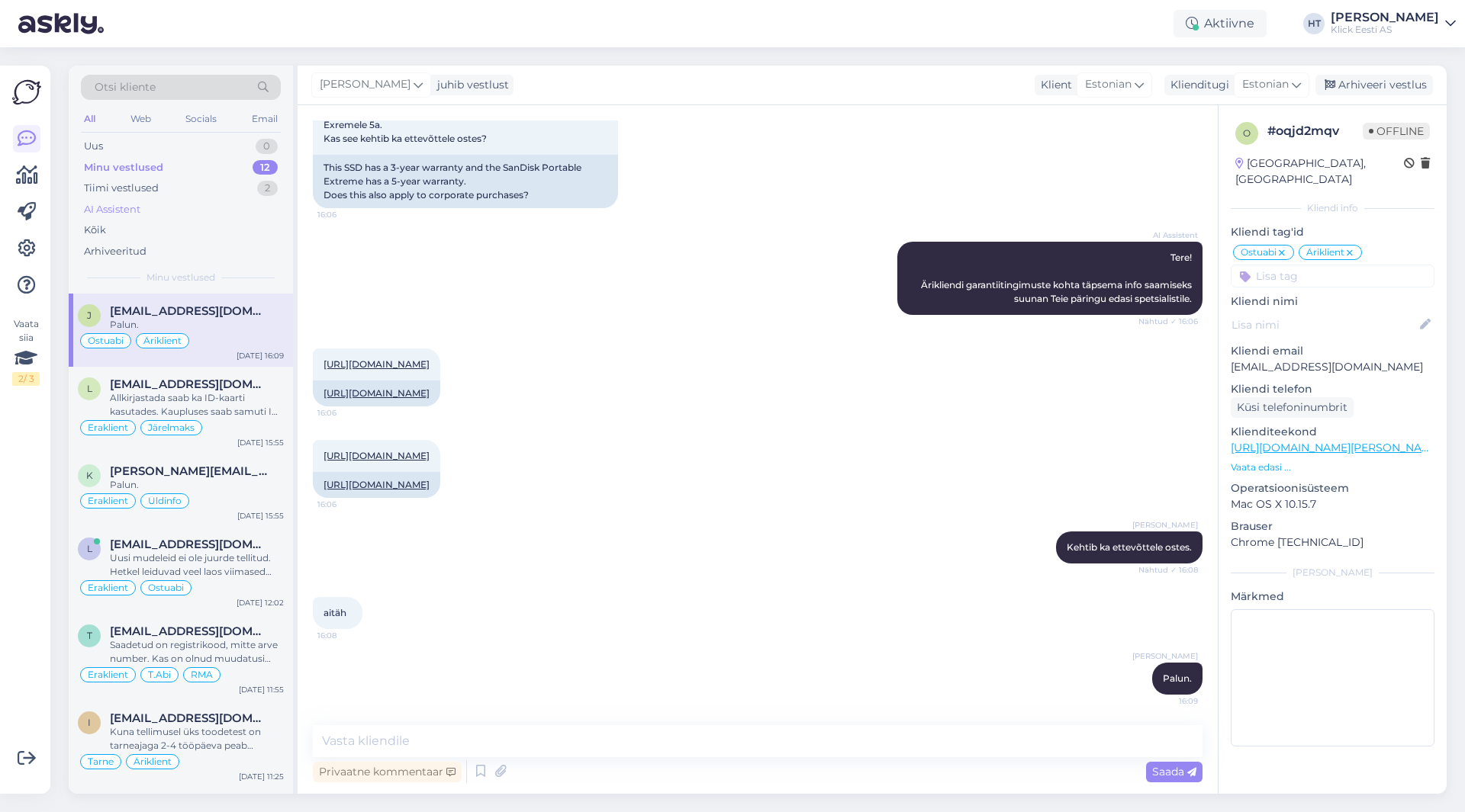
click at [103, 205] on div "AI Assistent" at bounding box center [112, 210] width 57 height 16
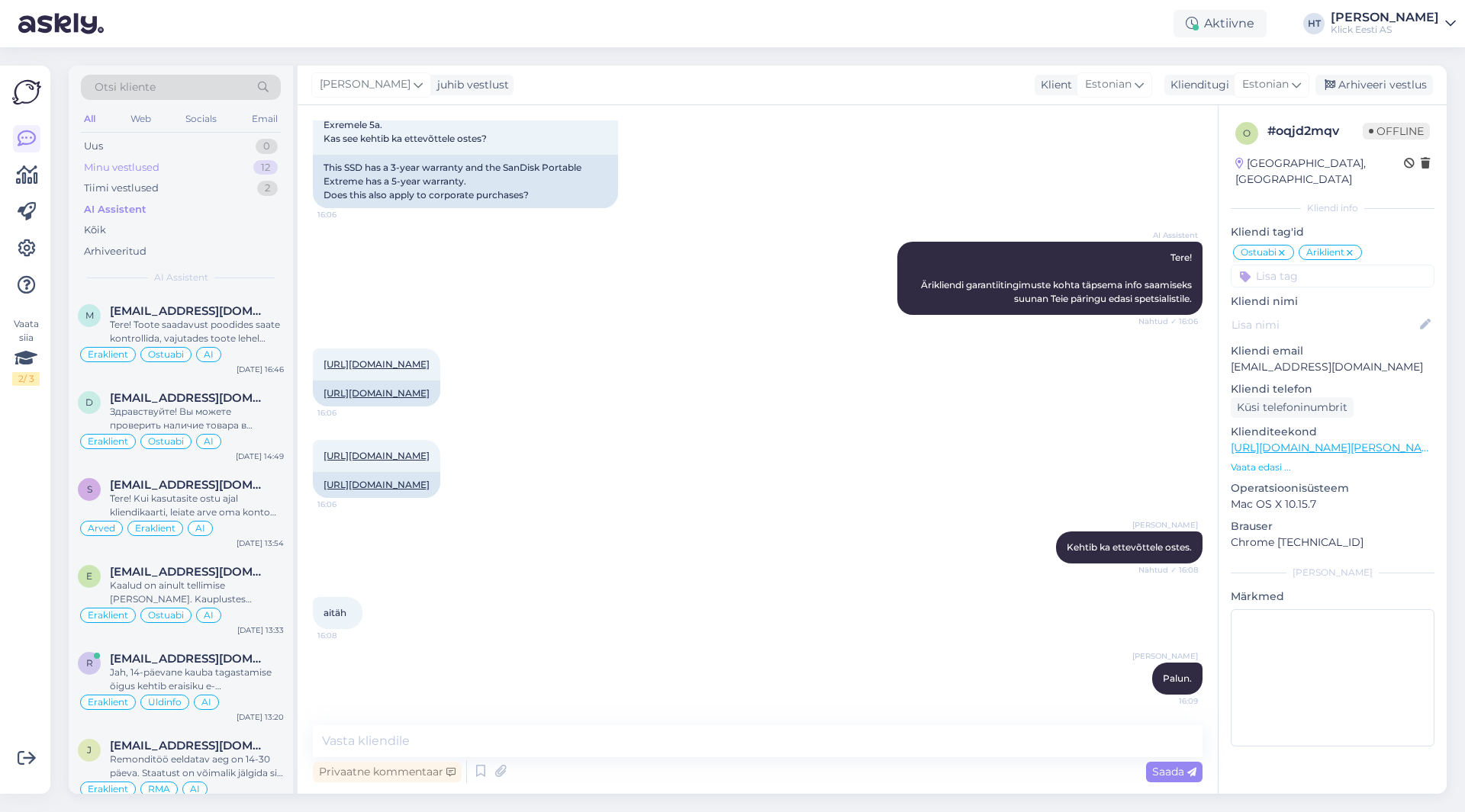
click at [189, 164] on div "Minu vestlused 12" at bounding box center [181, 167] width 200 height 21
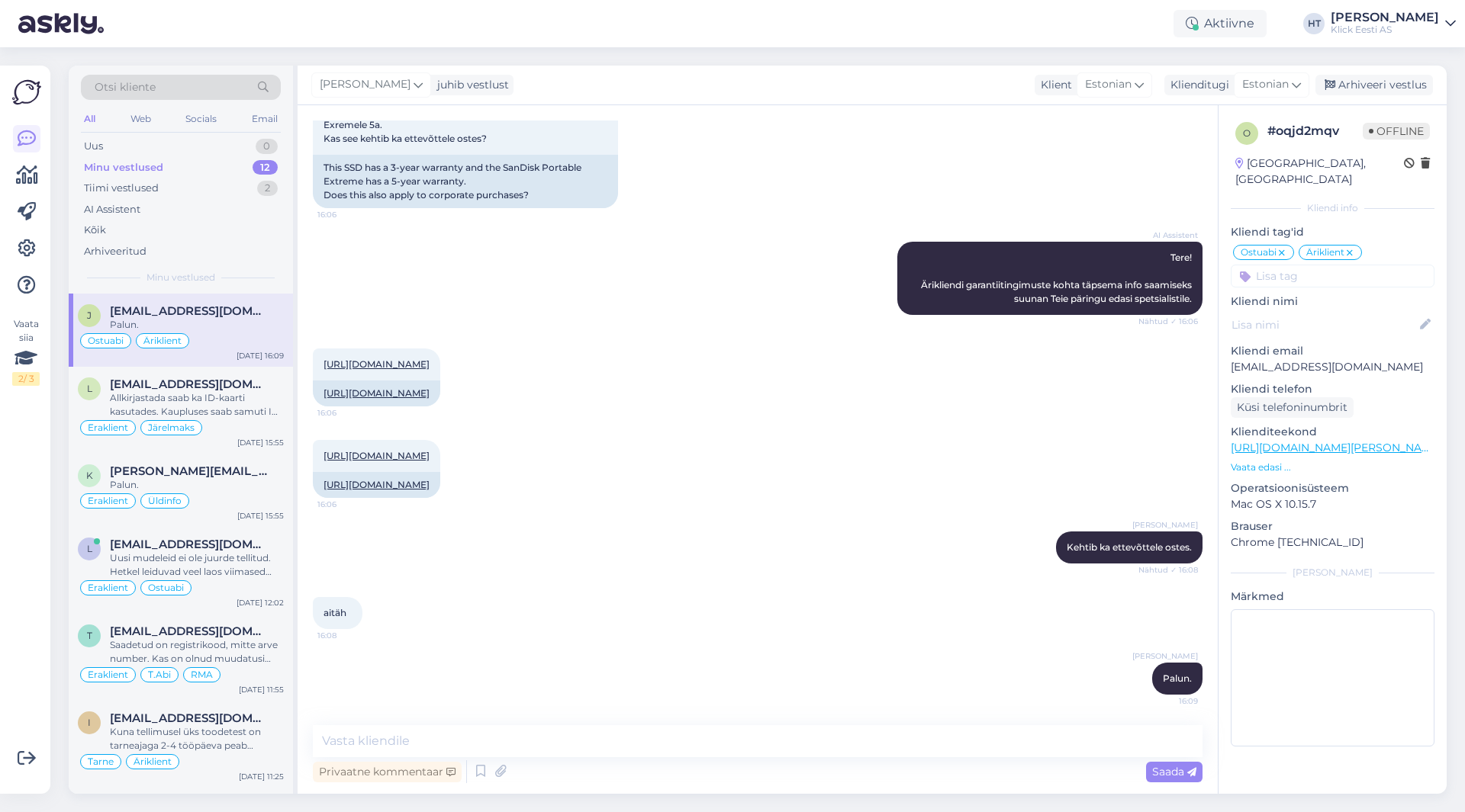
click at [827, 332] on div "[URL][DOMAIN_NAME] 16:06 [URL][DOMAIN_NAME]" at bounding box center [758, 378] width 890 height 91
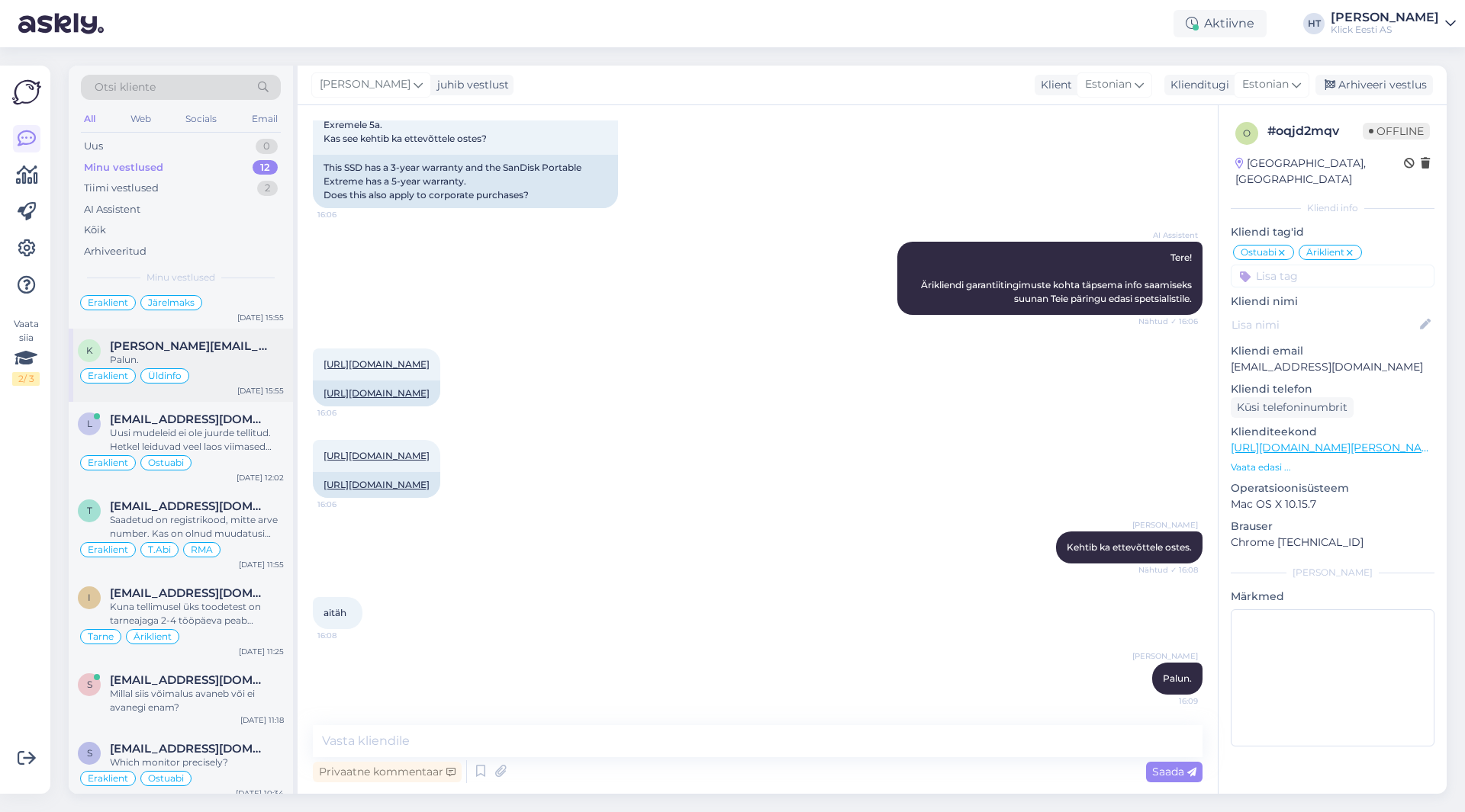
scroll to position [0, 0]
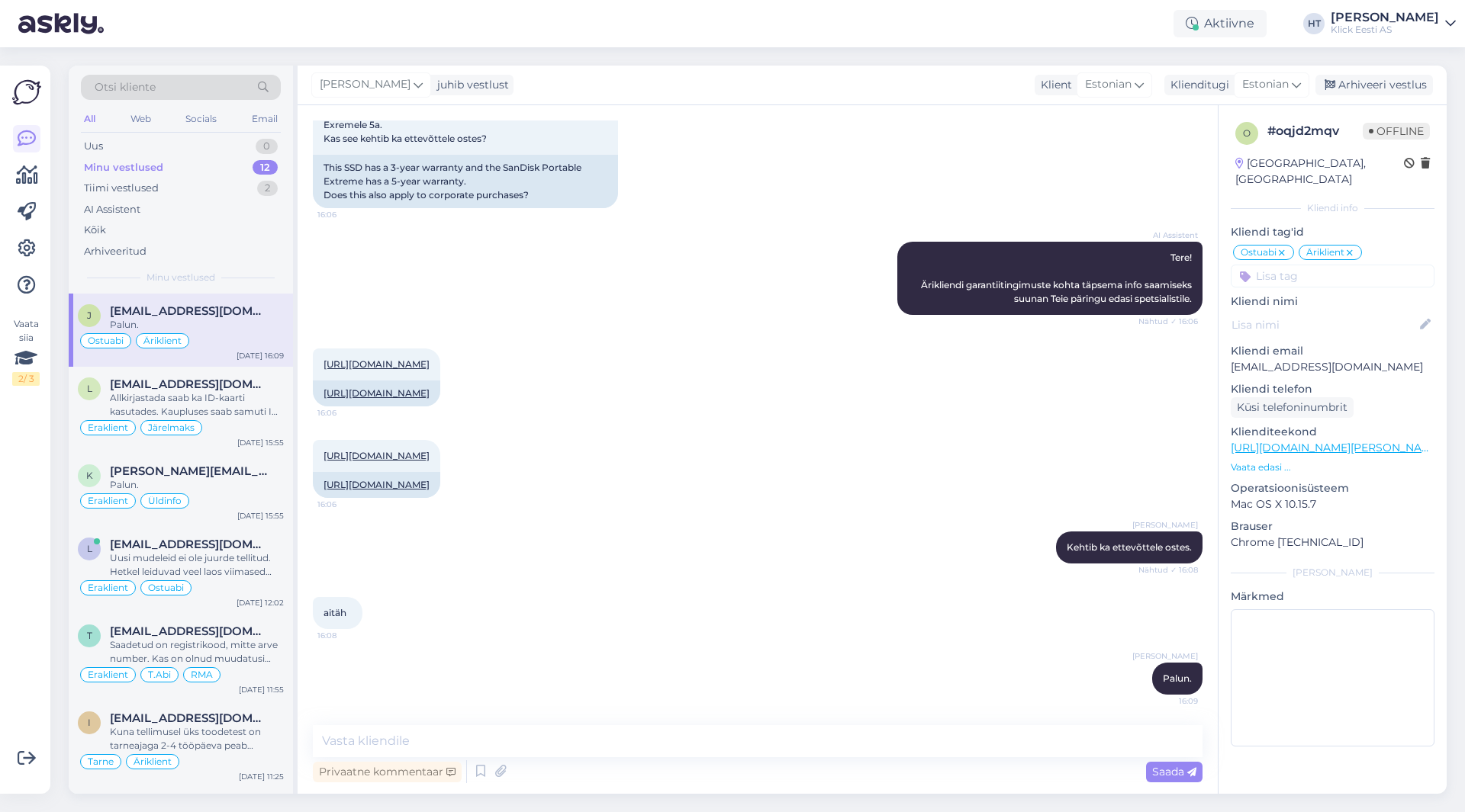
click at [225, 336] on div "Ostuabi Äriklient" at bounding box center [181, 341] width 206 height 18
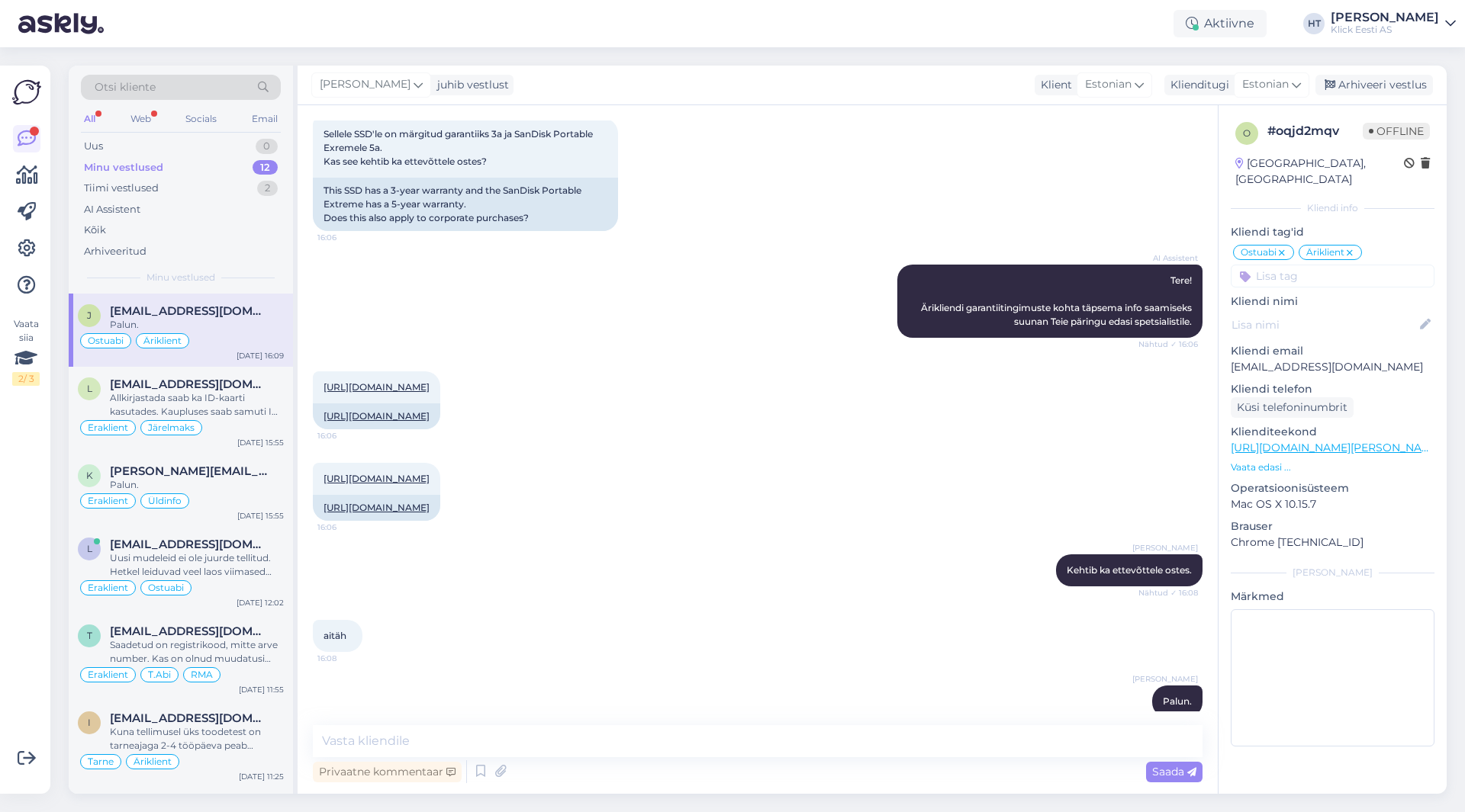
scroll to position [161, 0]
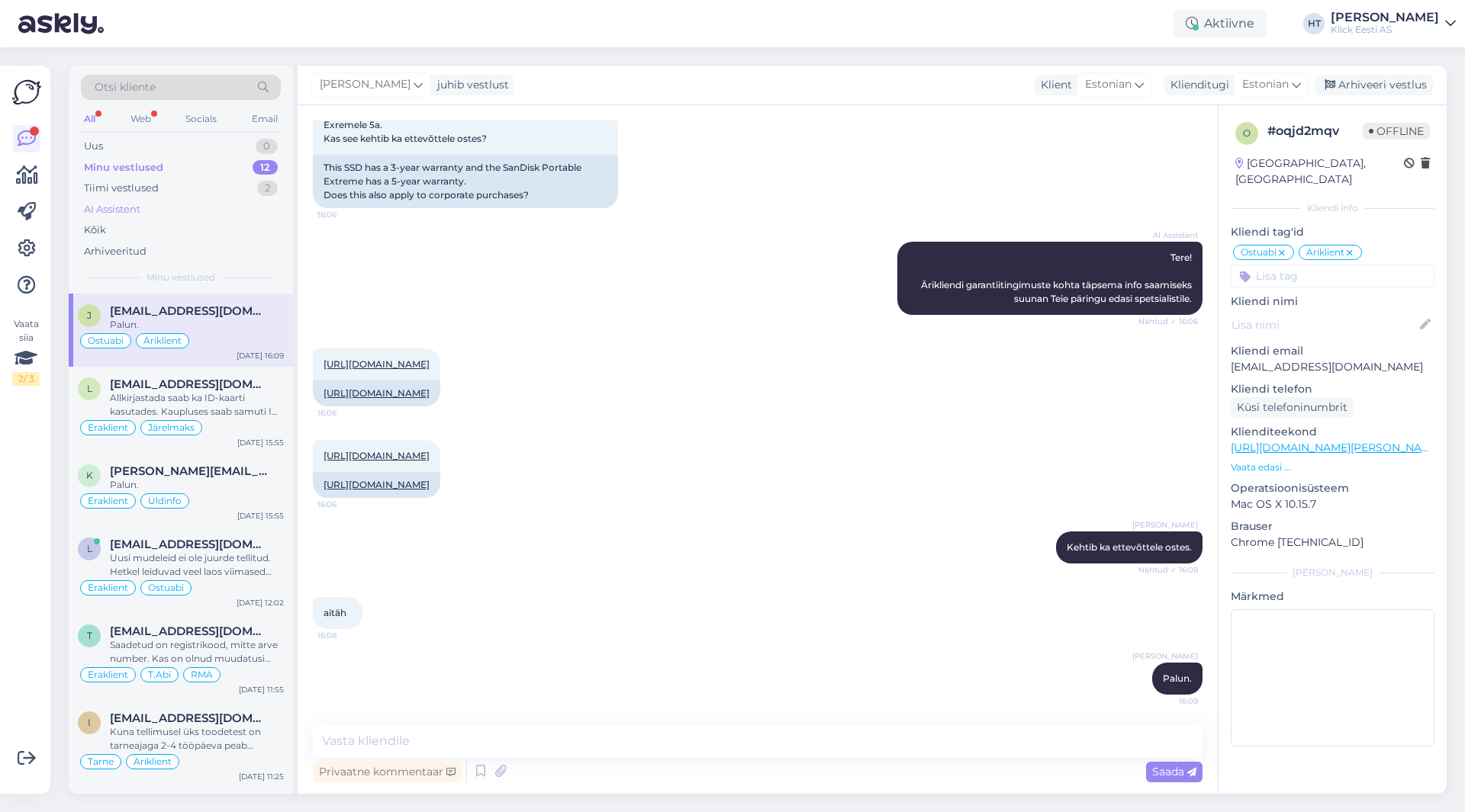
click at [114, 203] on div "AI Assistent" at bounding box center [112, 210] width 57 height 16
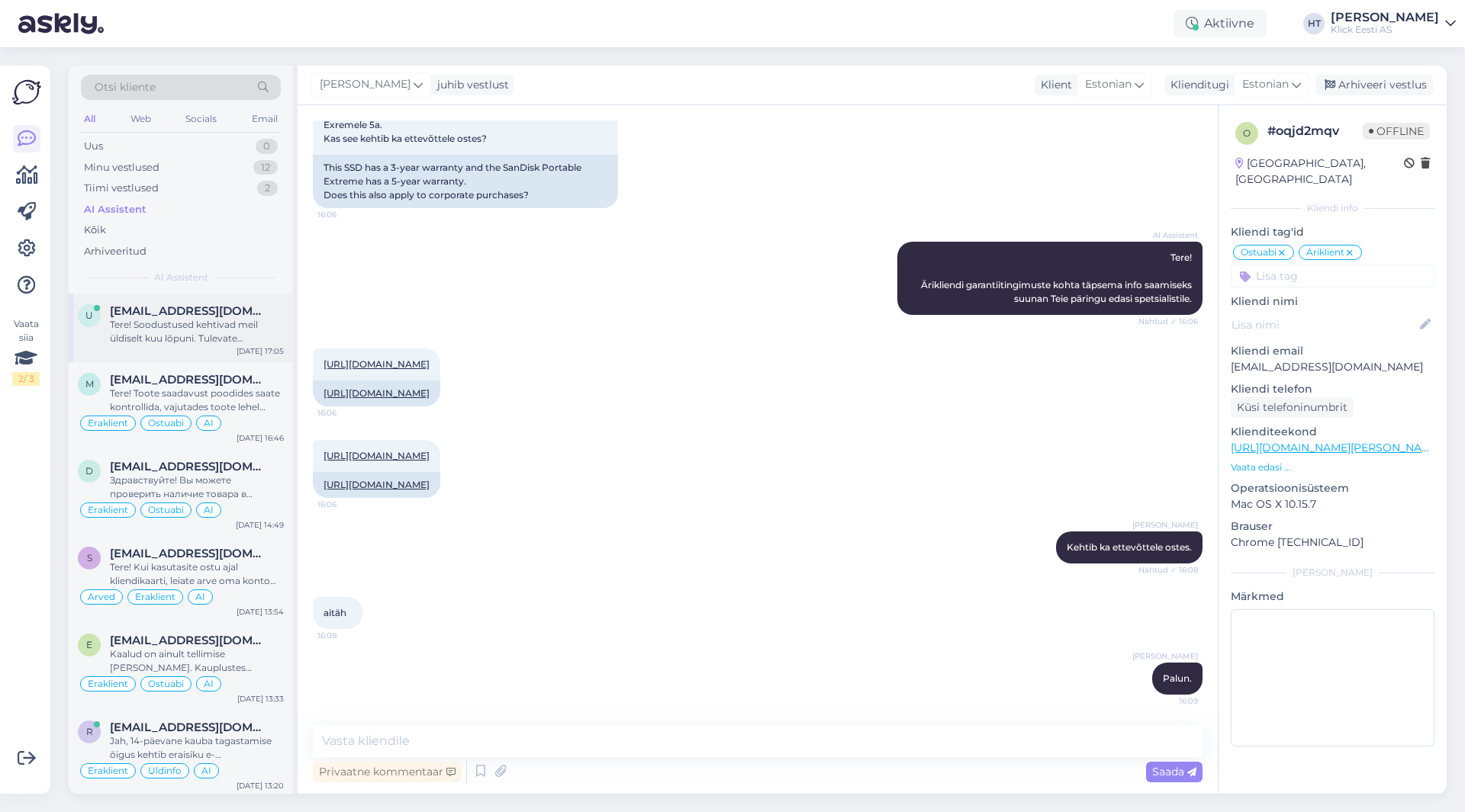
click at [209, 332] on div "Tere! Soodustused kehtivad meil üldiselt kuu lõpuni. Tulevate hinnamuudatuste k…" at bounding box center [196, 332] width 174 height 27
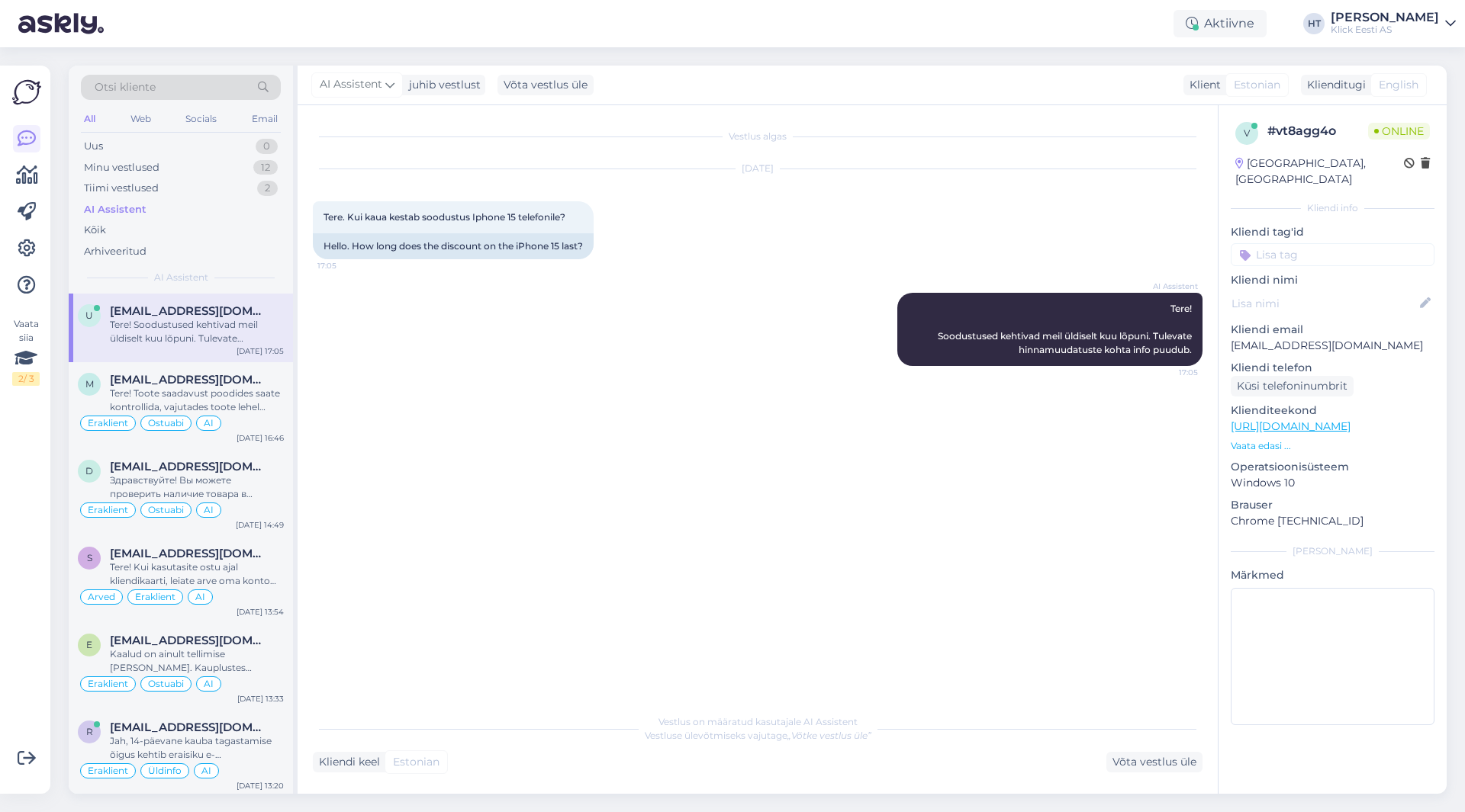
scroll to position [0, 0]
click at [1281, 244] on input at bounding box center [1332, 255] width 204 height 23
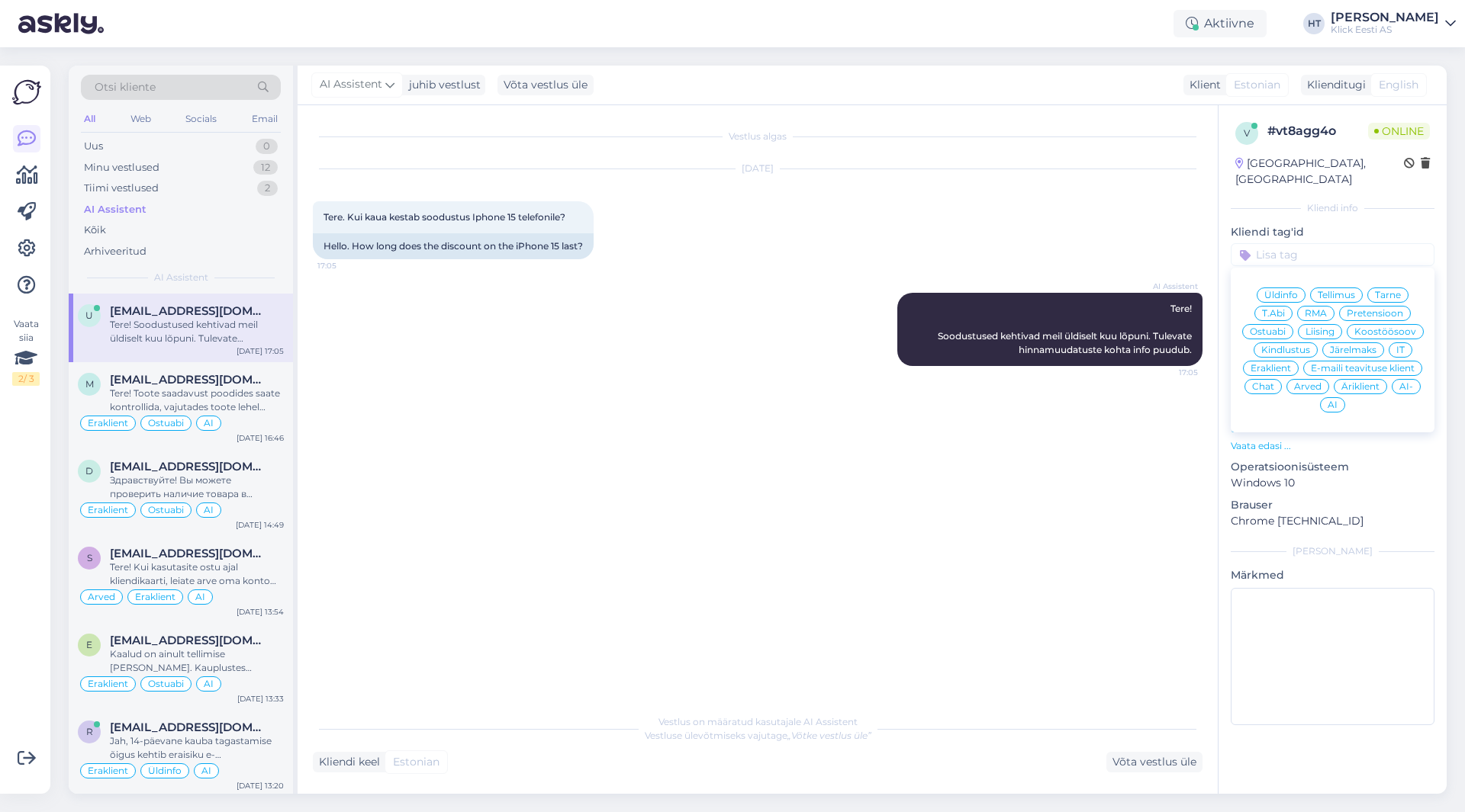
click at [1281, 290] on span "Üldinfo" at bounding box center [1281, 295] width 34 height 9
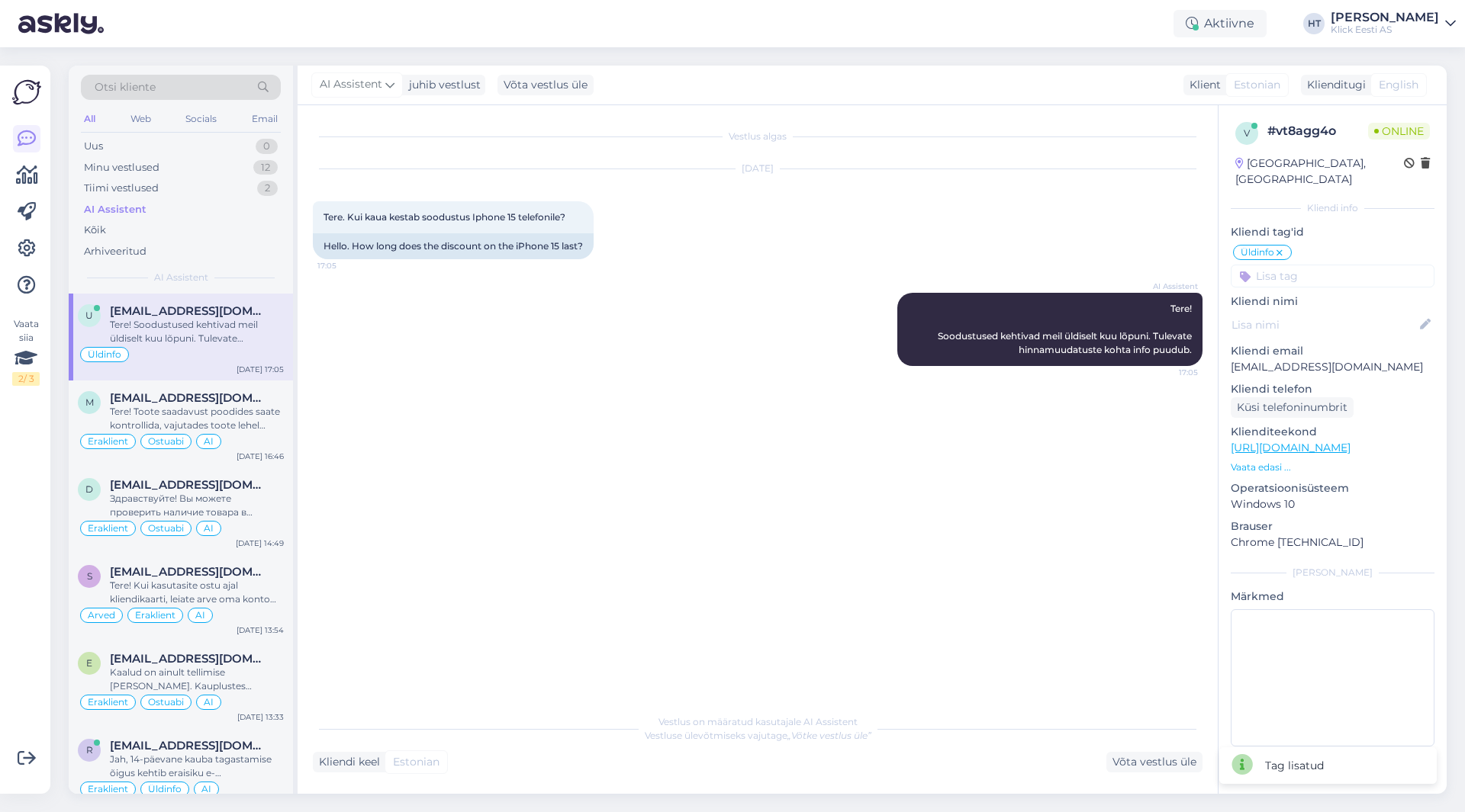
click at [1292, 265] on input at bounding box center [1332, 276] width 204 height 23
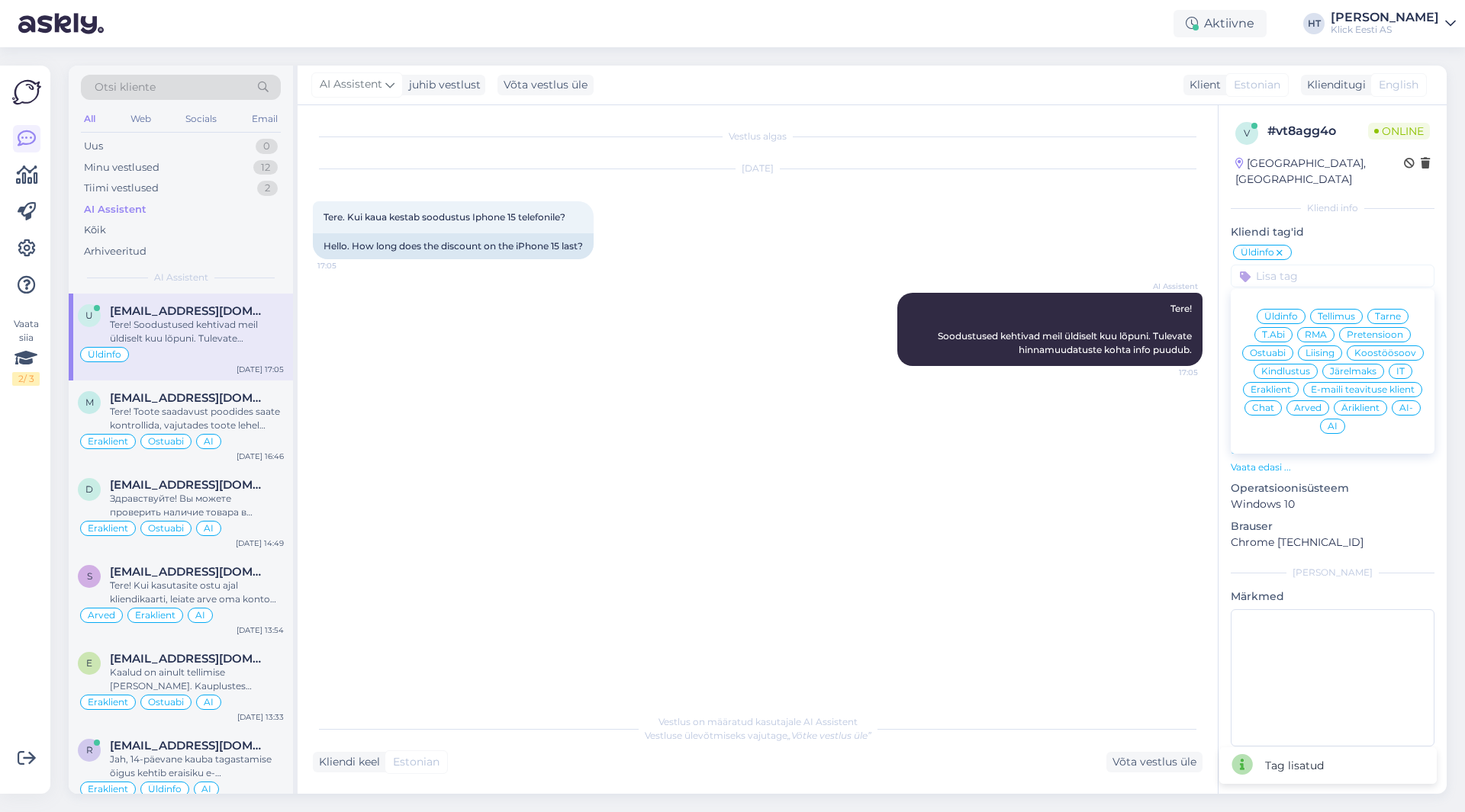
click at [1281, 382] on div "Eraklient" at bounding box center [1271, 390] width 56 height 16
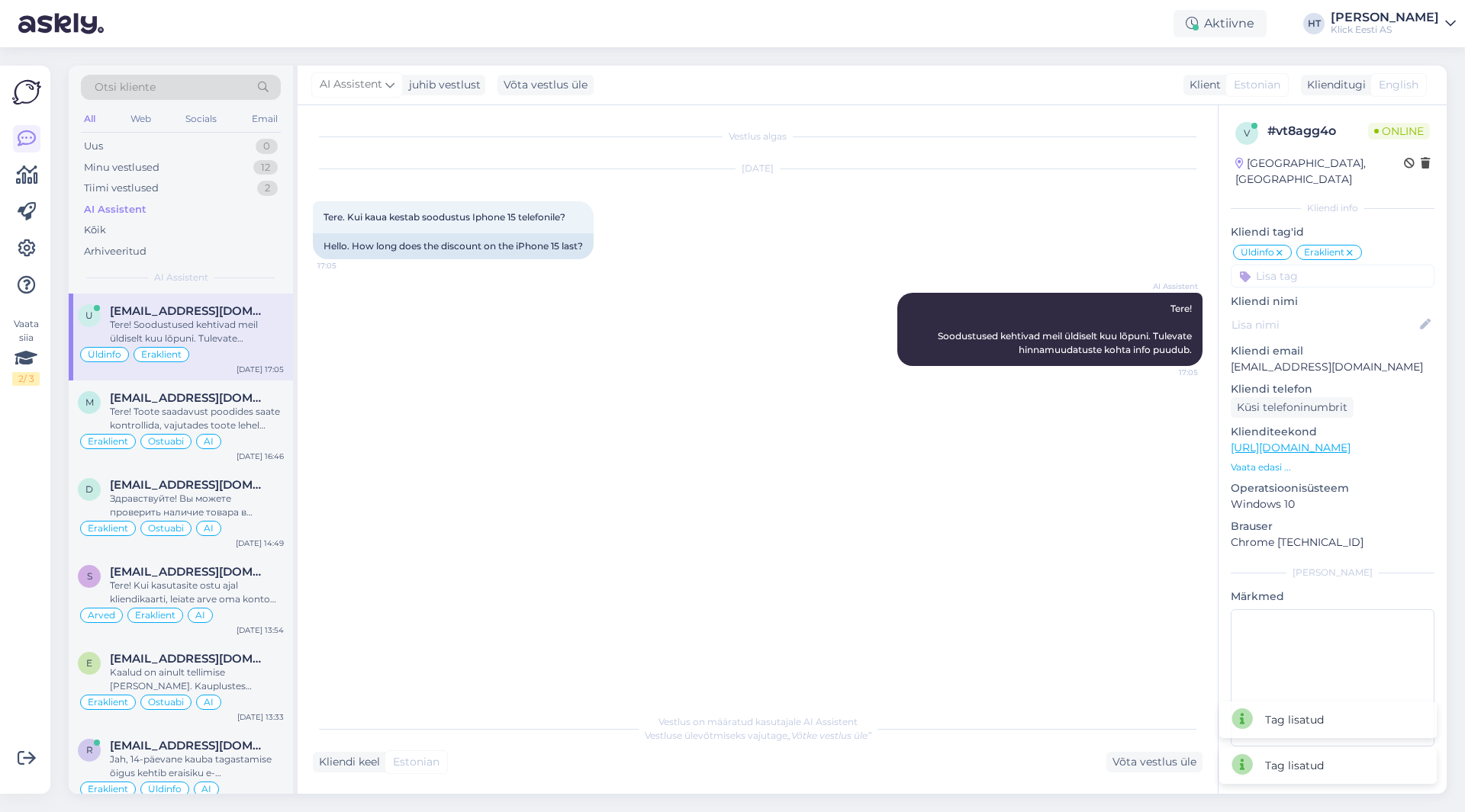
click at [1319, 266] on input at bounding box center [1332, 276] width 204 height 23
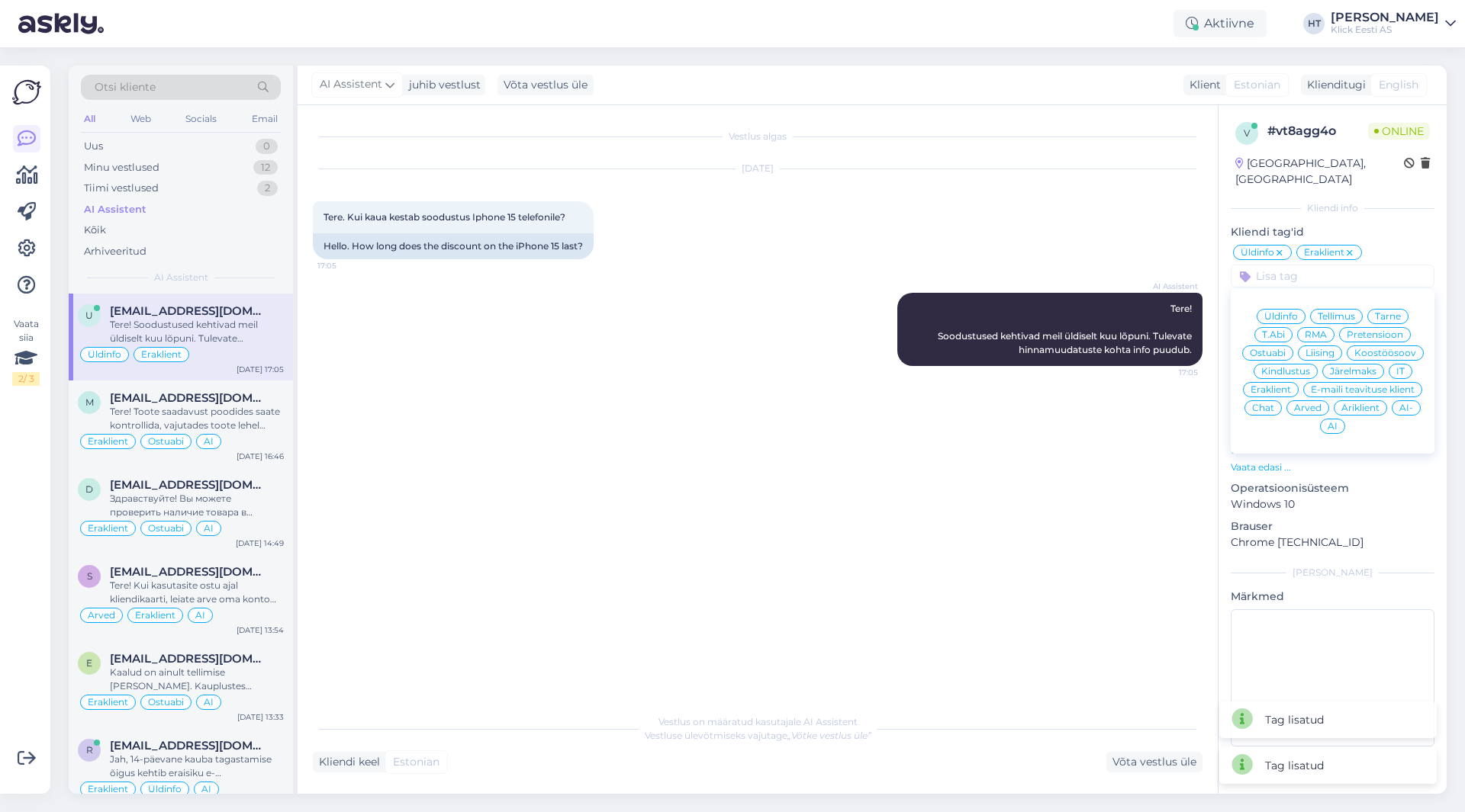
click at [1331, 422] on span "AI" at bounding box center [1332, 426] width 10 height 9
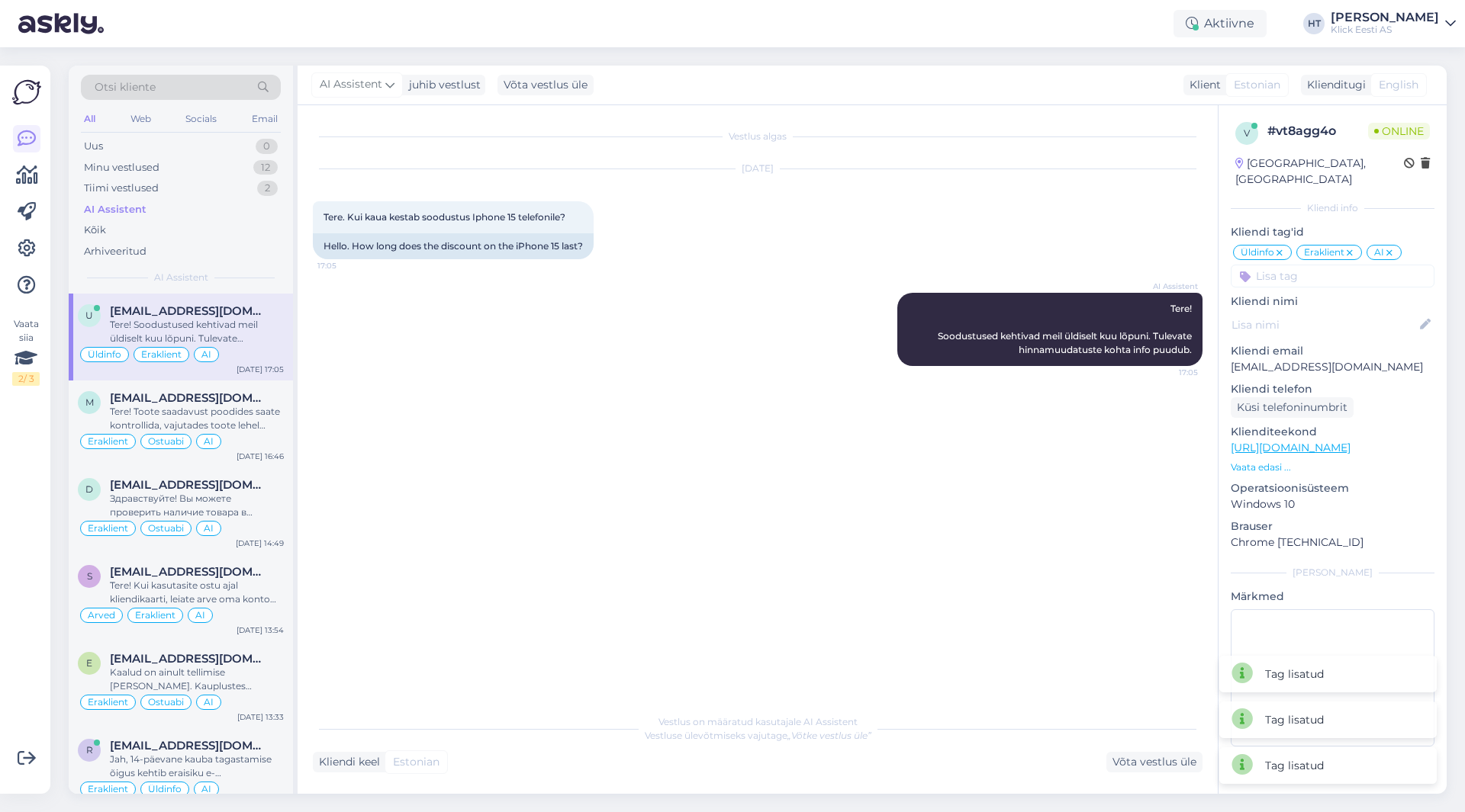
click at [1145, 437] on div "Vestlus algas [DATE] Tere. Kui kaua kestab soodustus Iphone 15 telefonile? 17:0…" at bounding box center [765, 406] width 904 height 572
click at [212, 155] on div "Uus 0" at bounding box center [181, 146] width 200 height 21
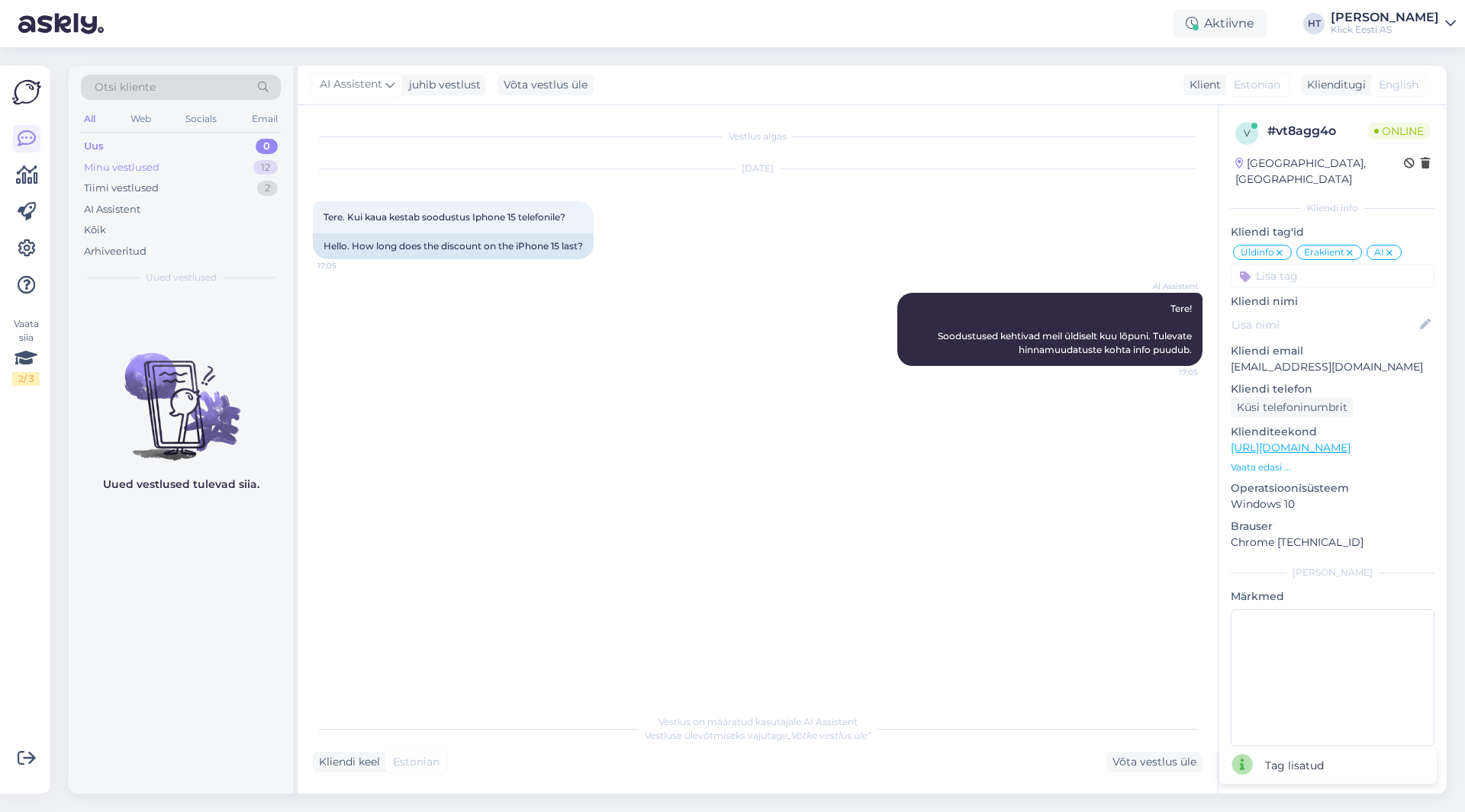
click at [214, 165] on div "Minu vestlused 12" at bounding box center [181, 167] width 200 height 21
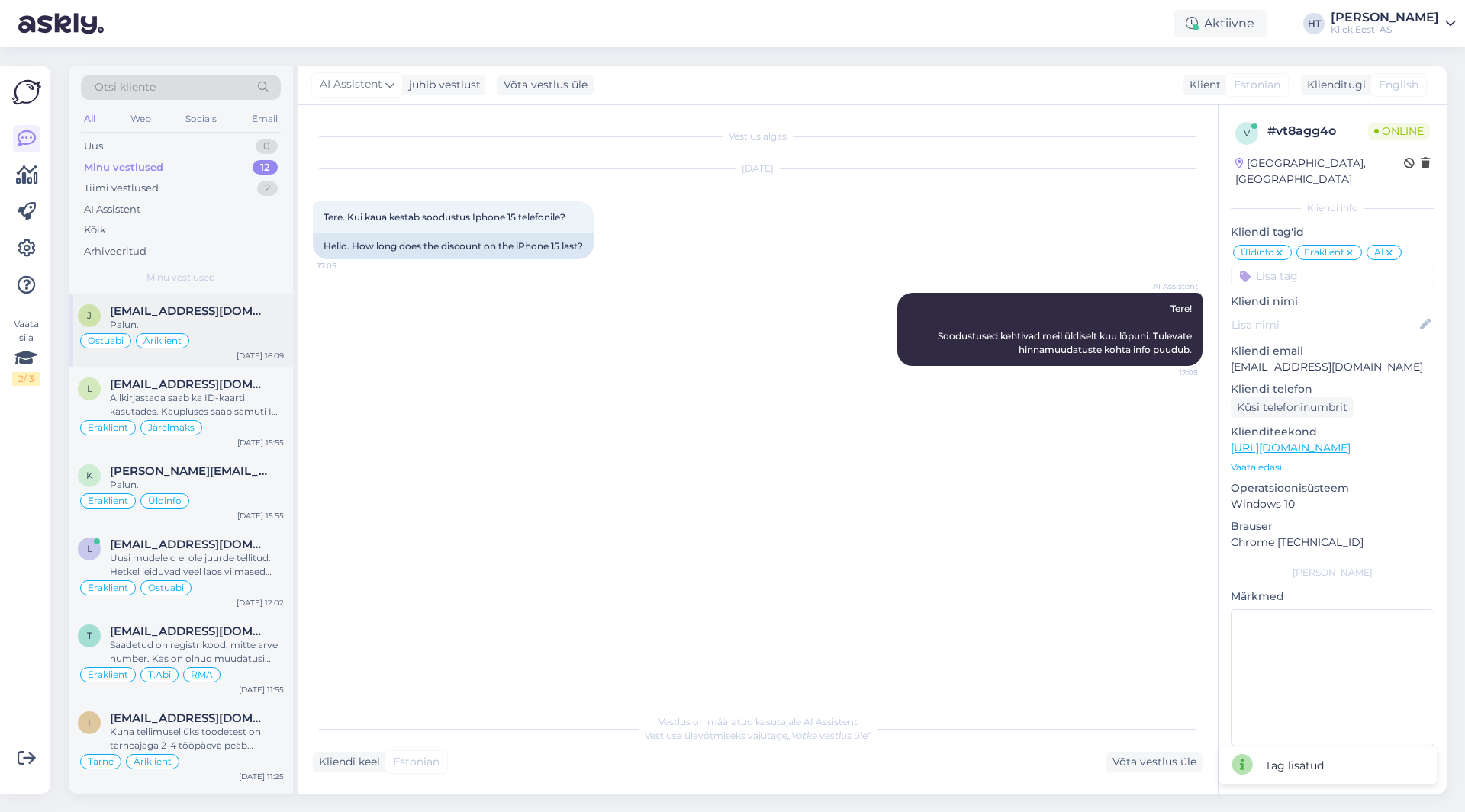
click at [217, 315] on span "[EMAIL_ADDRESS][DOMAIN_NAME]" at bounding box center [189, 311] width 159 height 14
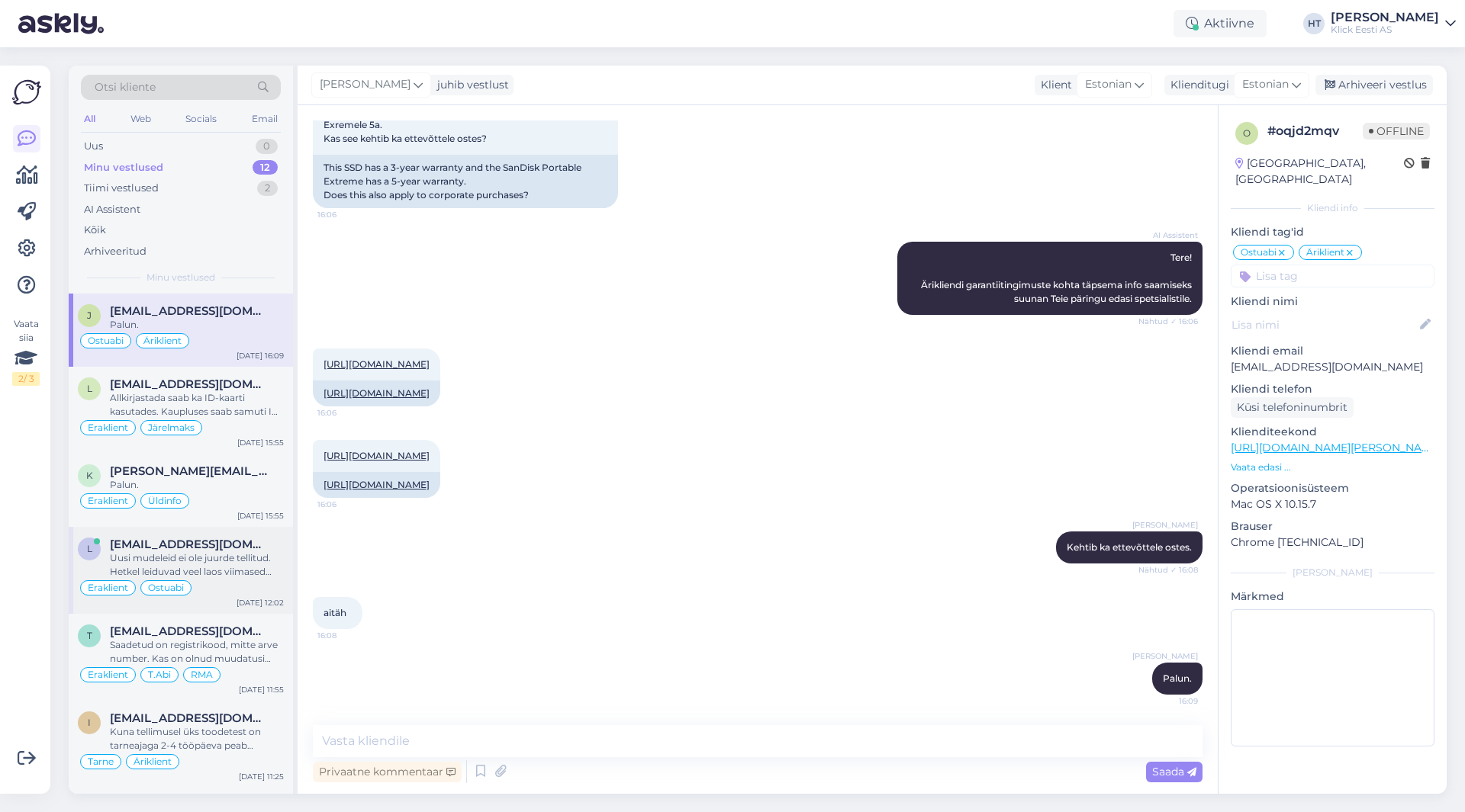
click at [241, 586] on div "Eraklient Ostuabi" at bounding box center [181, 588] width 206 height 18
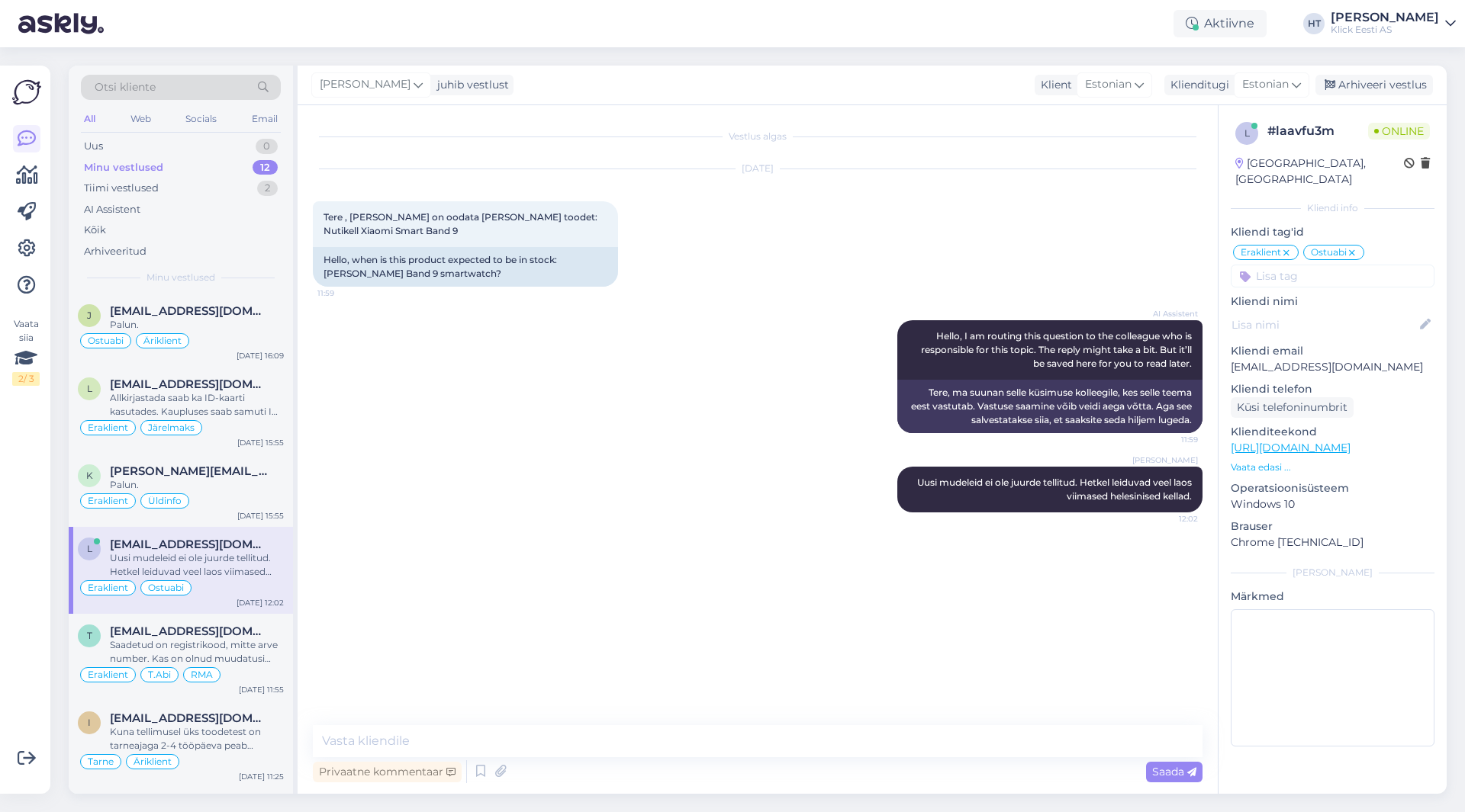
scroll to position [0, 0]
click at [249, 342] on div "Ostuabi Äriklient" at bounding box center [181, 341] width 206 height 18
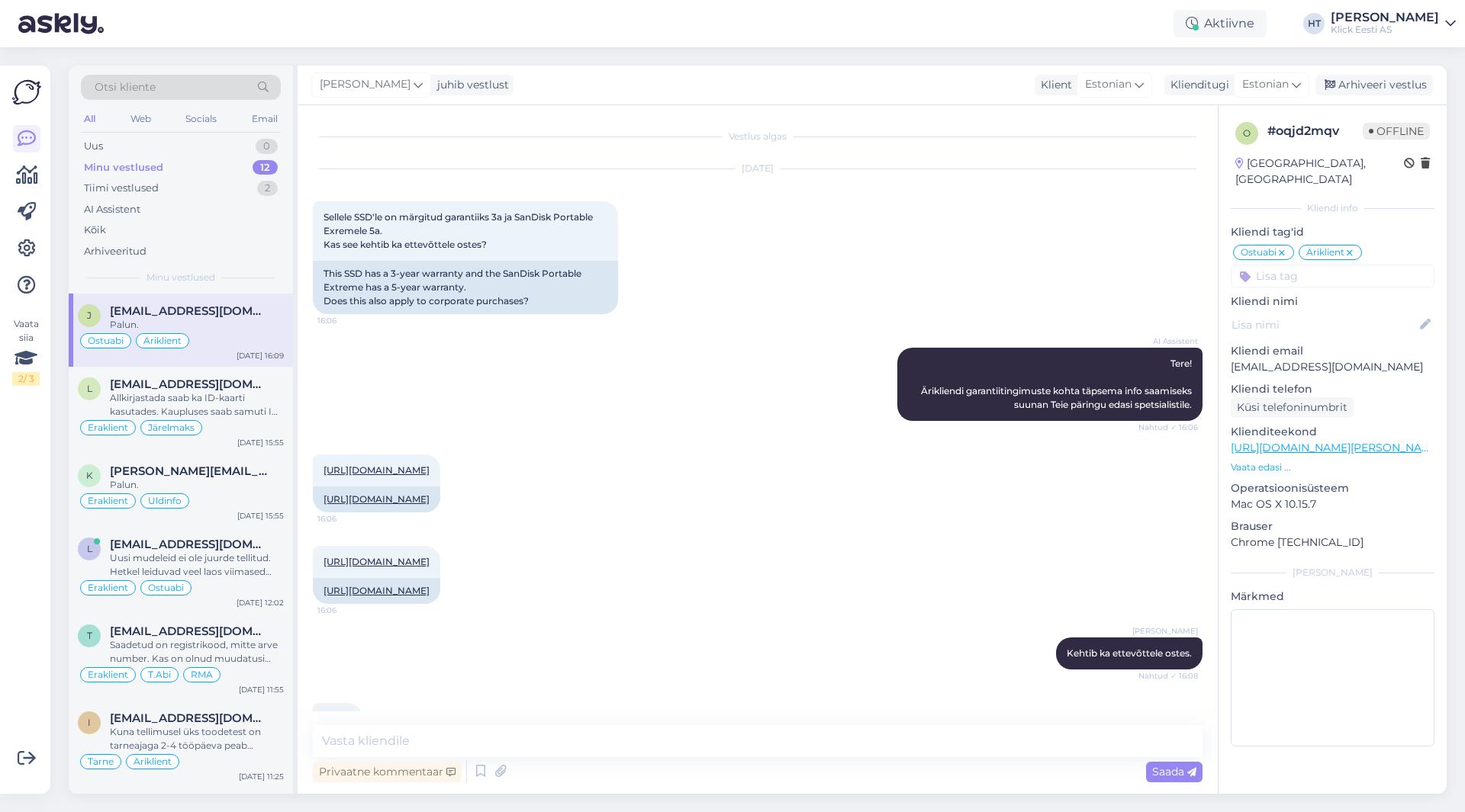
scroll to position [161, 0]
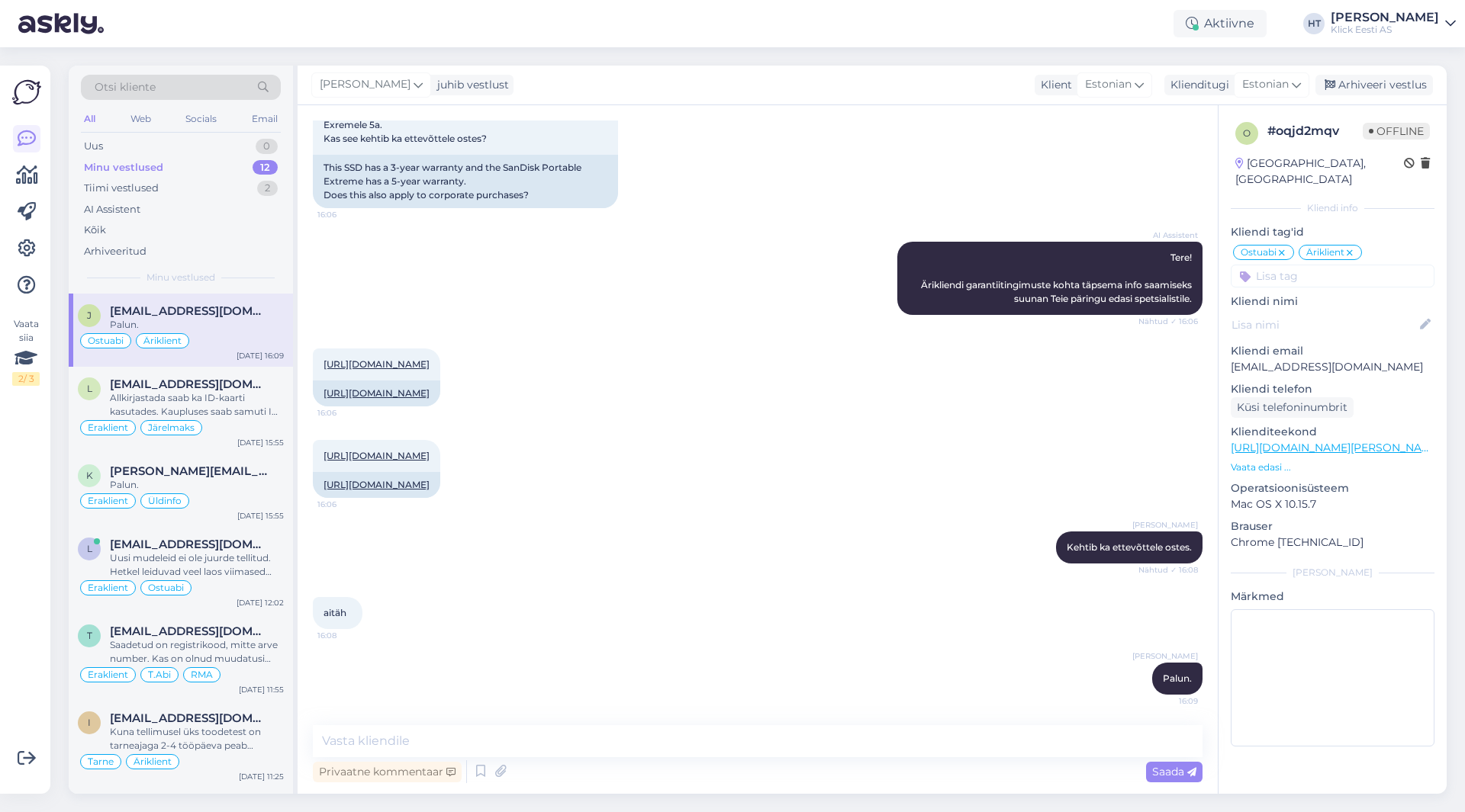
click at [780, 423] on div "[URL][DOMAIN_NAME] 16:06 [URL][DOMAIN_NAME]" at bounding box center [758, 469] width 890 height 91
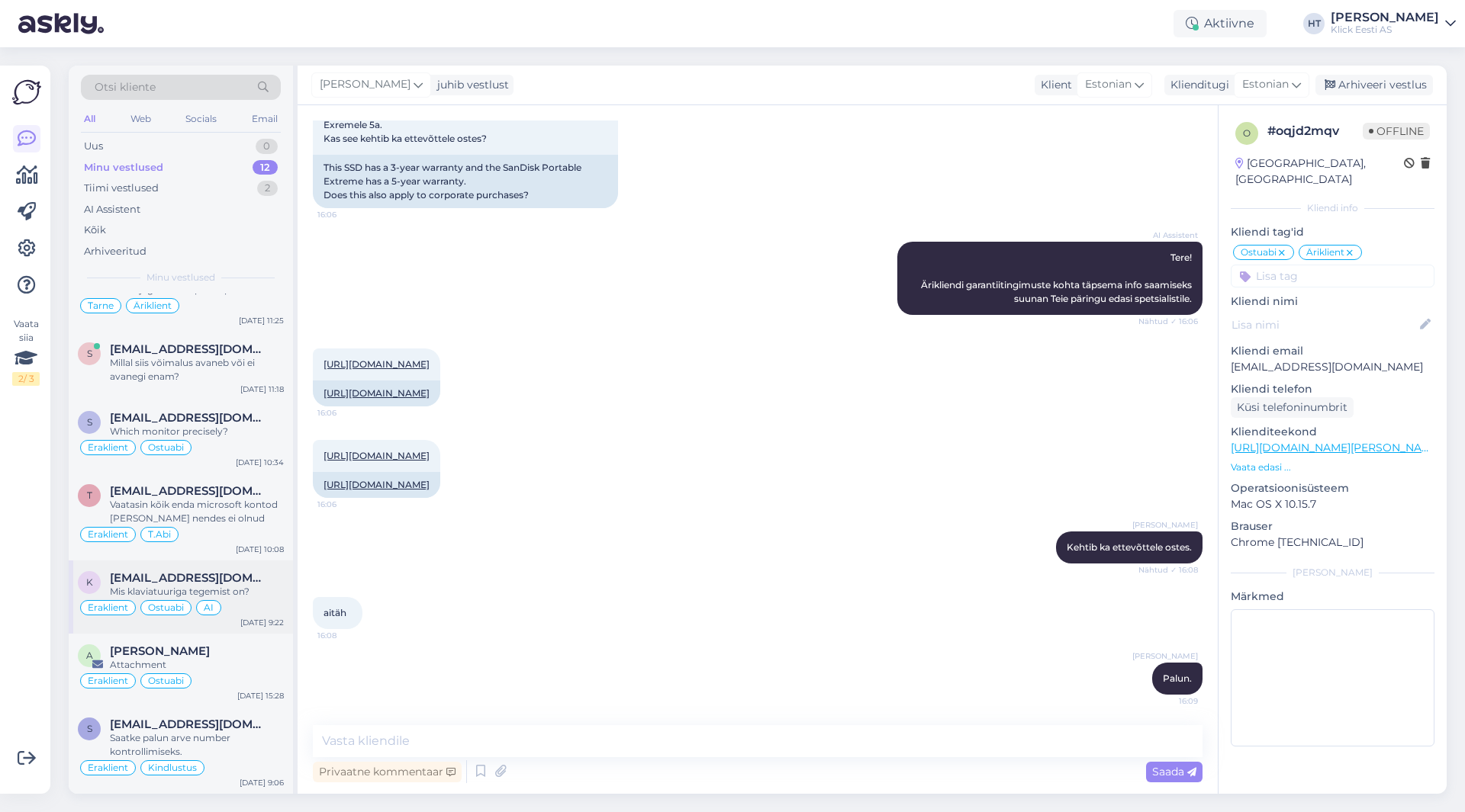
scroll to position [0, 0]
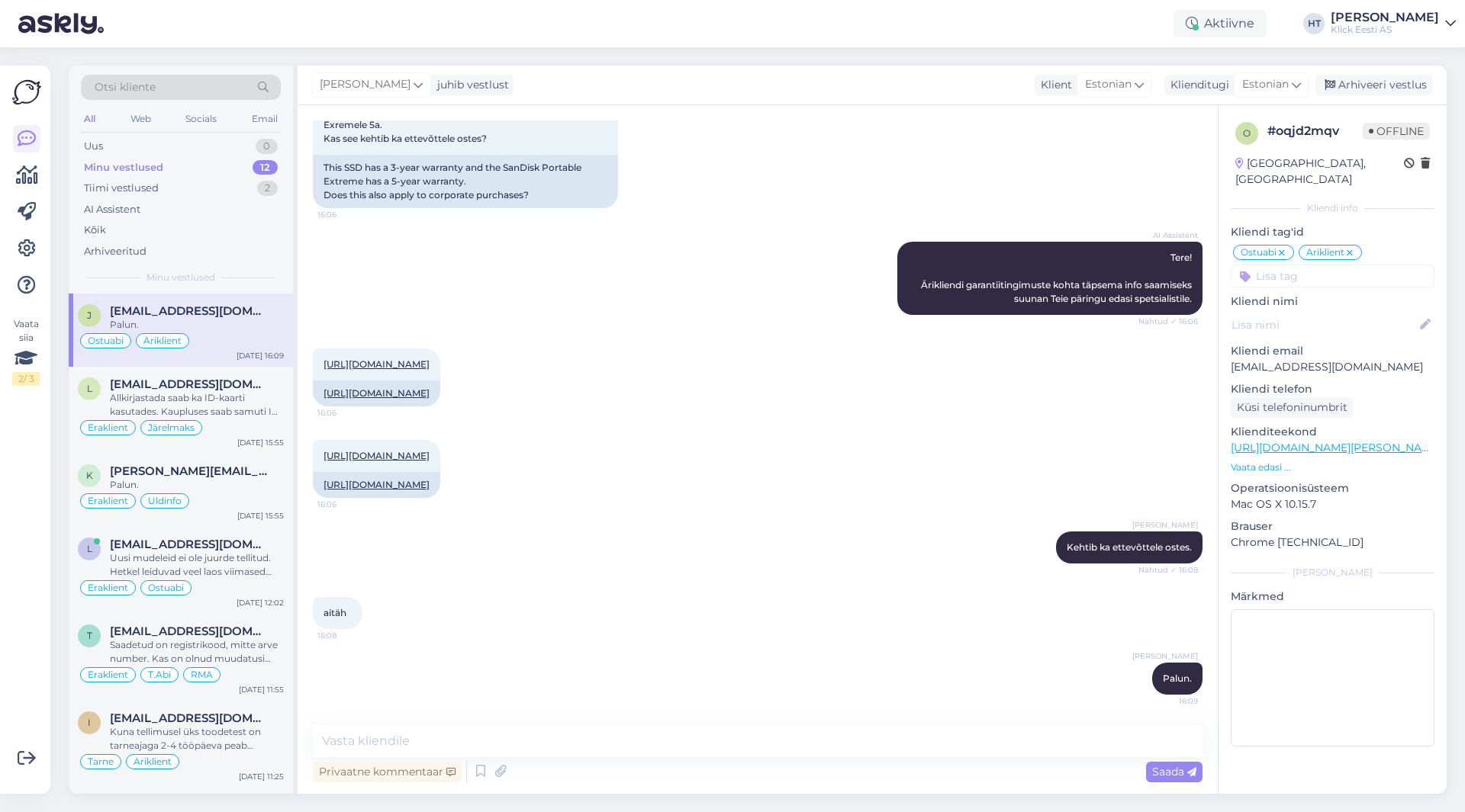
click at [38, 555] on div "Vaata siia 2 / 3" at bounding box center [26, 430] width 29 height 704
click at [183, 136] on div "Uus 1" at bounding box center [181, 146] width 200 height 21
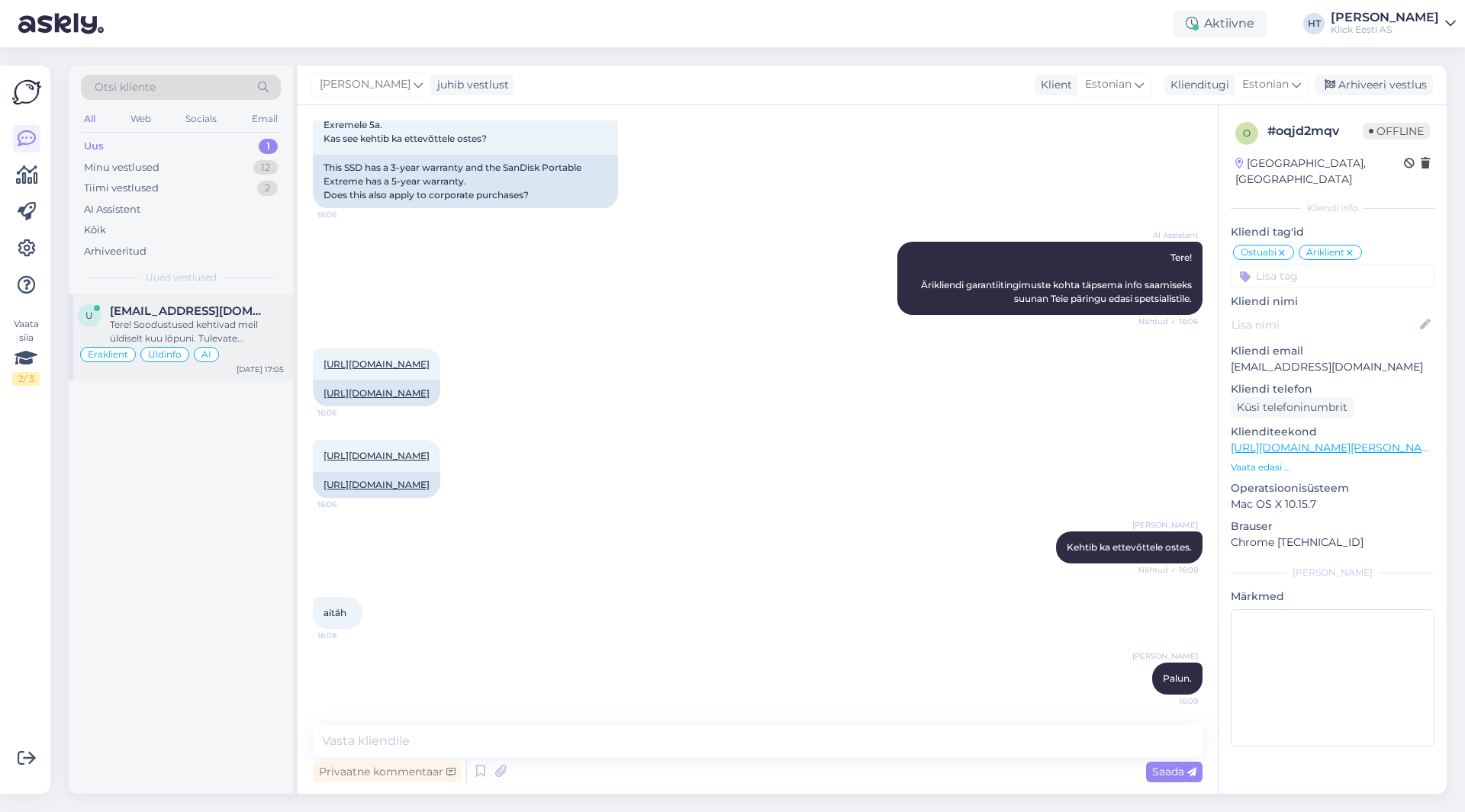
click at [235, 313] on div "[EMAIL_ADDRESS][DOMAIN_NAME]" at bounding box center [196, 311] width 174 height 14
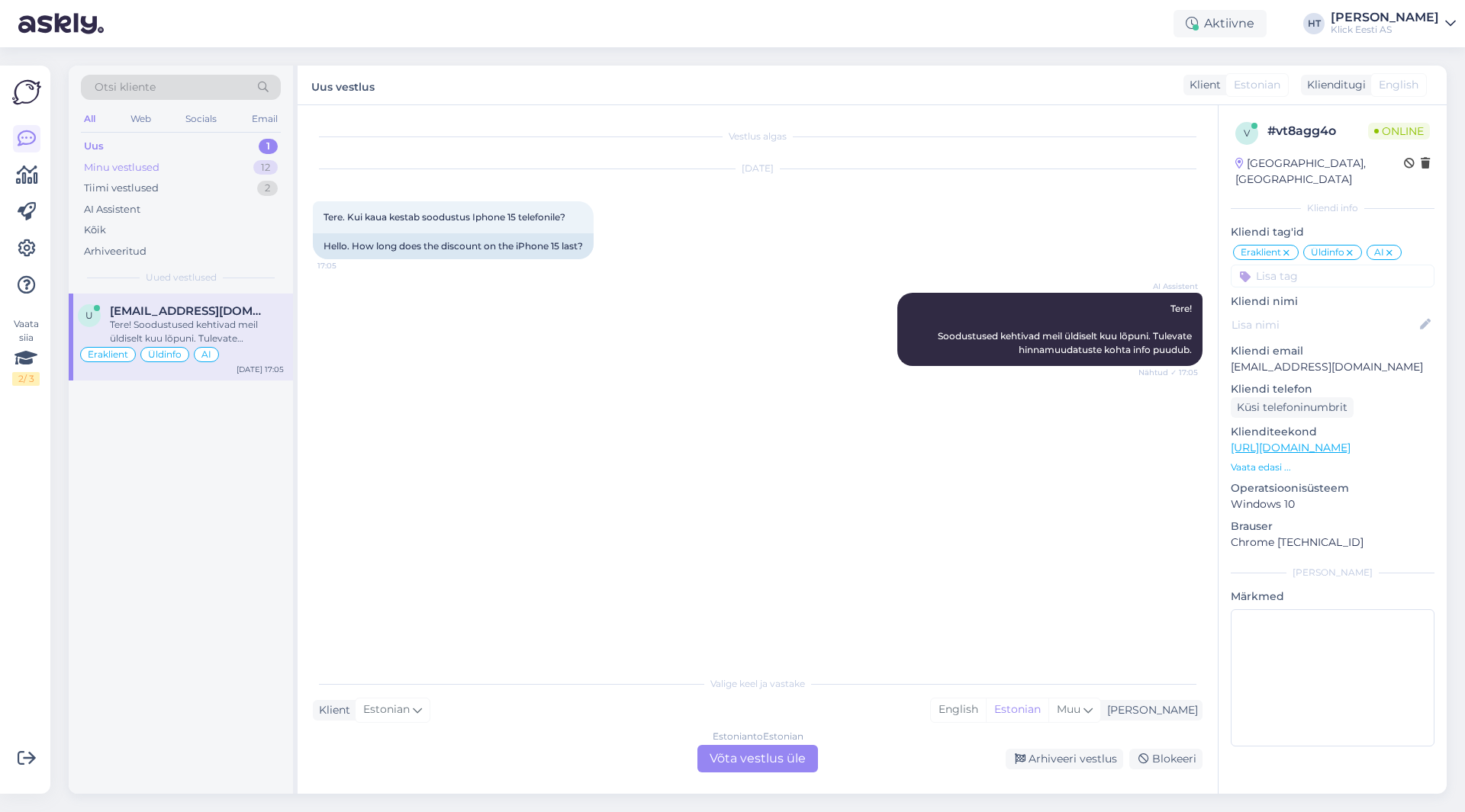
click at [209, 168] on div "Minu vestlused 12" at bounding box center [181, 167] width 200 height 21
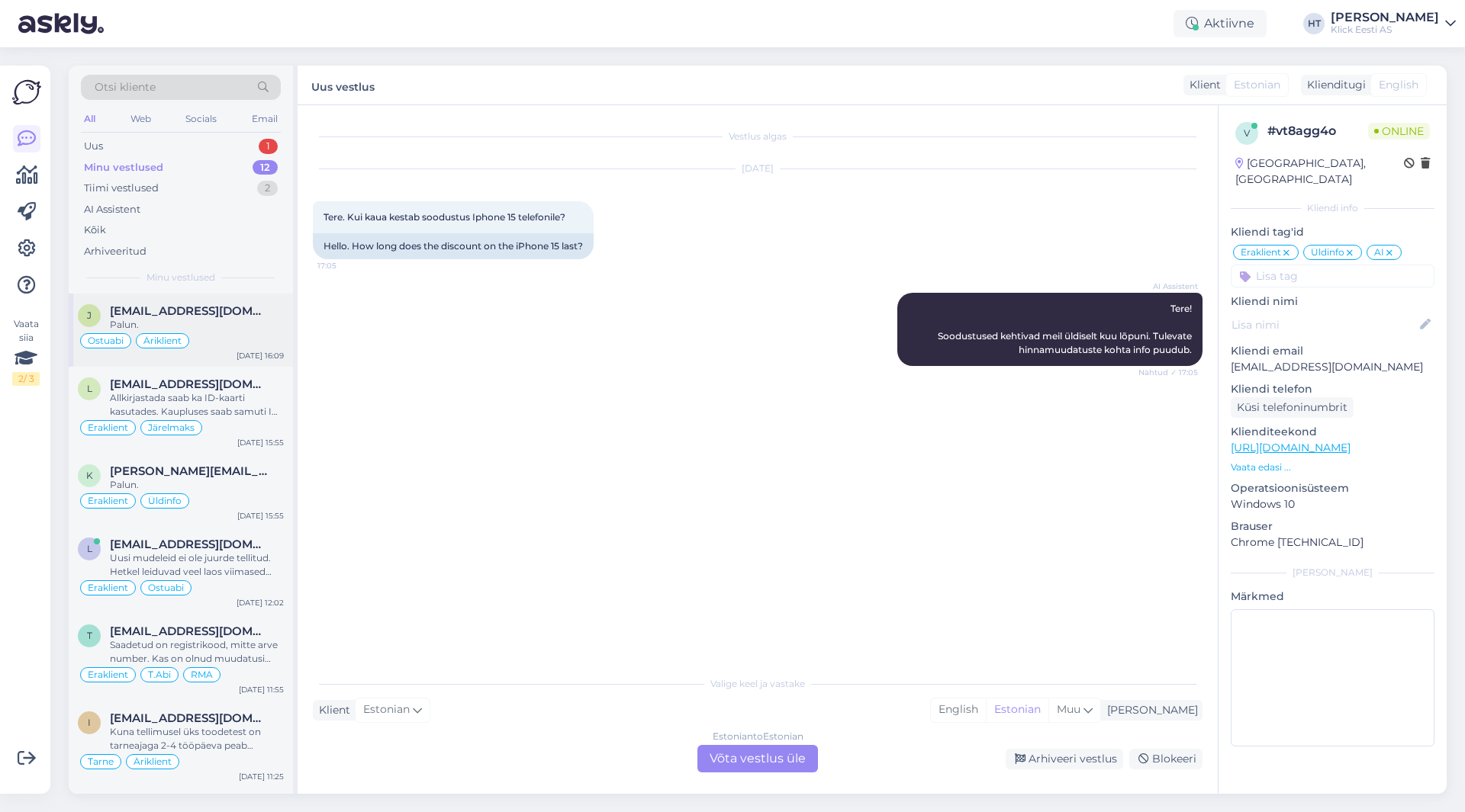
click at [223, 329] on div "Palun." at bounding box center [196, 325] width 174 height 14
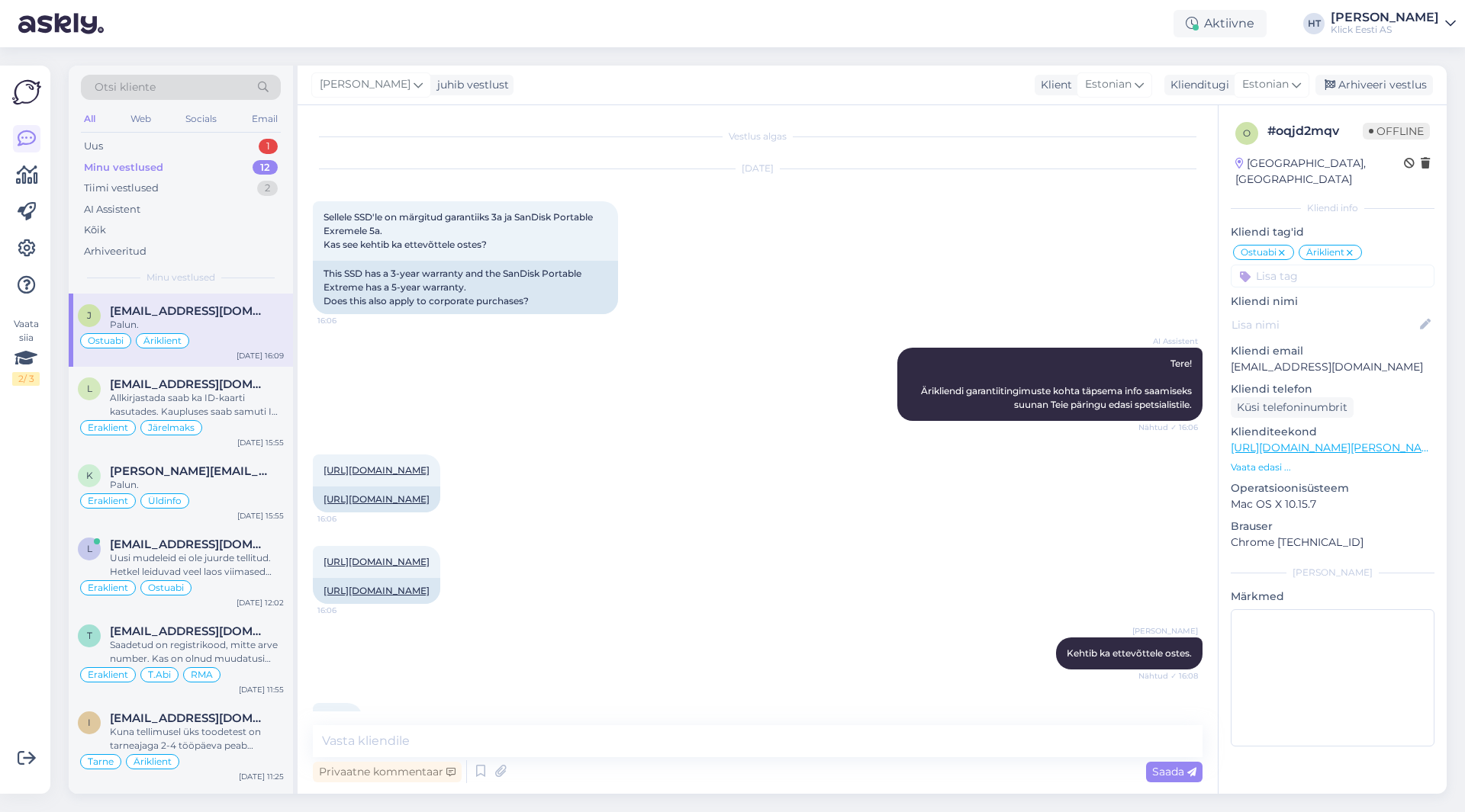
scroll to position [161, 0]
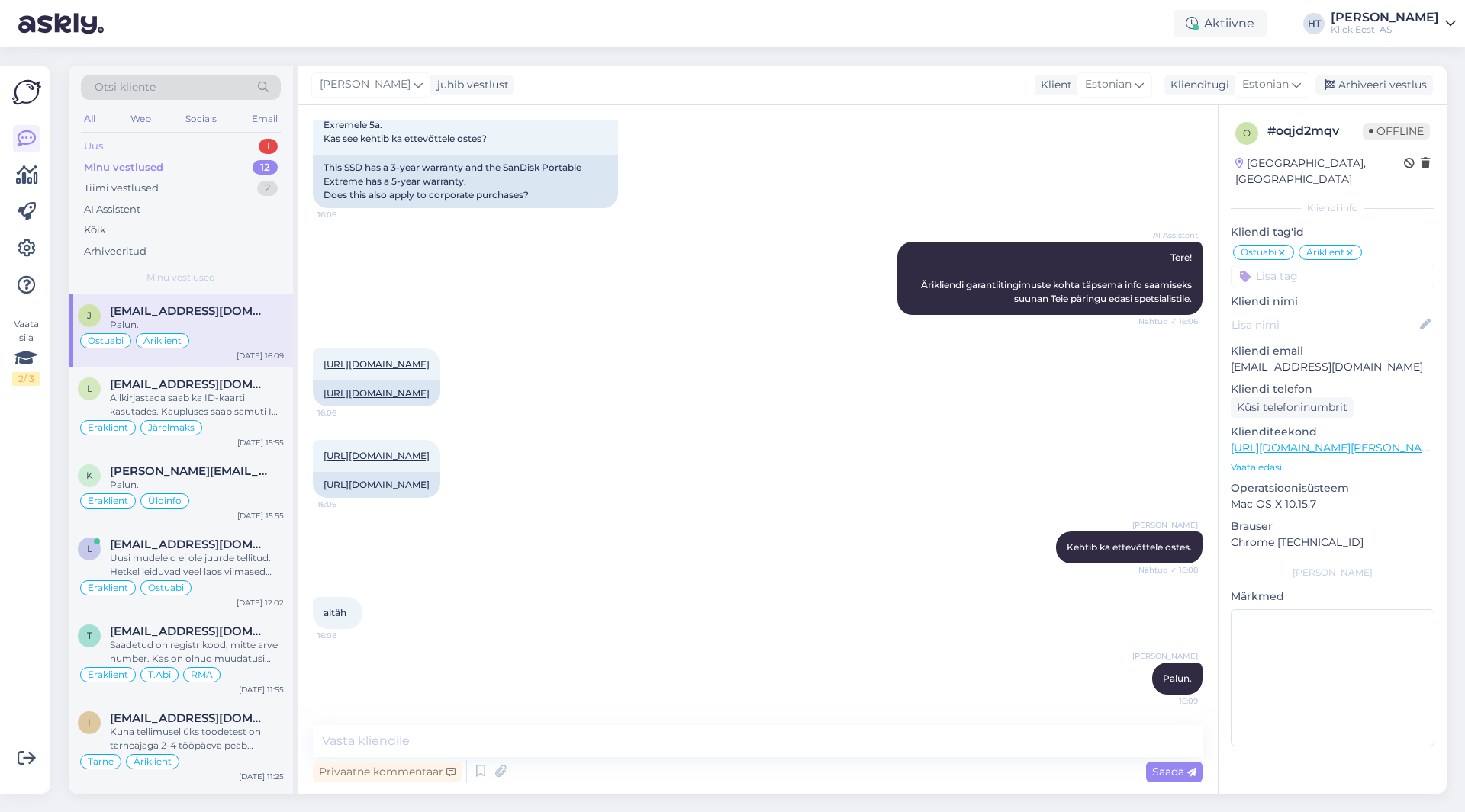
click at [239, 141] on div "Uus 1" at bounding box center [181, 146] width 200 height 21
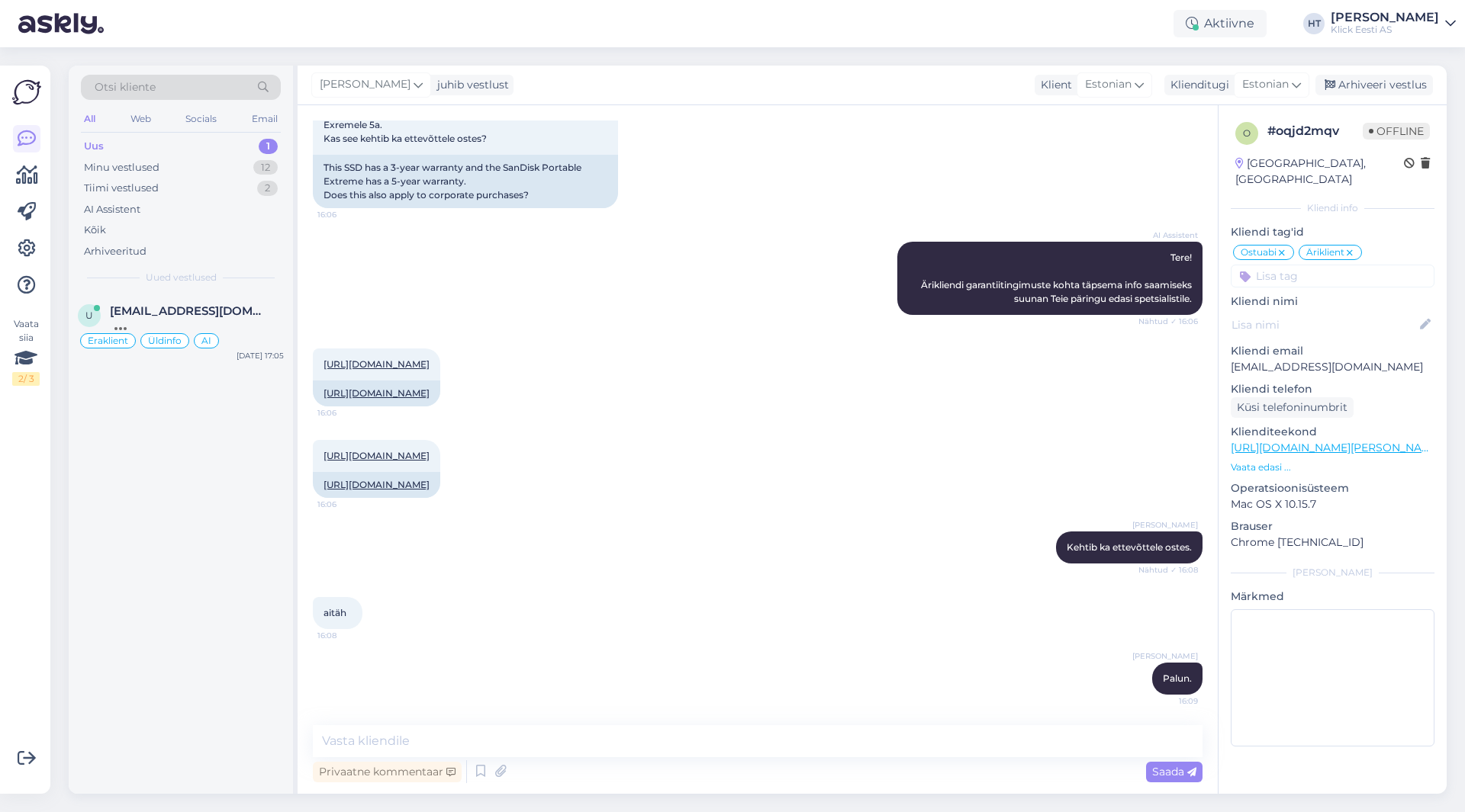
click at [214, 142] on div "Uus 1" at bounding box center [181, 146] width 200 height 21
click at [207, 166] on div "Minu vestlused 12" at bounding box center [181, 167] width 200 height 21
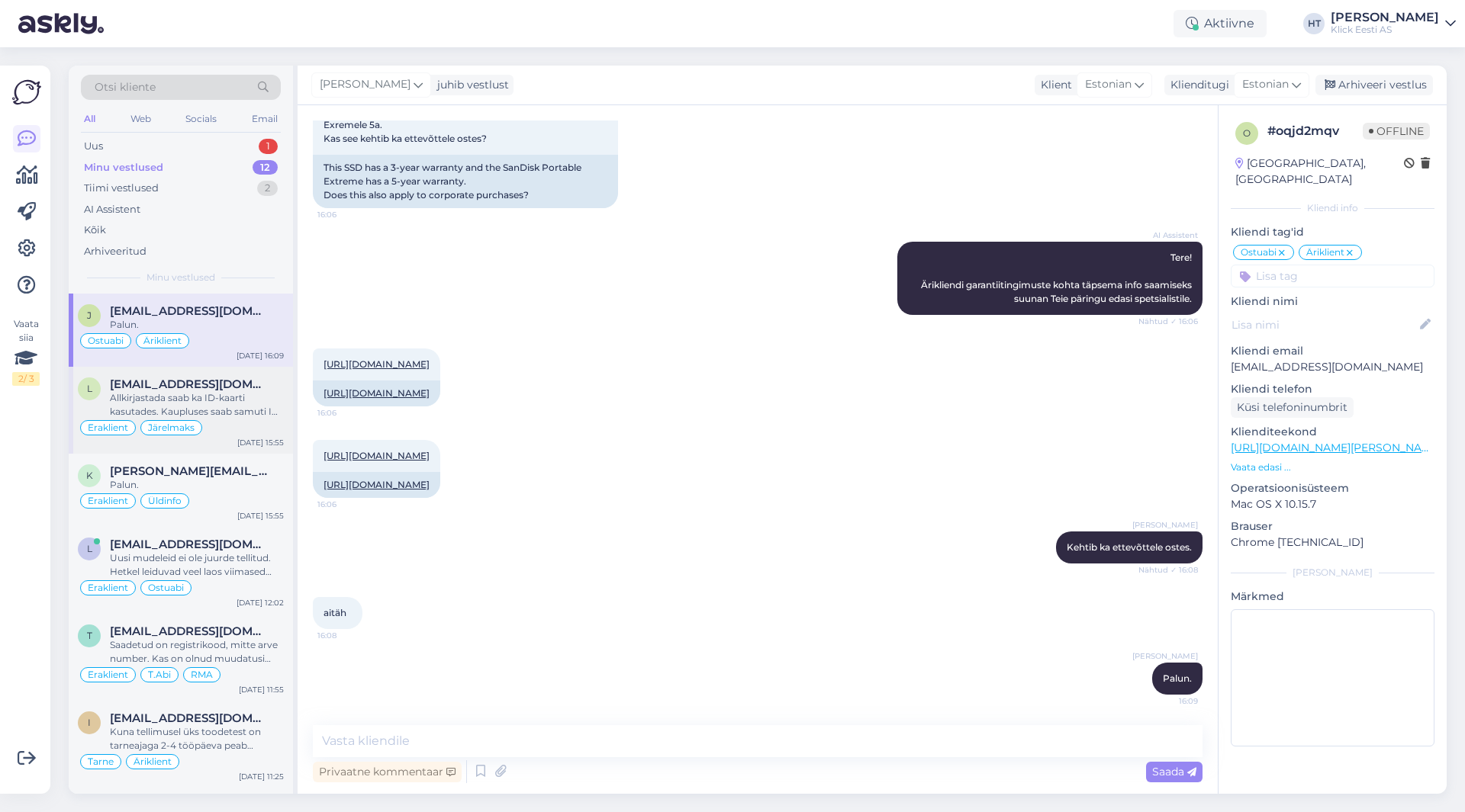
click at [190, 390] on span "[EMAIL_ADDRESS][DOMAIN_NAME]" at bounding box center [189, 384] width 159 height 14
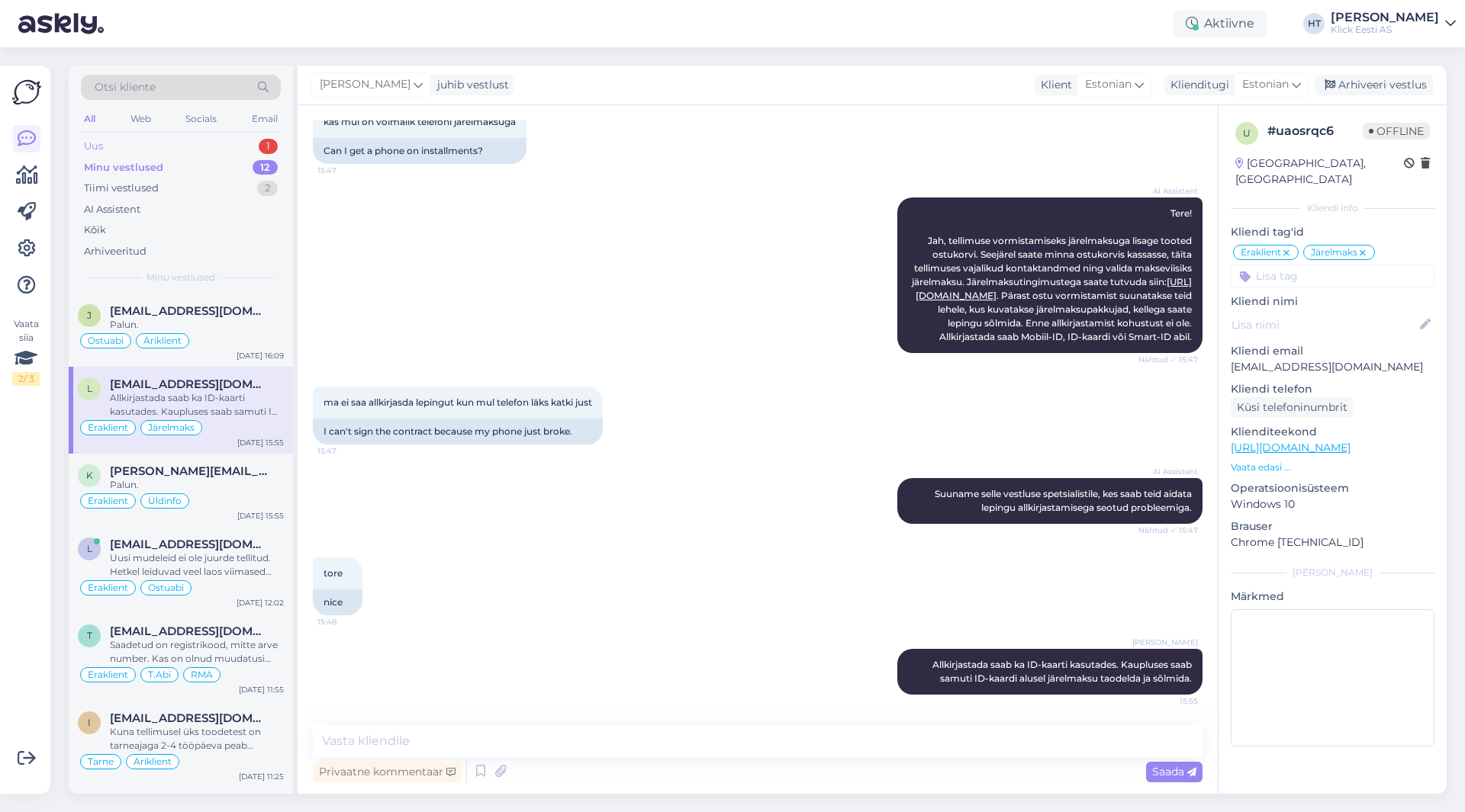
click at [203, 149] on div "Uus 1" at bounding box center [181, 146] width 200 height 21
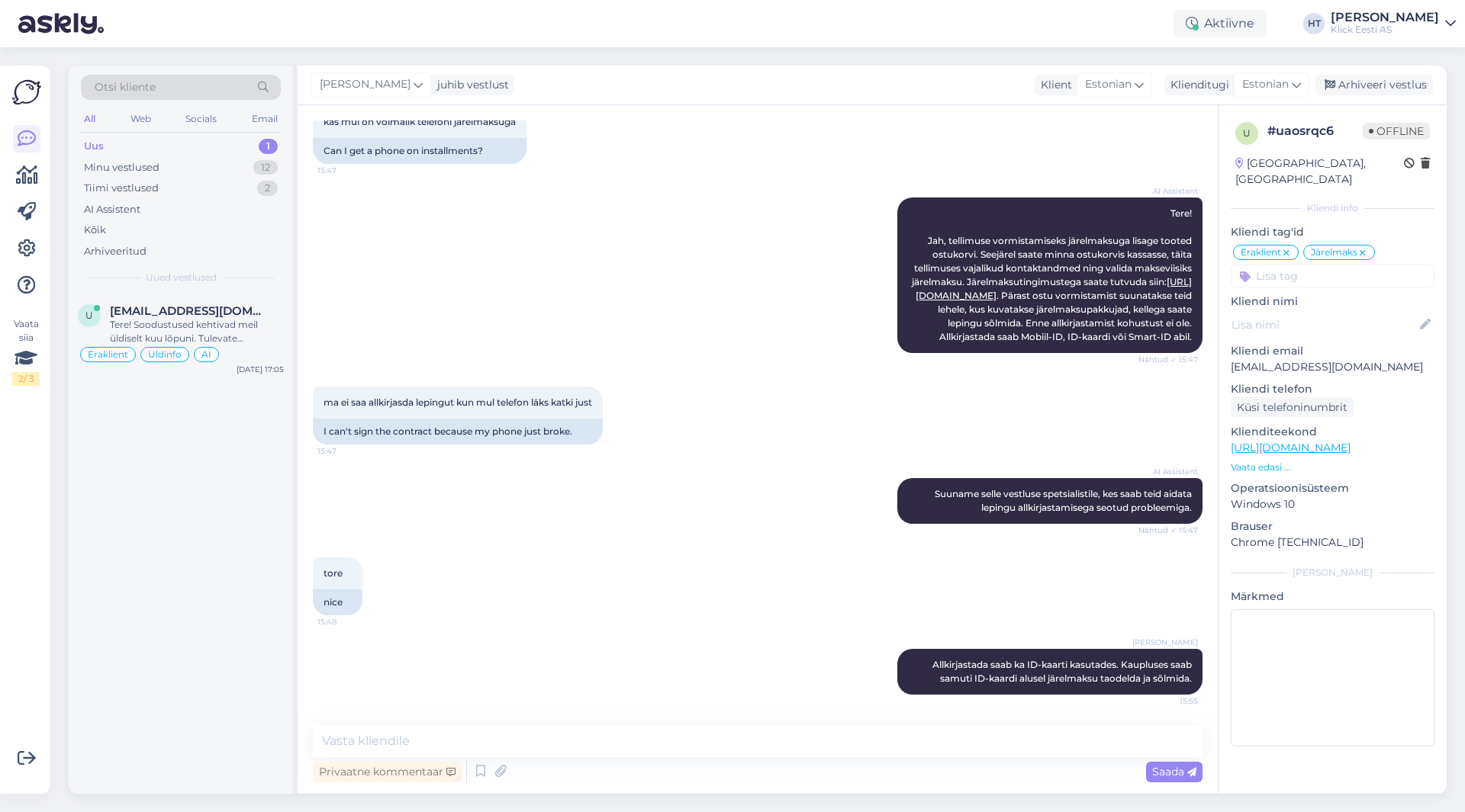
click at [164, 442] on div "u [EMAIL_ADDRESS][DOMAIN_NAME] Tere! Soodustused kehtivad meil üldiselt kuu lõp…" at bounding box center [181, 544] width 225 height 500
click at [246, 170] on div "Minu vestlused 12" at bounding box center [181, 167] width 200 height 21
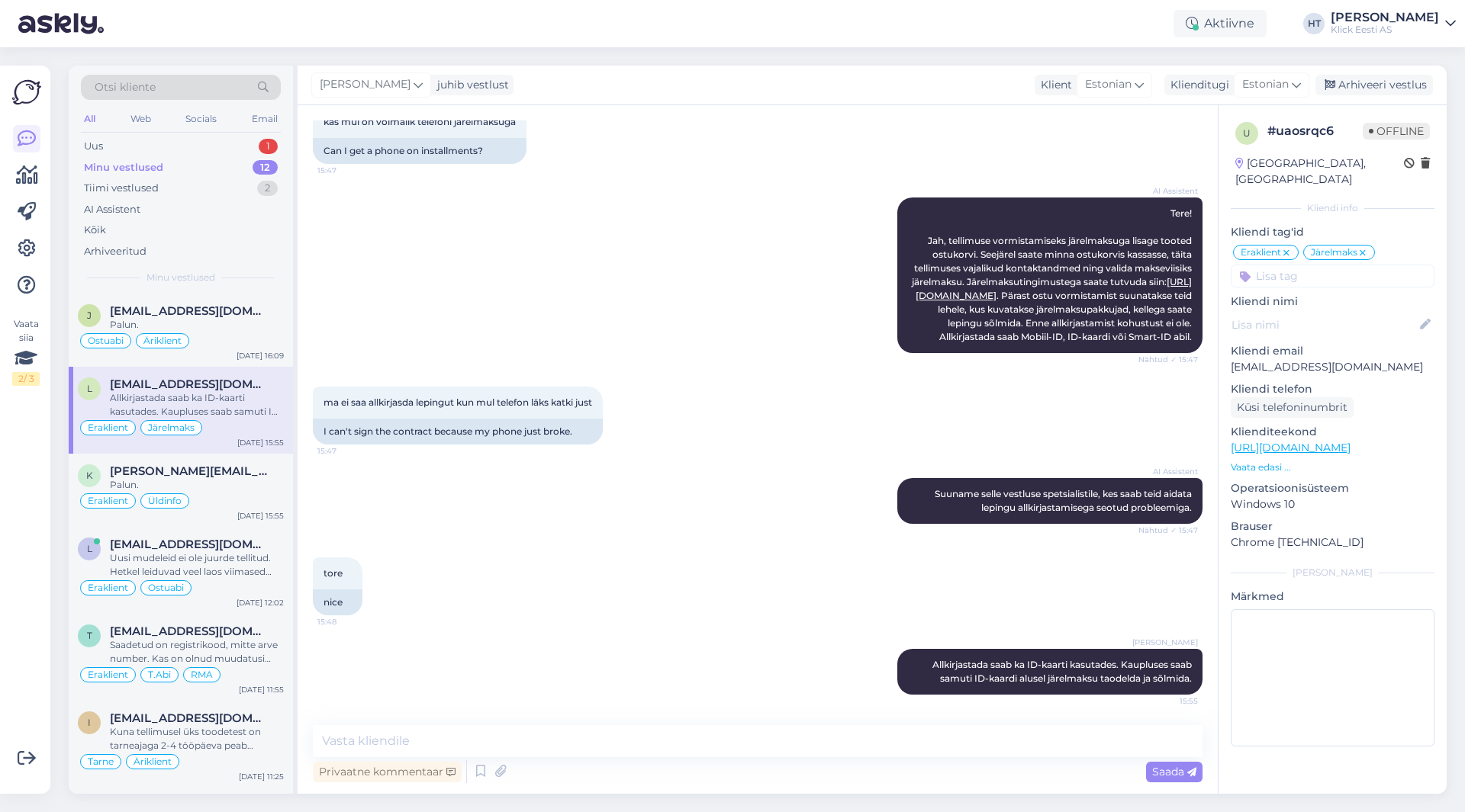
click at [441, 264] on div "AI Assistent Tere! Jah, tellimuse vormistamiseks järelmaksuga lisage tooted ost…" at bounding box center [758, 275] width 890 height 189
click at [246, 151] on div "Uus 1" at bounding box center [181, 146] width 200 height 21
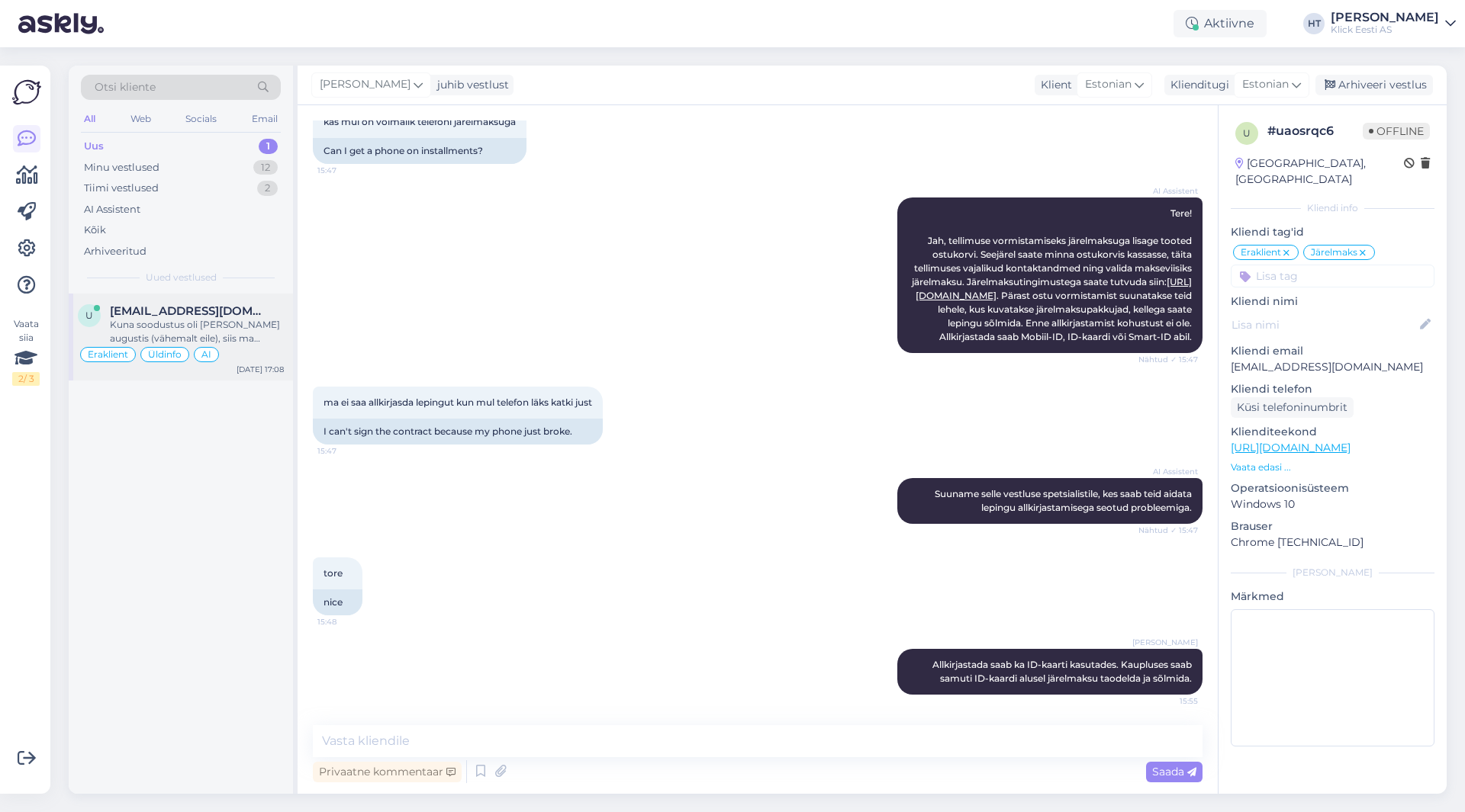
click at [231, 352] on div "Eraklient Üldinfo AI" at bounding box center [181, 355] width 206 height 18
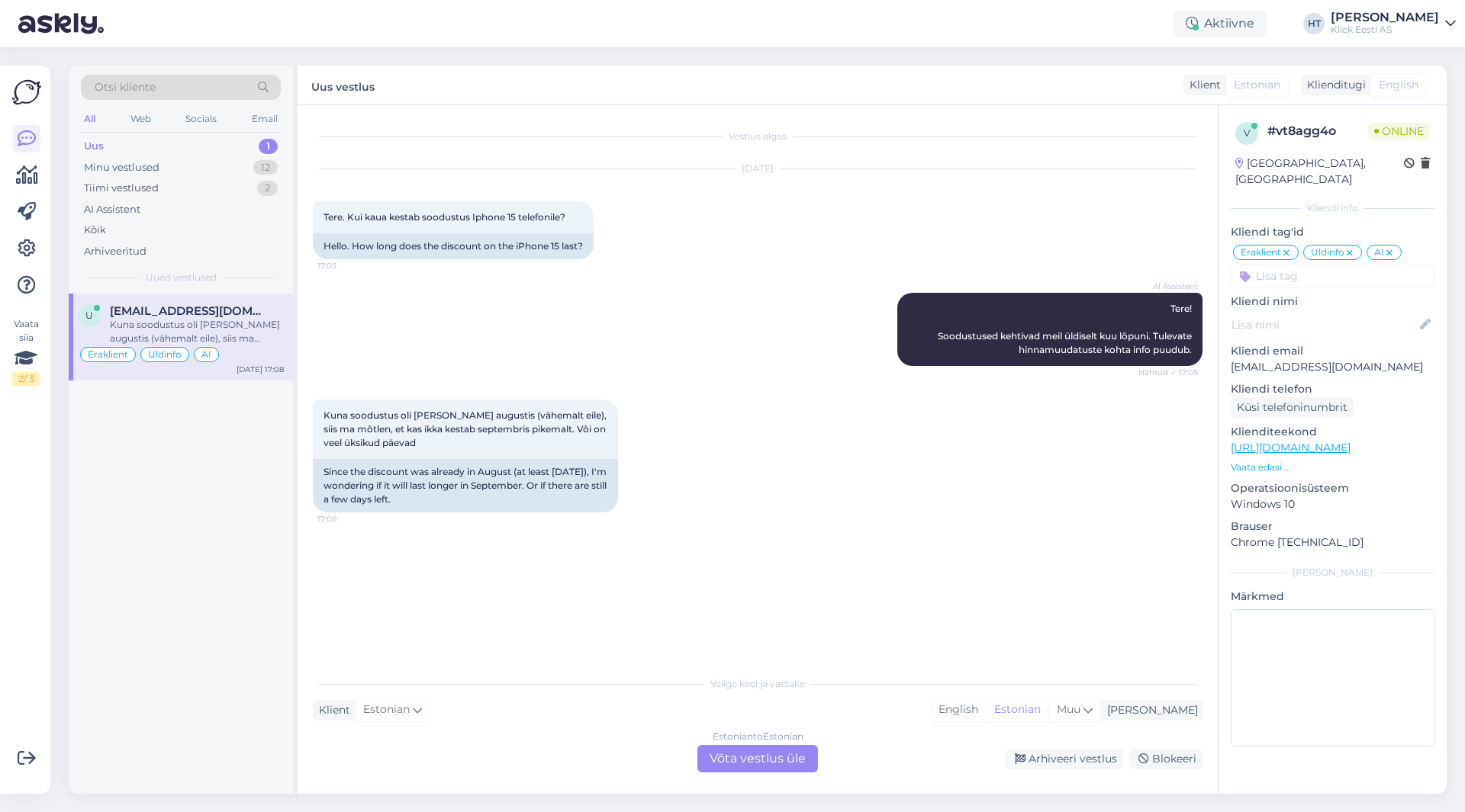
scroll to position [0, 0]
click at [747, 756] on div "Estonian to Estonian Võta vestlus üle" at bounding box center [758, 759] width 120 height 27
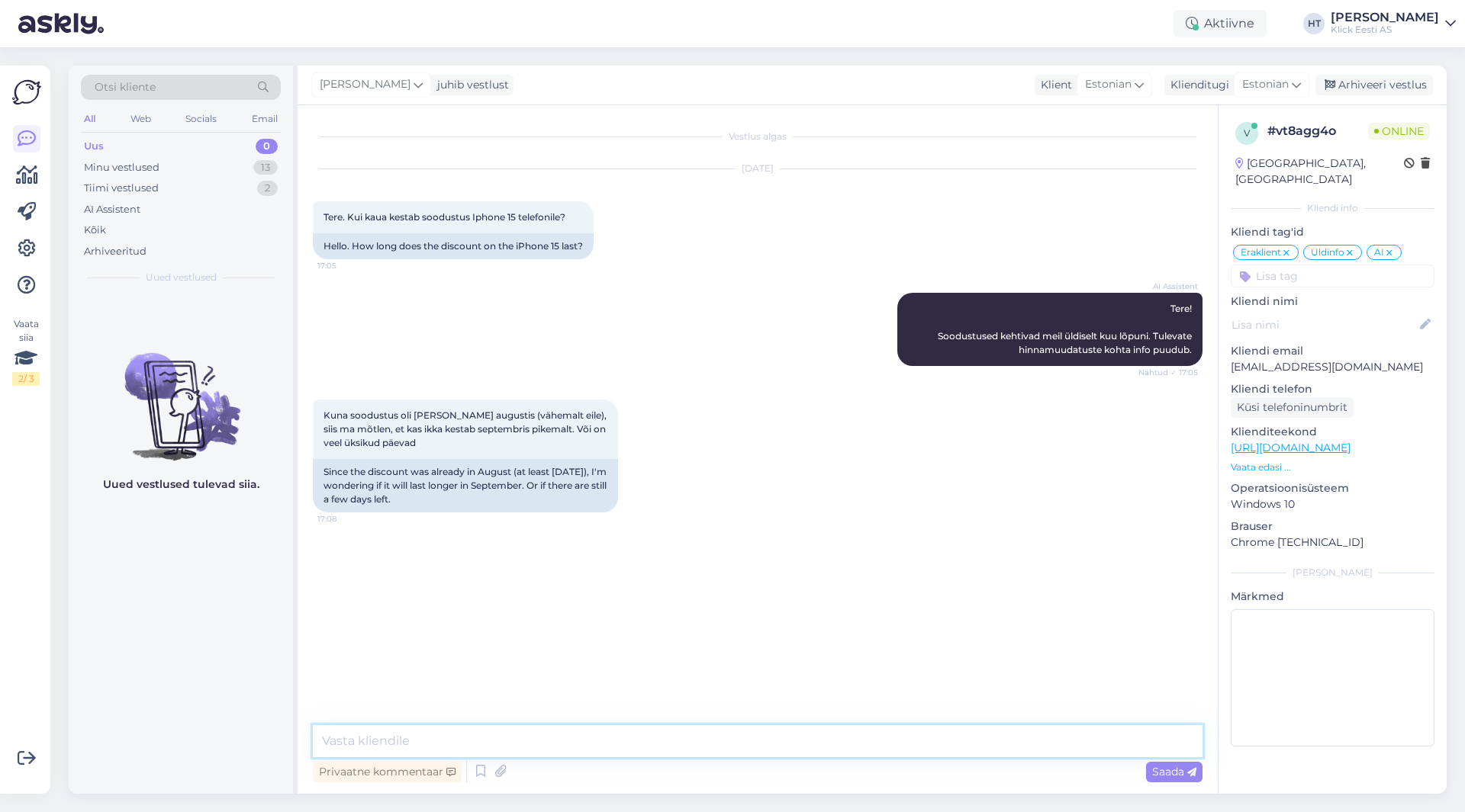
click at [750, 749] on textarea at bounding box center [758, 741] width 890 height 32
type textarea "See ei ole kahjuks ette teada."
click at [98, 634] on div "Uued vestlused tulevad siia." at bounding box center [181, 544] width 225 height 500
click at [238, 168] on div "Minu vestlused 13" at bounding box center [181, 167] width 200 height 21
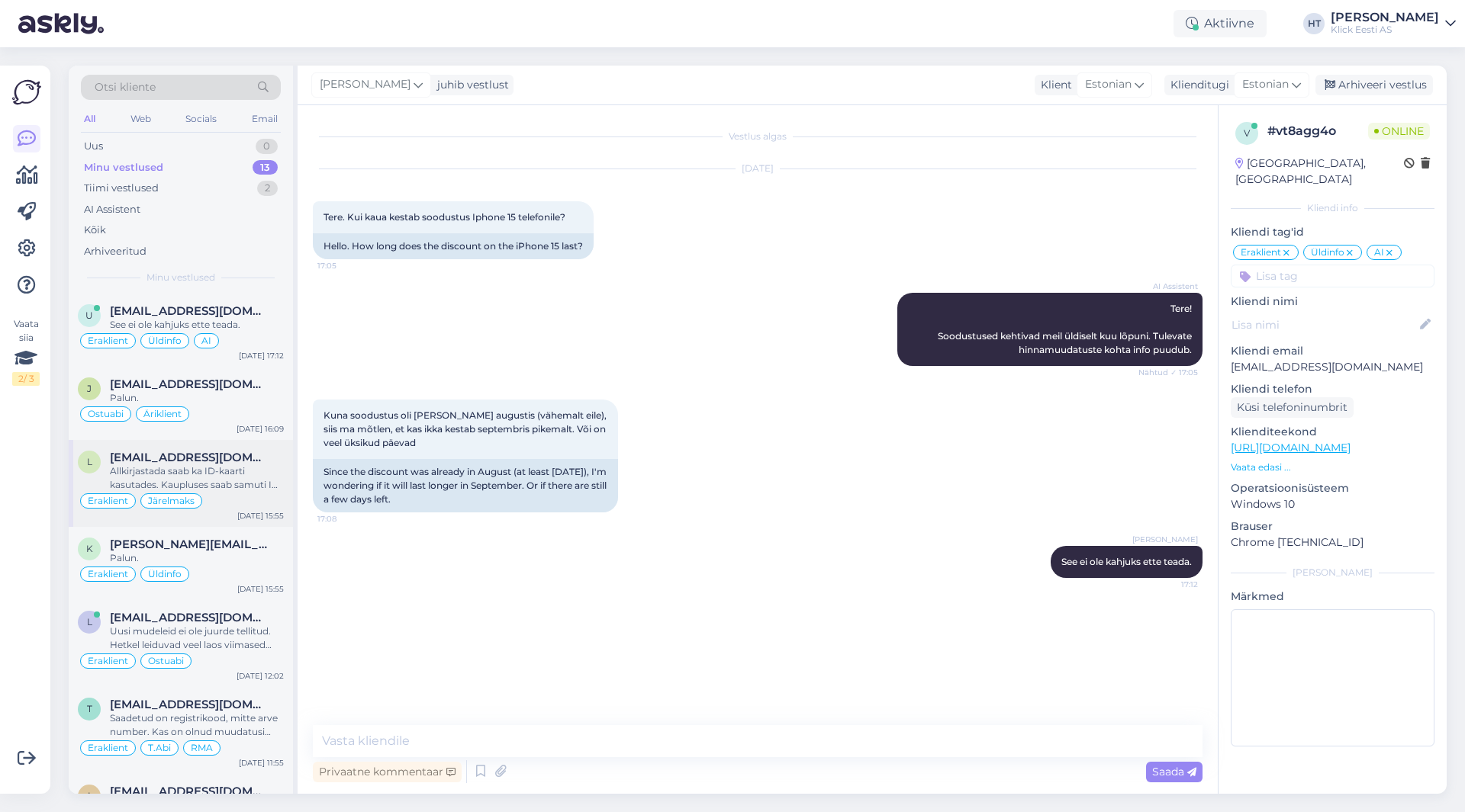
click at [219, 442] on div "l [EMAIL_ADDRESS][DOMAIN_NAME] Allkirjastada saab ka ID-kaarti kasutades. Kaupl…" at bounding box center [181, 483] width 225 height 87
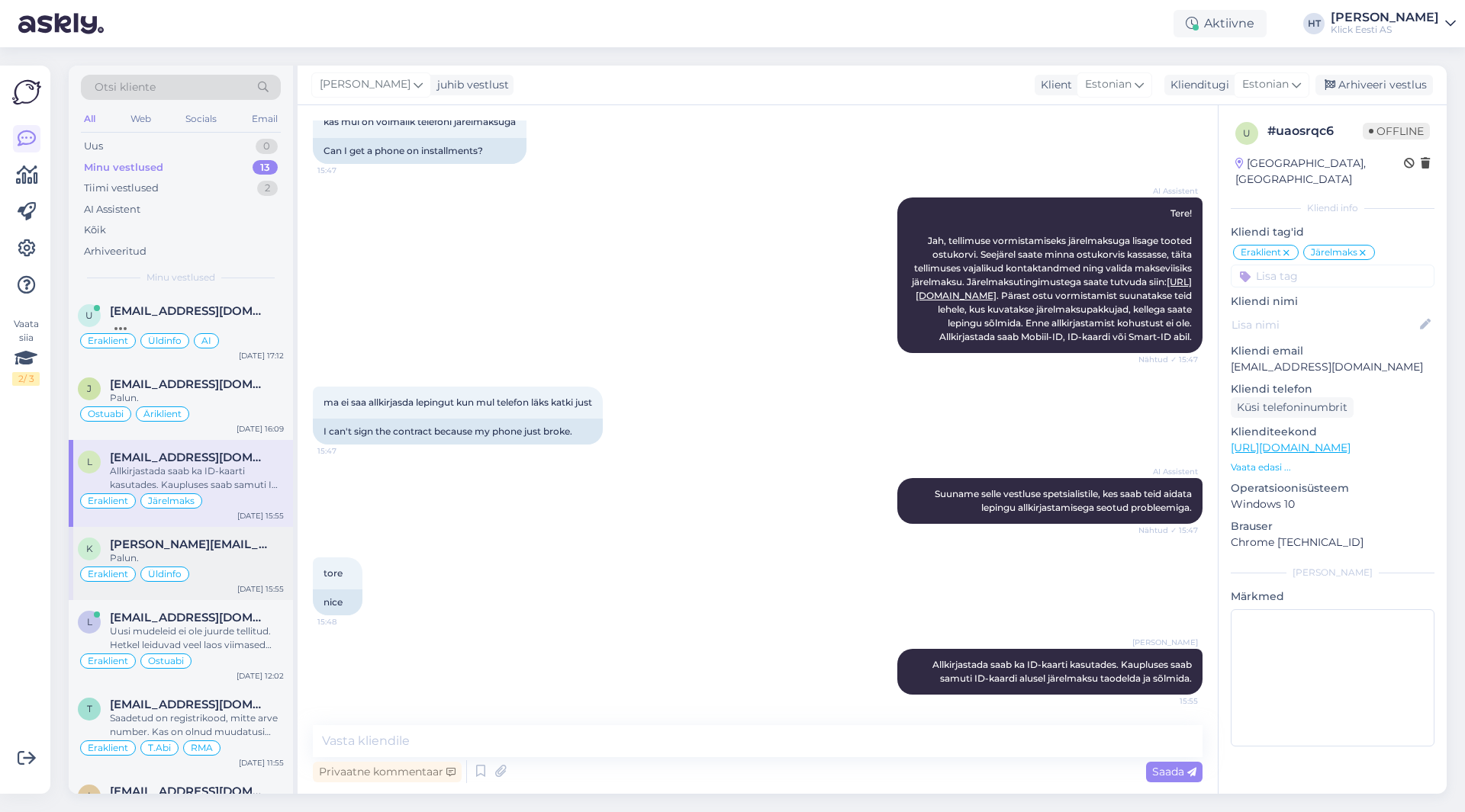
click at [236, 538] on span "[PERSON_NAME][EMAIL_ADDRESS][PERSON_NAME][DOMAIN_NAME]" at bounding box center [189, 544] width 159 height 14
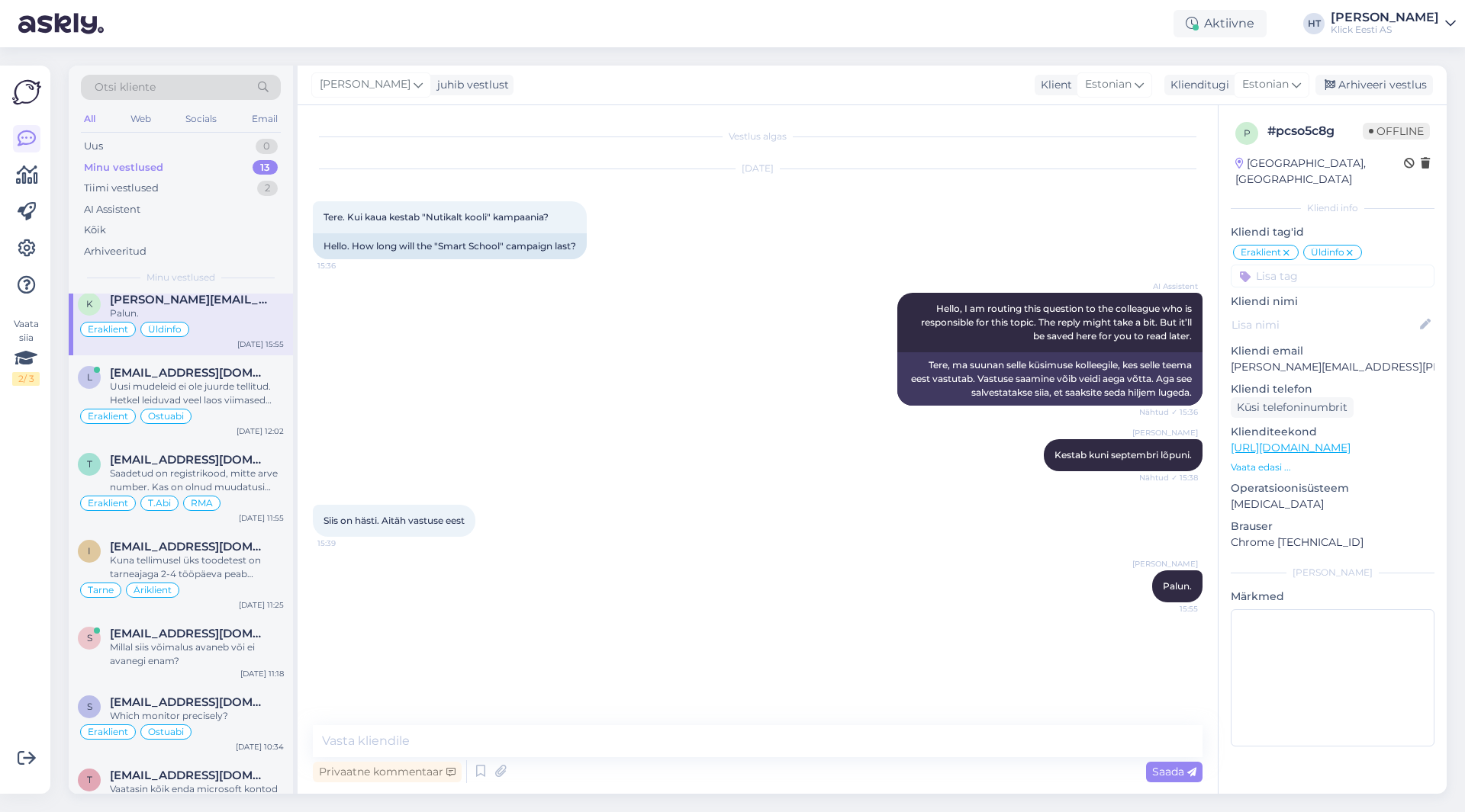
scroll to position [0, 0]
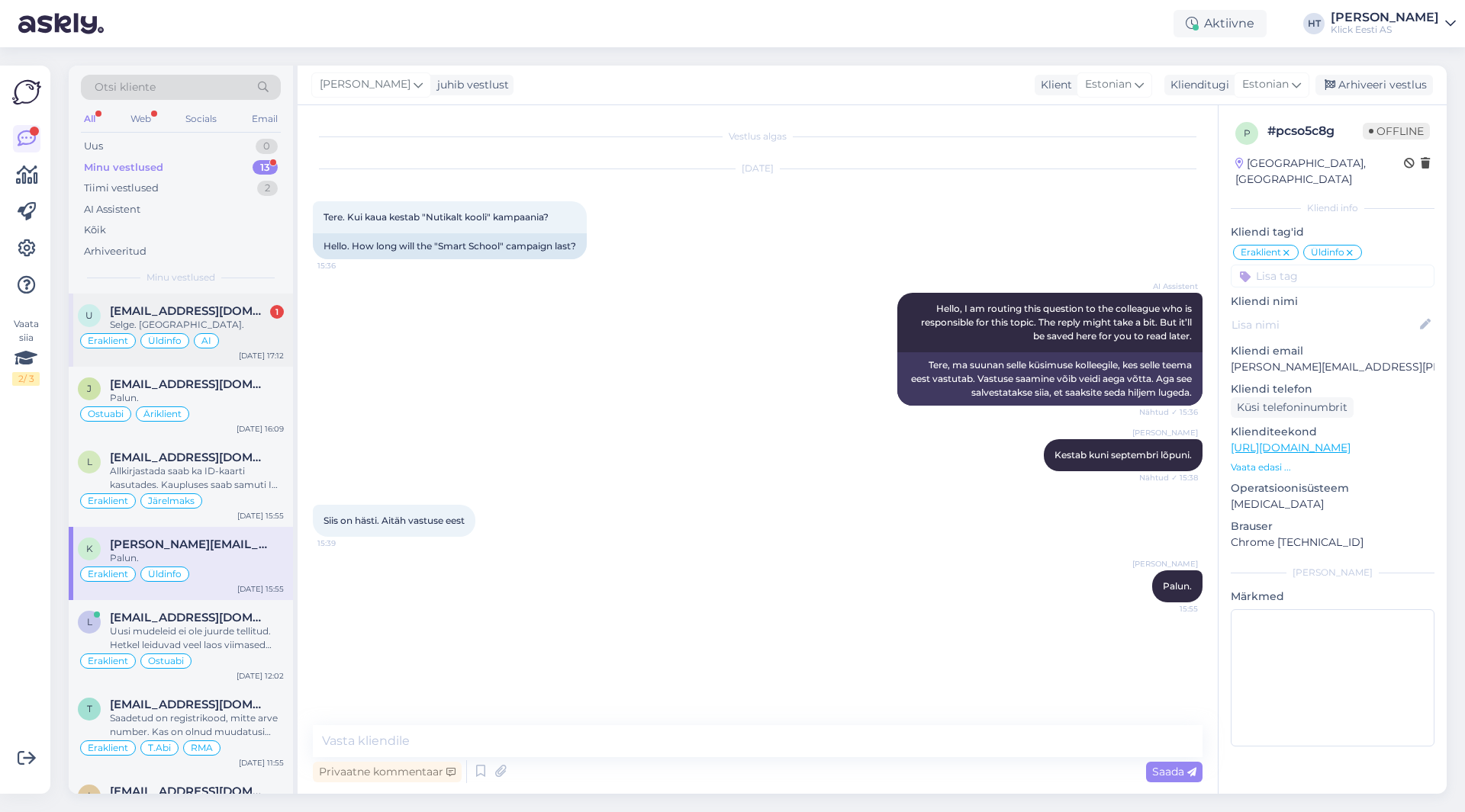
click at [246, 337] on div "Eraklient Üldinfo AI" at bounding box center [181, 341] width 206 height 18
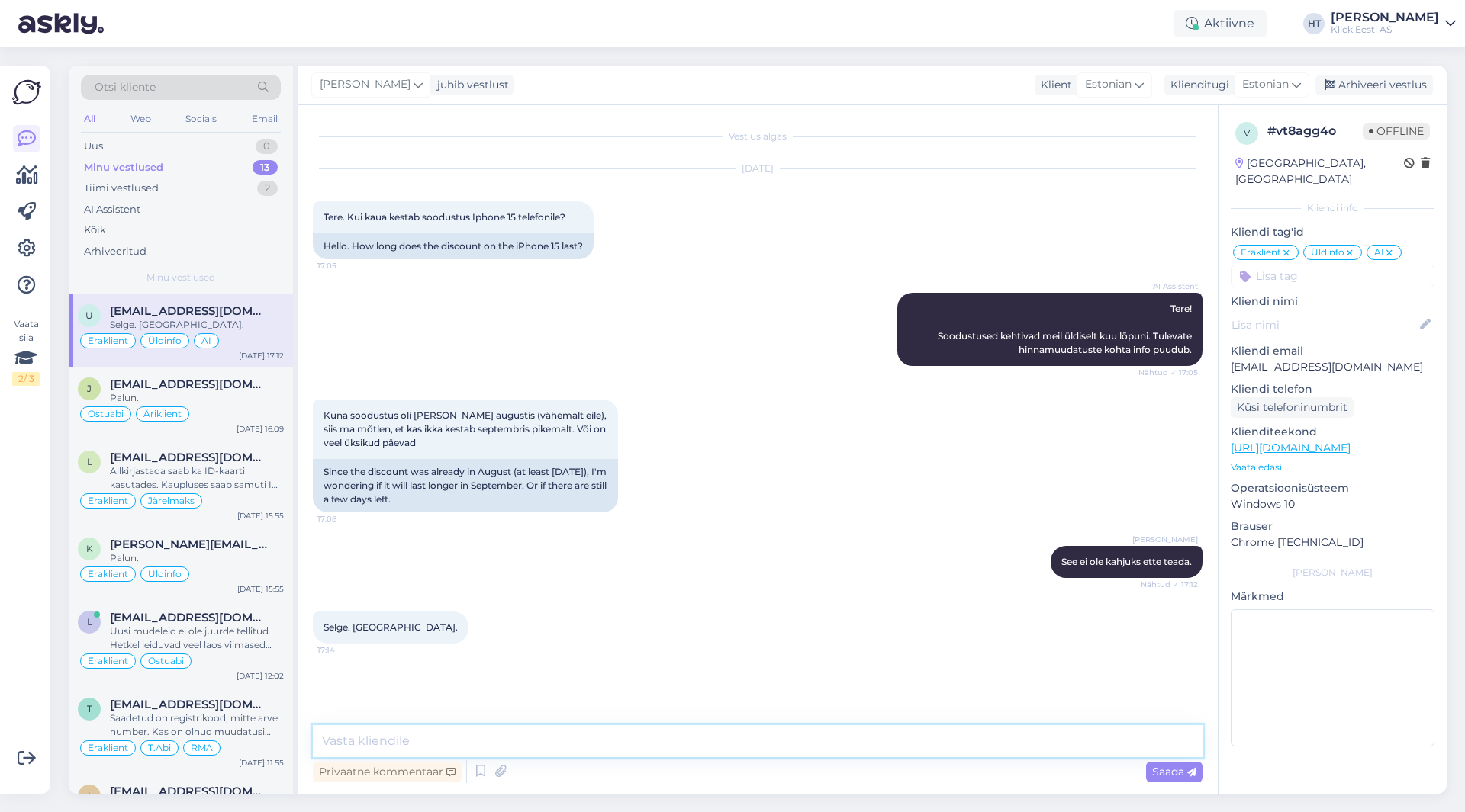
click at [541, 732] on textarea at bounding box center [758, 741] width 890 height 32
type textarea "Palun."
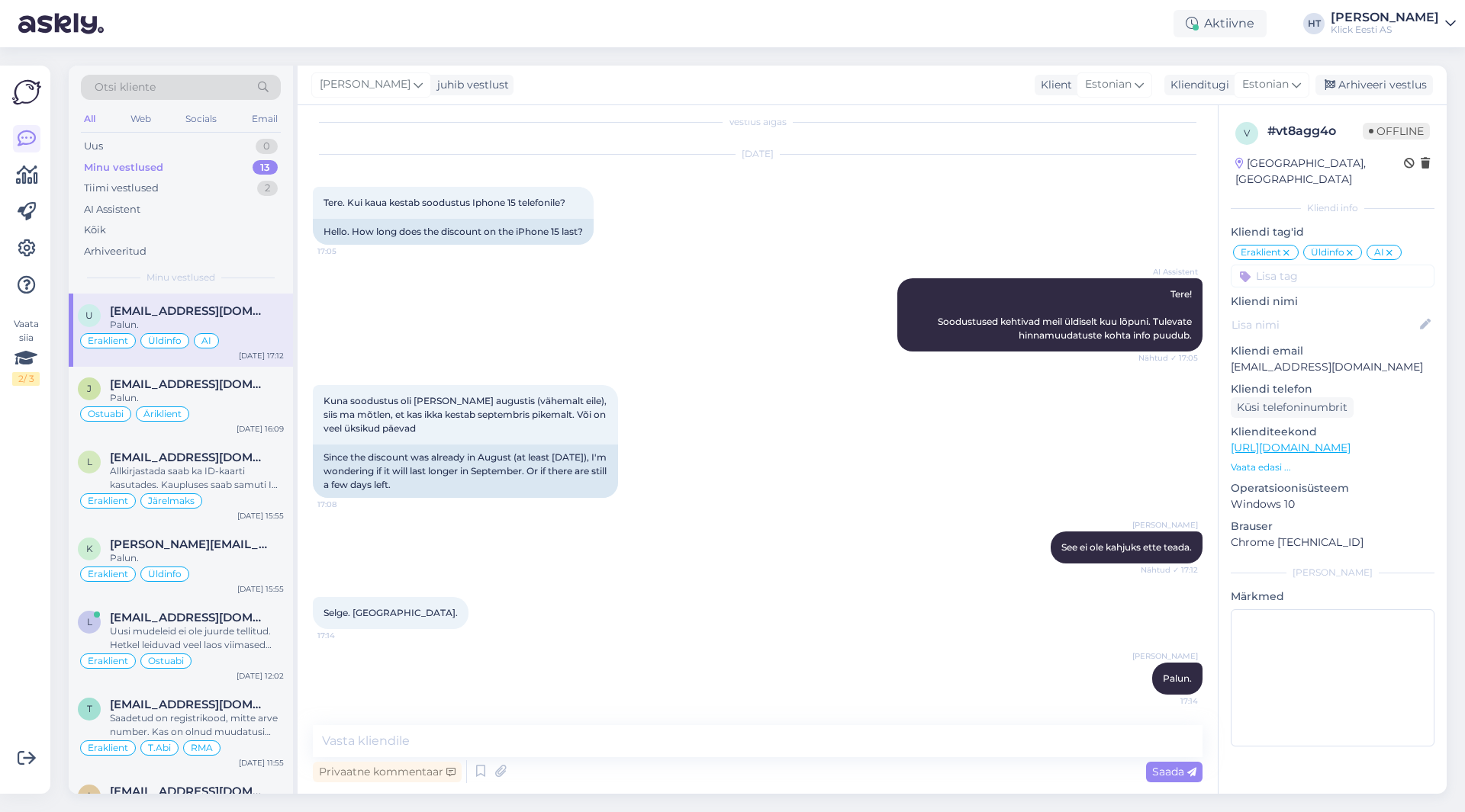
click at [1393, 247] on icon at bounding box center [1389, 253] width 9 height 12
click at [210, 383] on span "[EMAIL_ADDRESS][DOMAIN_NAME]" at bounding box center [189, 384] width 159 height 14
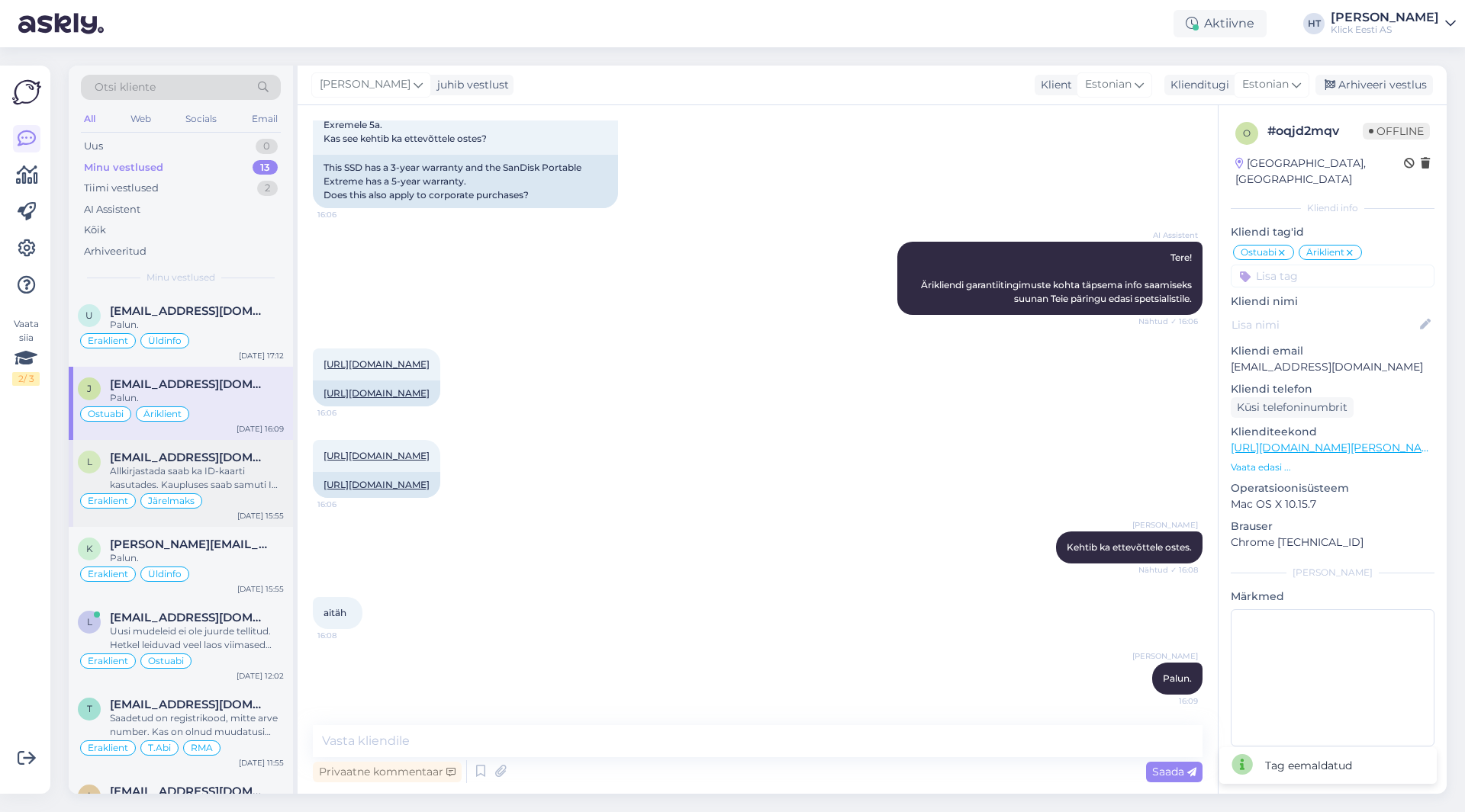
click at [249, 474] on div "Allkirjastada saab ka ID-kaarti kasutades. Kaupluses saab samuti ID-kaardi alus…" at bounding box center [196, 478] width 174 height 27
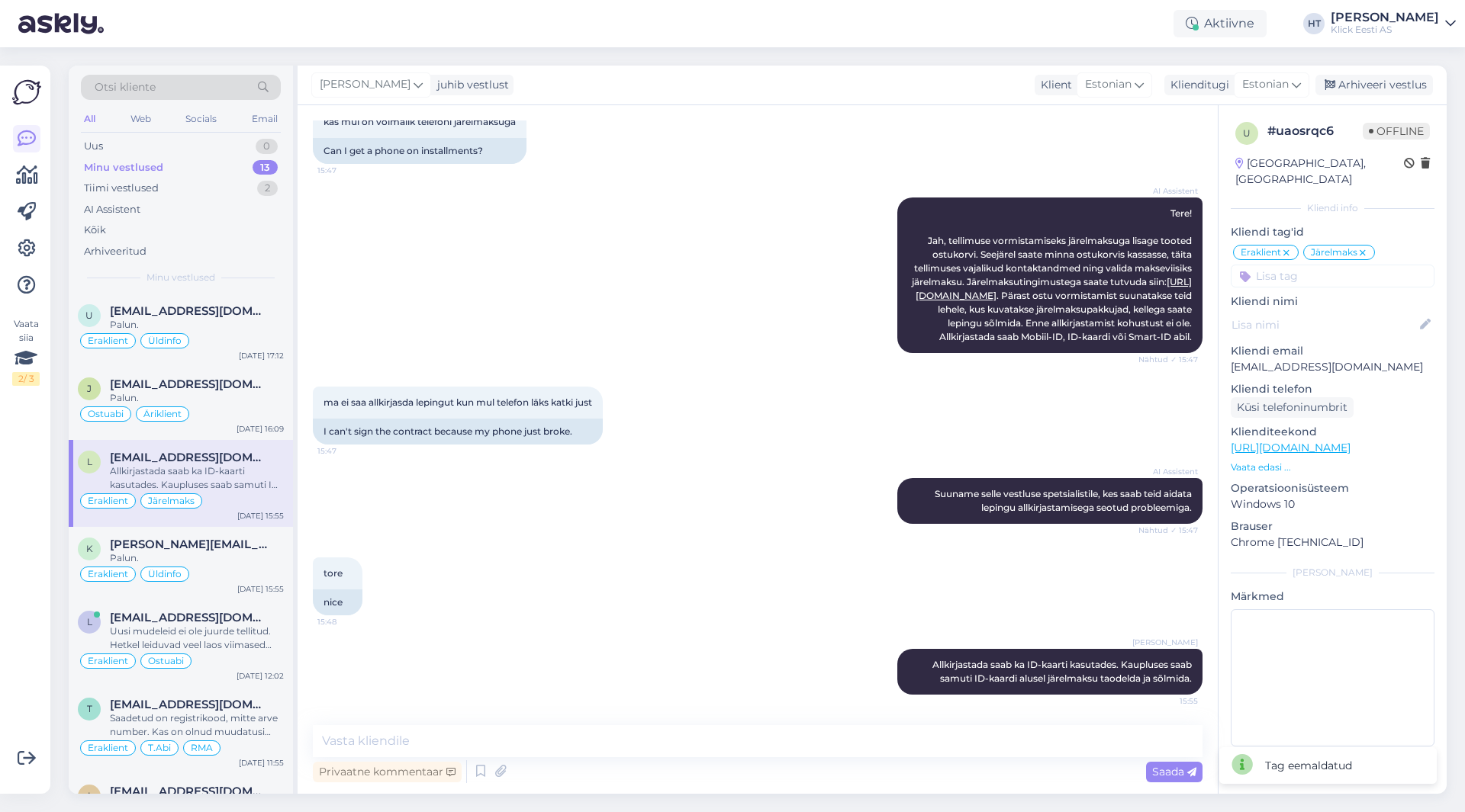
scroll to position [109, 0]
